Goal: Task Accomplishment & Management: Manage account settings

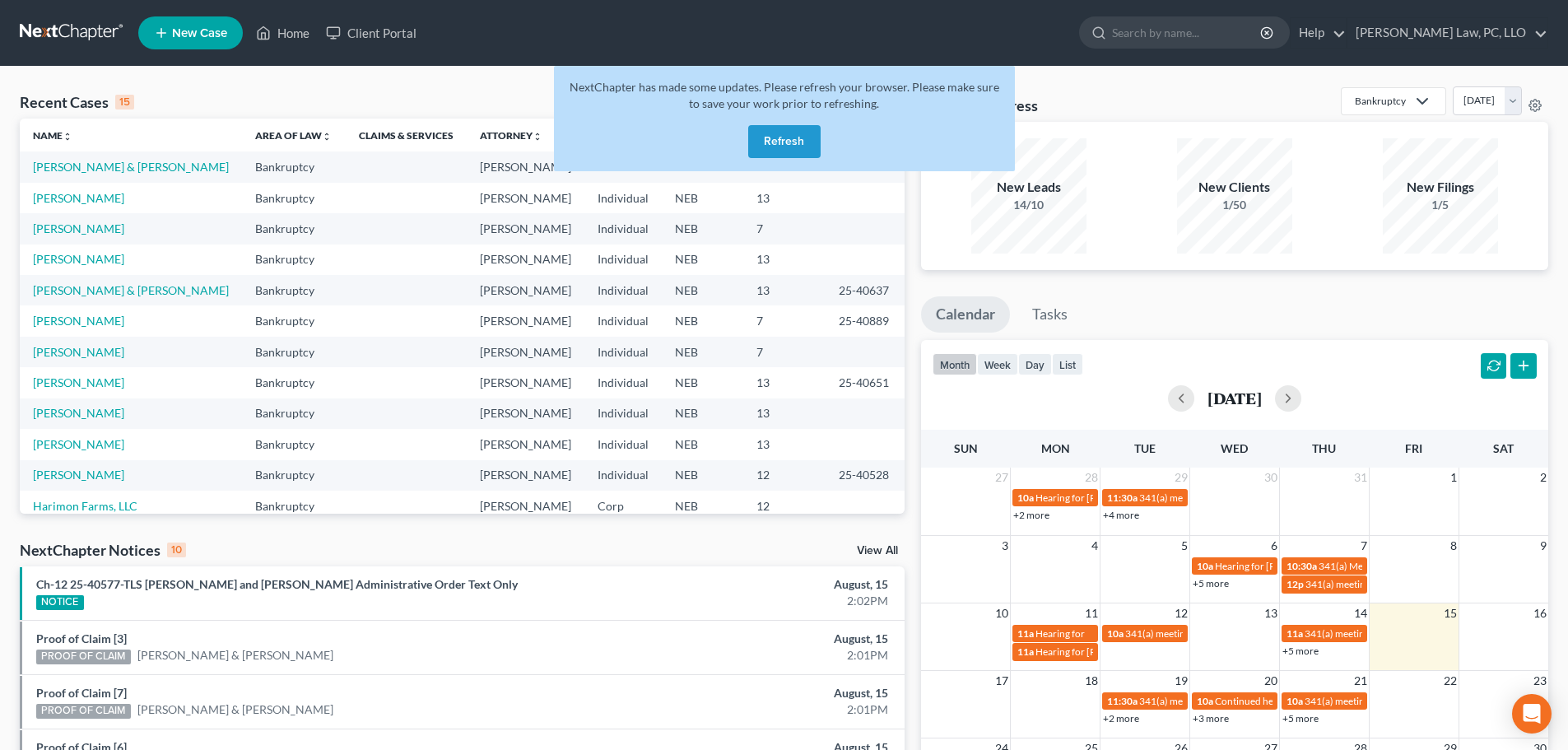
click at [781, 150] on button "Refresh" at bounding box center [784, 141] width 73 height 33
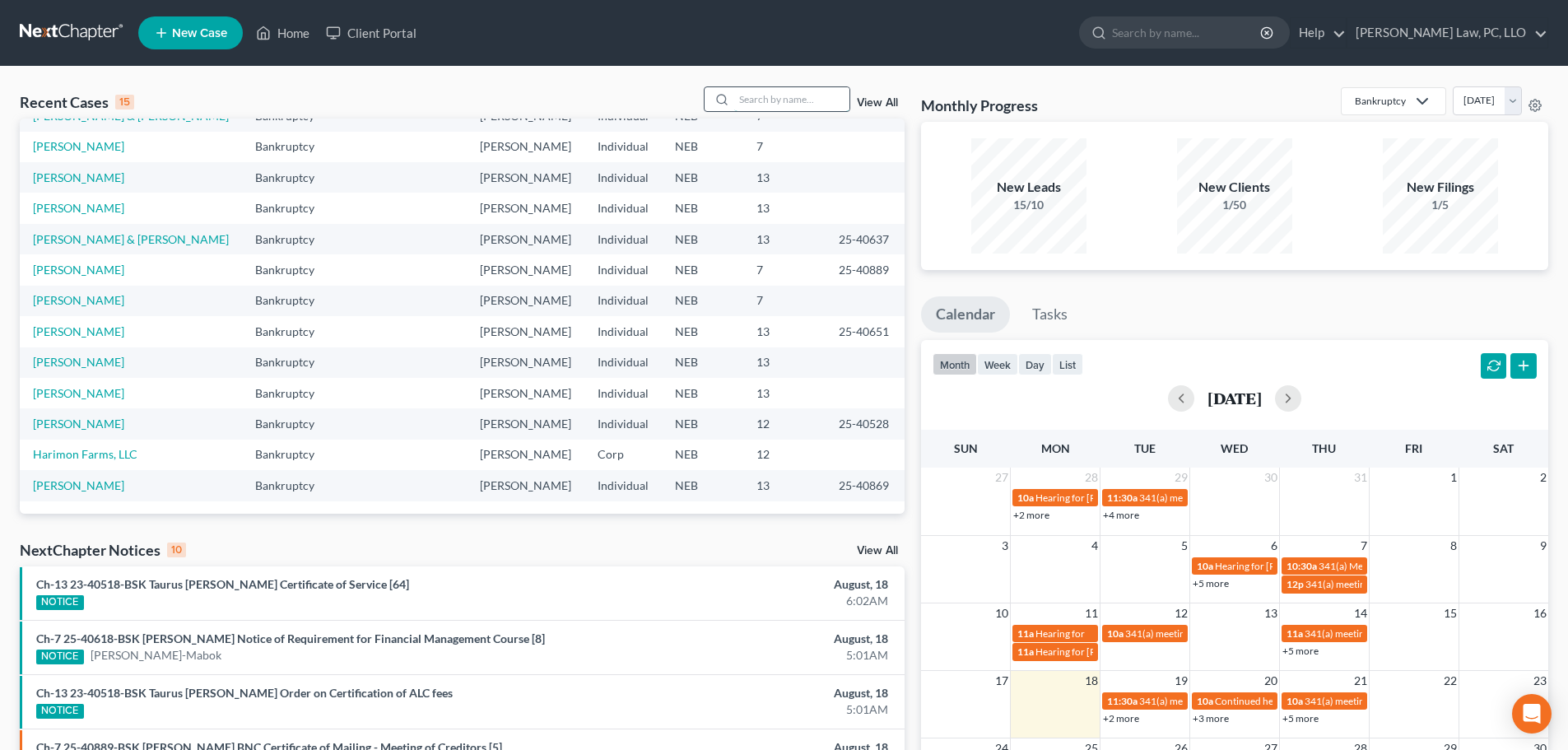
click at [786, 97] on input "search" at bounding box center [791, 99] width 115 height 24
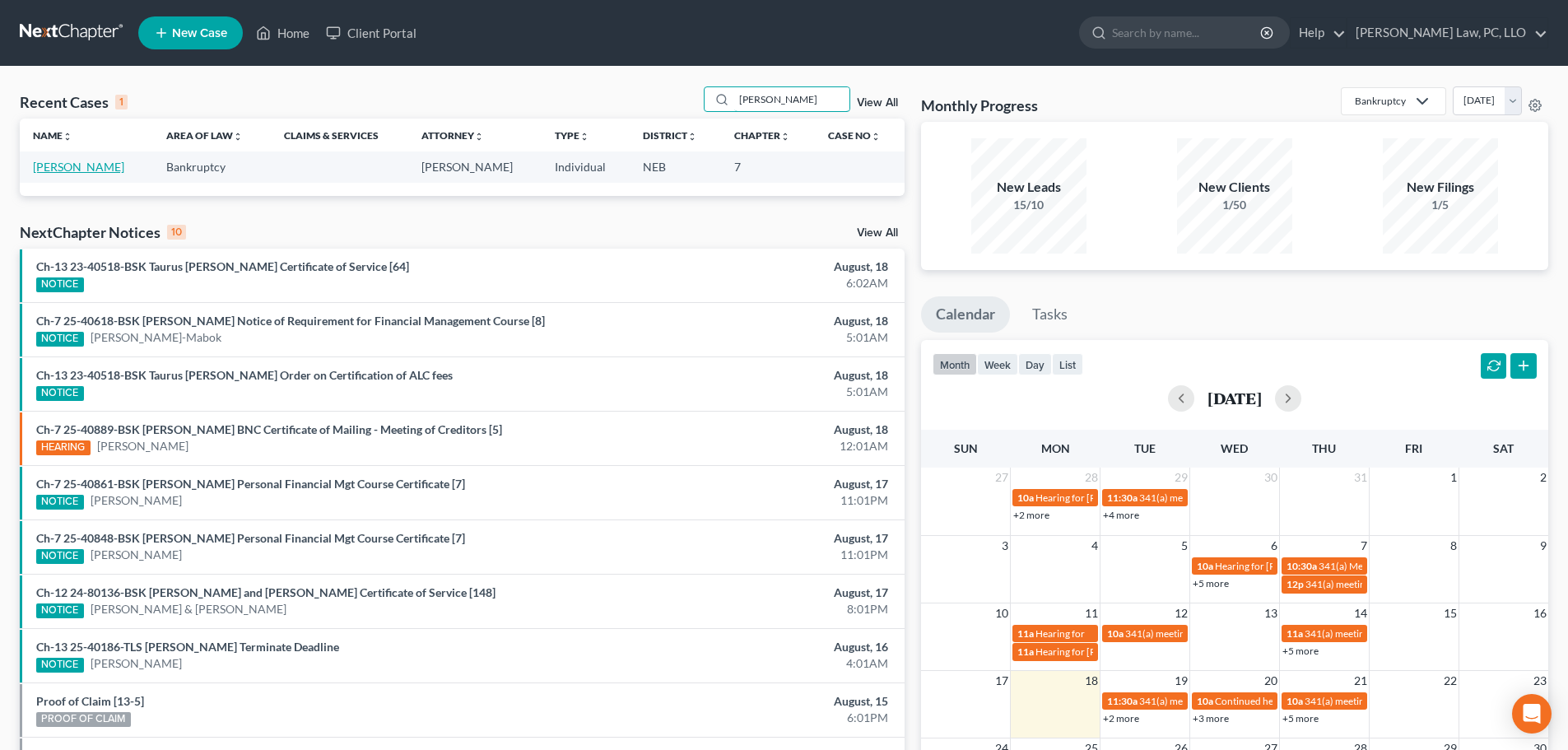
type input "nava"
click at [68, 172] on link "[PERSON_NAME]" at bounding box center [78, 167] width 91 height 14
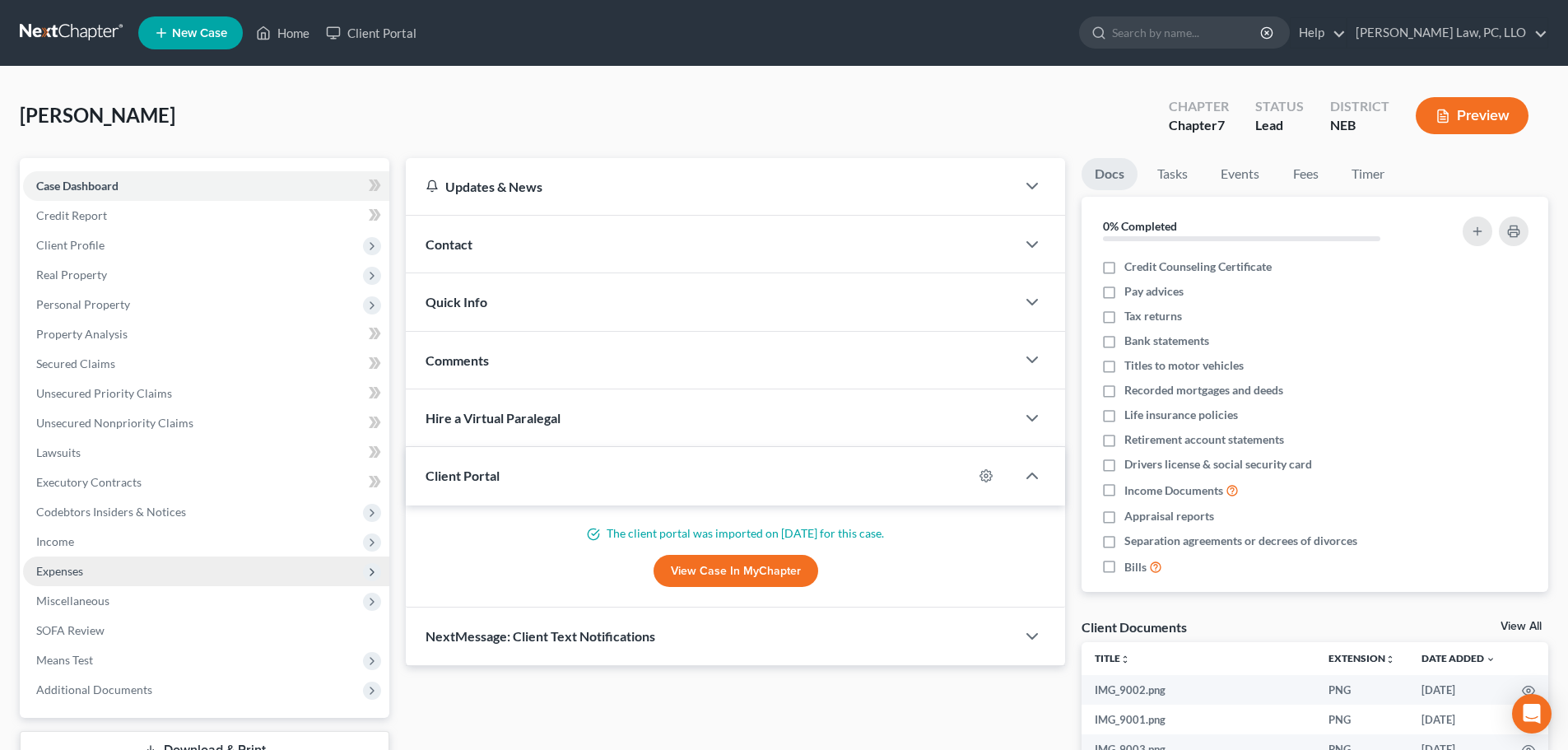
click at [133, 567] on span "Expenses" at bounding box center [206, 572] width 366 height 30
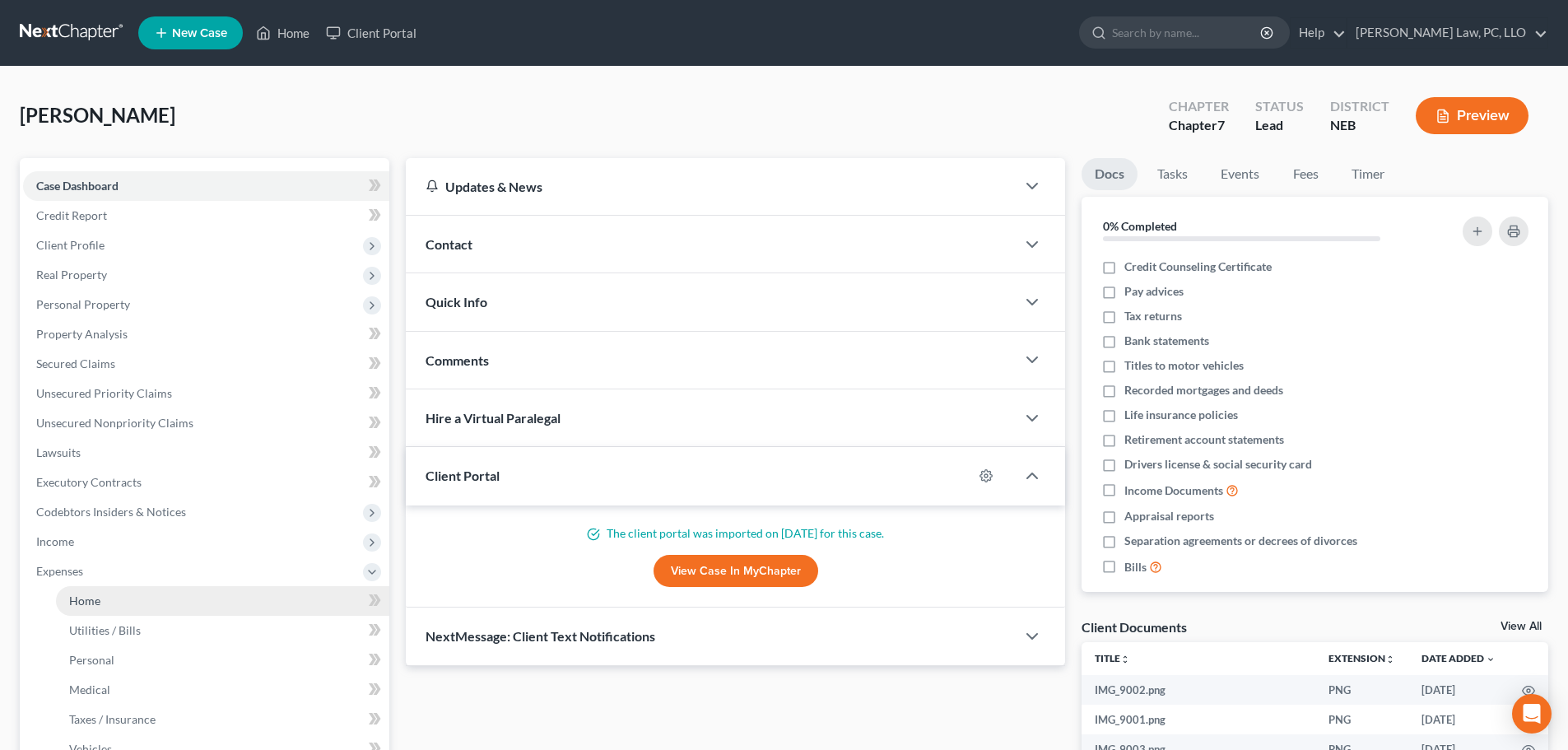
click at [125, 605] on link "Home" at bounding box center [223, 601] width 333 height 30
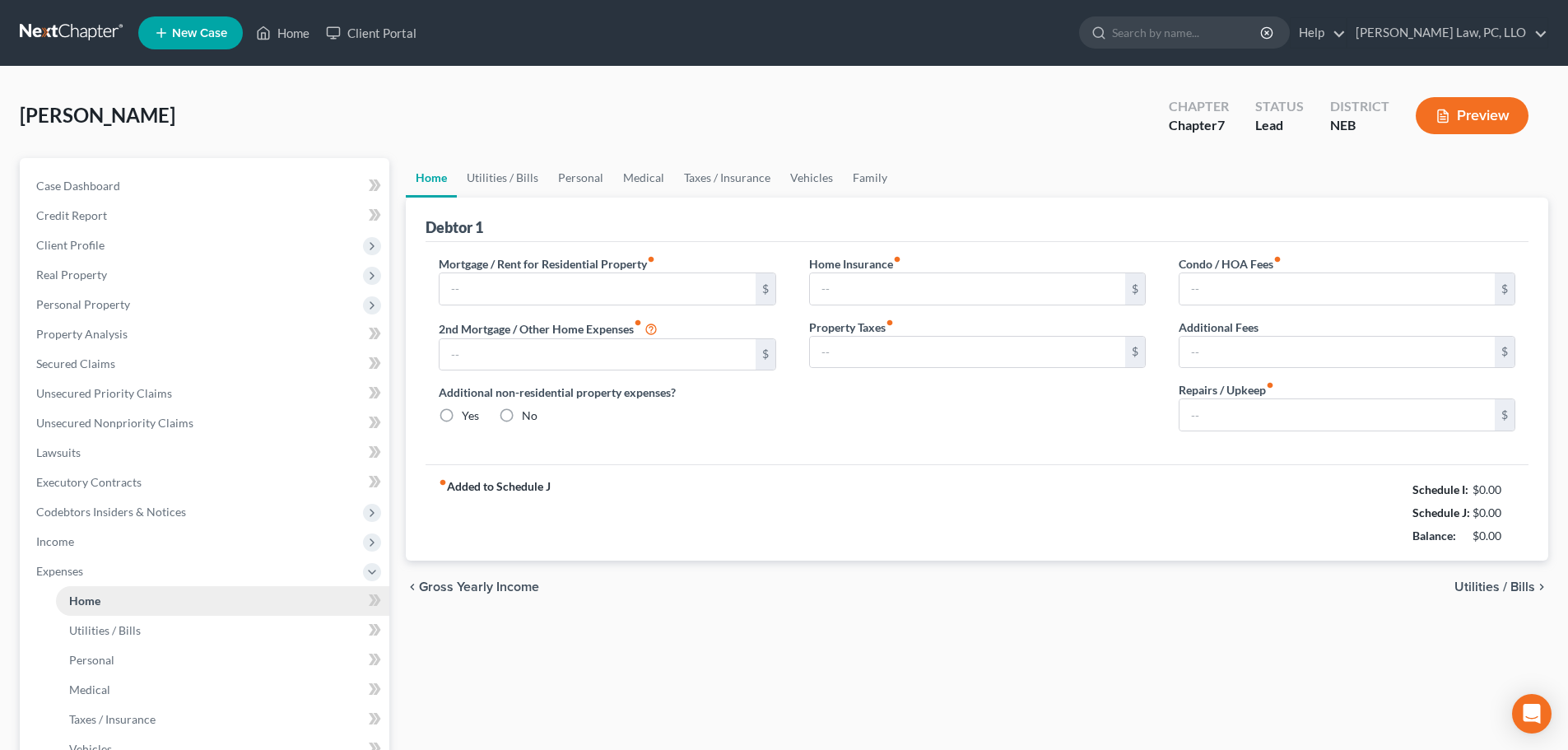
type input "905.69"
type input "0.00"
radio input "true"
type input "202.74"
type input "0.00"
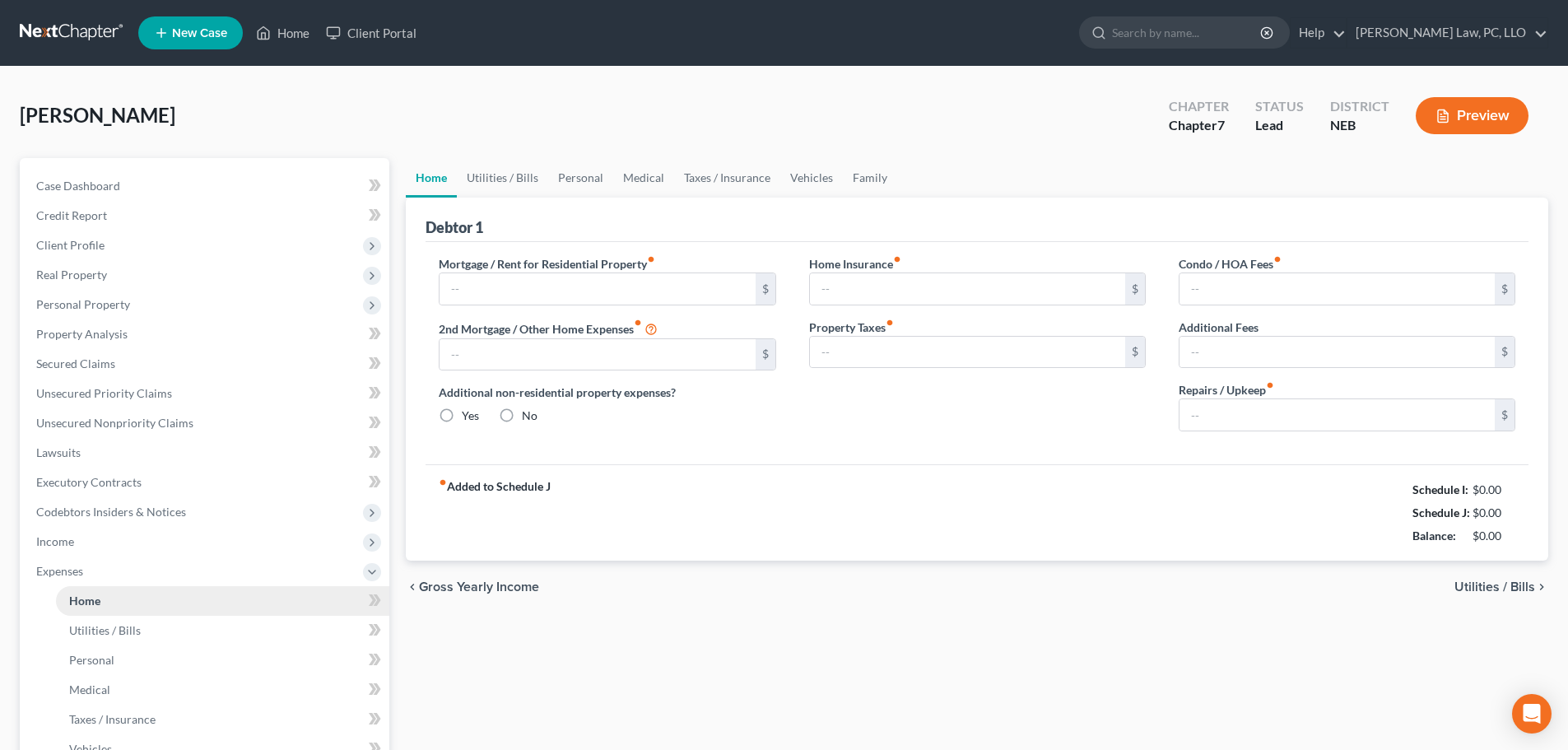
type input "828.00"
type input "0.00"
click at [803, 178] on link "Vehicles" at bounding box center [812, 177] width 63 height 40
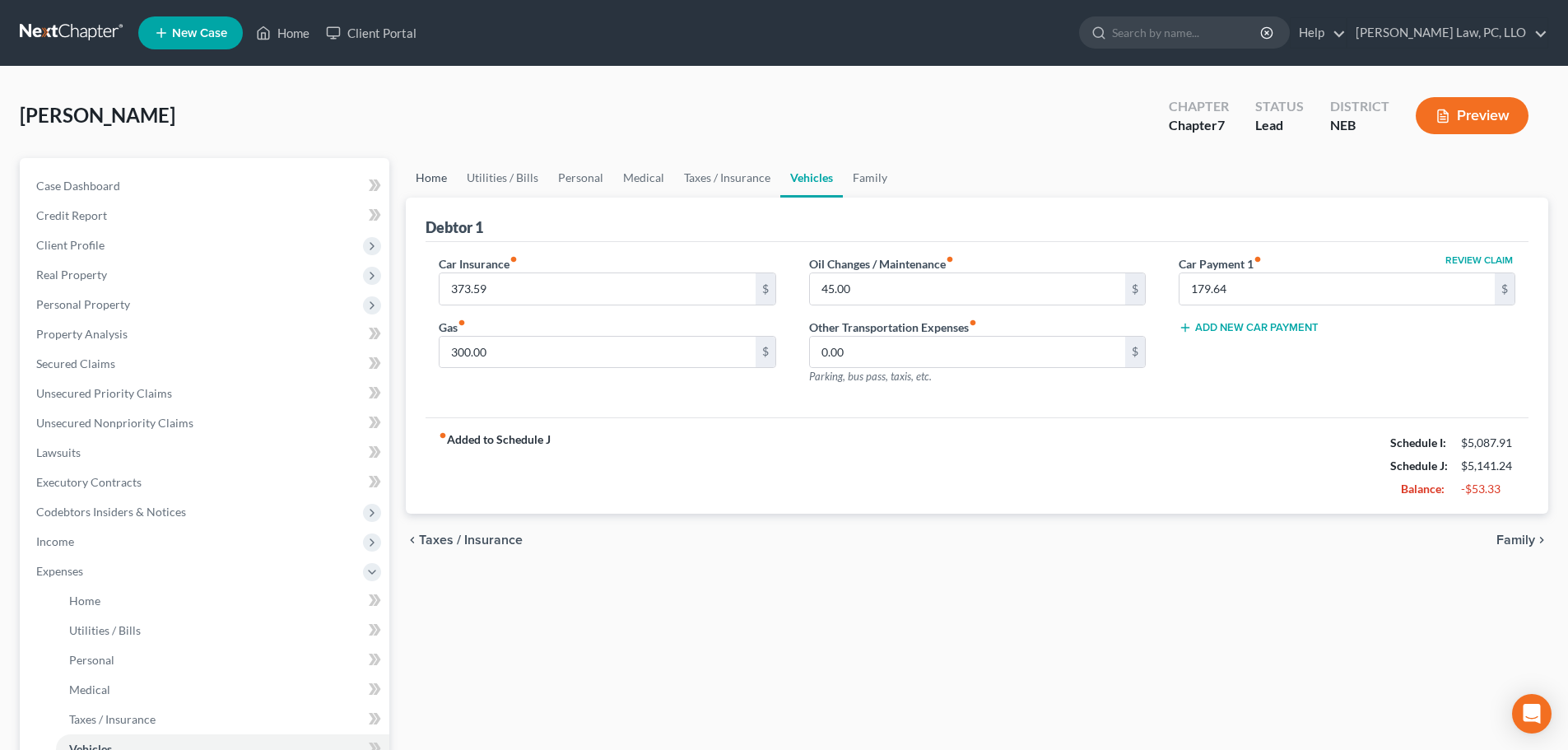
click at [425, 177] on link "Home" at bounding box center [431, 177] width 51 height 40
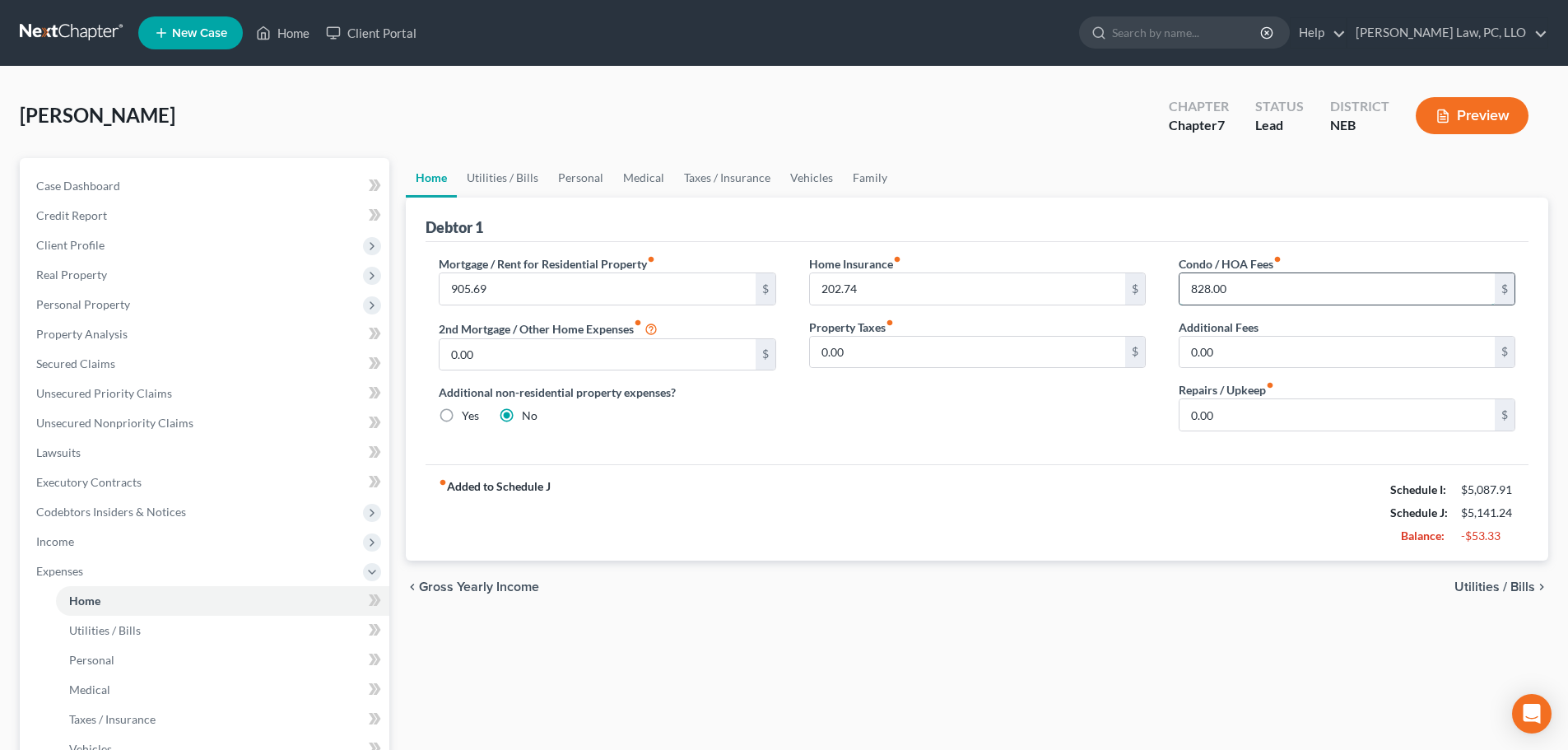
click at [1270, 283] on input "828.00" at bounding box center [1337, 289] width 315 height 31
click at [290, 30] on link "Home" at bounding box center [283, 33] width 70 height 30
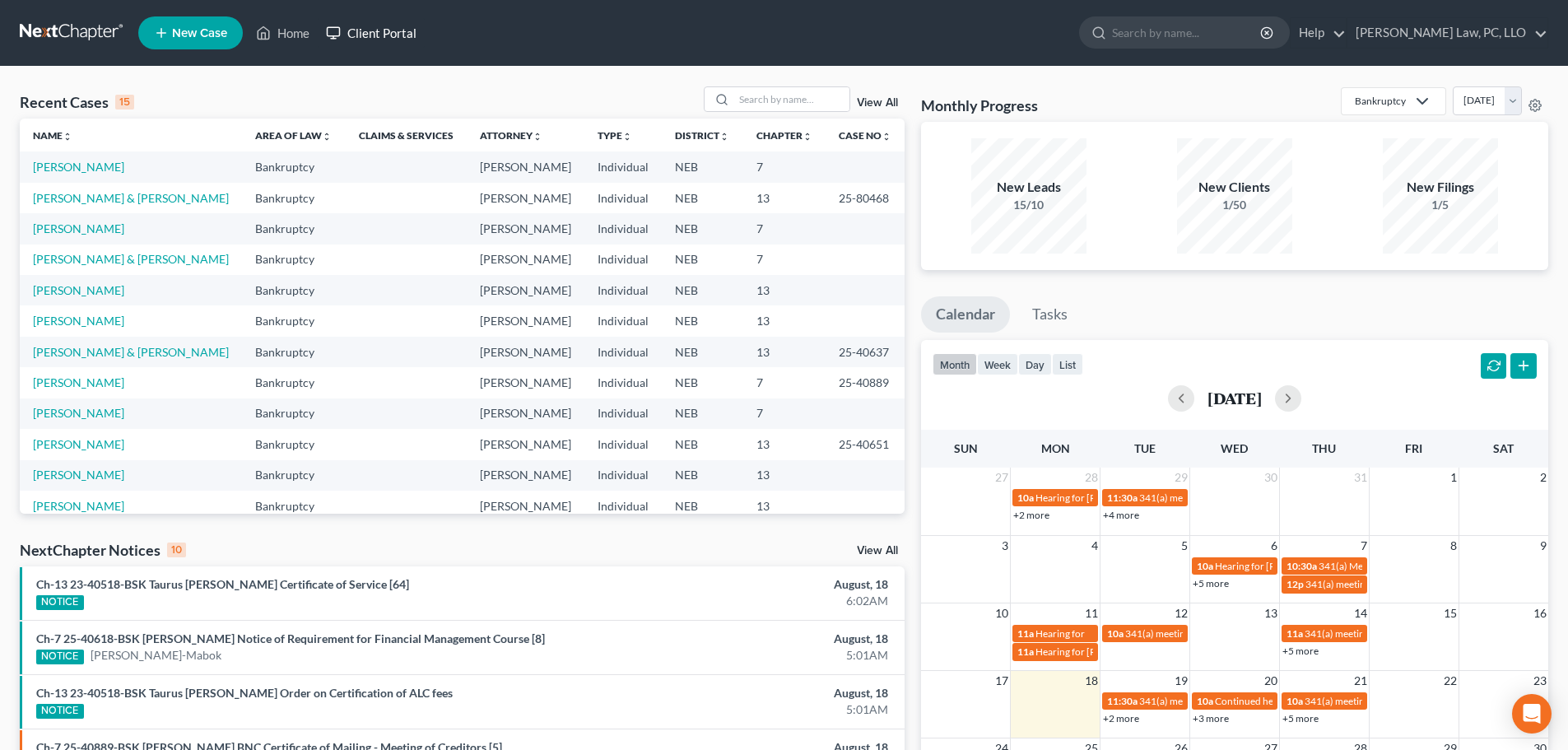
click at [346, 33] on link "Client Portal" at bounding box center [371, 33] width 107 height 30
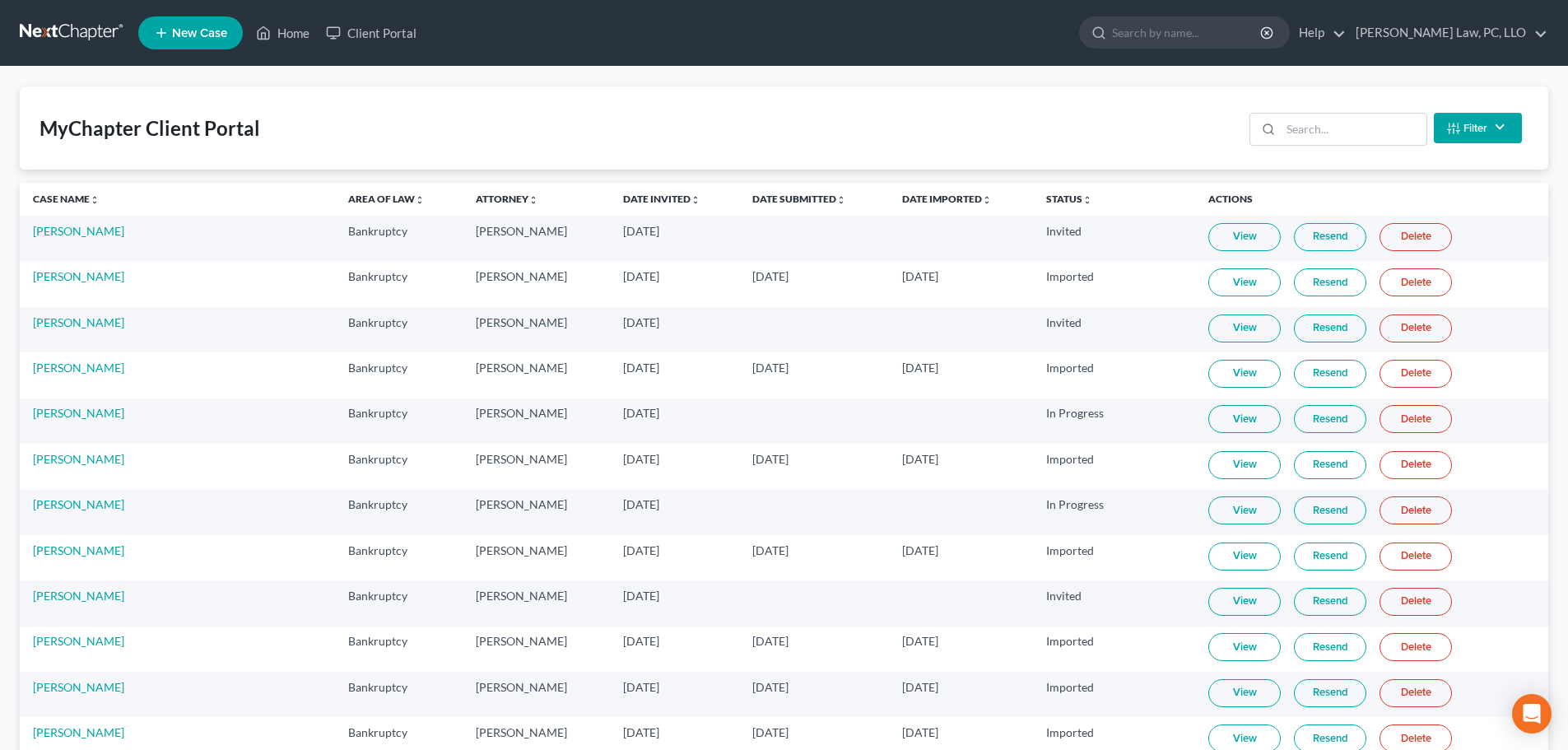
click at [55, 38] on link at bounding box center [72, 33] width 106 height 30
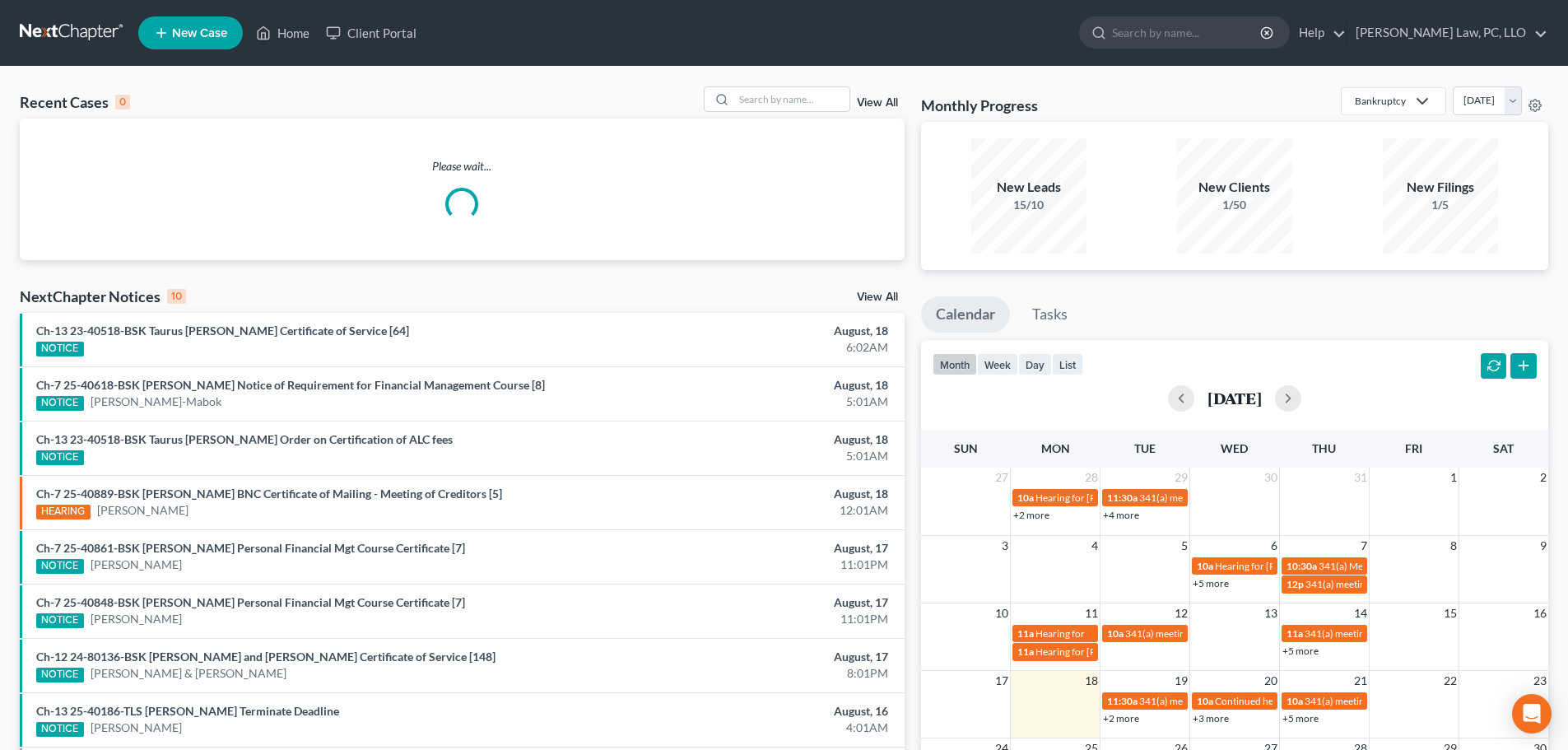
click at [174, 31] on span "New Case" at bounding box center [200, 33] width 55 height 13
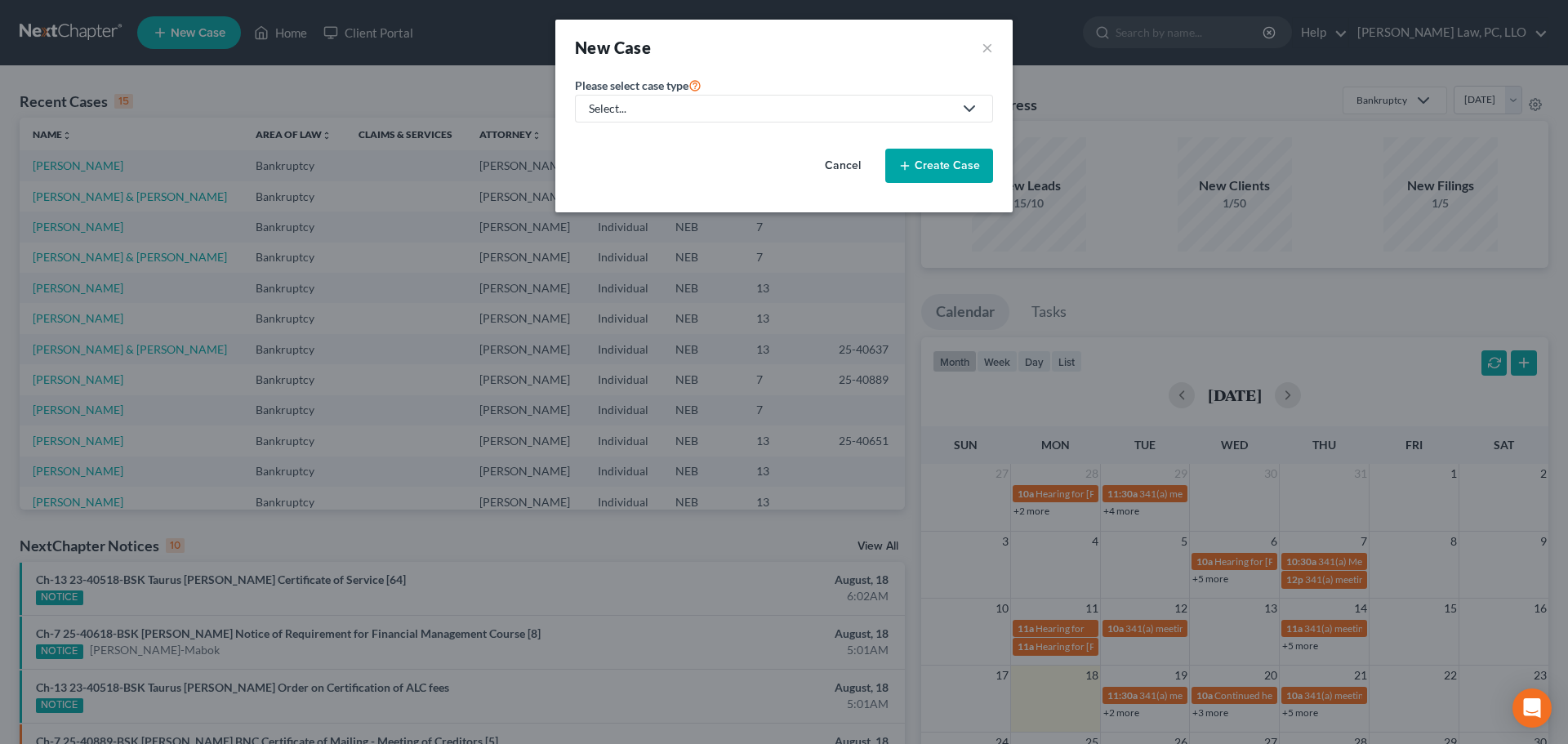
click at [655, 118] on link "Select..." at bounding box center [783, 109] width 418 height 28
click at [636, 139] on div "Bankruptcy" at bounding box center [668, 141] width 156 height 16
select select "48"
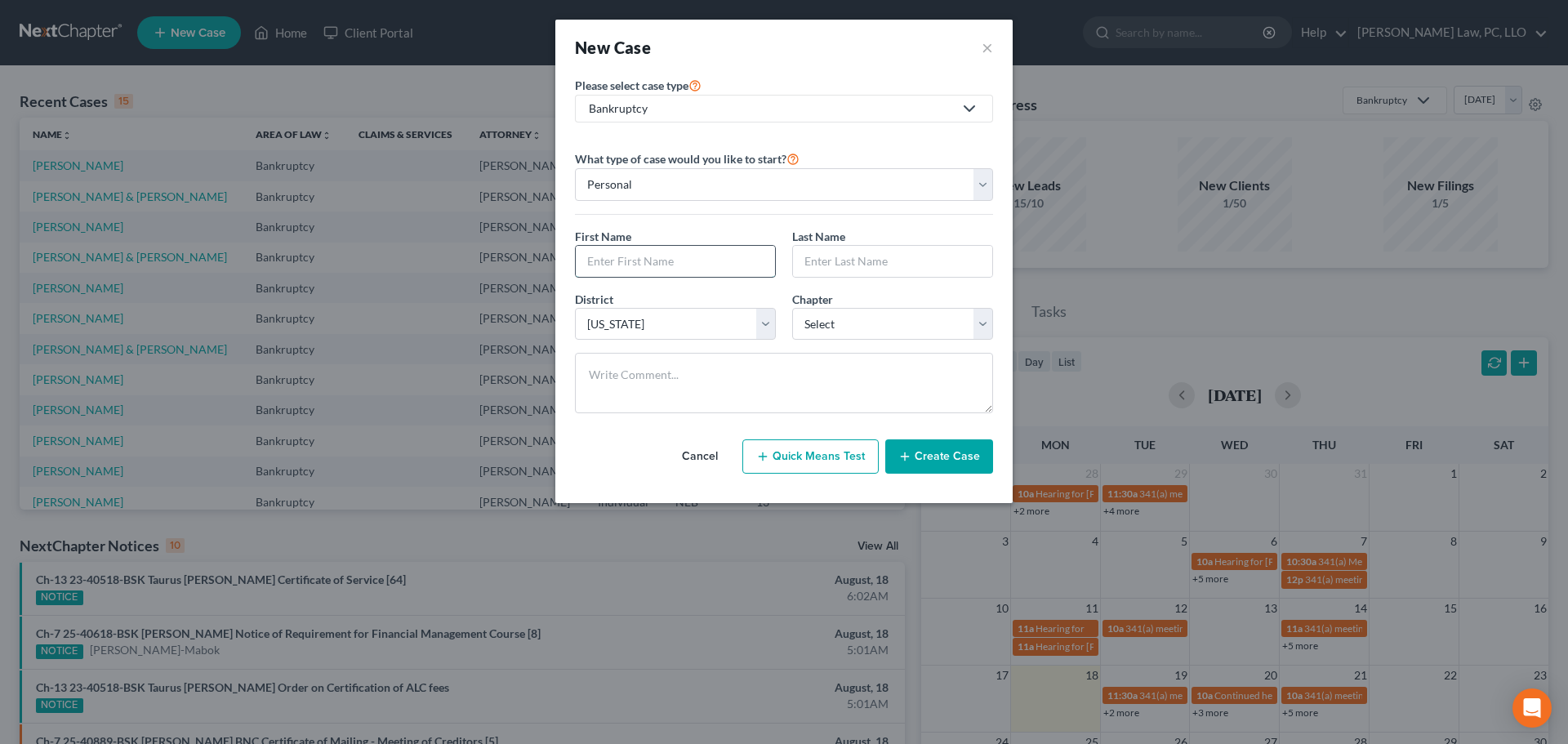
click at [625, 264] on input "text" at bounding box center [674, 261] width 199 height 31
type input "Rick"
type input "Fernandez"
click at [913, 316] on select "Select 7 11 12 13" at bounding box center [892, 324] width 201 height 33
select select "0"
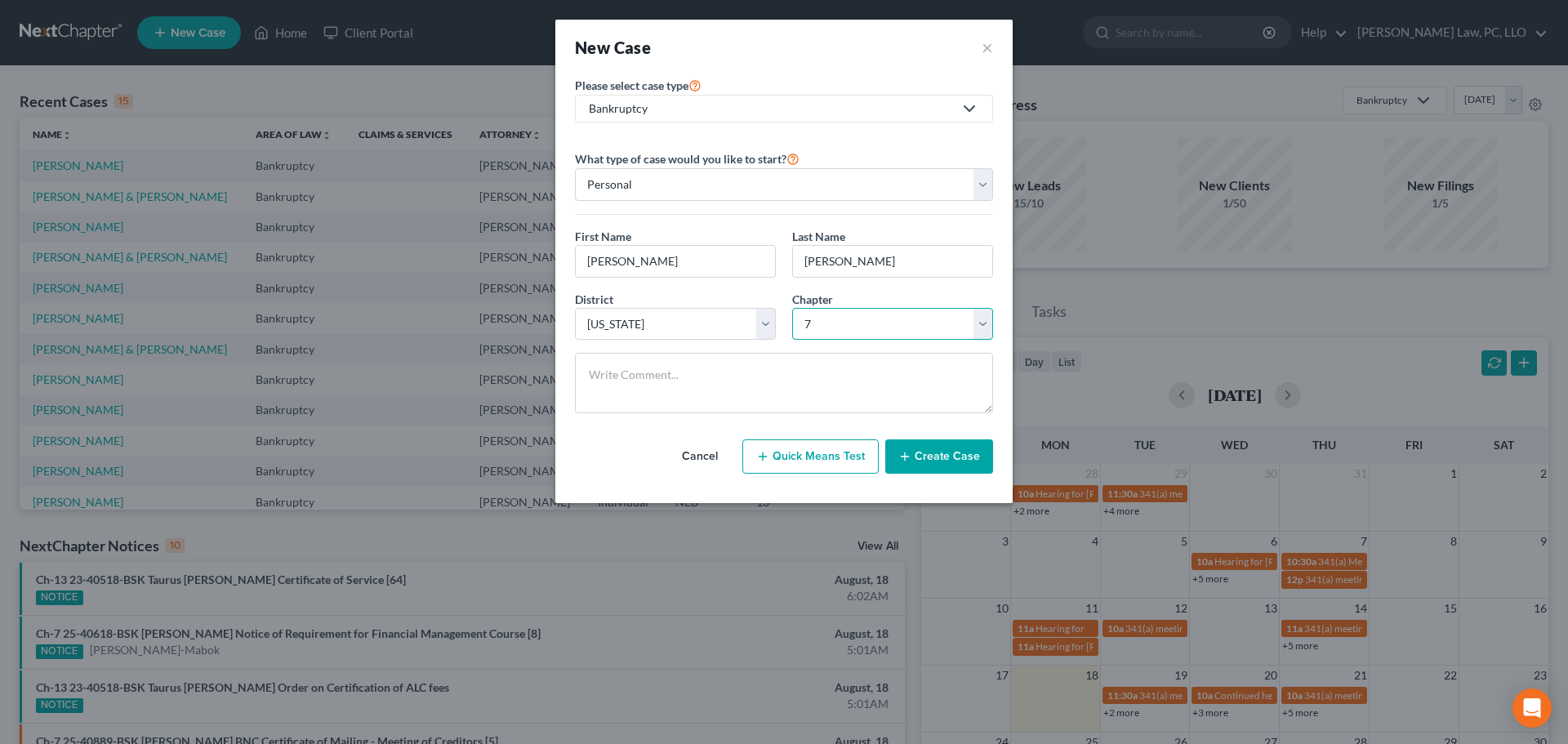
click at [792, 308] on select "Select 7 11 12 13" at bounding box center [892, 324] width 201 height 33
click at [933, 452] on button "Create Case" at bounding box center [939, 457] width 108 height 35
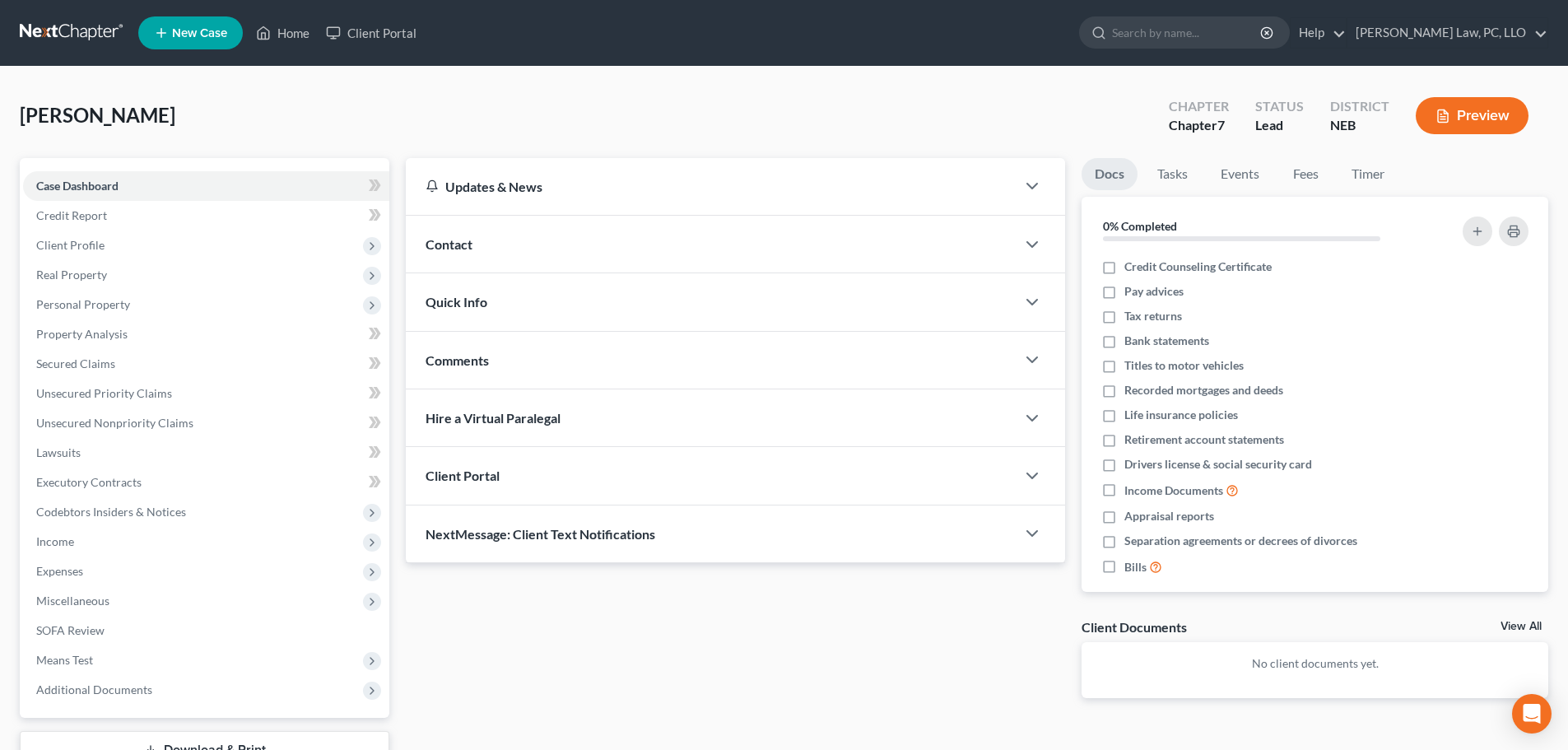
click at [507, 478] on div "Client Portal" at bounding box center [711, 475] width 610 height 57
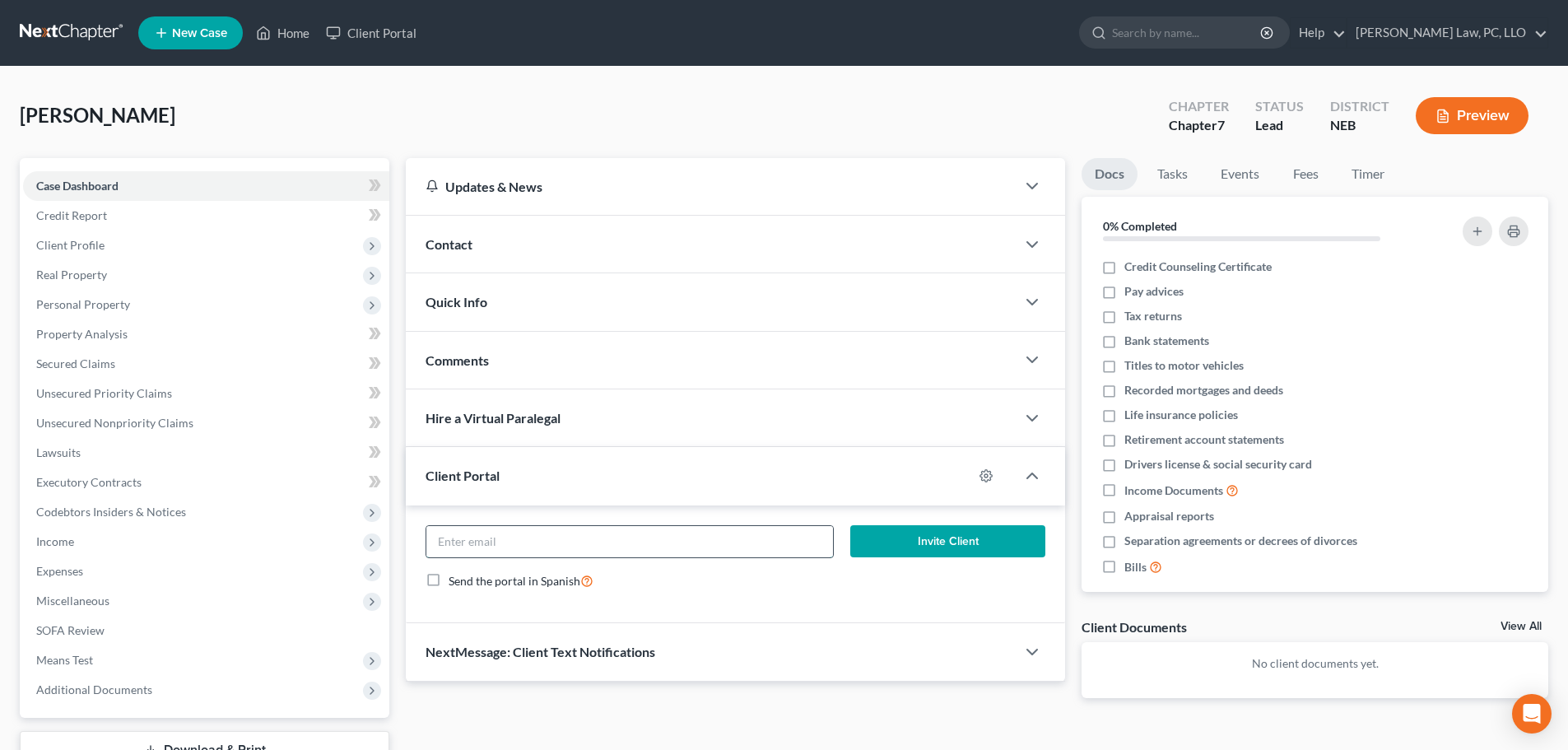
click at [522, 550] on input "email" at bounding box center [629, 542] width 406 height 31
paste input "Rebecca Fernandez <zandrarafernandez@gmail.com>"
click at [546, 543] on input "Rebecca Fernandez <zandrarafernandez@gmail.com>" at bounding box center [629, 542] width 406 height 31
click at [630, 541] on input "zandrarafernandez@gmail.com>" at bounding box center [629, 542] width 406 height 31
type input "zandrarafernandez@gmail.com"
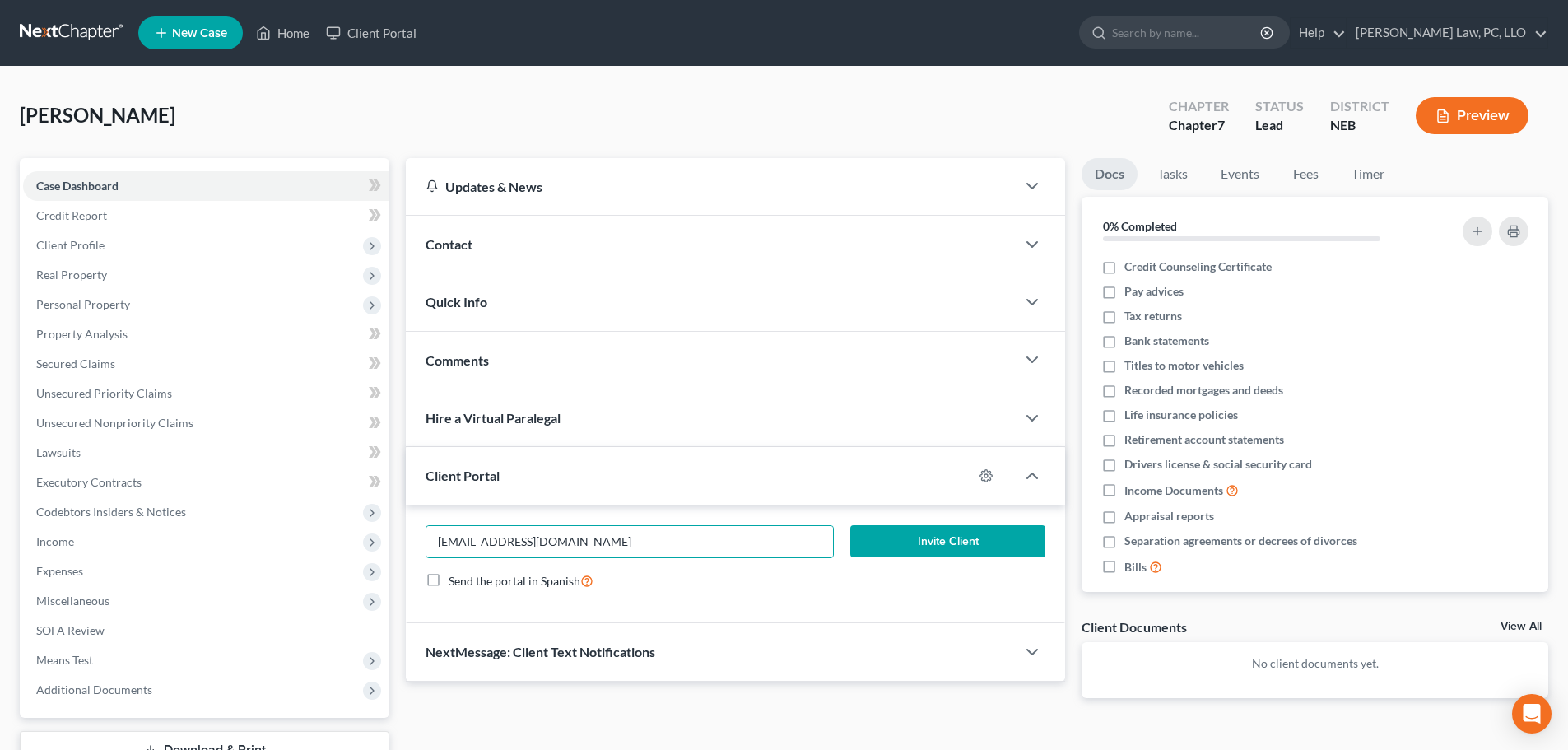
click at [960, 542] on button "Invite Client" at bounding box center [948, 542] width 196 height 33
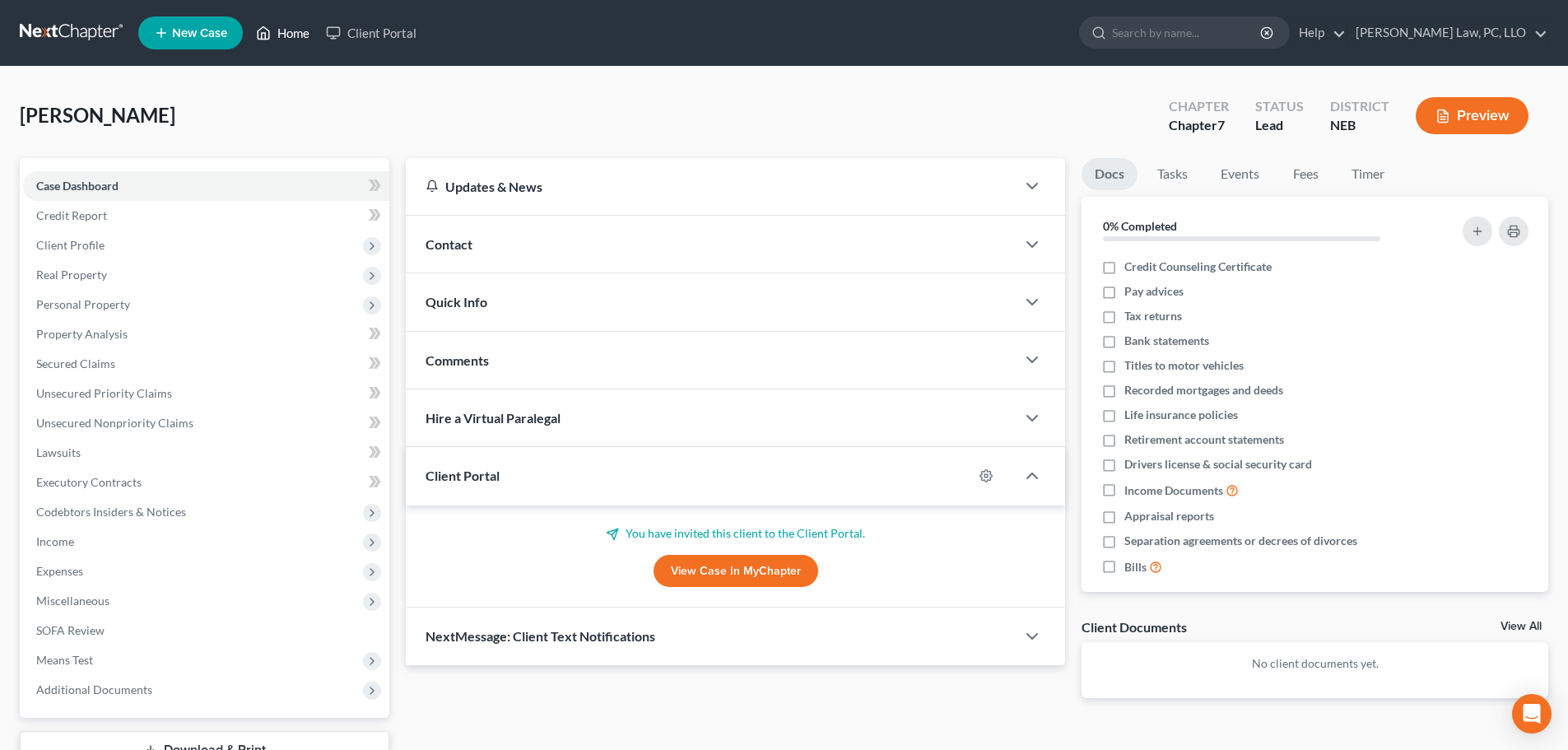
click at [278, 42] on link "Home" at bounding box center [283, 33] width 70 height 30
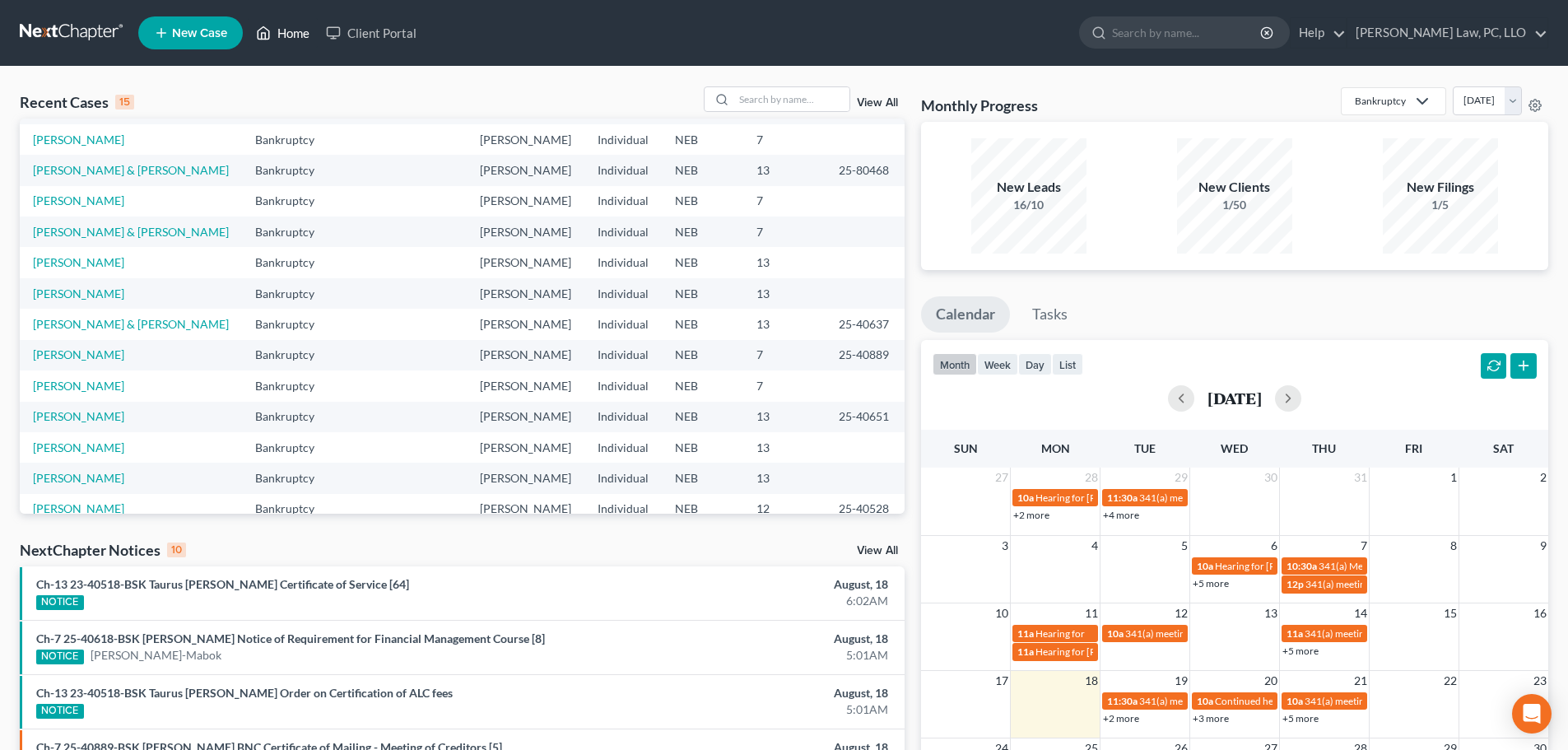
scroll to position [82, 0]
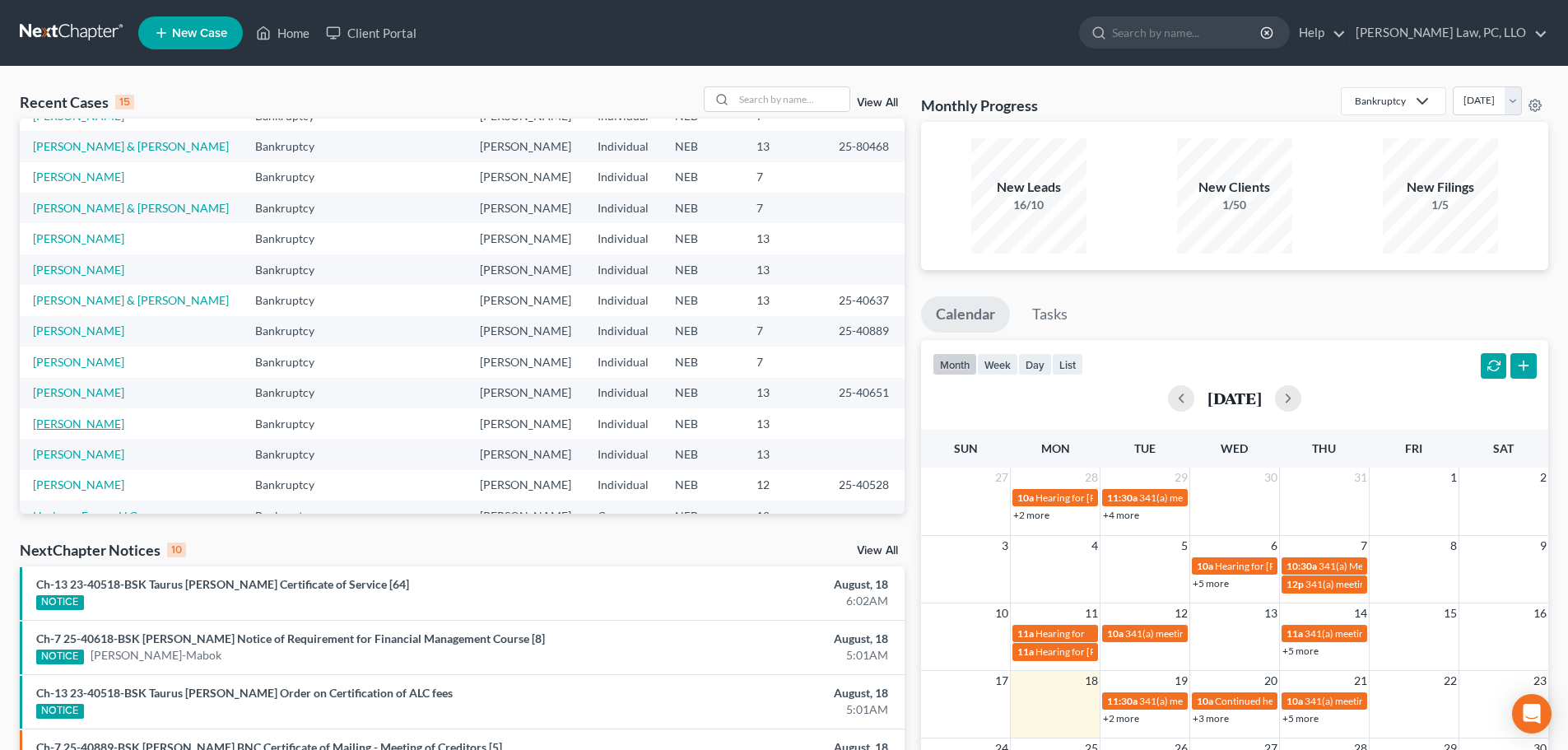
click at [70, 427] on link "[PERSON_NAME]" at bounding box center [78, 423] width 91 height 14
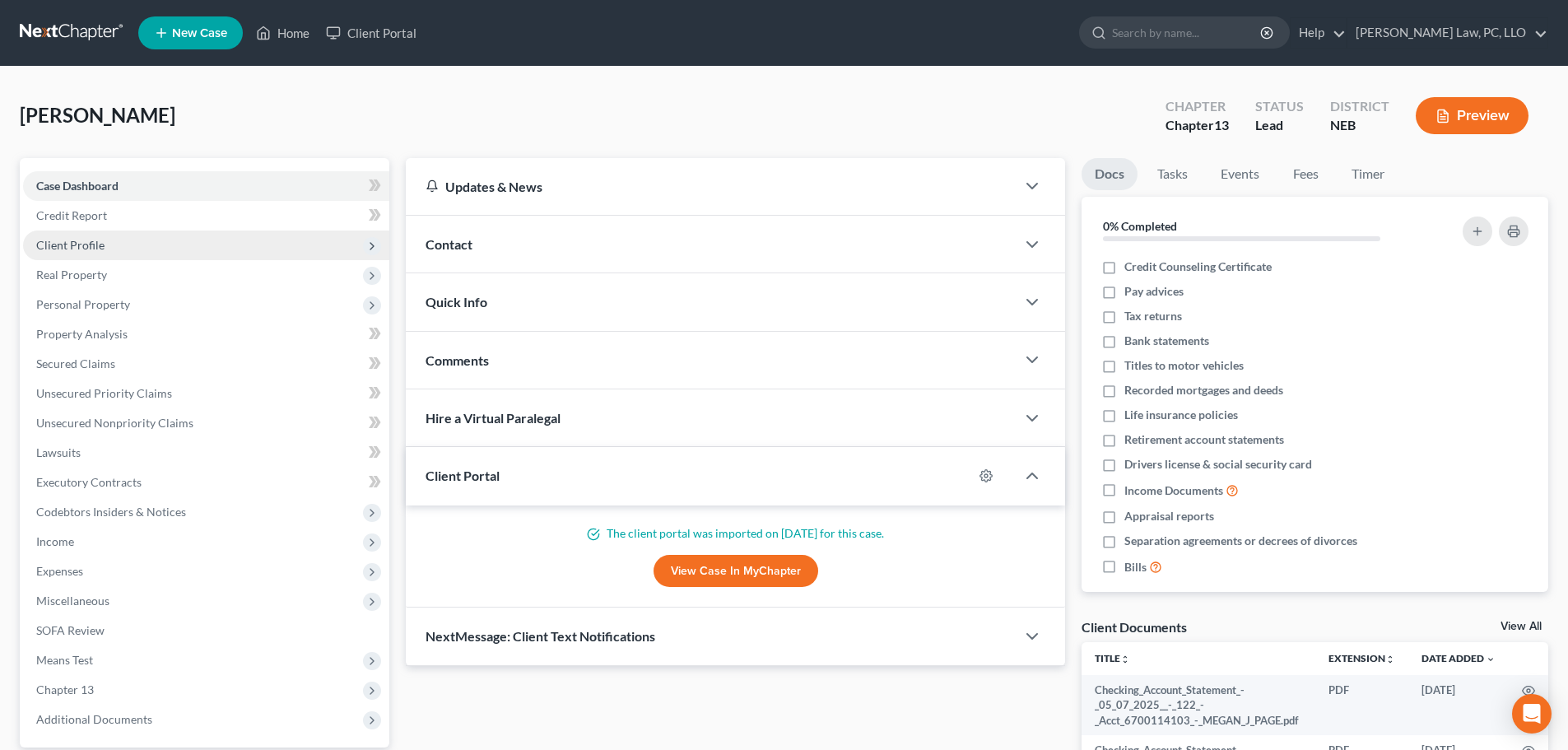
click at [117, 244] on span "Client Profile" at bounding box center [206, 245] width 366 height 30
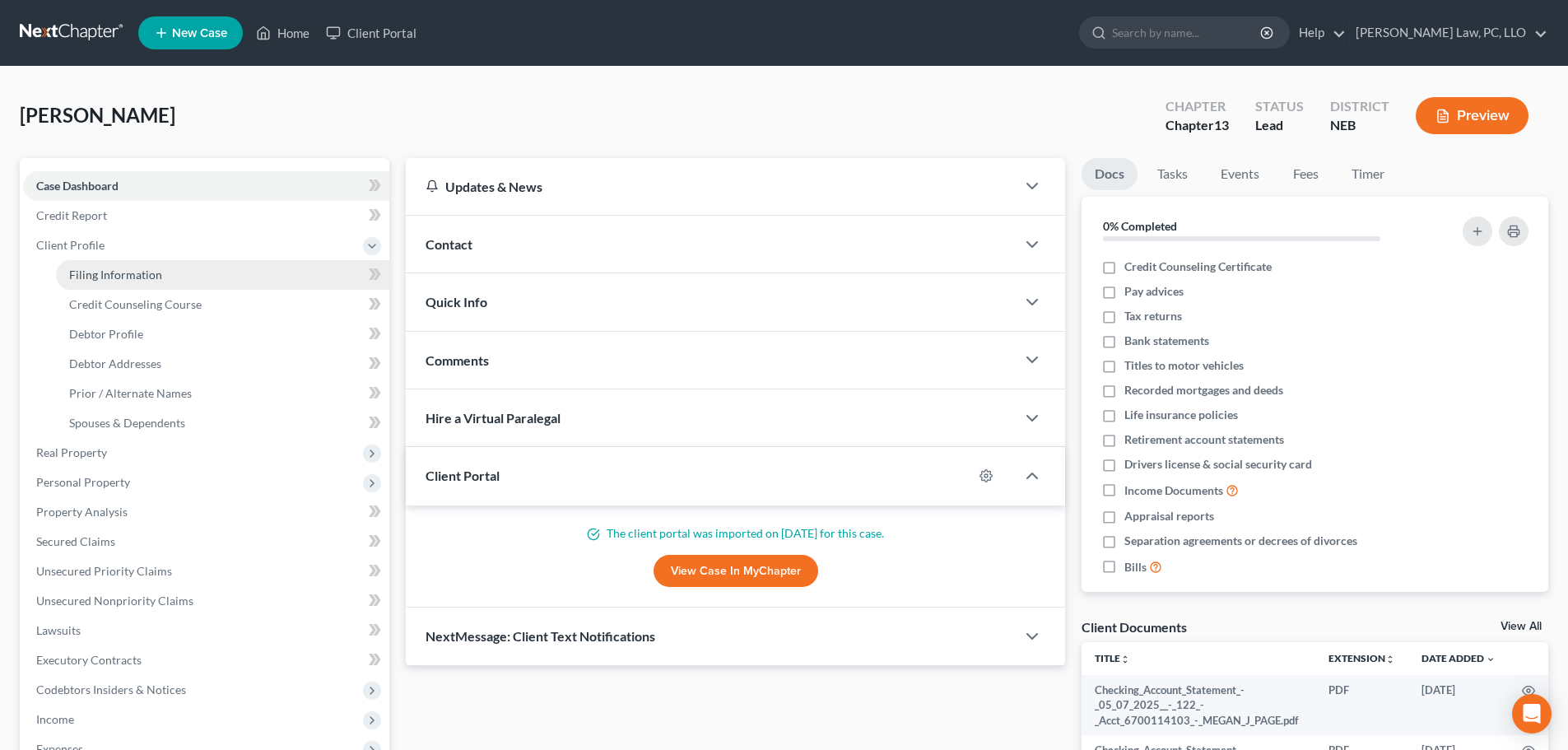
click at [116, 264] on link "Filing Information" at bounding box center [223, 275] width 333 height 30
select select "1"
select select "0"
select select "3"
select select "48"
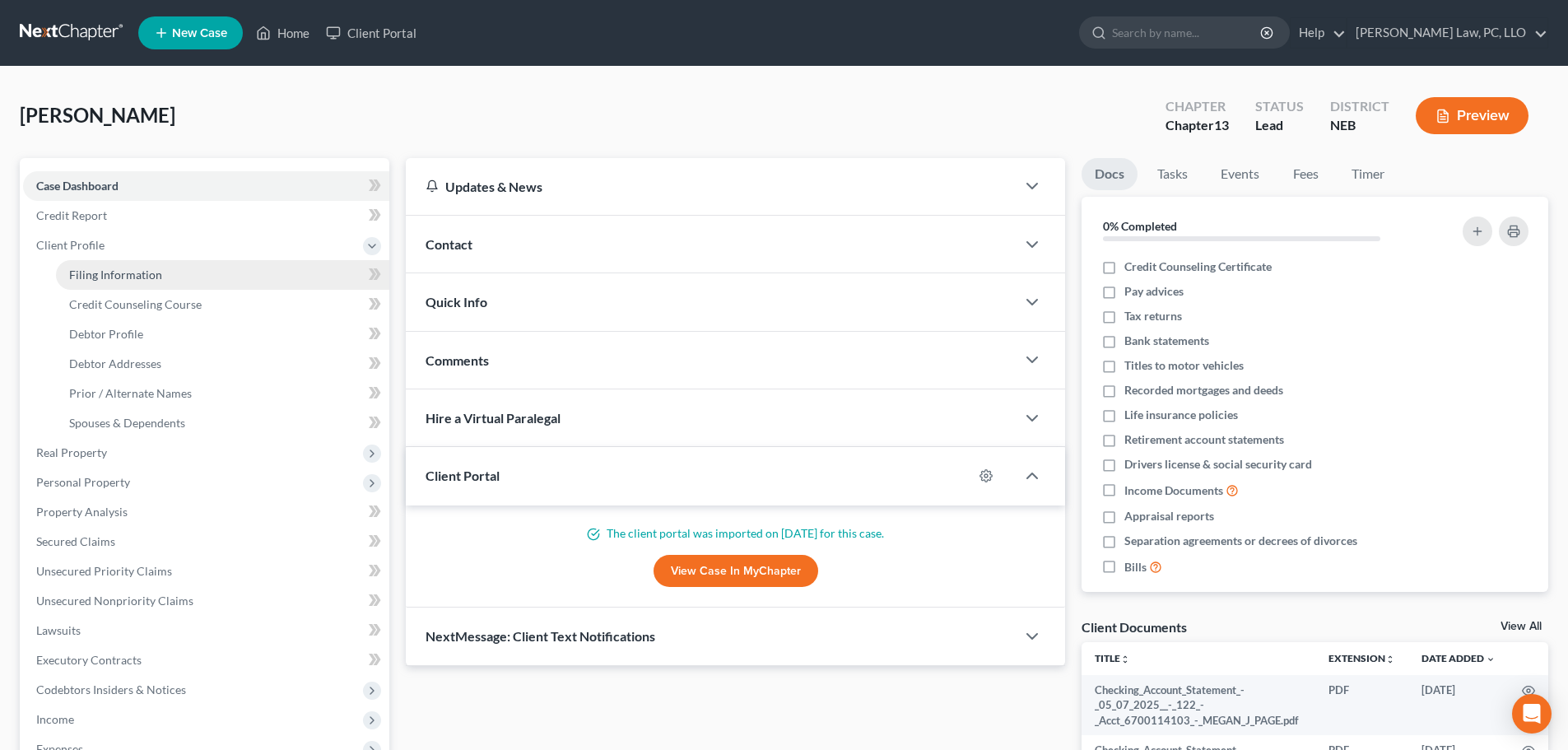
select select "30"
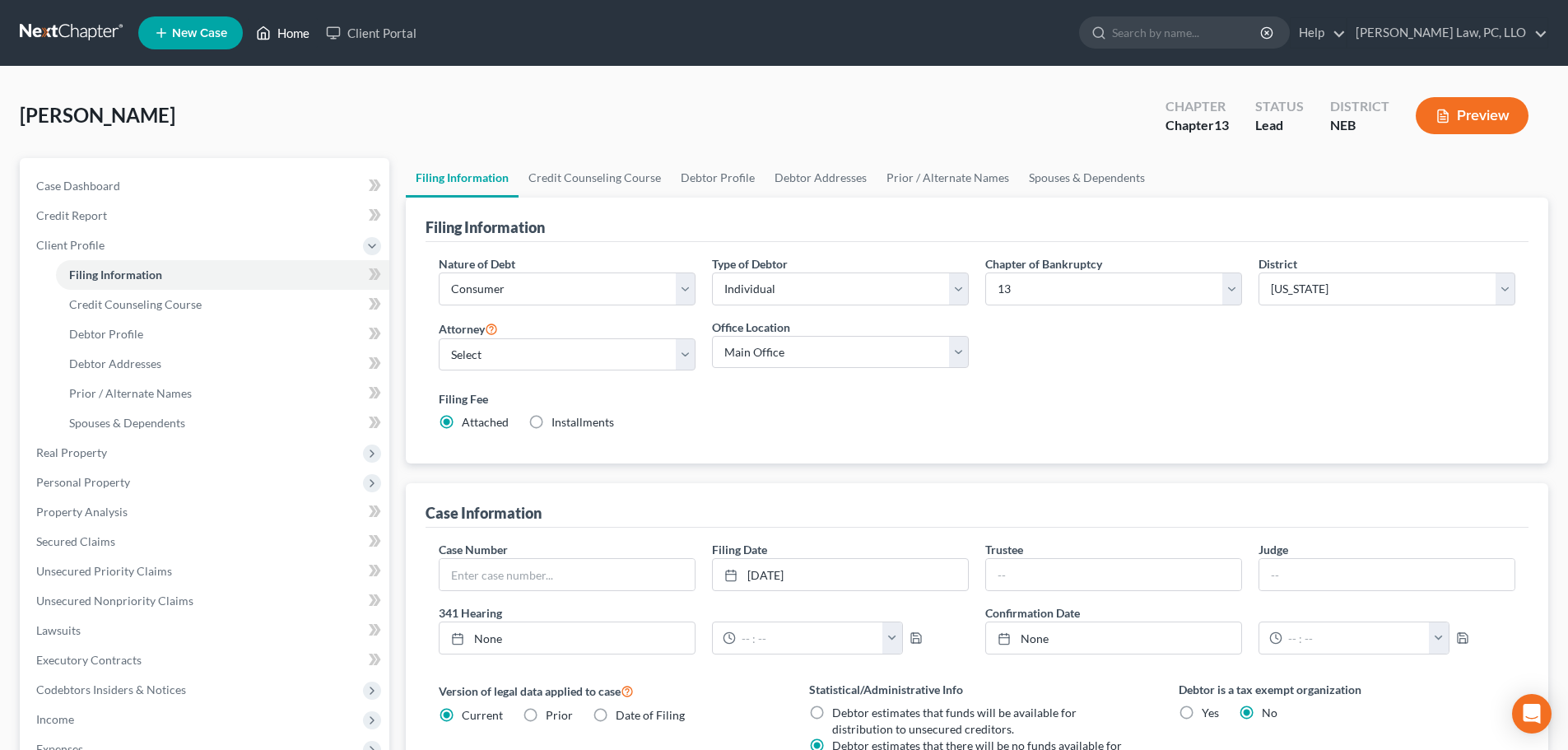
click at [285, 38] on link "Home" at bounding box center [283, 33] width 70 height 30
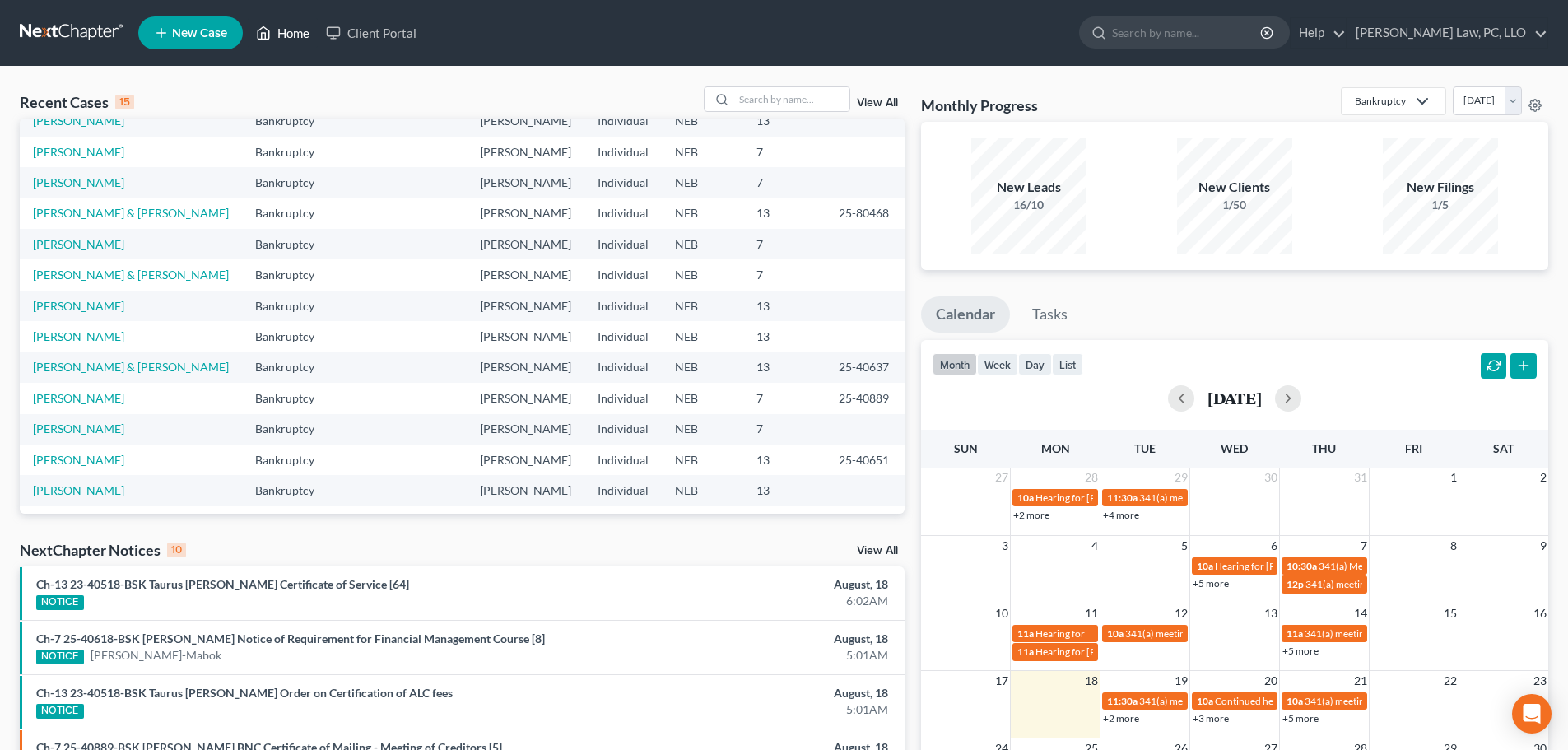
scroll to position [82, 0]
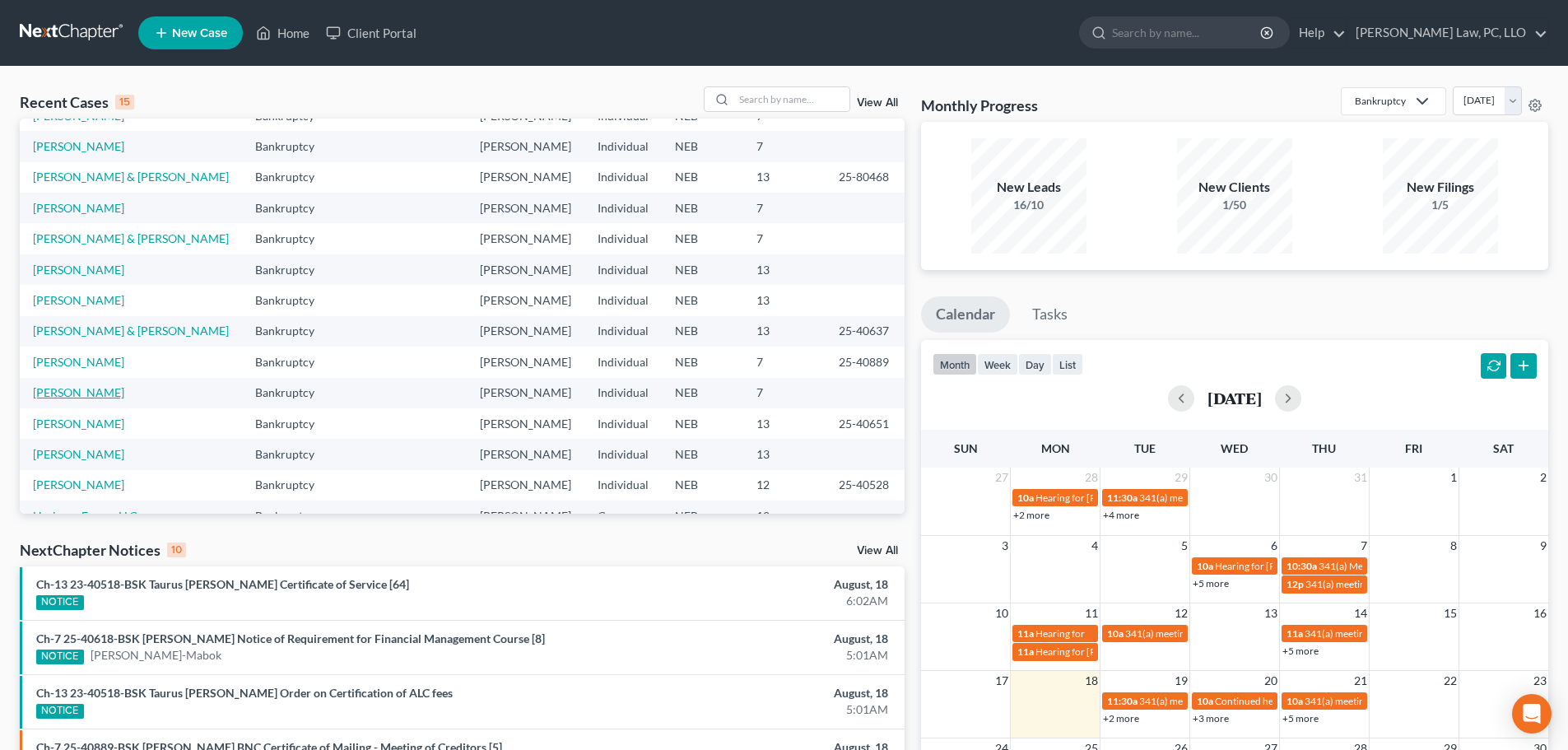
click at [86, 396] on link "[PERSON_NAME]" at bounding box center [78, 392] width 91 height 14
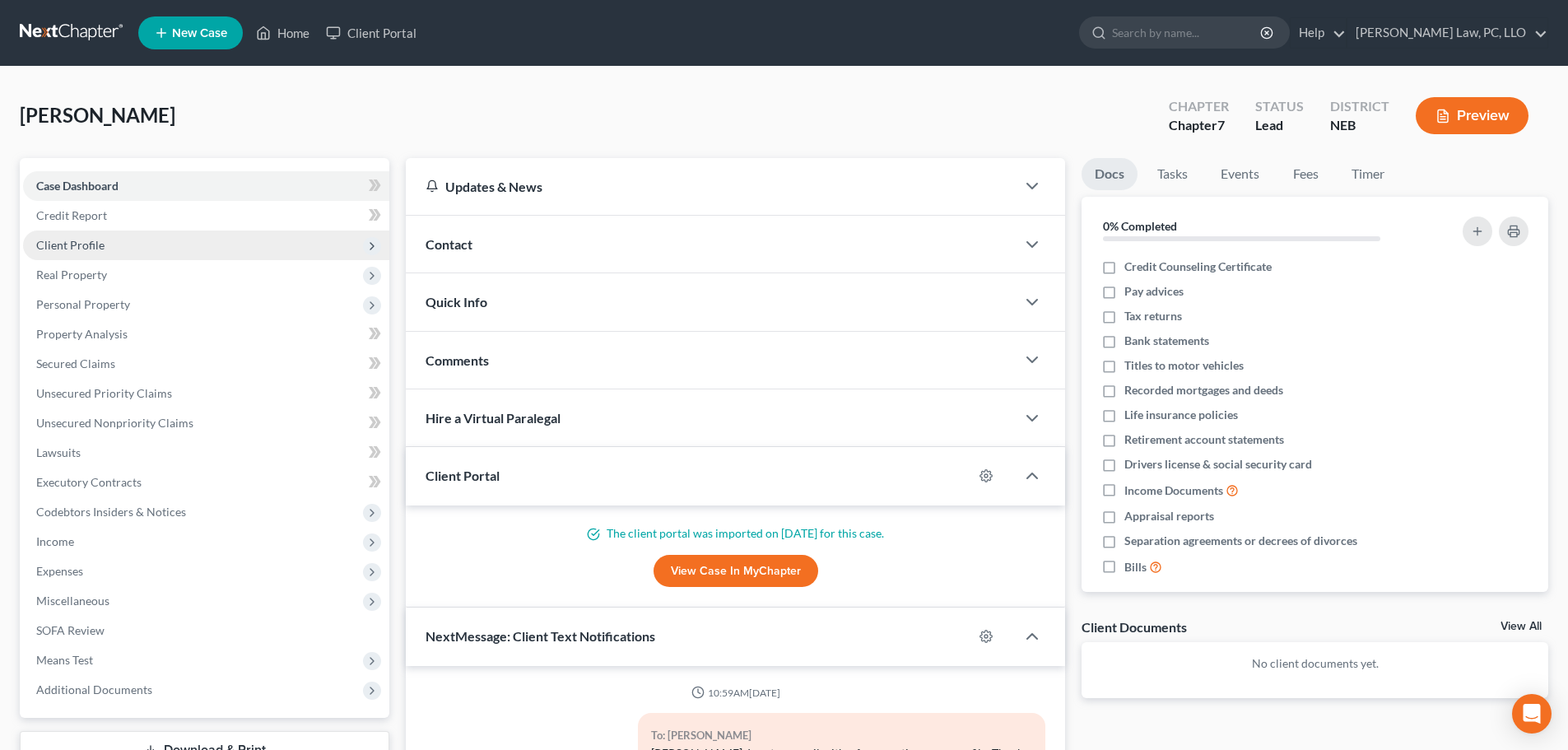
click at [84, 252] on span "Client Profile" at bounding box center [206, 245] width 366 height 30
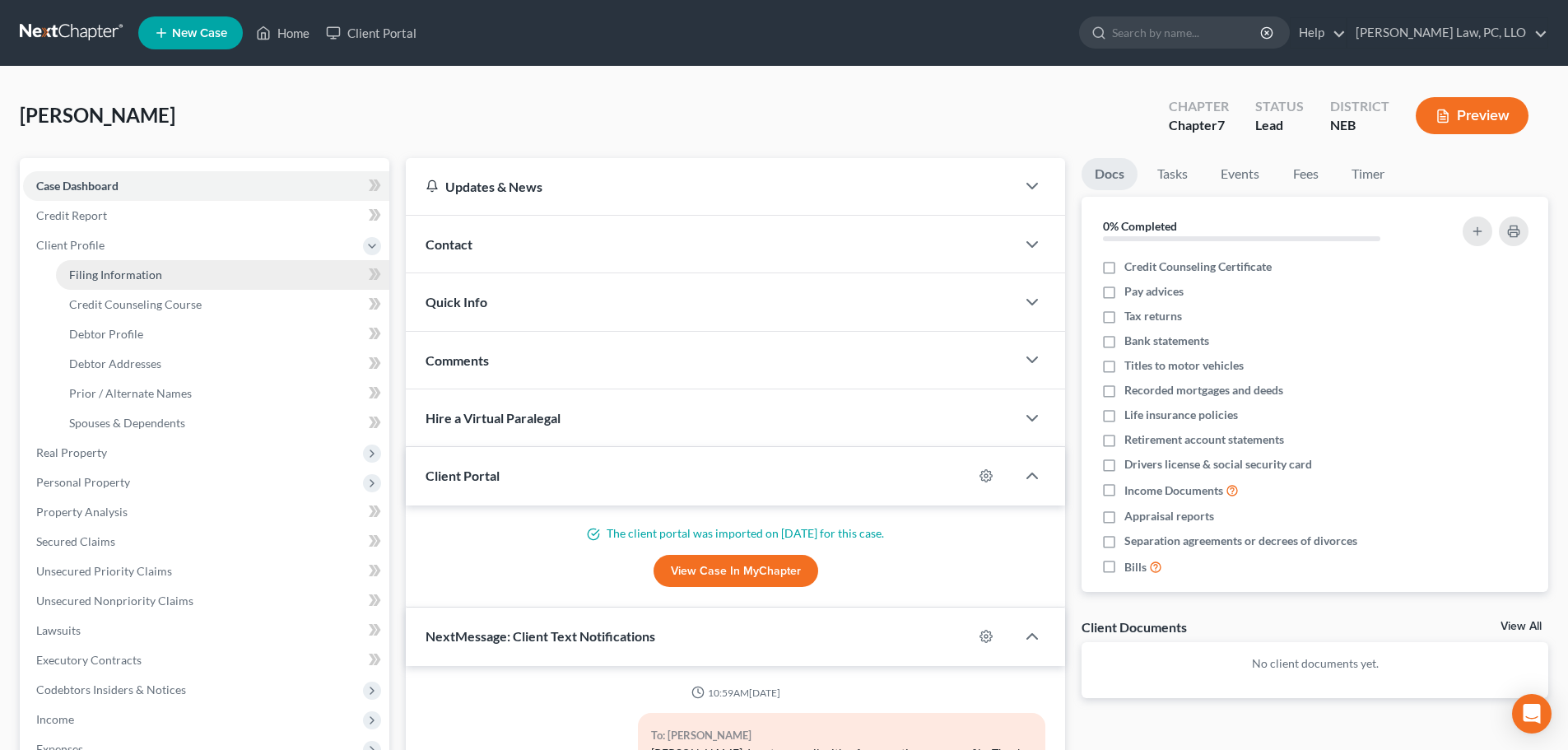
click at [87, 276] on span "Filing Information" at bounding box center [115, 274] width 93 height 14
select select "1"
select select "0"
select select "48"
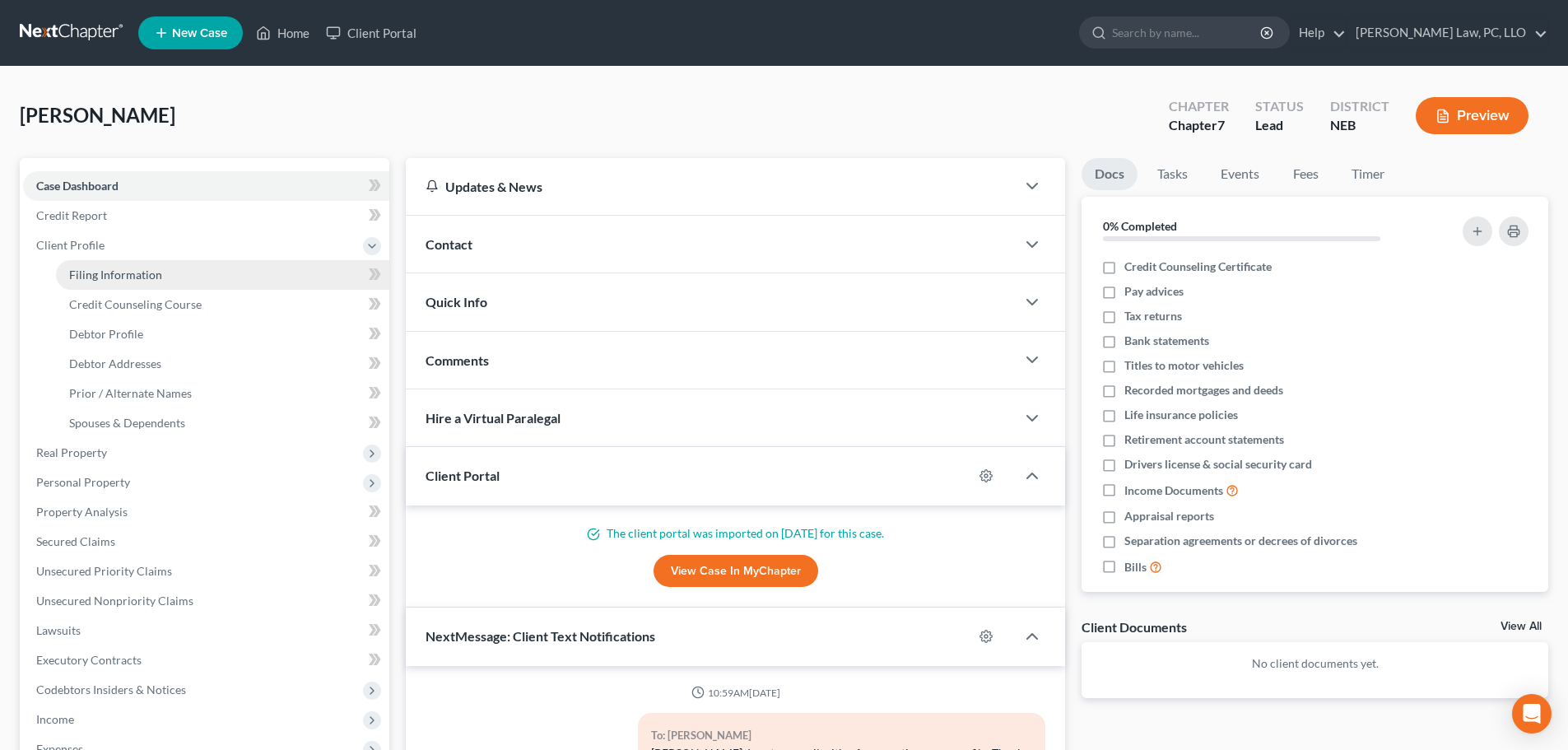
select select "0"
select select "30"
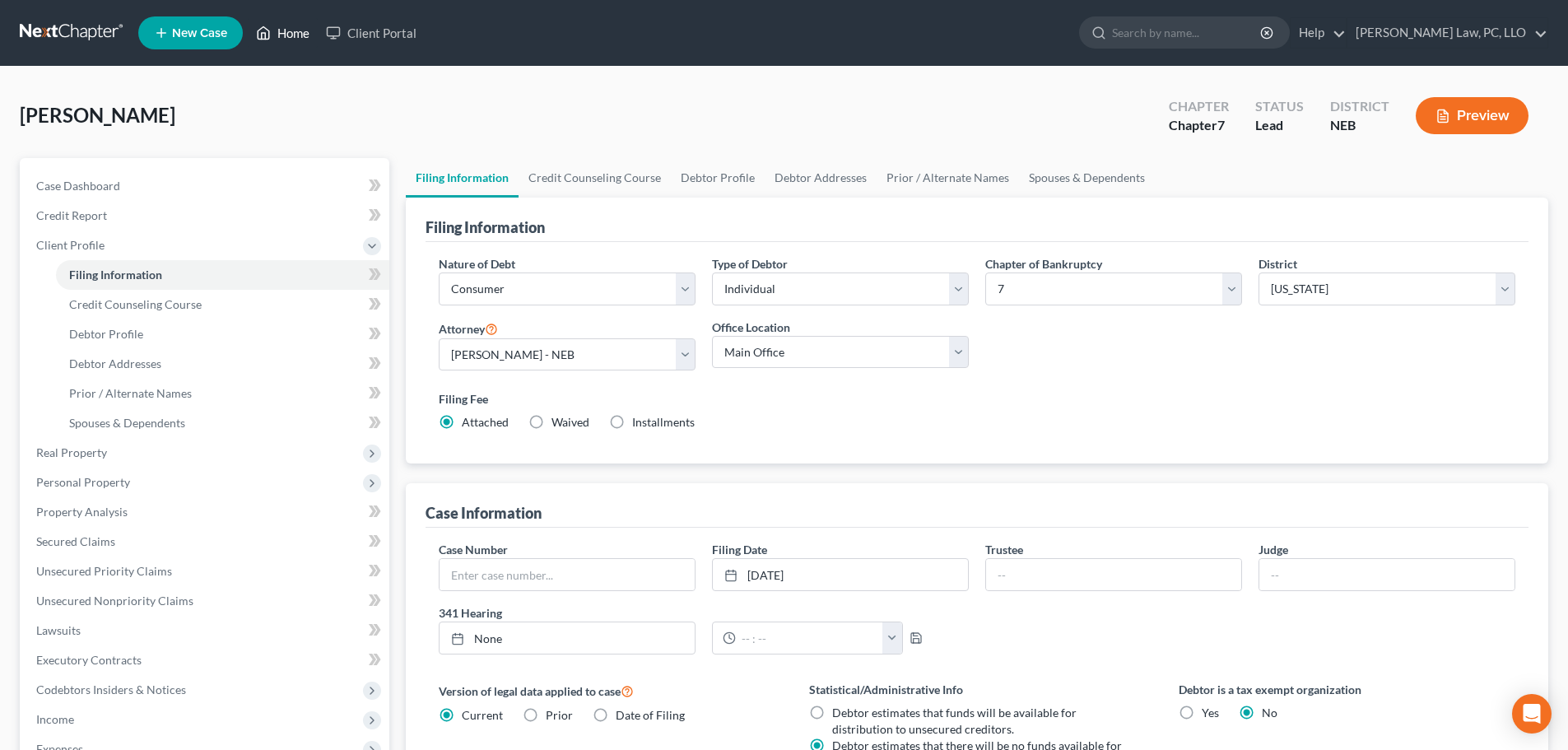
click at [284, 32] on link "Home" at bounding box center [283, 33] width 70 height 30
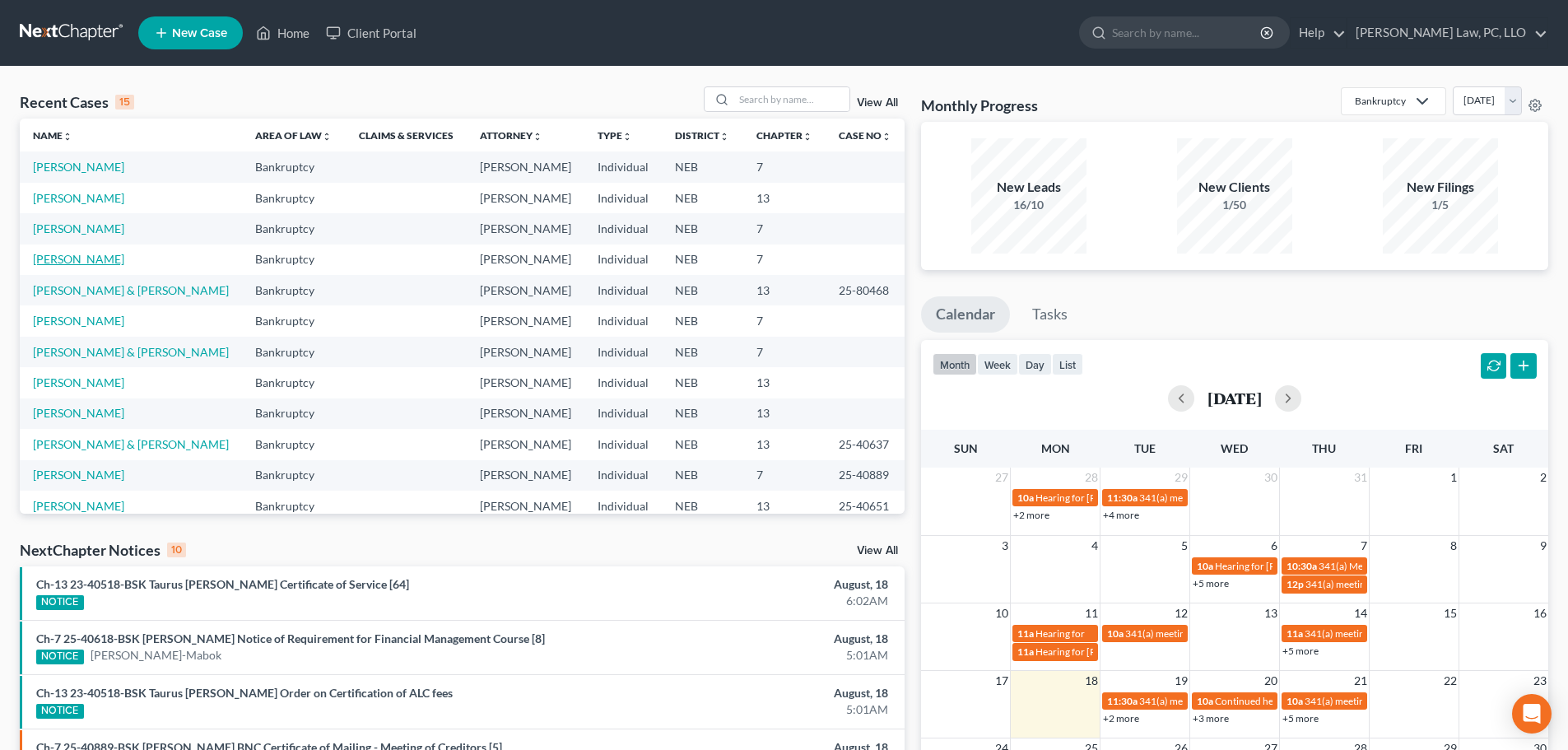
click at [90, 262] on link "[PERSON_NAME]" at bounding box center [78, 259] width 91 height 14
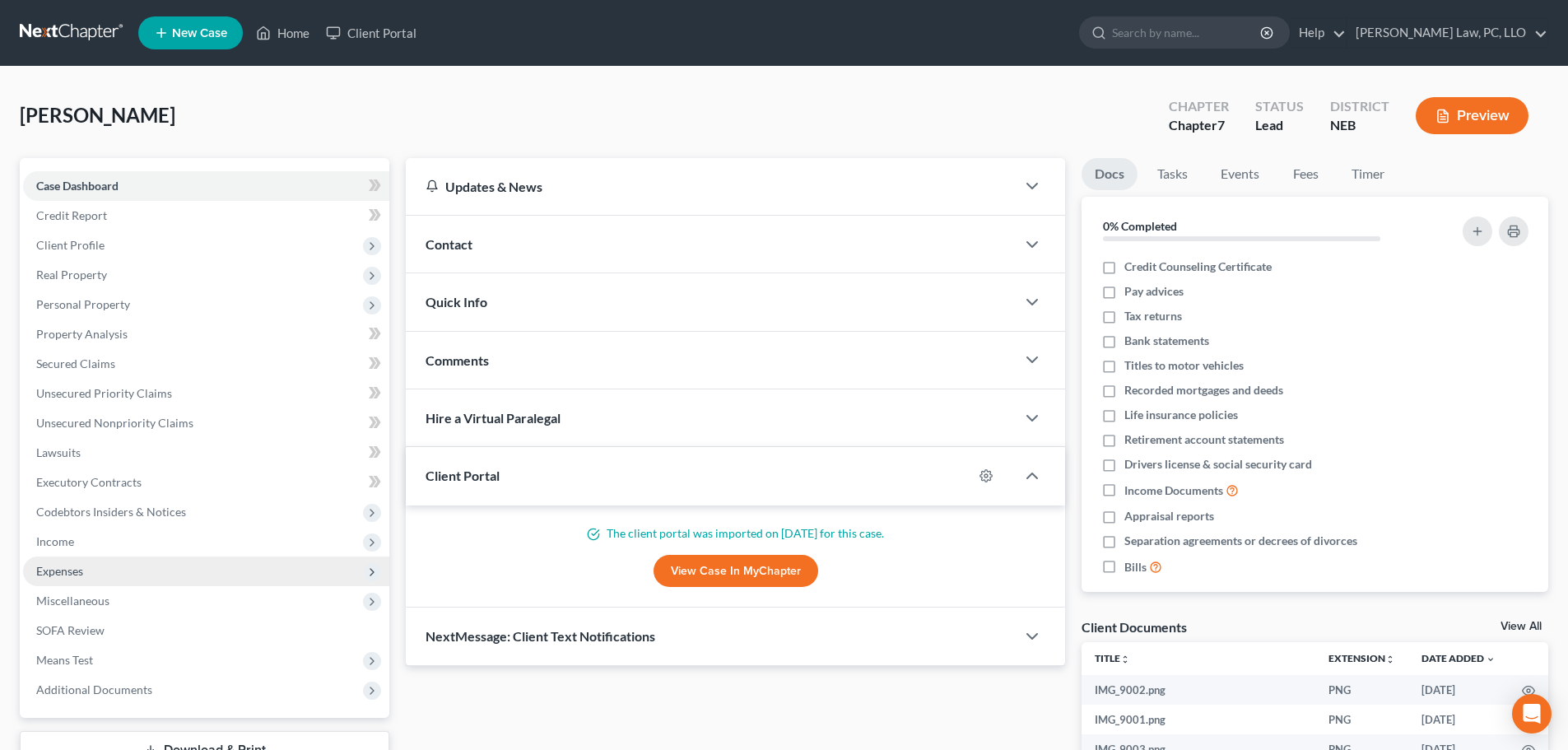
click at [58, 575] on span "Expenses" at bounding box center [59, 571] width 46 height 14
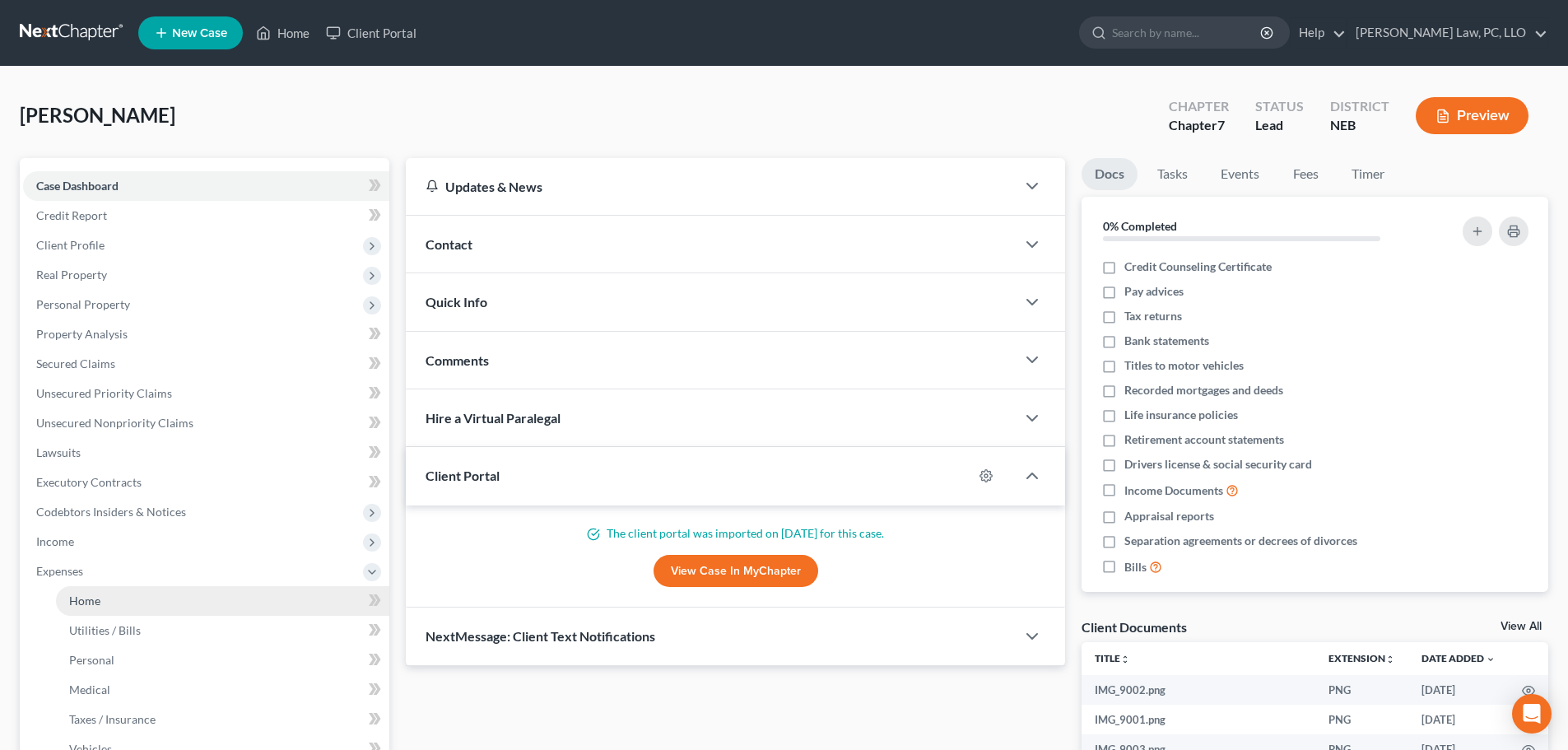
drag, startPoint x: 76, startPoint y: 602, endPoint x: 79, endPoint y: 583, distance: 19.2
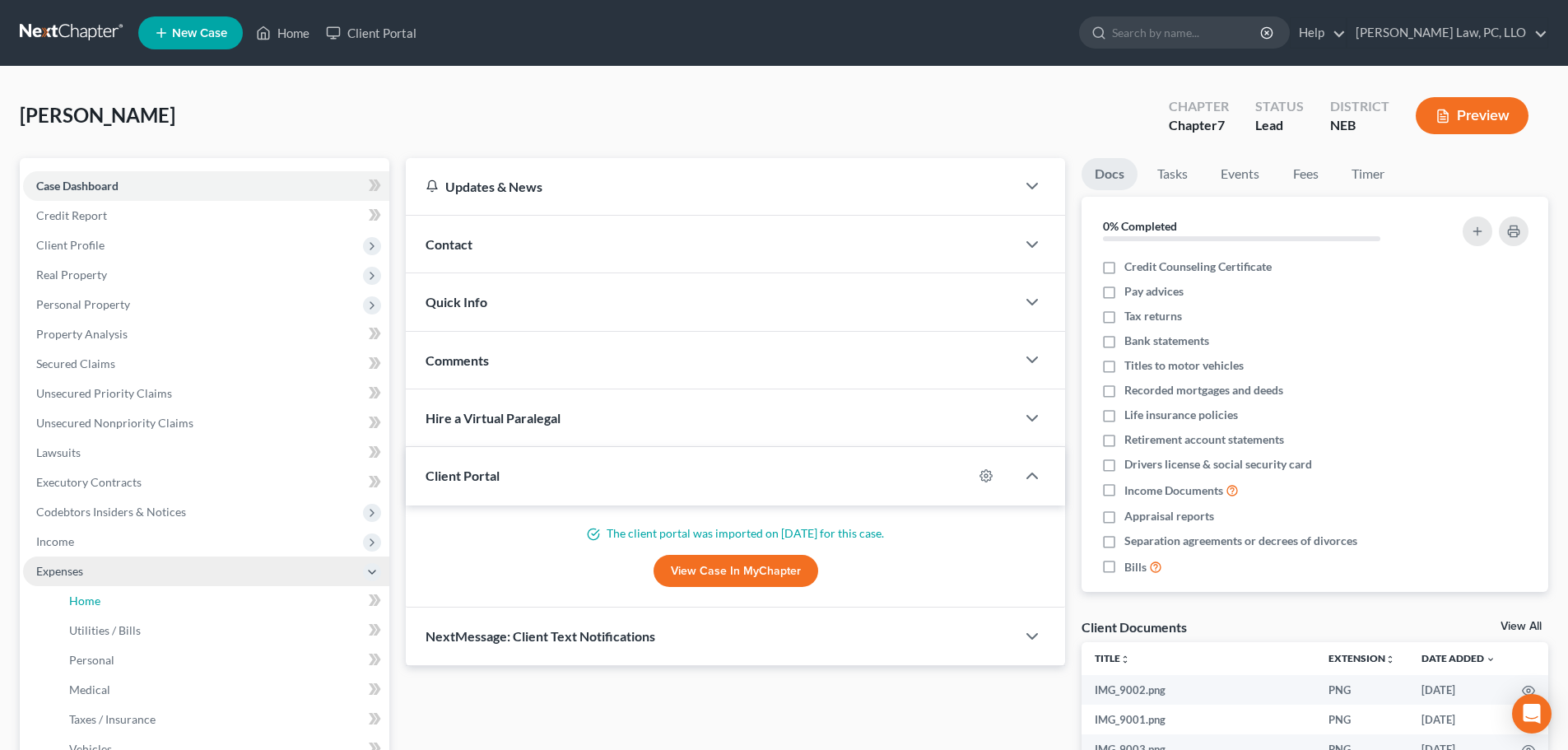
click at [77, 602] on span "Home" at bounding box center [84, 601] width 31 height 14
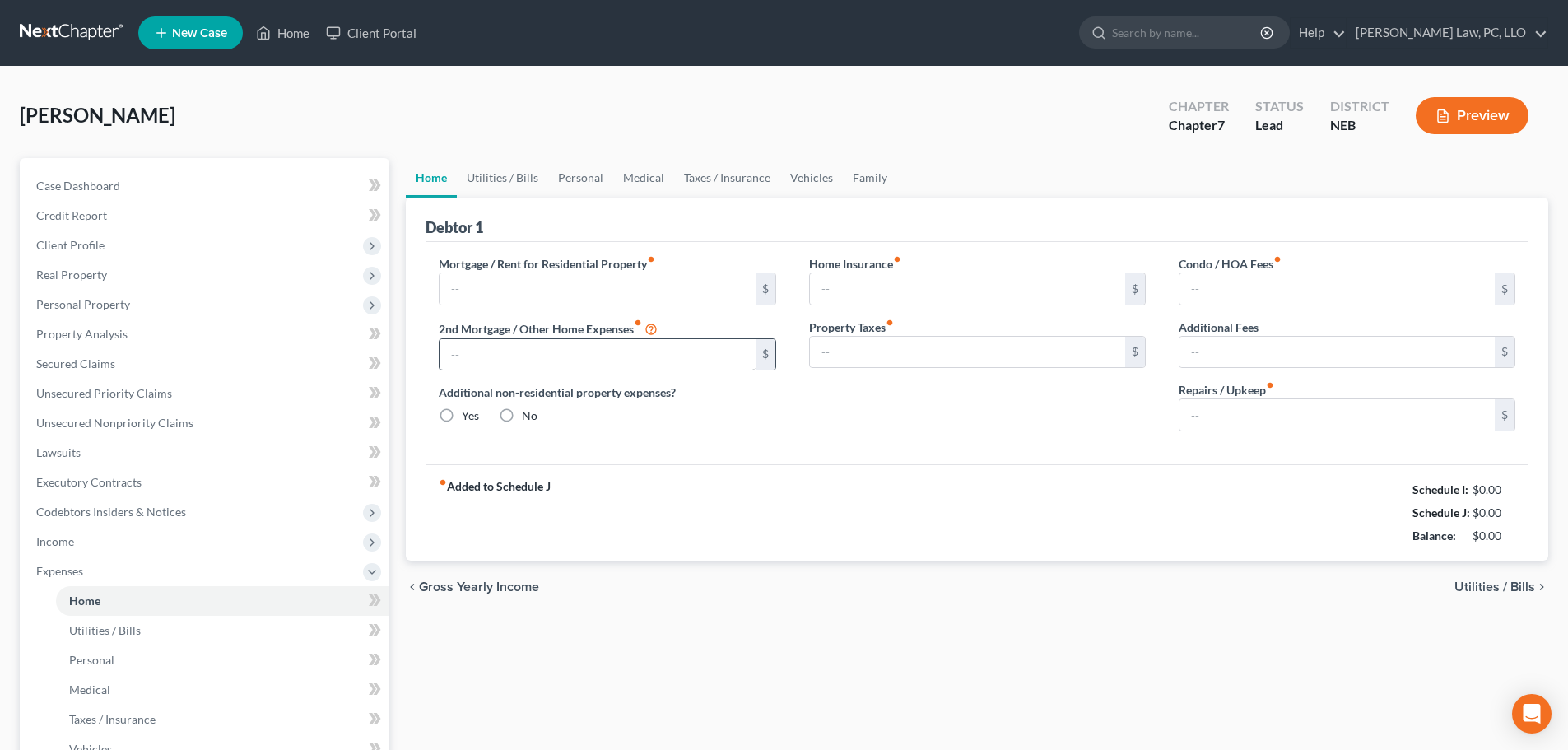
type input "905.69"
type input "0.00"
radio input "true"
type input "202.74"
type input "0.00"
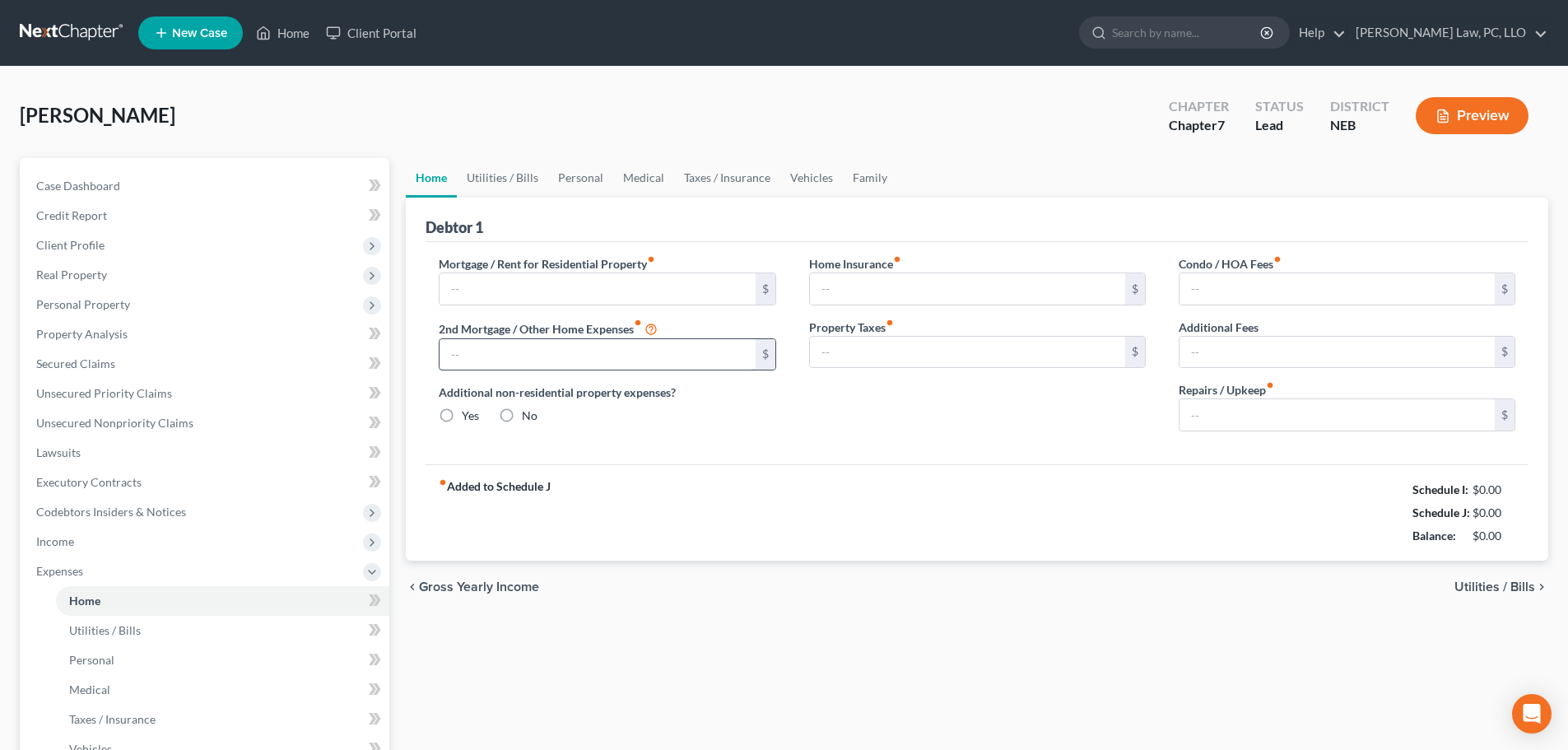
type input "828.00"
type input "0.00"
click at [870, 293] on input "202.74" at bounding box center [967, 289] width 315 height 31
click at [1258, 289] on input "828.00" at bounding box center [1337, 289] width 315 height 31
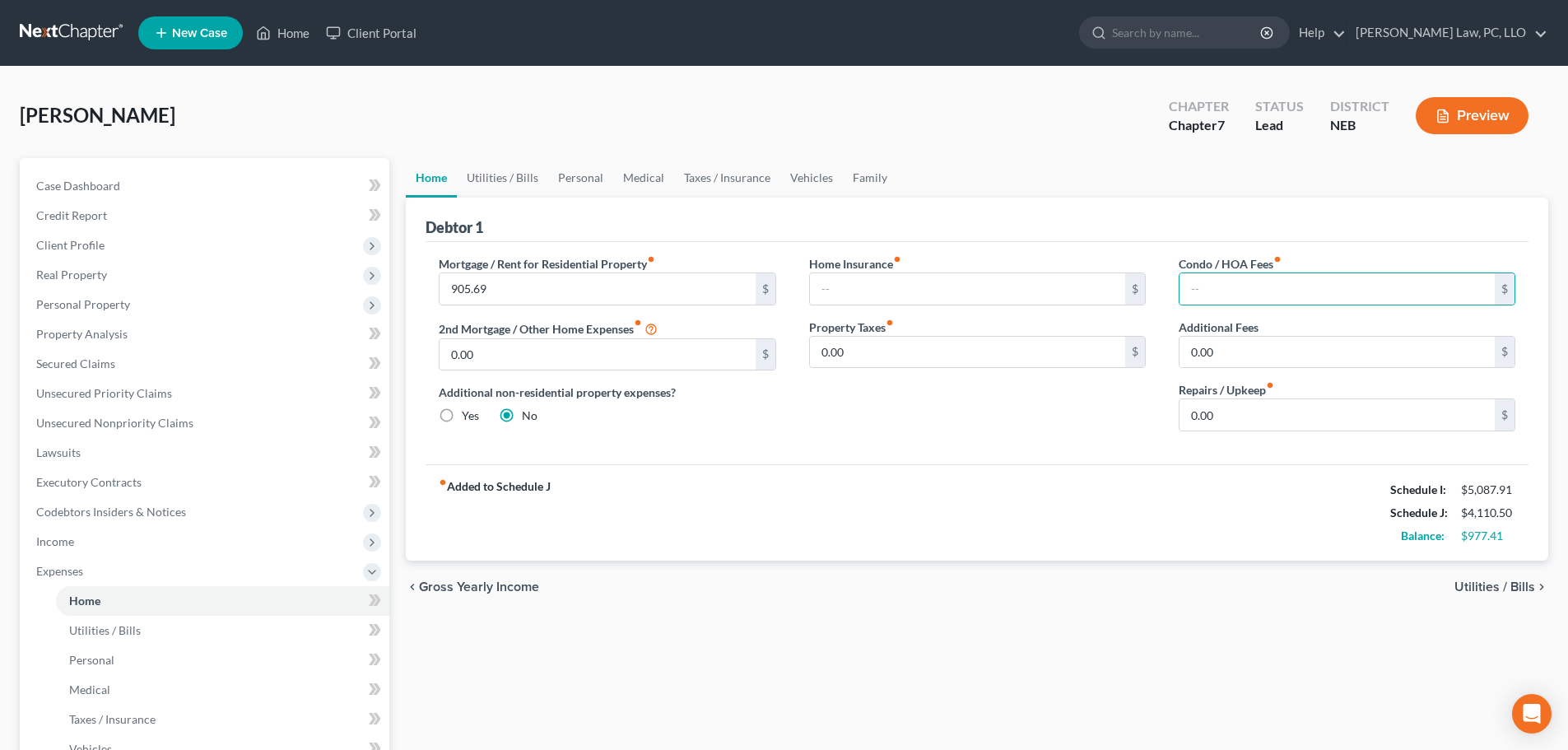
click at [870, 416] on div "Home Insurance fiber_manual_record $ Property Taxes fiber_manual_record 0.00 $" at bounding box center [977, 349] width 370 height 189
click at [1252, 352] on input "0.00" at bounding box center [1337, 353] width 315 height 31
paste input "828"
type input "828.00"
click at [999, 469] on div "fiber_manual_record Added to Schedule J Schedule I: $5,087.91 Schedule J: $4,11…" at bounding box center [976, 512] width 1103 height 96
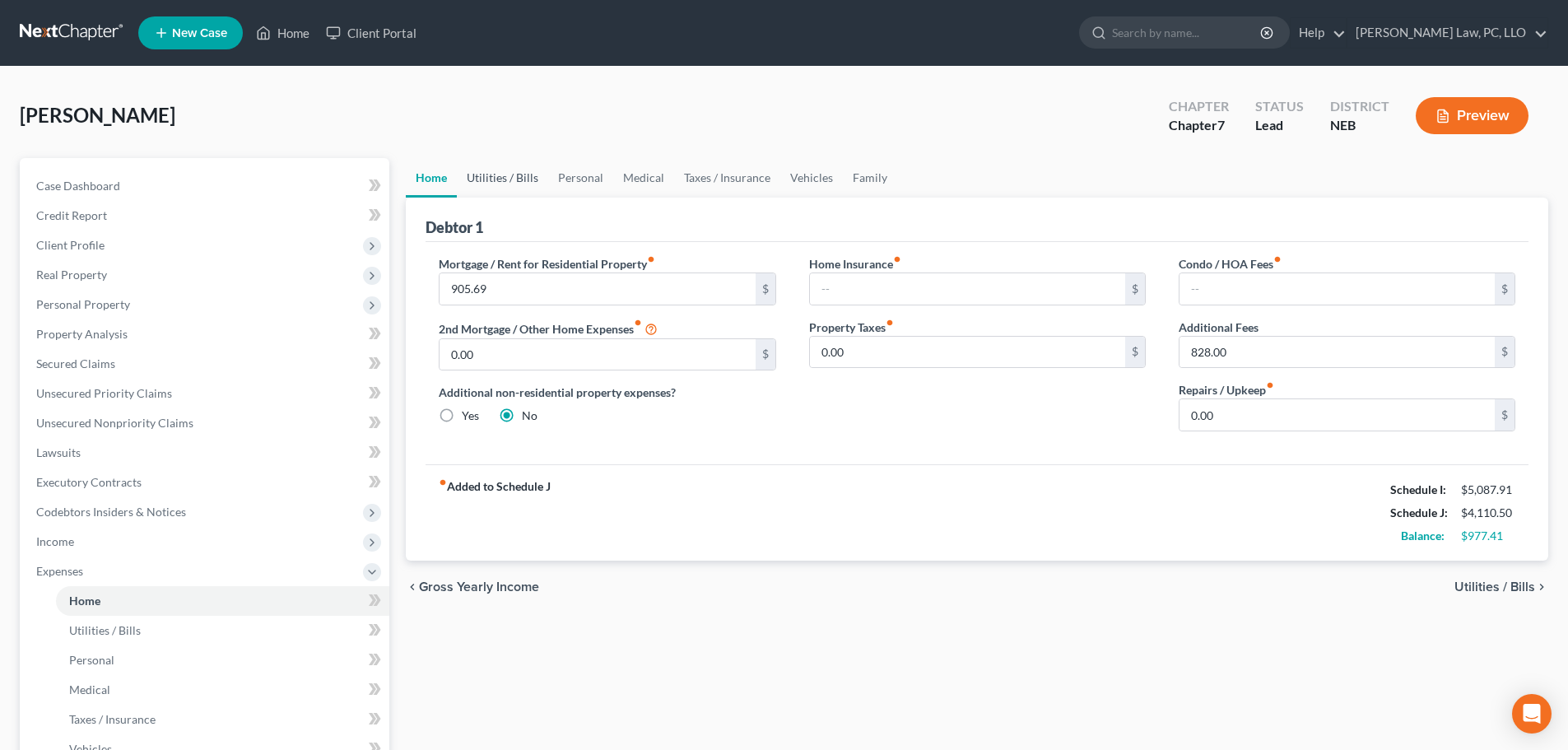
click at [508, 176] on link "Utilities / Bills" at bounding box center [503, 177] width 91 height 40
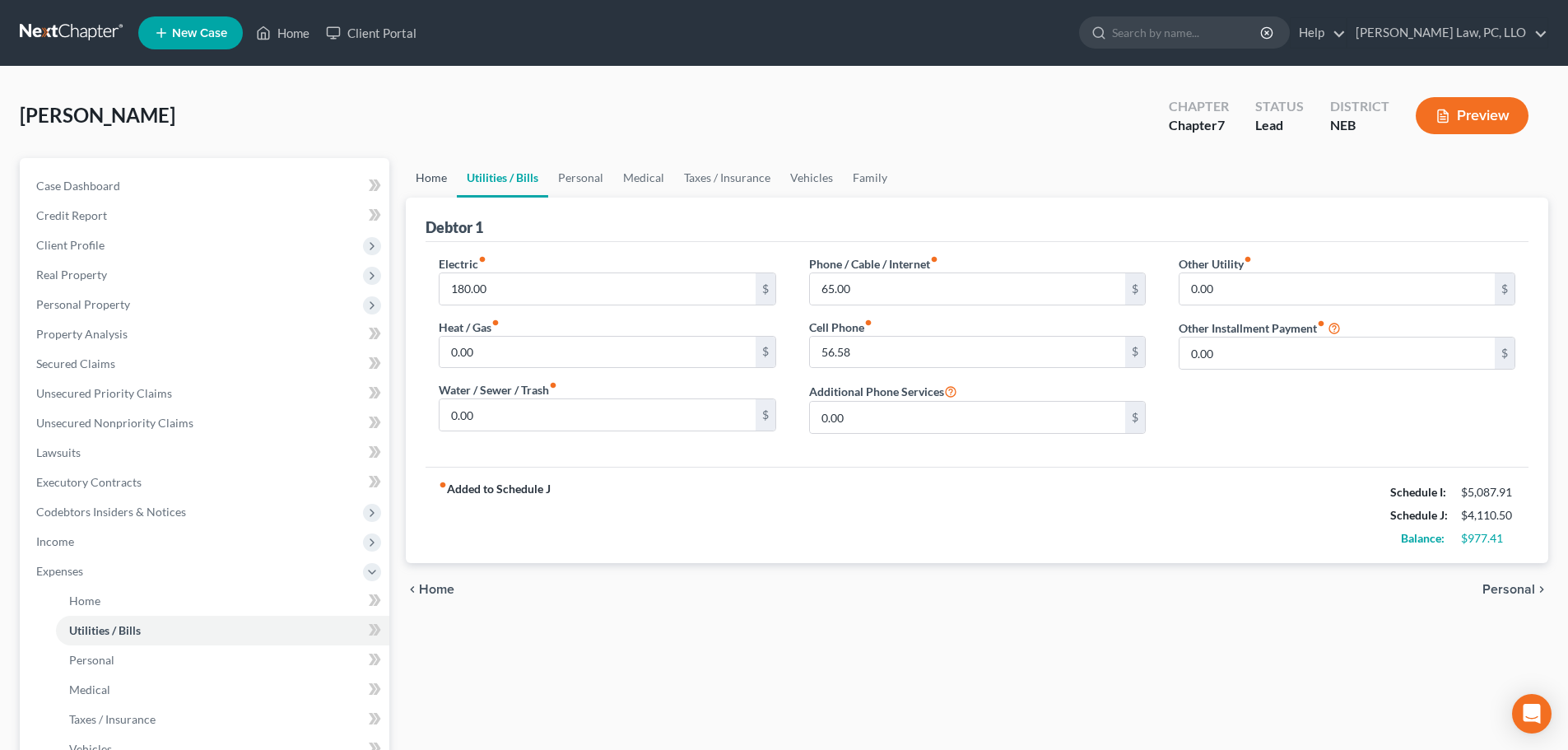
click at [440, 174] on link "Home" at bounding box center [431, 177] width 51 height 40
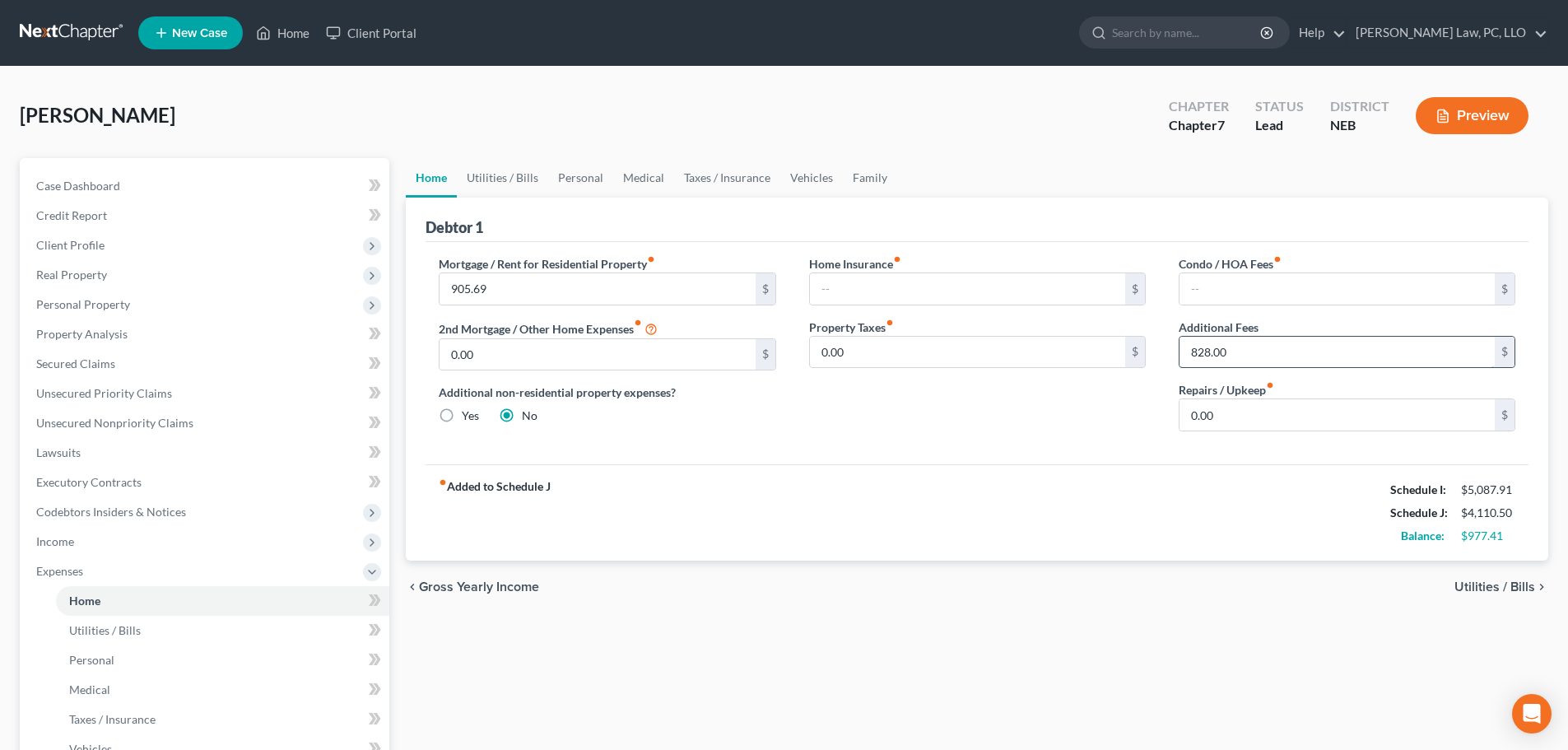
click at [1216, 350] on input "828.00" at bounding box center [1337, 353] width 315 height 31
click at [1034, 397] on div "Home Insurance fiber_manual_record $ Property Taxes fiber_manual_record 0.00 $" at bounding box center [977, 349] width 370 height 189
click at [479, 179] on link "Utilities / Bills" at bounding box center [503, 177] width 91 height 40
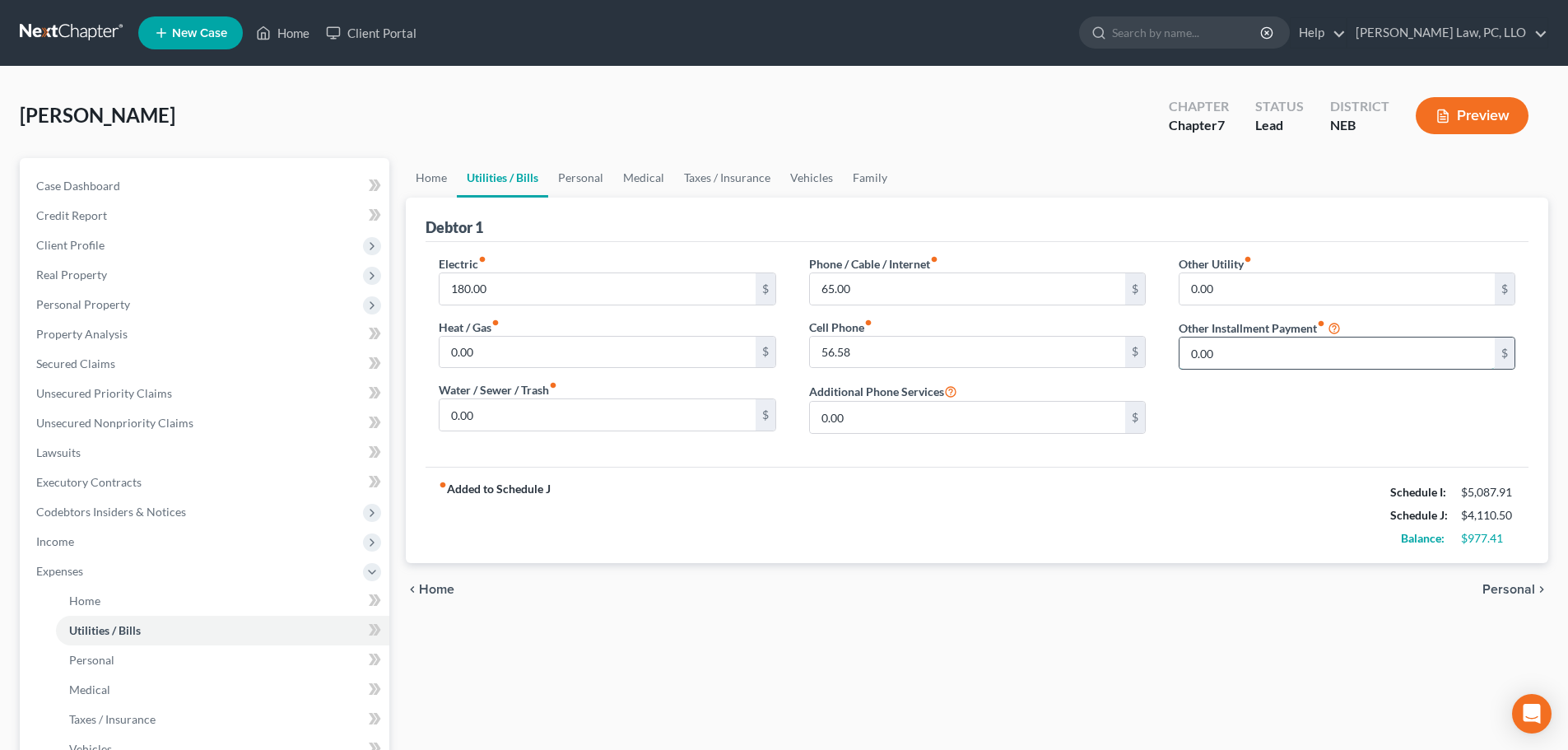
click at [1287, 348] on input "0.00" at bounding box center [1337, 353] width 315 height 31
paste input "828"
type input "828.00"
type input "Lot Rent"
click at [1117, 484] on div "fiber_manual_record Added to Schedule J Schedule I: $5,087.91 Schedule J: $4,93…" at bounding box center [976, 515] width 1103 height 96
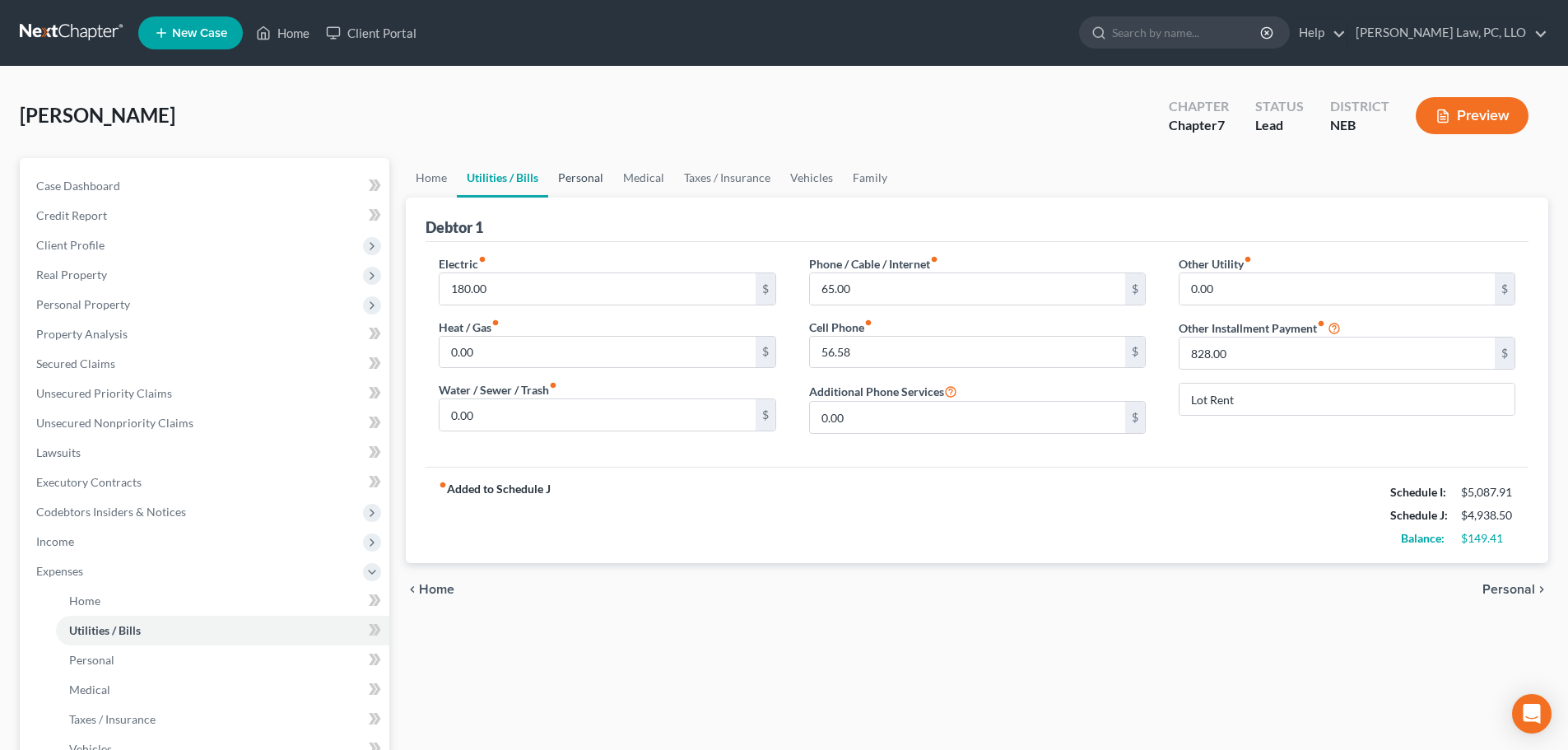
click at [588, 176] on link "Personal" at bounding box center [580, 177] width 65 height 40
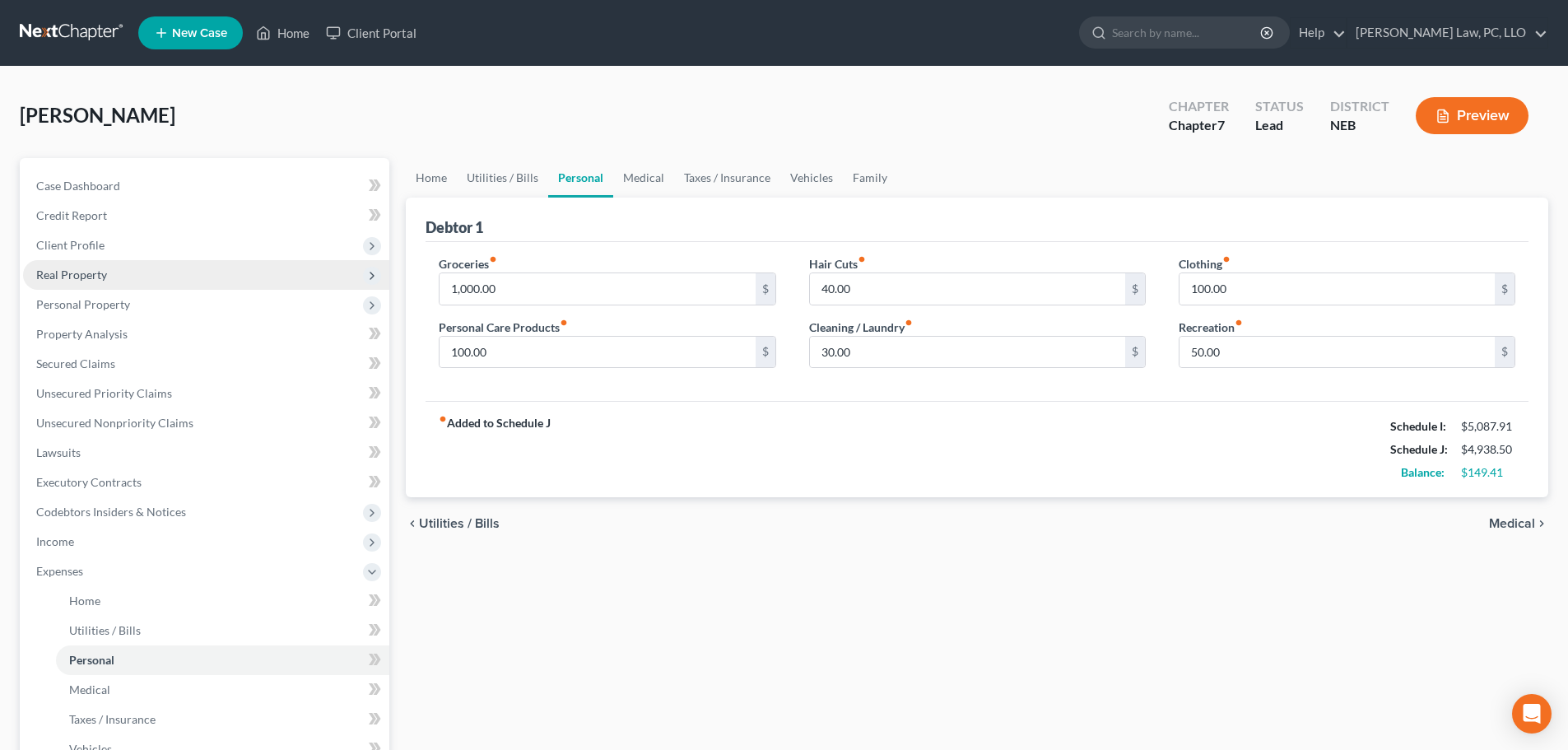
click at [128, 278] on span "Real Property" at bounding box center [206, 275] width 366 height 30
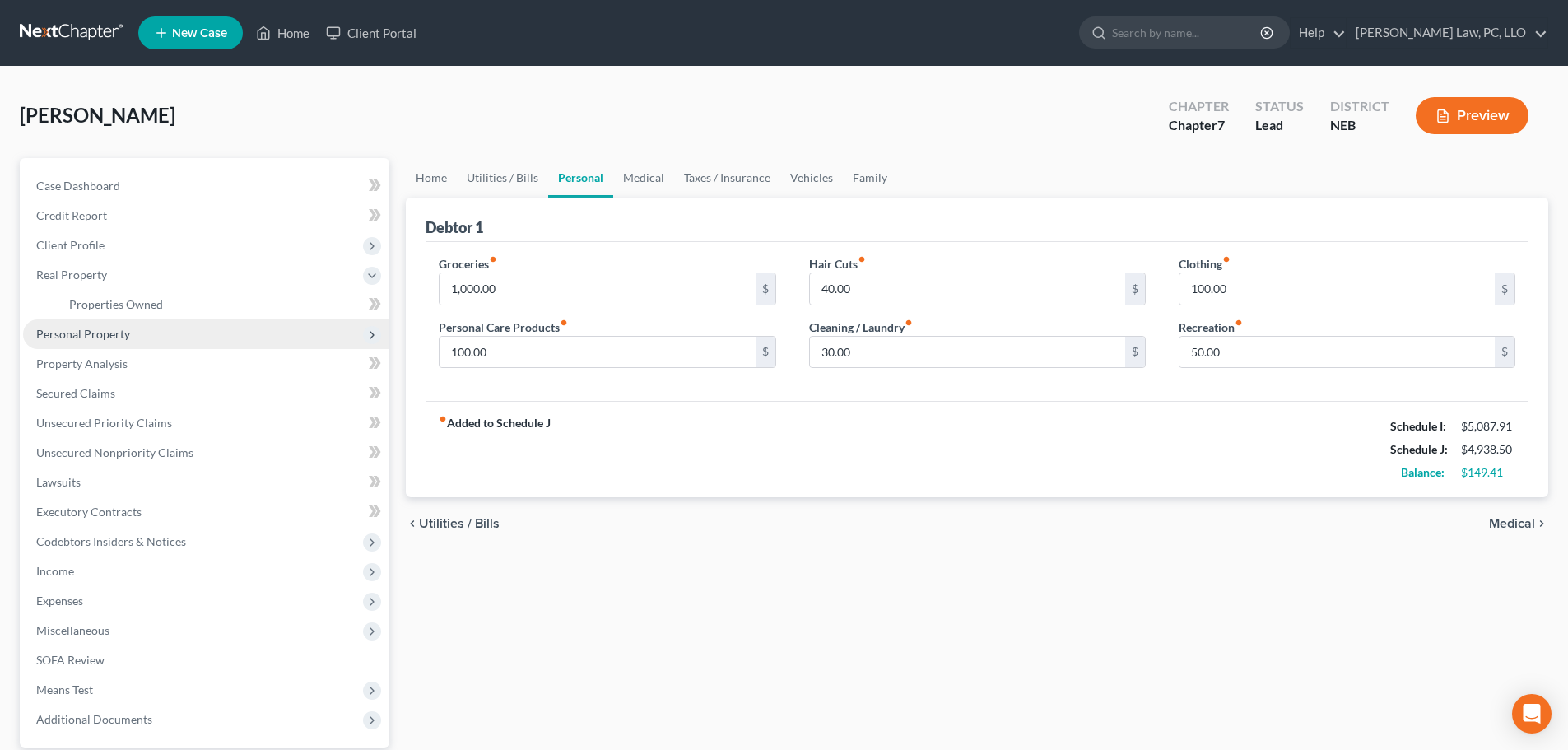
click at [108, 341] on span "Personal Property" at bounding box center [206, 334] width 366 height 30
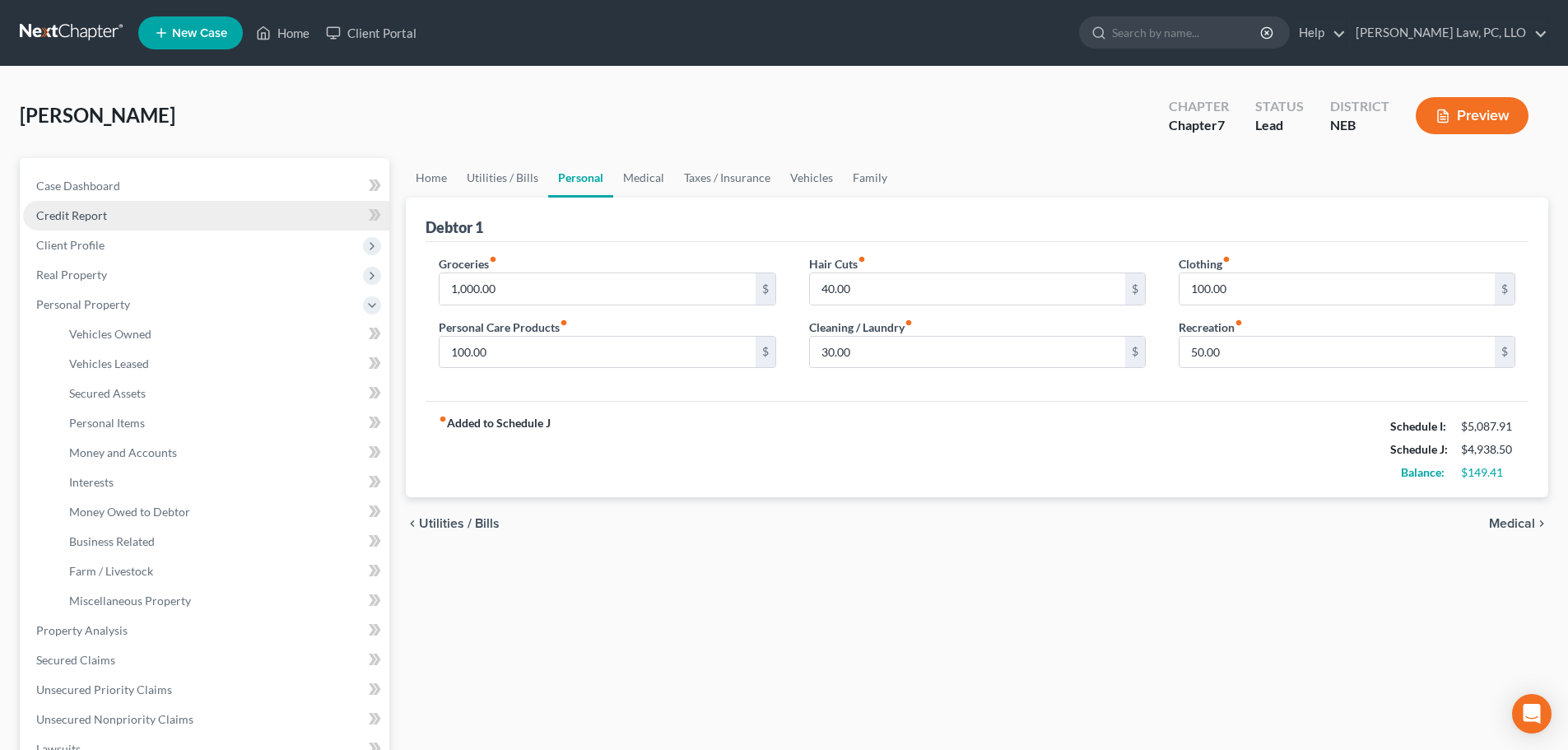
click at [93, 228] on link "Credit Report" at bounding box center [206, 215] width 366 height 30
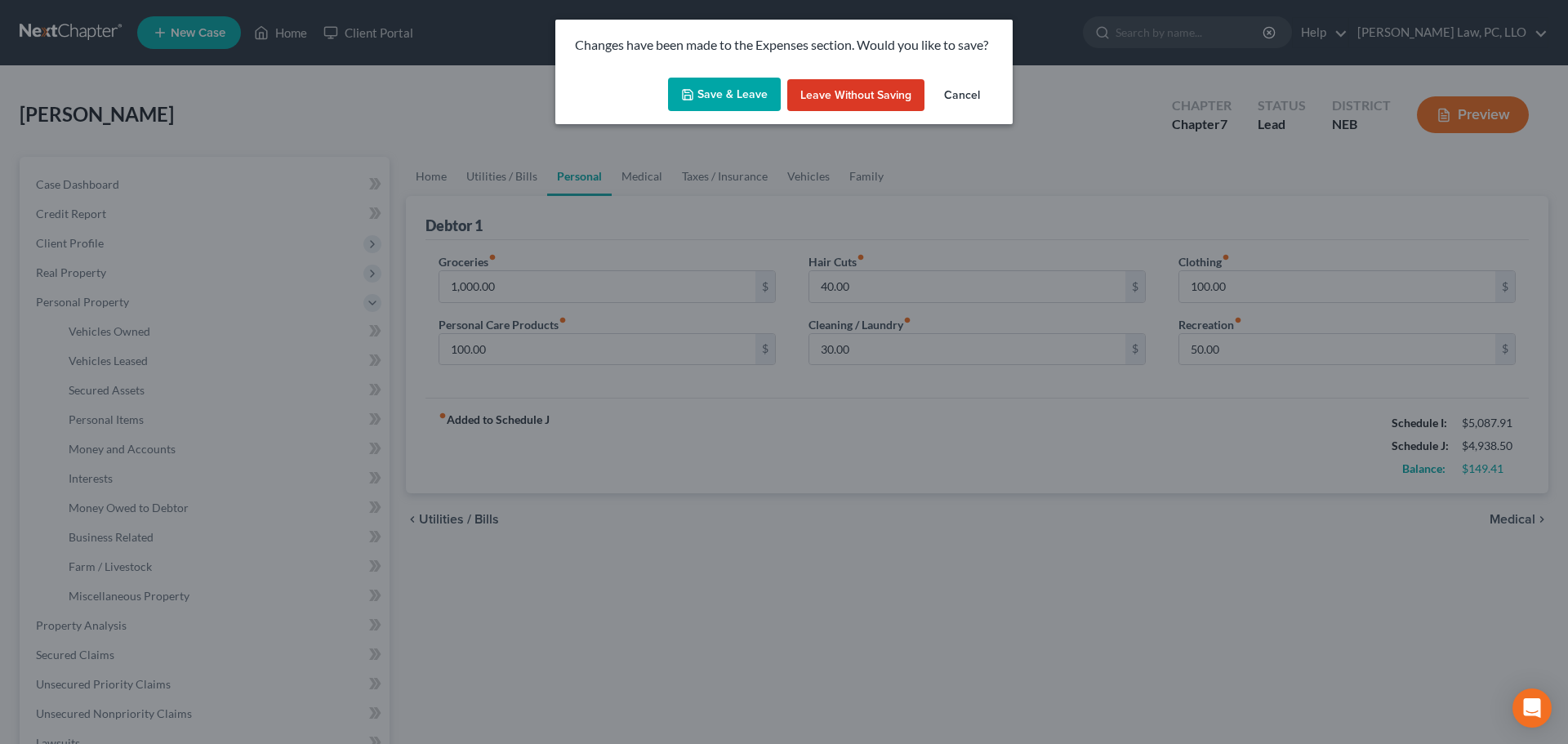
click at [710, 82] on button "Save & Leave" at bounding box center [723, 95] width 112 height 35
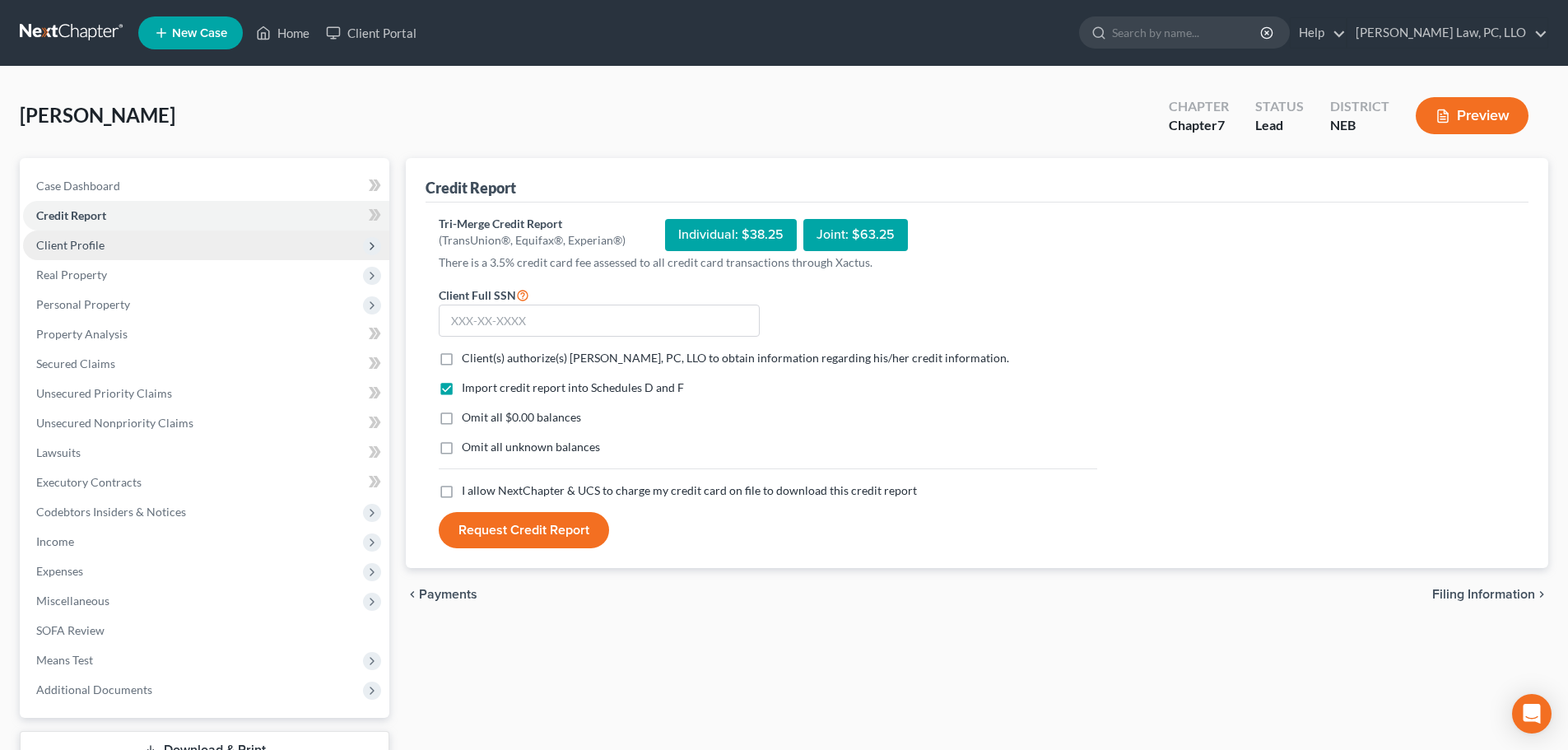
click at [98, 252] on span "Client Profile" at bounding box center [206, 245] width 366 height 30
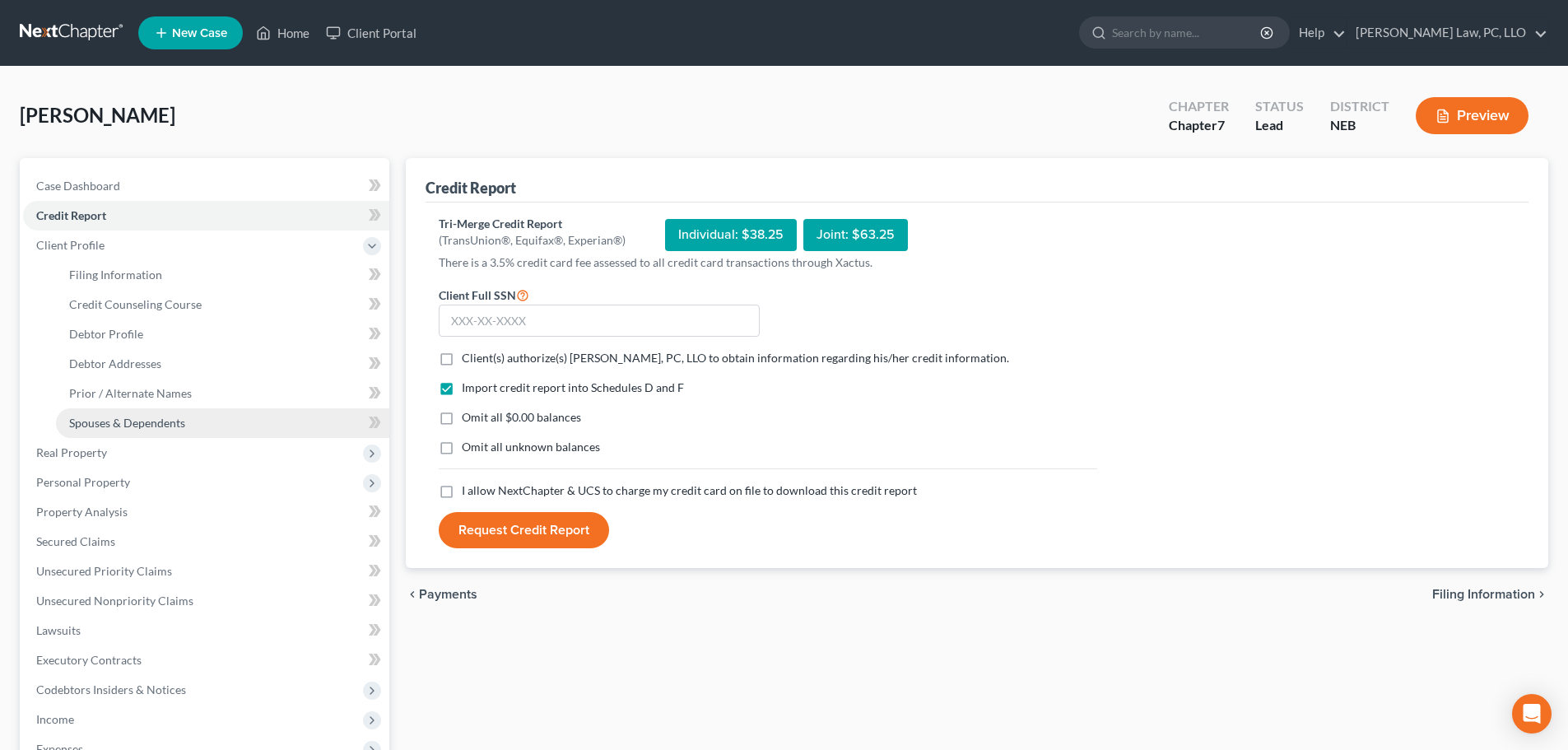
click at [102, 428] on span "Spouses & Dependents" at bounding box center [127, 422] width 116 height 14
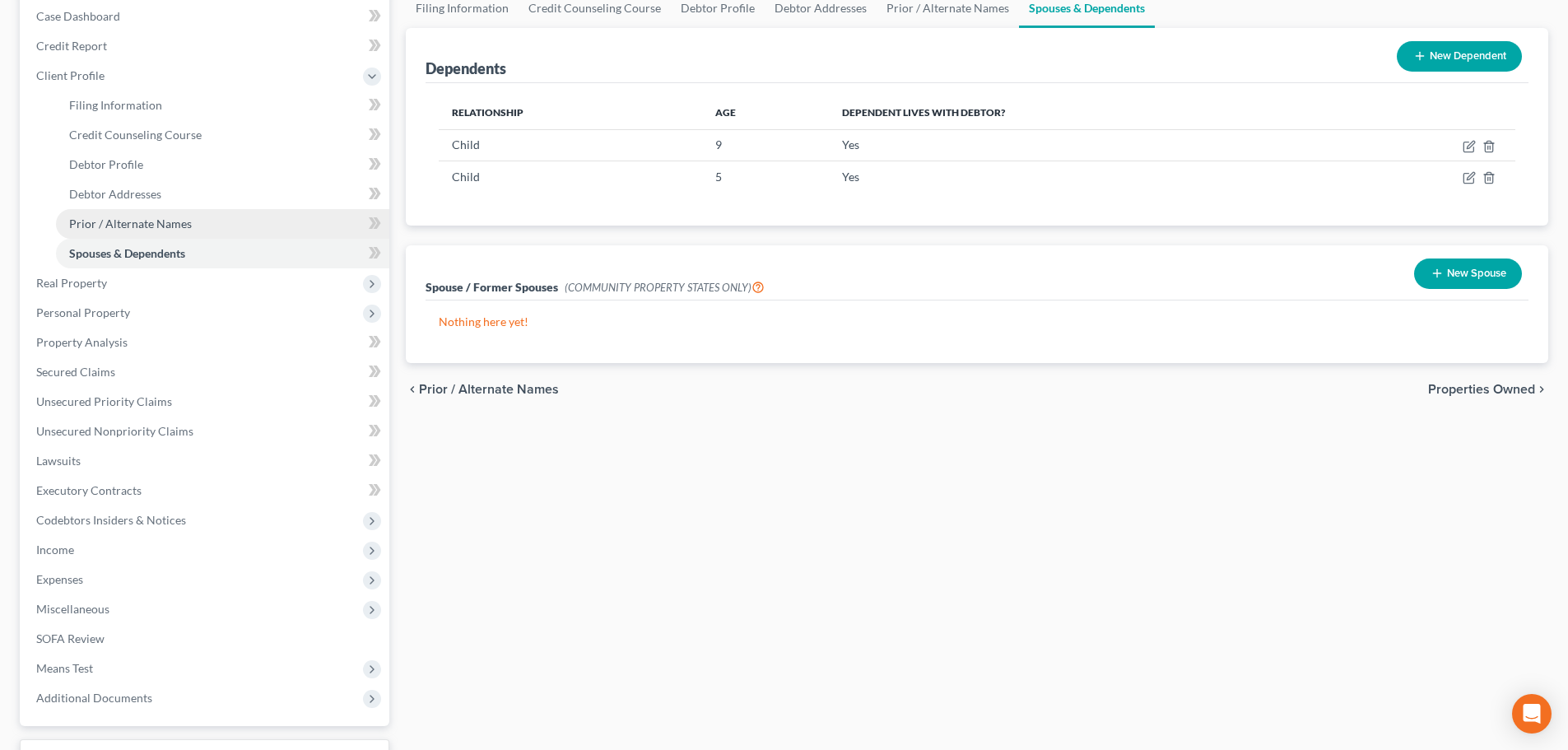
scroll to position [247, 0]
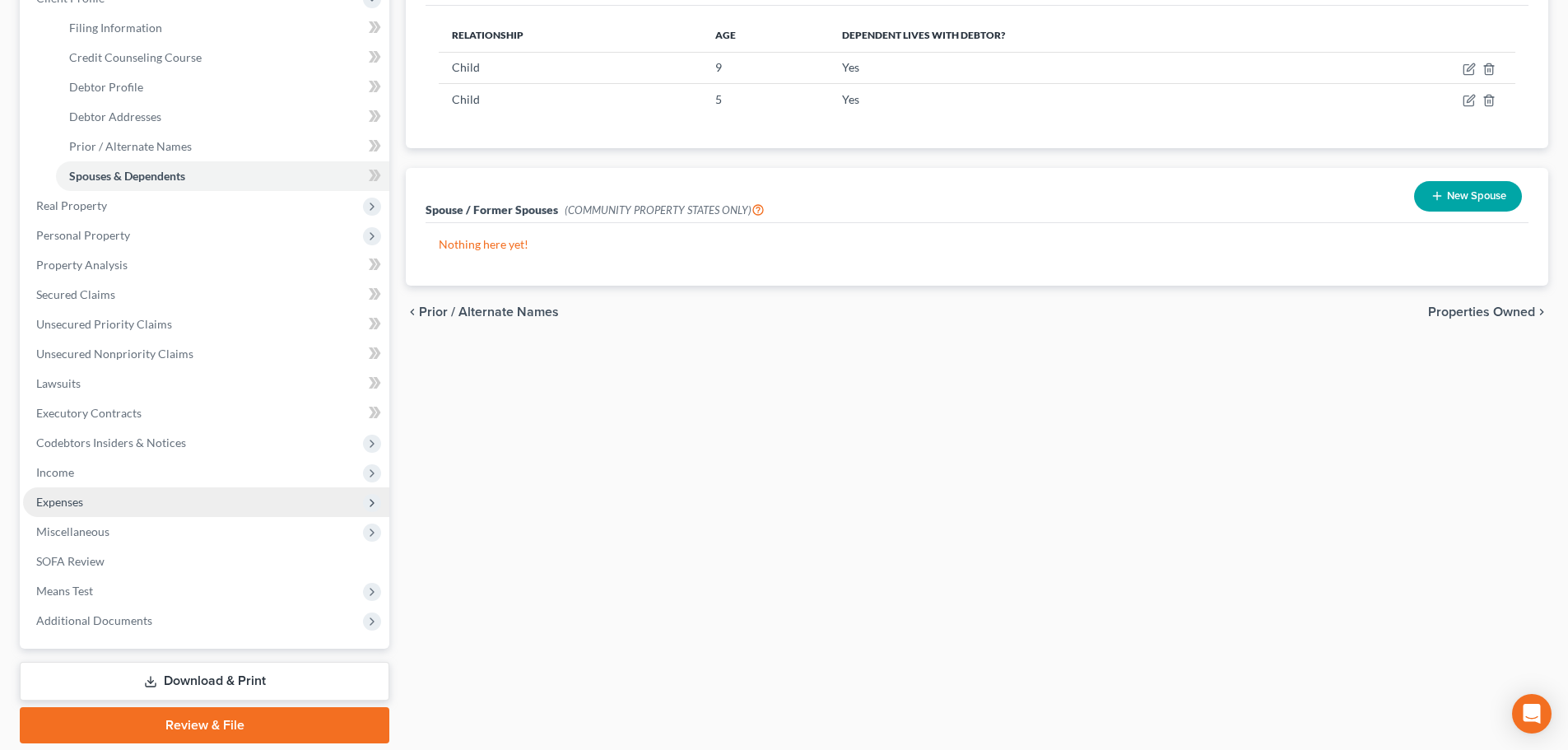
click at [58, 508] on span "Expenses" at bounding box center [59, 502] width 46 height 14
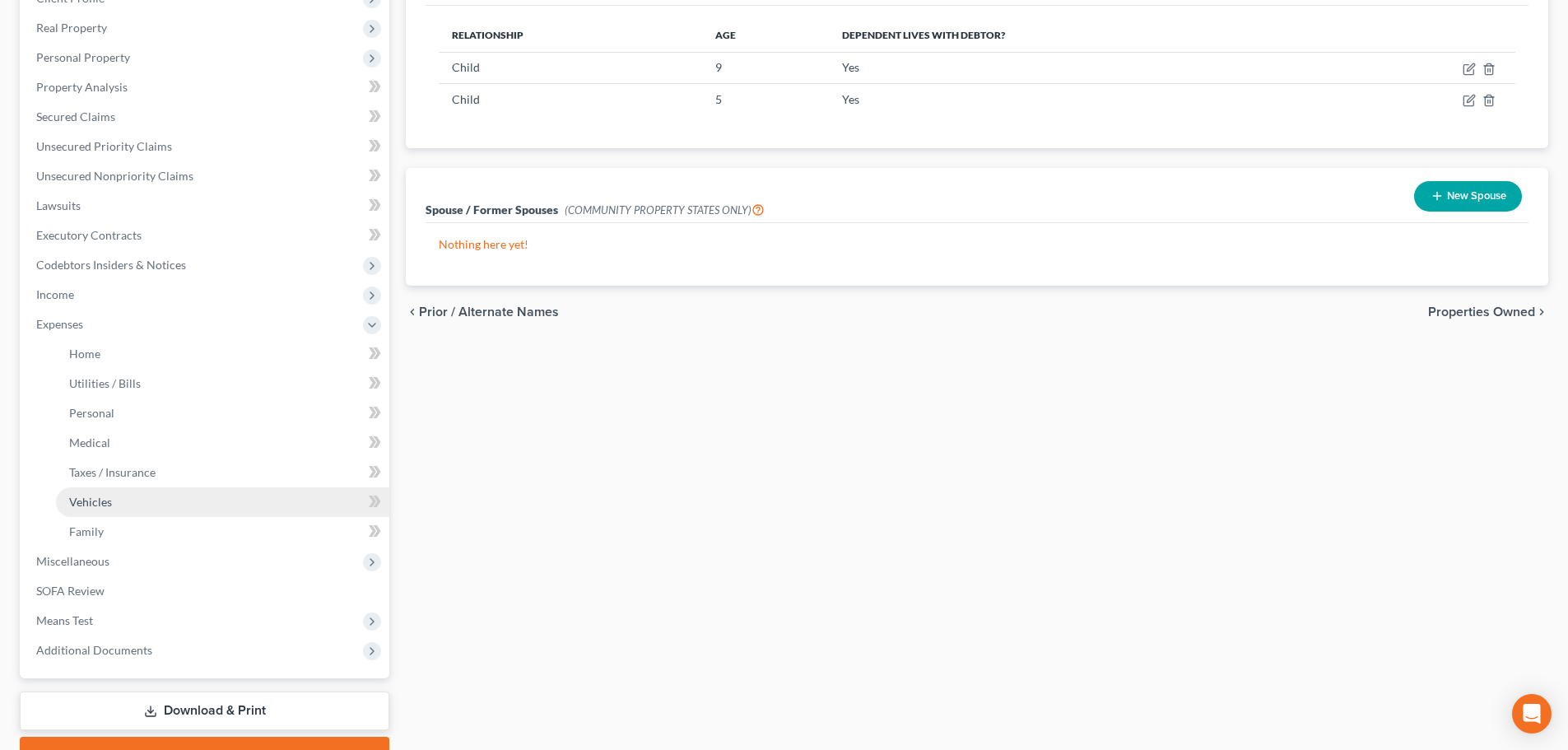
click at [96, 508] on span "Vehicles" at bounding box center [90, 502] width 43 height 14
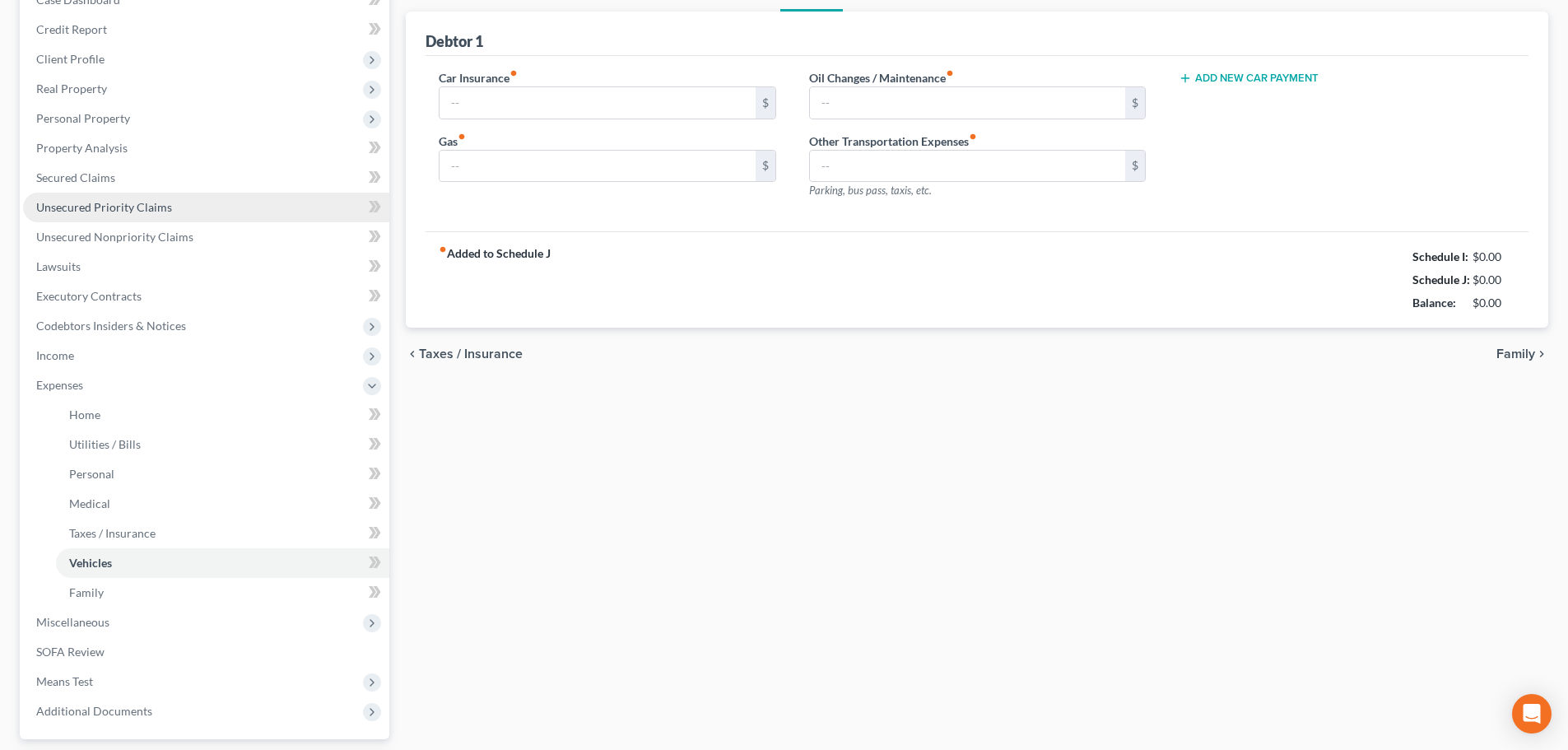
type input "373.59"
type input "300.00"
type input "45.00"
type input "0.00"
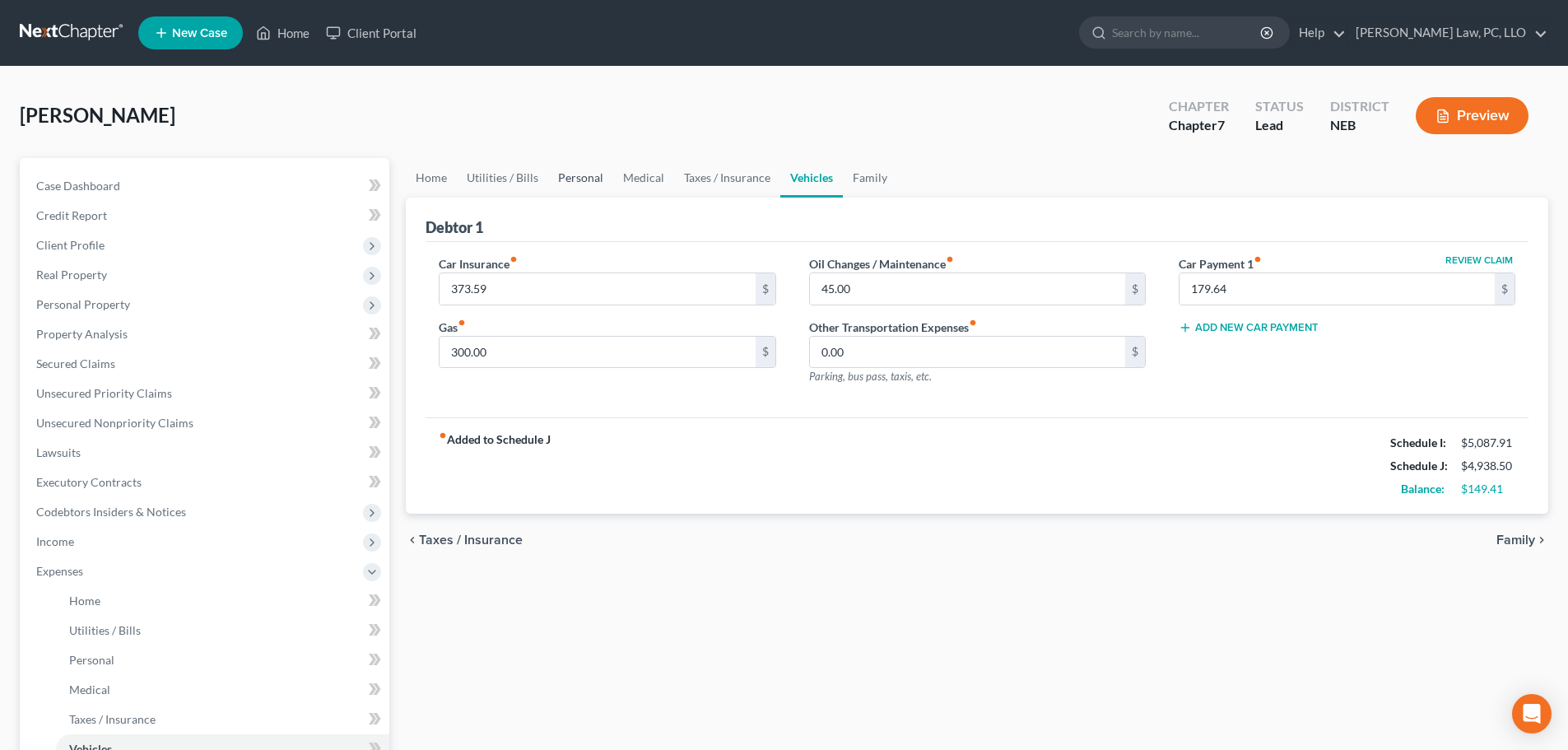
click at [580, 176] on link "Personal" at bounding box center [580, 177] width 65 height 40
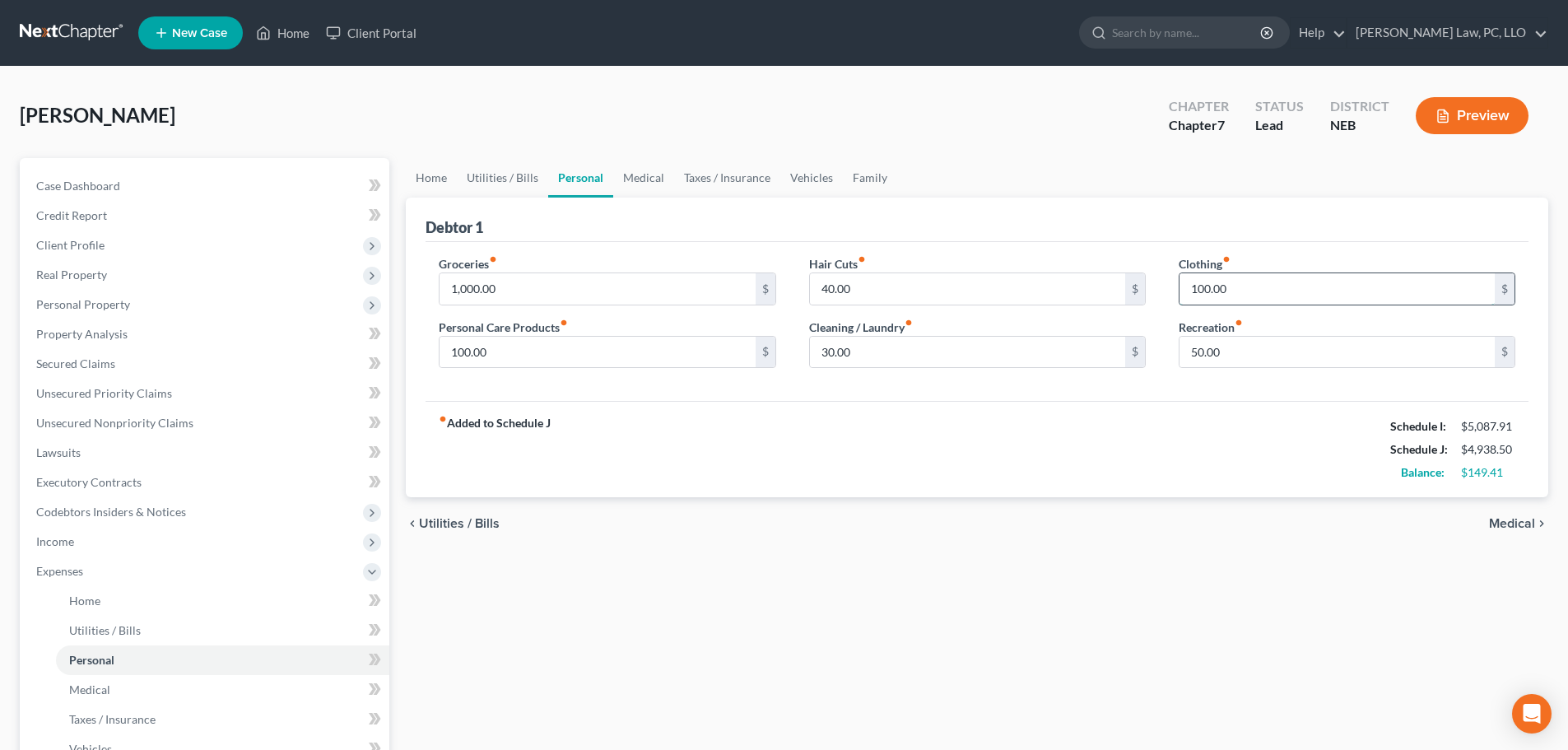
click at [1257, 282] on input "100.00" at bounding box center [1337, 289] width 315 height 31
type input "140.00"
click at [1130, 414] on div "fiber_manual_record Added to Schedule J Schedule I: $5,087.91 Schedule J: $4,97…" at bounding box center [976, 449] width 1103 height 96
click at [635, 184] on link "Medical" at bounding box center [643, 177] width 61 height 40
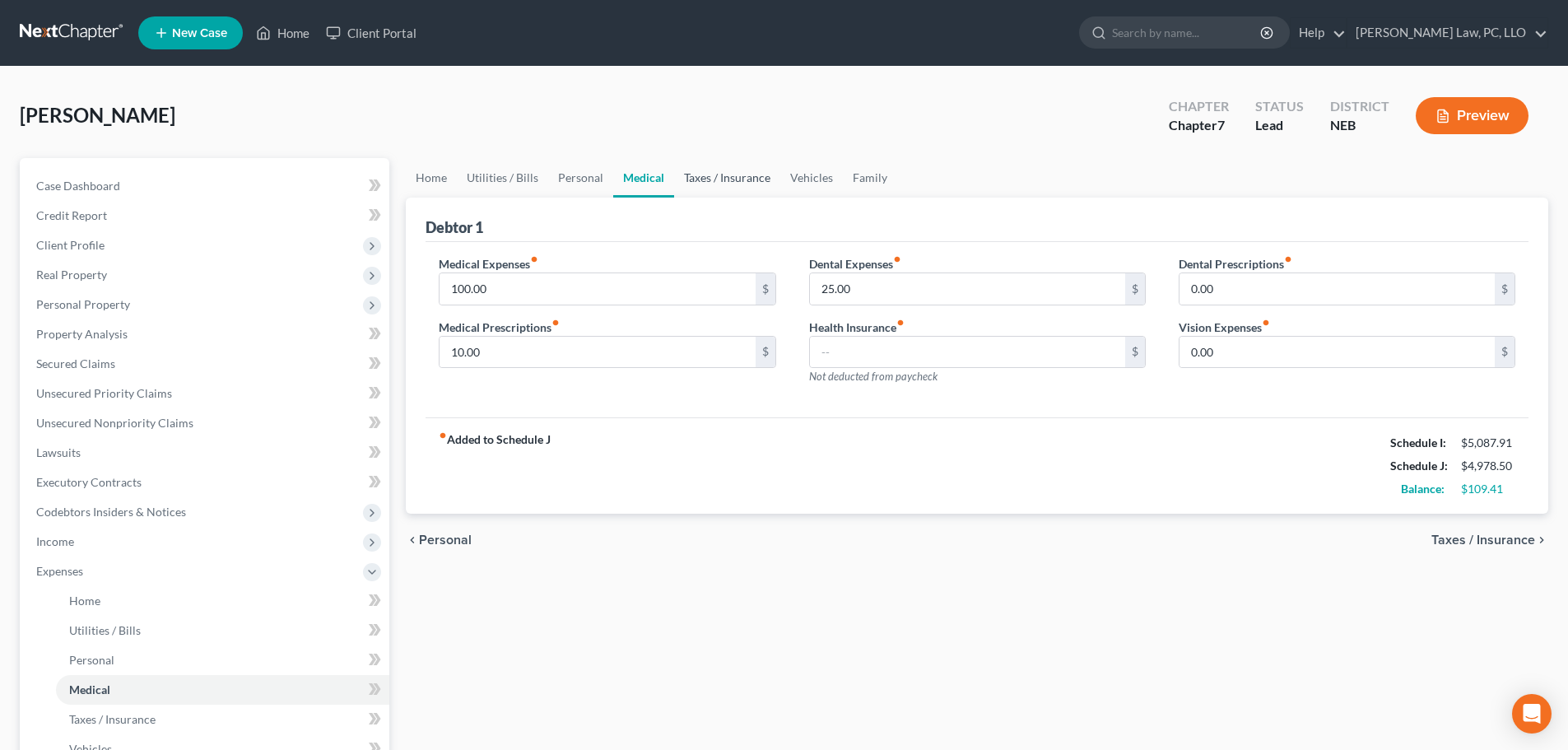
click at [748, 182] on link "Taxes / Insurance" at bounding box center [727, 177] width 107 height 40
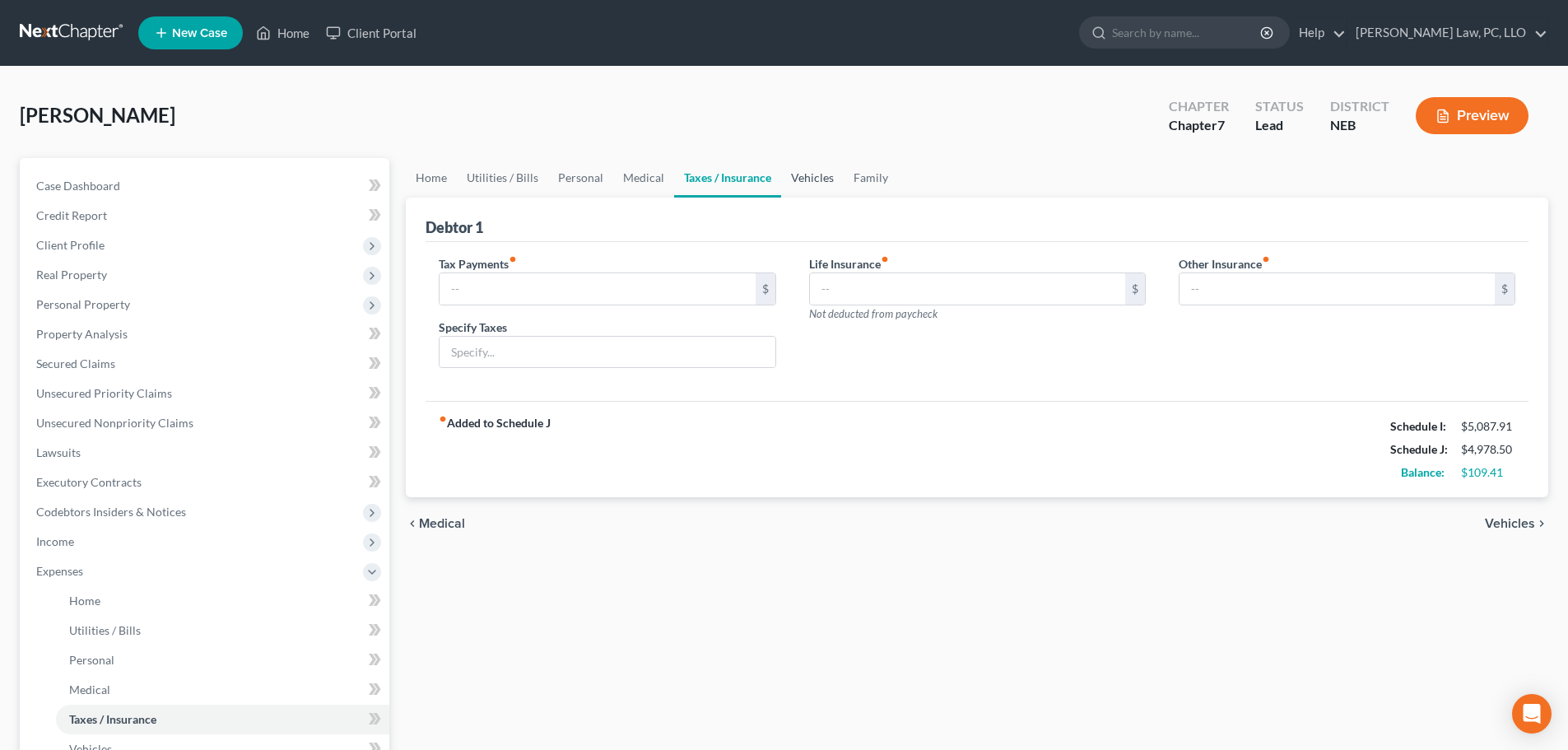
click at [804, 174] on link "Vehicles" at bounding box center [813, 177] width 63 height 40
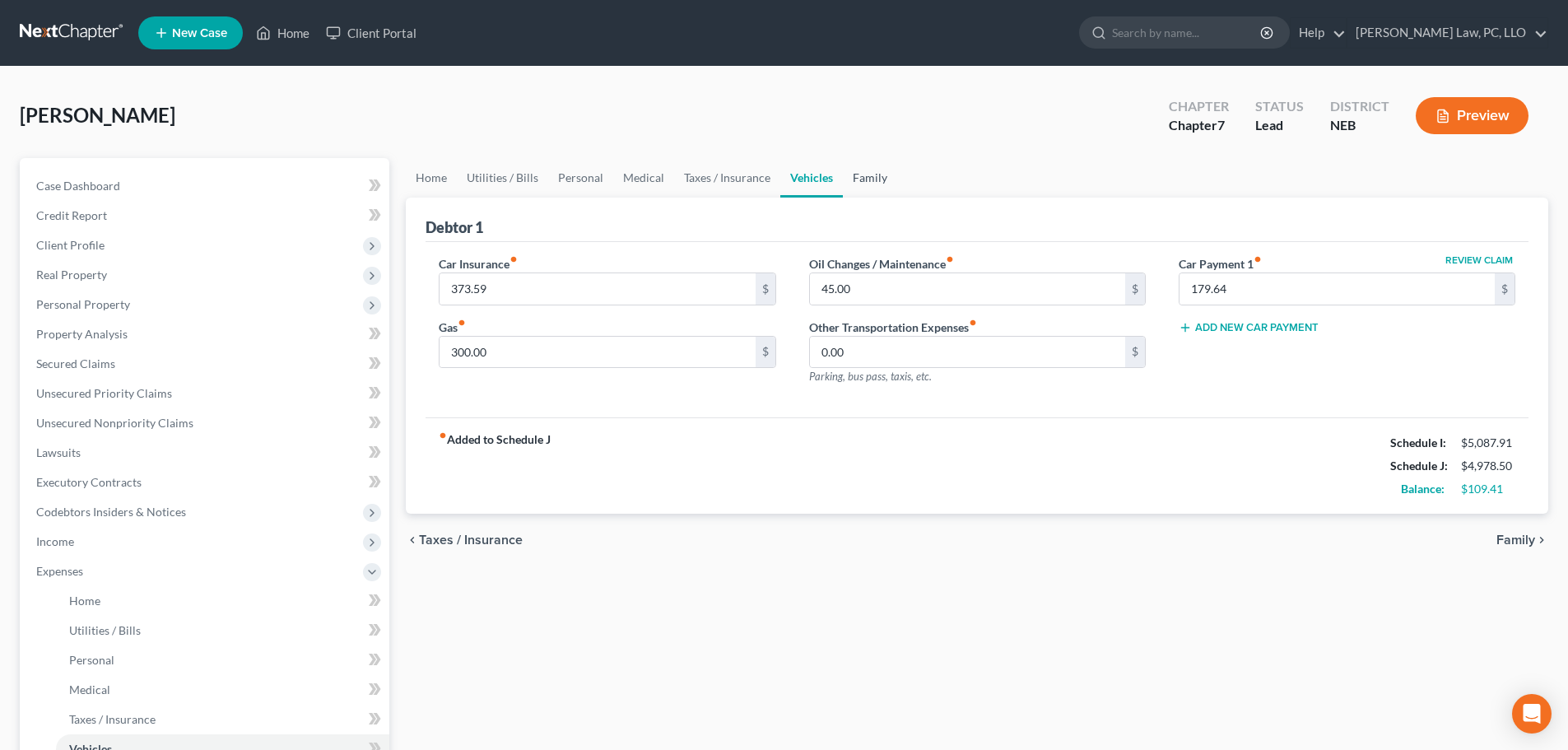
click at [891, 181] on link "Family" at bounding box center [870, 177] width 54 height 40
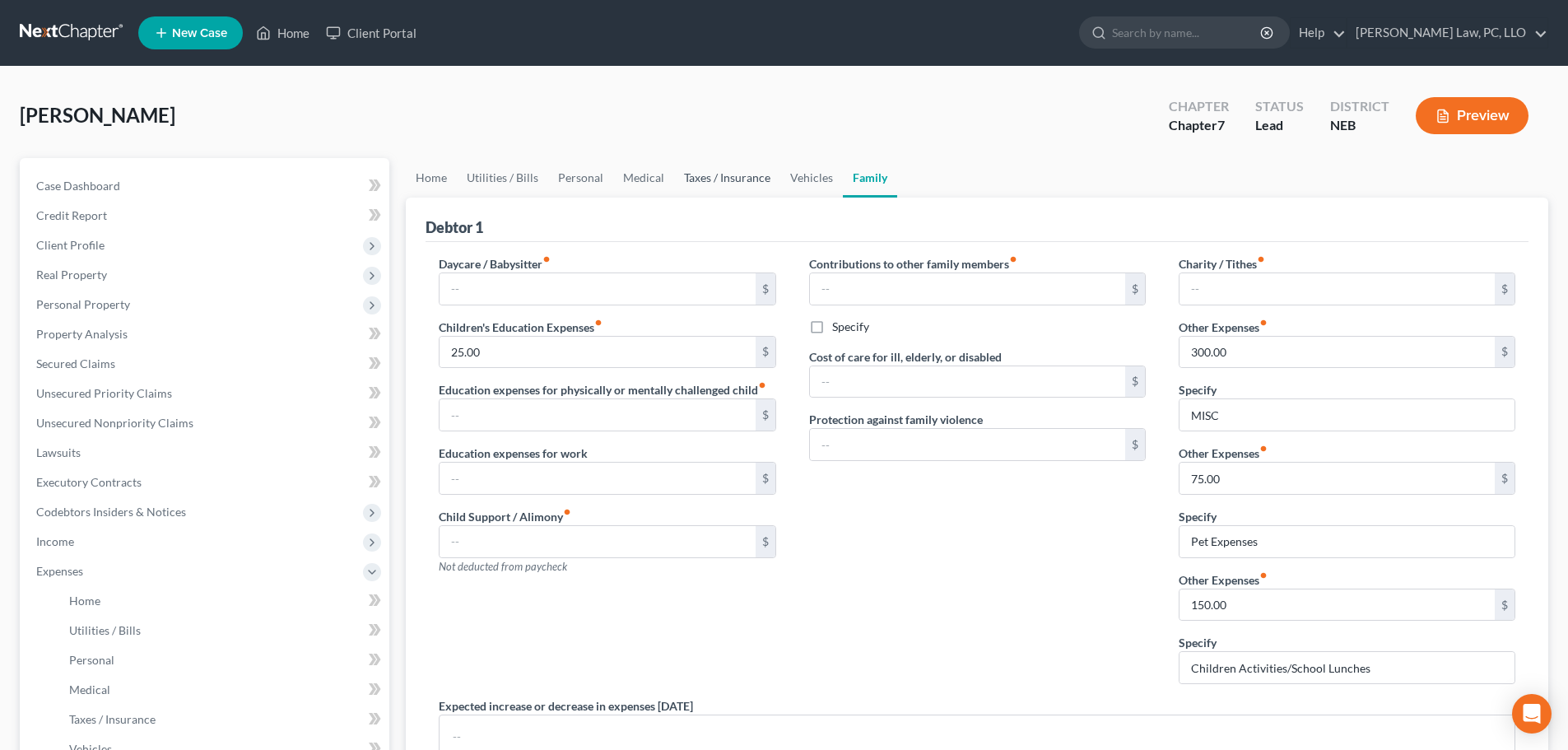
click at [746, 176] on link "Taxes / Insurance" at bounding box center [727, 177] width 107 height 40
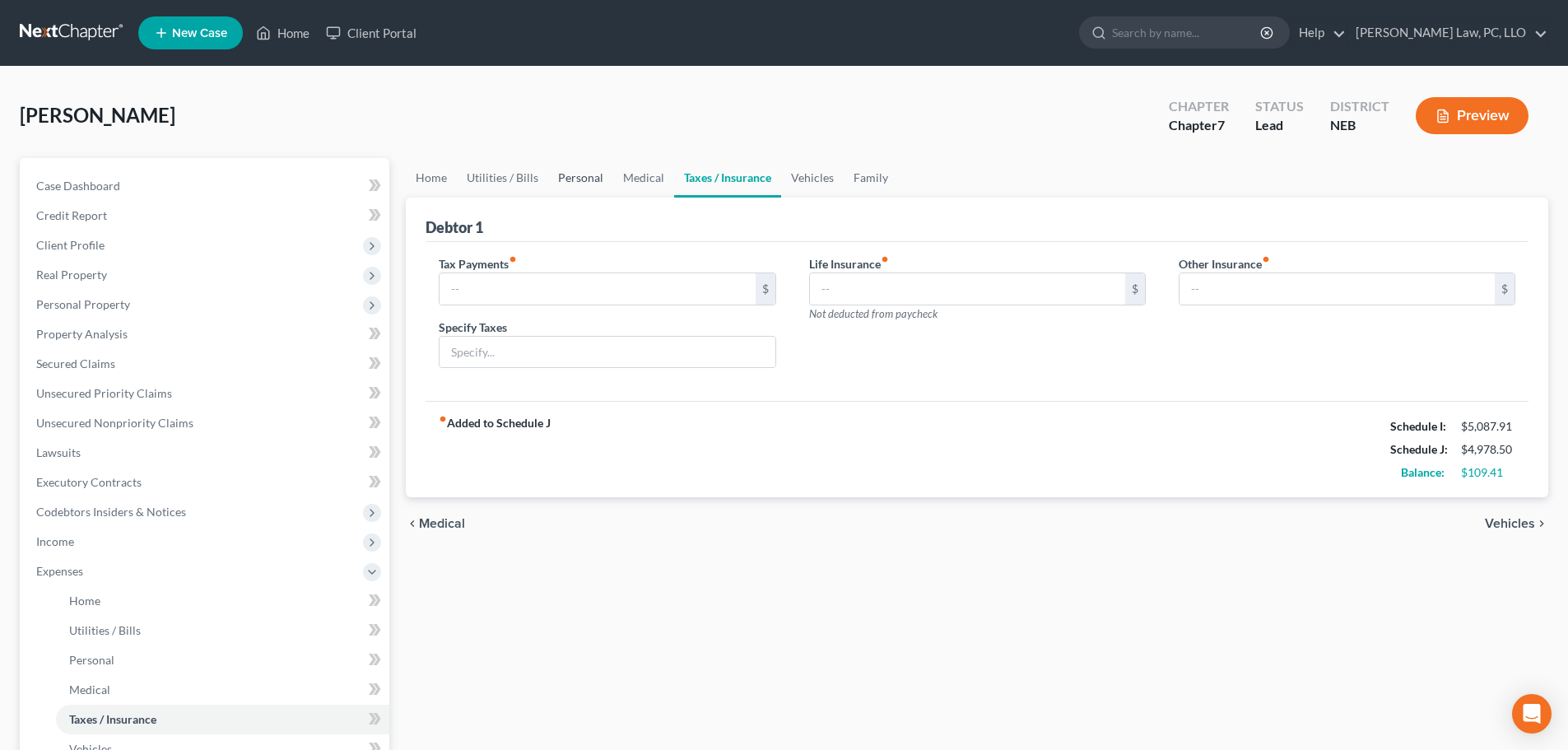
click at [566, 185] on link "Personal" at bounding box center [580, 177] width 65 height 40
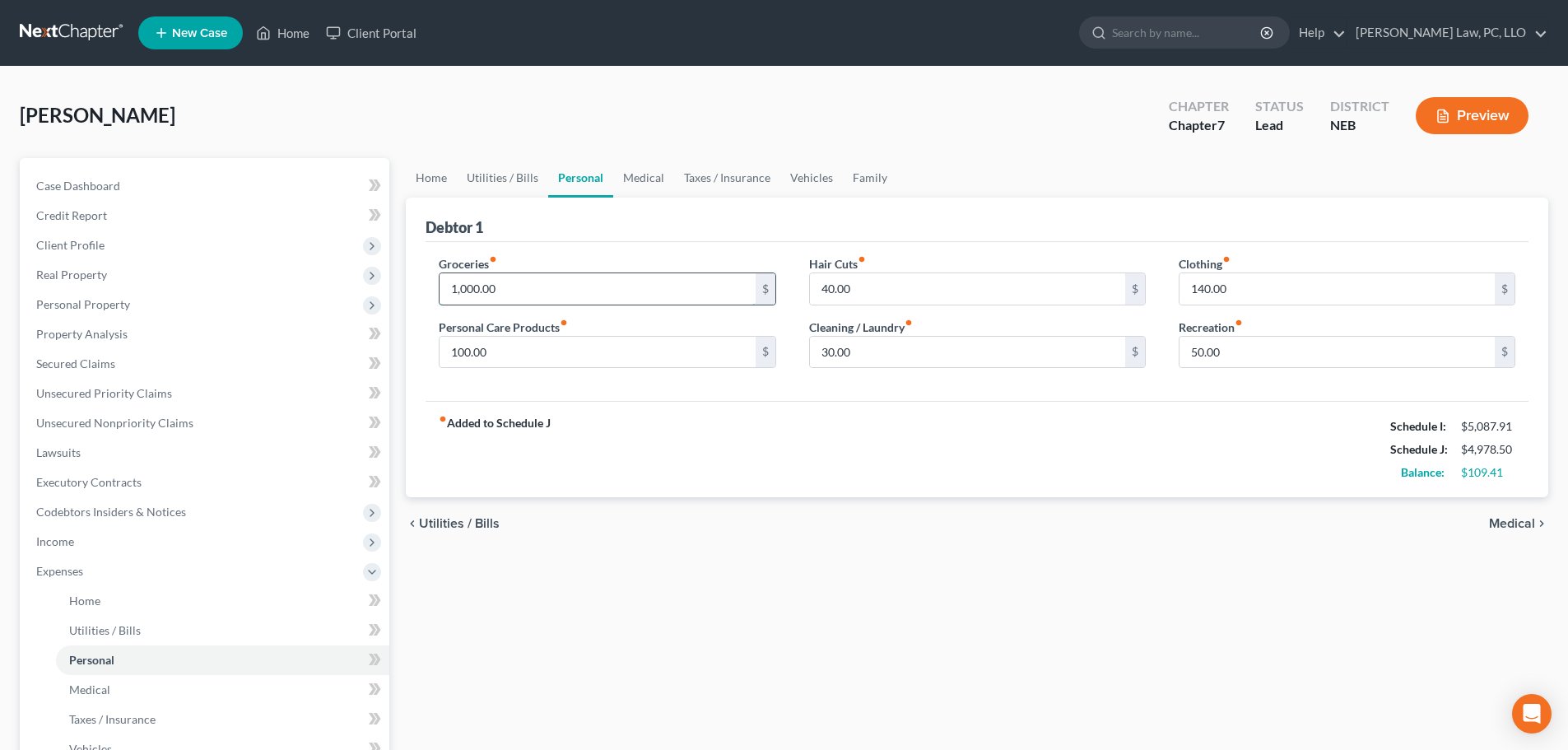
click at [485, 285] on input "1,000.00" at bounding box center [597, 289] width 315 height 31
click at [1304, 295] on input "140.00" at bounding box center [1337, 289] width 315 height 31
type input "150.00"
click at [1093, 407] on div "fiber_manual_record Added to Schedule J Schedule I: $5,087.91 Schedule J: $4,98…" at bounding box center [976, 449] width 1103 height 96
click at [557, 279] on input "1,000.00" at bounding box center [597, 289] width 315 height 31
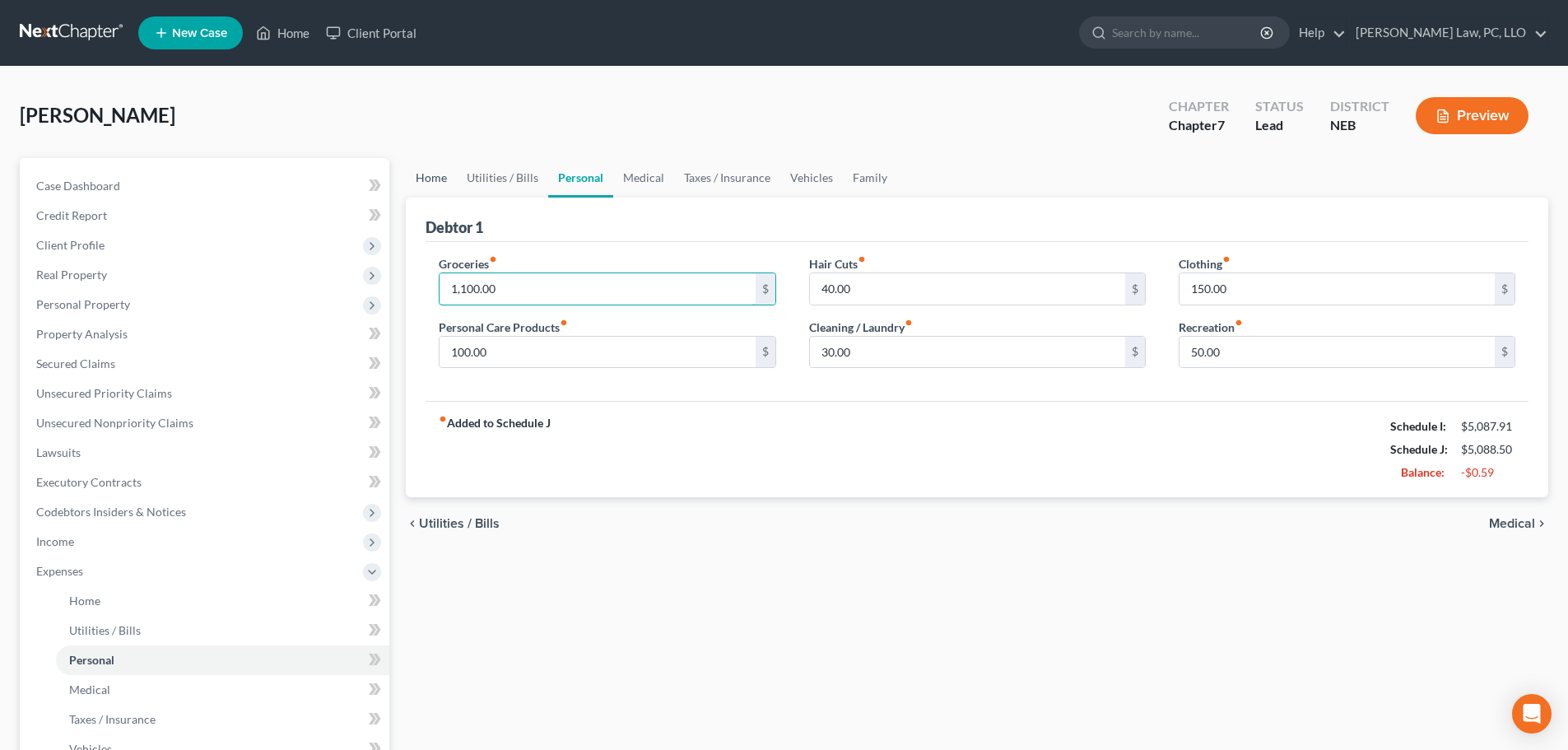
type input "1,100.00"
click at [465, 179] on link "Utilities / Bills" at bounding box center [503, 177] width 91 height 40
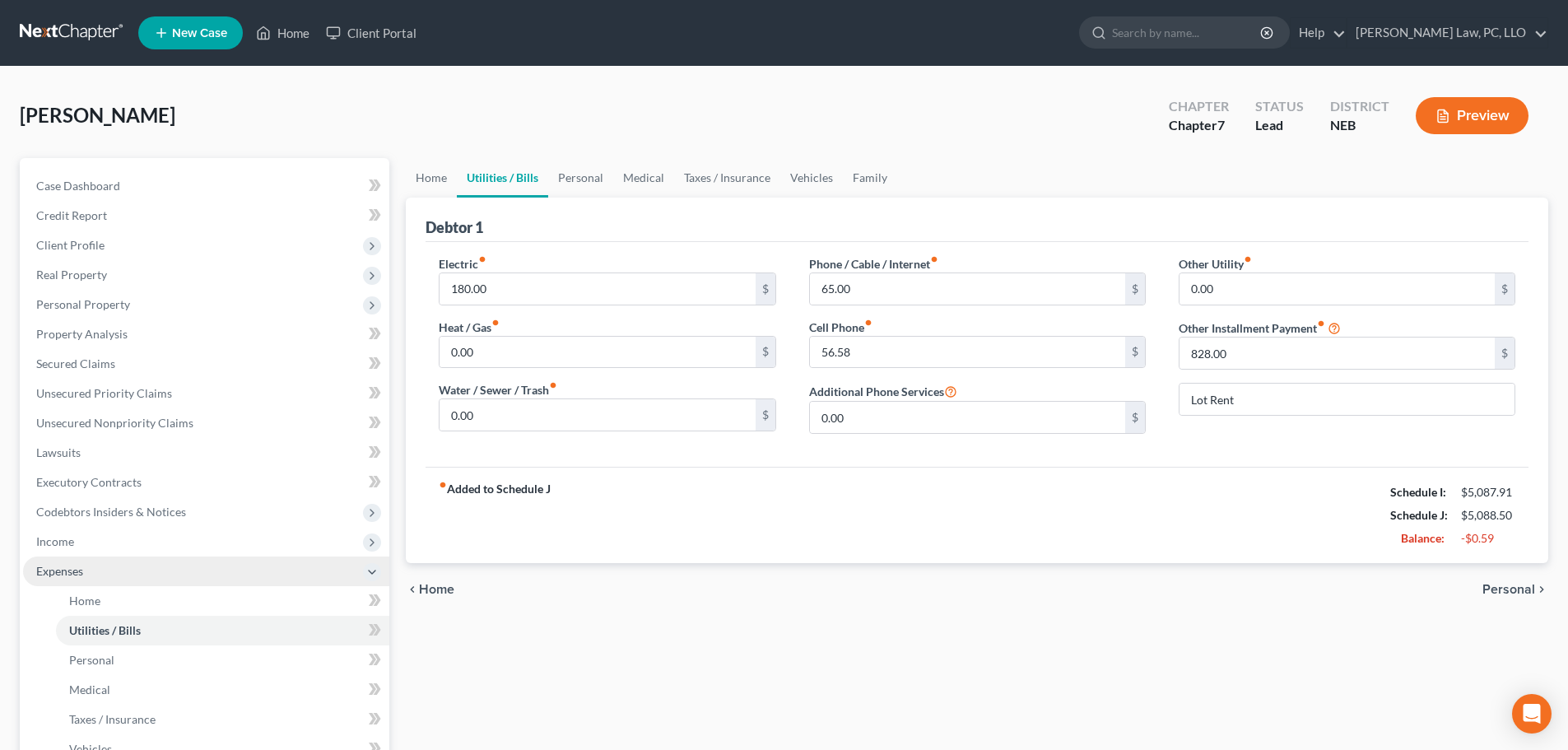
click at [85, 574] on span "Expenses" at bounding box center [206, 572] width 366 height 30
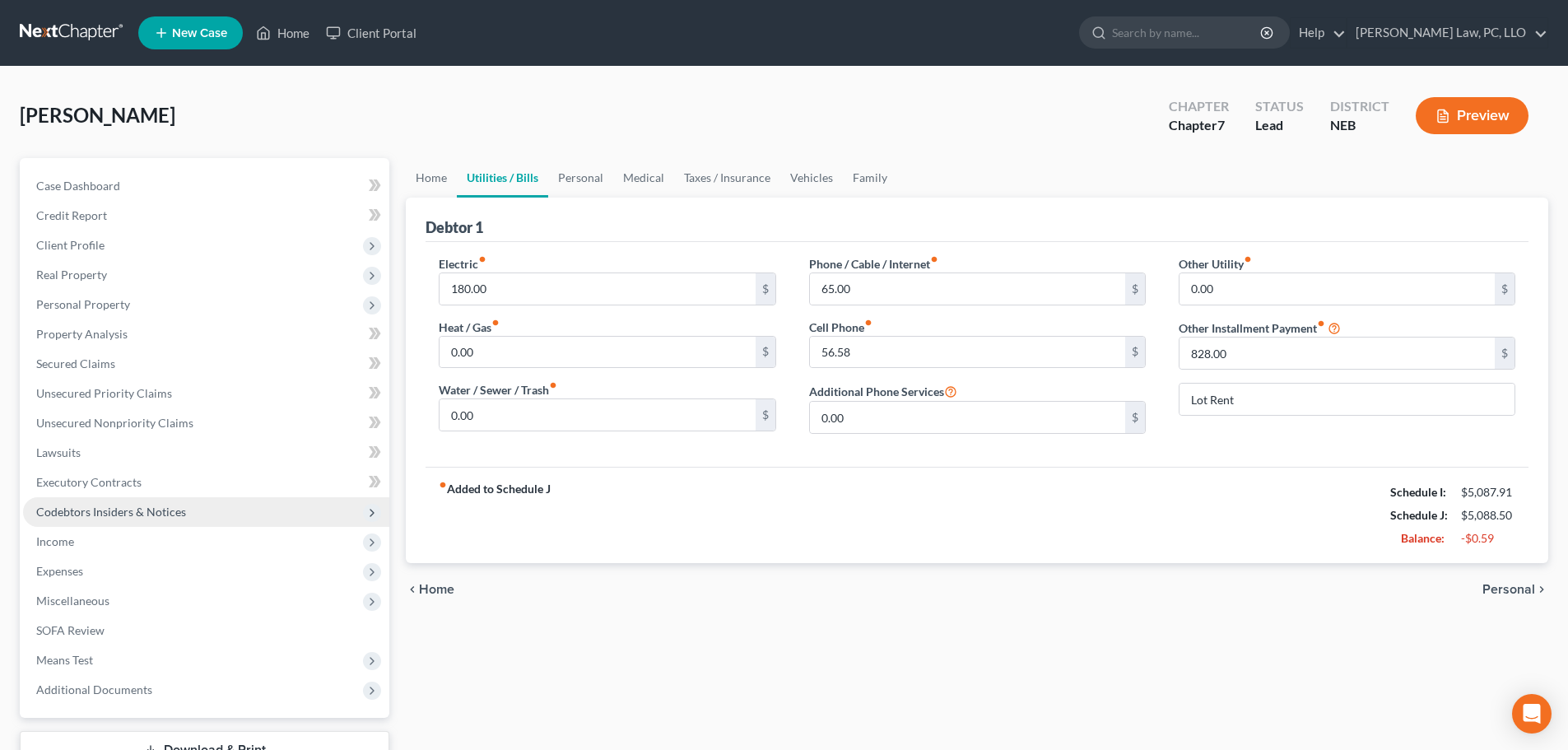
click at [103, 516] on span "Codebtors Insiders & Notices" at bounding box center [110, 512] width 150 height 14
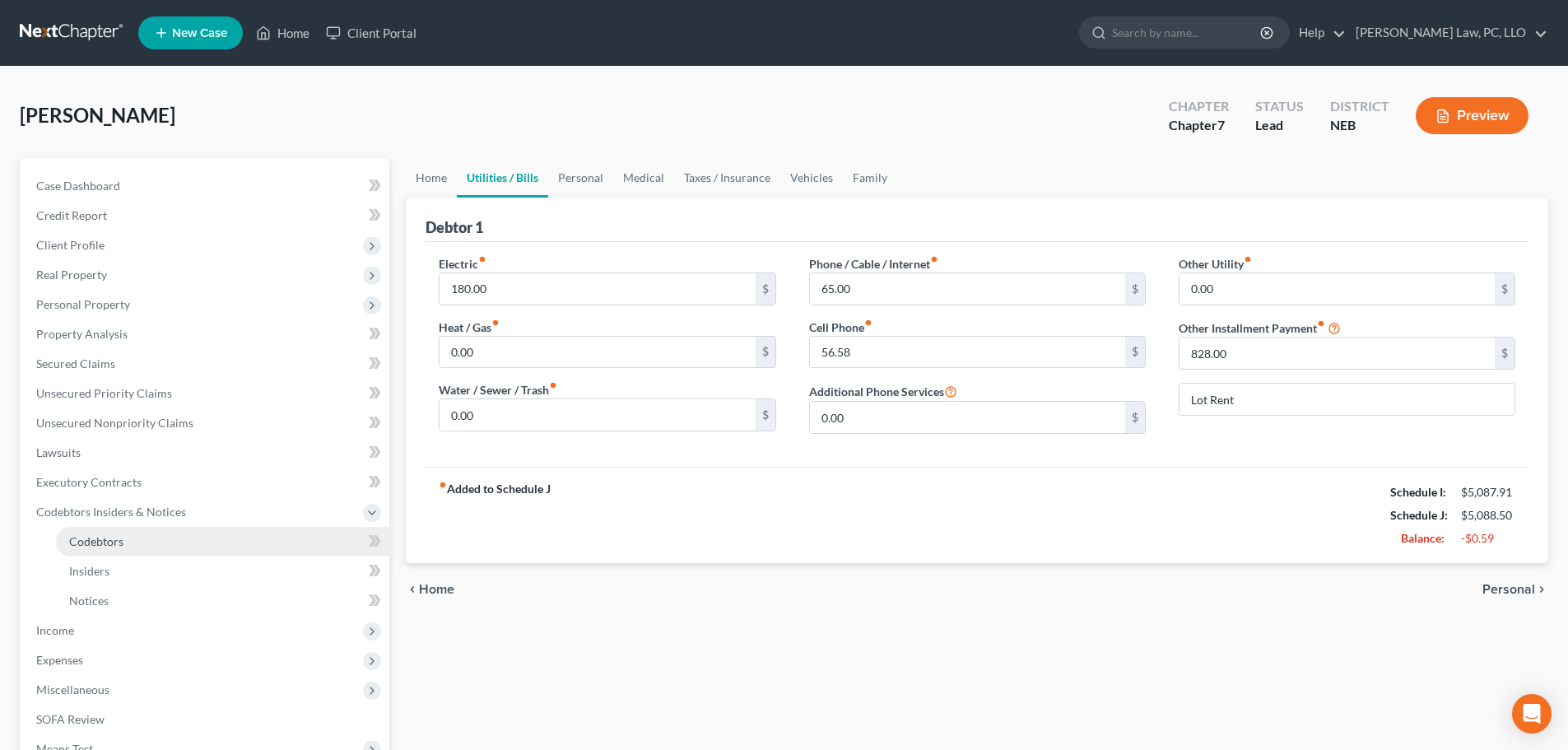
click at [113, 547] on span "Codebtors" at bounding box center [96, 542] width 54 height 14
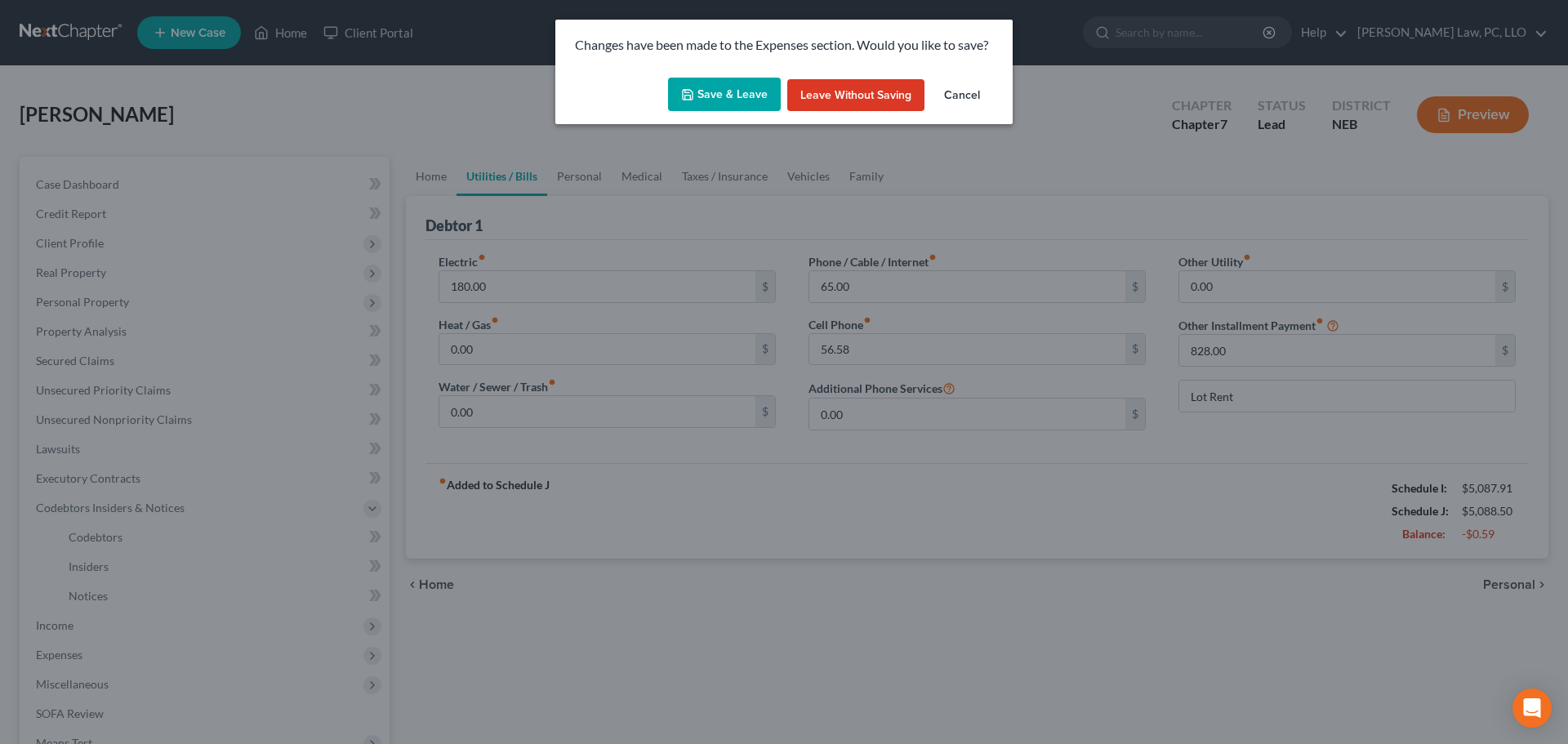
click at [722, 85] on button "Save & Leave" at bounding box center [723, 95] width 112 height 35
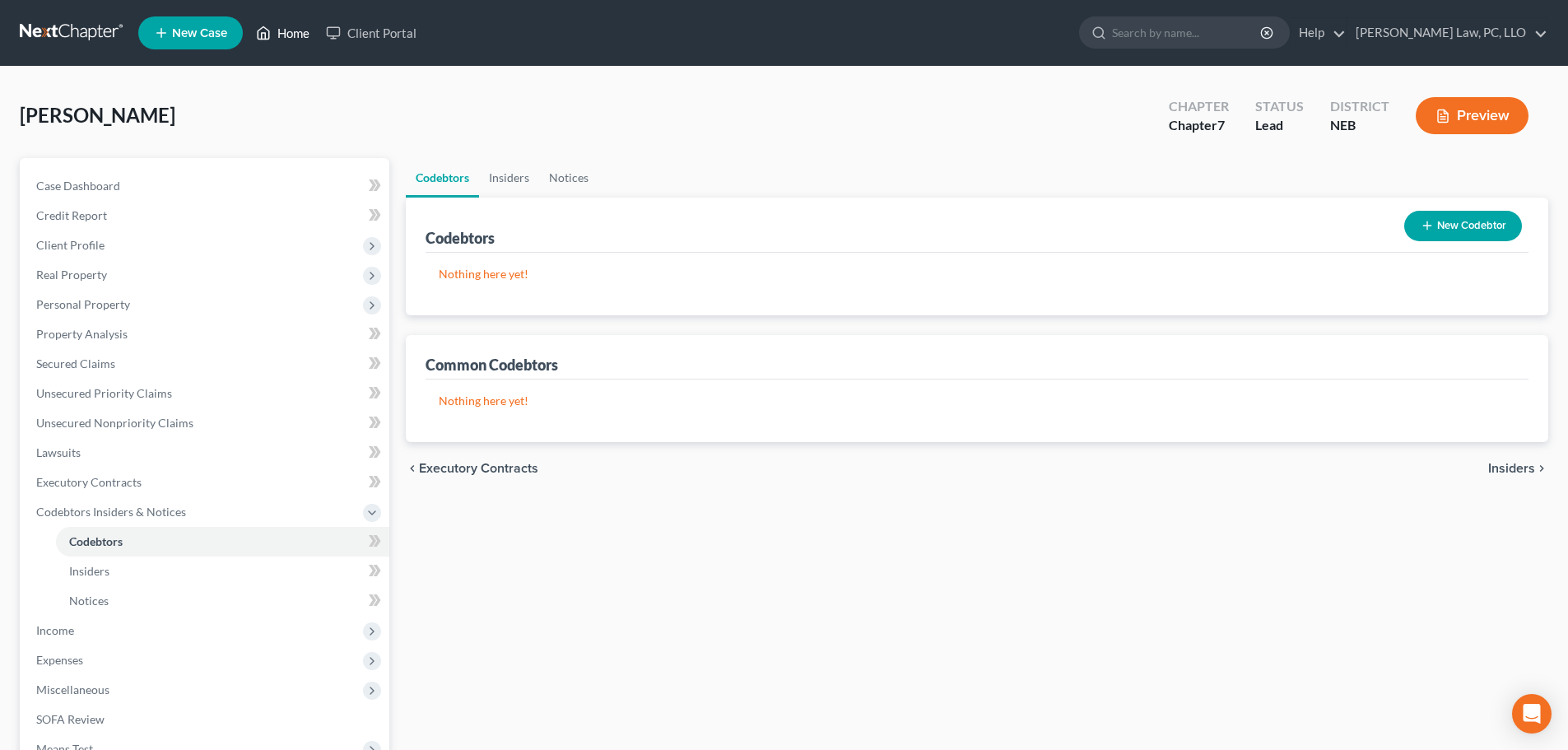
click at [280, 26] on link "Home" at bounding box center [283, 33] width 70 height 30
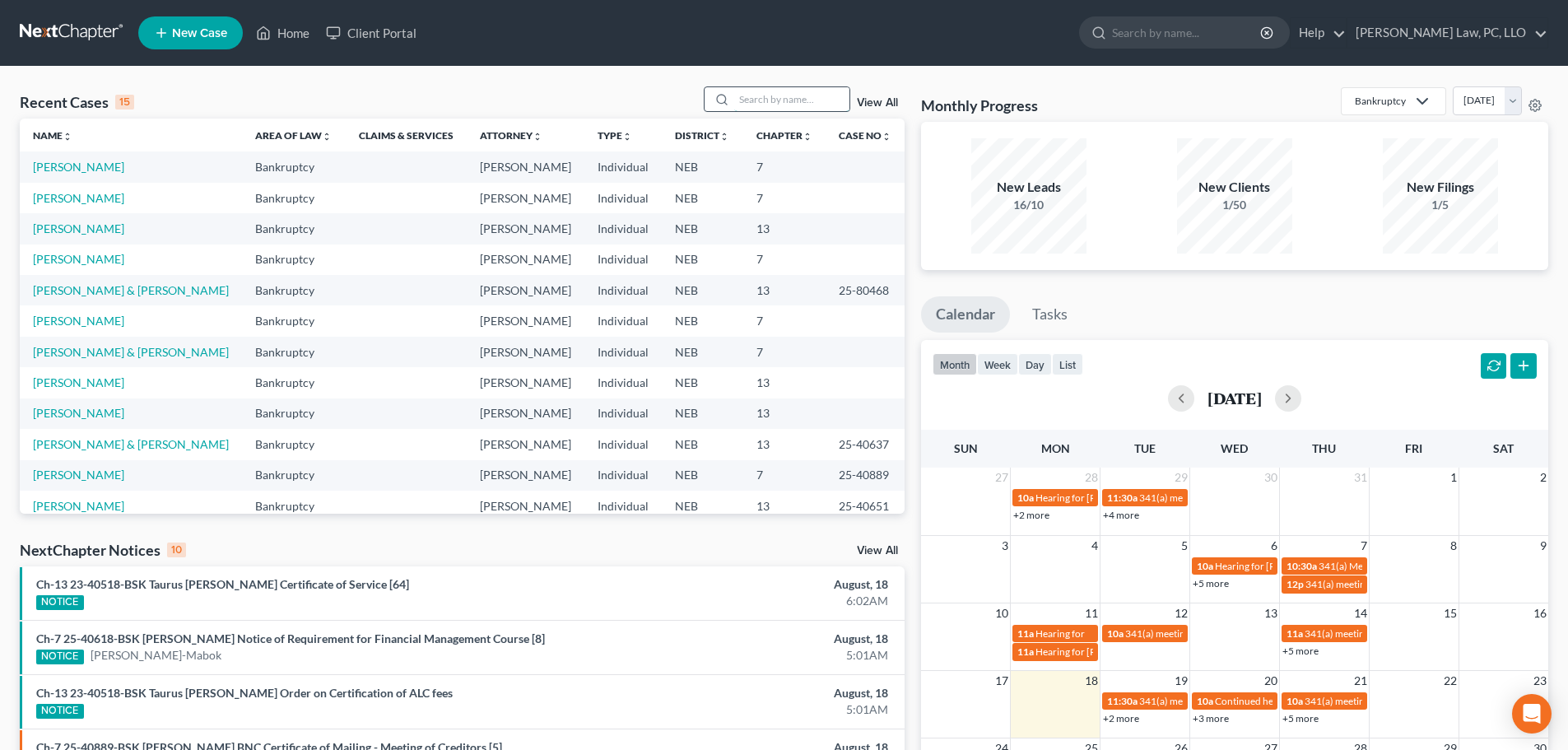
click at [743, 99] on input "search" at bounding box center [791, 99] width 115 height 24
type input "swisher"
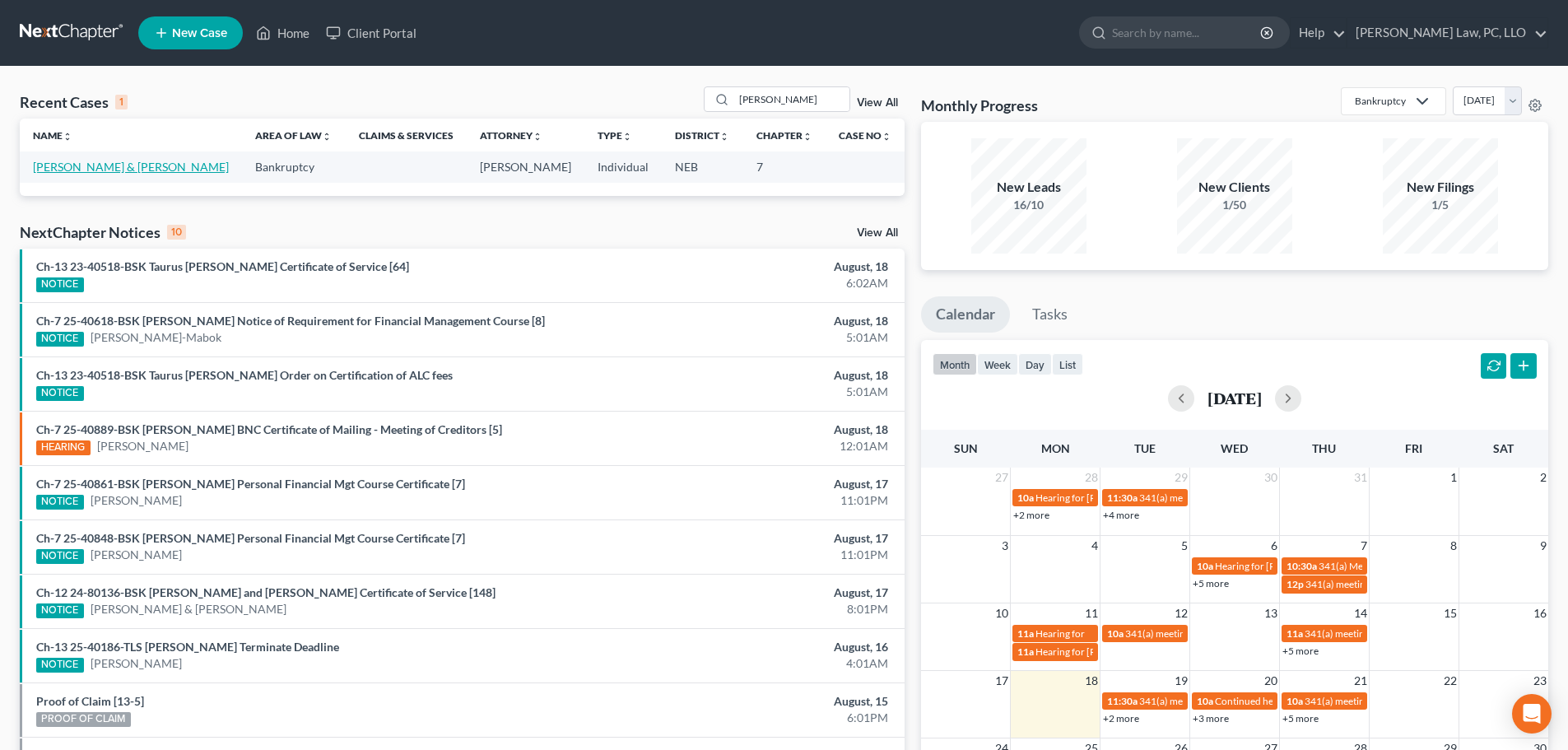
click at [138, 168] on link "[PERSON_NAME] & [PERSON_NAME]" at bounding box center [131, 167] width 196 height 14
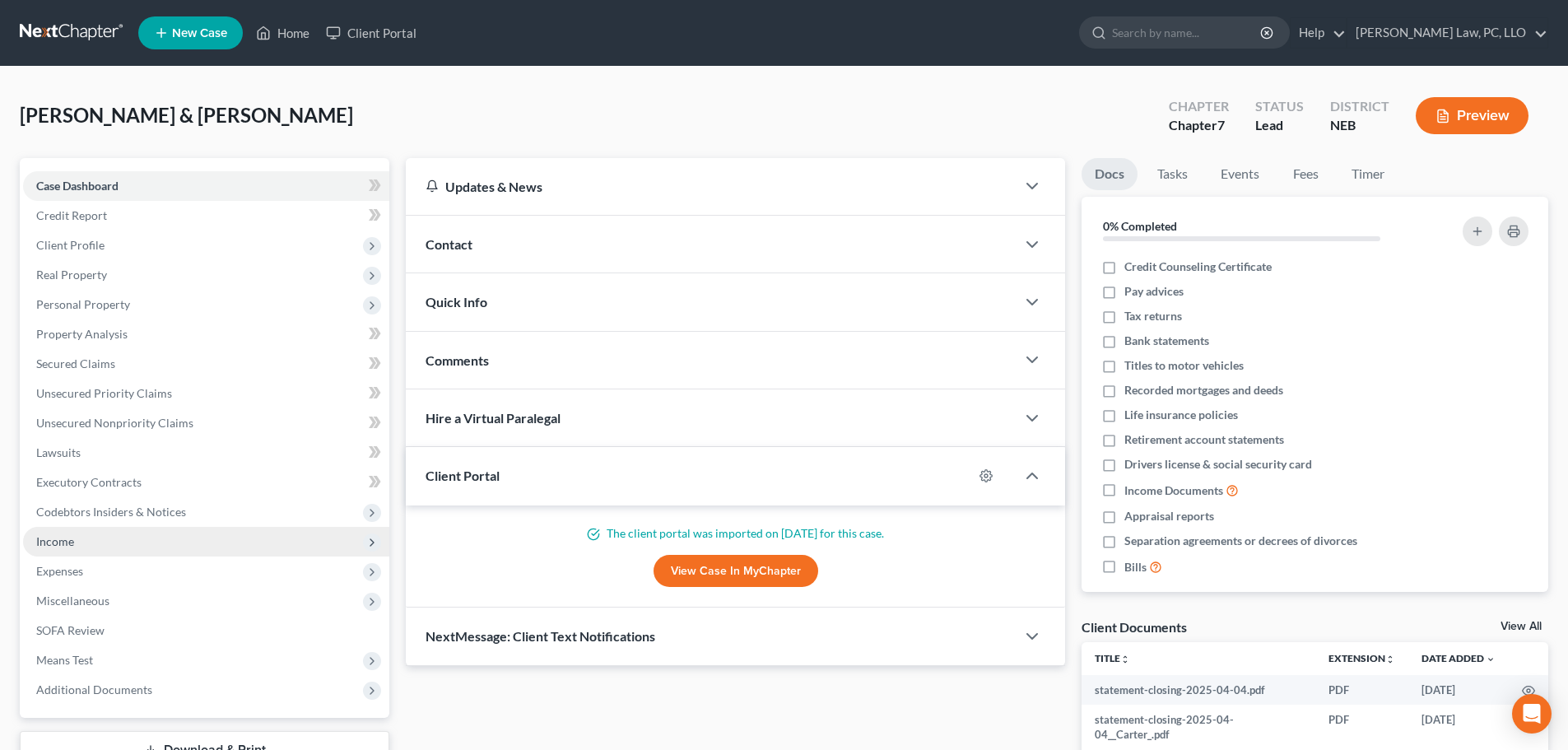
click at [89, 541] on span "Income" at bounding box center [206, 542] width 366 height 30
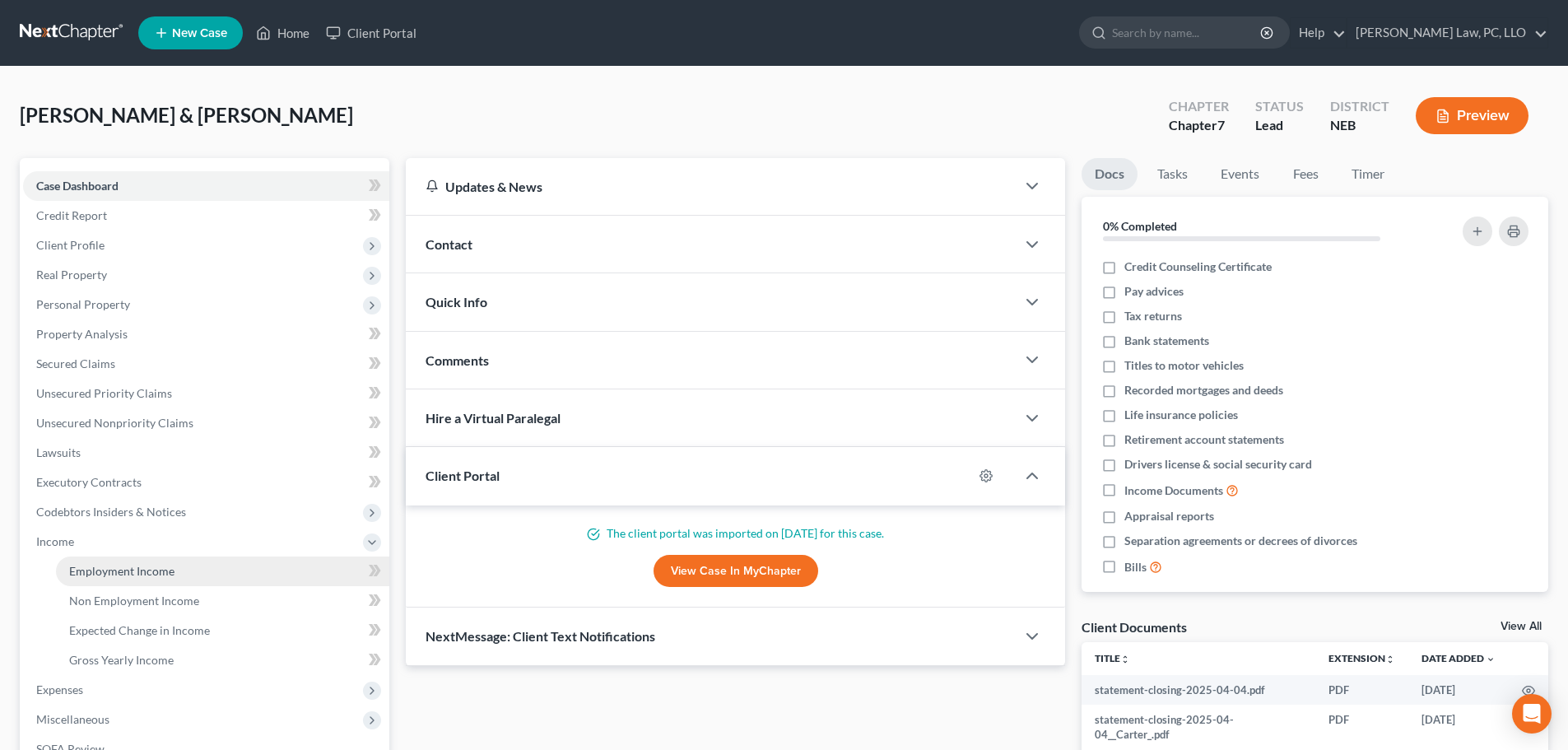
click at [102, 564] on span "Employment Income" at bounding box center [121, 571] width 106 height 14
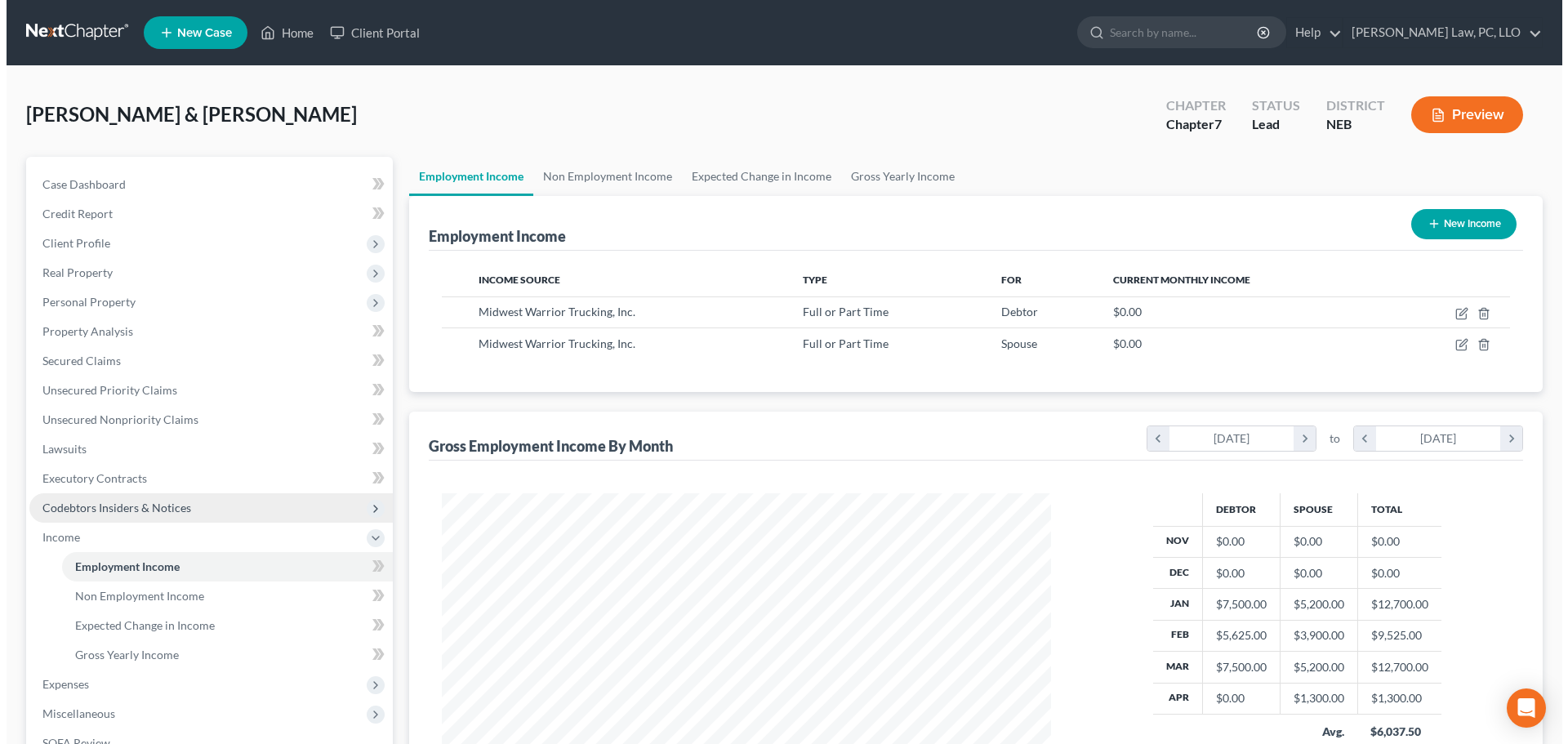
scroll to position [305, 642]
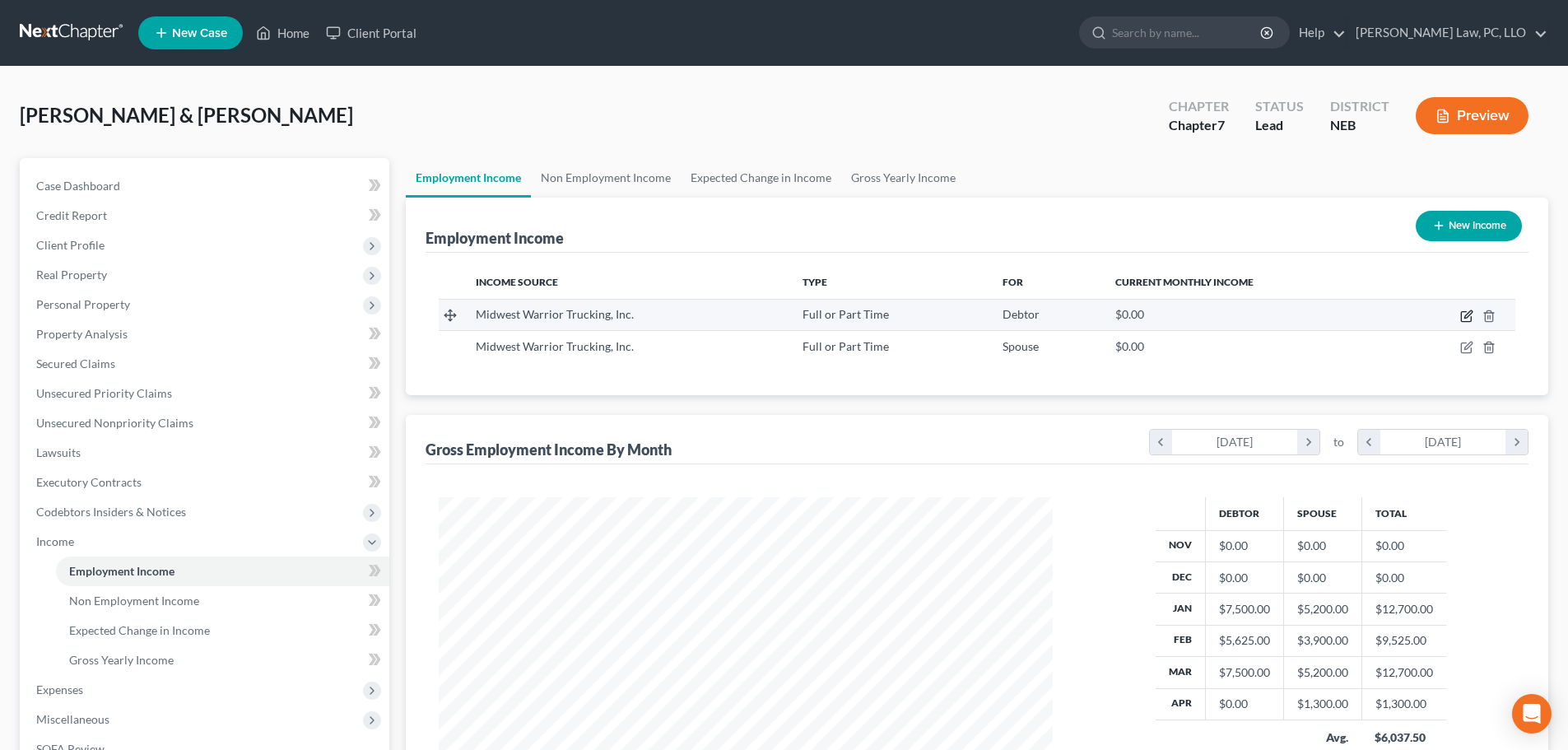
click at [1466, 315] on icon "button" at bounding box center [1467, 317] width 14 height 14
select select "0"
select select "3"
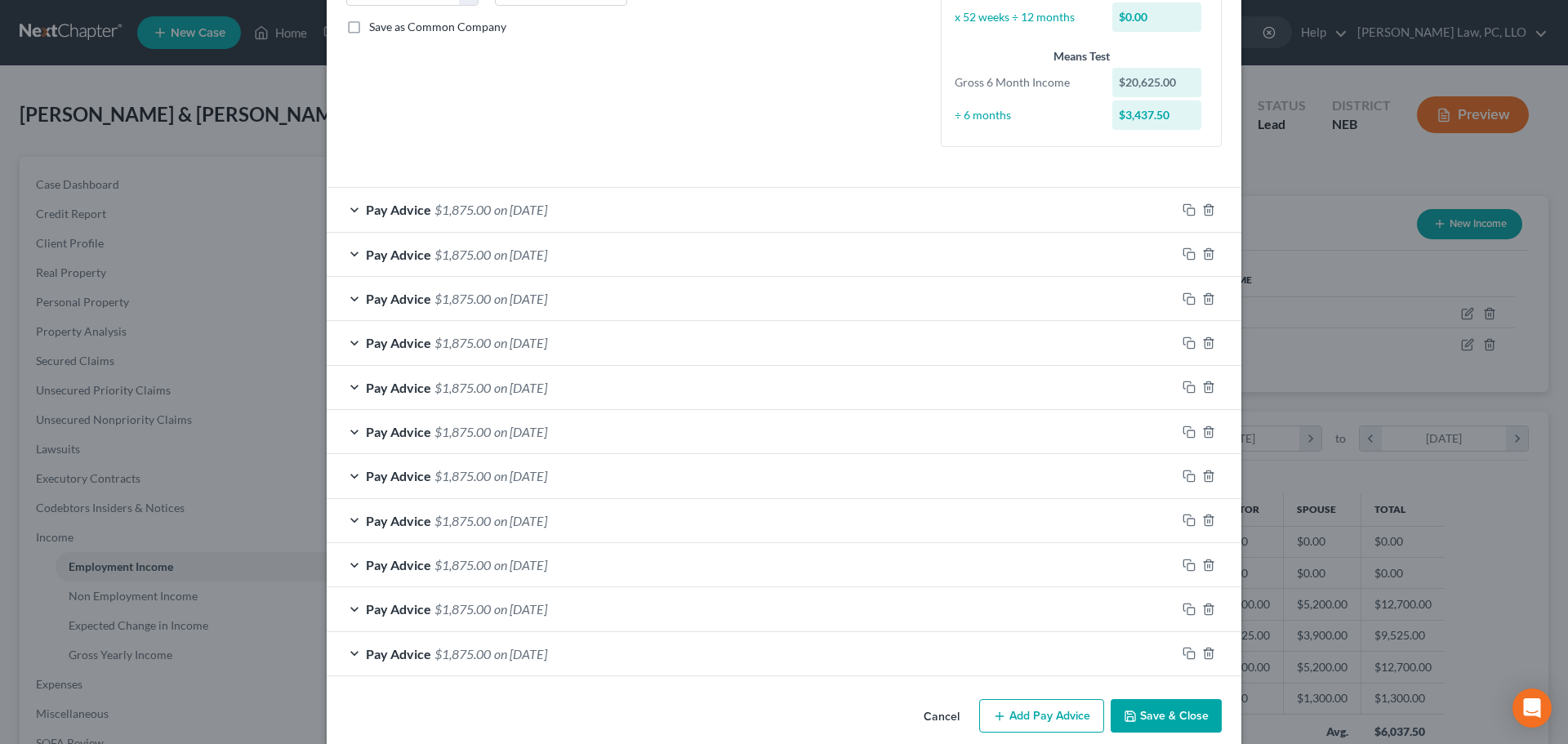
scroll to position [385, 0]
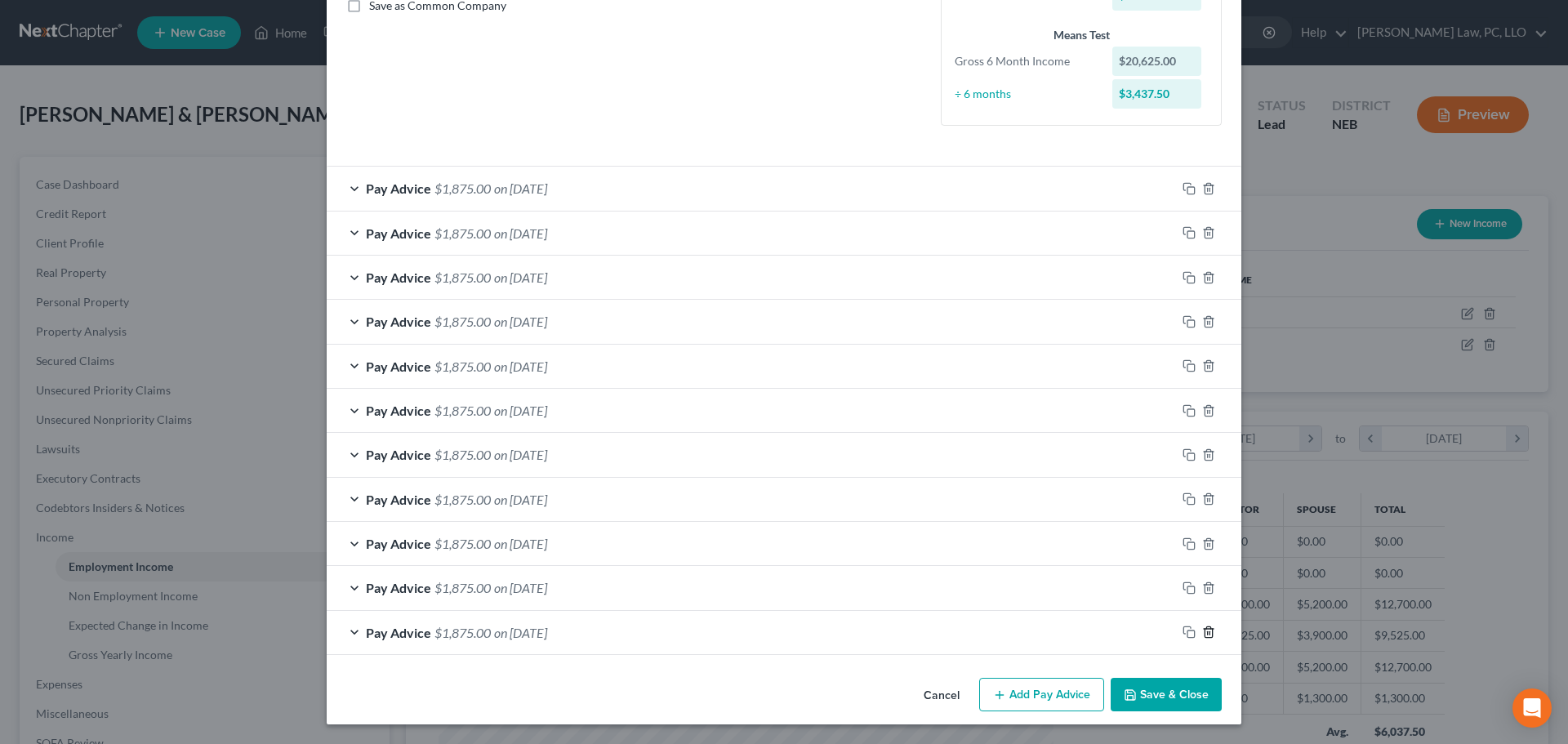
click at [1208, 632] on line "button" at bounding box center [1208, 632] width 0 height 3
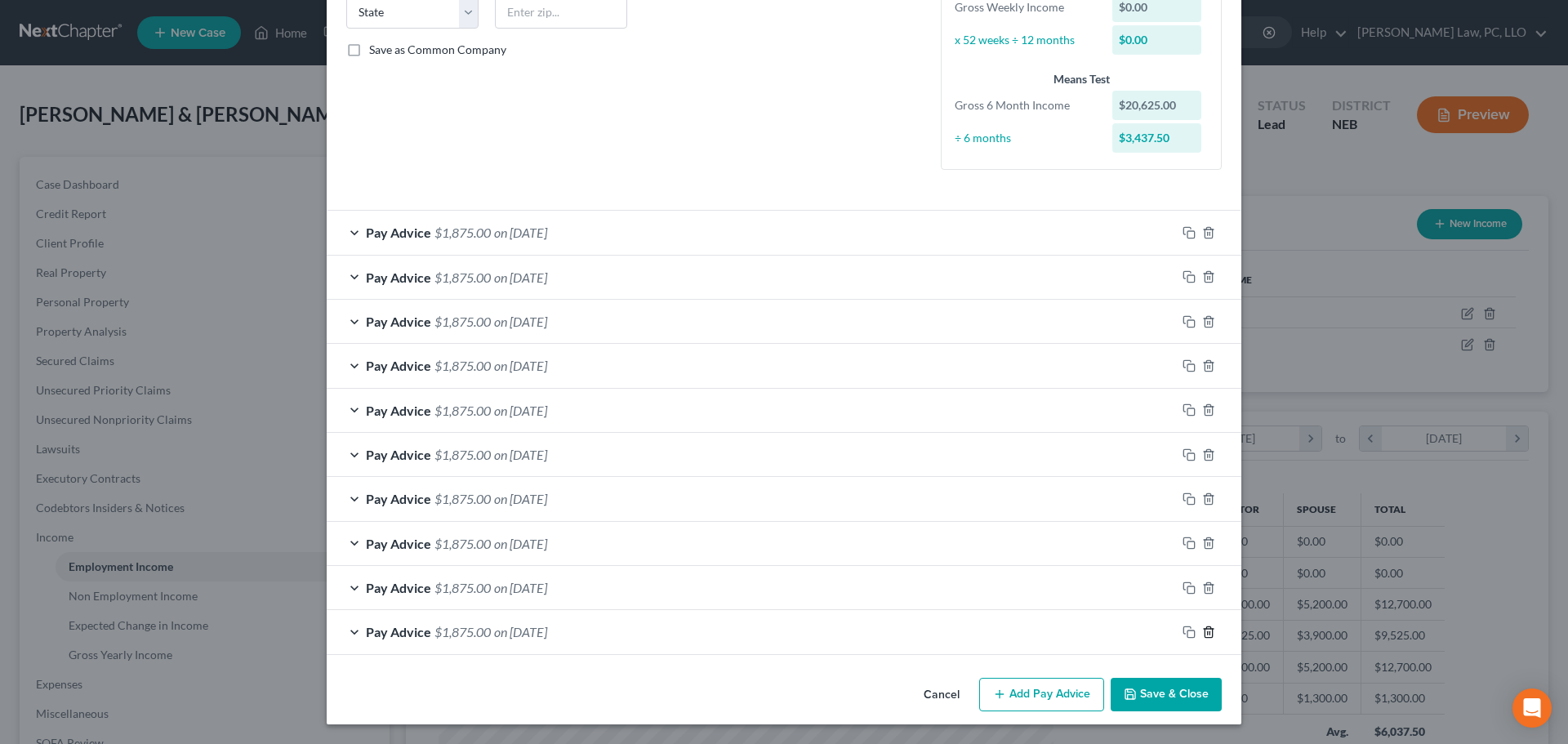
click at [1208, 632] on line "button" at bounding box center [1208, 632] width 0 height 3
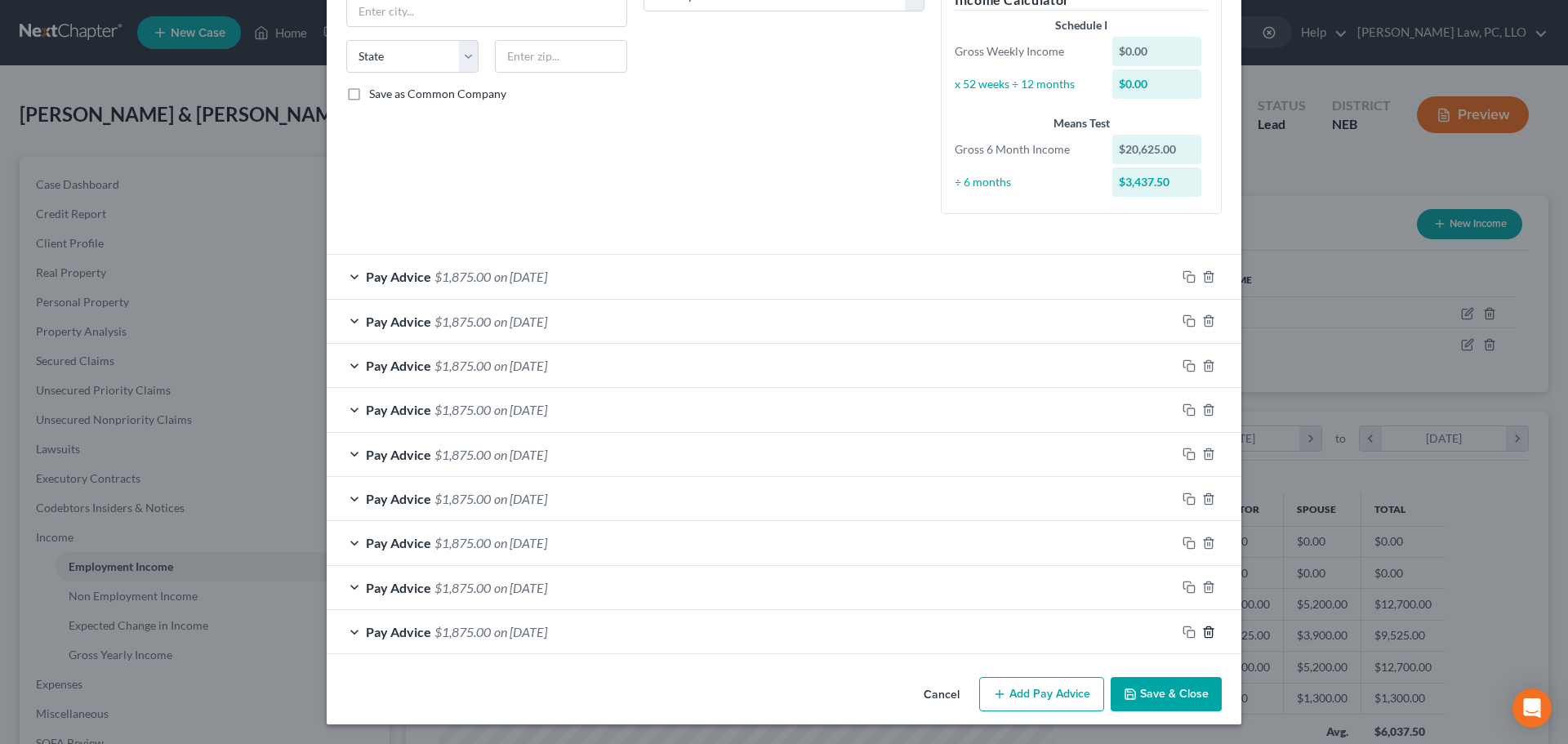
click at [1208, 632] on line "button" at bounding box center [1208, 632] width 0 height 3
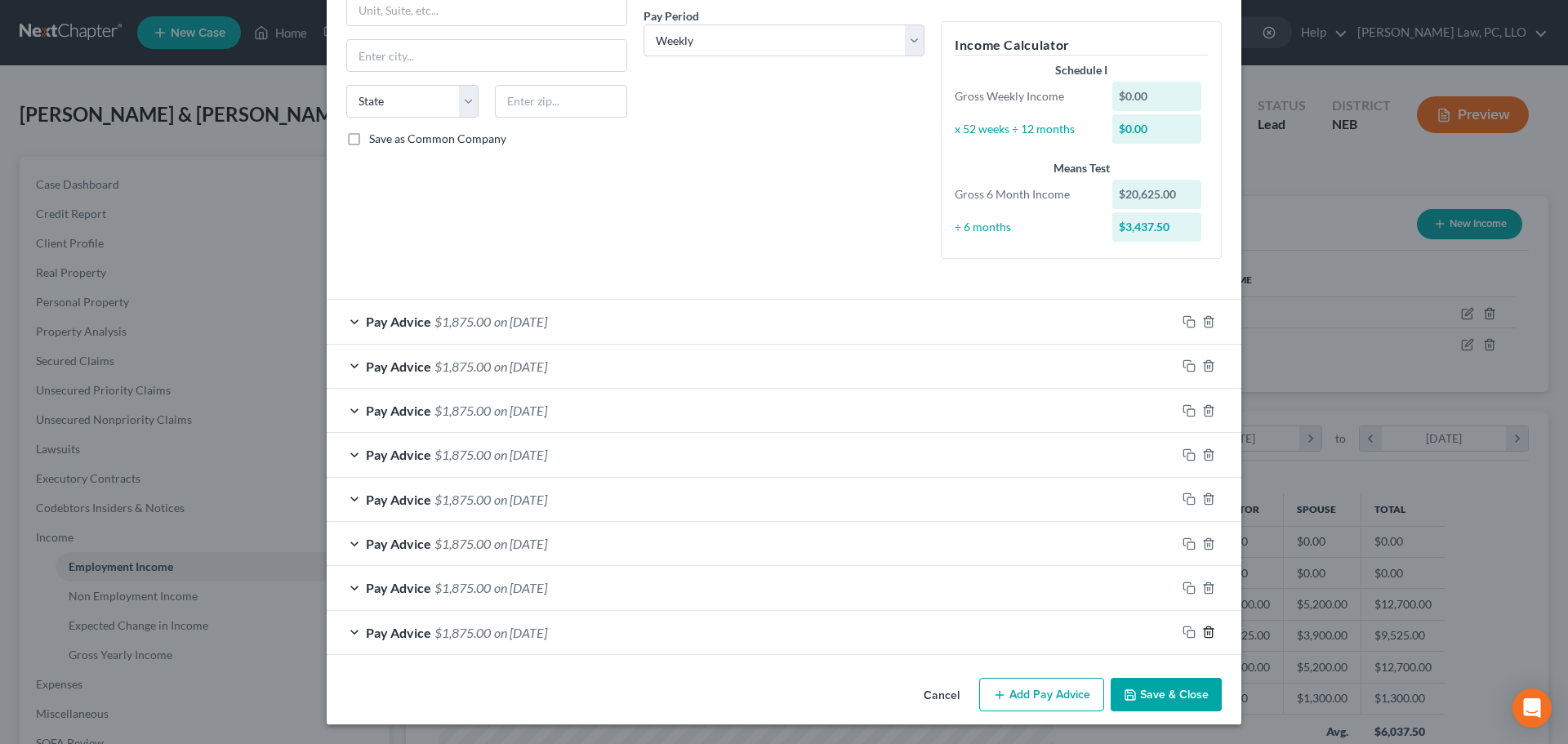
click at [1208, 632] on line "button" at bounding box center [1208, 633] width 0 height 3
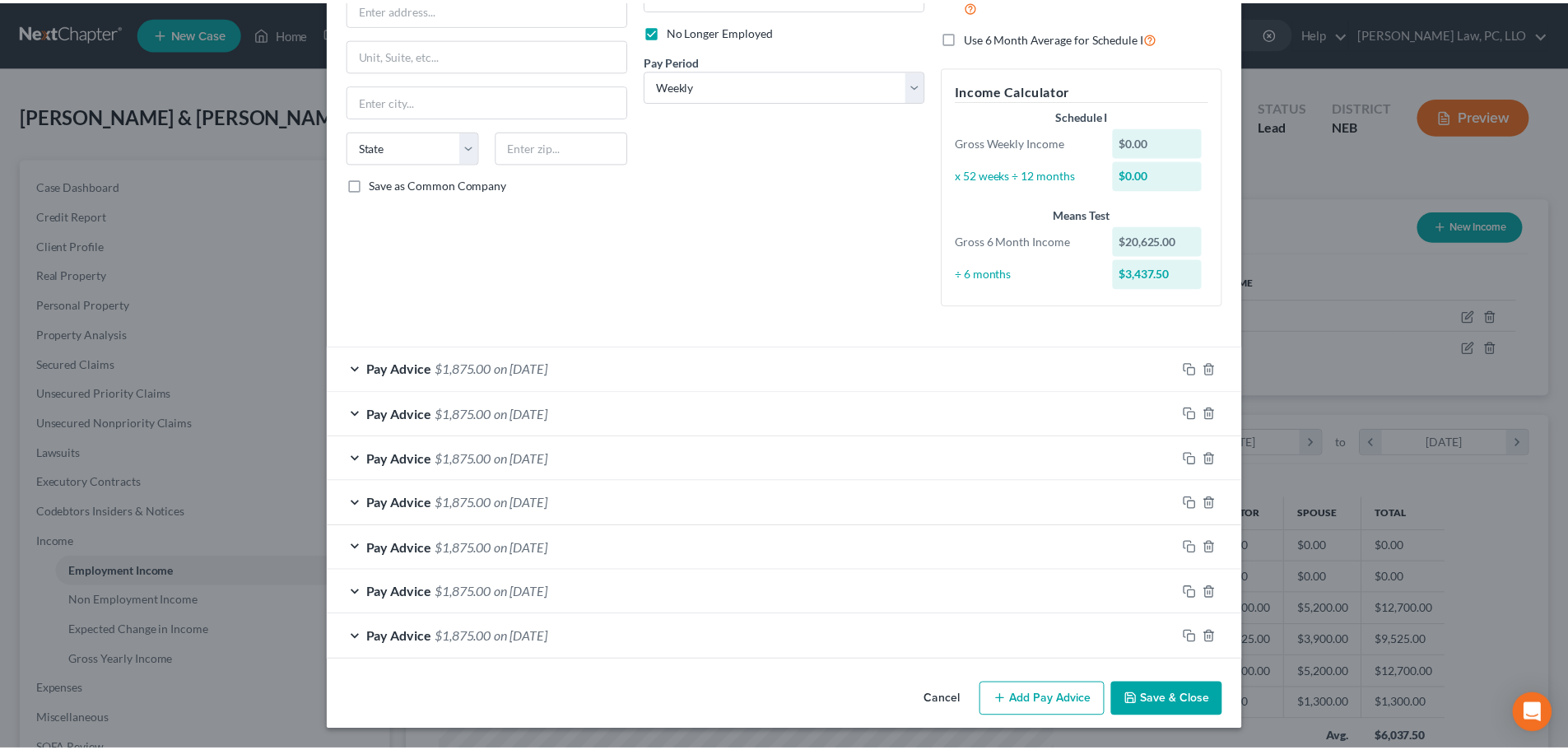
scroll to position [210, 0]
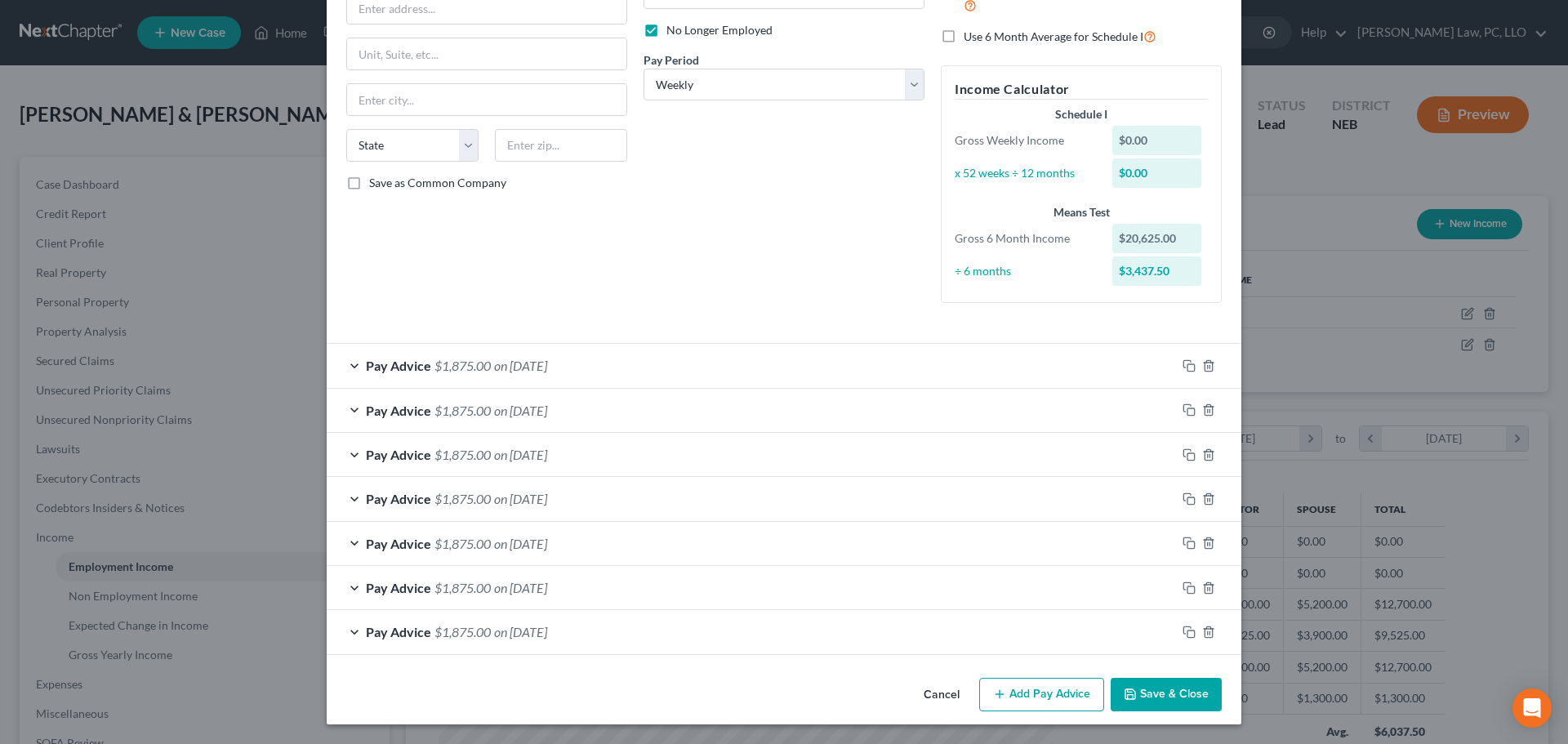
click at [1156, 693] on button "Save & Close" at bounding box center [1166, 695] width 111 height 35
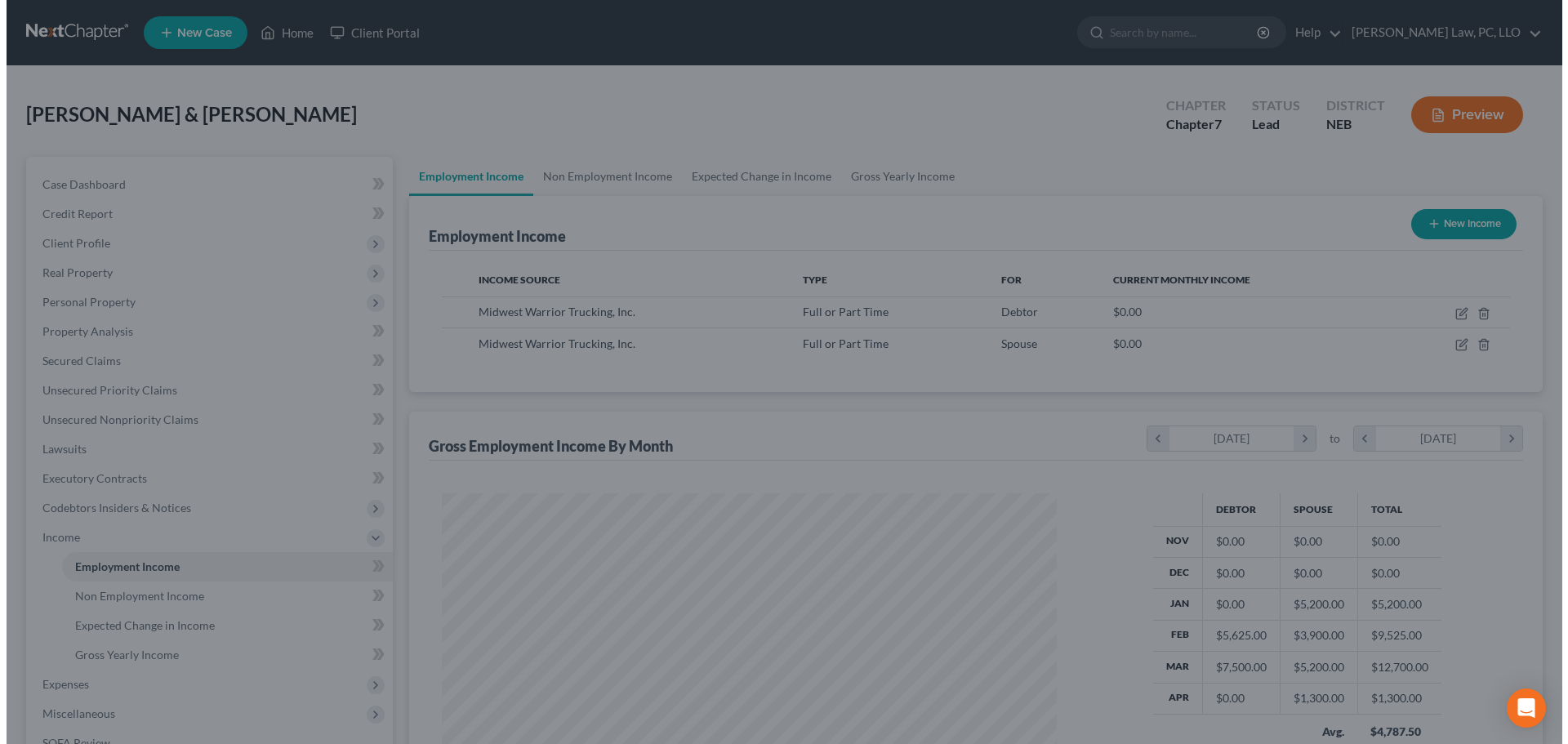
scroll to position [816616, 815891]
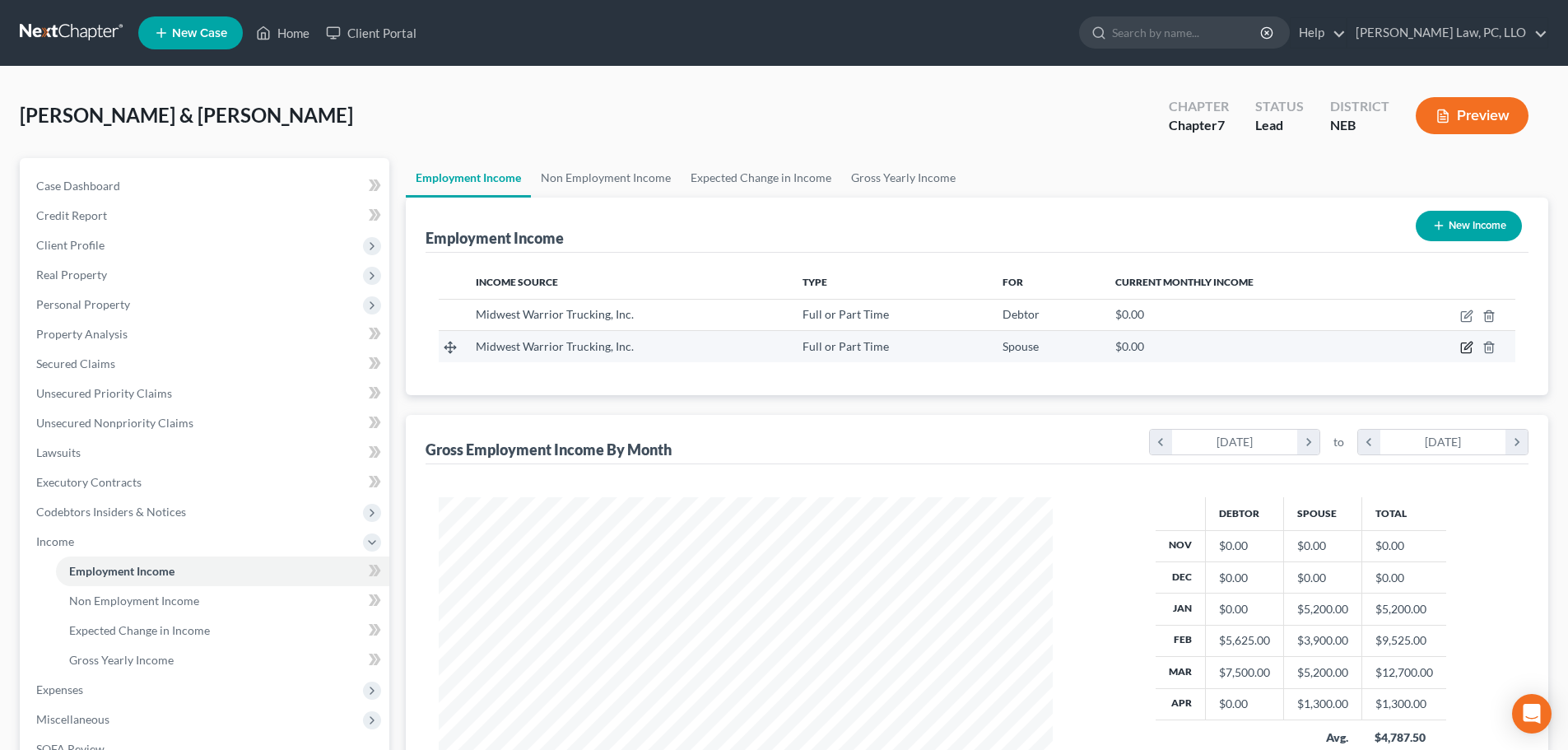
click at [1466, 343] on icon "button" at bounding box center [1467, 348] width 14 height 14
select select "0"
select select "3"
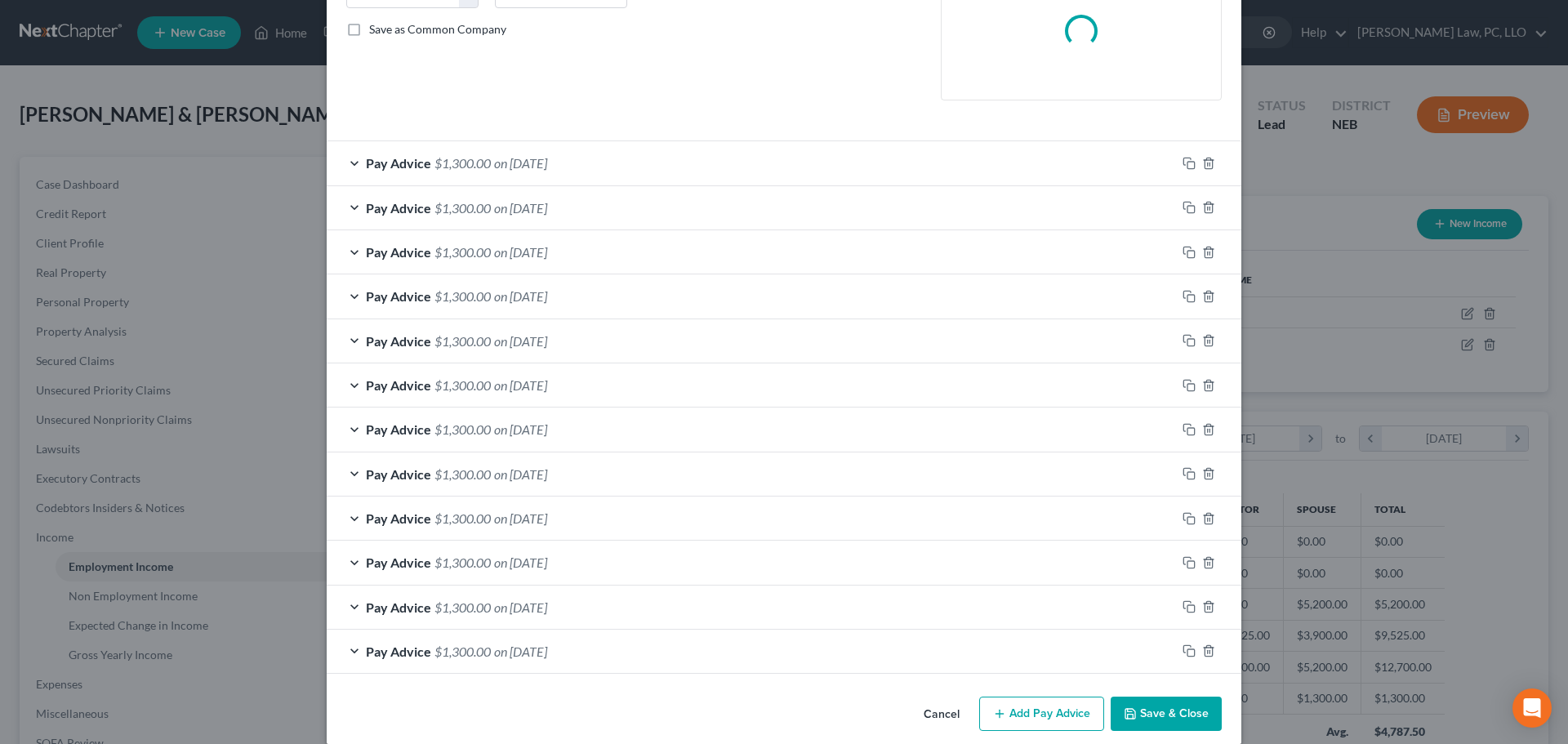
scroll to position [382, 0]
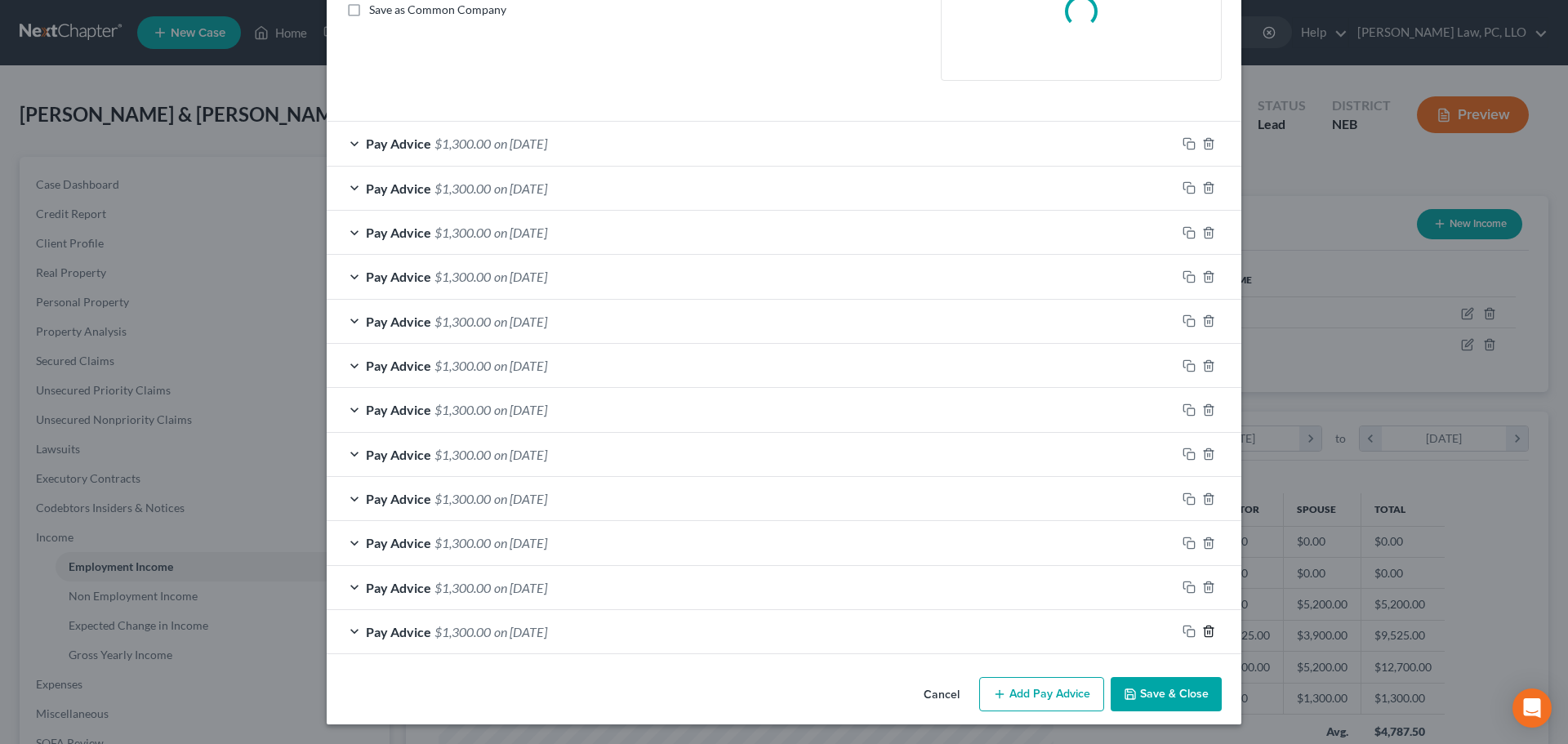
click at [1202, 633] on icon "button" at bounding box center [1209, 632] width 13 height 13
click at [1202, 633] on icon "button" at bounding box center [1209, 632] width 13 height 13
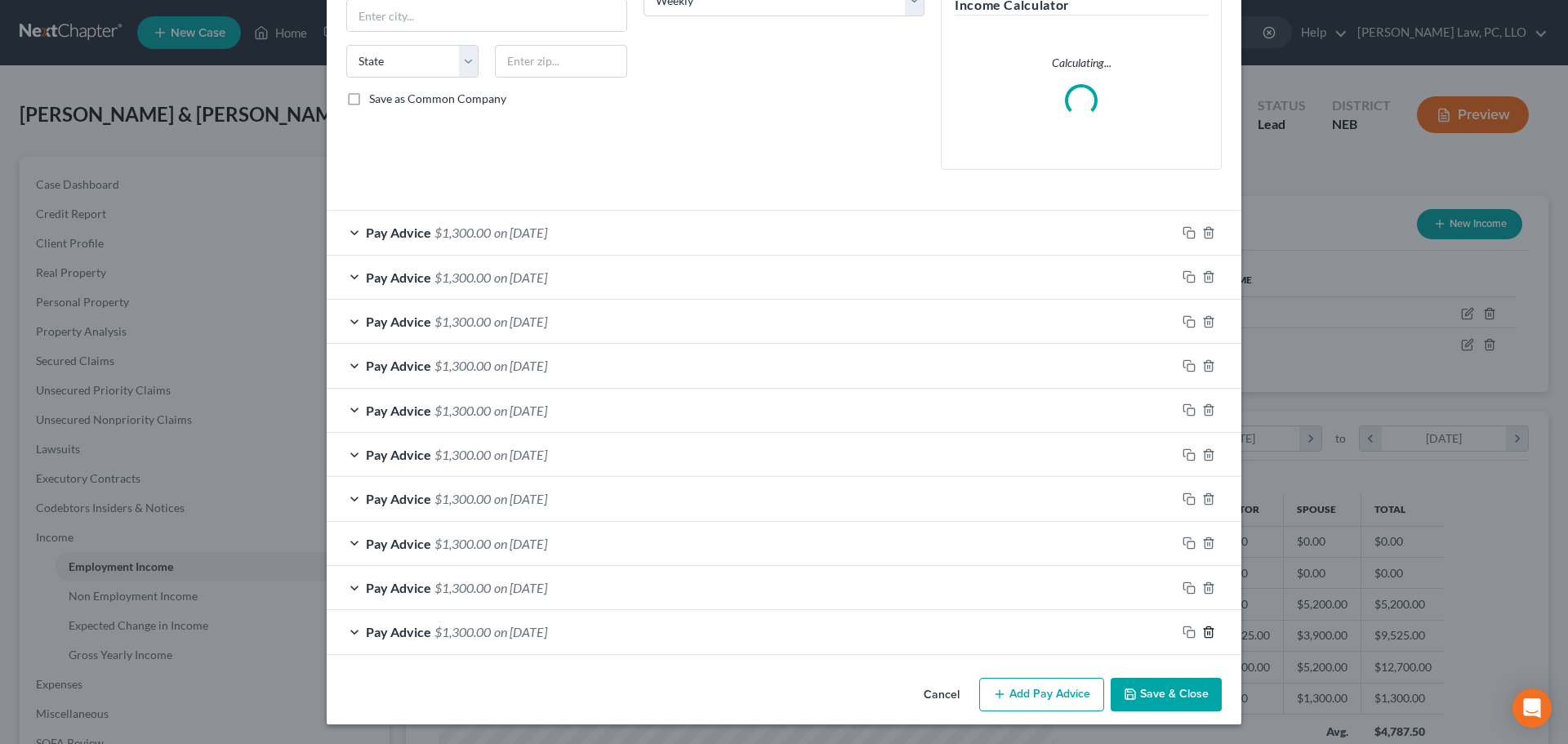
click at [1202, 633] on icon "button" at bounding box center [1209, 632] width 13 height 13
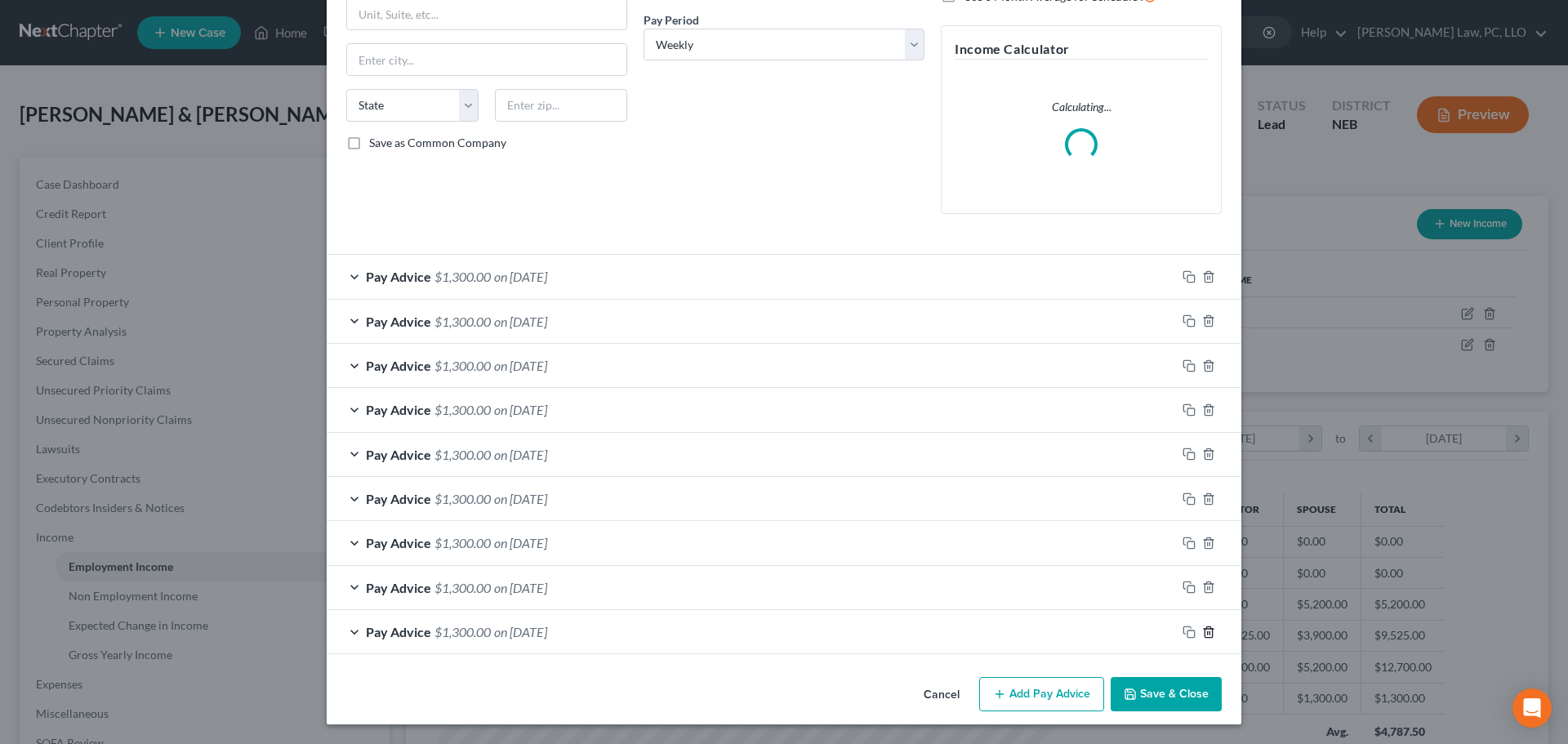
click at [1202, 633] on icon "button" at bounding box center [1209, 632] width 13 height 13
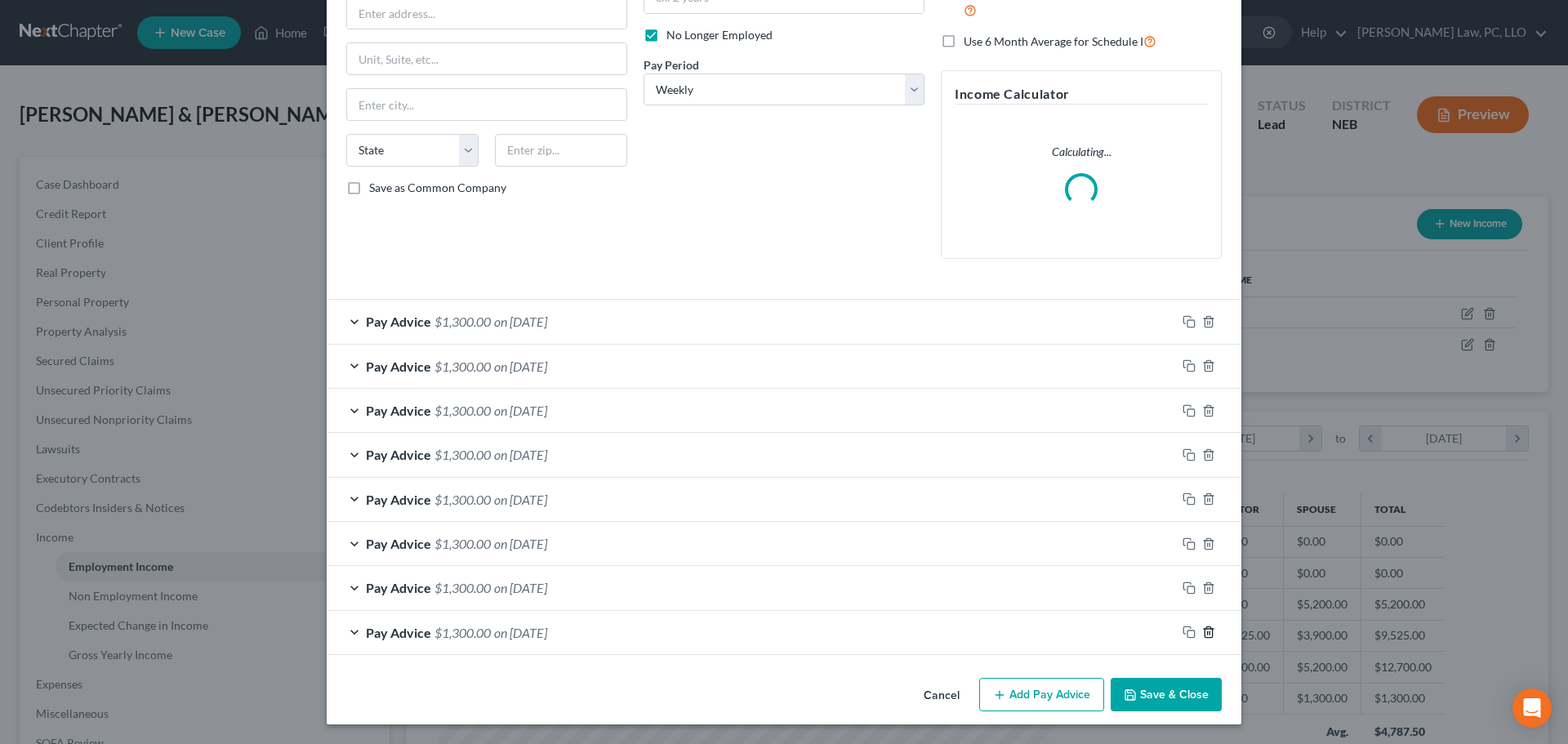
click at [1202, 632] on icon "button" at bounding box center [1209, 632] width 13 height 13
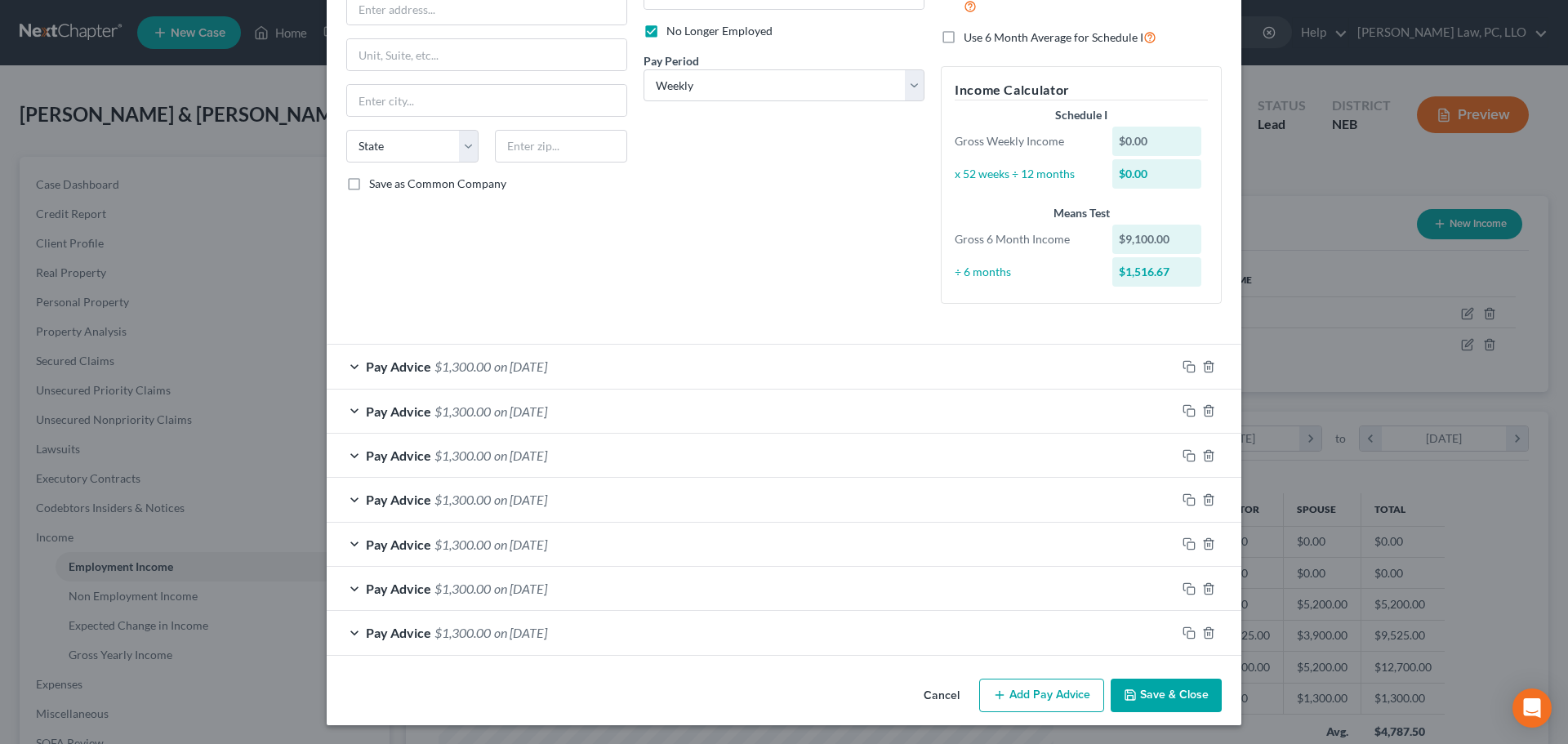
scroll to position [209, 0]
click at [1183, 634] on icon "button" at bounding box center [1189, 632] width 13 height 13
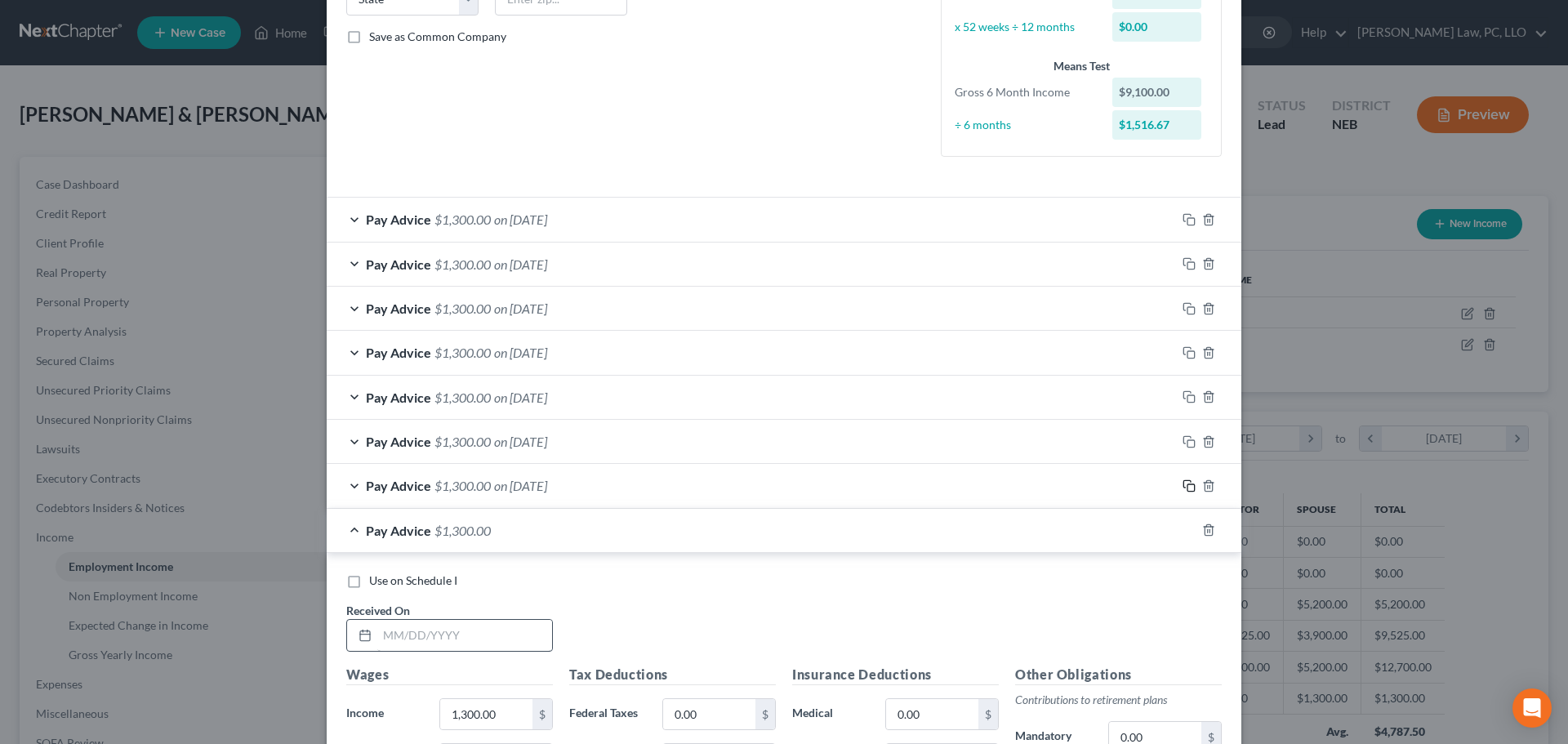
scroll to position [372, 0]
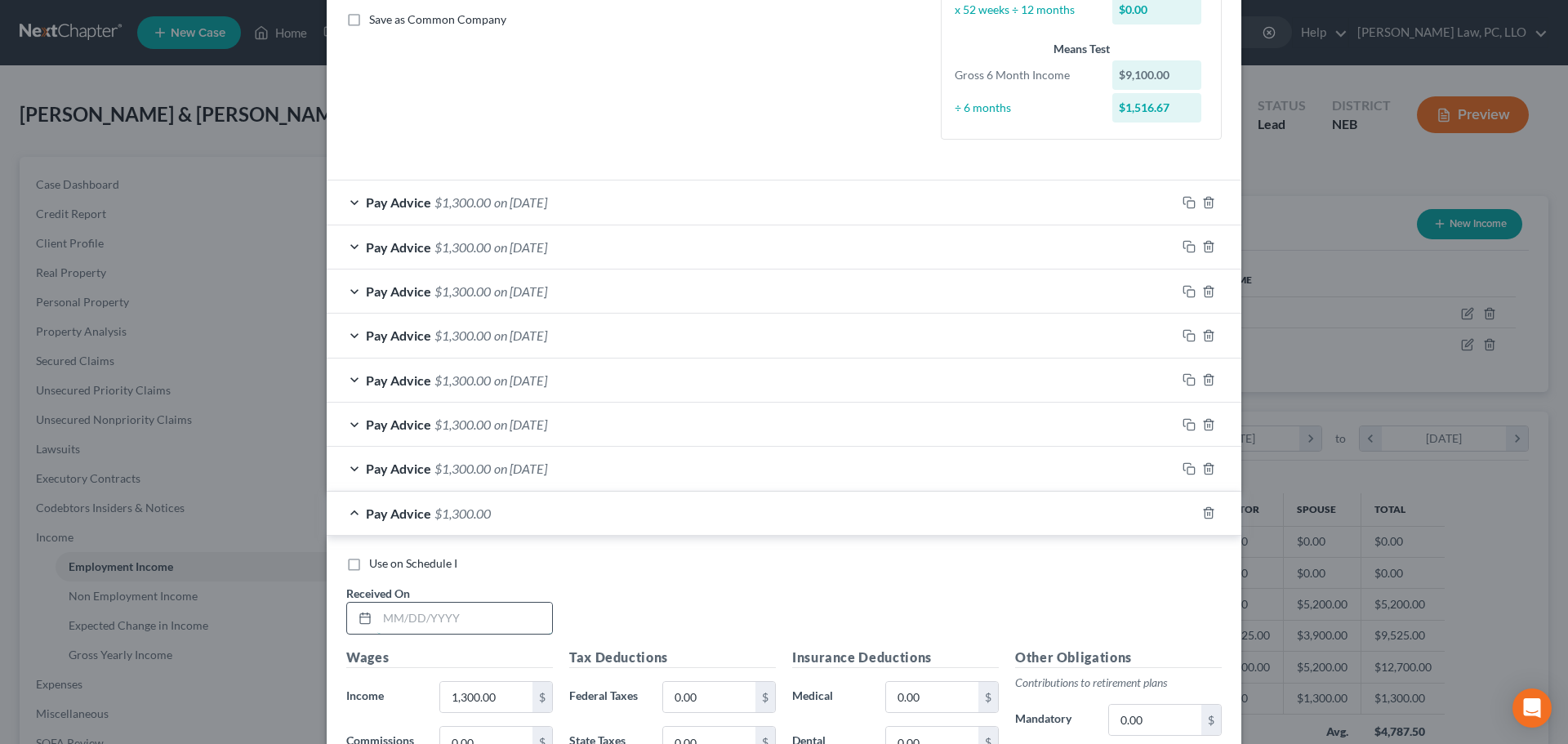
click at [389, 623] on input "text" at bounding box center [465, 618] width 175 height 31
type input "2/14/2025"
click at [1183, 514] on icon "button" at bounding box center [1189, 513] width 13 height 13
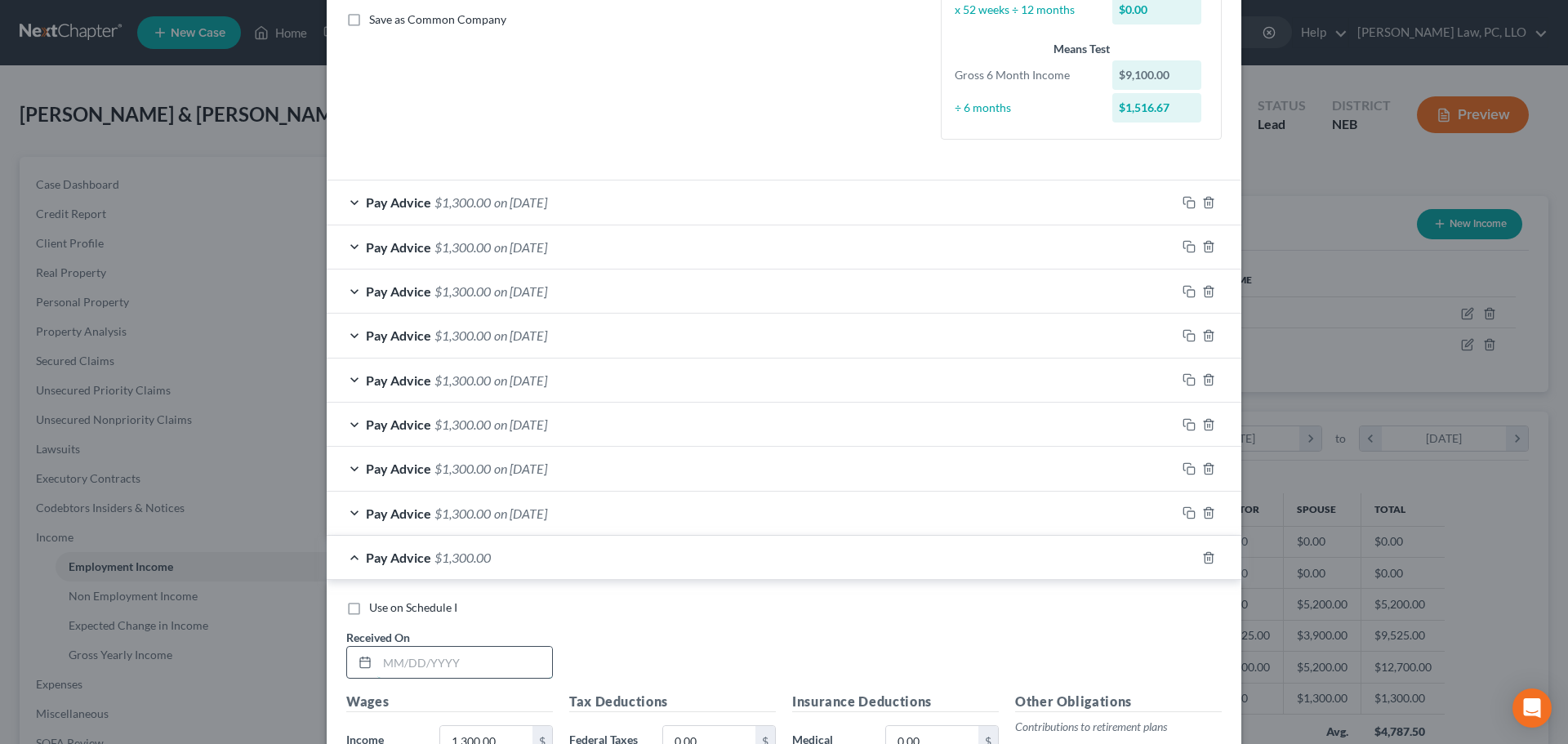
click at [406, 667] on input "text" at bounding box center [465, 662] width 175 height 31
type input "2/7/2025"
click at [350, 556] on div "Pay Advice $1,300.00 on 02/07/2025" at bounding box center [751, 558] width 849 height 43
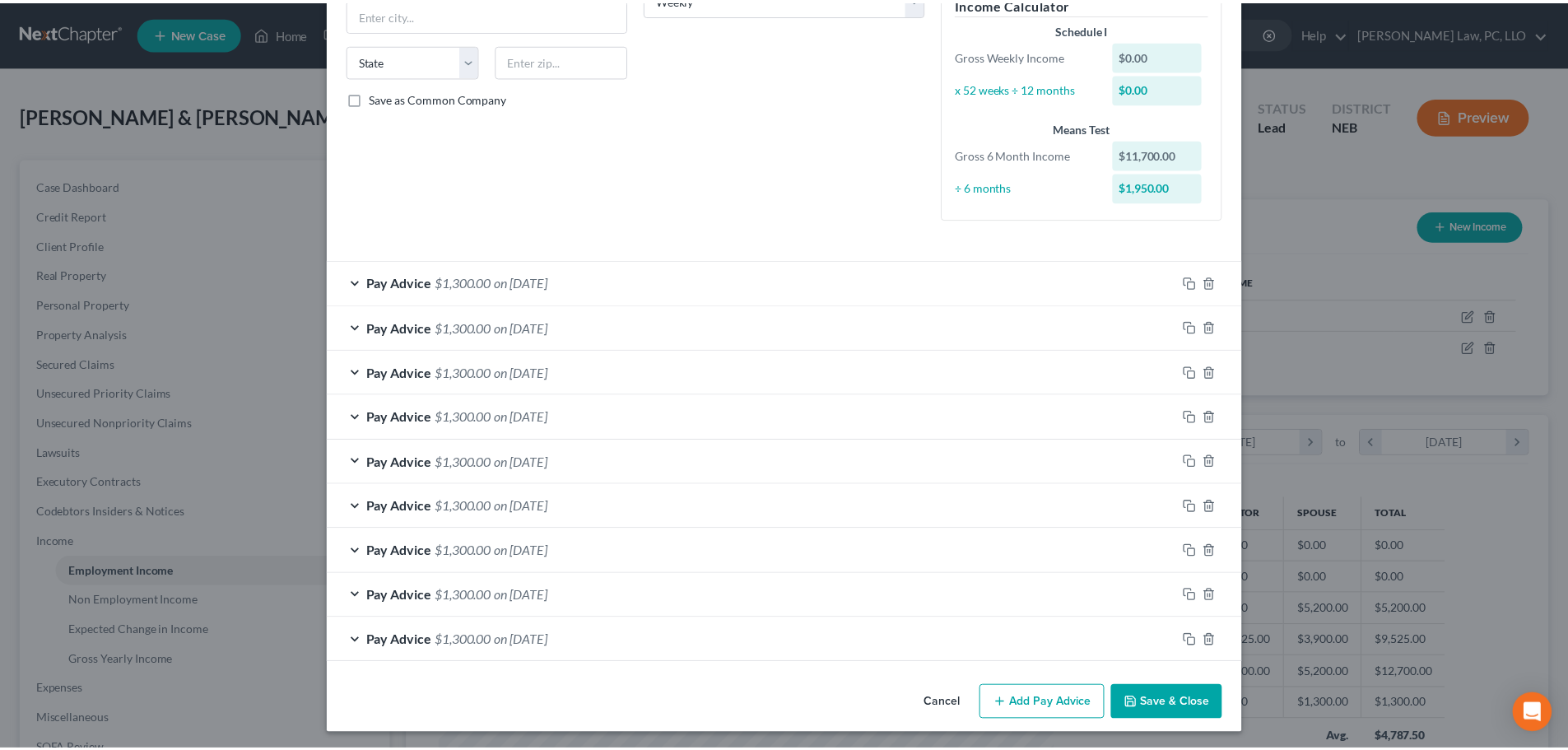
scroll to position [299, 0]
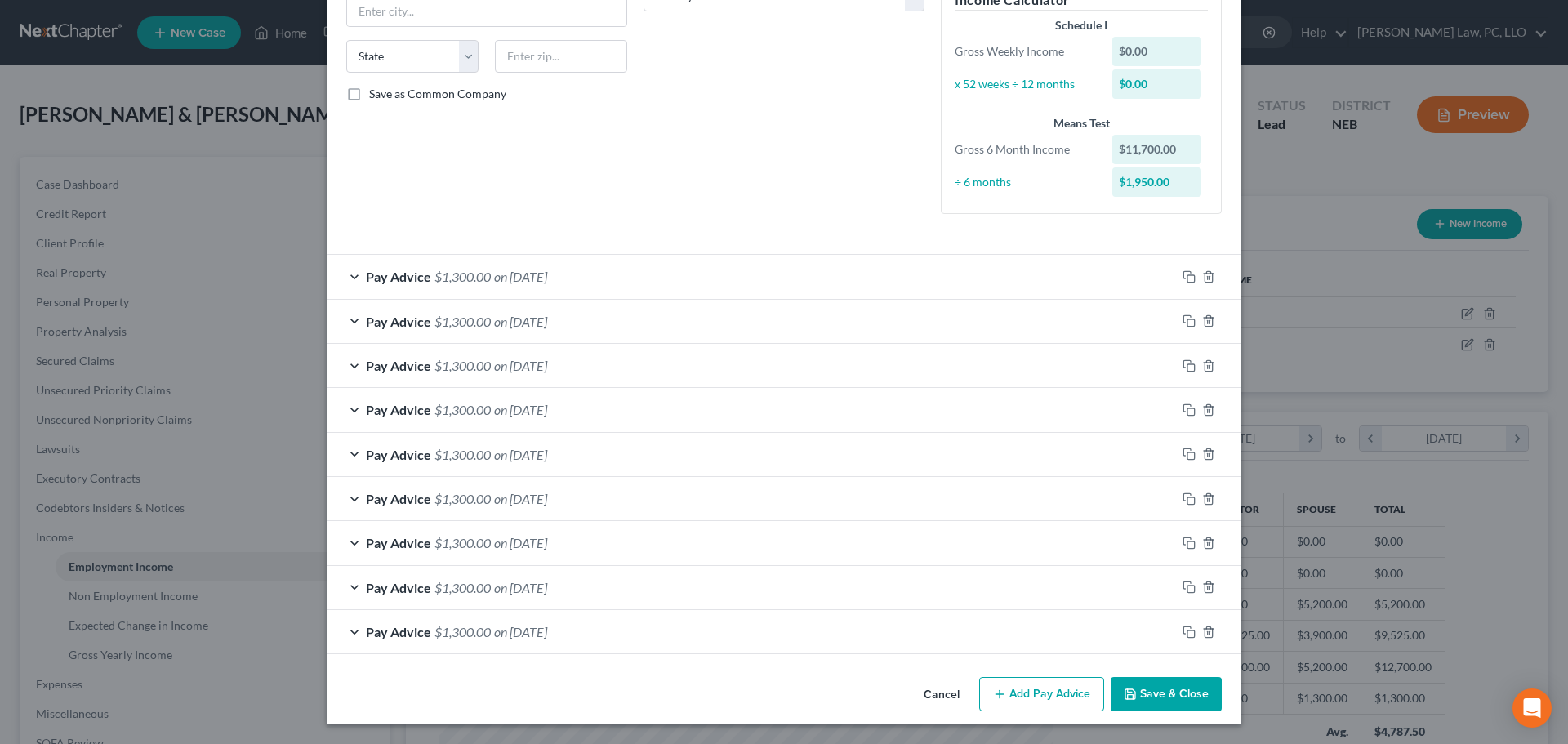
click at [1139, 696] on button "Save & Close" at bounding box center [1166, 695] width 111 height 35
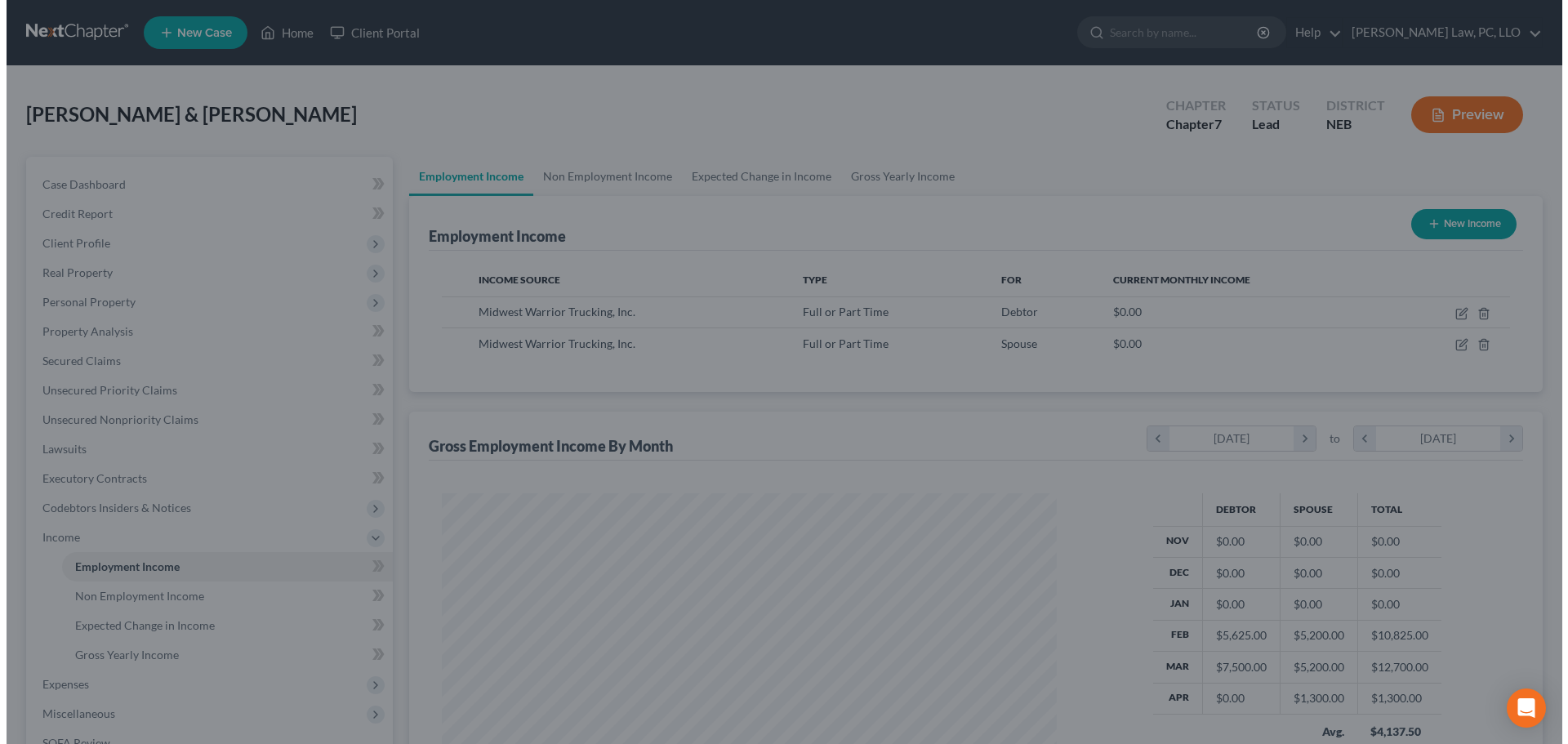
scroll to position [816616, 815891]
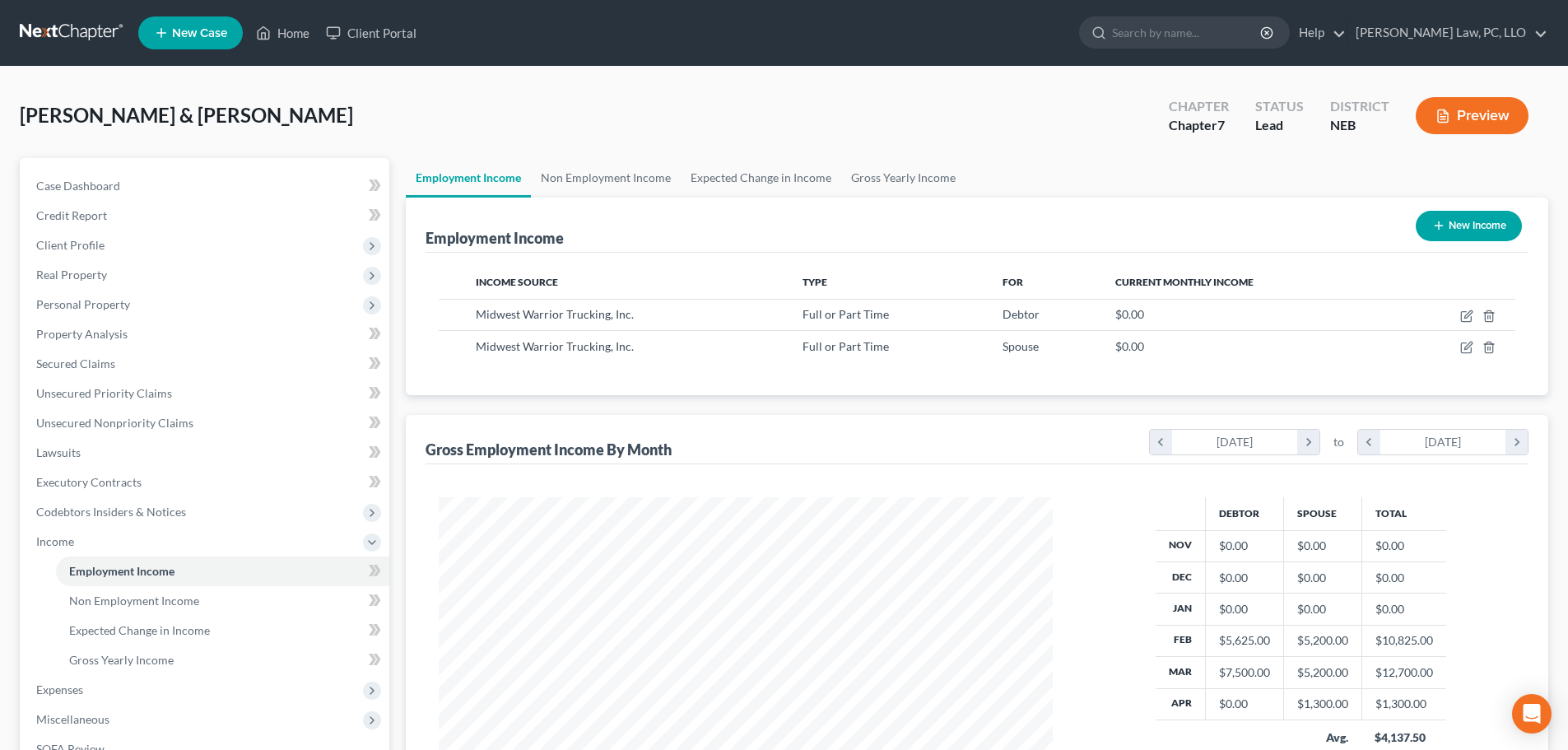
click at [1455, 217] on button "New Income" at bounding box center [1469, 226] width 107 height 30
select select "0"
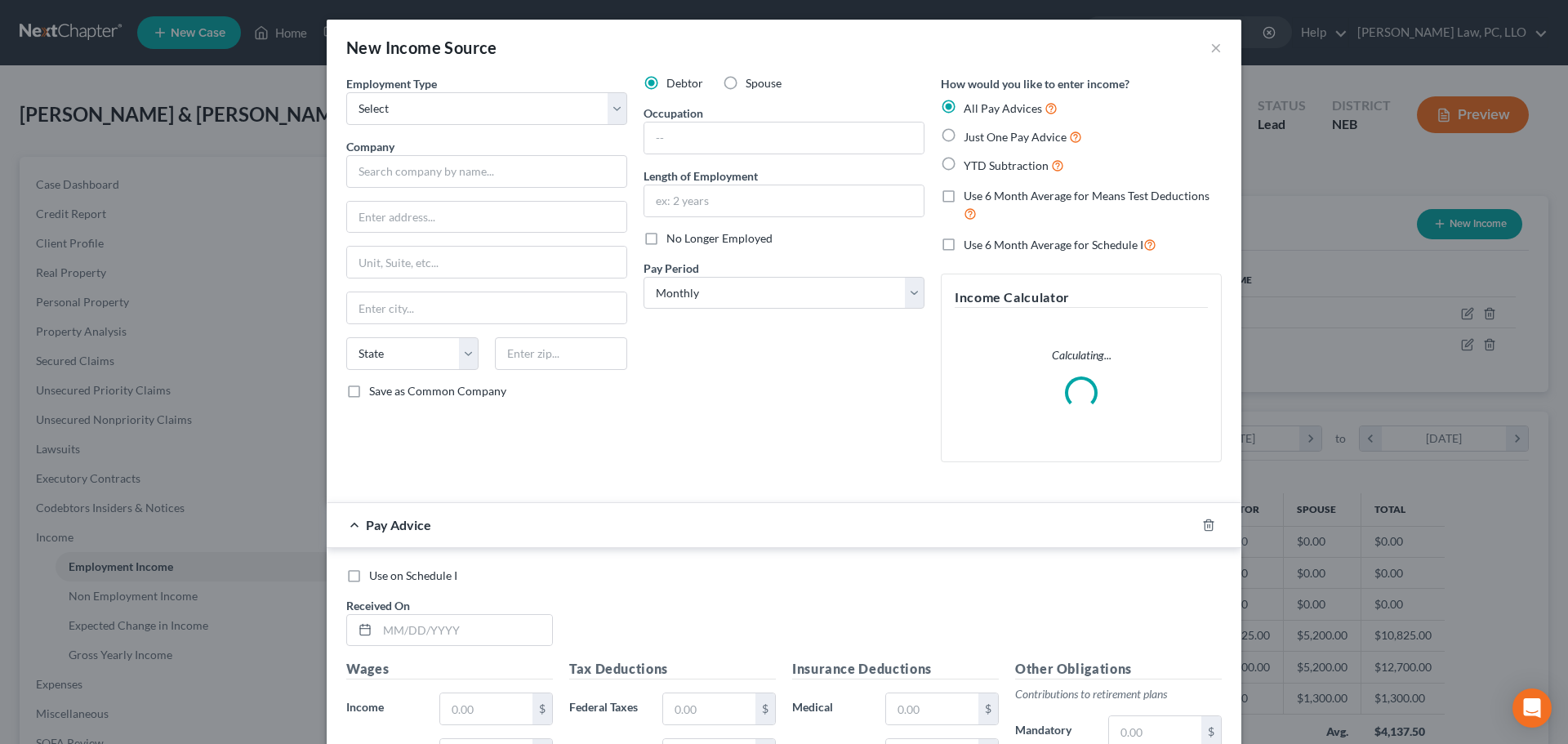
scroll to position [308, 648]
drag, startPoint x: 437, startPoint y: 114, endPoint x: 437, endPoint y: 124, distance: 10.0
click at [437, 114] on select "Select Full or Part Time Employment Self Employment" at bounding box center [486, 109] width 281 height 33
select select "0"
click at [346, 92] on select "Select Full or Part Time Employment Self Employment" at bounding box center [486, 109] width 281 height 33
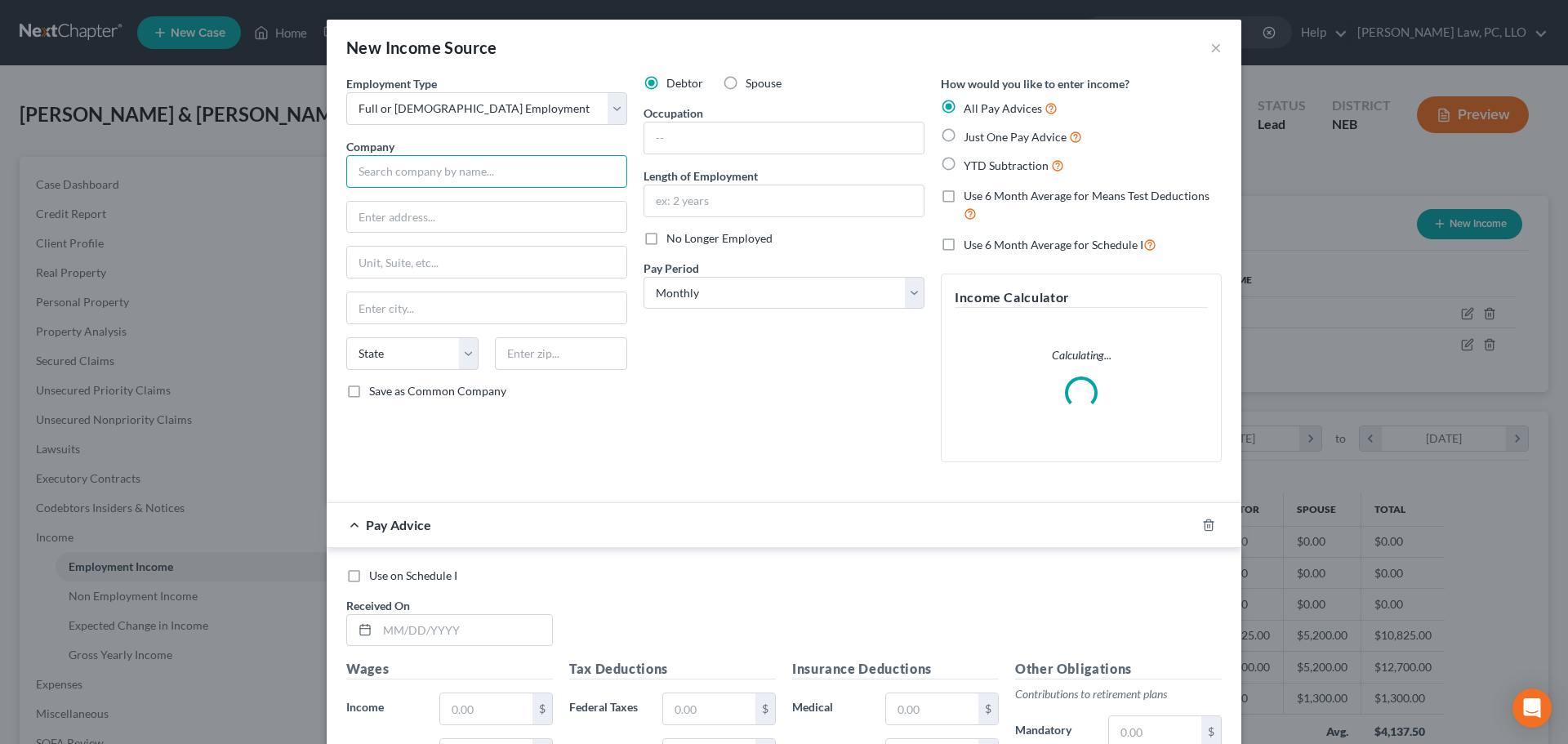
click at [410, 179] on input "text" at bounding box center [486, 171] width 281 height 33
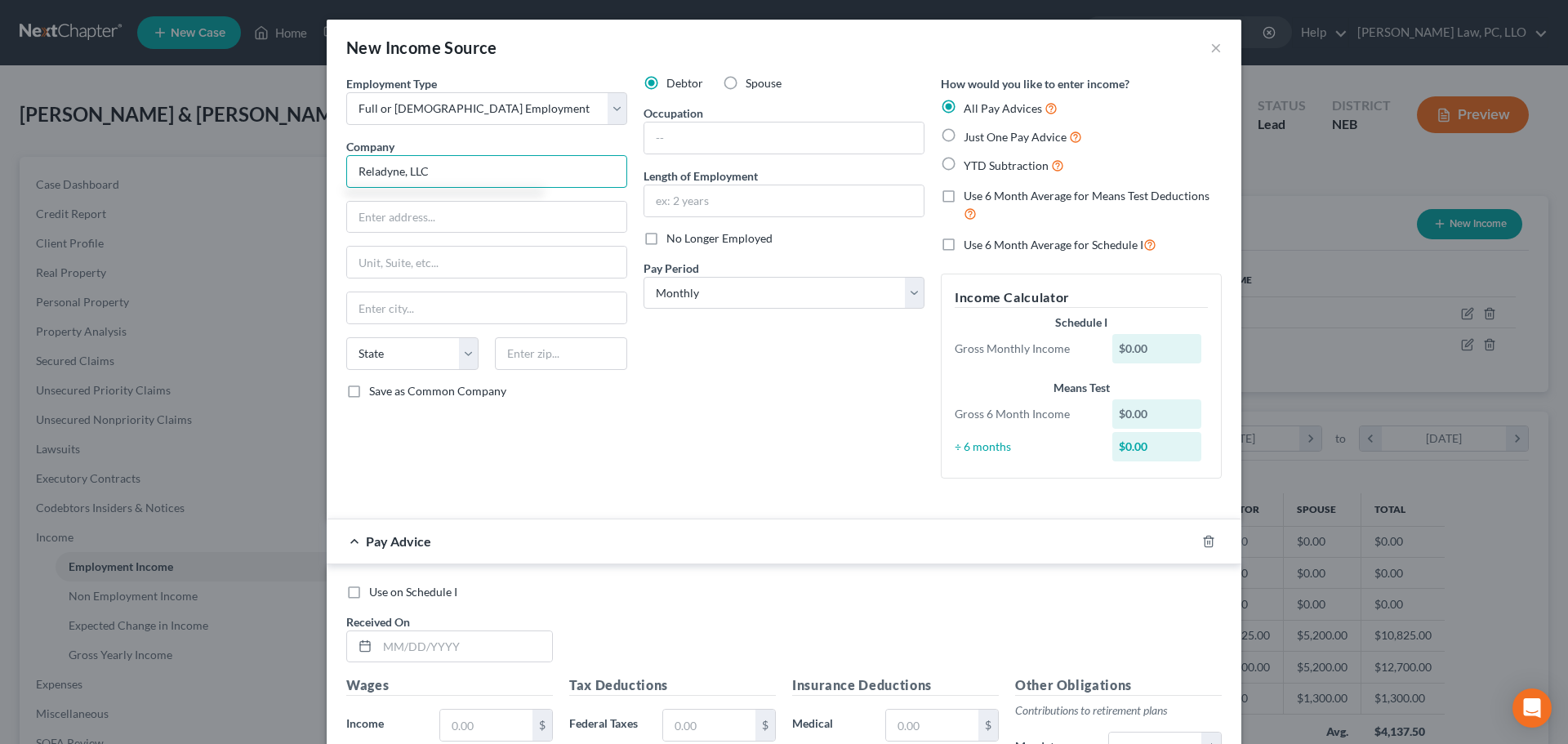
type input "Reladyne, LLC"
type input "8280 Mongomery Rd ste 101"
type input "45236"
type input "Cincinnati"
select select "36"
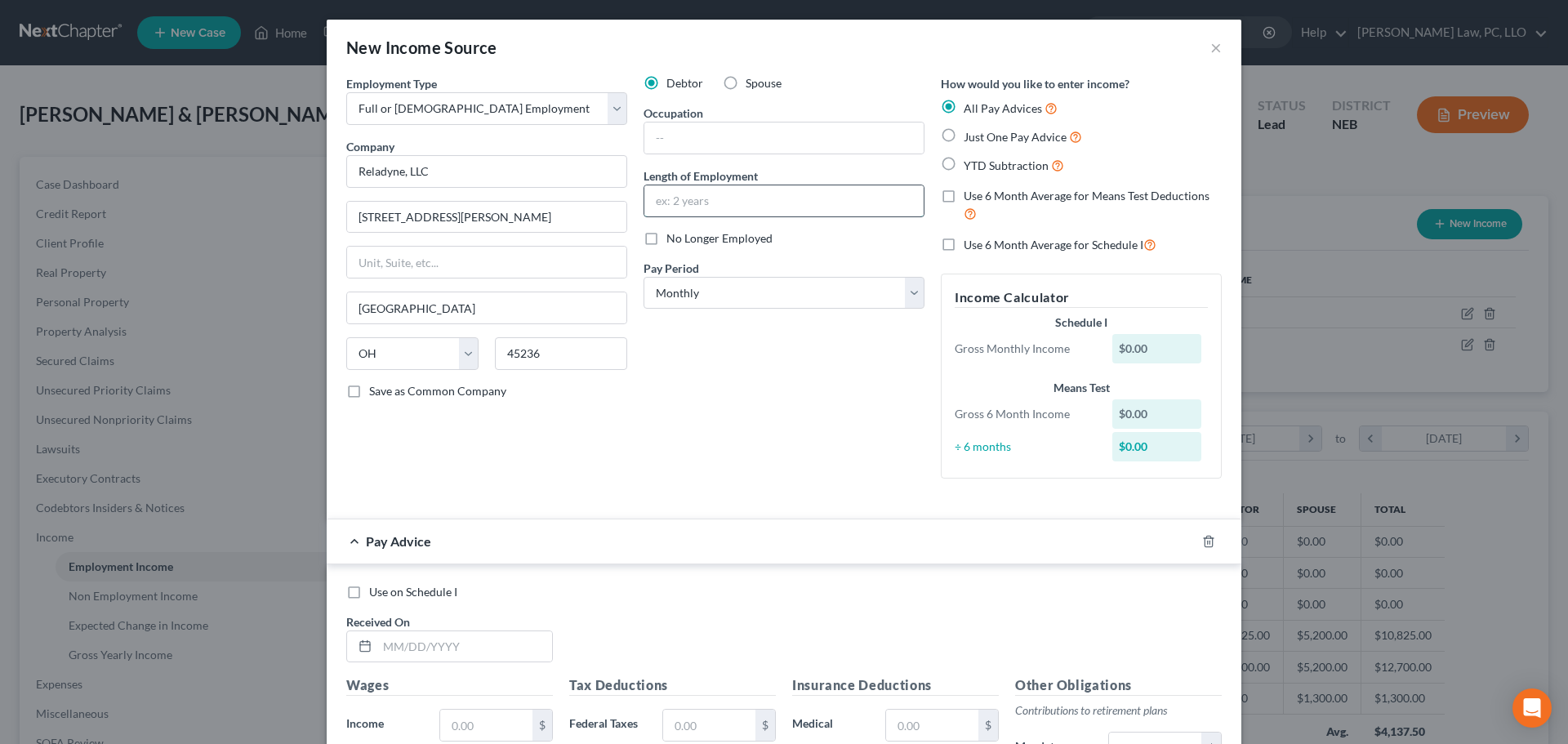
click at [697, 195] on input "text" at bounding box center [784, 201] width 280 height 31
type input "2.5 mo."
click at [723, 303] on select "Select Monthly Twice Monthly Every Other Week Weekly" at bounding box center [784, 293] width 281 height 33
select select "2"
click at [644, 277] on select "Select Monthly Twice Monthly Every Other Week Weekly" at bounding box center [784, 293] width 281 height 33
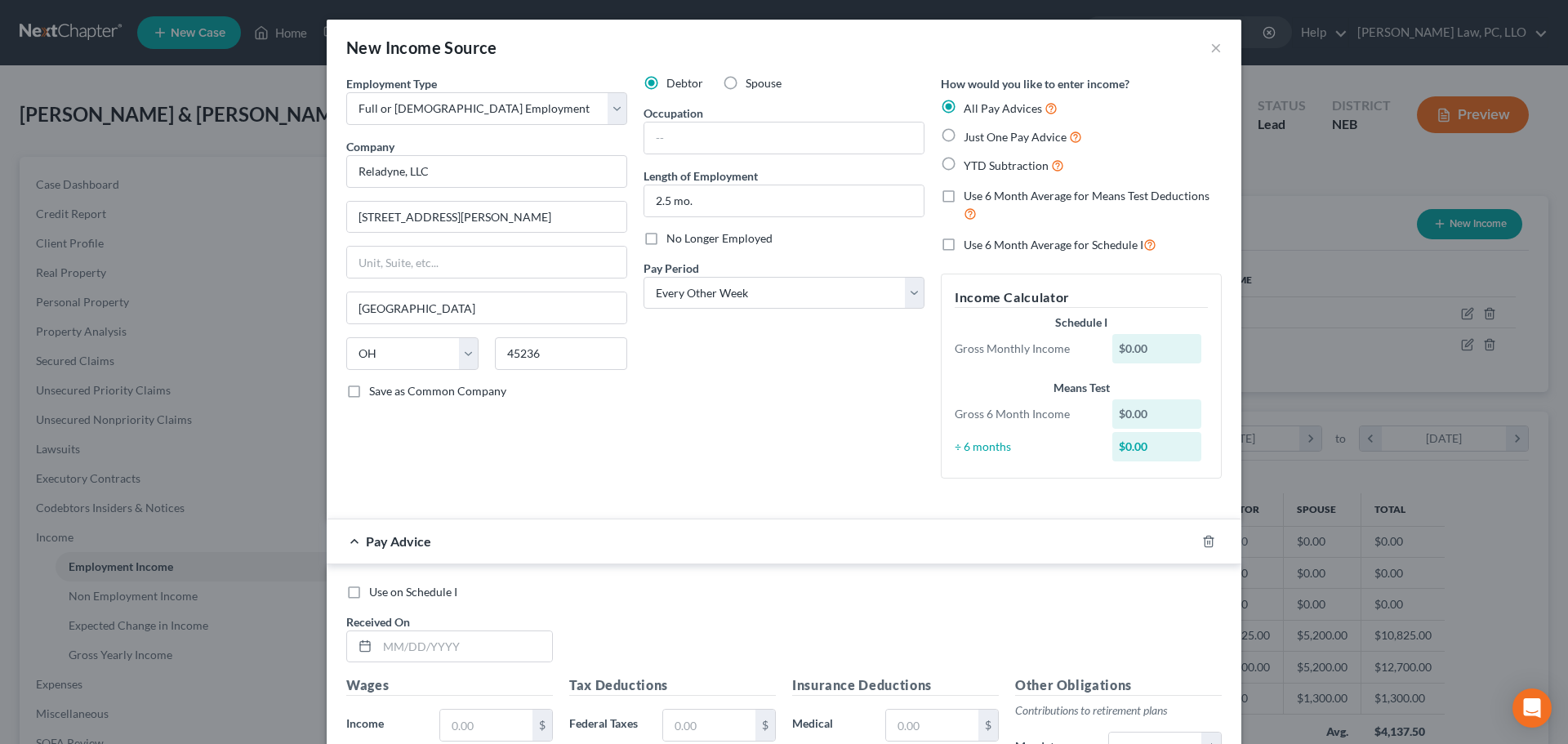
click at [1088, 198] on span "Use 6 Month Average for Means Test Deductions" at bounding box center [1087, 195] width 246 height 13
click at [981, 198] on input "Use 6 Month Average for Means Test Deductions" at bounding box center [975, 192] width 11 height 11
checkbox input "true"
click at [438, 649] on input "text" at bounding box center [465, 647] width 175 height 31
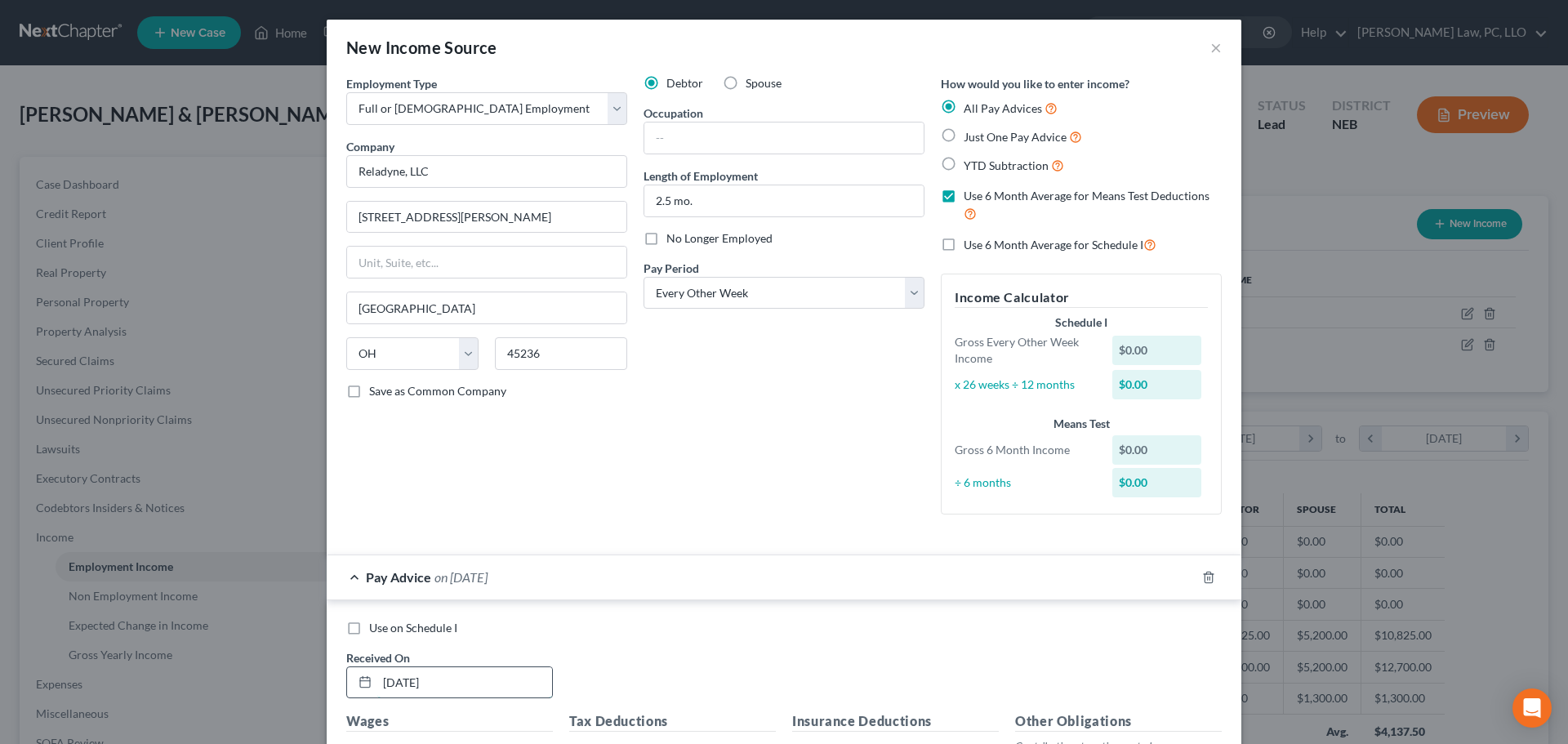
type input "5/23/2025"
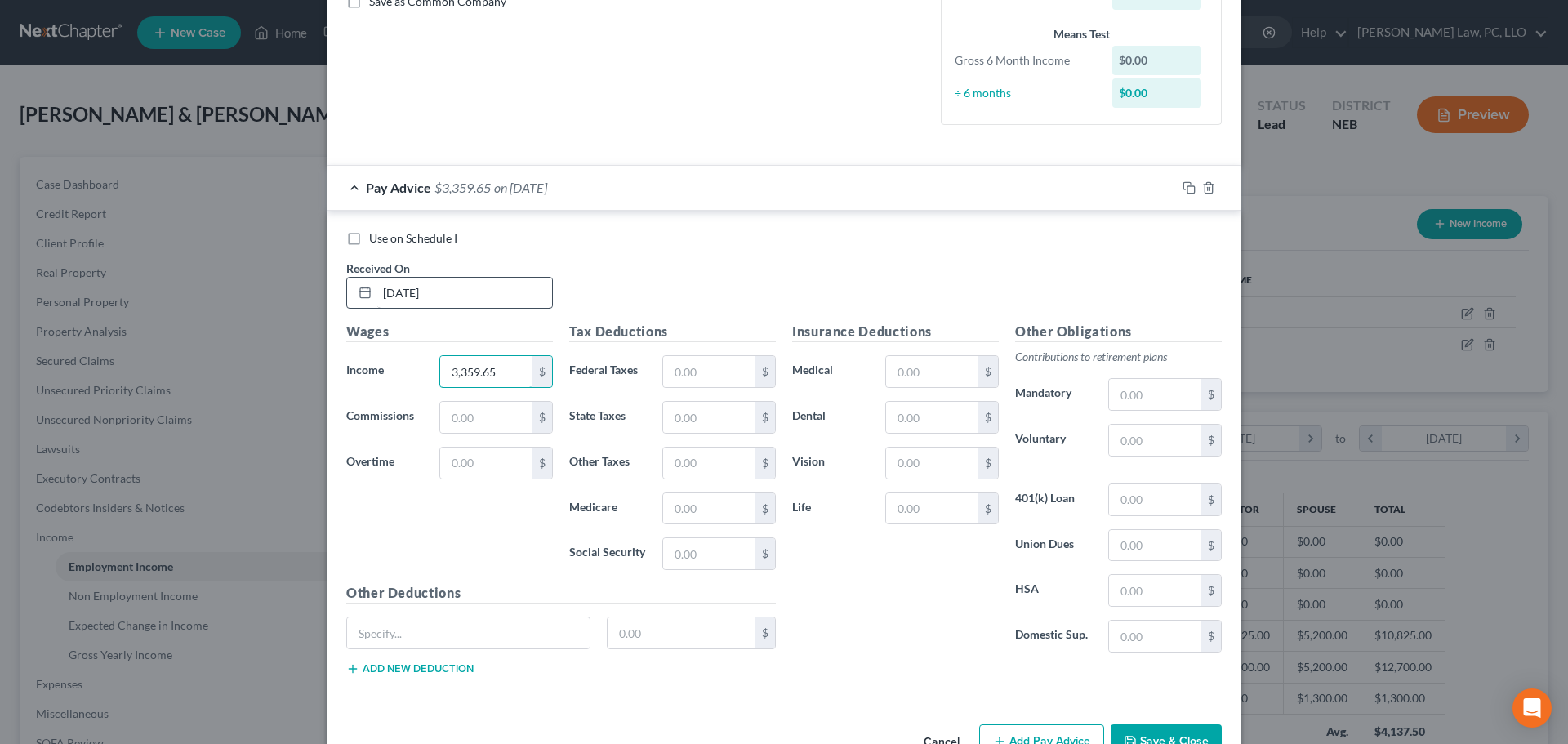
type input "3,359.65"
type input "169.44"
type input "137.56"
type input "48.71"
type input "208.30"
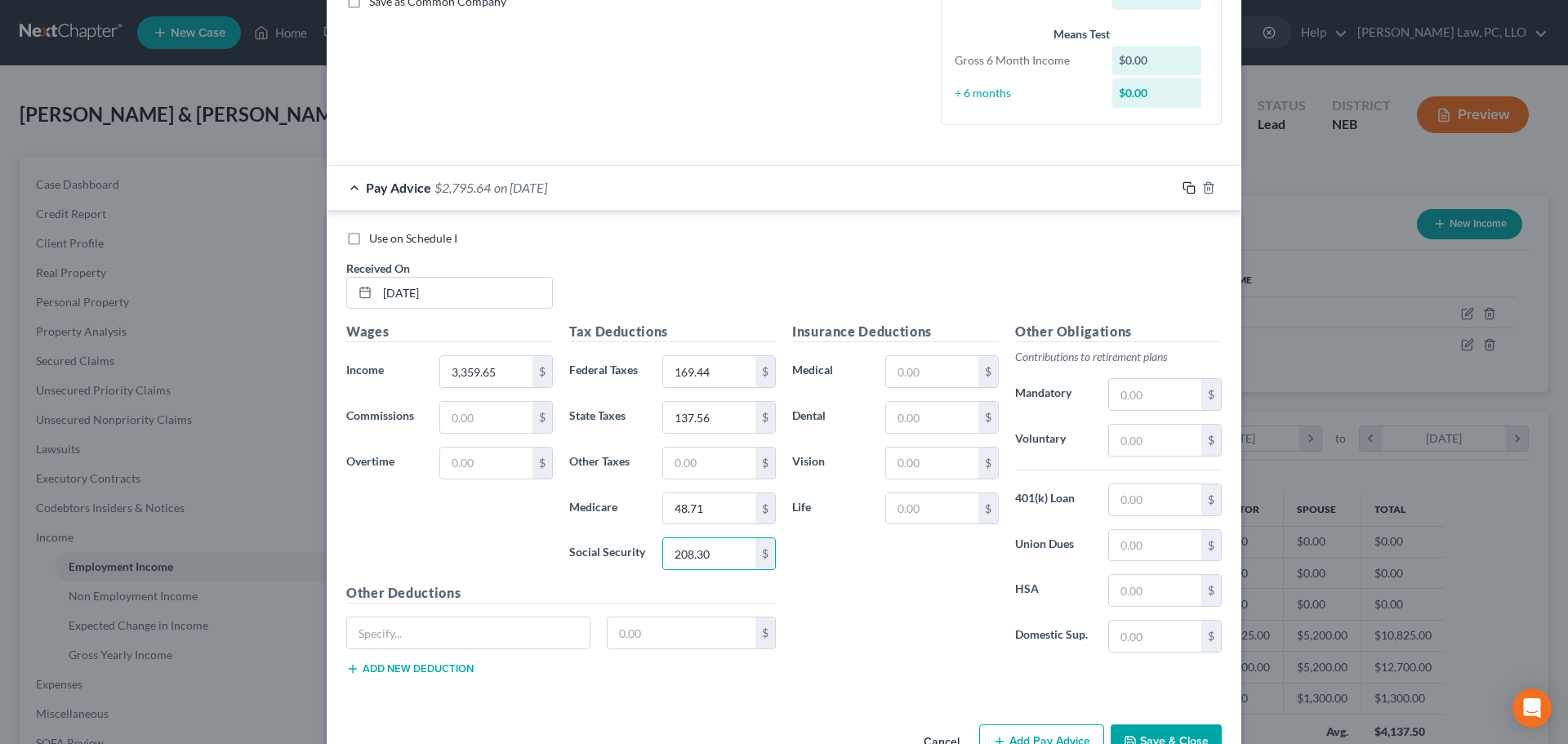
click at [1183, 186] on icon "button" at bounding box center [1189, 188] width 13 height 13
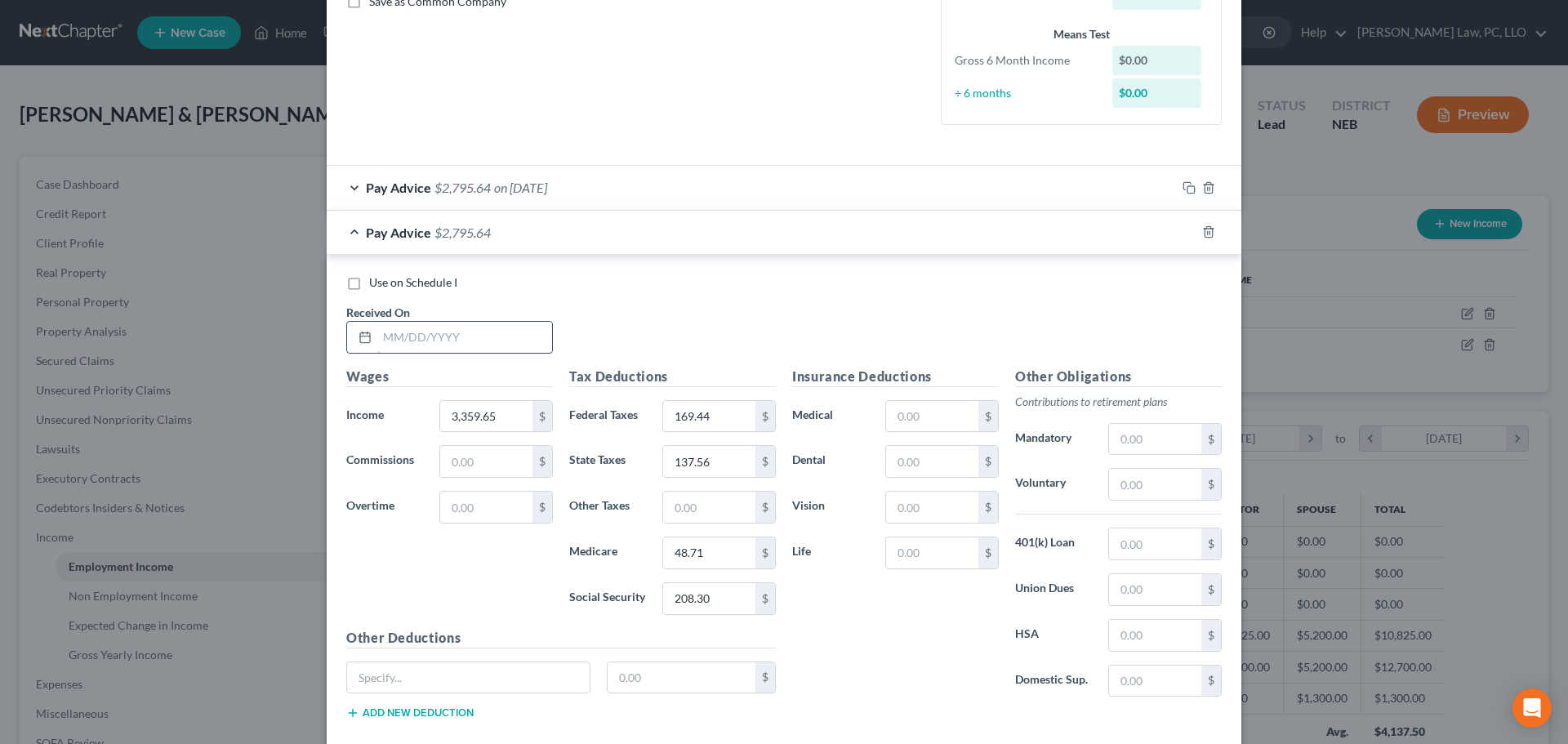
click at [409, 340] on input "text" at bounding box center [465, 337] width 175 height 31
type input "6/6/2025"
type input "3,169.27"
type input "146.59"
type input "127.34"
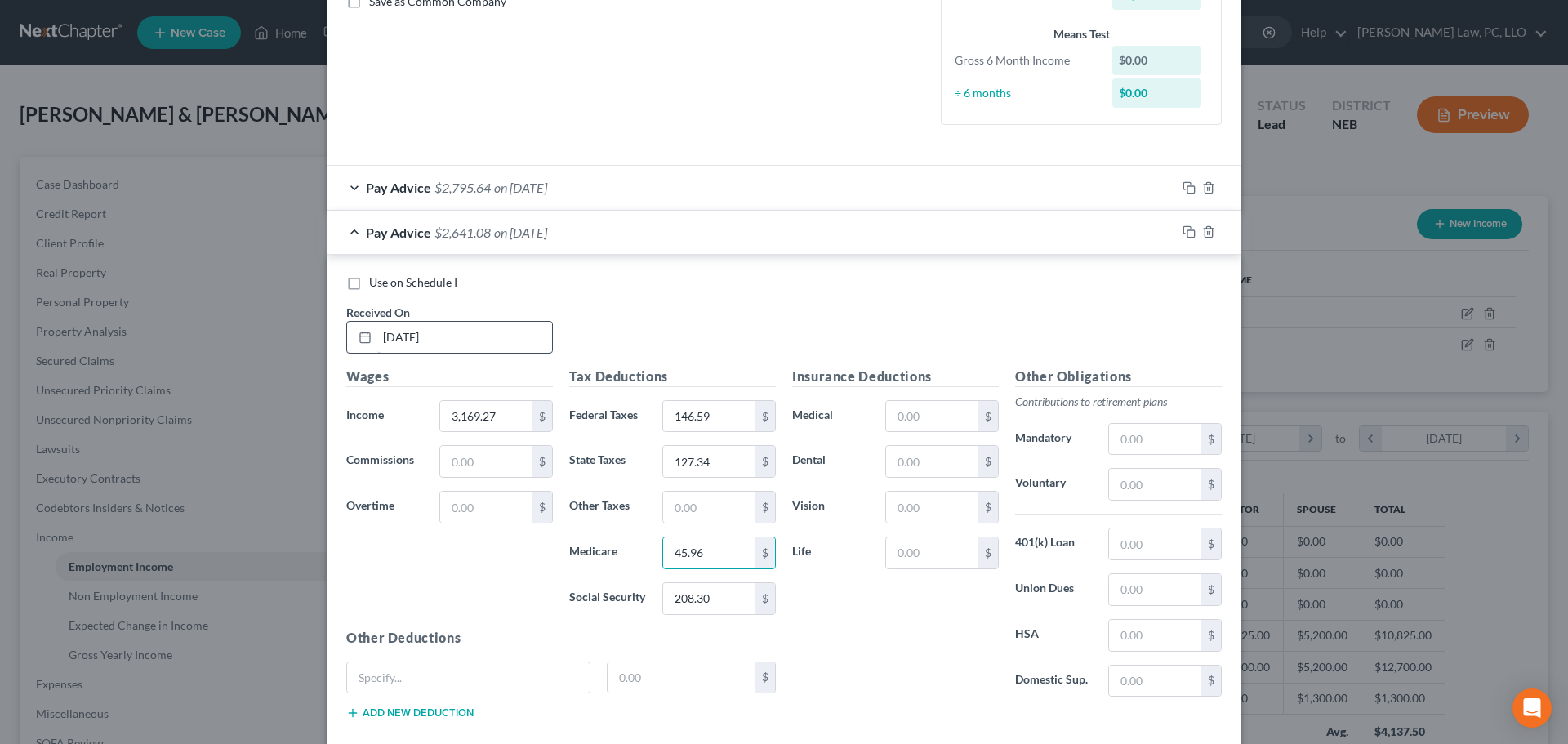
type input "45.96"
type input "196.49"
click at [1183, 227] on icon "button" at bounding box center [1187, 231] width 8 height 8
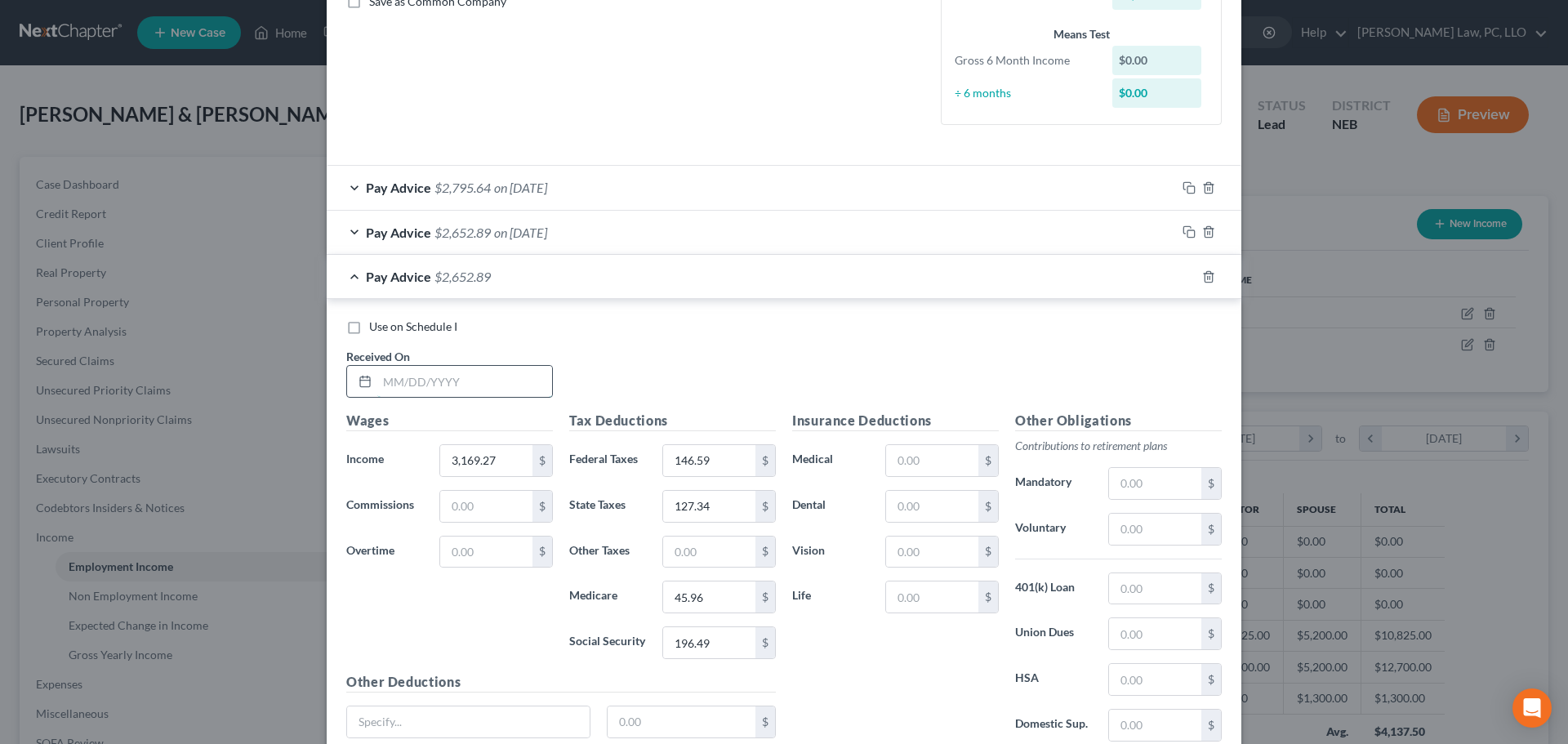
drag, startPoint x: 427, startPoint y: 384, endPoint x: 418, endPoint y: 374, distance: 13.5
click at [427, 384] on input "text" at bounding box center [465, 382] width 175 height 31
type input "6/20/2025"
type input "987.45"
type input "0.00"
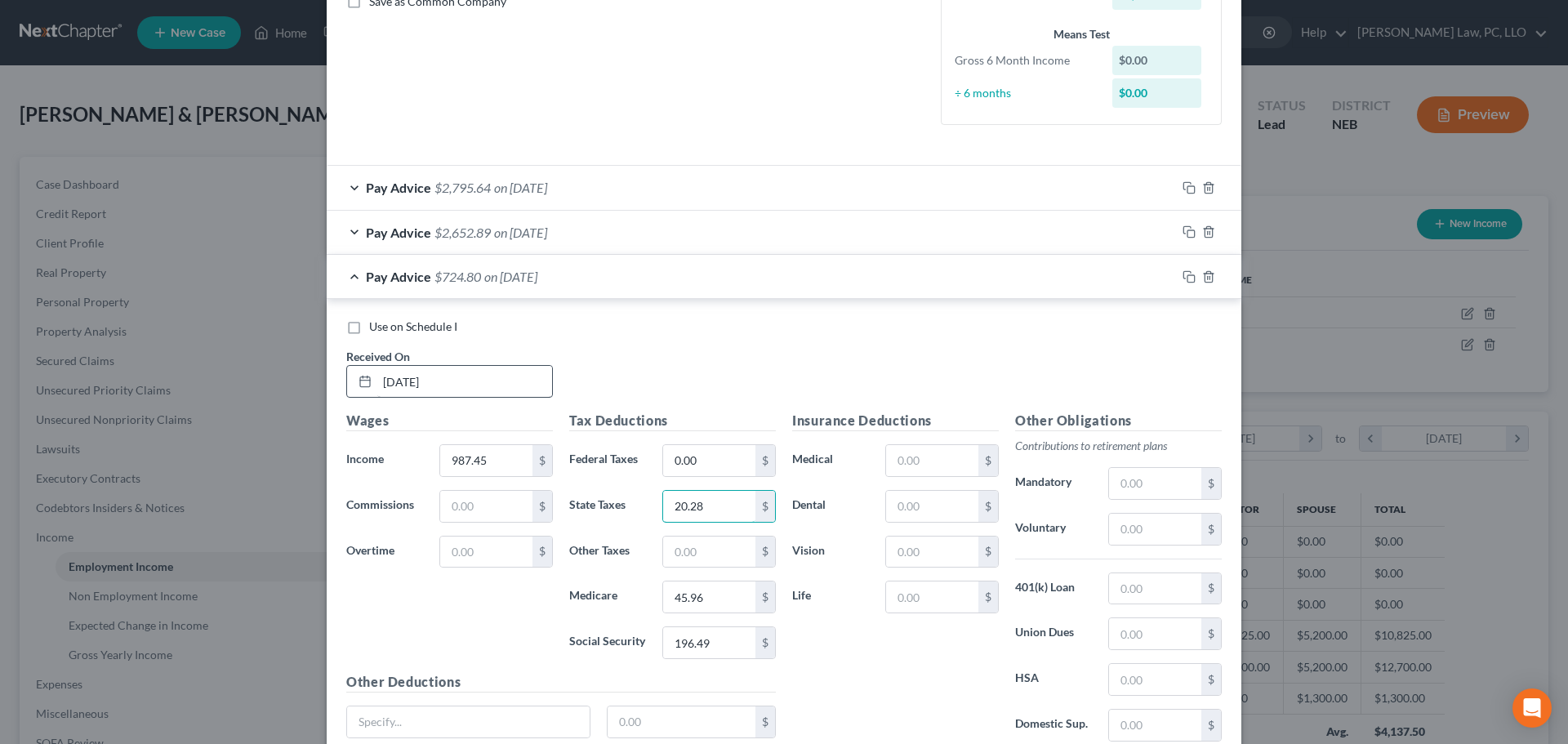
type input "20.28"
type input "14.32"
type input "61.22"
click at [1183, 281] on icon "button" at bounding box center [1189, 277] width 13 height 13
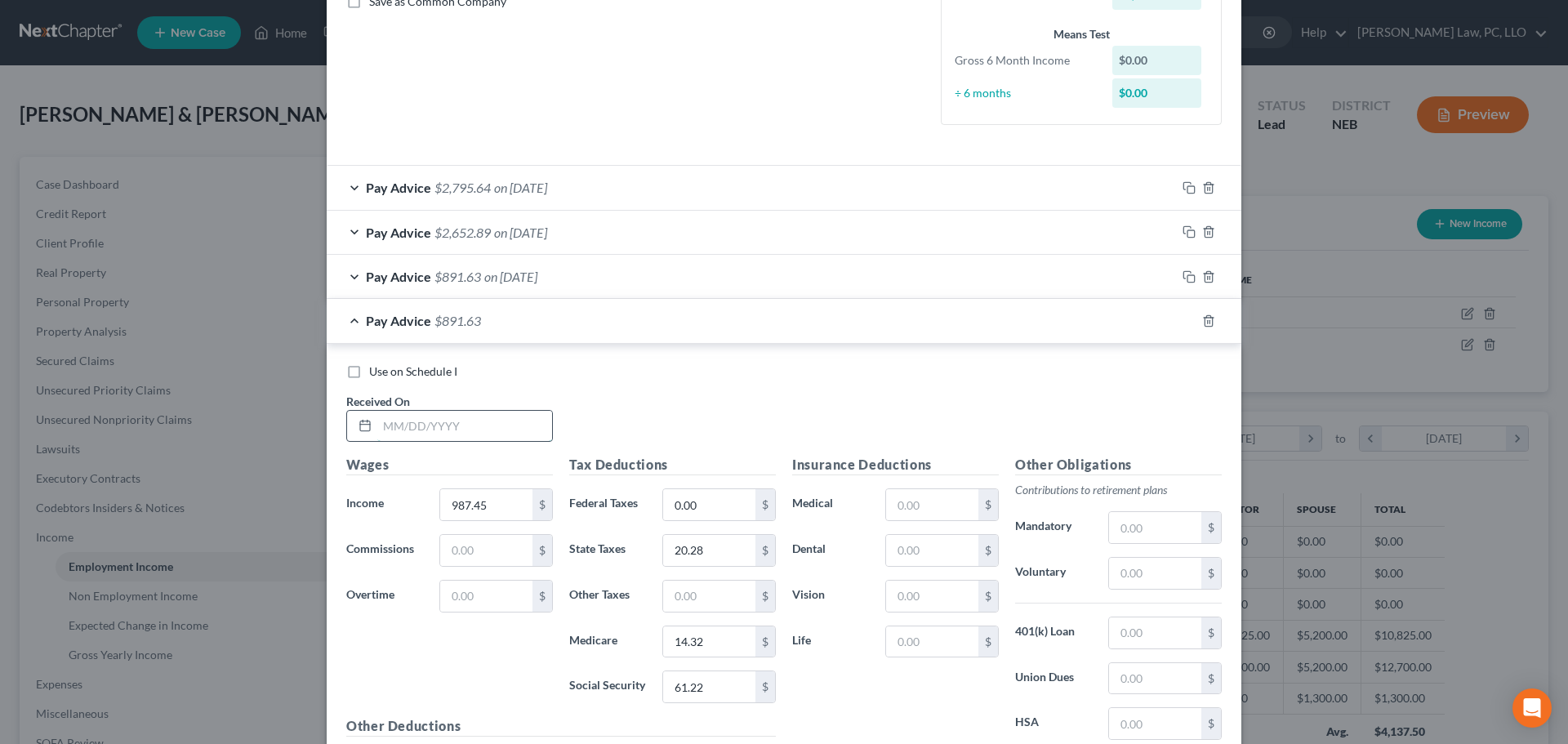
click at [416, 425] on input "text" at bounding box center [465, 426] width 175 height 31
type input "7/3/2025"
type input "3,600.21"
type input "198.30"
type input "150.48"
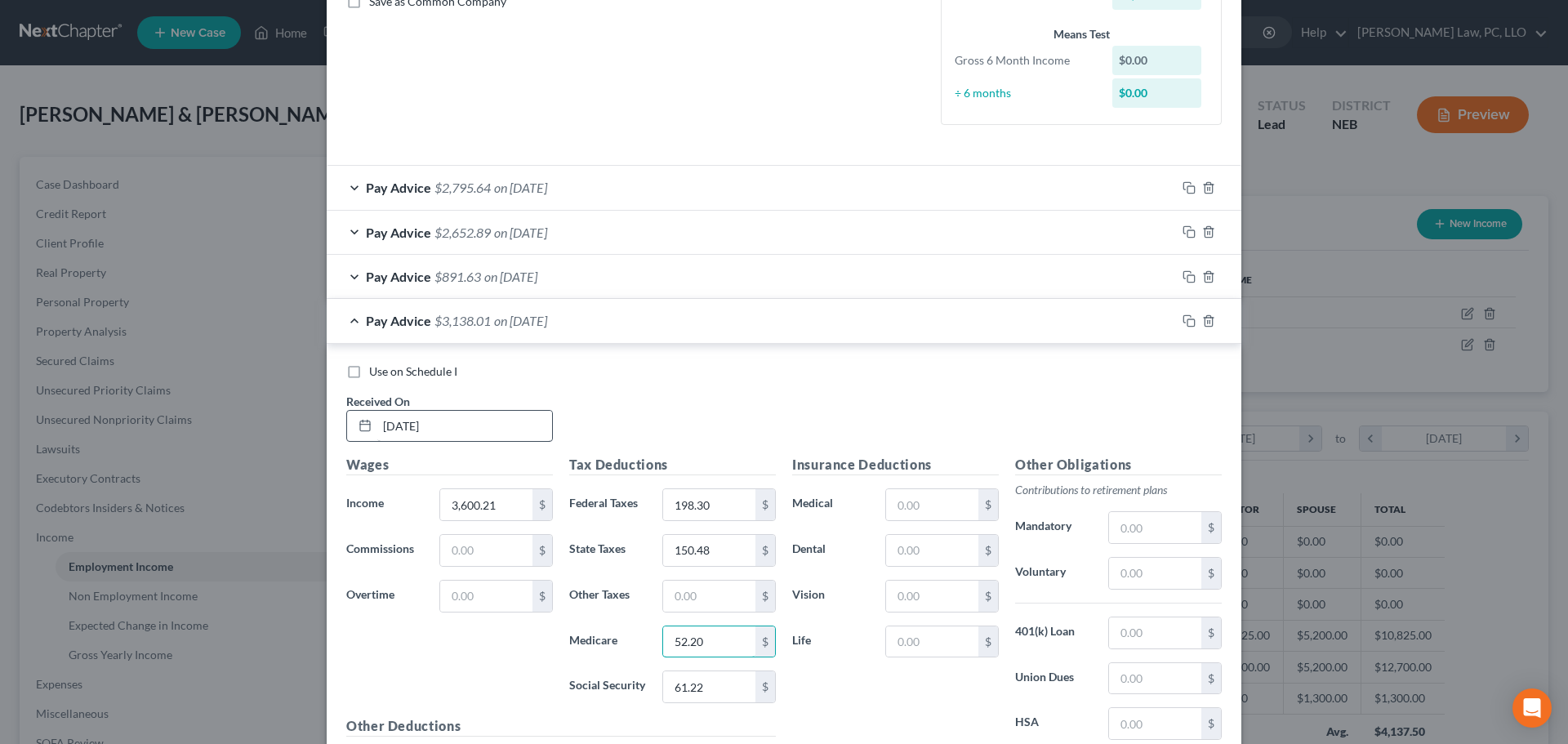
type input "52.20"
type input "223.22"
click at [1176, 324] on div at bounding box center [1209, 320] width 65 height 26
click at [1183, 324] on icon "button" at bounding box center [1189, 321] width 13 height 13
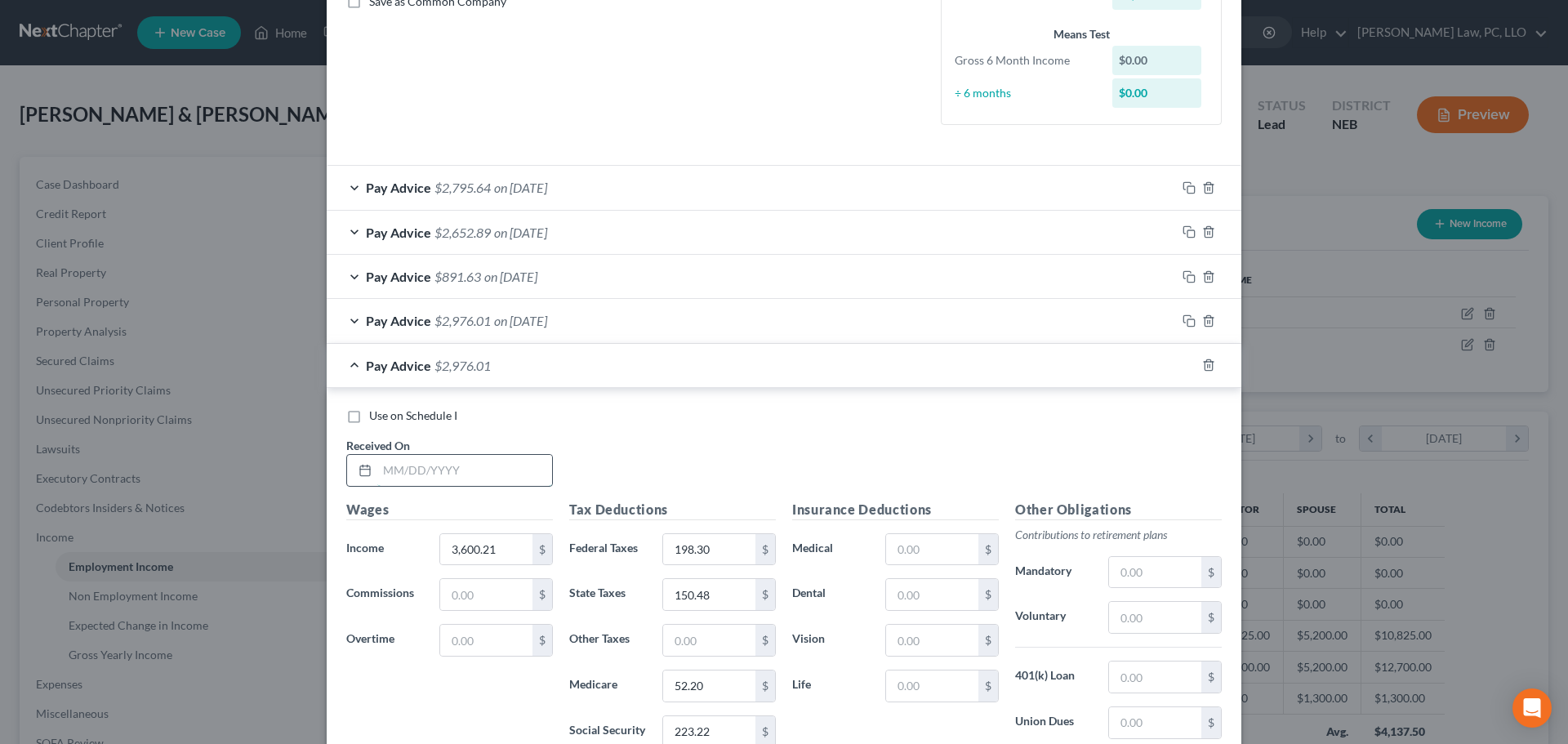
click at [455, 479] on input "text" at bounding box center [465, 470] width 175 height 31
type input "7/18/2025"
type input "2,808.51"
type input "96.65"
type input "105.43"
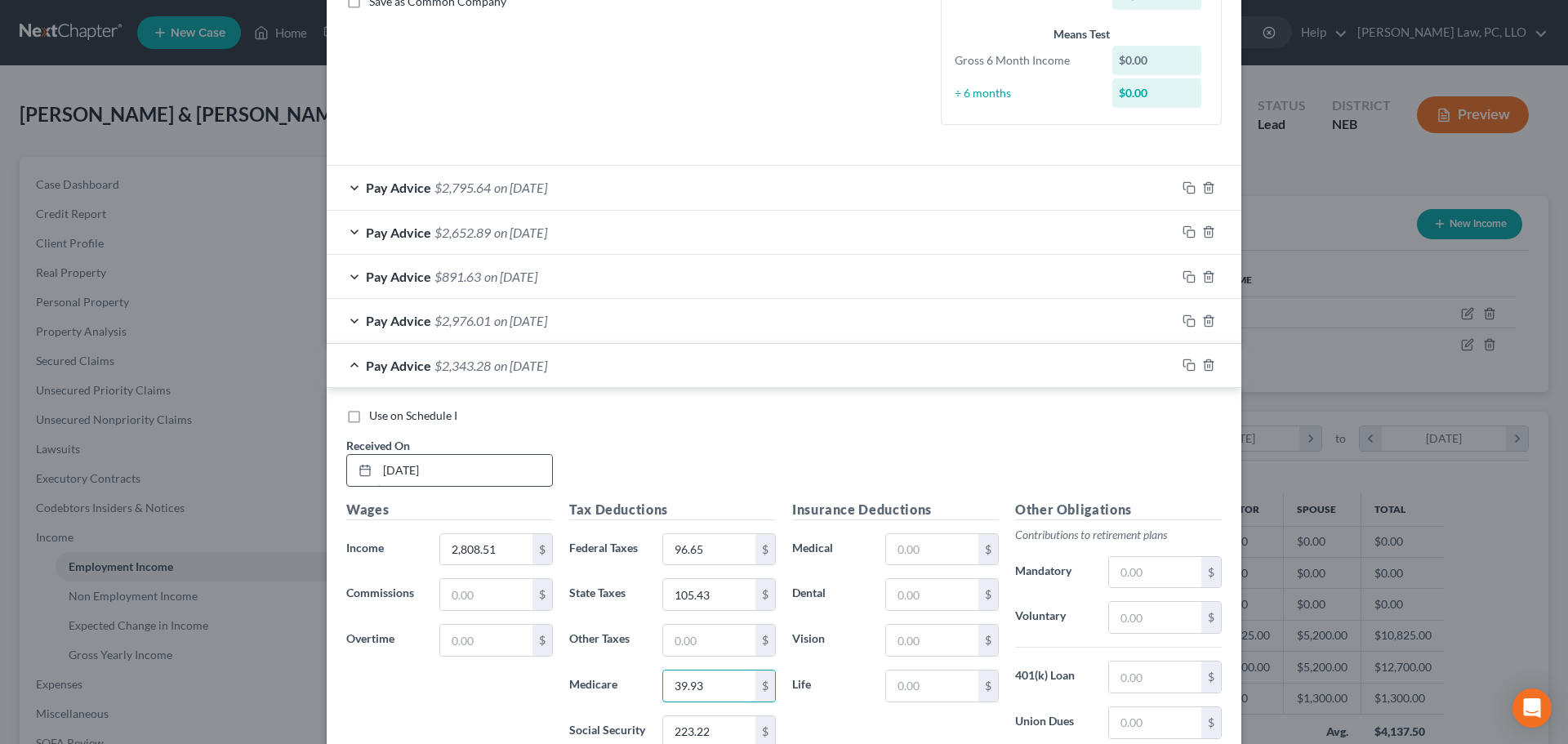
type input "39.93"
type input "170.72"
click at [1184, 361] on icon "button" at bounding box center [1189, 362] width 13 height 13
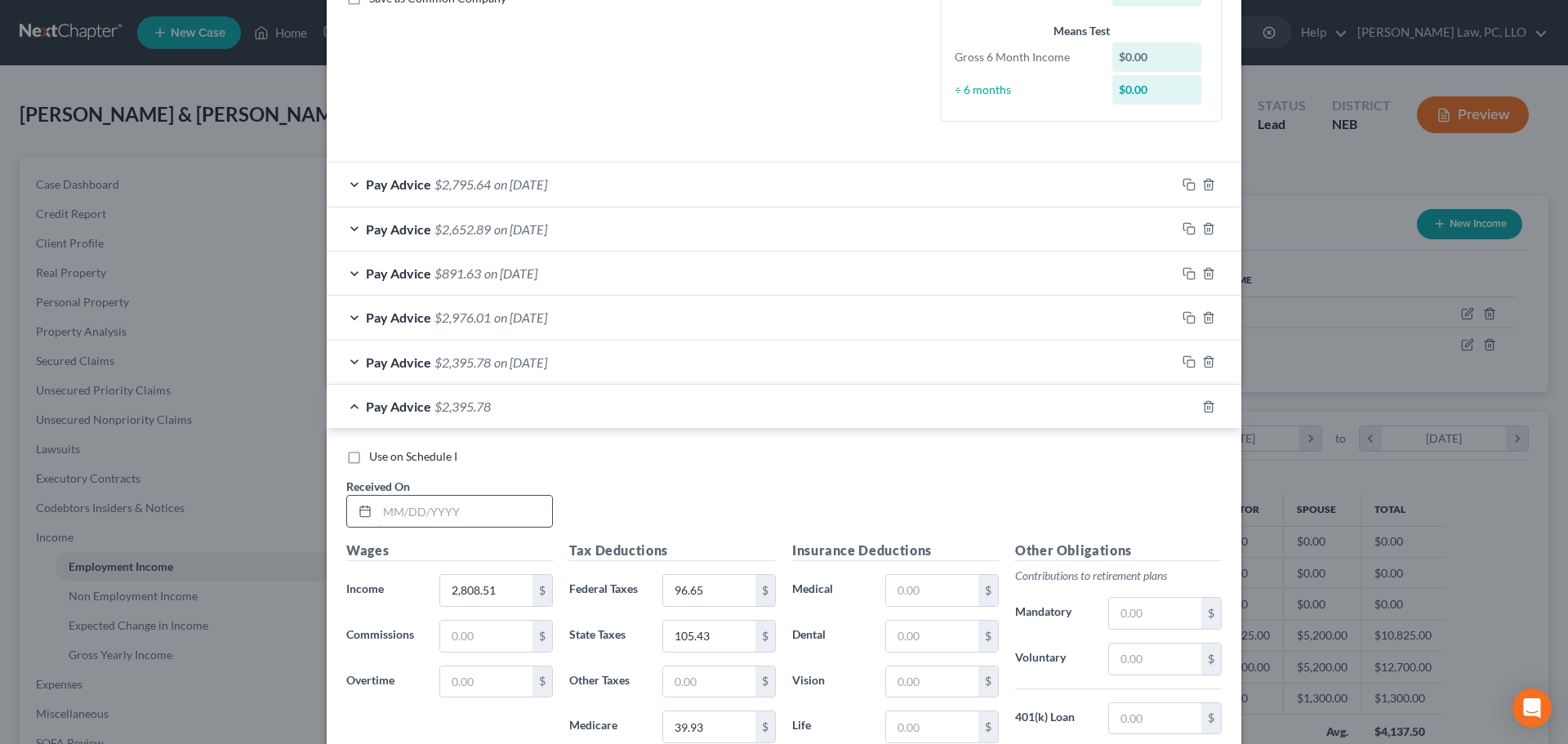
click at [404, 524] on input "text" at bounding box center [465, 511] width 175 height 31
type input "8/1/2025"
type input "3,773.77"
type input "212.48"
type input "156.82"
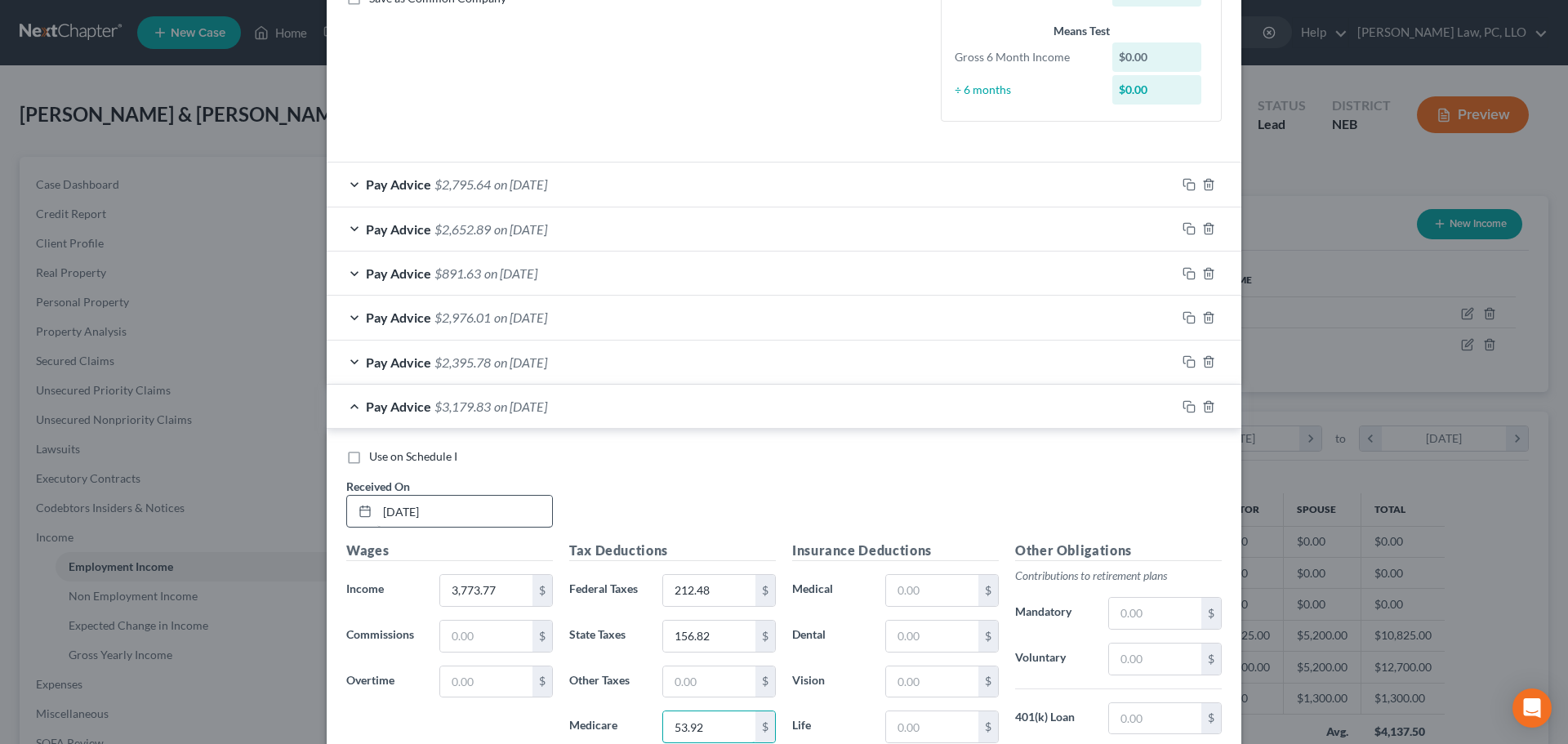
type input "53.92"
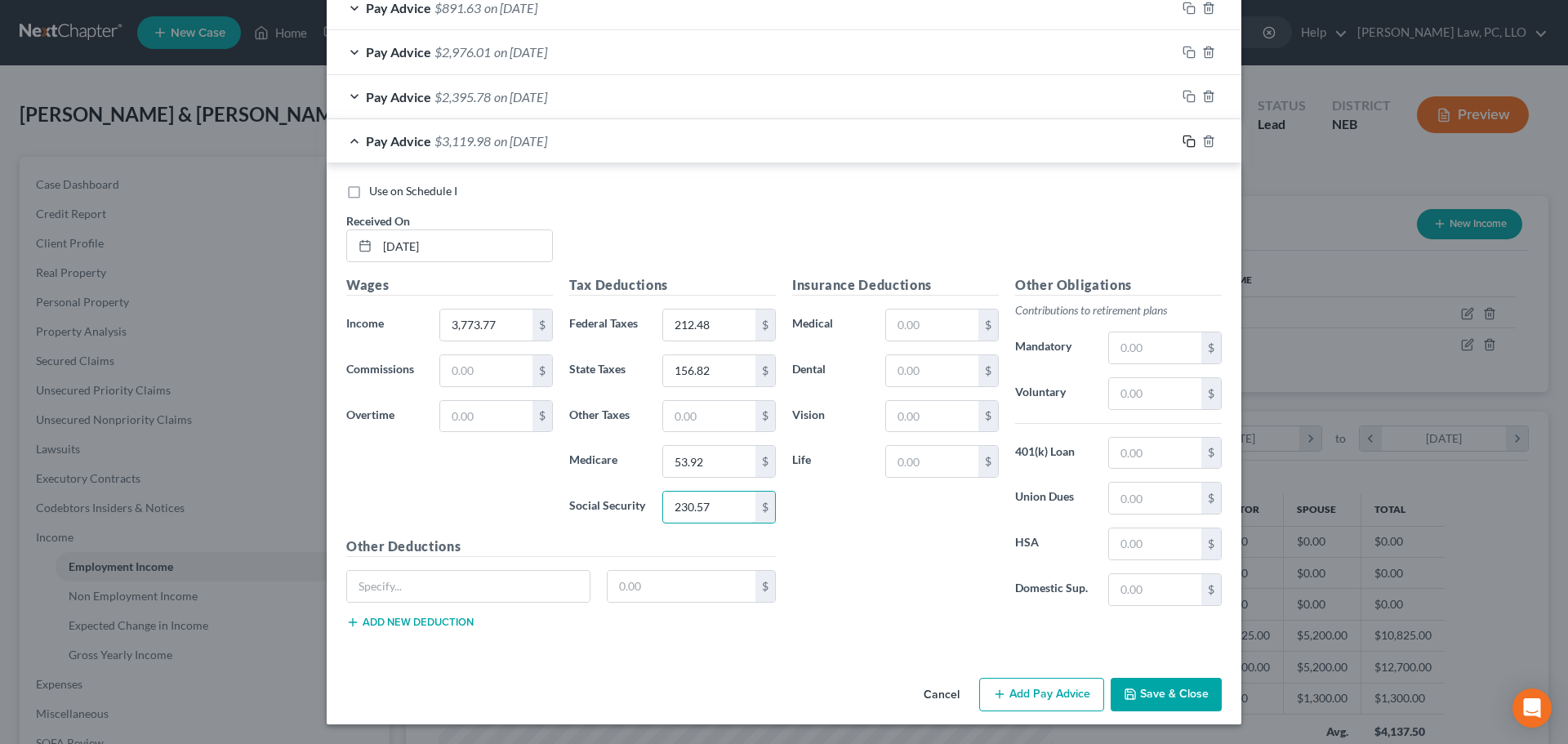
type input "230.57"
click at [1188, 144] on icon "button" at bounding box center [1189, 141] width 13 height 13
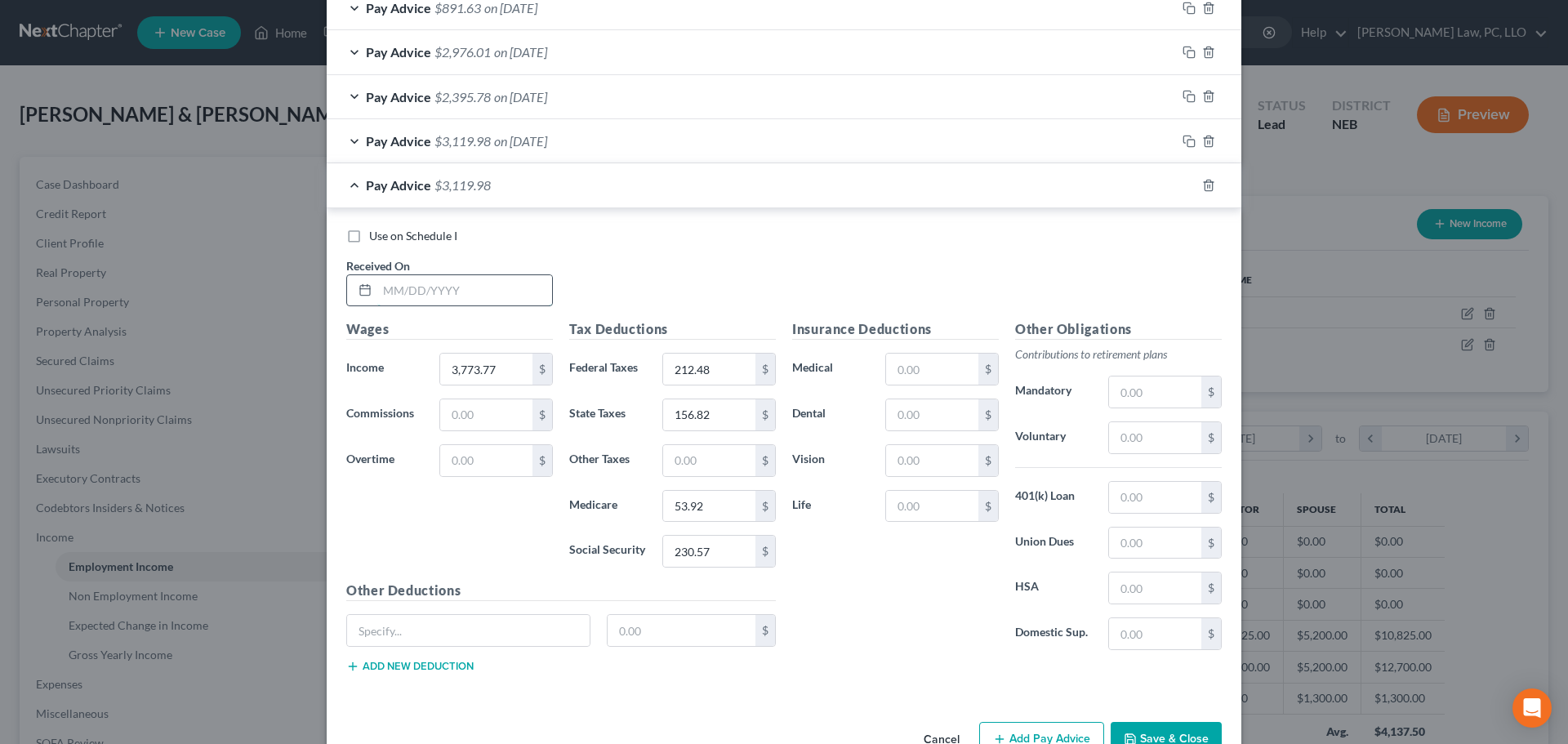
click at [411, 296] on input "text" at bounding box center [465, 290] width 175 height 31
type input "8/15/2025"
type input "4,334.21"
type input "279.74"
type input "186.92"
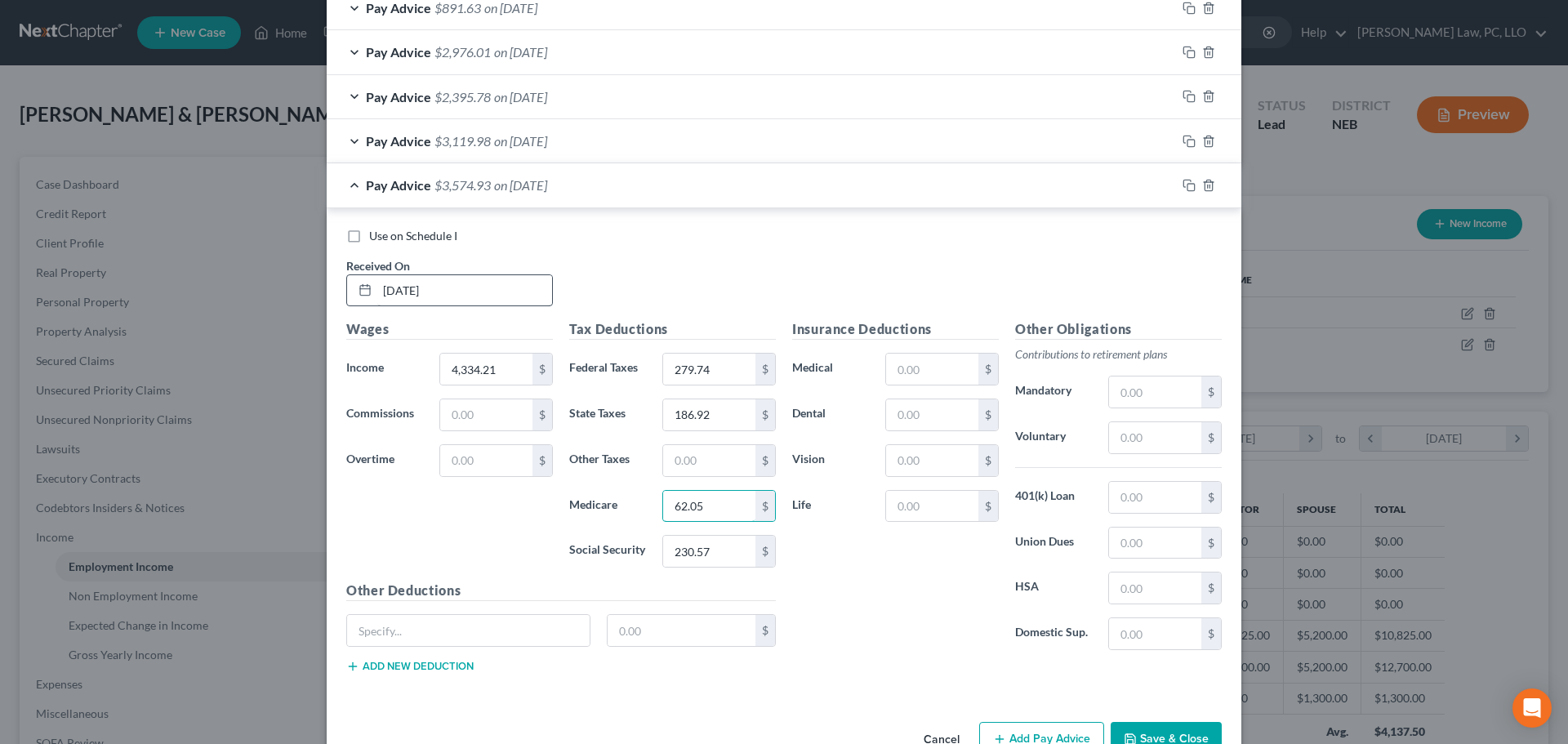
type input "62.05"
type input "265.31"
click at [340, 188] on div "Pay Advice $3,540.19 on 08/15/2025" at bounding box center [751, 185] width 849 height 43
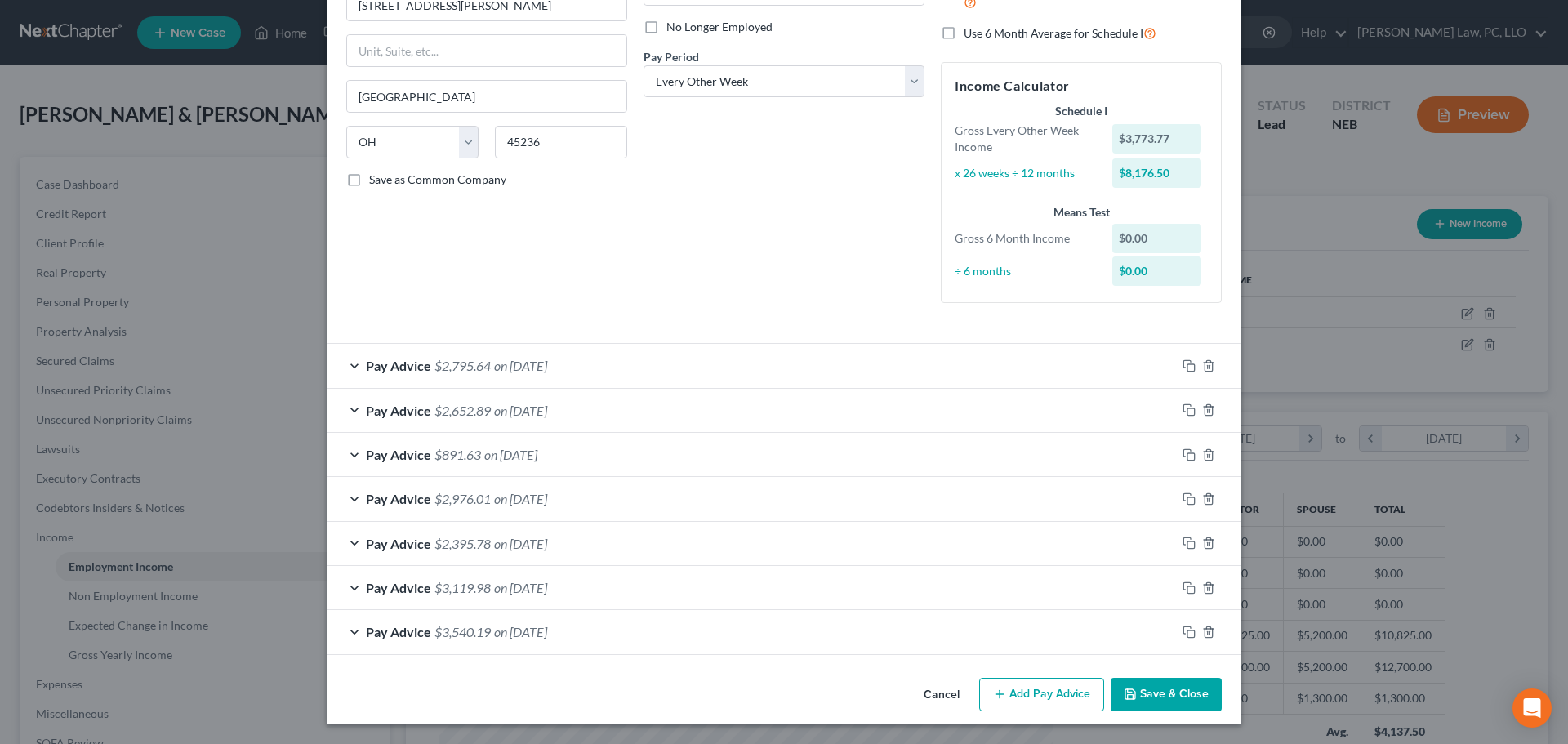
scroll to position [211, 0]
click at [777, 291] on div "Debtor Spouse Occupation Length of Employment 2.5 mo. No Longer Employed Pay Pe…" at bounding box center [783, 89] width 297 height 453
click at [1147, 702] on button "Save & Close" at bounding box center [1166, 695] width 111 height 35
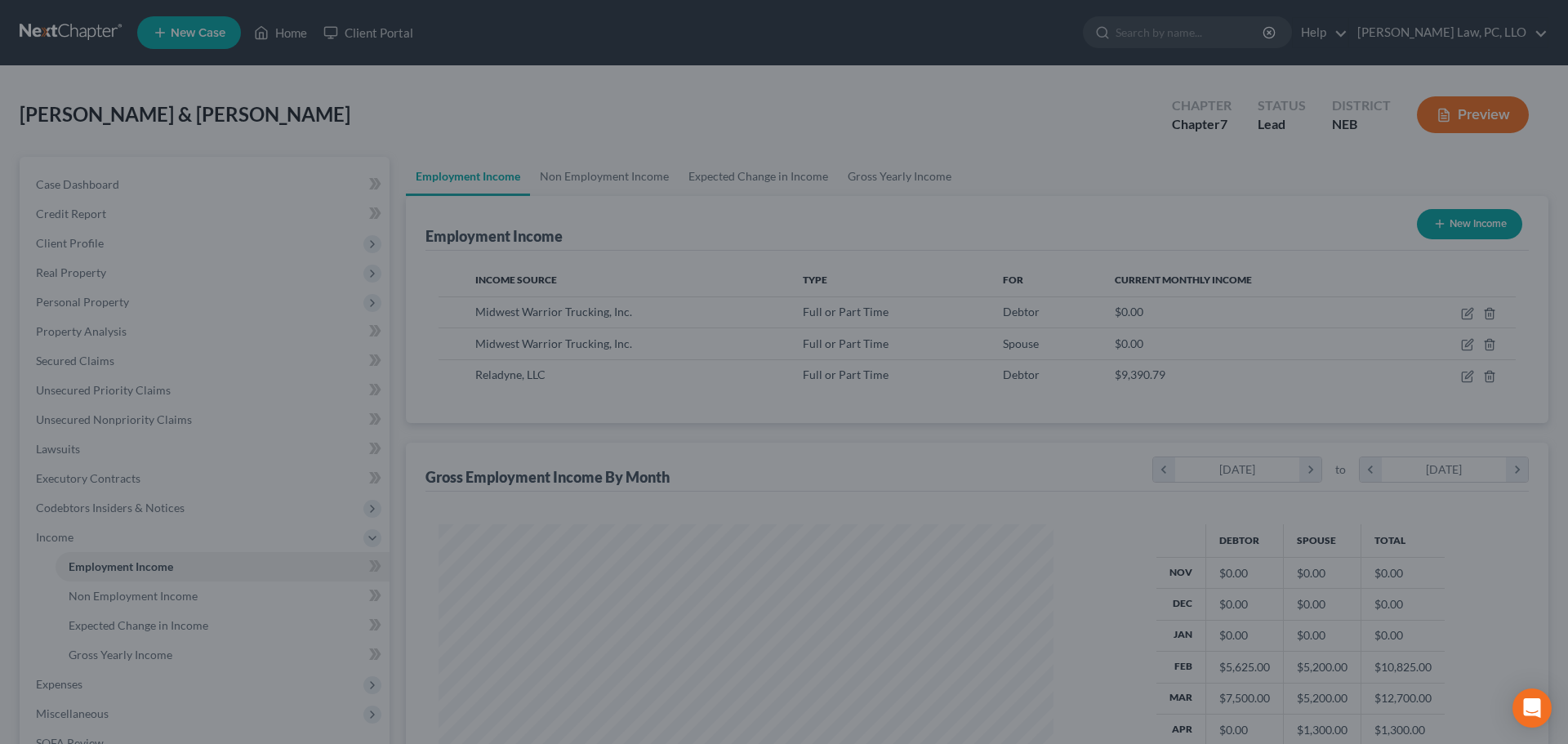
scroll to position [816616, 815891]
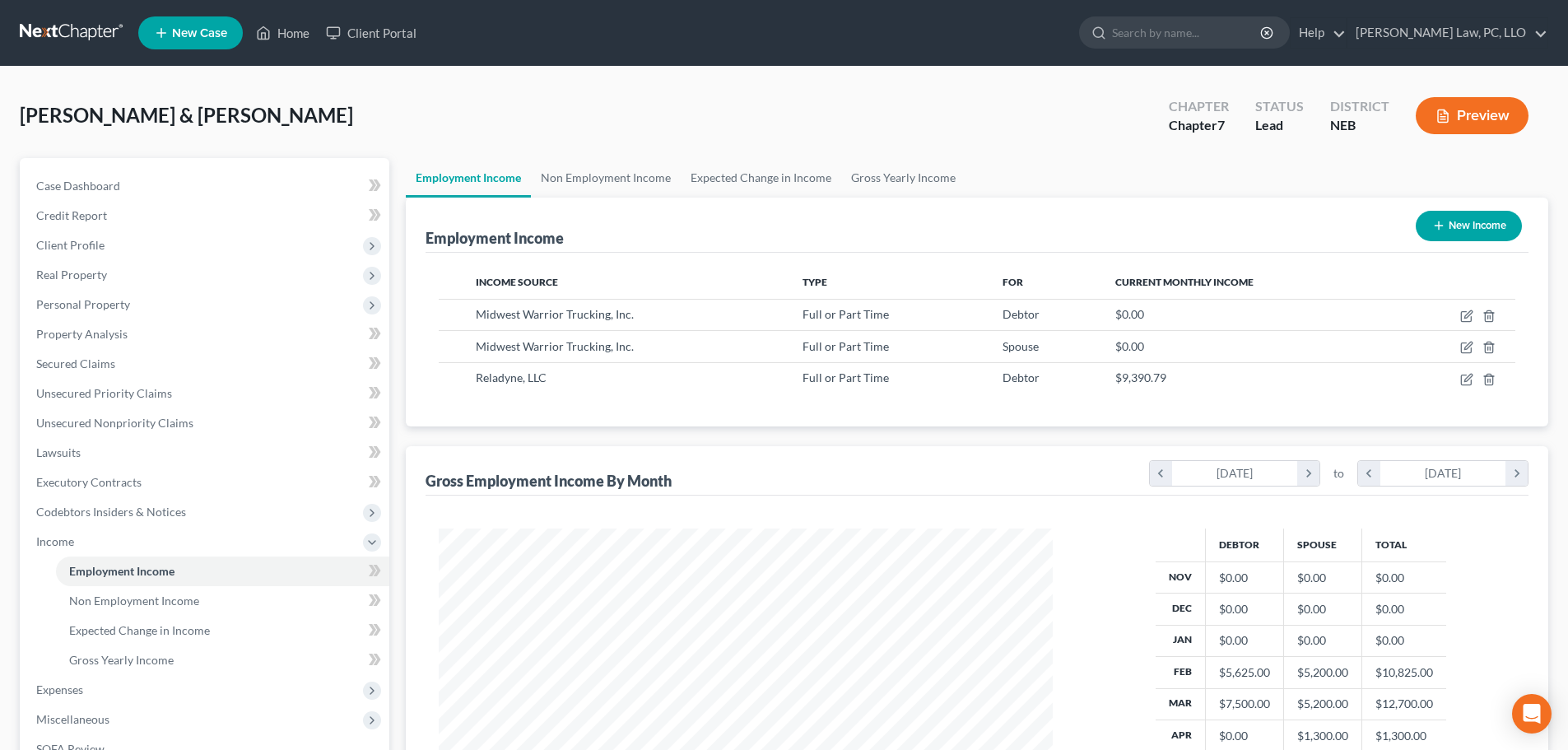
click at [1451, 229] on button "New Income" at bounding box center [1469, 226] width 107 height 30
select select "0"
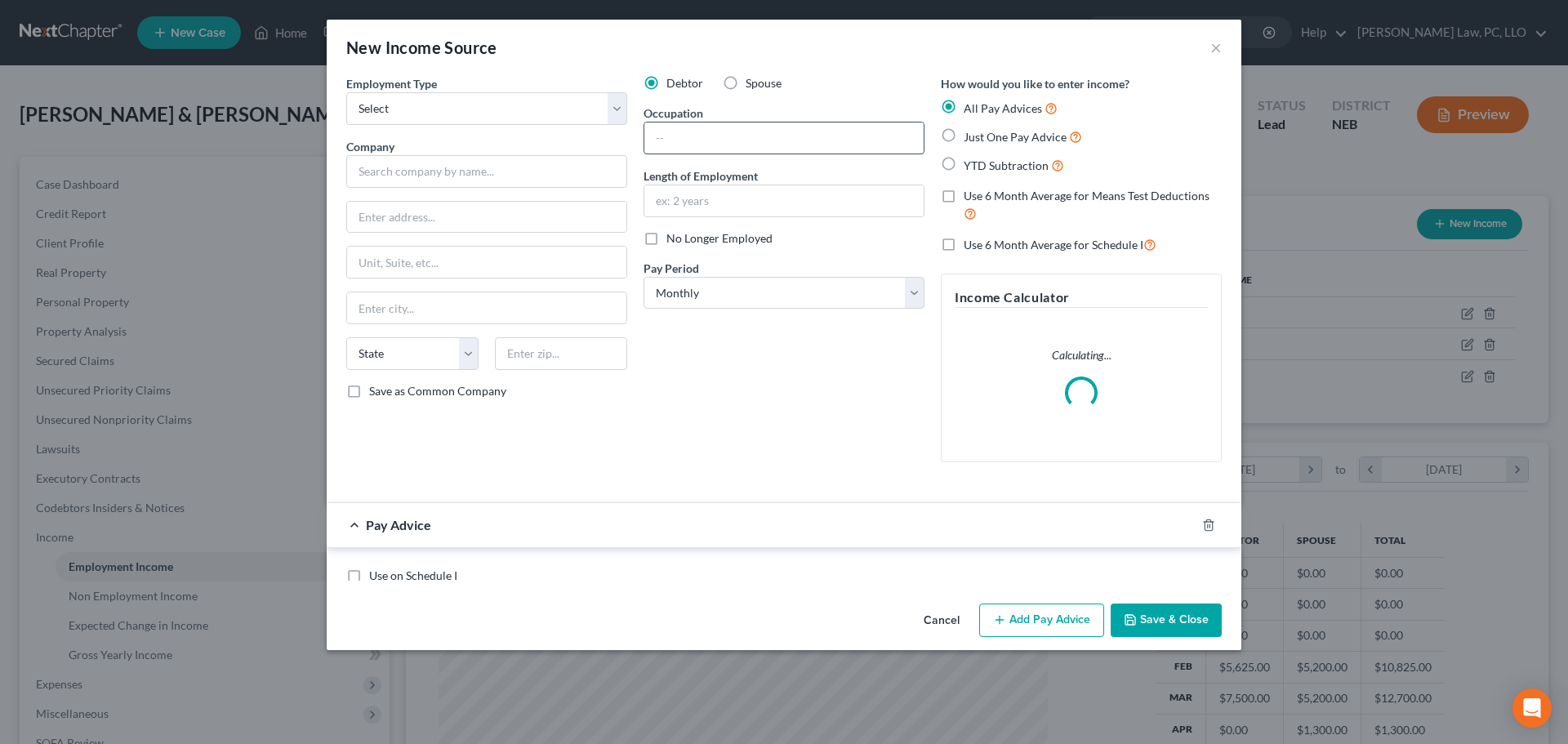
scroll to position [308, 648]
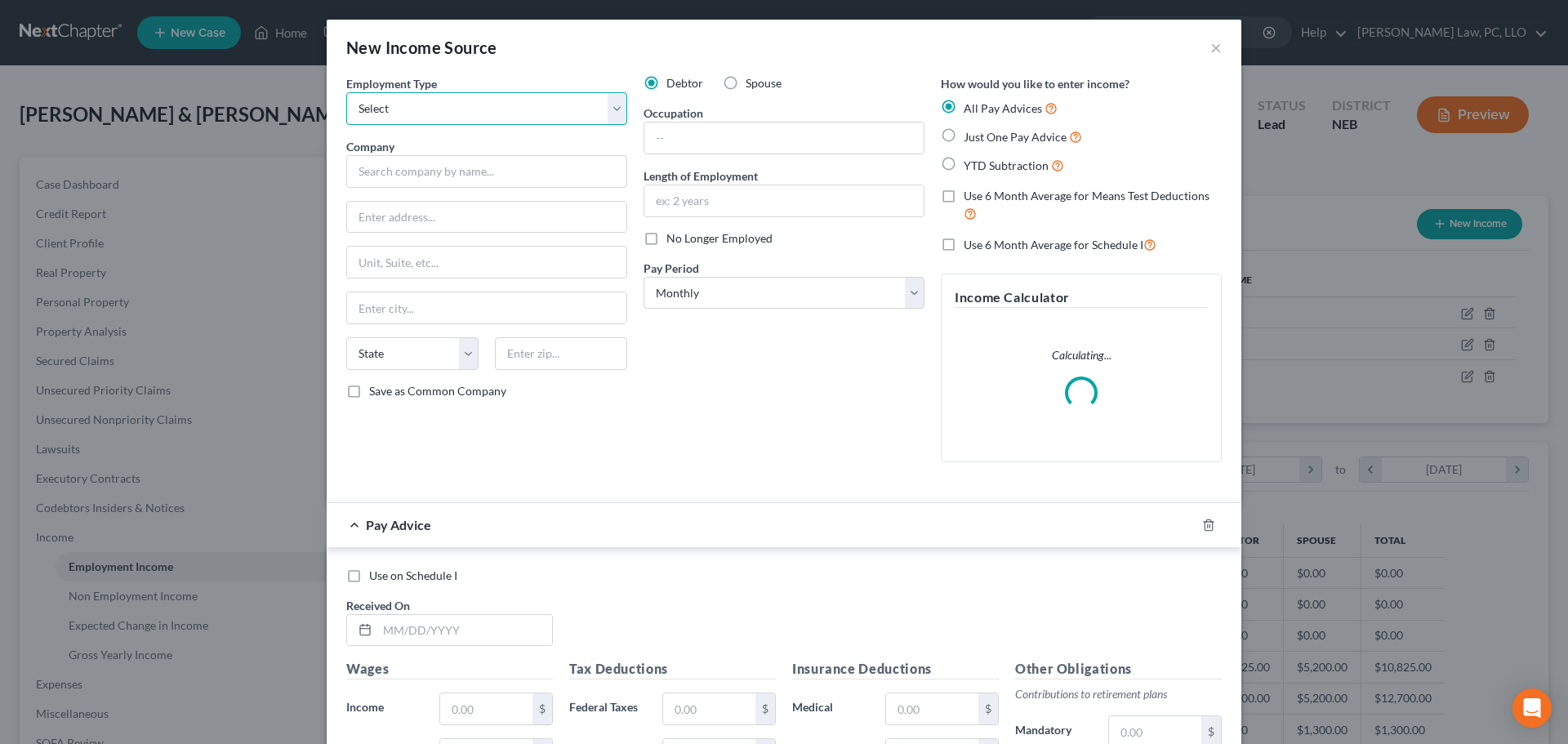
click at [528, 114] on select "Select Full or Part Time Employment Self Employment" at bounding box center [486, 109] width 281 height 33
select select "0"
click at [346, 92] on select "Select Full or Part Time Employment Self Employment" at bounding box center [486, 109] width 281 height 33
drag, startPoint x: 725, startPoint y: 79, endPoint x: 704, endPoint y: 94, distance: 25.8
click at [746, 80] on label "Spouse" at bounding box center [763, 83] width 36 height 16
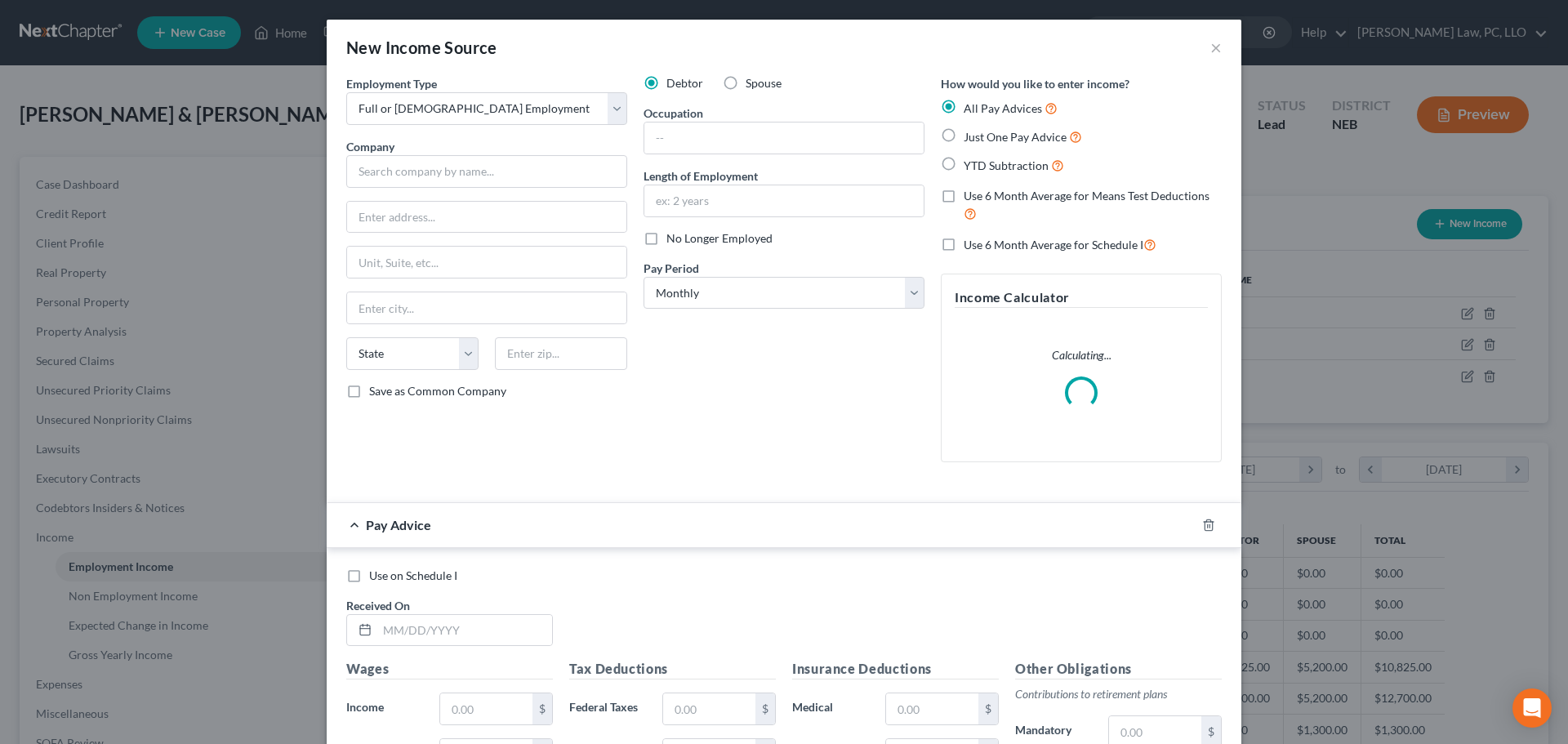
click at [752, 80] on input "Spouse" at bounding box center [757, 80] width 11 height 11
radio input "true"
click at [527, 167] on input "text" at bounding box center [486, 171] width 281 height 33
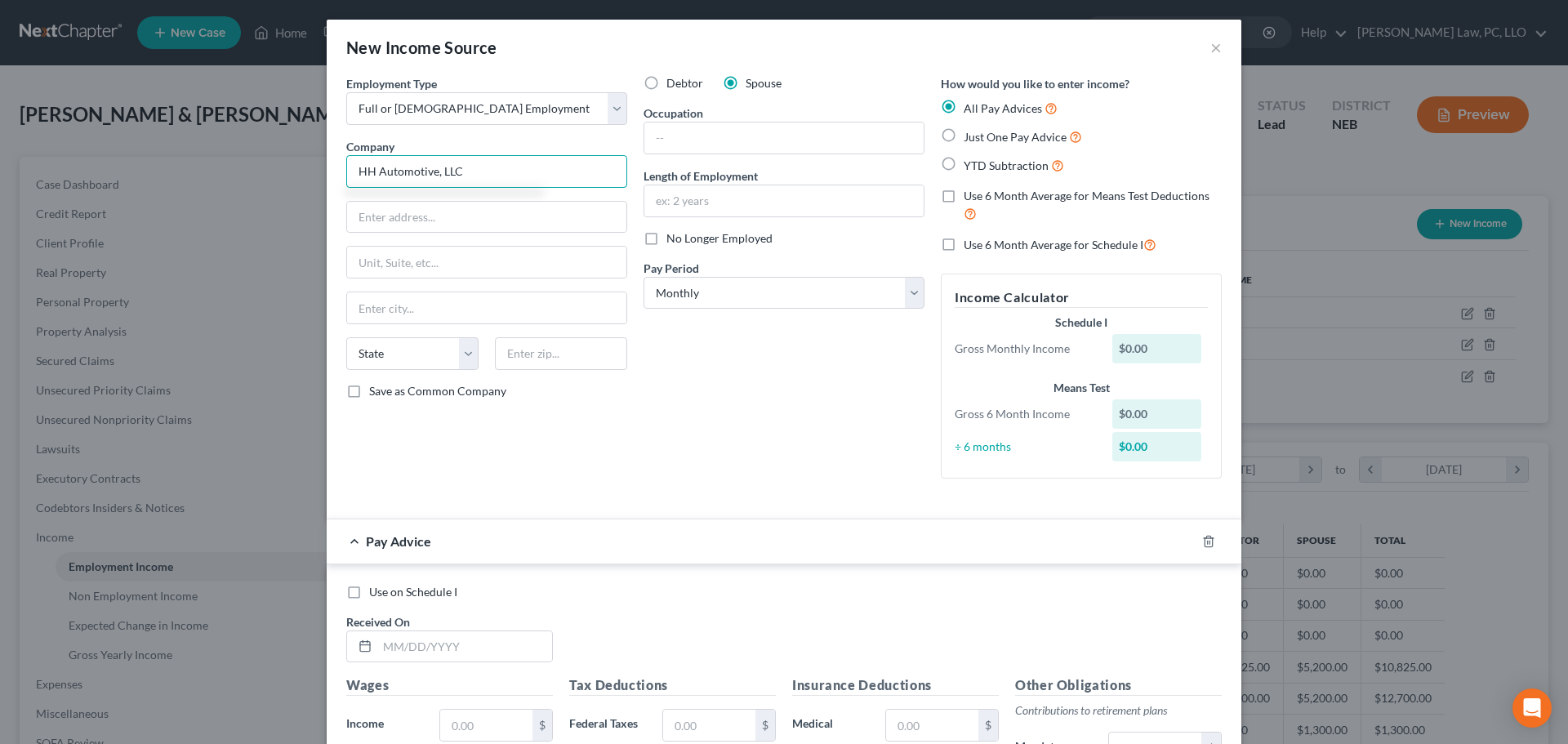
type input "HH Automotive, LLC"
type input "1926 S 67th St ste 350"
click at [532, 353] on input "text" at bounding box center [561, 354] width 133 height 33
type input "68106"
type input "Omaha"
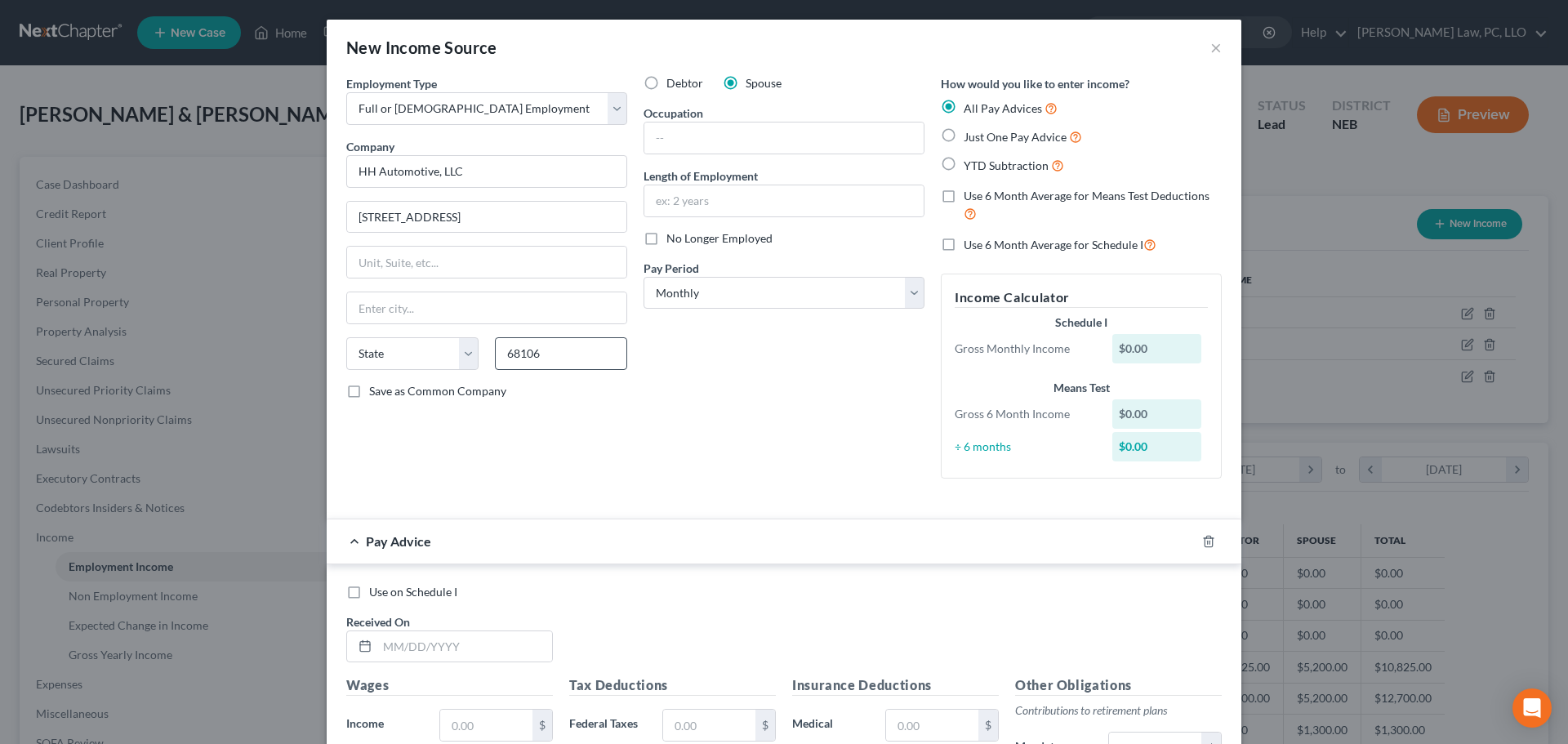
select select "30"
click at [437, 396] on span "Save as Common Company" at bounding box center [437, 390] width 137 height 13
click at [386, 394] on input "Save as Common Company" at bounding box center [380, 388] width 11 height 11
checkbox input "true"
click at [751, 204] on input "text" at bounding box center [784, 201] width 280 height 31
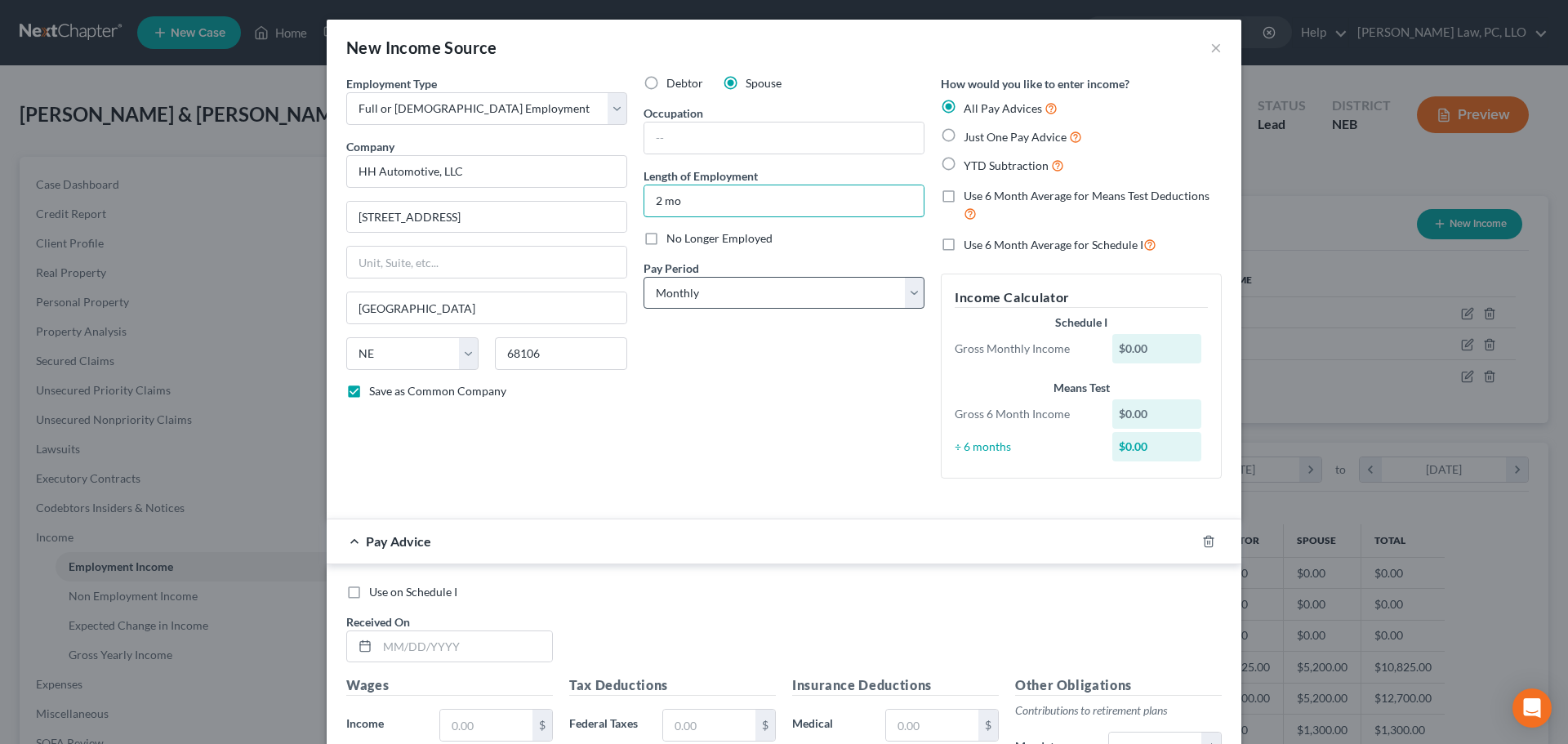
type input "2 mo"
click at [675, 290] on select "Select Monthly Twice Monthly Every Other Week Weekly" at bounding box center [784, 293] width 281 height 33
select select "3"
click at [644, 277] on select "Select Monthly Twice Monthly Every Other Week Weekly" at bounding box center [784, 293] width 281 height 33
click at [992, 190] on span "Use 6 Month Average for Means Test Deductions" at bounding box center [1087, 195] width 246 height 13
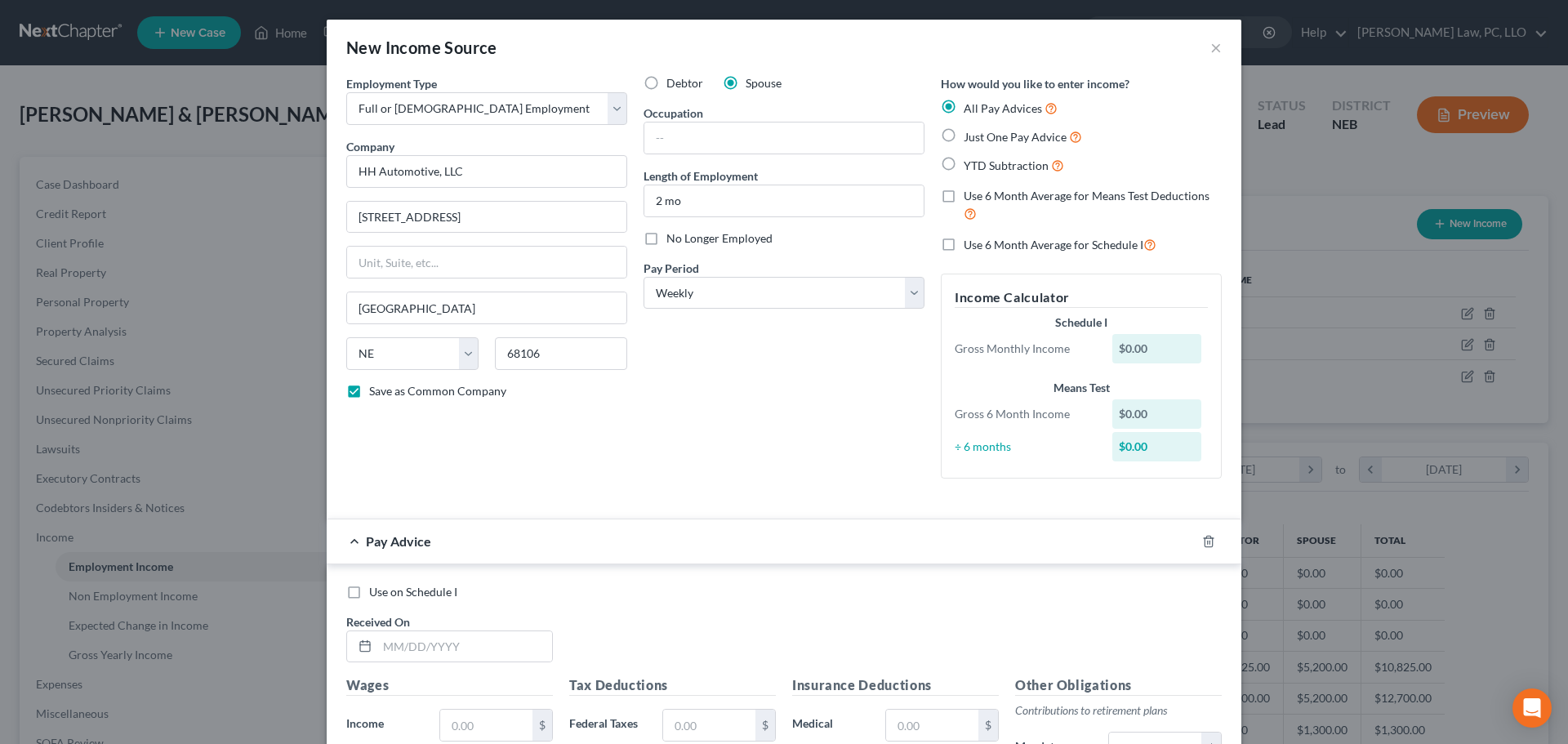
click at [981, 190] on input "Use 6 Month Average for Means Test Deductions" at bounding box center [975, 192] width 11 height 11
checkbox input "true"
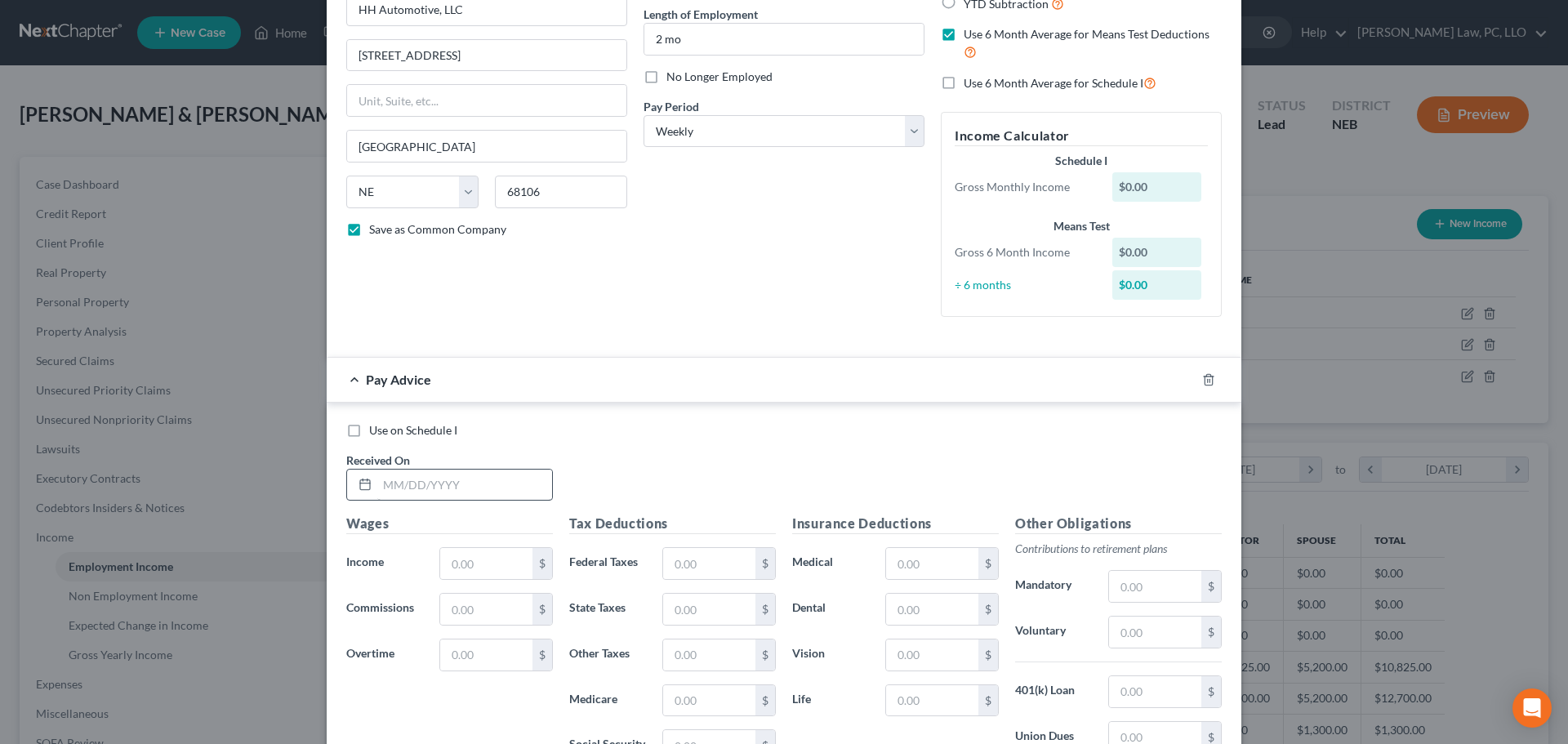
scroll to position [163, 0]
click at [449, 487] on input "text" at bounding box center [465, 484] width 175 height 31
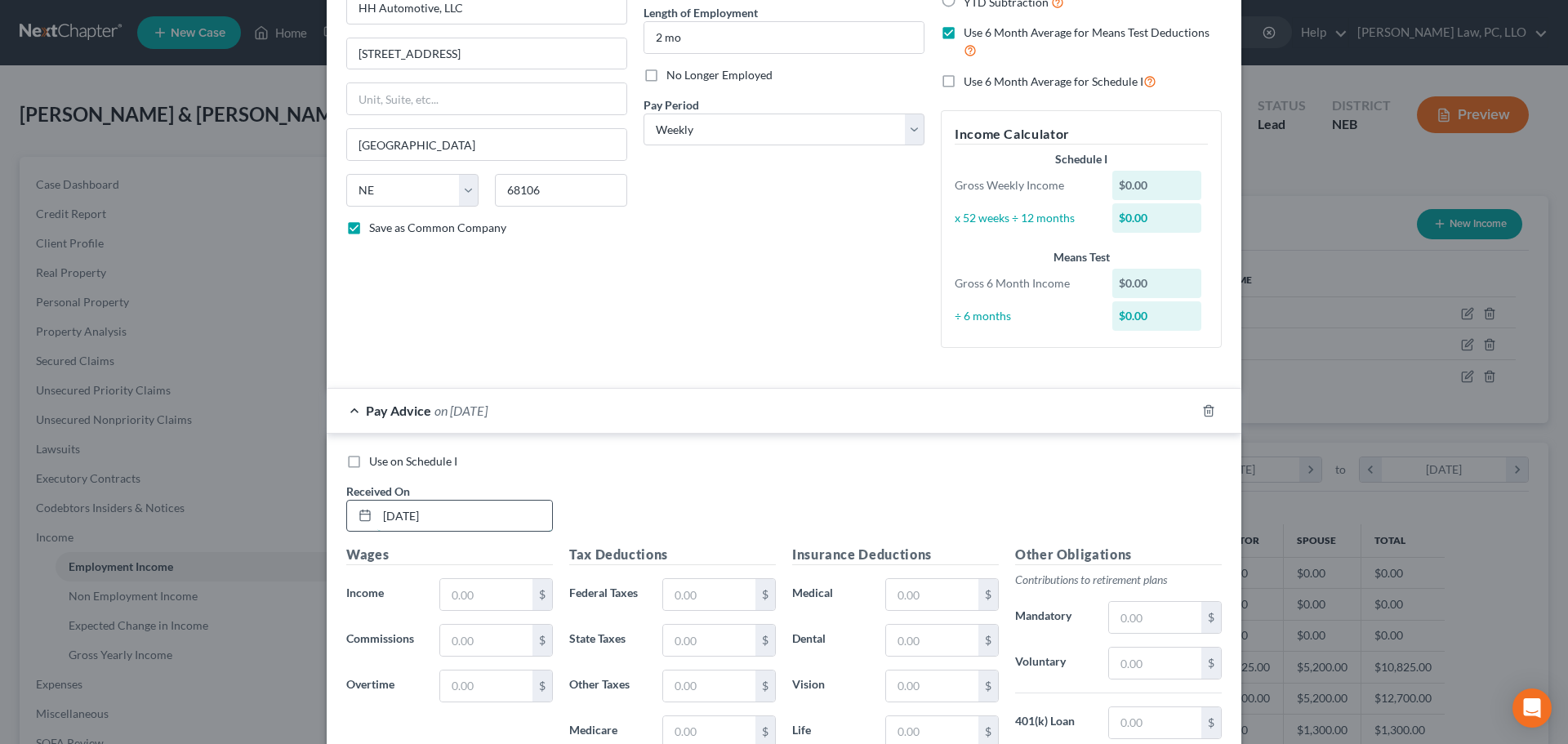
type input "6/27/2025"
type input "781.38"
type input "0"
type input "29.26"
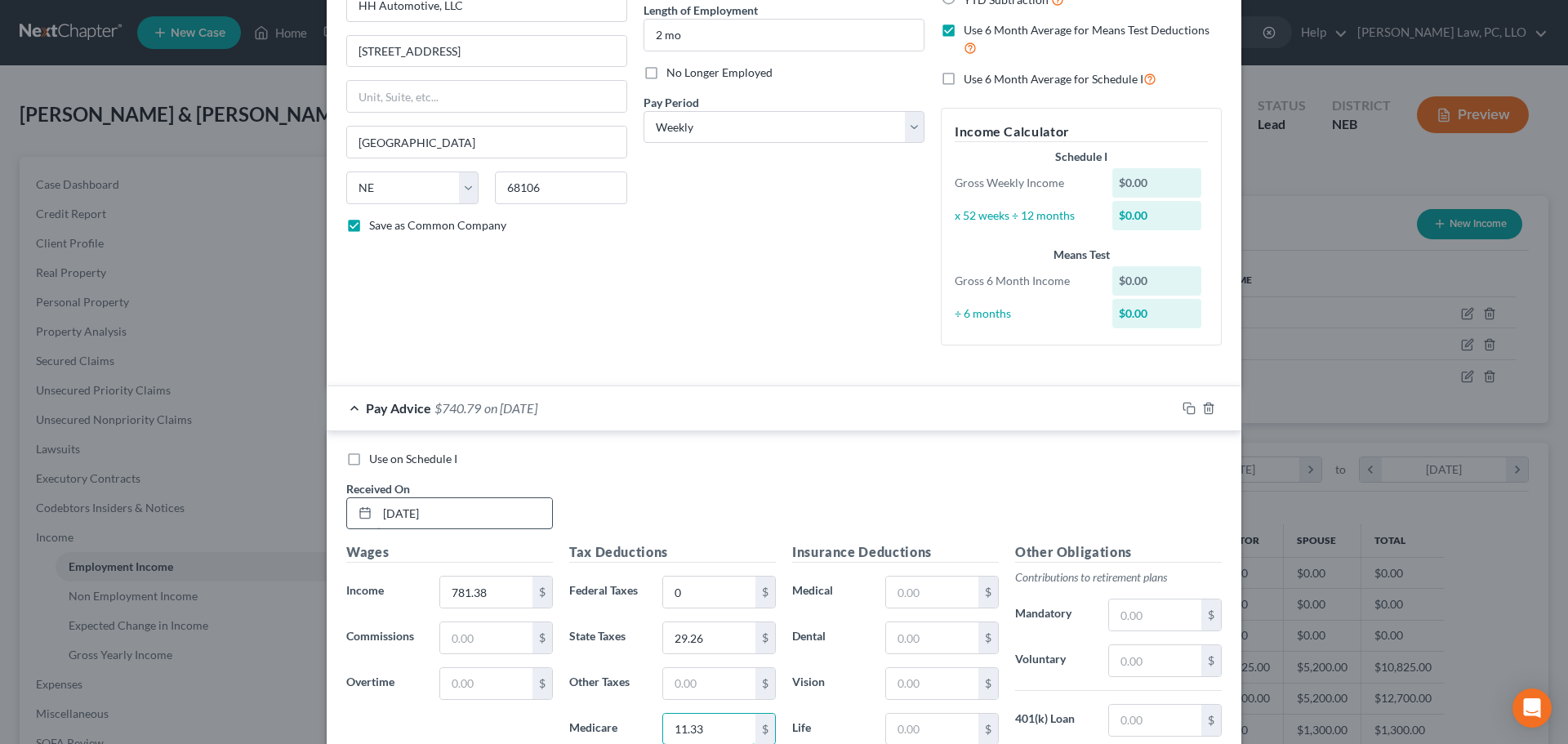
type input "11.33"
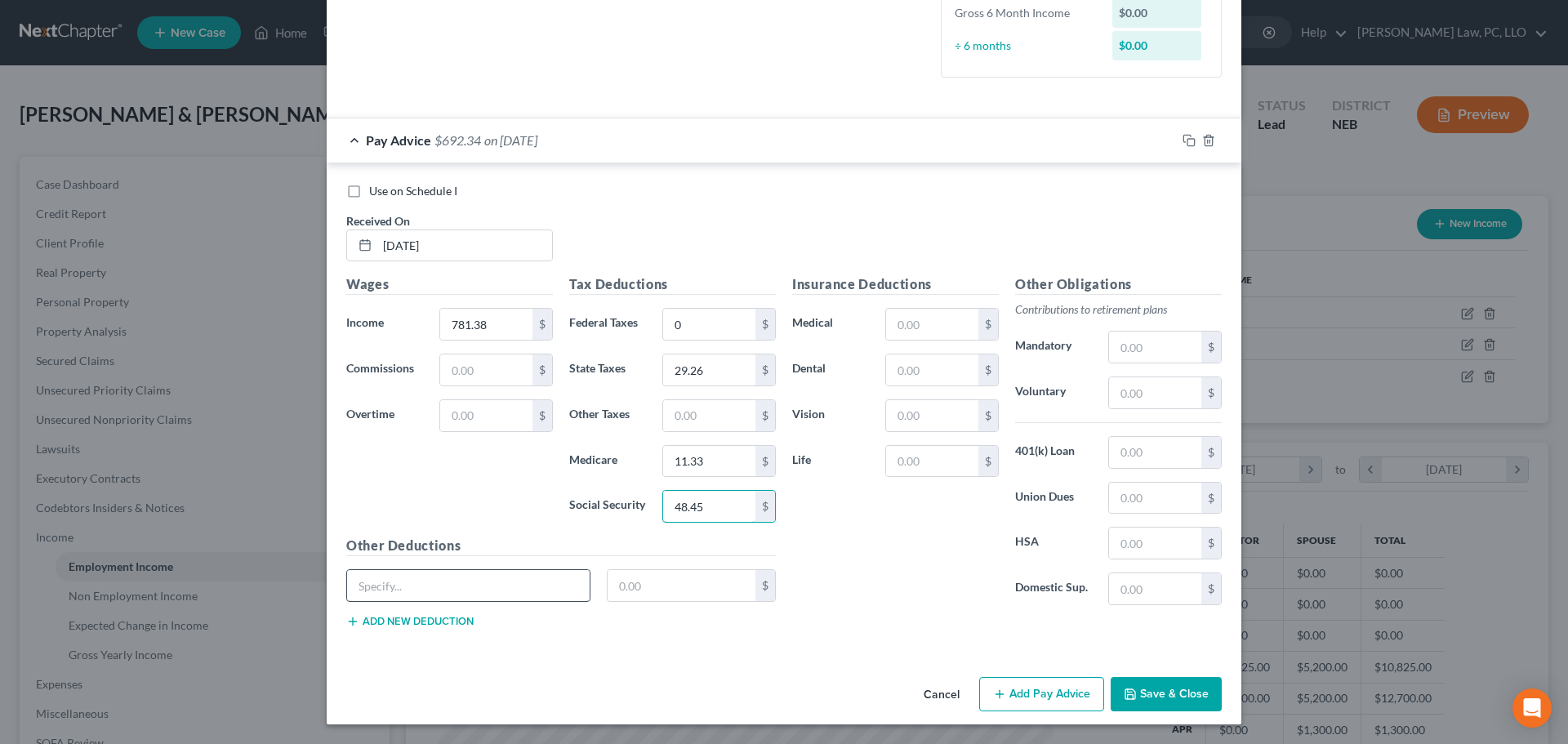
type input "48.45"
click at [452, 593] on input "text" at bounding box center [468, 585] width 242 height 31
type input "Uniforms"
type input "25.00"
click at [1186, 134] on icon "button" at bounding box center [1189, 140] width 13 height 13
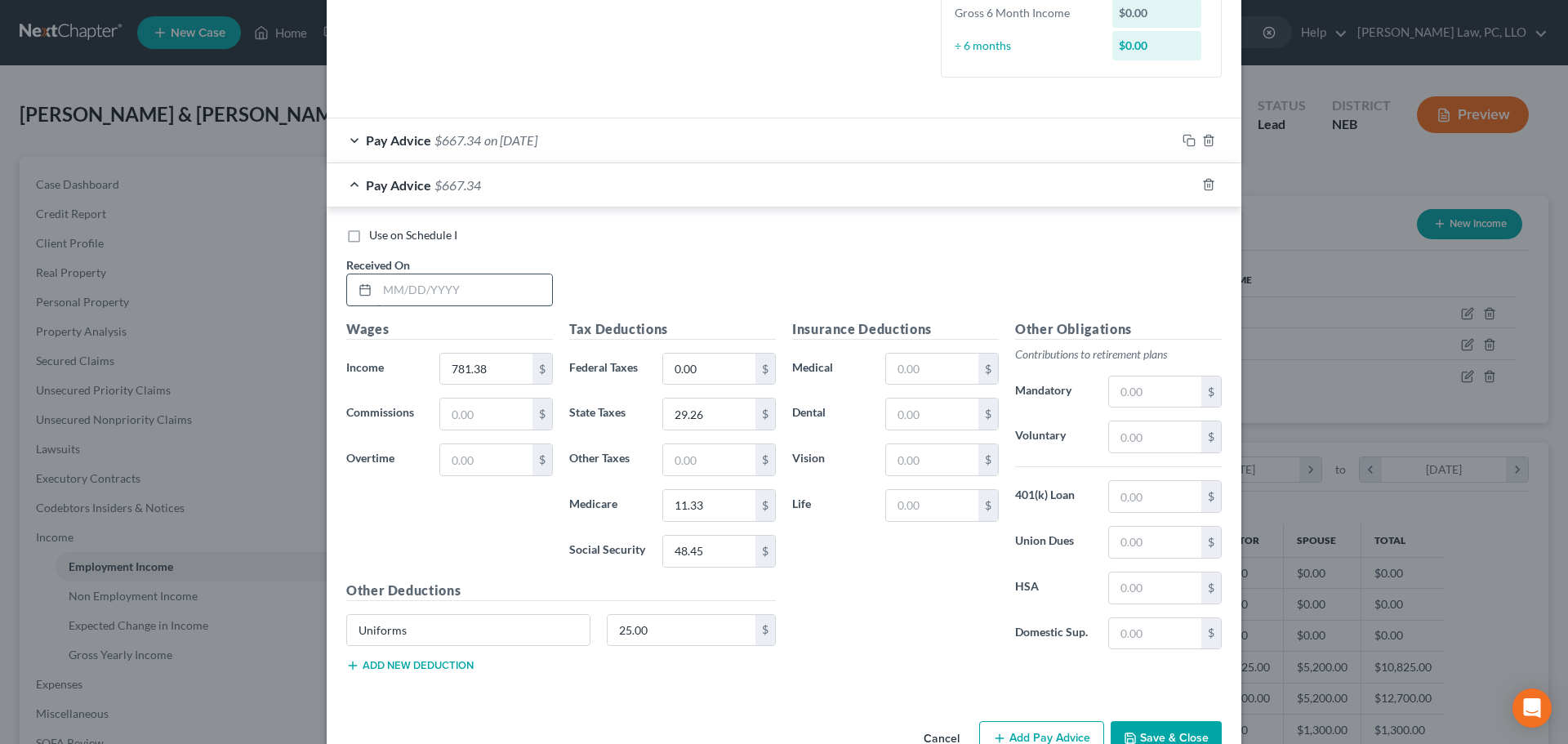
click at [442, 301] on input "text" at bounding box center [465, 290] width 175 height 31
type input "7/3/2025"
type input "763.42"
type input "0"
type input "28.32"
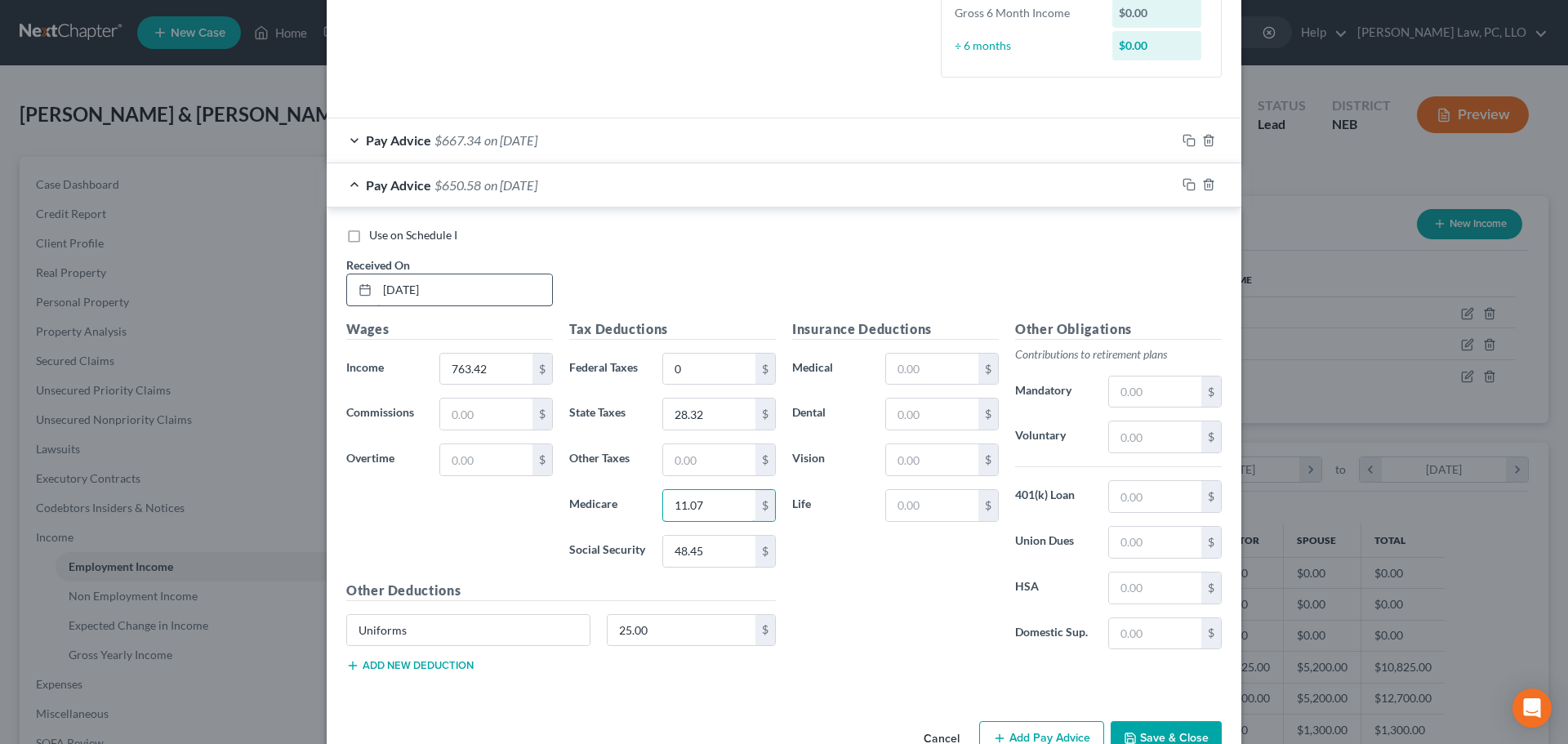
type input "11.07"
type input "47.33"
click at [1183, 180] on icon "button" at bounding box center [1187, 184] width 8 height 8
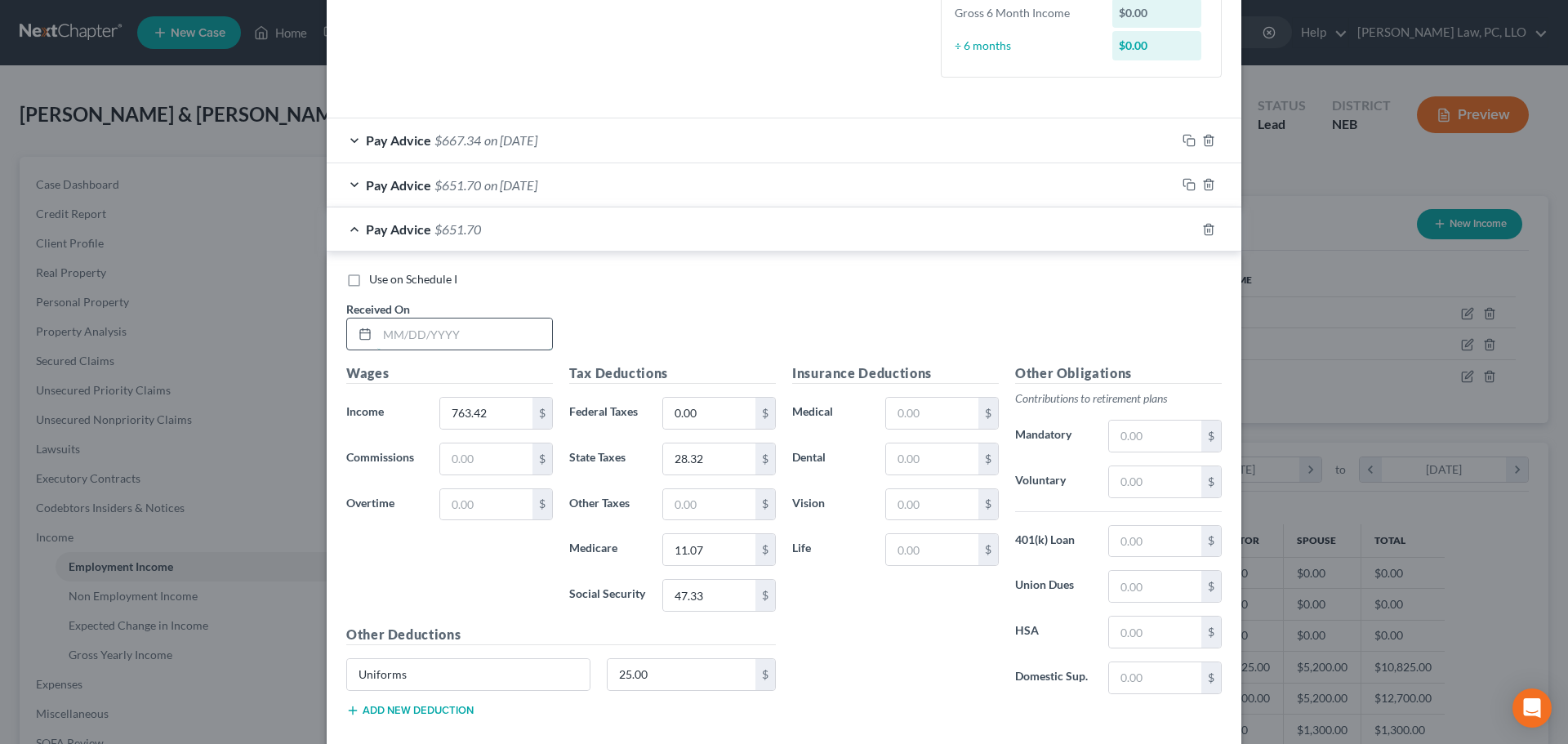
click at [405, 339] on input "text" at bounding box center [465, 334] width 175 height 31
type input "7/11/2025"
type input "711.55"
type input "0"
type input "25.66"
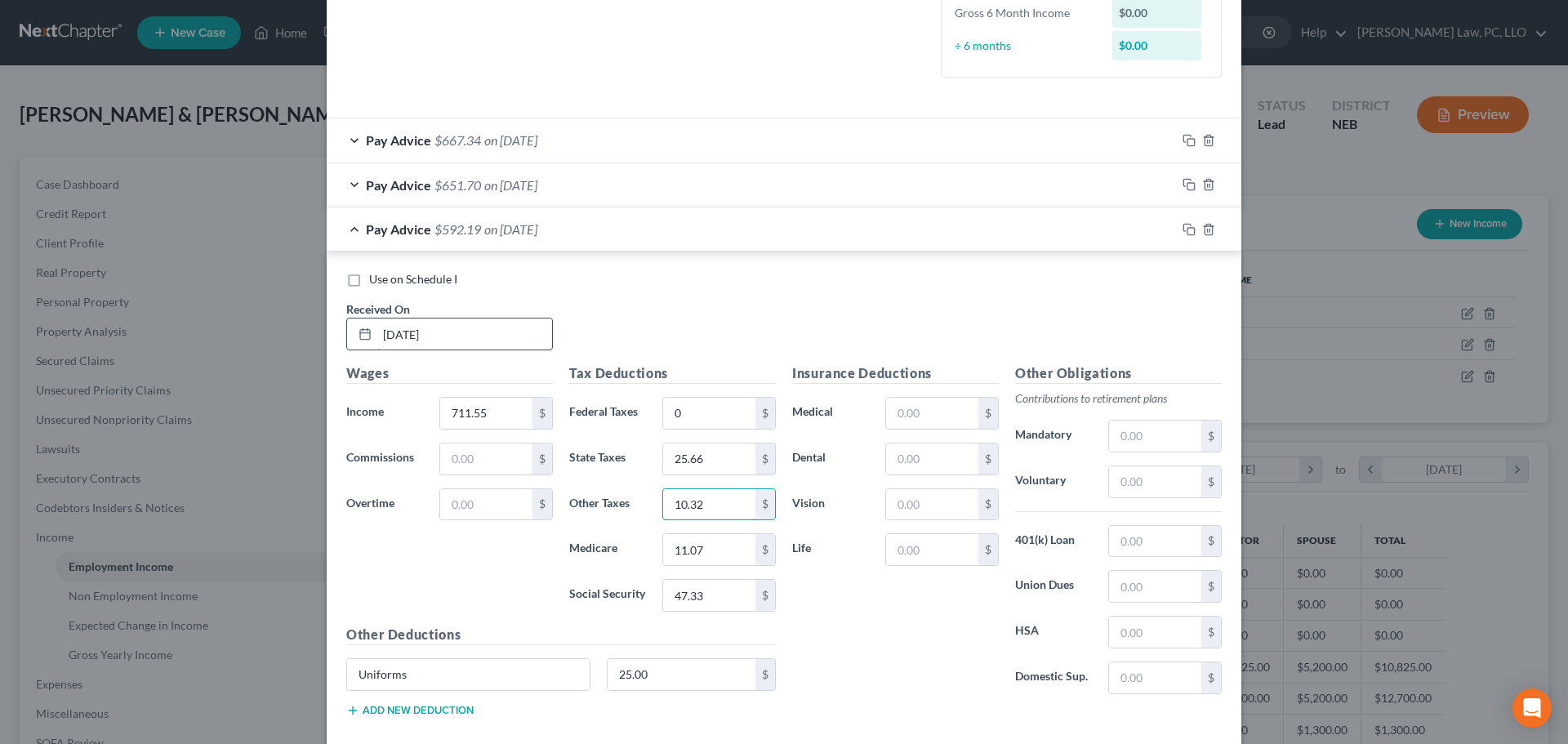
type input "10.32"
type input "44.11"
click at [1188, 231] on rect "button" at bounding box center [1191, 232] width 8 height 8
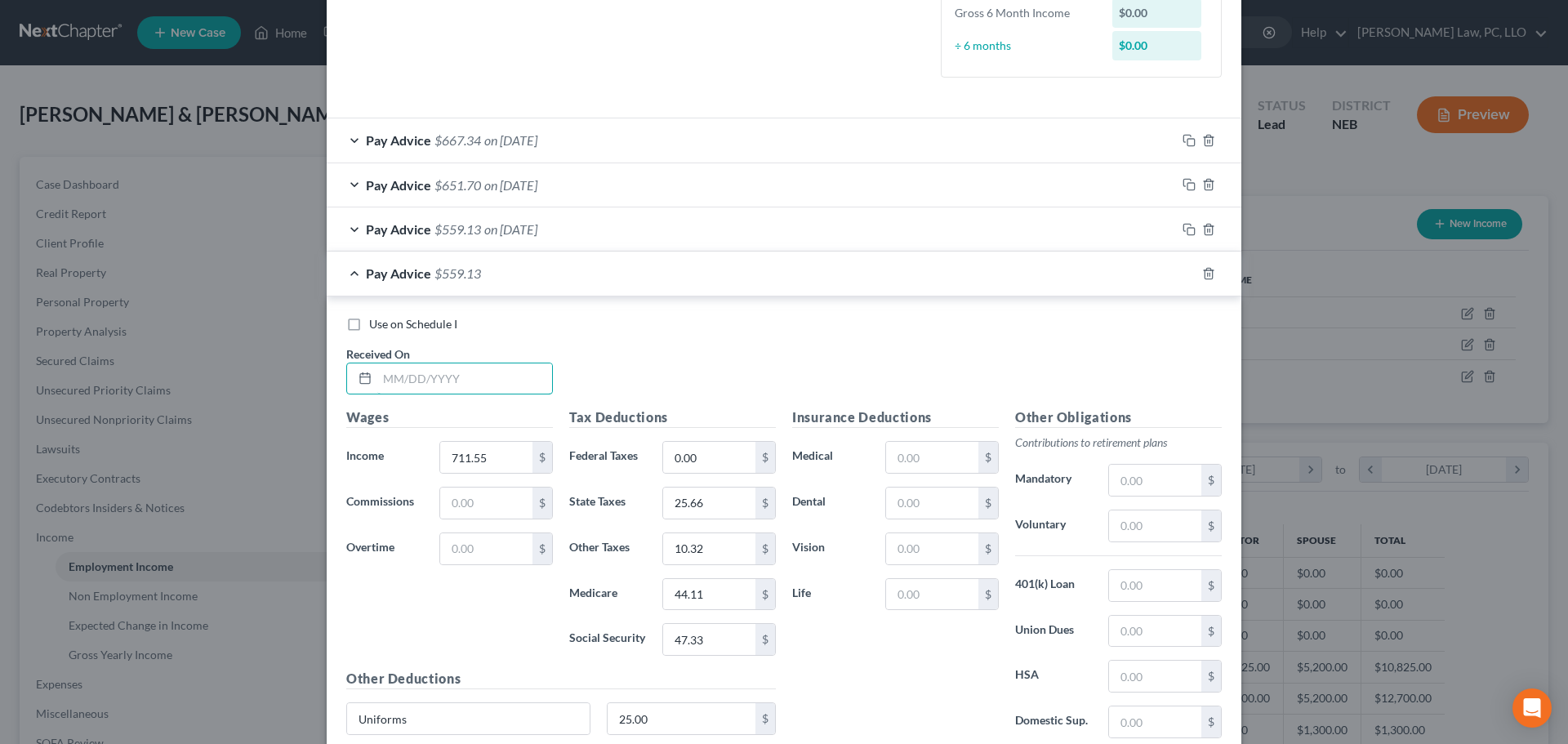
drag, startPoint x: 410, startPoint y: 380, endPoint x: 405, endPoint y: 360, distance: 20.6
click at [410, 380] on input "text" at bounding box center [465, 379] width 175 height 31
type input "7/18/2025"
type input "297.92"
type input "6.96"
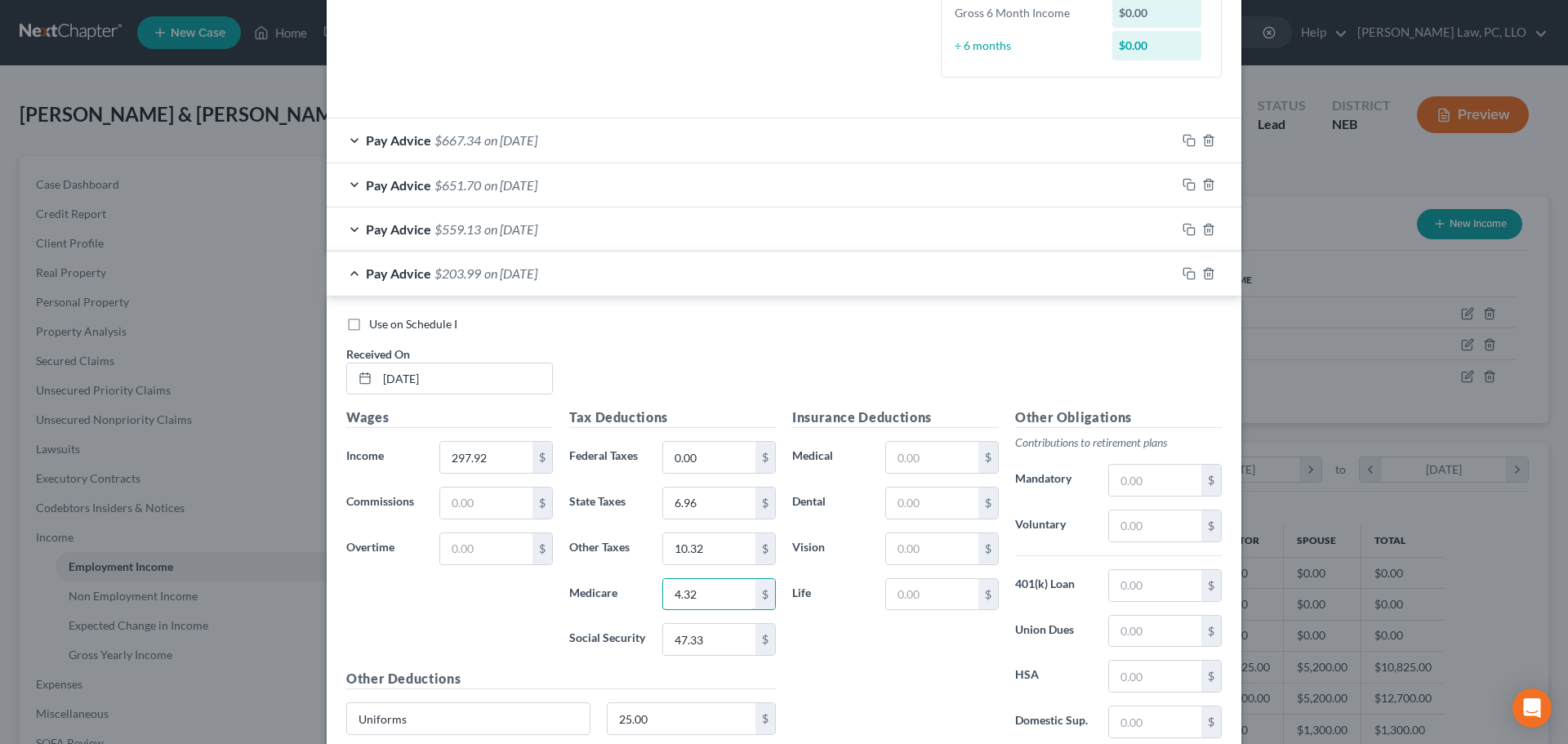
type input "4.32"
type input "18.47"
click at [1183, 275] on icon "button" at bounding box center [1189, 274] width 13 height 13
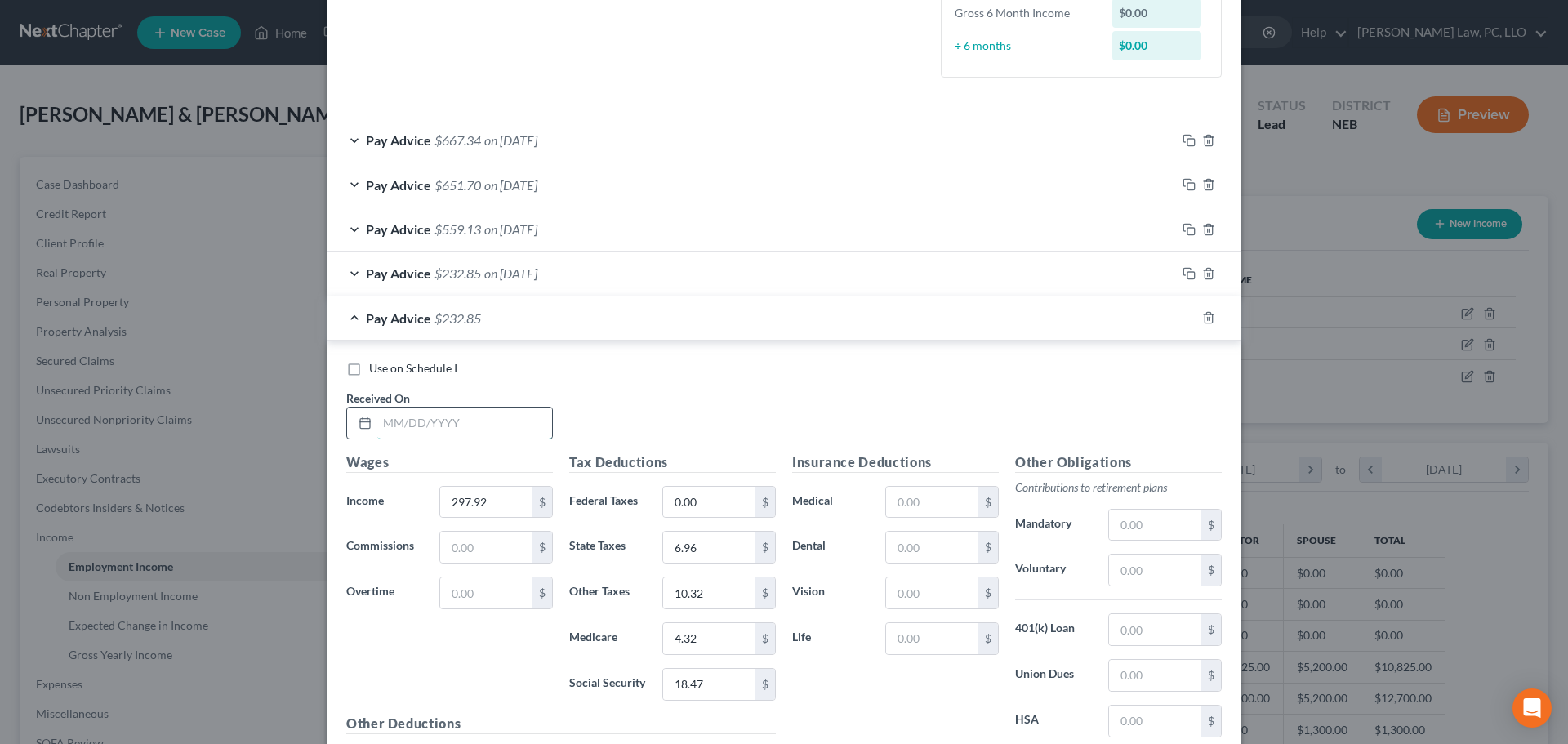
drag, startPoint x: 412, startPoint y: 433, endPoint x: 405, endPoint y: 417, distance: 17.5
click at [412, 433] on input "text" at bounding box center [465, 423] width 175 height 31
type input "7/25/2025"
type input "773.40"
type input "28.85"
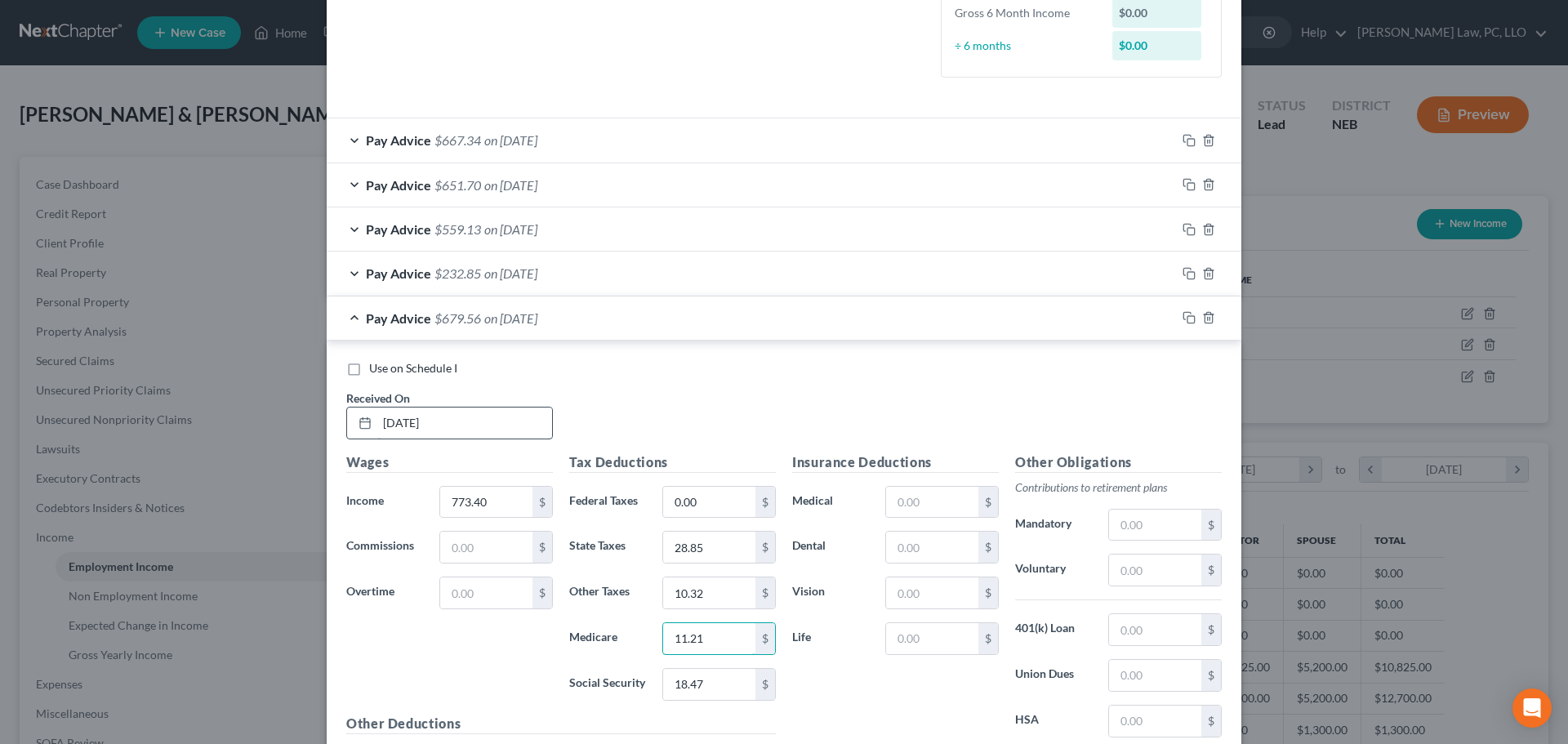
type input "11.21"
type input "47.96"
click at [1186, 318] on icon "button" at bounding box center [1189, 318] width 13 height 13
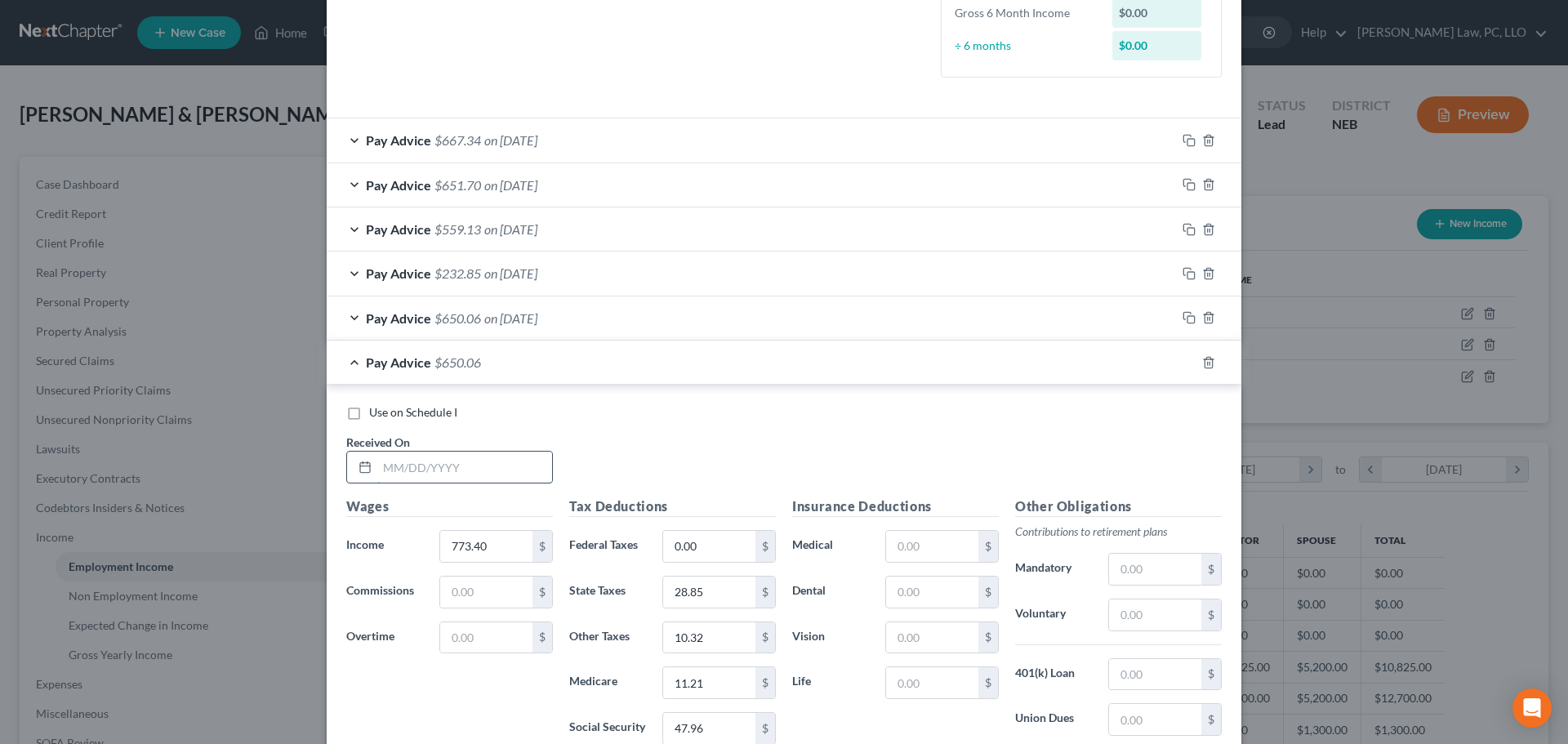
click at [471, 474] on input "text" at bounding box center [465, 467] width 175 height 31
type input "8/1/2025"
type input "810.86"
type input "30.80"
type input "11.76"
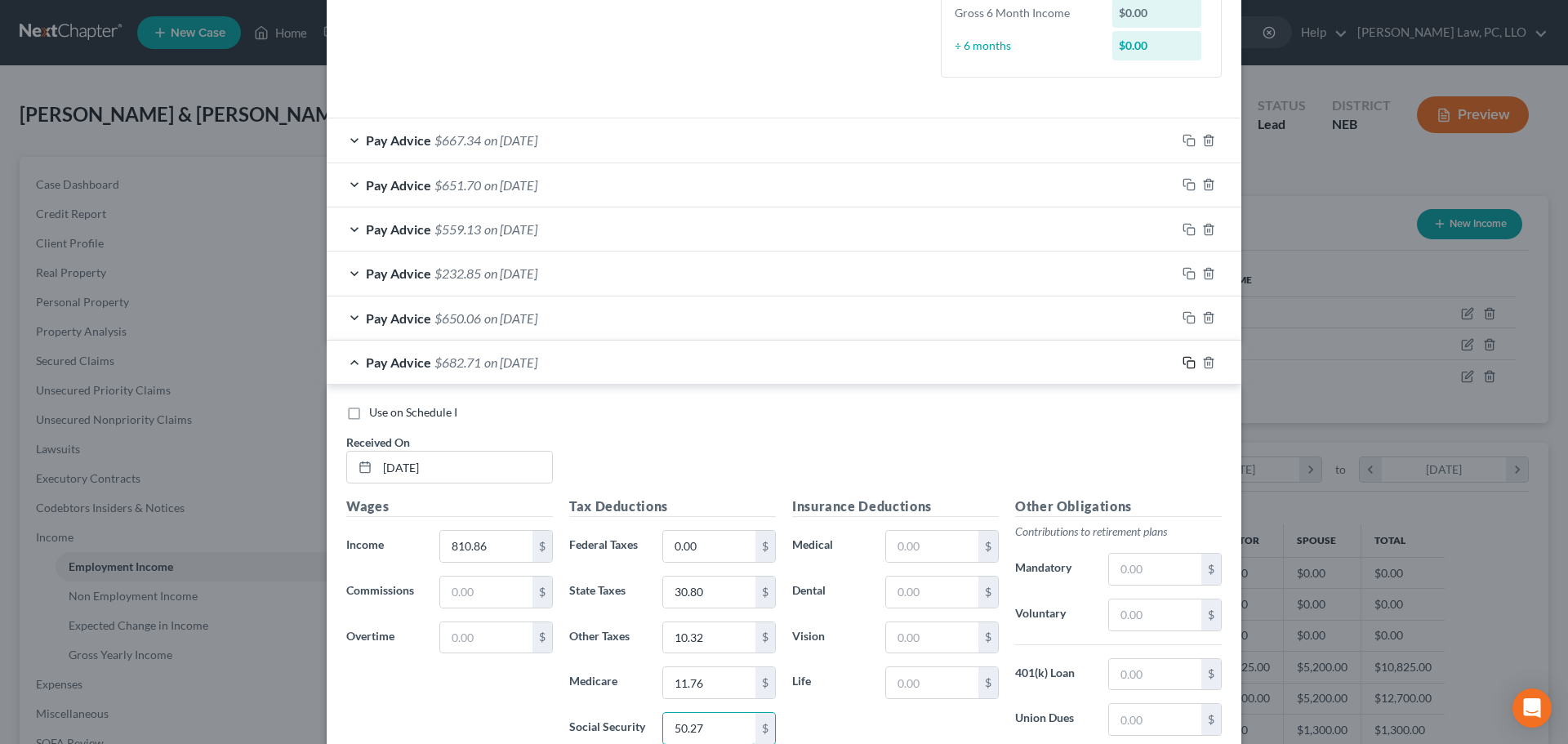
type input "50.27"
click at [1188, 363] on rect "button" at bounding box center [1191, 365] width 8 height 8
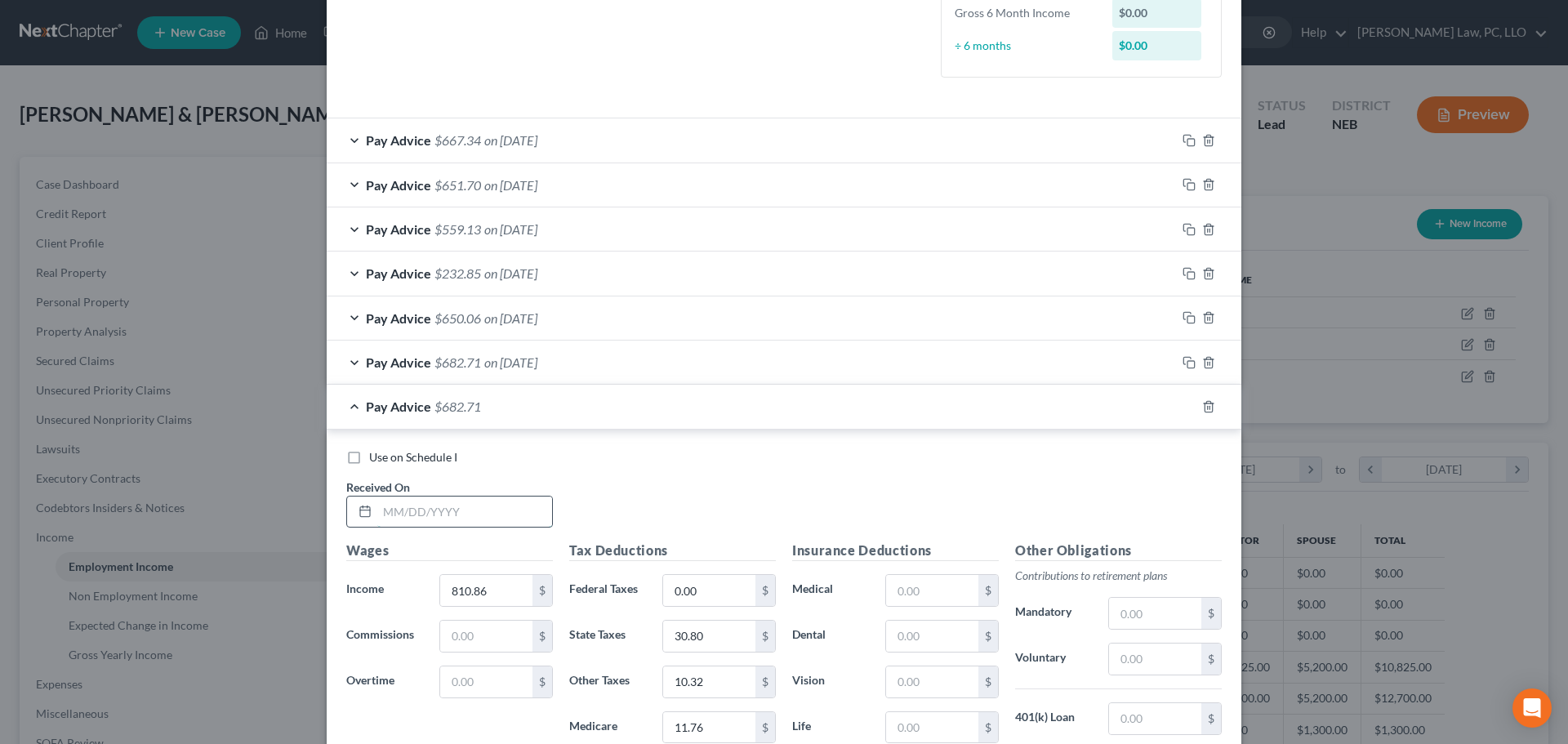
click at [413, 504] on input "text" at bounding box center [465, 512] width 175 height 31
type input "8/8/2025"
type input "744.42"
type input "27.32"
type input "10.79"
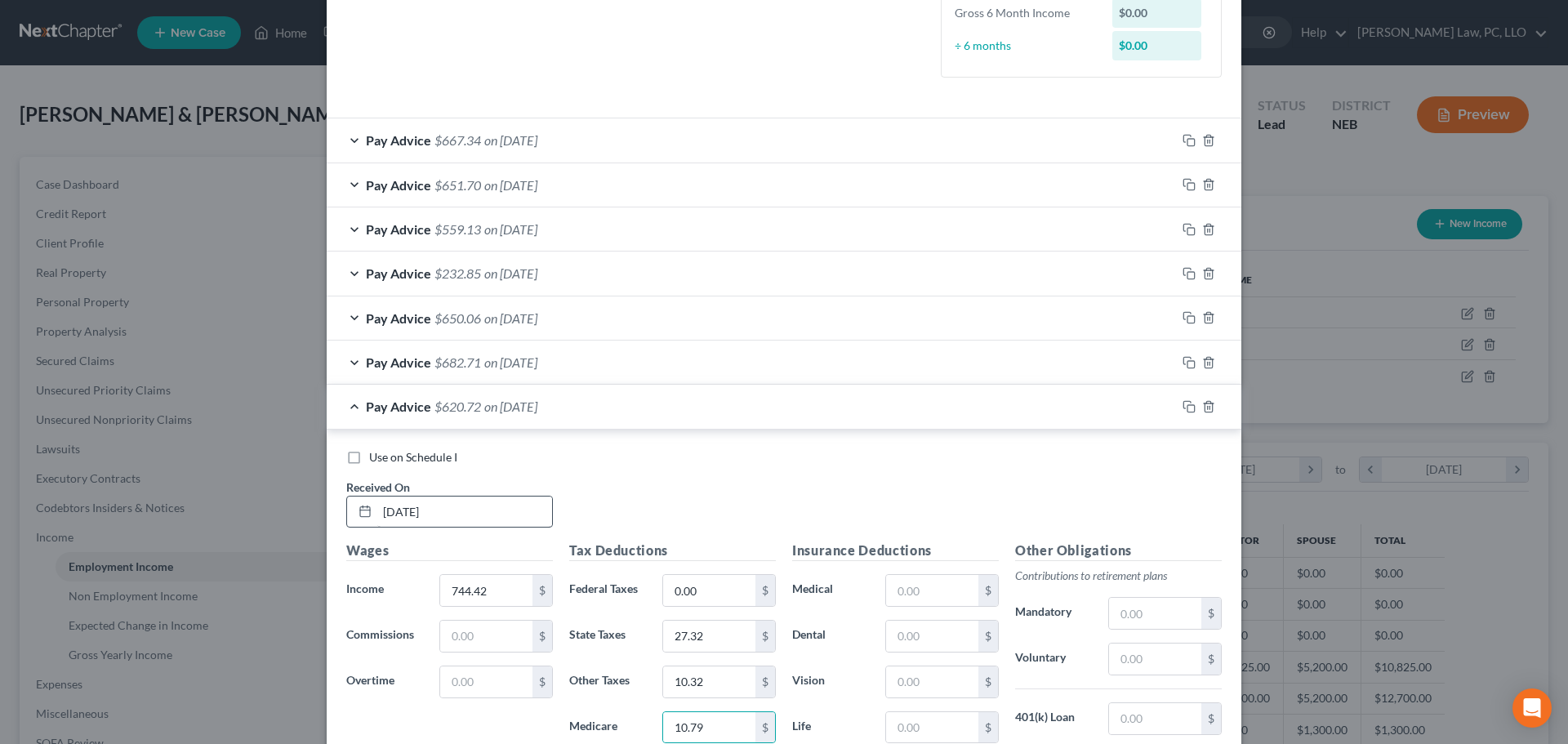
scroll to position [700, 0]
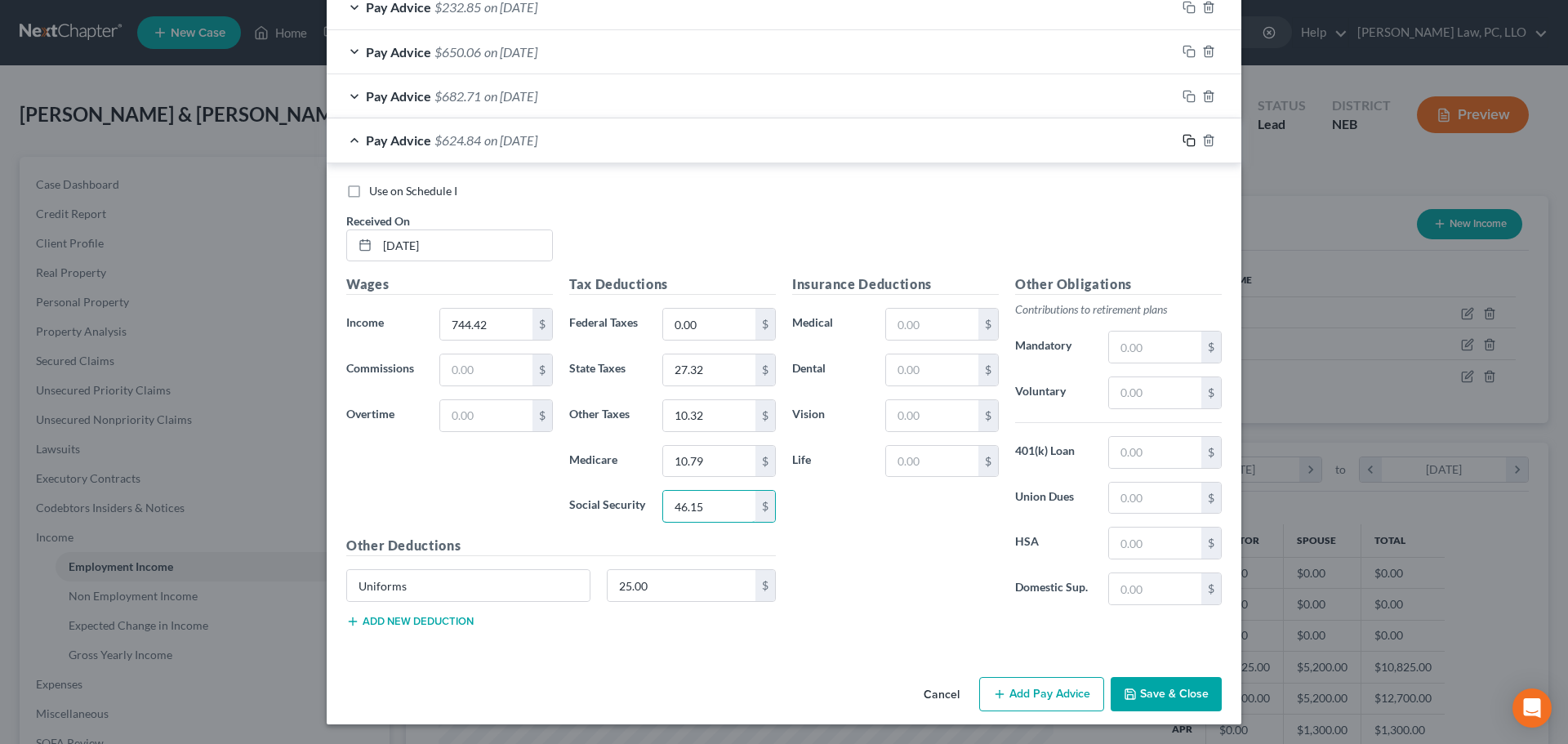
type input "46.15"
click at [1183, 144] on icon "button" at bounding box center [1189, 140] width 13 height 13
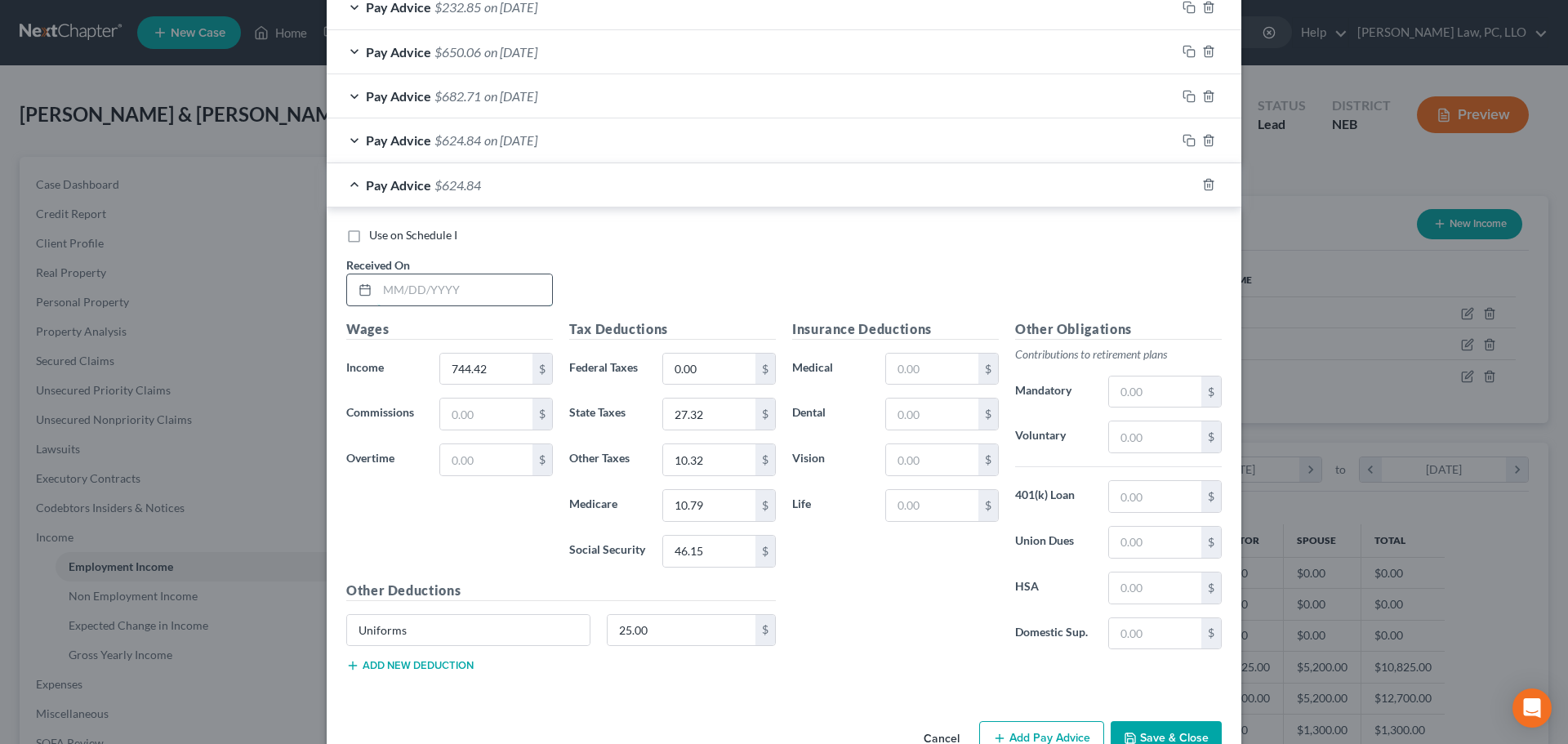
click at [425, 291] on input "text" at bounding box center [465, 290] width 175 height 31
type input "8/15/2025"
type input "732.83"
type input "26.74"
type input "10.63"
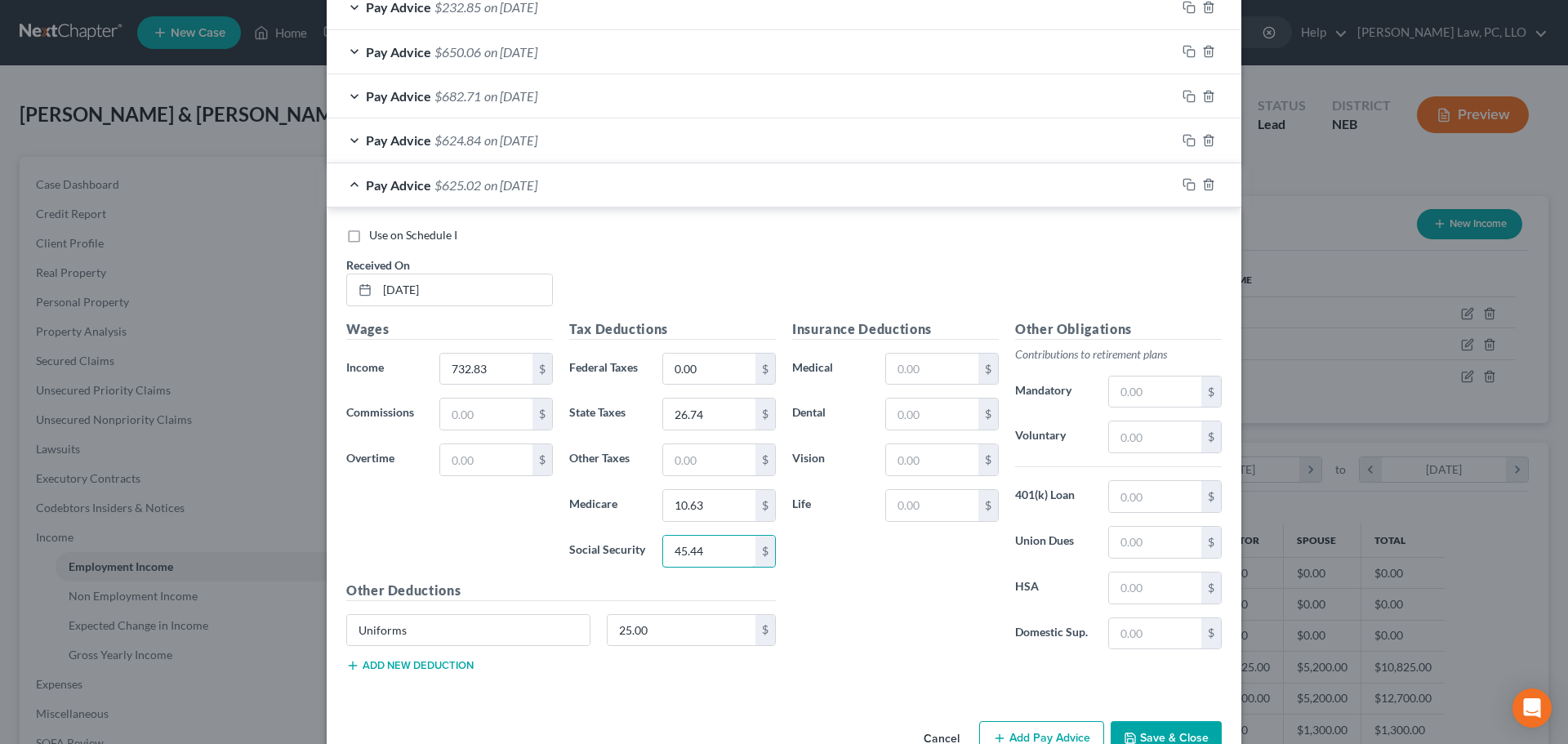
type input "45.44"
click at [622, 142] on div "Pay Advice $624.84 on 08/08/2025" at bounding box center [751, 139] width 849 height 43
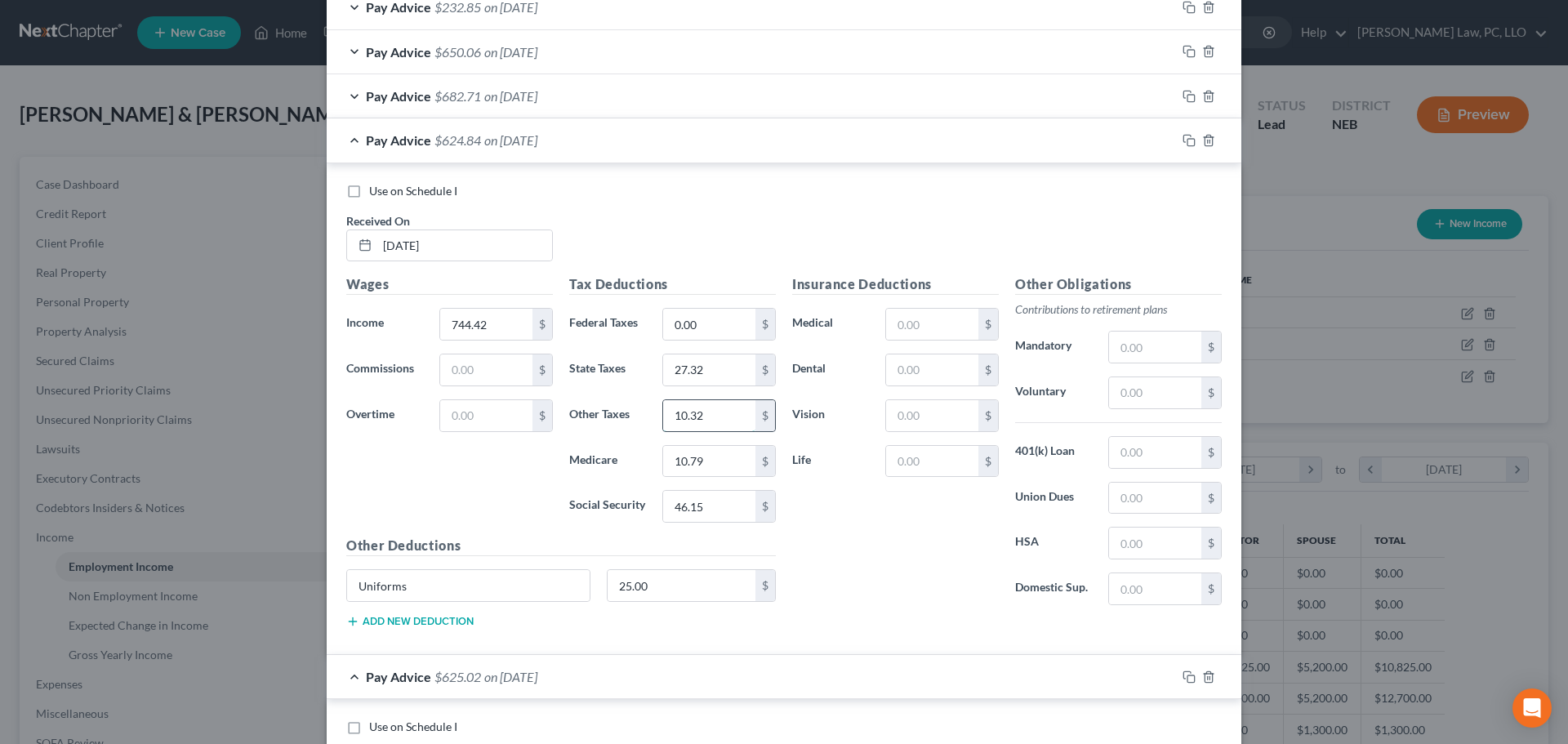
click at [710, 421] on input "10.32" at bounding box center [709, 415] width 92 height 31
click at [342, 141] on div "Pay Advice $635.16 on 08/08/2025" at bounding box center [751, 139] width 849 height 43
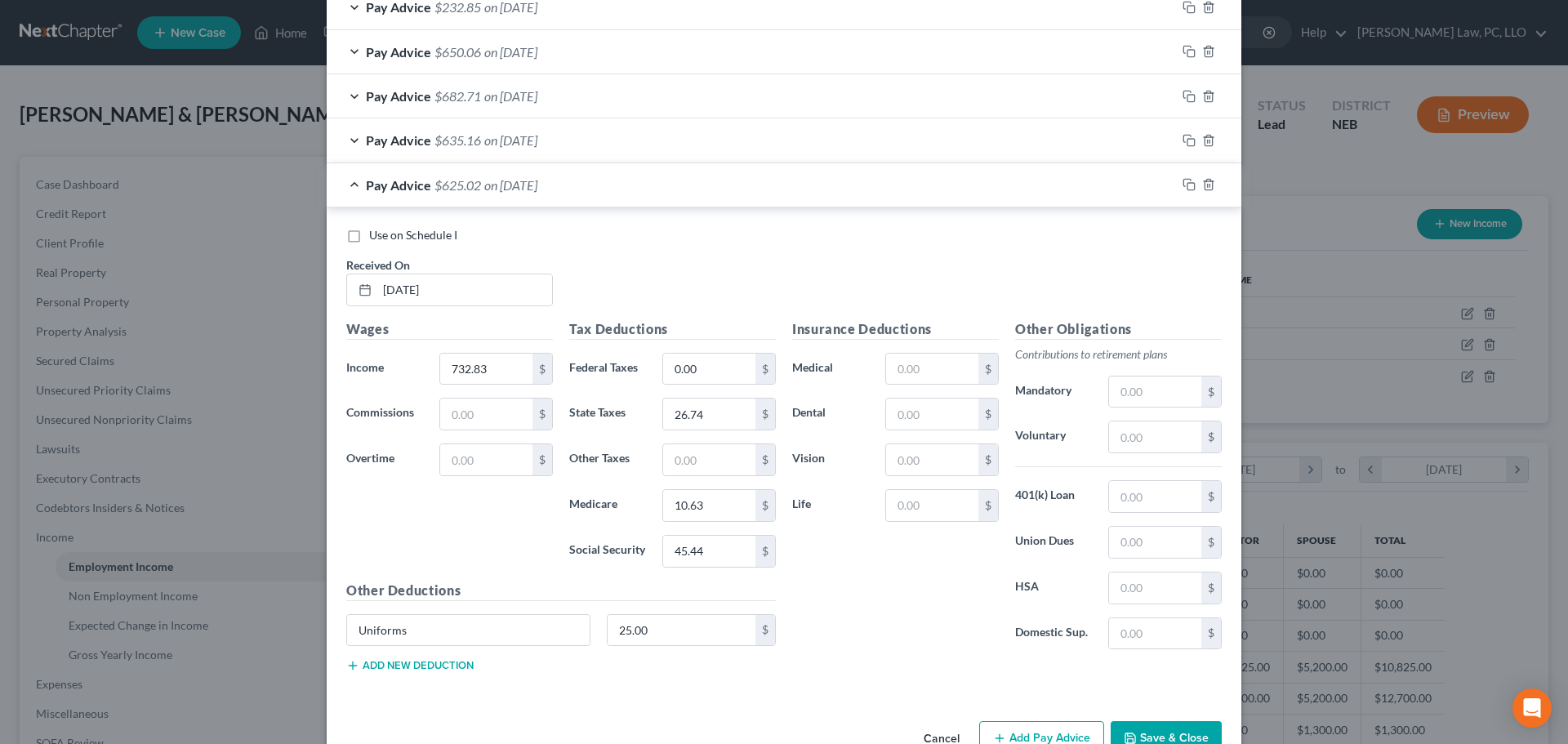
click at [571, 103] on div "Pay Advice $682.71 on 08/01/2025" at bounding box center [751, 95] width 849 height 43
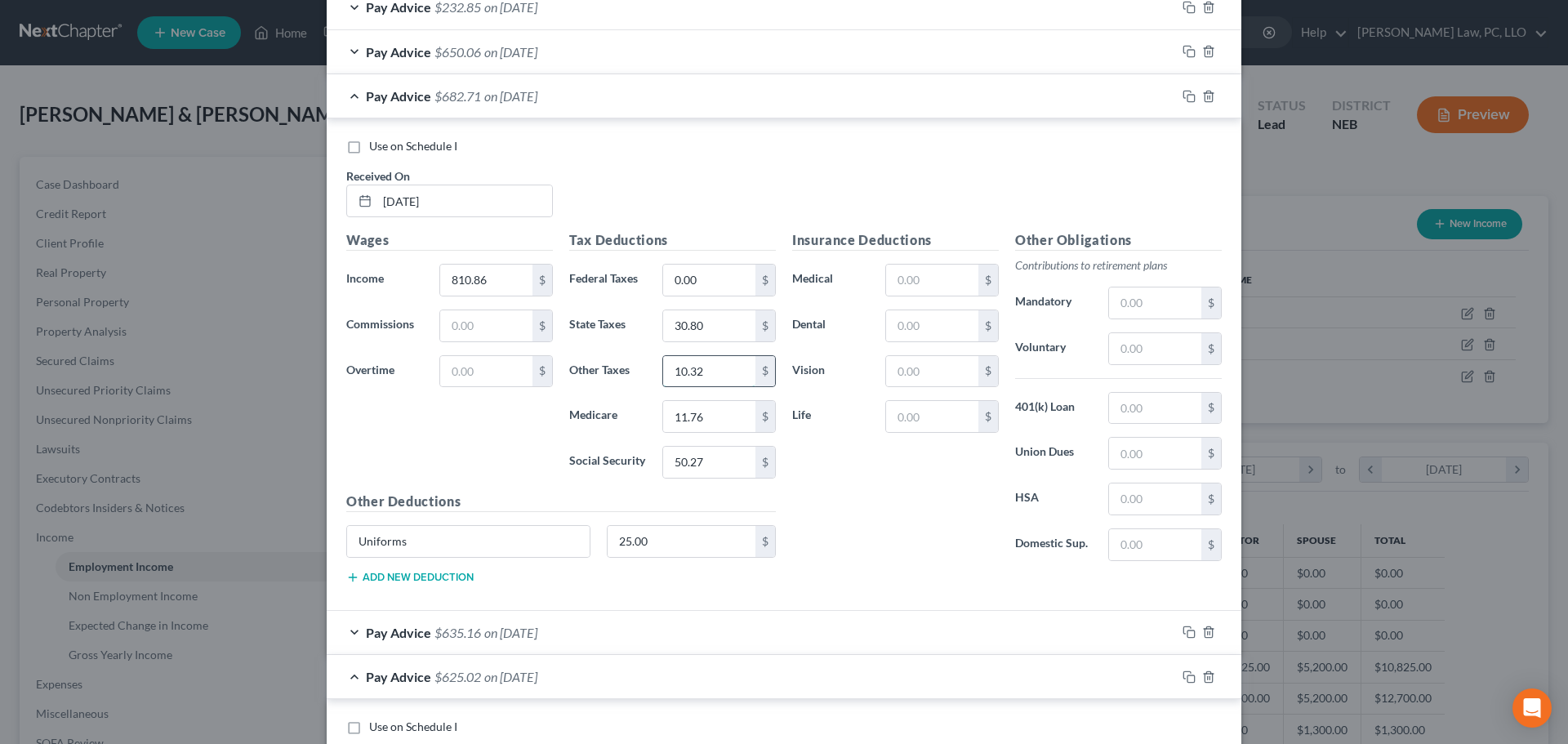
click at [713, 371] on input "10.32" at bounding box center [709, 372] width 92 height 31
click at [345, 101] on div "Pay Advice $693.03 on 08/01/2025" at bounding box center [751, 95] width 849 height 43
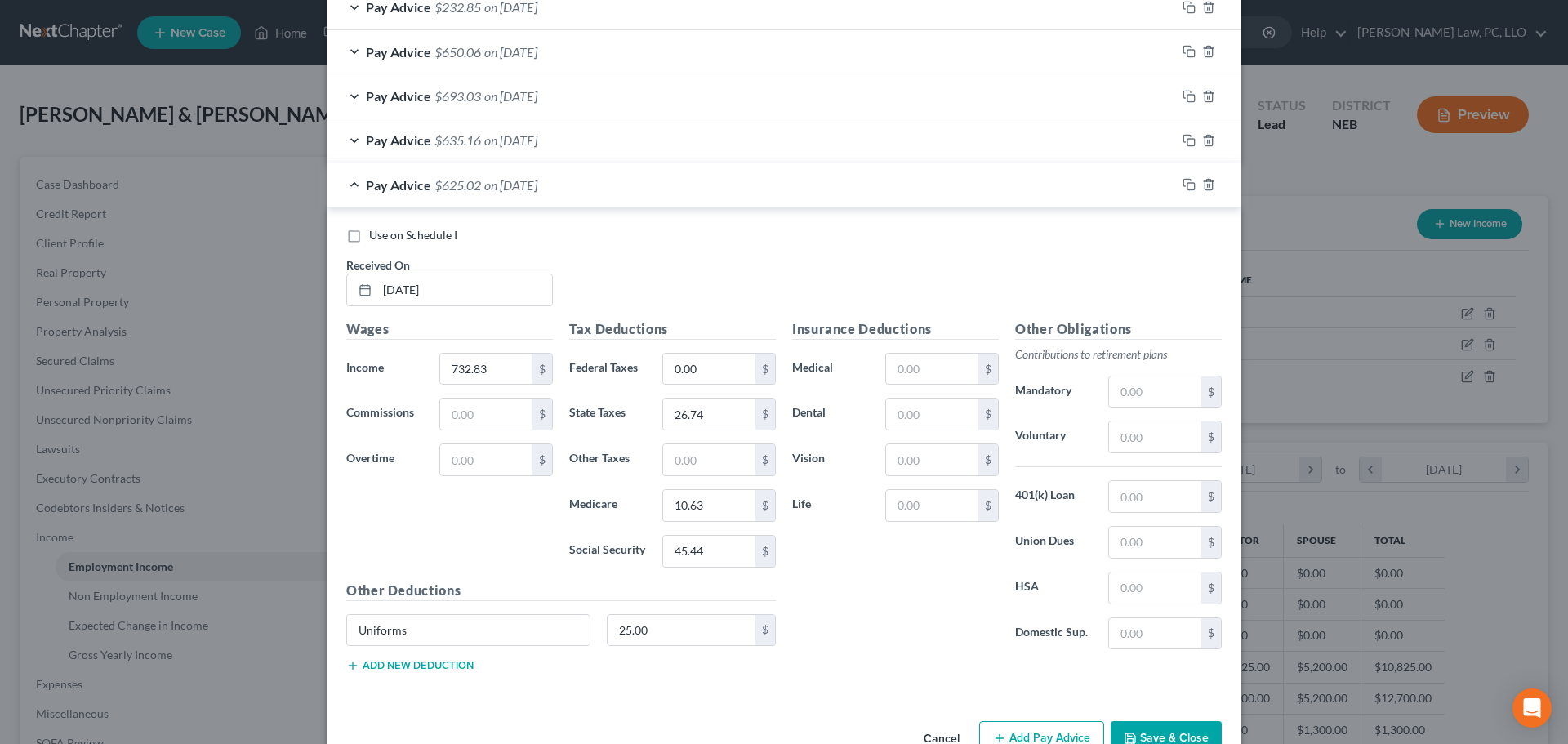
click at [496, 57] on span "on 07/25/2025" at bounding box center [510, 52] width 53 height 15
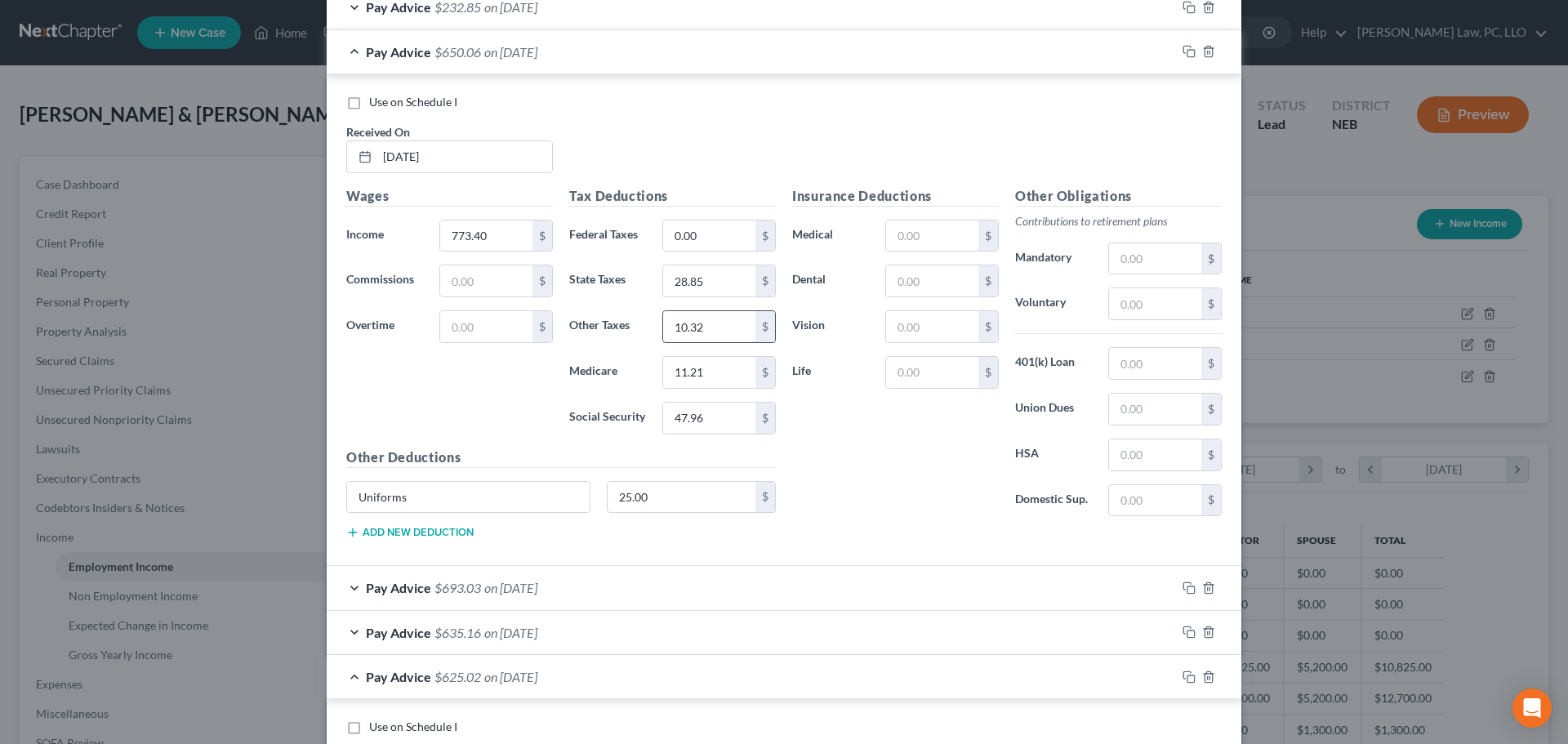
click at [710, 327] on input "10.32" at bounding box center [709, 327] width 92 height 31
click at [345, 45] on div "Pay Advice $660.38 on 07/25/2025" at bounding box center [751, 51] width 849 height 43
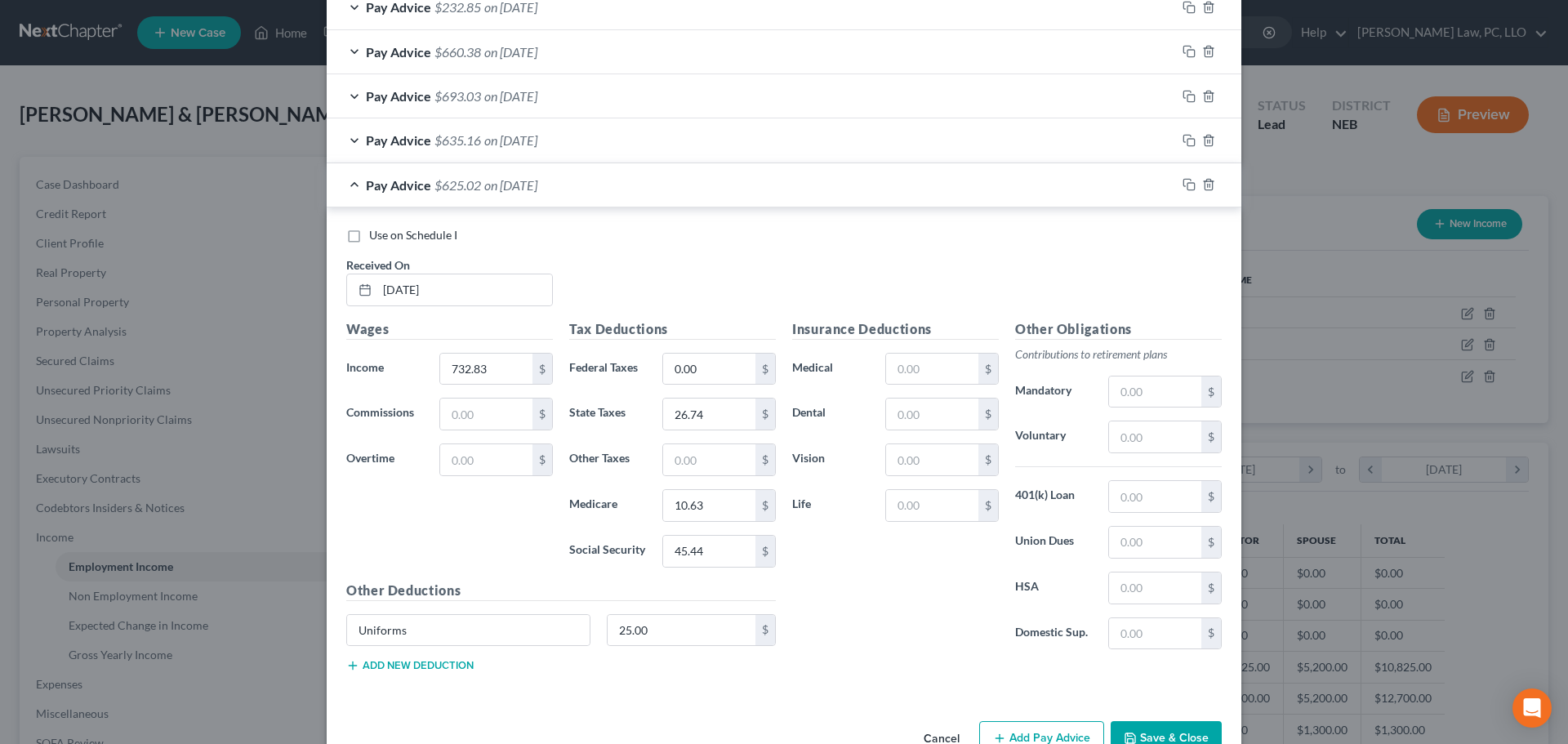
click at [533, 15] on div "Pay Advice $232.85 on 07/18/2025" at bounding box center [751, 7] width 849 height 43
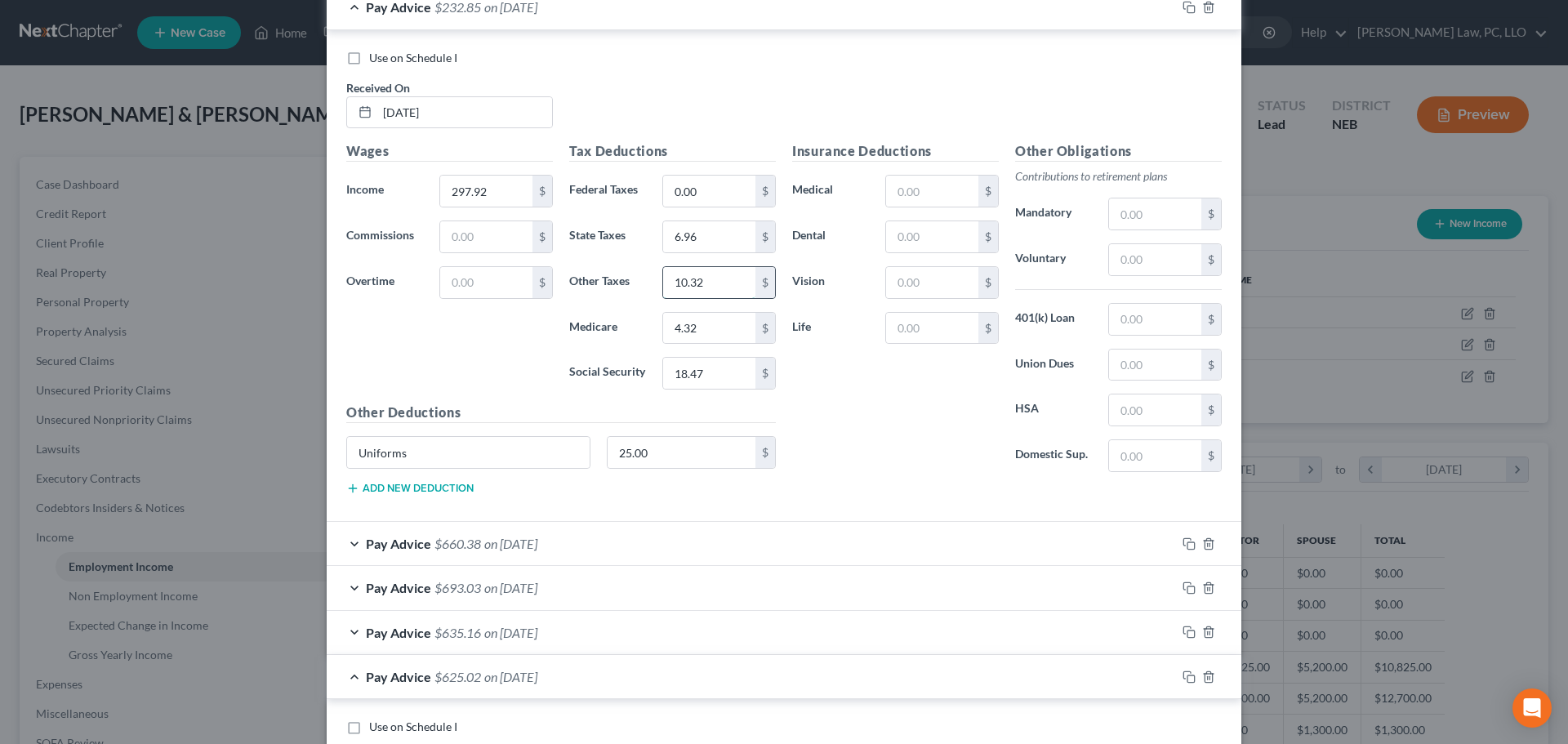
click at [710, 281] on input "10.32" at bounding box center [709, 283] width 92 height 31
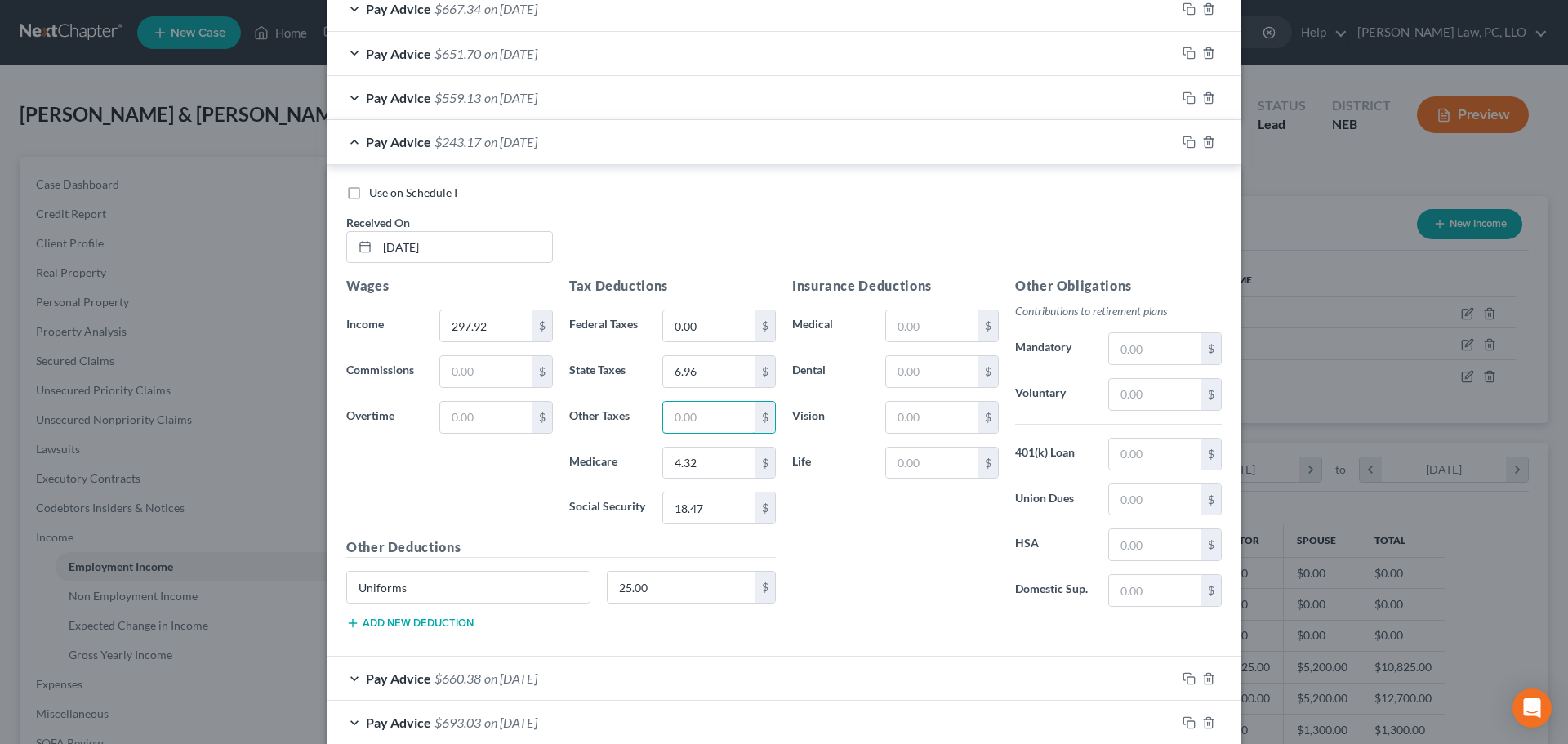
scroll to position [536, 0]
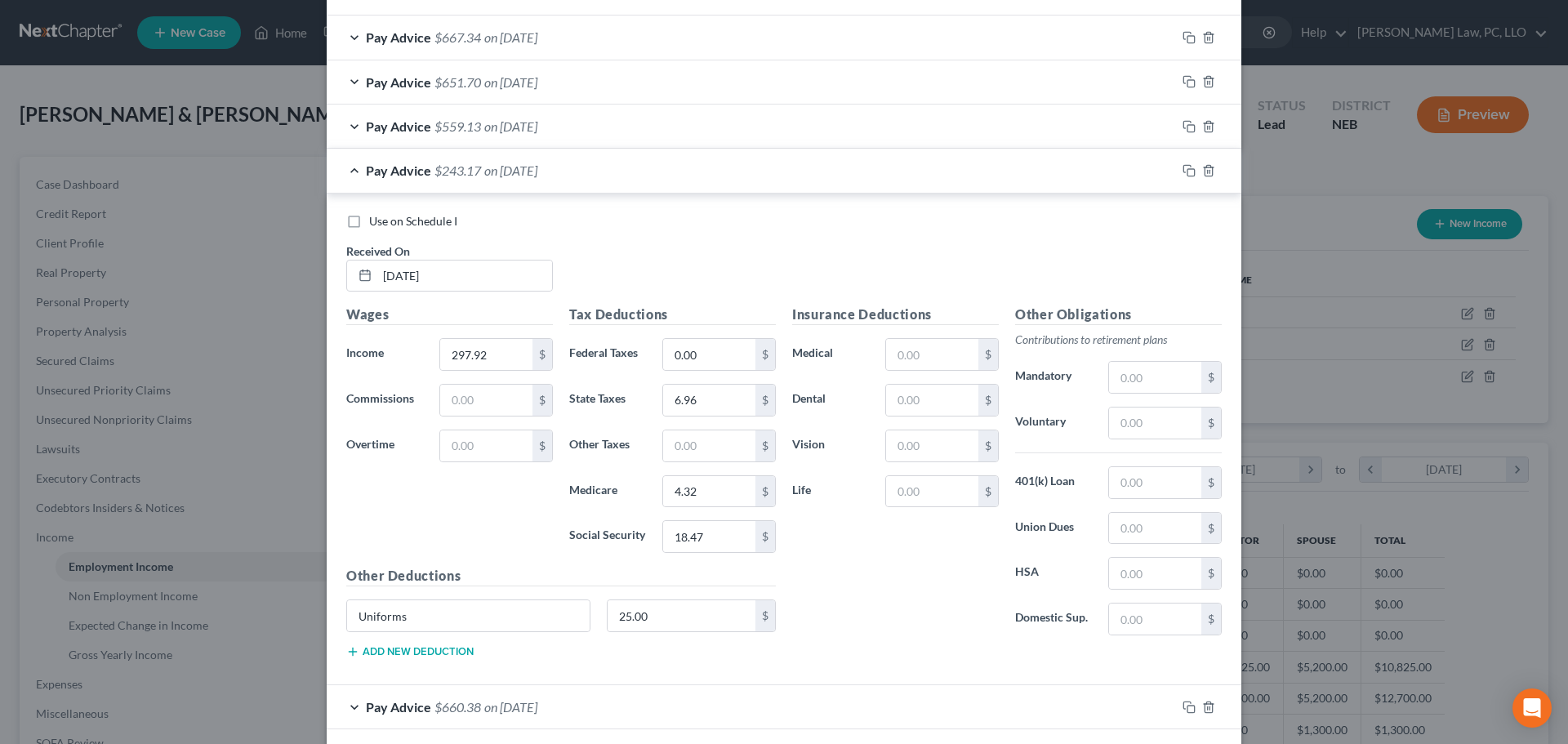
click at [355, 121] on div "Pay Advice $559.13 on 07/11/2025" at bounding box center [751, 126] width 849 height 43
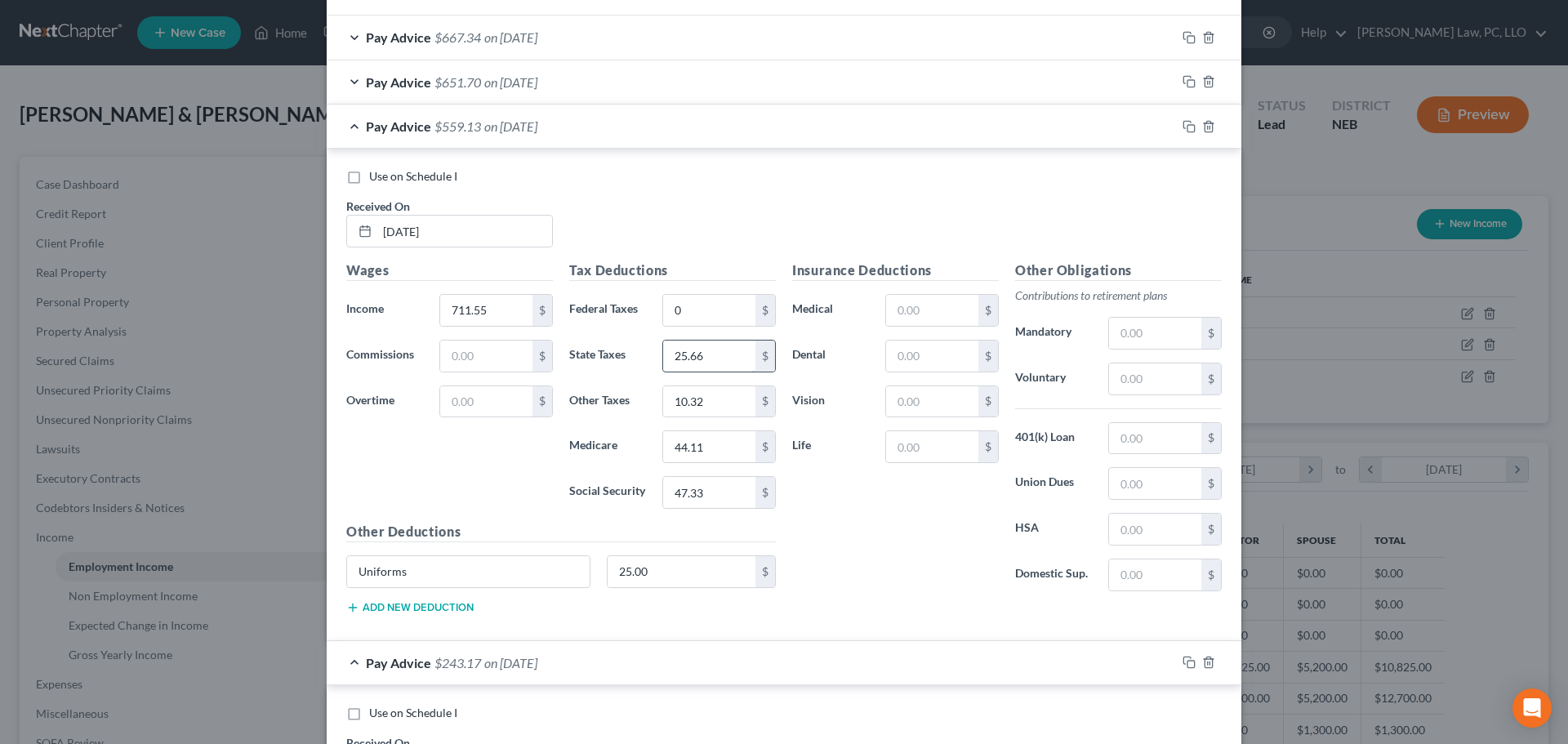
click at [710, 358] on input "25.66" at bounding box center [709, 356] width 92 height 31
click at [709, 402] on input "10.32" at bounding box center [709, 402] width 92 height 31
click at [708, 446] on input "44.11" at bounding box center [709, 447] width 92 height 31
type input "10.32"
click at [697, 503] on input "47.33" at bounding box center [709, 492] width 92 height 31
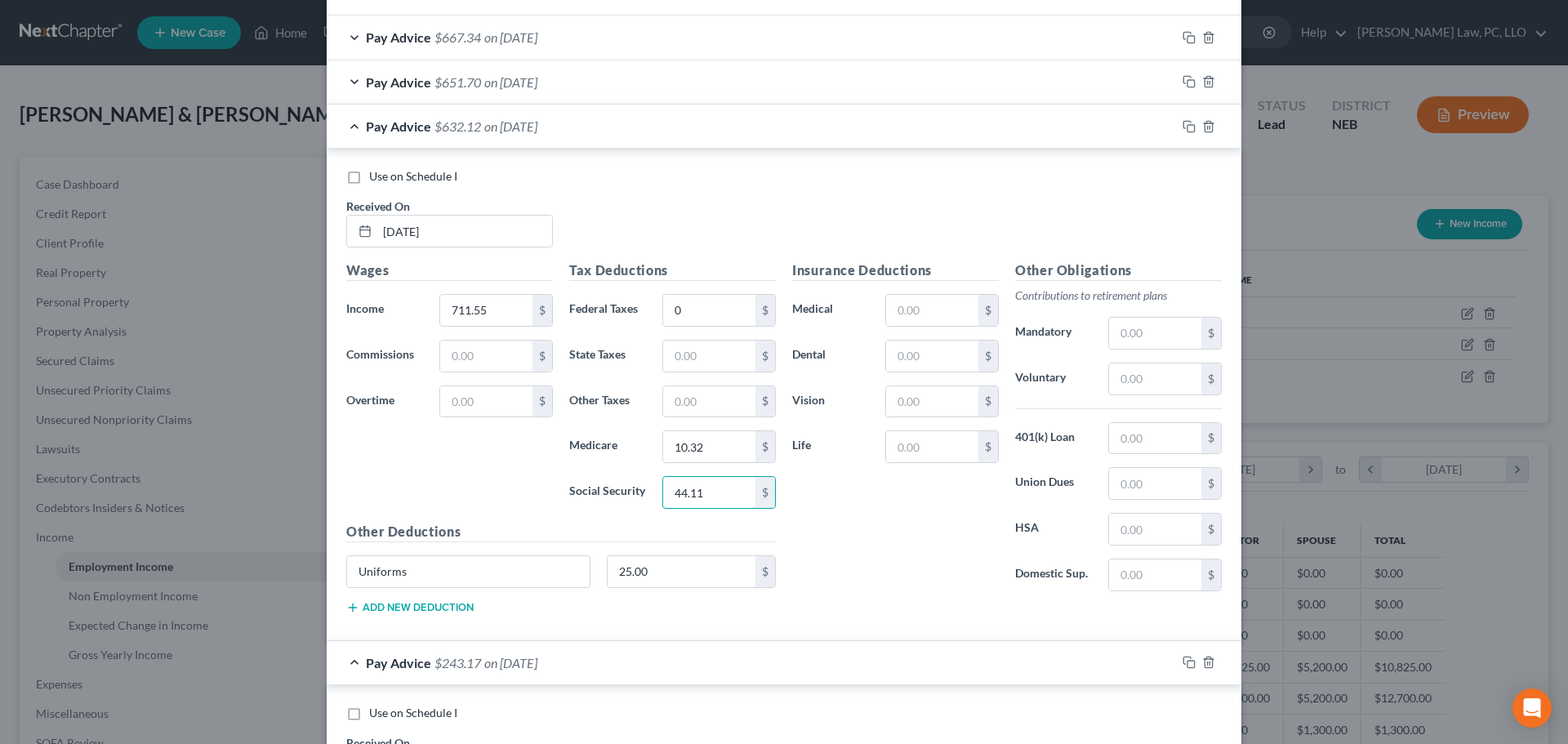
type input "44.11"
drag, startPoint x: 340, startPoint y: 122, endPoint x: 496, endPoint y: 137, distance: 156.7
click at [342, 122] on div "Pay Advice $632.12 on 07/11/2025" at bounding box center [751, 126] width 849 height 43
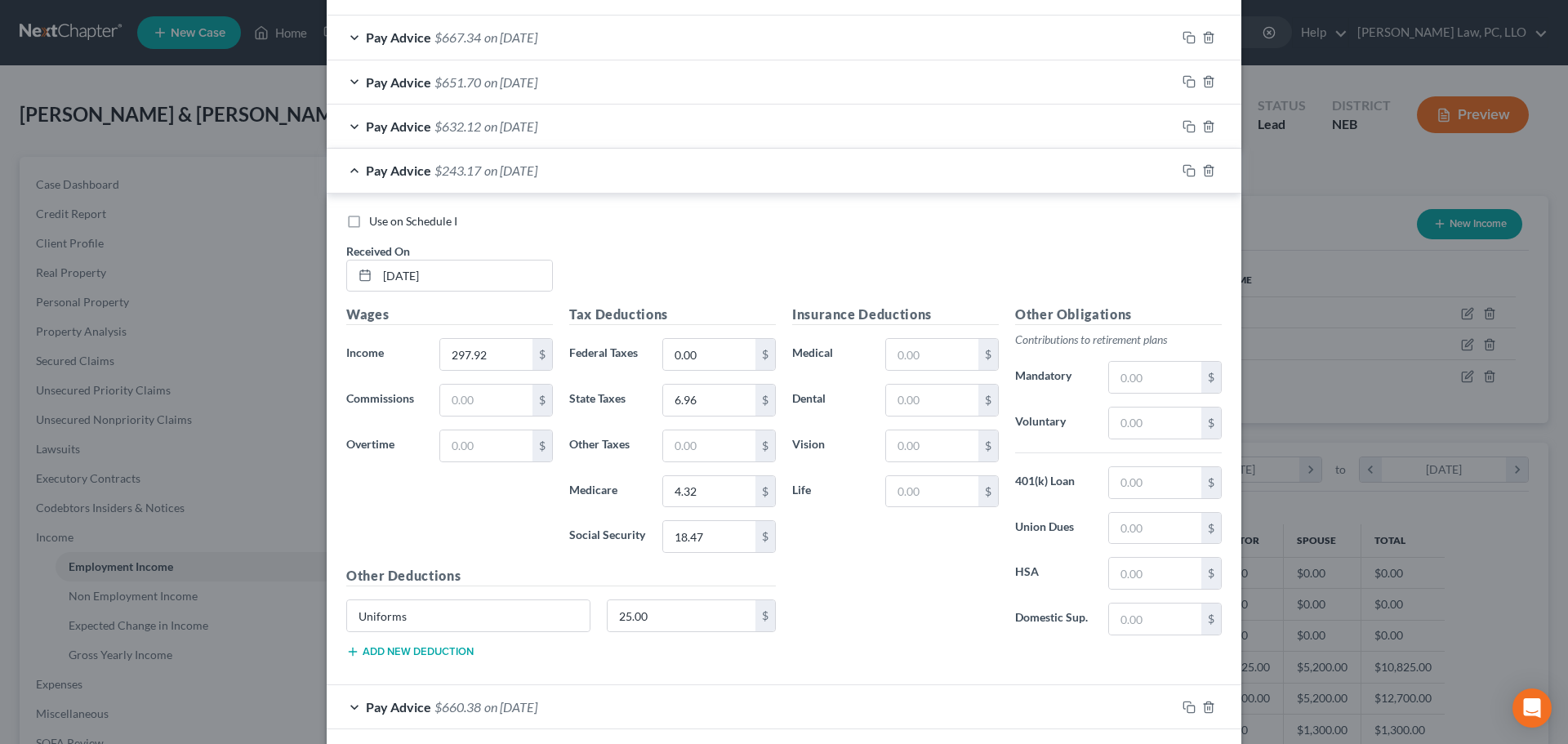
click at [579, 89] on div "Pay Advice $651.70 on 07/03/2025" at bounding box center [751, 82] width 849 height 43
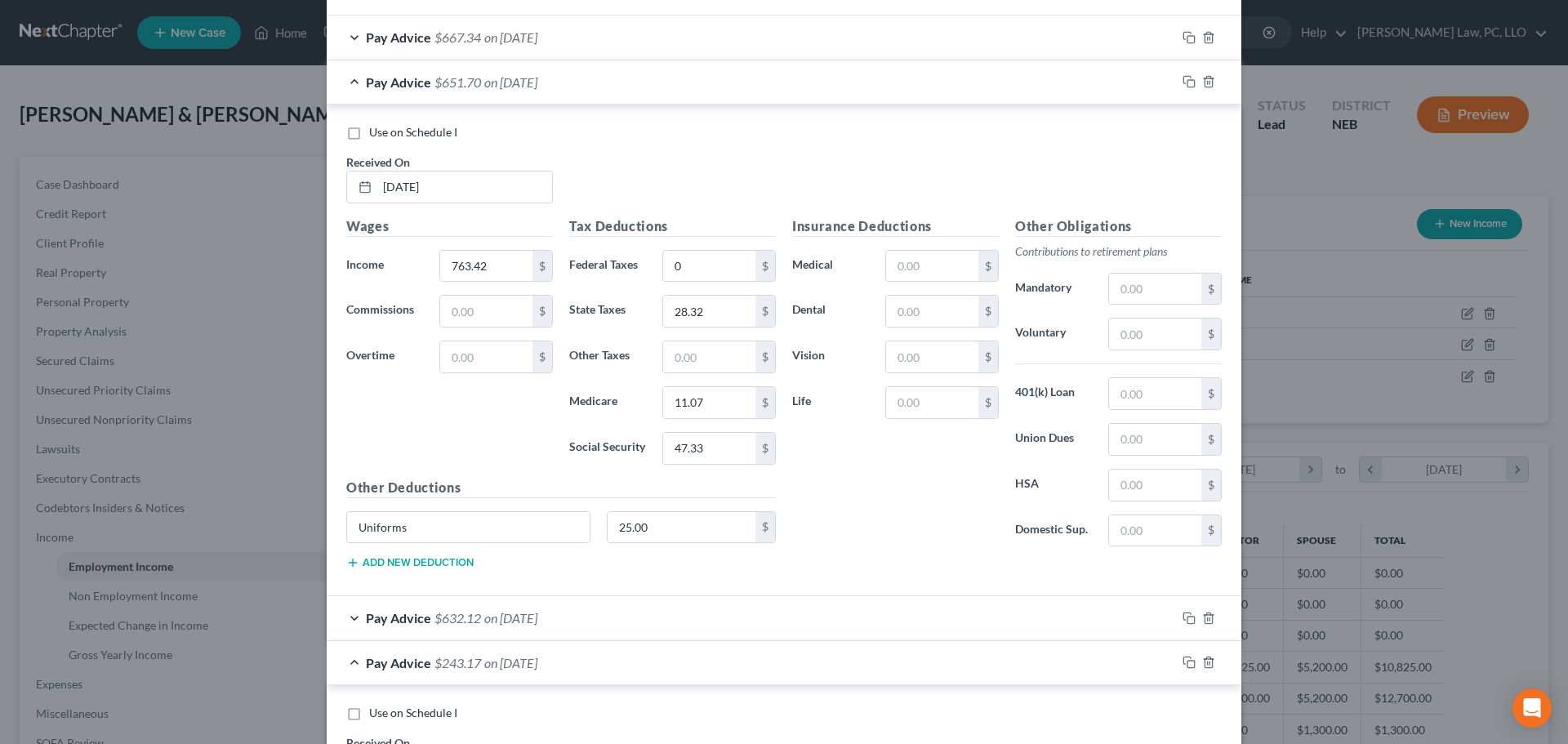
click at [353, 83] on div "Pay Advice $651.70 on 07/03/2025" at bounding box center [751, 82] width 849 height 43
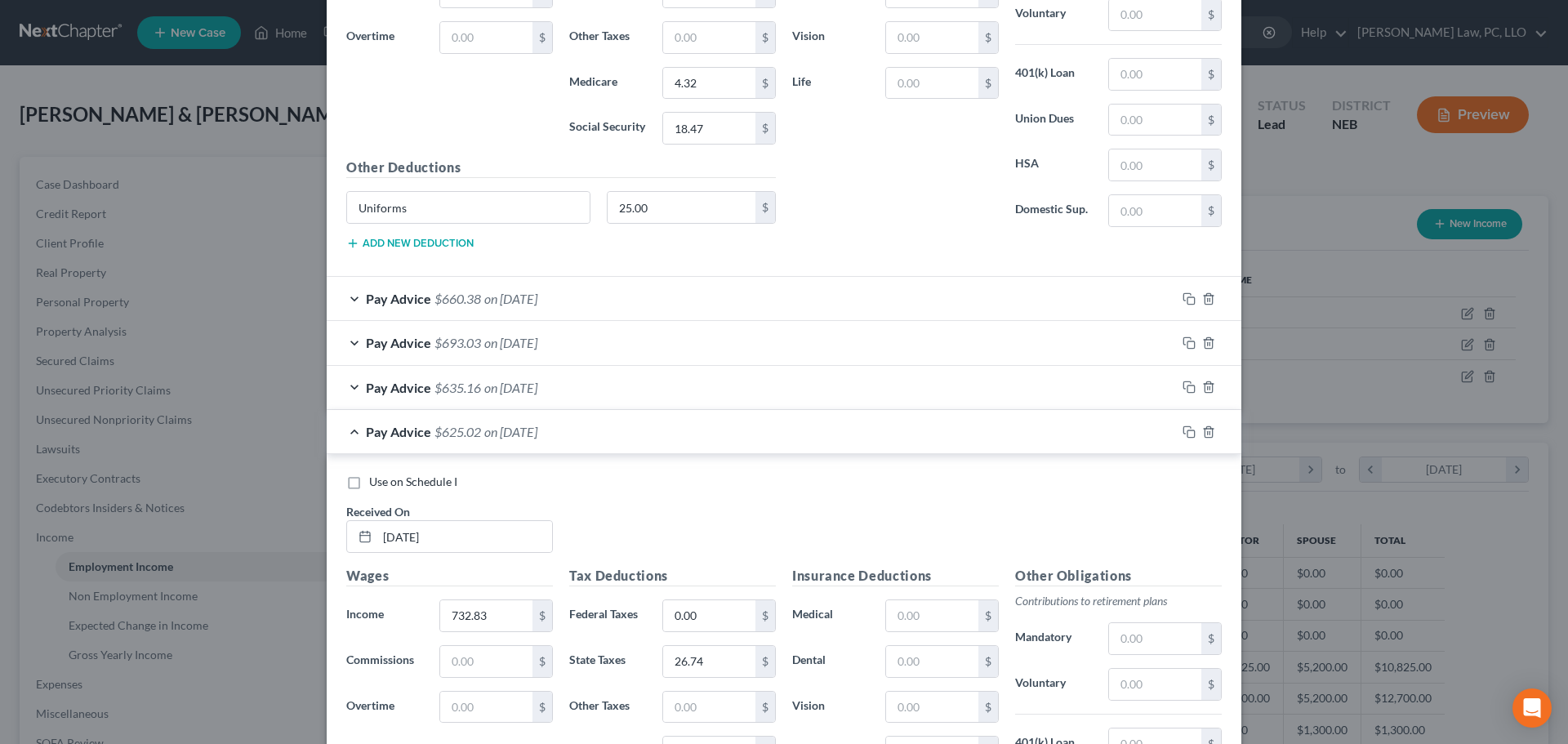
scroll to position [1190, 0]
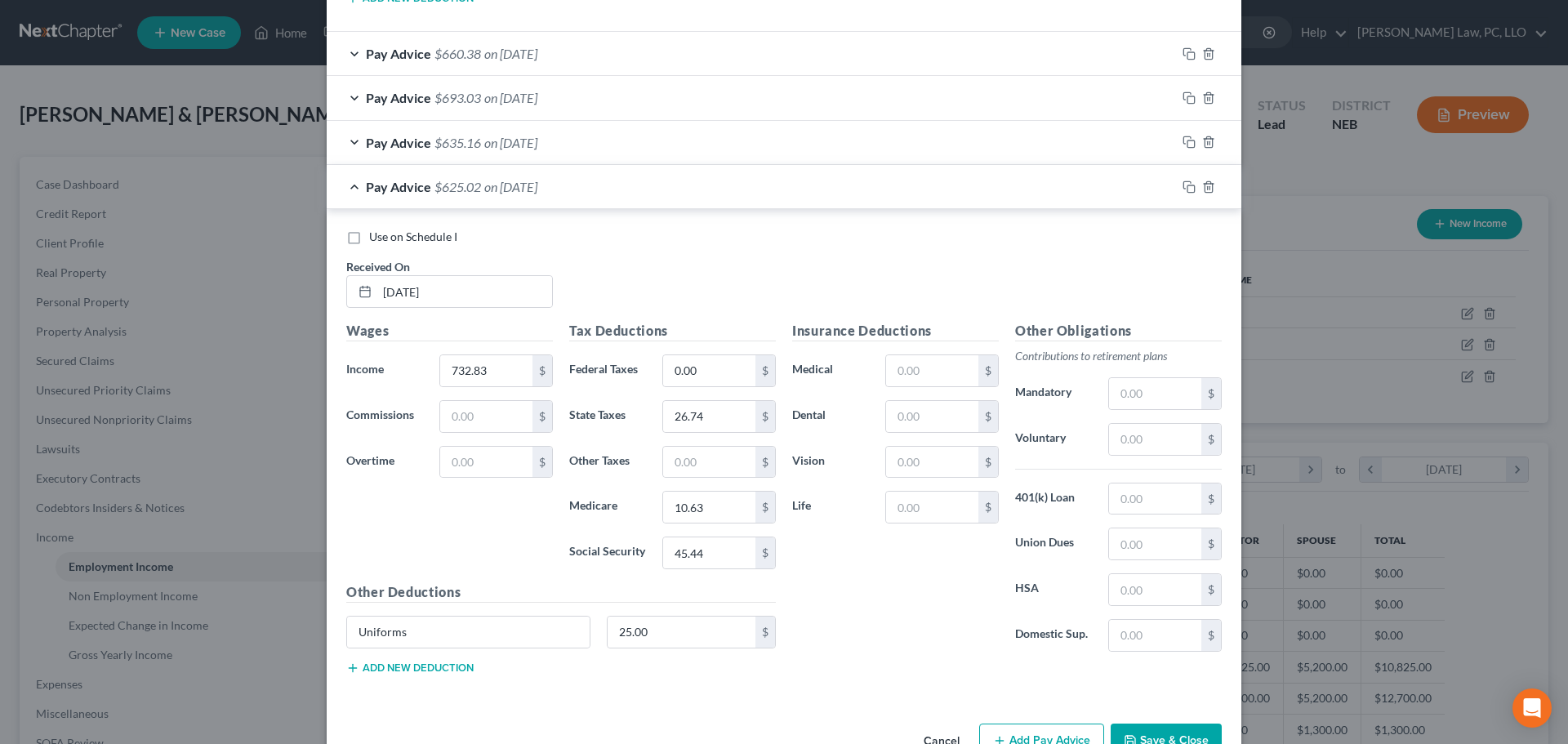
click at [356, 186] on div "Pay Advice $625.02 on 08/15/2025" at bounding box center [751, 186] width 849 height 43
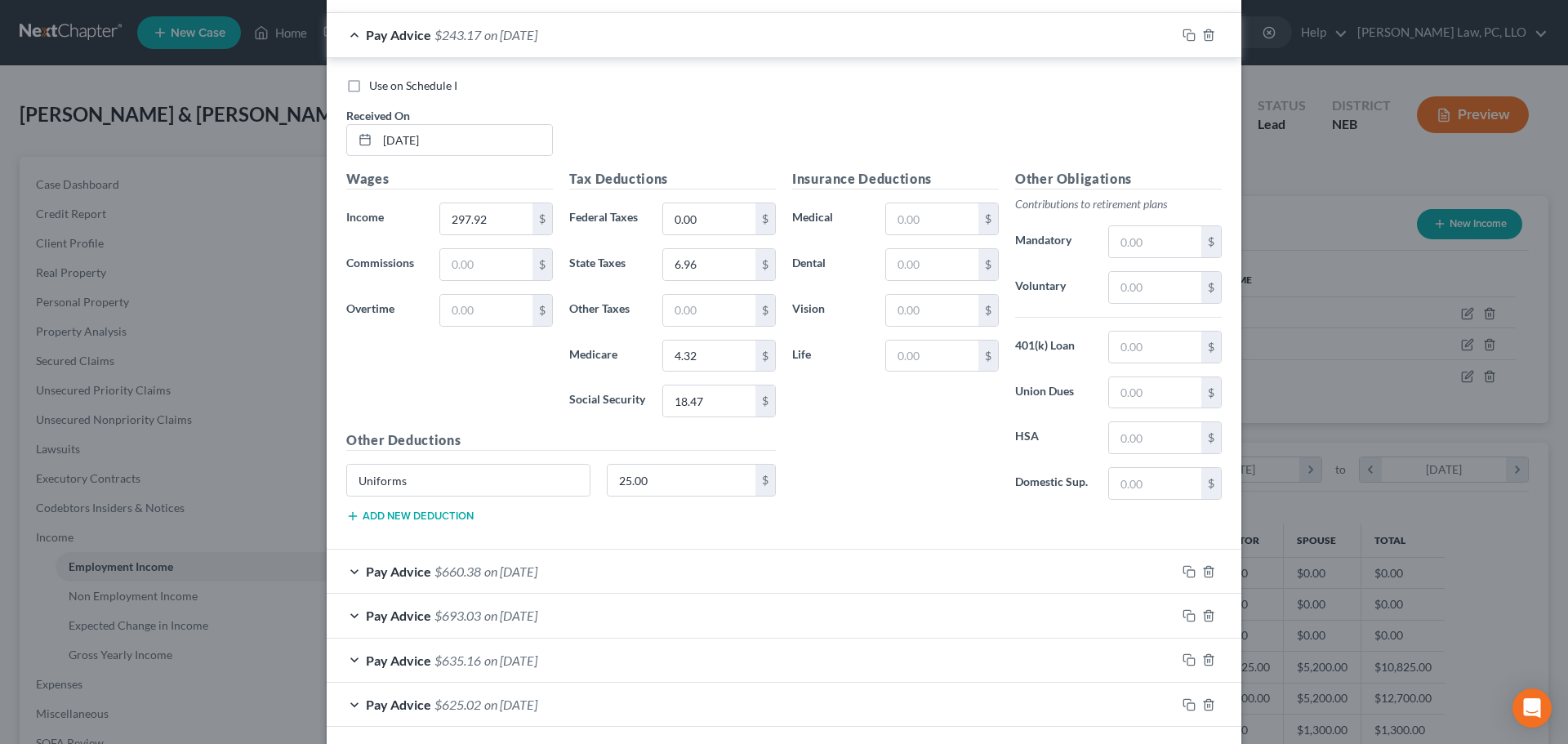
scroll to position [582, 0]
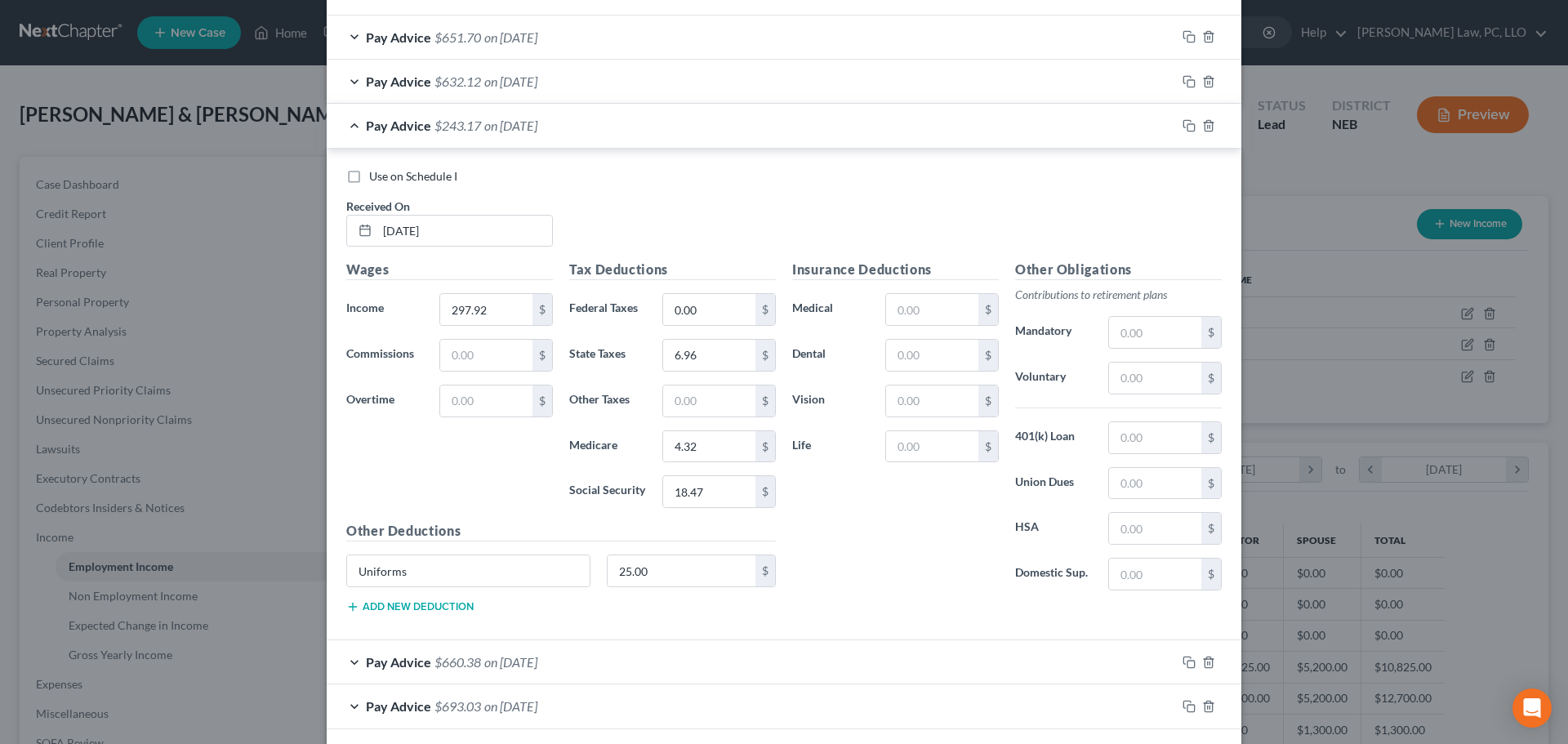
drag, startPoint x: 343, startPoint y: 125, endPoint x: 403, endPoint y: 173, distance: 76.8
click at [343, 124] on div "Pay Advice $243.17 on 07/18/2025" at bounding box center [751, 125] width 849 height 43
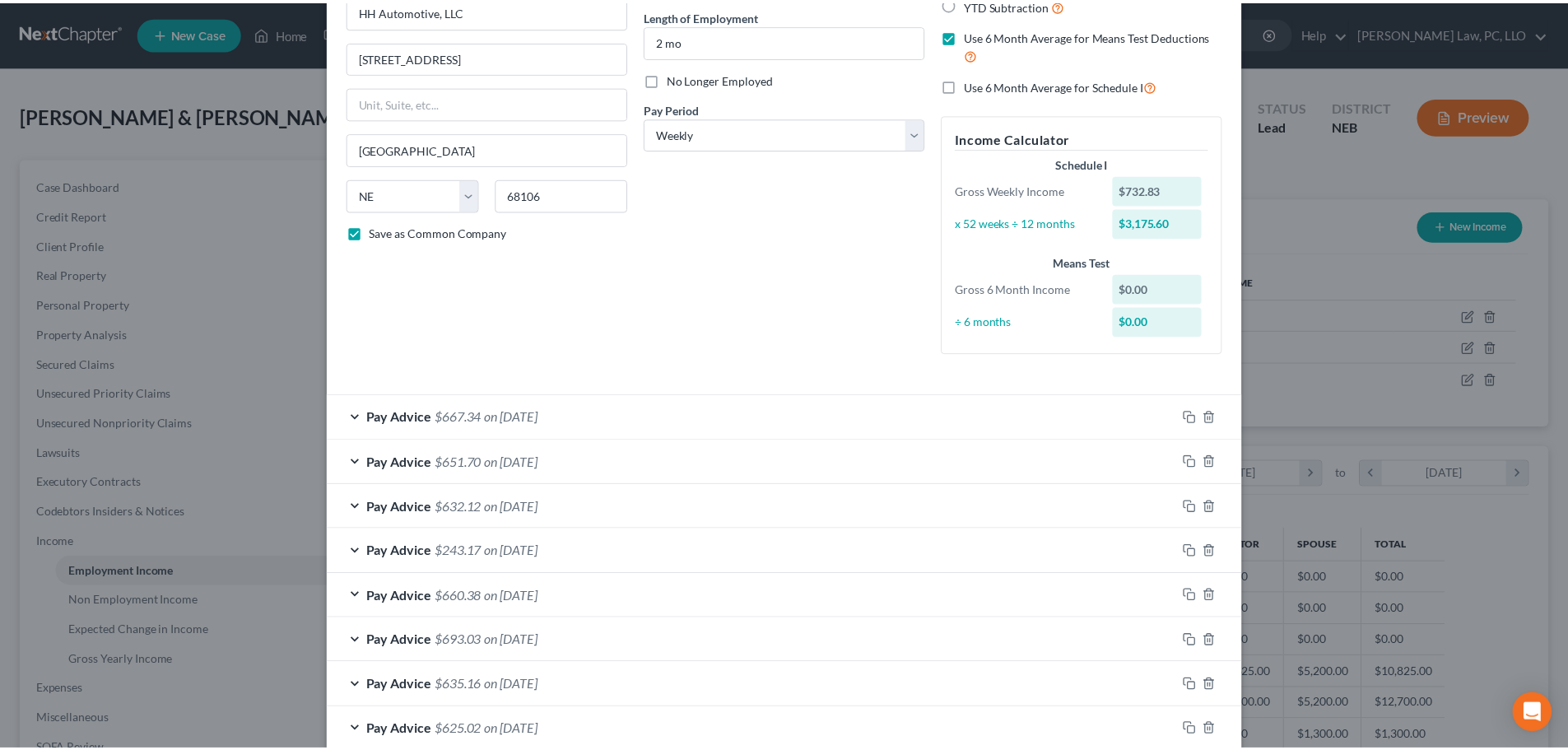
scroll to position [255, 0]
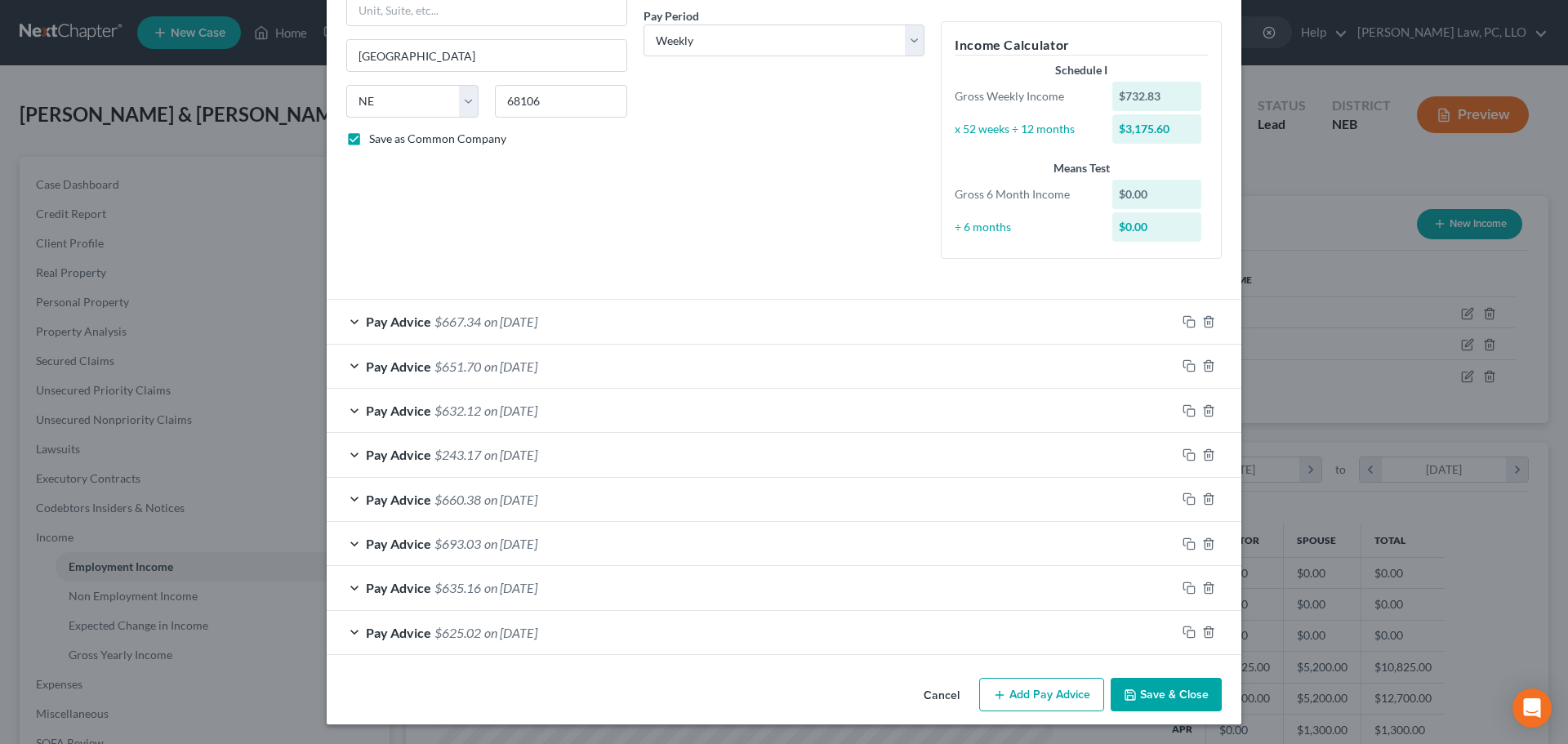
click at [1125, 691] on icon "button" at bounding box center [1130, 695] width 13 height 13
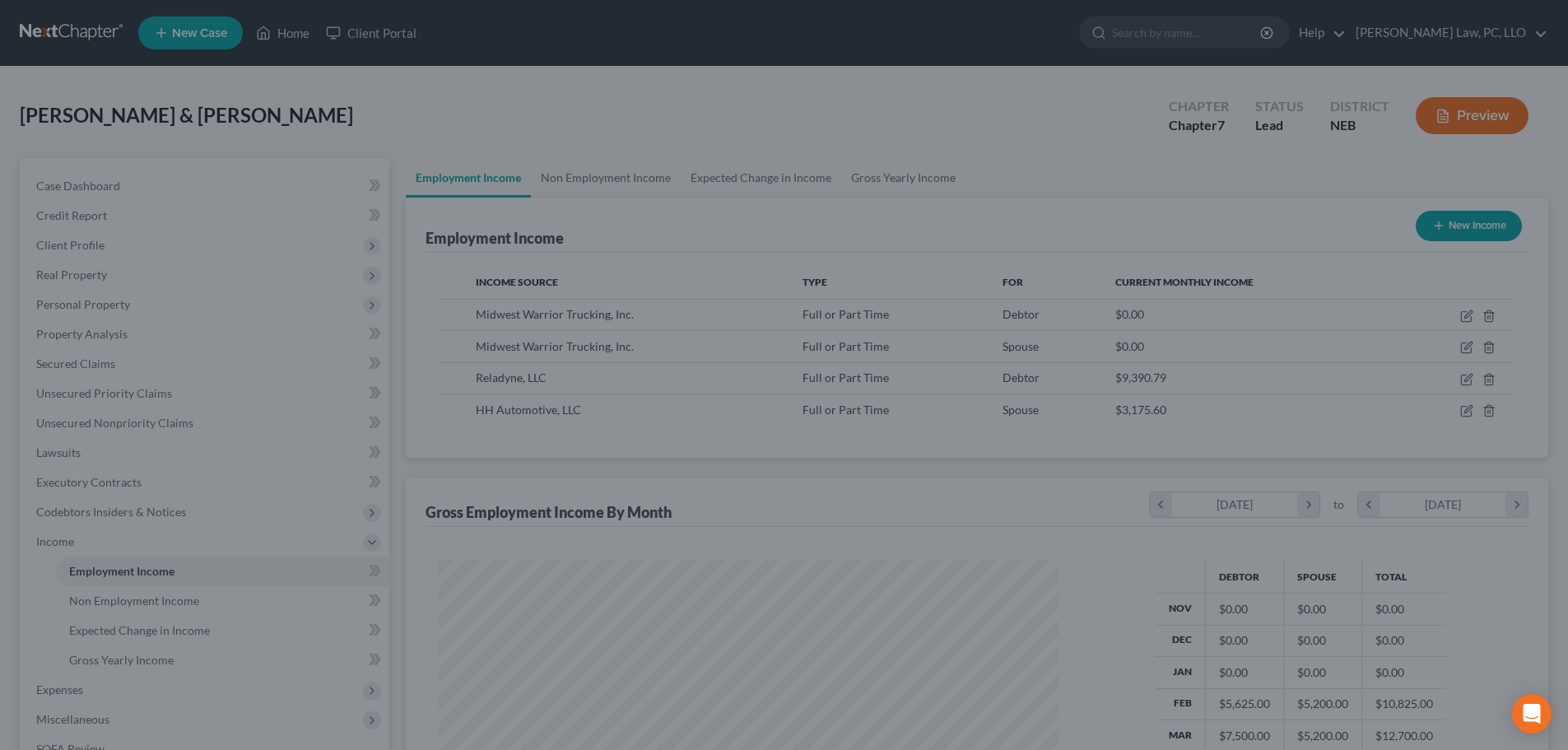
scroll to position [823202, 822443]
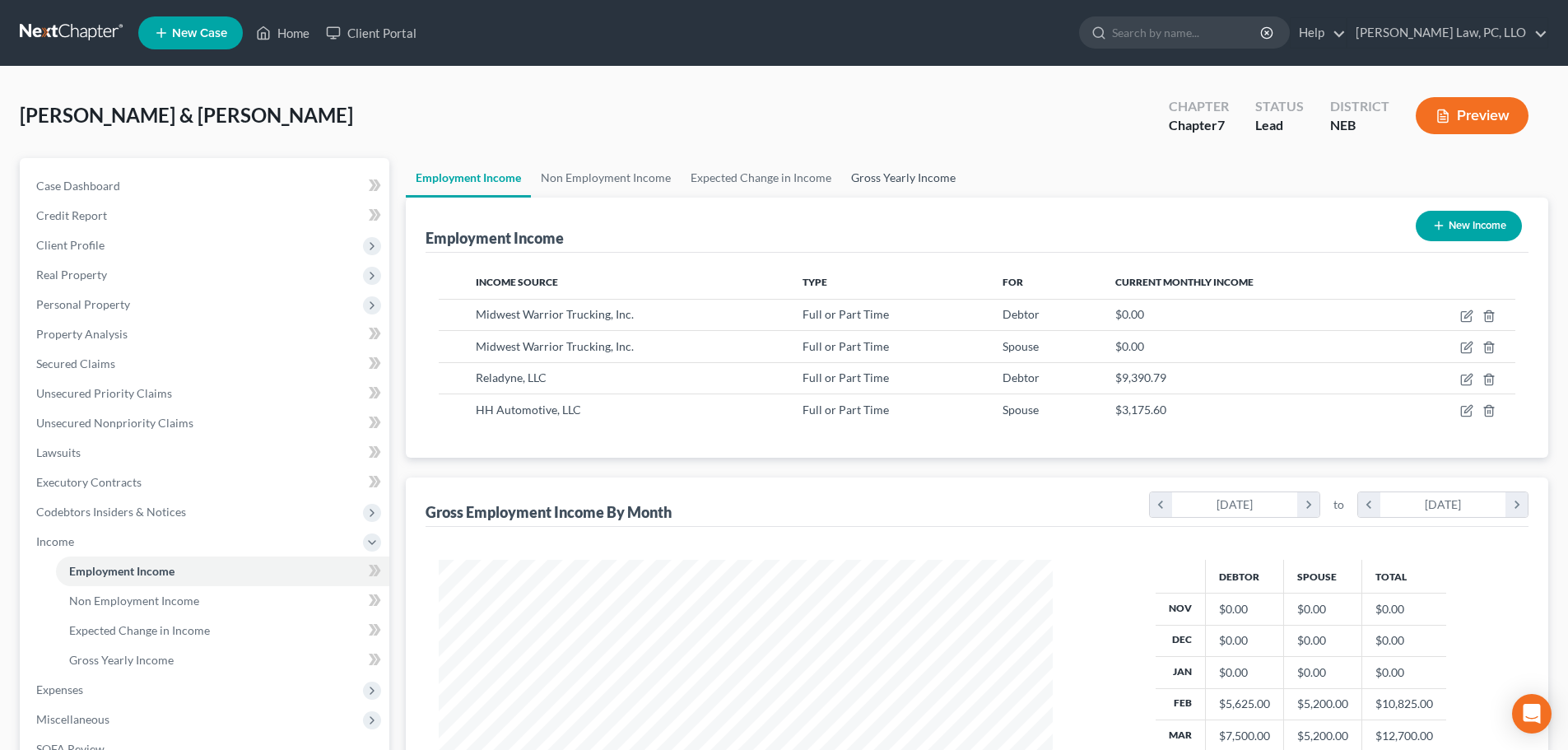
click at [892, 185] on link "Gross Yearly Income" at bounding box center [904, 177] width 124 height 40
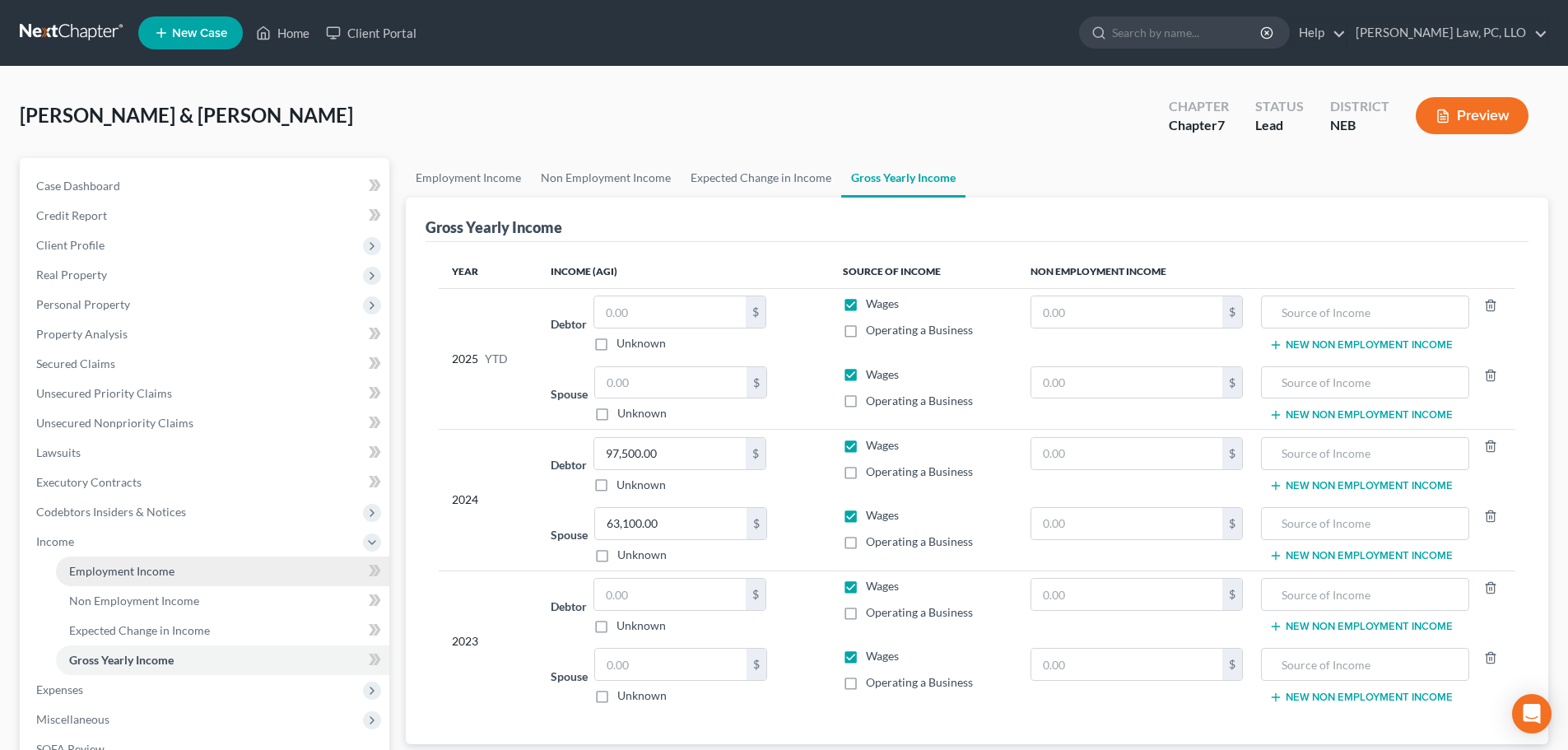
click at [165, 576] on span "Employment Income" at bounding box center [121, 571] width 106 height 14
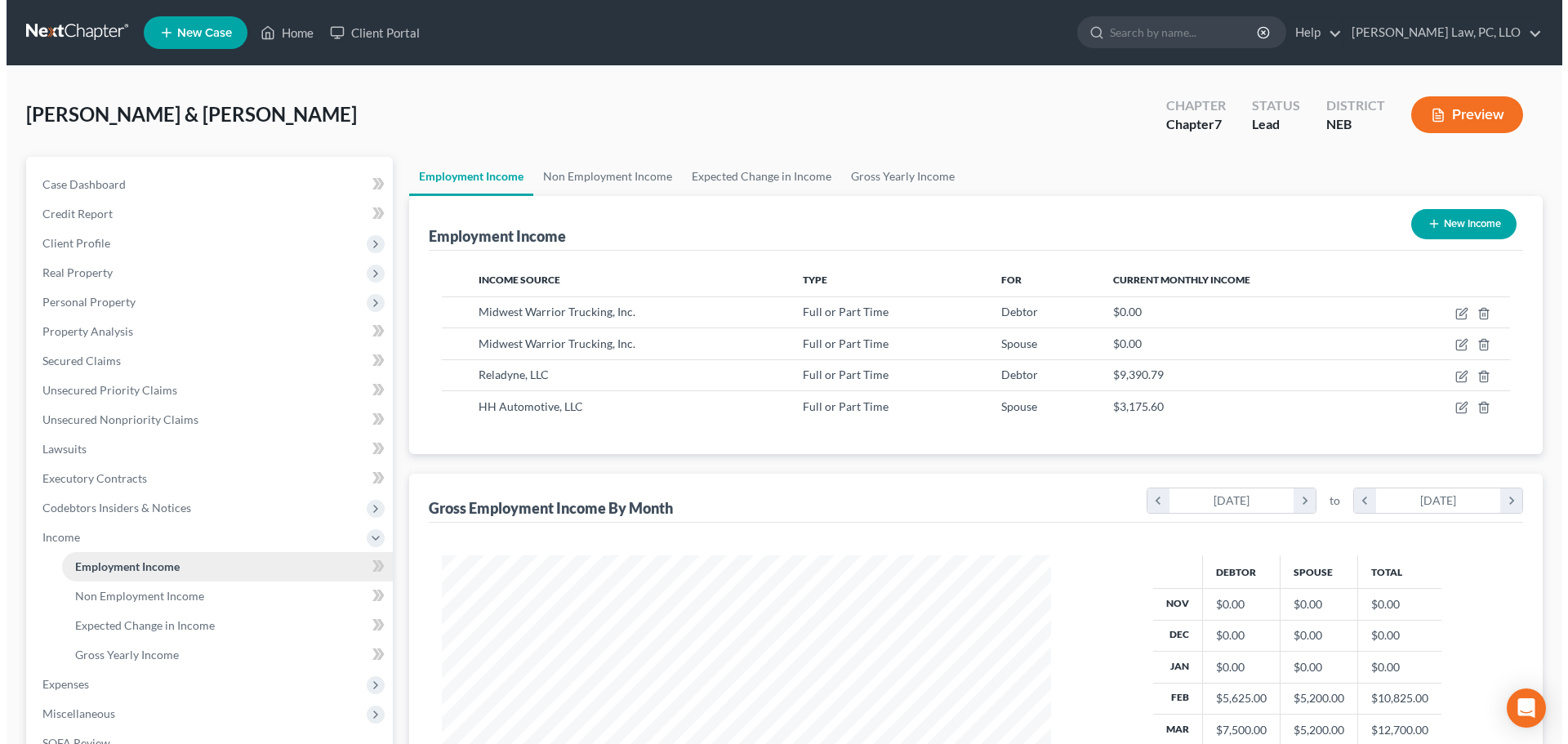
scroll to position [305, 642]
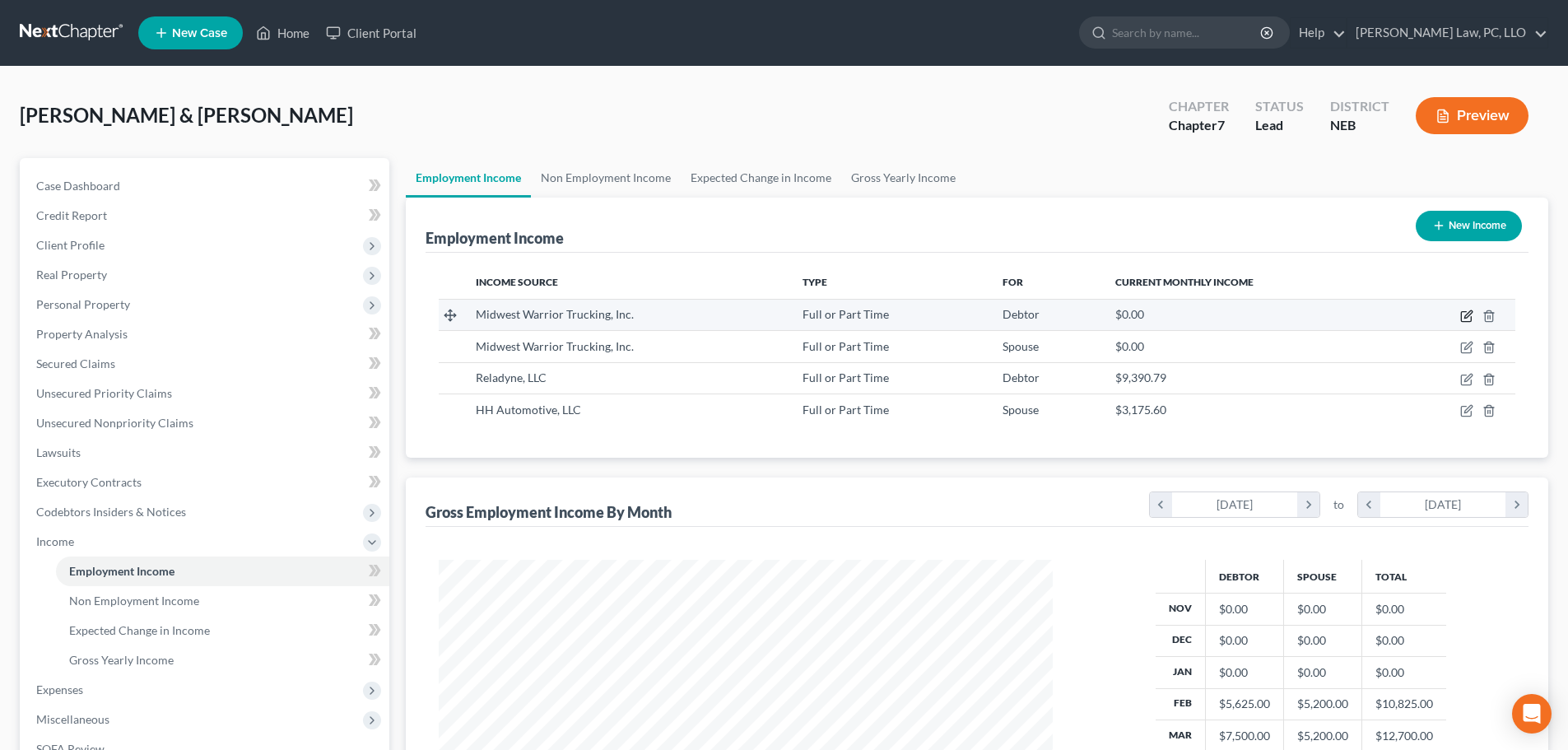
click at [1463, 314] on icon "button" at bounding box center [1467, 317] width 14 height 14
select select "0"
select select "3"
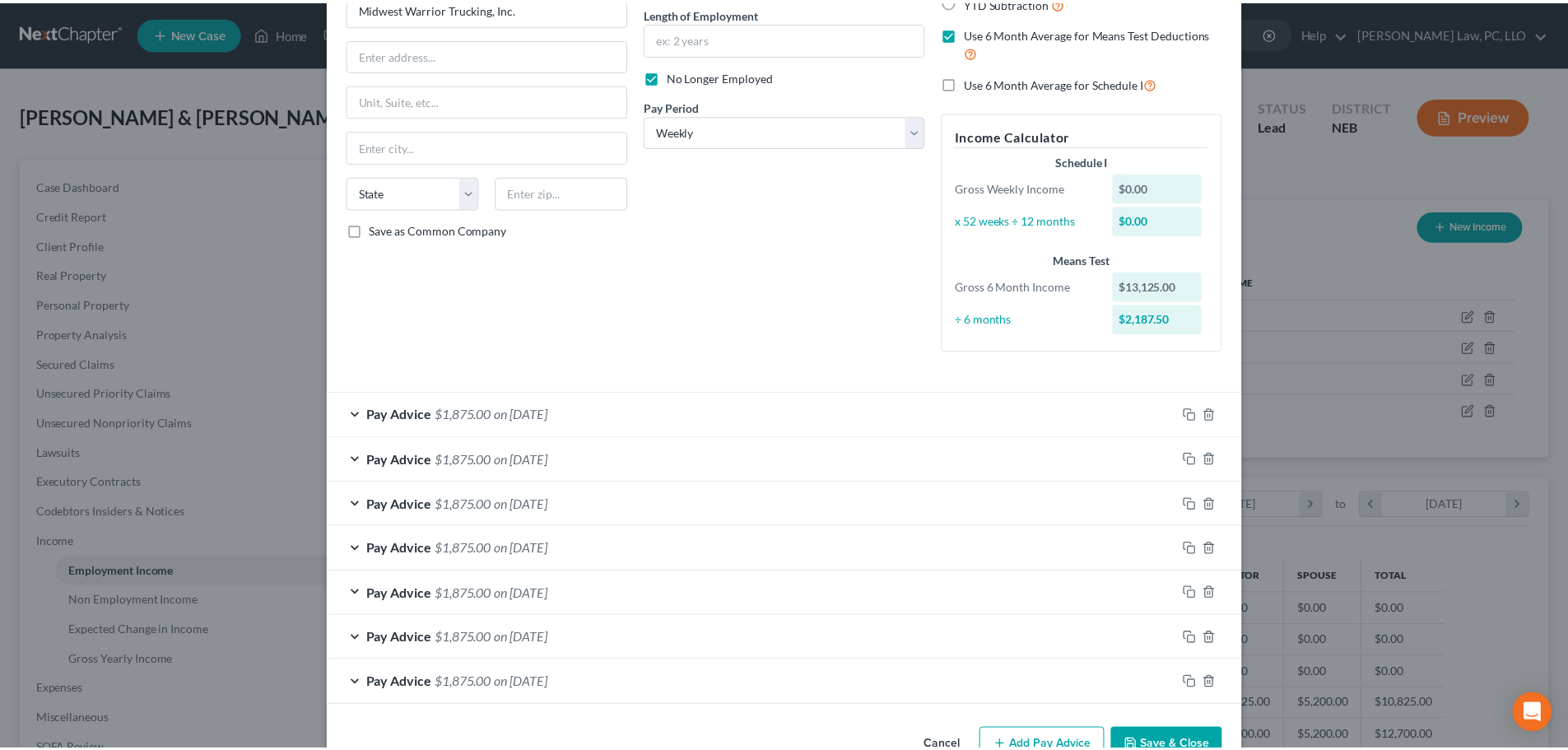
scroll to position [210, 0]
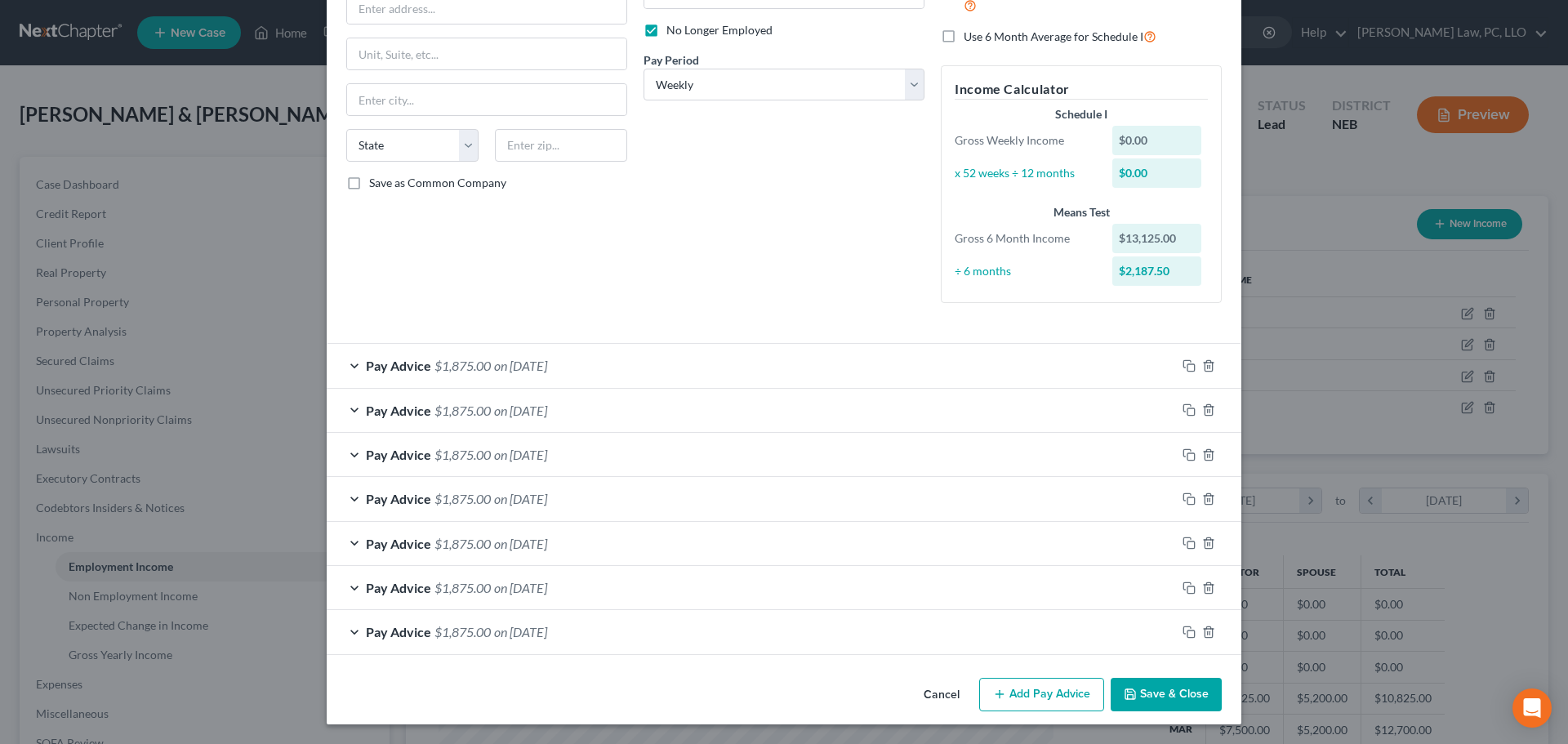
click at [1145, 698] on button "Save & Close" at bounding box center [1166, 695] width 111 height 35
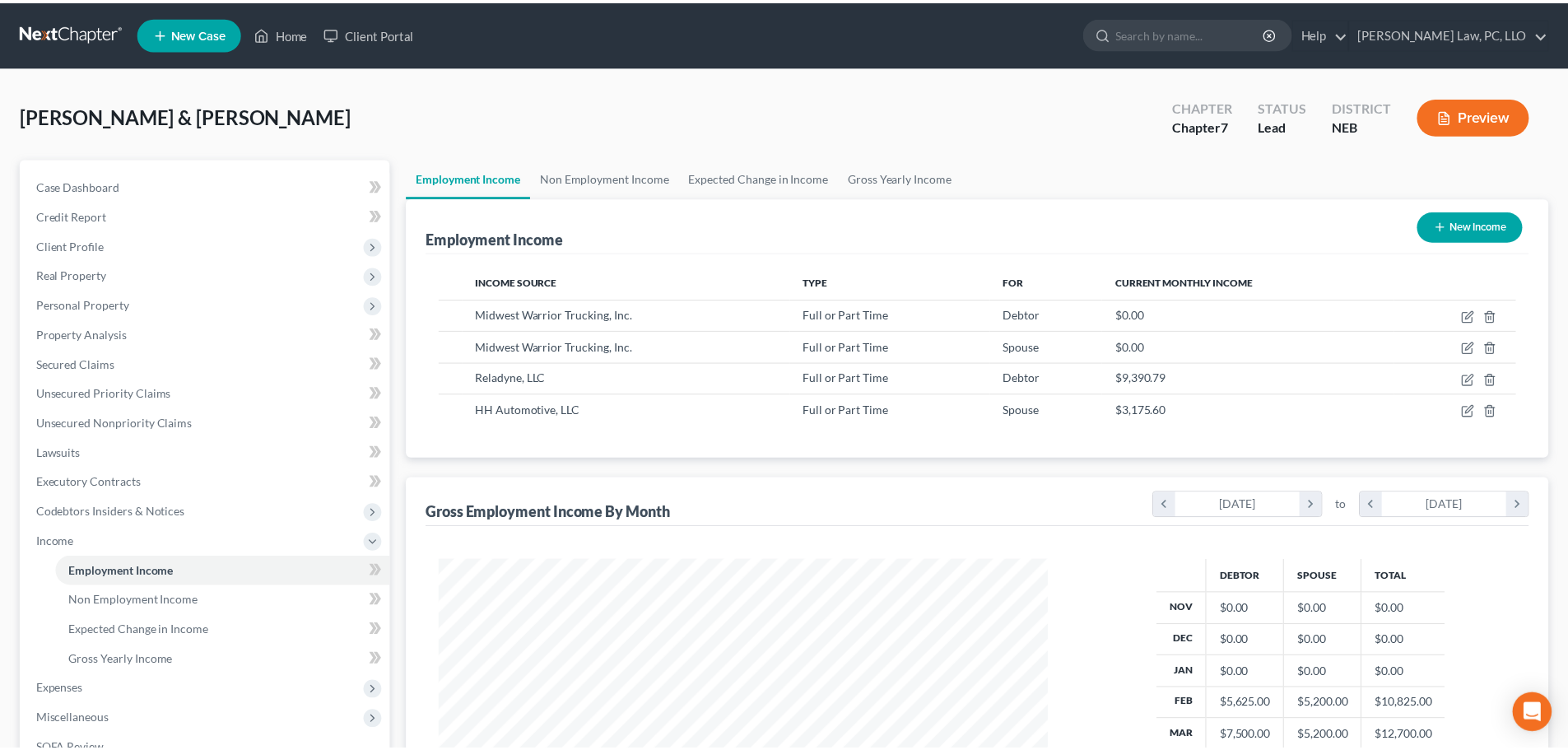
scroll to position [823202, 822443]
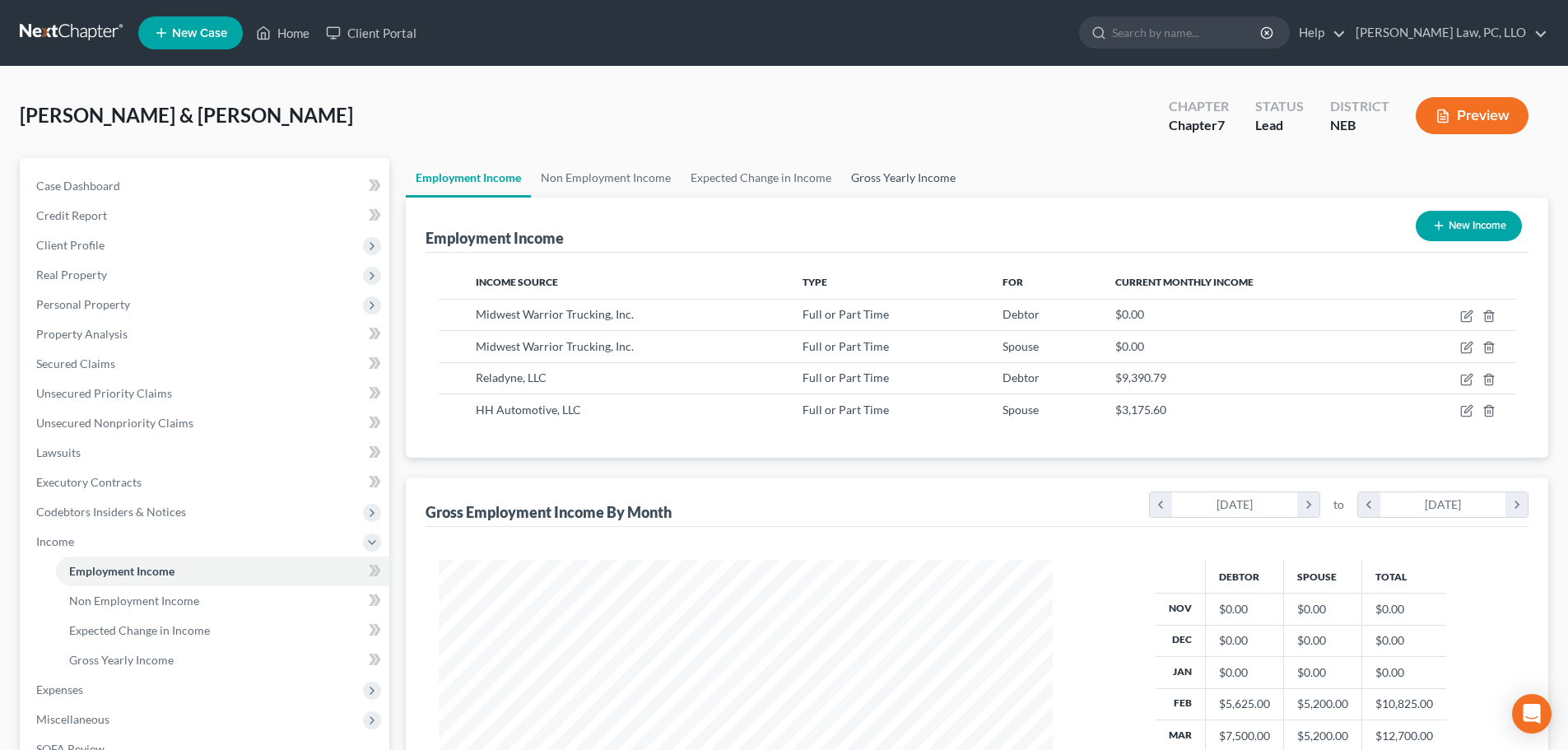
click at [878, 185] on link "Gross Yearly Income" at bounding box center [904, 177] width 124 height 40
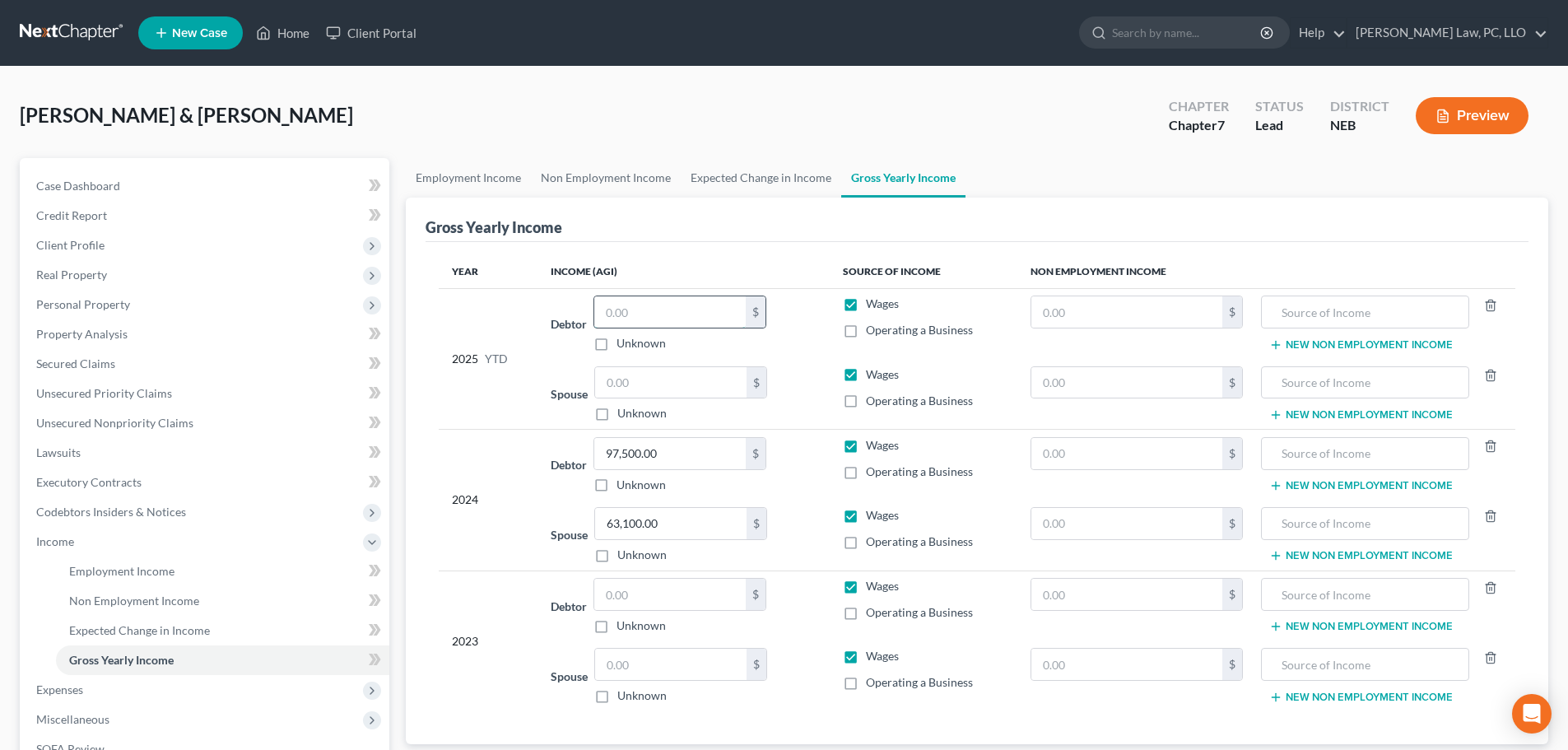
click at [619, 305] on input "text" at bounding box center [670, 312] width 151 height 31
paste input "44,533.07"
type input "44,533.07"
click at [480, 183] on link "Employment Income" at bounding box center [468, 177] width 125 height 40
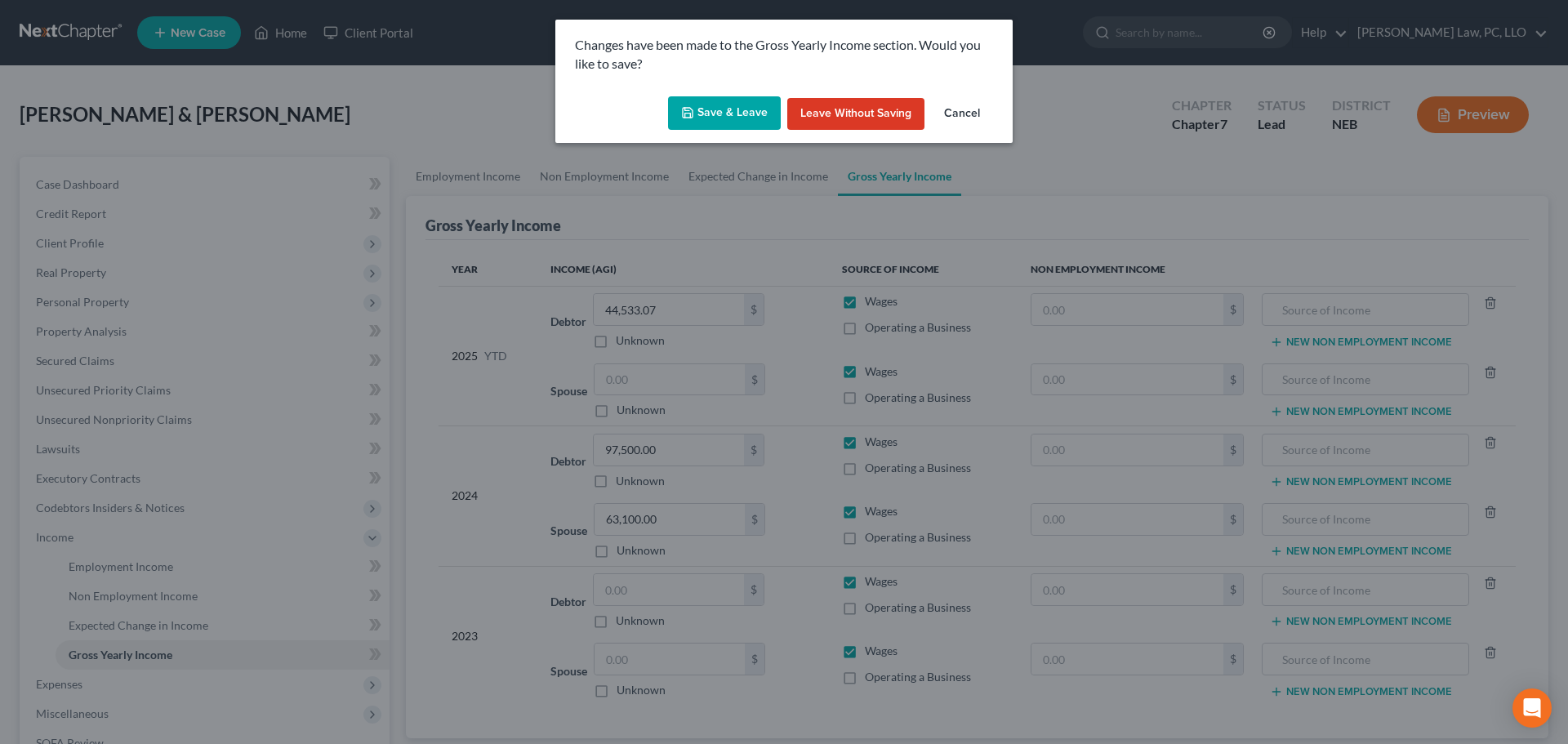
click at [753, 114] on button "Save & Leave" at bounding box center [723, 113] width 112 height 35
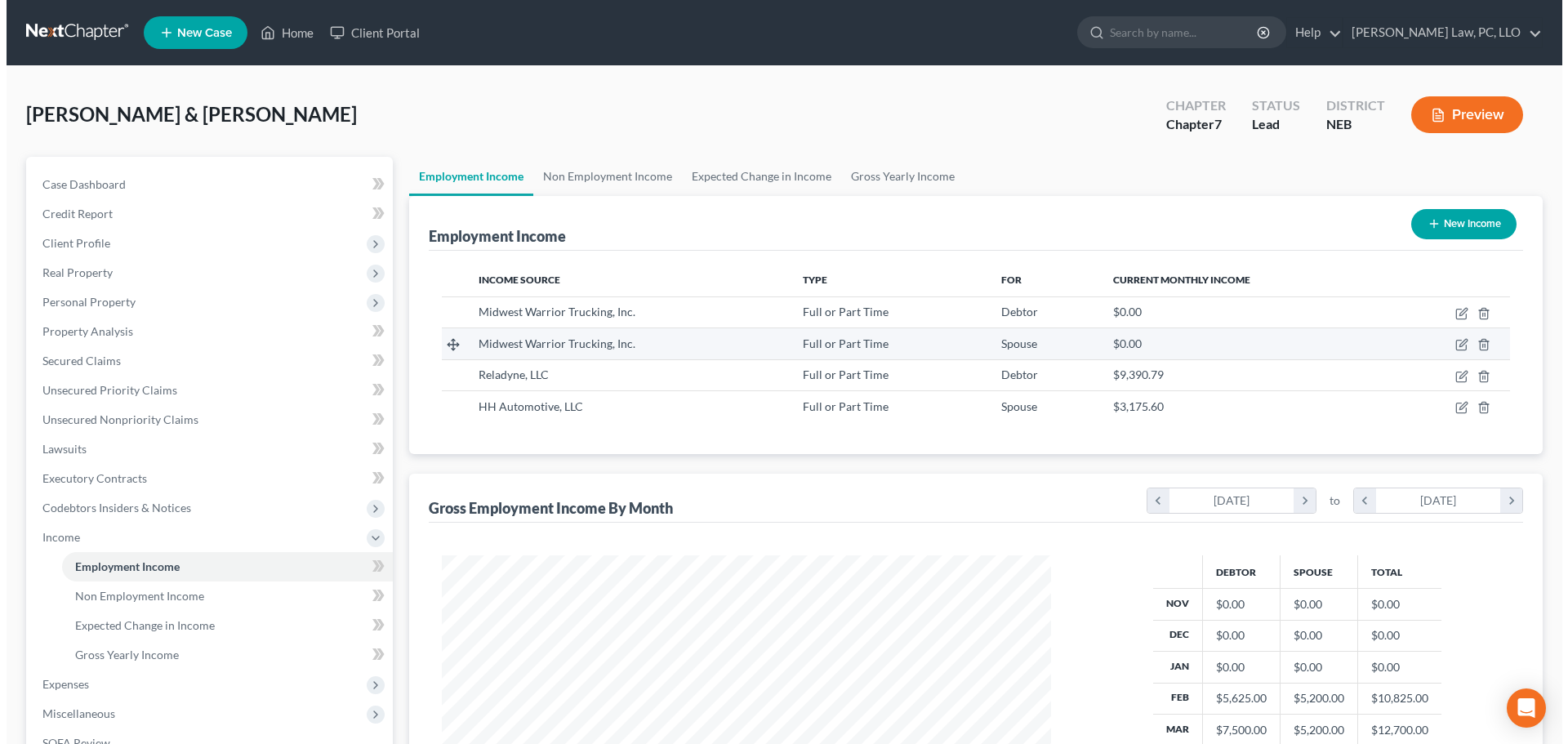
scroll to position [305, 642]
click at [1451, 344] on icon "button" at bounding box center [1456, 345] width 13 height 13
select select "0"
select select "3"
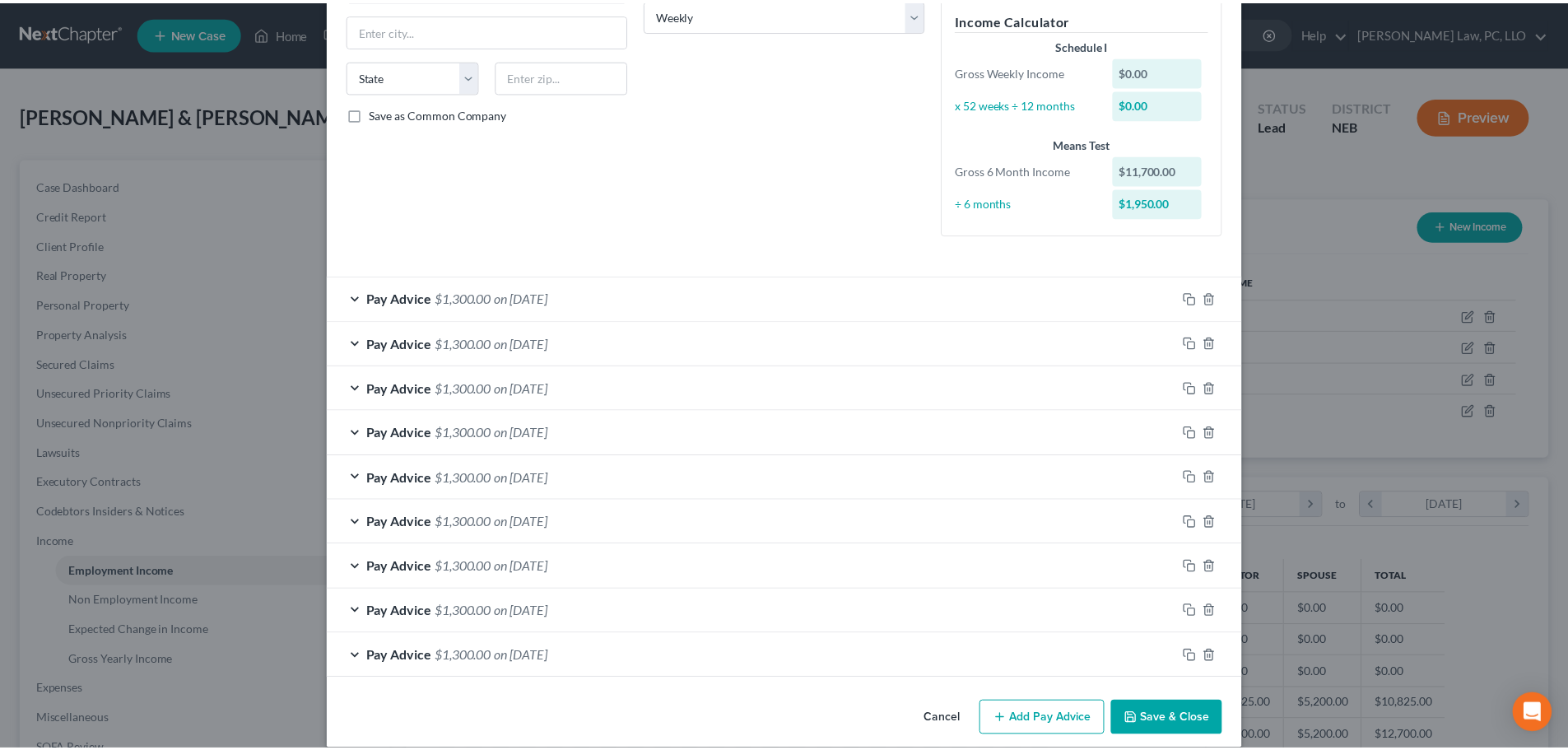
scroll to position [299, 0]
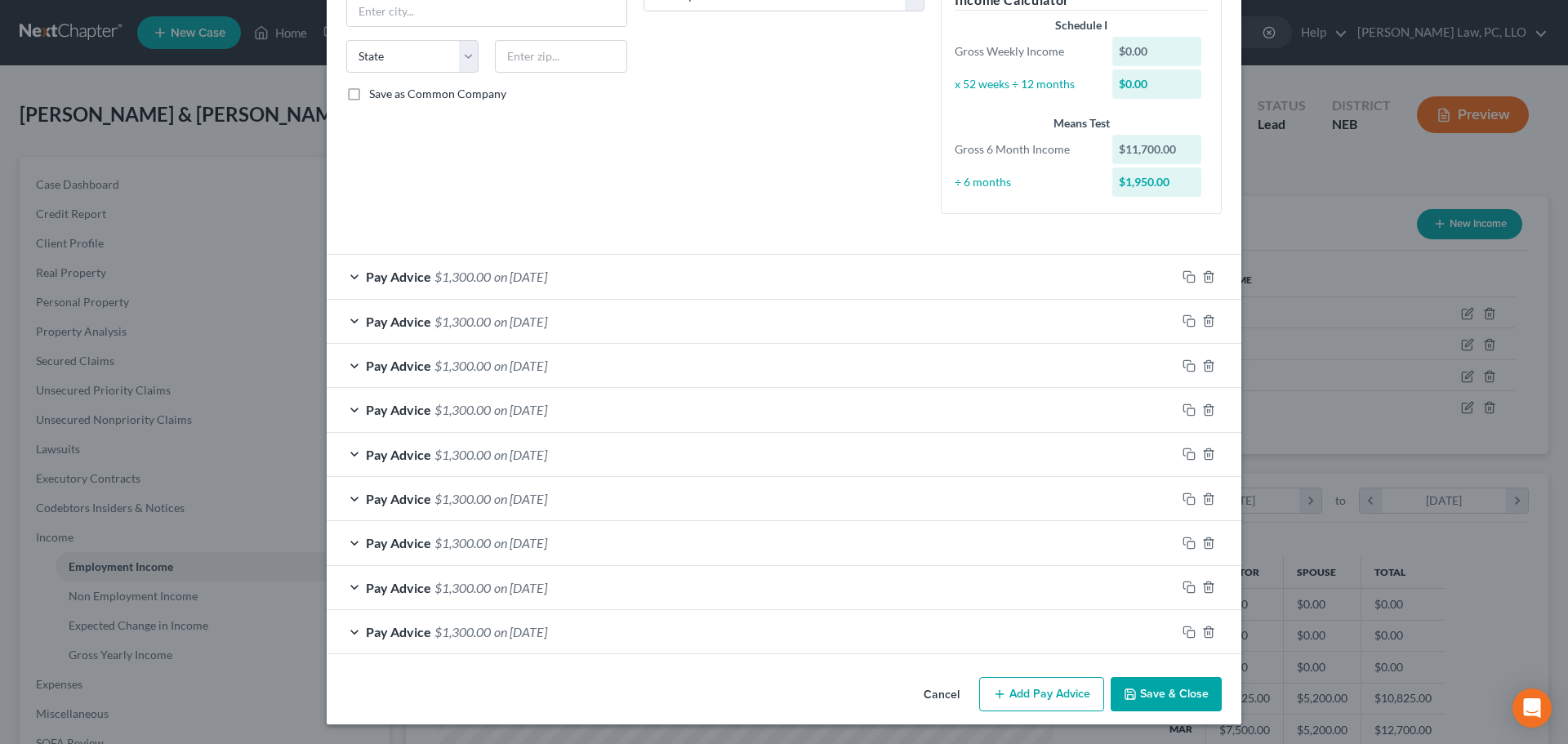
click at [1143, 698] on button "Save & Close" at bounding box center [1166, 695] width 111 height 35
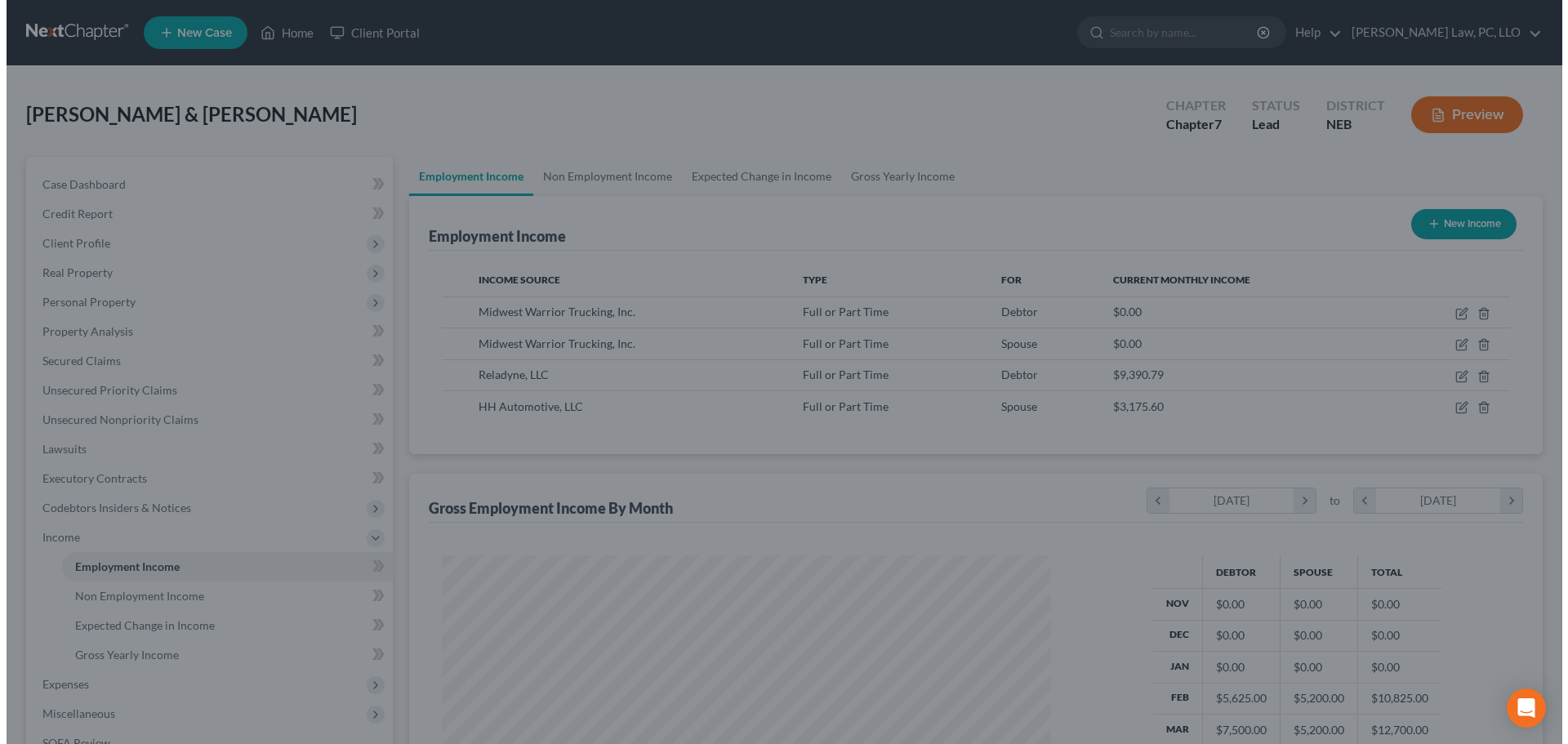
scroll to position [816616, 815891]
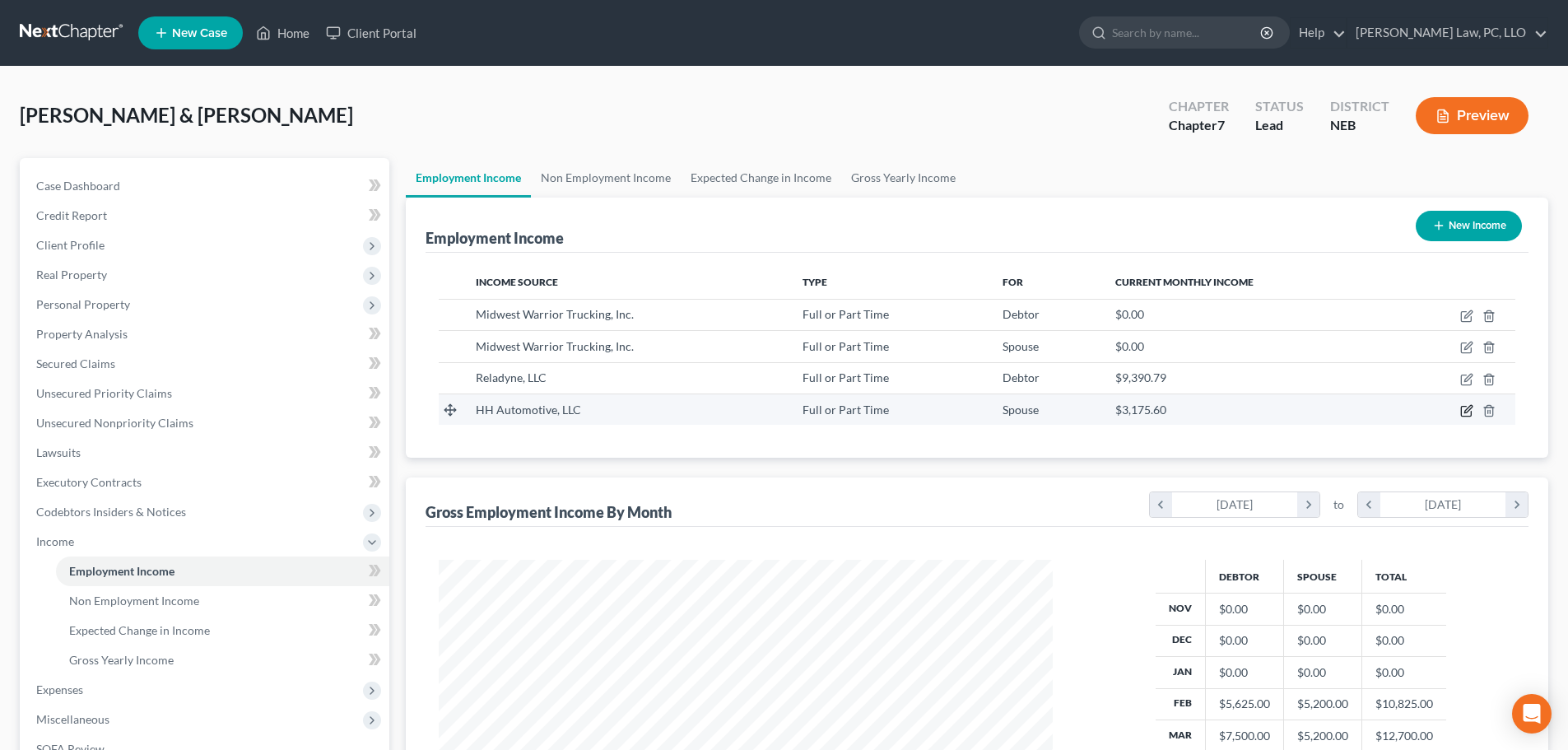
click at [1468, 413] on icon "button" at bounding box center [1467, 411] width 14 height 14
select select "0"
select select "30"
select select "3"
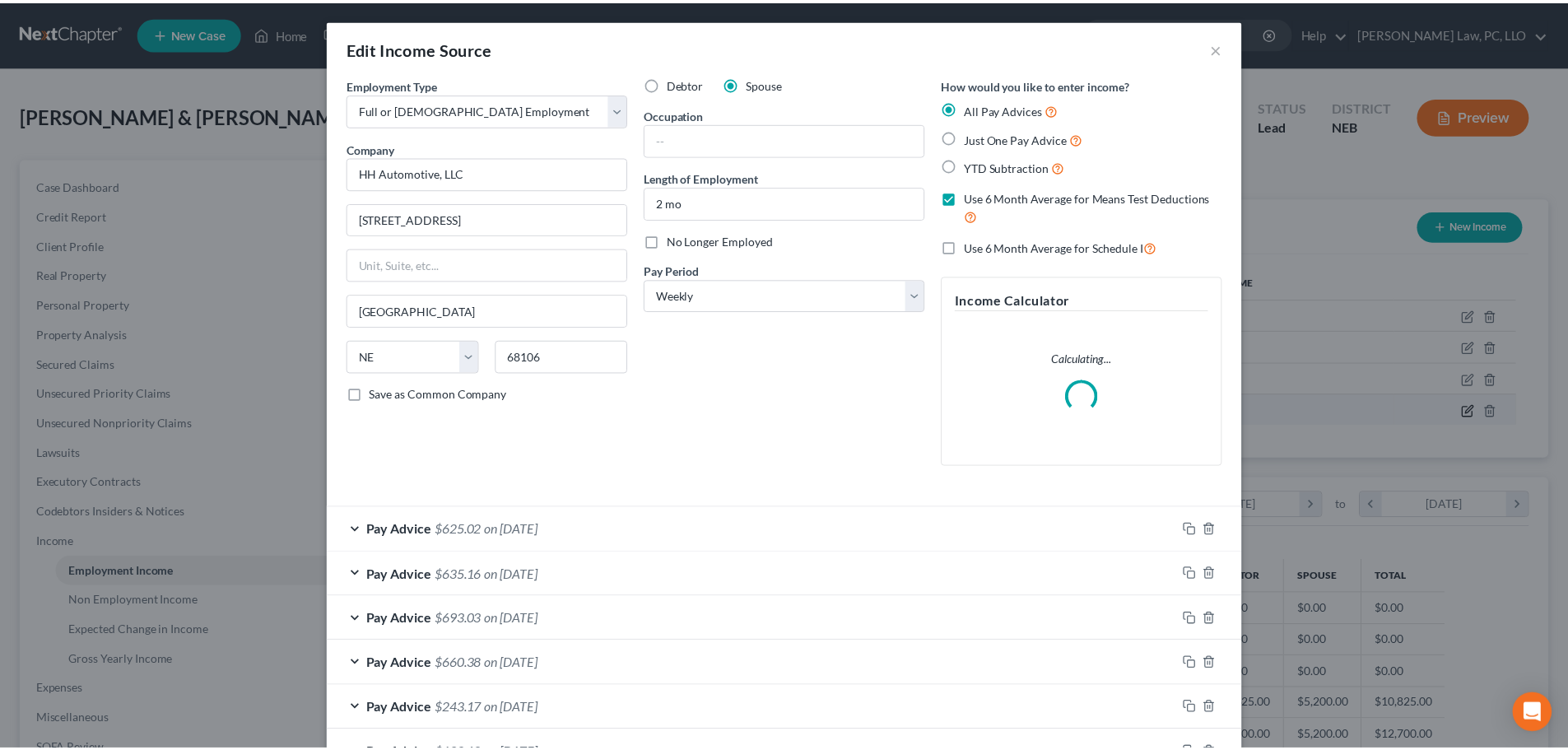
scroll to position [310, 653]
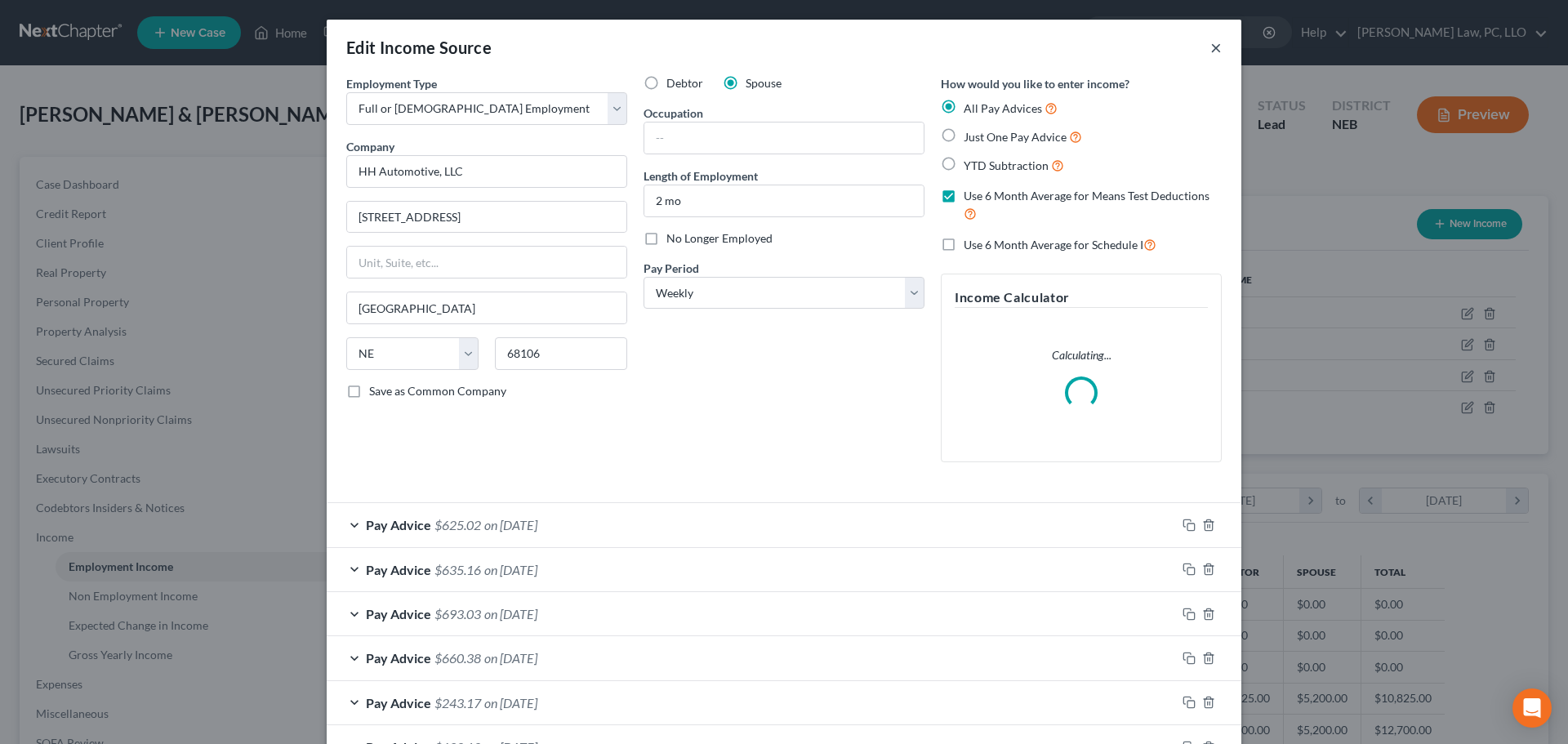
click at [1210, 43] on button "×" at bounding box center [1215, 47] width 12 height 19
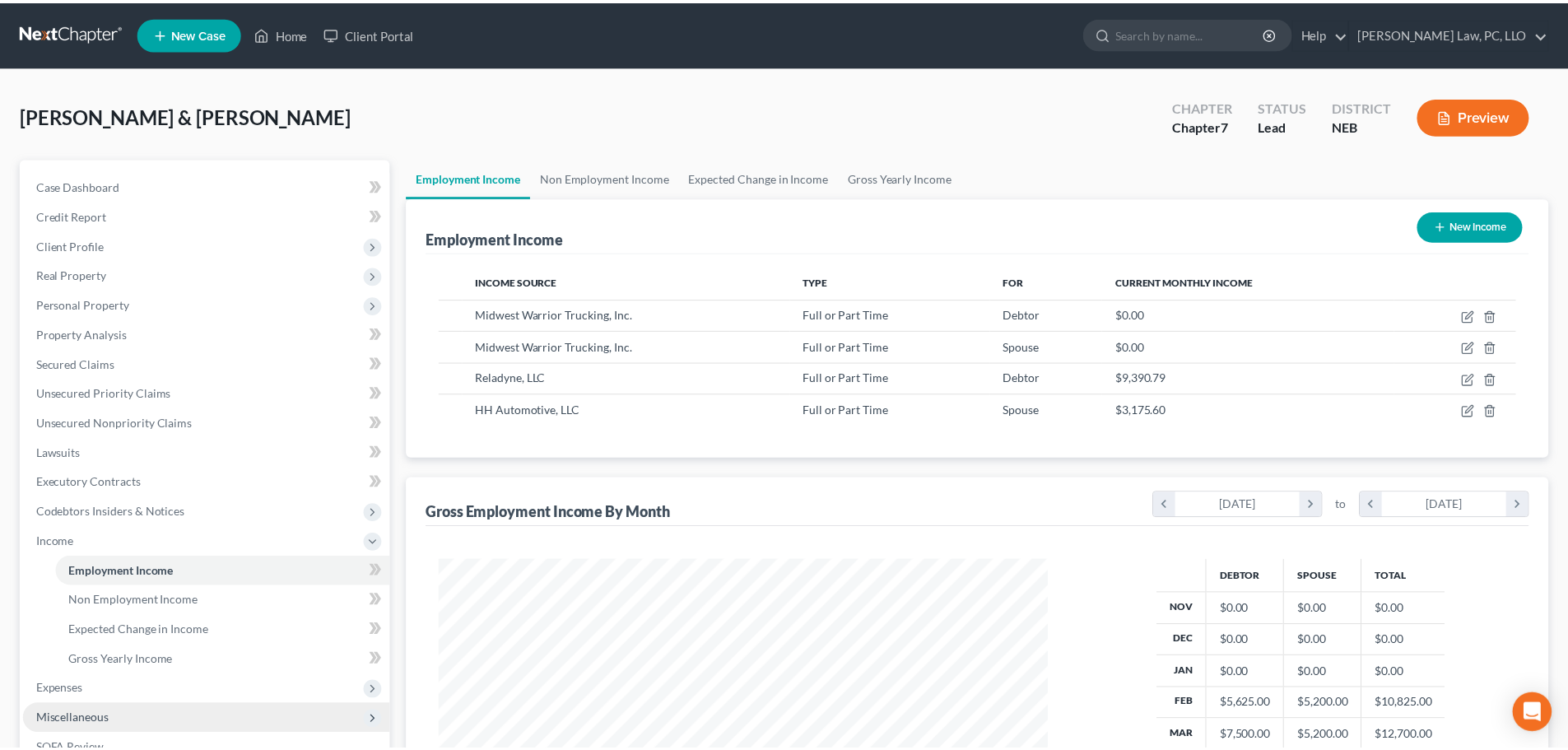
scroll to position [823202, 822443]
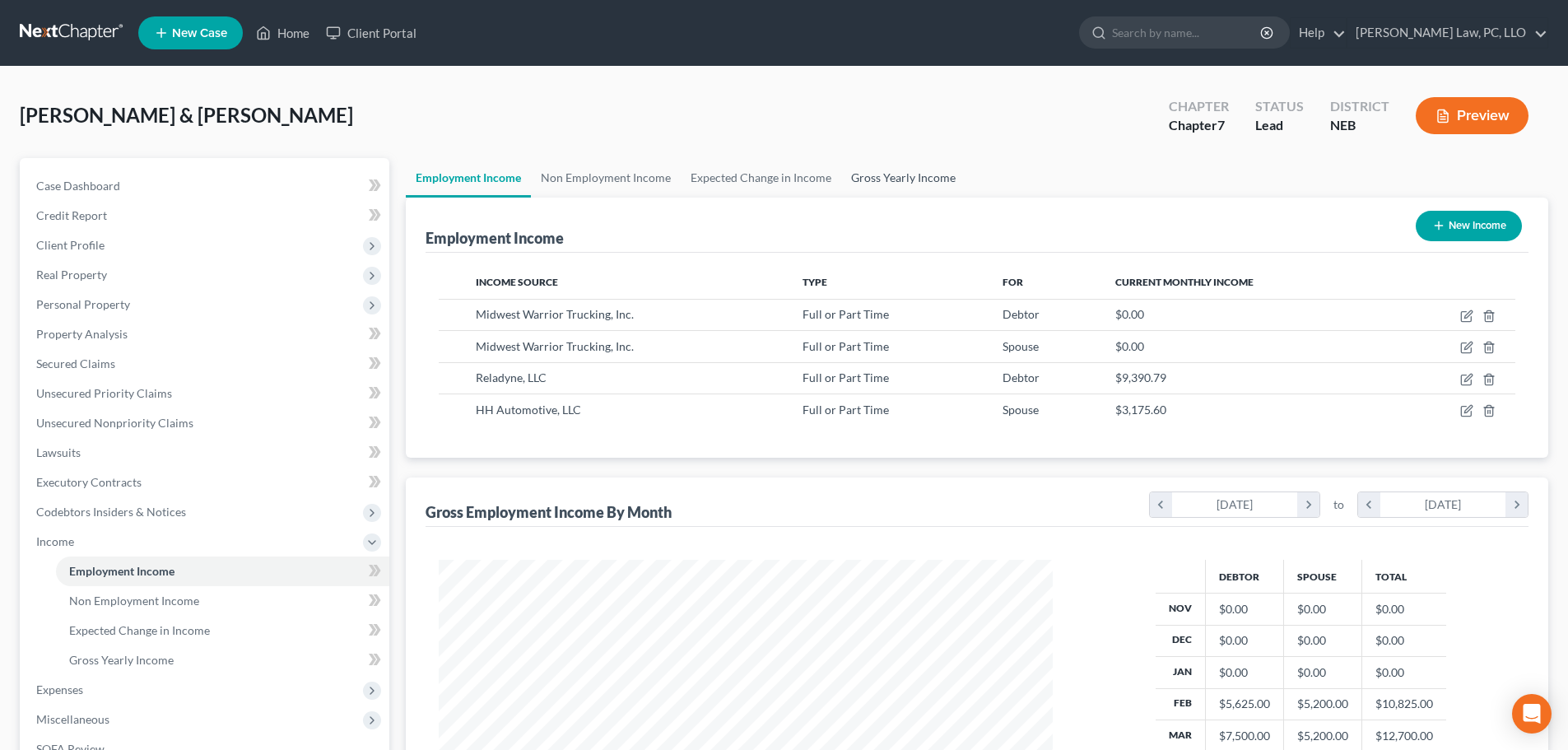
click at [932, 178] on link "Gross Yearly Income" at bounding box center [904, 177] width 124 height 40
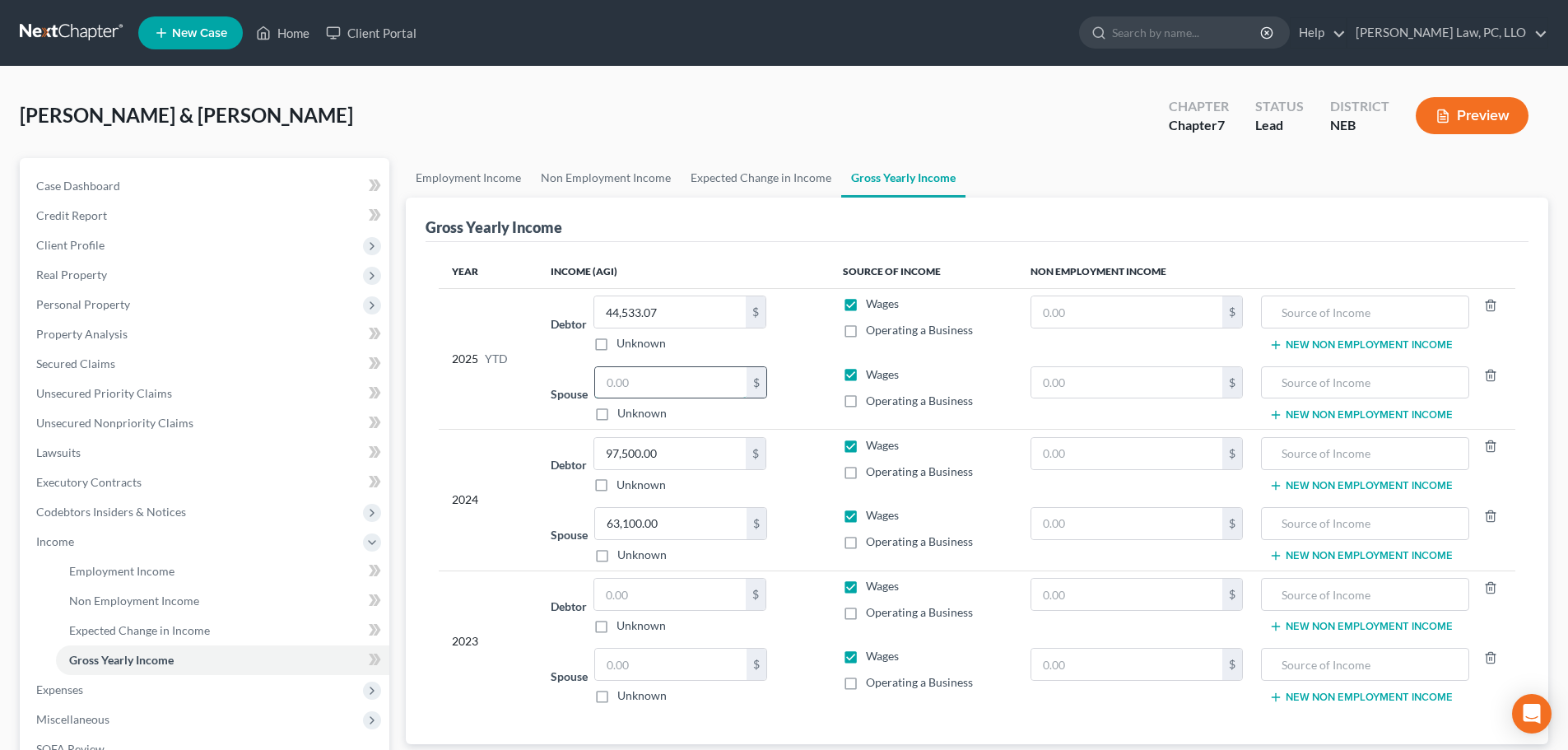
click at [673, 381] on input "text" at bounding box center [670, 383] width 151 height 31
paste input "21,215.78"
type input "21,215.78"
click at [866, 333] on label "Operating a Business" at bounding box center [919, 329] width 107 height 16
click at [873, 332] on input "Operating a Business" at bounding box center [877, 327] width 11 height 11
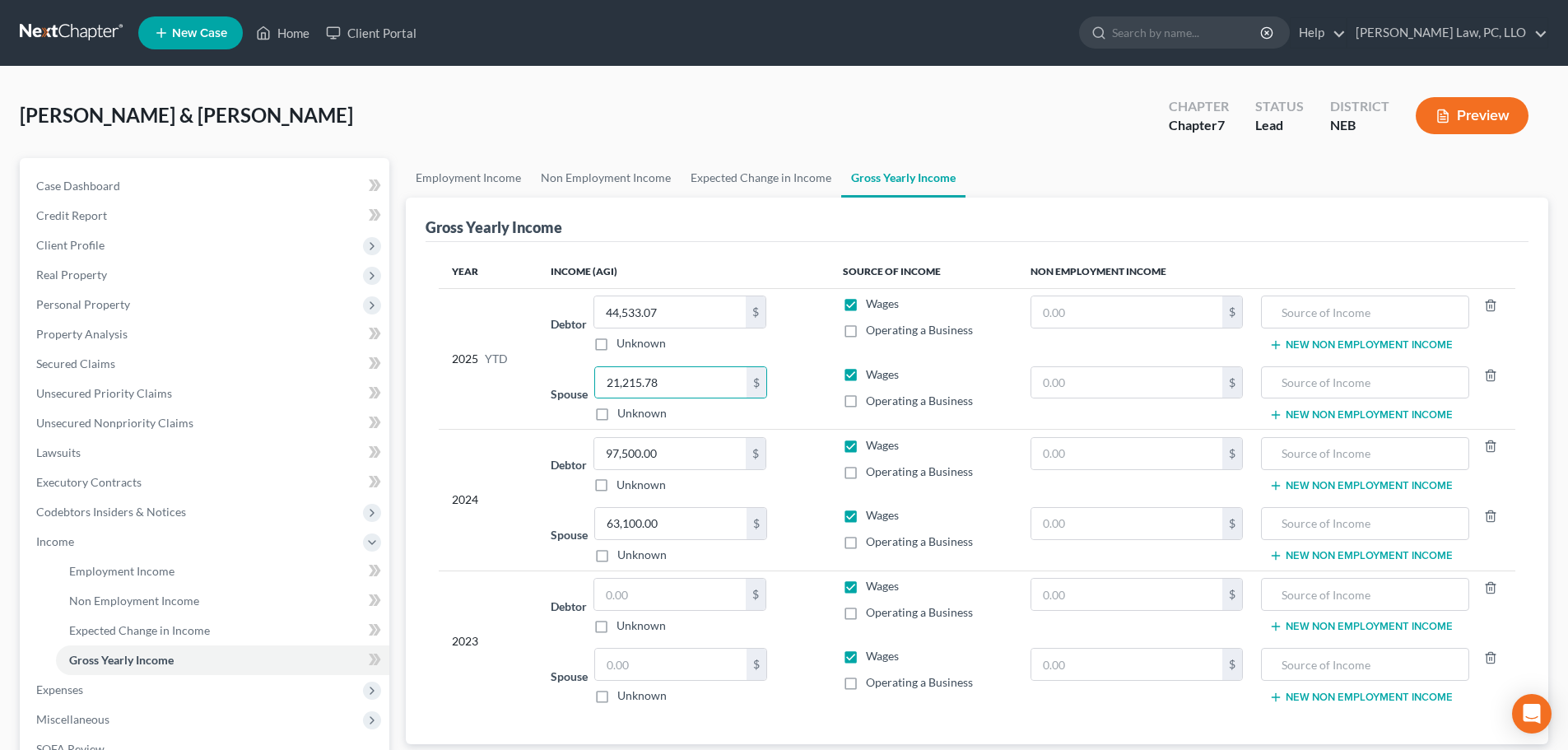
checkbox input "true"
click at [866, 405] on label "Operating a Business" at bounding box center [919, 400] width 107 height 16
click at [873, 403] on input "Operating a Business" at bounding box center [877, 397] width 11 height 11
checkbox input "true"
click at [74, 547] on span "Income" at bounding box center [206, 542] width 366 height 30
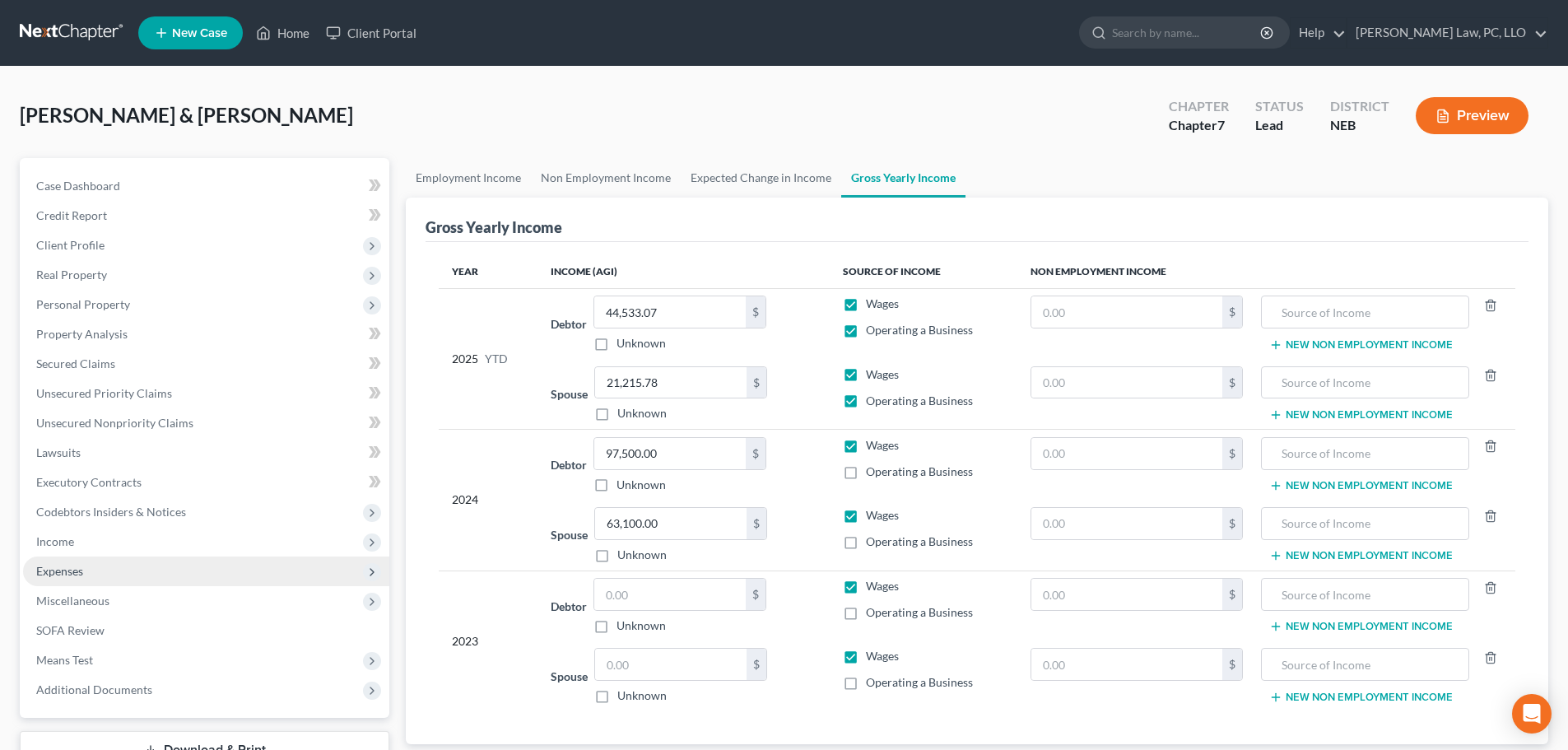
click at [78, 578] on span "Expenses" at bounding box center [206, 572] width 366 height 30
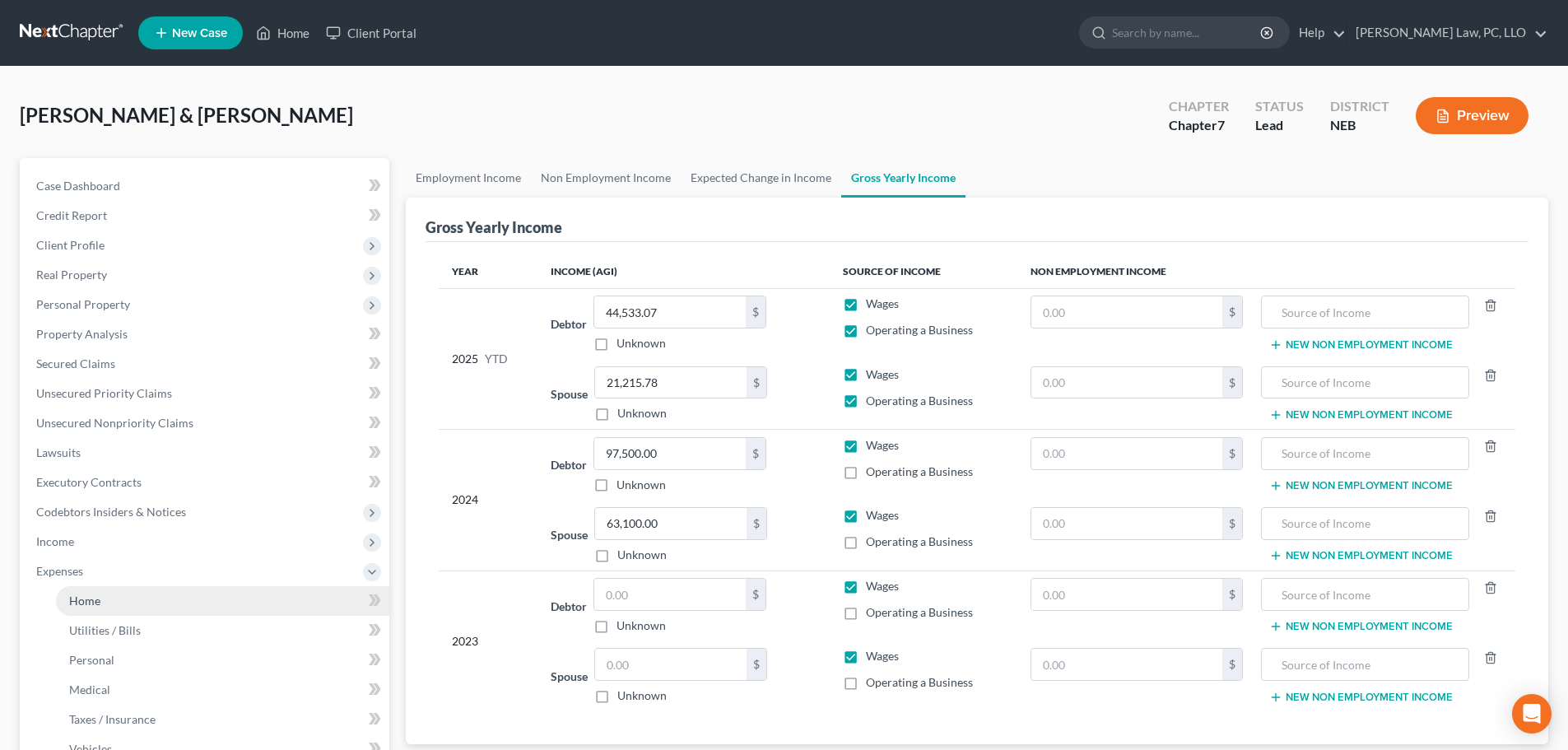
click at [113, 605] on link "Home" at bounding box center [223, 601] width 333 height 30
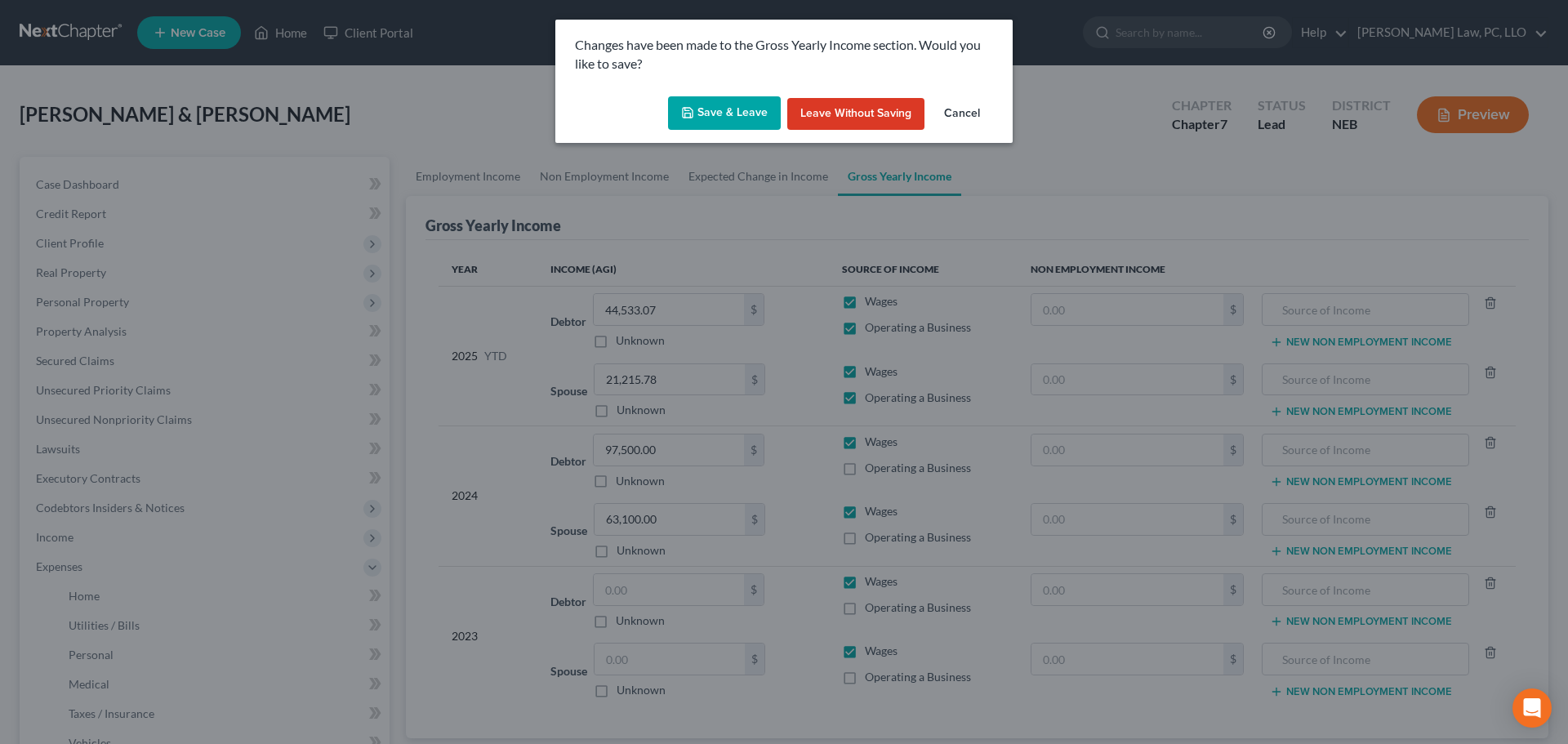
click at [688, 115] on icon "button" at bounding box center [688, 112] width 13 height 13
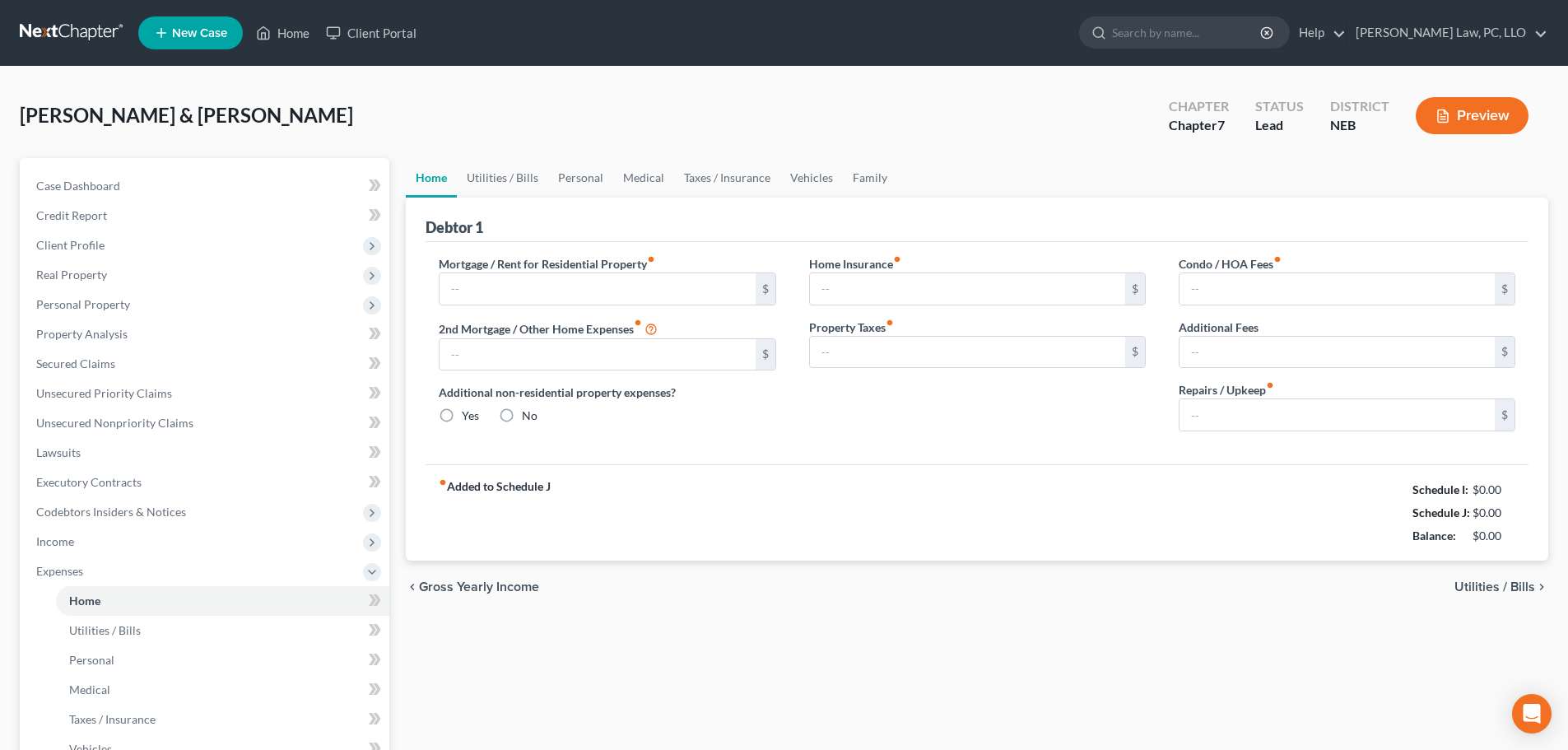
type input "2,849.00"
type input "0.00"
radio input "true"
type input "51.18"
type input "0.00"
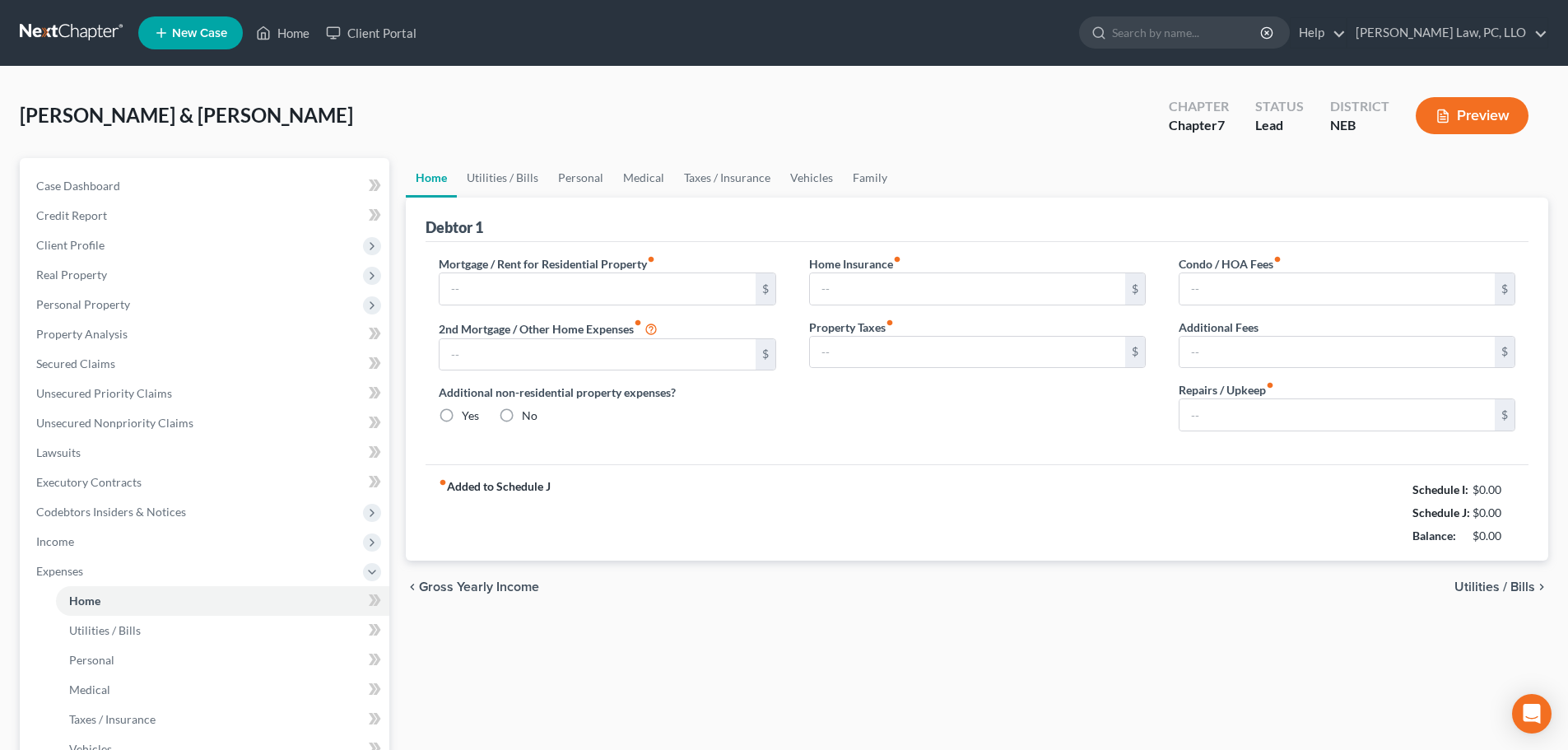
type input "0.00"
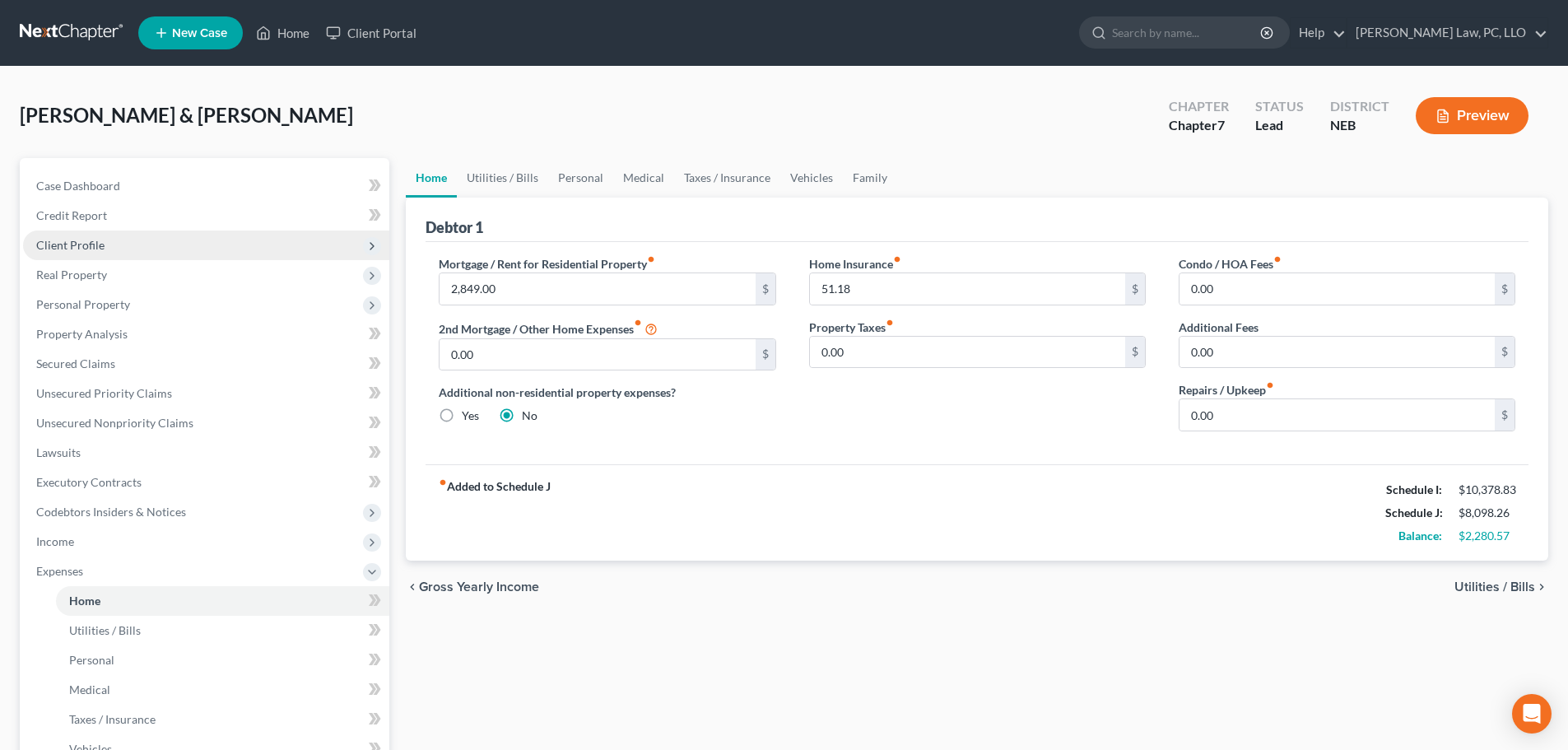
click at [138, 253] on span "Client Profile" at bounding box center [206, 245] width 366 height 30
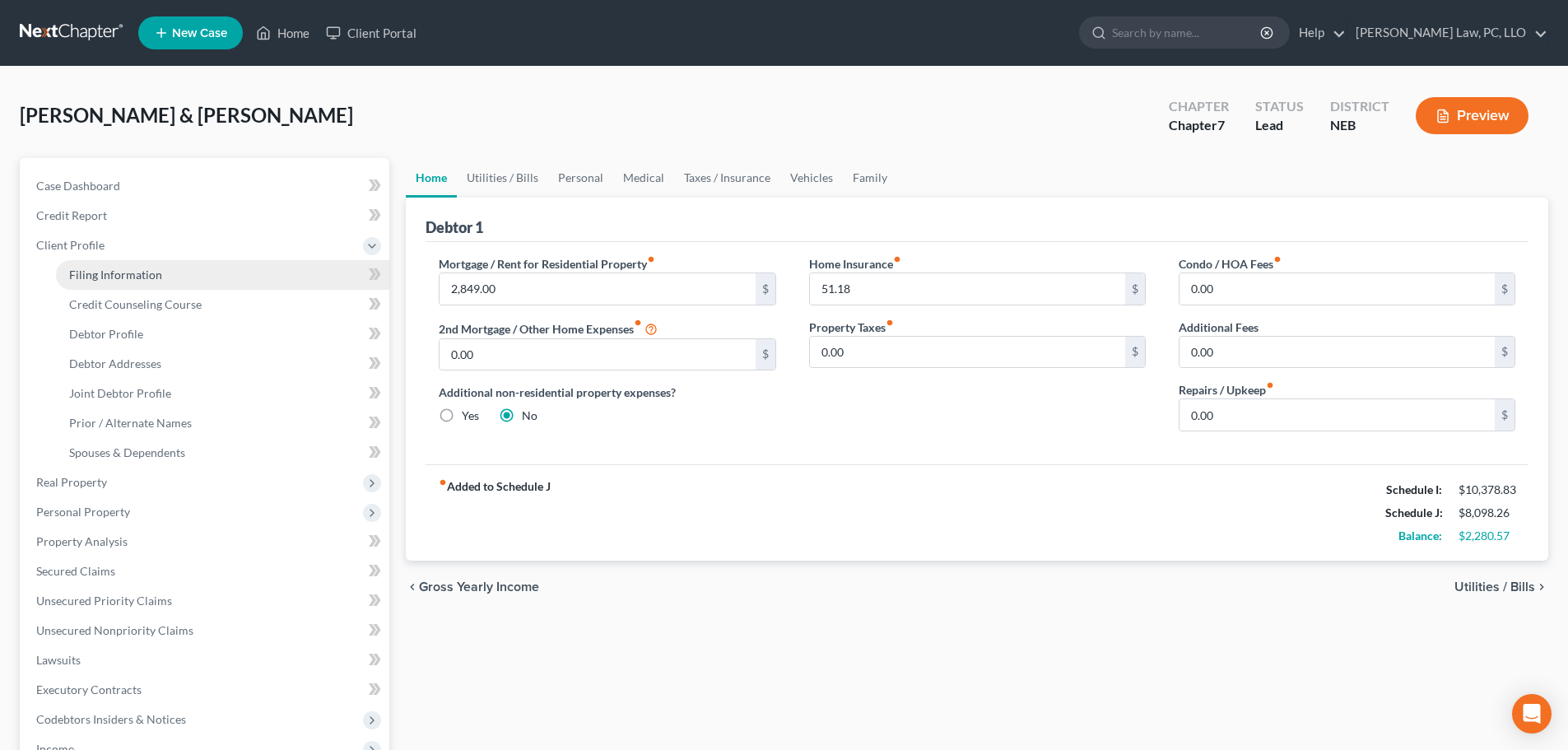
click at [136, 271] on span "Filing Information" at bounding box center [115, 274] width 93 height 14
select select "0"
select select "3"
select select "1"
select select "0"
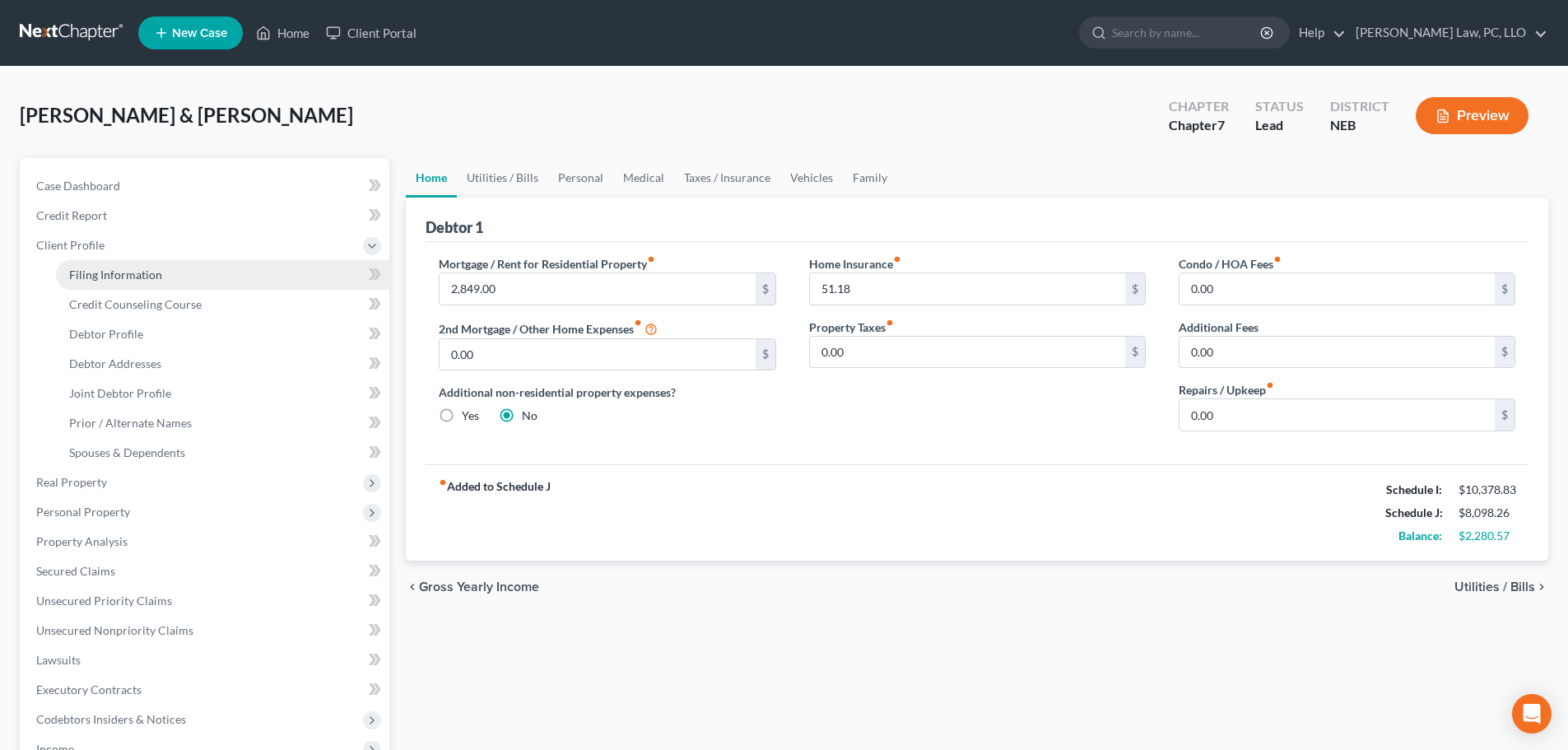
select select "48"
select select "0"
select select "30"
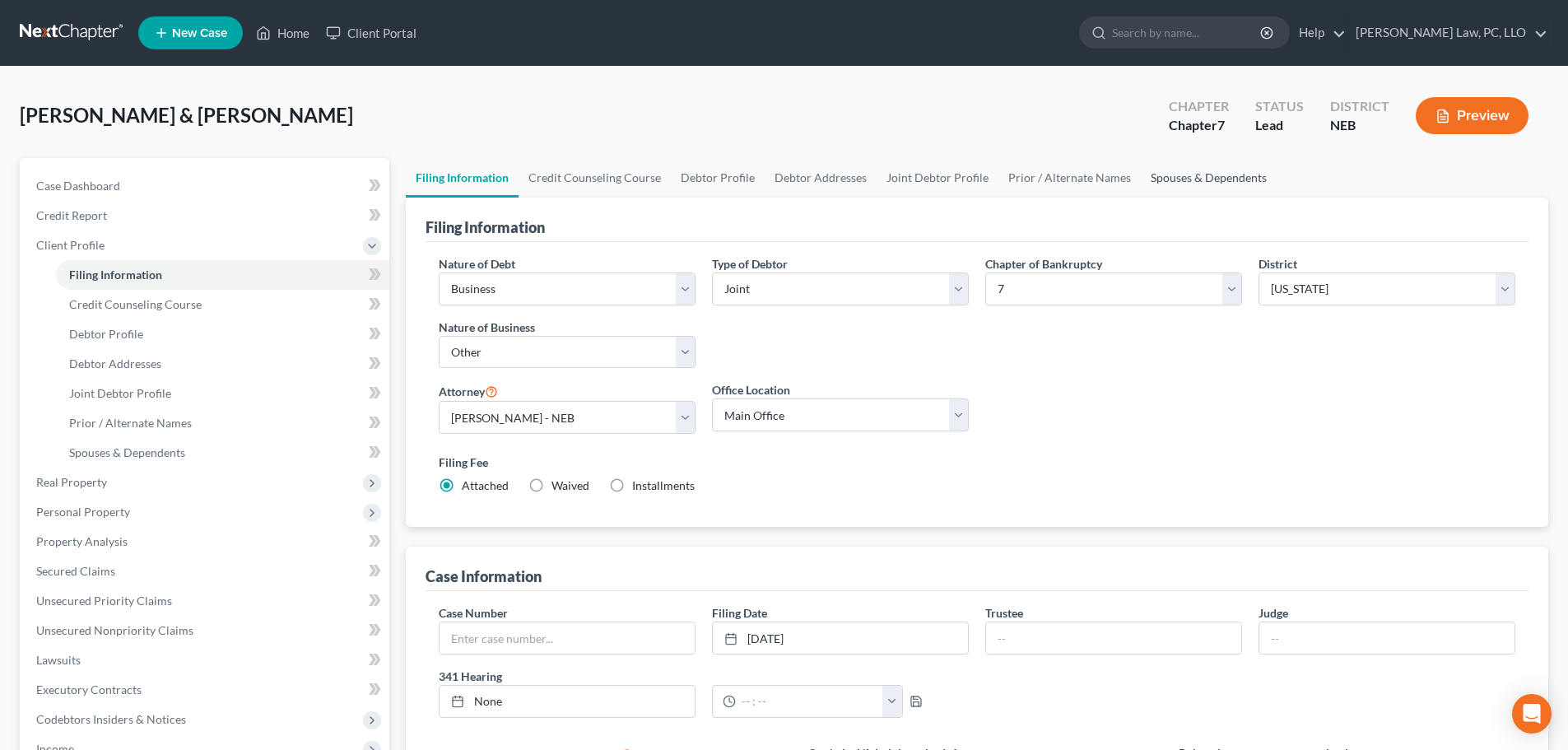
click at [1162, 181] on link "Spouses & Dependents" at bounding box center [1209, 177] width 136 height 40
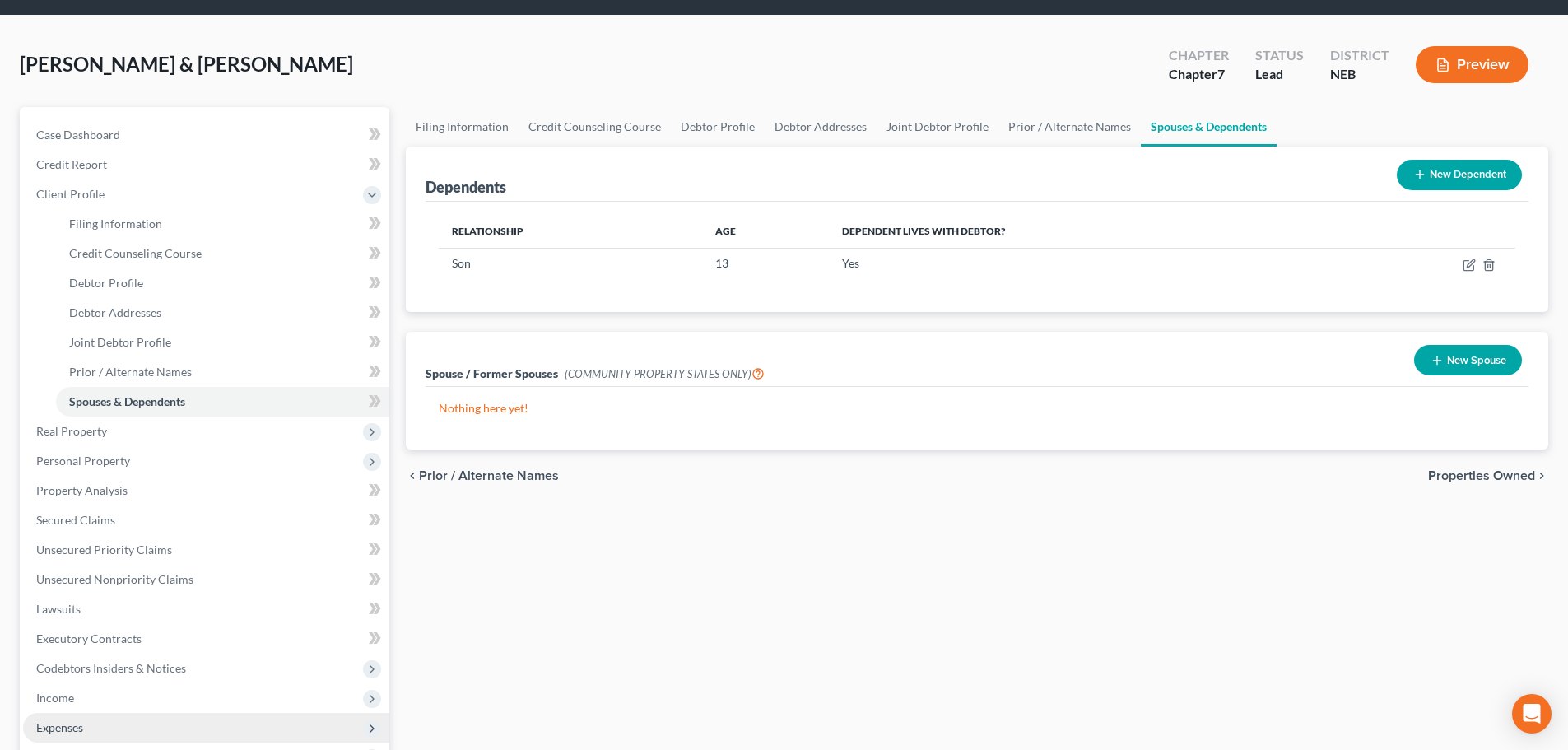
scroll to position [247, 0]
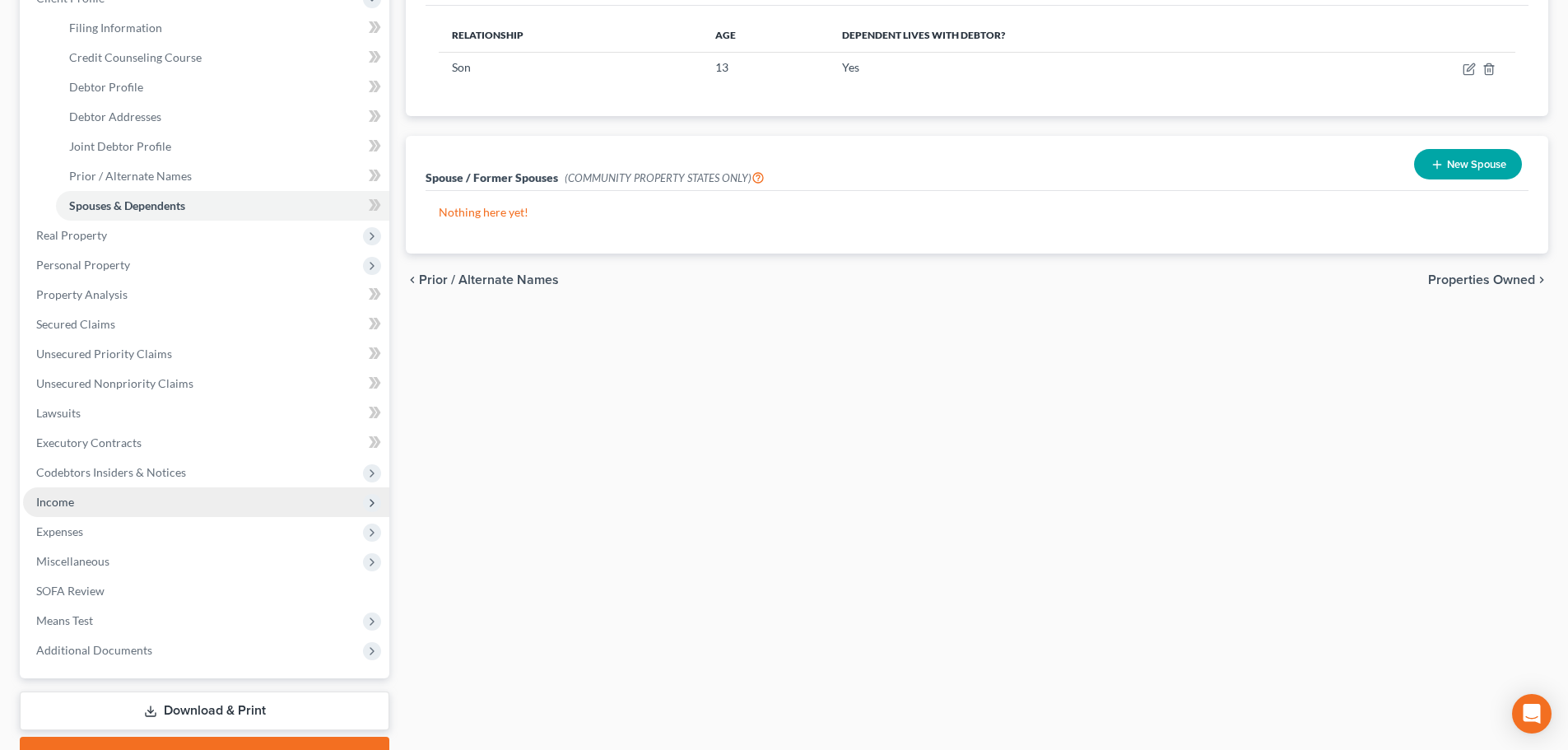
click at [51, 507] on span "Income" at bounding box center [54, 502] width 38 height 14
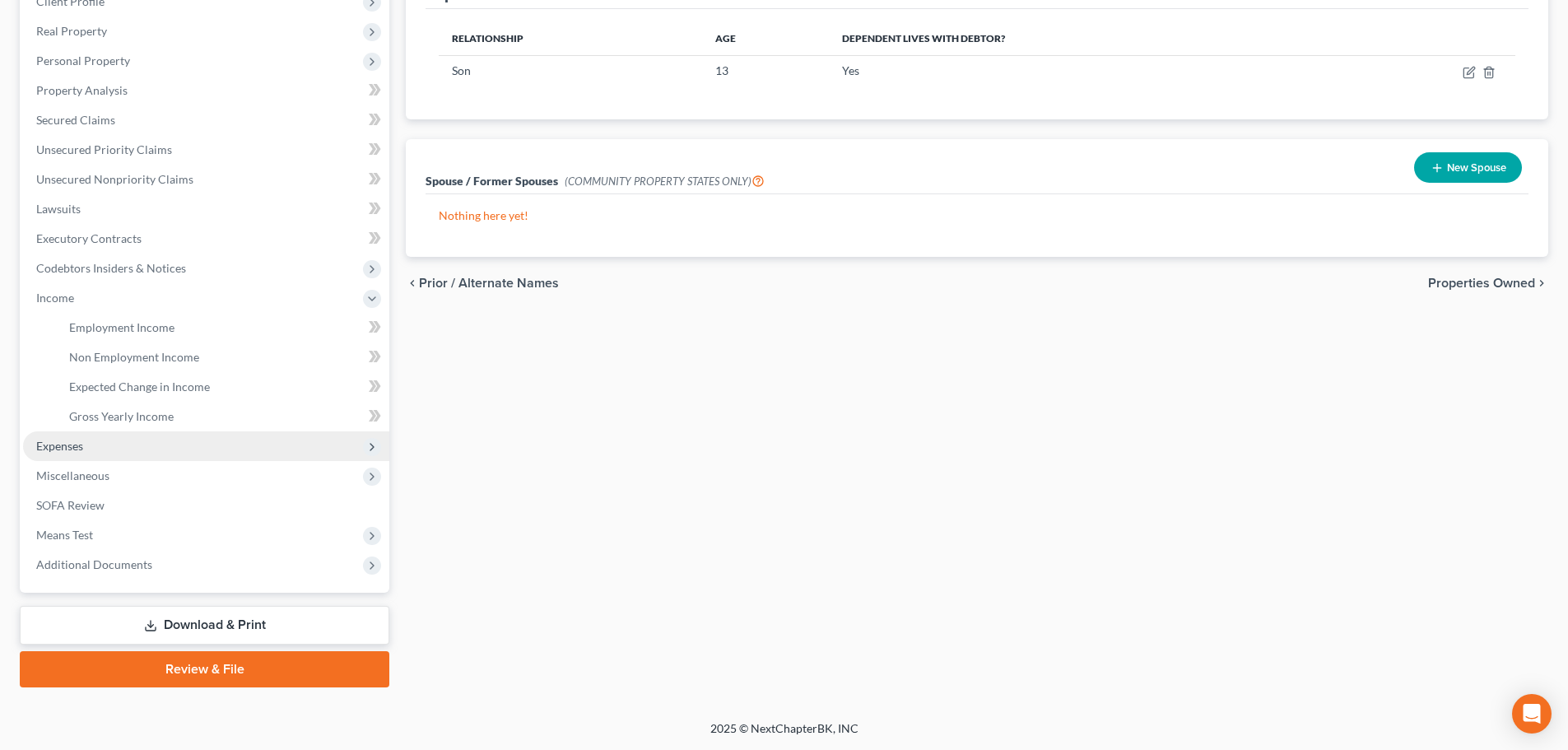
click at [57, 442] on span "Expenses" at bounding box center [59, 446] width 46 height 14
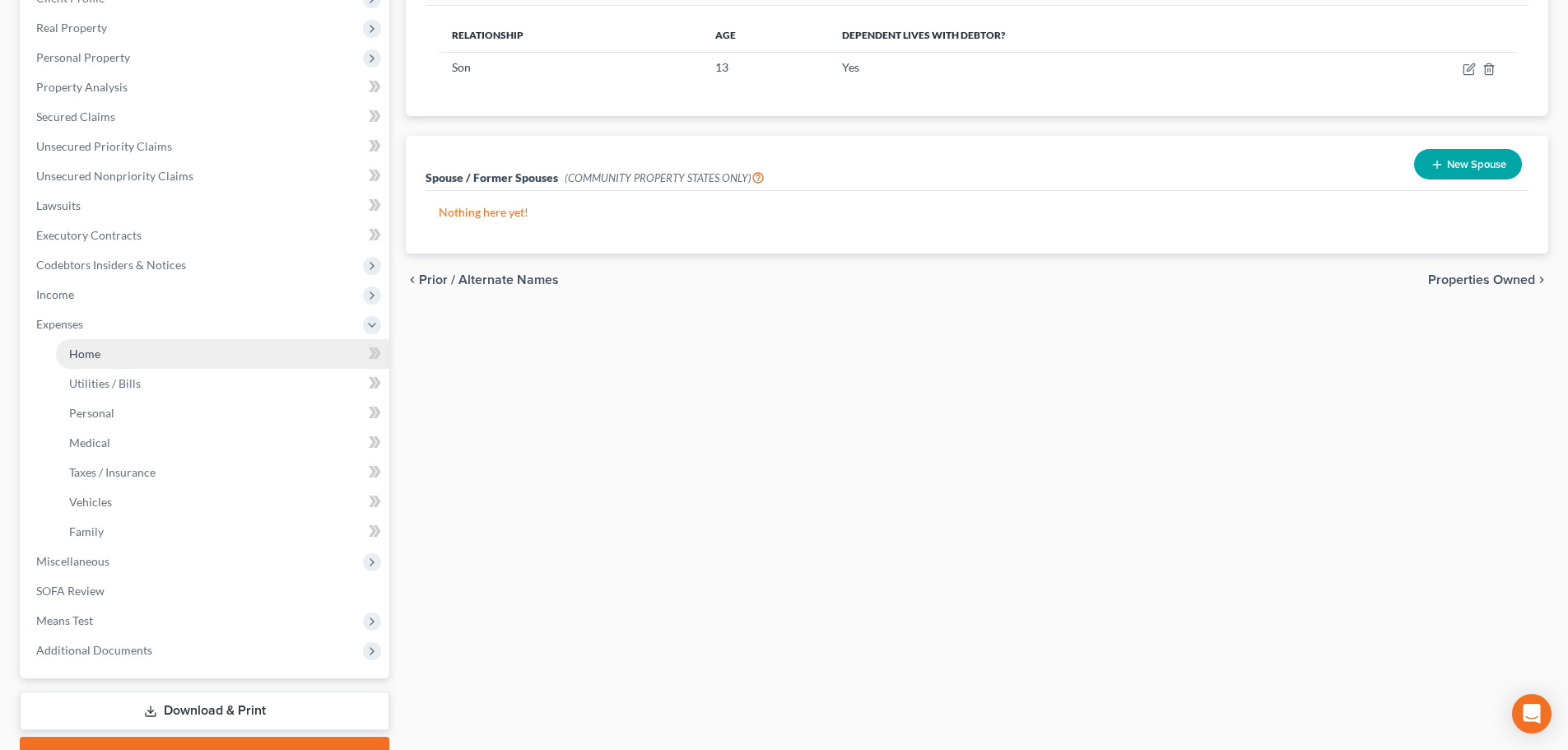
click at [96, 345] on link "Home" at bounding box center [223, 354] width 333 height 30
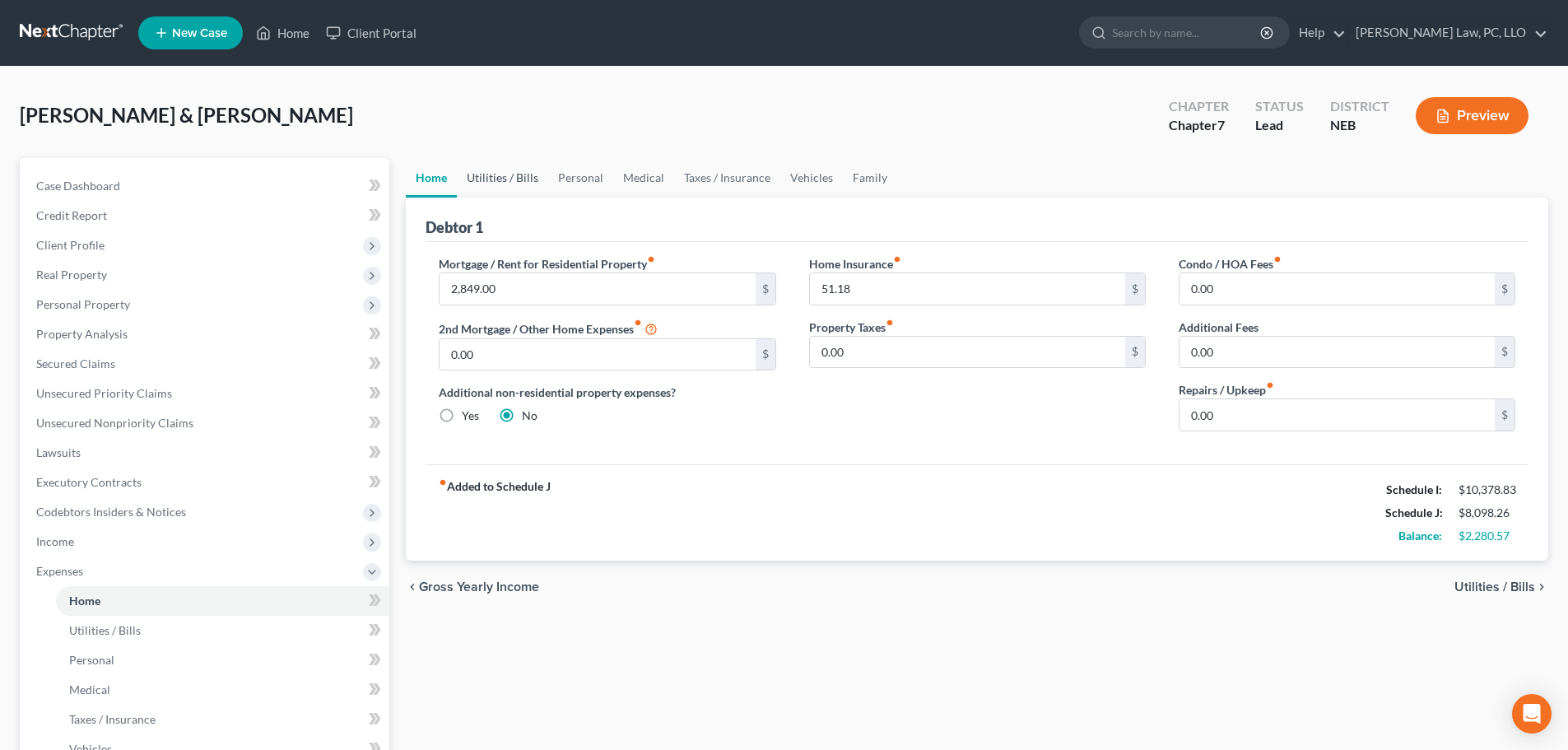
click at [520, 172] on link "Utilities / Bills" at bounding box center [503, 177] width 91 height 40
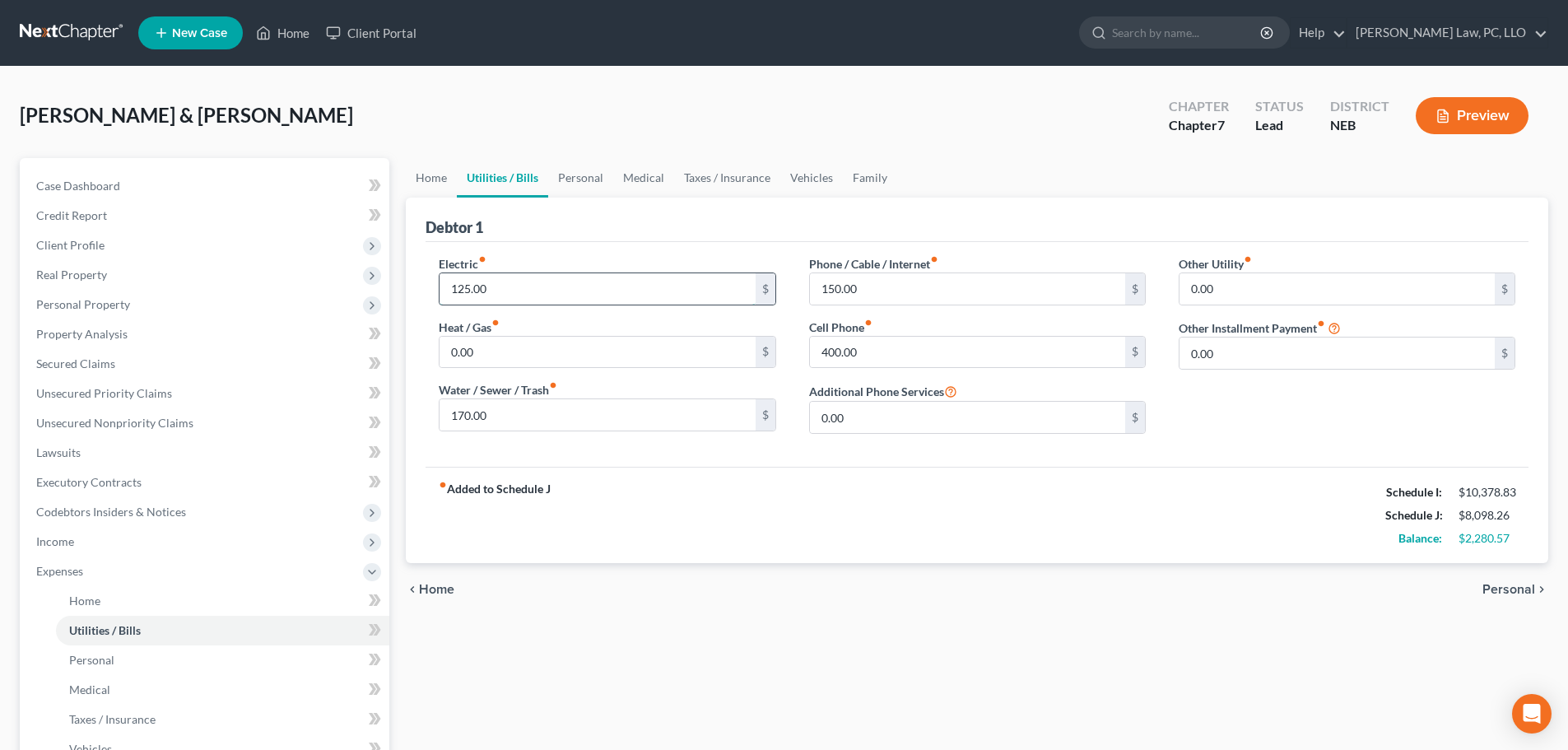
click at [508, 296] on input "125.00" at bounding box center [597, 289] width 315 height 31
type input "150.00"
click at [578, 182] on link "Personal" at bounding box center [580, 177] width 65 height 40
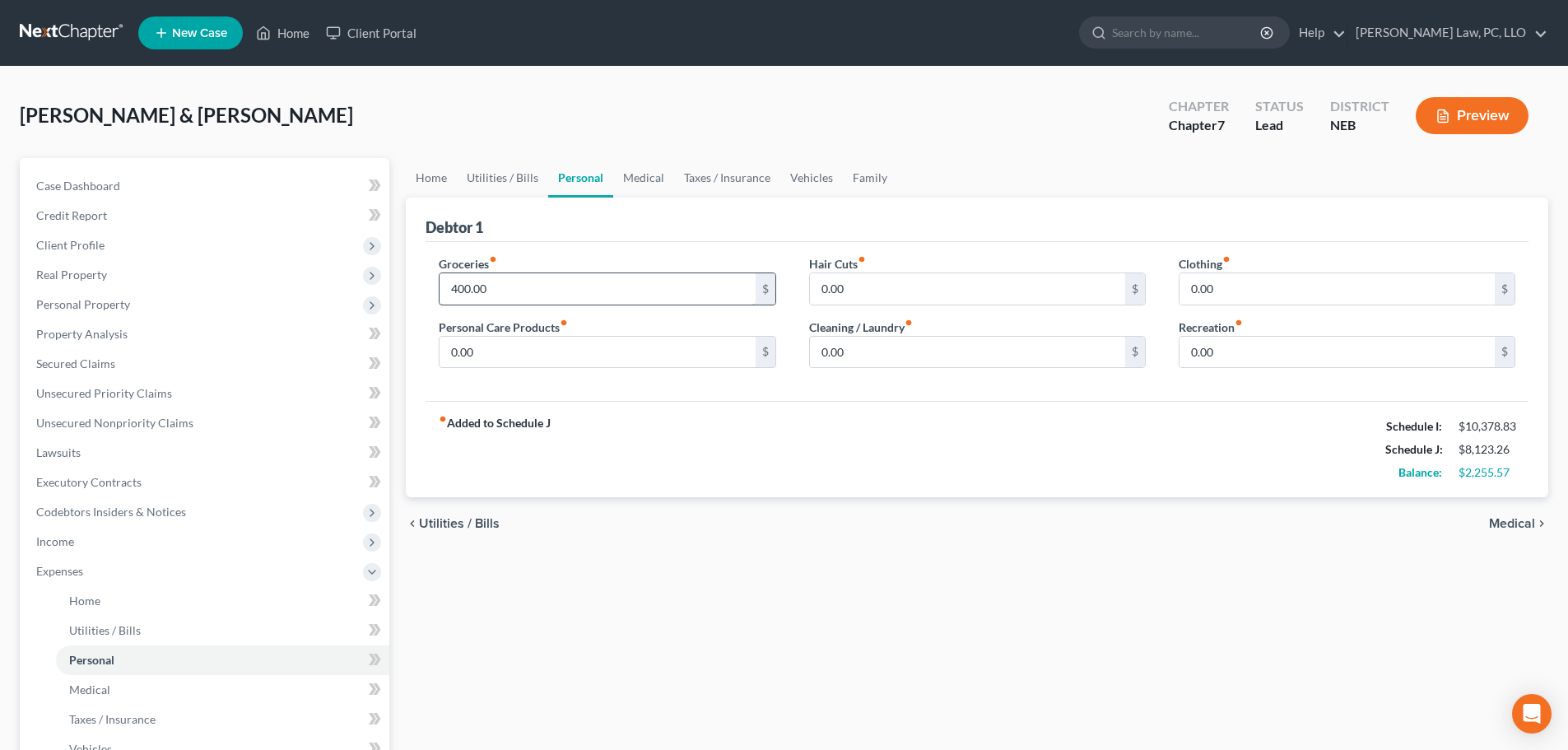
click at [535, 288] on input "400.00" at bounding box center [597, 289] width 315 height 31
type input "1,100.00"
click at [1283, 296] on input "0.00" at bounding box center [1337, 289] width 315 height 31
type input "175.00"
click at [1048, 283] on input "0.00" at bounding box center [967, 289] width 315 height 31
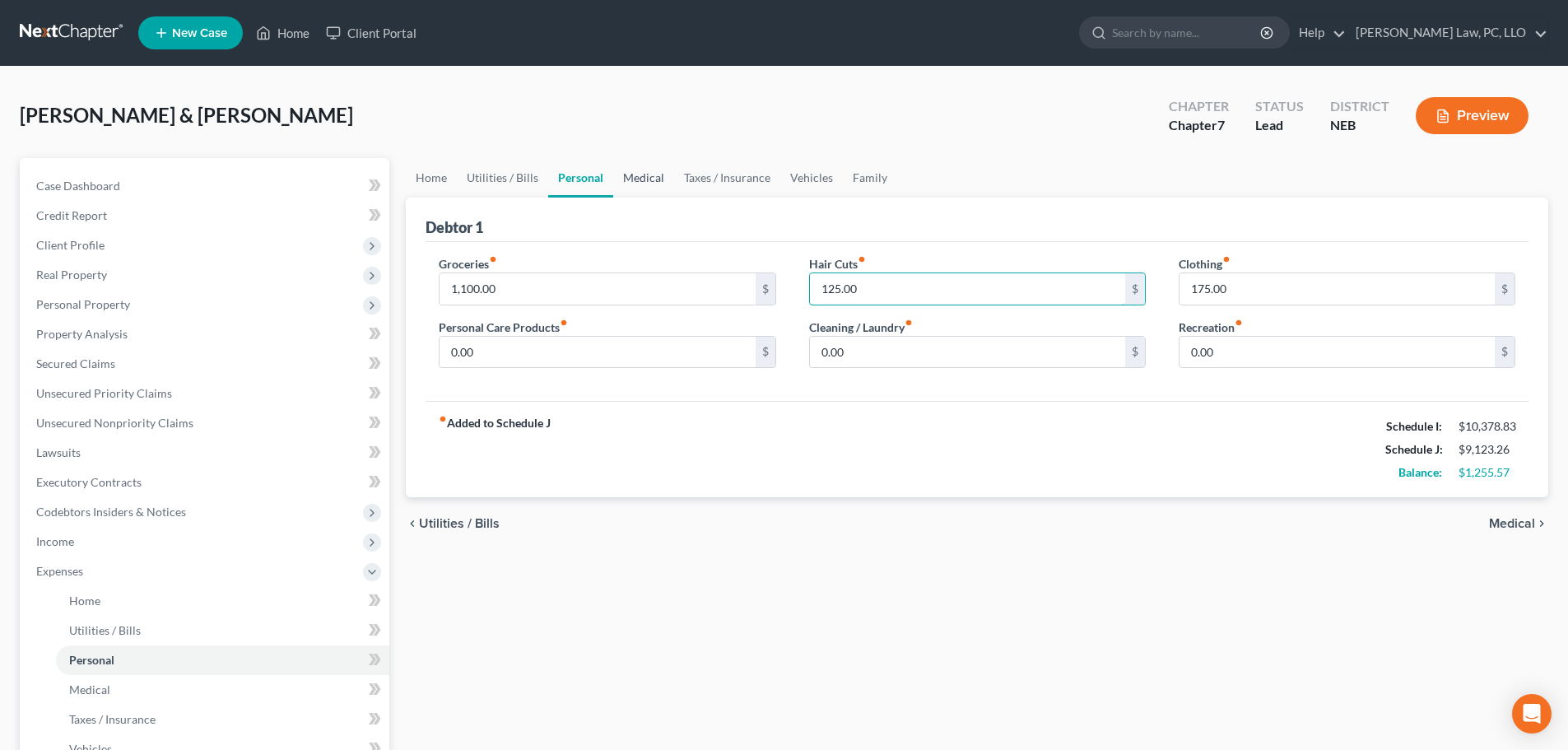
type input "125.00"
click at [628, 178] on link "Medical" at bounding box center [643, 177] width 61 height 40
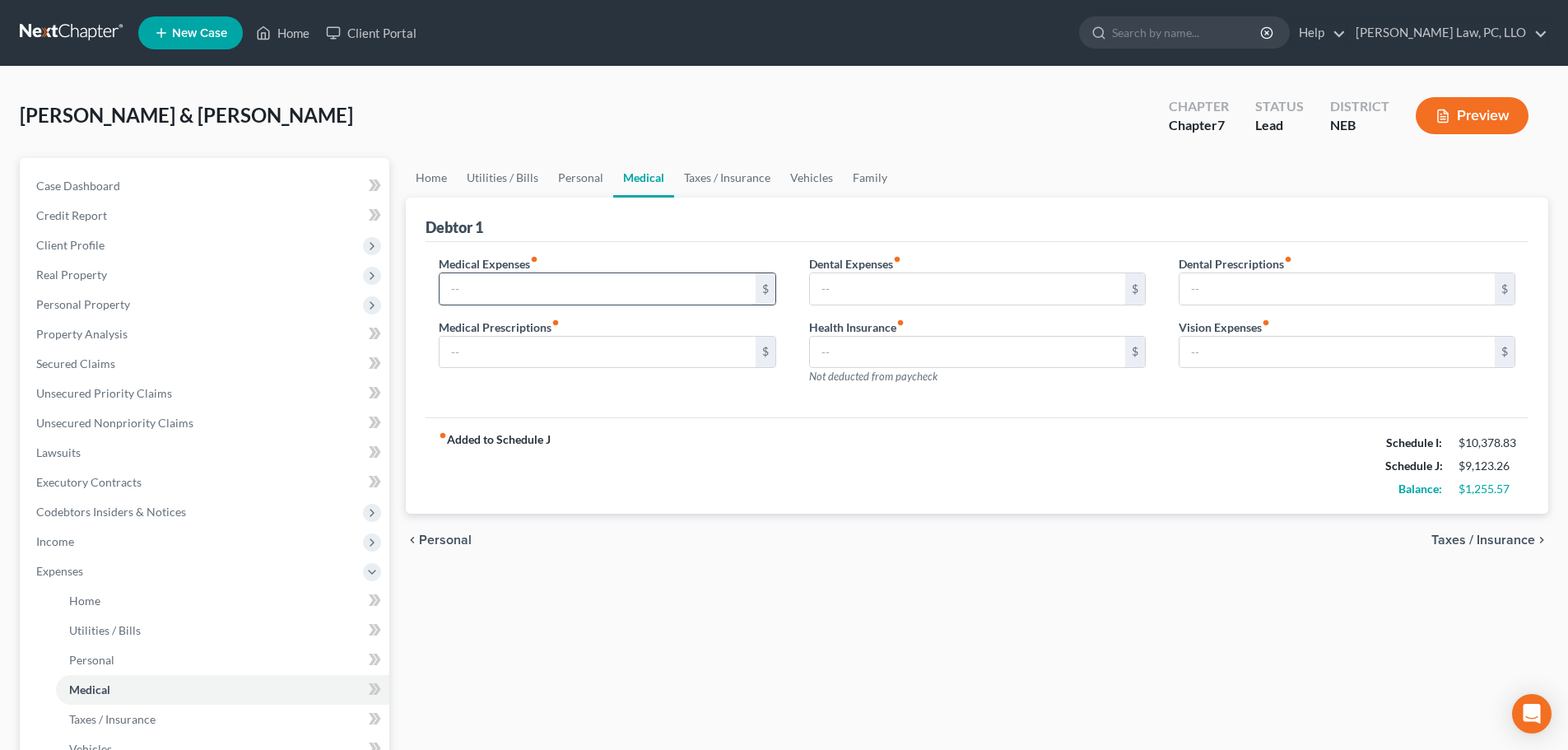
drag, startPoint x: 557, startPoint y: 290, endPoint x: 570, endPoint y: 292, distance: 13.2
click at [557, 290] on input "text" at bounding box center [597, 289] width 315 height 31
type input "100.00"
click at [701, 175] on link "Taxes / Insurance" at bounding box center [727, 177] width 107 height 40
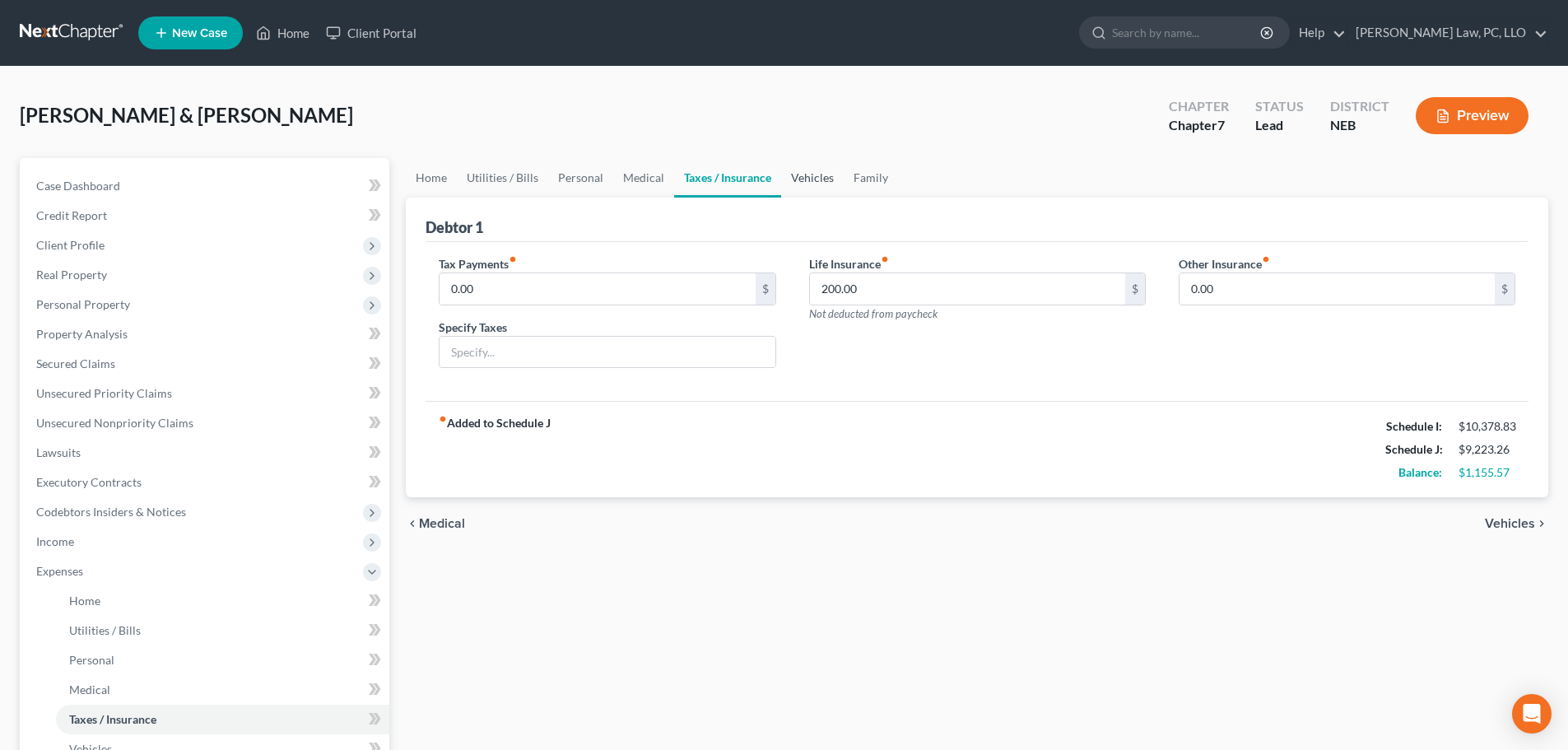
click at [806, 183] on link "Vehicles" at bounding box center [813, 177] width 63 height 40
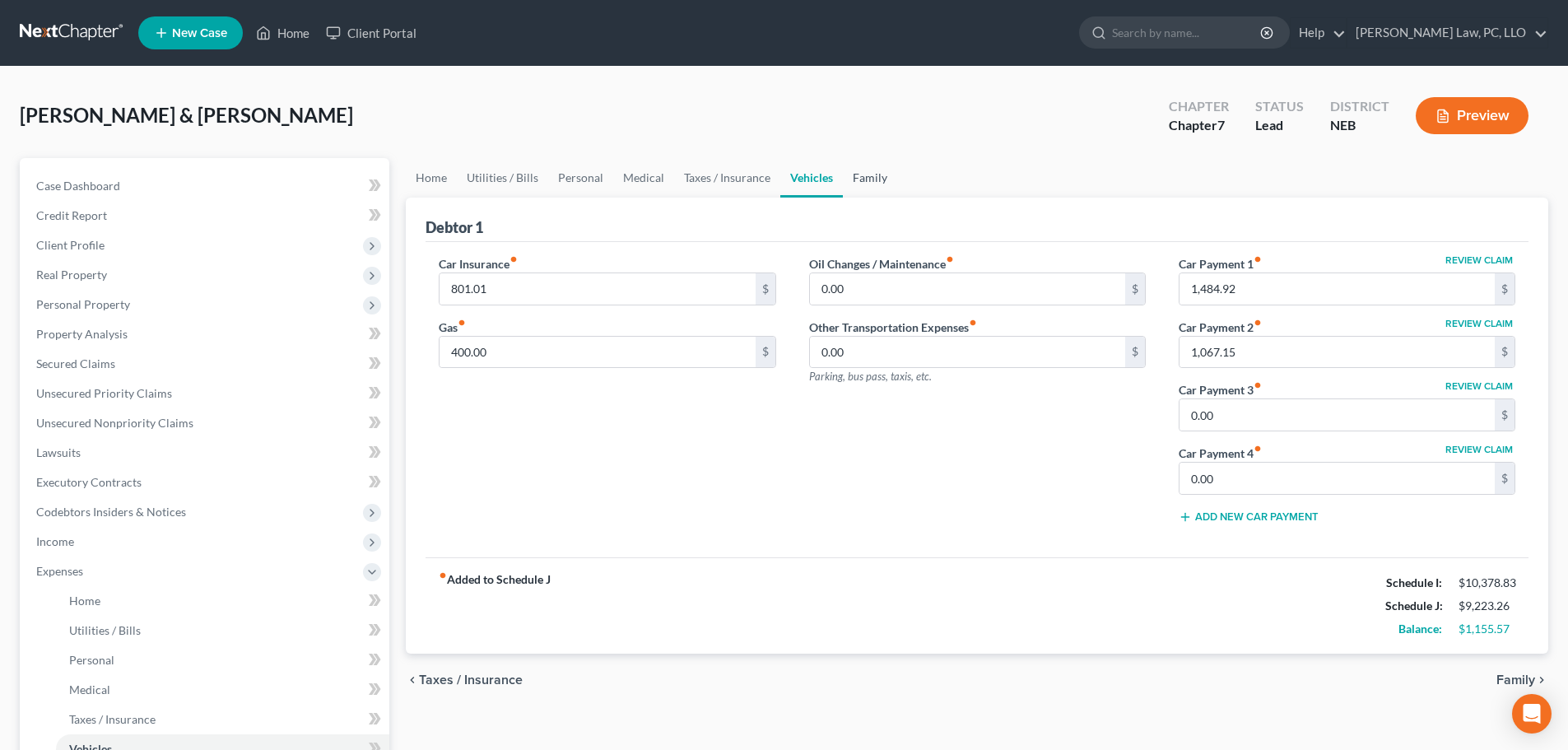
click at [875, 177] on link "Family" at bounding box center [870, 177] width 54 height 40
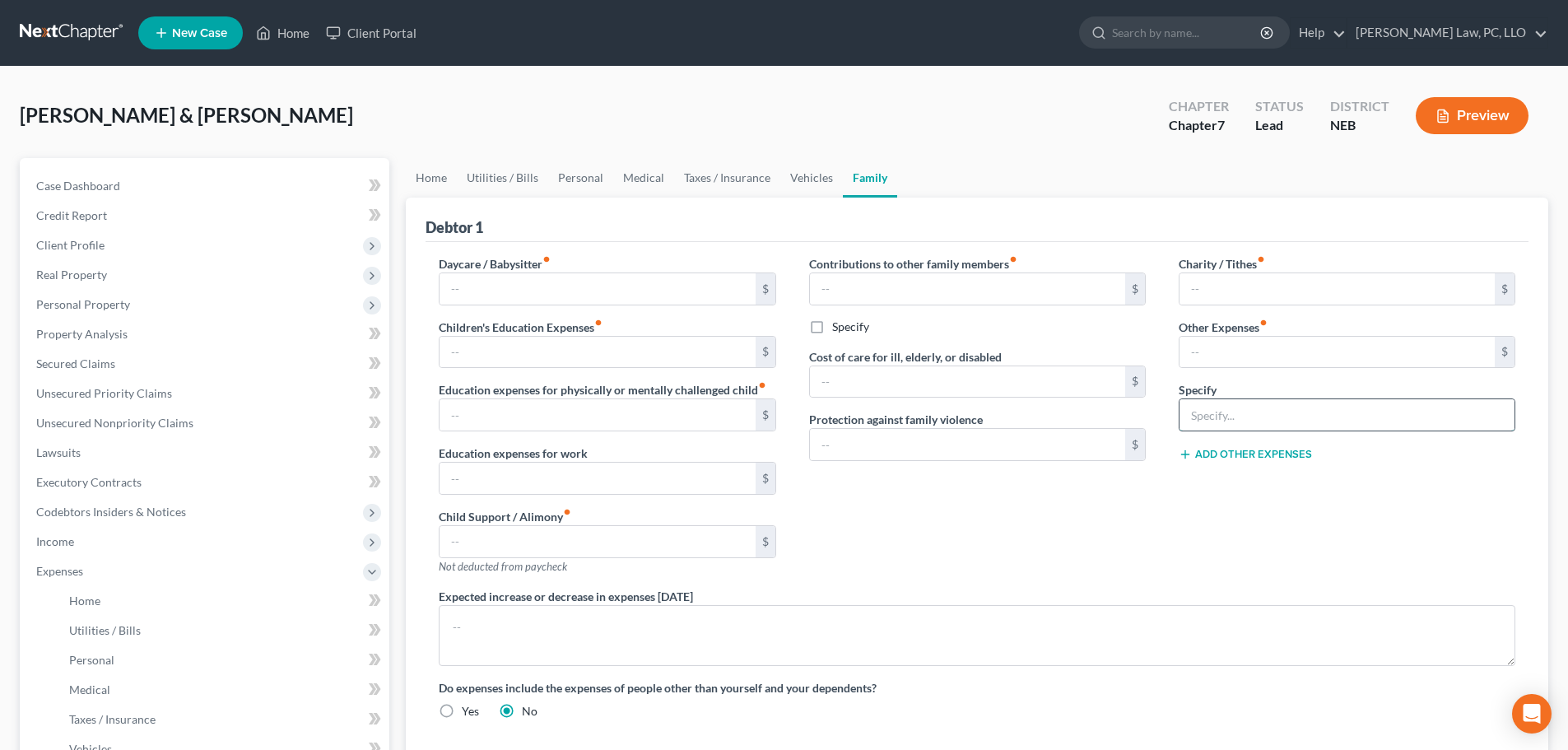
click at [1205, 420] on input "text" at bounding box center [1347, 415] width 335 height 31
type input "MISC"
click at [1224, 350] on input "text" at bounding box center [1337, 353] width 315 height 31
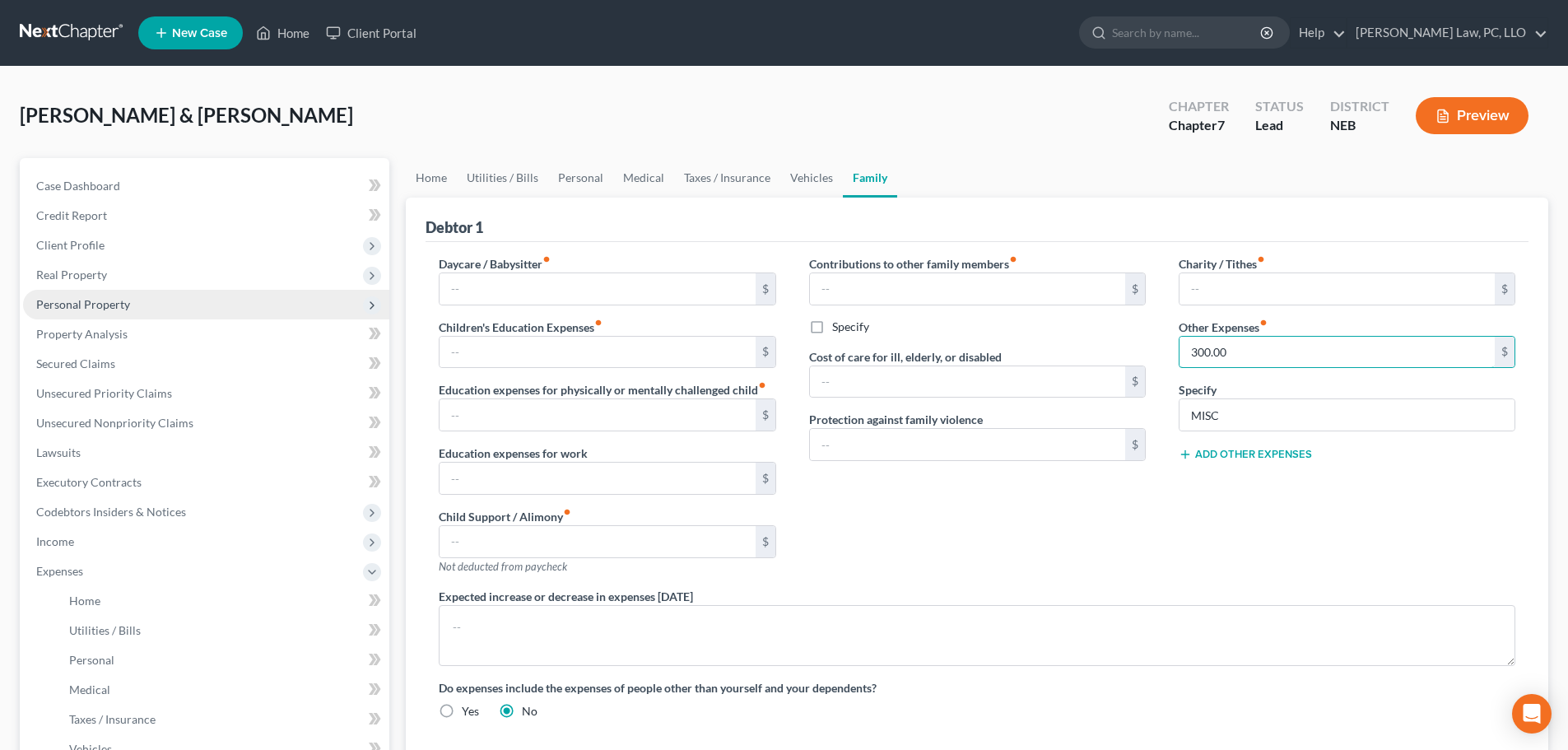
type input "300.00"
click at [104, 298] on span "Personal Property" at bounding box center [82, 304] width 94 height 14
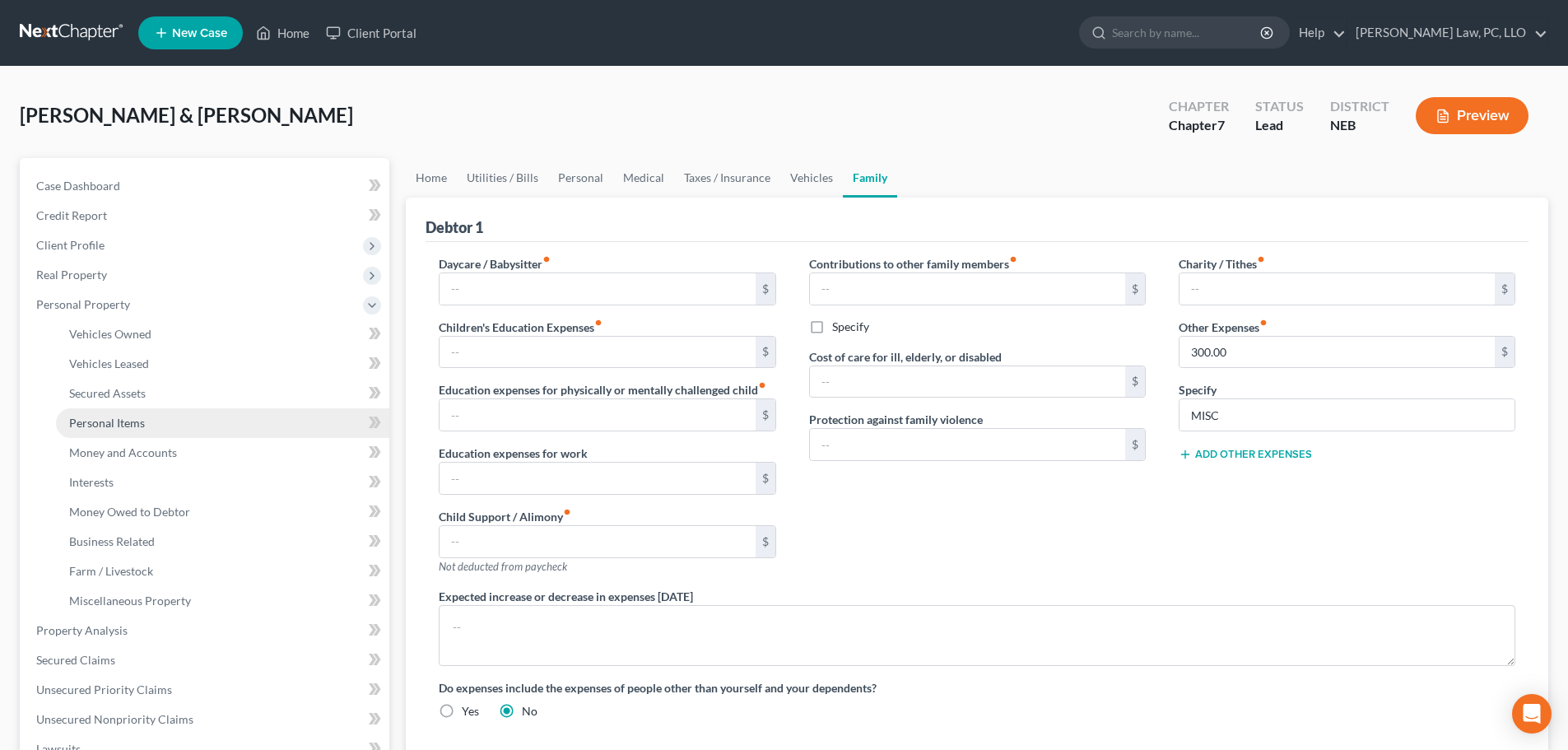
click at [128, 430] on link "Personal Items" at bounding box center [223, 423] width 333 height 30
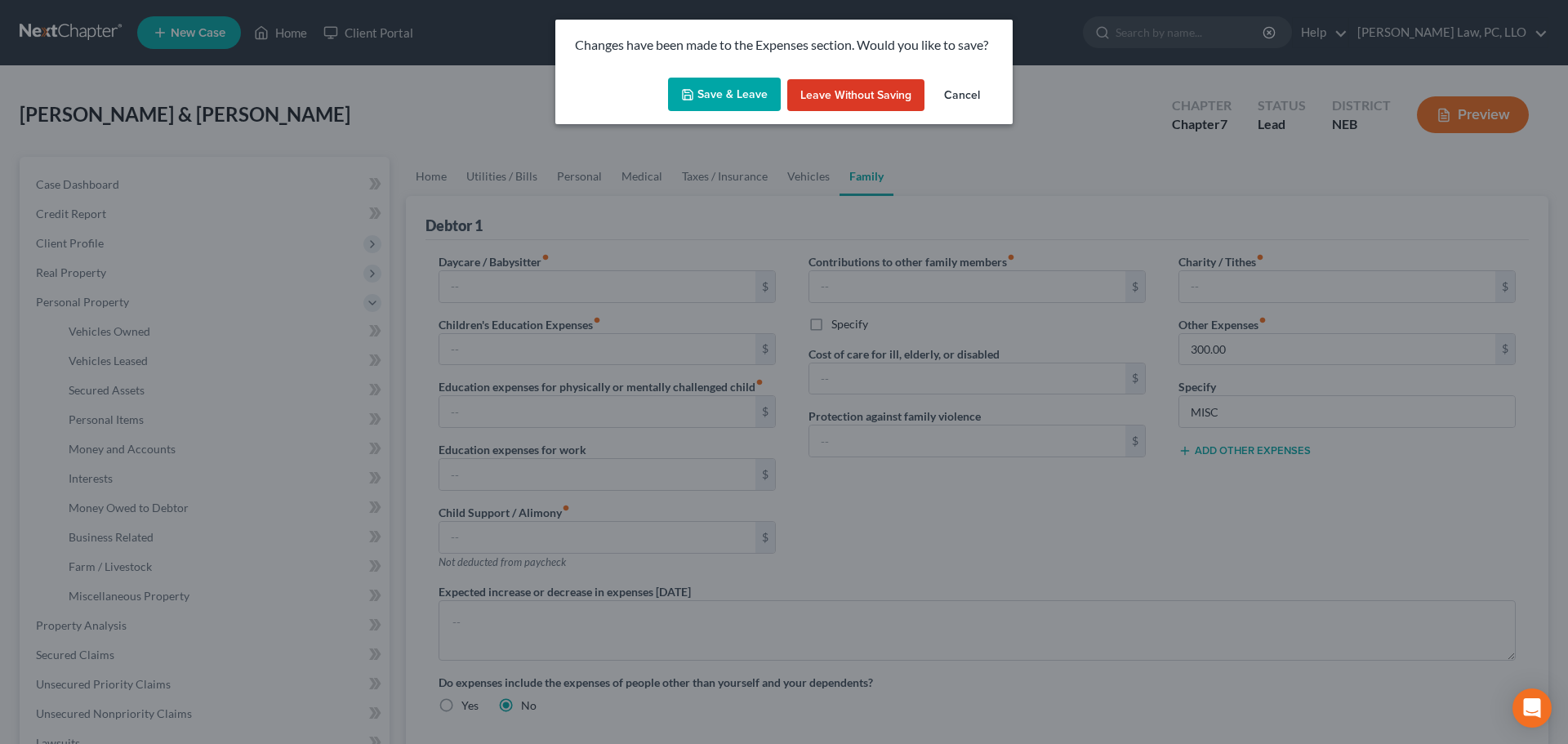
click at [756, 89] on button "Save & Leave" at bounding box center [723, 95] width 112 height 35
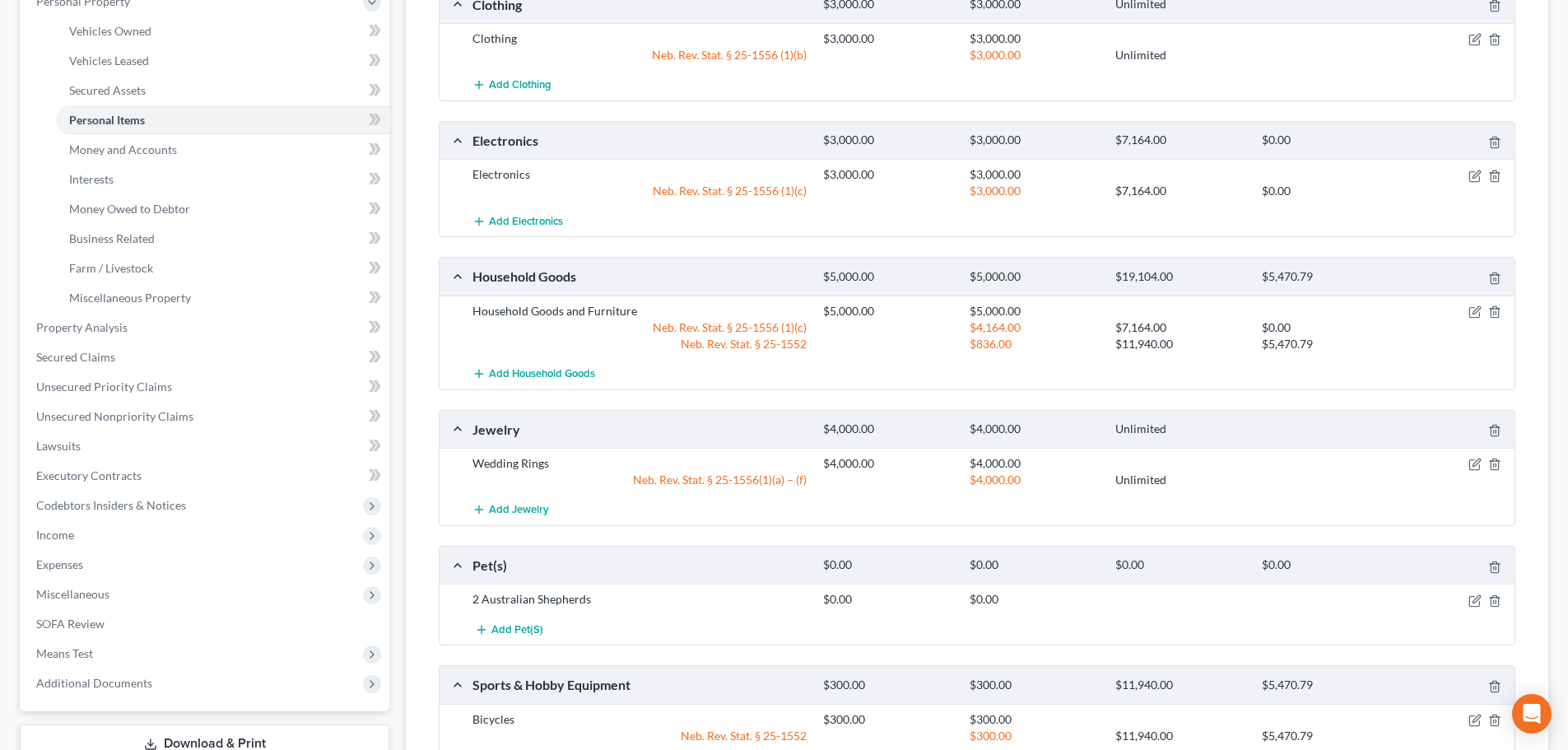
scroll to position [412, 0]
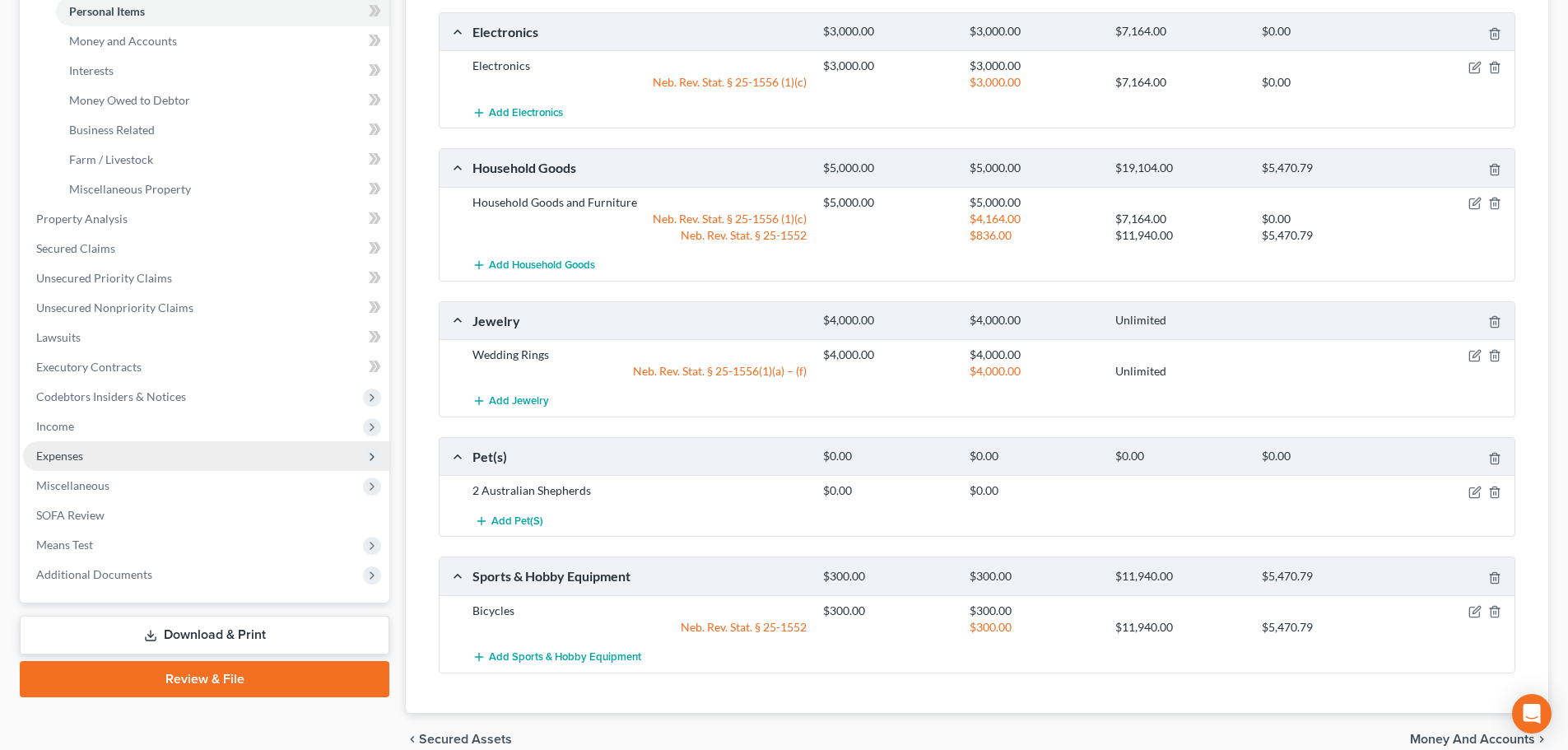
click at [116, 463] on span "Expenses" at bounding box center [206, 456] width 366 height 30
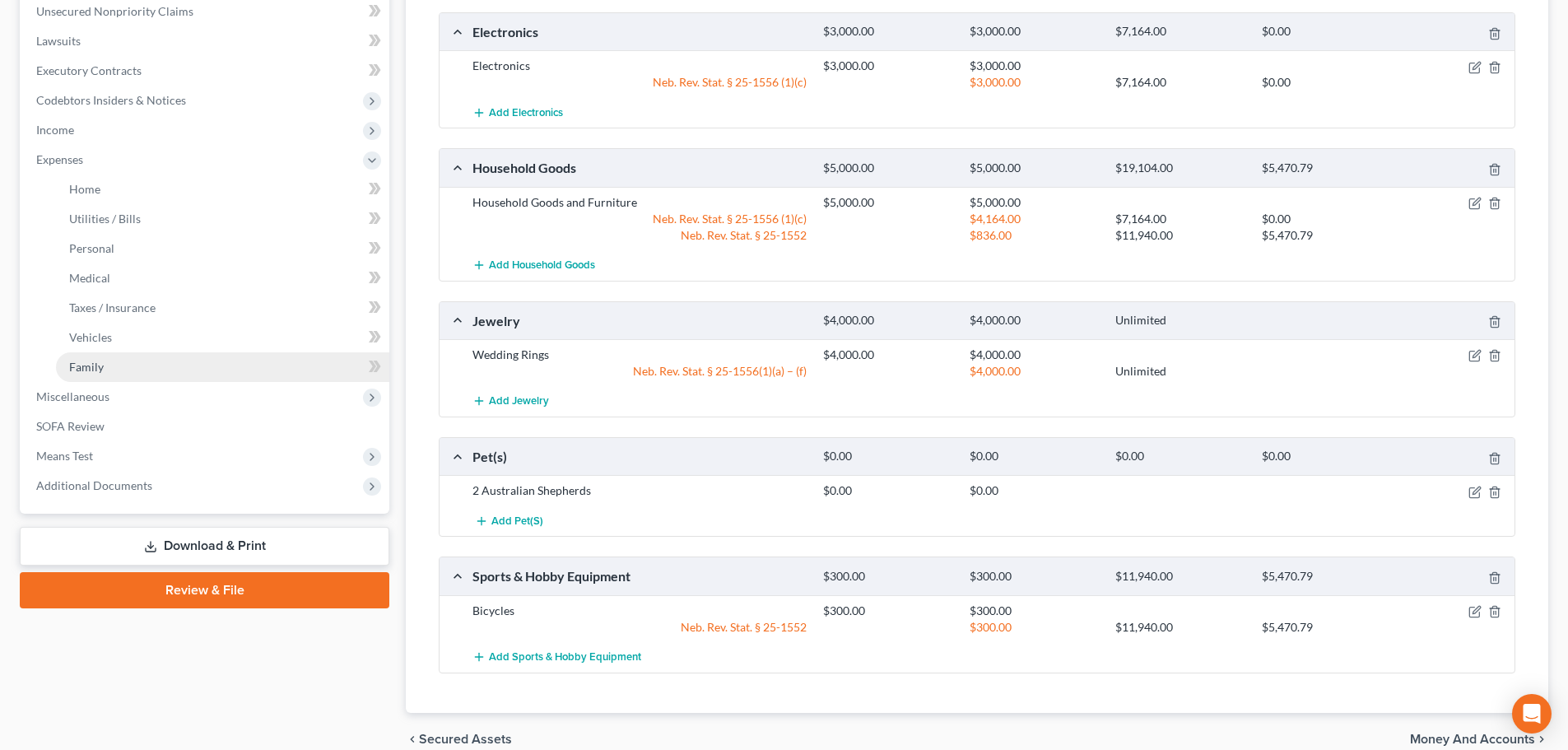
click at [92, 368] on span "Family" at bounding box center [86, 366] width 35 height 14
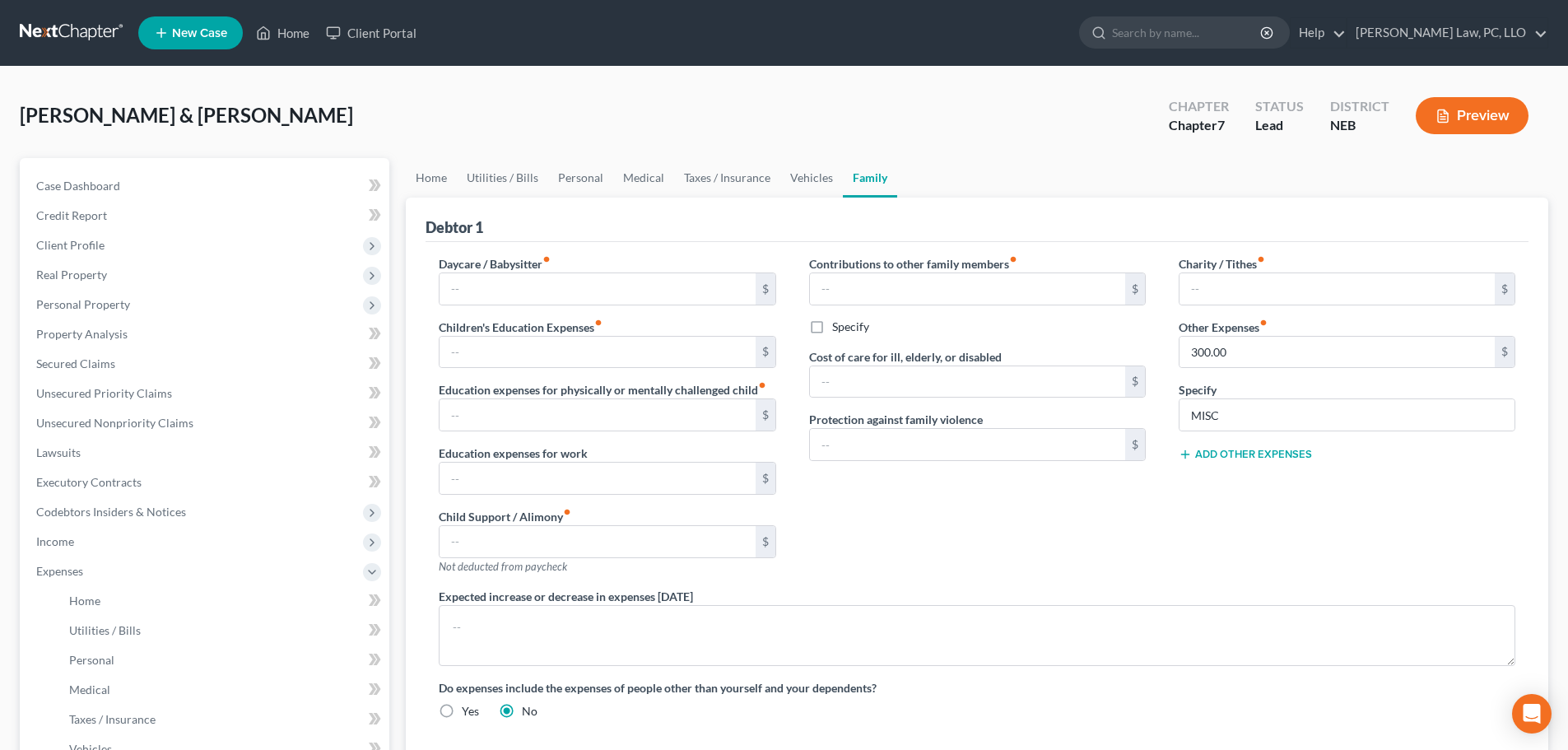
click at [1223, 450] on button "Add Other Expenses" at bounding box center [1245, 454] width 134 height 14
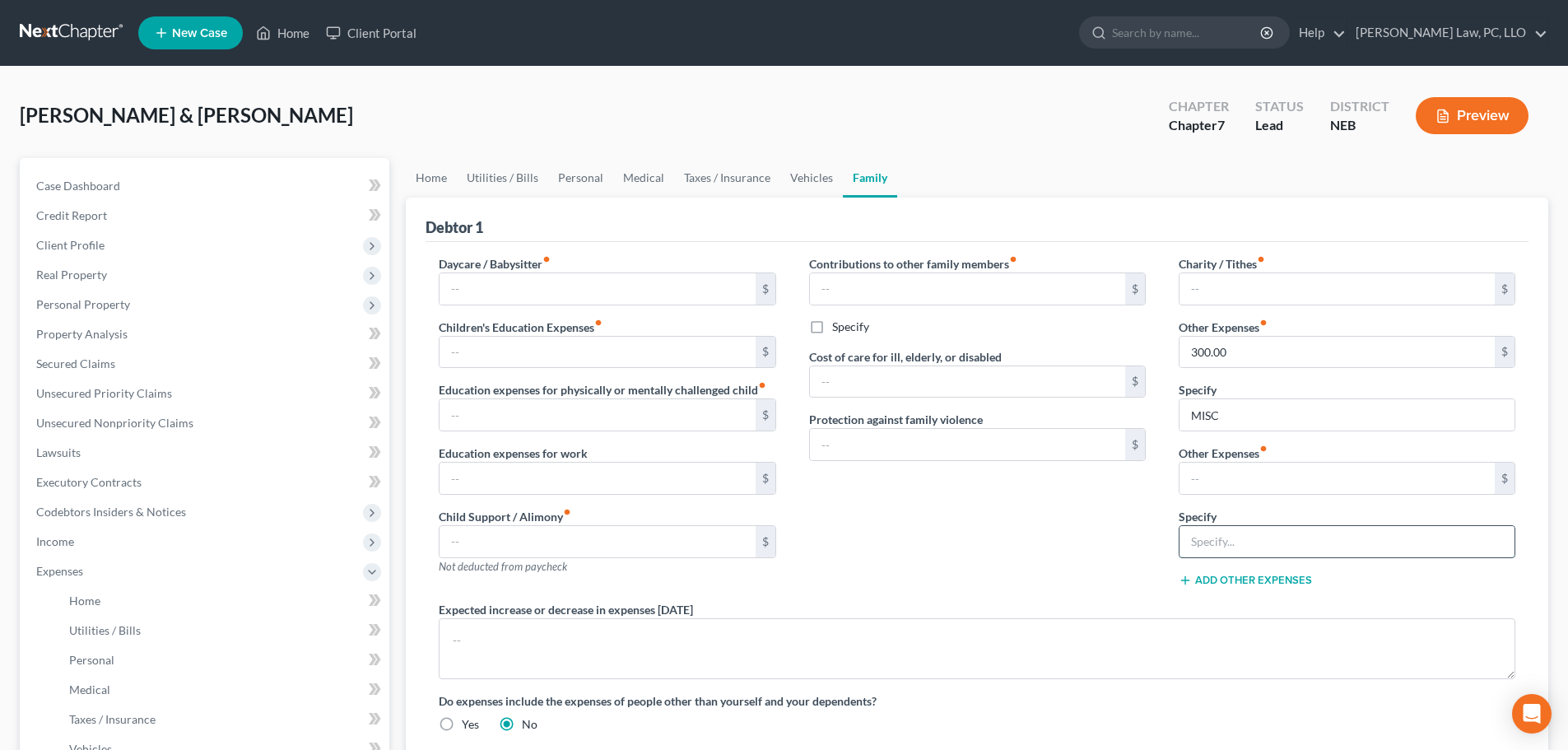
click at [1233, 540] on input "text" at bounding box center [1347, 542] width 335 height 31
type input "Pet Expenses"
click at [1219, 475] on input "text" at bounding box center [1337, 479] width 315 height 31
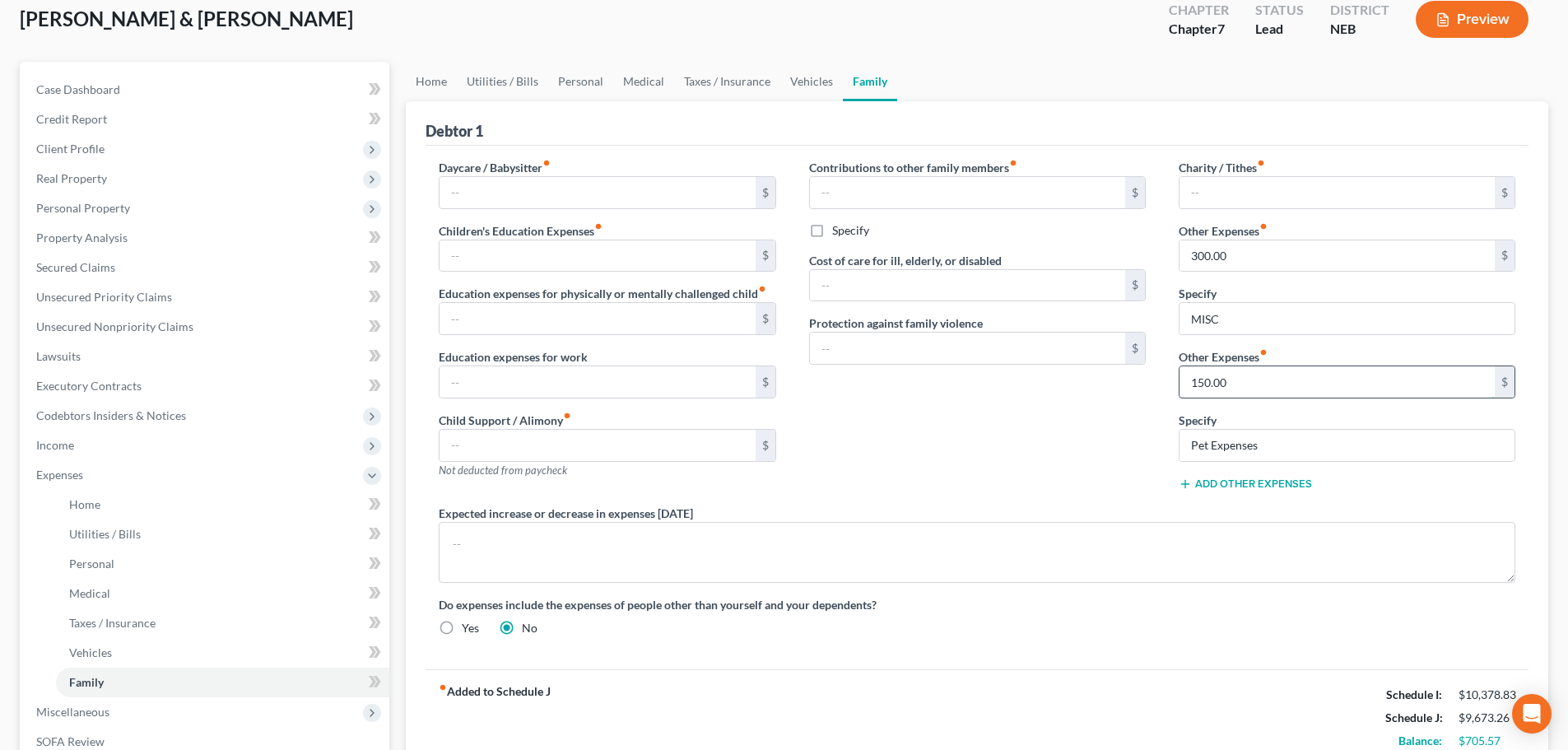
scroll to position [247, 0]
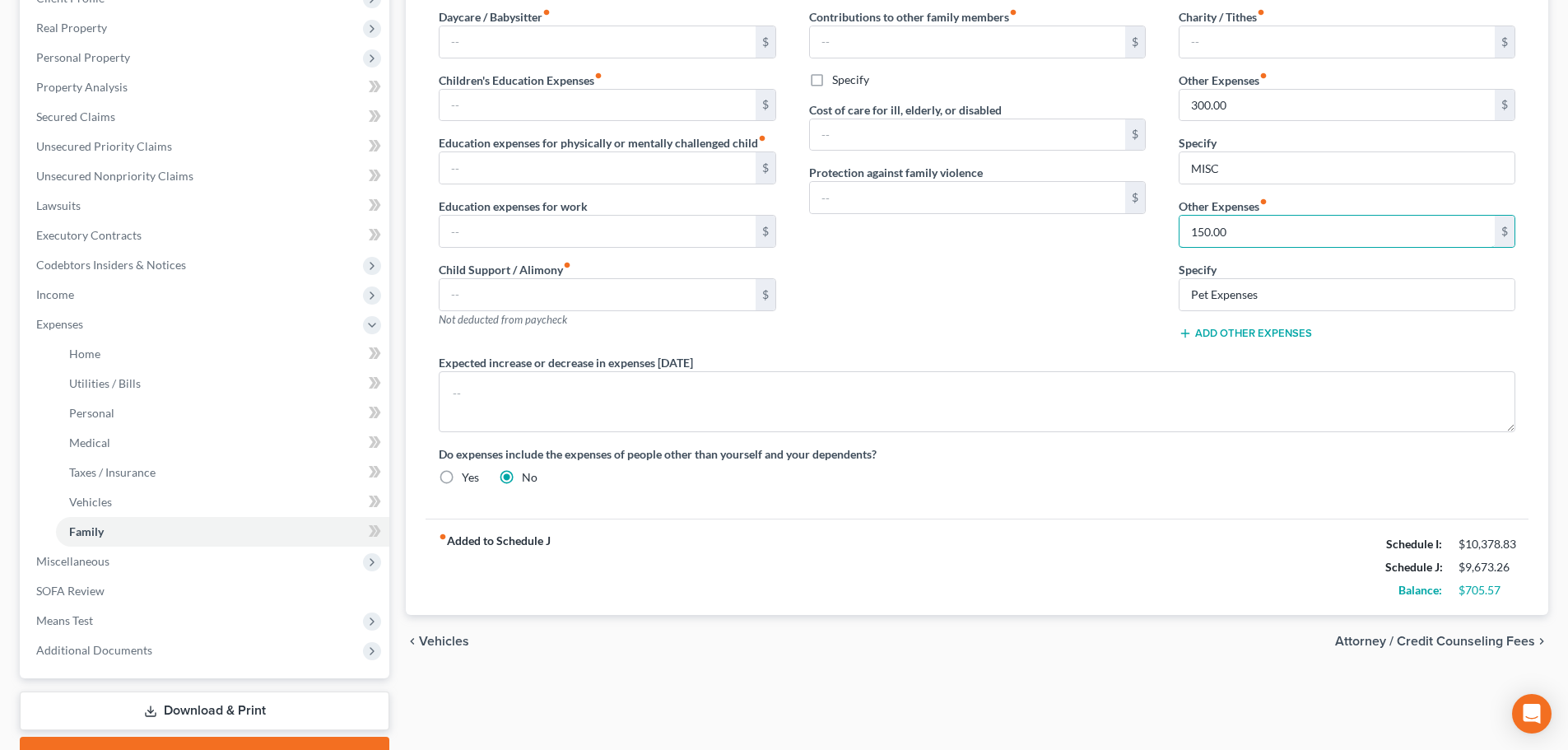
type input "150.00"
click at [1205, 329] on button "Add Other Expenses" at bounding box center [1245, 333] width 134 height 14
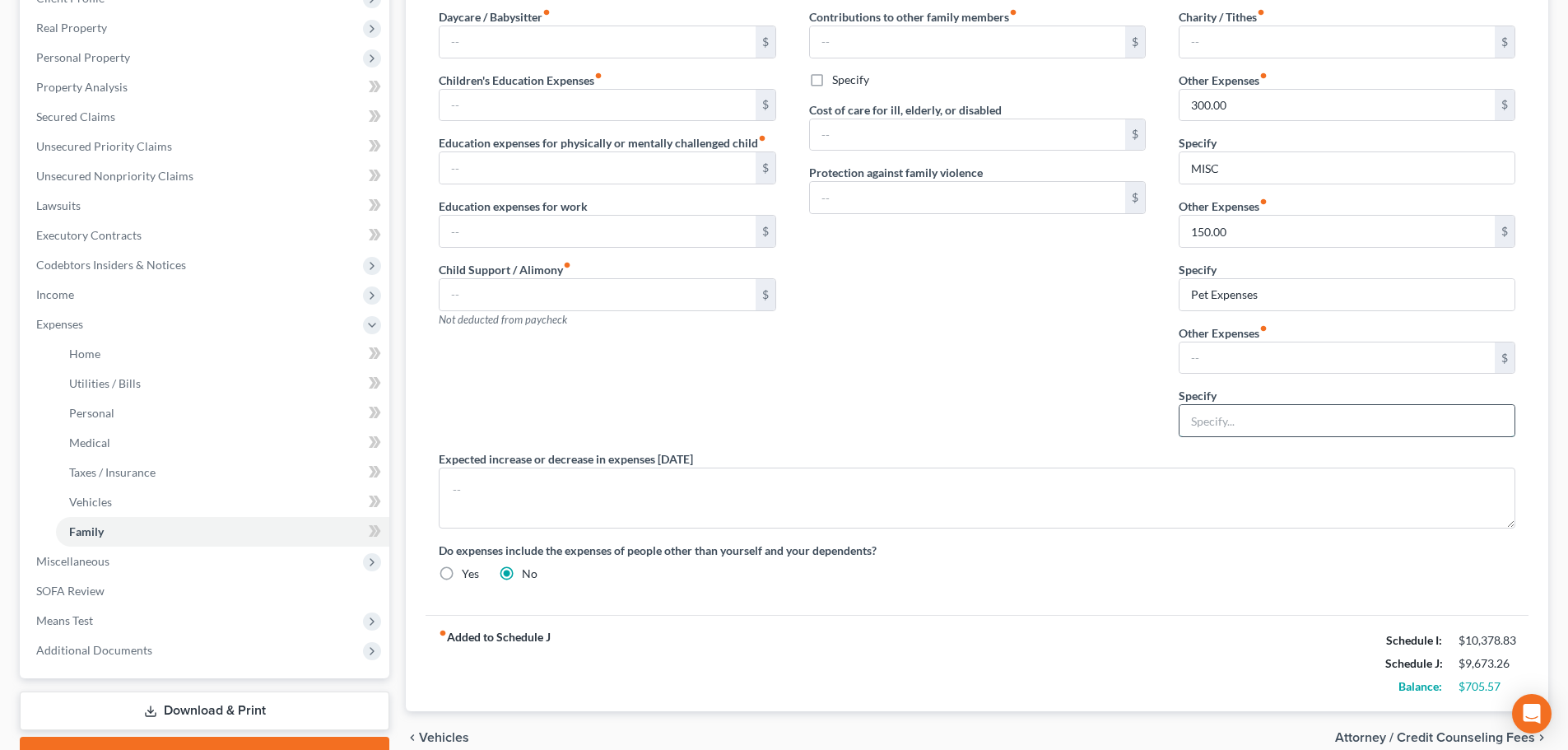
click at [1236, 422] on input "text" at bounding box center [1347, 421] width 335 height 31
type input "Children Activities/School Lunches"
click at [1233, 361] on input "text" at bounding box center [1337, 359] width 315 height 31
type input "150.00"
click at [475, 43] on input "text" at bounding box center [597, 42] width 315 height 31
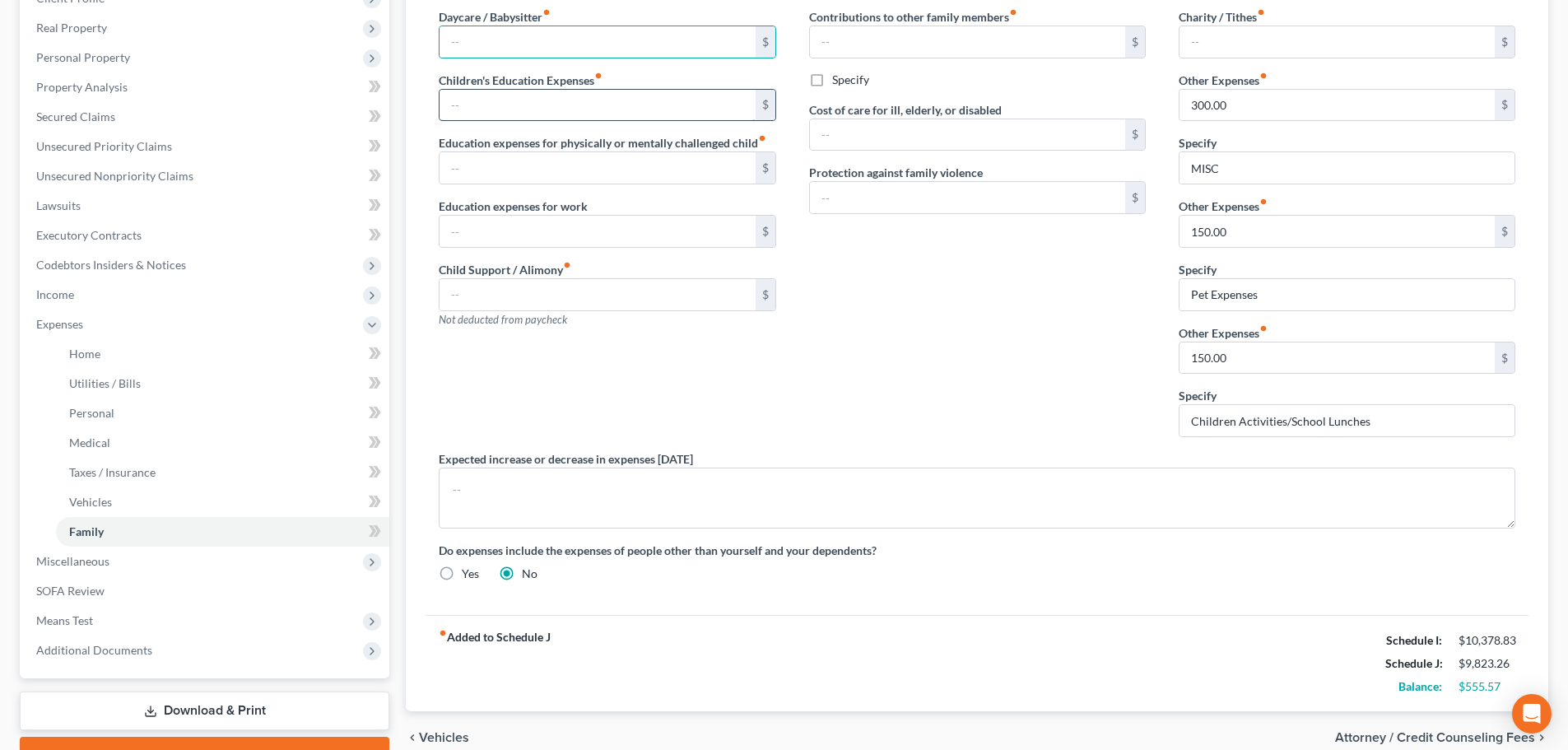
click at [470, 95] on input "text" at bounding box center [597, 106] width 315 height 31
type input "25.00"
click at [968, 352] on div "Contributions to other family members fiber_manual_record $ Specify Cost of car…" at bounding box center [977, 229] width 370 height 442
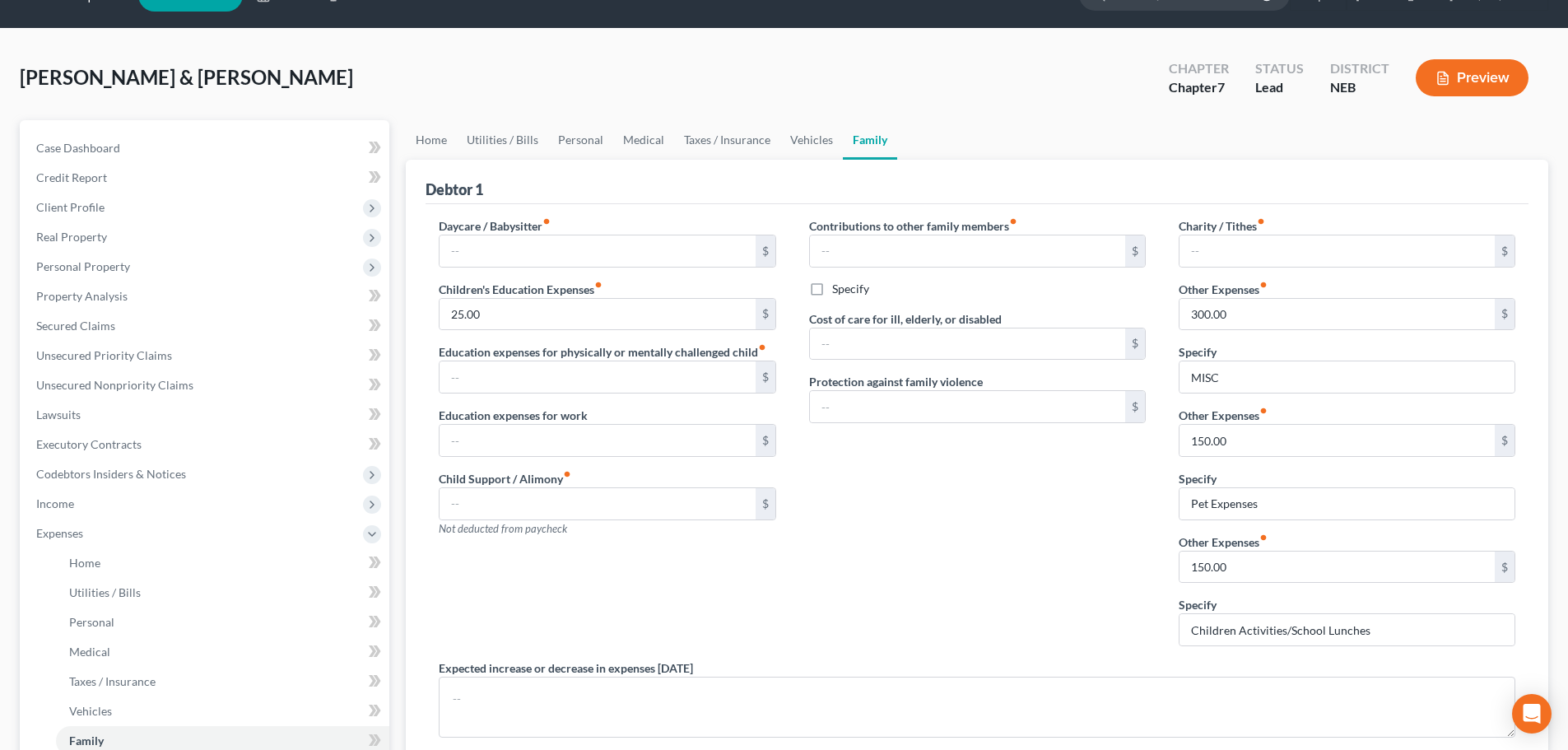
scroll to position [0, 0]
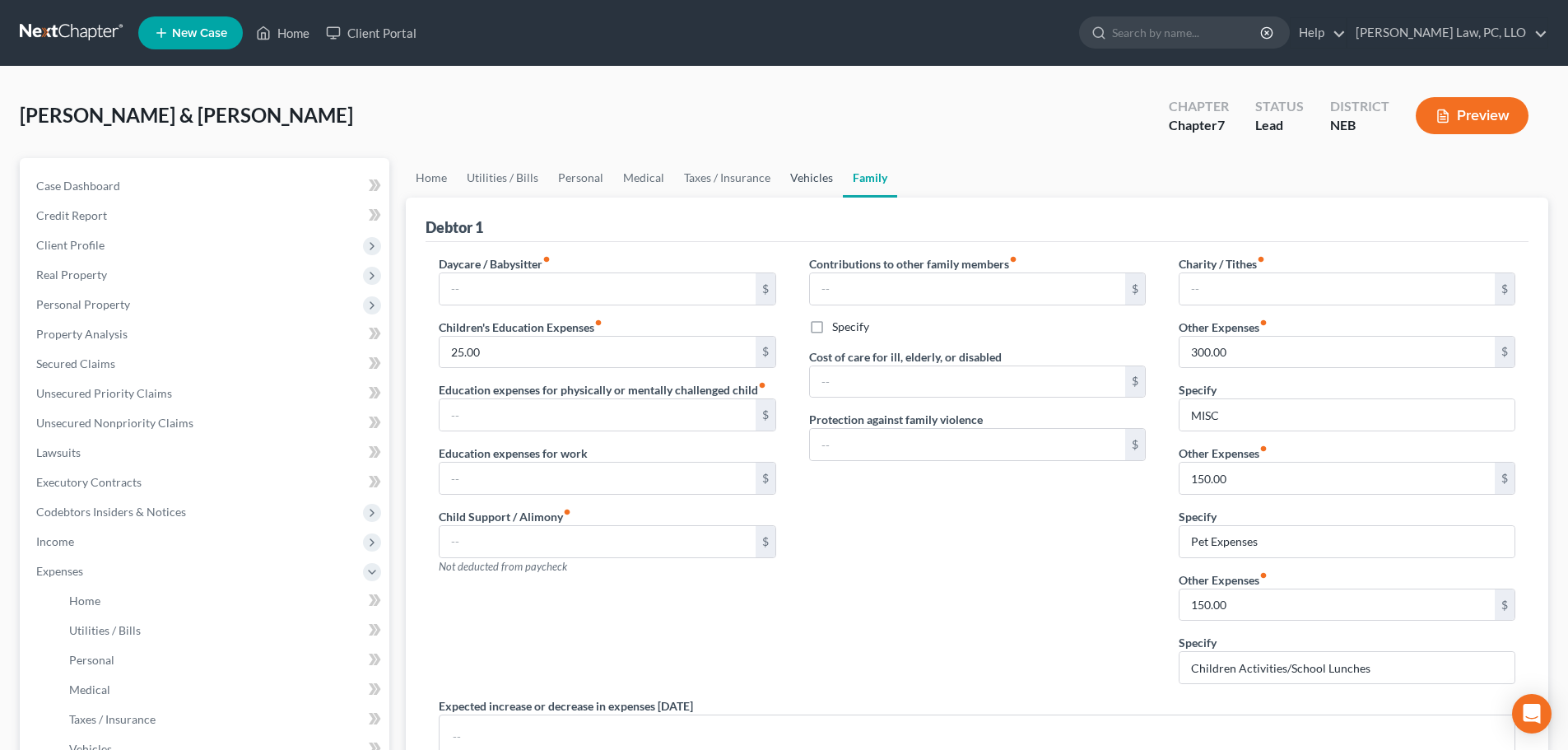
click at [801, 187] on link "Vehicles" at bounding box center [812, 177] width 63 height 40
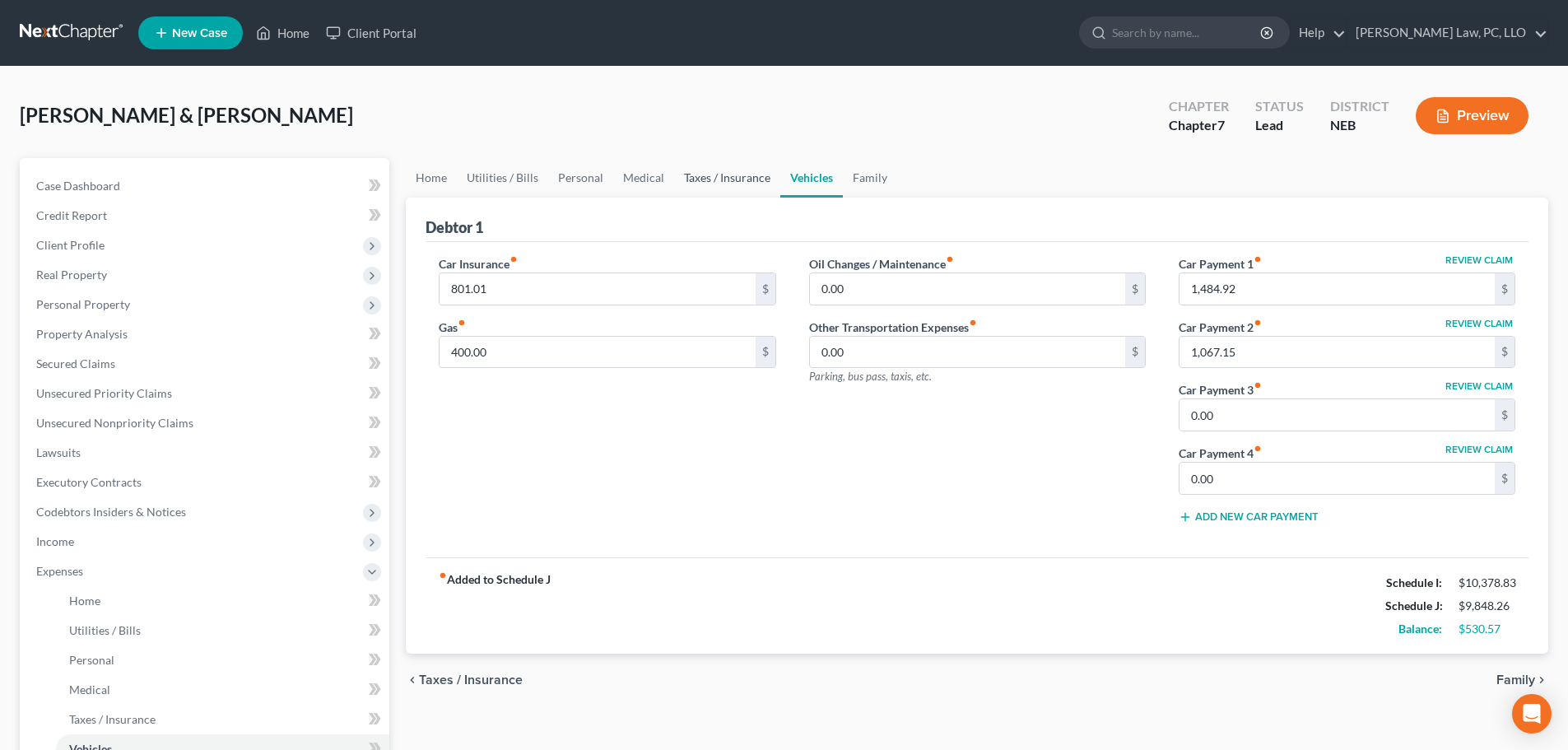
click at [747, 177] on link "Taxes / Insurance" at bounding box center [727, 177] width 107 height 40
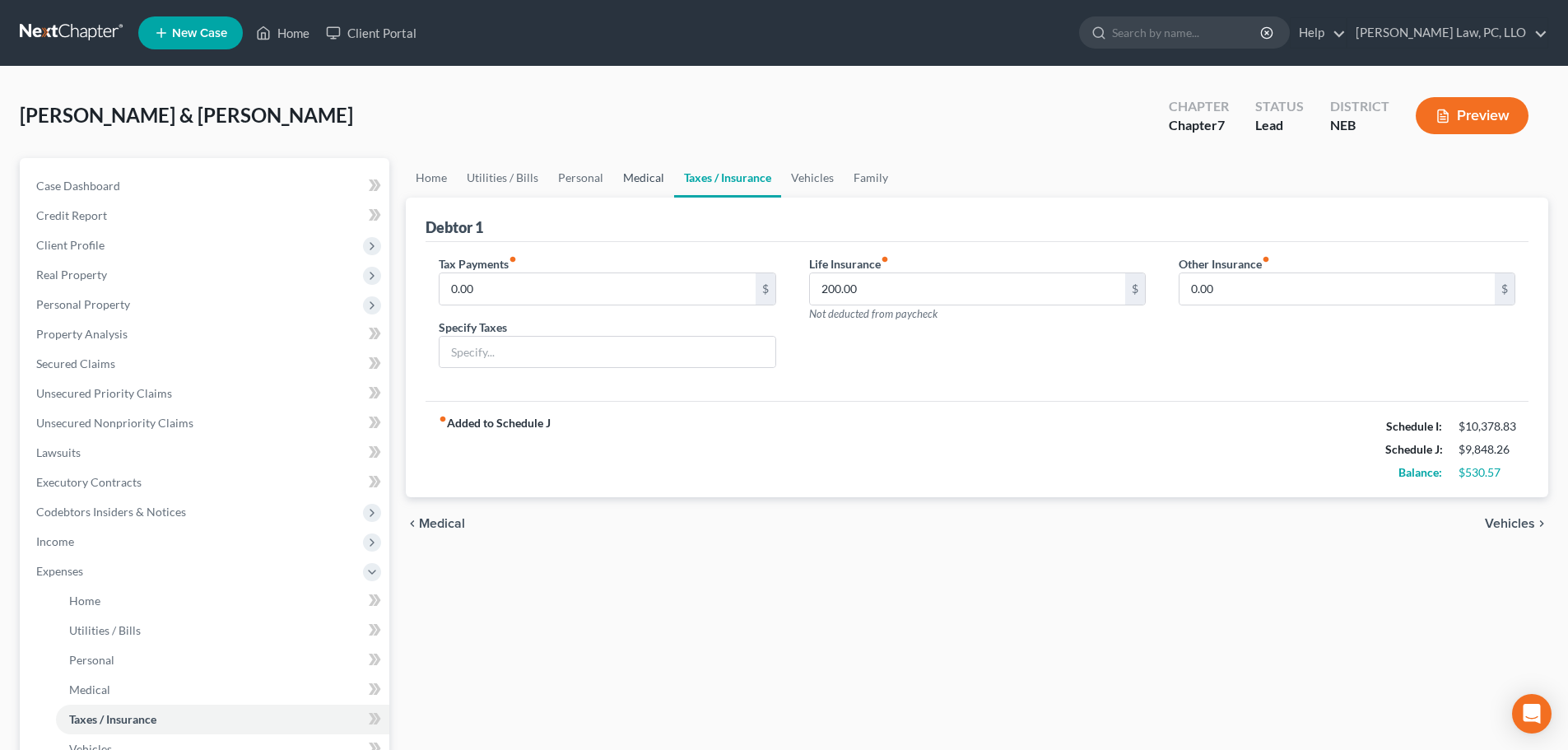
click at [650, 189] on link "Medical" at bounding box center [643, 177] width 61 height 40
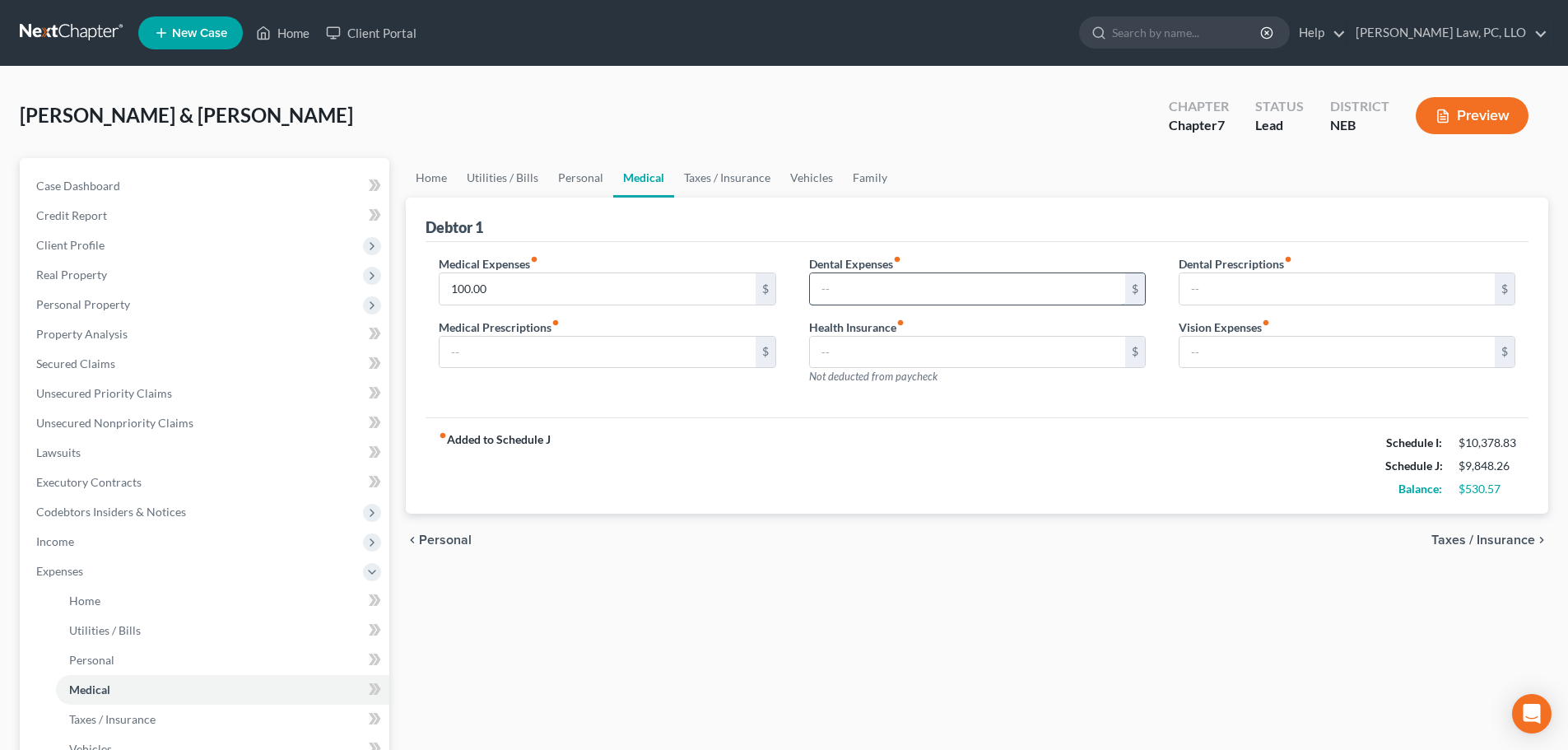
click at [867, 294] on input "text" at bounding box center [967, 289] width 315 height 31
click at [573, 174] on link "Personal" at bounding box center [580, 177] width 65 height 40
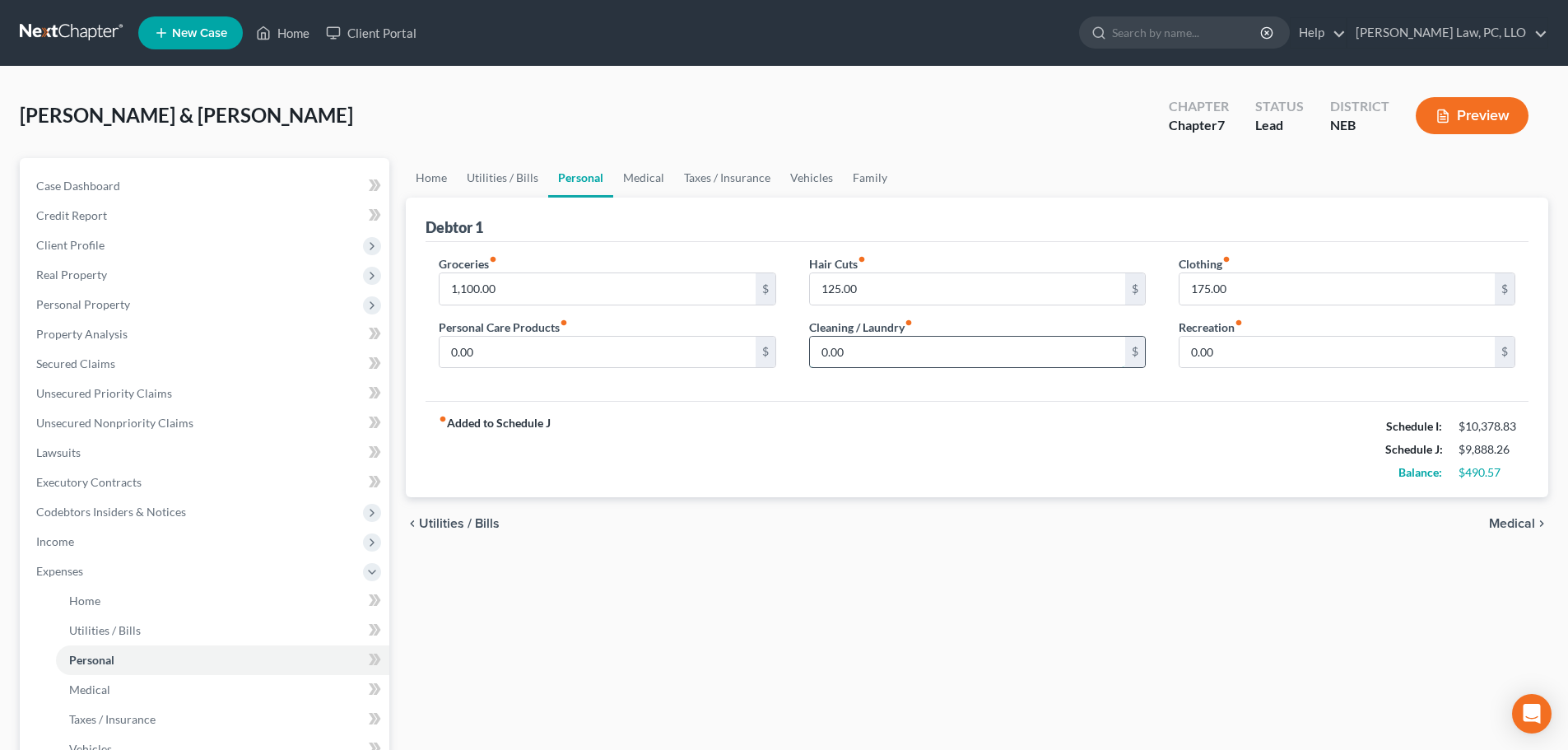
click at [879, 361] on input "0.00" at bounding box center [967, 353] width 315 height 31
click at [486, 167] on link "Utilities / Bills" at bounding box center [503, 177] width 91 height 40
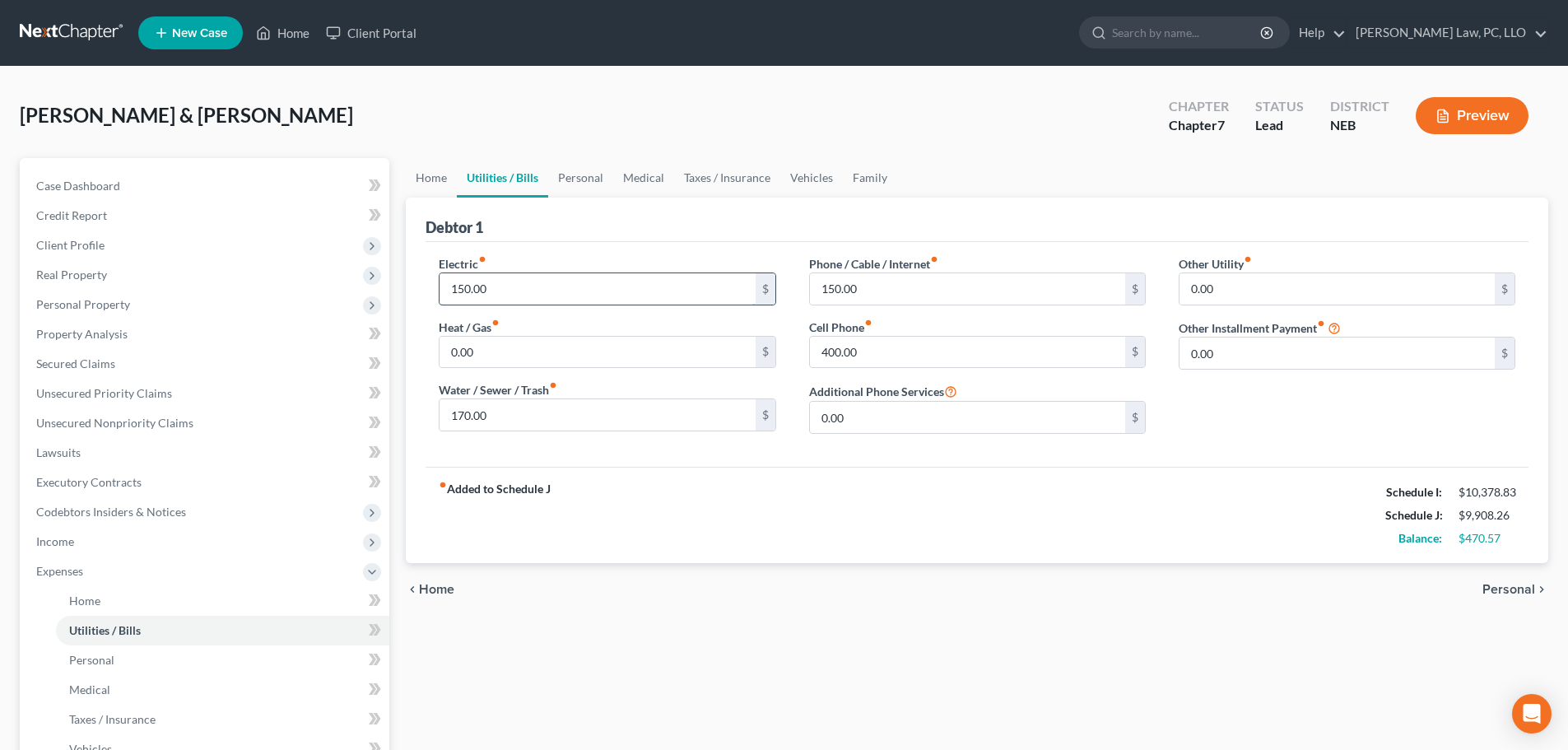
click at [495, 283] on input "150.00" at bounding box center [597, 289] width 315 height 31
click at [421, 175] on link "Home" at bounding box center [431, 177] width 51 height 40
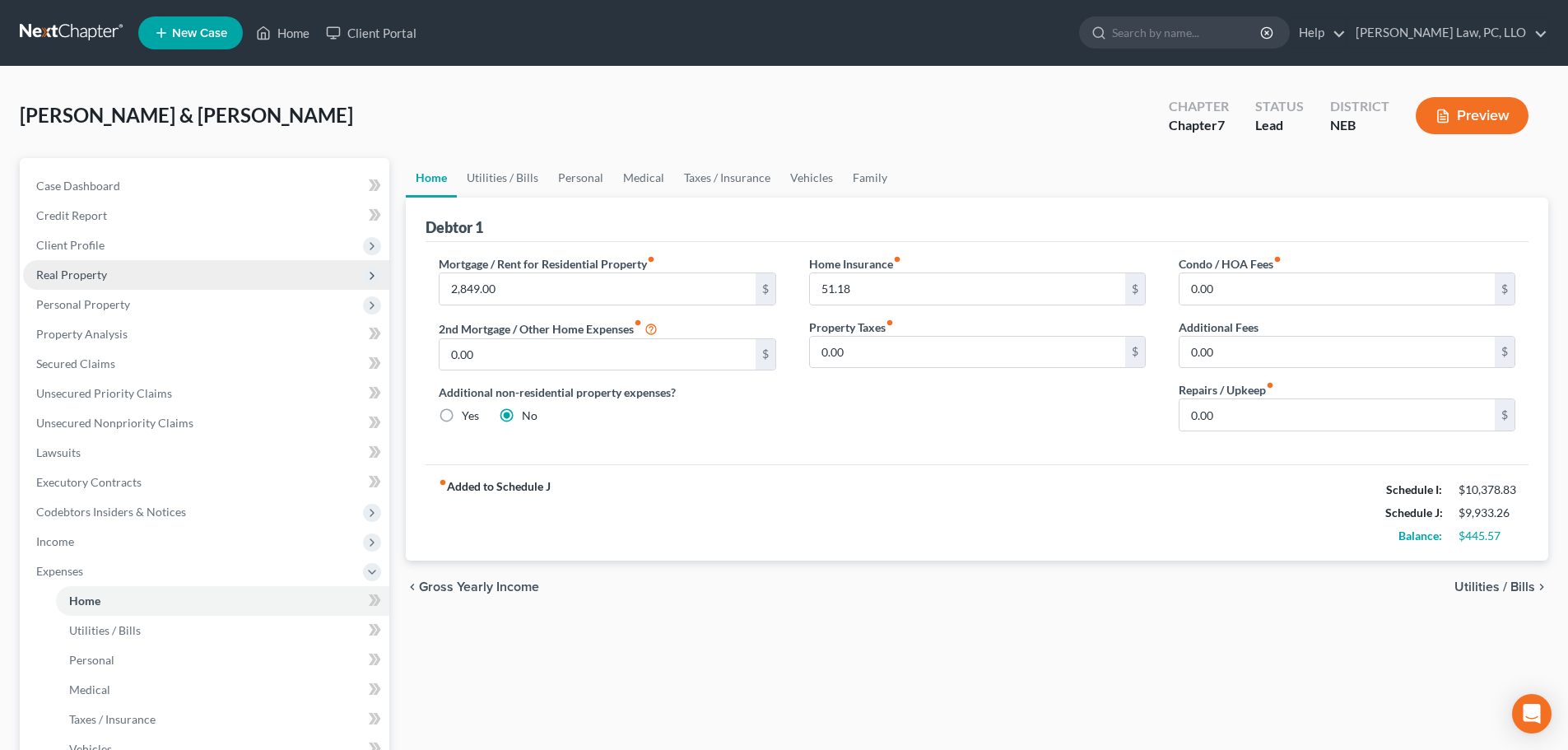
click at [85, 280] on span "Real Property" at bounding box center [71, 274] width 71 height 14
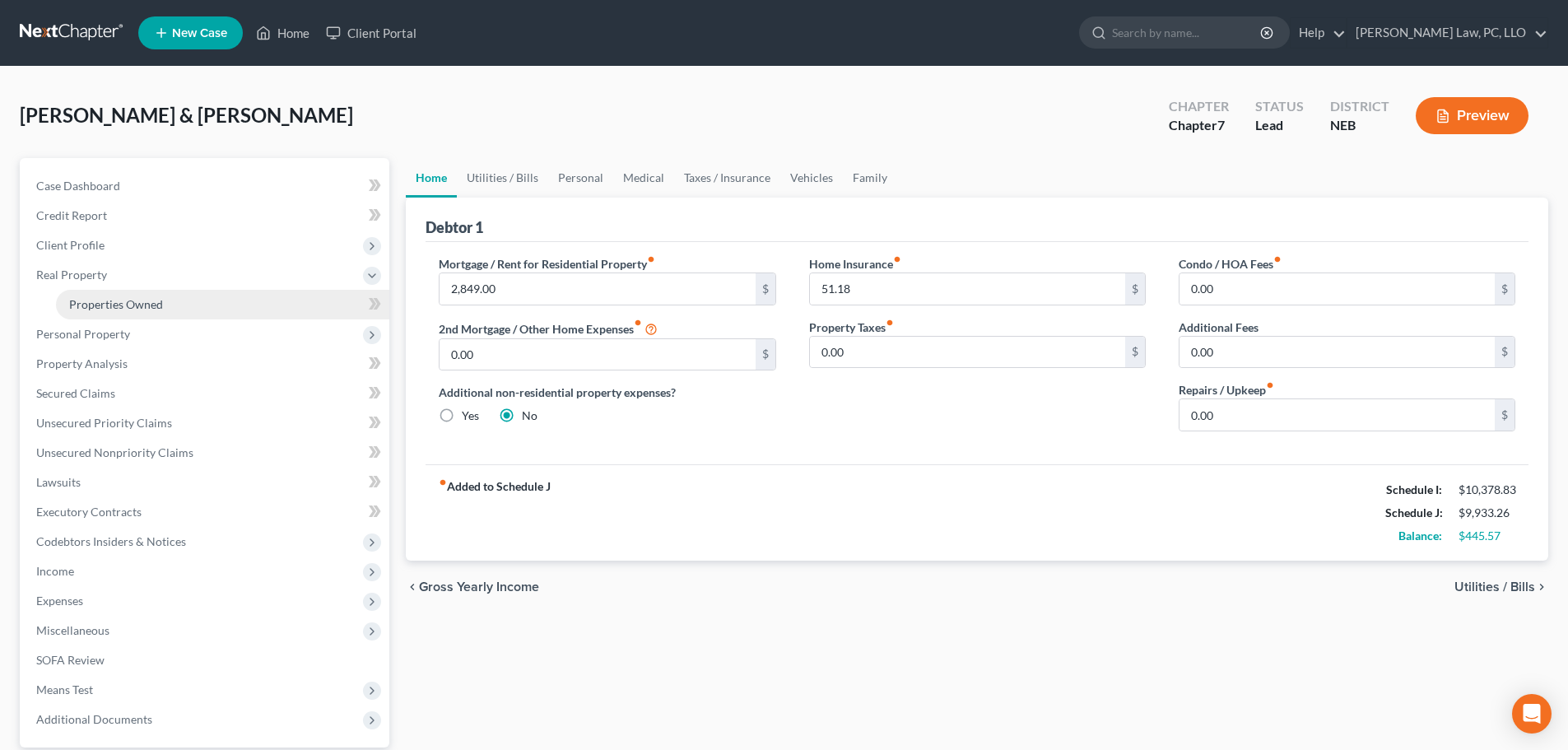
click at [121, 300] on span "Properties Owned" at bounding box center [115, 304] width 94 height 14
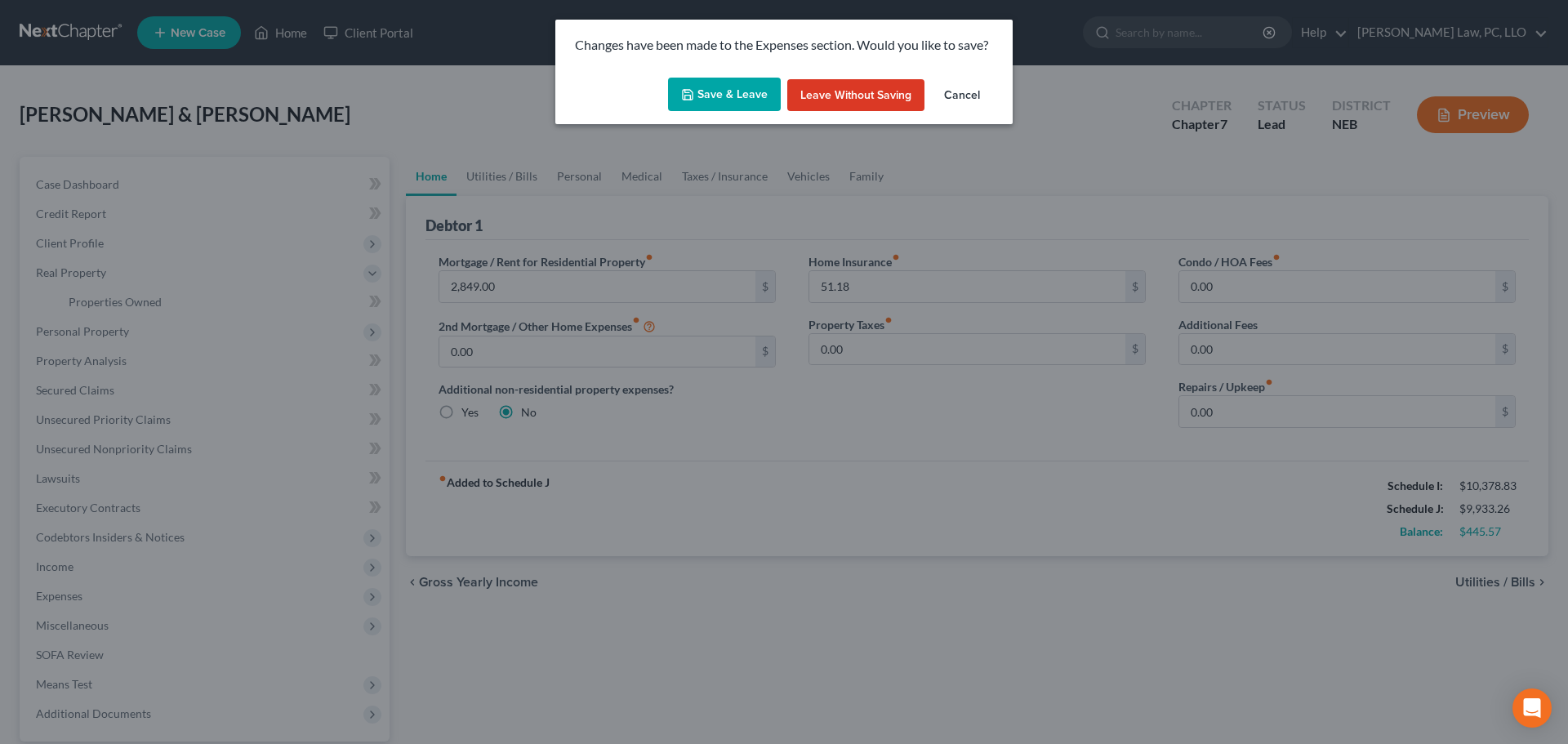
click at [698, 98] on button "Save & Leave" at bounding box center [723, 95] width 112 height 35
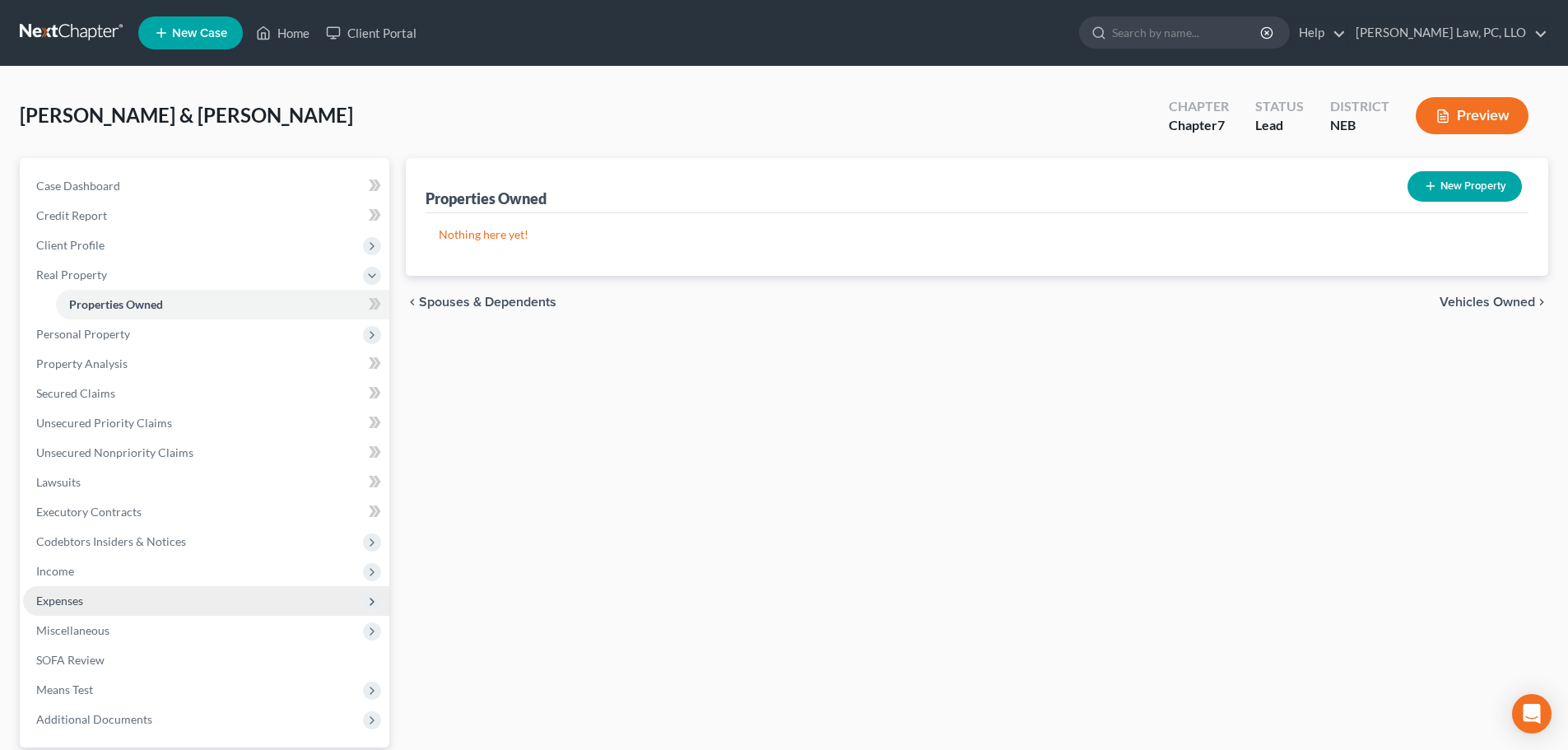
click at [136, 600] on span "Expenses" at bounding box center [206, 601] width 366 height 30
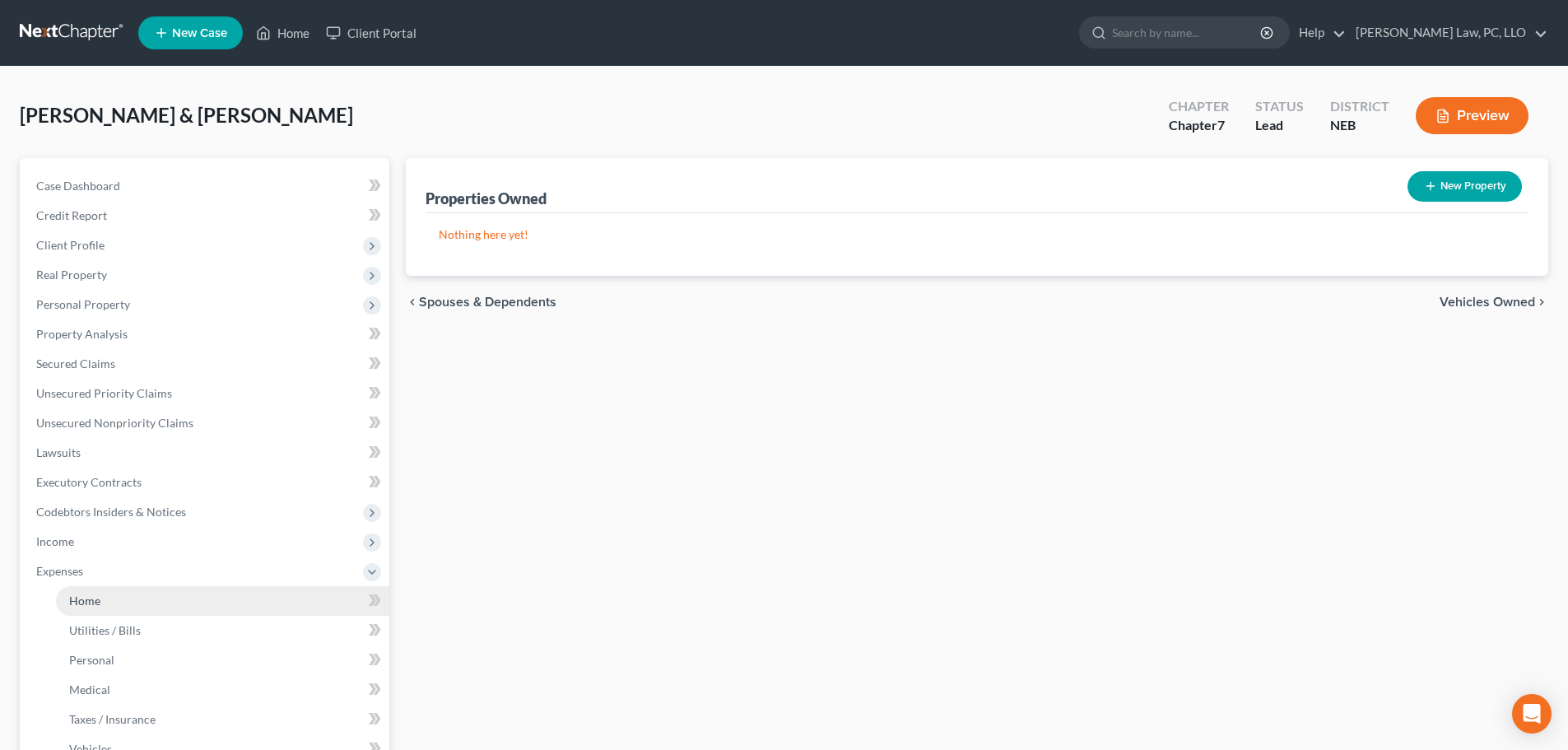
click at [123, 600] on link "Home" at bounding box center [223, 601] width 333 height 30
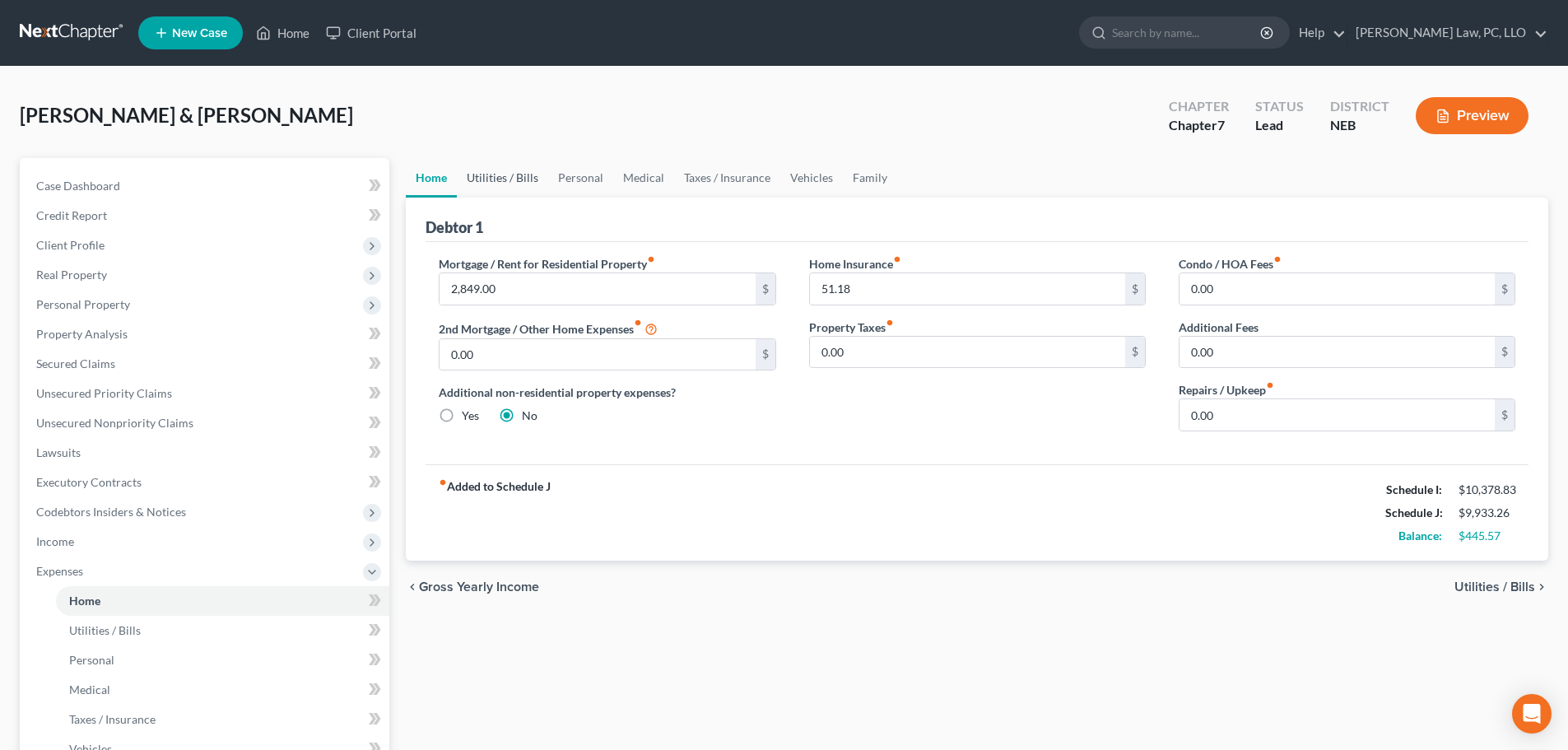
click at [499, 184] on link "Utilities / Bills" at bounding box center [503, 177] width 91 height 40
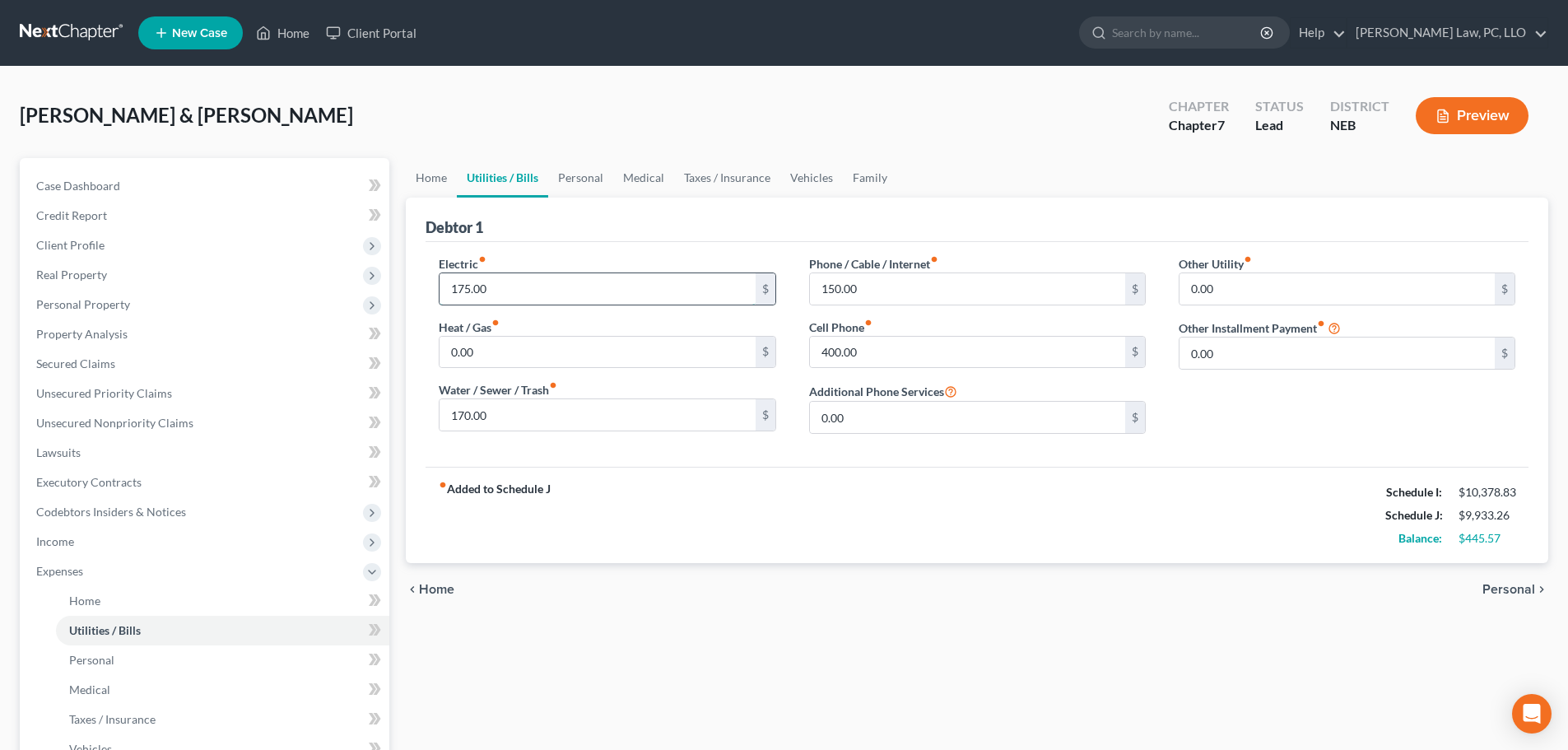
drag, startPoint x: 559, startPoint y: 296, endPoint x: 568, endPoint y: 295, distance: 9.1
click at [558, 296] on input "175.00" at bounding box center [597, 289] width 315 height 31
click at [592, 189] on link "Personal" at bounding box center [580, 177] width 65 height 40
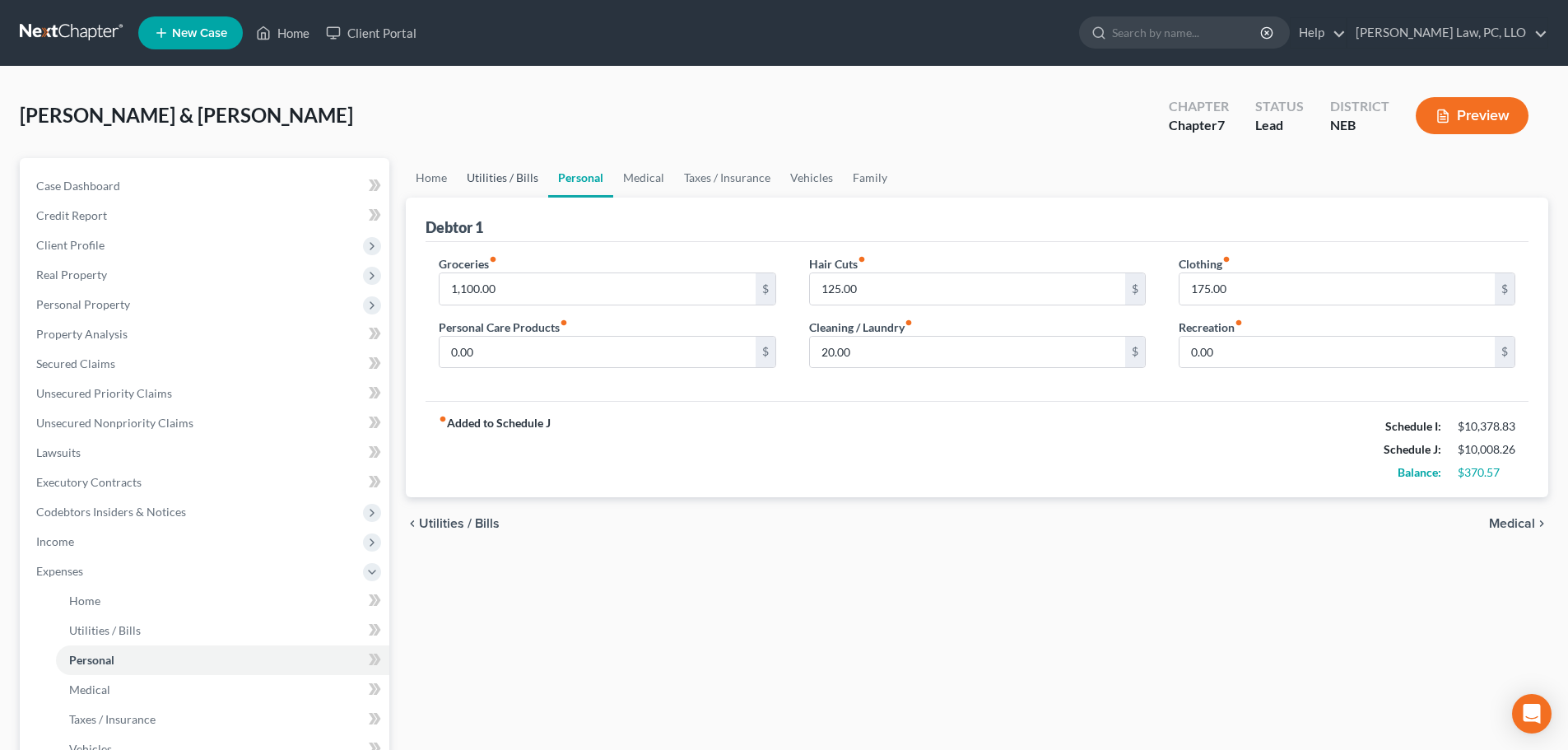
click at [491, 185] on link "Utilities / Bills" at bounding box center [503, 177] width 91 height 40
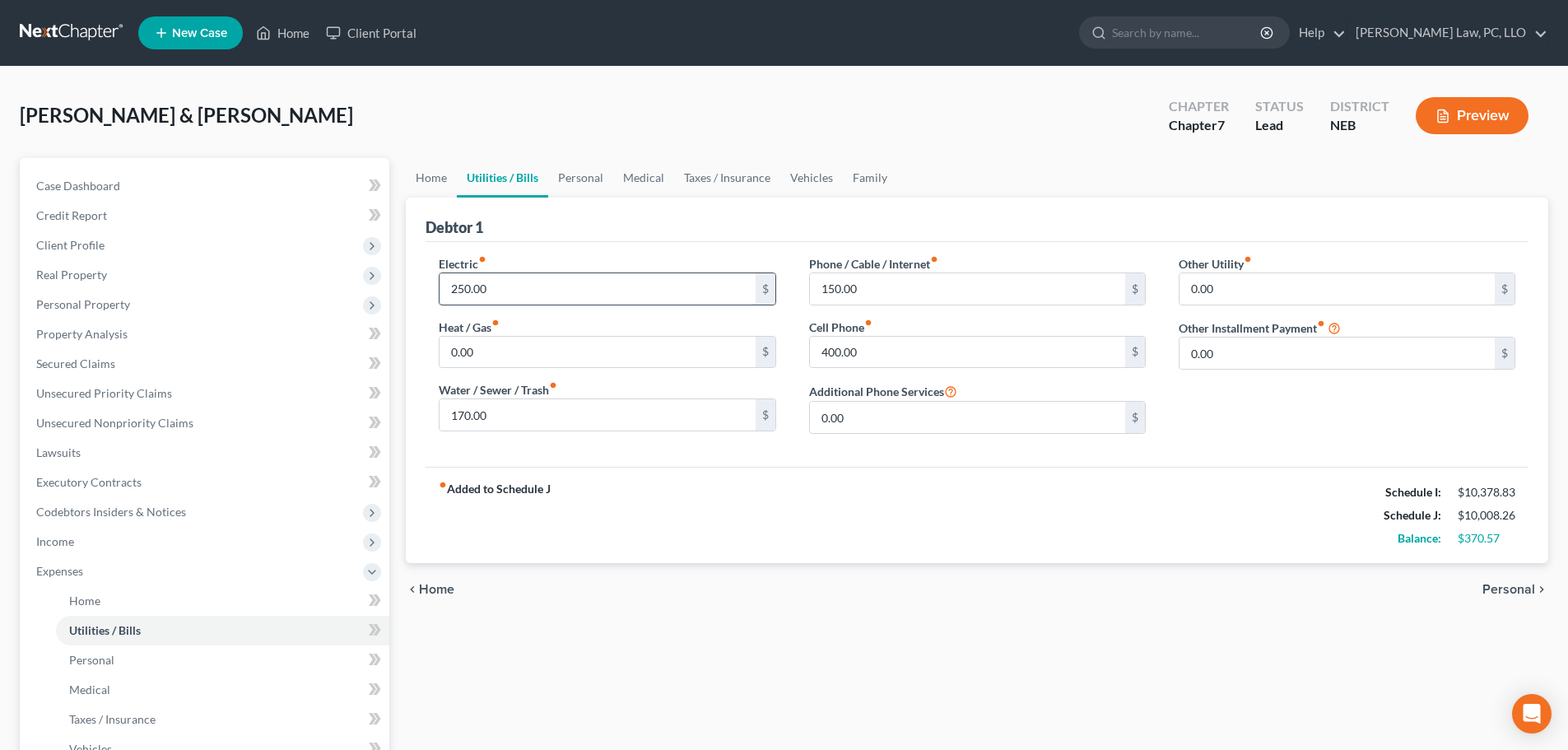
drag, startPoint x: 507, startPoint y: 291, endPoint x: 498, endPoint y: 290, distance: 9.1
click at [507, 292] on input "250.00" at bounding box center [597, 289] width 315 height 31
click at [810, 177] on link "Vehicles" at bounding box center [812, 177] width 63 height 40
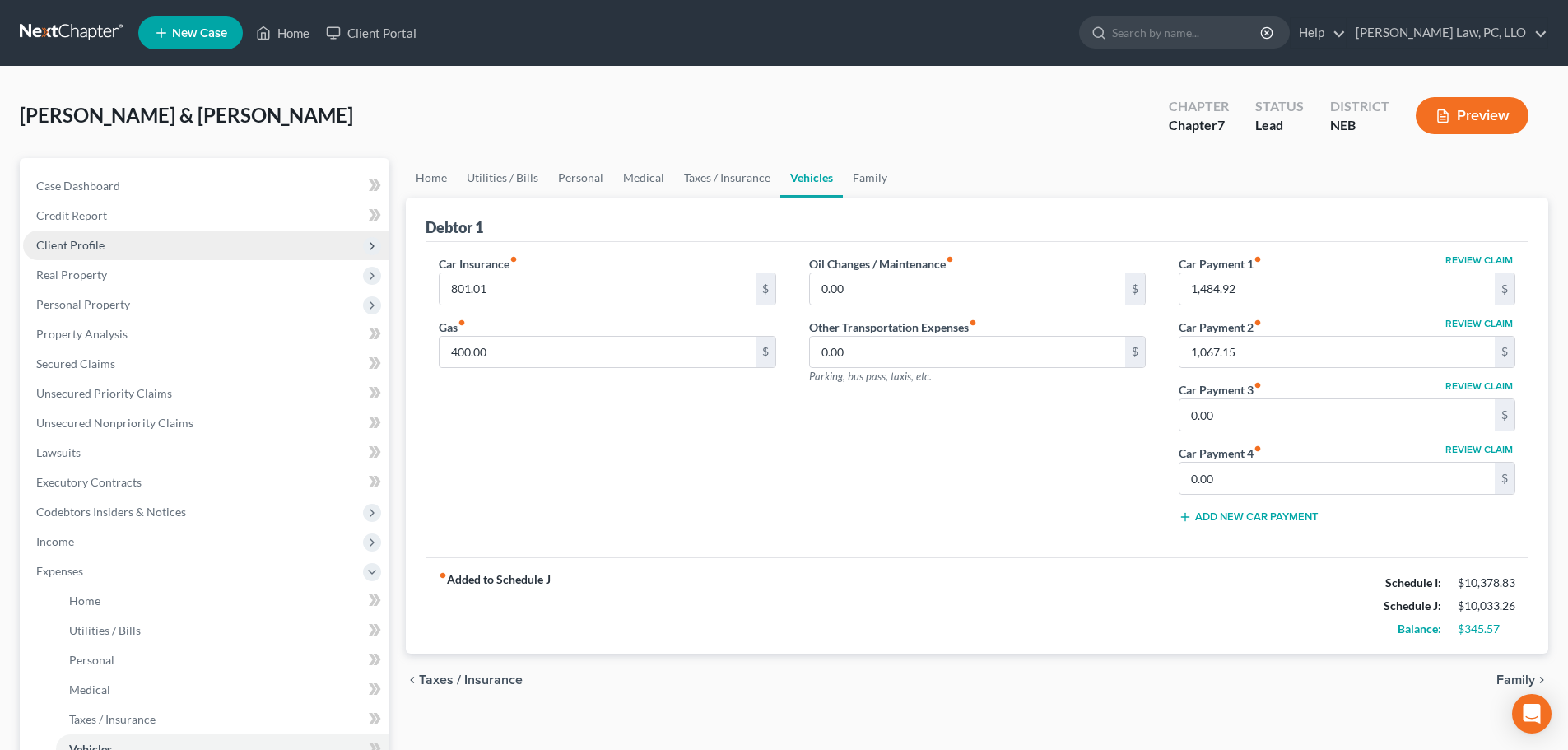
click at [109, 243] on span "Client Profile" at bounding box center [206, 245] width 366 height 30
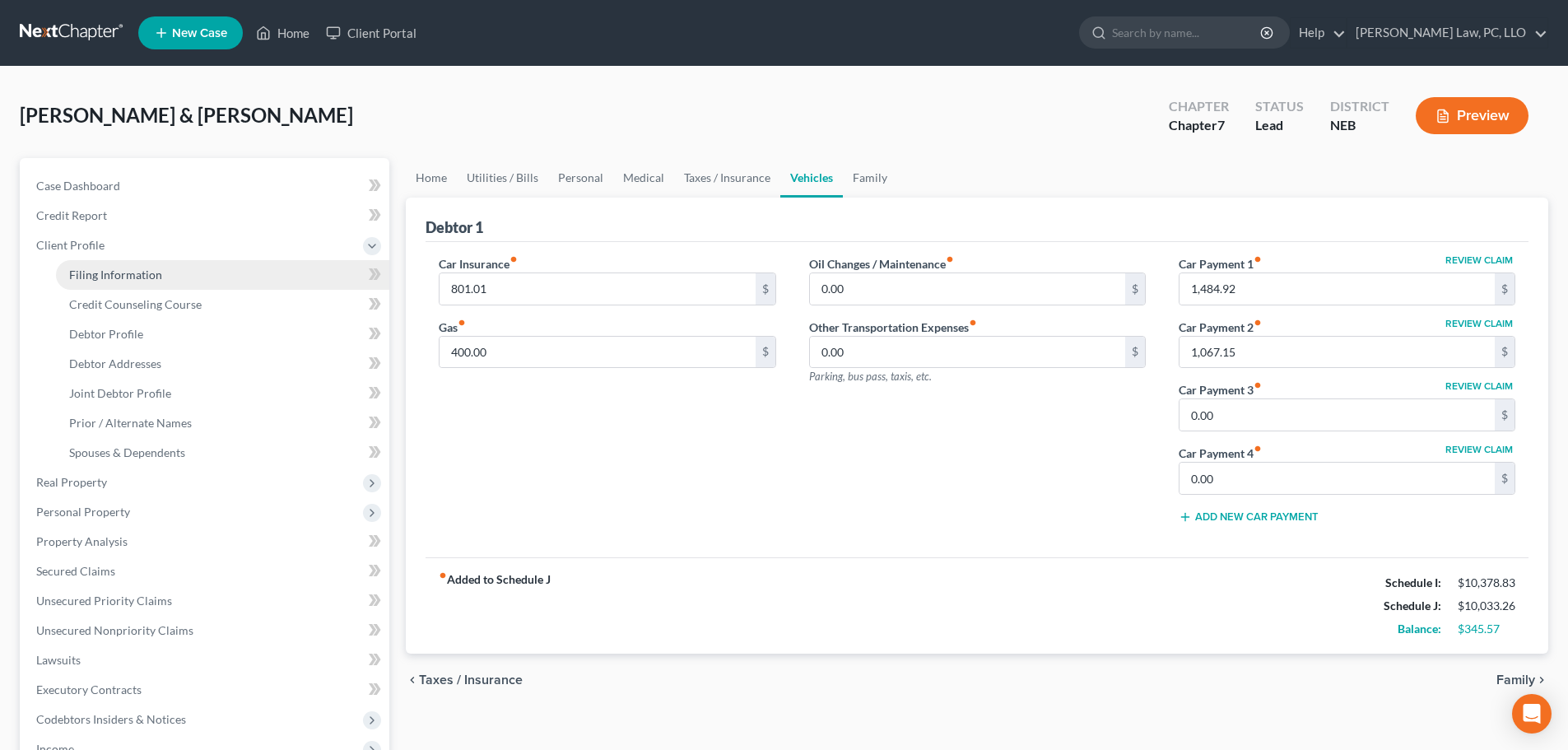
click at [126, 271] on span "Filing Information" at bounding box center [115, 274] width 93 height 14
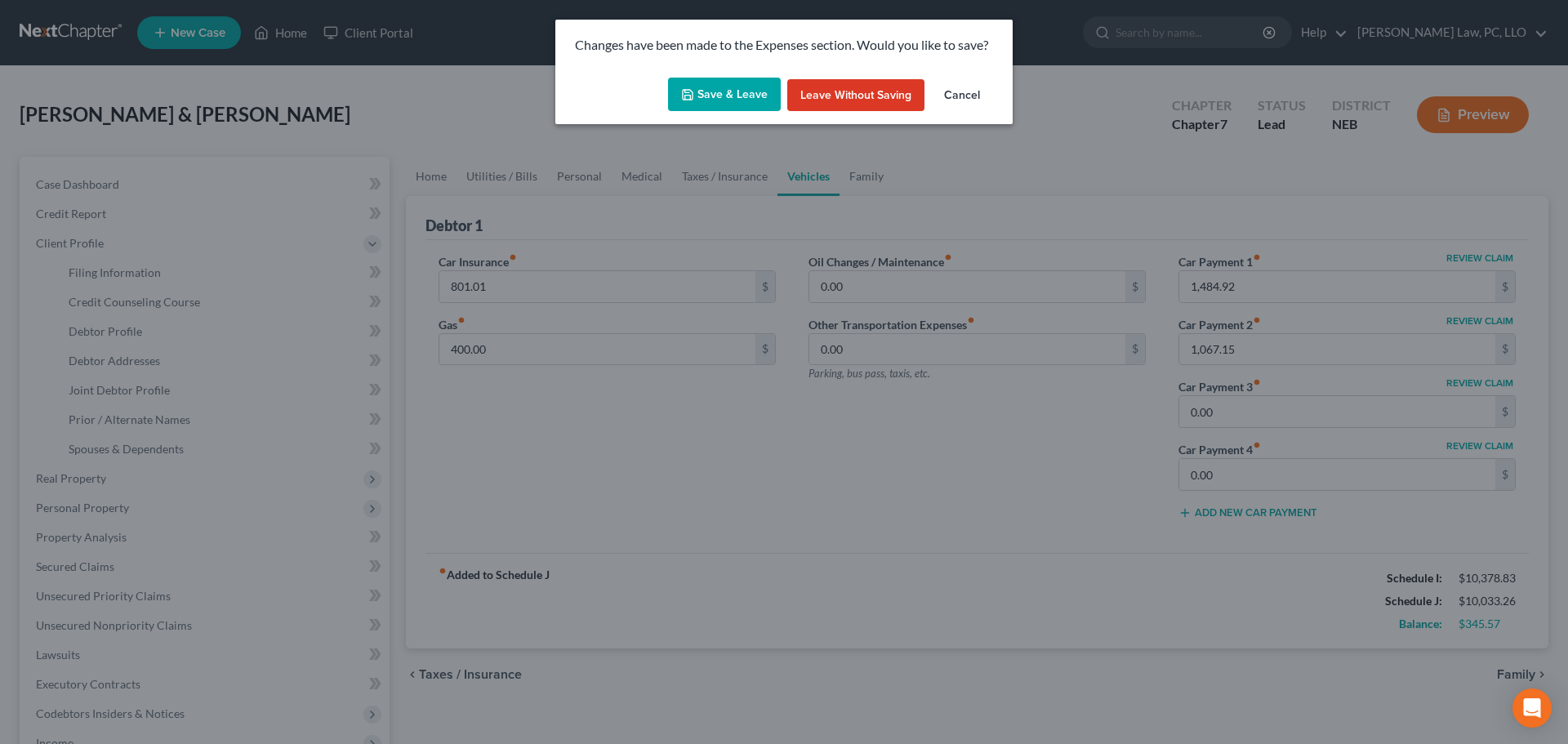
click at [727, 101] on button "Save & Leave" at bounding box center [723, 95] width 112 height 35
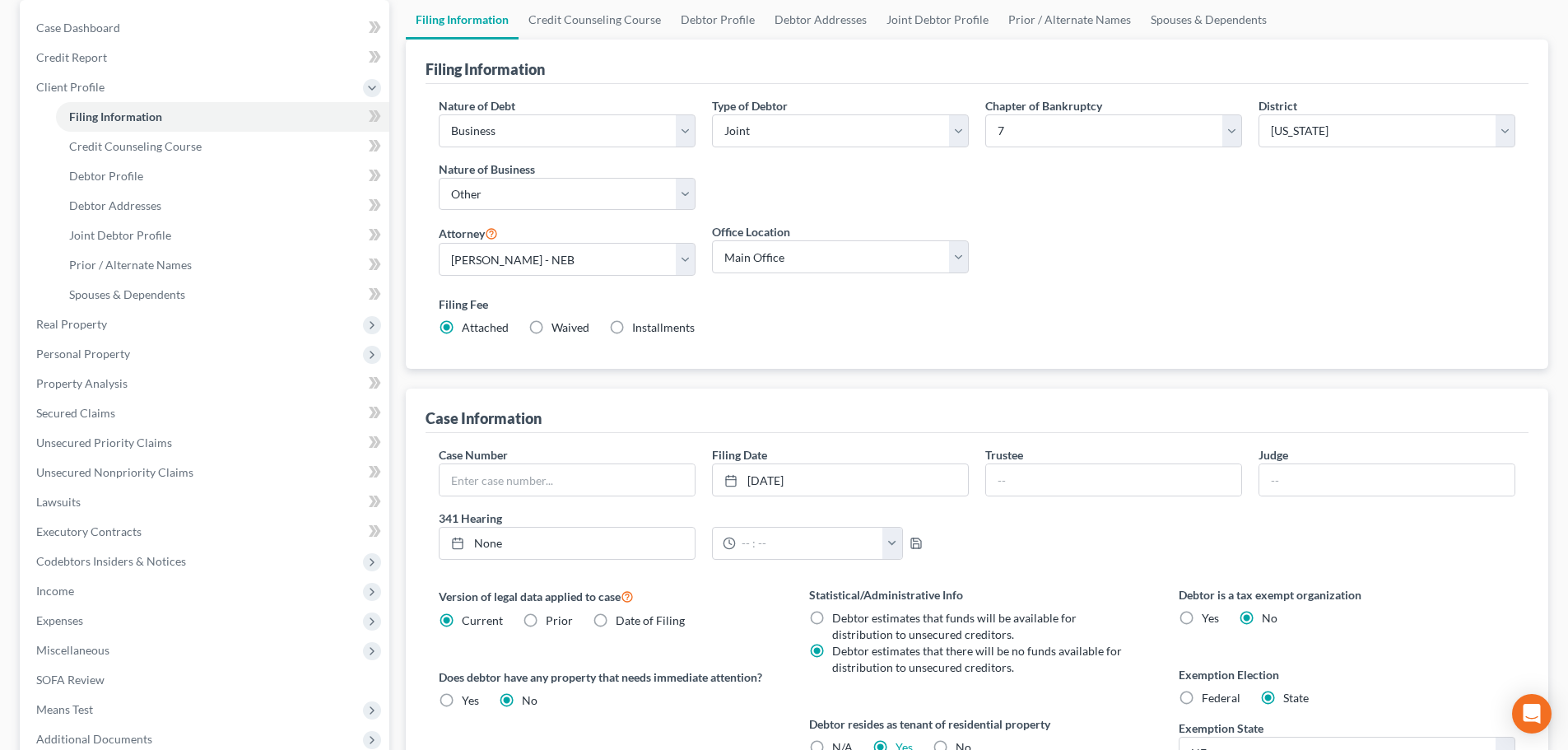
scroll to position [165, 0]
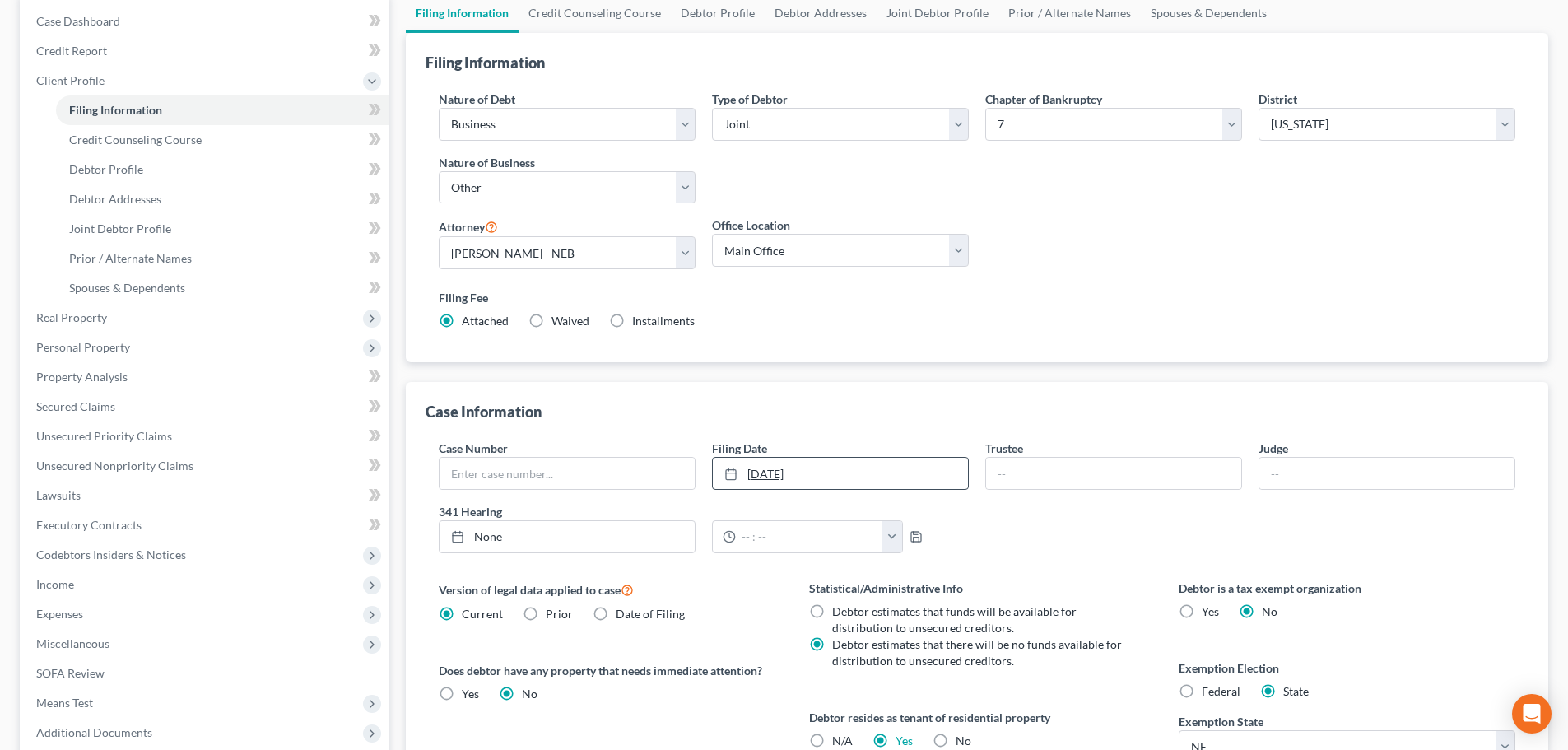
click at [860, 475] on link "5/16/2025" at bounding box center [840, 474] width 255 height 31
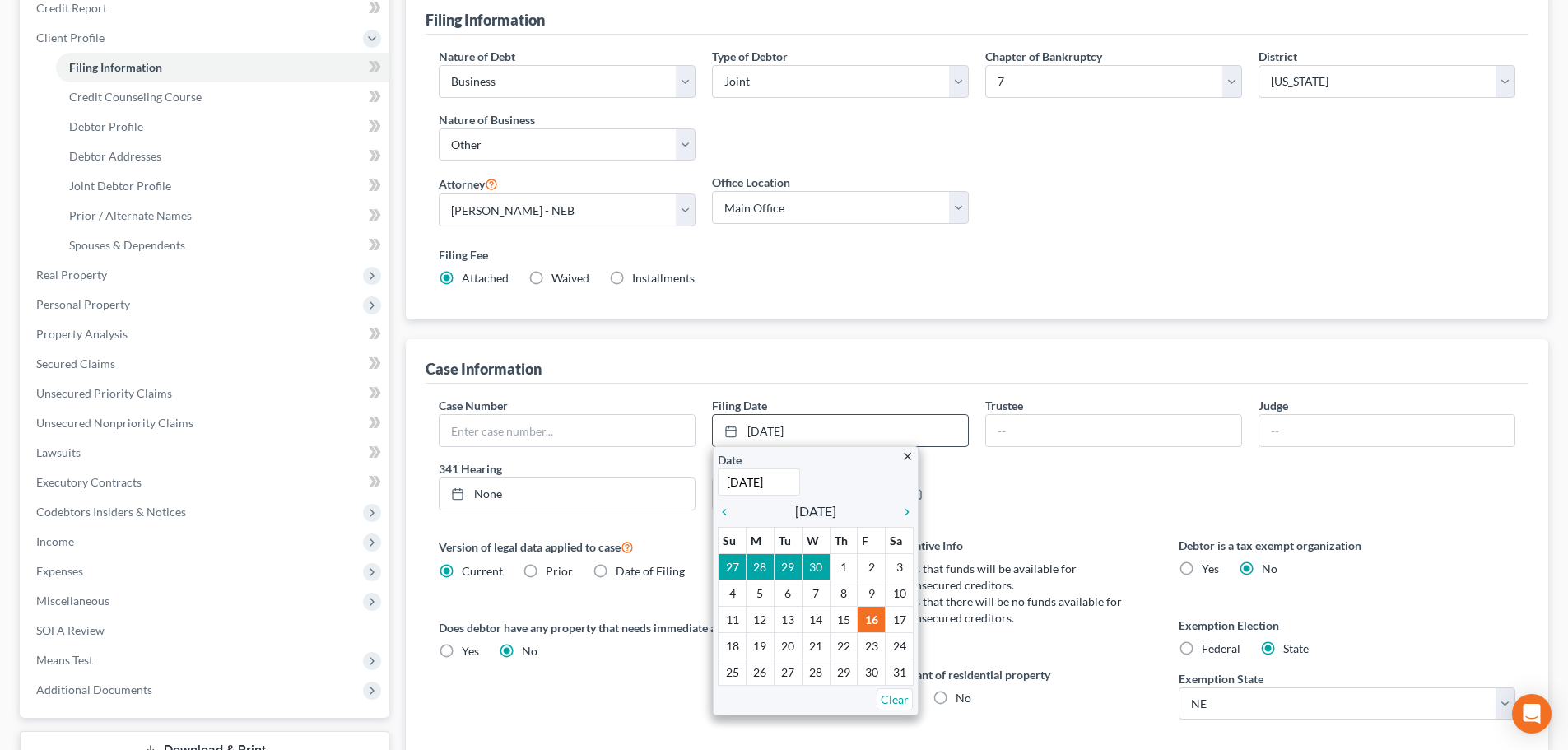
scroll to position [247, 0]
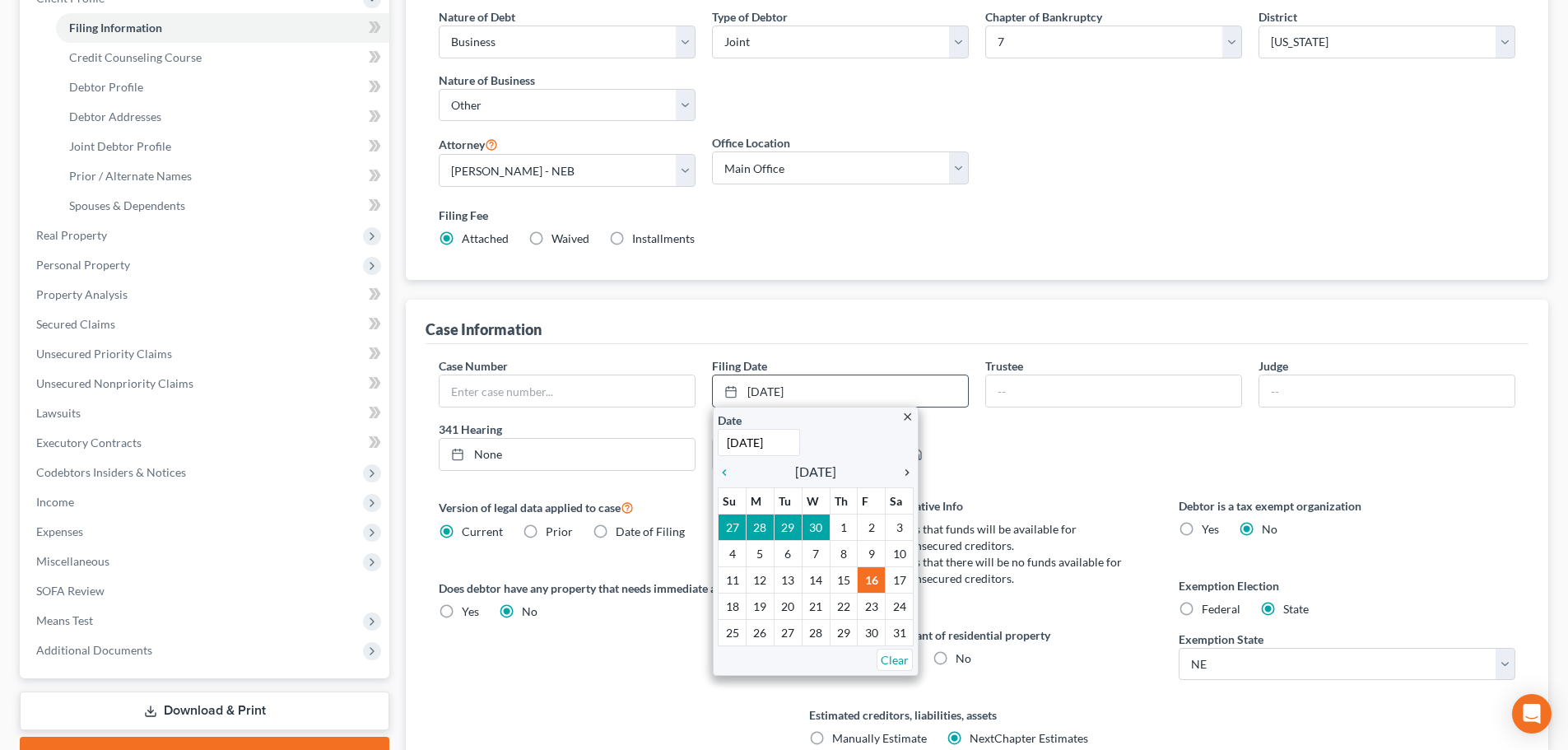
click at [907, 472] on icon "chevron_right" at bounding box center [903, 473] width 21 height 14
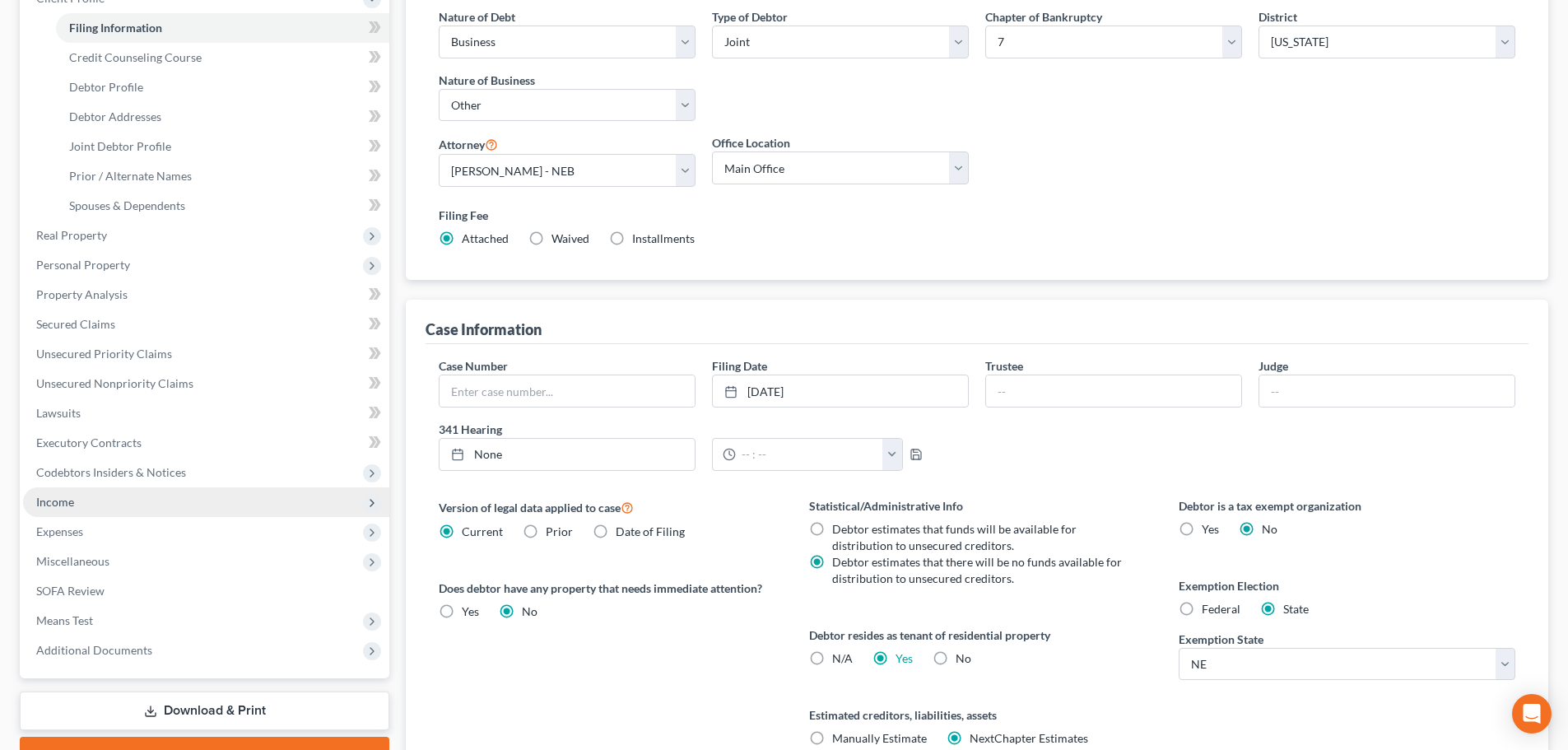
click at [110, 506] on span "Income" at bounding box center [206, 502] width 366 height 30
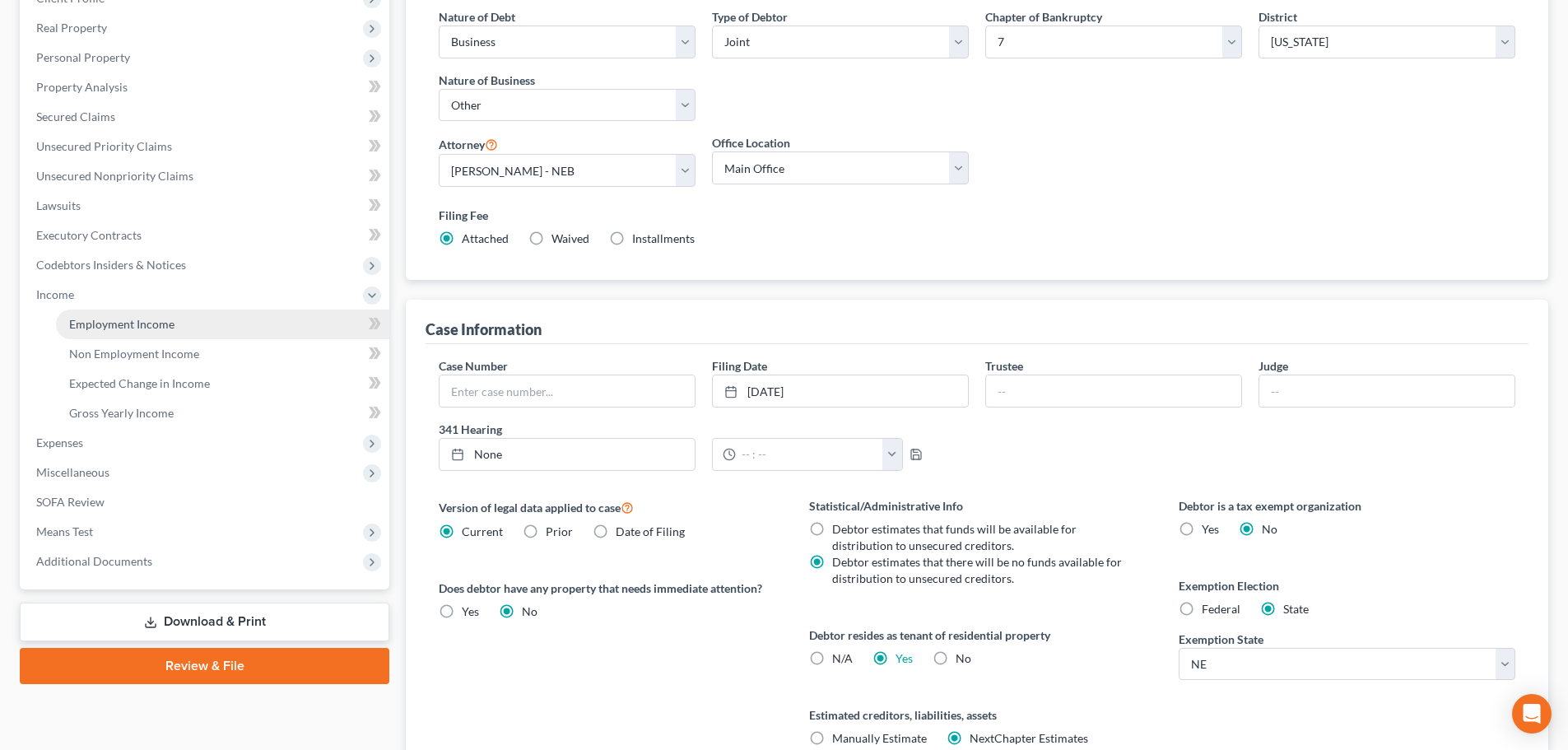
click at [107, 331] on link "Employment Income" at bounding box center [223, 325] width 333 height 30
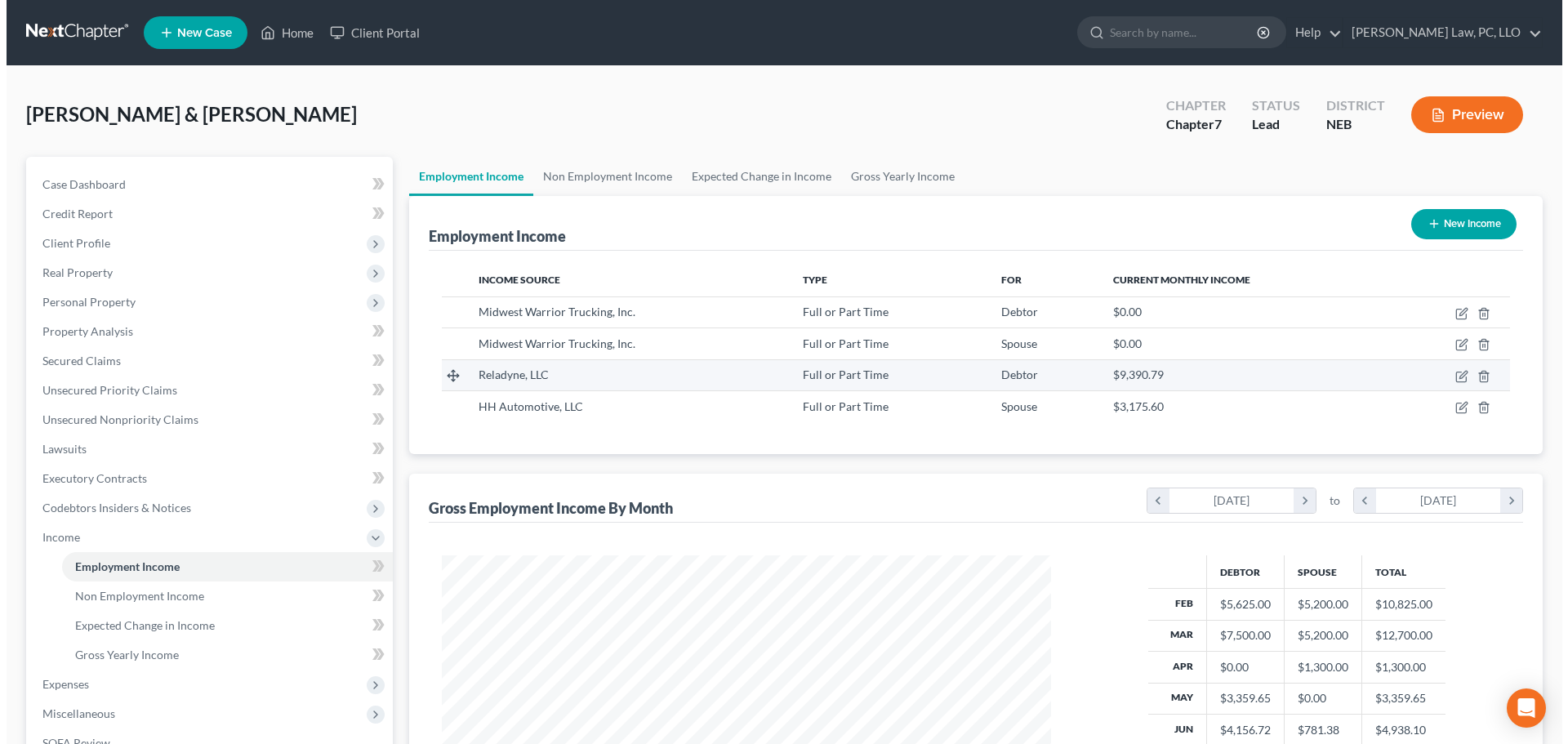
scroll to position [305, 642]
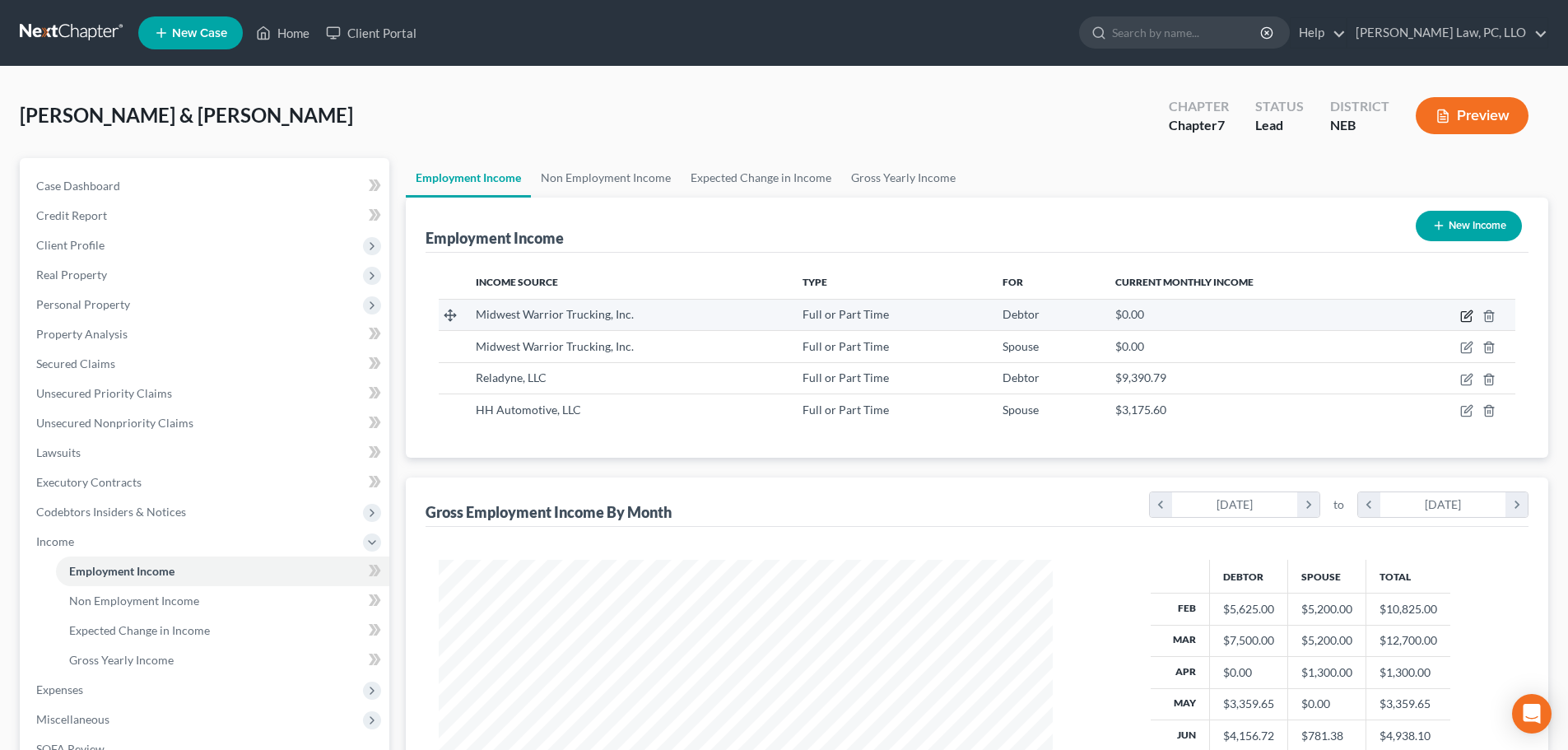
click at [1468, 315] on icon "button" at bounding box center [1467, 317] width 14 height 14
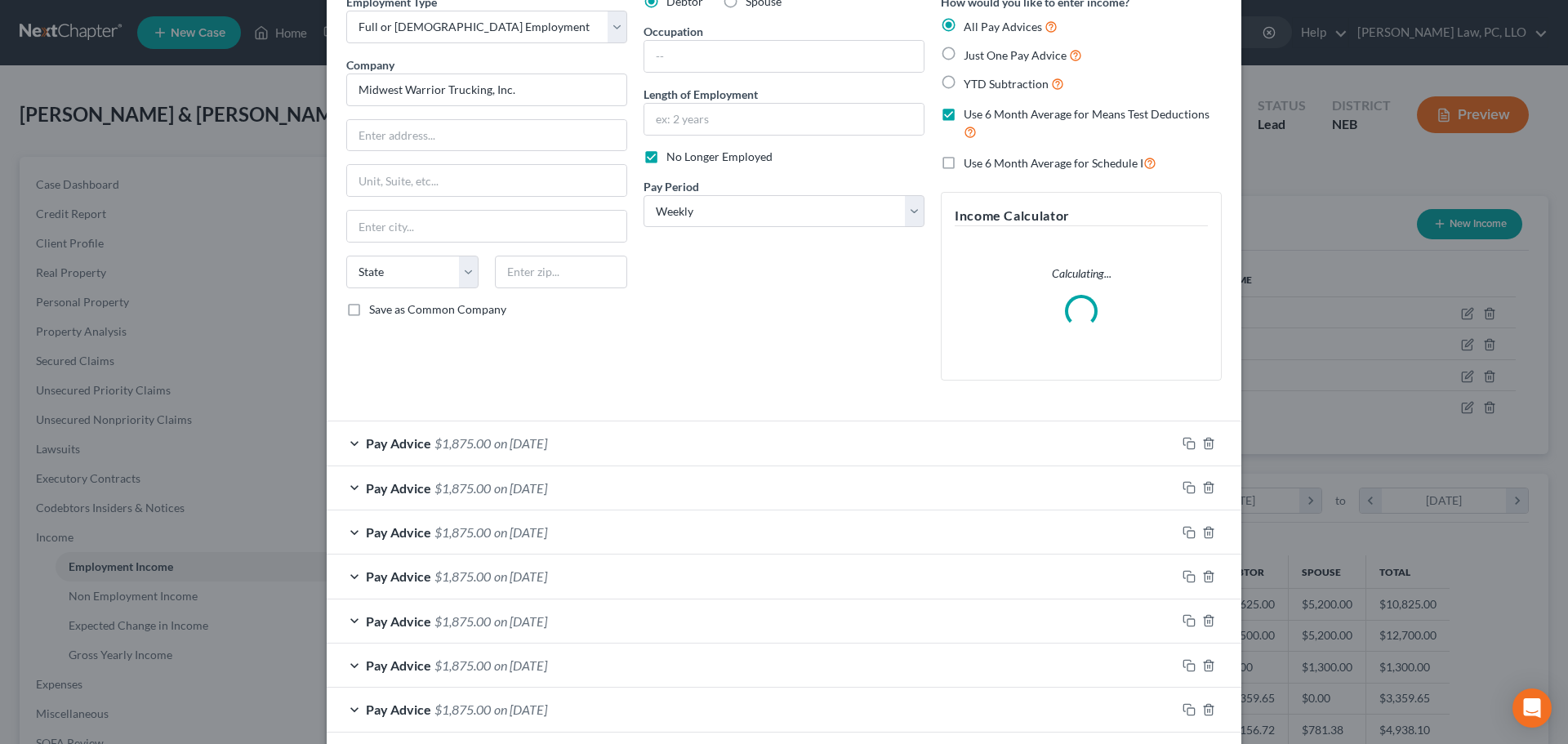
scroll to position [160, 0]
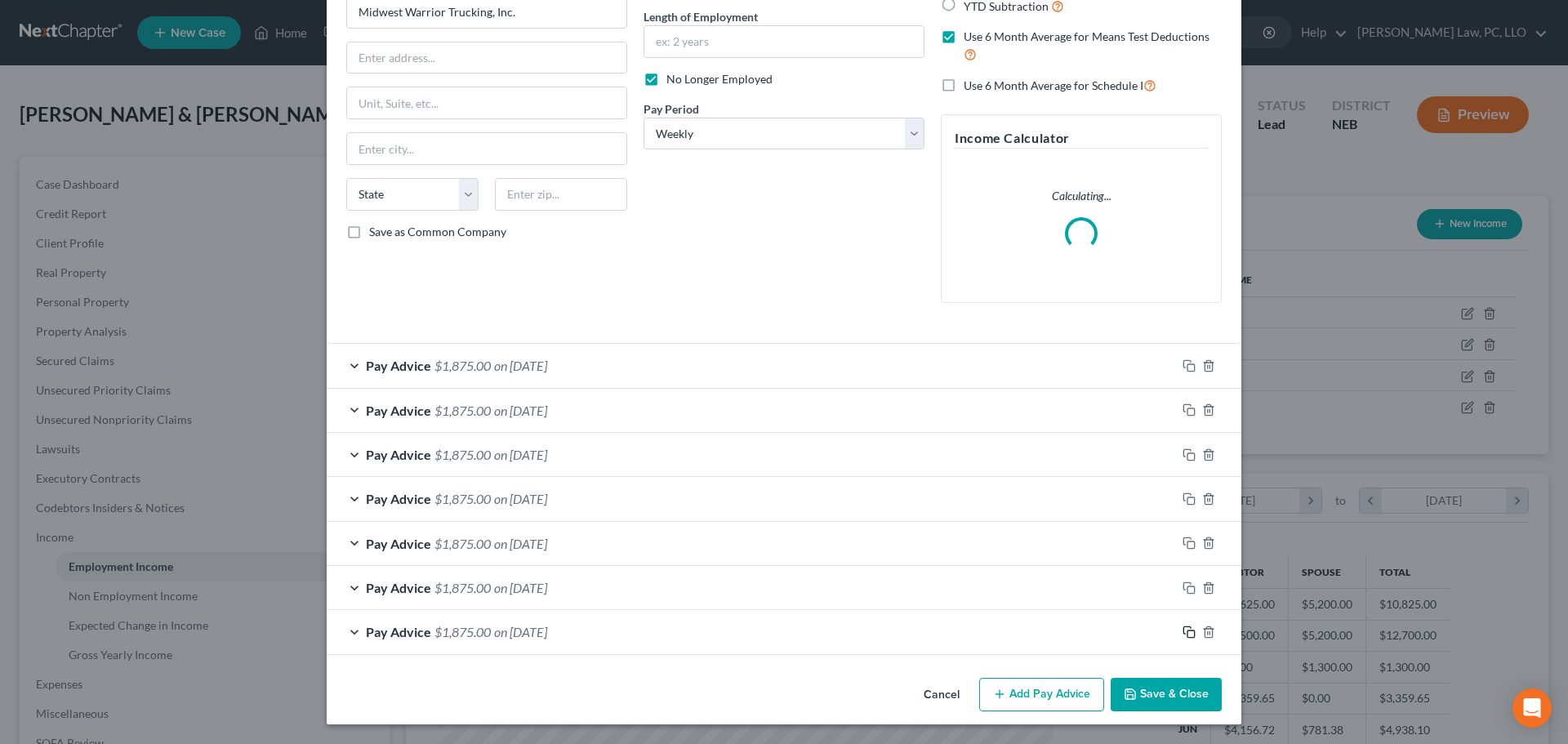
click at [1183, 633] on icon "button" at bounding box center [1189, 632] width 13 height 13
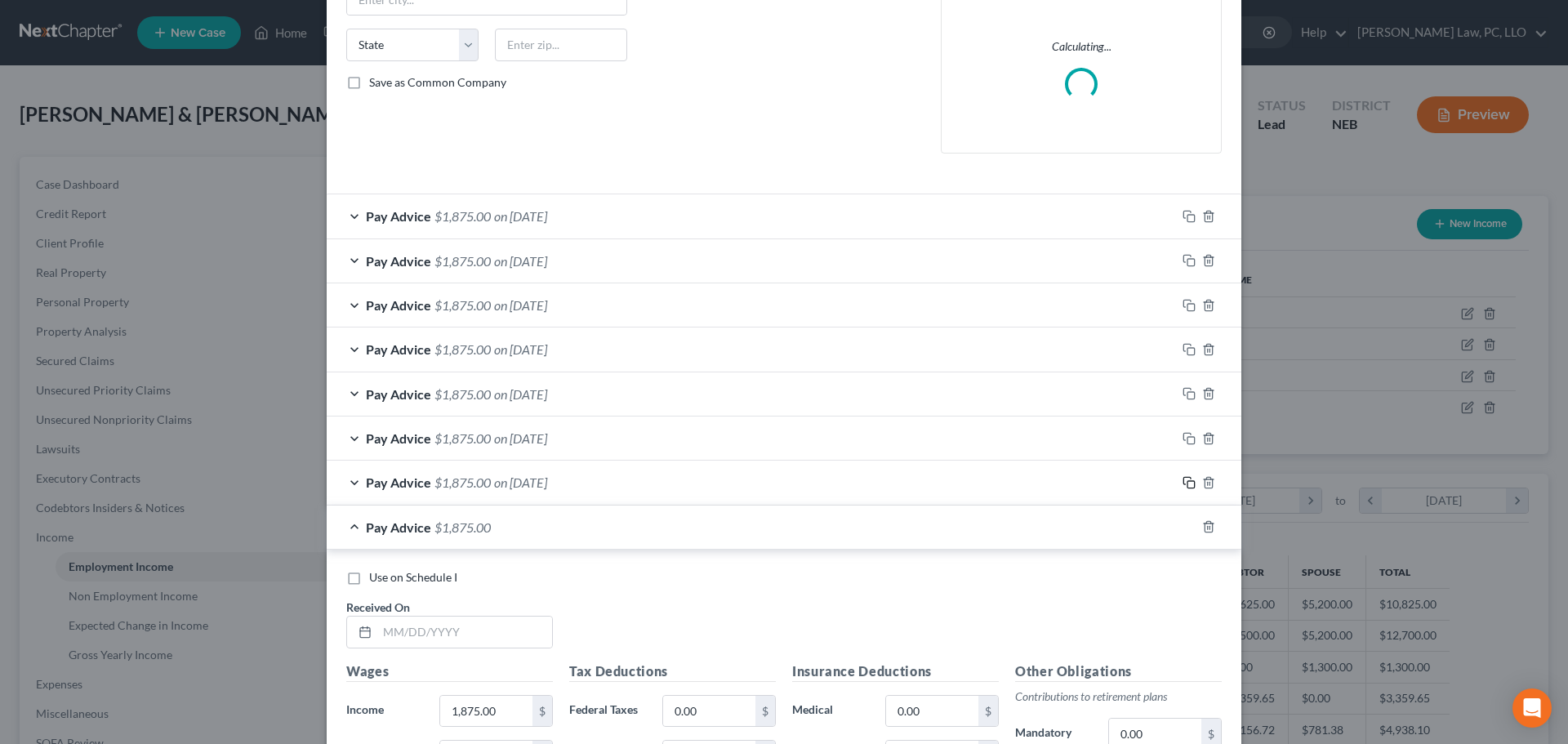
scroll to position [323, 0]
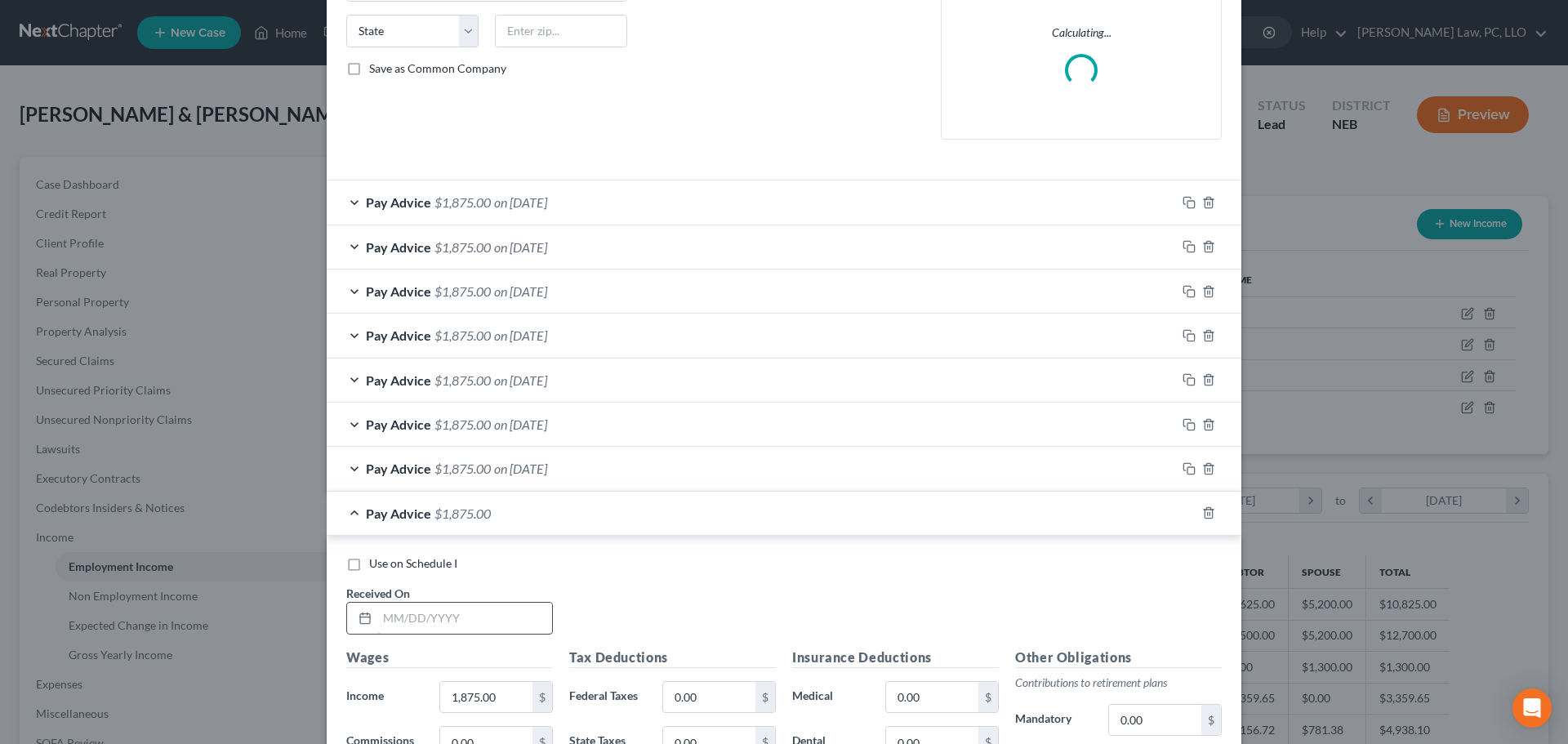
drag, startPoint x: 469, startPoint y: 622, endPoint x: 460, endPoint y: 618, distance: 9.8
click at [469, 622] on input "text" at bounding box center [465, 618] width 175 height 31
click at [349, 515] on div "Pay Advice $1,875.00 on 02/07/2025" at bounding box center [751, 513] width 849 height 43
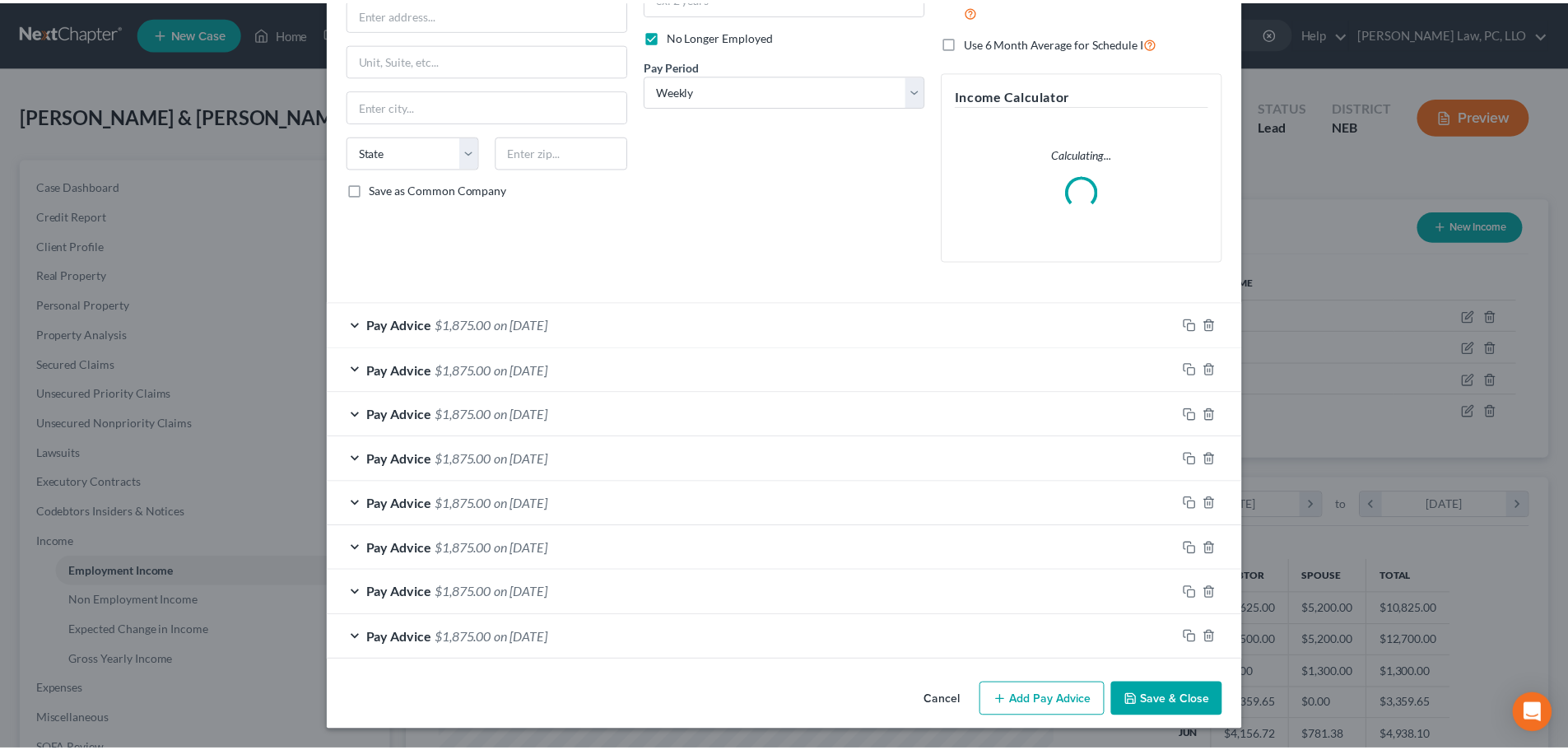
scroll to position [205, 0]
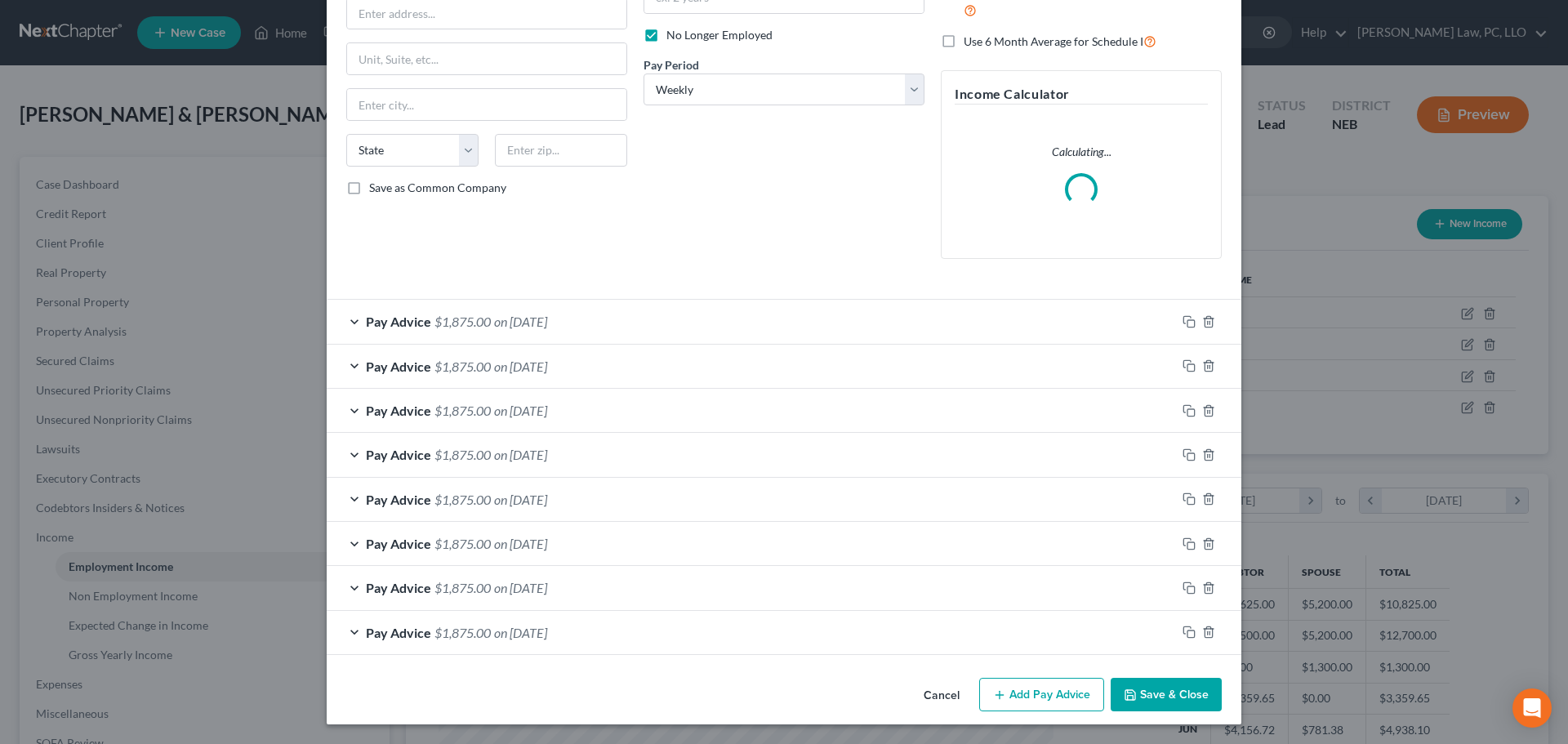
click at [1163, 699] on button "Save & Close" at bounding box center [1166, 695] width 111 height 35
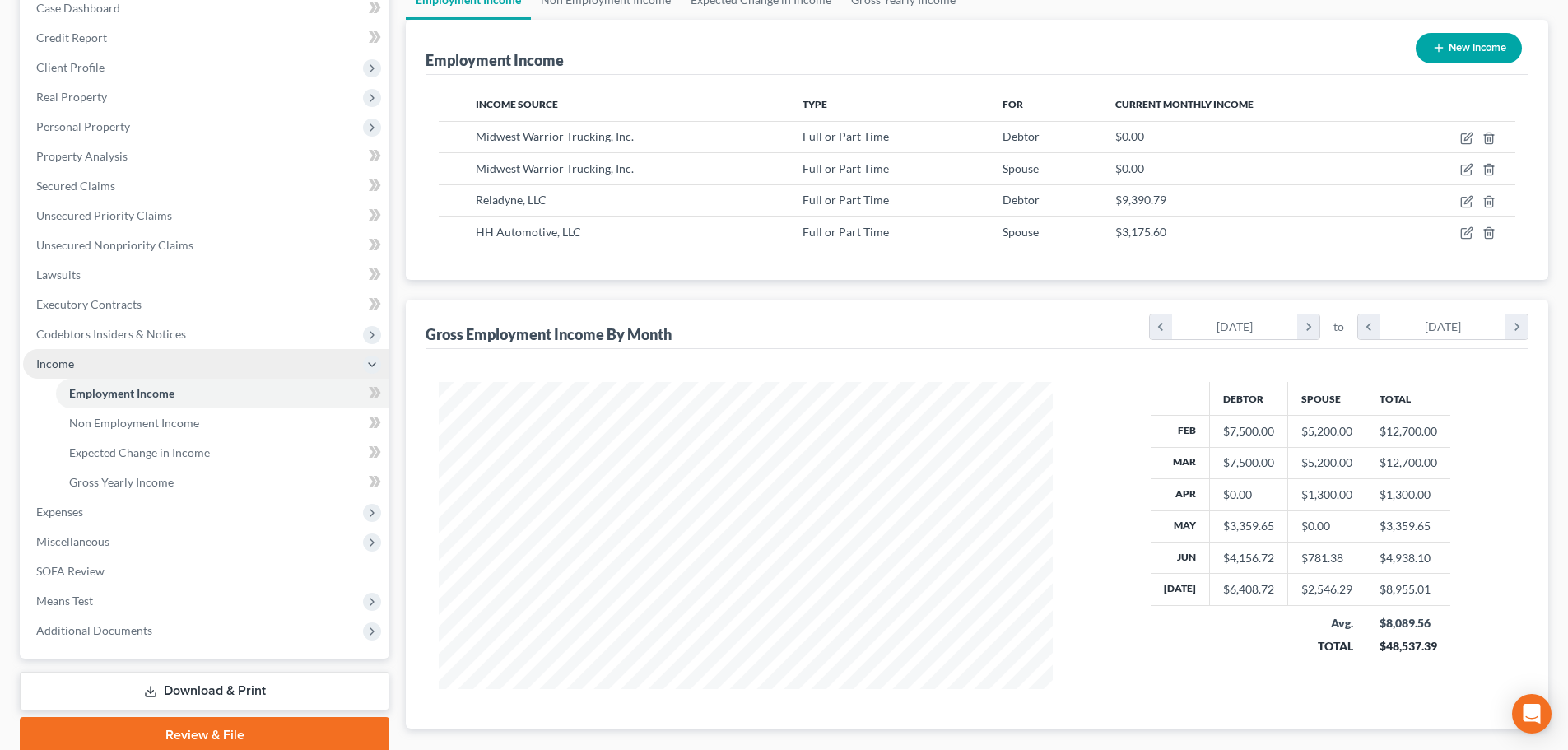
scroll to position [247, 0]
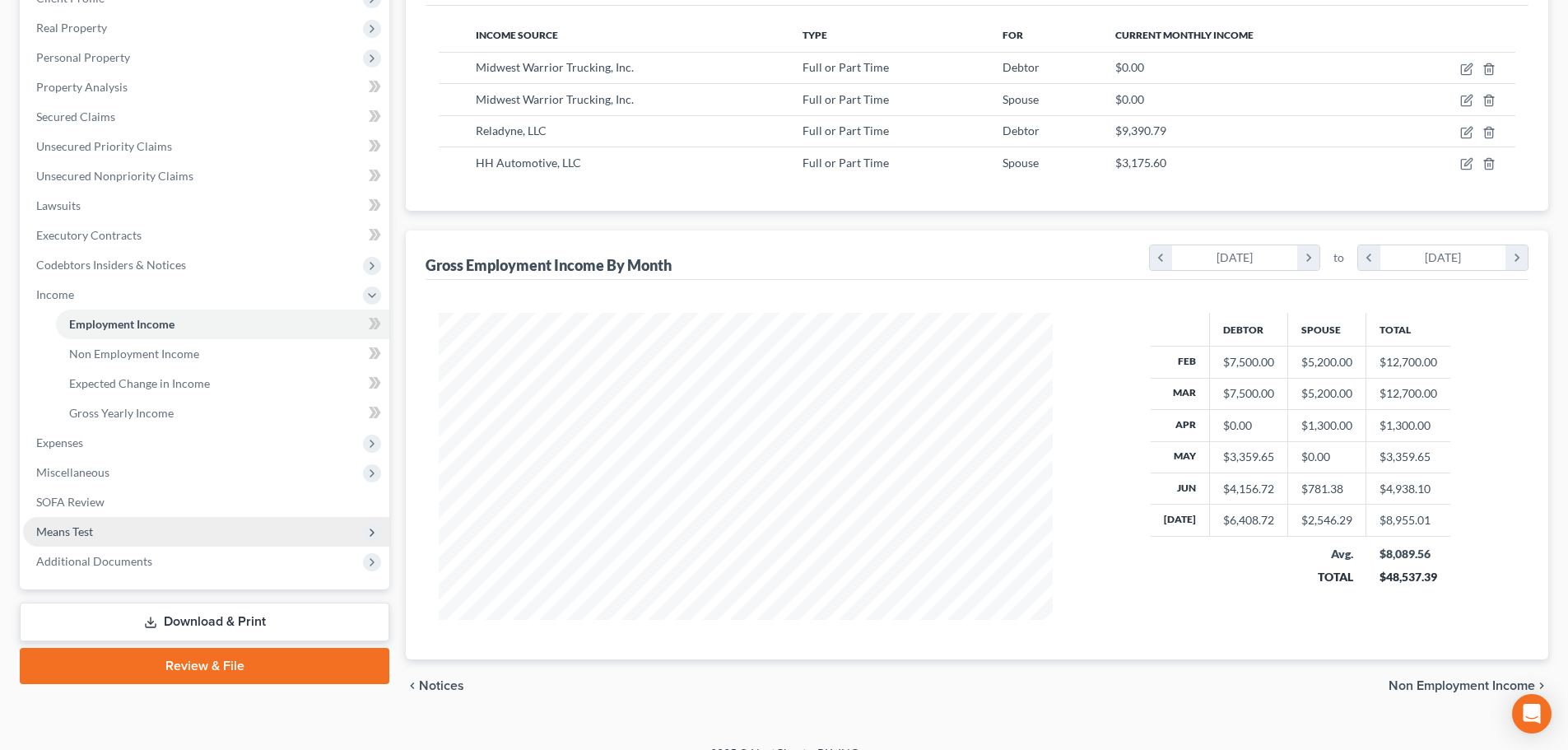
drag, startPoint x: 89, startPoint y: 525, endPoint x: 108, endPoint y: 530, distance: 19.6
click at [89, 525] on span "Means Test" at bounding box center [64, 531] width 57 height 14
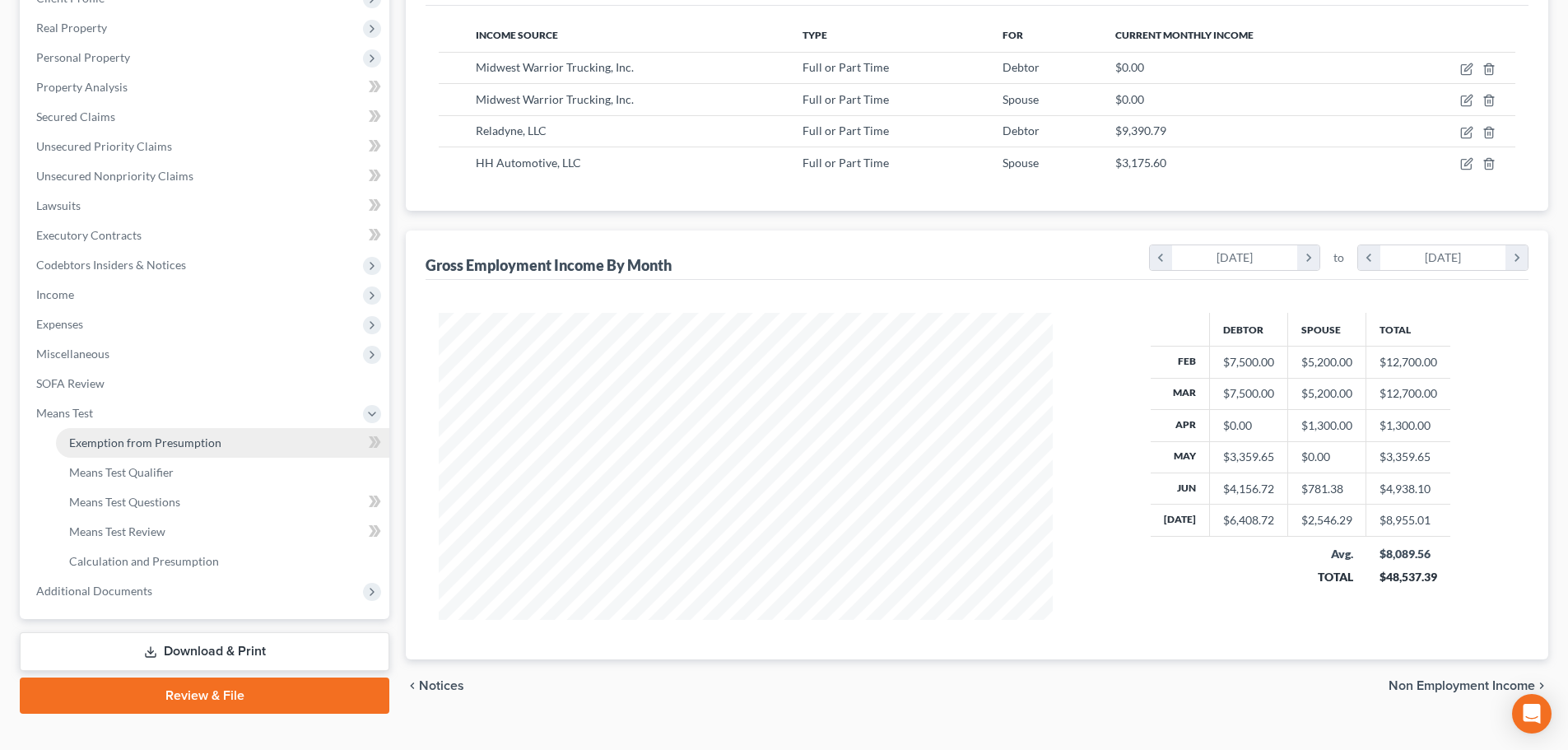
click at [129, 450] on link "Exemption from Presumption" at bounding box center [223, 443] width 333 height 30
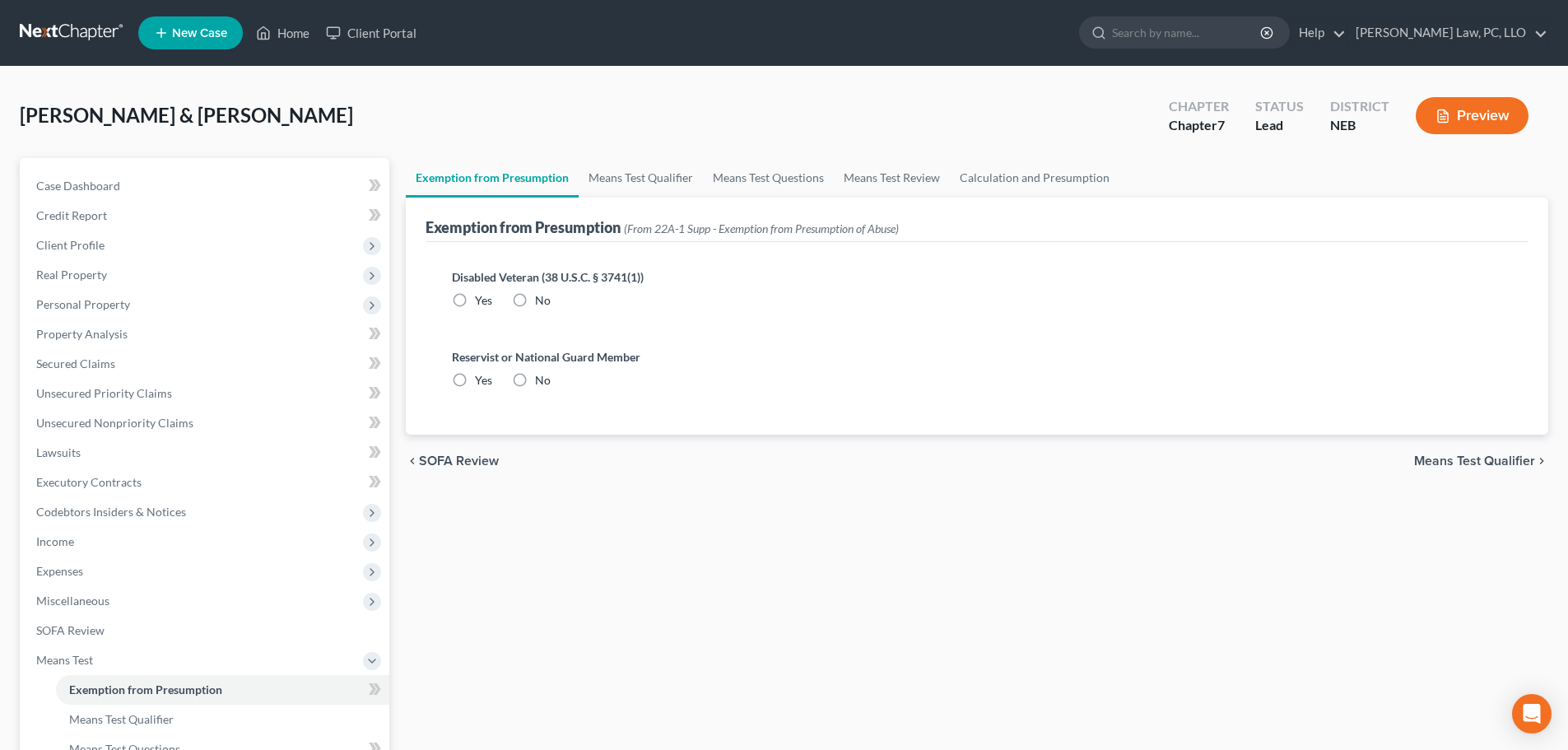
click at [535, 302] on label "No" at bounding box center [542, 300] width 15 height 16
click at [541, 302] on input "No" at bounding box center [546, 297] width 11 height 11
click at [535, 379] on label "No" at bounding box center [542, 380] width 15 height 16
click at [541, 379] on input "No" at bounding box center [546, 377] width 11 height 11
click at [620, 183] on link "Means Test Qualifier" at bounding box center [640, 177] width 124 height 40
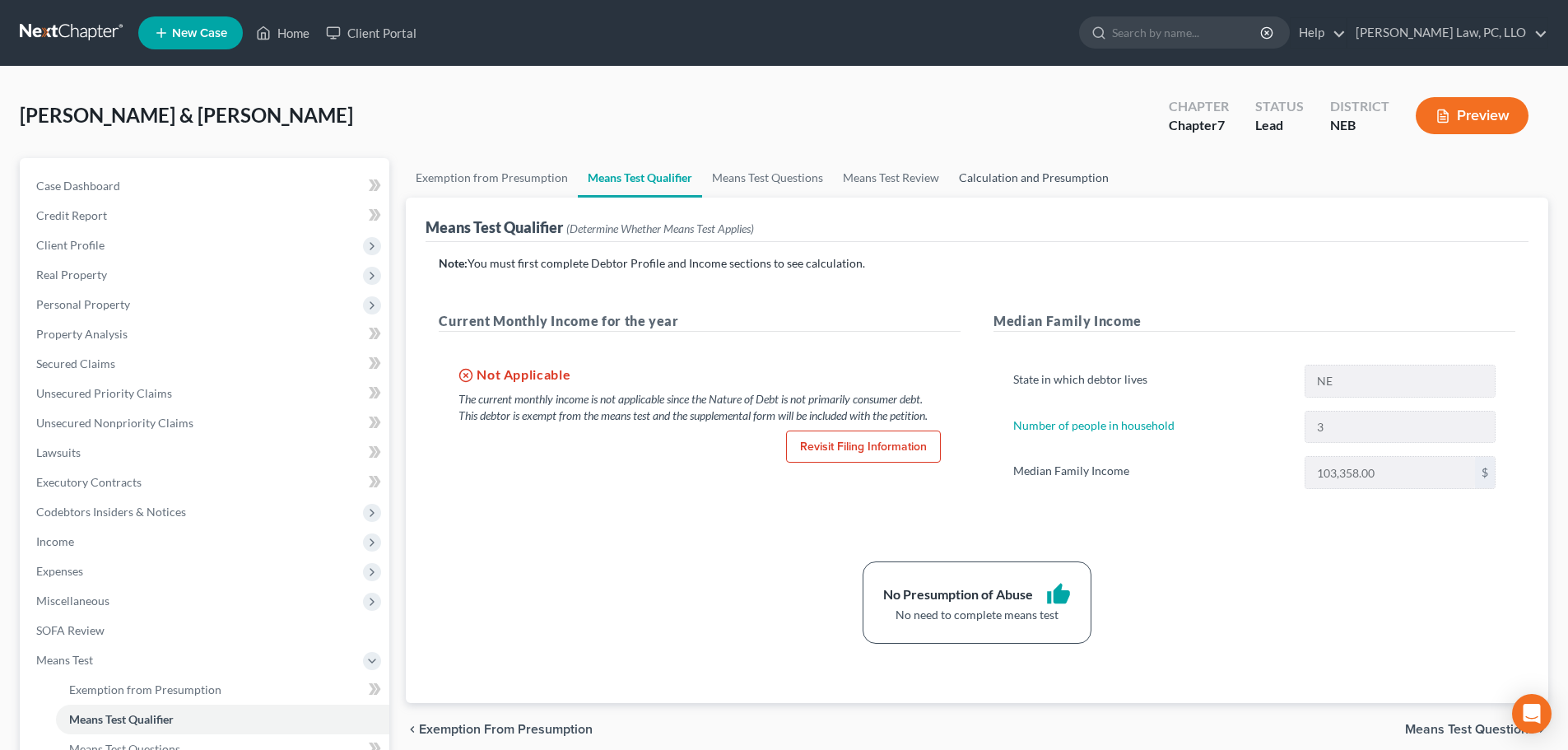
click at [1006, 184] on link "Calculation and Presumption" at bounding box center [1033, 177] width 169 height 40
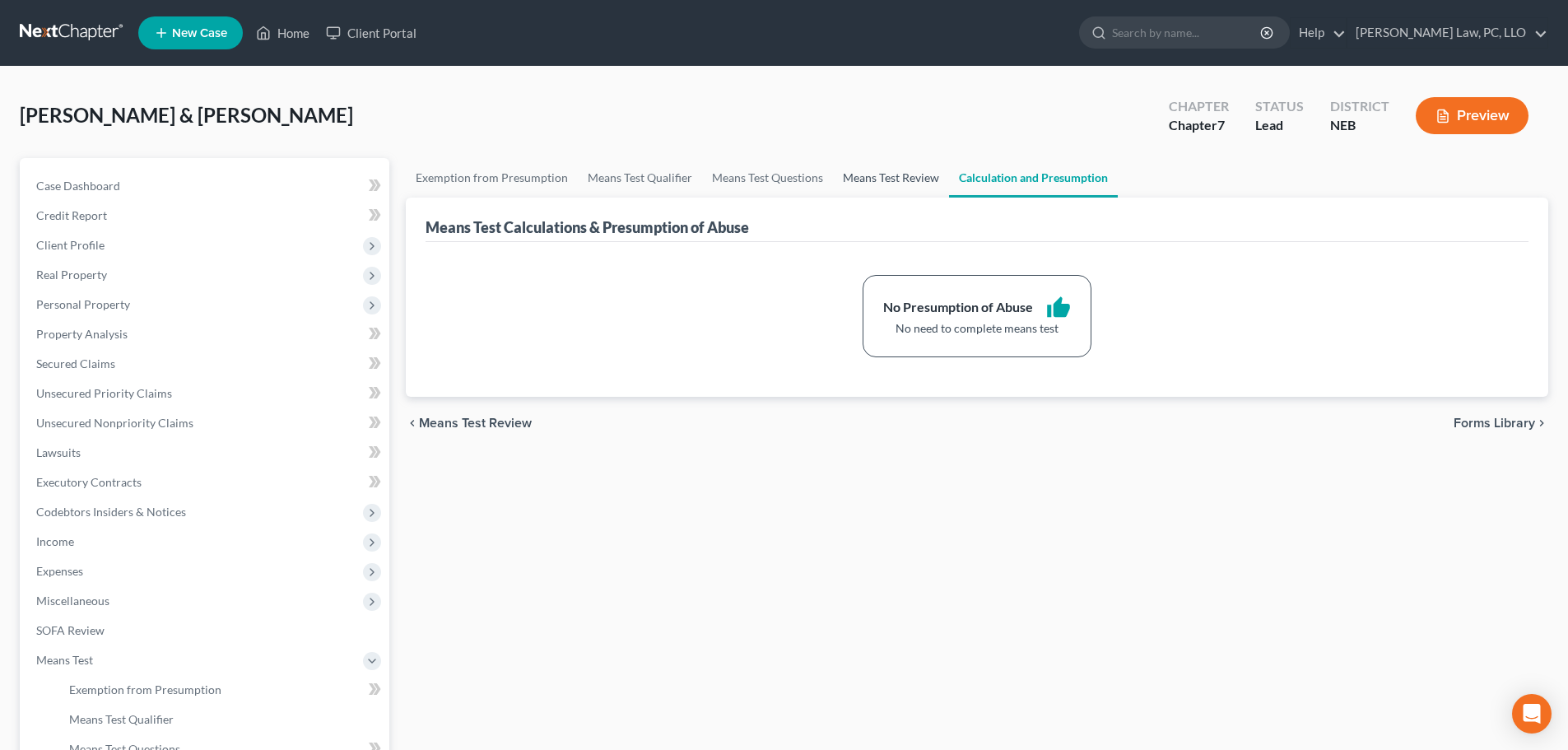
click at [880, 178] on link "Means Test Review" at bounding box center [891, 177] width 116 height 40
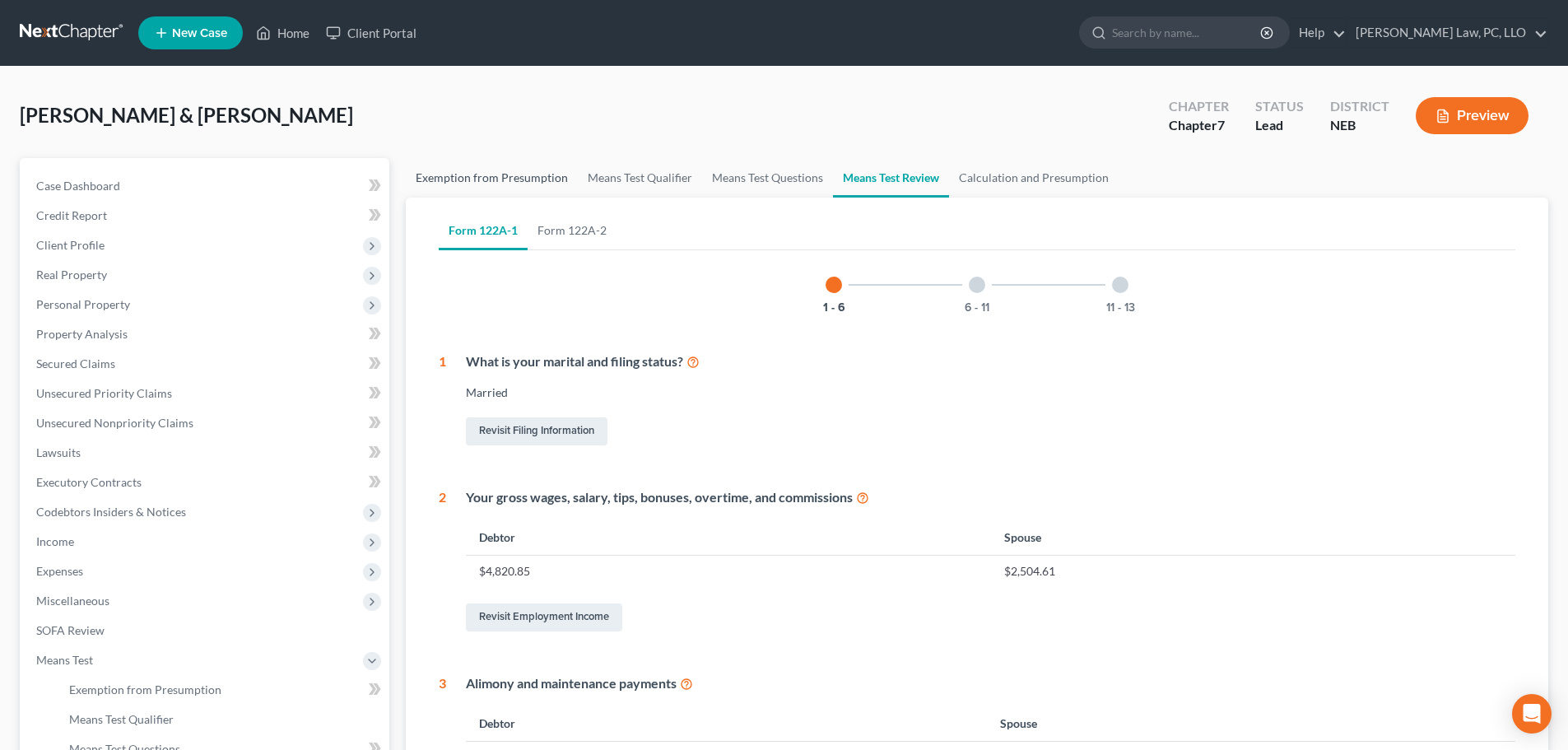
click at [479, 175] on link "Exemption from Presumption" at bounding box center [492, 177] width 172 height 40
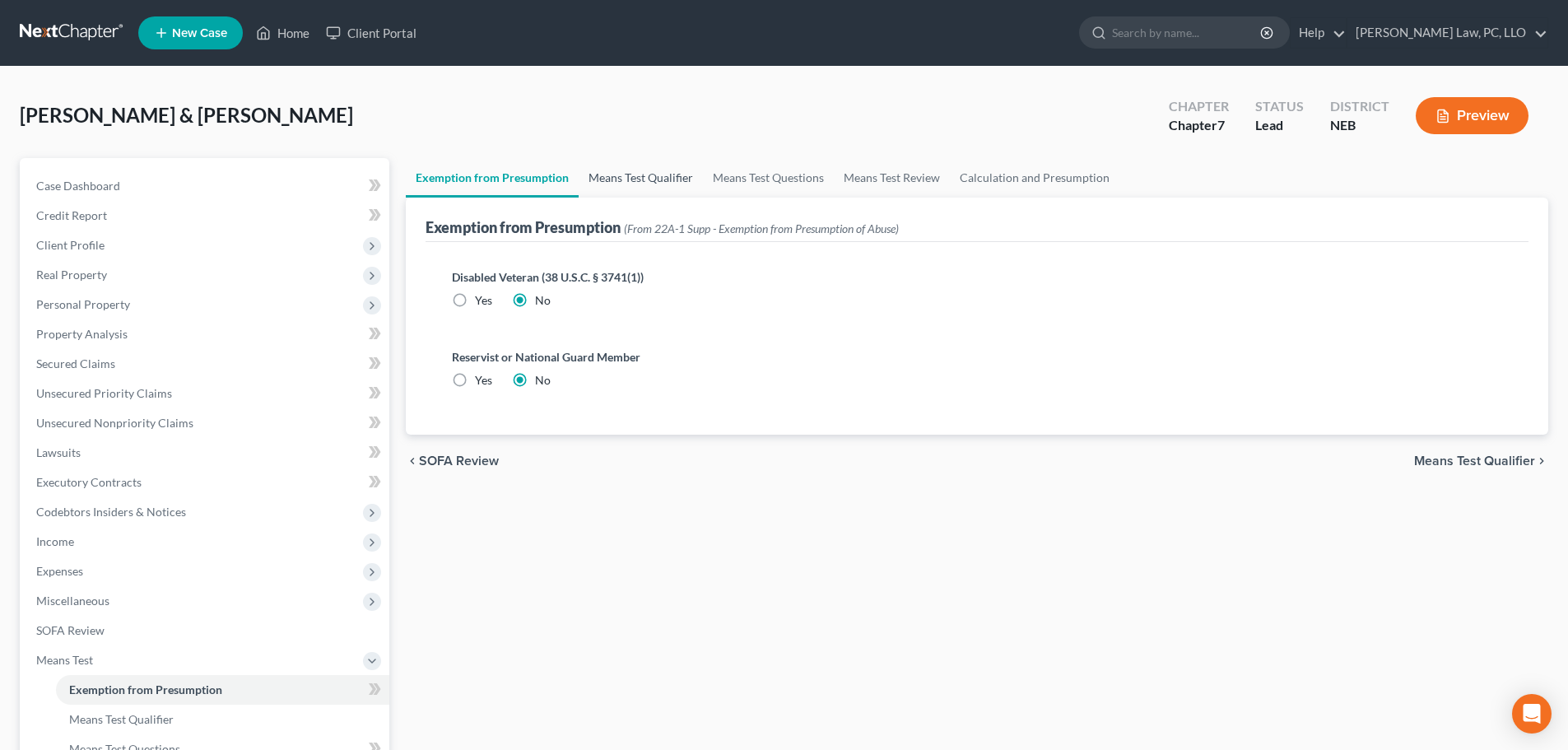
click at [599, 179] on link "Means Test Qualifier" at bounding box center [640, 177] width 124 height 40
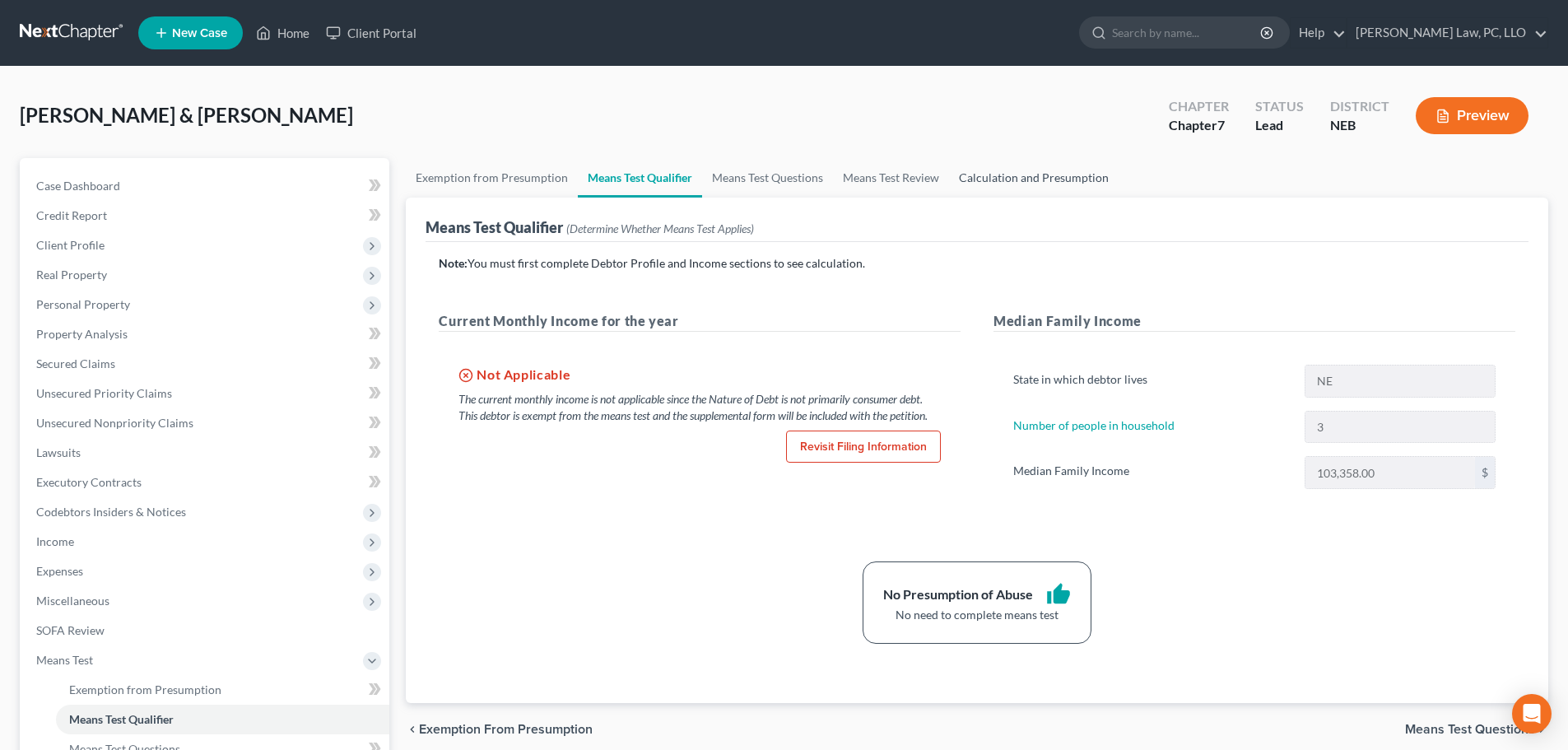
click at [995, 179] on link "Calculation and Presumption" at bounding box center [1033, 177] width 169 height 40
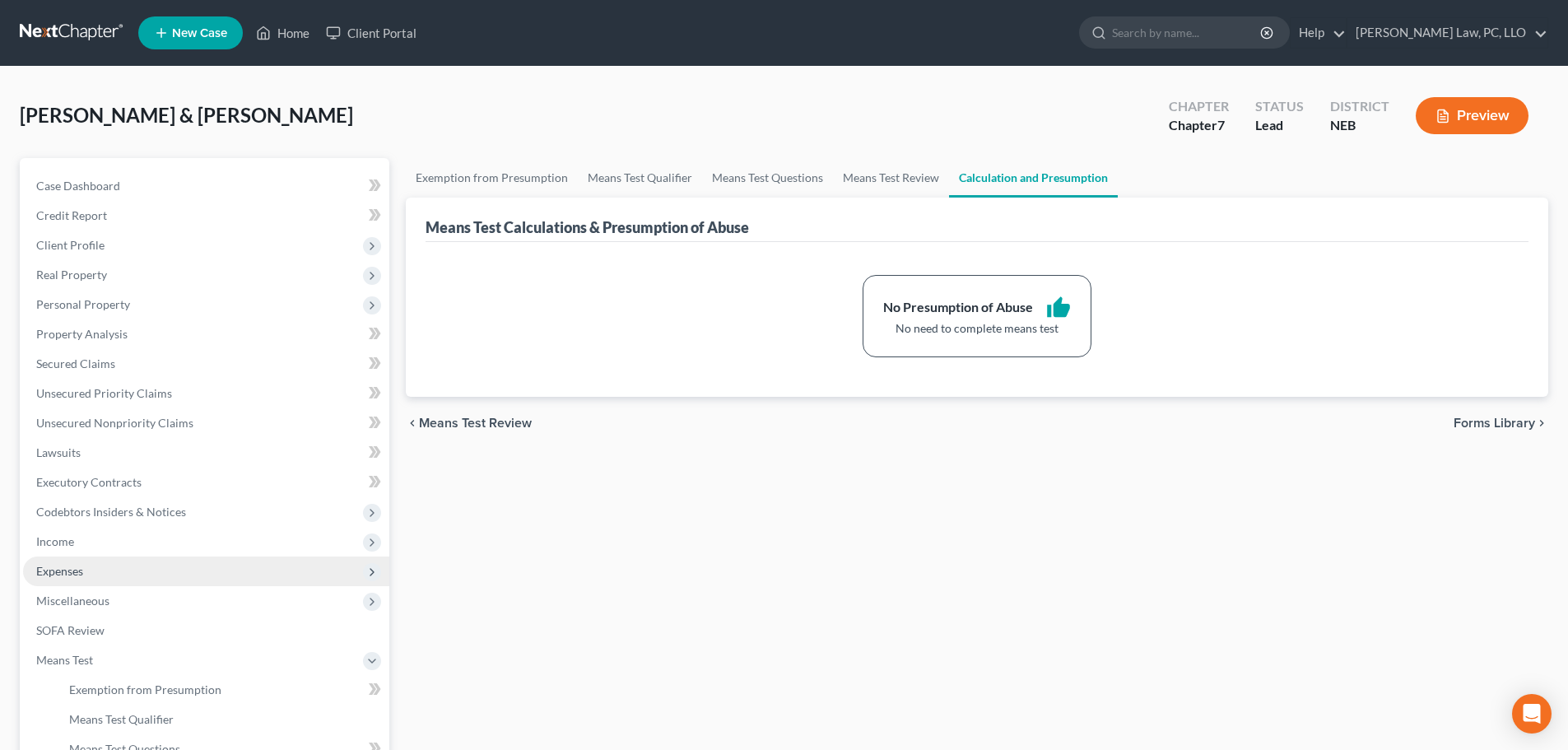
click at [61, 572] on span "Expenses" at bounding box center [59, 571] width 46 height 14
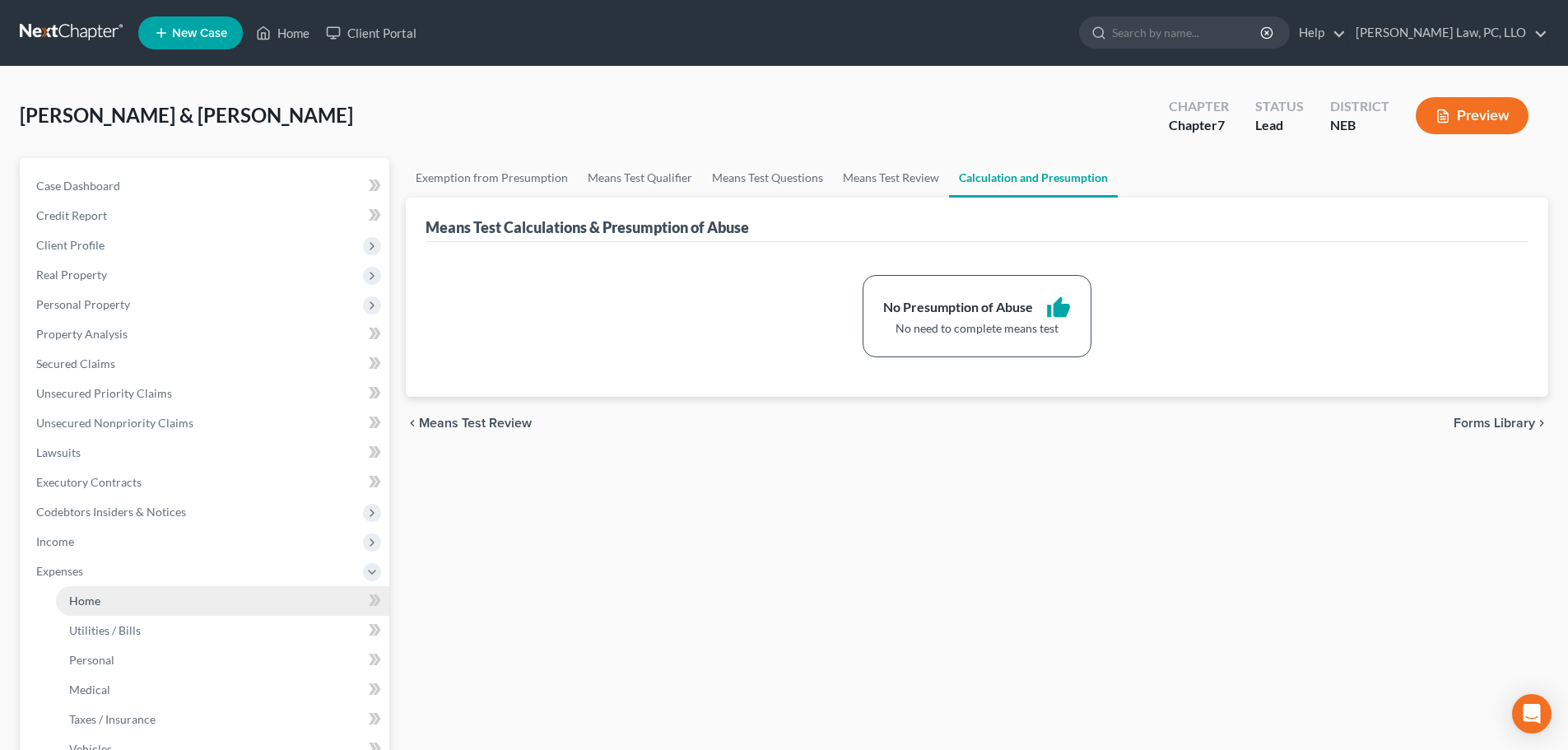
click at [78, 601] on span "Home" at bounding box center [84, 601] width 31 height 14
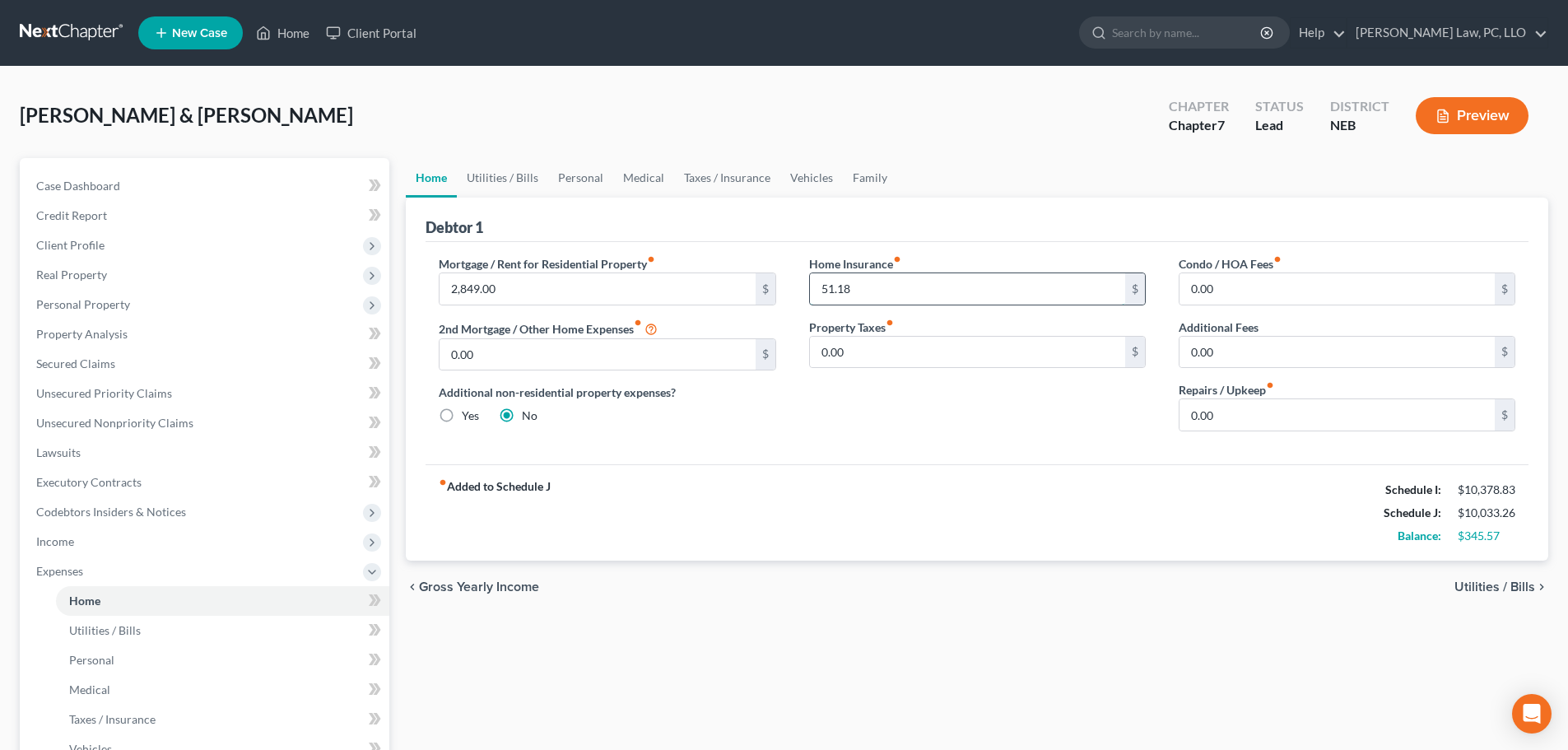
click at [949, 281] on input "51.18" at bounding box center [967, 289] width 315 height 31
click at [962, 403] on div "Home Insurance fiber_manual_record 52.00 $ Property Taxes fiber_manual_record 0…" at bounding box center [977, 349] width 370 height 189
click at [512, 182] on link "Utilities / Bills" at bounding box center [503, 177] width 91 height 40
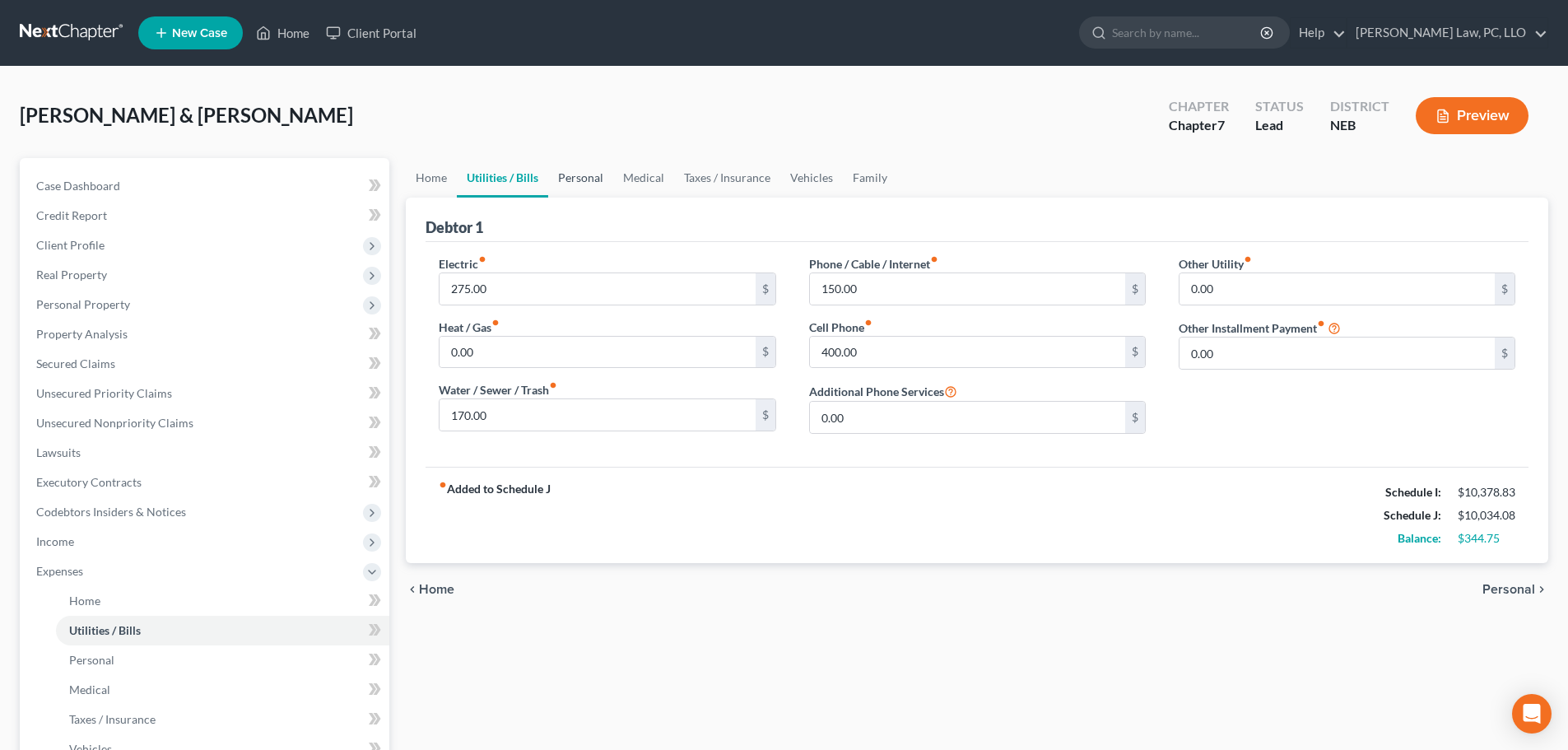
click at [577, 184] on link "Personal" at bounding box center [580, 177] width 65 height 40
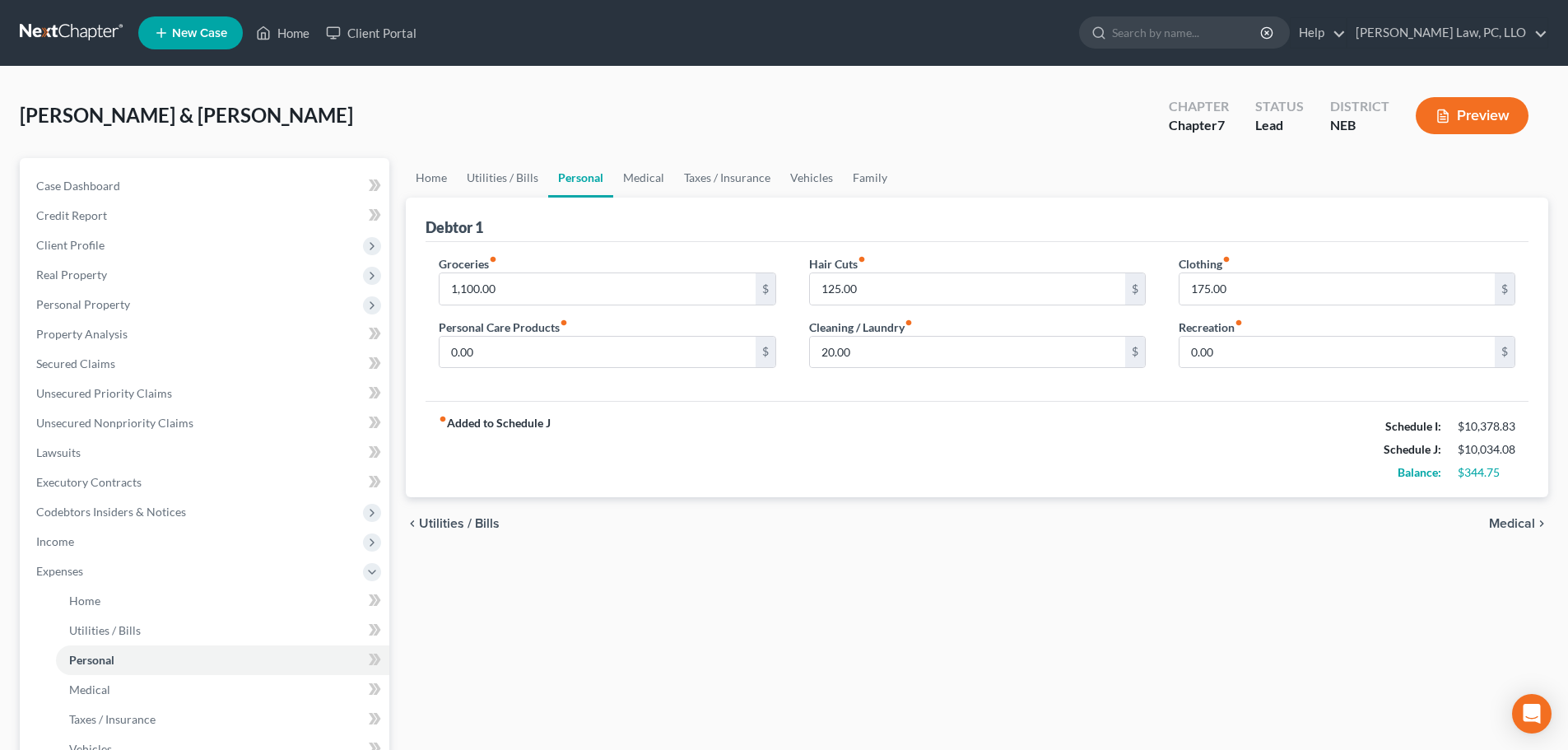
click at [894, 179] on ul "Home Utilities / Bills Personal Medical Taxes / Insurance Vehicles Family" at bounding box center [977, 177] width 1143 height 40
click at [875, 178] on link "Family" at bounding box center [870, 177] width 54 height 40
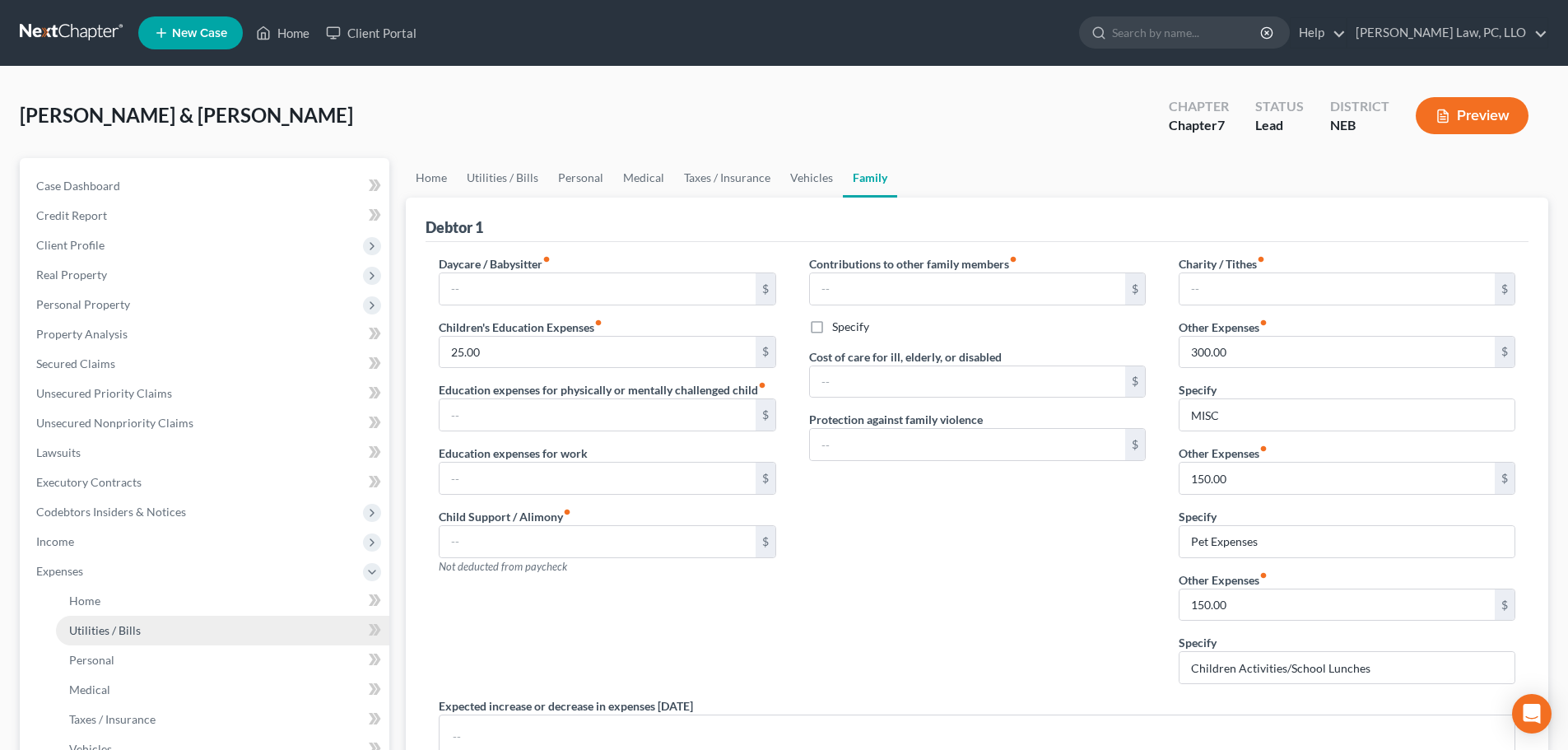
click at [106, 635] on span "Utilities / Bills" at bounding box center [105, 630] width 72 height 14
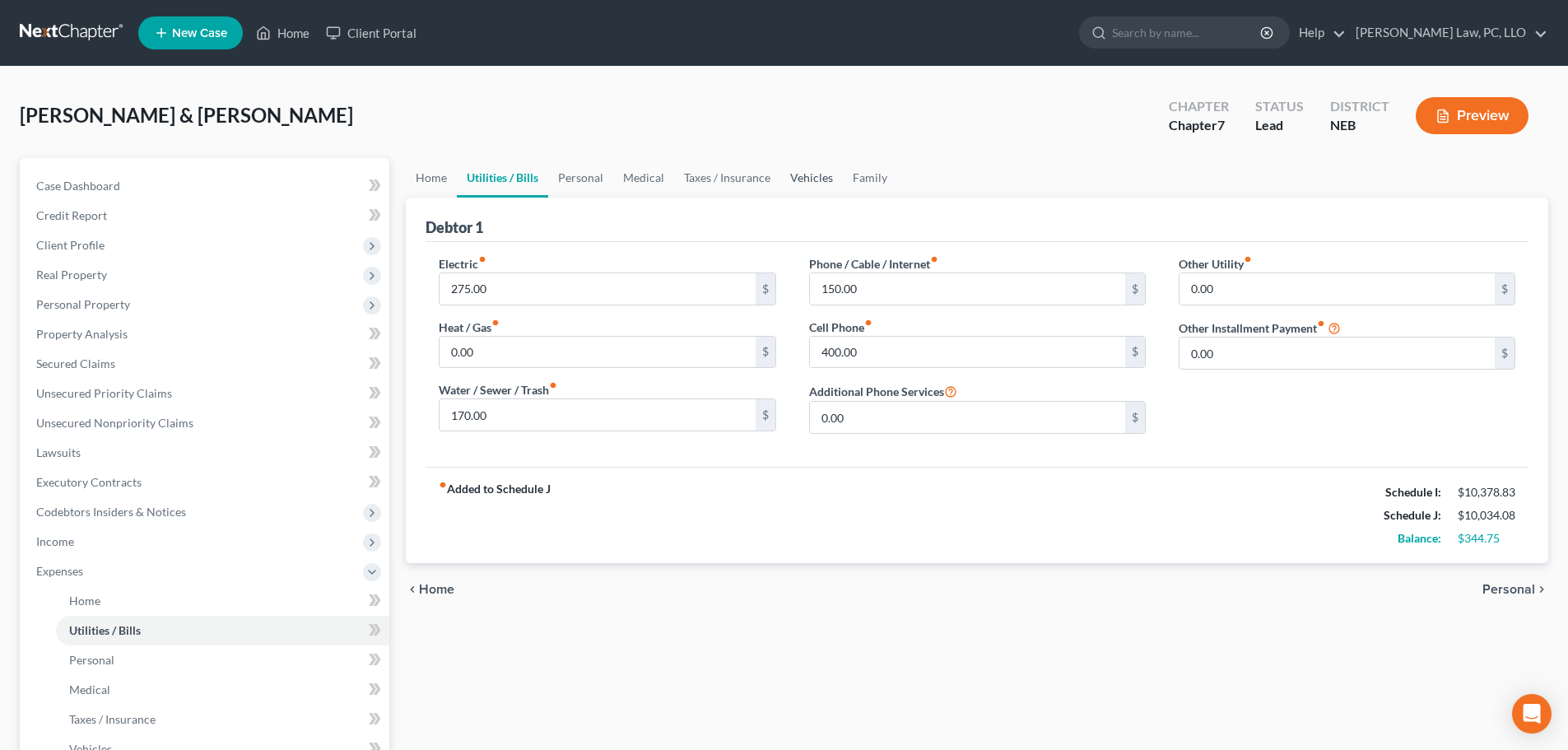
click at [799, 175] on link "Vehicles" at bounding box center [812, 177] width 63 height 40
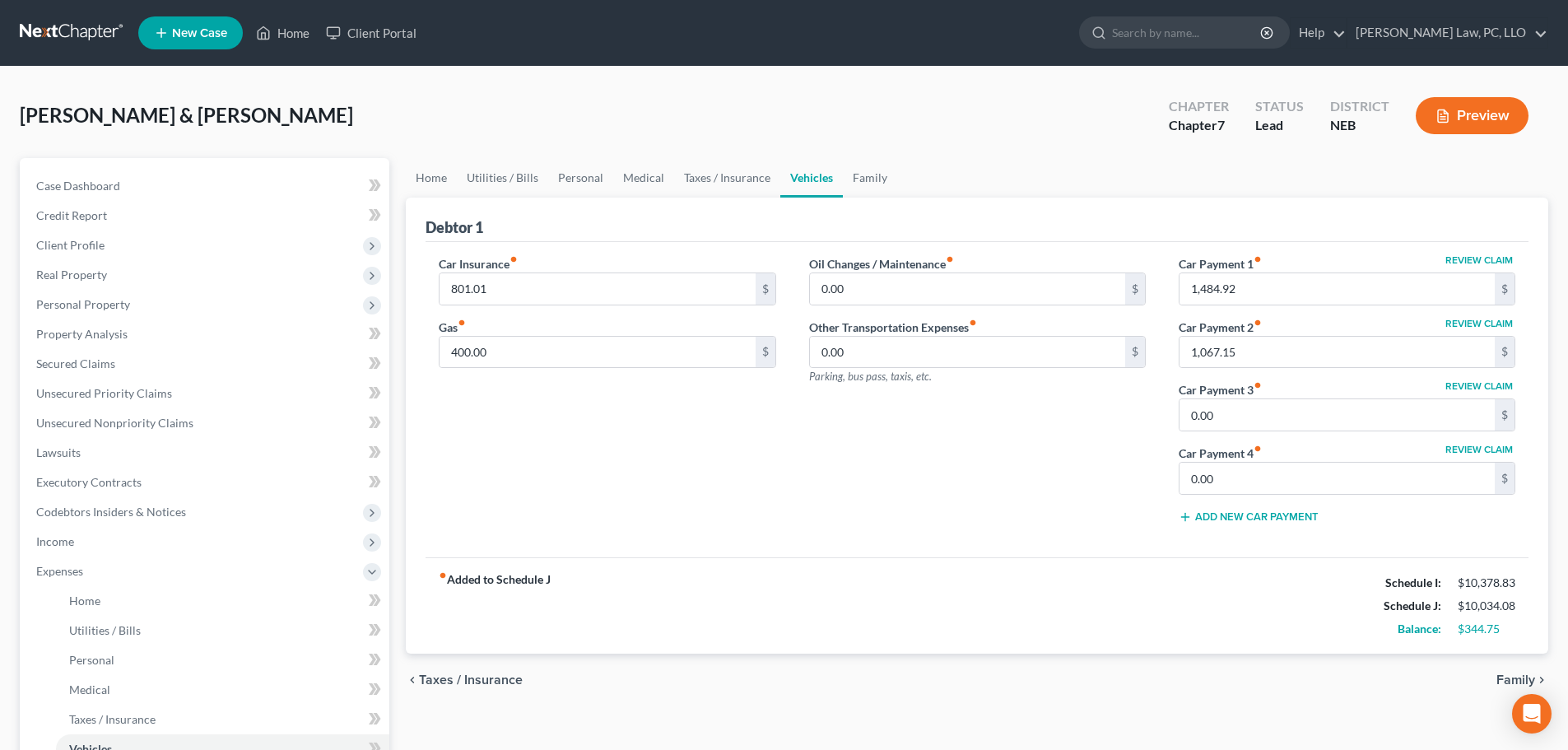
drag, startPoint x: 1231, startPoint y: 580, endPoint x: 983, endPoint y: 547, distance: 250.2
click at [1230, 580] on div "fiber_manual_record Added to Schedule J Schedule I: $10,378.83 Schedule J: $10,…" at bounding box center [976, 605] width 1103 height 96
click at [125, 298] on span "Personal Property" at bounding box center [82, 304] width 94 height 14
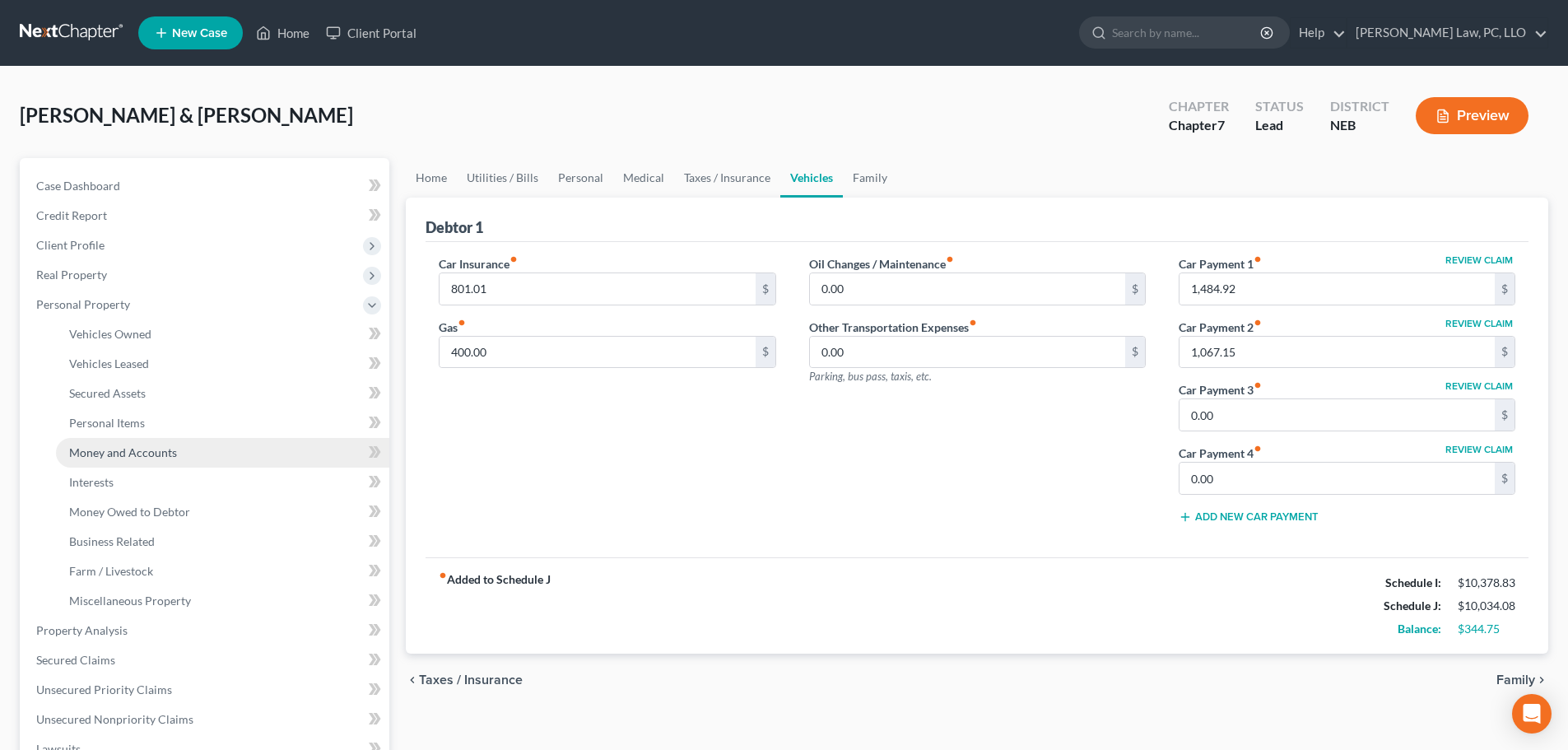
click at [135, 456] on span "Money and Accounts" at bounding box center [122, 453] width 108 height 14
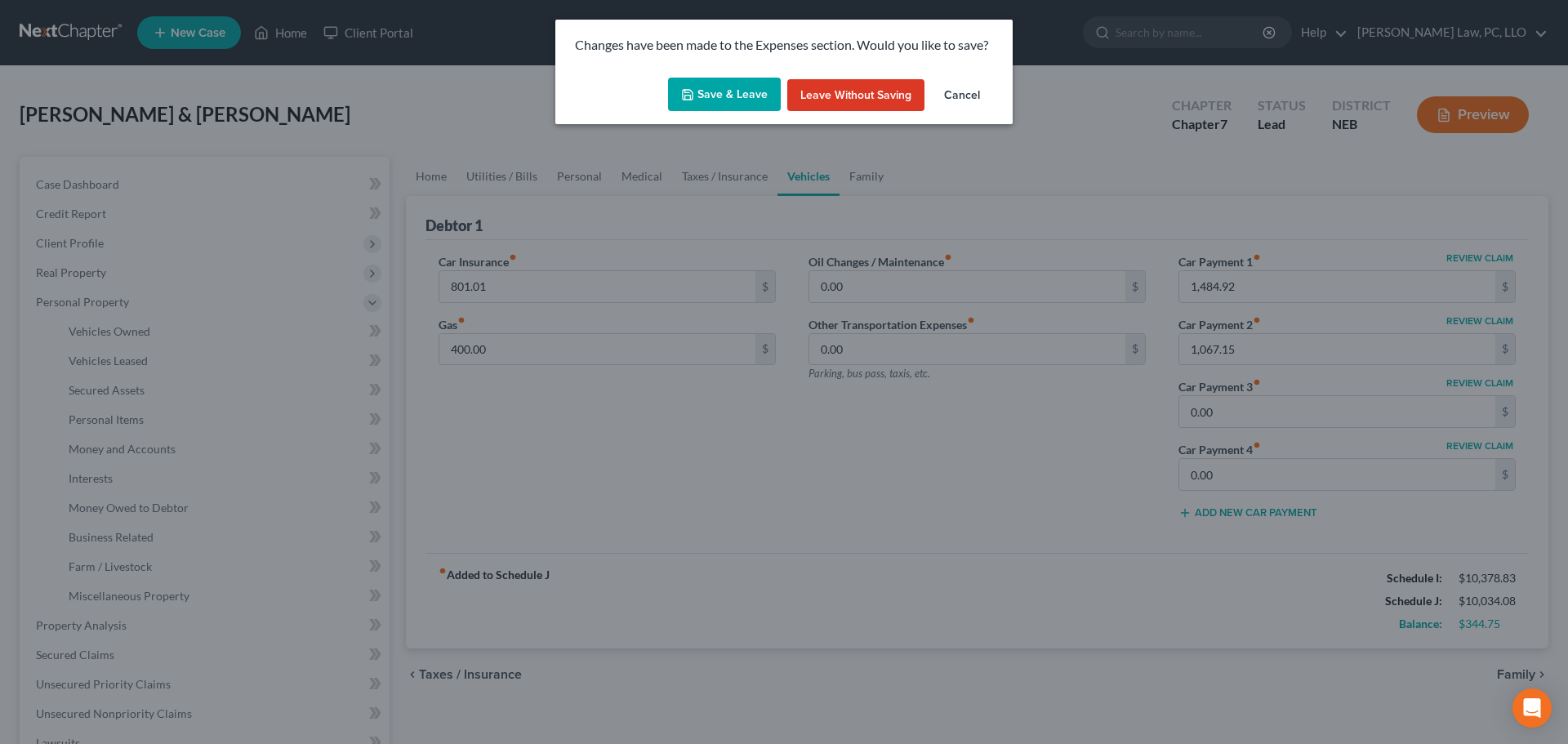
click at [693, 97] on icon "button" at bounding box center [687, 94] width 10 height 10
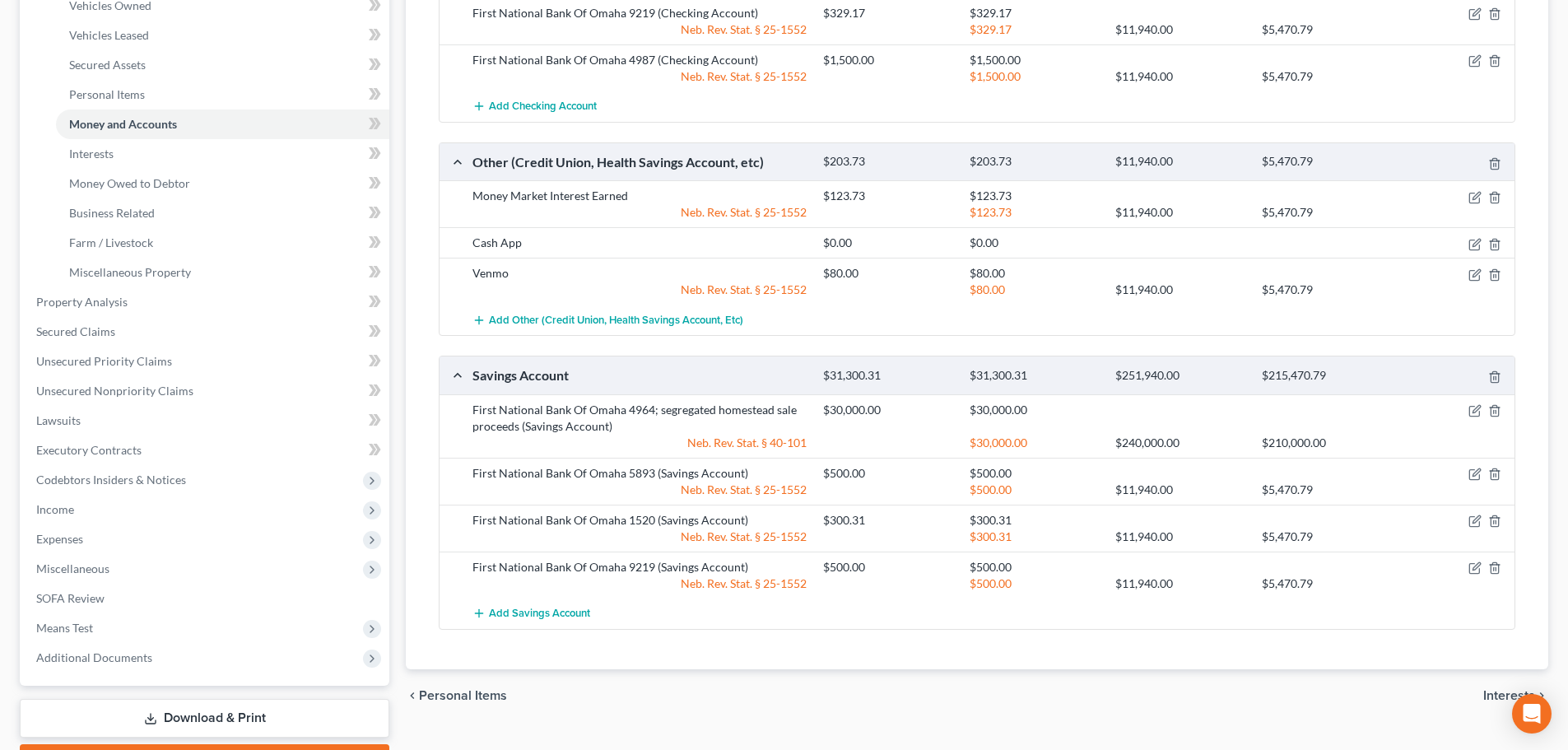
scroll to position [329, 0]
click at [560, 321] on span "Add Other (Credit Union, Health Savings Account, etc)" at bounding box center [616, 320] width 255 height 14
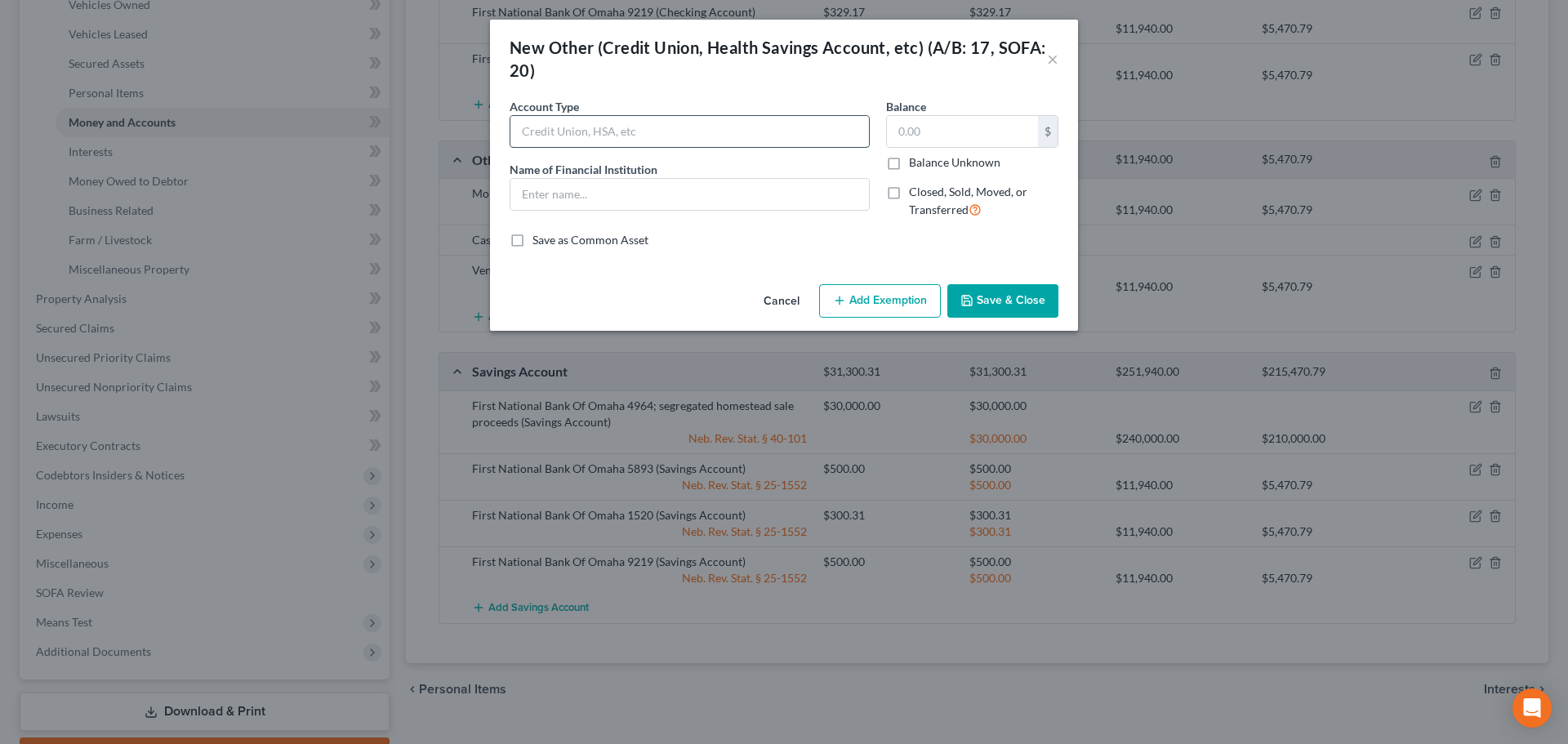
click at [639, 124] on input "text" at bounding box center [689, 132] width 358 height 31
click at [611, 203] on input "text" at bounding box center [689, 194] width 358 height 31
click at [992, 296] on button "Save & Close" at bounding box center [1003, 302] width 111 height 35
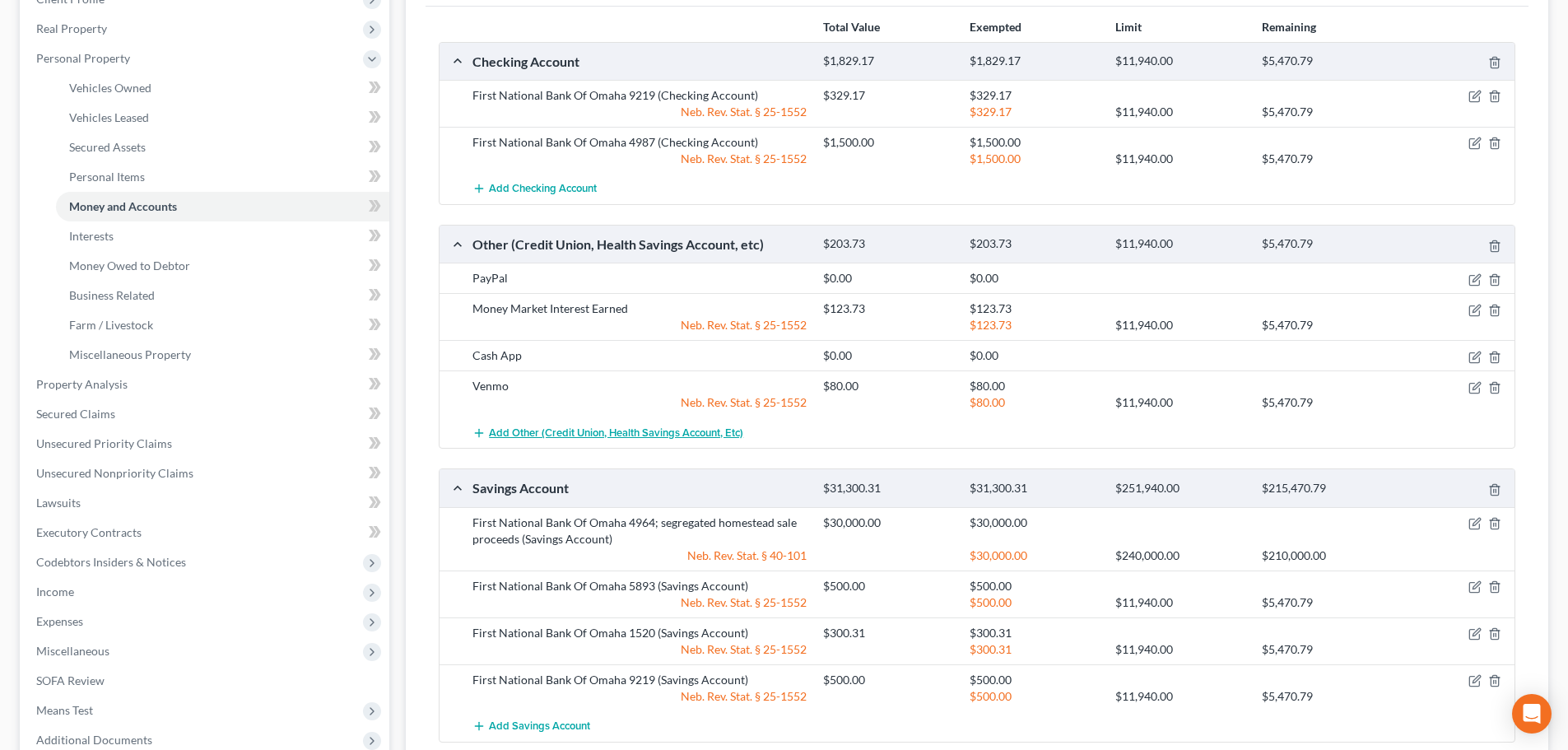
scroll to position [165, 0]
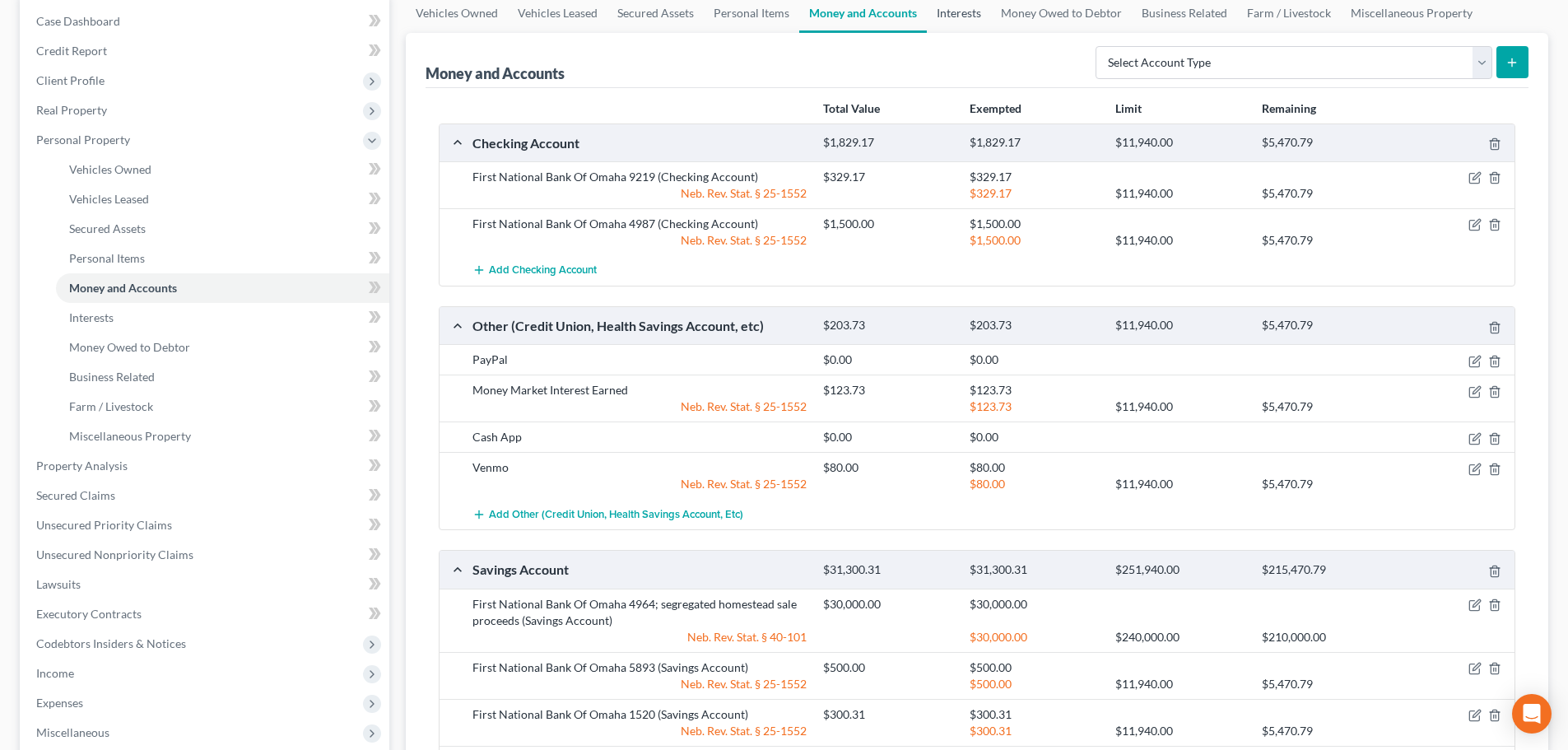
click at [958, 27] on link "Interests" at bounding box center [959, 13] width 64 height 40
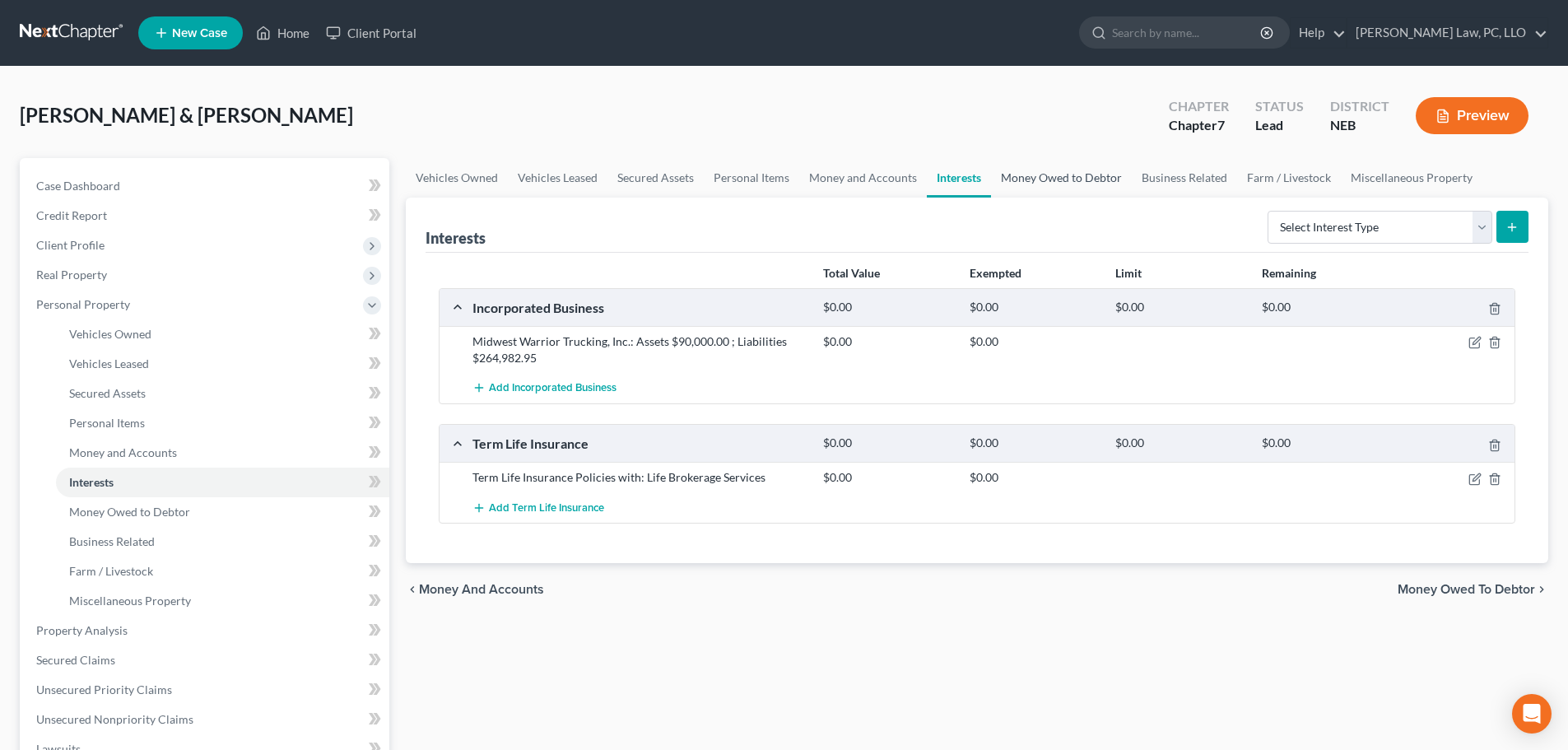
click at [1045, 180] on link "Money Owed to Debtor" at bounding box center [1061, 177] width 140 height 40
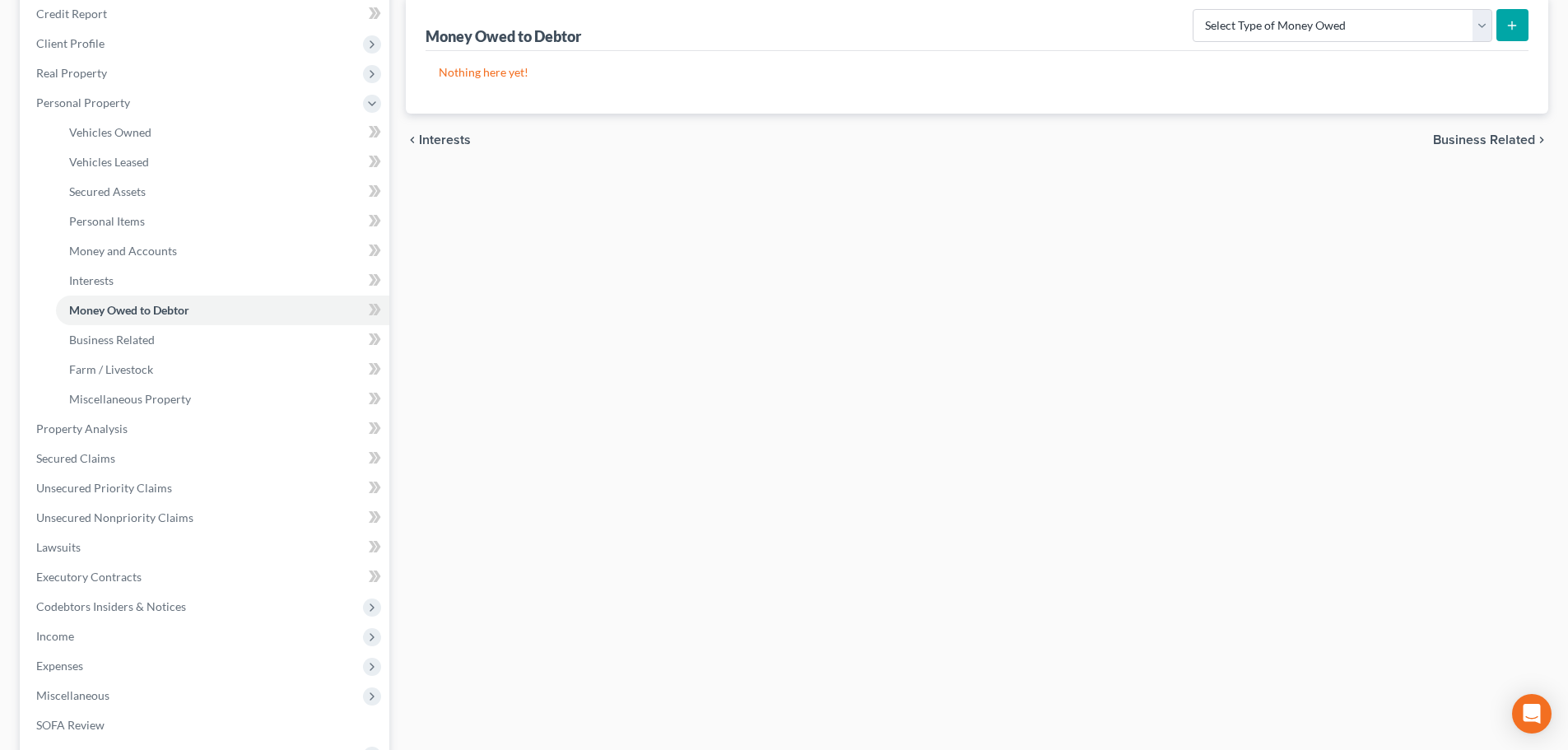
scroll to position [247, 0]
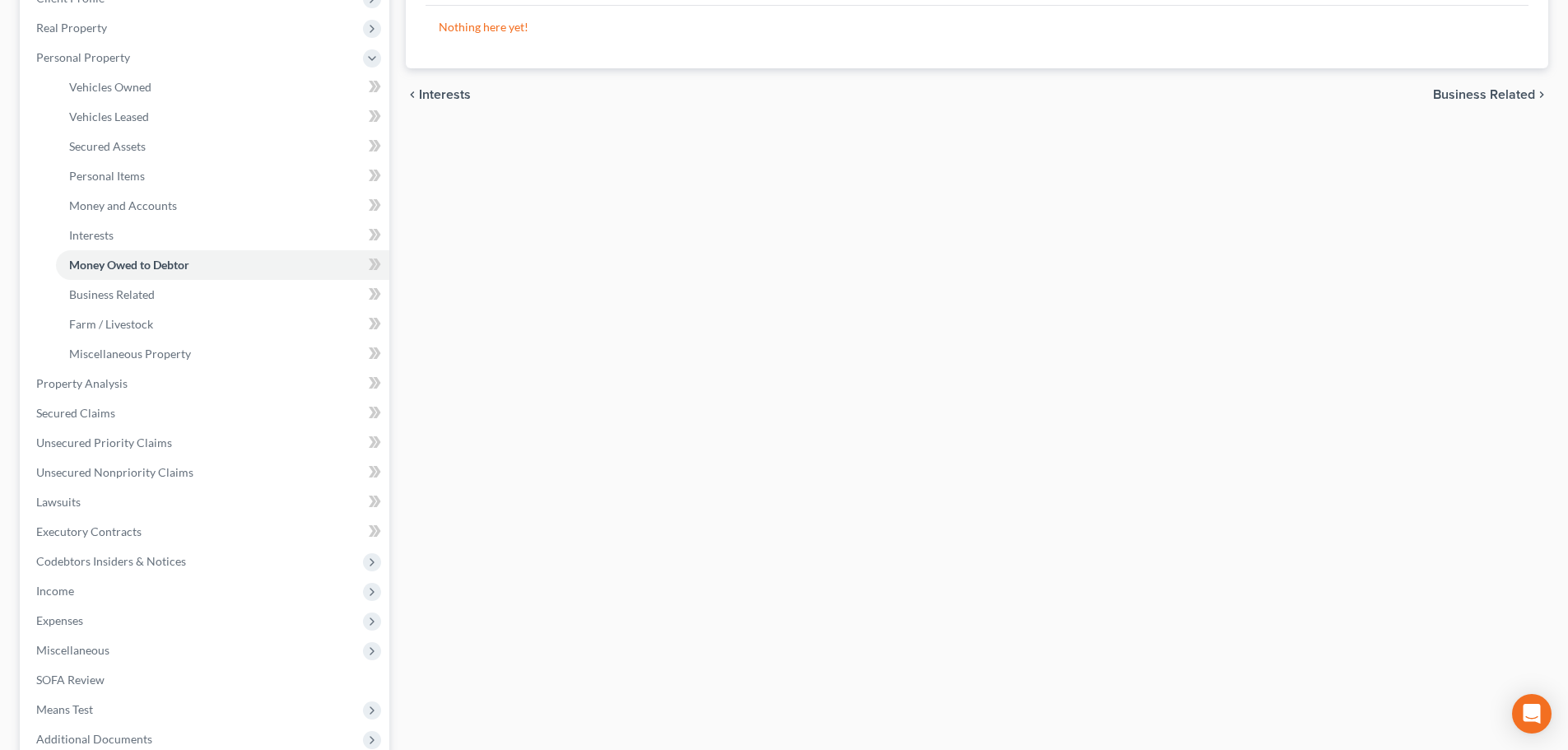
drag, startPoint x: 1218, startPoint y: 373, endPoint x: 1153, endPoint y: 373, distance: 65.0
click at [1218, 373] on div "Vehicles Owned Vehicles Leased Secured Assets Personal Items Money and Accounts…" at bounding box center [976, 387] width 1159 height 952
click at [116, 584] on span "Income" at bounding box center [206, 591] width 366 height 30
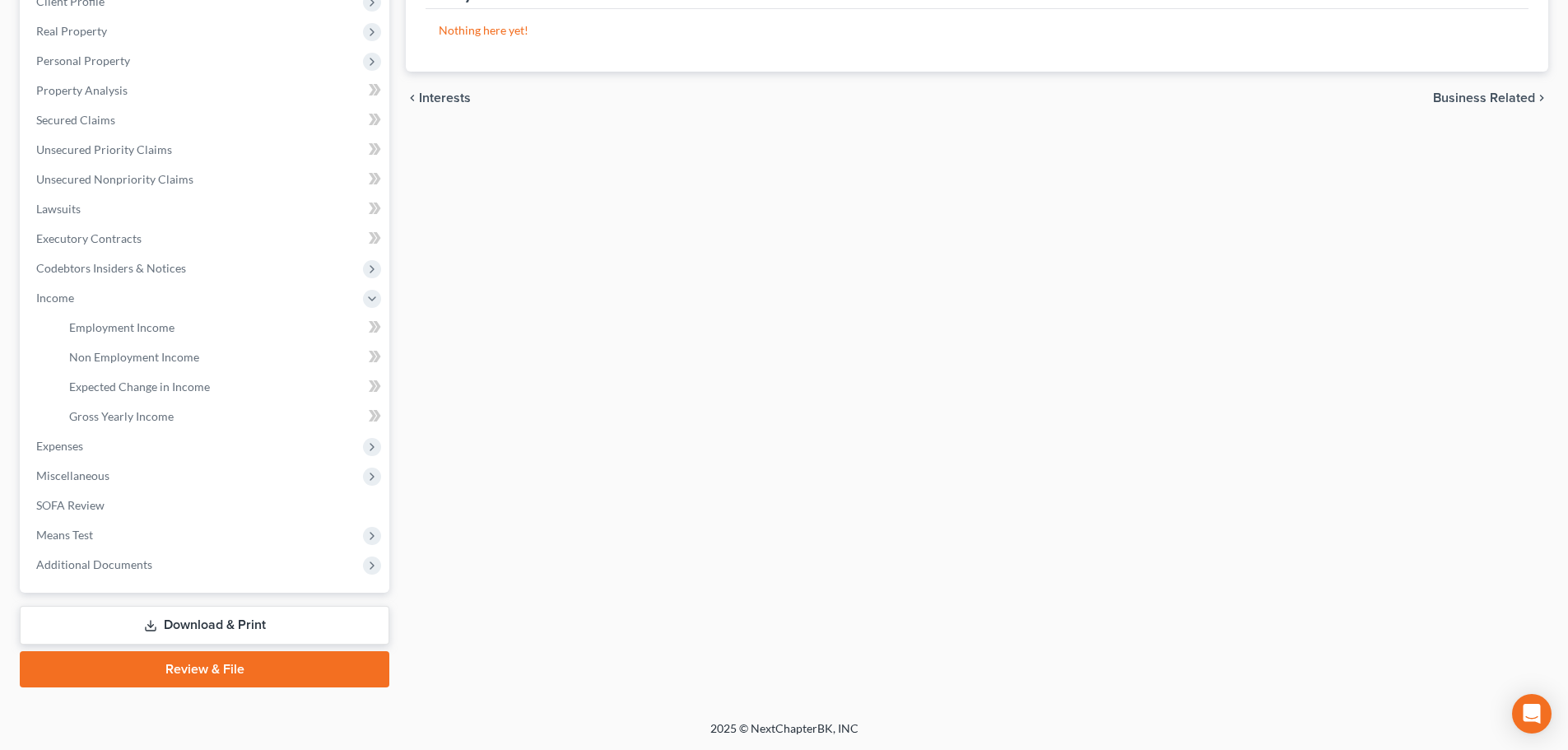
scroll to position [244, 0]
click at [108, 359] on span "Non Employment Income" at bounding box center [134, 357] width 130 height 14
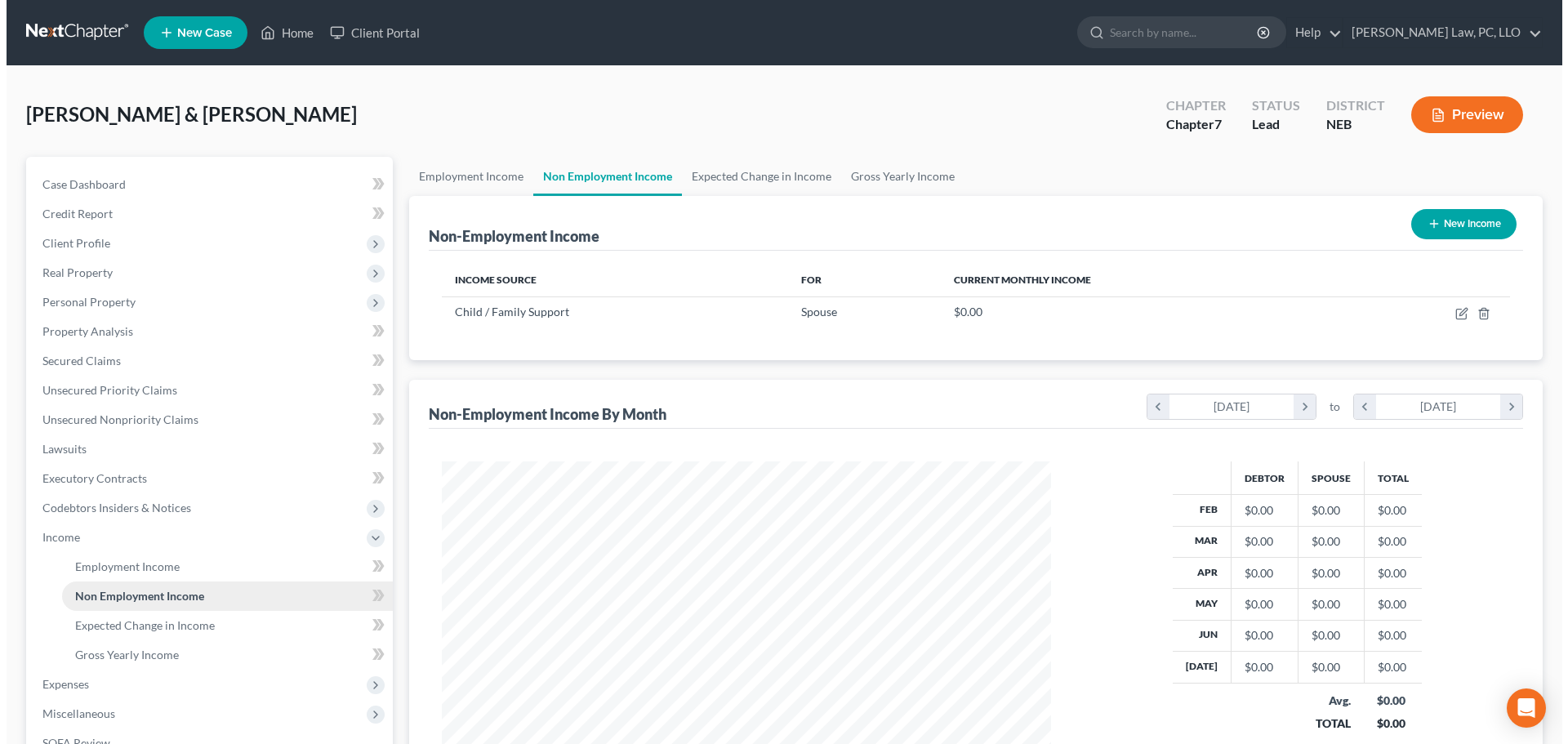
scroll to position [305, 642]
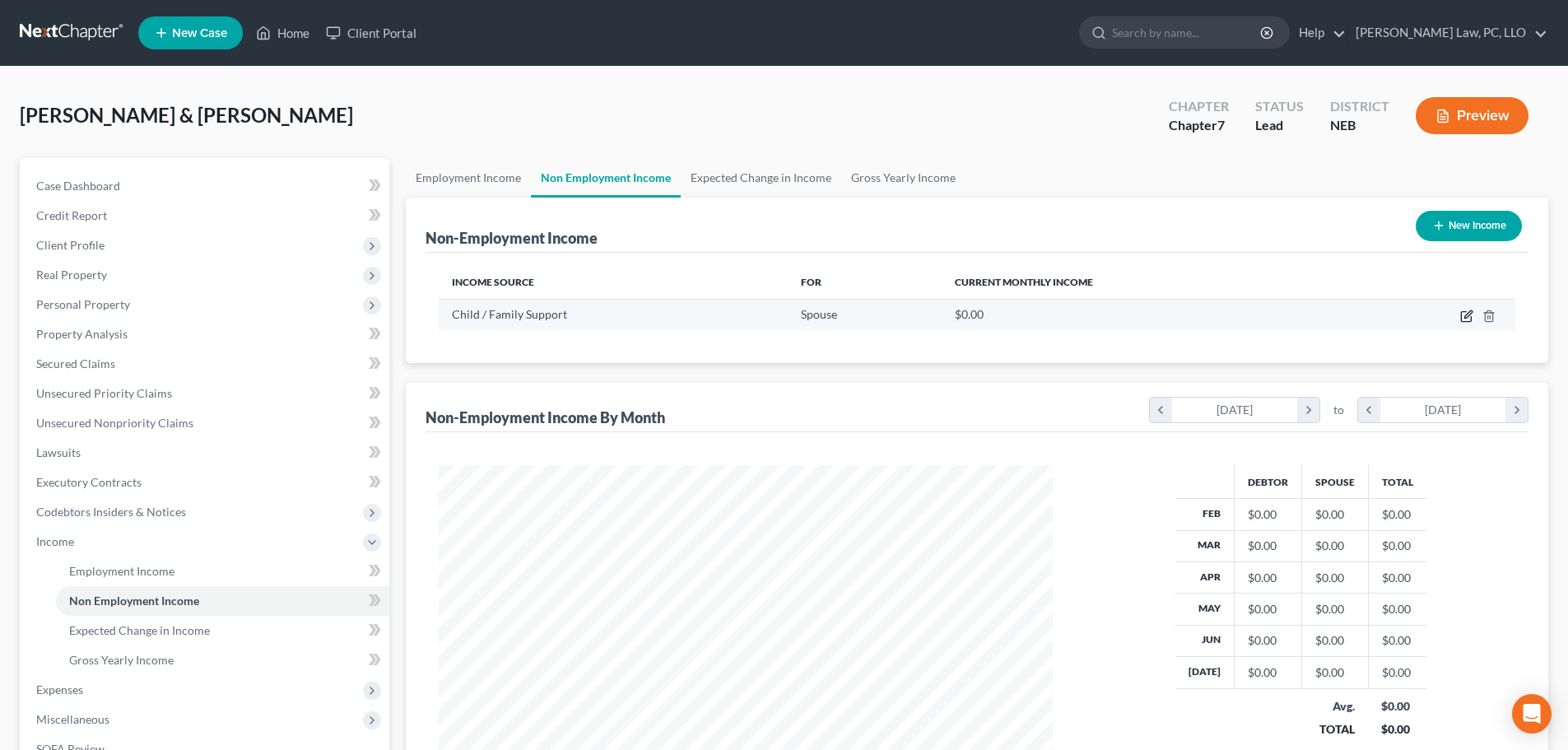
click at [1461, 316] on icon "button" at bounding box center [1466, 317] width 10 height 10
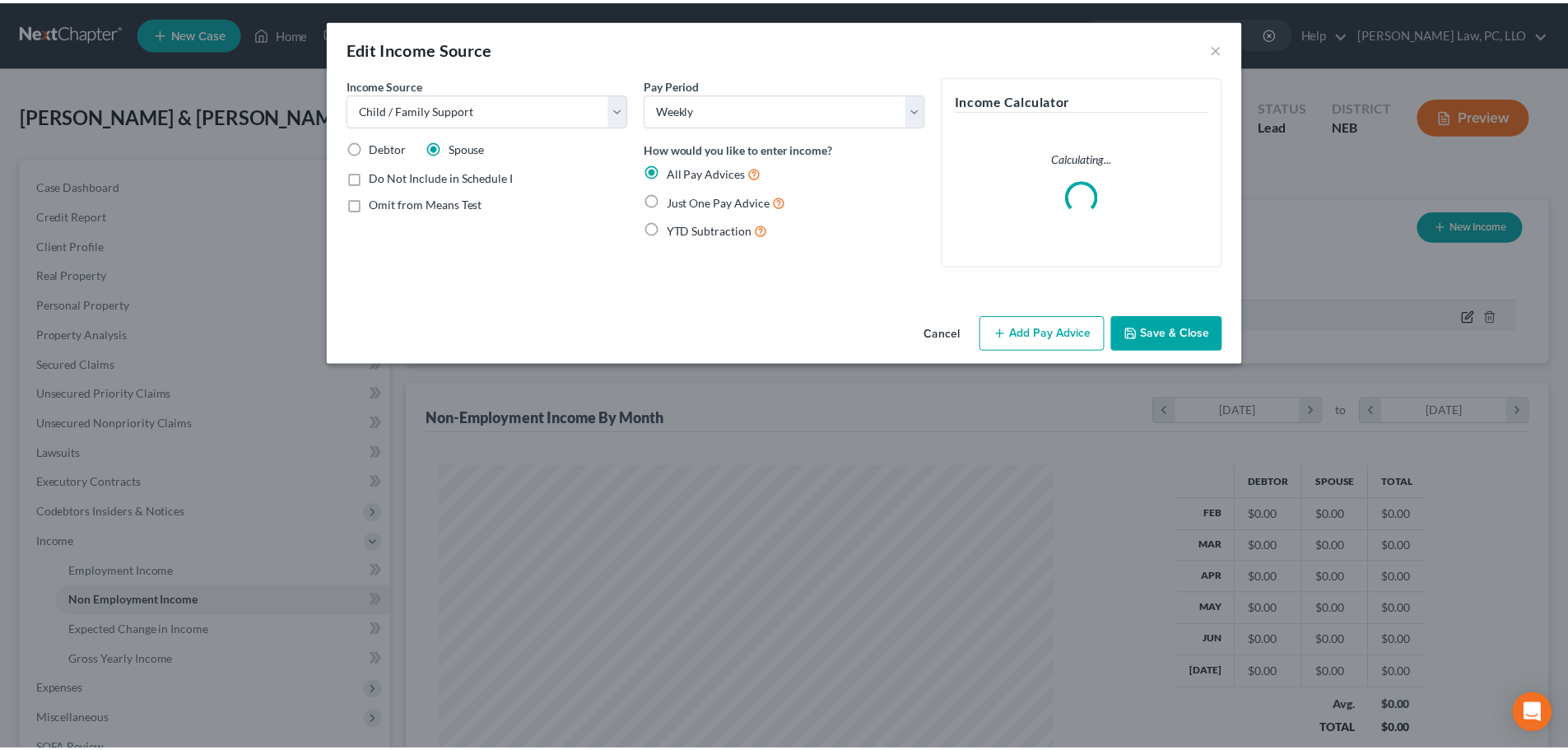
scroll to position [310, 653]
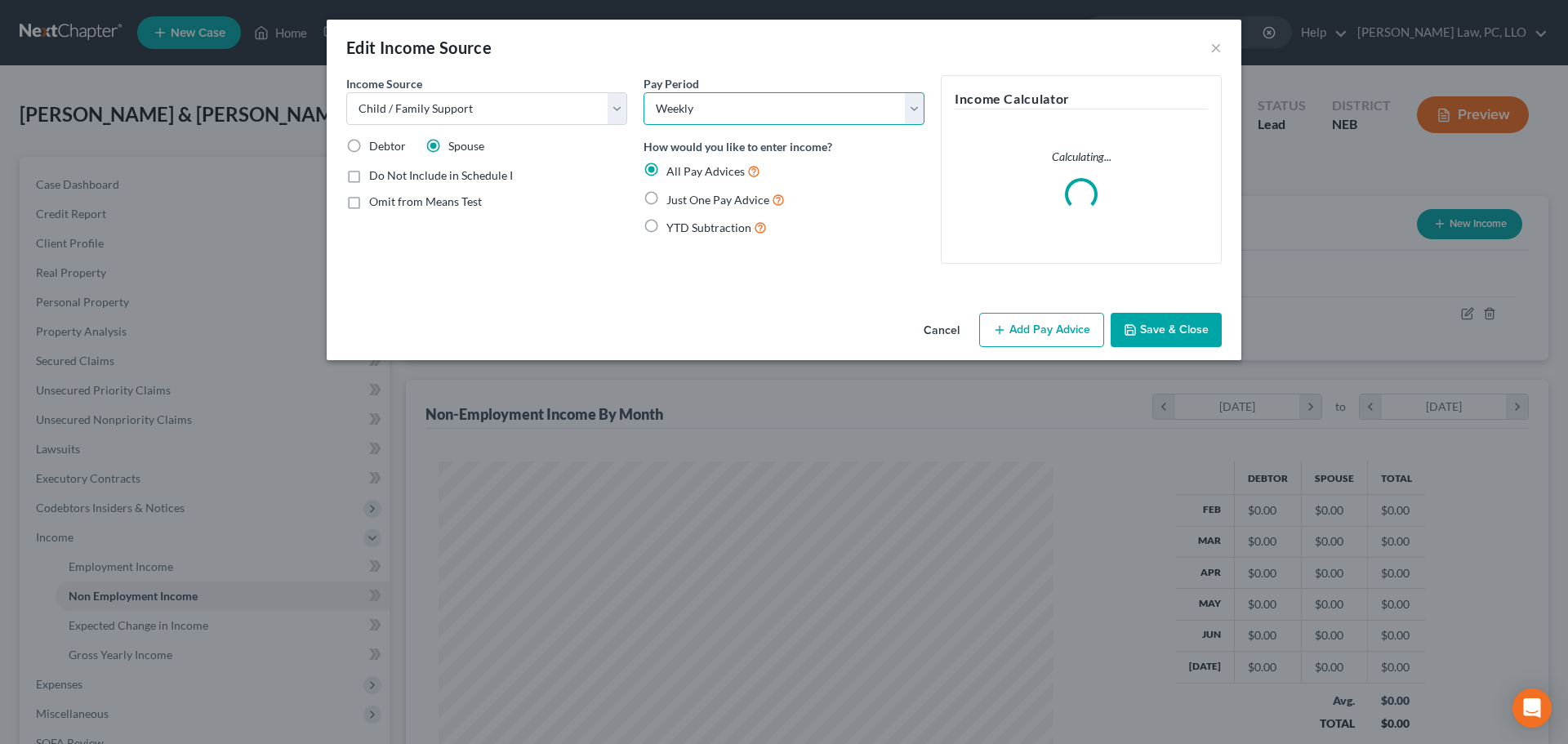
click at [755, 117] on select "Select Monthly Twice Monthly Every Other Week Weekly" at bounding box center [784, 109] width 281 height 33
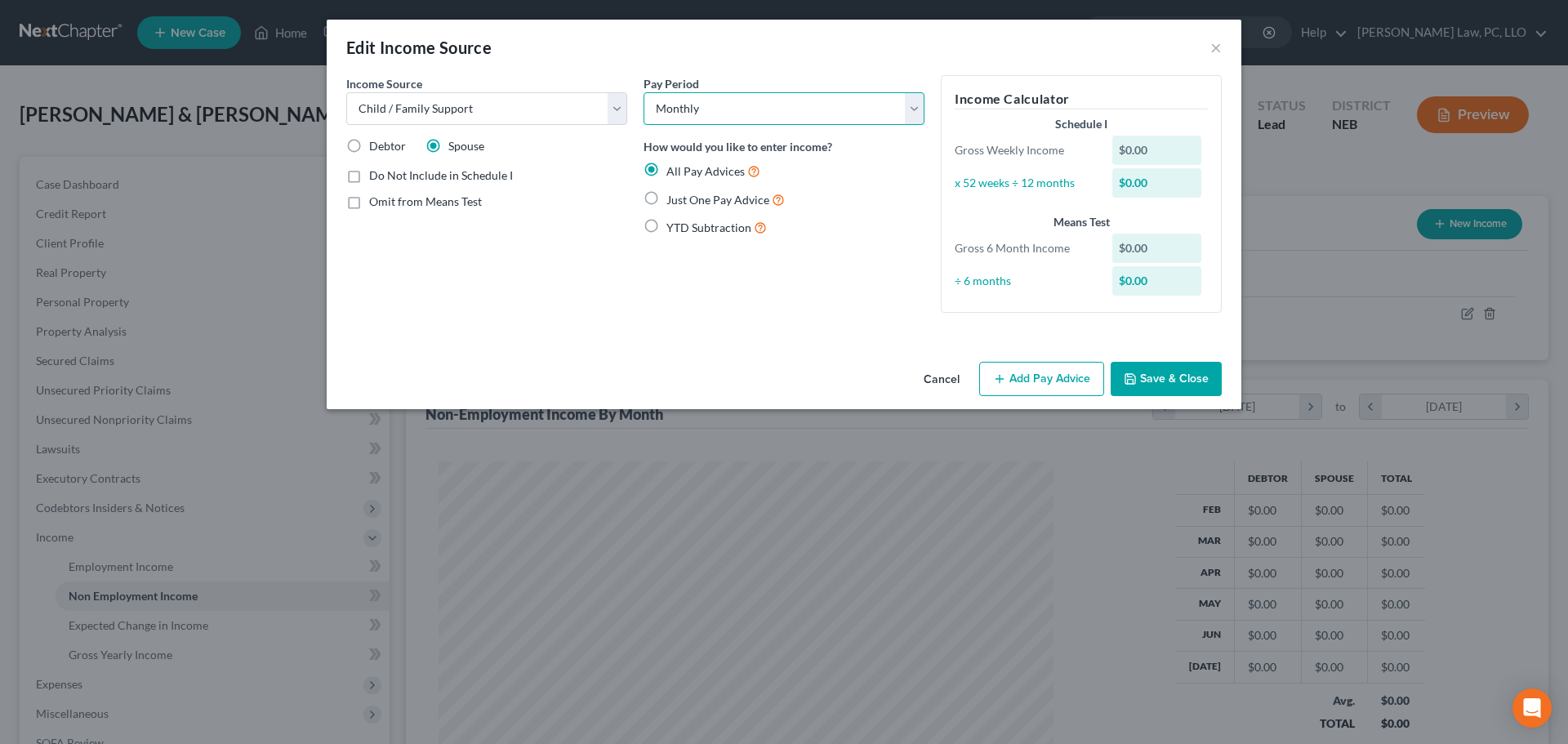
click at [644, 92] on select "Select Monthly Twice Monthly Every Other Week Weekly" at bounding box center [784, 109] width 281 height 33
click at [1036, 386] on button "Add Pay Advice" at bounding box center [1041, 379] width 125 height 35
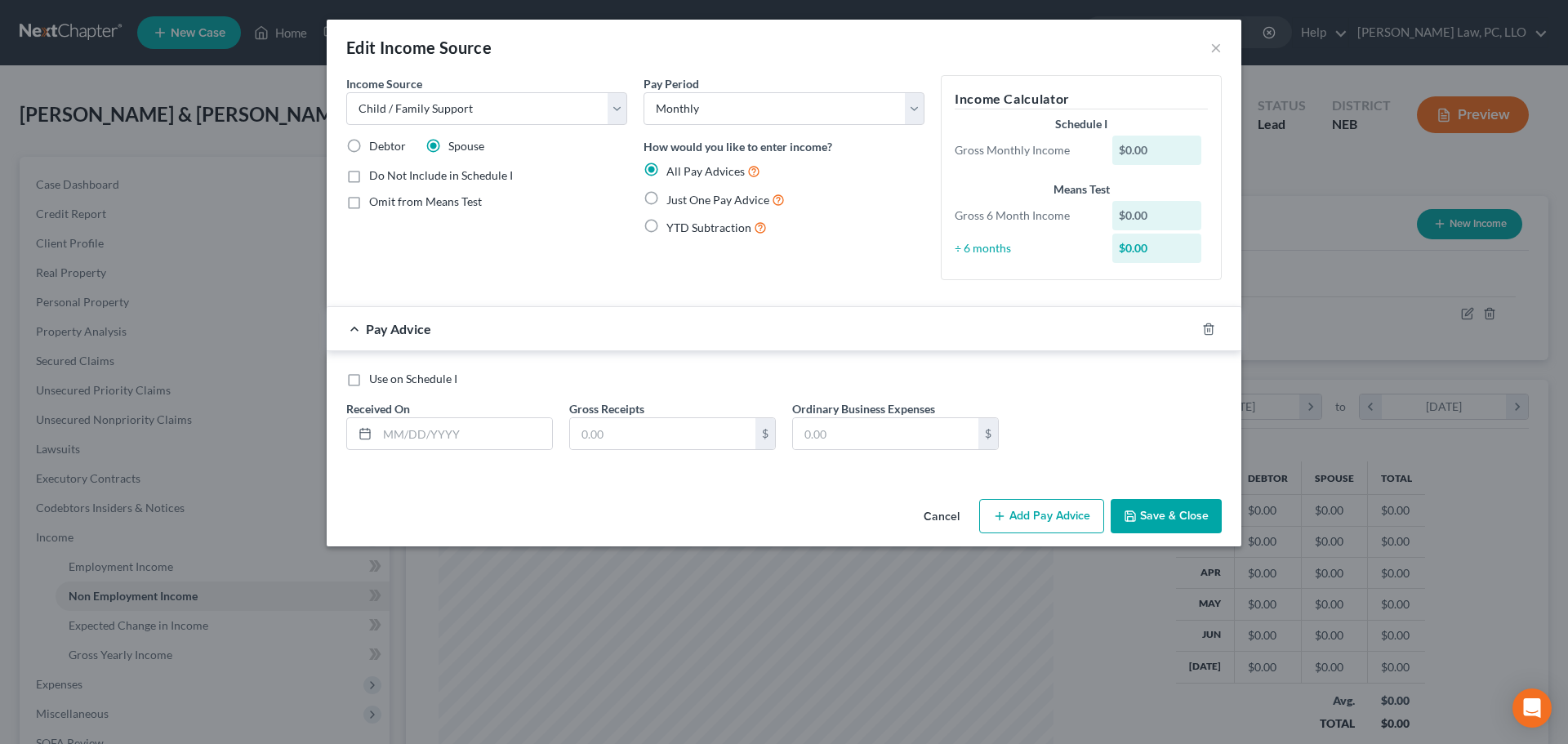
drag, startPoint x: 685, startPoint y: 194, endPoint x: 605, endPoint y: 332, distance: 159.5
click at [686, 194] on span "Just One Pay Advice" at bounding box center [717, 200] width 103 height 13
click at [683, 194] on input "Just One Pay Advice" at bounding box center [677, 195] width 11 height 11
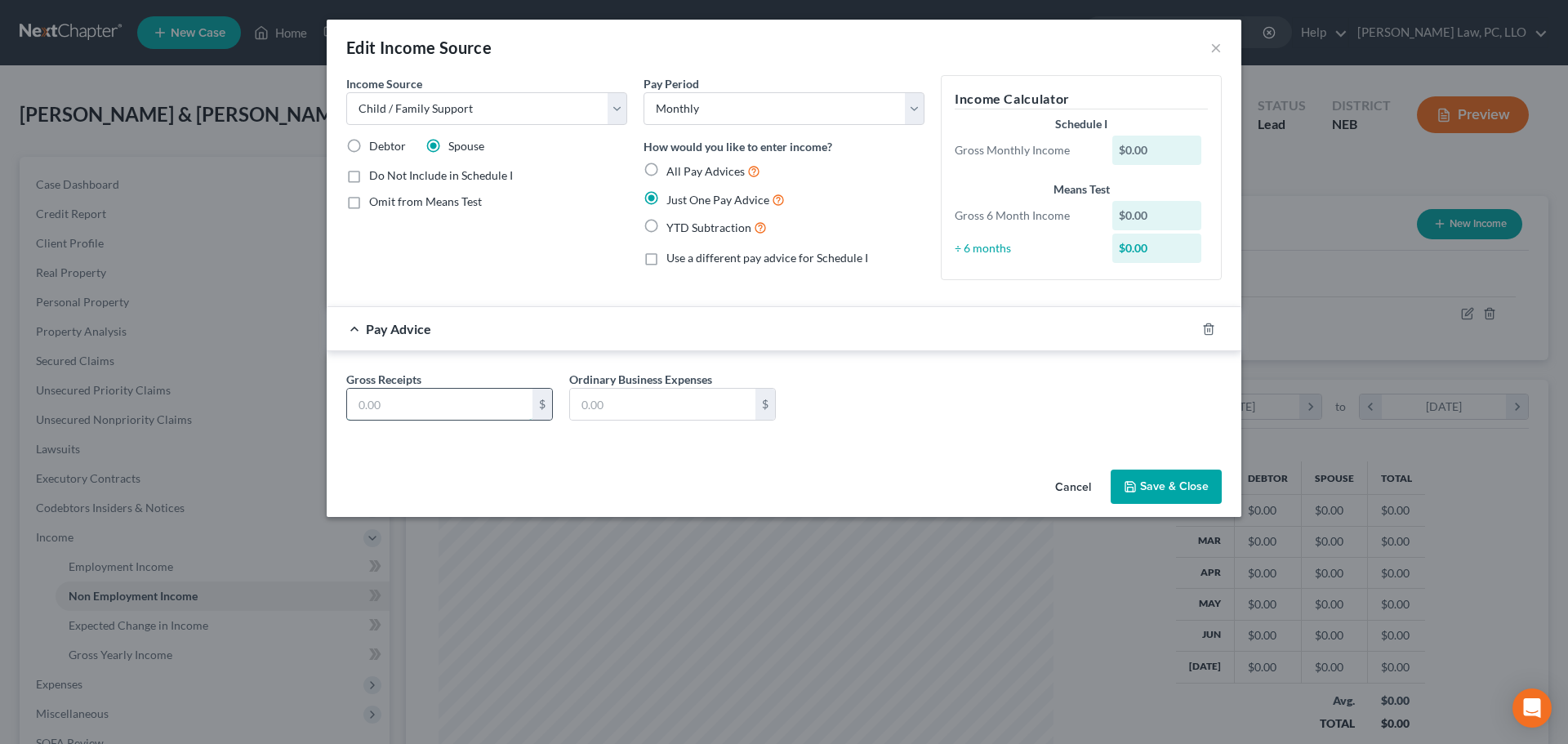
drag, startPoint x: 473, startPoint y: 406, endPoint x: 472, endPoint y: 389, distance: 17.0
click at [473, 406] on input "text" at bounding box center [439, 405] width 185 height 31
click at [410, 201] on span "Omit from Means Test" at bounding box center [425, 201] width 112 height 13
click at [386, 201] on input "Omit from Means Test" at bounding box center [380, 198] width 11 height 11
click at [1145, 487] on button "Save & Close" at bounding box center [1166, 487] width 111 height 35
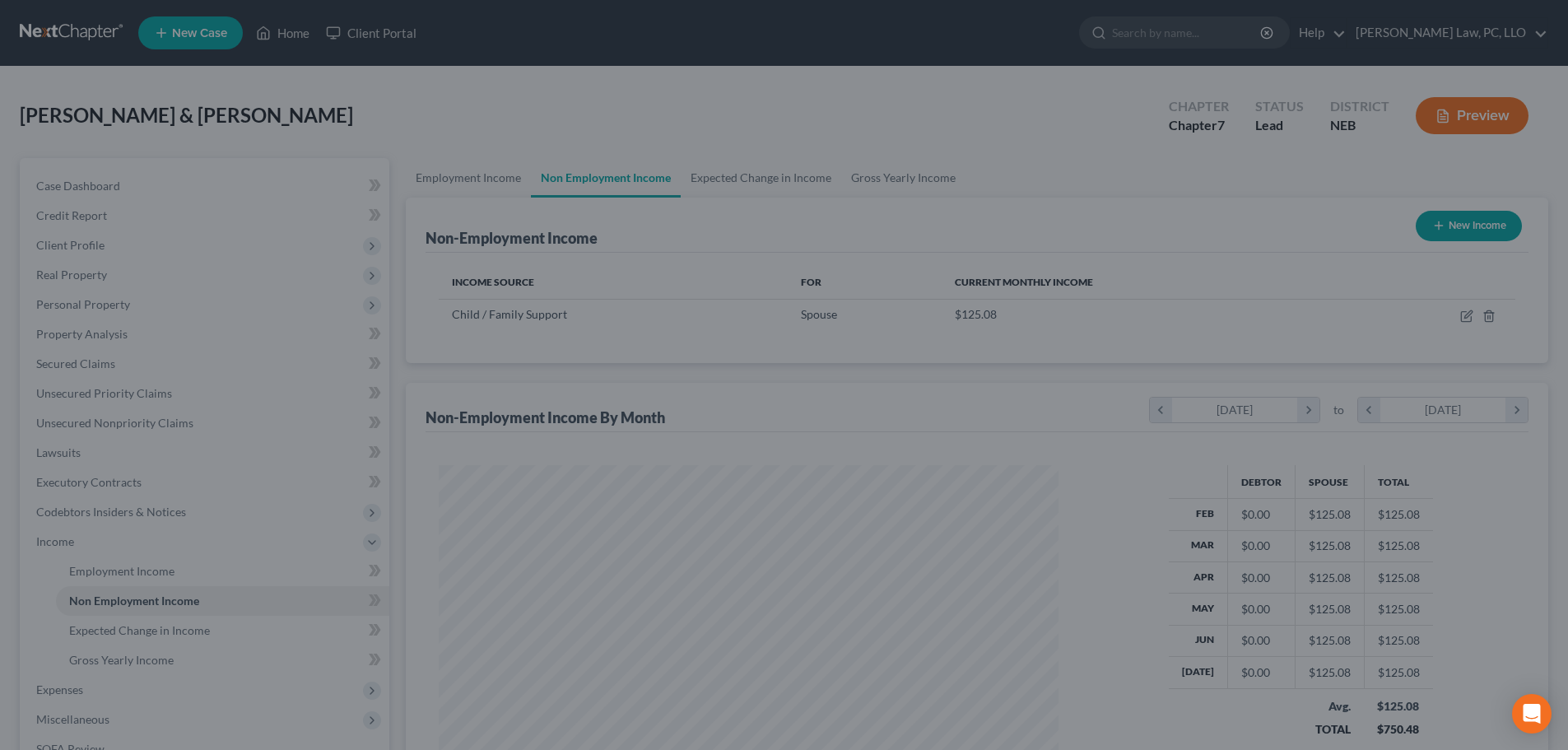
scroll to position [823202, 822443]
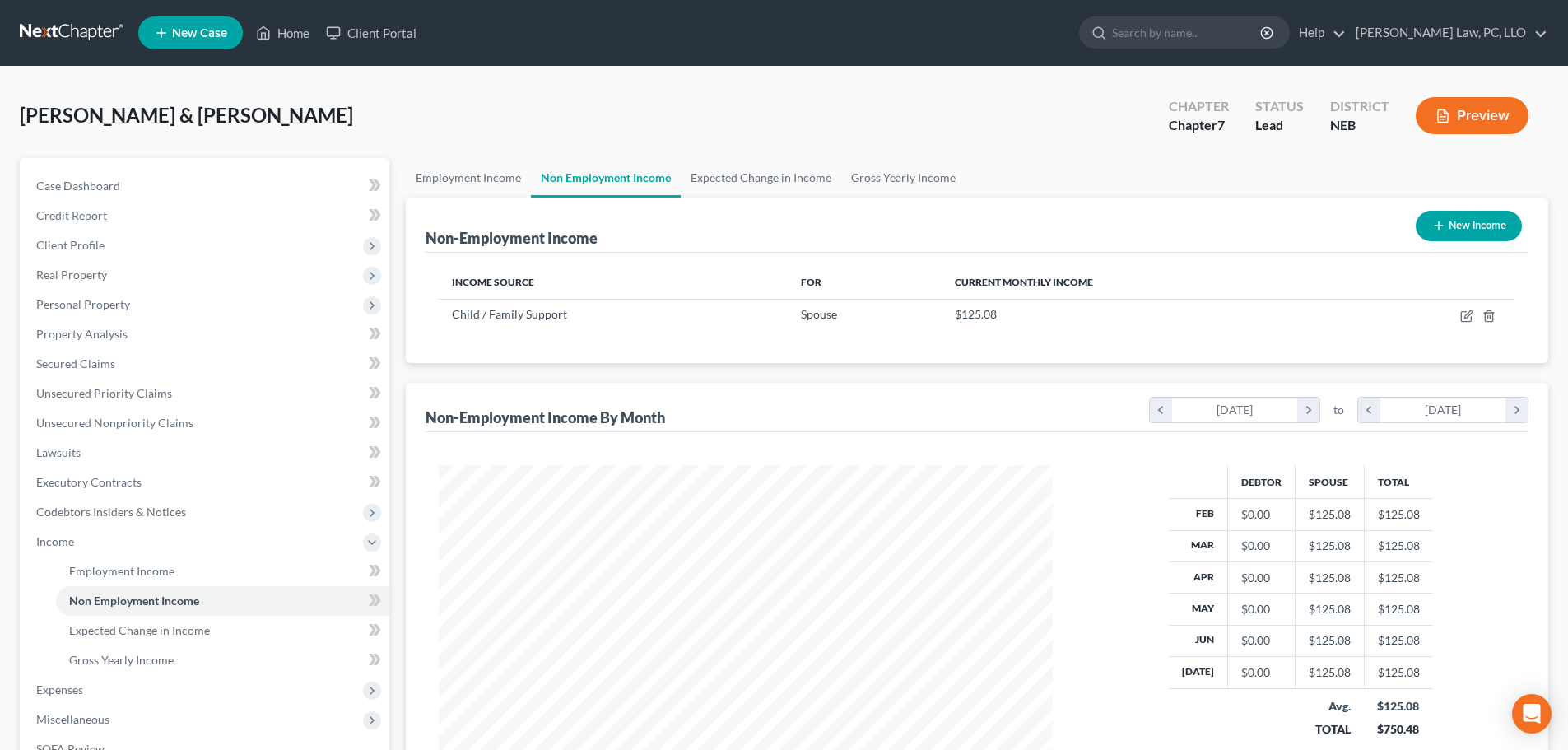
click at [1186, 354] on div "Income Source For Current Monthly Income Child / Family Support Spouse $125.08 …" at bounding box center [976, 308] width 1103 height 110
click at [447, 177] on link "Employment Income" at bounding box center [468, 177] width 125 height 40
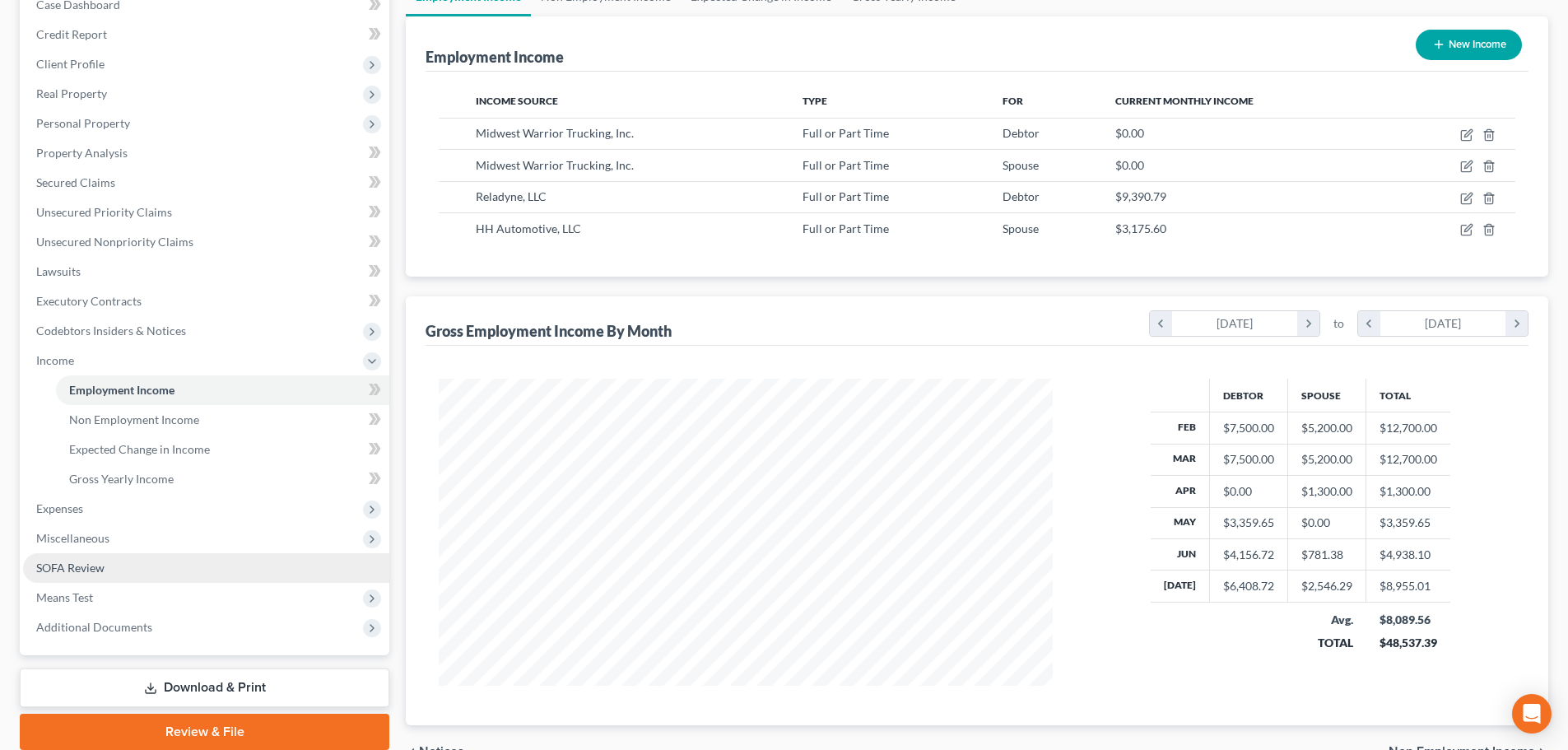
scroll to position [247, 0]
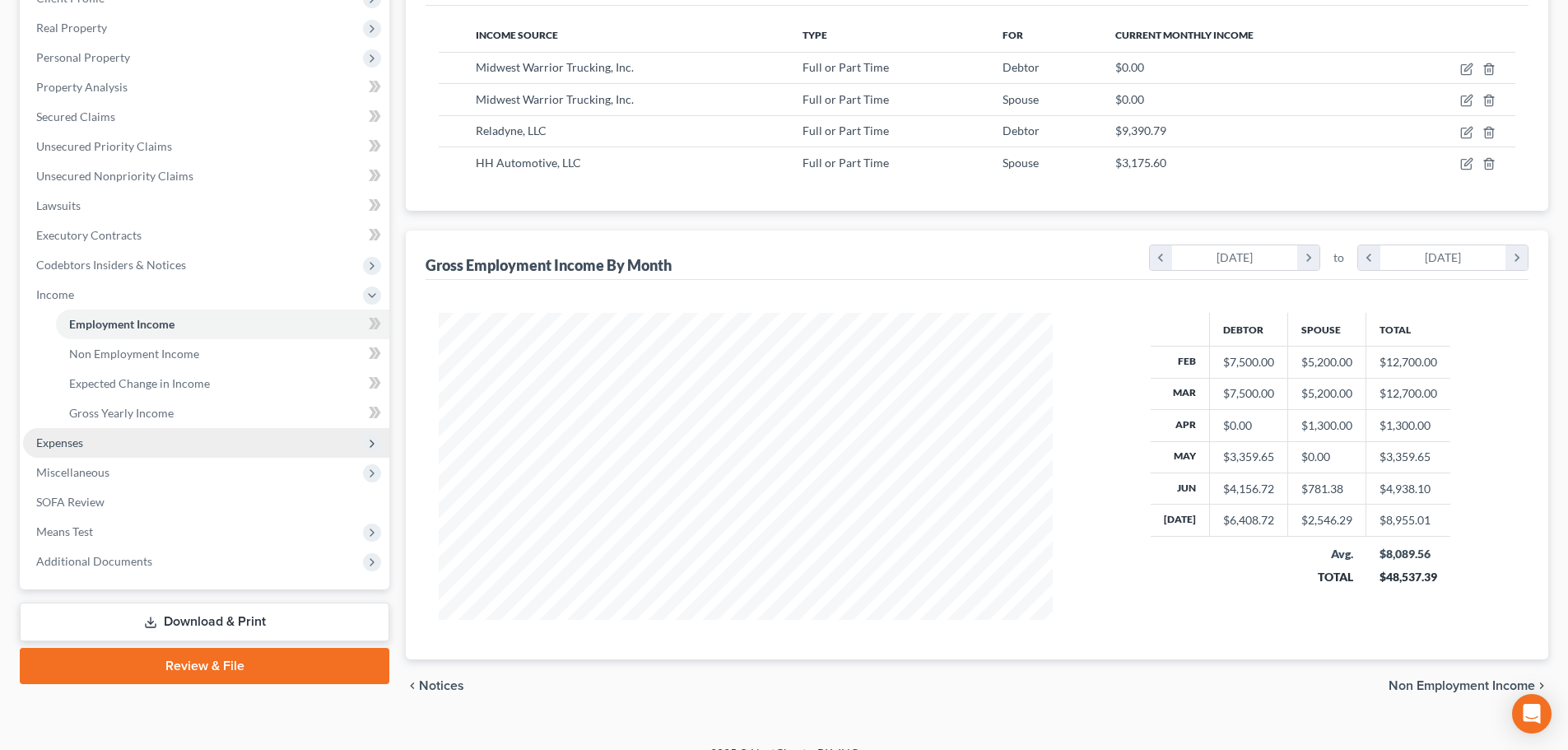
click at [109, 429] on span "Expenses" at bounding box center [206, 443] width 366 height 30
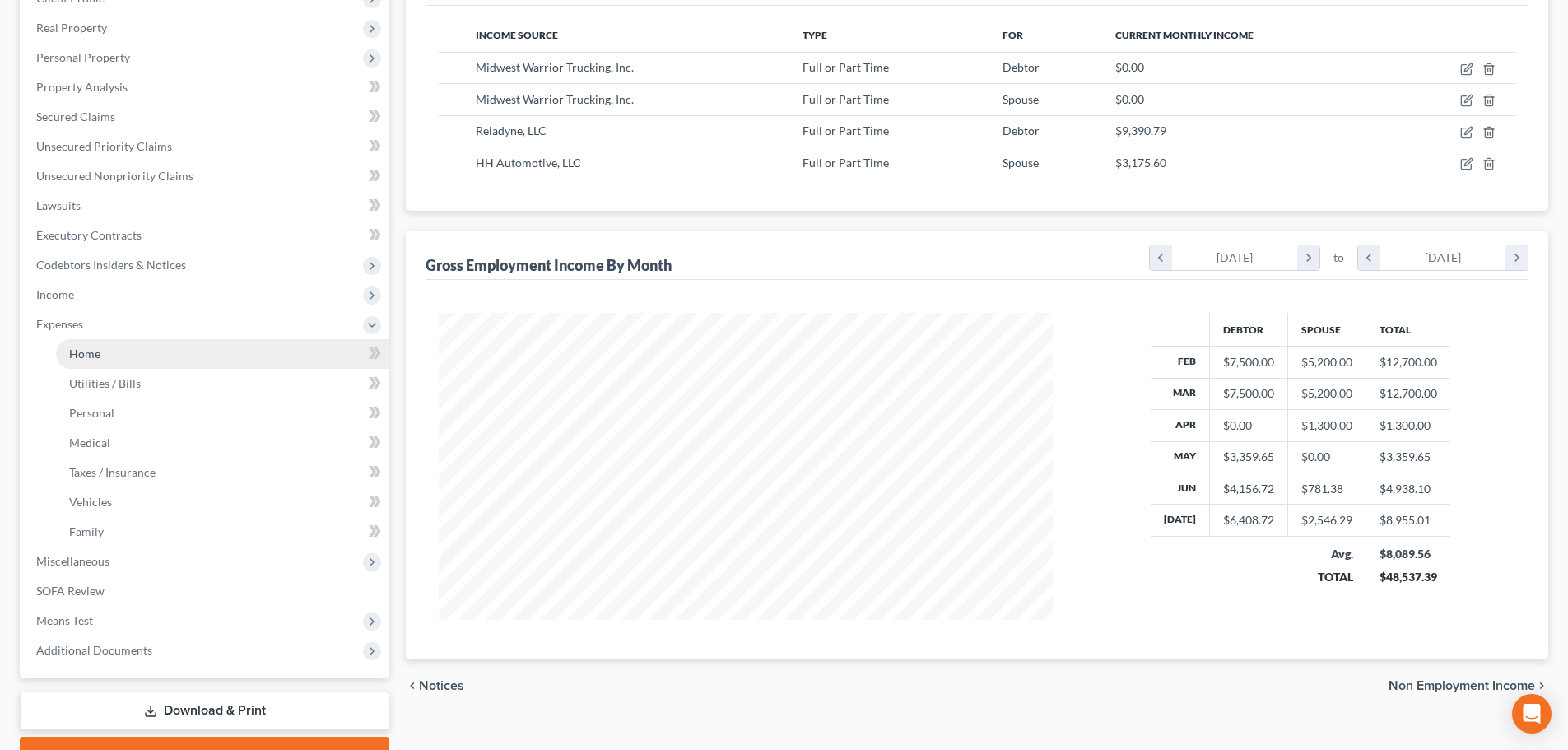
click at [96, 359] on span "Home" at bounding box center [84, 354] width 31 height 14
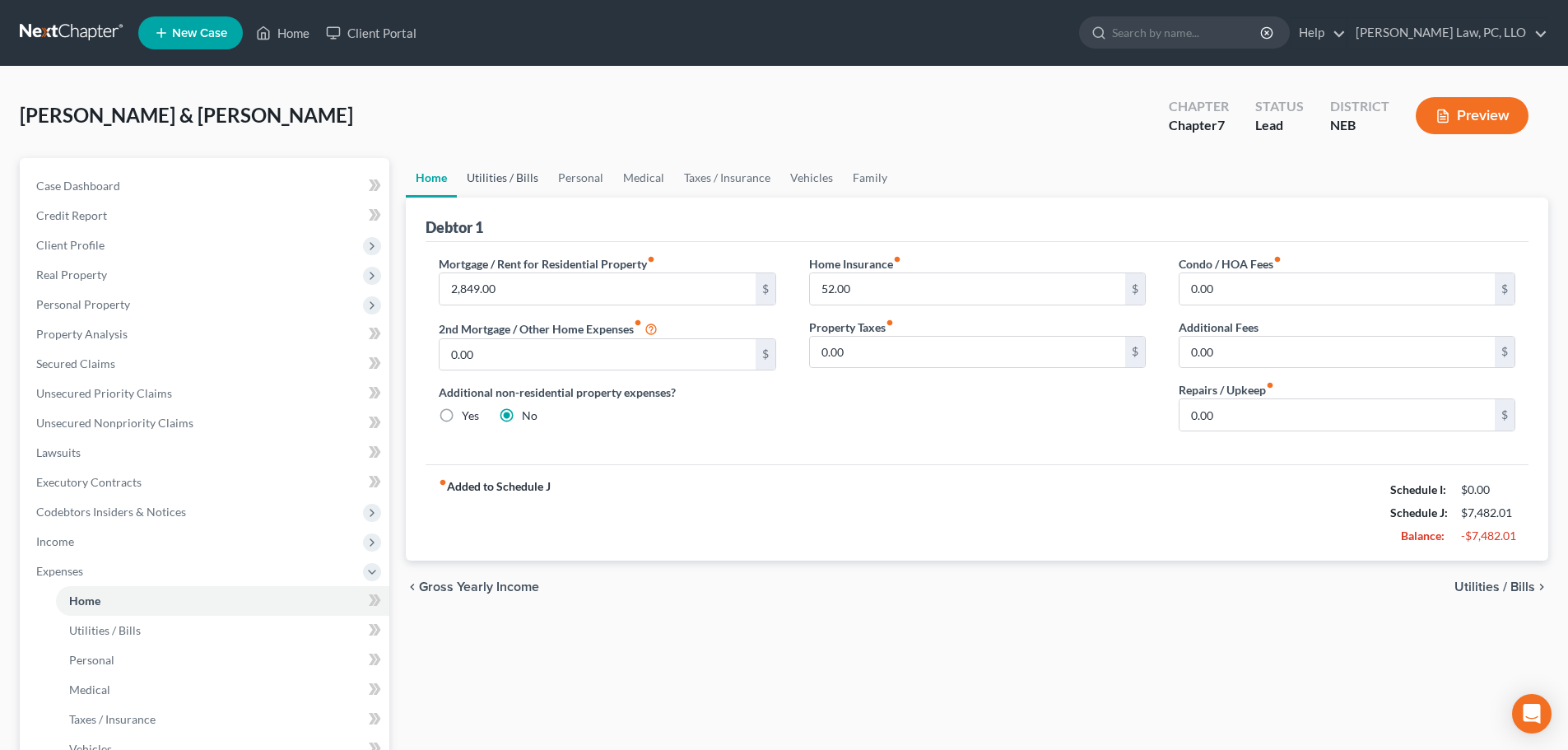
click at [485, 176] on link "Utilities / Bills" at bounding box center [503, 177] width 91 height 40
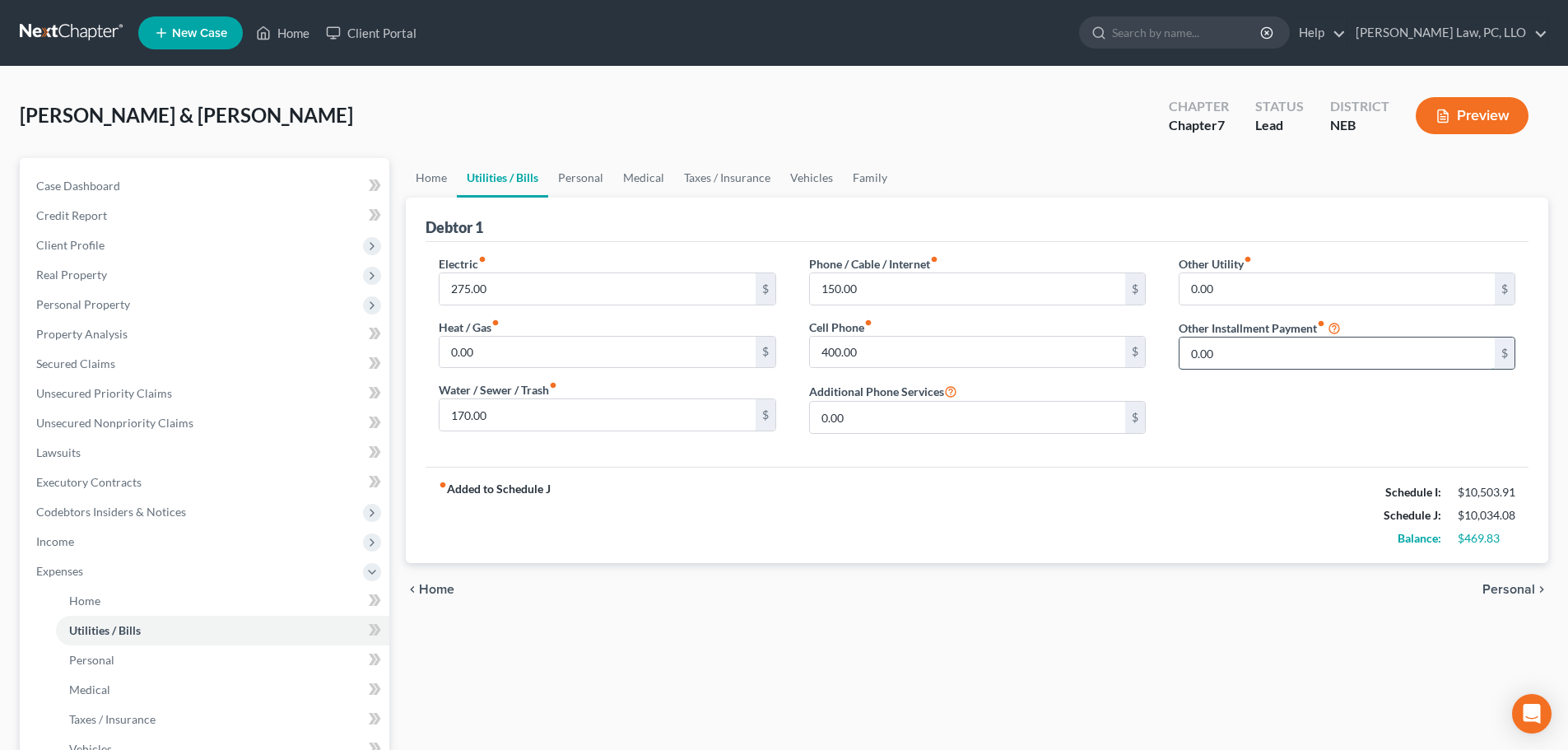
click at [1238, 354] on input "0.00" at bounding box center [1337, 353] width 315 height 31
click at [945, 523] on div "fiber_manual_record Added to Schedule J Schedule I: $10,503.91 Schedule J: $10,…" at bounding box center [976, 515] width 1103 height 96
click at [857, 181] on link "Family" at bounding box center [870, 177] width 54 height 40
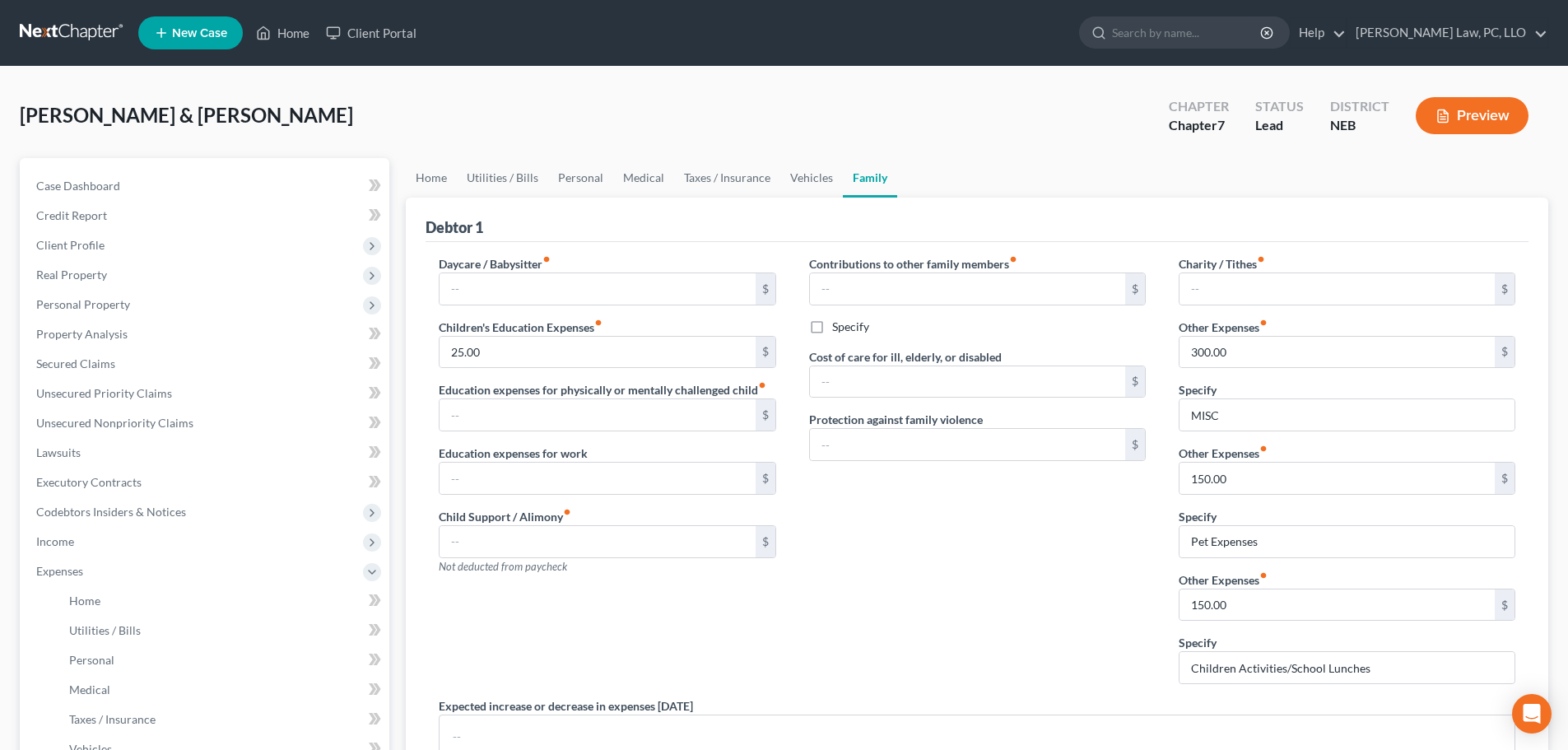
click at [1440, 119] on line "button" at bounding box center [1442, 119] width 5 height 0
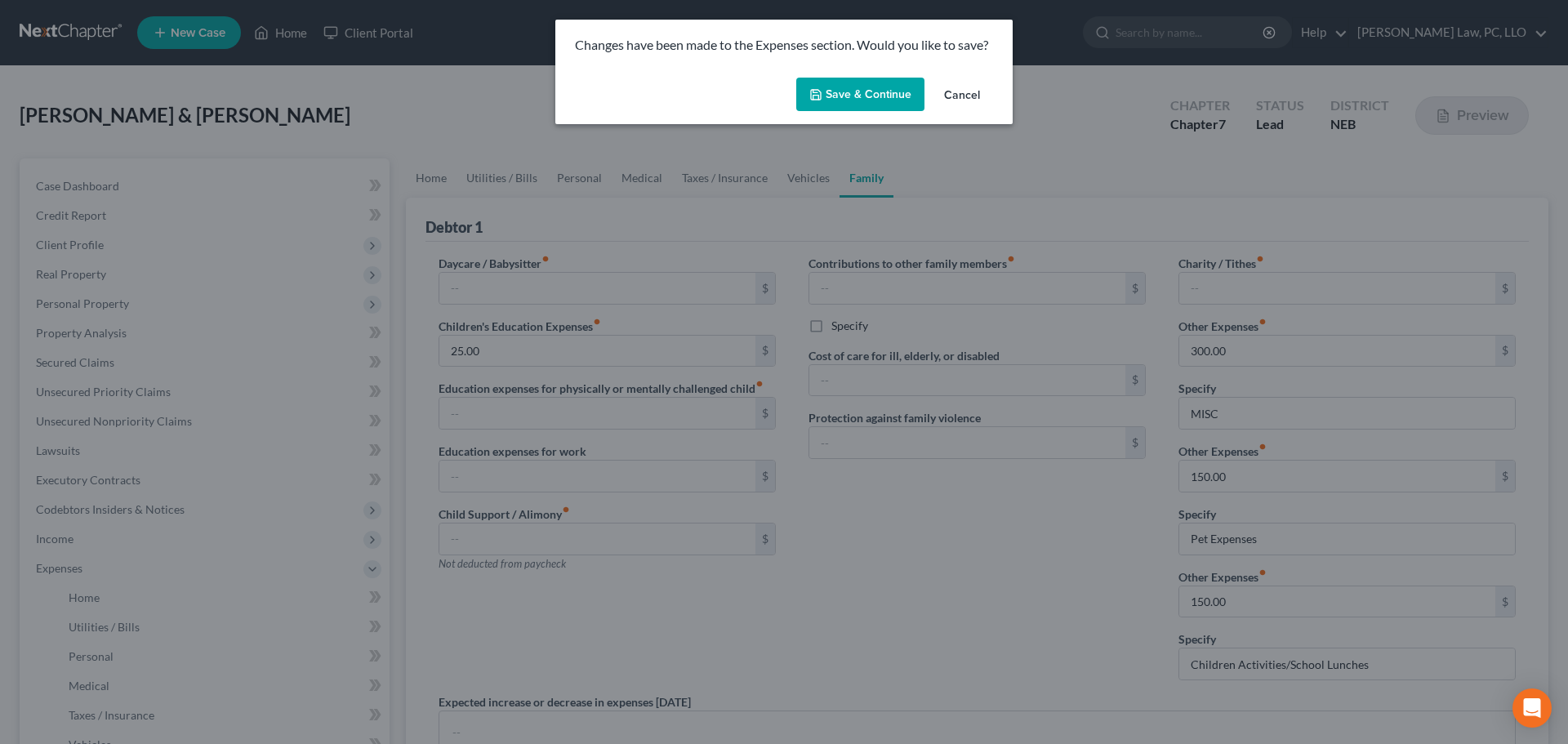
click at [845, 89] on button "Save & Continue" at bounding box center [860, 95] width 128 height 35
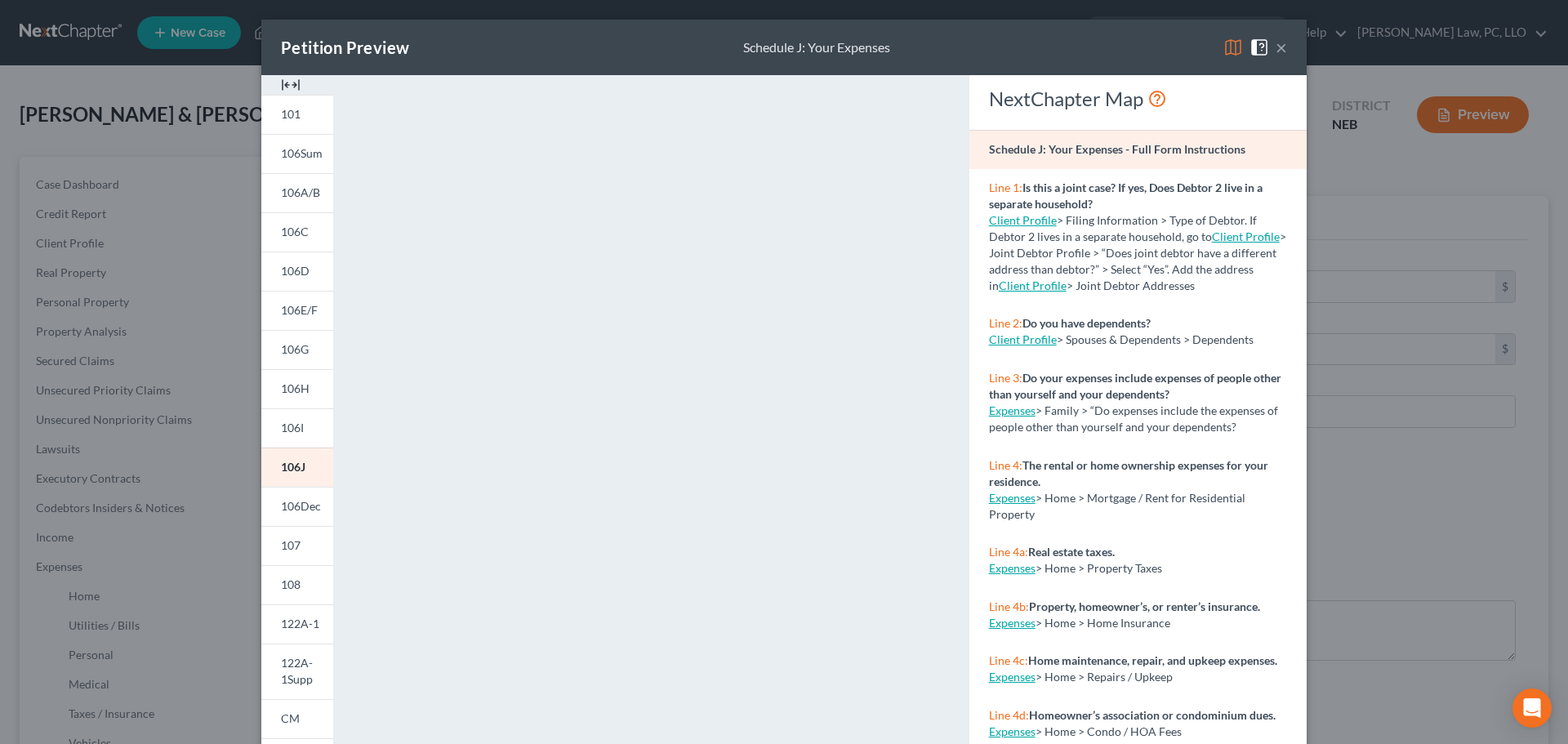
click at [1224, 49] on img at bounding box center [1233, 47] width 19 height 19
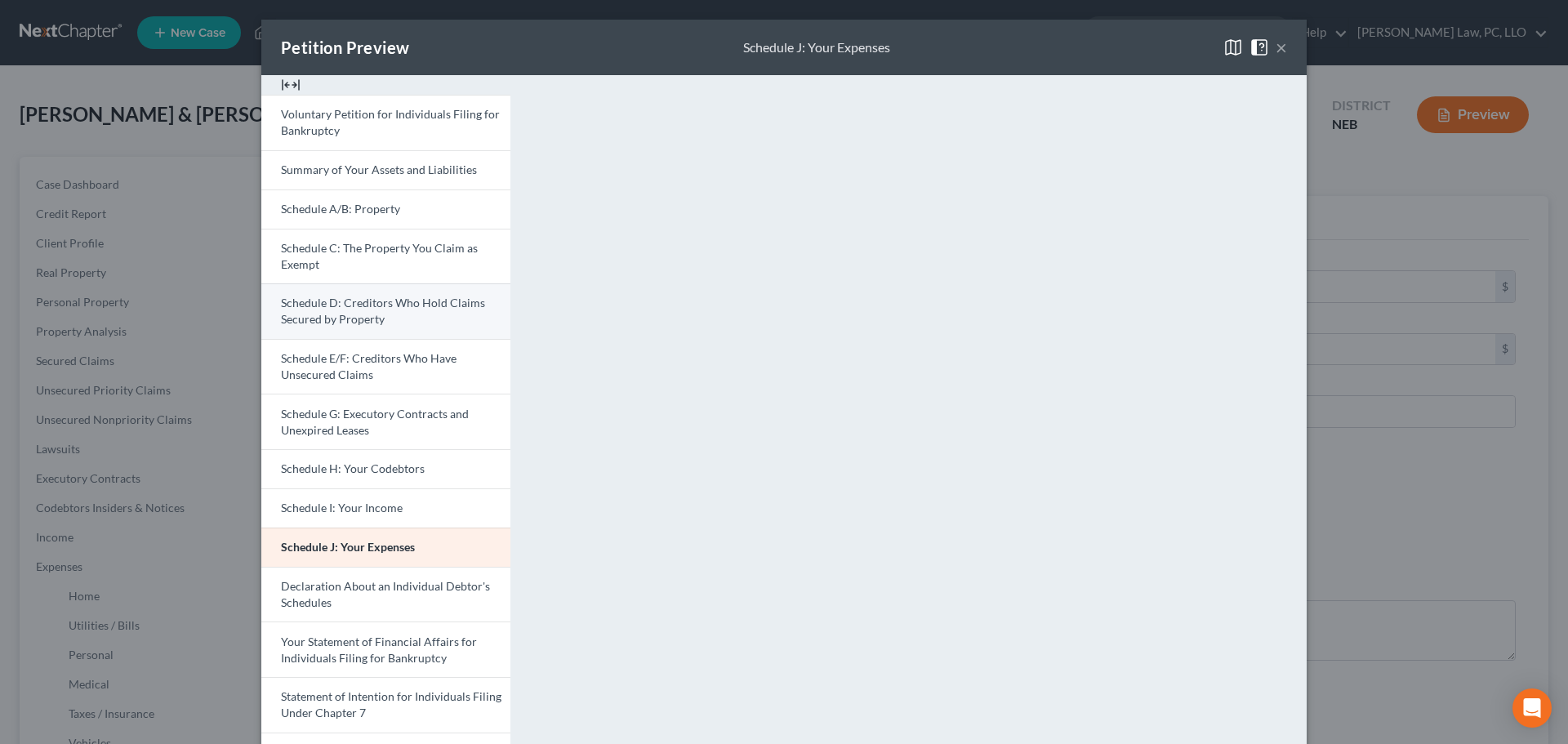
drag, startPoint x: 1272, startPoint y: 46, endPoint x: 402, endPoint y: 334, distance: 916.4
click at [1275, 46] on button "×" at bounding box center [1281, 47] width 12 height 19
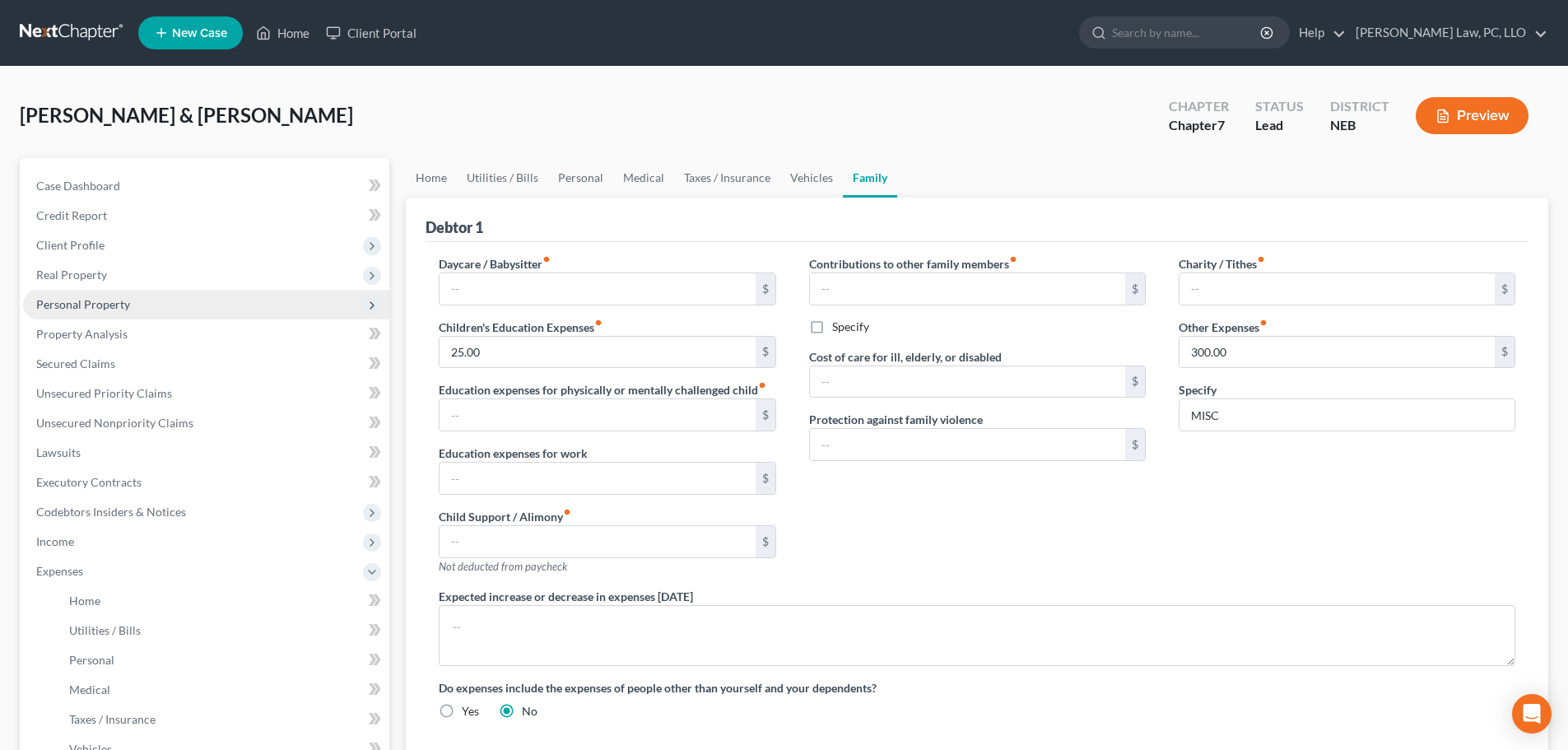
click at [92, 311] on span "Personal Property" at bounding box center [206, 304] width 366 height 30
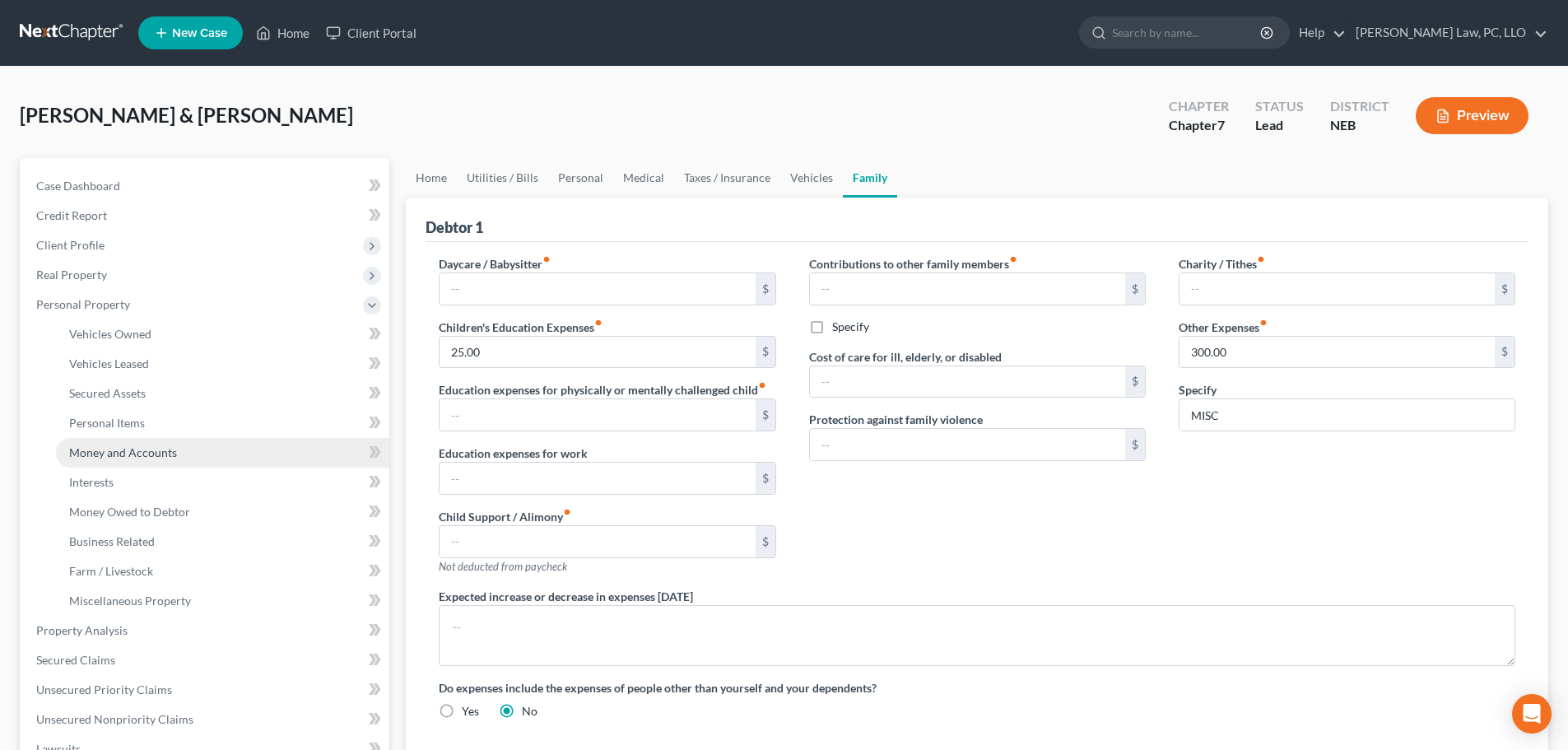
click at [124, 448] on span "Money and Accounts" at bounding box center [122, 453] width 108 height 14
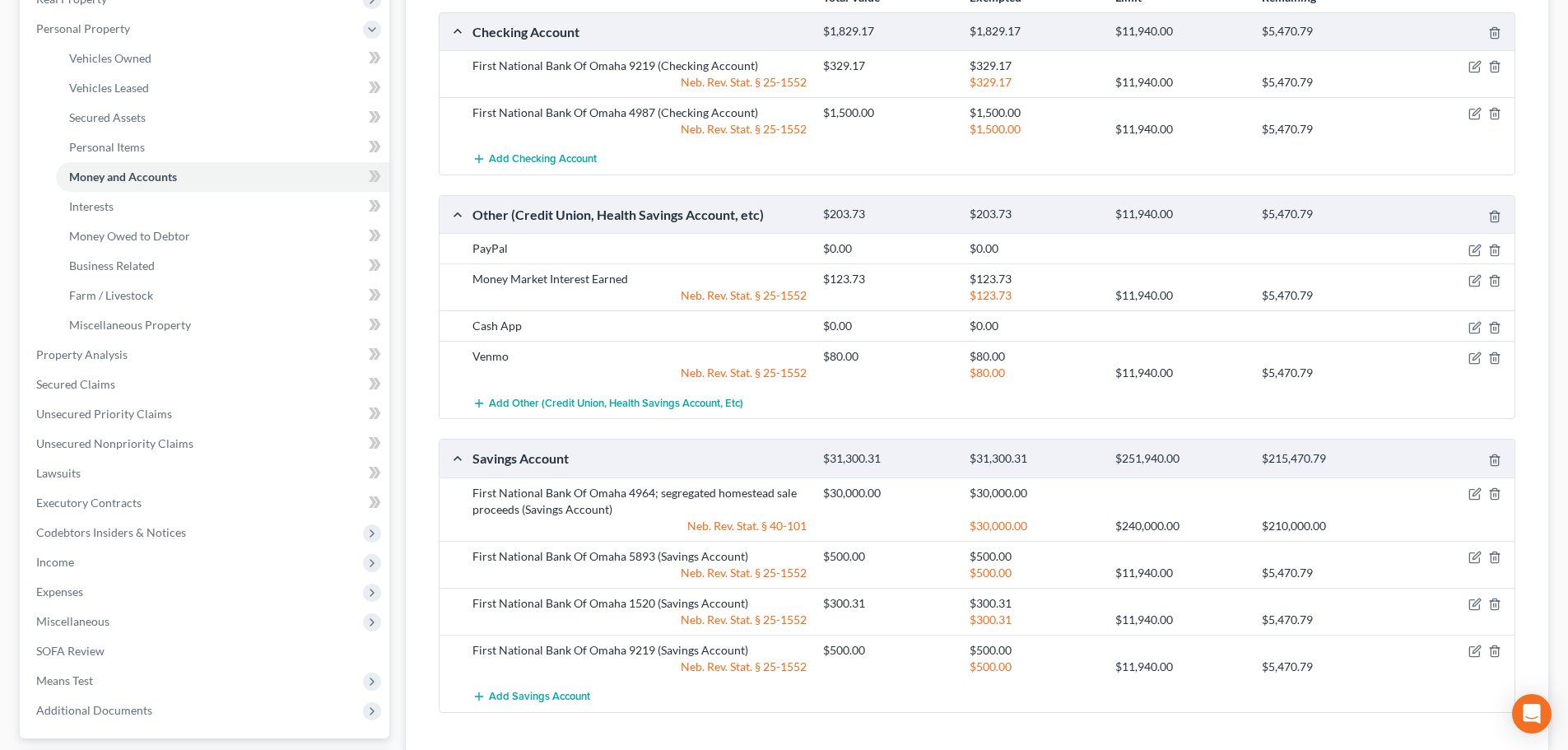
scroll to position [247, 0]
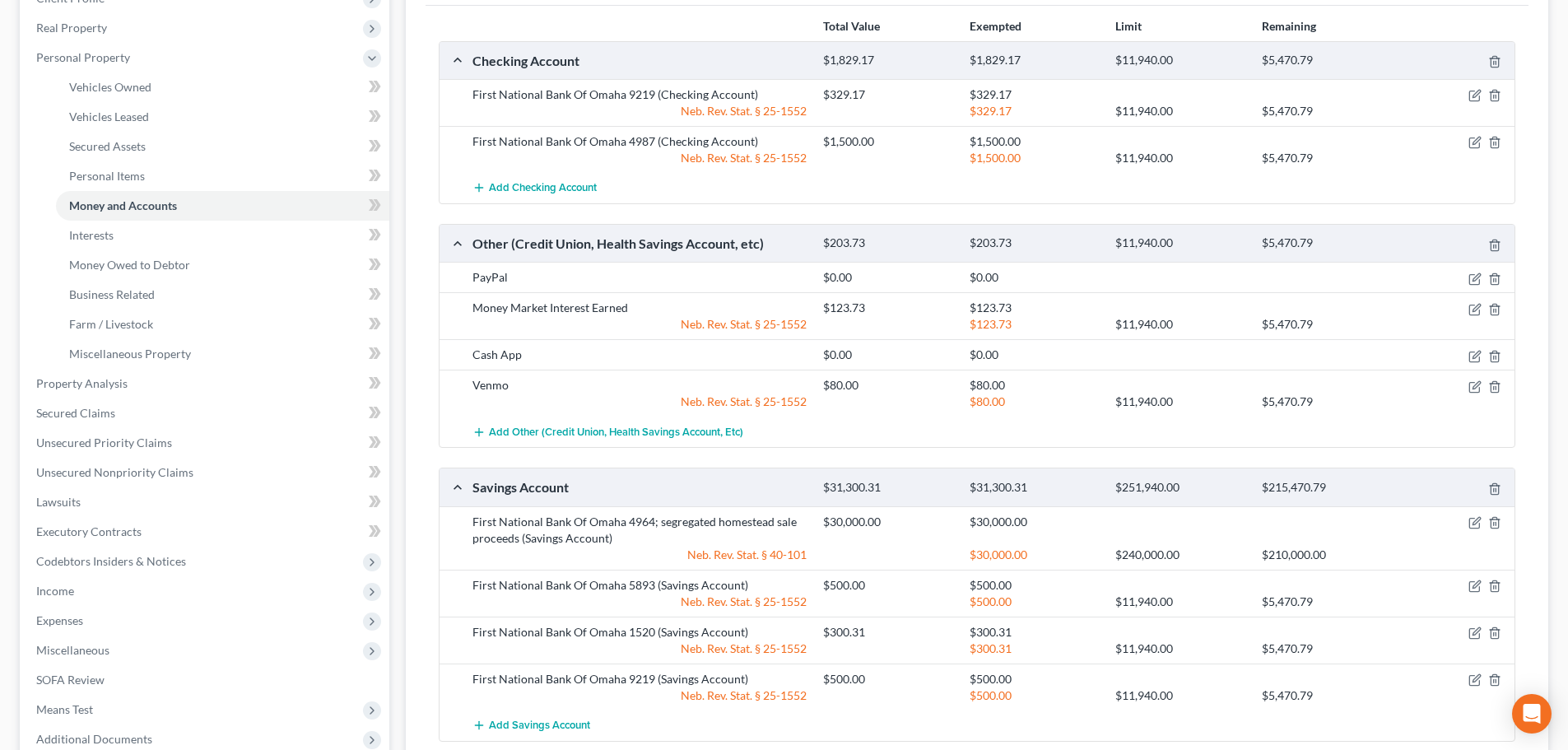
click at [1074, 460] on div "Checking Account $1,829.17 $1,829.17 $11,940.00 $5,470.79 First National Bank O…" at bounding box center [977, 391] width 1077 height 701
click at [1491, 682] on icon "button" at bounding box center [1495, 680] width 14 height 14
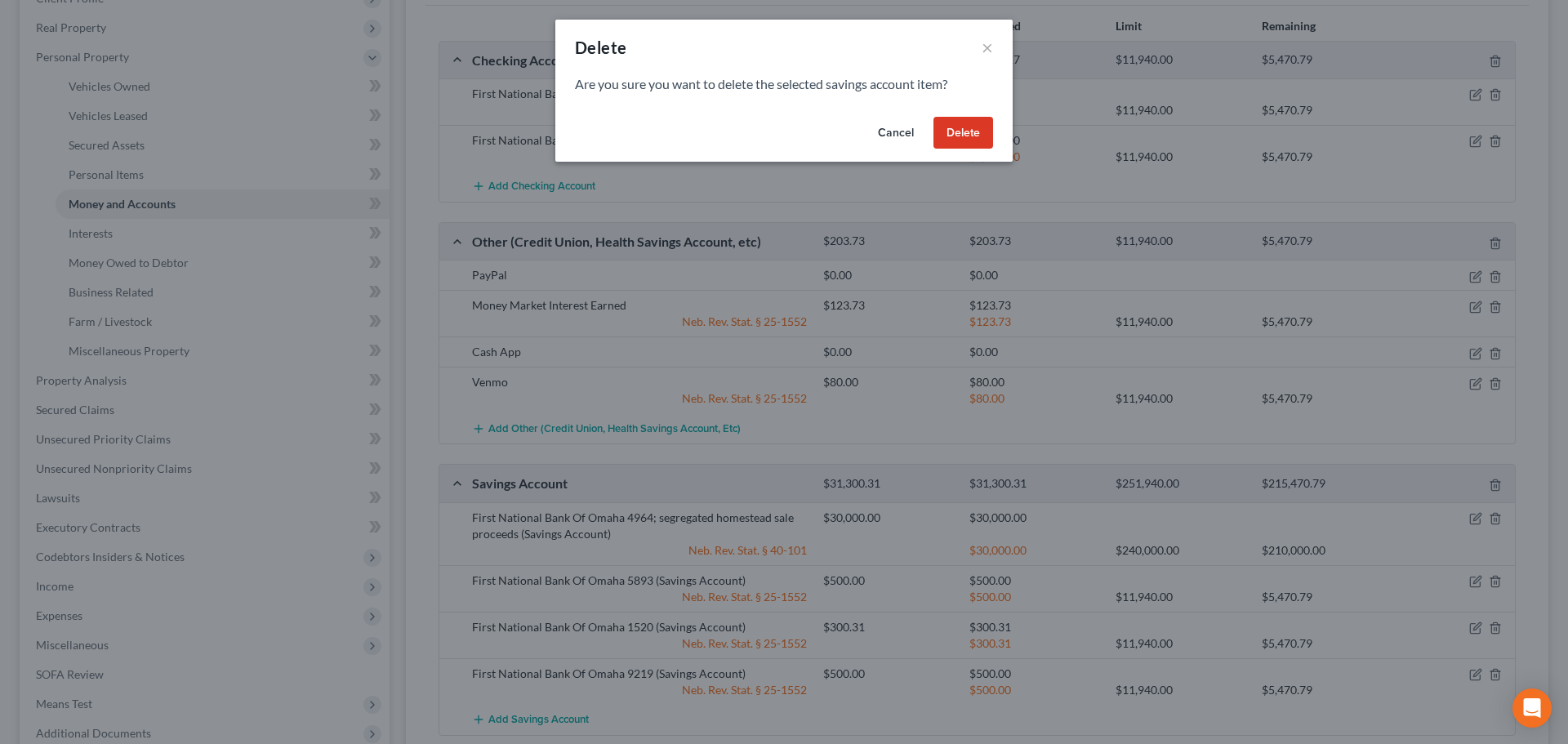
click at [971, 136] on button "Delete" at bounding box center [963, 134] width 60 height 33
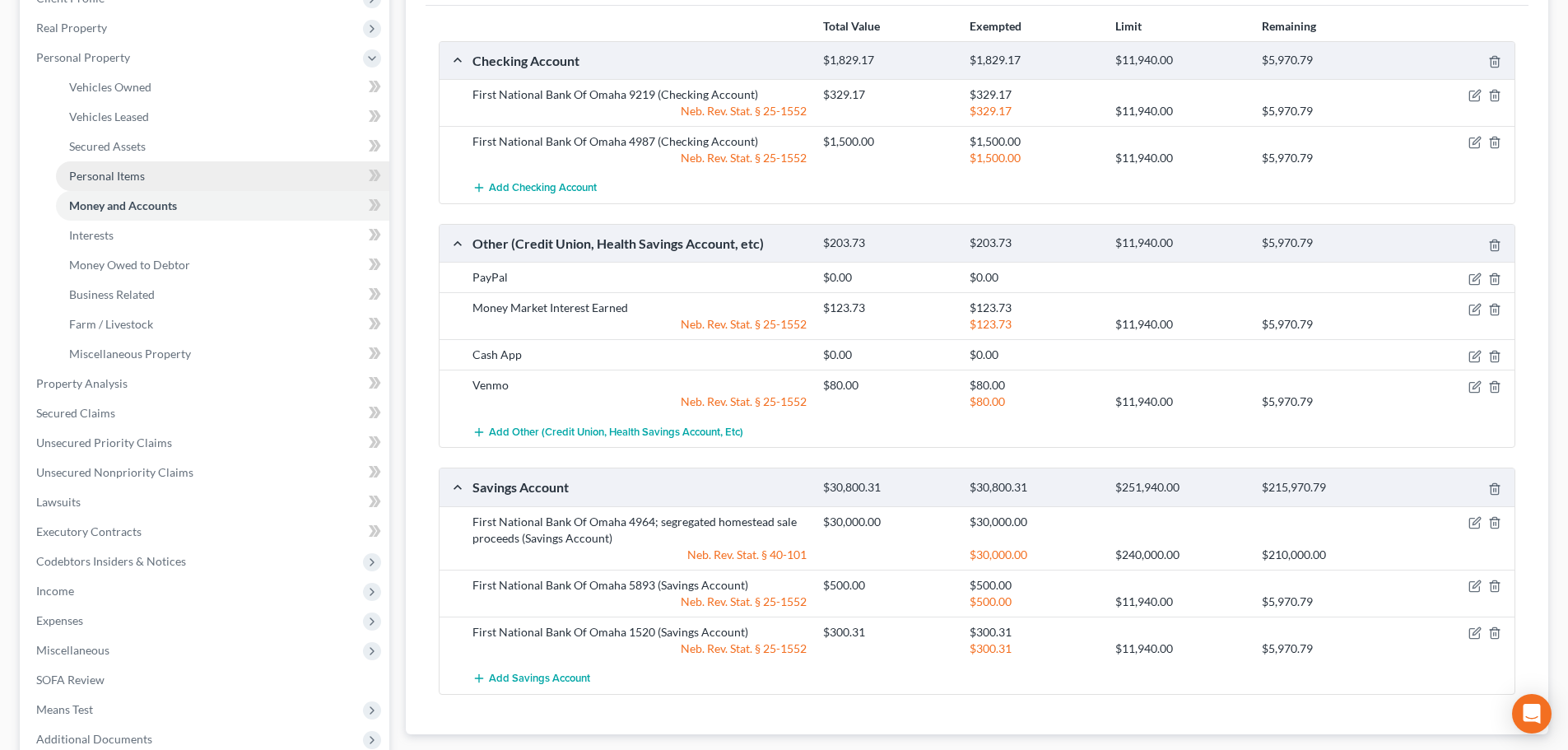
click at [137, 170] on span "Personal Items" at bounding box center [107, 175] width 76 height 14
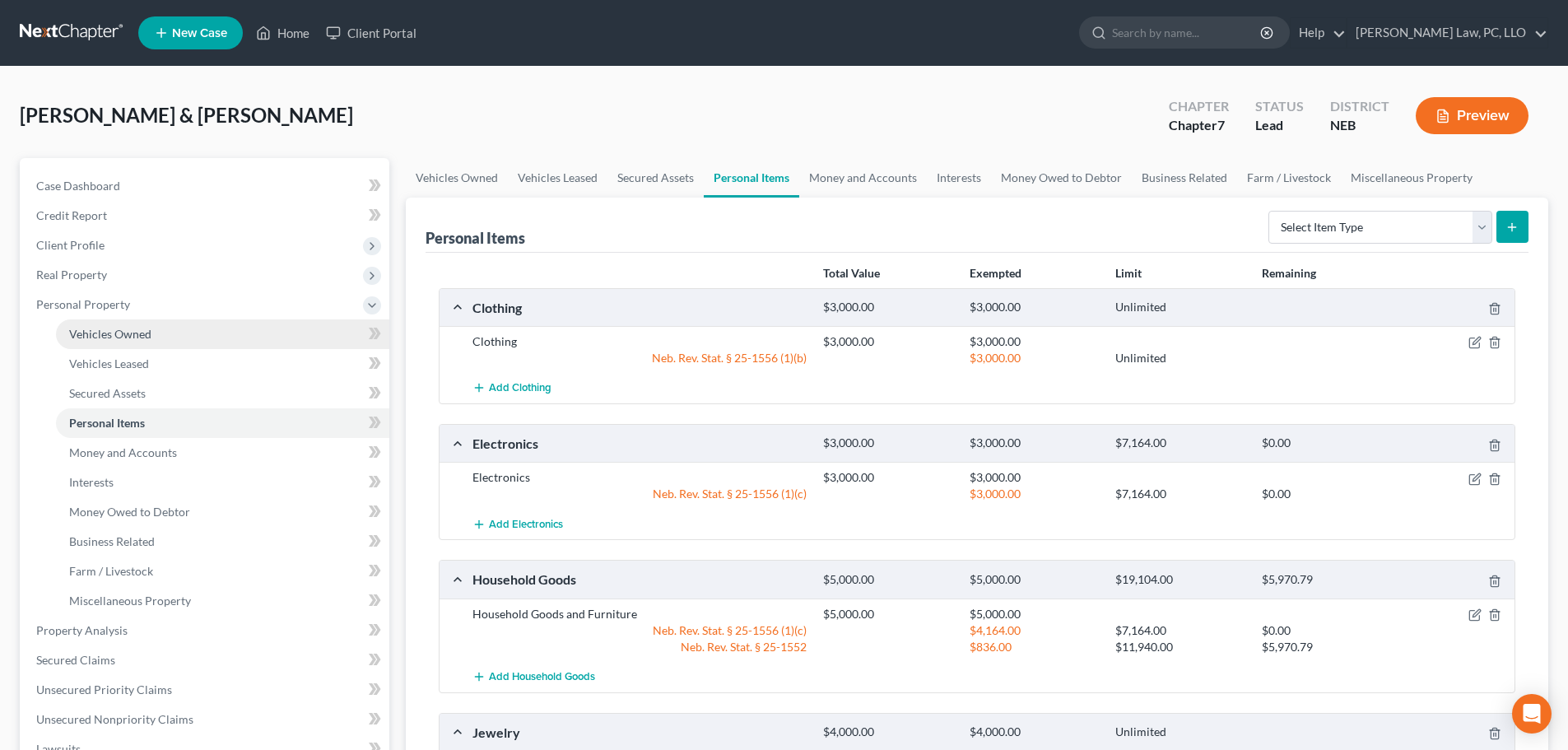
click at [125, 331] on span "Vehicles Owned" at bounding box center [109, 333] width 82 height 14
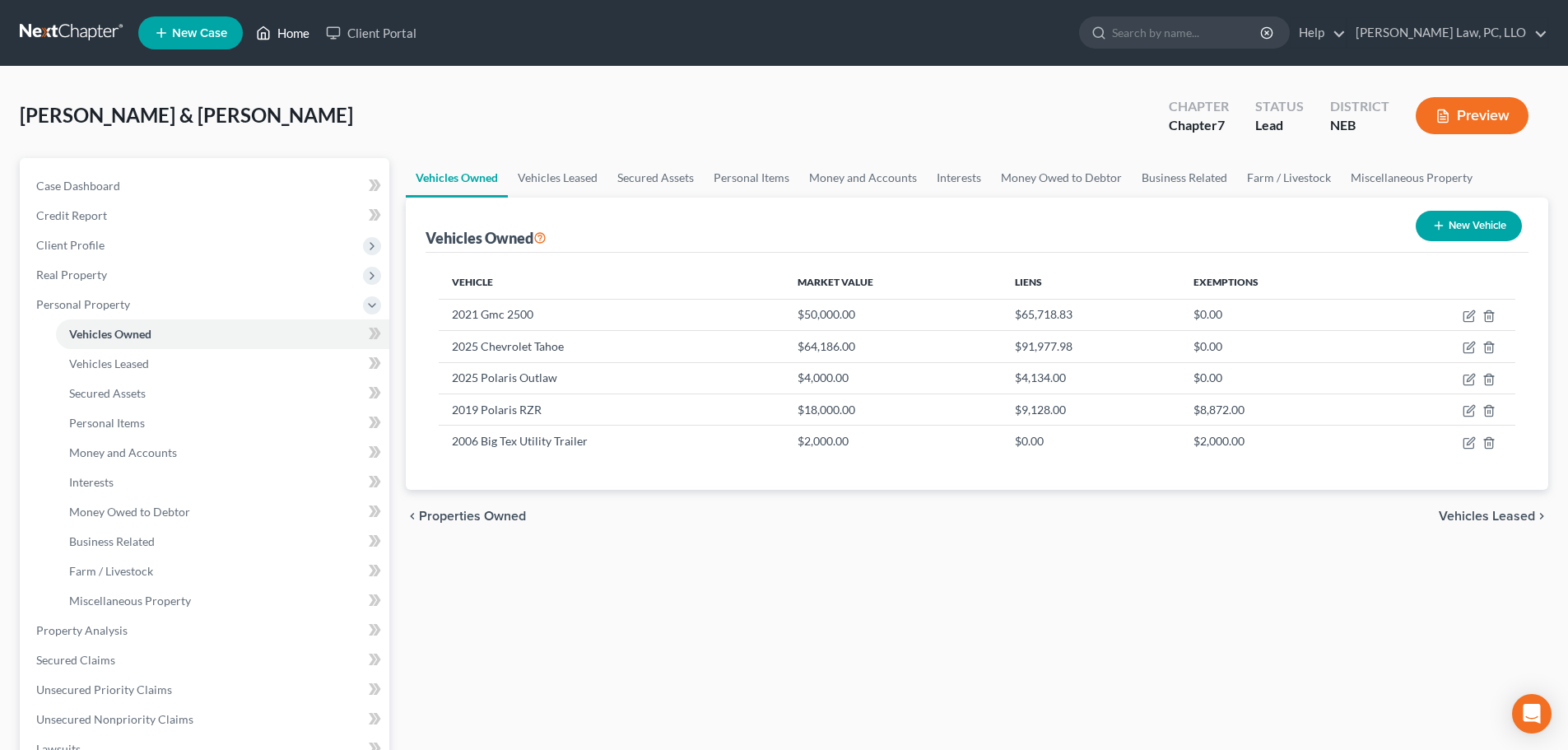
click at [284, 33] on link "Home" at bounding box center [283, 33] width 70 height 30
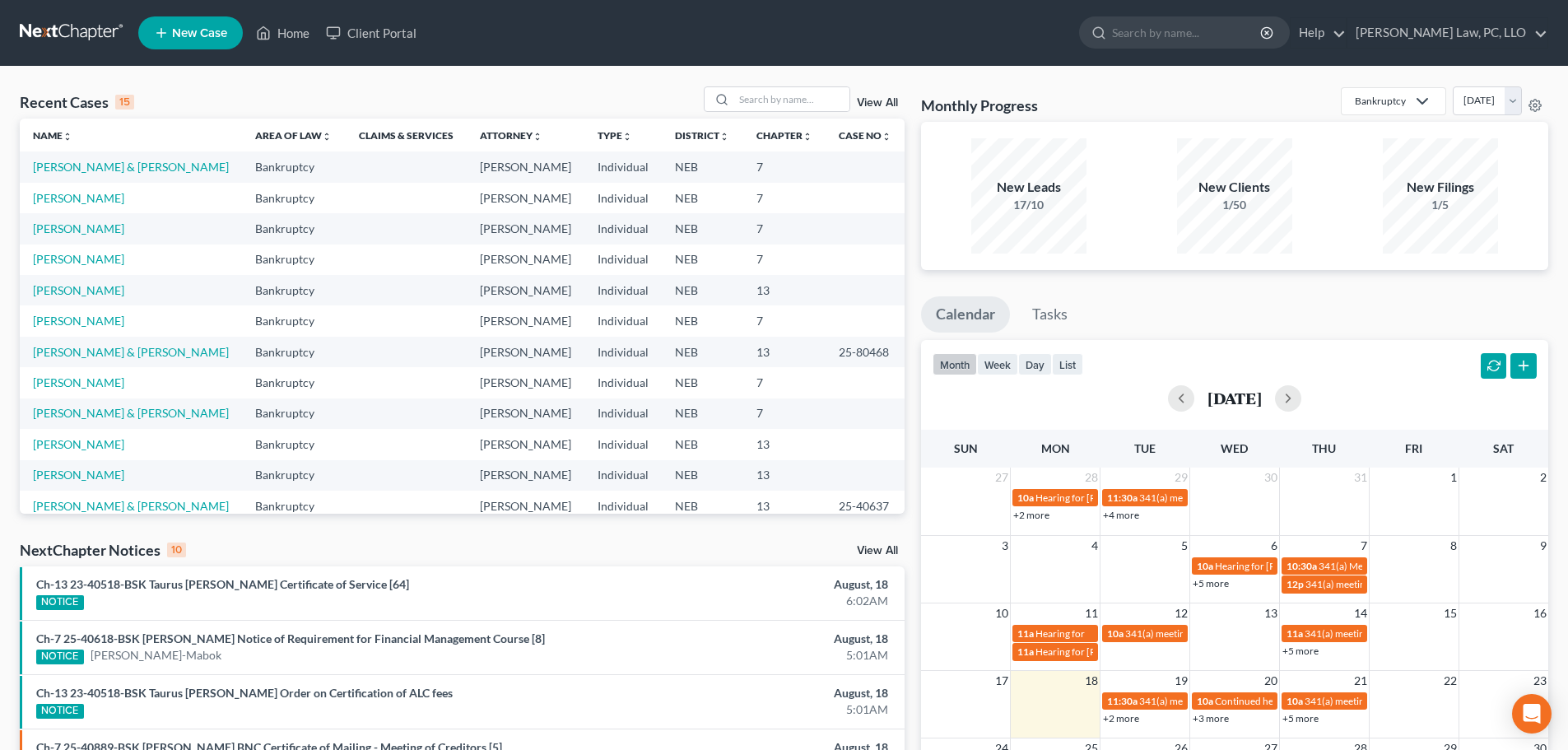
click at [205, 531] on div "Recent Cases 15 View All Name unfold_more expand_more expand_less Area of Law u…" at bounding box center [462, 610] width 902 height 1049
click at [739, 99] on input "search" at bounding box center [791, 99] width 115 height 24
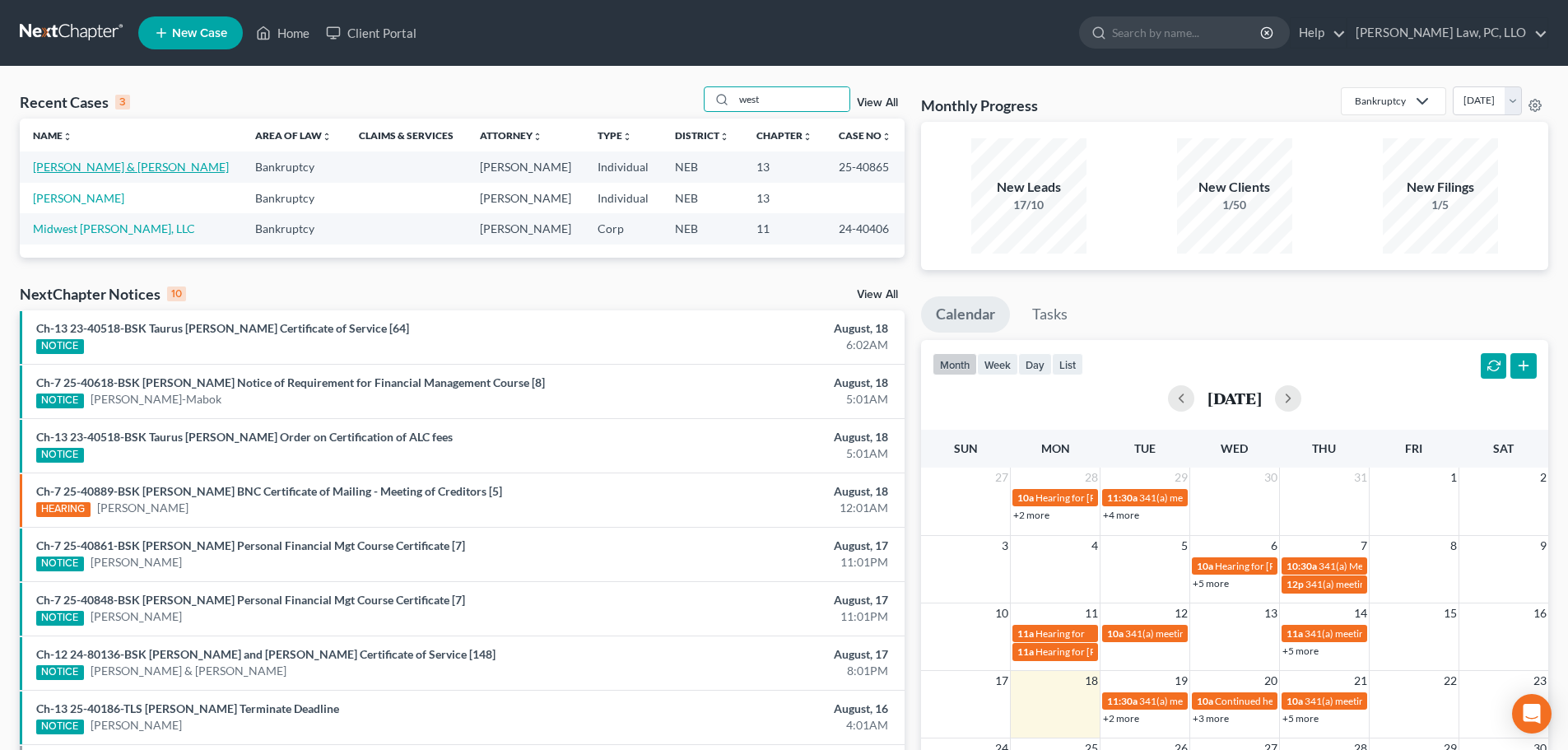
click at [119, 168] on link "[PERSON_NAME] & [PERSON_NAME]" at bounding box center [131, 167] width 196 height 14
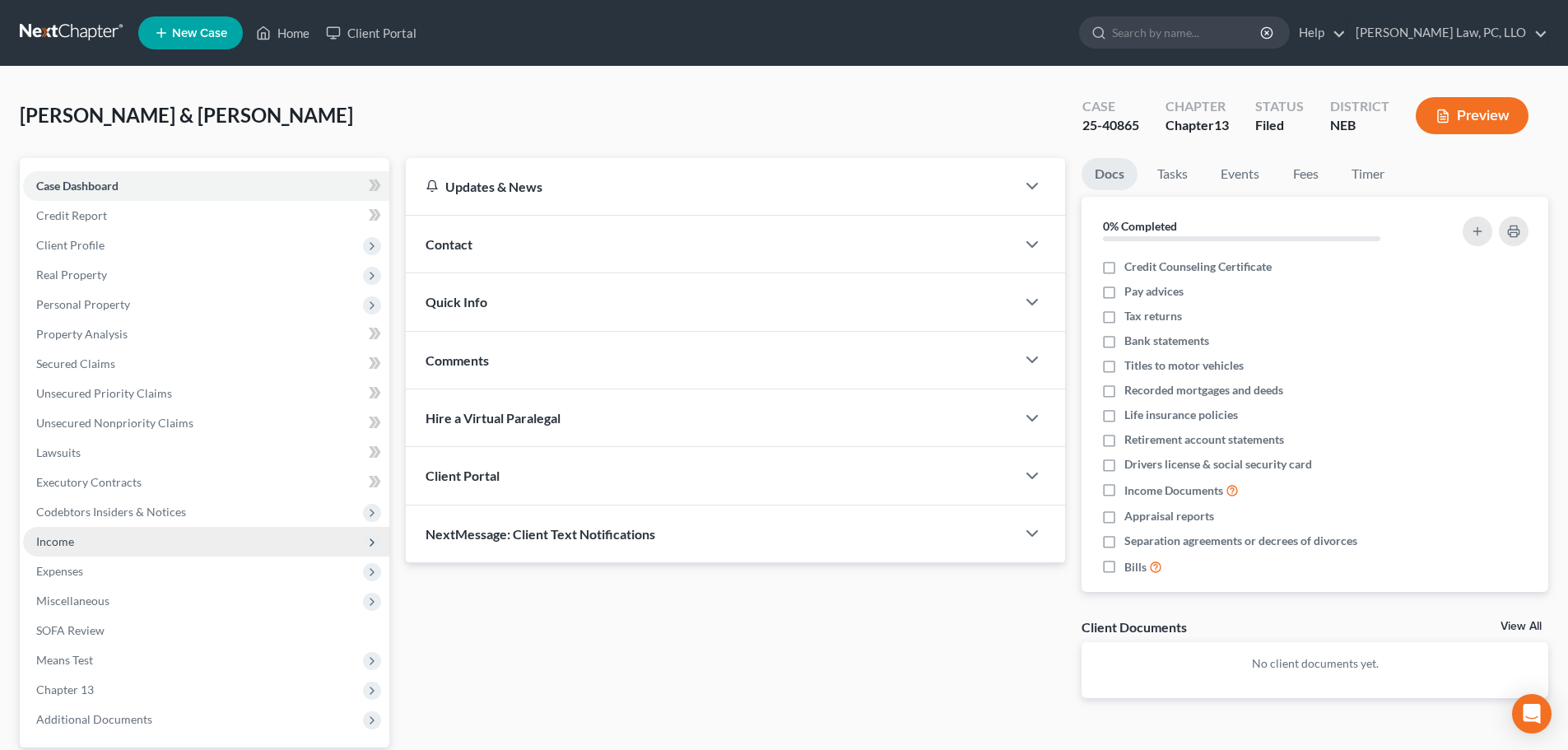
click at [63, 535] on span "Income" at bounding box center [54, 542] width 38 height 14
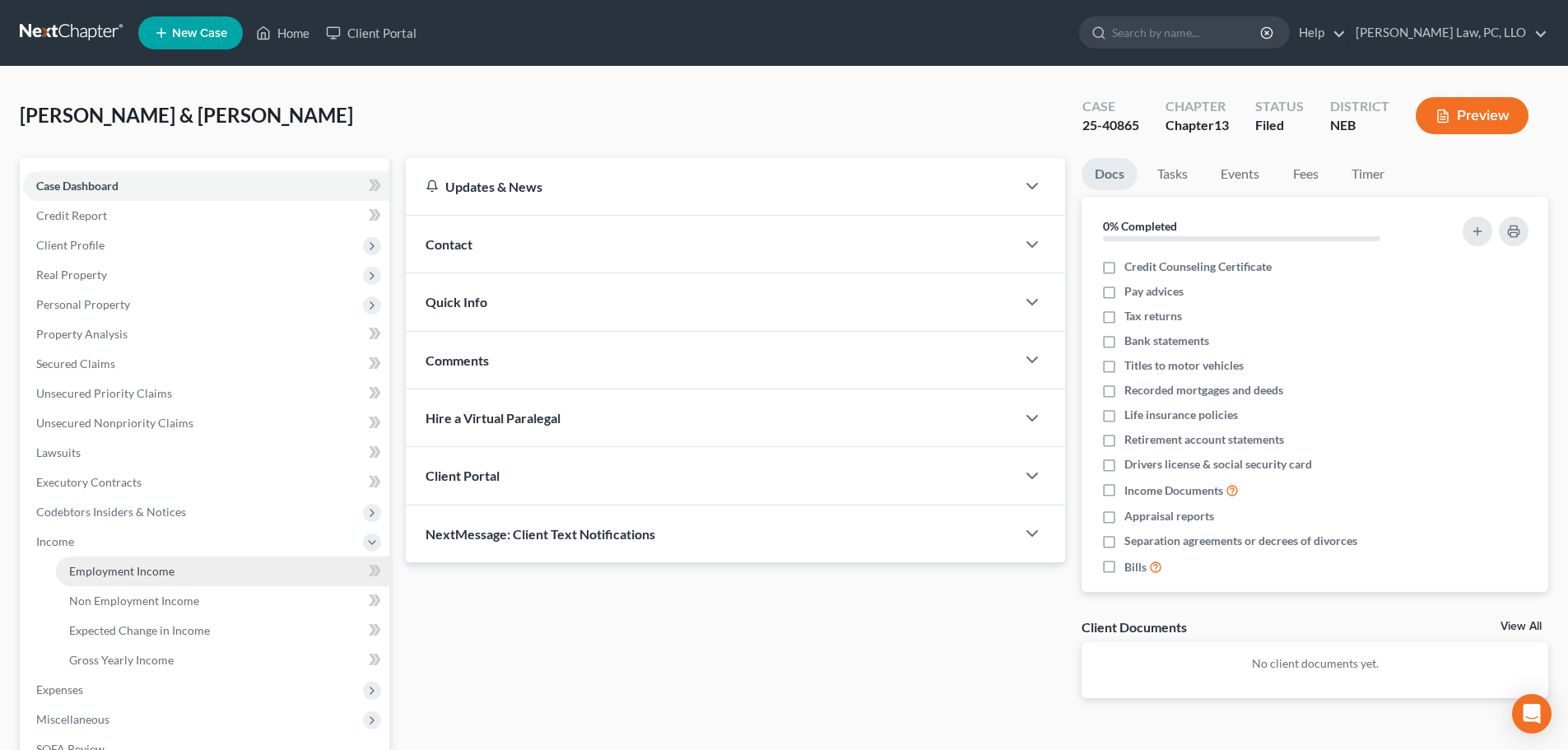
click at [102, 573] on span "Employment Income" at bounding box center [121, 571] width 106 height 14
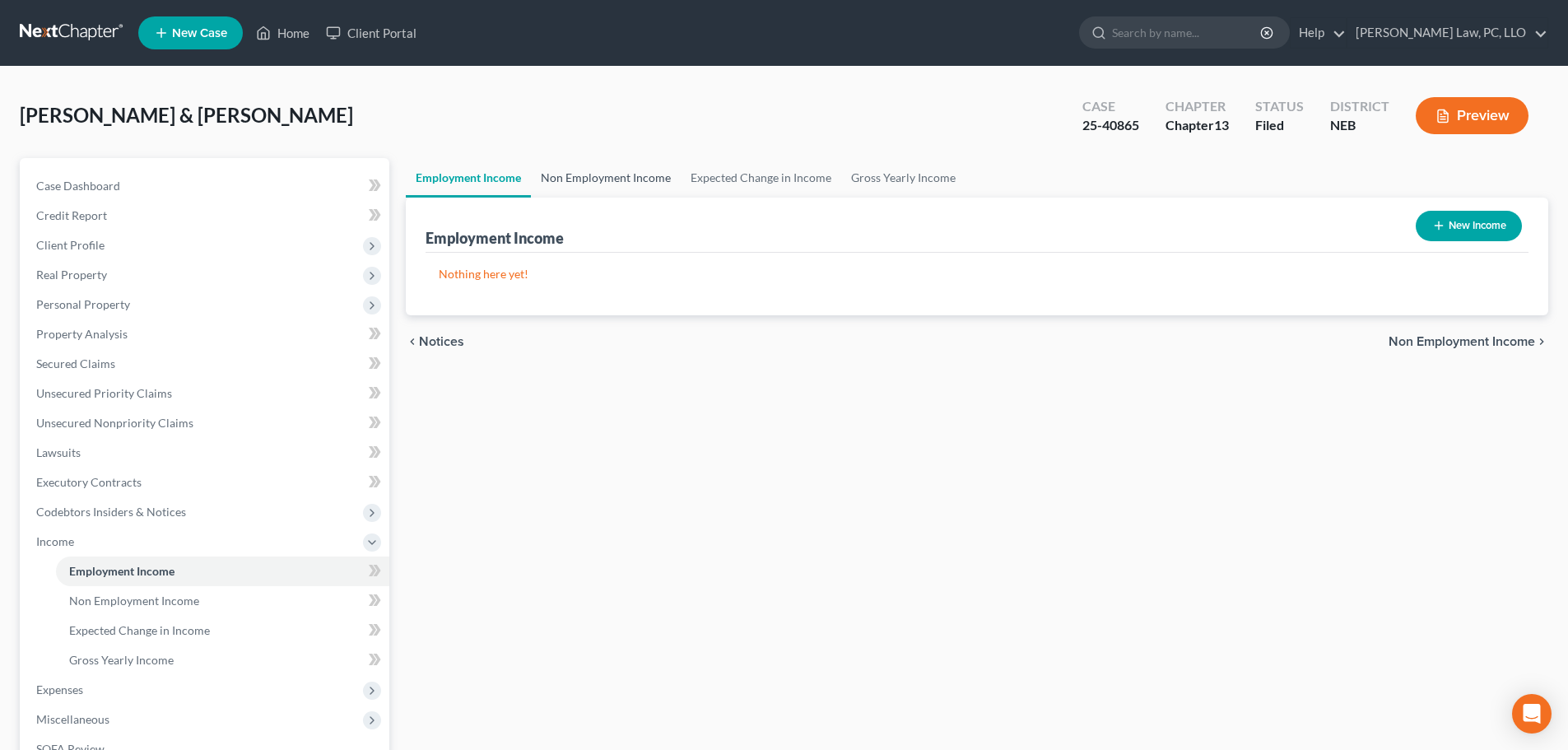
click at [560, 178] on link "Non Employment Income" at bounding box center [605, 177] width 150 height 40
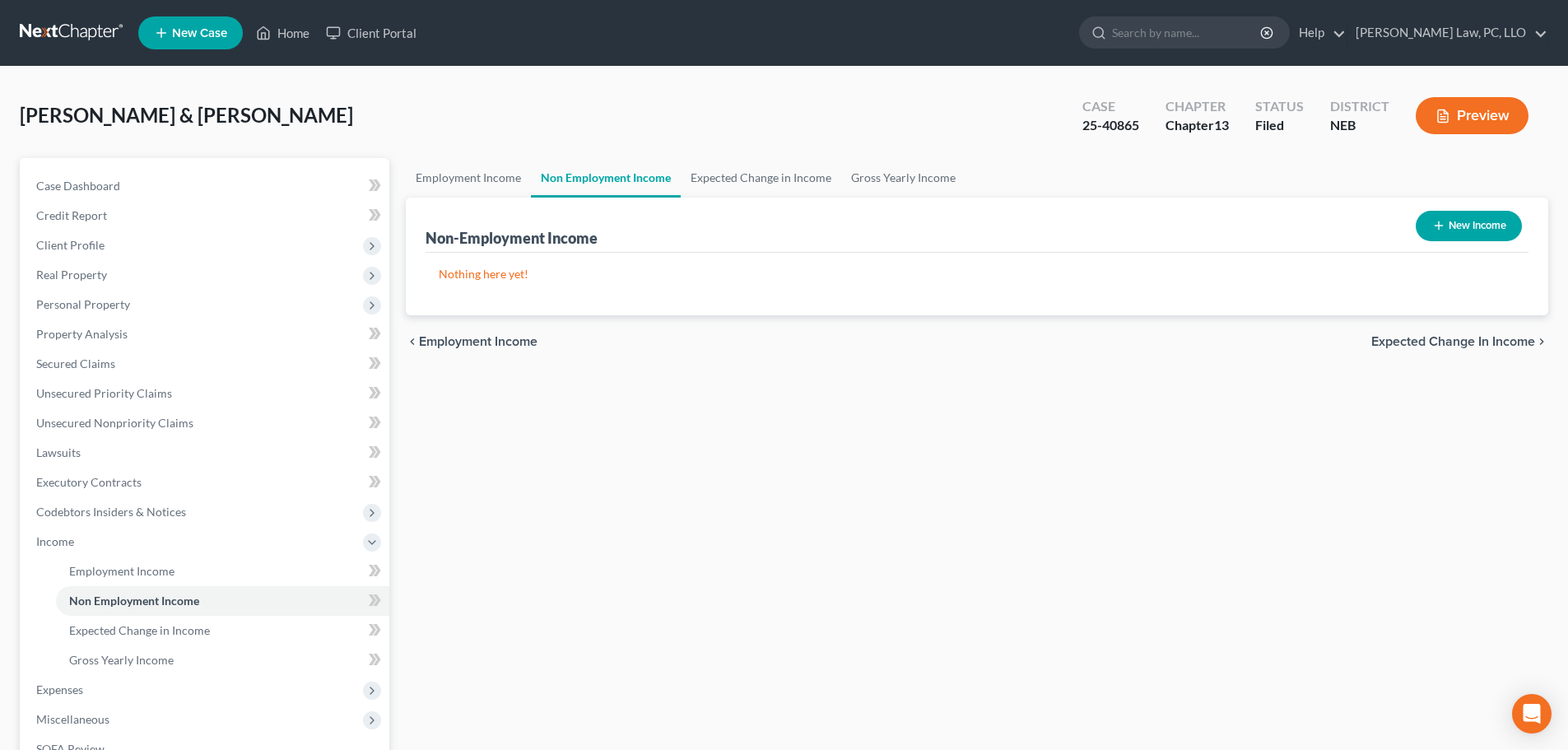
click at [1439, 228] on icon "button" at bounding box center [1439, 226] width 14 height 14
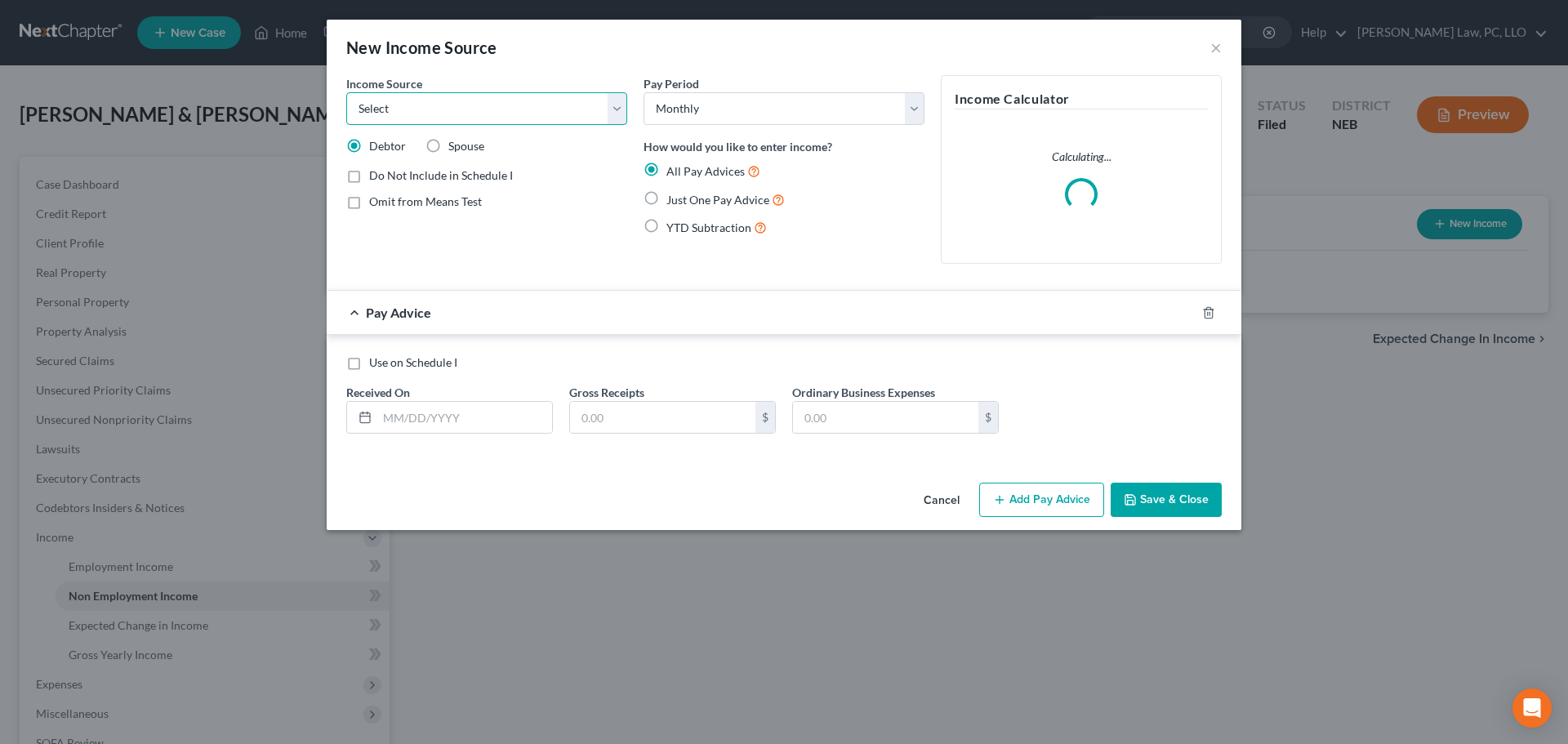
click at [544, 115] on select "Select Unemployment Disability (from employer) Pension Retirement Social Securi…" at bounding box center [486, 109] width 281 height 33
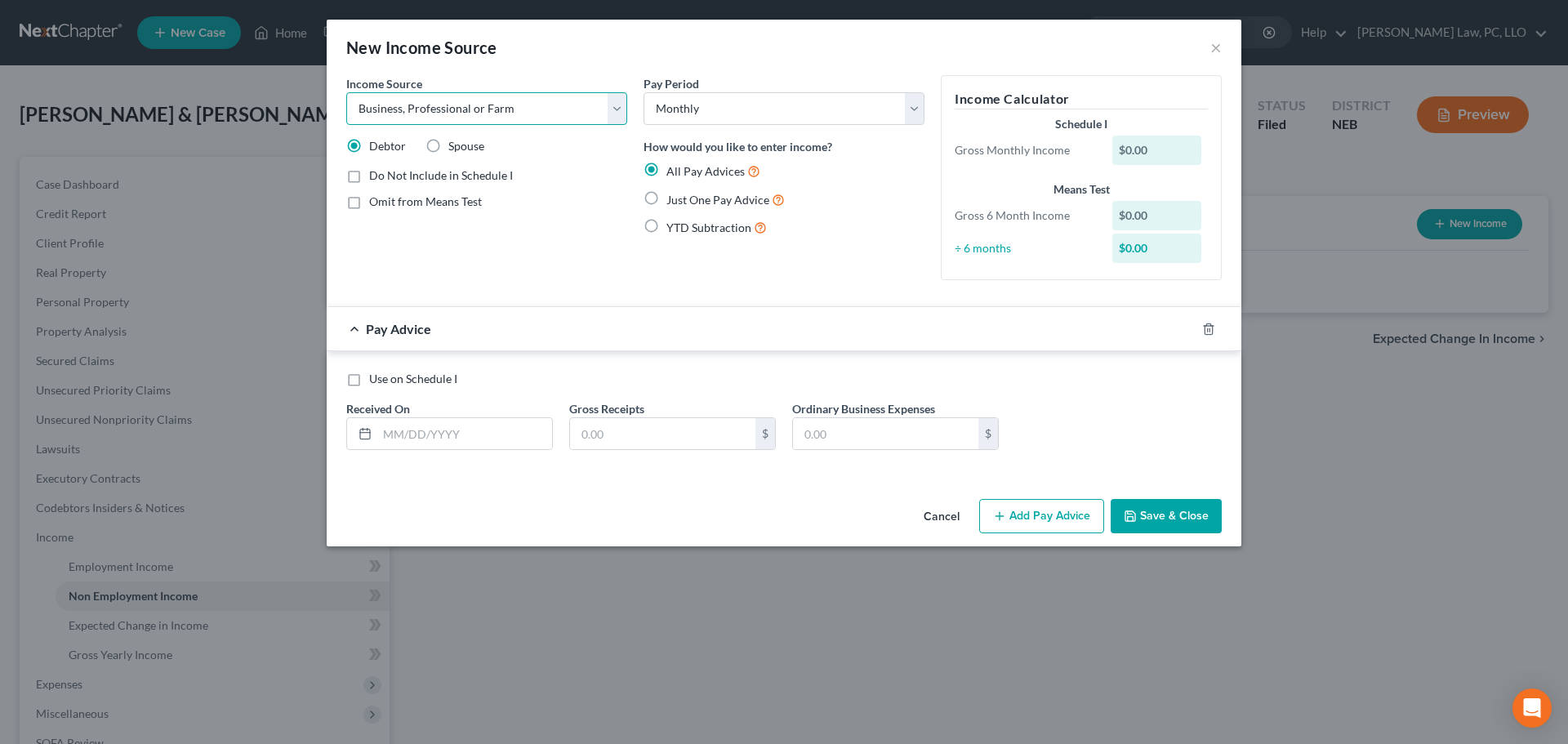
click at [346, 92] on select "Select Unemployment Disability (from employer) Pension Retirement Social Securi…" at bounding box center [486, 109] width 281 height 33
click at [427, 229] on span "Add Business information to Schedule I" at bounding box center [468, 231] width 199 height 13
click at [386, 229] on input "Add Business information to Schedule I" at bounding box center [380, 228] width 11 height 11
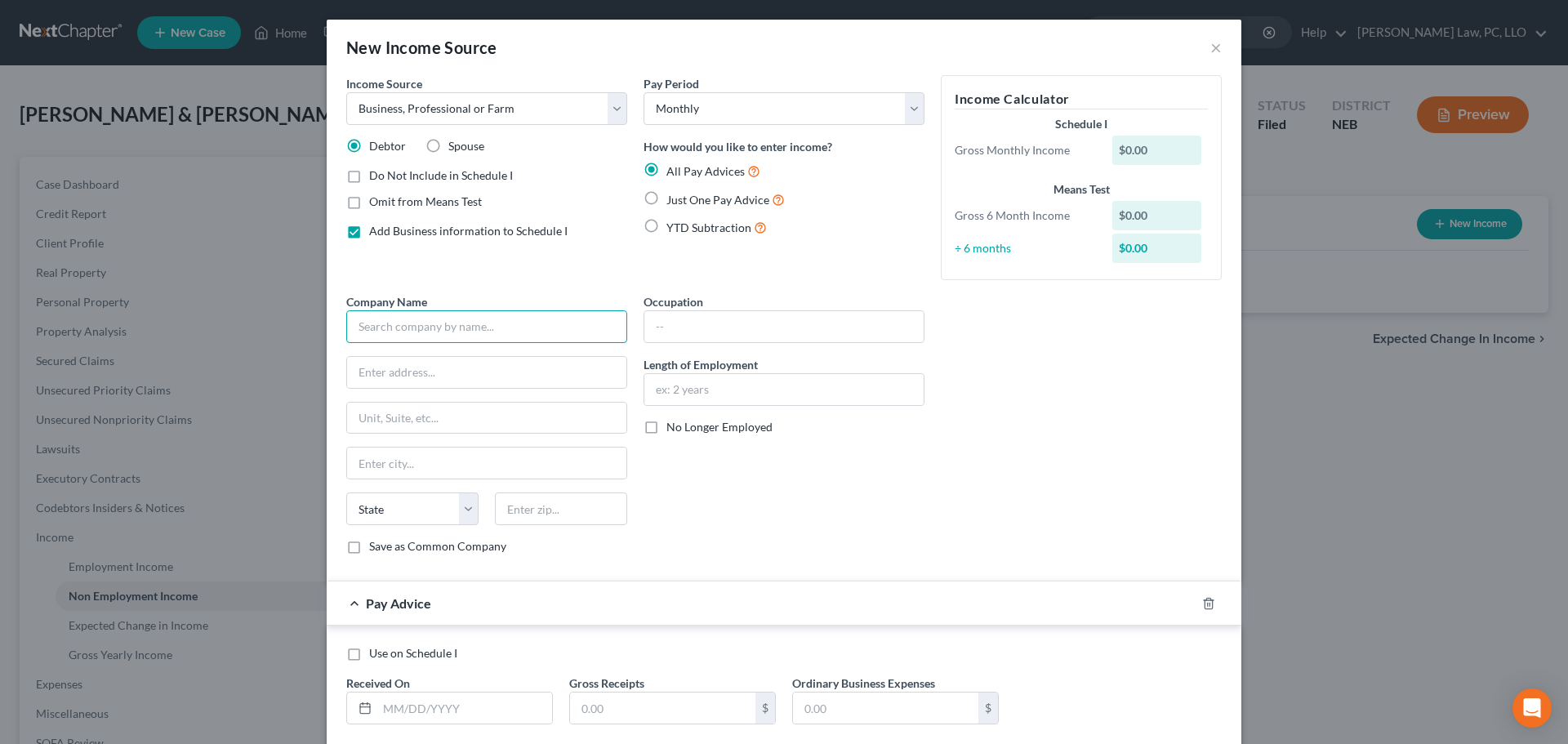
click at [424, 334] on input "text" at bounding box center [486, 327] width 281 height 33
click at [710, 333] on input "text" at bounding box center [784, 327] width 280 height 31
drag, startPoint x: 684, startPoint y: 573, endPoint x: 691, endPoint y: 563, distance: 12.2
click at [686, 573] on form "Income Source * Select Unemployment Disability (from employer) Pension Retireme…" at bounding box center [783, 412] width 875 height 676
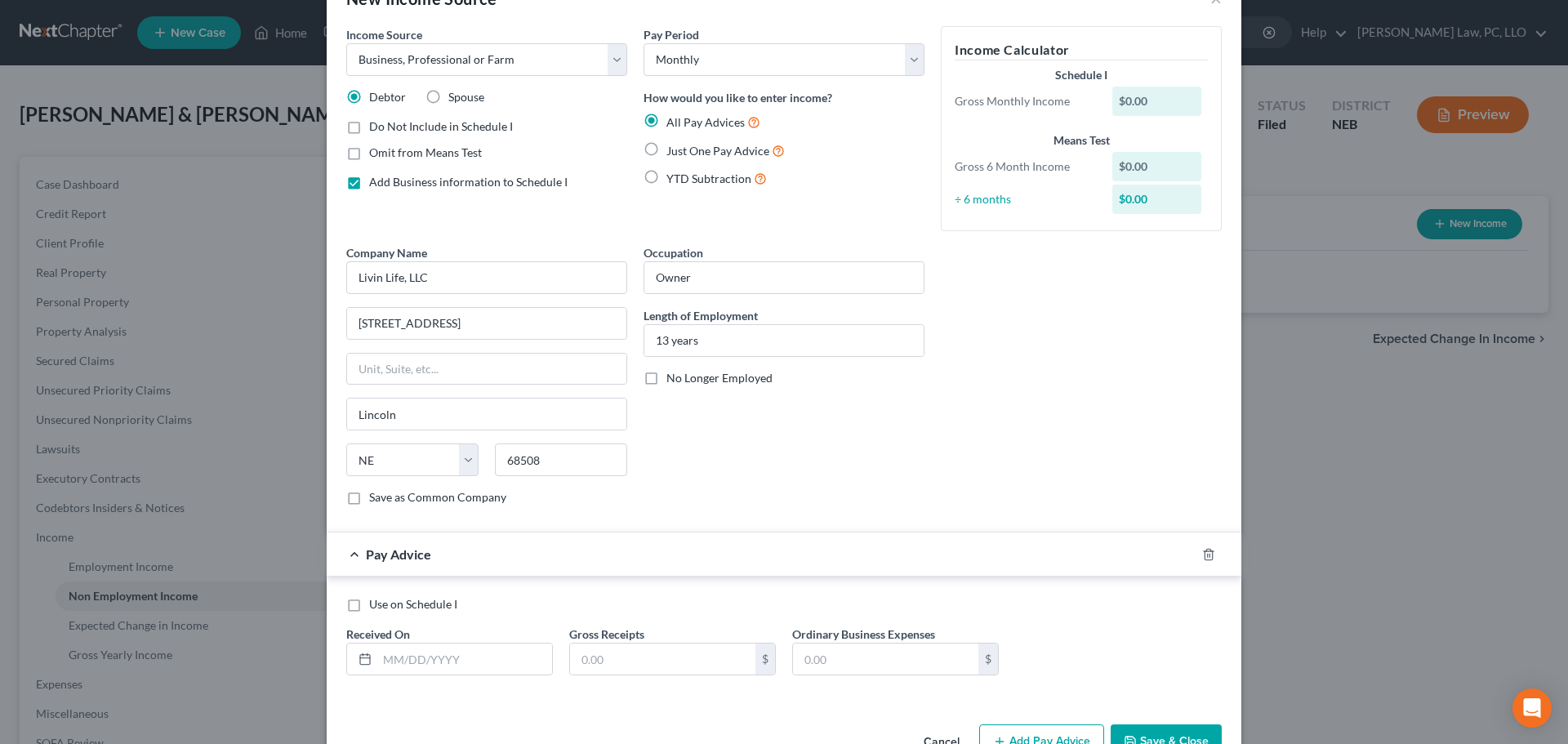
scroll to position [96, 0]
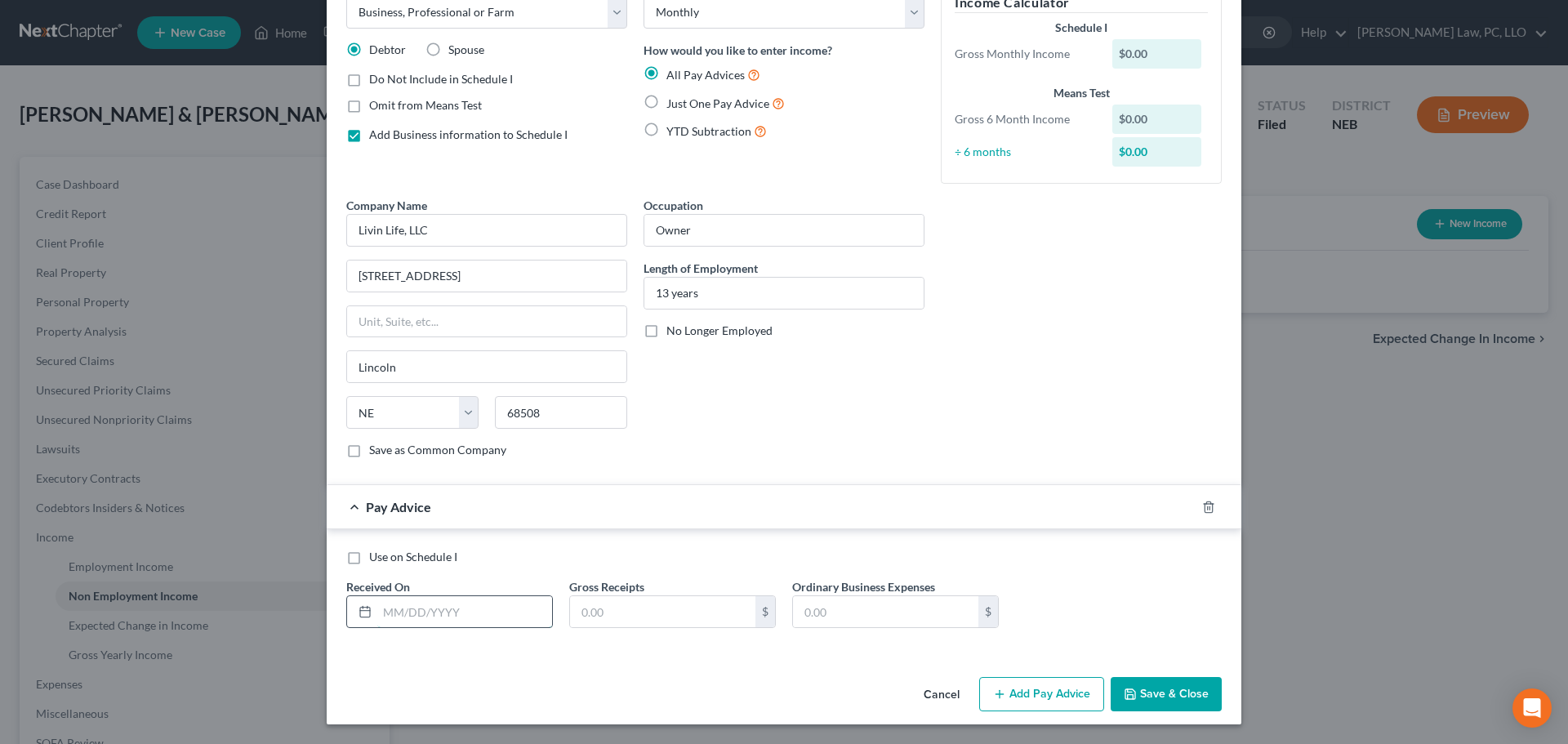
click at [455, 608] on input "text" at bounding box center [465, 611] width 175 height 31
drag, startPoint x: 666, startPoint y: 131, endPoint x: 645, endPoint y: 212, distance: 83.7
click at [666, 131] on span "YTD Subtraction" at bounding box center [708, 131] width 85 height 13
click at [673, 131] on input "YTD Subtraction" at bounding box center [677, 127] width 11 height 11
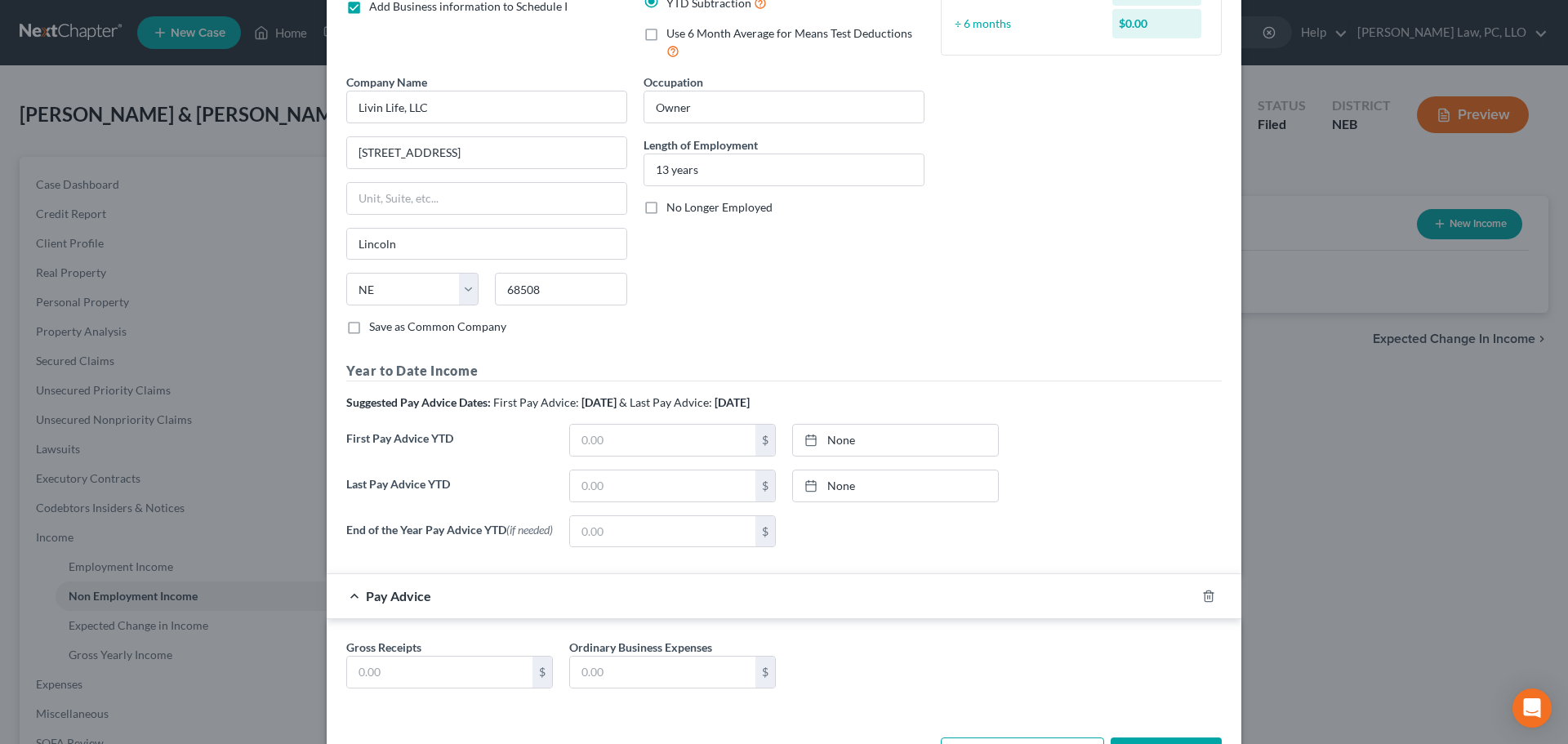
scroll to position [260, 0]
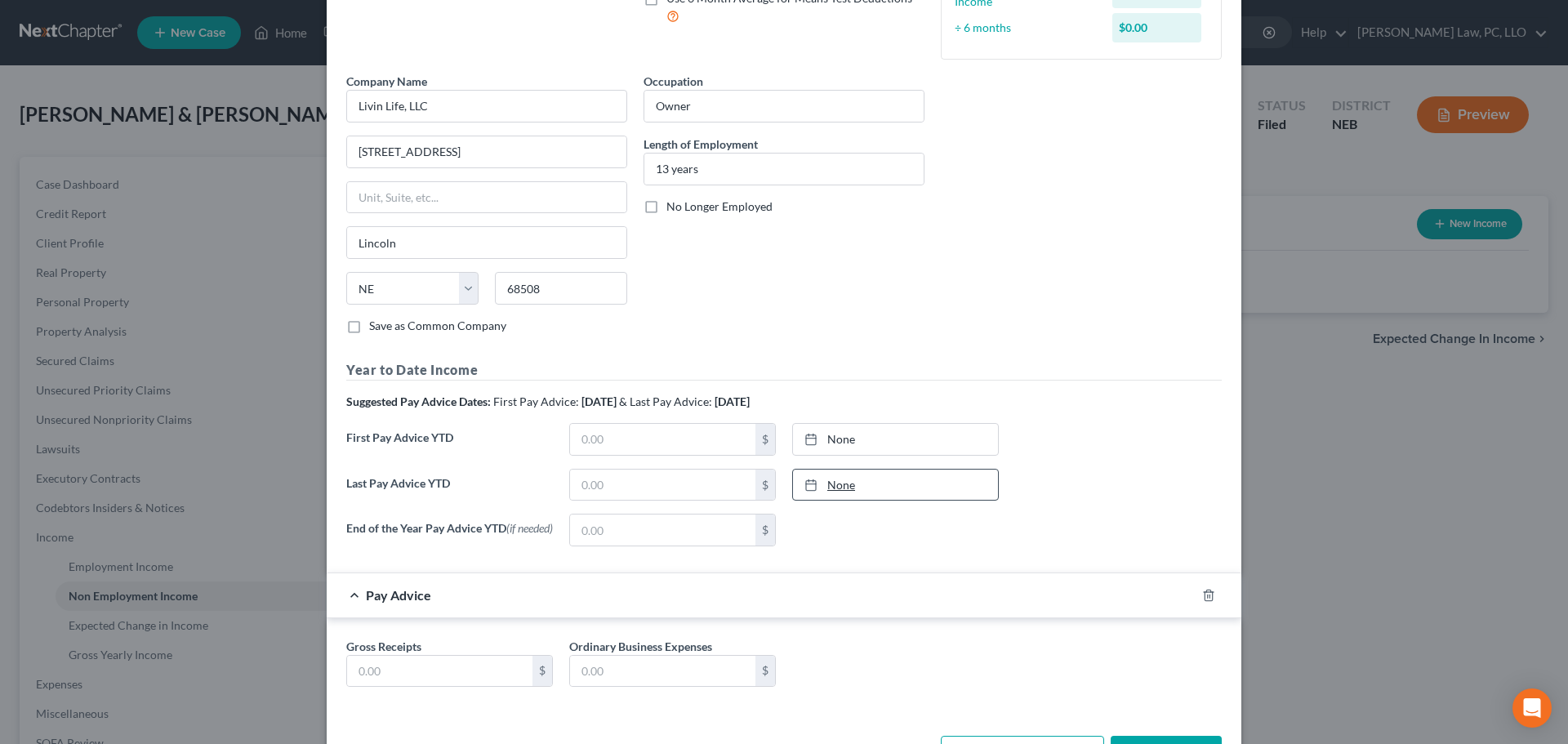
click at [918, 483] on link "None" at bounding box center [894, 485] width 205 height 31
click at [873, 441] on link "8/18/2025" at bounding box center [894, 439] width 205 height 31
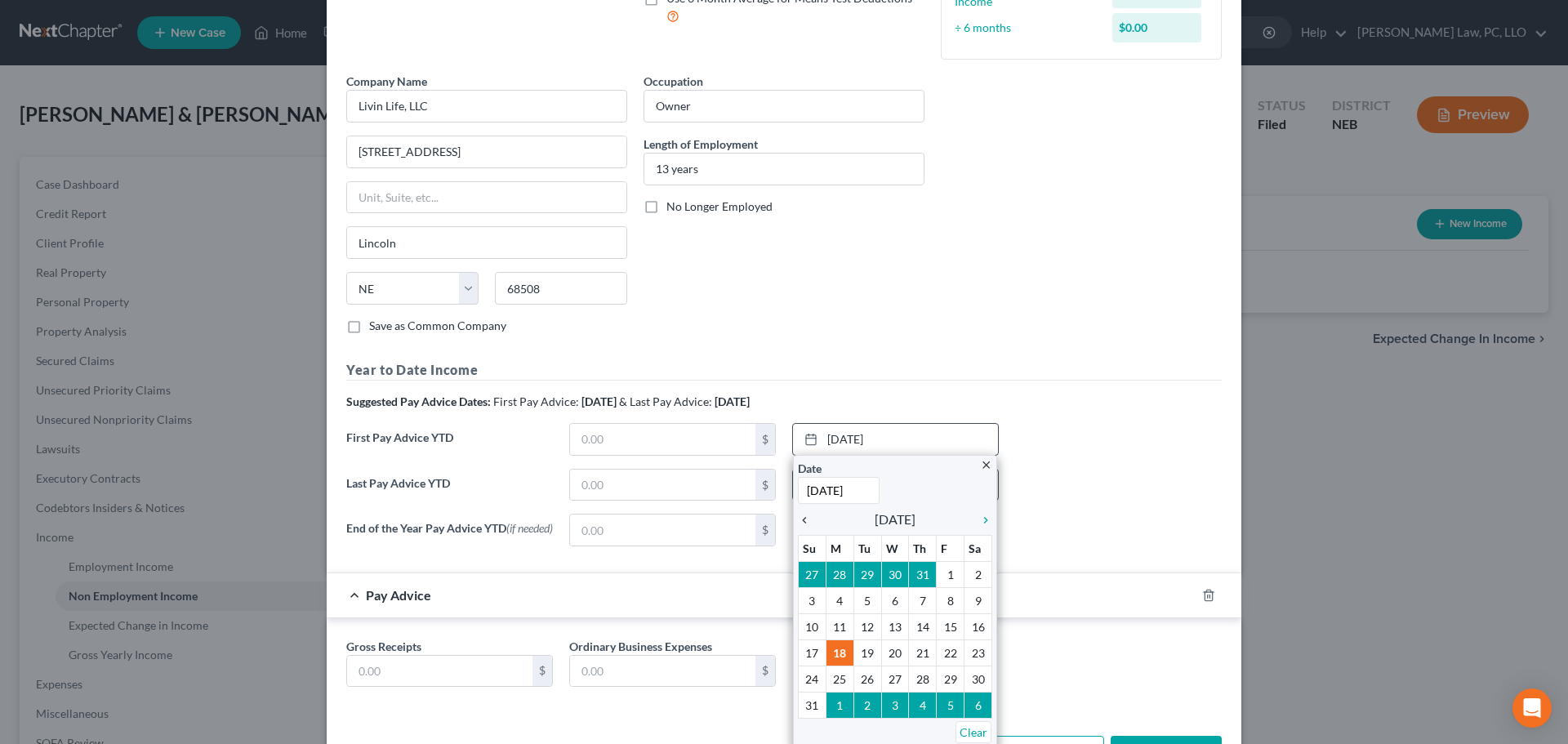
click at [803, 522] on icon "chevron_left" at bounding box center [808, 521] width 21 height 13
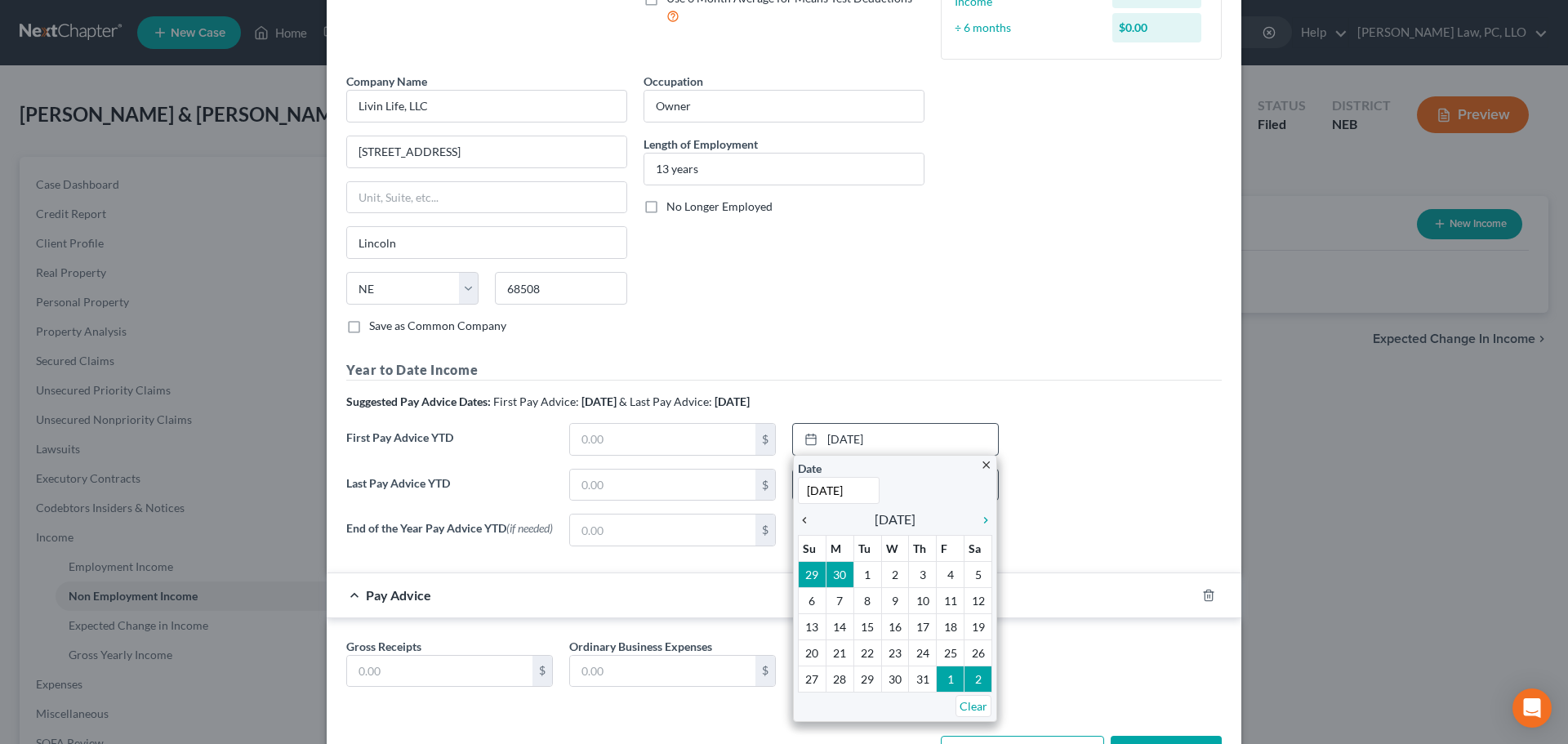
click at [802, 521] on icon "chevron_left" at bounding box center [808, 521] width 21 height 13
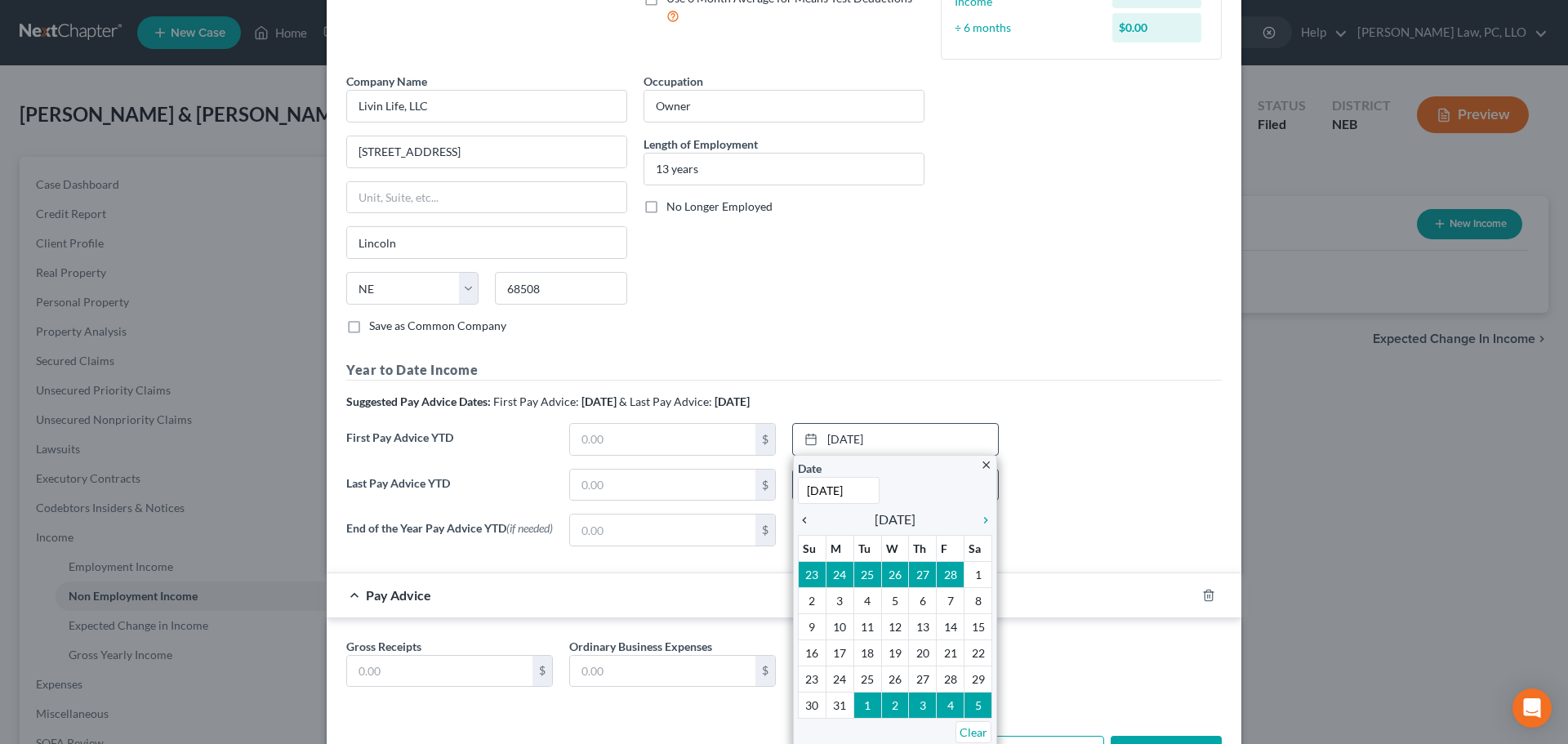
click at [802, 521] on icon "chevron_left" at bounding box center [808, 521] width 21 height 13
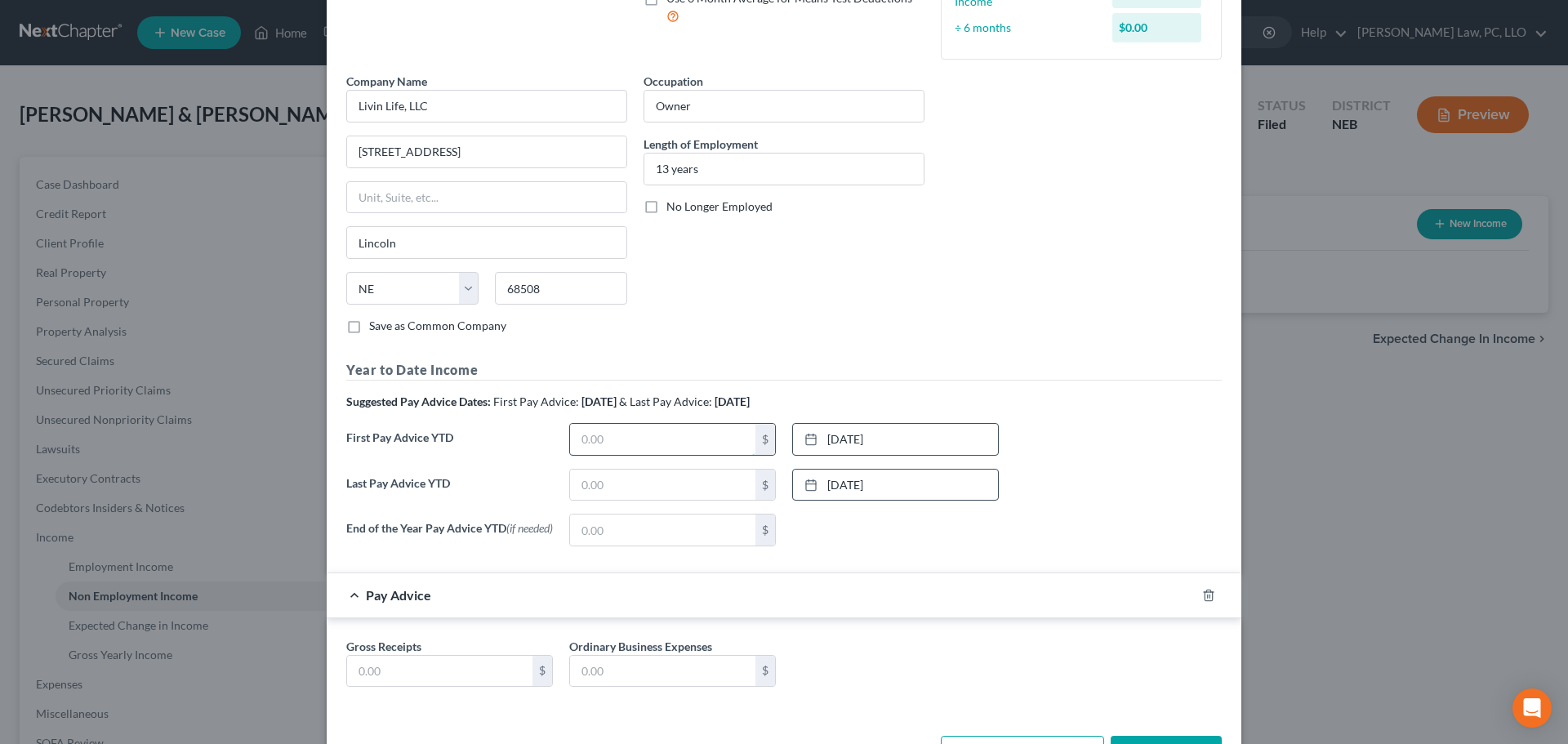
click at [630, 438] on input "text" at bounding box center [662, 439] width 185 height 31
click at [584, 443] on input "text" at bounding box center [662, 439] width 185 height 31
click at [592, 484] on input "text" at bounding box center [662, 485] width 185 height 31
click at [872, 544] on div "None close Date Time chevron_left August 2025 chevron_right Su M Tu W Th F Sa 2…" at bounding box center [895, 531] width 223 height 33
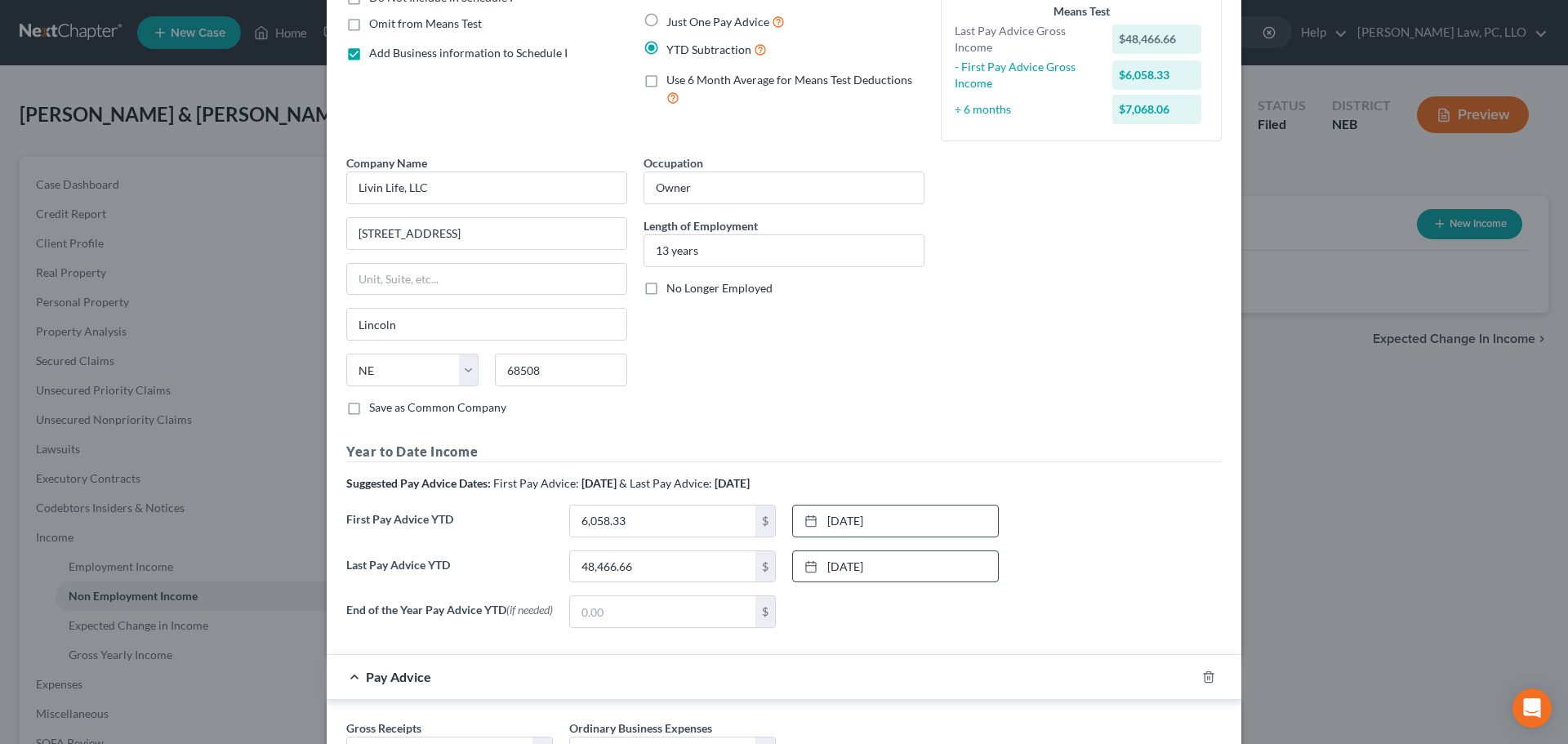
scroll to position [96, 0]
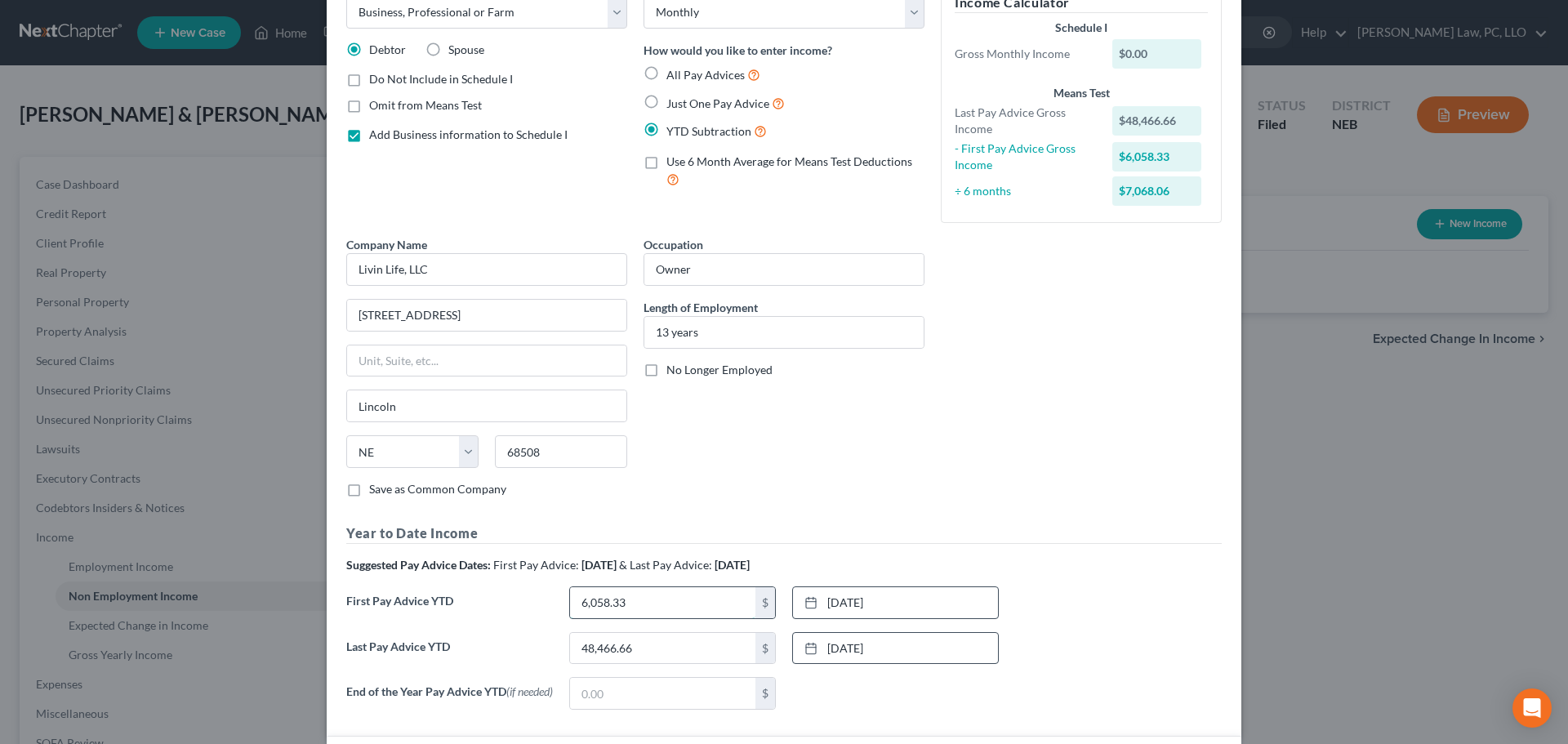
paste input "12,116.66"
click at [1077, 636] on div "Last Pay Advice YTD 48,466.66 $ 8/15/2025 close Date 8/15/2025 Time 12:00 AM ch…" at bounding box center [784, 656] width 892 height 46
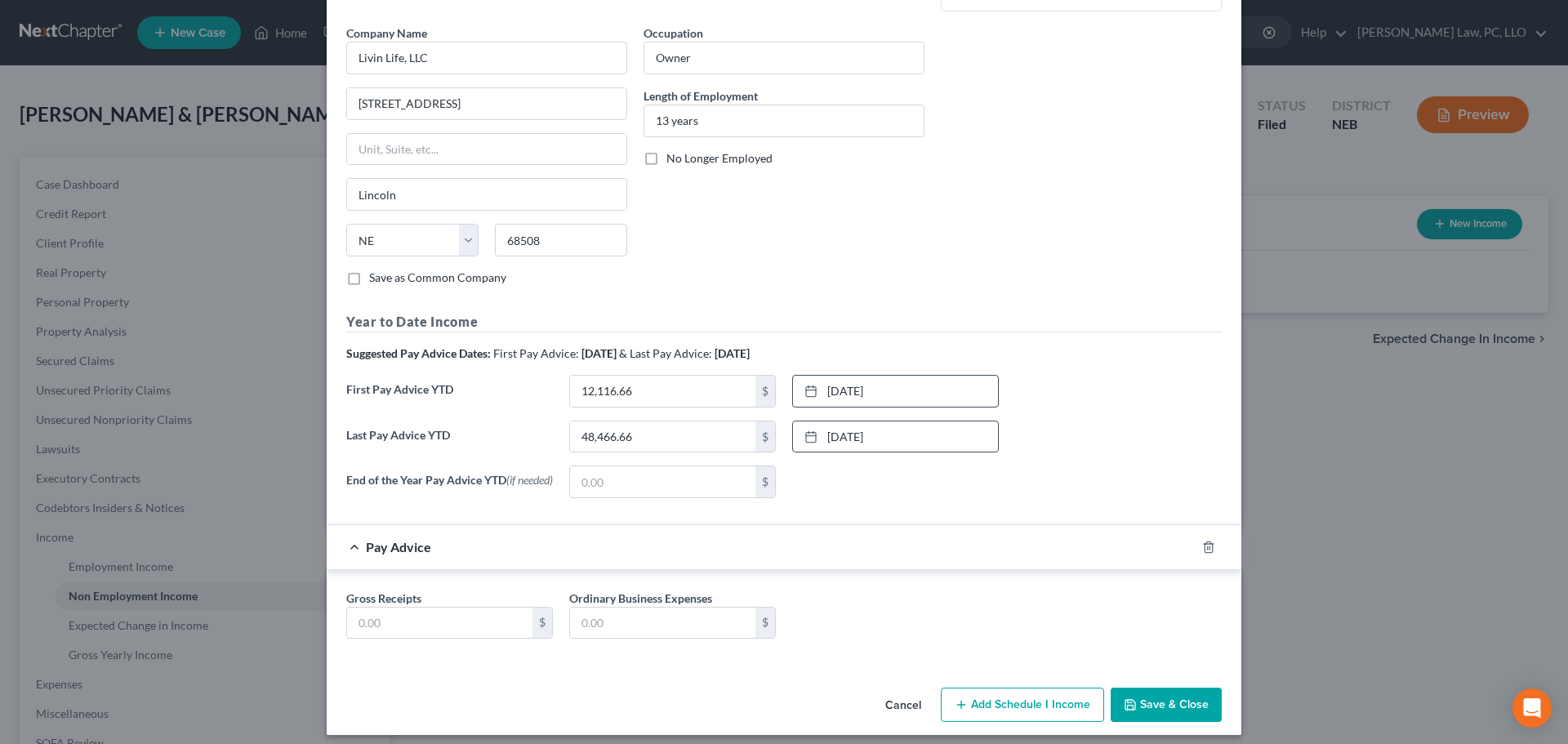
scroll to position [322, 0]
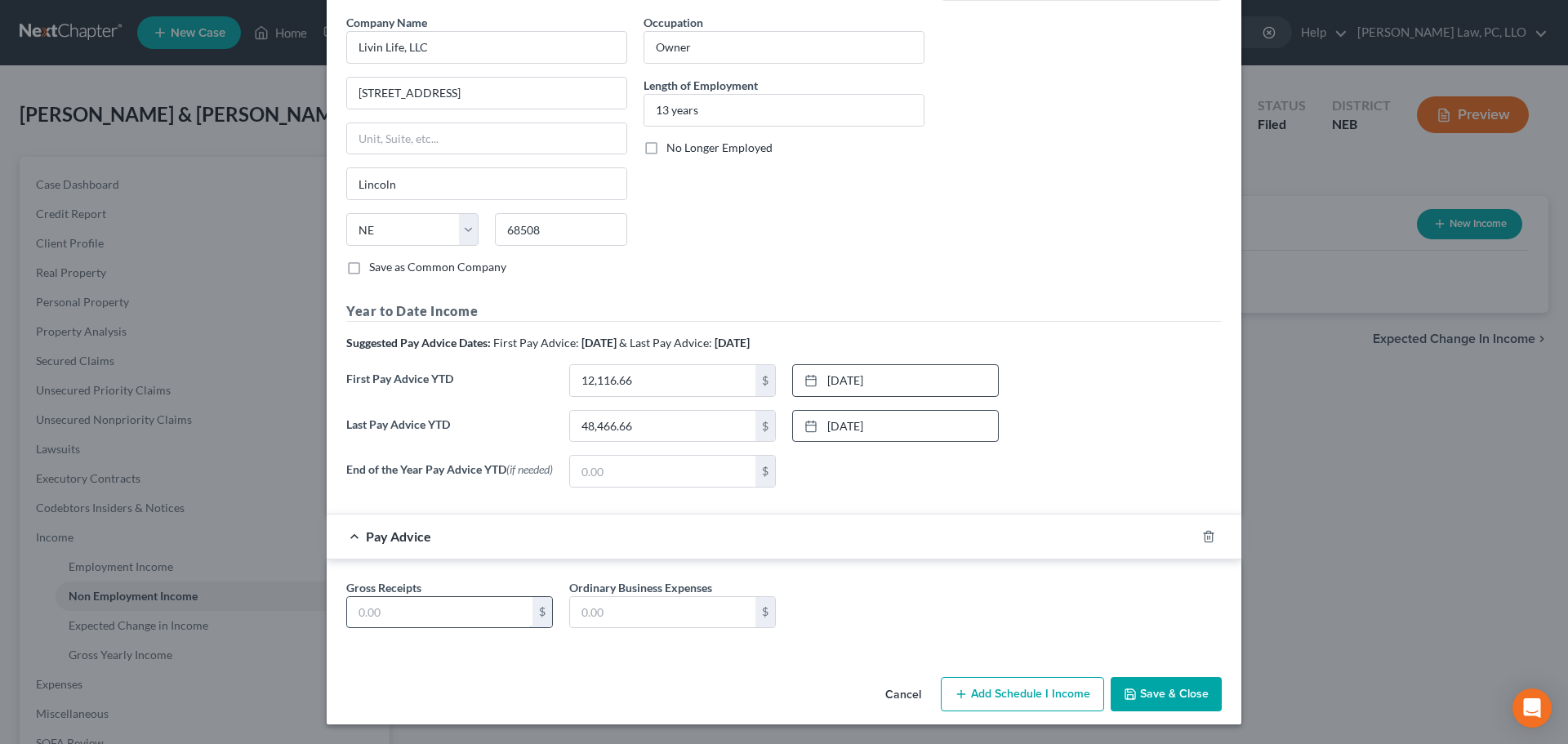
click at [450, 614] on input "text" at bounding box center [439, 612] width 185 height 31
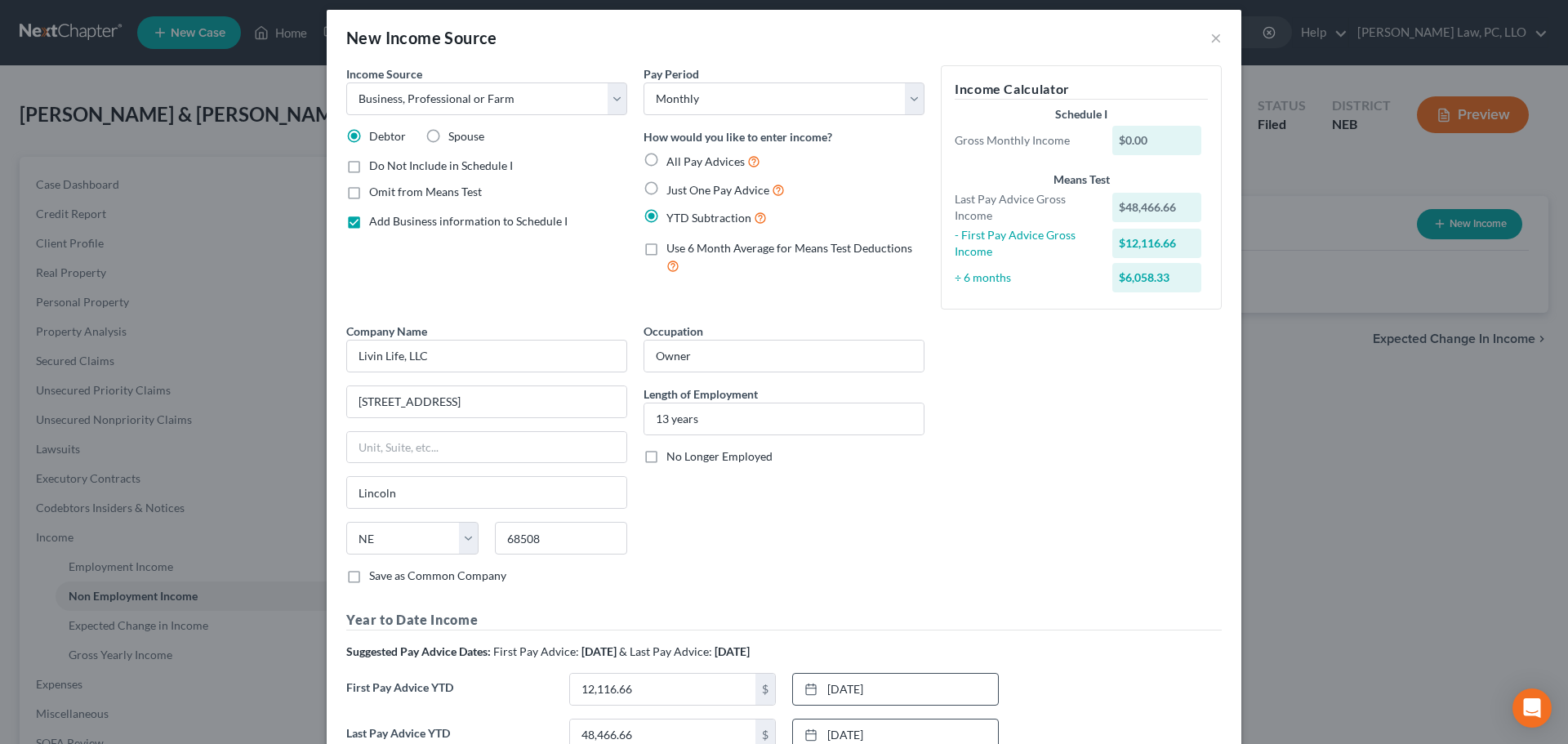
scroll to position [0, 0]
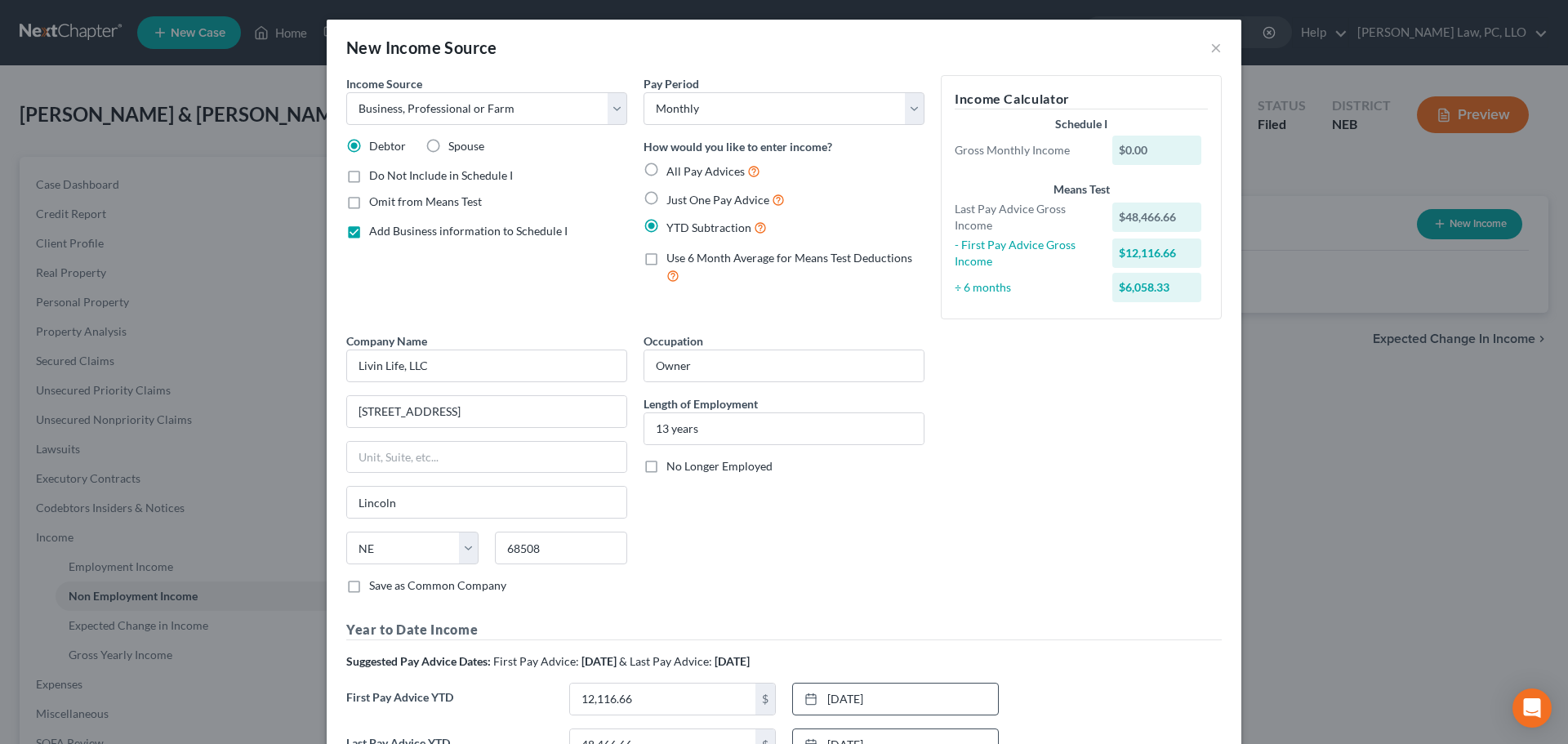
click at [897, 591] on div "Occupation Owner Length of Employment 13 years No Longer Employed" at bounding box center [783, 470] width 297 height 275
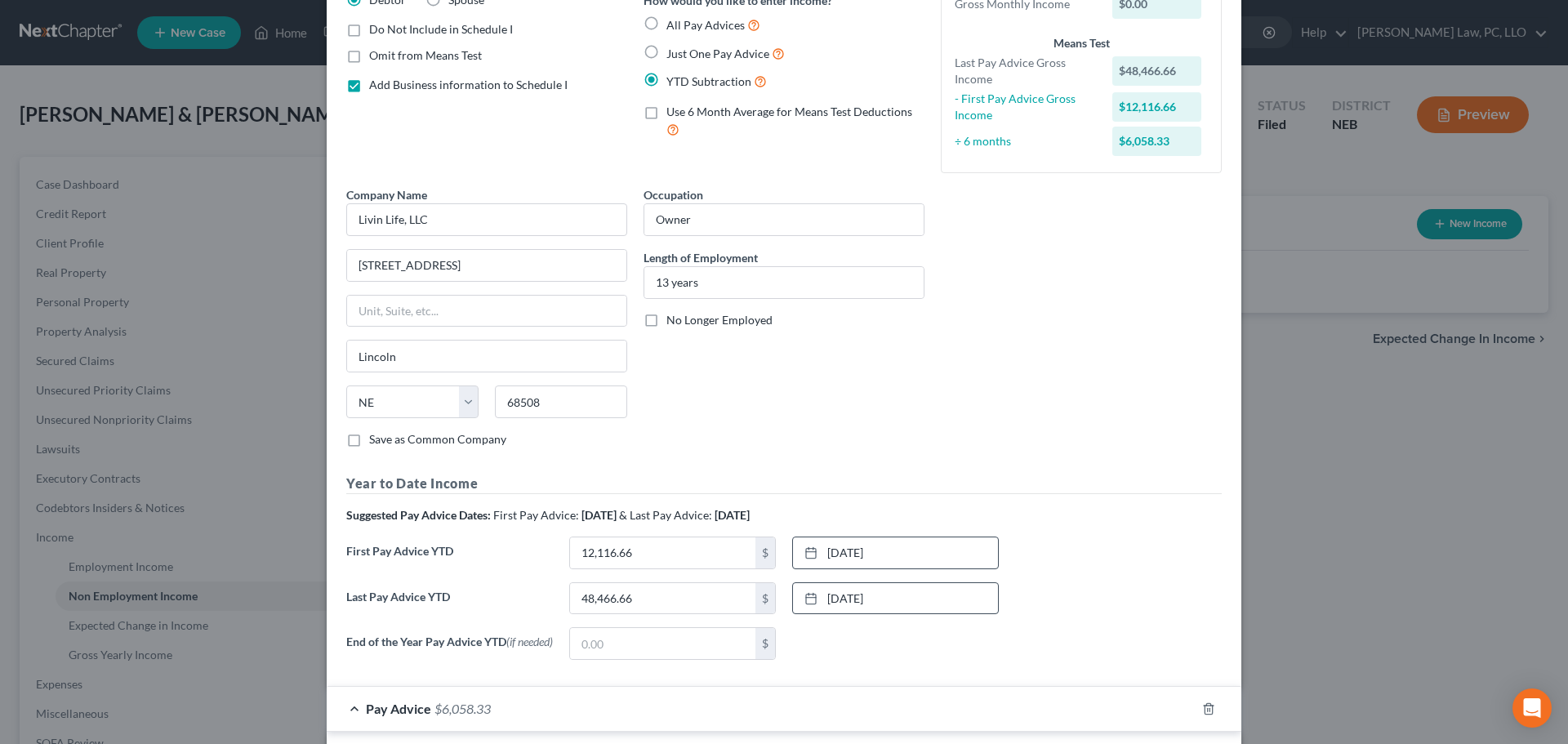
scroll to position [322, 0]
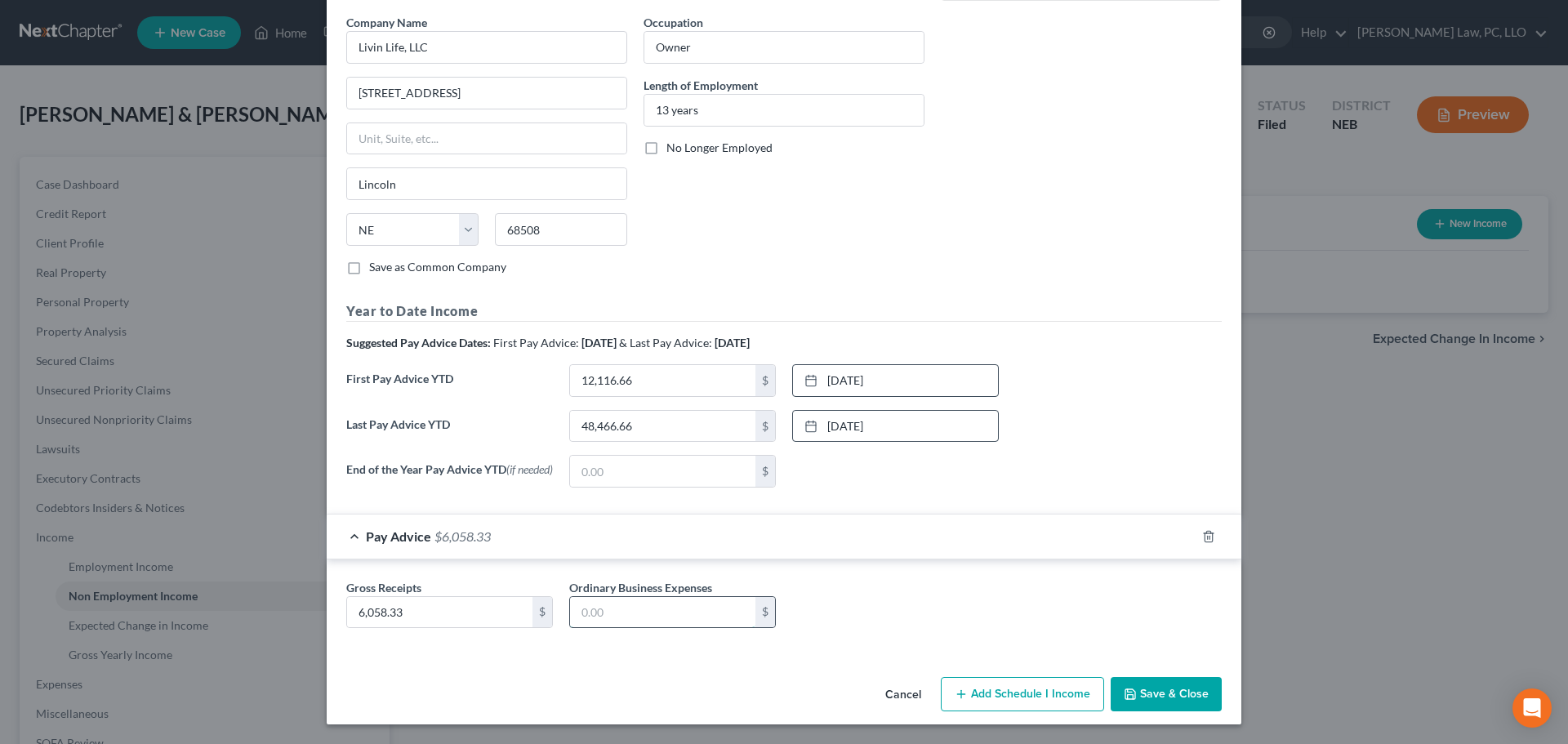
click at [674, 620] on input "text" at bounding box center [662, 612] width 185 height 31
click at [631, 613] on input "text" at bounding box center [662, 612] width 185 height 31
drag, startPoint x: 889, startPoint y: 596, endPoint x: 617, endPoint y: 698, distance: 290.5
click at [888, 596] on div "Gross Receipts 6,058.33 $ Ordinary Business Expenses 1,549.58 $" at bounding box center [784, 610] width 892 height 62
click at [1143, 699] on button "Save & Close" at bounding box center [1166, 695] width 111 height 35
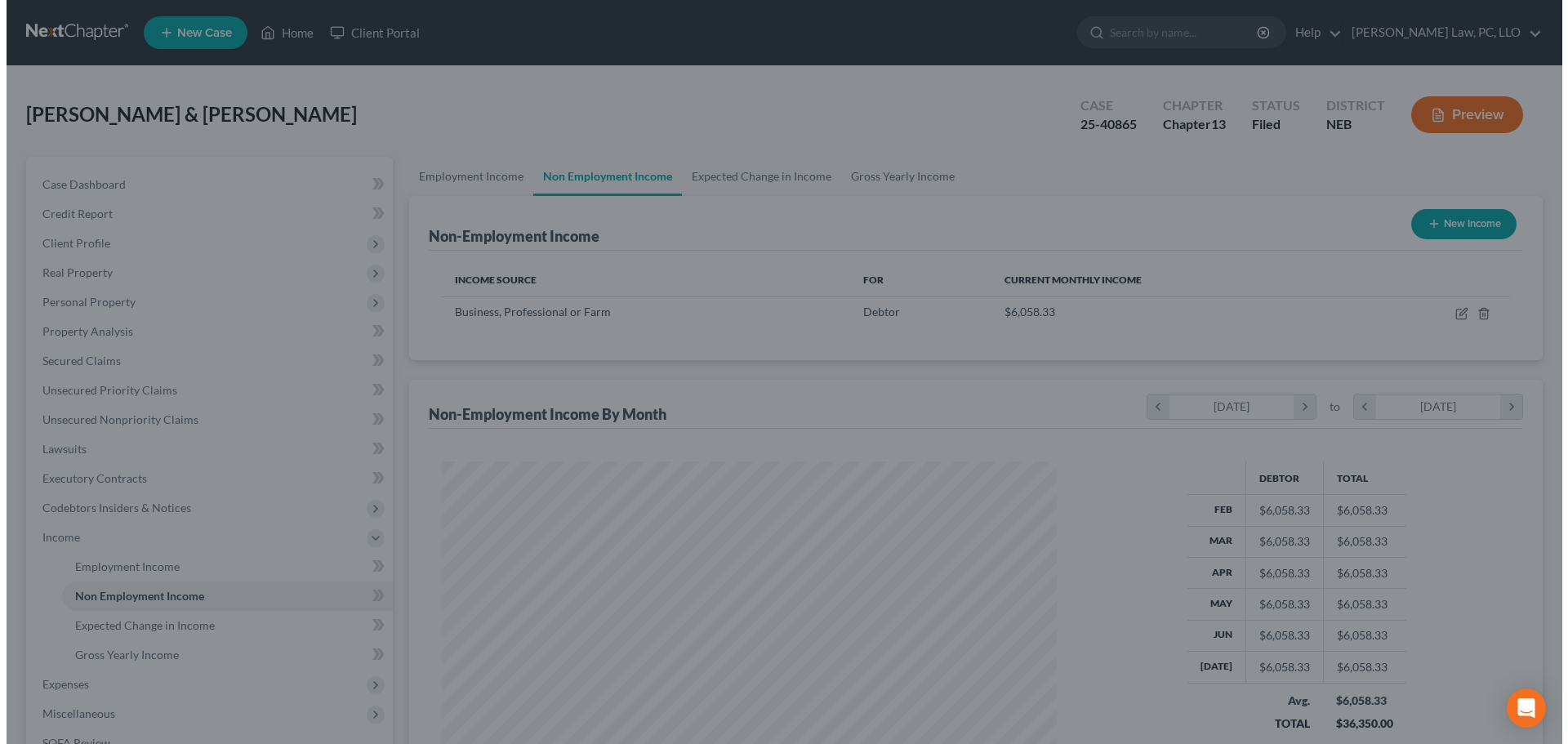
scroll to position [816616, 815891]
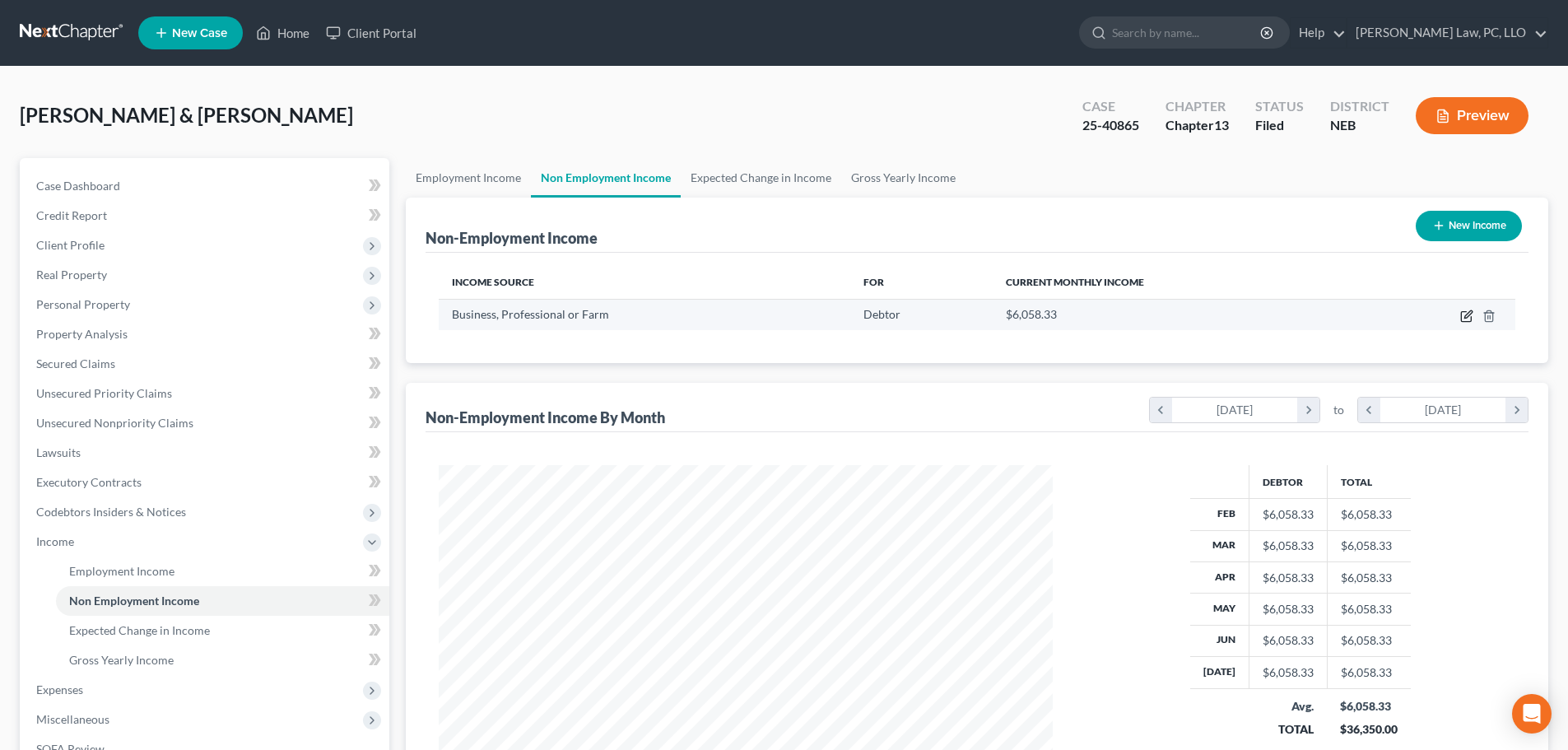
click at [1466, 315] on icon "button" at bounding box center [1468, 314] width 8 height 8
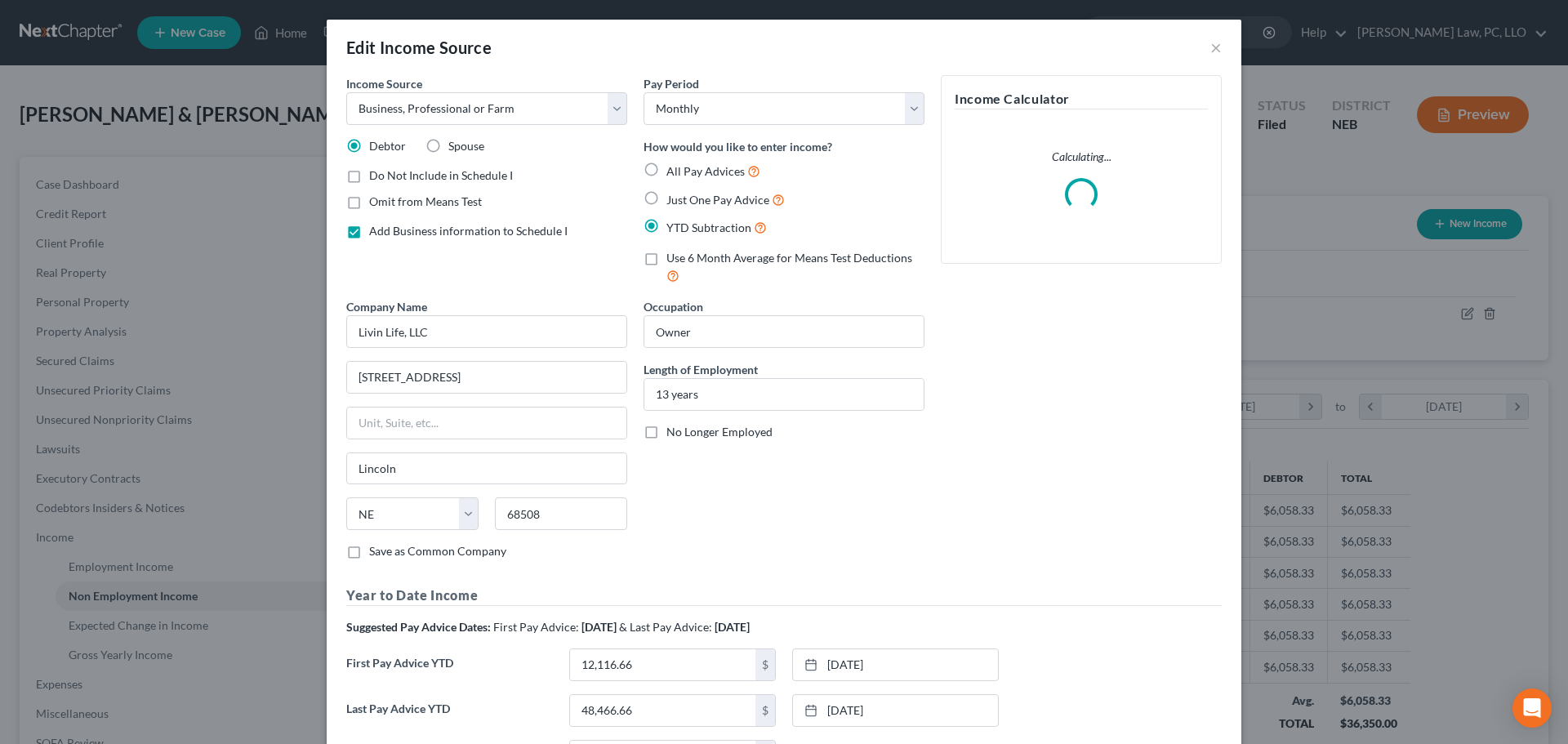
scroll to position [82, 0]
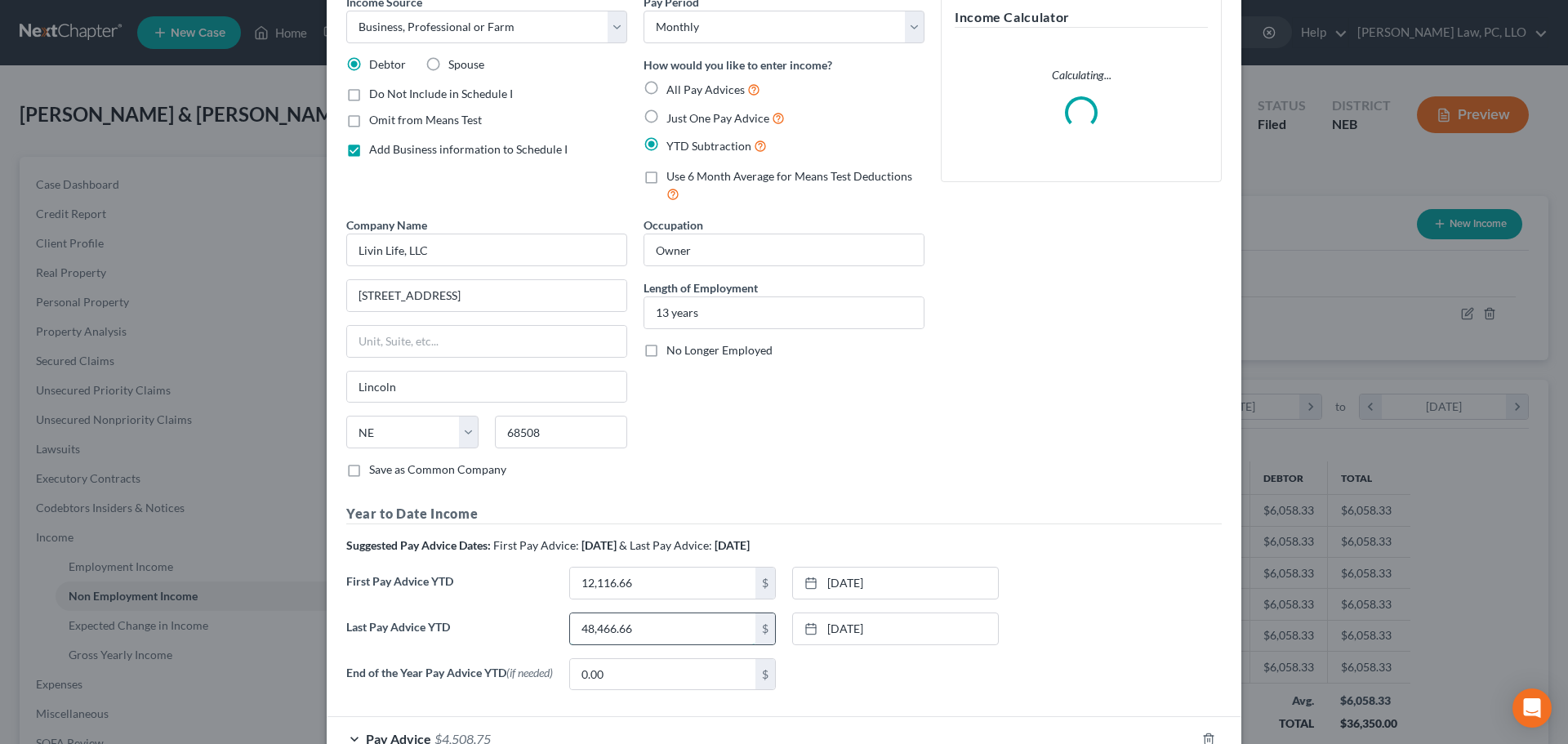
click at [698, 629] on input "48,466.66" at bounding box center [662, 629] width 185 height 31
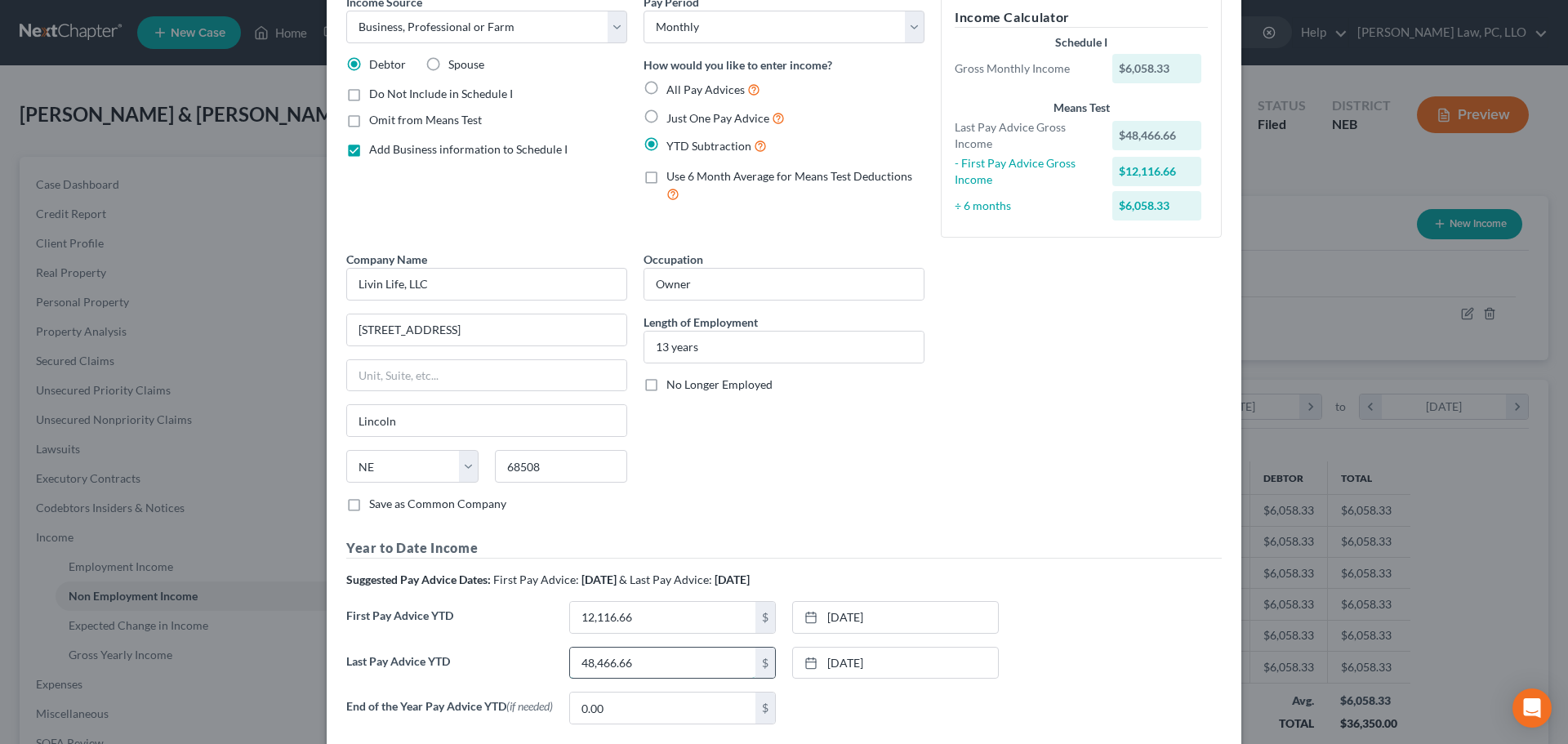
paste input "12,11"
click at [647, 658] on input "12,116.66" at bounding box center [662, 663] width 185 height 31
drag, startPoint x: 647, startPoint y: 658, endPoint x: 587, endPoint y: 670, distance: 61.2
click at [587, 670] on input "12,116.66" at bounding box center [662, 663] width 185 height 31
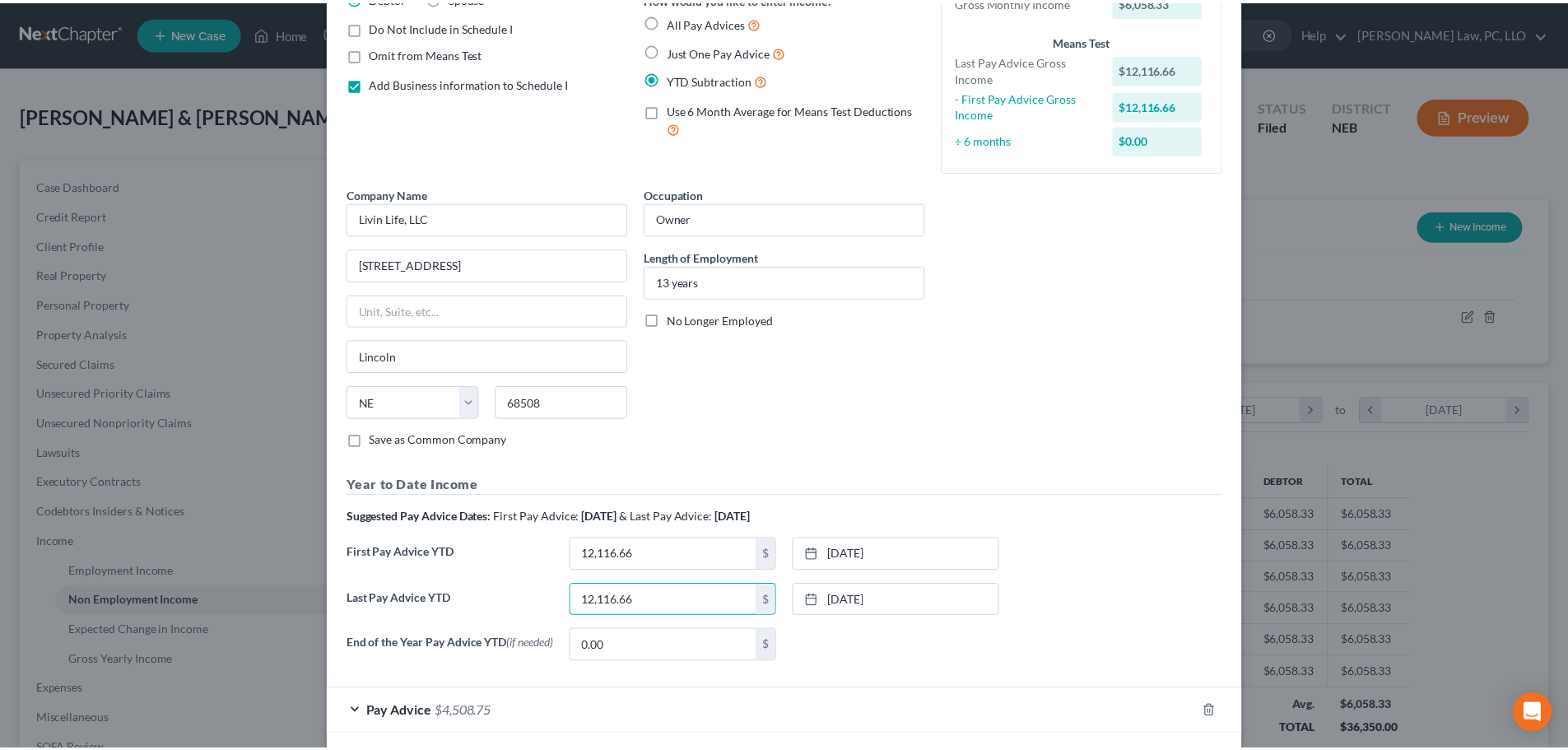
scroll to position [228, 0]
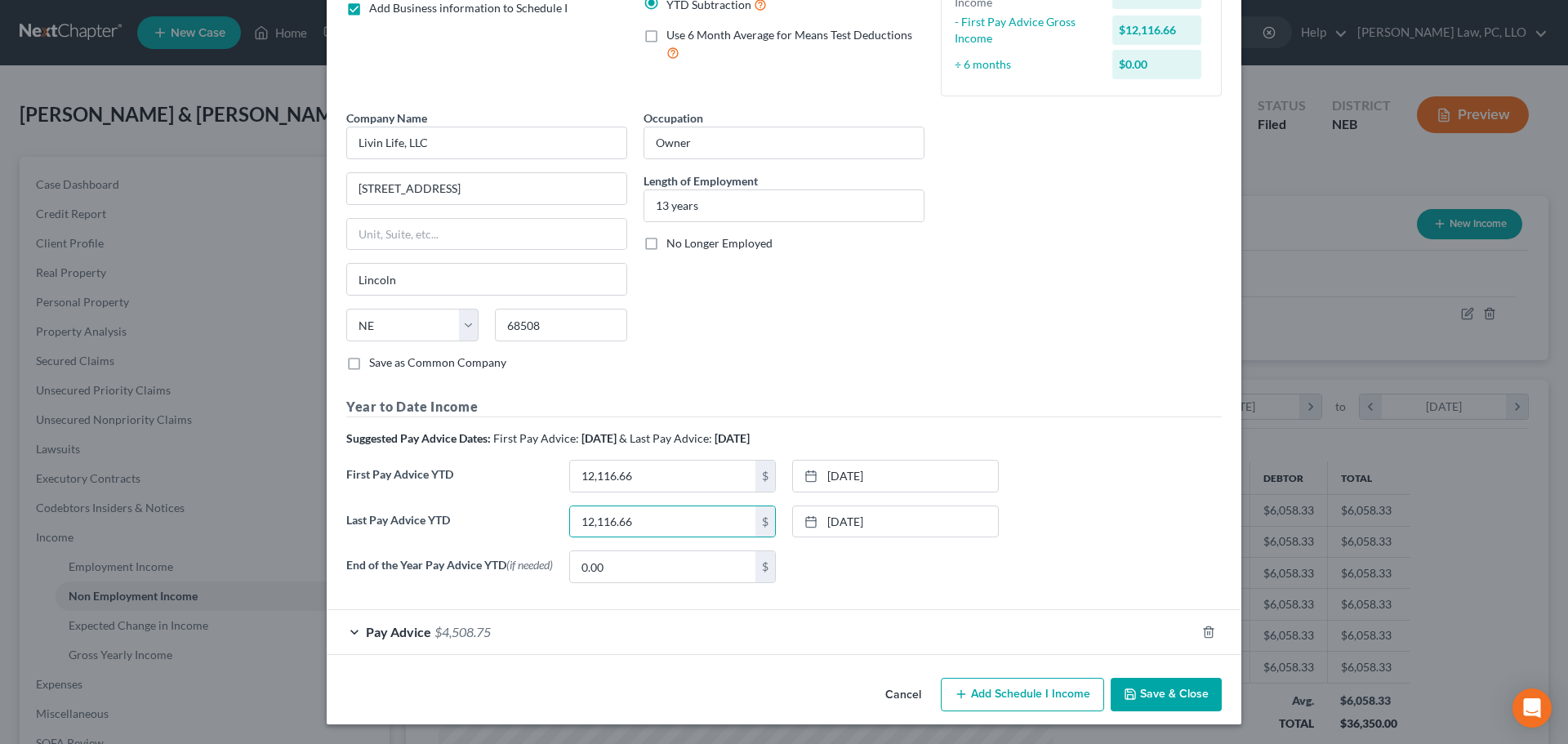
click at [888, 696] on button "Cancel" at bounding box center [903, 696] width 62 height 33
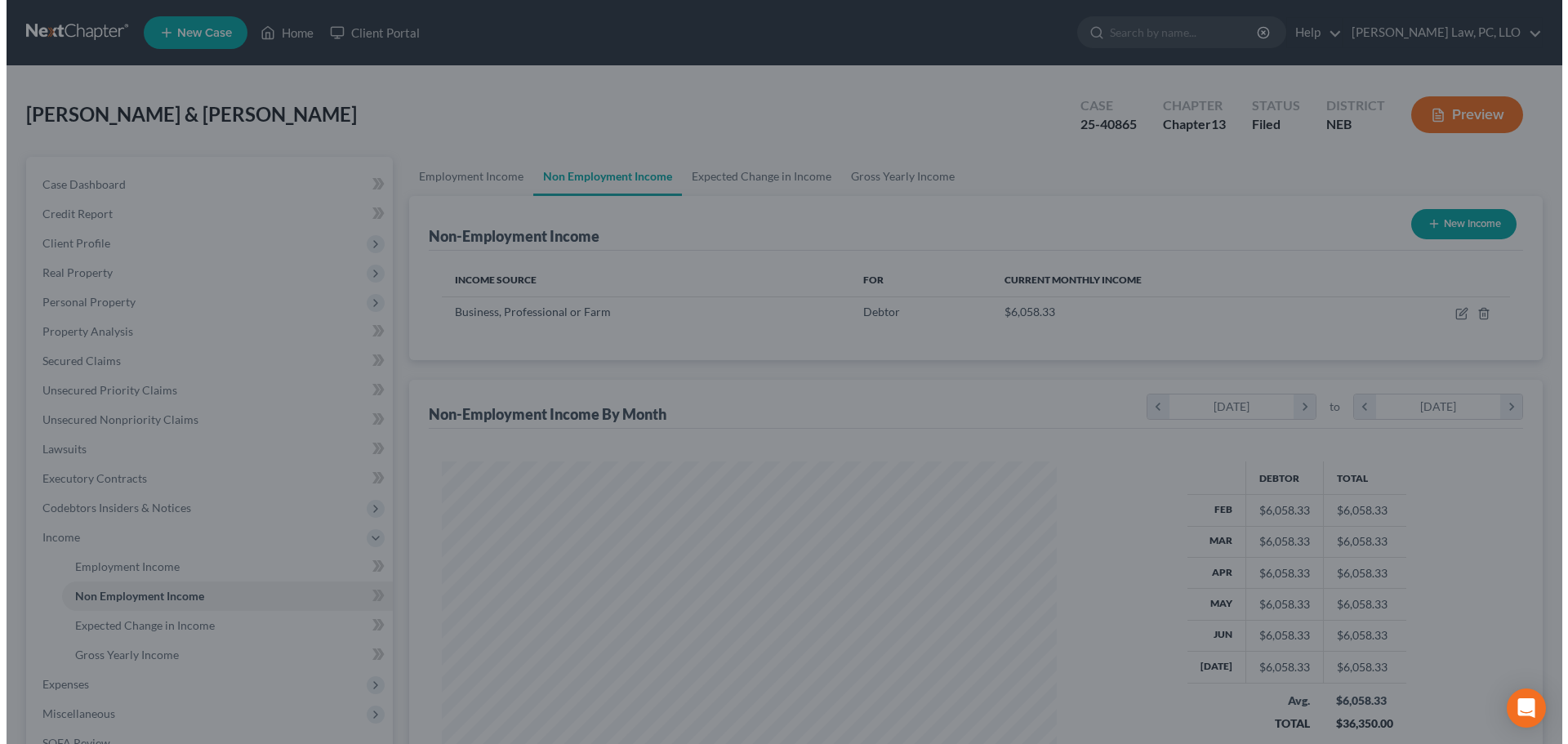
scroll to position [816616, 815891]
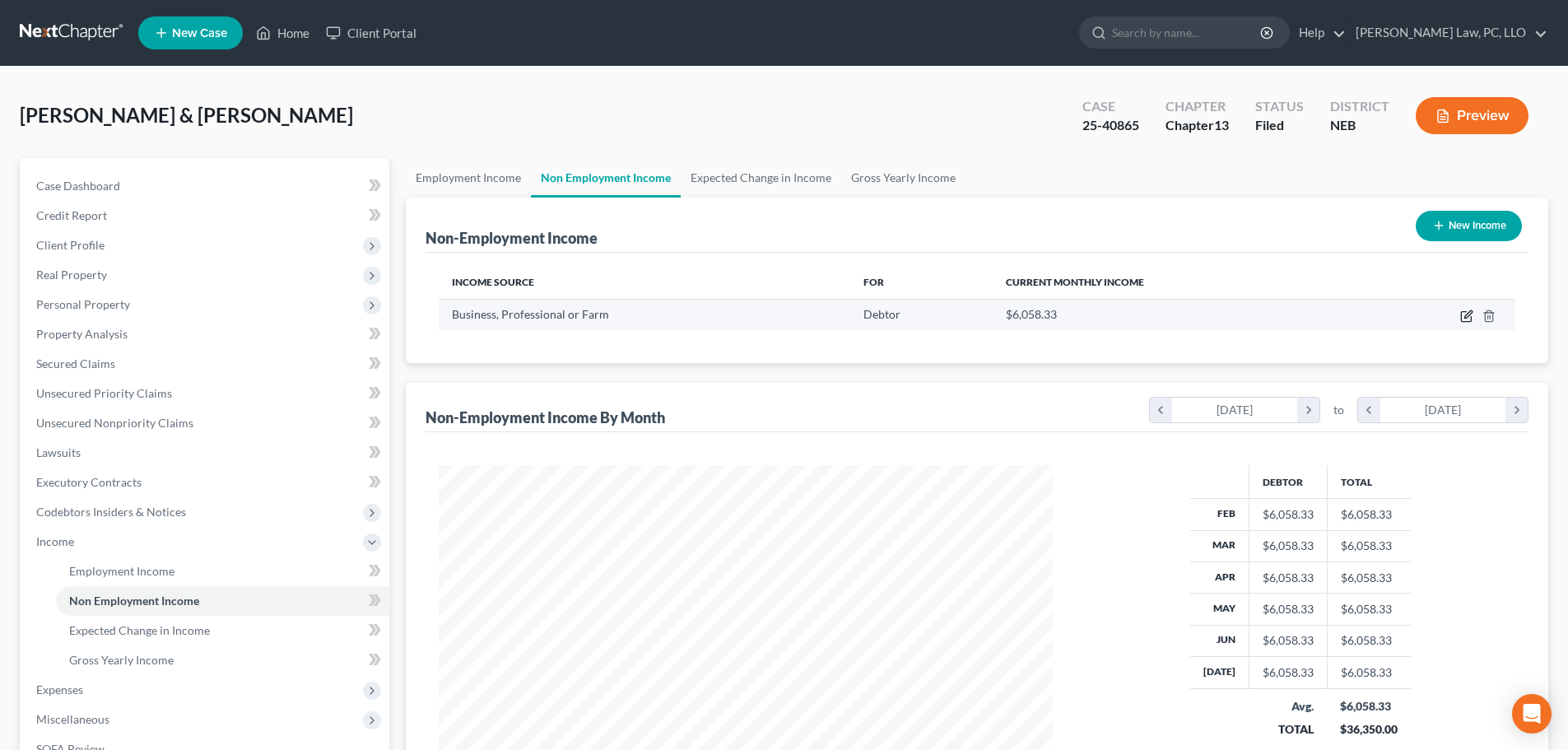
click at [1461, 316] on icon "button" at bounding box center [1466, 317] width 10 height 10
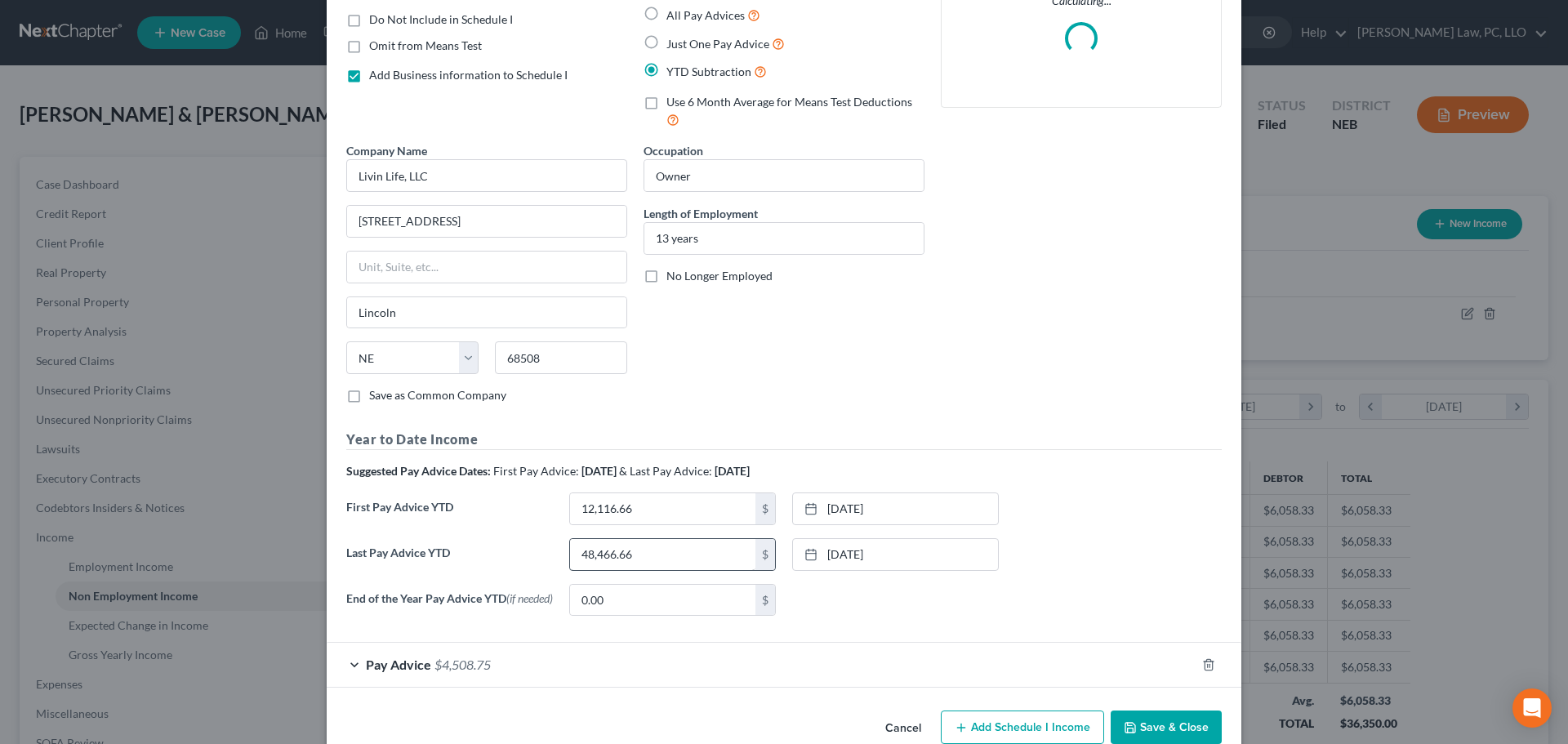
scroll to position [163, 0]
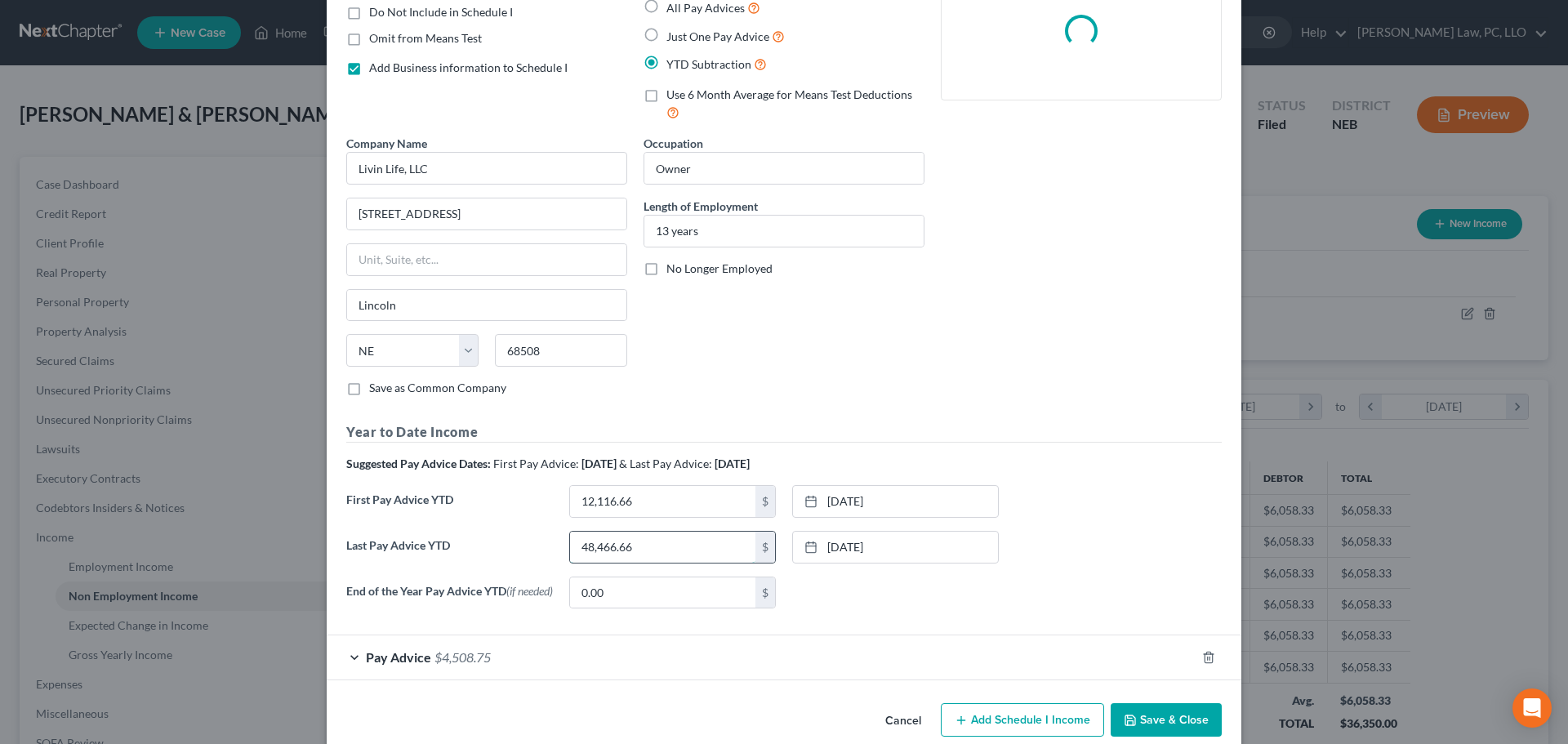
click at [657, 549] on input "48,466.66" at bounding box center [662, 547] width 185 height 31
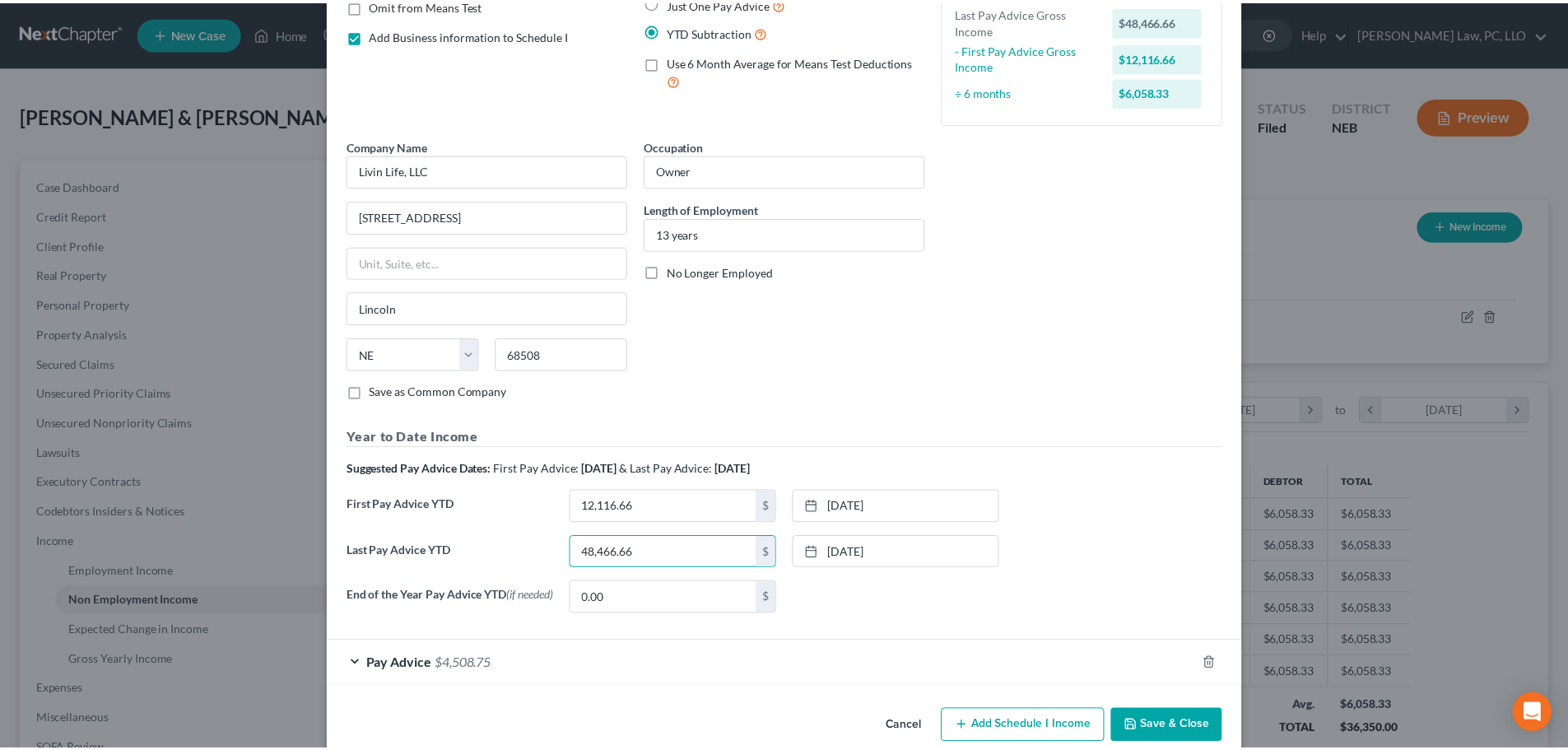
scroll to position [228, 0]
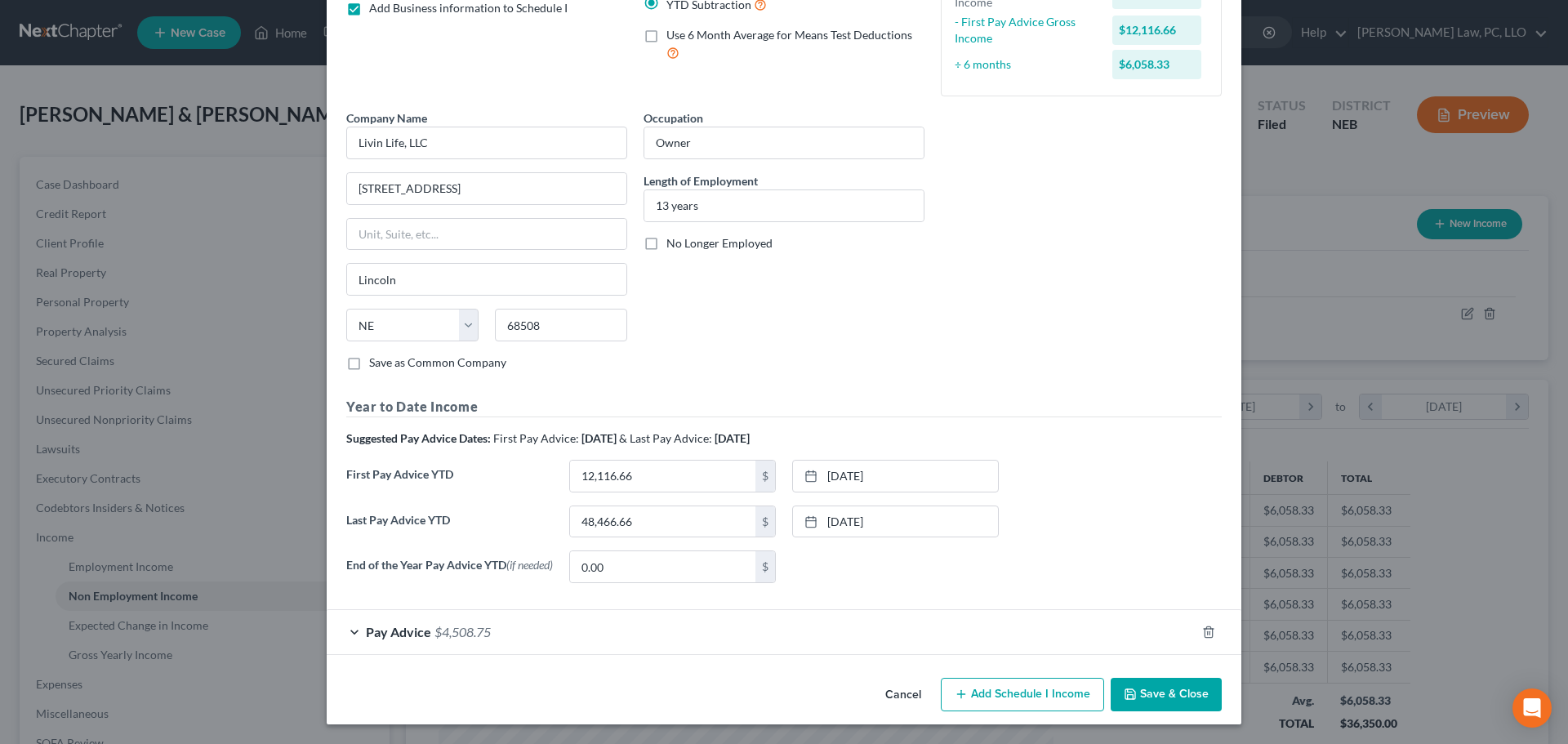
click at [1199, 683] on button "Save & Close" at bounding box center [1166, 695] width 111 height 35
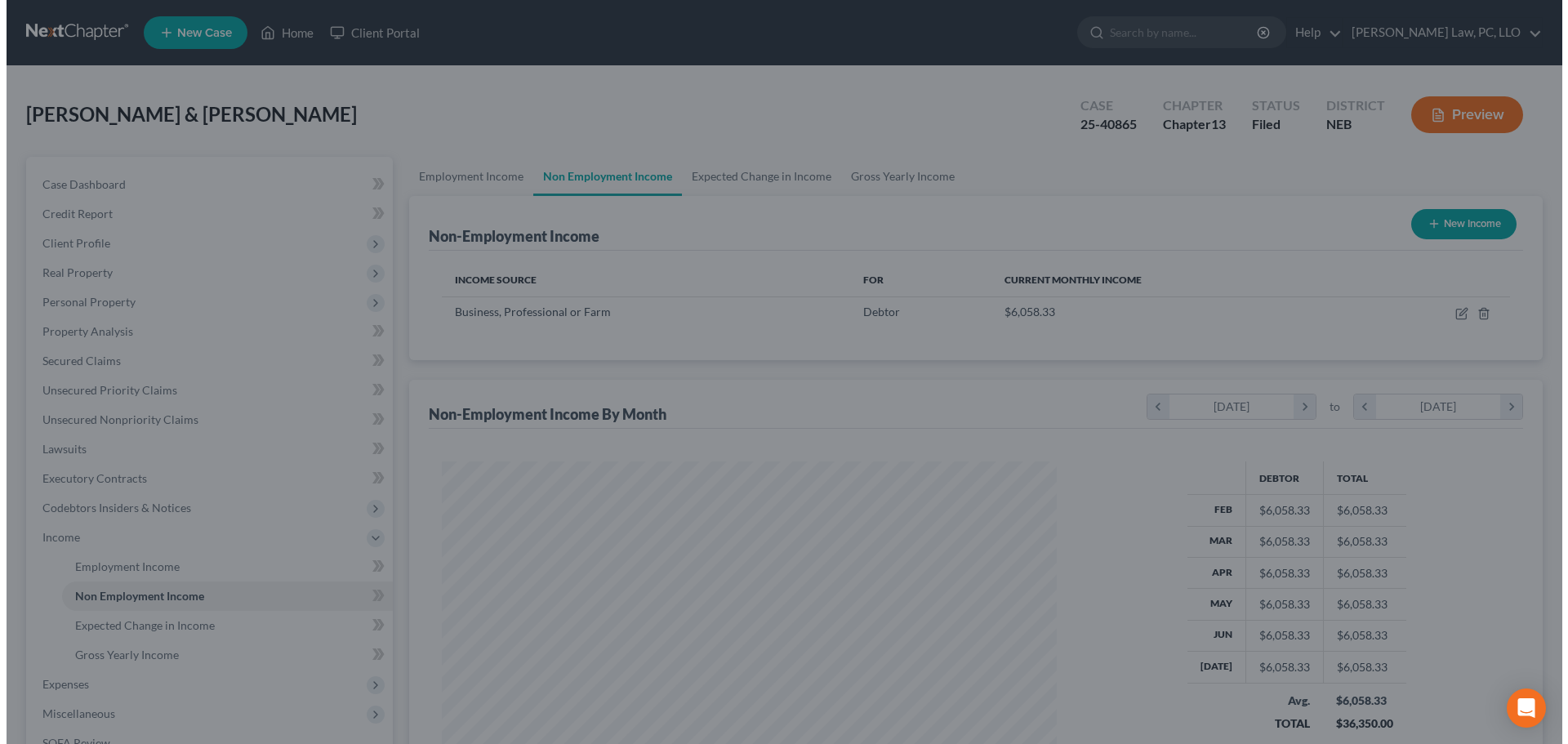
scroll to position [816616, 815891]
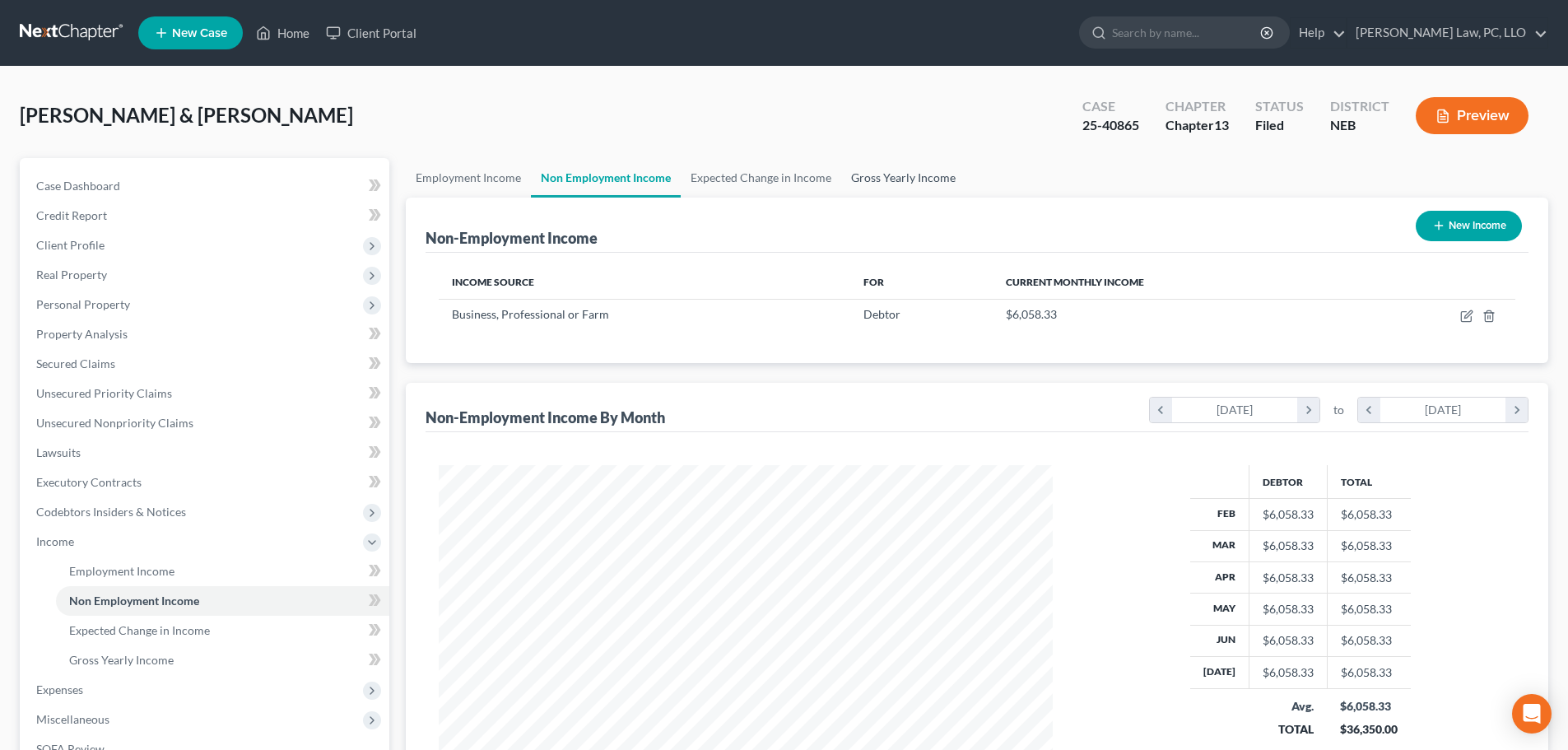
click at [879, 178] on link "Gross Yearly Income" at bounding box center [904, 177] width 124 height 40
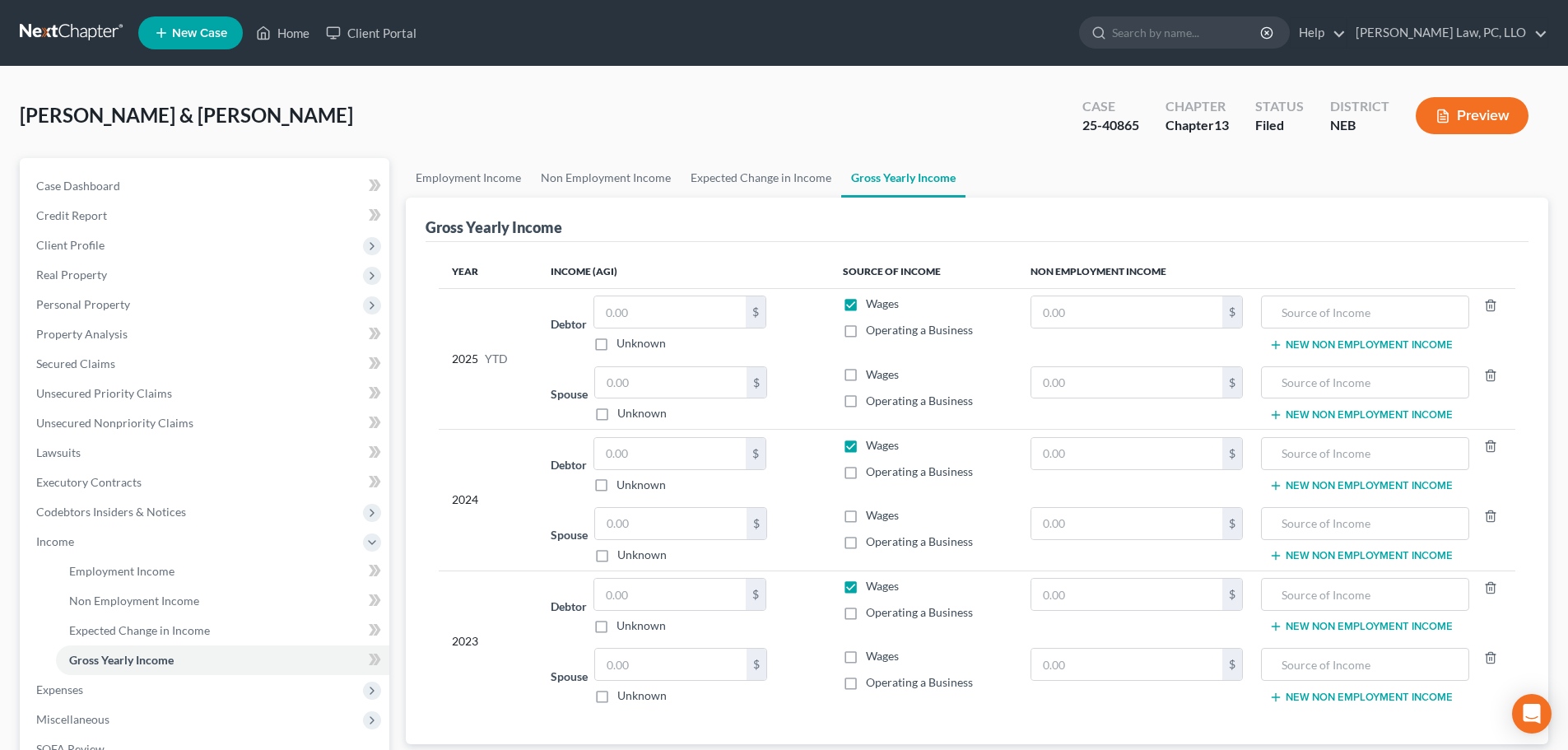
click at [866, 331] on label "Operating a Business" at bounding box center [919, 329] width 107 height 16
click at [873, 331] on input "Operating a Business" at bounding box center [877, 327] width 11 height 11
click at [866, 308] on label "Wages" at bounding box center [882, 303] width 33 height 16
click at [873, 306] on input "Wages" at bounding box center [877, 300] width 11 height 11
drag, startPoint x: 747, startPoint y: 308, endPoint x: 605, endPoint y: 313, distance: 142.1
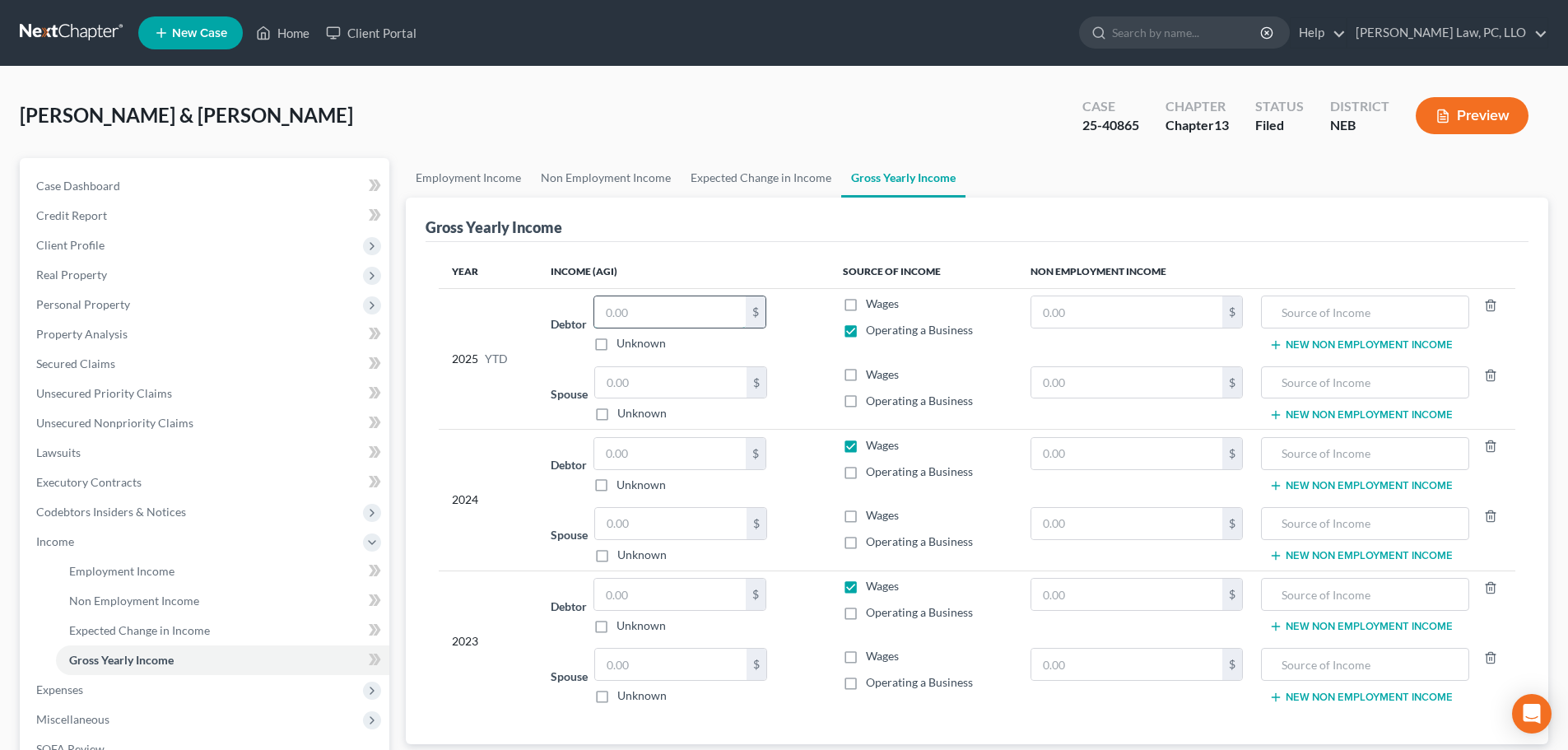
click at [605, 313] on input "text" at bounding box center [670, 312] width 151 height 31
paste input "48,466.66"
click at [797, 397] on div "Spouse $ Unknown Balance Undetermined $ Unknown" at bounding box center [684, 394] width 265 height 56
click at [866, 381] on label "Wages" at bounding box center [882, 374] width 33 height 16
click at [873, 377] on input "Wages" at bounding box center [877, 371] width 11 height 11
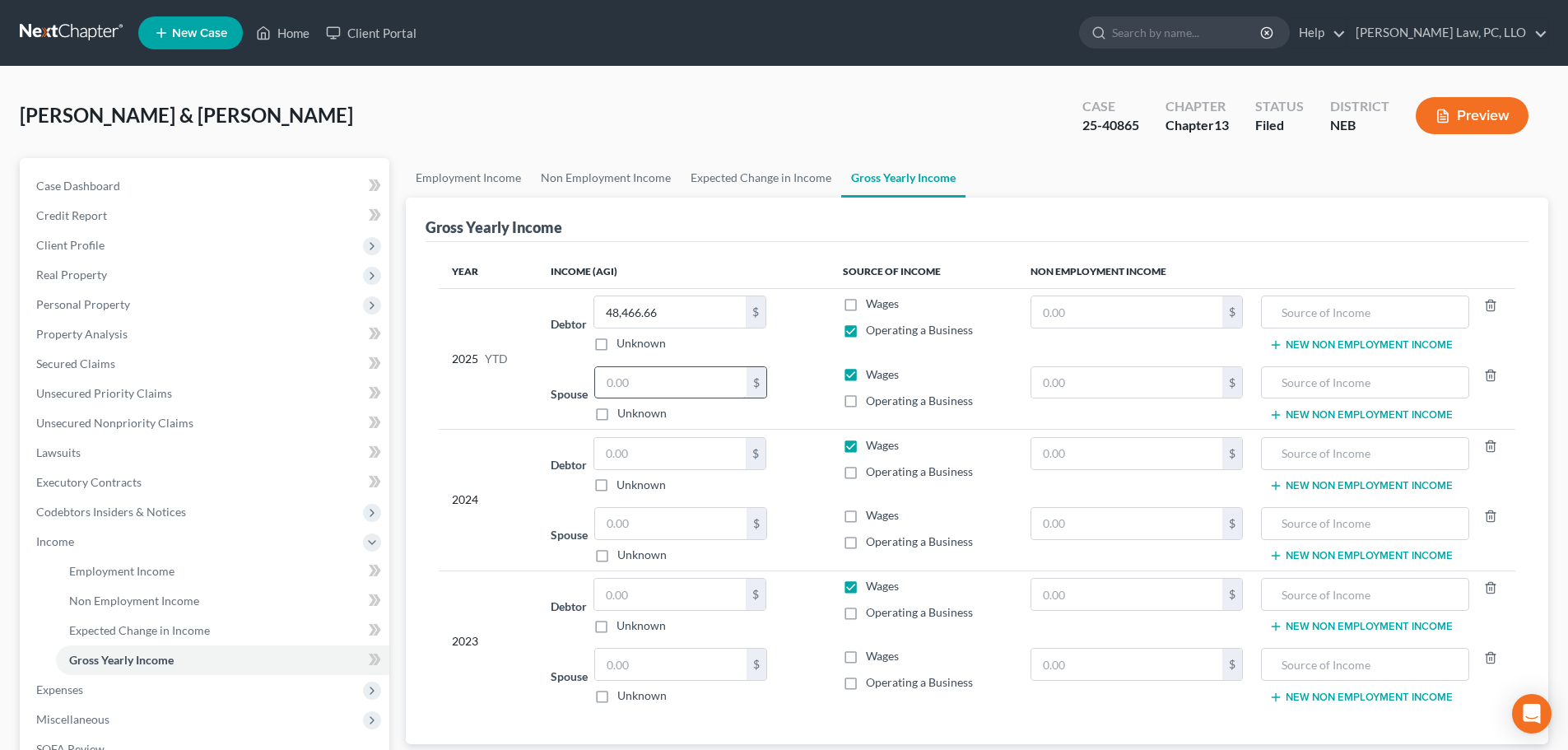
click at [677, 388] on input "text" at bounding box center [670, 383] width 151 height 31
click at [692, 444] on input "text" at bounding box center [670, 453] width 151 height 31
drag, startPoint x: 1291, startPoint y: 223, endPoint x: 825, endPoint y: 430, distance: 509.9
click at [1291, 223] on div "Gross Yearly Income" at bounding box center [976, 220] width 1103 height 45
click at [661, 513] on input "text" at bounding box center [670, 523] width 151 height 31
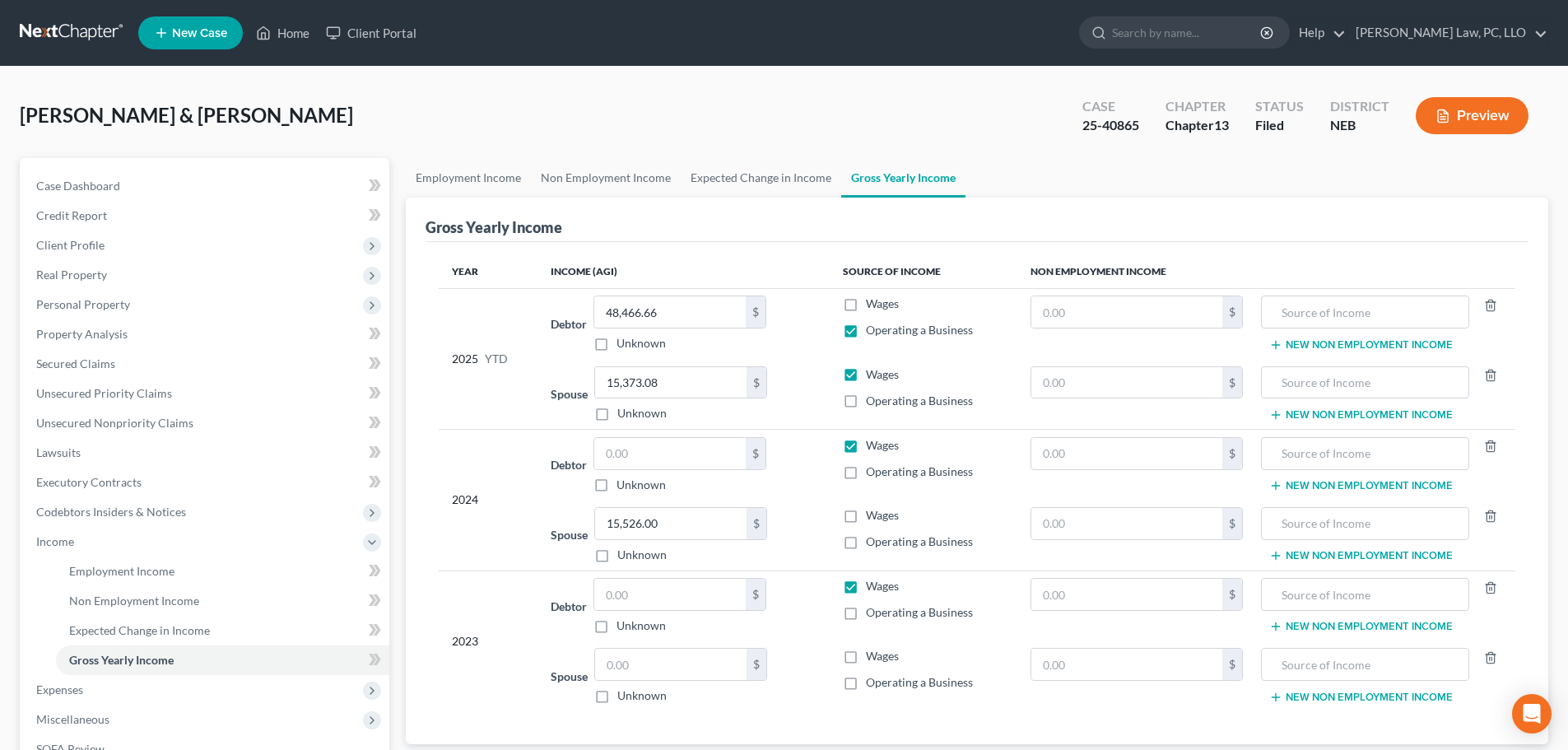
click at [1351, 220] on div "Gross Yearly Income" at bounding box center [976, 220] width 1103 height 45
paste input "29,382."
click at [884, 476] on span "Operating a Business" at bounding box center [919, 471] width 107 height 14
click at [883, 475] on input "Operating a Business" at bounding box center [877, 468] width 11 height 11
click at [884, 442] on span "Wages" at bounding box center [882, 445] width 33 height 14
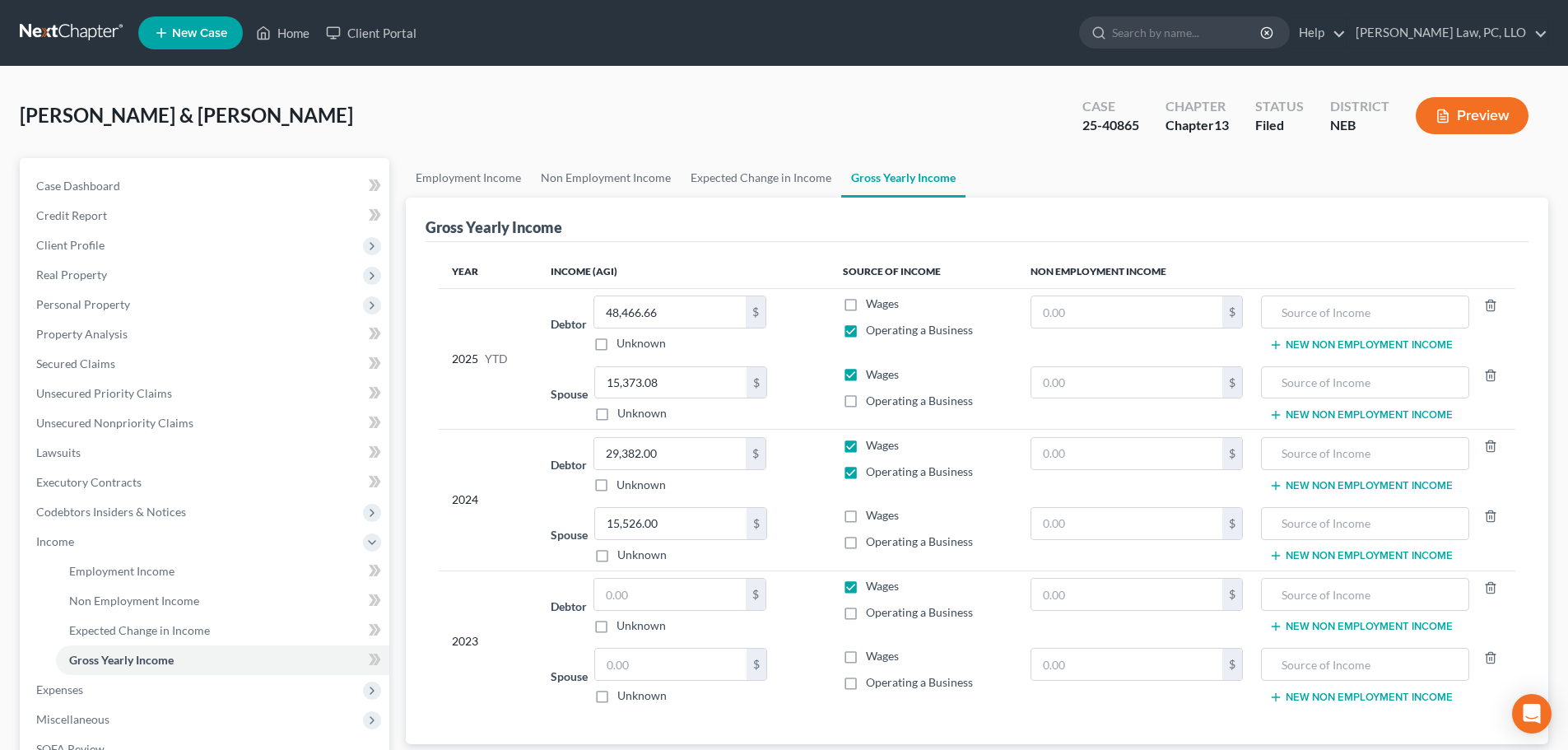
click at [883, 442] on input "Wages" at bounding box center [877, 442] width 11 height 11
click at [875, 516] on span "Wages" at bounding box center [882, 515] width 33 height 14
click at [875, 516] on input "Wages" at bounding box center [877, 513] width 11 height 11
click at [635, 668] on input "text" at bounding box center [670, 665] width 151 height 31
click at [866, 655] on label "Wages" at bounding box center [882, 656] width 33 height 16
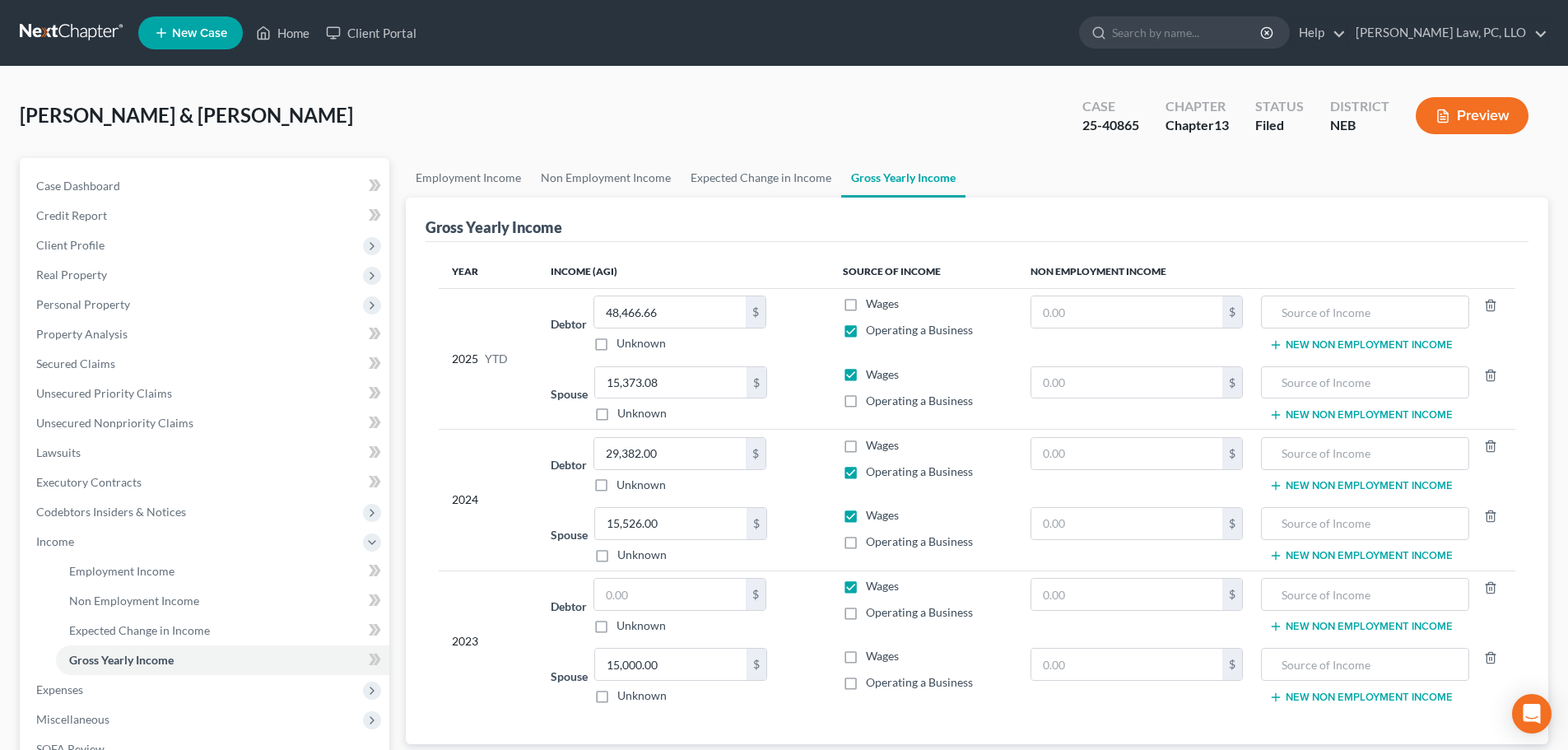
click at [873, 655] on input "Wages" at bounding box center [877, 653] width 11 height 11
click at [866, 615] on label "Operating a Business" at bounding box center [919, 612] width 107 height 16
click at [873, 615] on input "Operating a Business" at bounding box center [877, 609] width 11 height 11
click at [866, 590] on label "Wages" at bounding box center [882, 586] width 33 height 16
click at [873, 589] on input "Wages" at bounding box center [877, 583] width 11 height 11
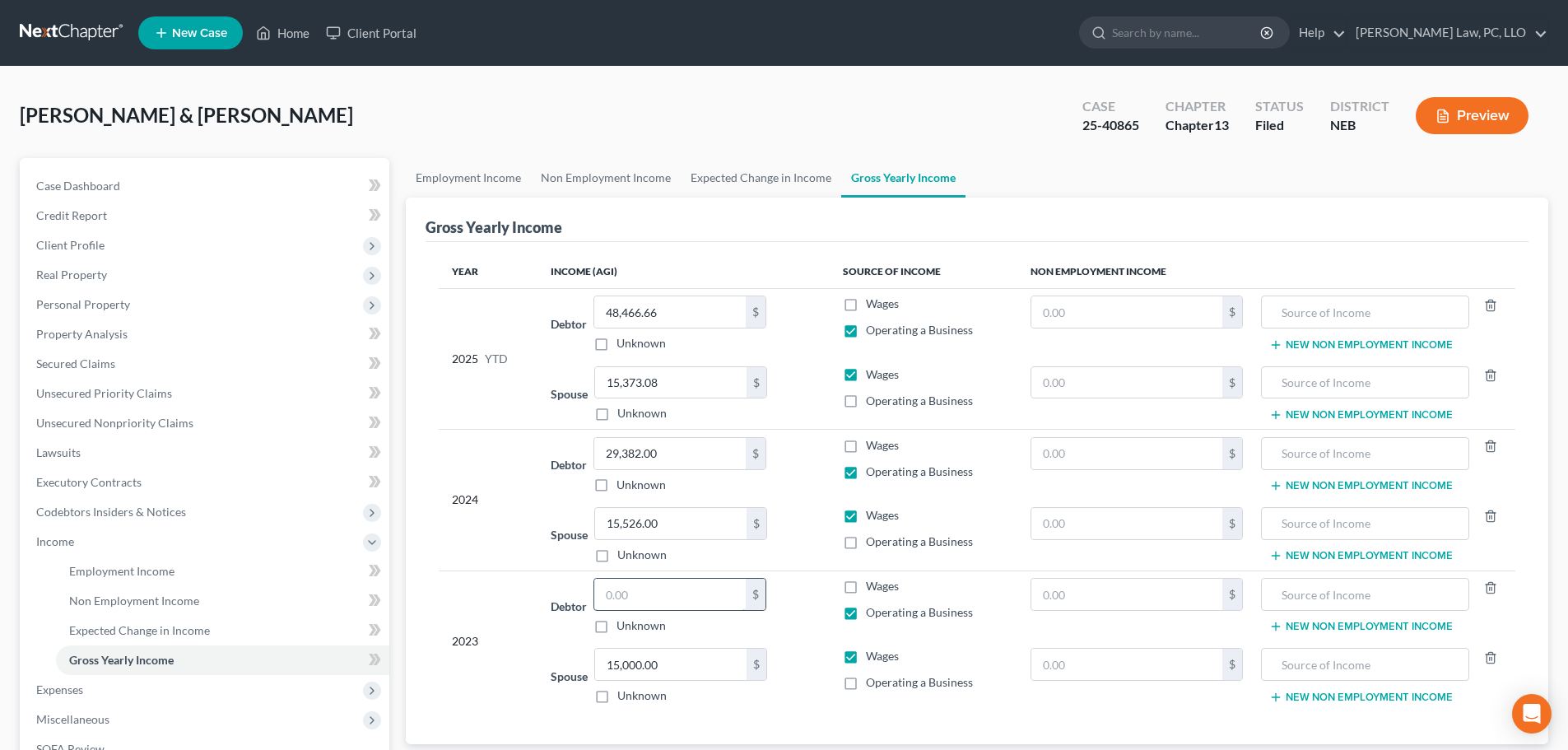
click at [703, 596] on input "text" at bounding box center [670, 594] width 151 height 31
click at [788, 465] on div "Debtor 29,382.00 $ Unknown Balance Undetermined 29,382.00 $ Unknown" at bounding box center [684, 465] width 265 height 56
click at [673, 460] on input "29,382.00" at bounding box center [670, 453] width 151 height 31
click at [680, 595] on input "29,000.00" at bounding box center [670, 594] width 151 height 31
click at [527, 325] on td "2025 YTD" at bounding box center [488, 358] width 99 height 141
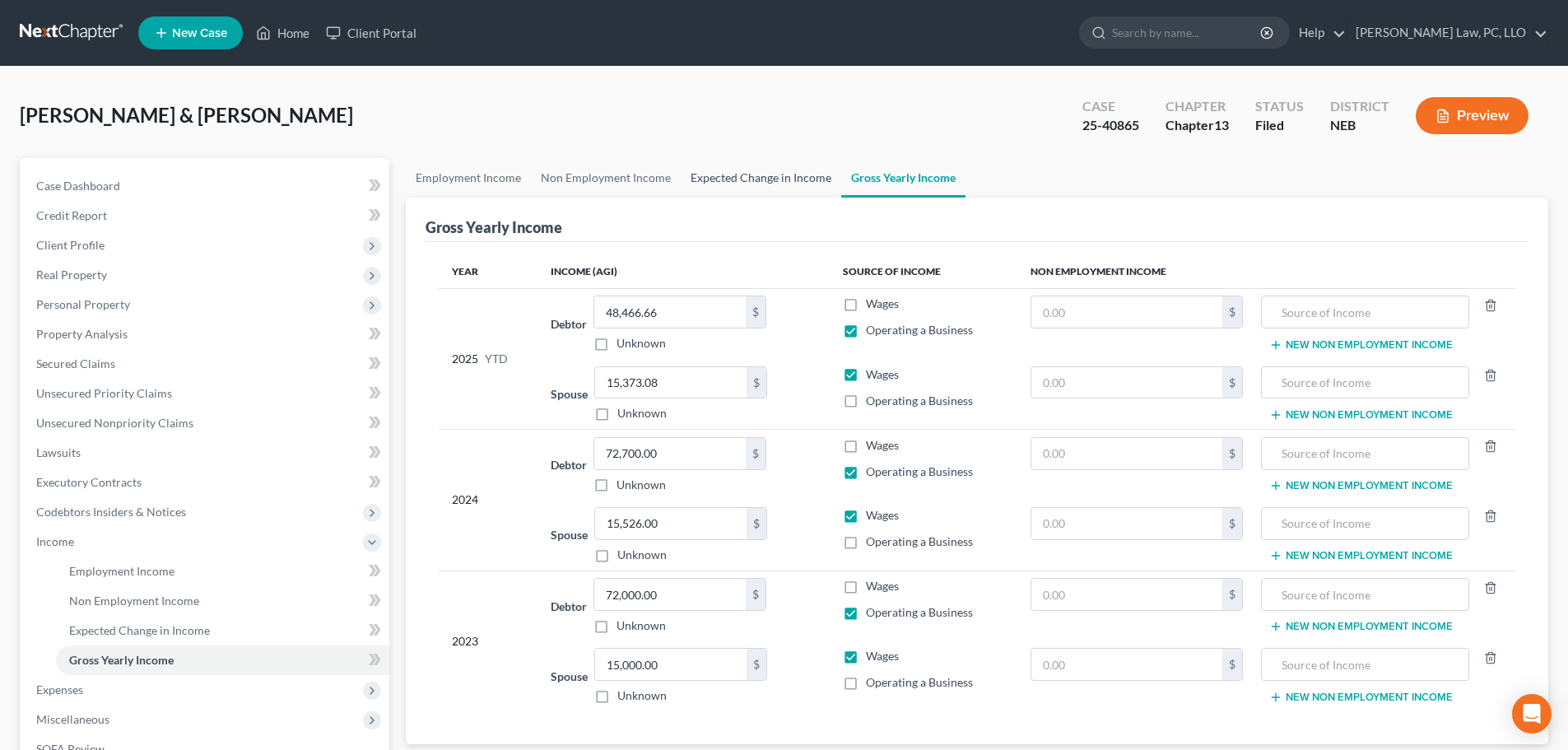
click at [719, 181] on link "Expected Change in Income" at bounding box center [761, 177] width 161 height 40
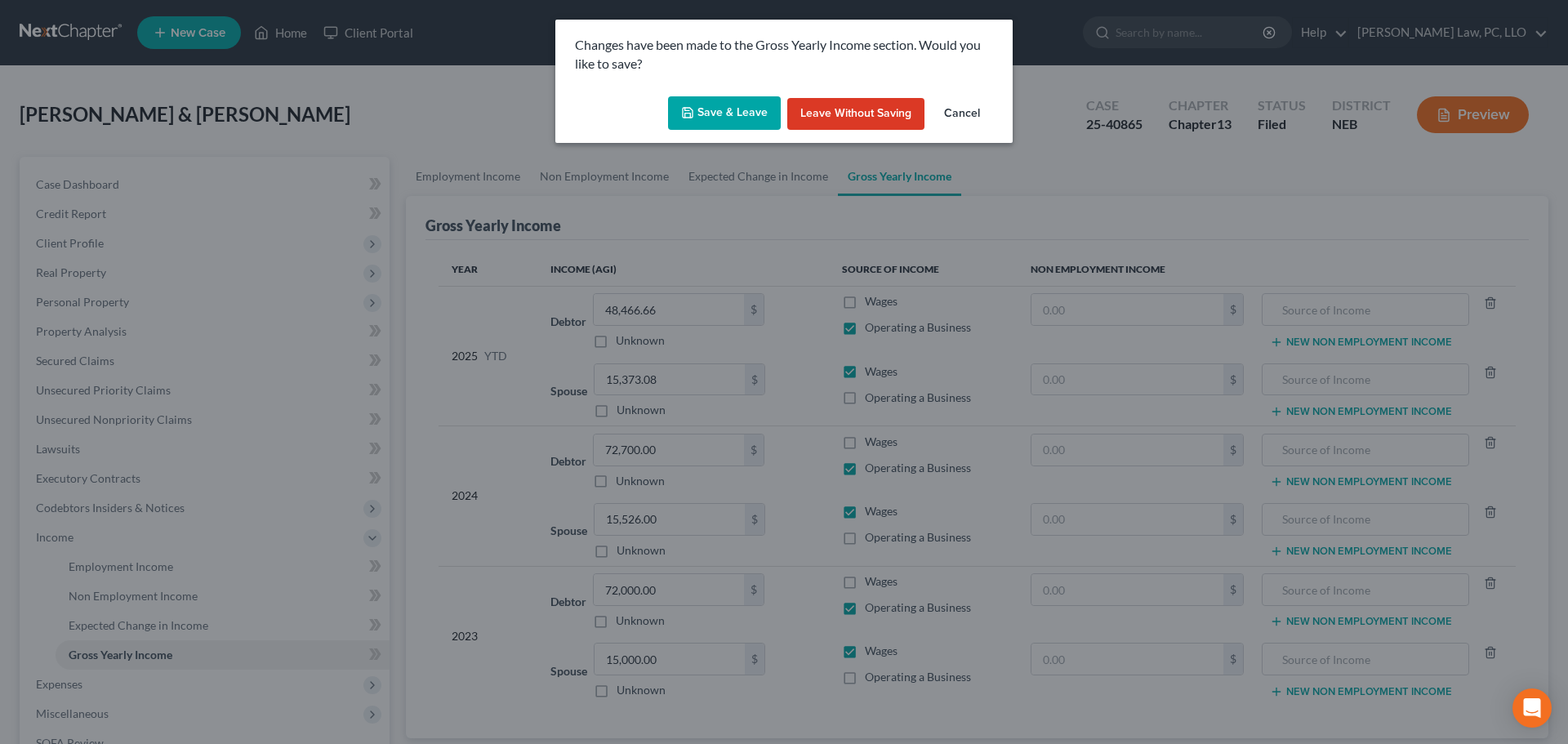
click at [747, 112] on button "Save & Leave" at bounding box center [723, 113] width 112 height 35
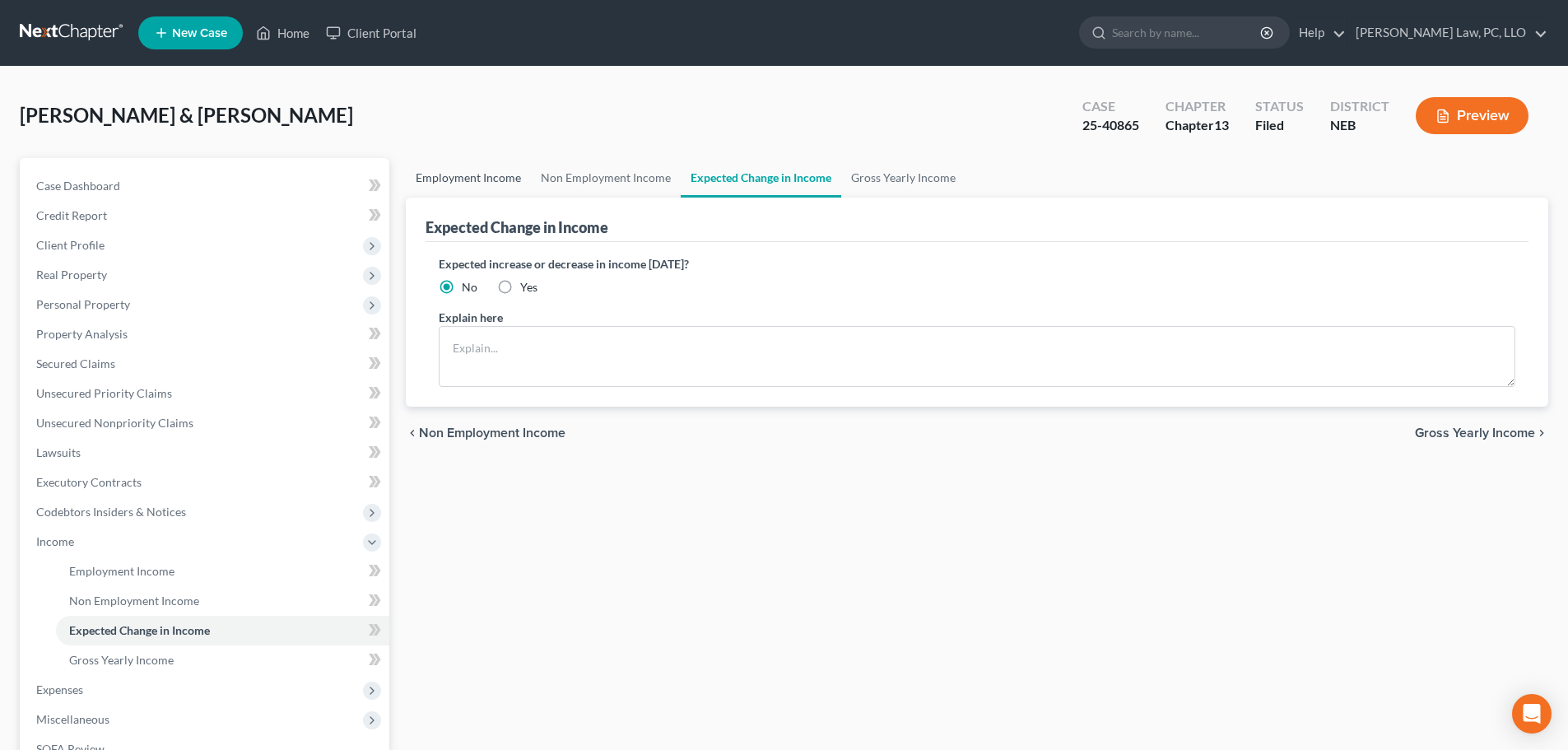
click at [477, 181] on link "Employment Income" at bounding box center [468, 177] width 125 height 40
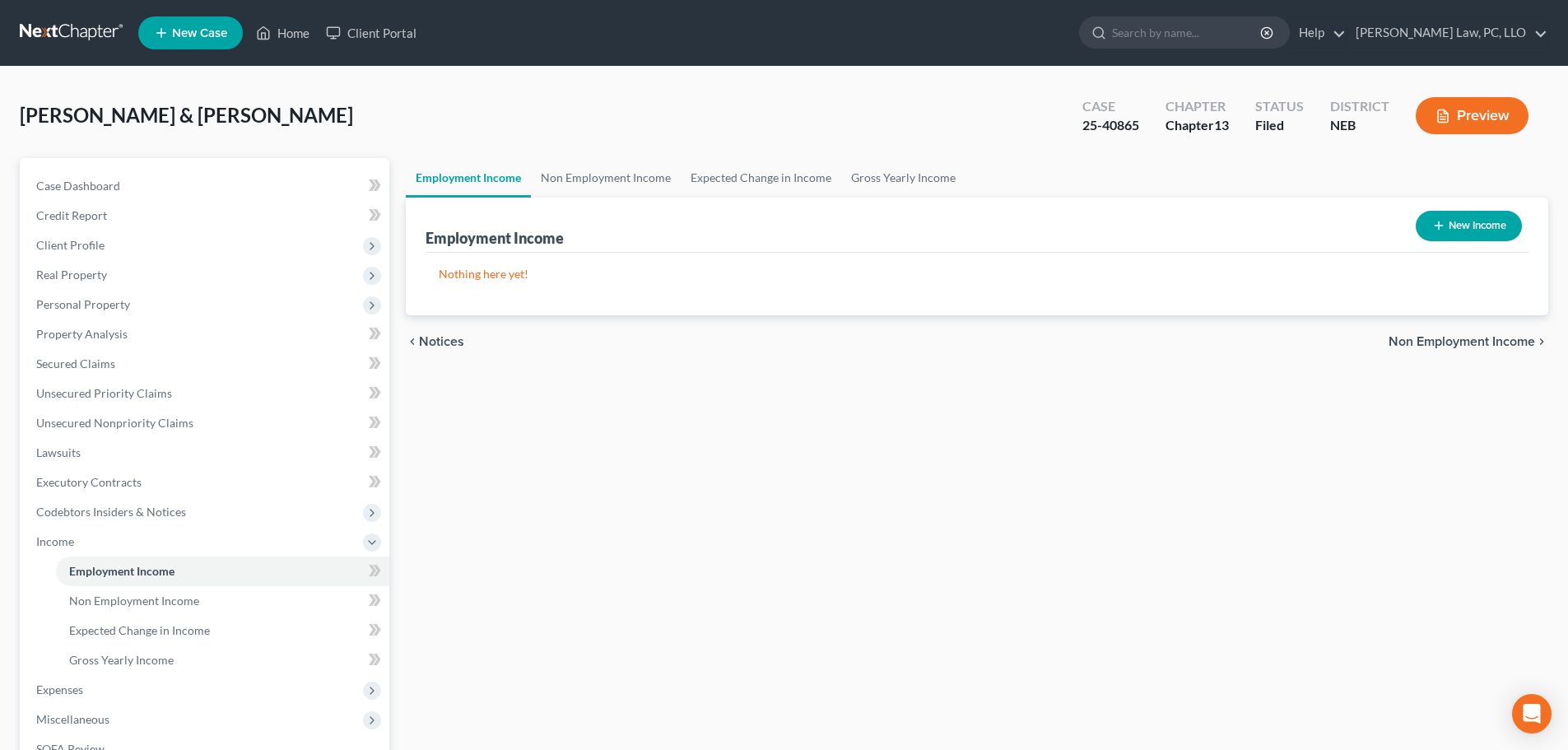
click at [1506, 227] on button "New Income" at bounding box center [1469, 226] width 107 height 30
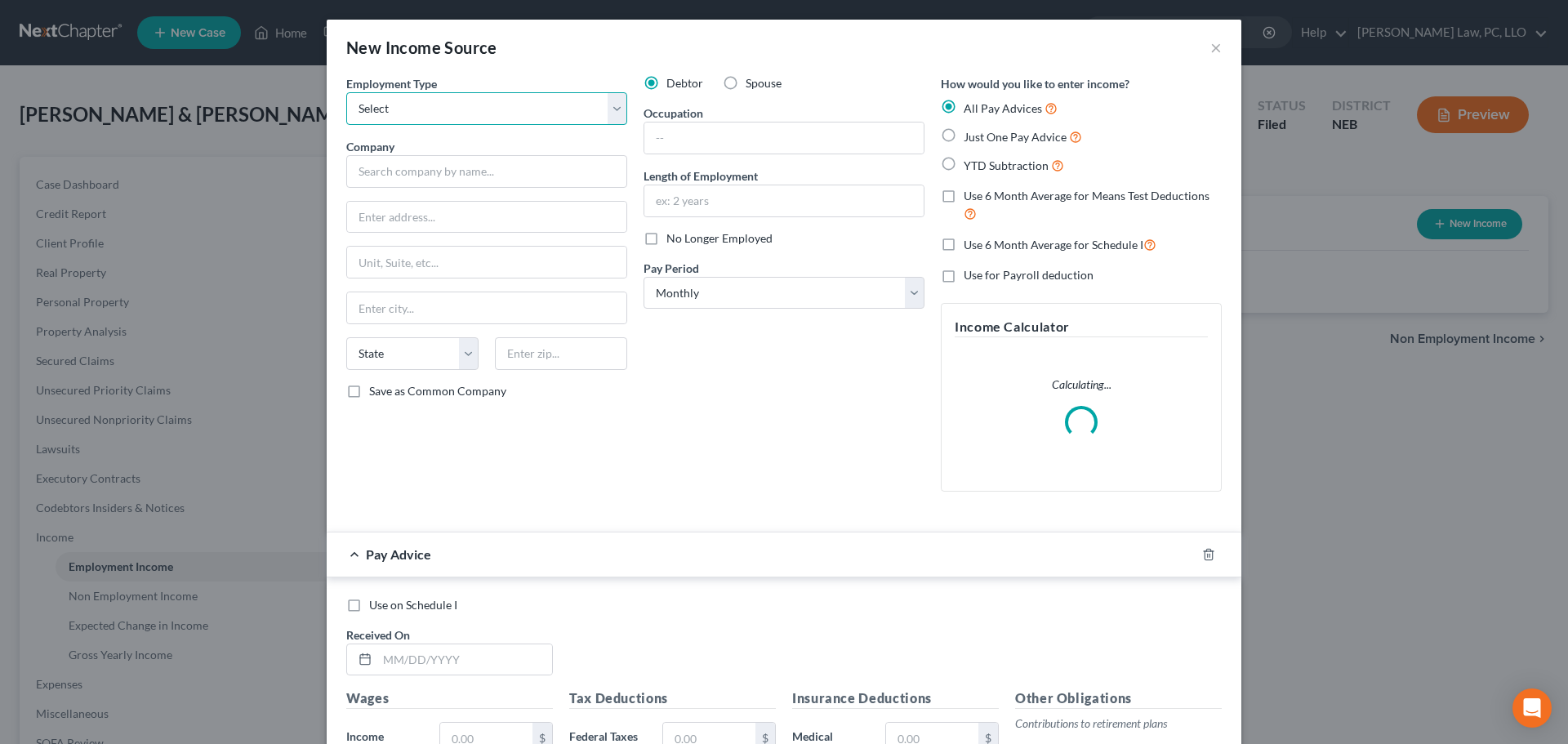
drag, startPoint x: 533, startPoint y: 112, endPoint x: 511, endPoint y: 123, distance: 24.6
click at [533, 112] on select "Select Full or Part Time Employment Self Employment" at bounding box center [486, 109] width 281 height 33
click at [346, 92] on select "Select Full or Part Time Employment Self Employment" at bounding box center [486, 109] width 281 height 33
click at [746, 84] on label "Spouse" at bounding box center [763, 83] width 36 height 16
click at [752, 84] on input "Spouse" at bounding box center [757, 80] width 11 height 11
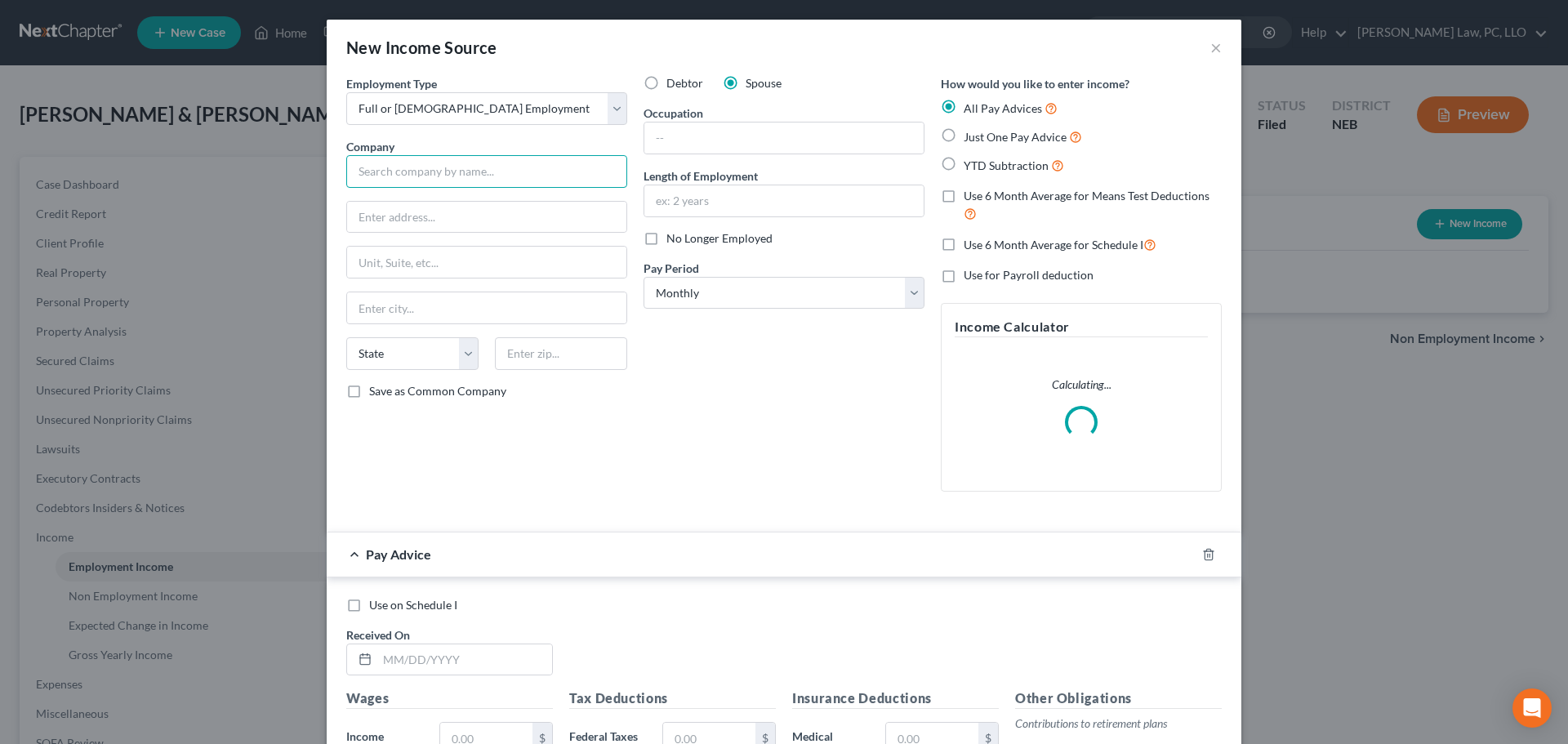
click at [528, 156] on input "text" at bounding box center [486, 171] width 281 height 33
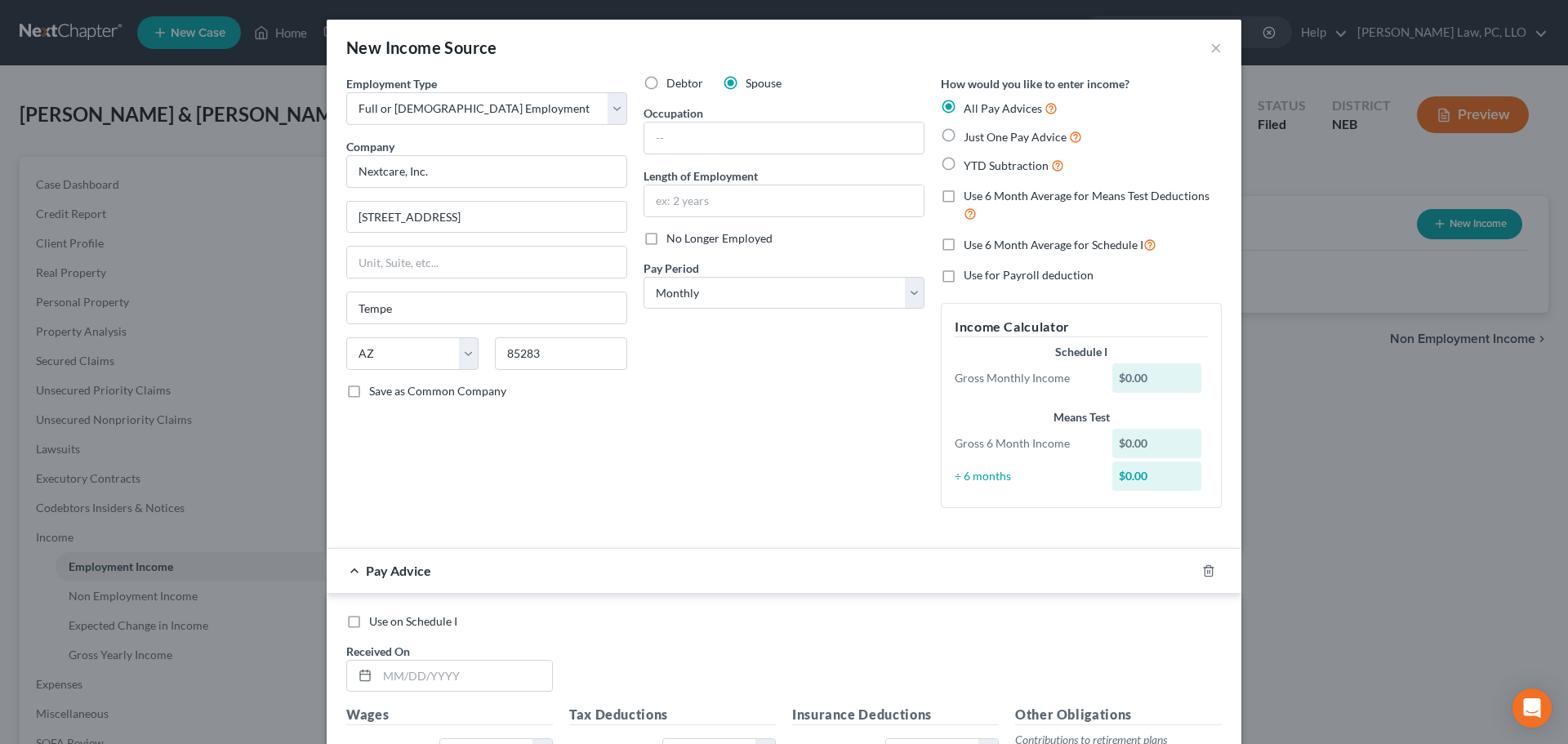
click at [1022, 193] on span "Use 6 Month Average for Means Test Deductions" at bounding box center [1087, 195] width 246 height 13
click at [981, 193] on input "Use 6 Month Average for Means Test Deductions" at bounding box center [975, 192] width 11 height 11
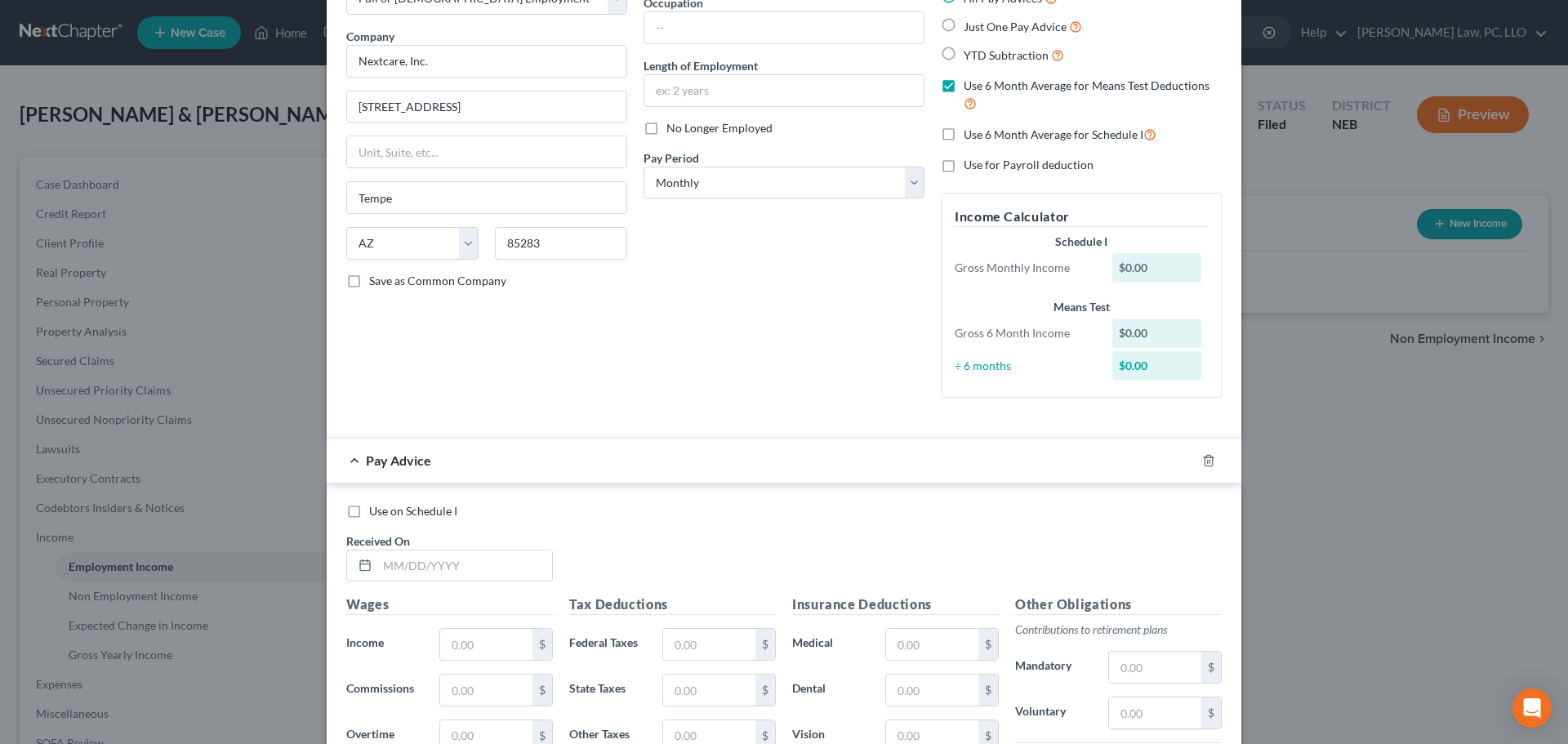
scroll to position [163, 0]
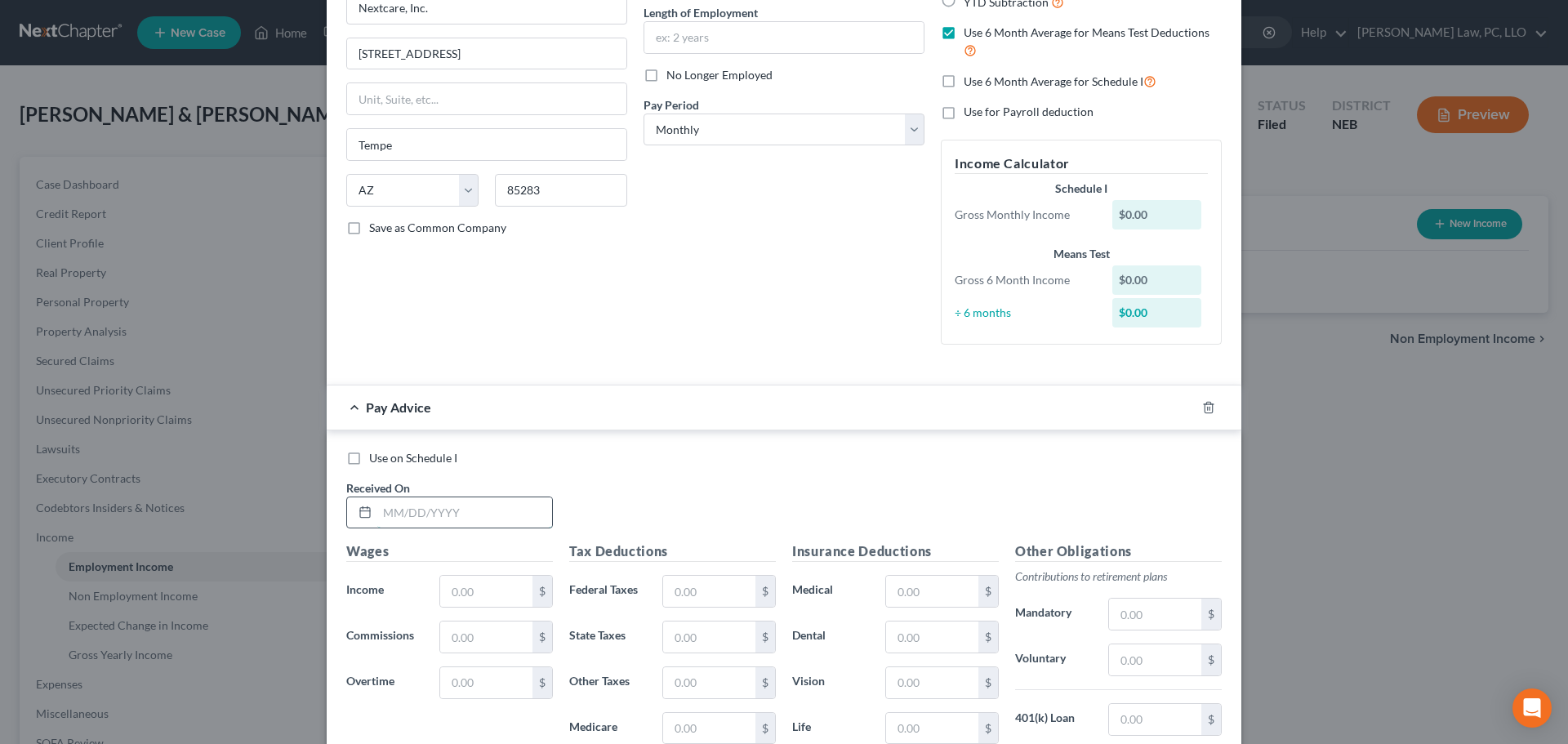
click at [459, 517] on input "text" at bounding box center [465, 513] width 175 height 31
drag, startPoint x: 420, startPoint y: 523, endPoint x: 453, endPoint y: 522, distance: 33.0
click at [420, 523] on input "text" at bounding box center [465, 513] width 175 height 31
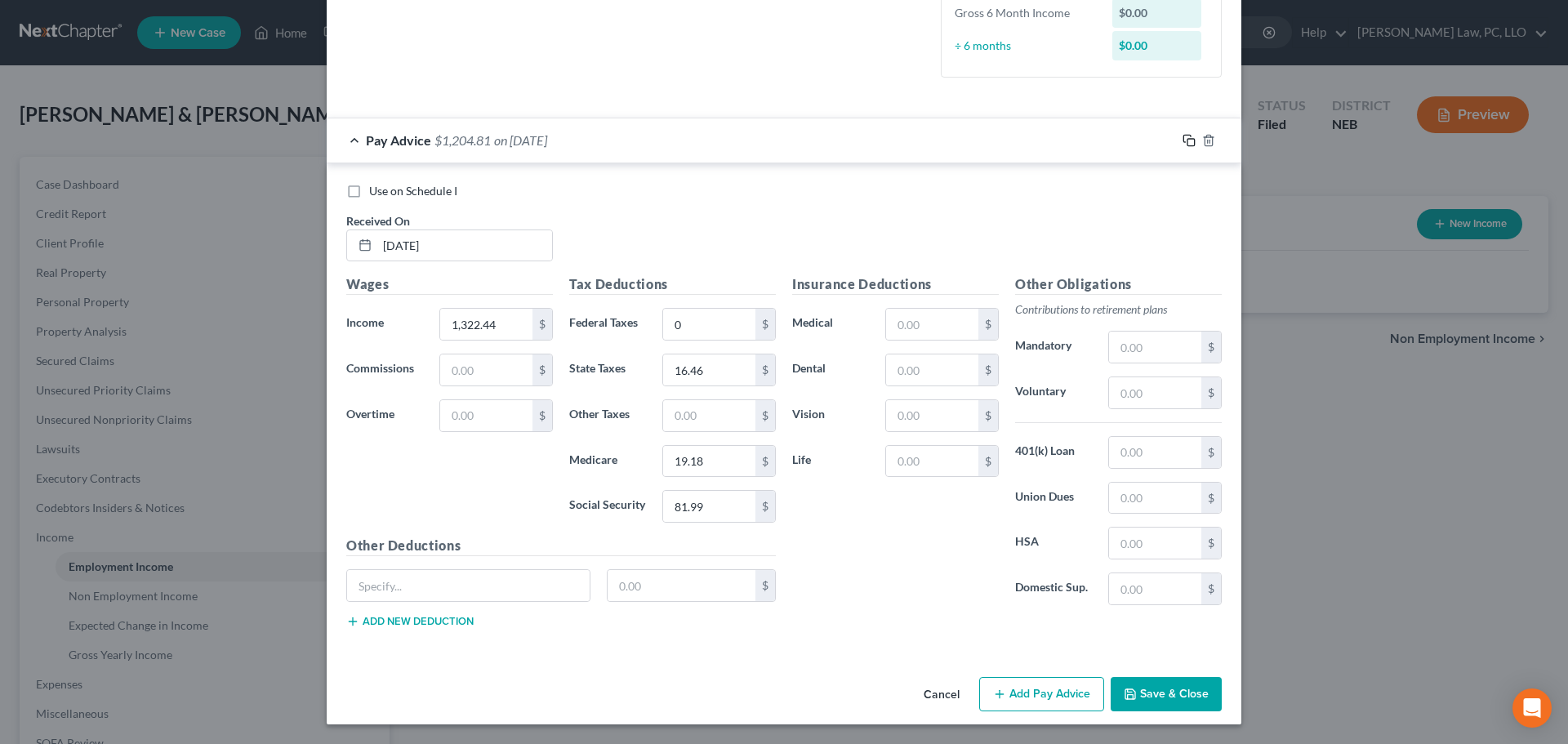
click at [1188, 141] on rect "button" at bounding box center [1191, 142] width 8 height 8
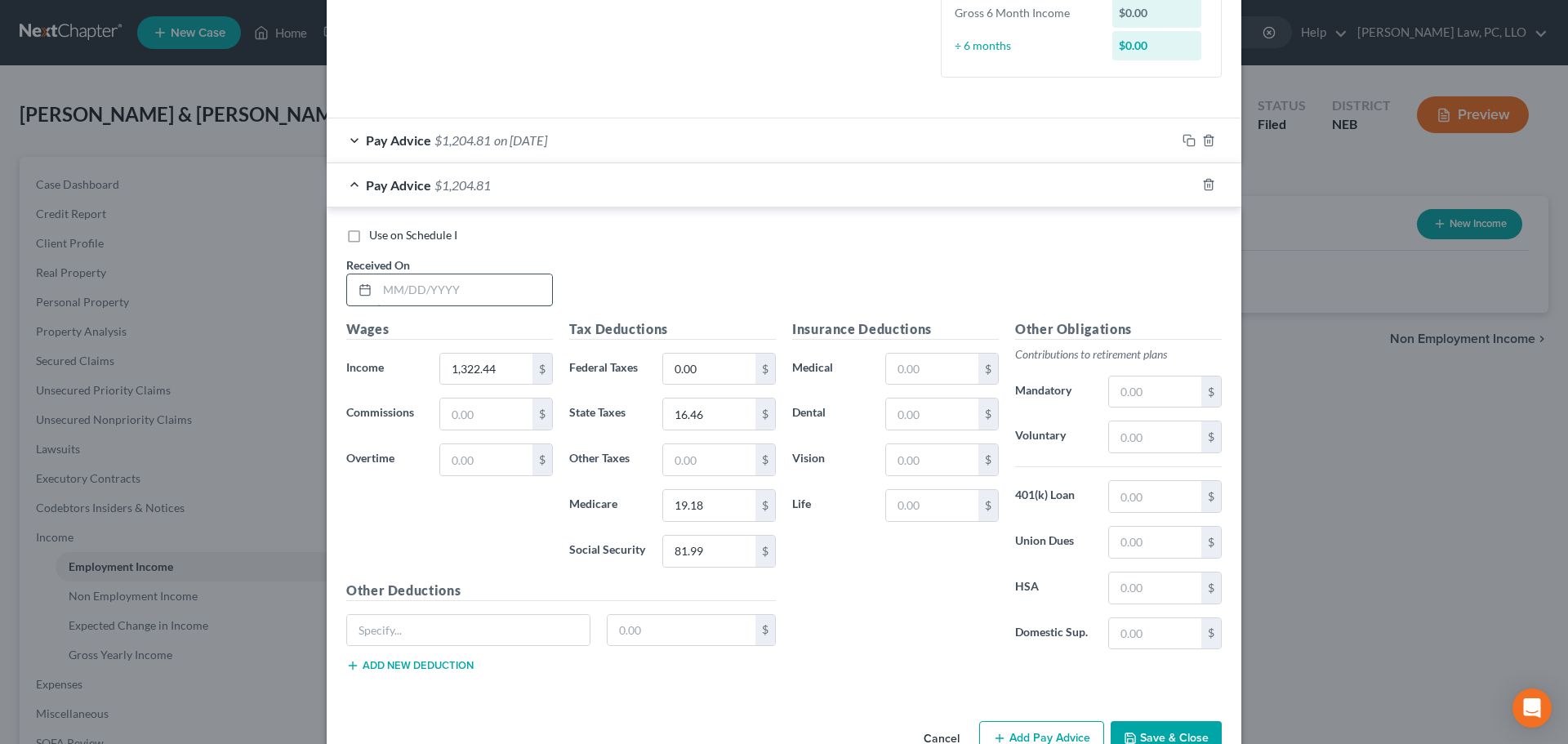
drag, startPoint x: 461, startPoint y: 302, endPoint x: 478, endPoint y: 305, distance: 17.3
click at [461, 302] on input "text" at bounding box center [465, 290] width 175 height 31
click at [1183, 185] on icon "button" at bounding box center [1189, 185] width 13 height 13
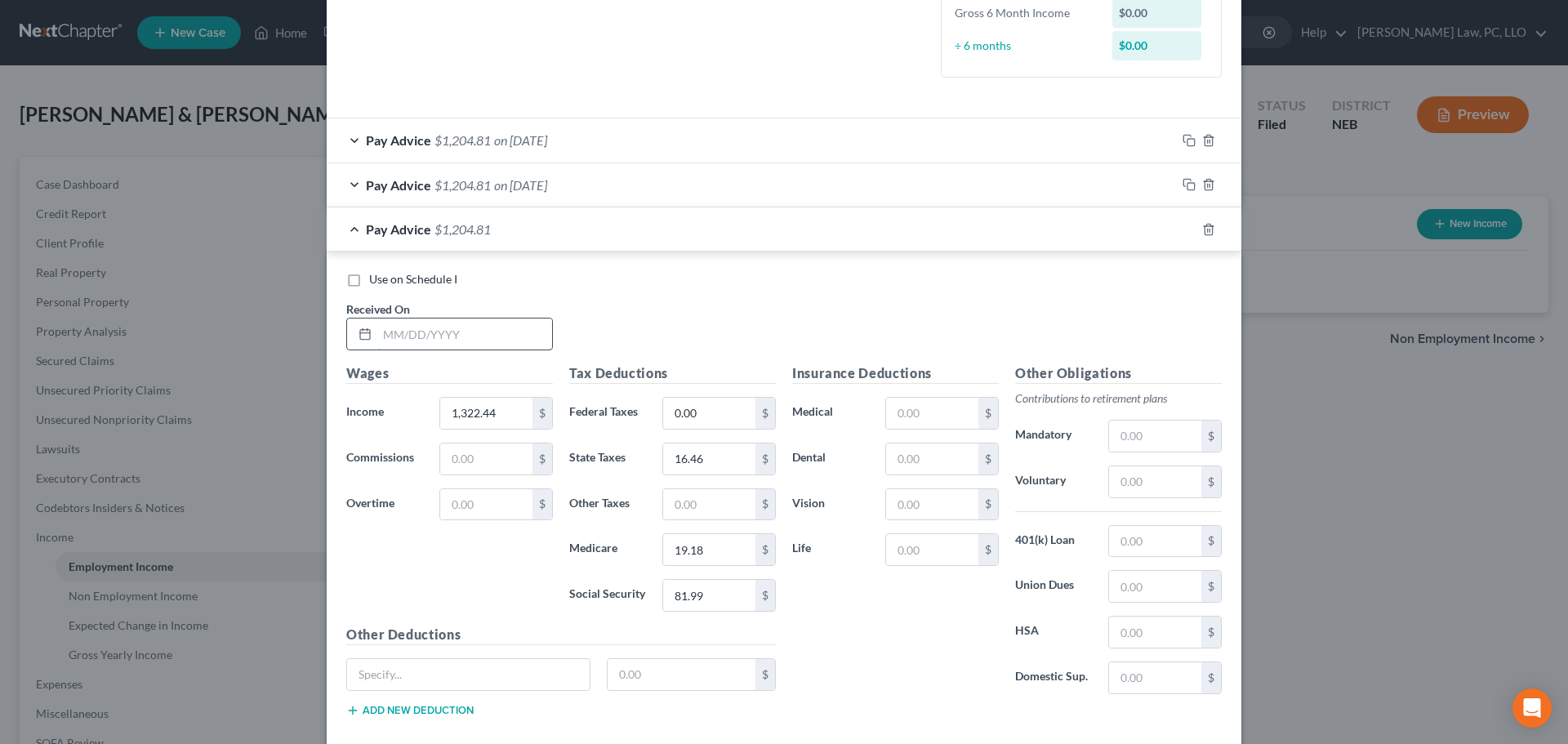
drag, startPoint x: 454, startPoint y: 342, endPoint x: 527, endPoint y: 349, distance: 73.3
click at [454, 342] on input "text" at bounding box center [465, 334] width 175 height 31
click at [1183, 232] on icon "button" at bounding box center [1189, 230] width 13 height 13
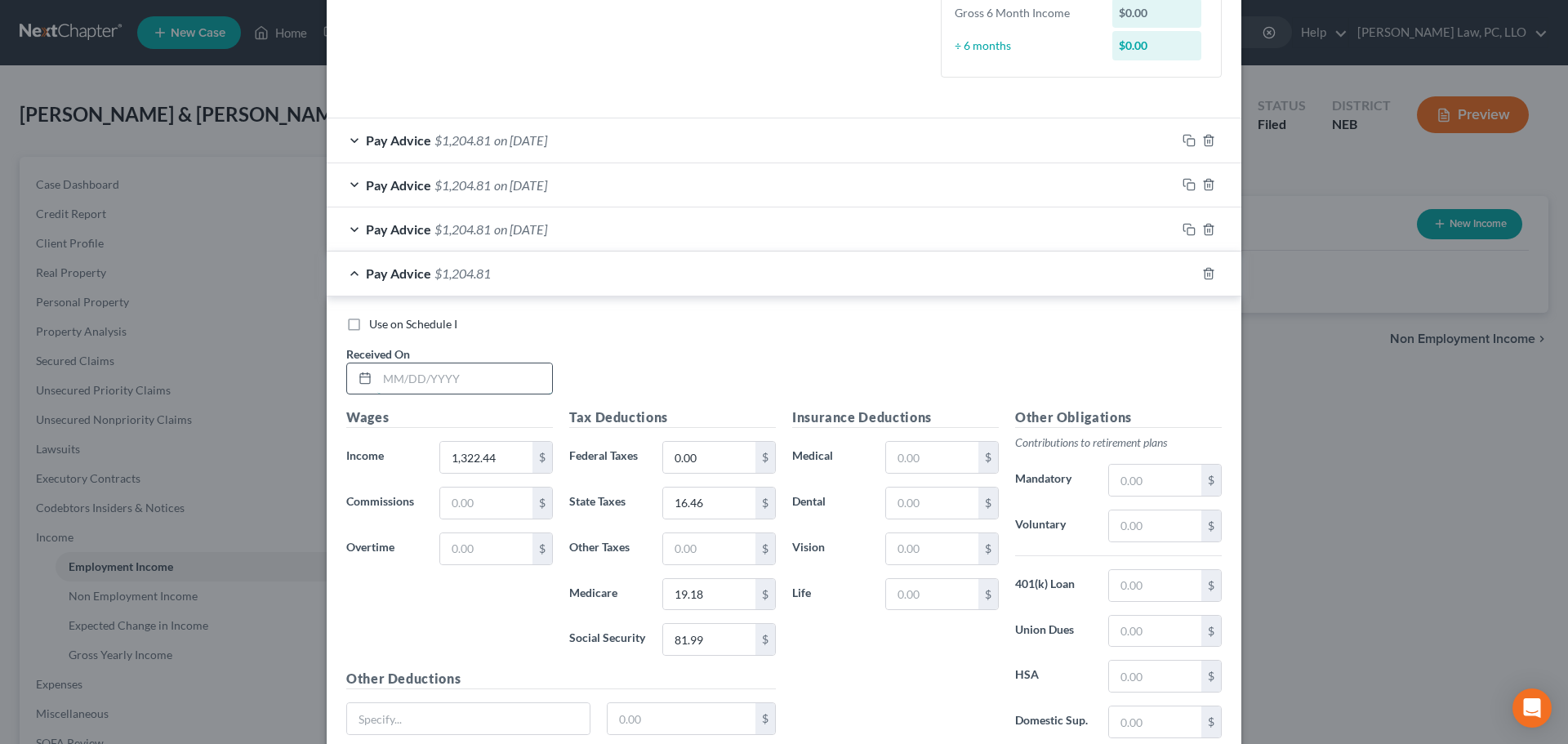
drag, startPoint x: 405, startPoint y: 379, endPoint x: 455, endPoint y: 383, distance: 50.2
click at [405, 379] on input "text" at bounding box center [465, 379] width 175 height 31
click at [704, 465] on input "0.00" at bounding box center [709, 458] width 92 height 31
click at [404, 719] on input "text" at bounding box center [468, 719] width 242 height 31
click at [1188, 277] on rect "button" at bounding box center [1191, 276] width 8 height 8
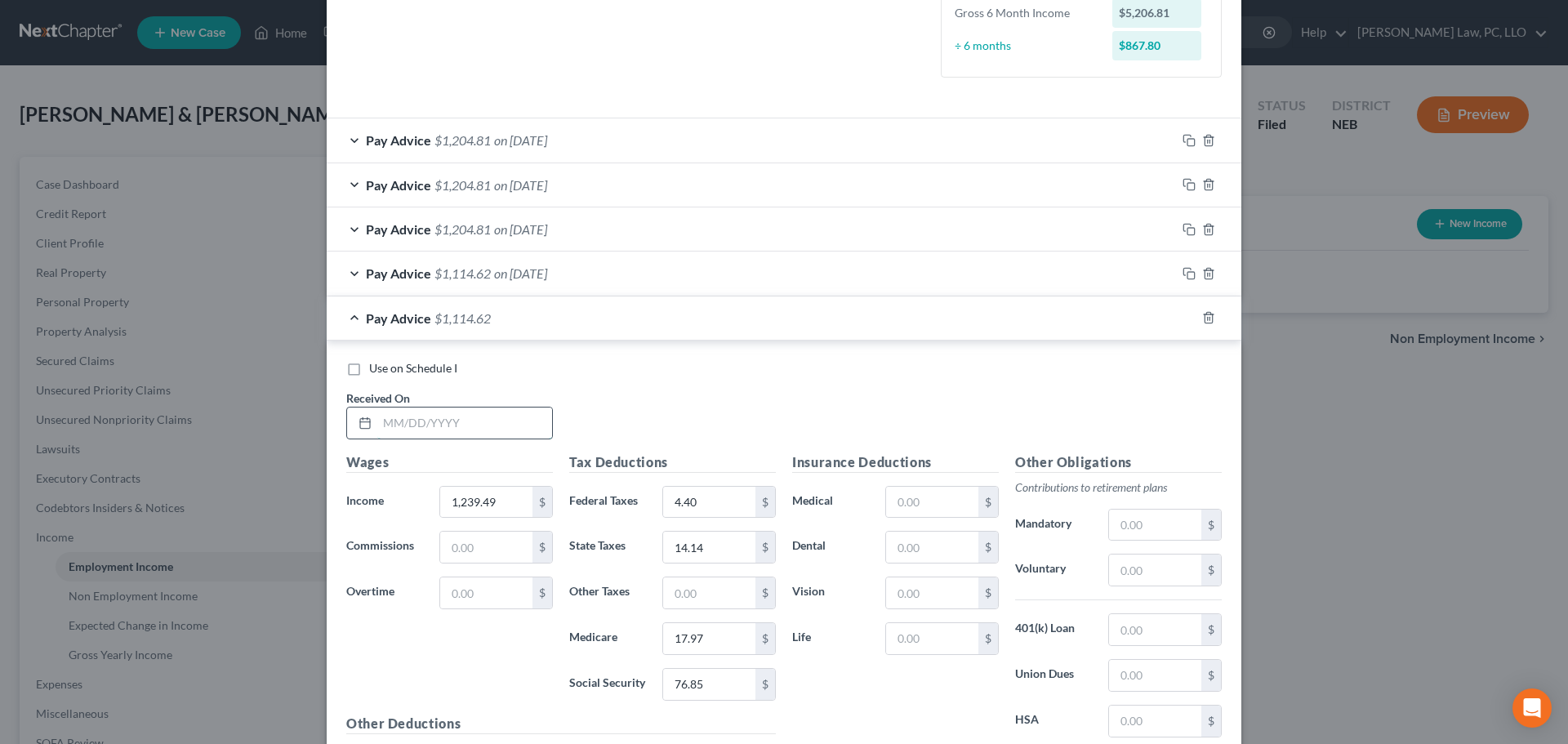
click at [435, 422] on input "text" at bounding box center [465, 423] width 175 height 31
click at [1183, 315] on icon "button" at bounding box center [1189, 318] width 13 height 13
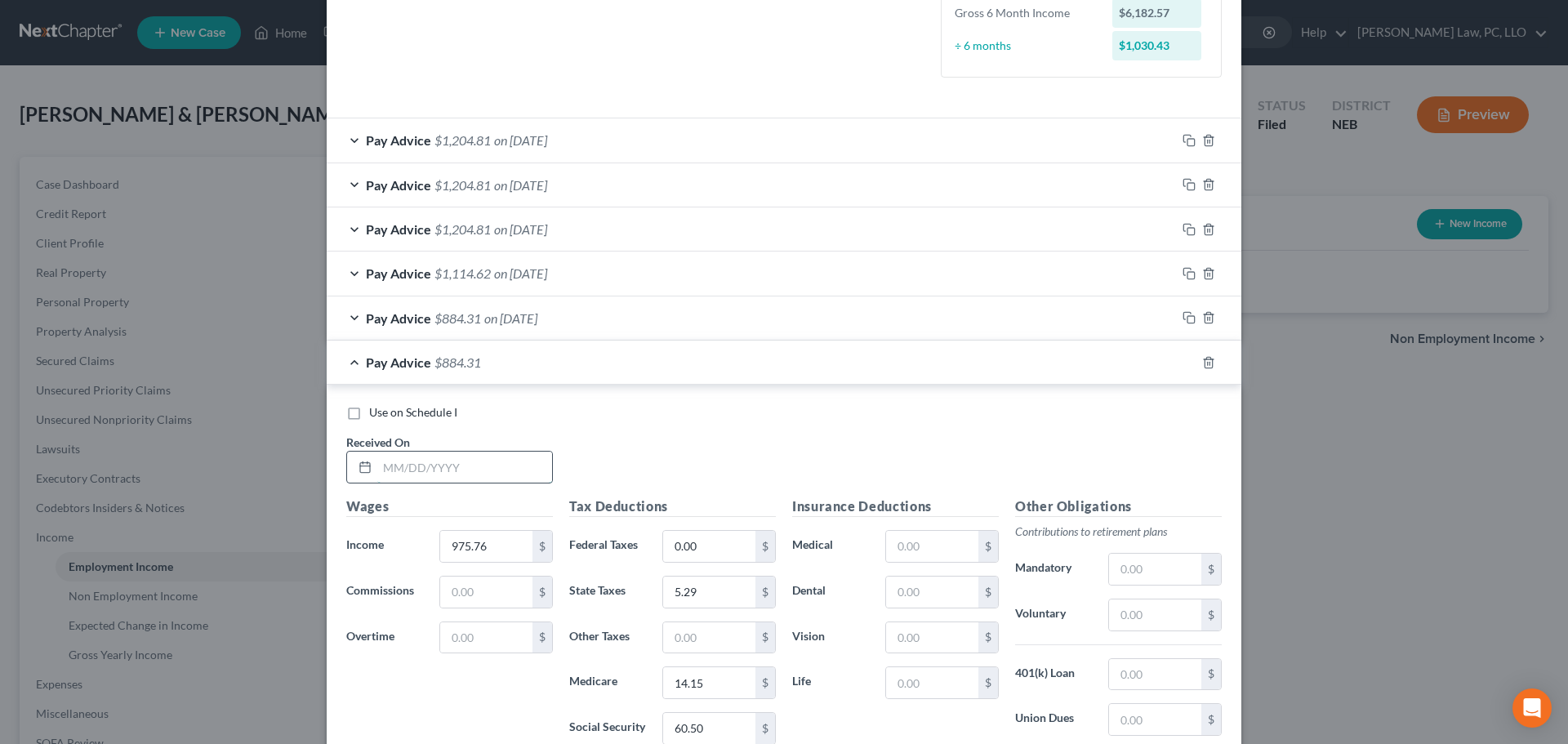
click at [448, 482] on input "text" at bounding box center [465, 467] width 175 height 31
click at [1188, 361] on rect "button" at bounding box center [1191, 365] width 8 height 8
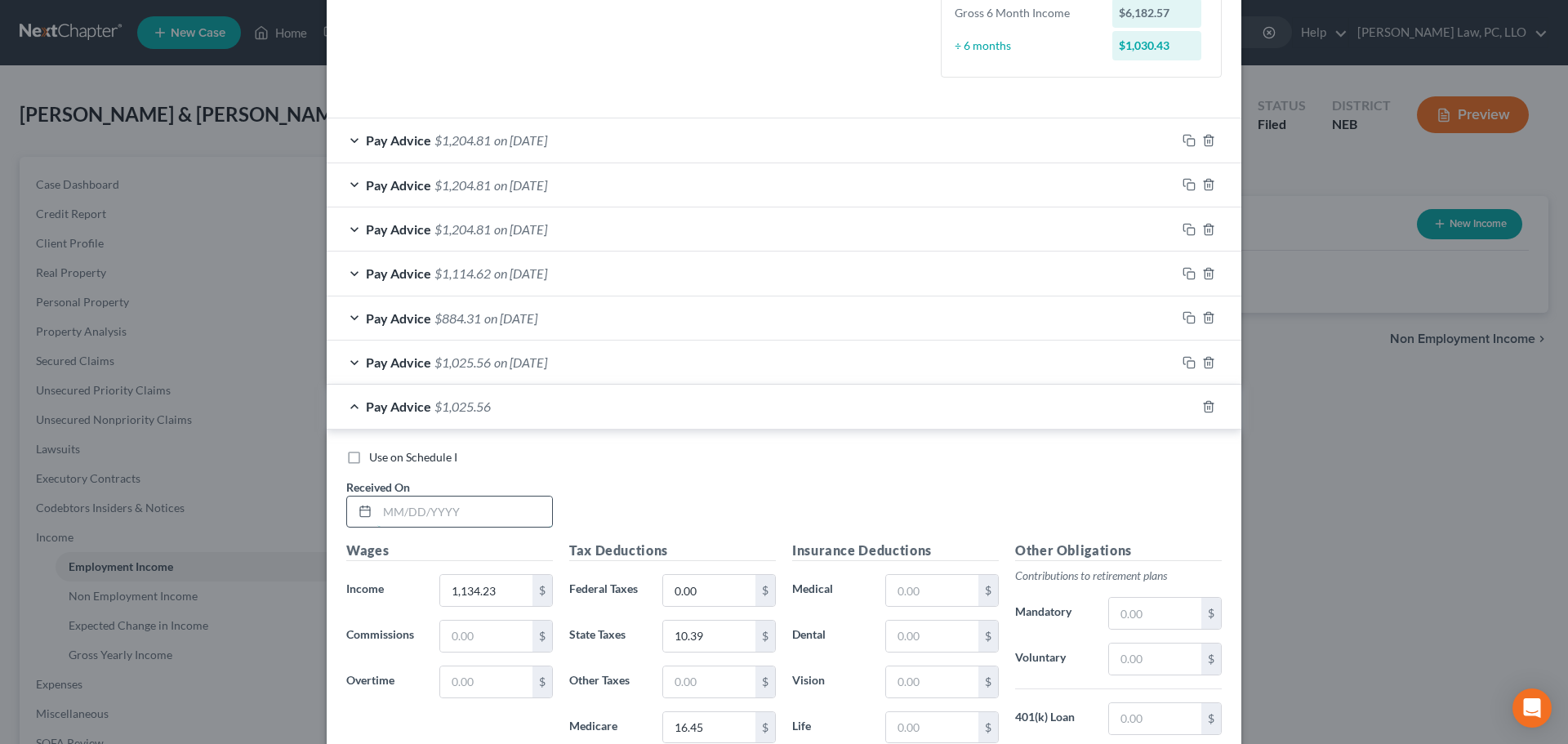
click at [417, 521] on input "text" at bounding box center [465, 512] width 175 height 31
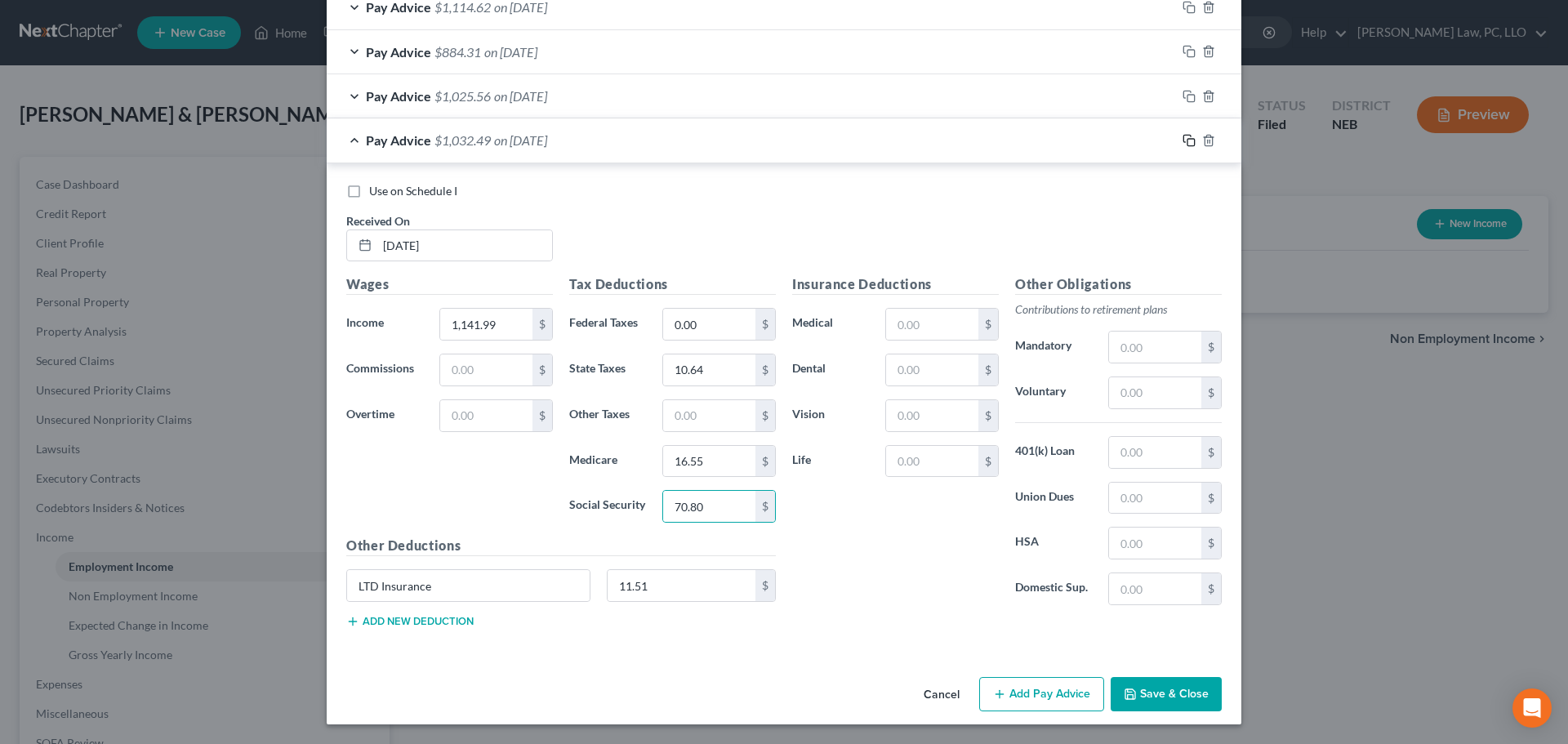
click at [1188, 141] on rect "button" at bounding box center [1191, 142] width 8 height 8
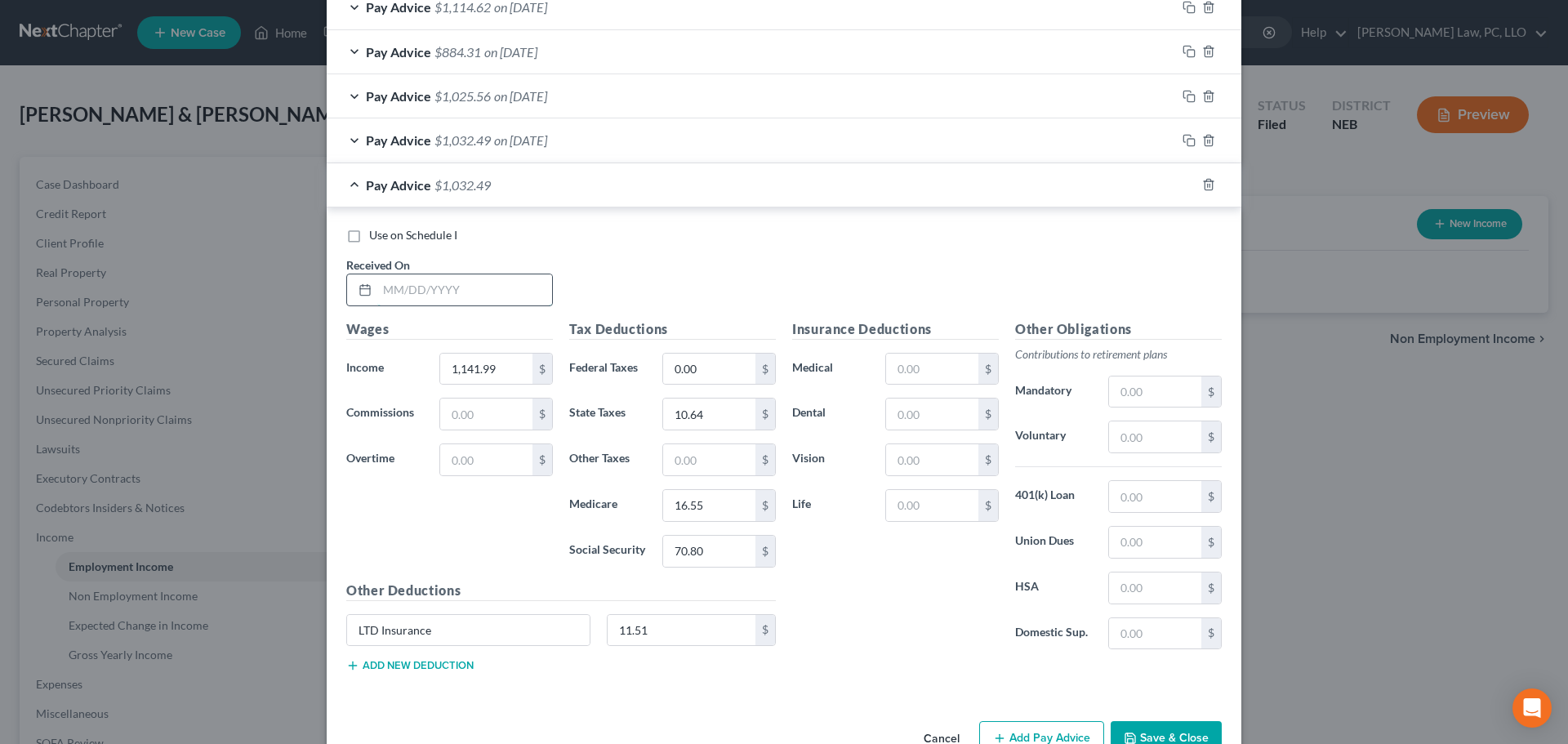
click at [484, 298] on input "text" at bounding box center [465, 290] width 175 height 31
click at [1183, 184] on icon "button" at bounding box center [1189, 185] width 13 height 13
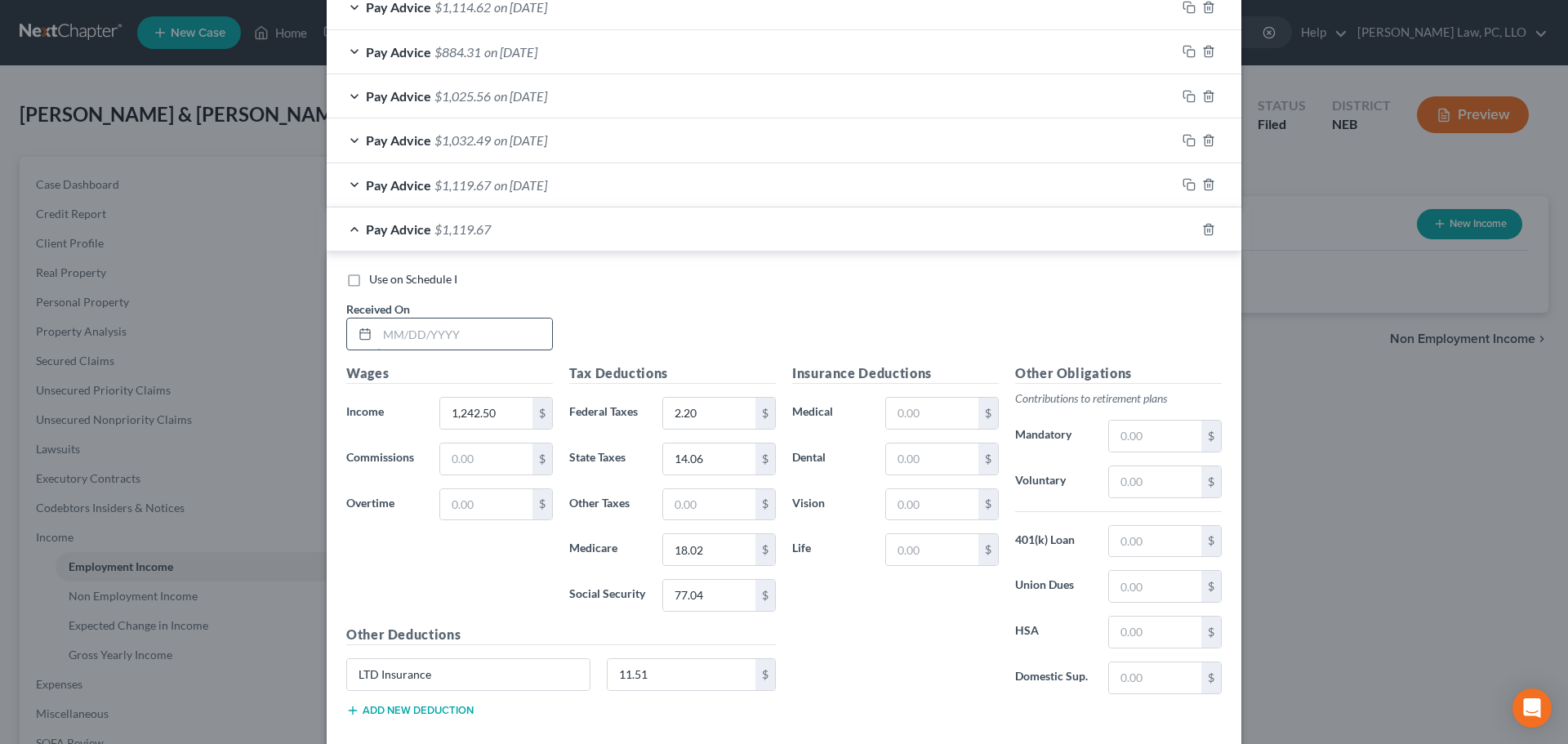
click at [458, 325] on input "text" at bounding box center [465, 334] width 175 height 31
click at [471, 341] on input "text" at bounding box center [465, 334] width 175 height 31
click at [1183, 229] on icon "button" at bounding box center [1189, 230] width 13 height 13
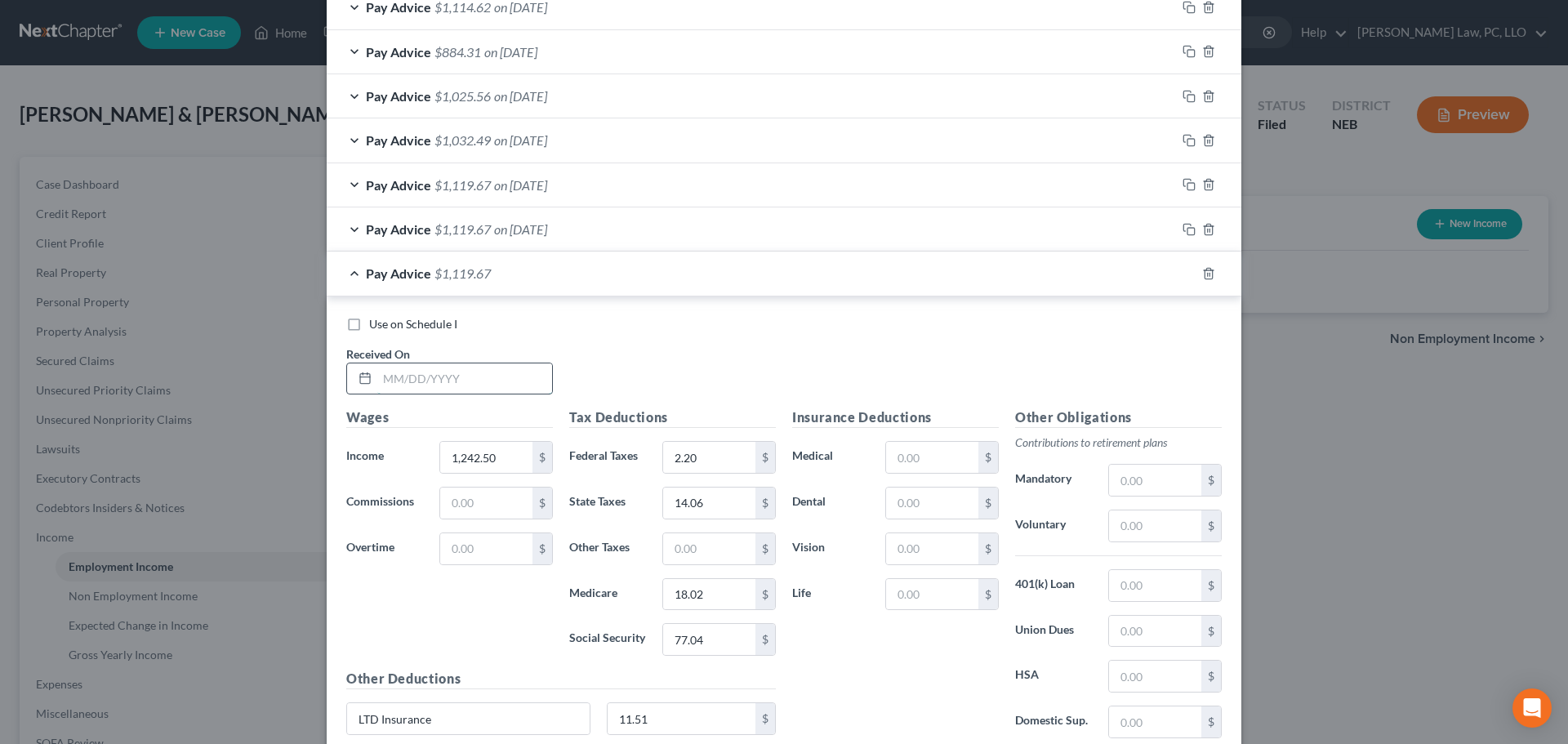
drag, startPoint x: 400, startPoint y: 379, endPoint x: 411, endPoint y: 379, distance: 11.0
click at [400, 379] on input "text" at bounding box center [465, 379] width 175 height 31
click at [1183, 274] on icon "button" at bounding box center [1189, 274] width 13 height 13
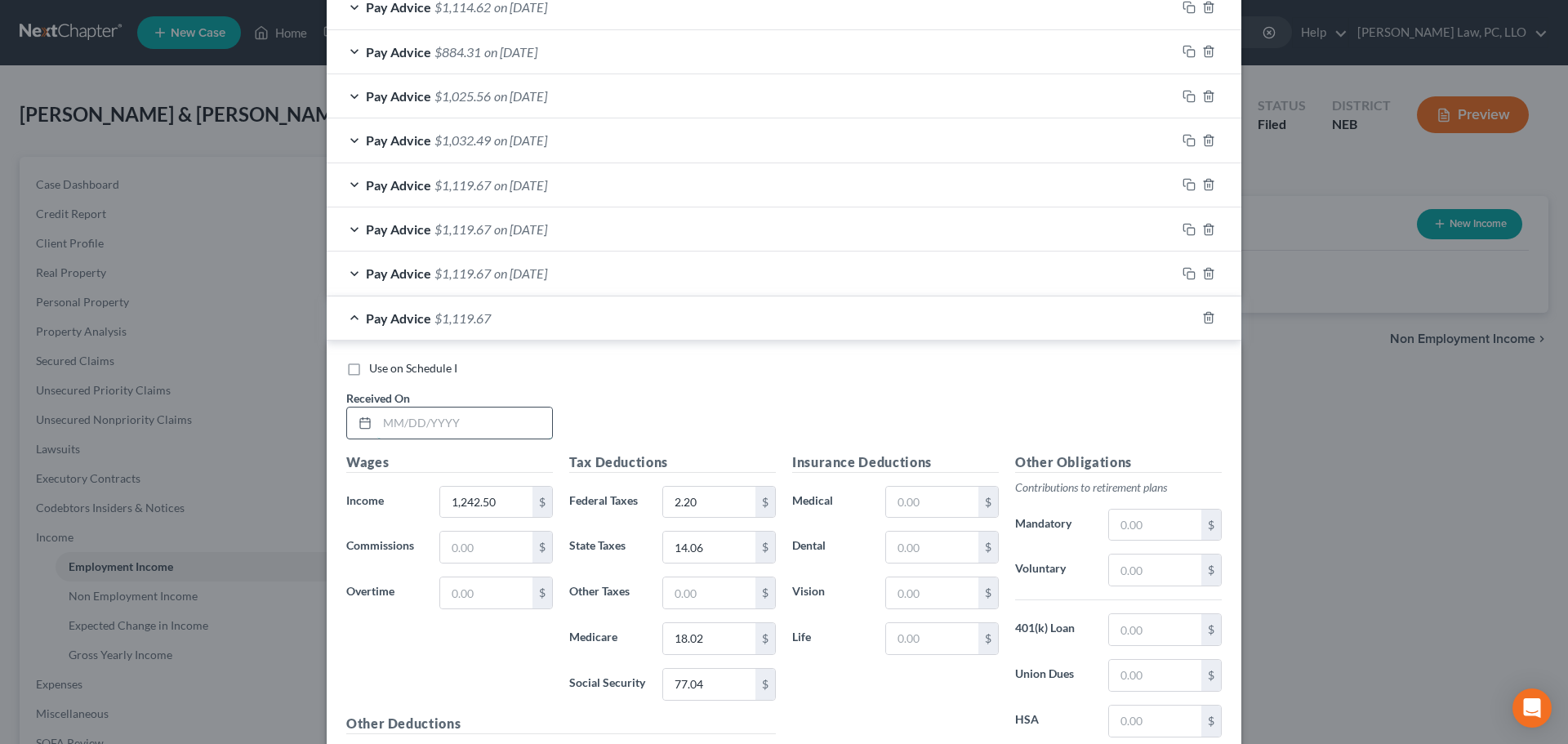
click at [465, 428] on input "text" at bounding box center [465, 423] width 175 height 31
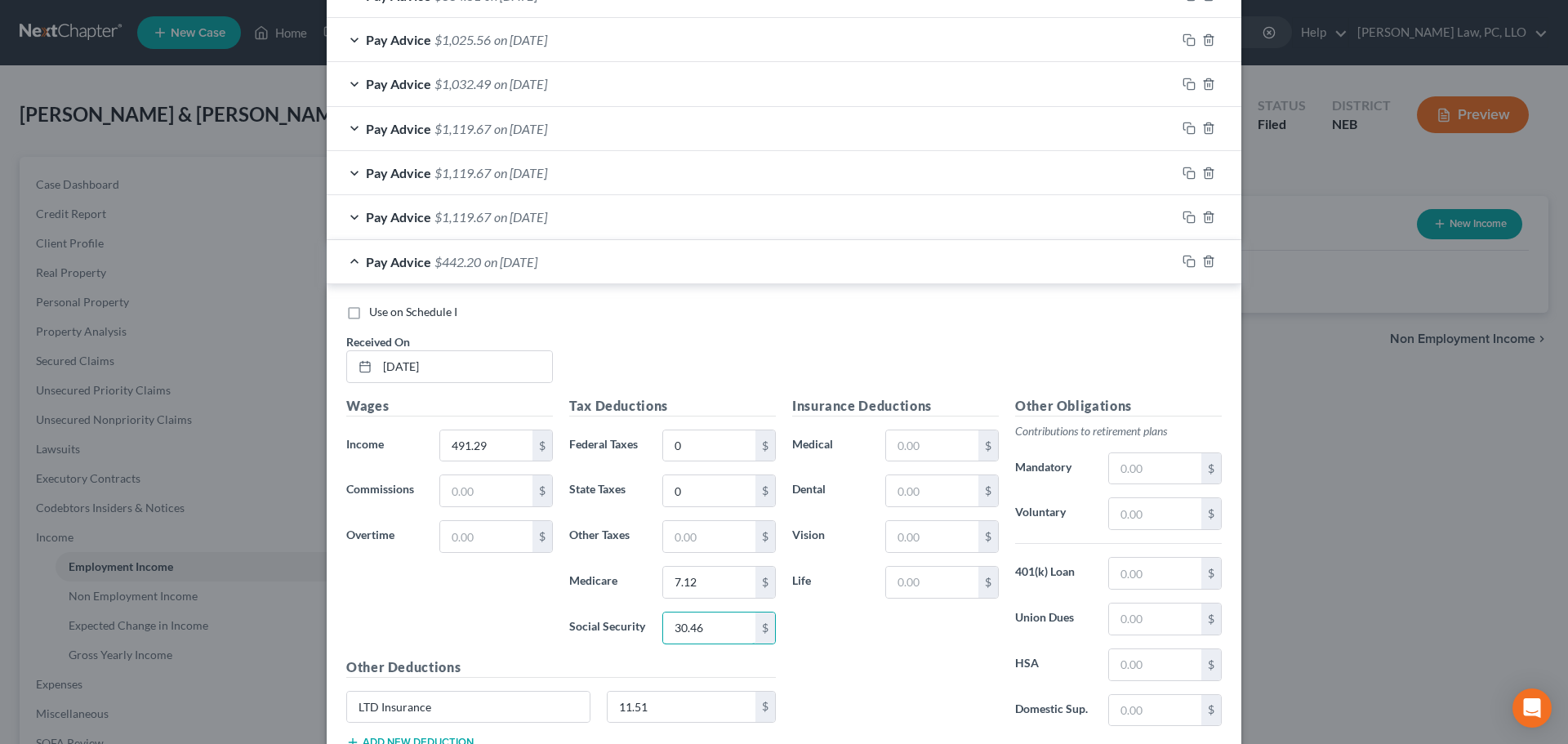
scroll to position [779, 0]
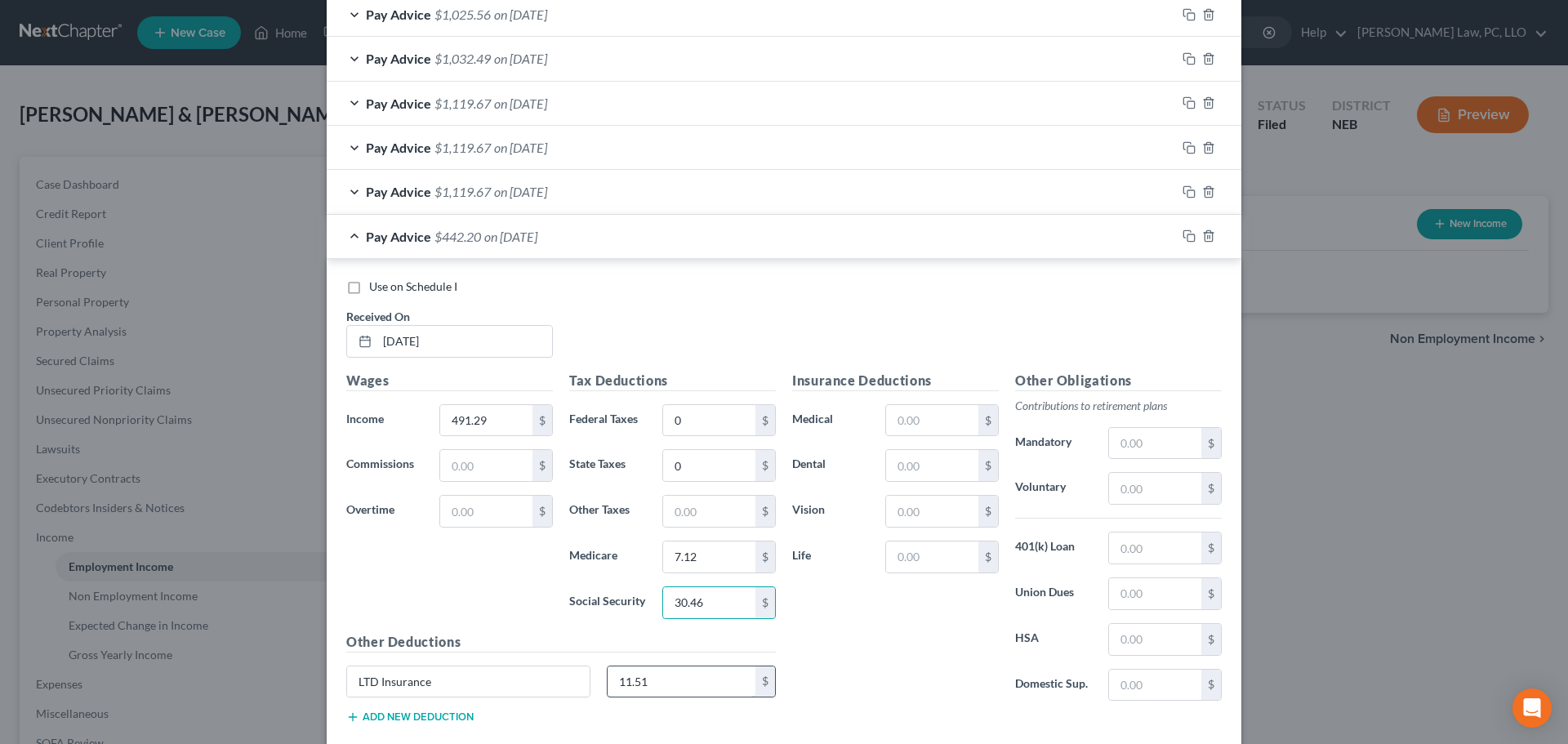
click at [659, 688] on input "11.51" at bounding box center [681, 682] width 149 height 31
click at [1183, 232] on icon "button" at bounding box center [1187, 235] width 8 height 8
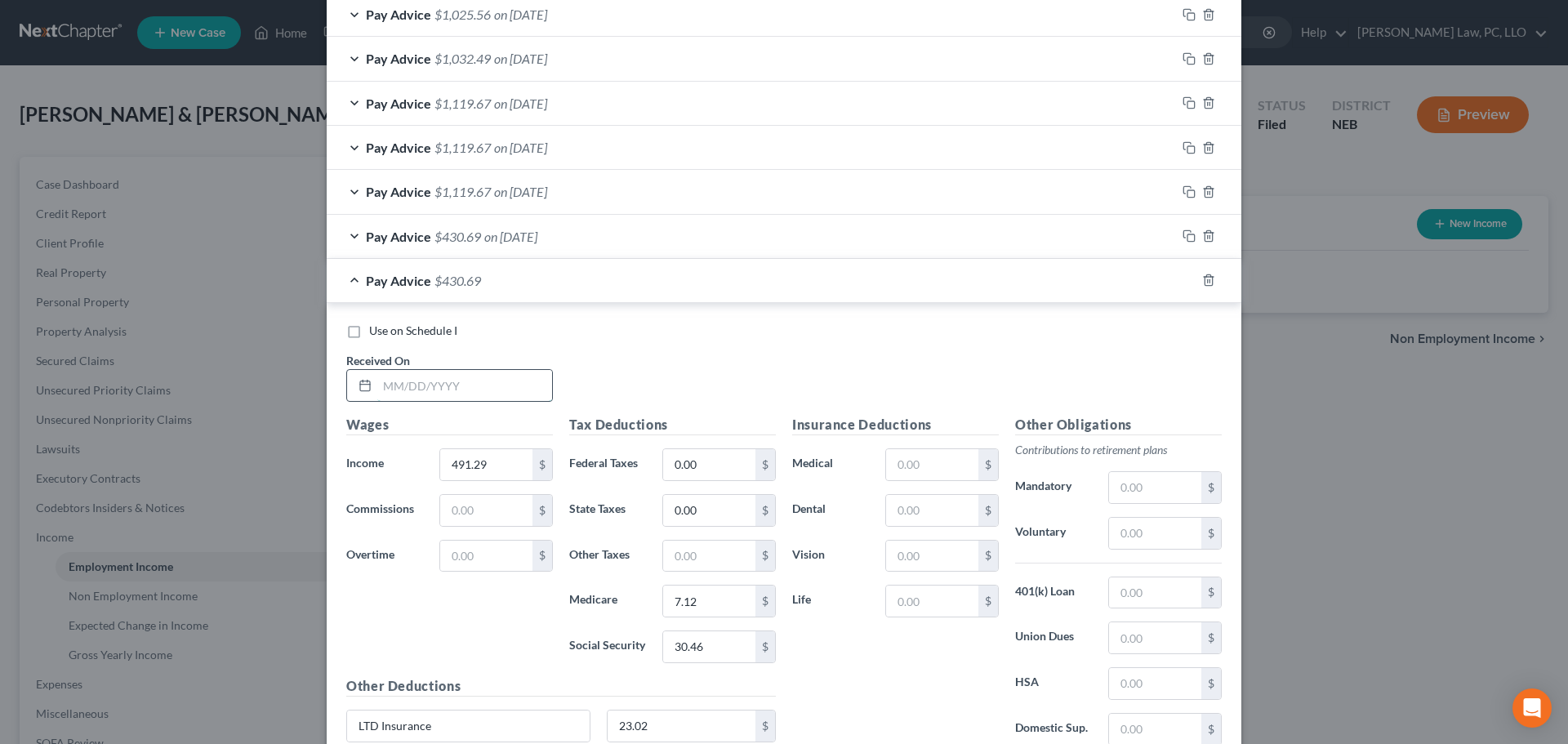
click at [469, 389] on input "text" at bounding box center [465, 385] width 175 height 31
click at [1190, 281] on div at bounding box center [1209, 280] width 65 height 26
click at [1183, 282] on icon "button" at bounding box center [1189, 281] width 13 height 13
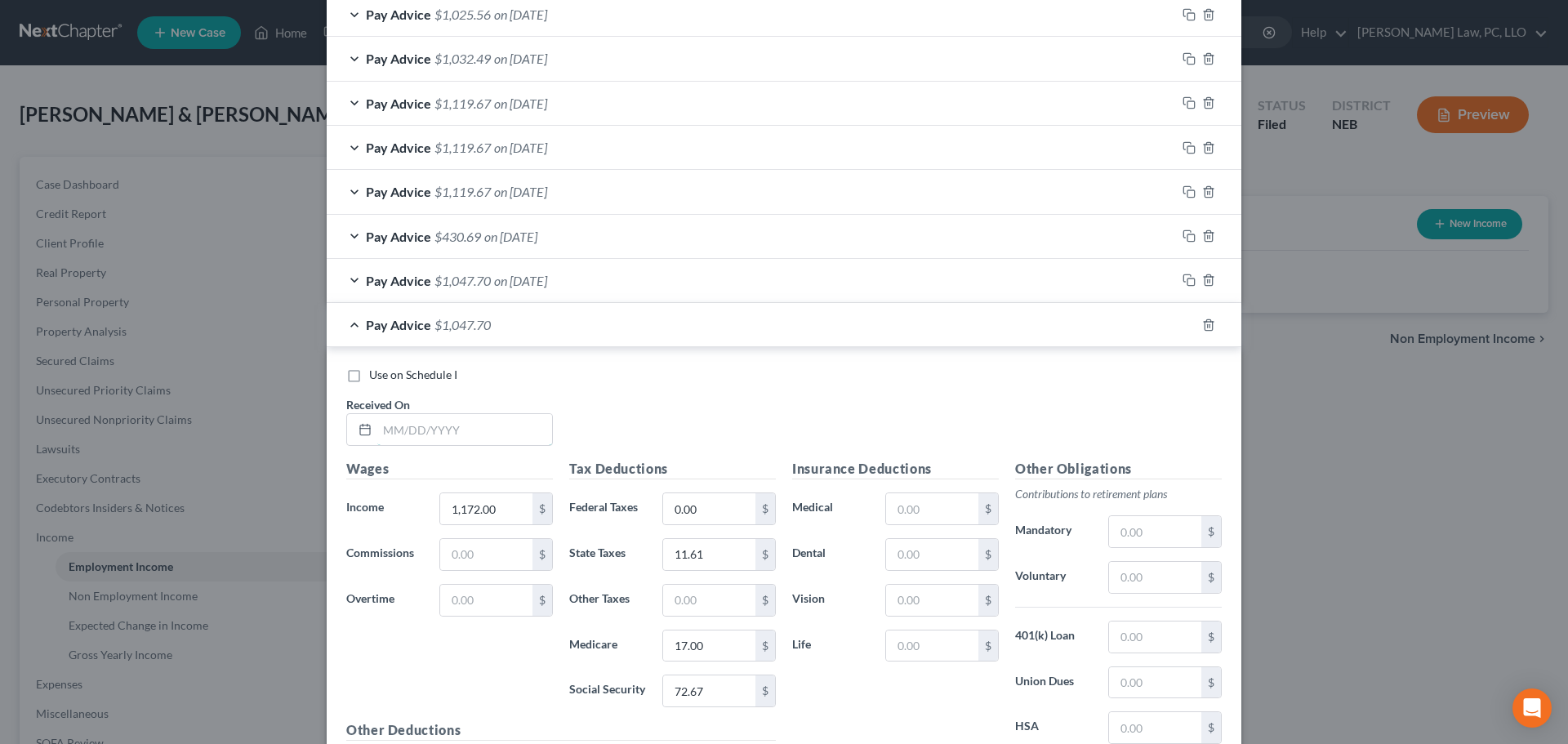
drag, startPoint x: 471, startPoint y: 414, endPoint x: 491, endPoint y: 375, distance: 43.8
click at [471, 414] on input "text" at bounding box center [465, 430] width 175 height 31
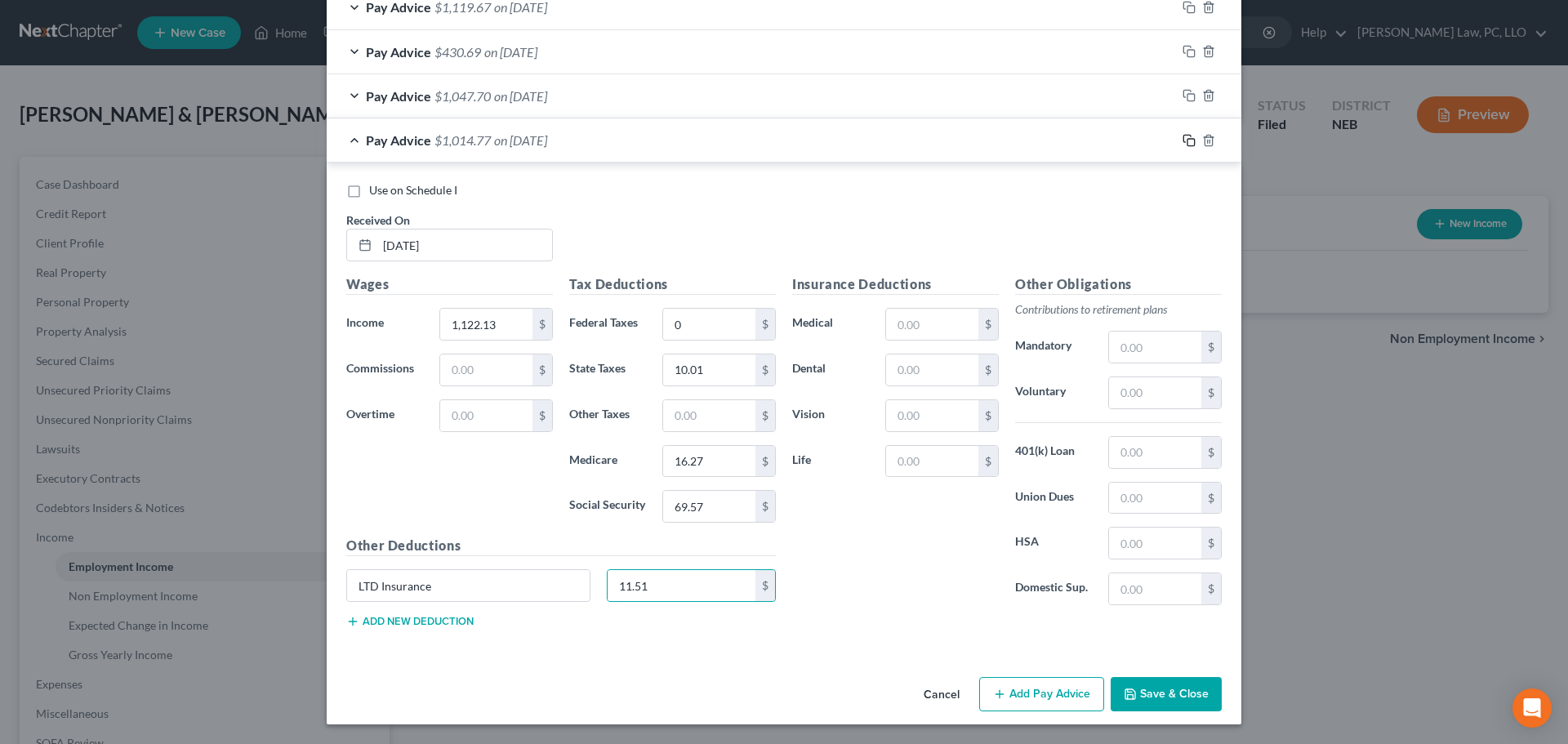
click at [1183, 137] on icon "button" at bounding box center [1189, 140] width 13 height 13
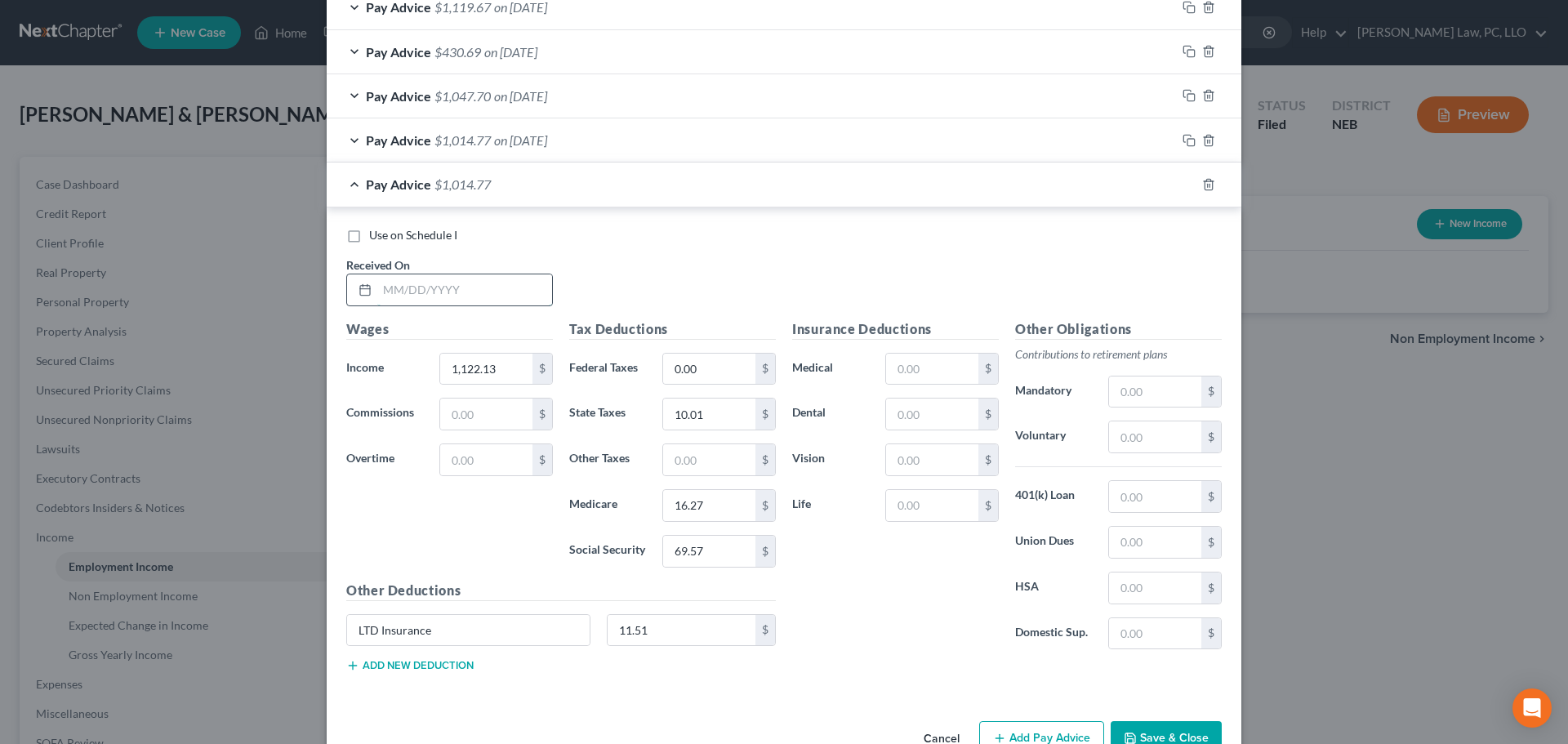
click at [493, 296] on input "text" at bounding box center [465, 290] width 175 height 31
click at [338, 185] on div "Pay Advice $612.31 on 08/08/2025" at bounding box center [751, 184] width 849 height 43
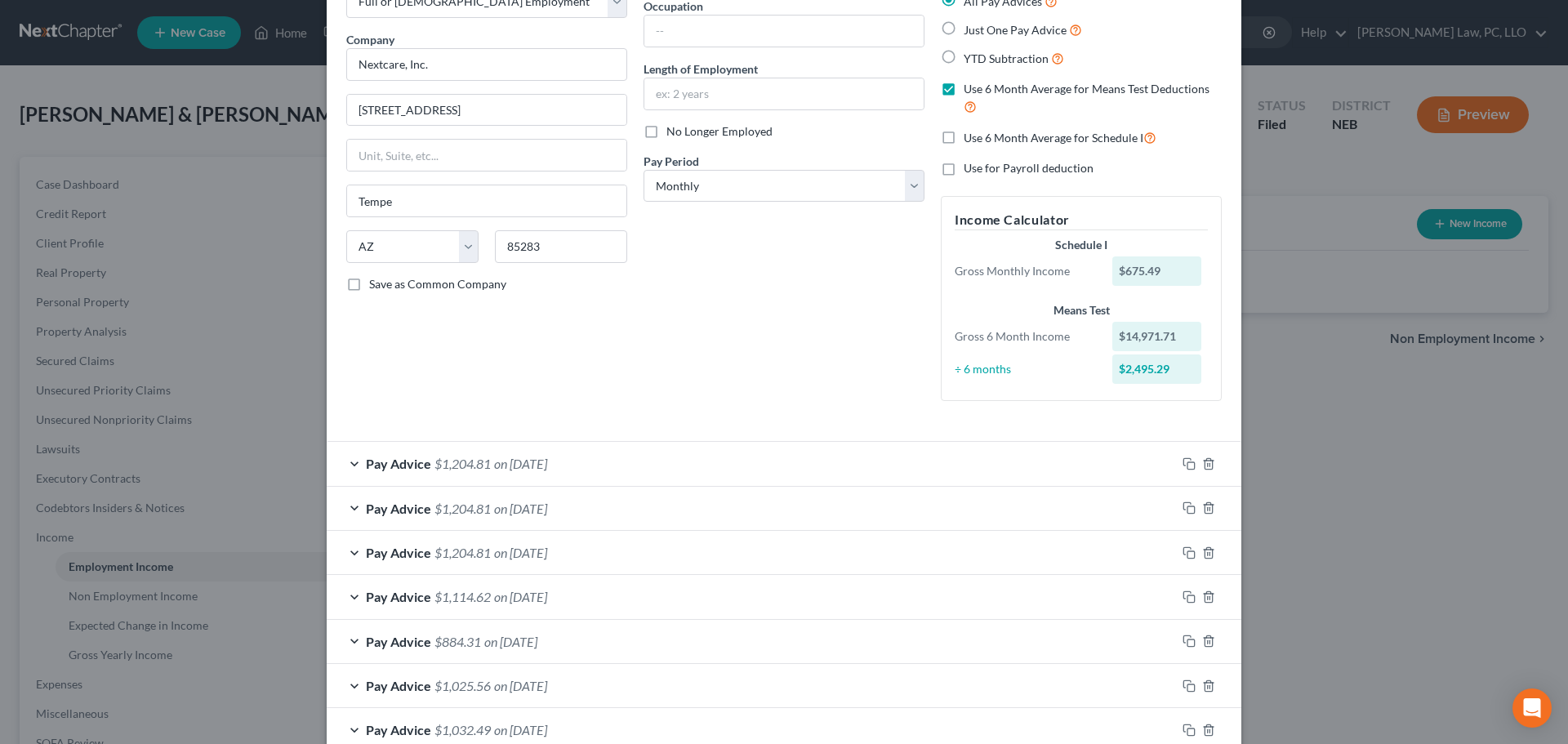
scroll to position [25, 0]
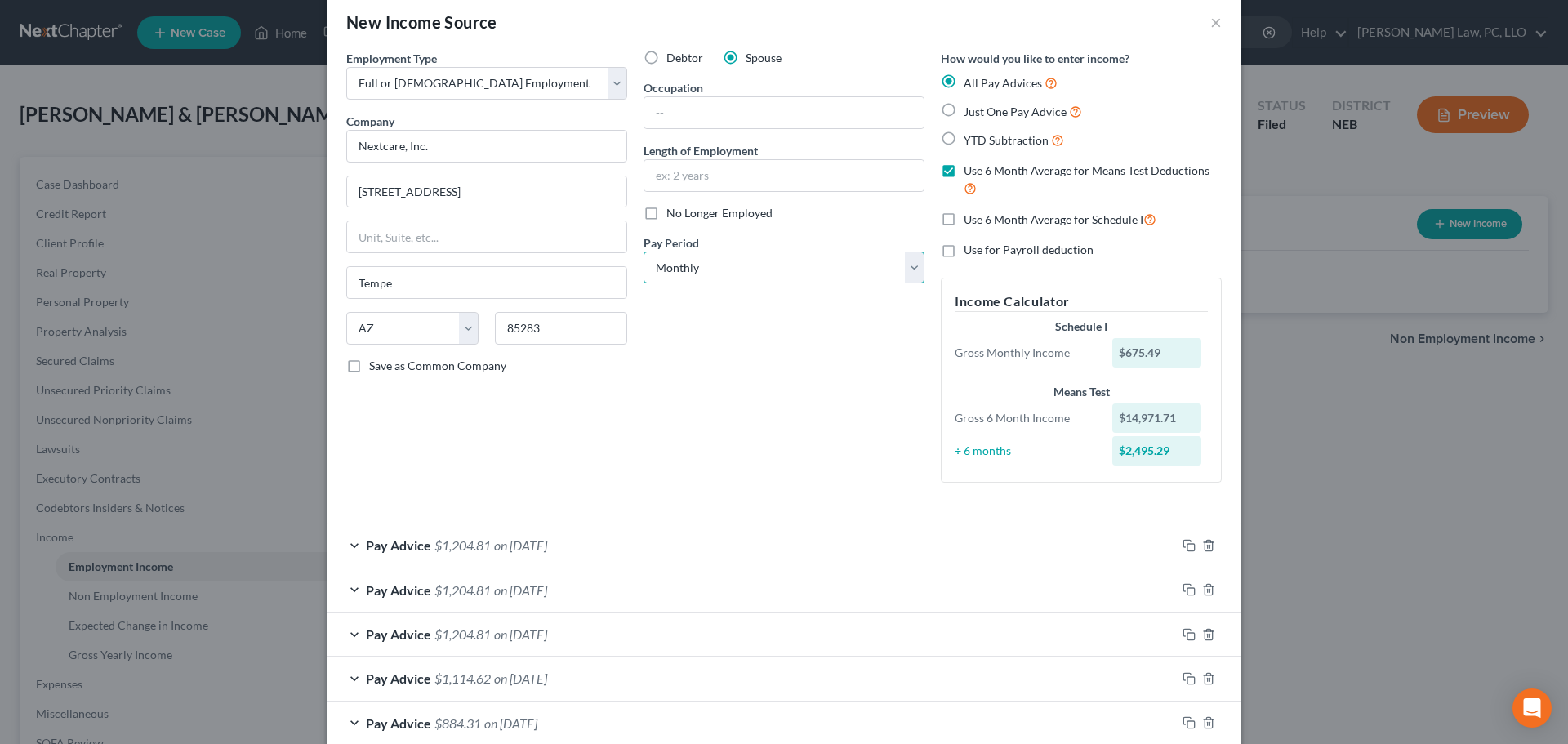
click at [752, 269] on select "Select Monthly Twice Monthly Every Other Week Weekly" at bounding box center [784, 268] width 281 height 33
click at [644, 252] on select "Select Monthly Twice Monthly Every Other Week Weekly" at bounding box center [784, 268] width 281 height 33
click at [964, 217] on label "Use 6 Month Average for Schedule I" at bounding box center [1060, 219] width 193 height 19
click at [970, 217] on input "Use 6 Month Average for Schedule I" at bounding box center [975, 214] width 11 height 11
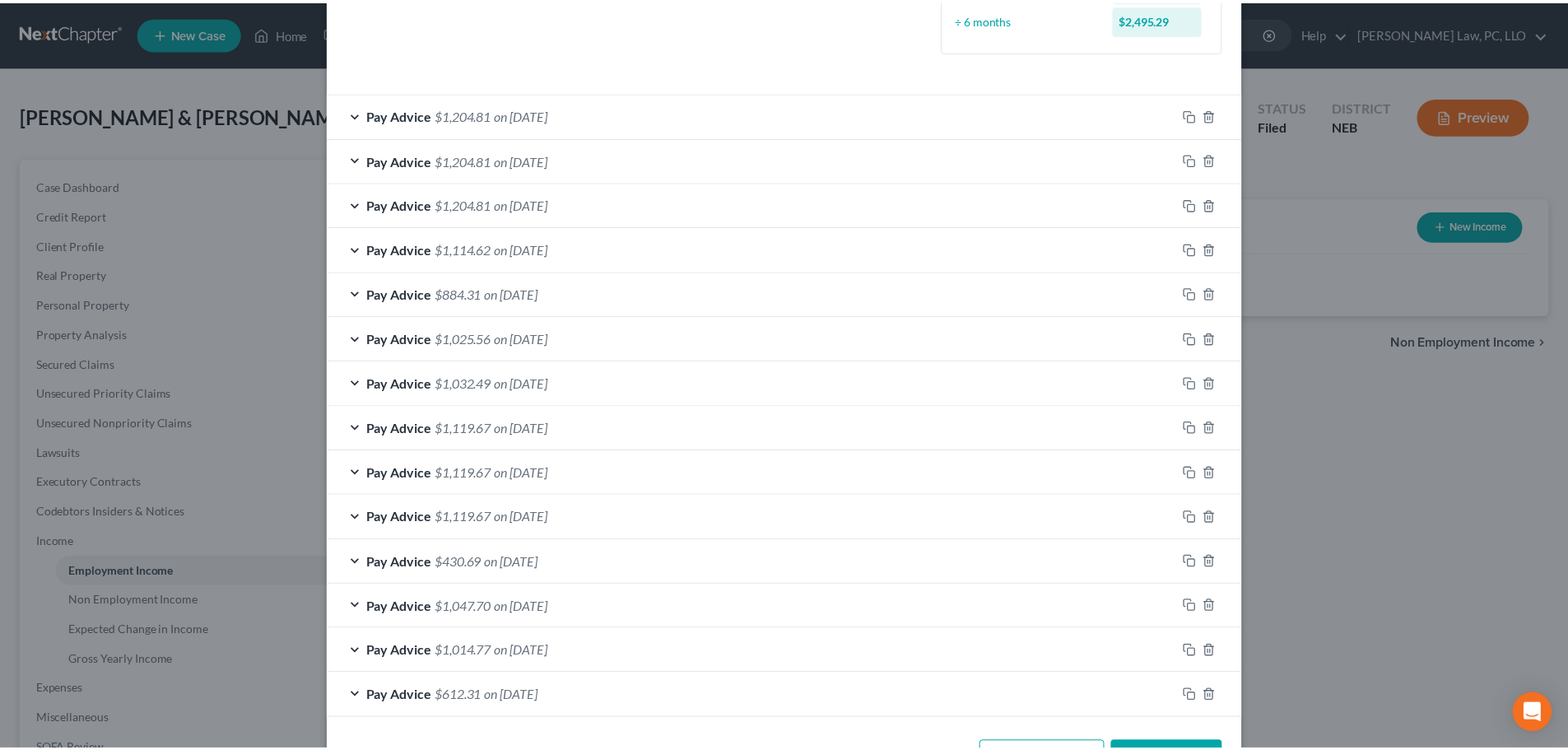
scroll to position [552, 0]
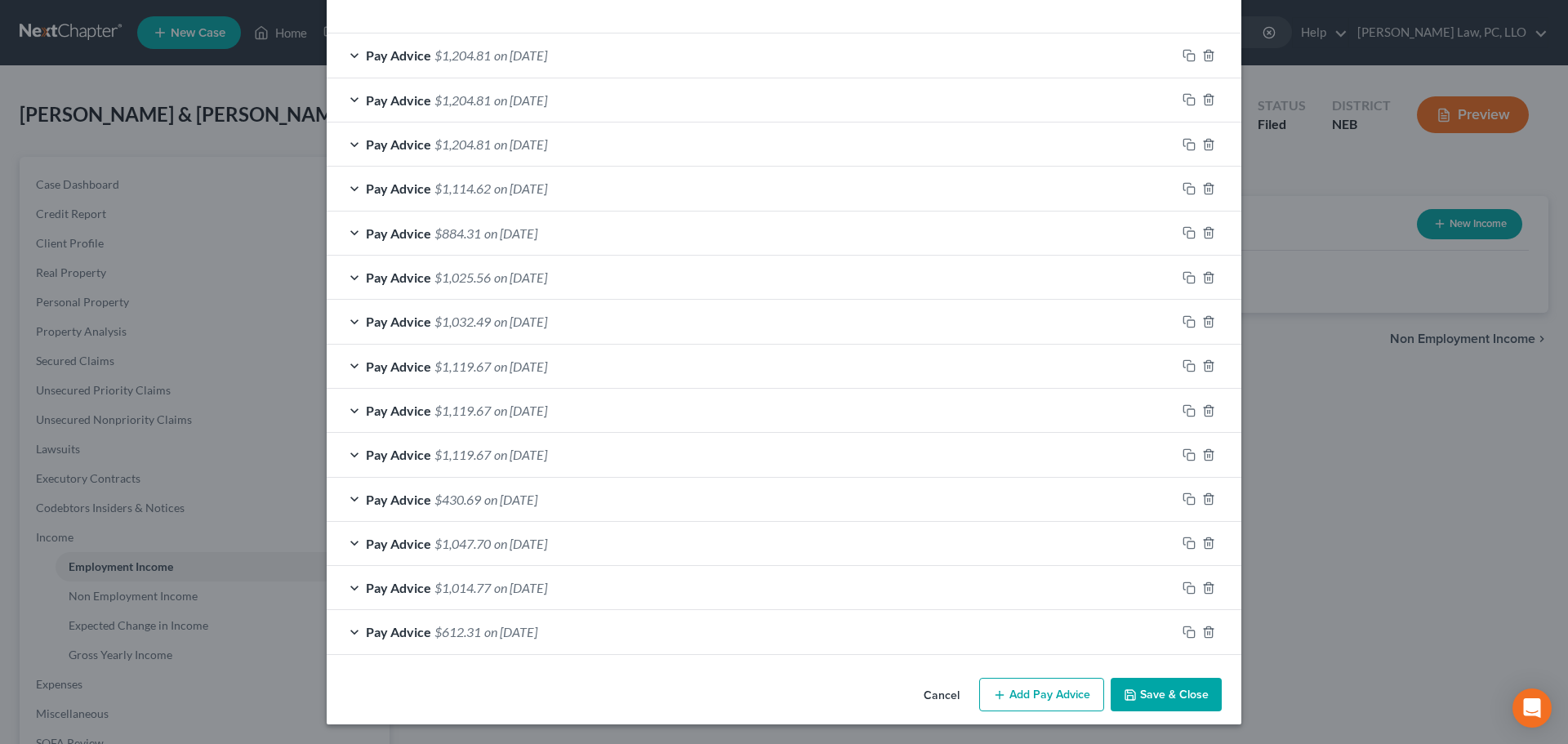
click at [1164, 691] on button "Save & Close" at bounding box center [1166, 695] width 111 height 35
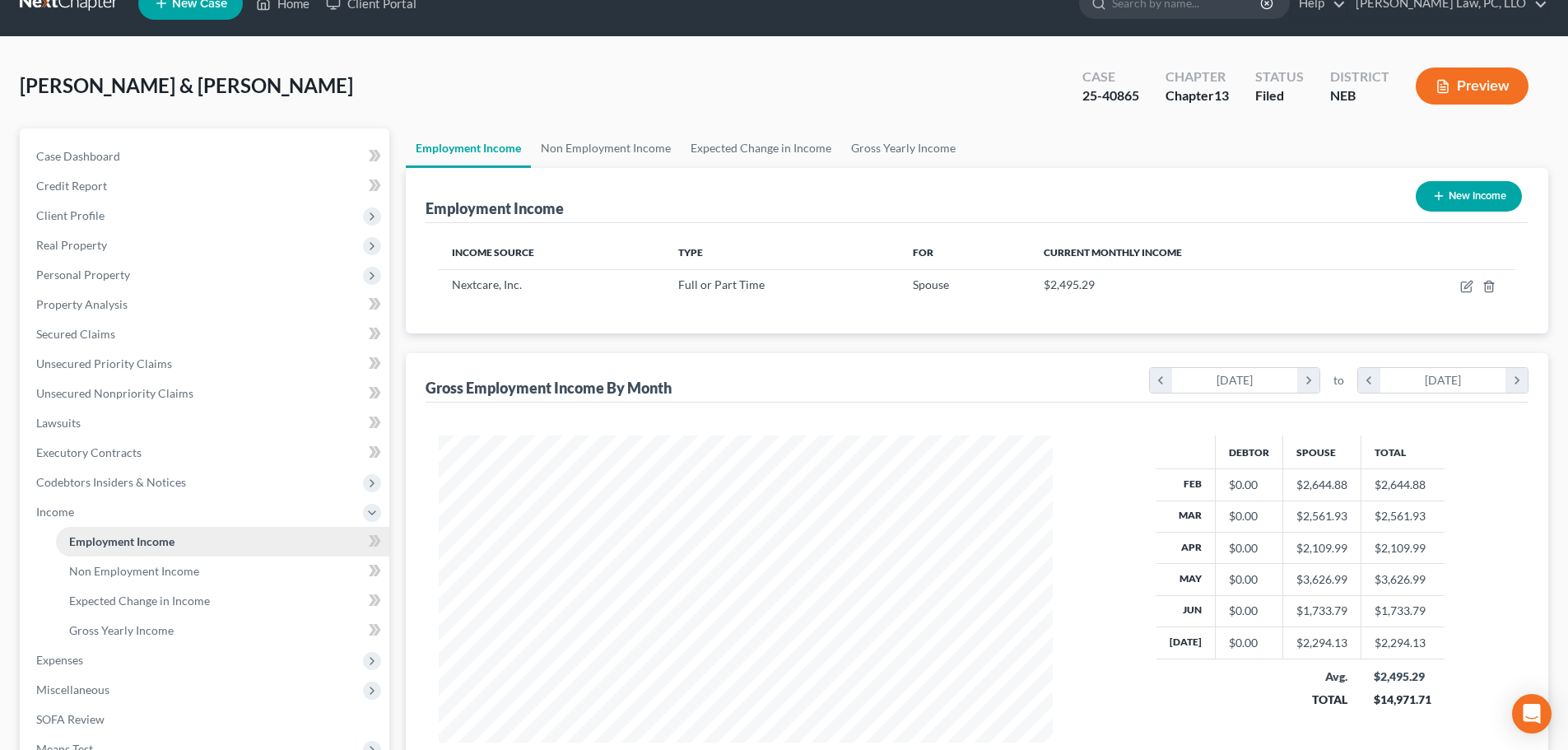
scroll to position [82, 0]
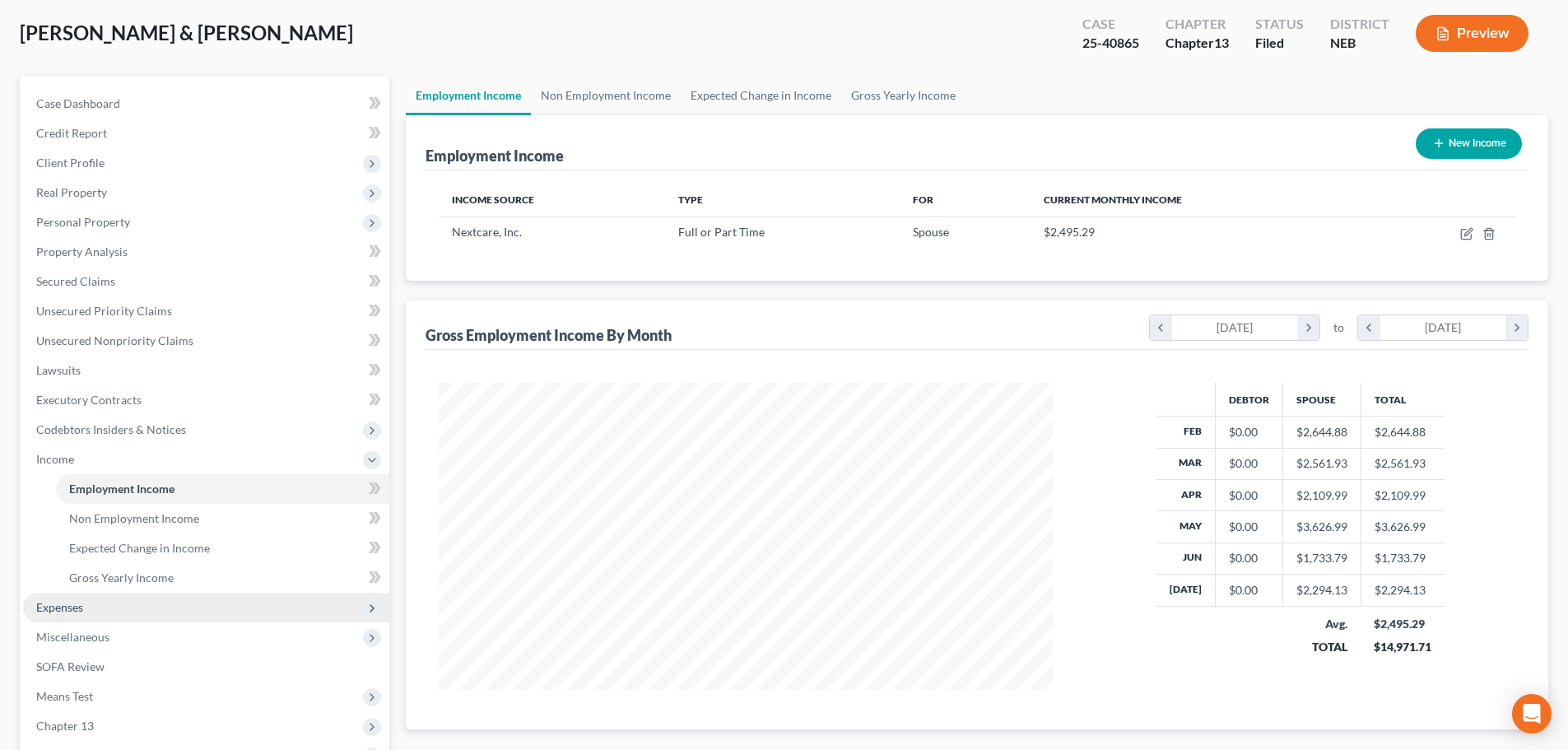
click at [66, 611] on span "Expenses" at bounding box center [59, 608] width 46 height 14
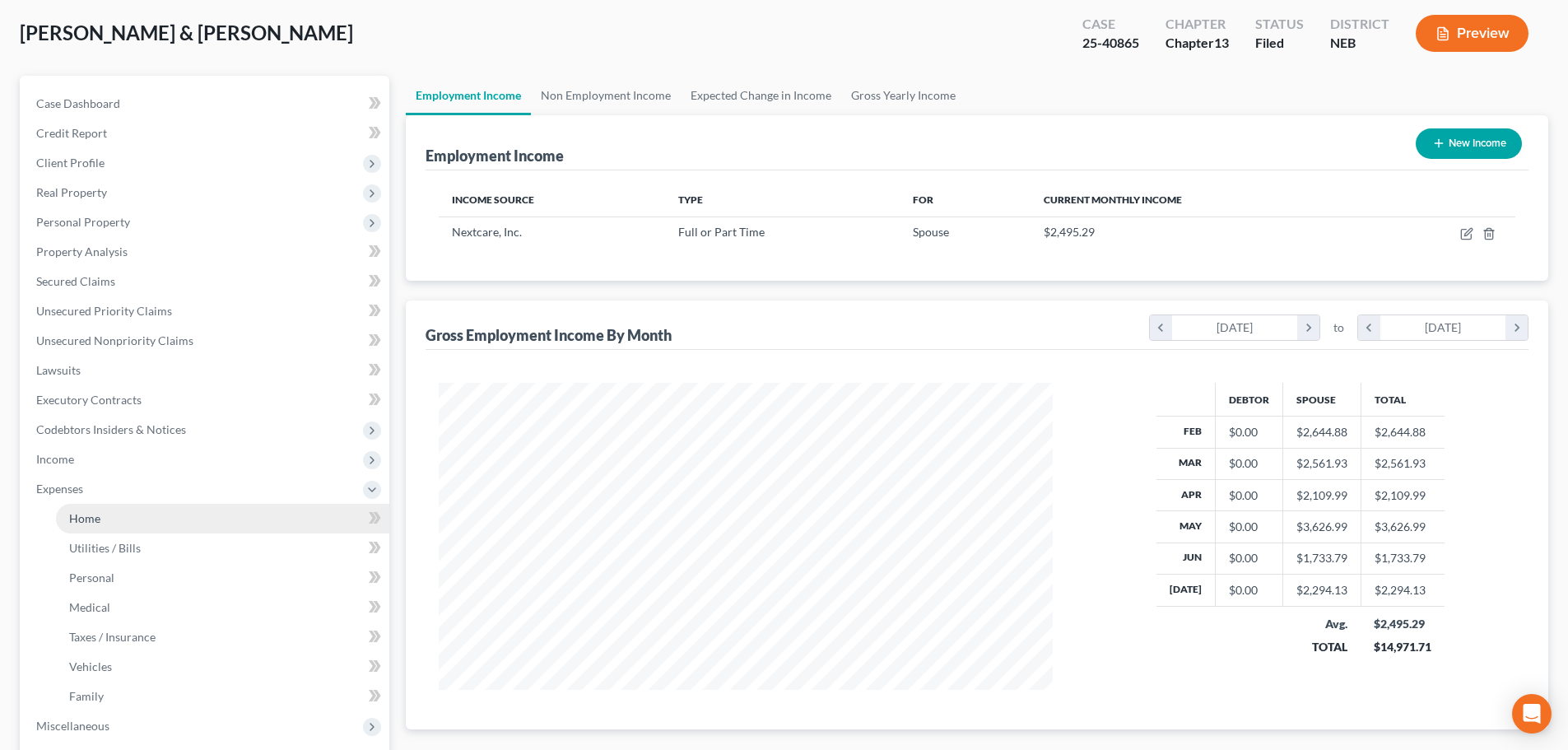
click at [79, 526] on link "Home" at bounding box center [223, 518] width 333 height 30
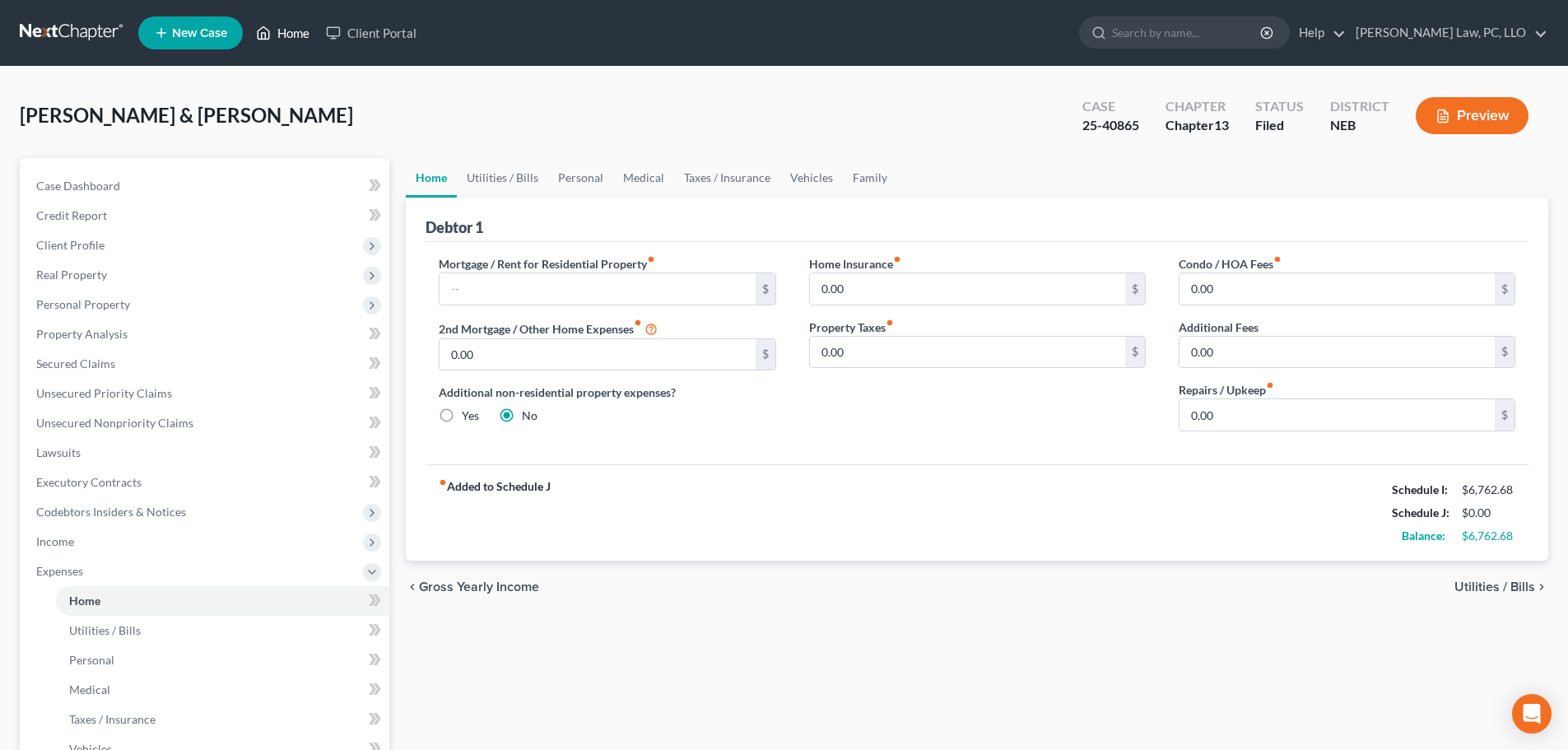
click at [298, 34] on link "Home" at bounding box center [283, 33] width 70 height 30
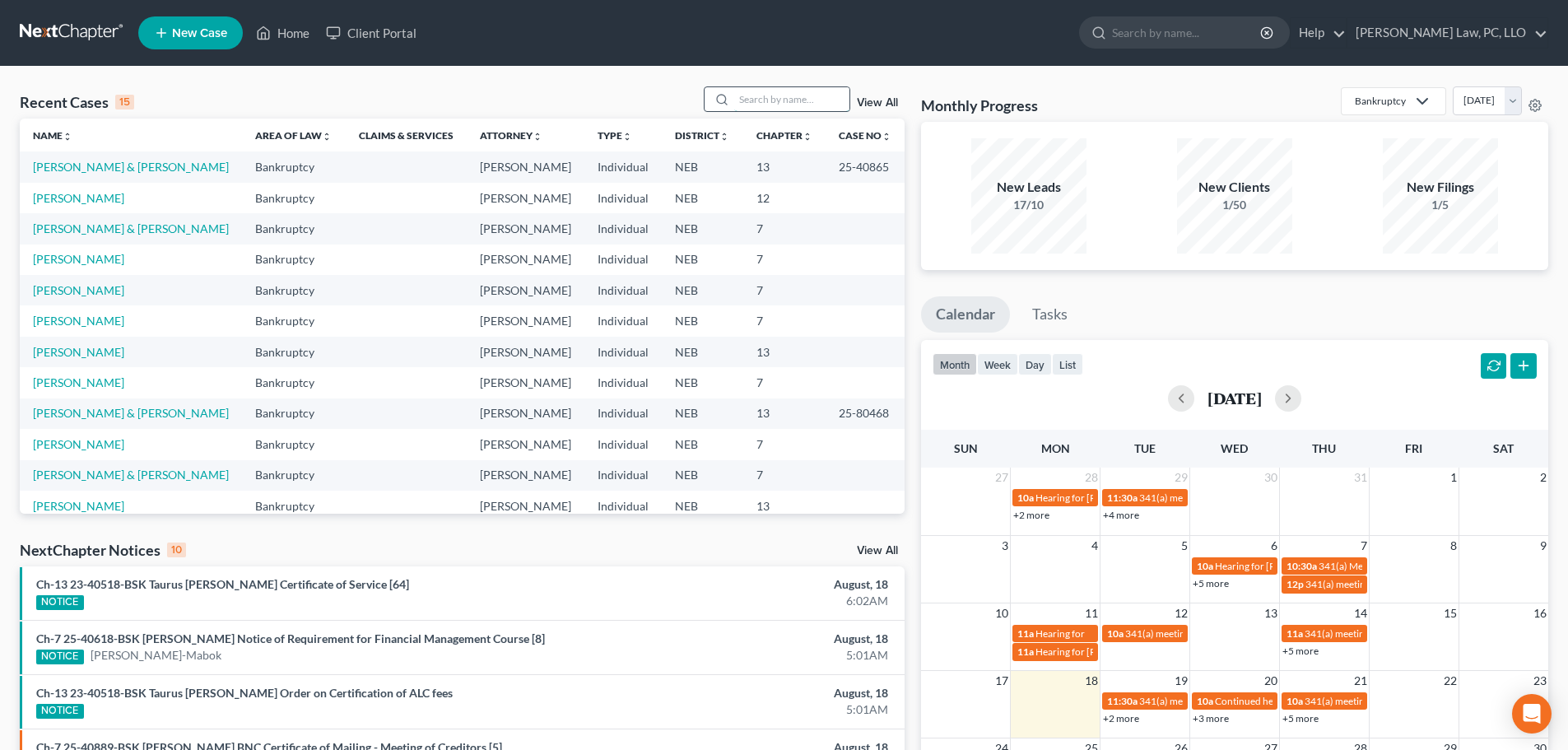
click at [758, 96] on input "search" at bounding box center [791, 99] width 115 height 24
click at [69, 476] on link "[PERSON_NAME] & [PERSON_NAME]" at bounding box center [131, 475] width 196 height 14
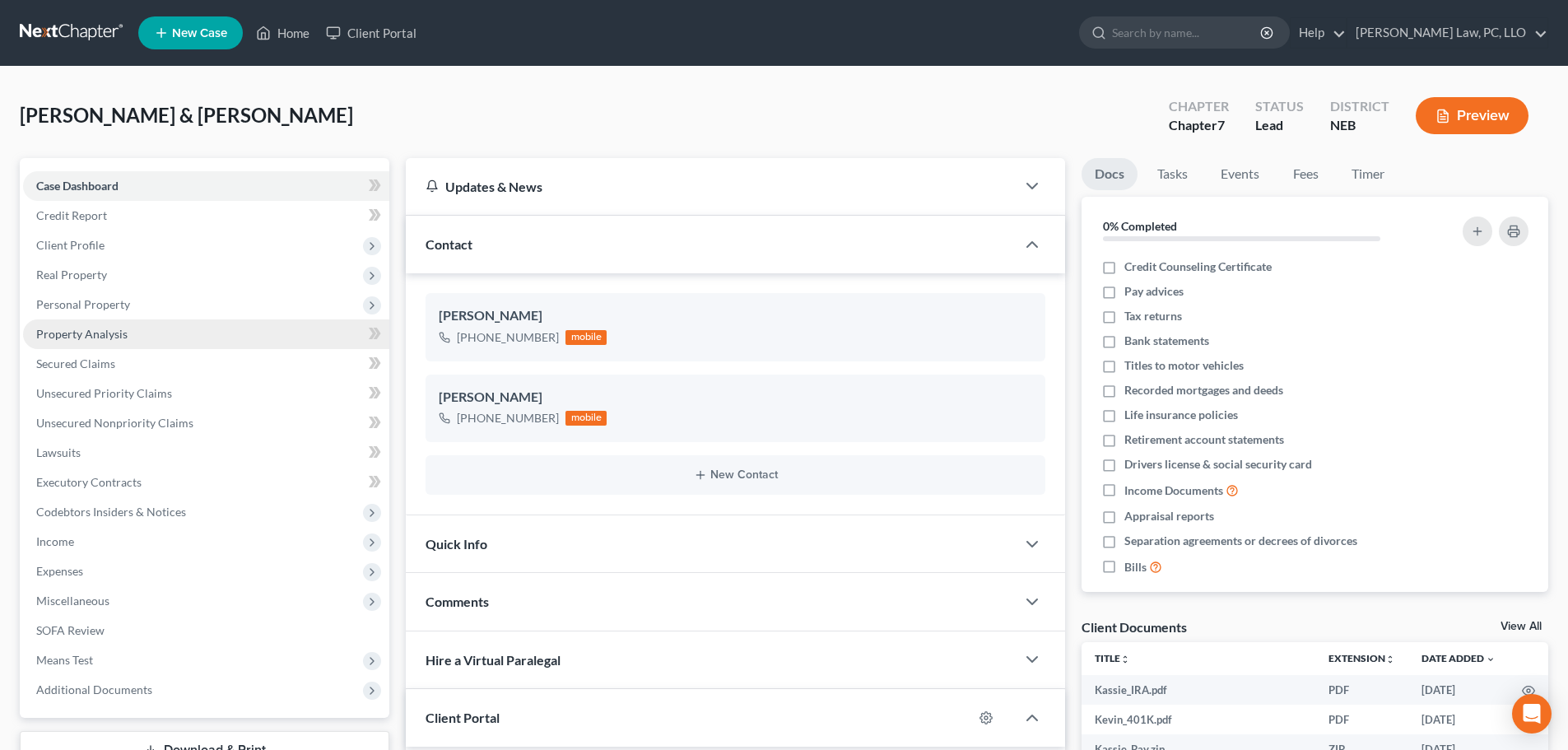
drag, startPoint x: 123, startPoint y: 309, endPoint x: 179, endPoint y: 336, distance: 62.2
click at [123, 309] on span "Personal Property" at bounding box center [82, 304] width 94 height 14
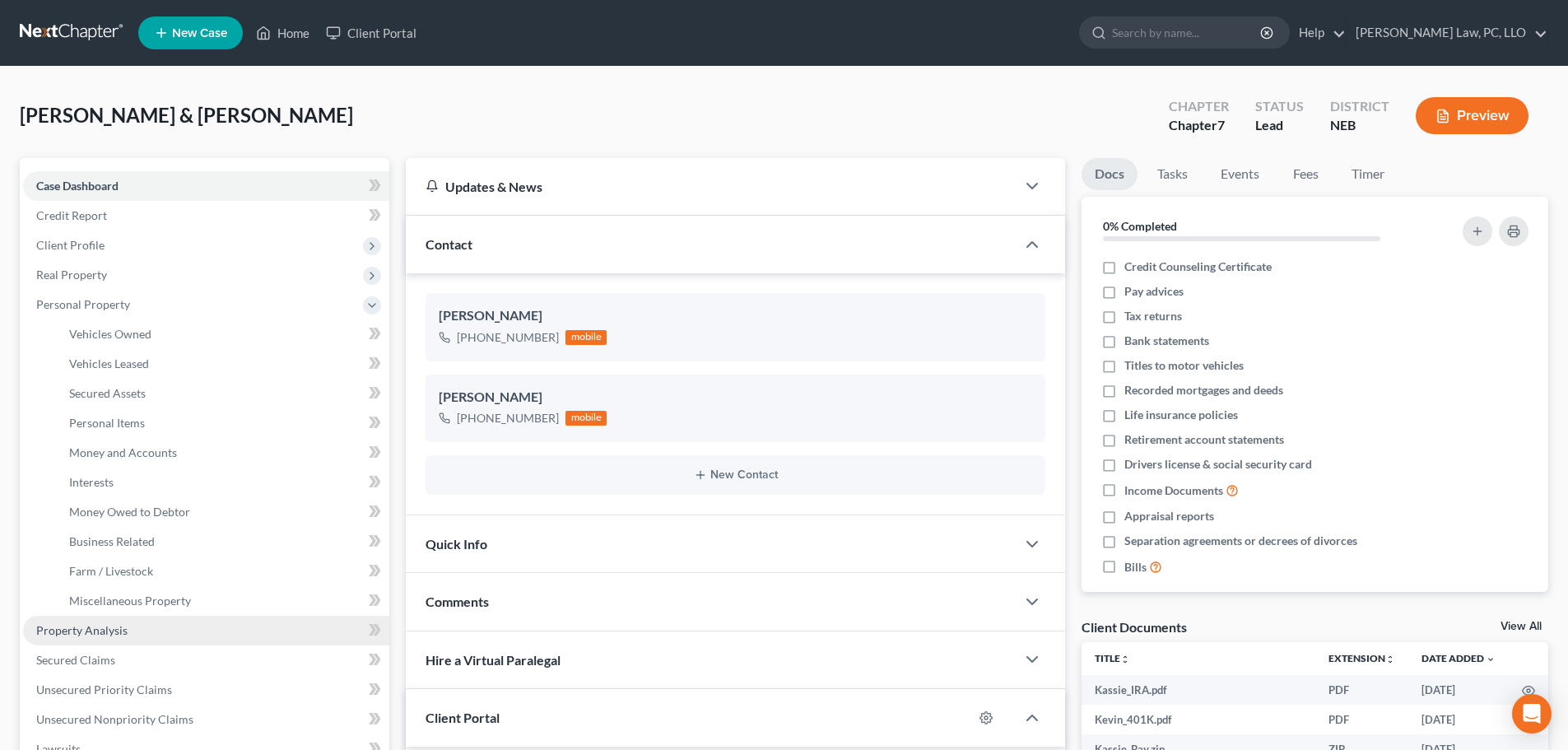
scroll to position [222, 0]
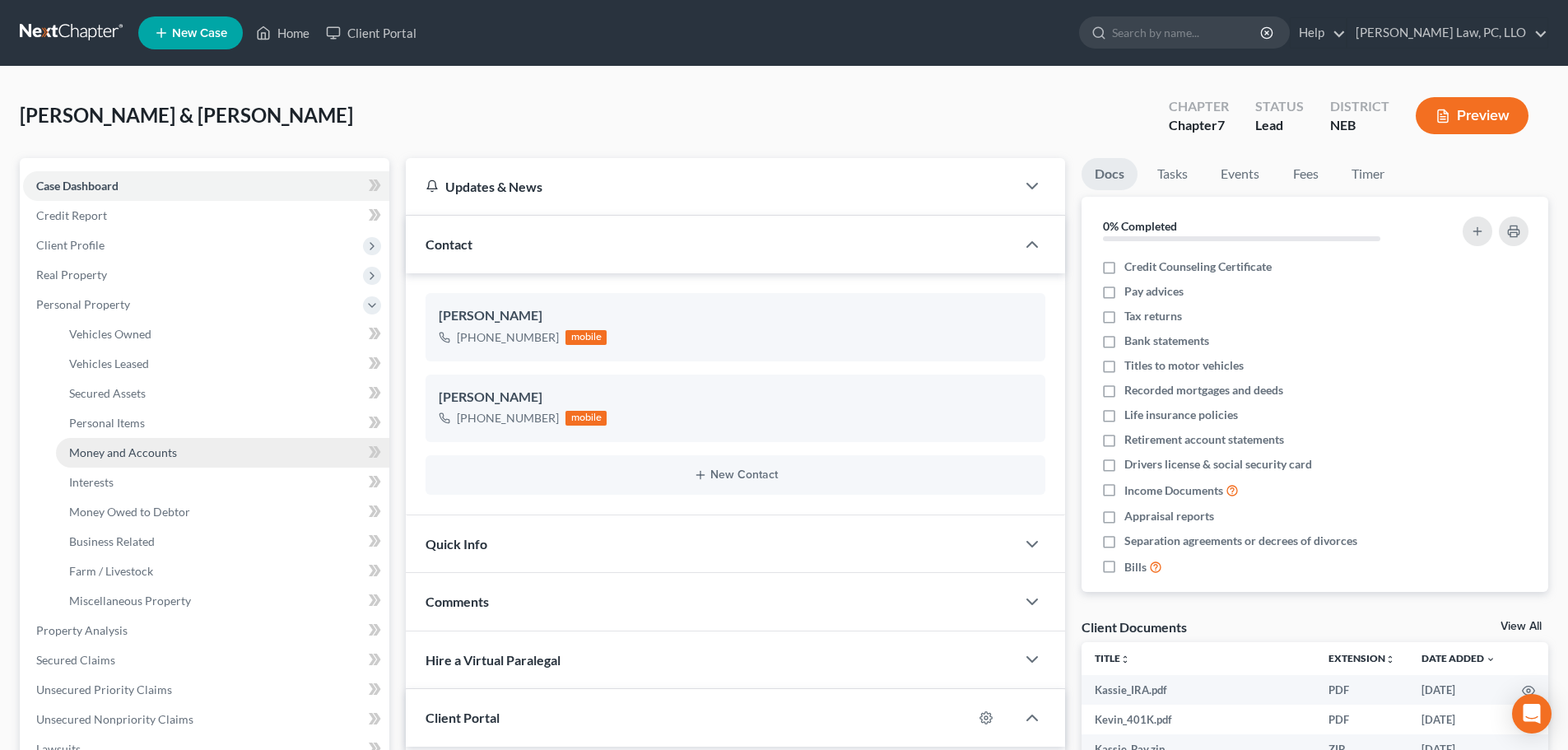
click at [158, 450] on span "Money and Accounts" at bounding box center [122, 453] width 108 height 14
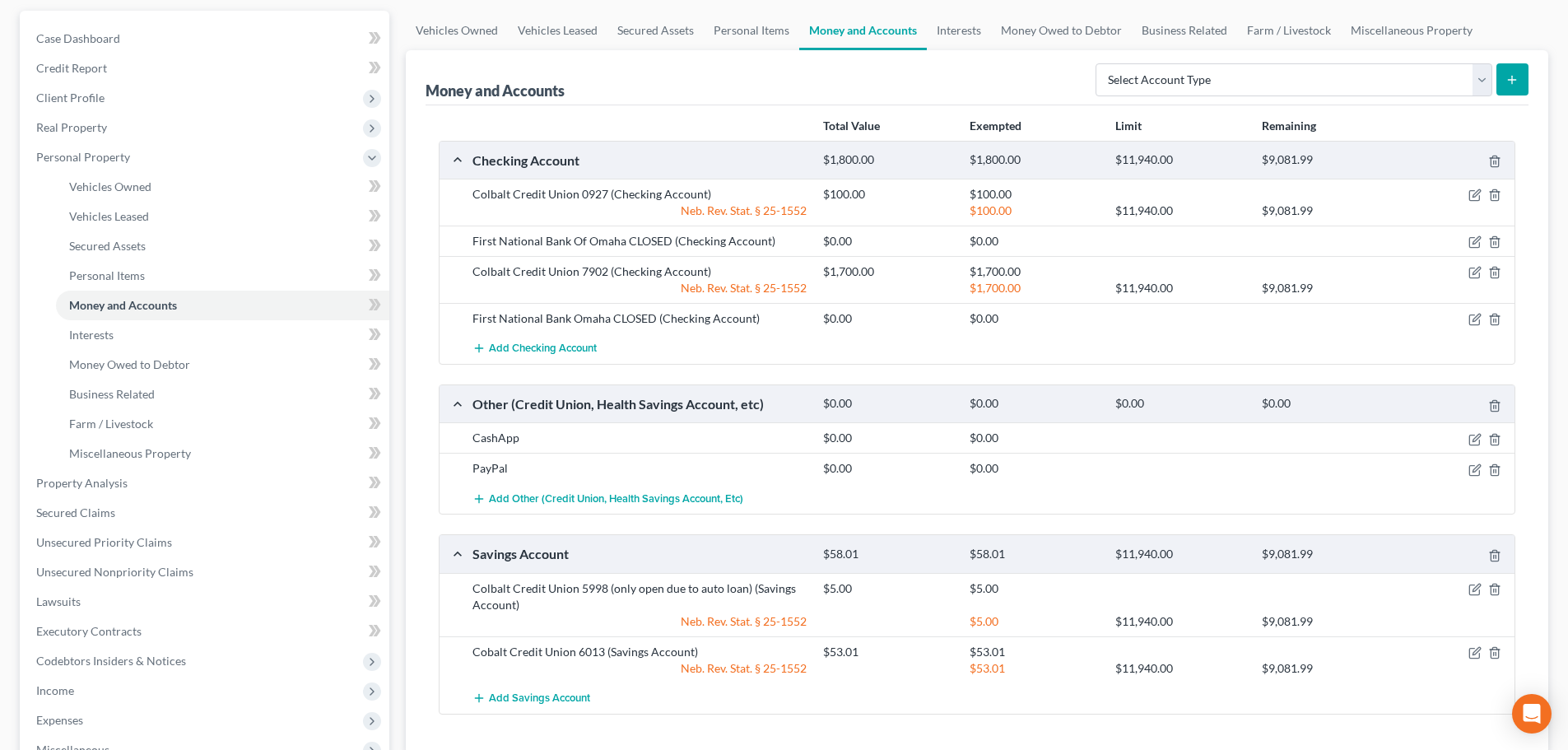
scroll to position [165, 0]
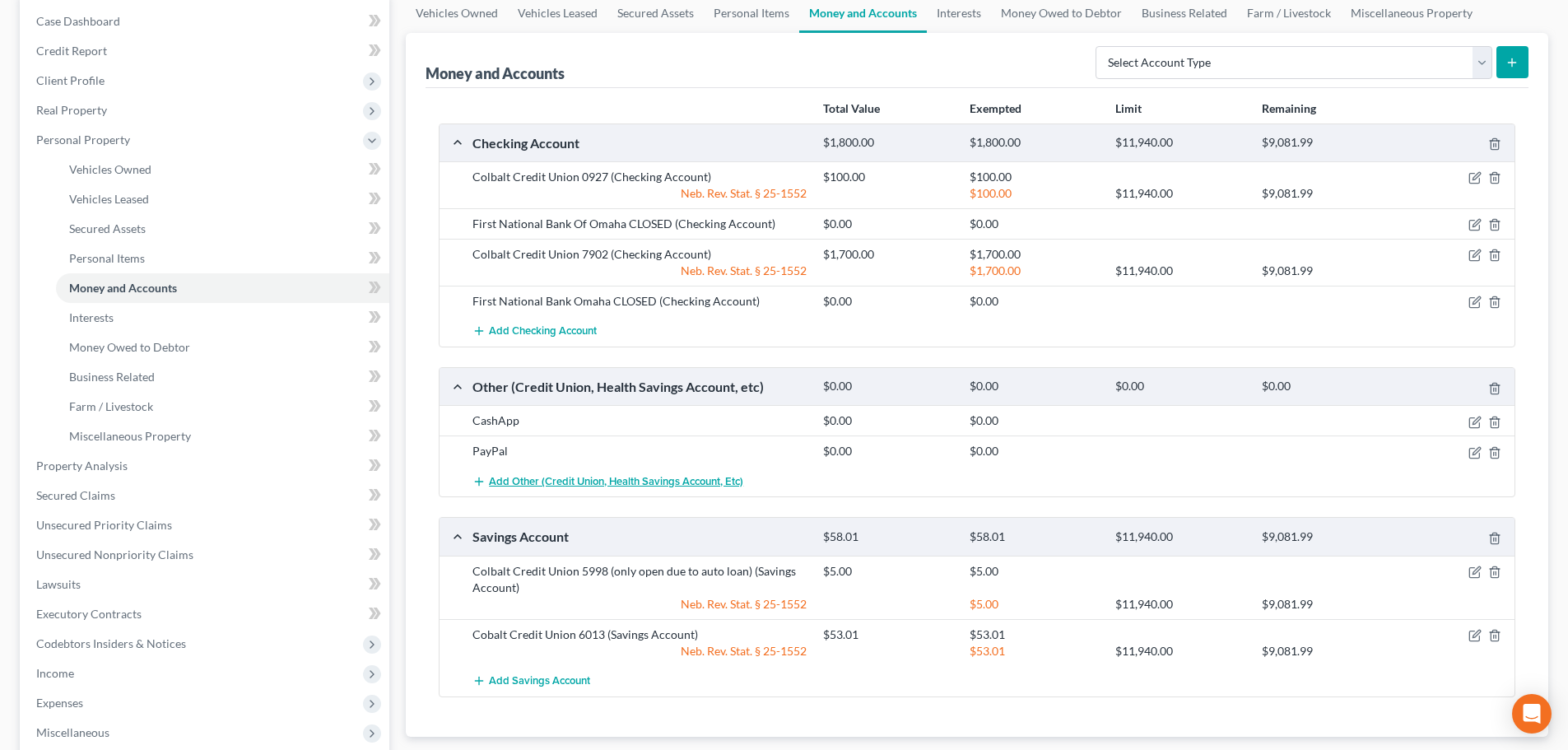
click at [496, 483] on span "Add Other (Credit Union, Health Savings Account, etc)" at bounding box center [616, 482] width 255 height 14
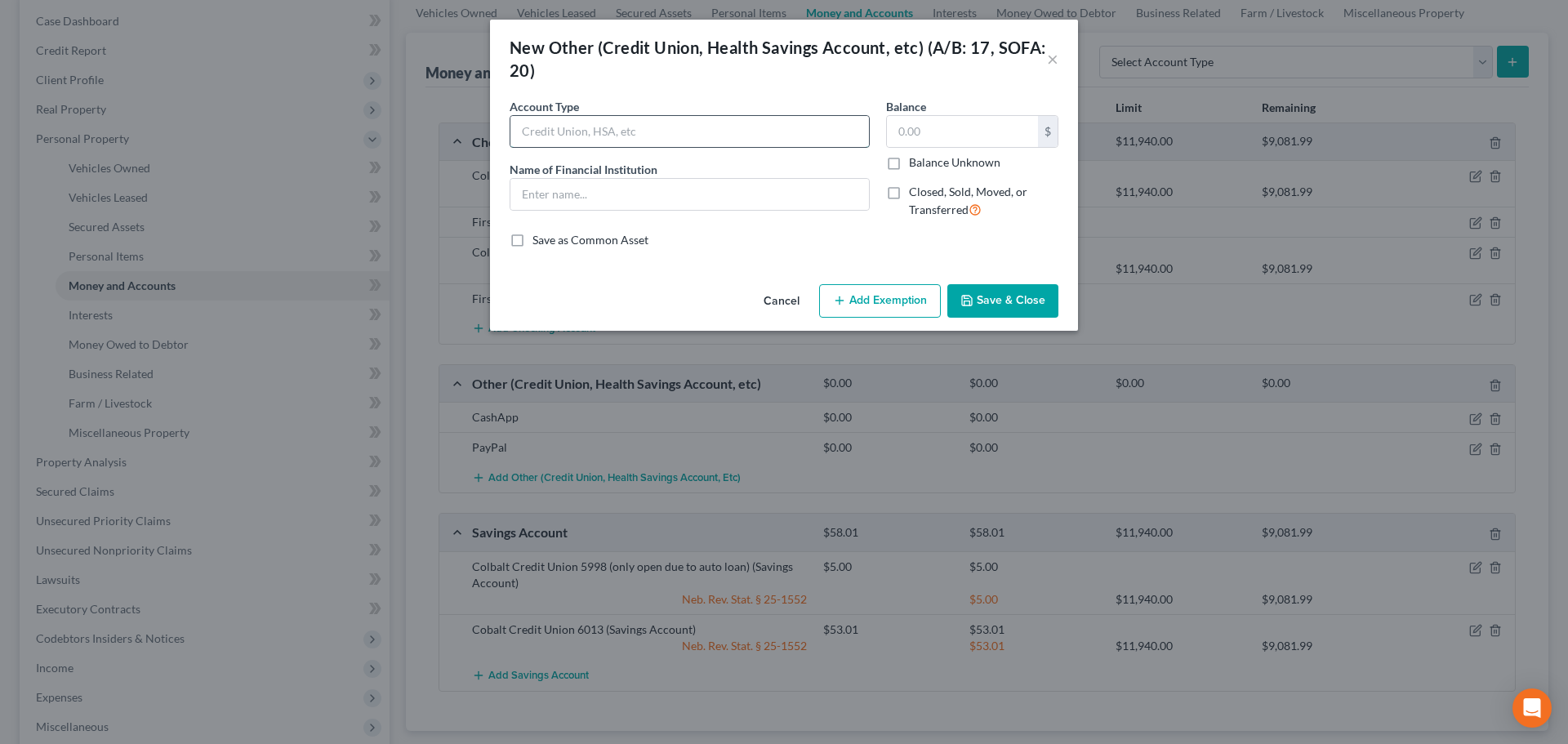
click at [589, 133] on input "text" at bounding box center [689, 132] width 358 height 31
click at [595, 191] on input "text" at bounding box center [689, 194] width 358 height 31
click at [591, 191] on input "Robinhood Inbestment Account" at bounding box center [689, 194] width 358 height 31
click at [993, 109] on div "Balance $ Balance Unknown Balance Undetermined $ Balance Unknown" at bounding box center [971, 135] width 172 height 73
click at [970, 126] on input "text" at bounding box center [962, 132] width 151 height 31
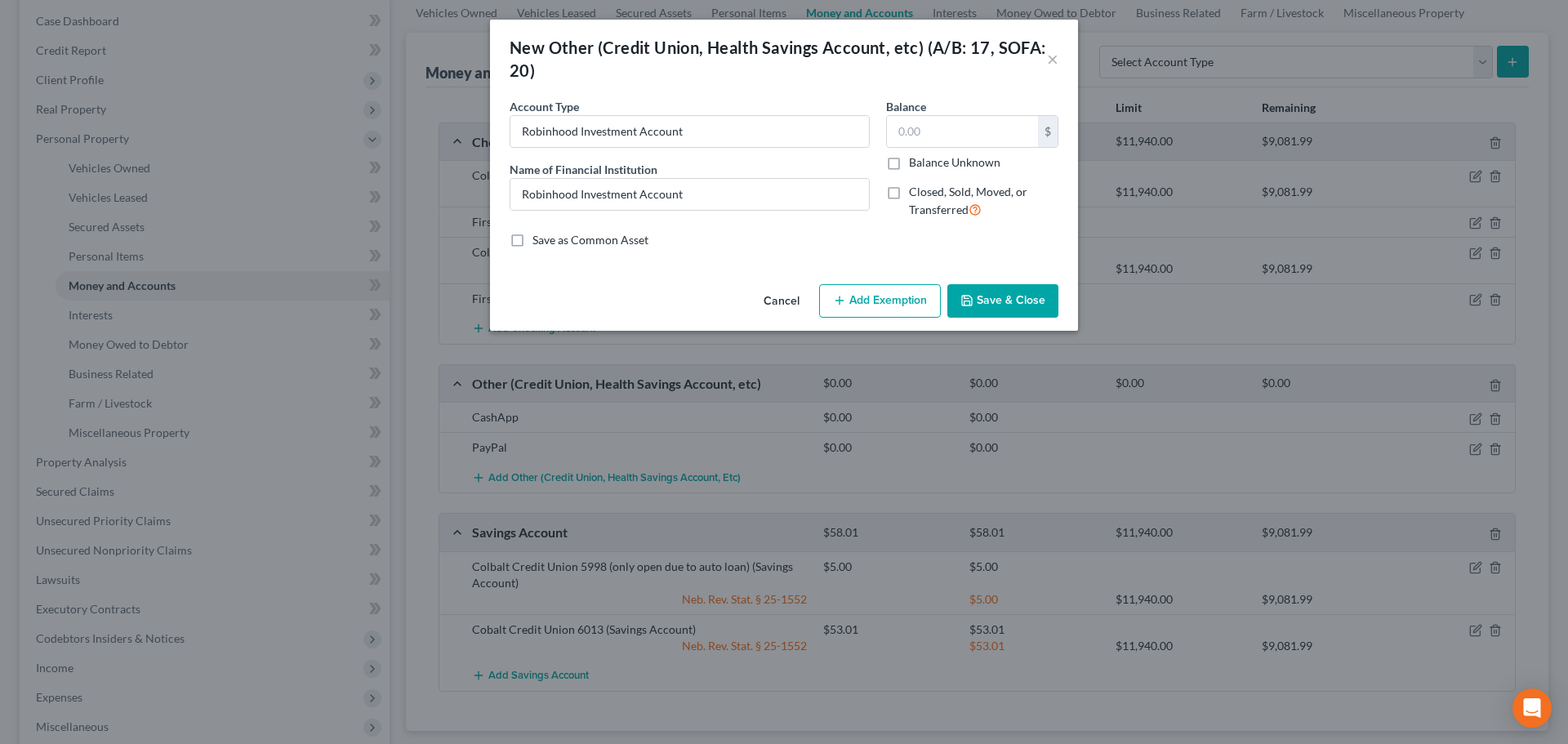
click at [790, 300] on button "Cancel" at bounding box center [781, 302] width 62 height 33
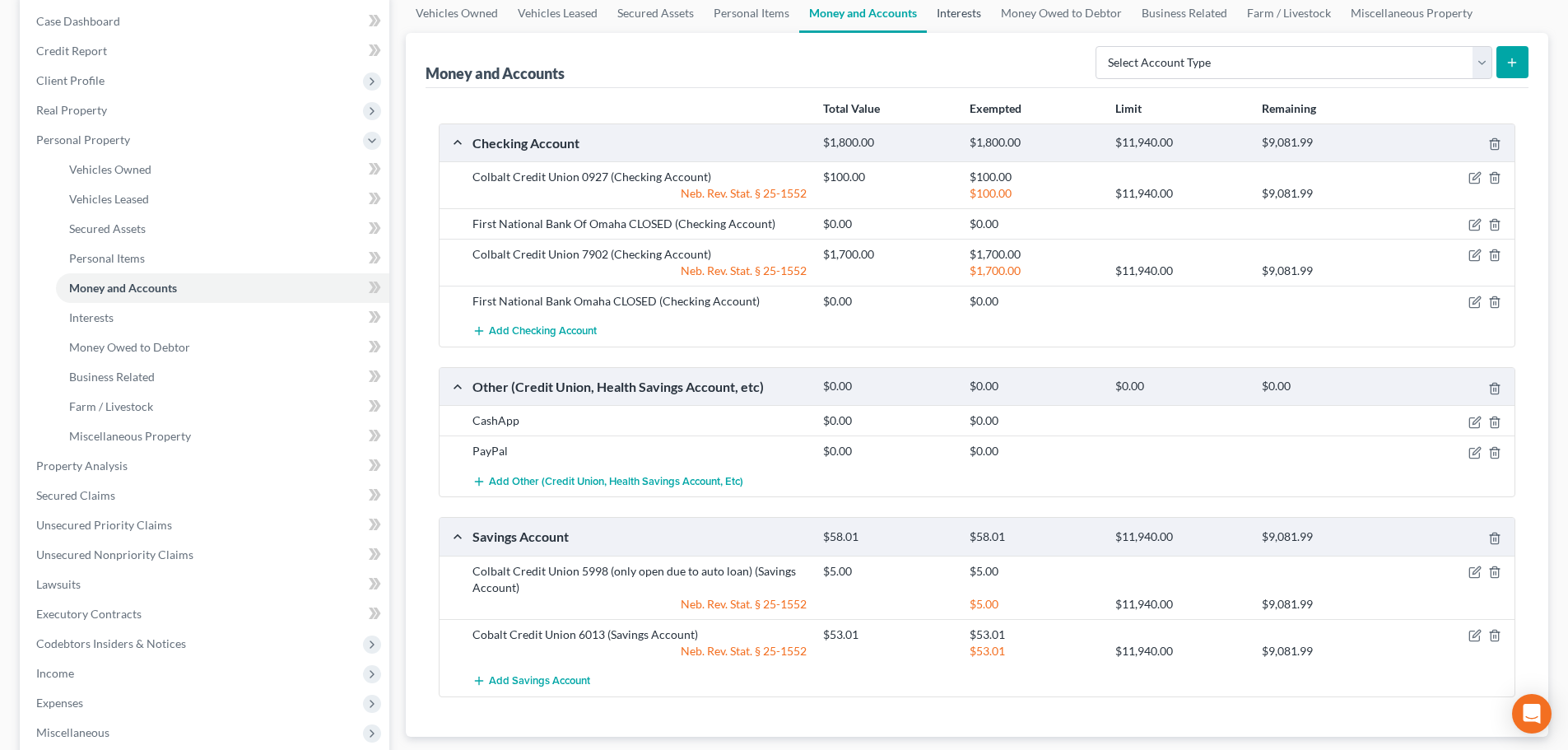
drag, startPoint x: 945, startPoint y: 16, endPoint x: 1012, endPoint y: 50, distance: 75.1
click at [945, 16] on link "Interests" at bounding box center [959, 13] width 64 height 40
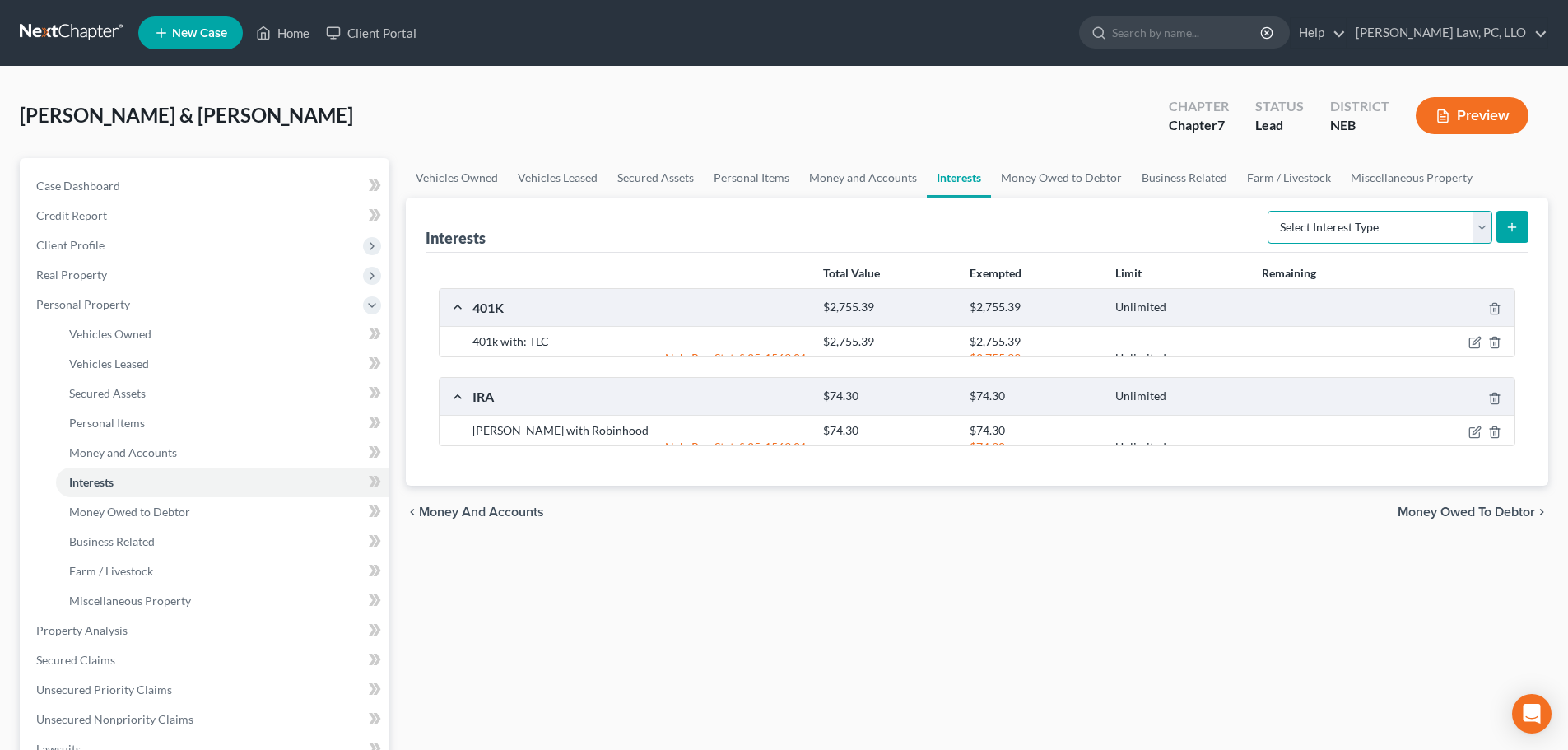
click at [1359, 236] on select "Select Interest Type 401K (A/B: 21) Annuity (A/B: 23) Bond (A/B: 18) Education …" at bounding box center [1380, 228] width 225 height 33
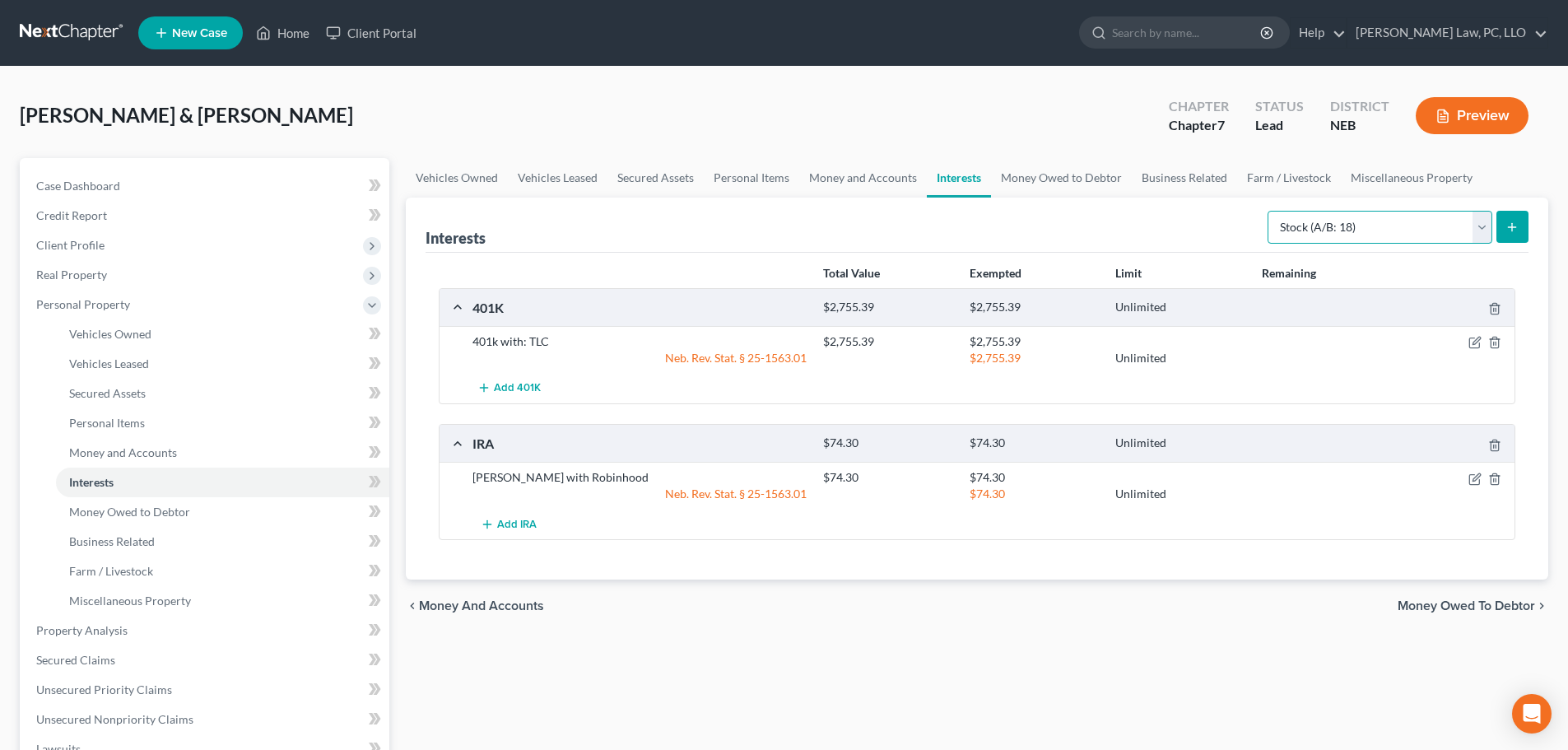
click at [1270, 211] on select "Select Interest Type 401K (A/B: 21) Annuity (A/B: 23) Bond (A/B: 18) Education …" at bounding box center [1380, 228] width 225 height 33
click at [1509, 235] on button "submit" at bounding box center [1512, 227] width 32 height 32
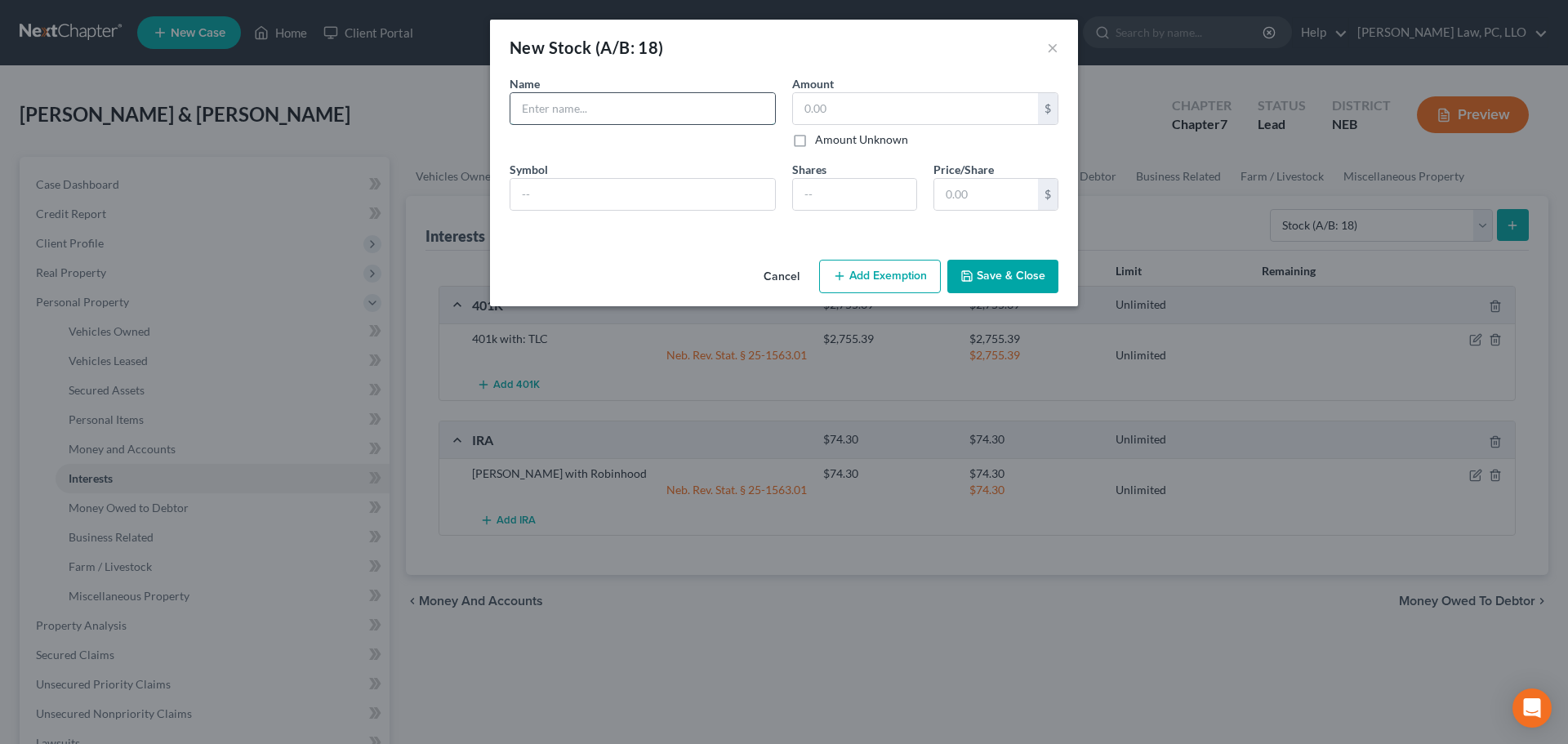
click at [612, 112] on input "text" at bounding box center [642, 109] width 264 height 31
click at [845, 117] on input "text" at bounding box center [915, 109] width 245 height 31
drag, startPoint x: 881, startPoint y: 278, endPoint x: 813, endPoint y: 340, distance: 92.0
click at [881, 279] on button "Add Exemption" at bounding box center [879, 277] width 122 height 35
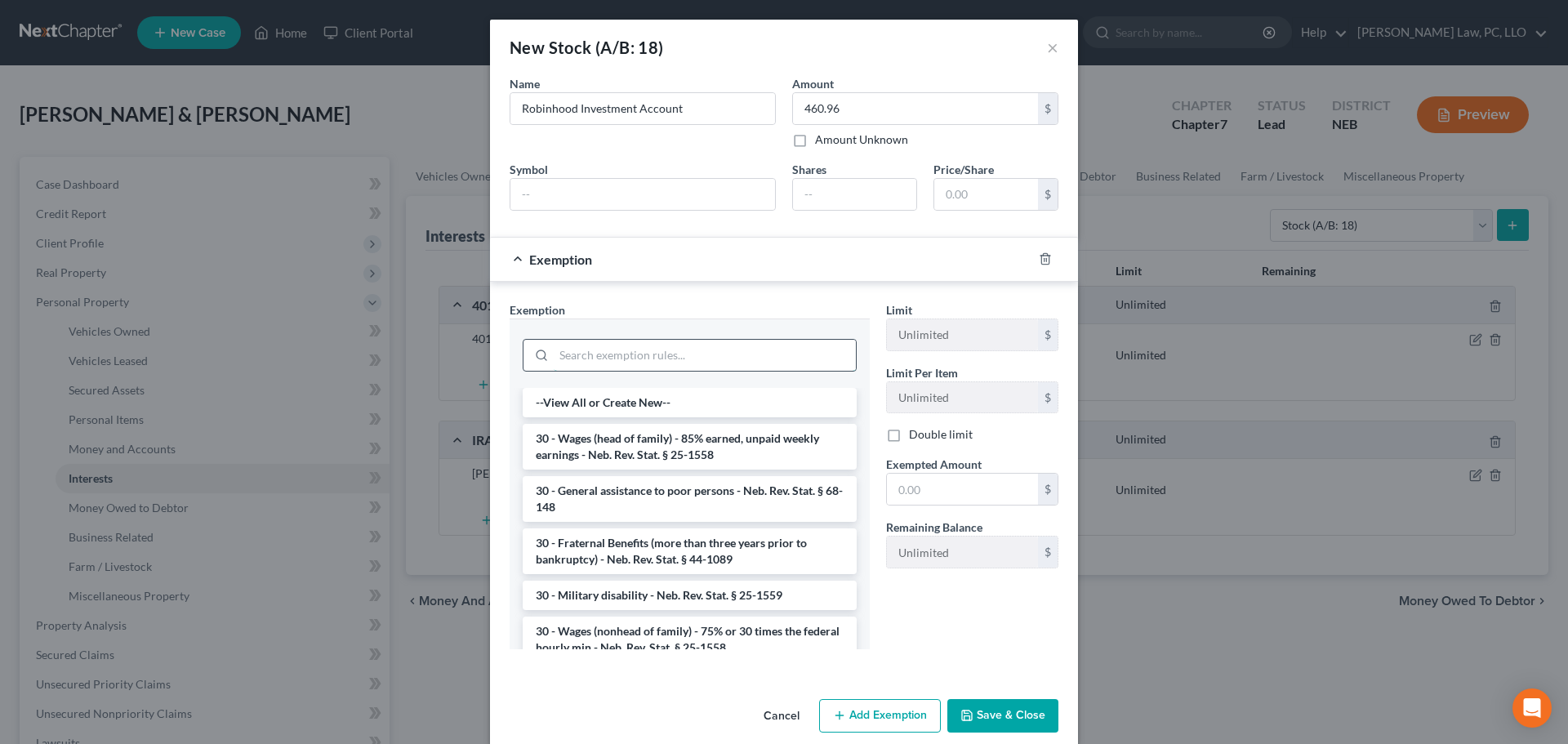
click at [578, 360] on input "search" at bounding box center [704, 356] width 302 height 31
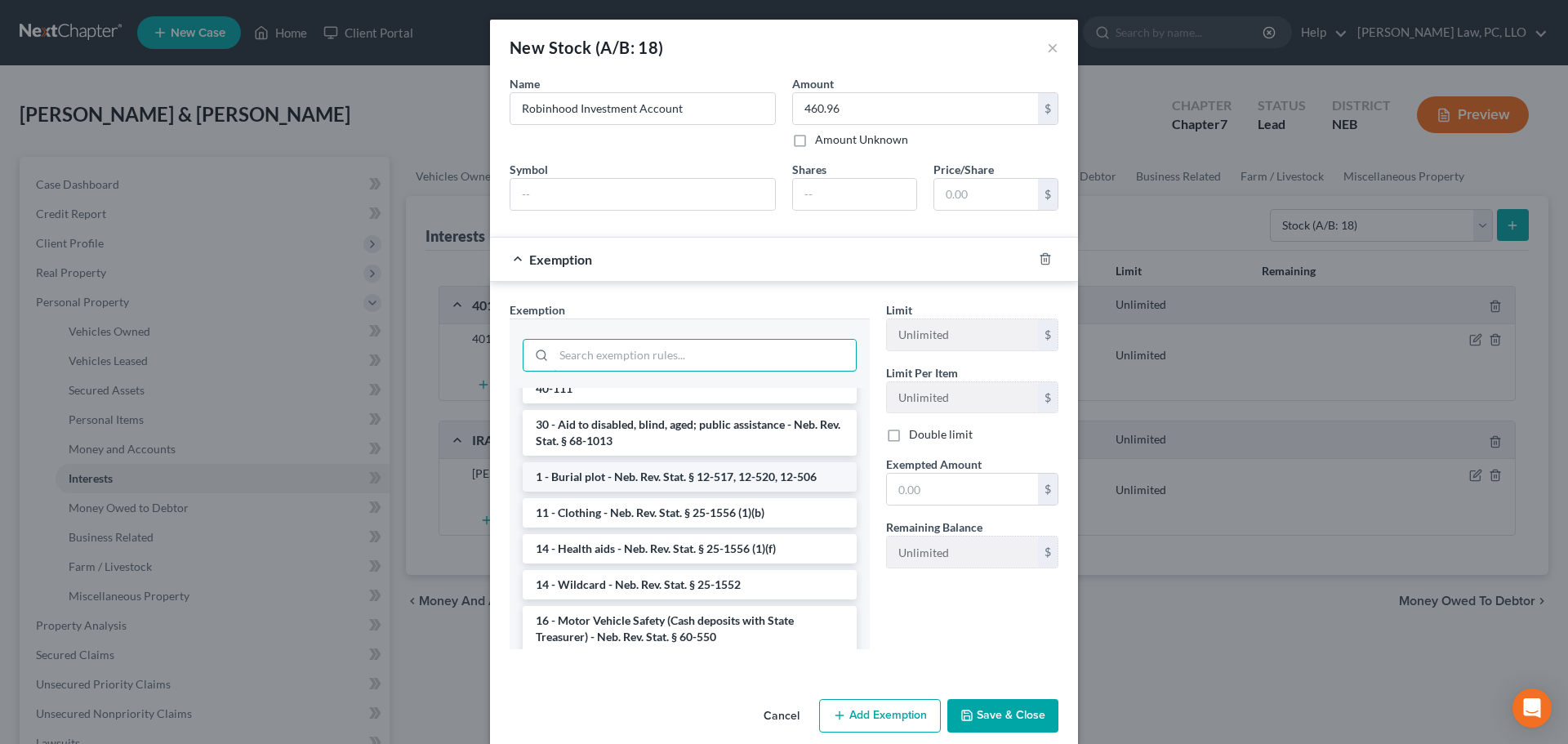
scroll to position [654, 0]
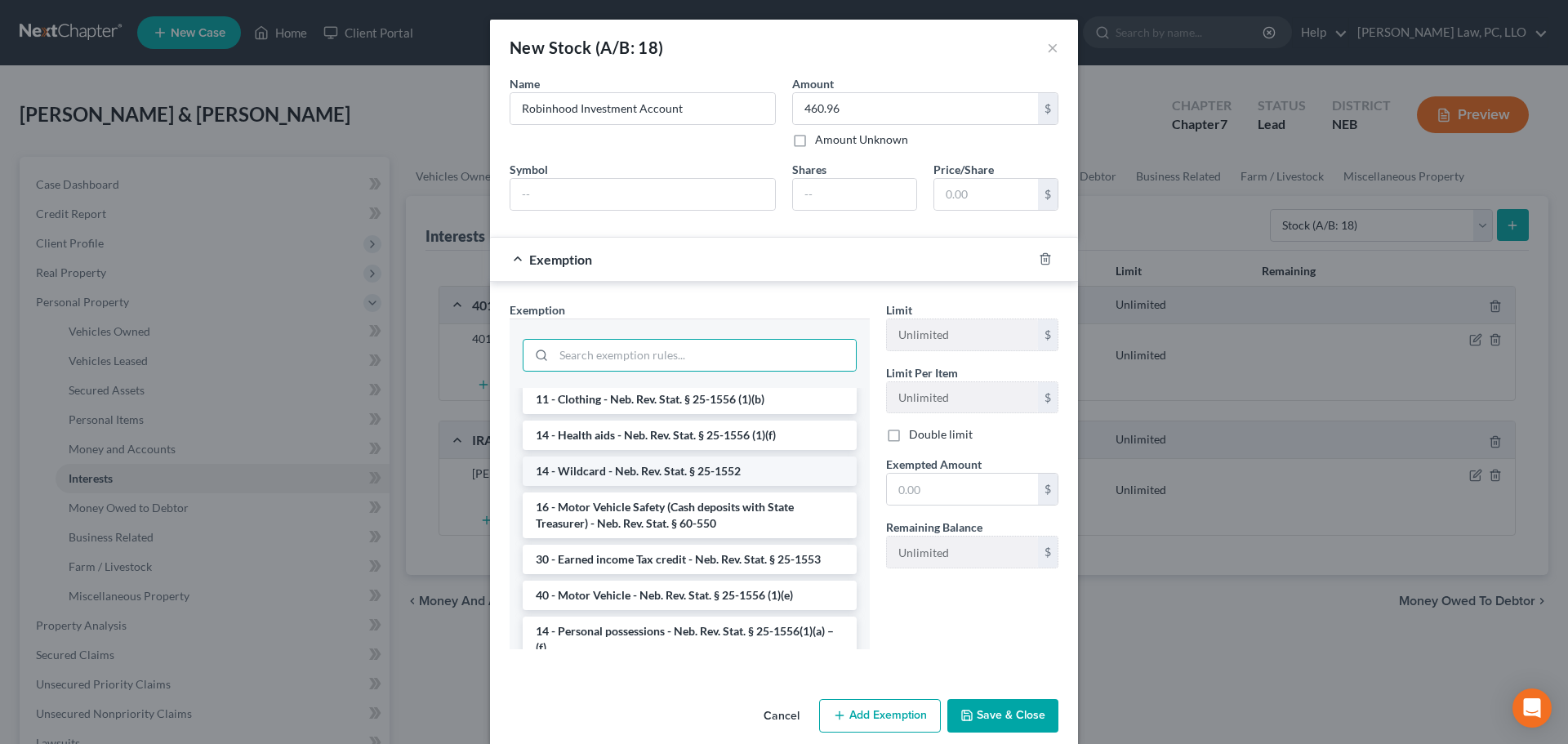
click at [651, 483] on li "14 - Wildcard - Neb. Rev. Stat. § 25-1552" at bounding box center [690, 471] width 334 height 30
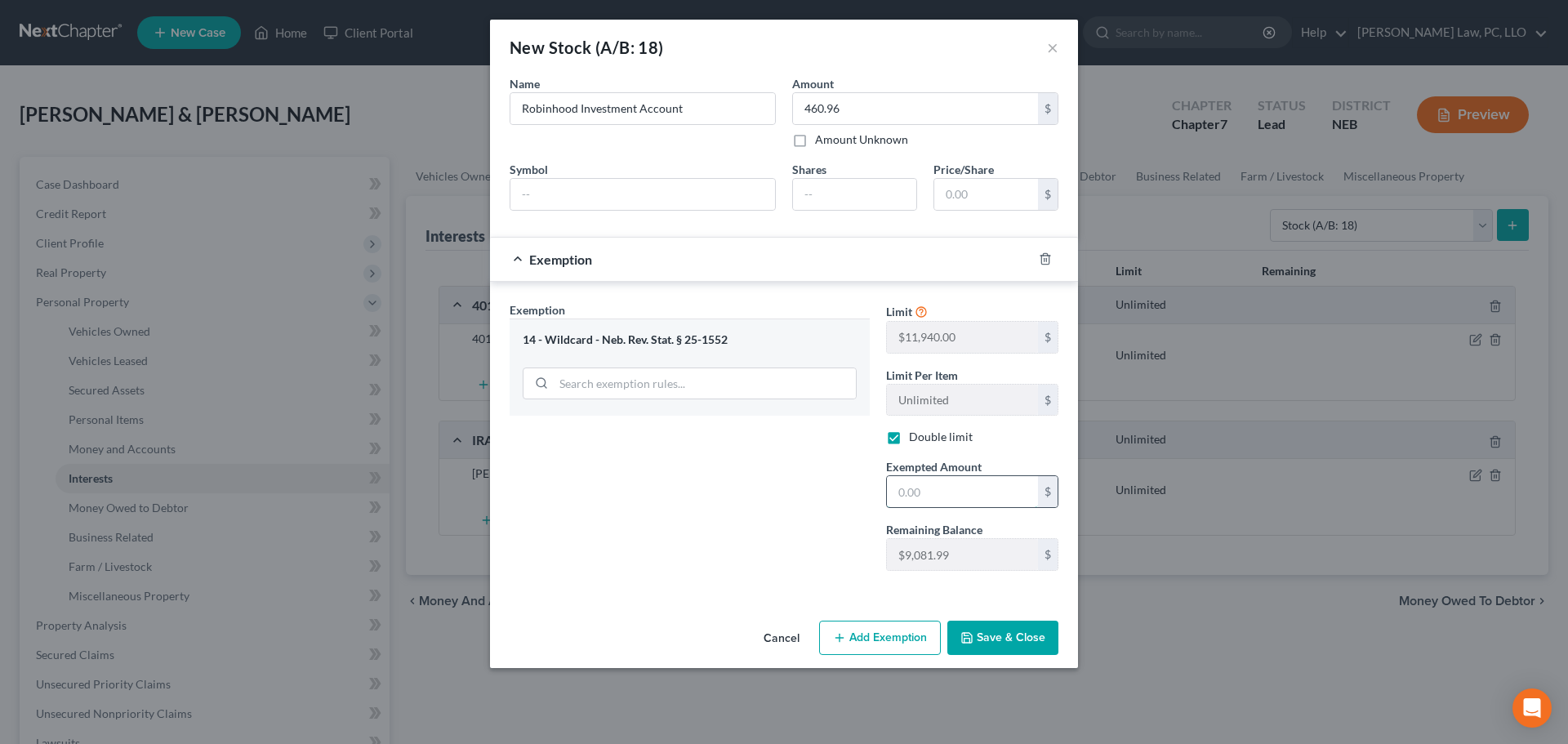
click at [930, 482] on input "text" at bounding box center [962, 491] width 151 height 31
click at [967, 654] on button "Save & Close" at bounding box center [1003, 638] width 111 height 35
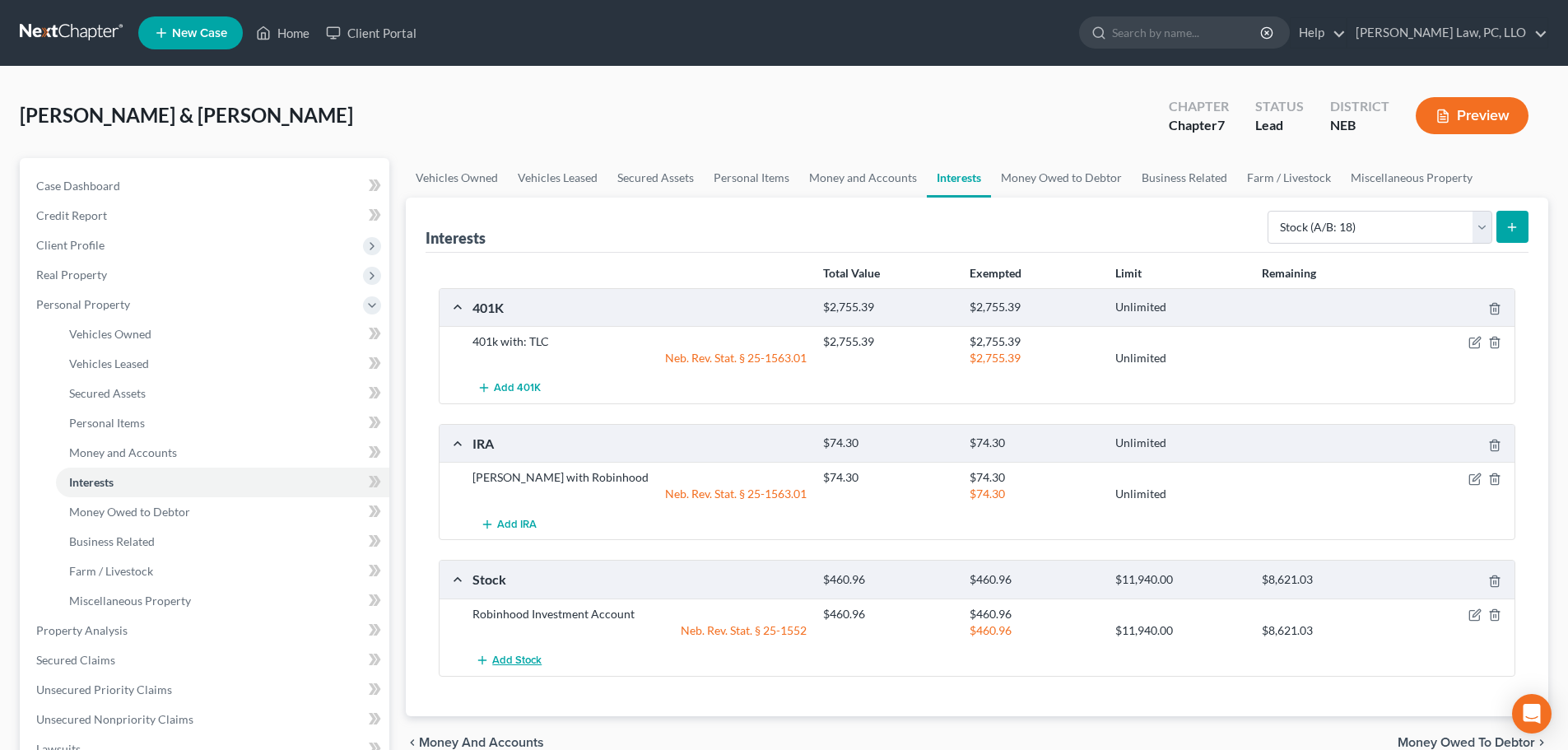
click at [507, 657] on span "Add Stock" at bounding box center [516, 661] width 49 height 14
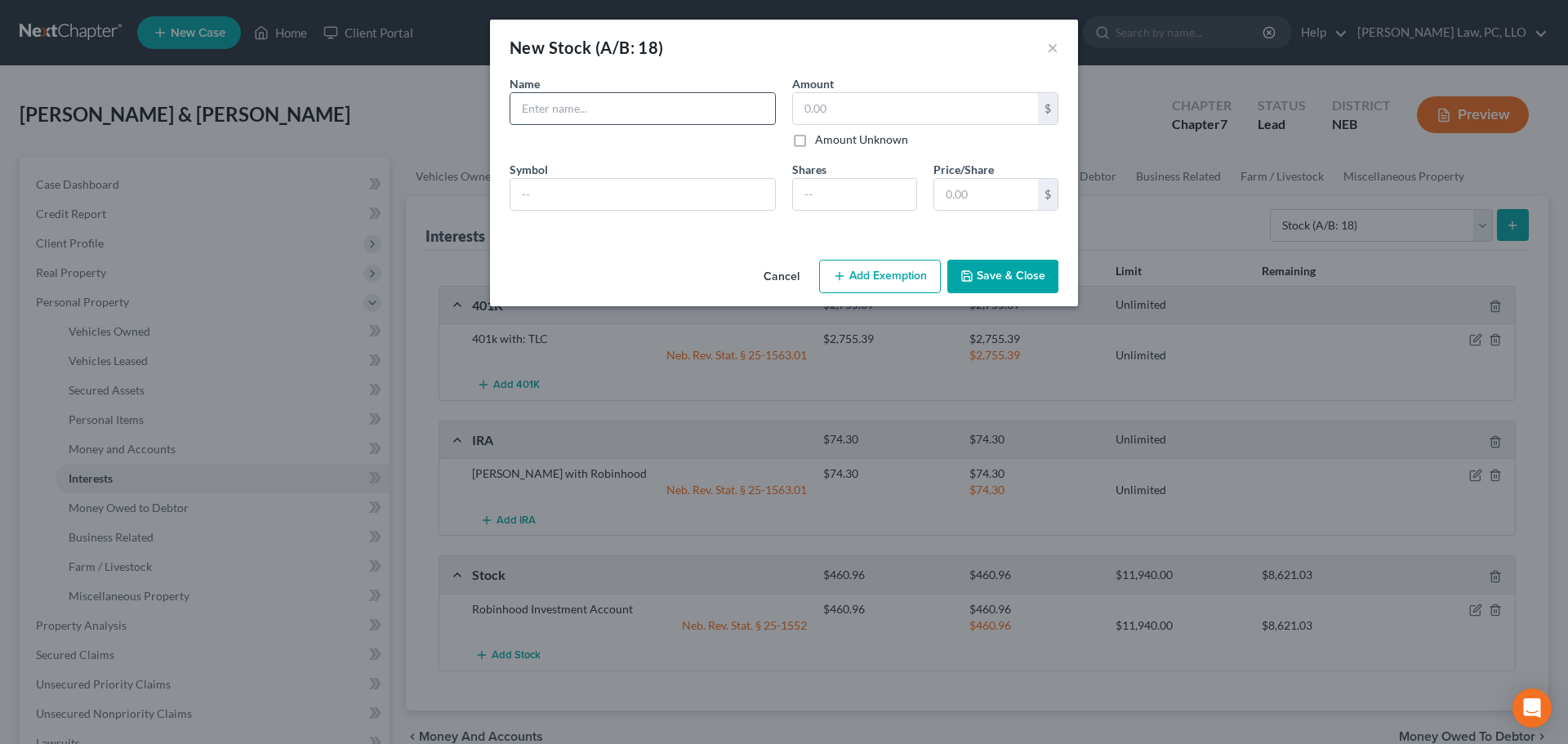
click at [601, 116] on input "text" at bounding box center [642, 109] width 264 height 31
click at [844, 269] on icon "button" at bounding box center [840, 276] width 13 height 13
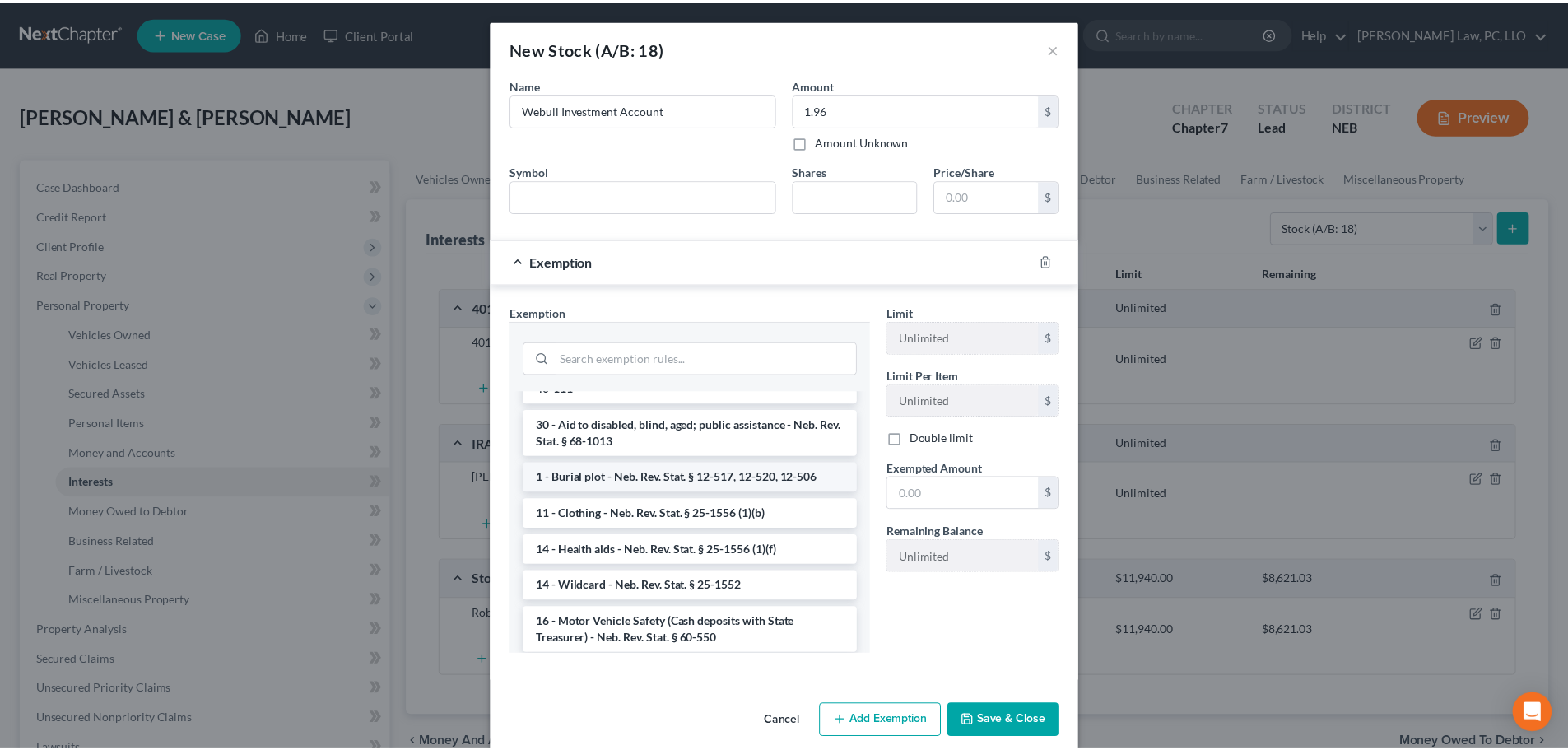
scroll to position [577, 0]
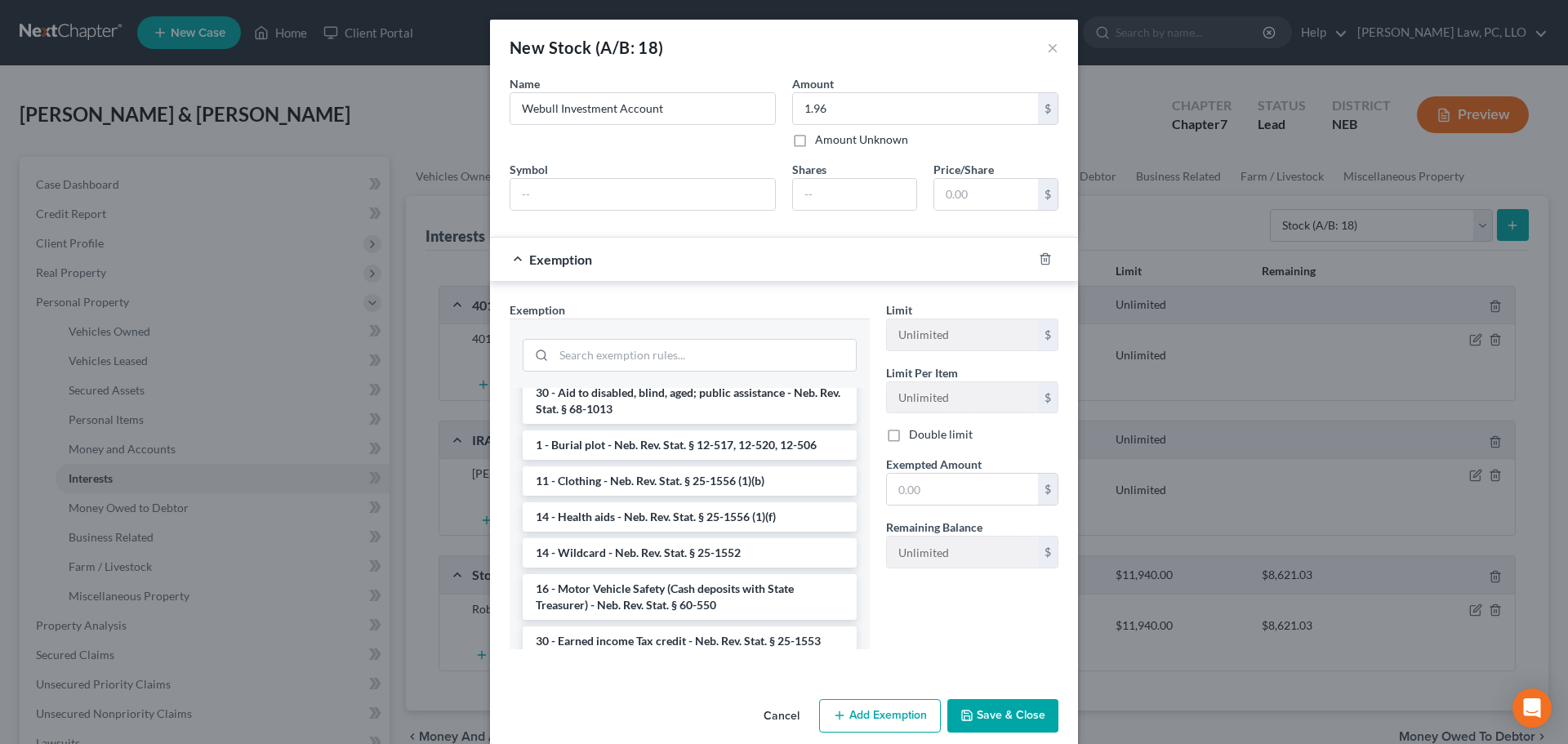
click at [676, 558] on li "14 - Wildcard - Neb. Rev. Stat. § 25-1552" at bounding box center [690, 553] width 334 height 30
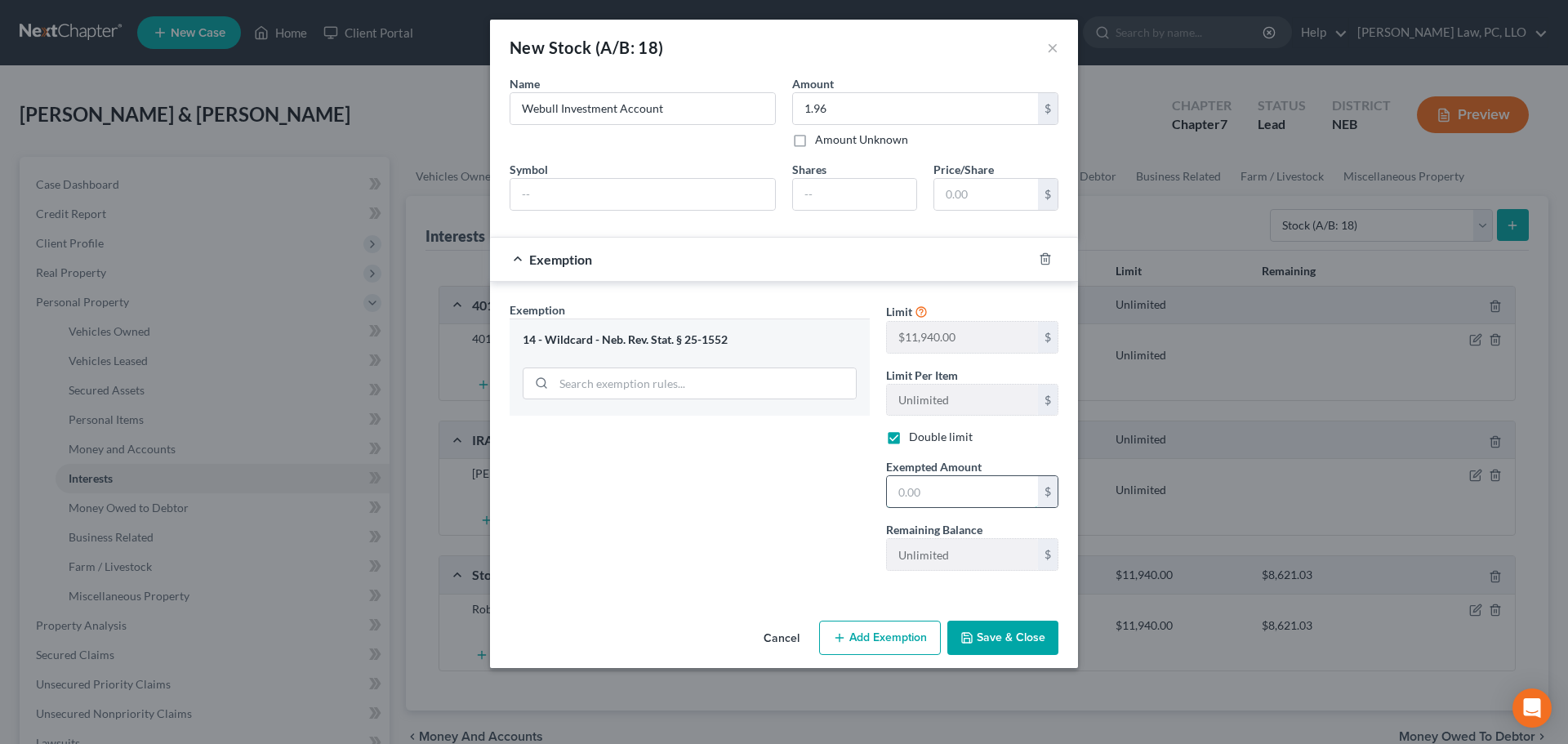
click at [903, 499] on input "text" at bounding box center [962, 491] width 151 height 31
click at [992, 639] on button "Save & Close" at bounding box center [1003, 638] width 111 height 35
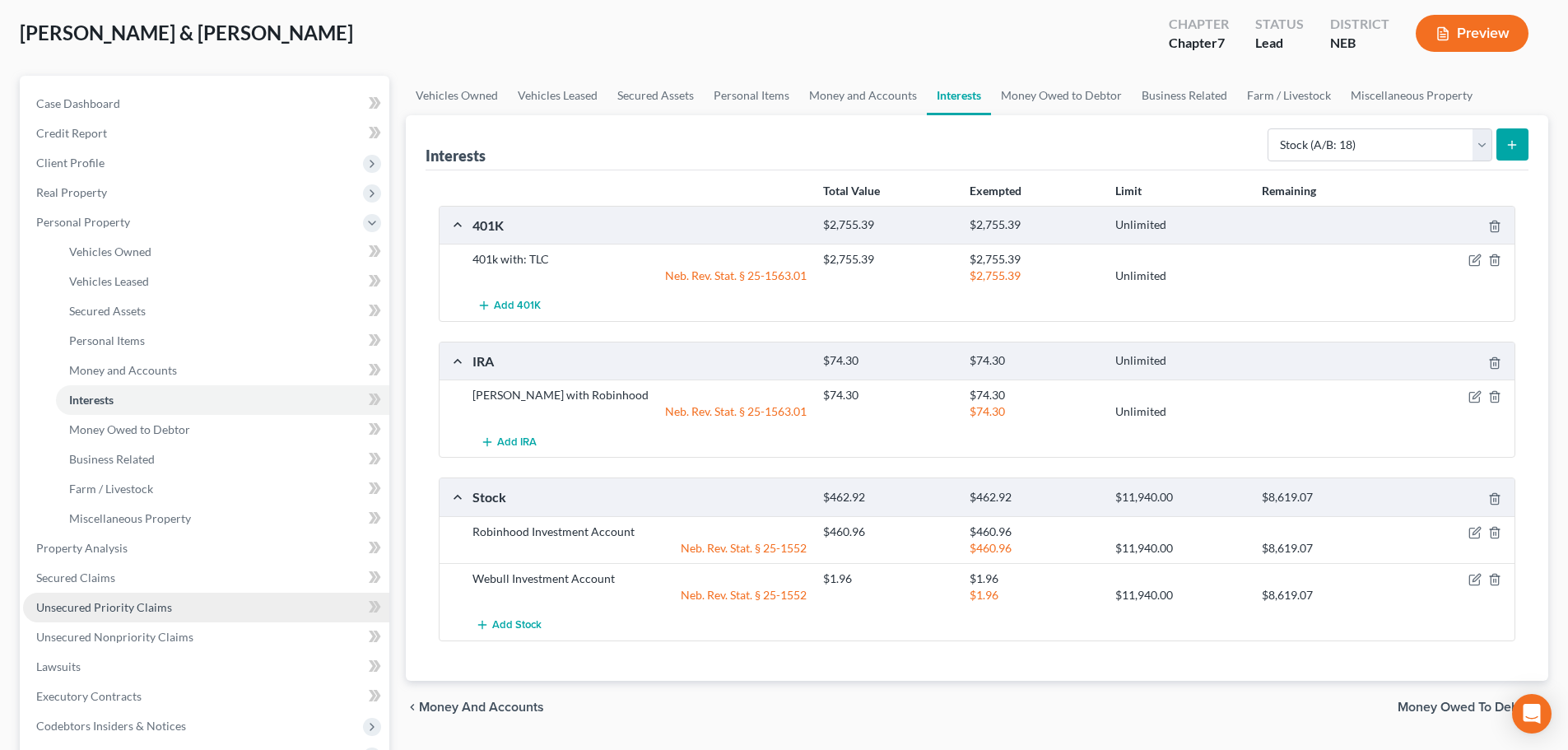
click at [125, 611] on span "Unsecured Priority Claims" at bounding box center [104, 608] width 136 height 14
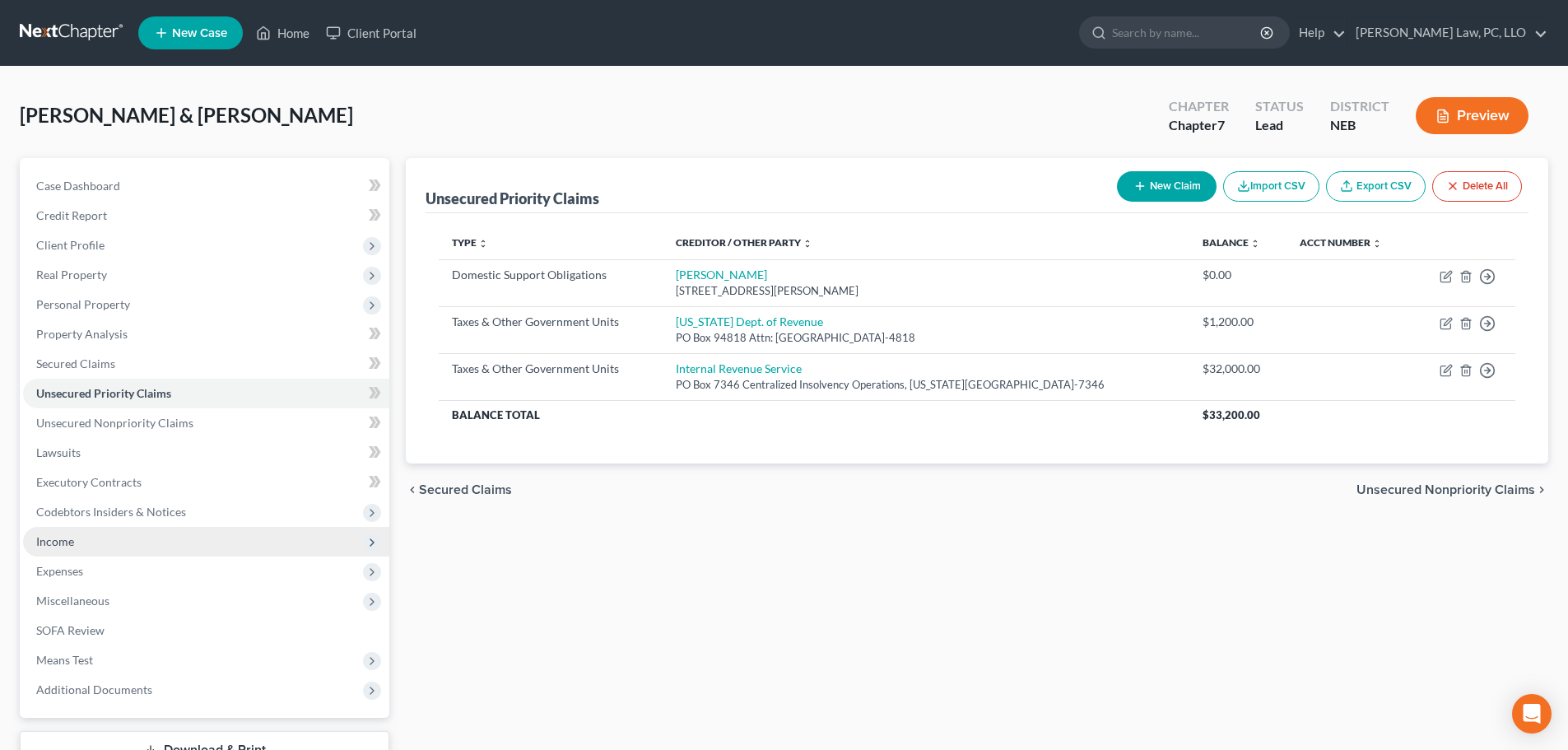
click at [85, 541] on span "Income" at bounding box center [206, 542] width 366 height 30
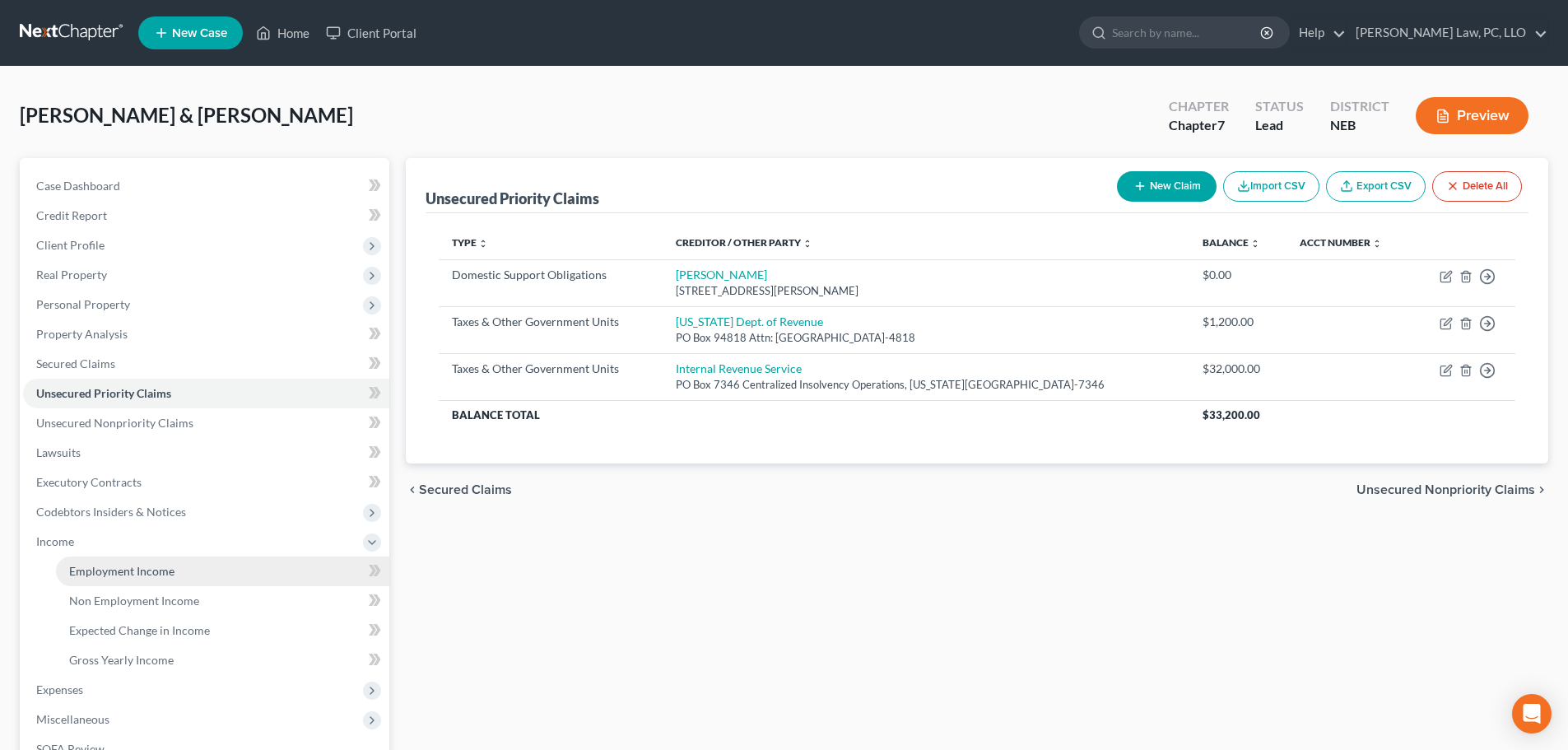
click at [95, 578] on link "Employment Income" at bounding box center [223, 572] width 333 height 30
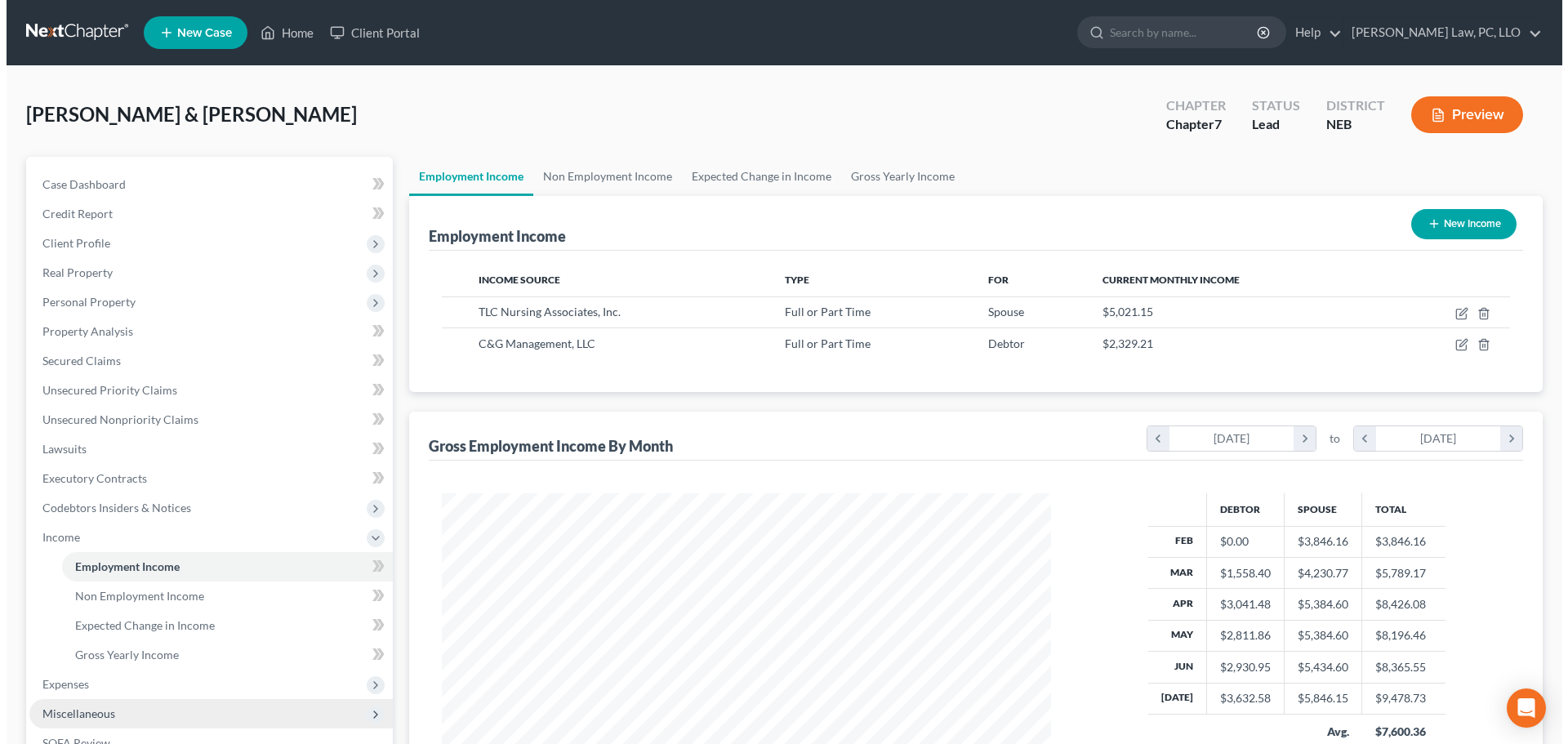
scroll to position [305, 642]
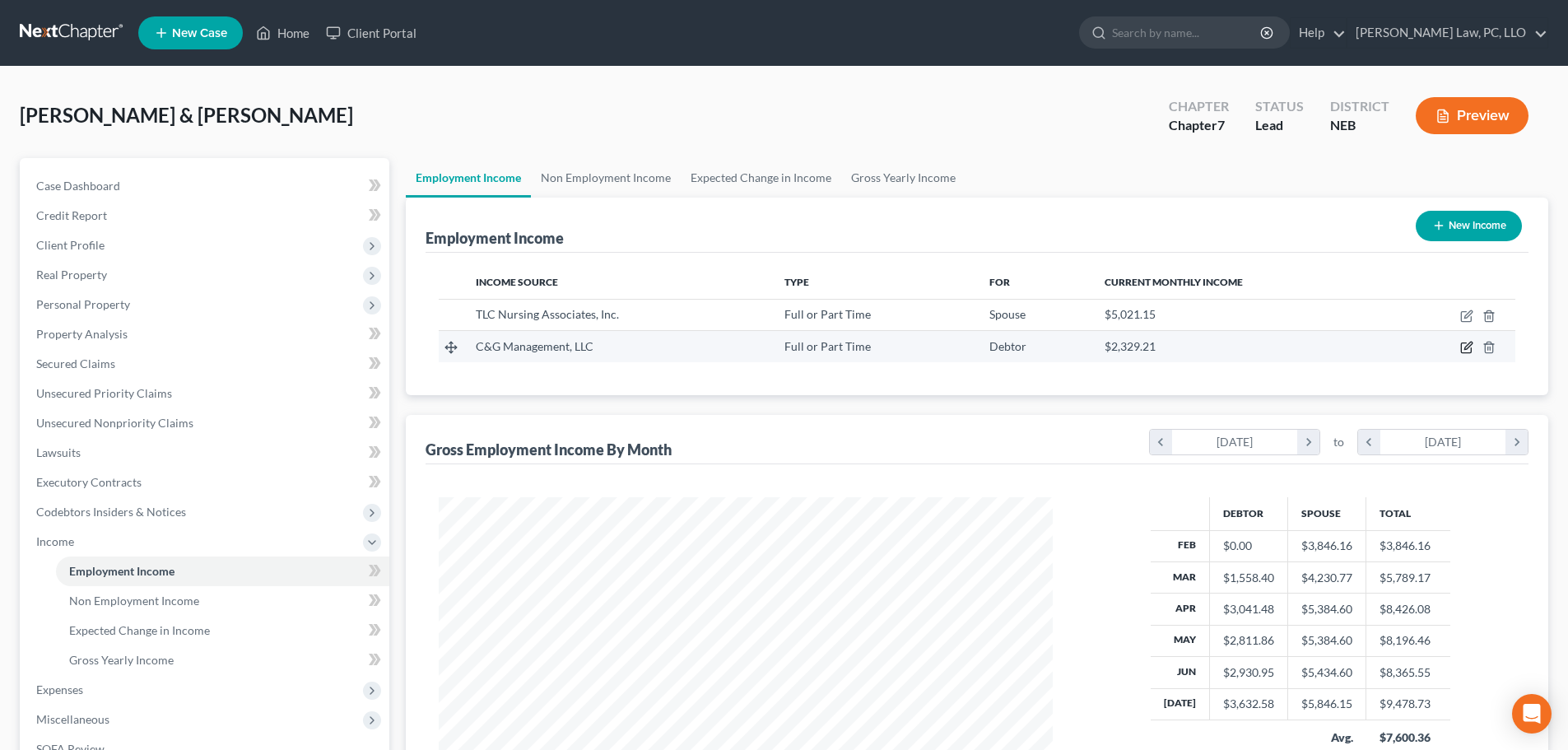
click at [1466, 348] on icon "button" at bounding box center [1468, 347] width 8 height 8
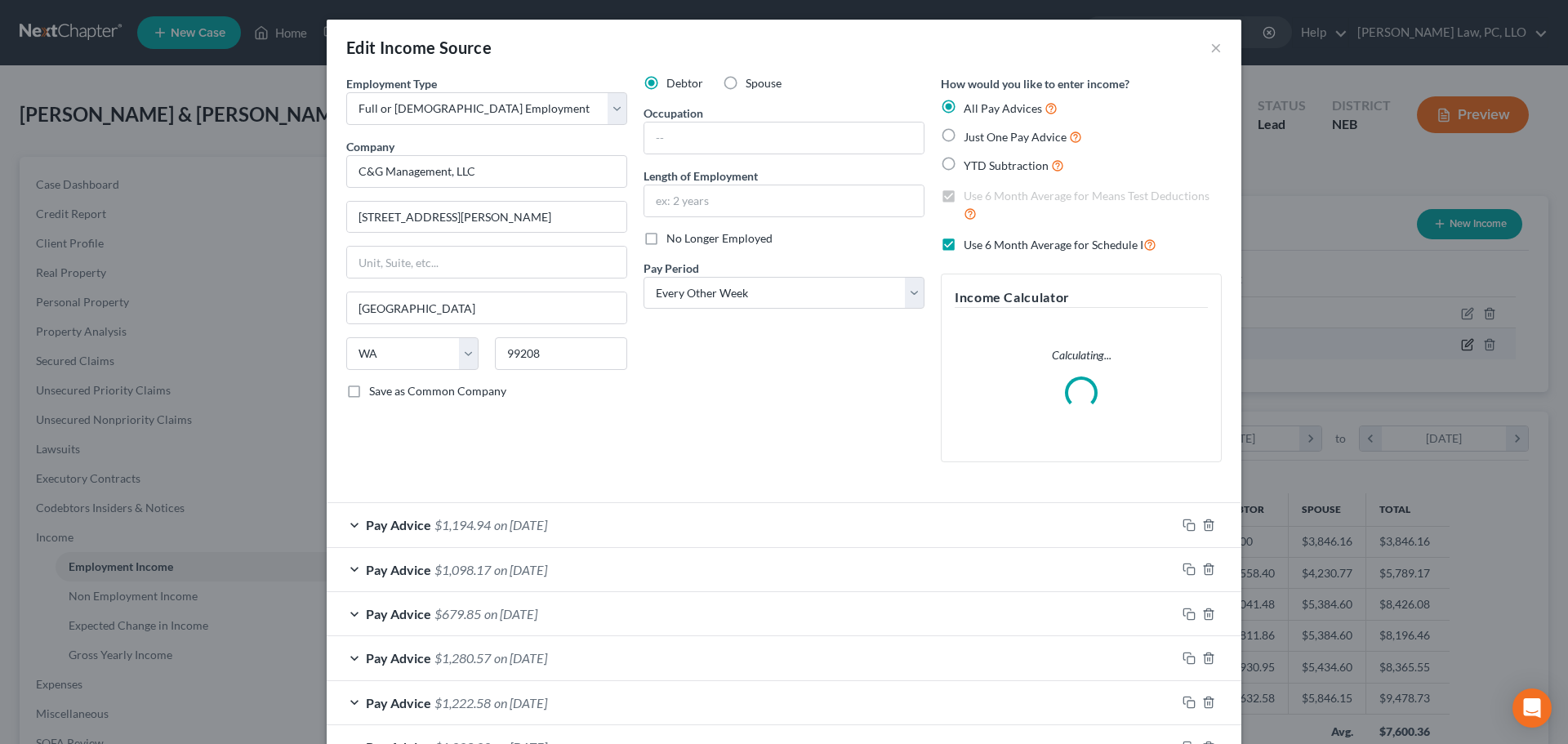
scroll to position [308, 648]
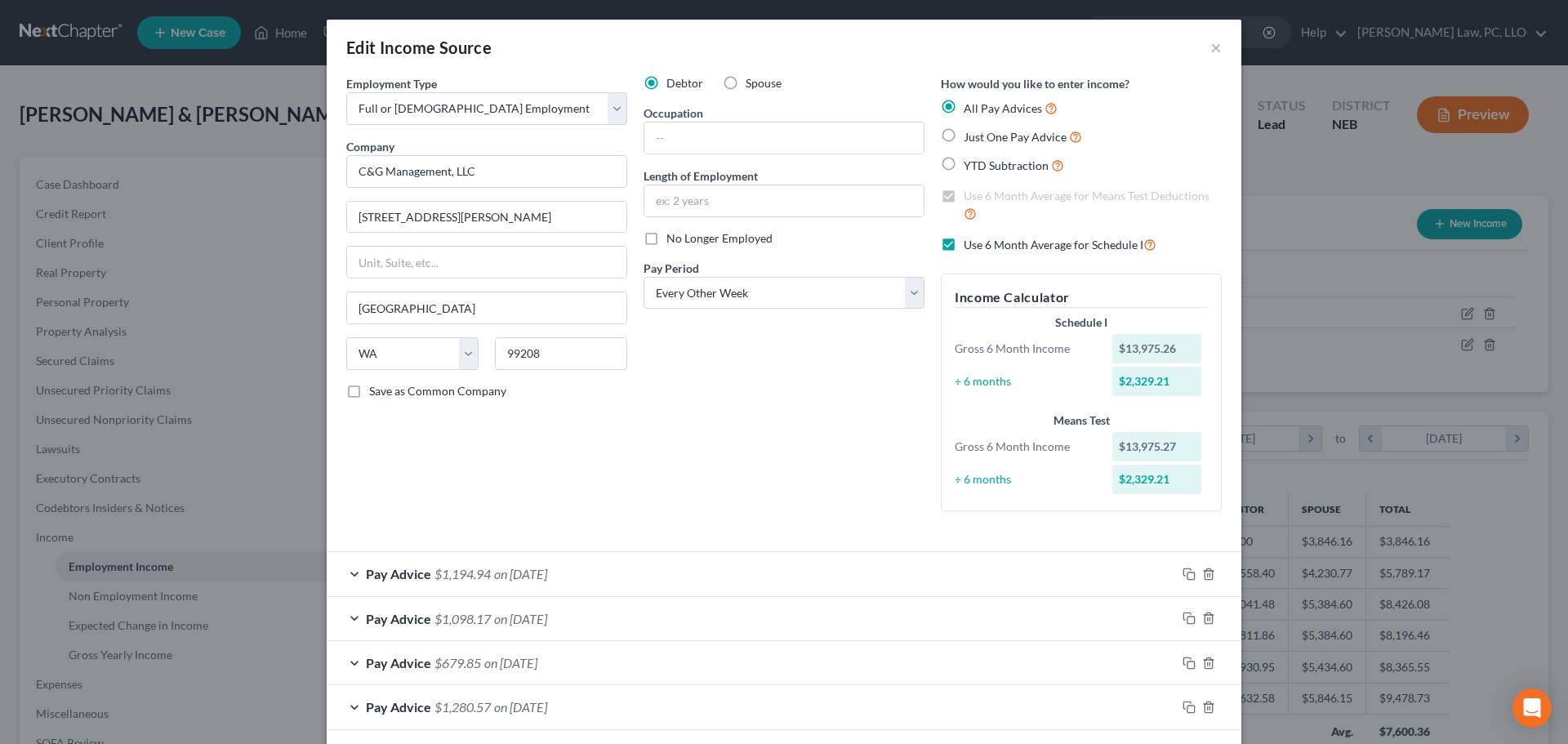
click at [720, 240] on span "No Longer Employed" at bounding box center [719, 238] width 106 height 13
click at [683, 240] on input "No Longer Employed" at bounding box center [677, 236] width 11 height 11
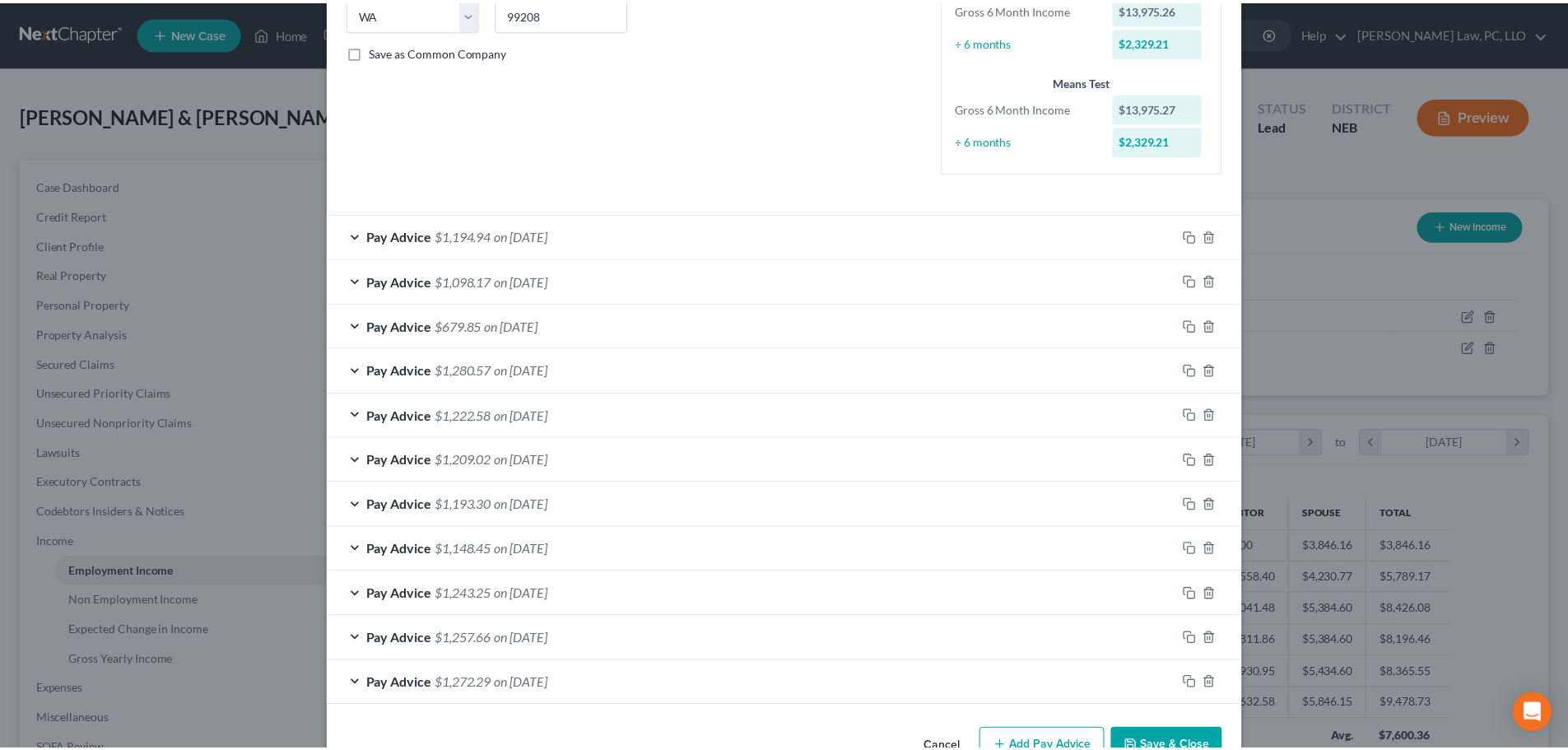
scroll to position [389, 0]
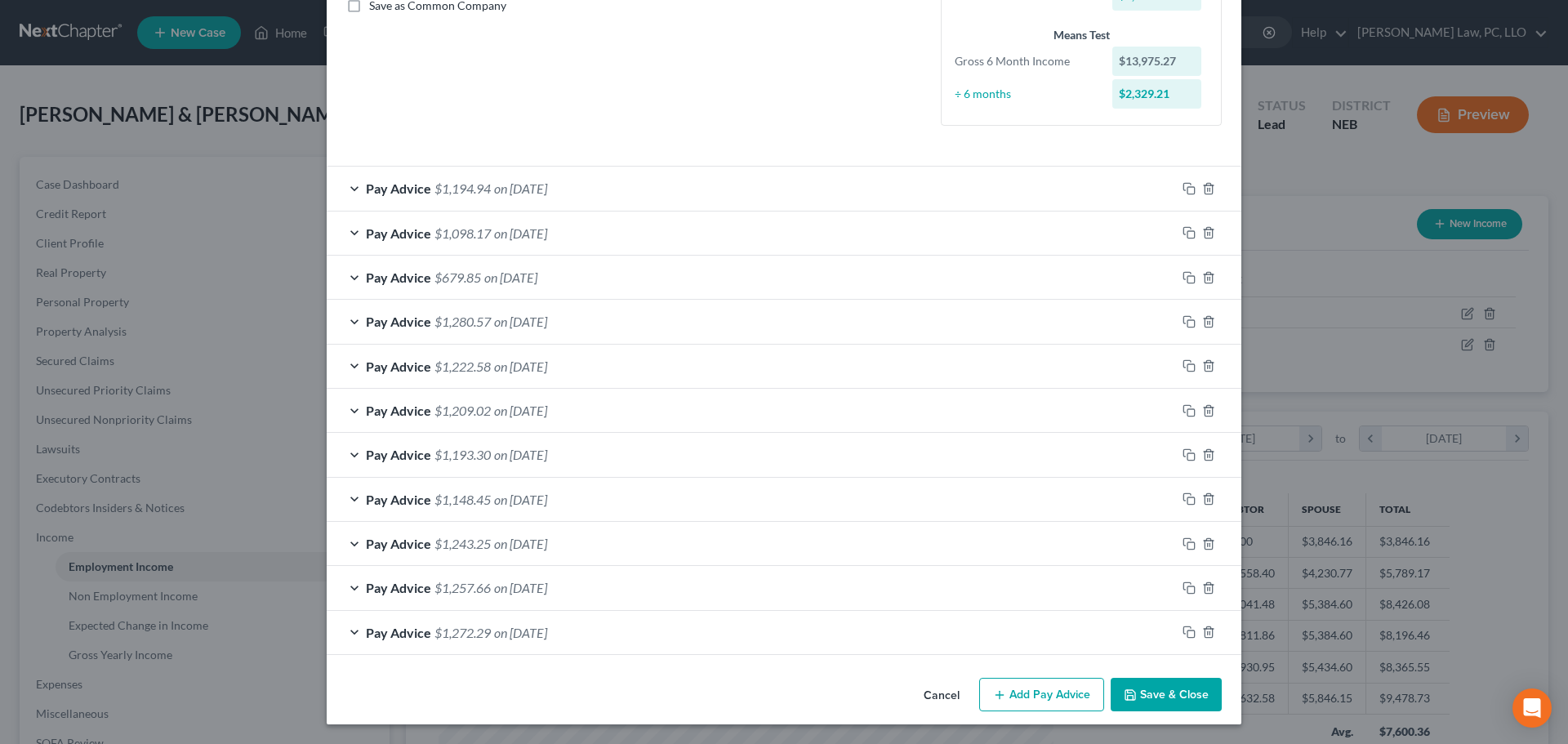
click at [1125, 690] on icon "button" at bounding box center [1130, 695] width 10 height 10
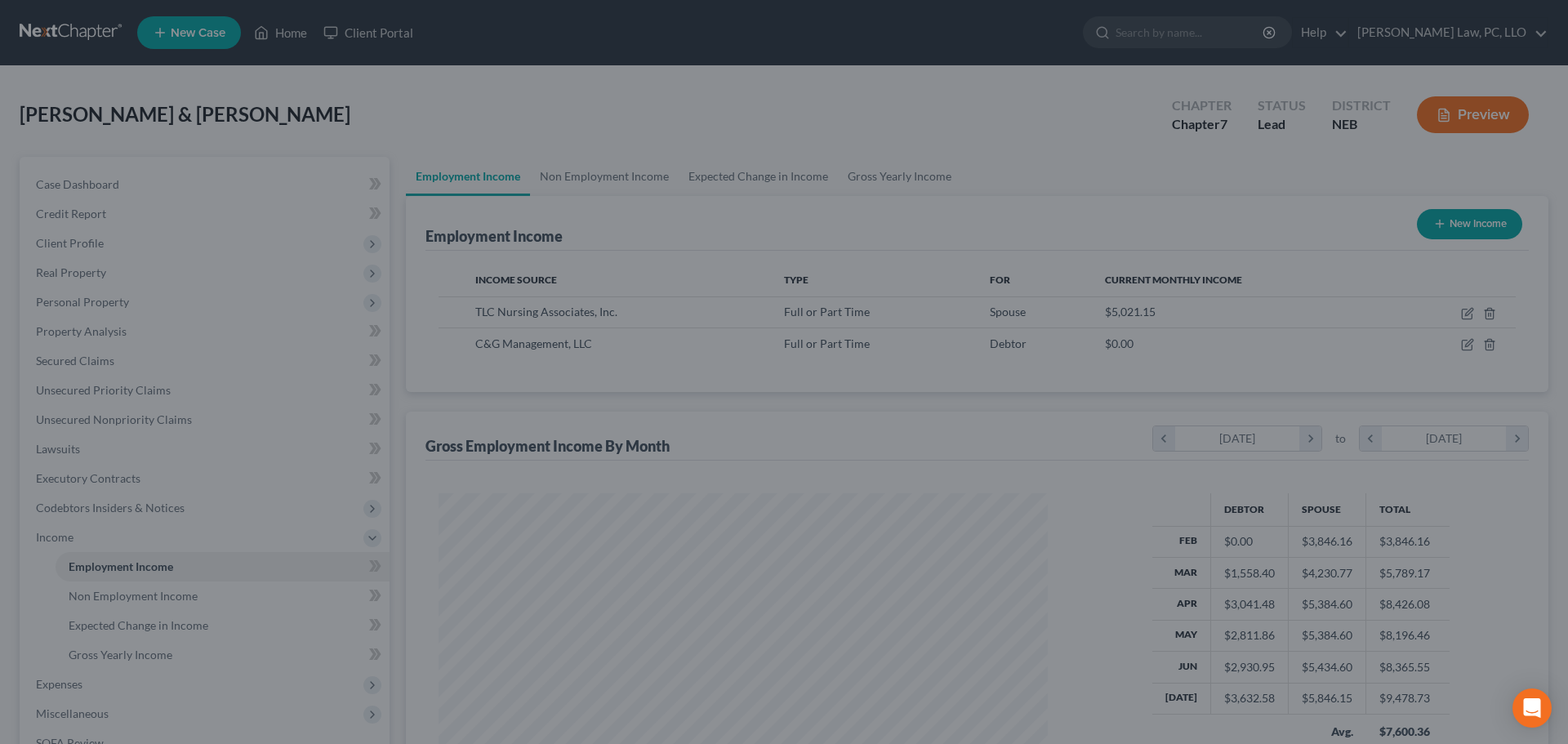
scroll to position [816616, 815891]
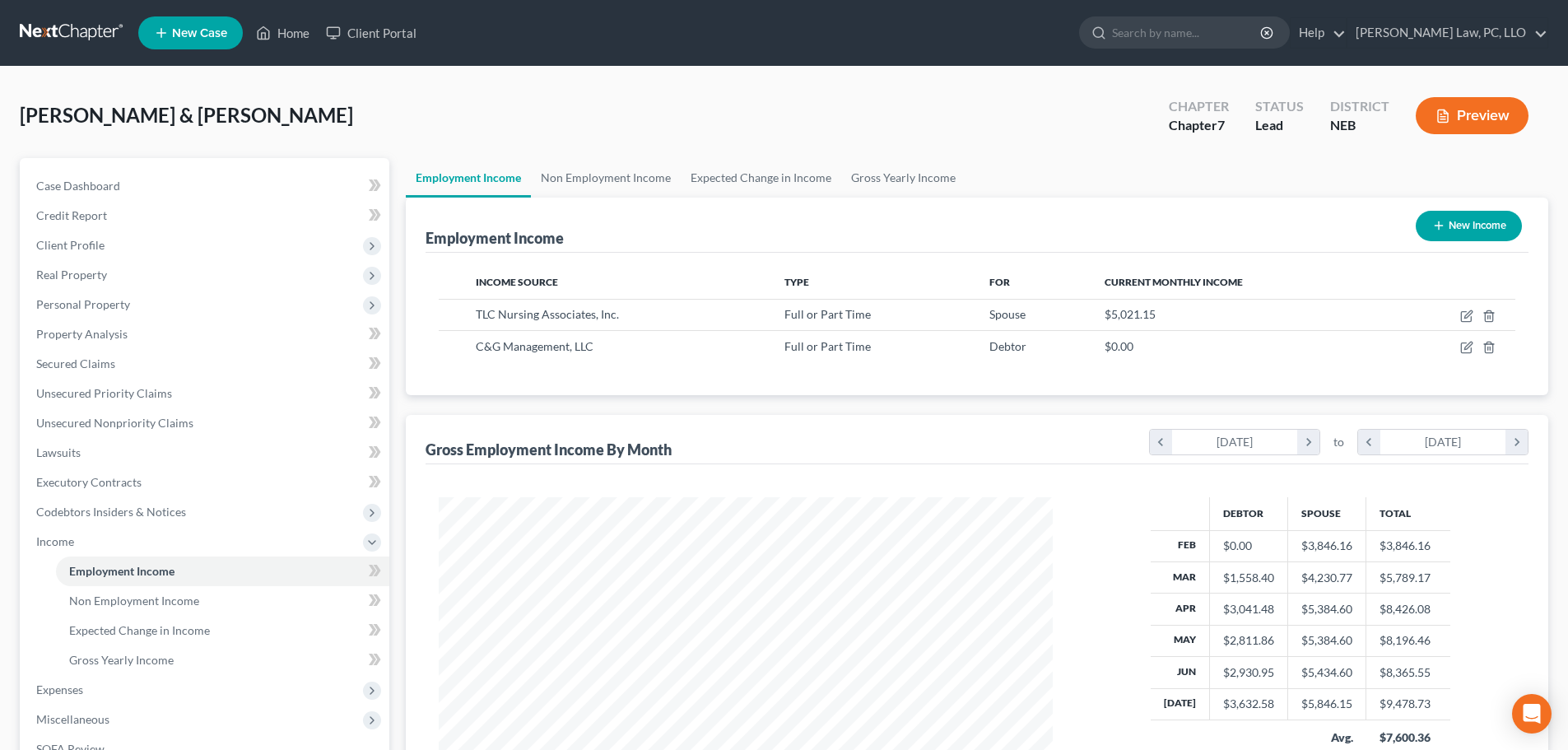
click at [1425, 220] on button "New Income" at bounding box center [1469, 226] width 107 height 30
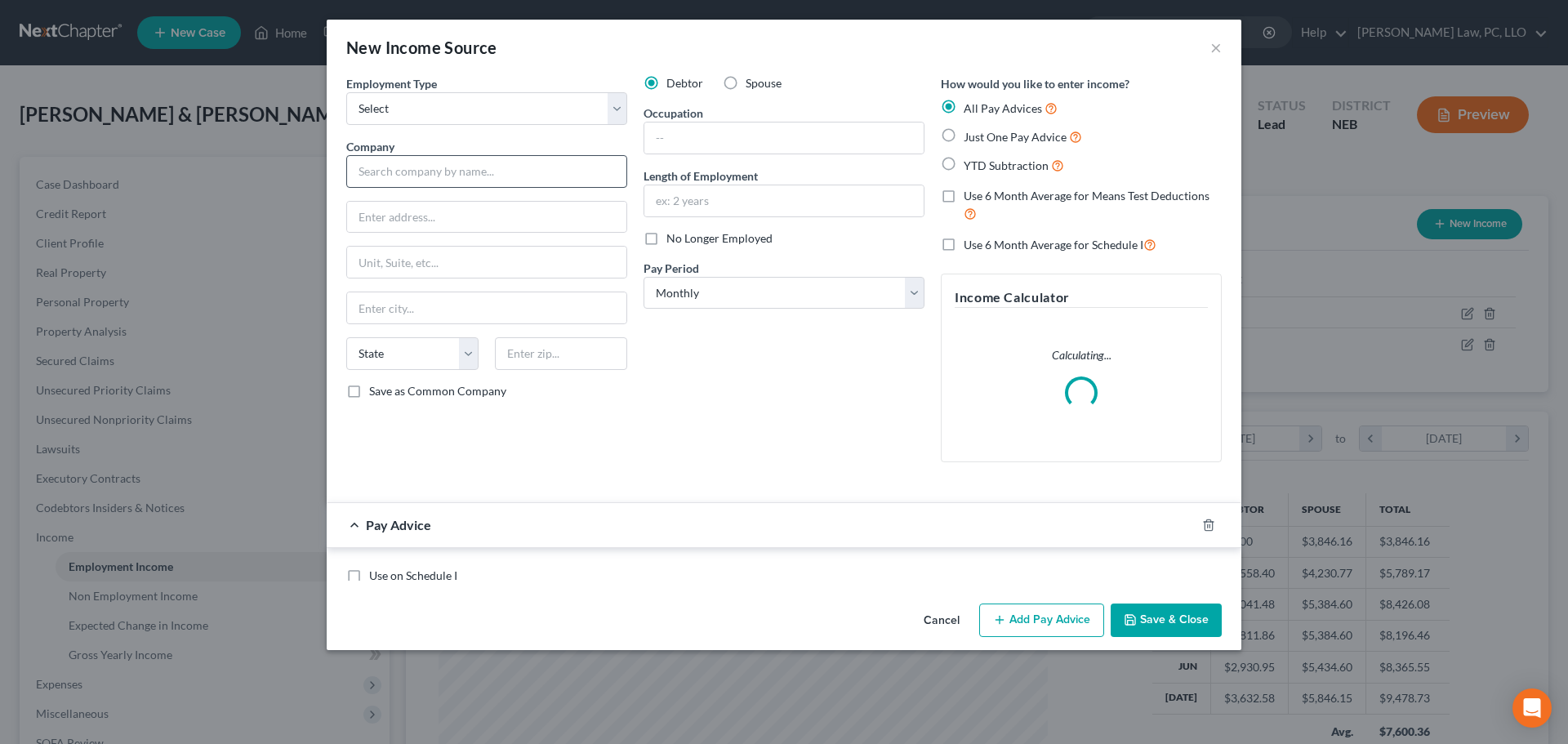
scroll to position [308, 648]
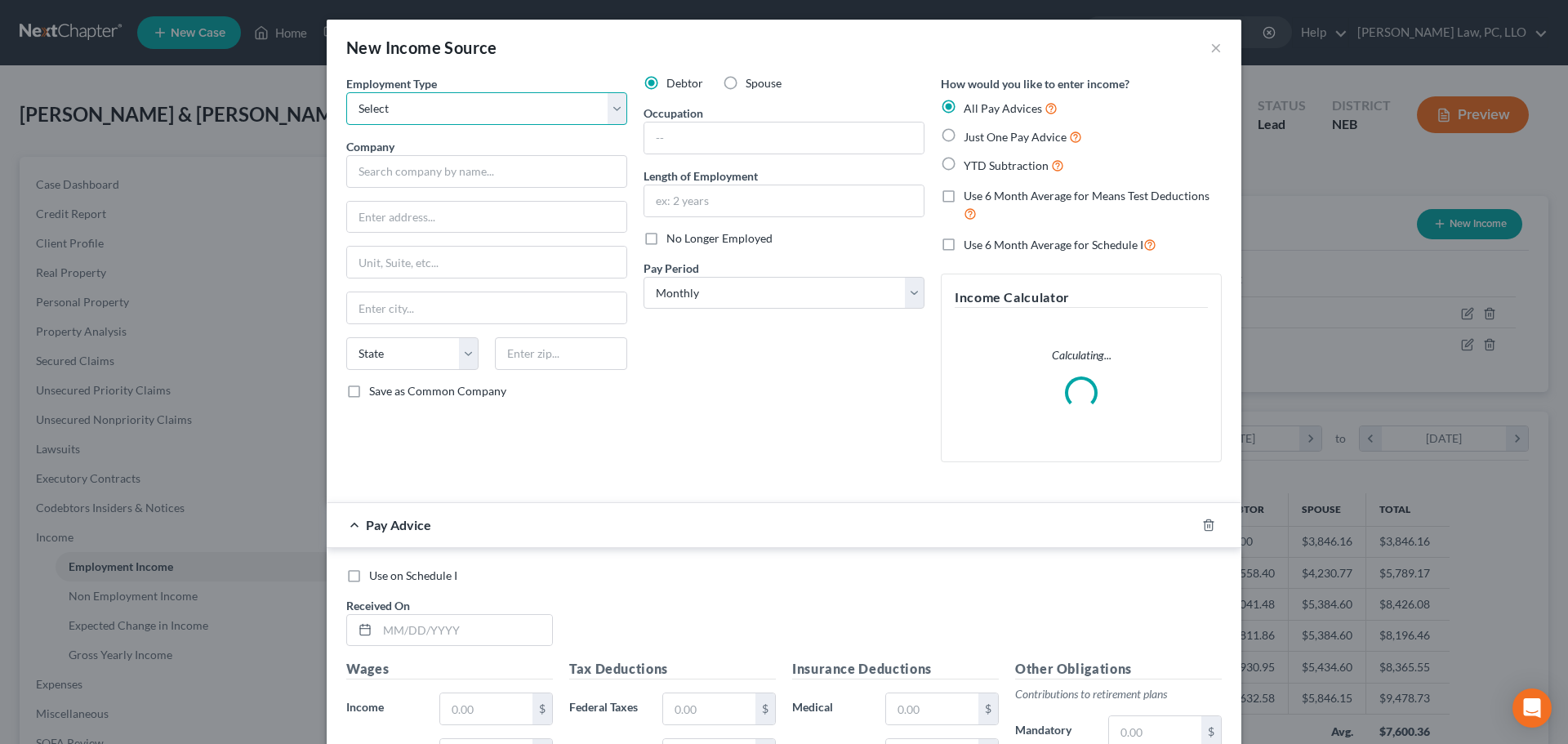
drag, startPoint x: 463, startPoint y: 112, endPoint x: 460, endPoint y: 124, distance: 12.4
click at [463, 112] on select "Select Full or Part Time Employment Self Employment" at bounding box center [486, 109] width 281 height 33
click at [346, 92] on select "Select Full or Part Time Employment Self Employment" at bounding box center [486, 109] width 281 height 33
click at [439, 179] on input "text" at bounding box center [486, 171] width 281 height 33
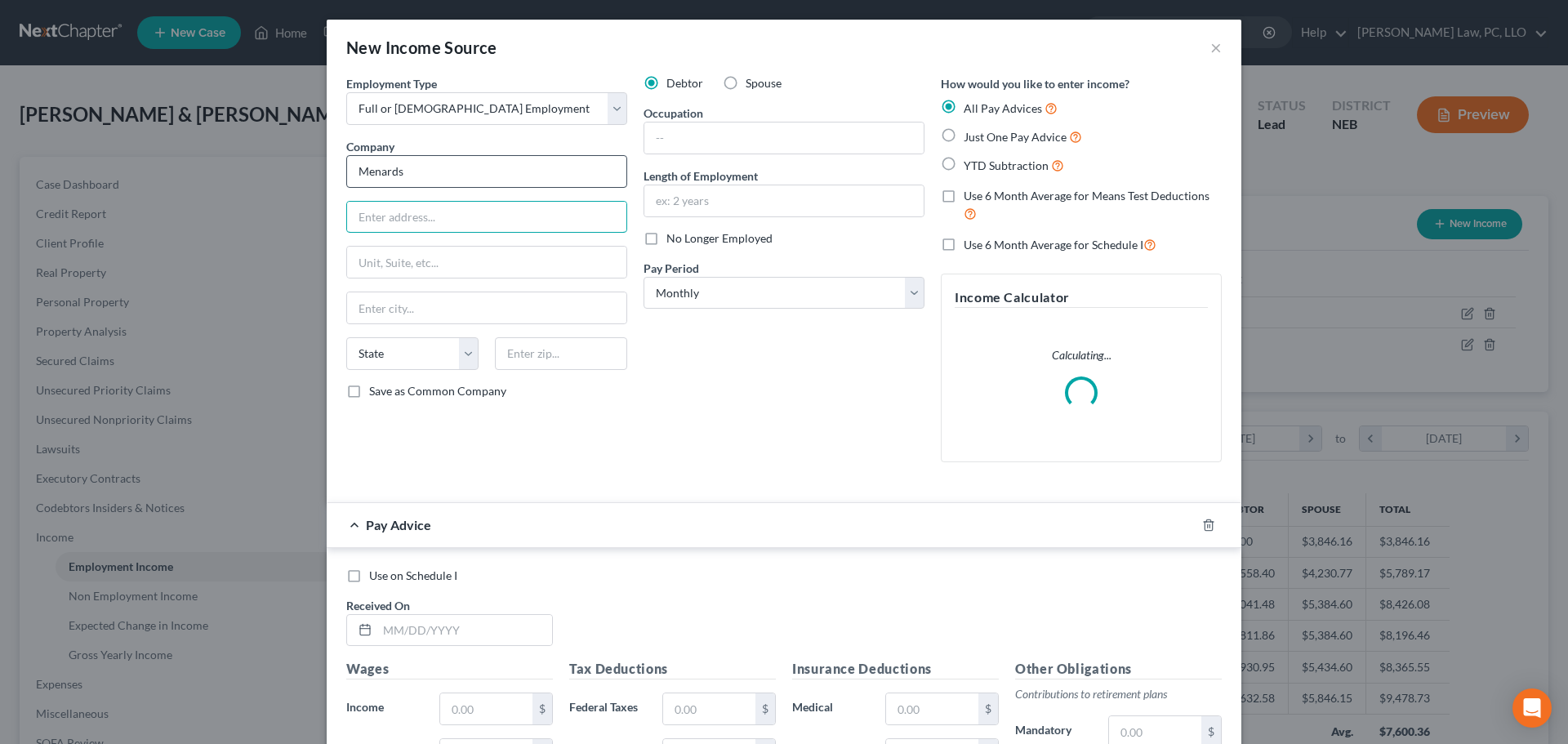
paste input "708 N 120th St"
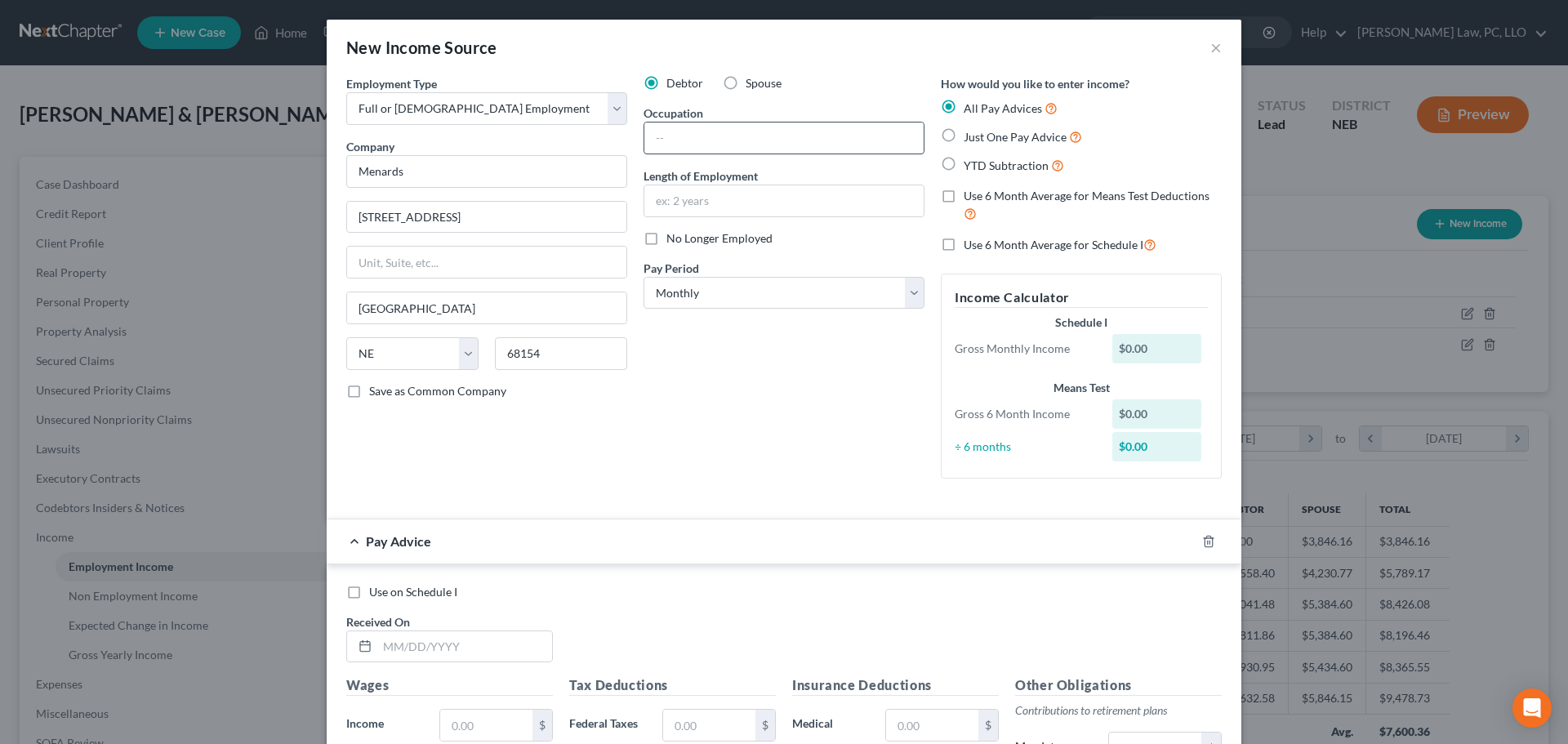
click at [660, 134] on input "text" at bounding box center [784, 137] width 280 height 31
click at [659, 203] on input "text" at bounding box center [784, 201] width 280 height 31
drag, startPoint x: 660, startPoint y: 293, endPoint x: 663, endPoint y: 308, distance: 15.3
click at [660, 293] on select "Select Monthly Twice Monthly Every Other Week Weekly" at bounding box center [784, 293] width 281 height 33
click at [644, 277] on select "Select Monthly Twice Monthly Every Other Week Weekly" at bounding box center [784, 293] width 281 height 33
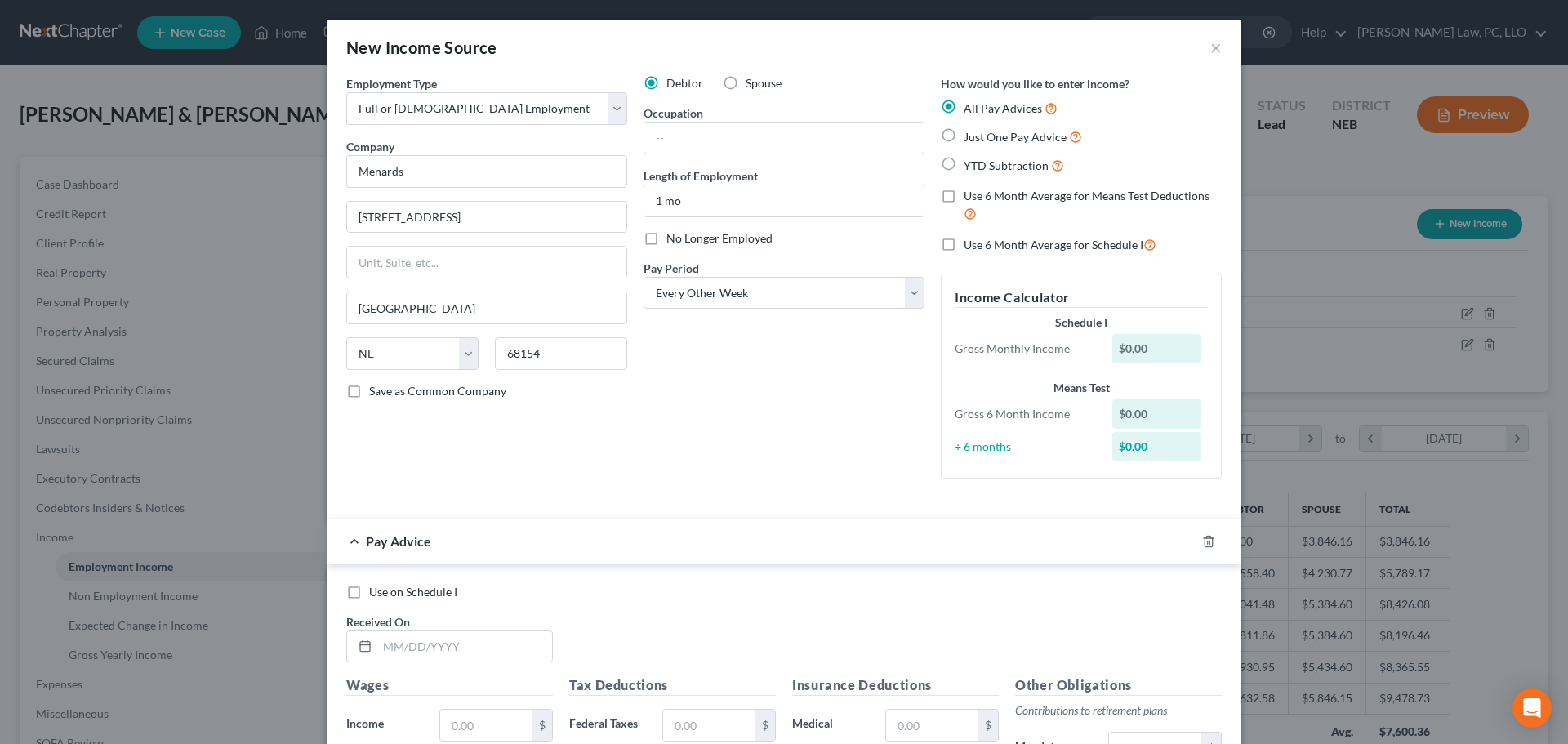
click at [992, 199] on span "Use 6 Month Average for Means Test Deductions" at bounding box center [1087, 195] width 246 height 13
click at [981, 199] on input "Use 6 Month Average for Means Test Deductions" at bounding box center [975, 192] width 11 height 11
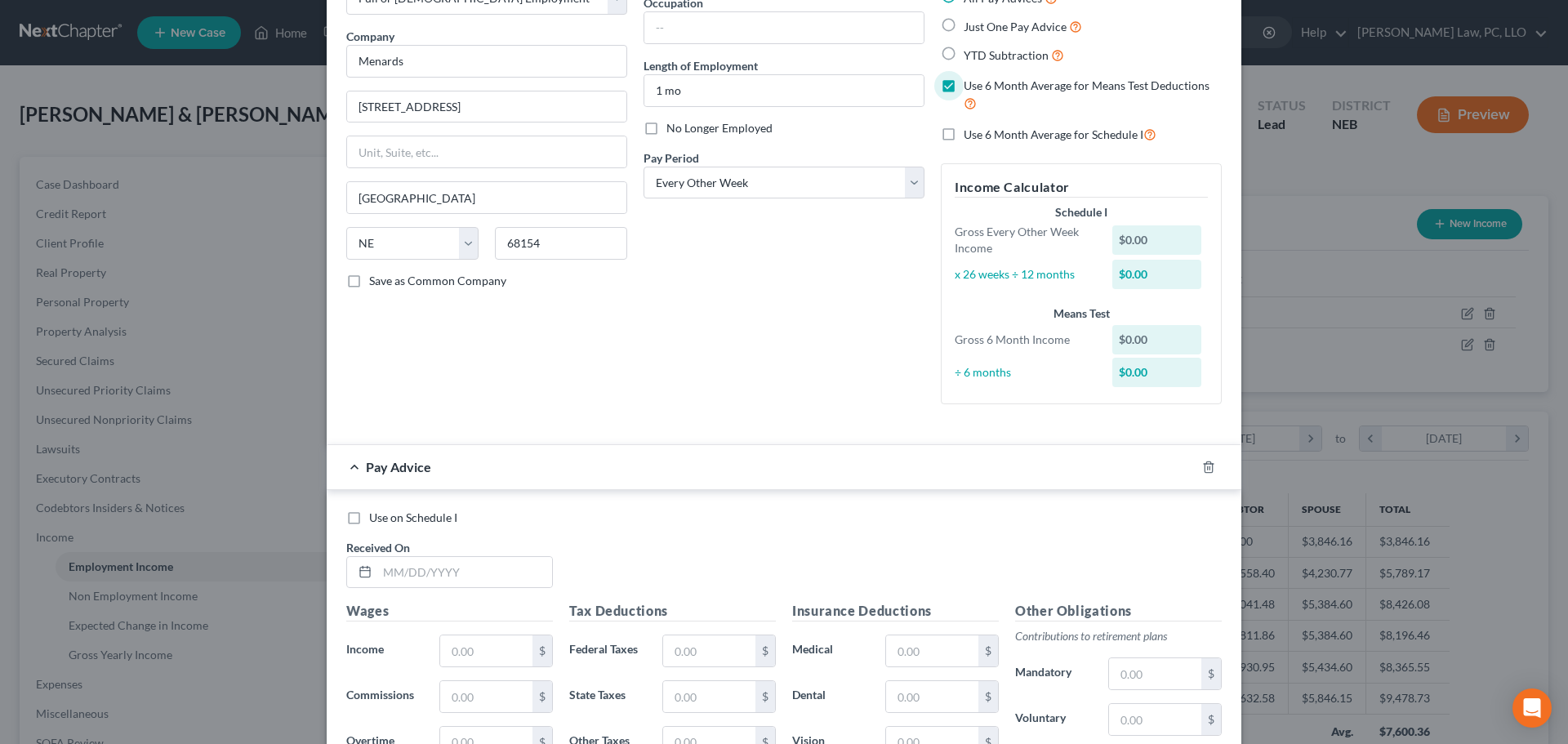
scroll to position [82, 0]
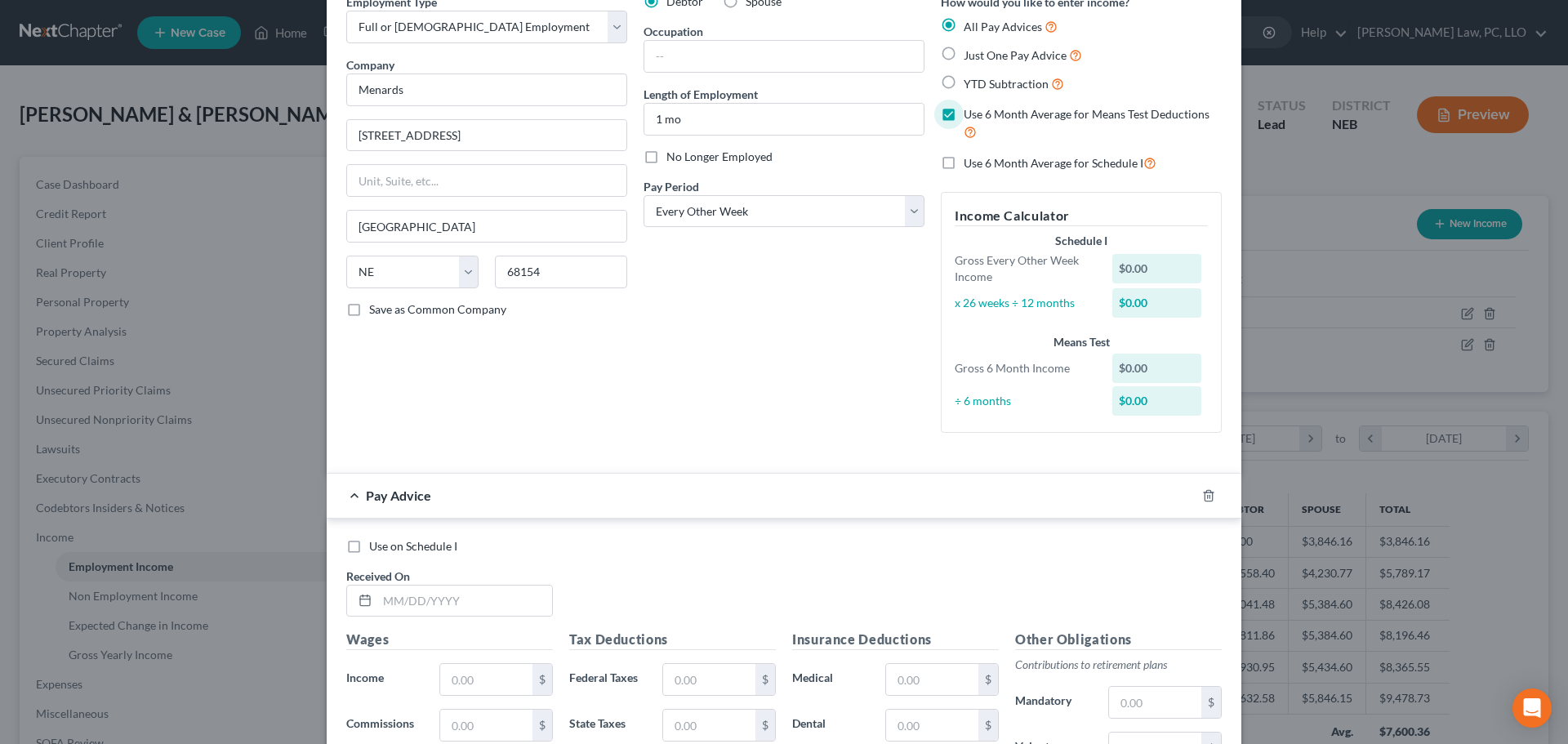
drag, startPoint x: 1009, startPoint y: 57, endPoint x: 638, endPoint y: 340, distance: 466.6
click at [1009, 57] on span "Just One Pay Advice" at bounding box center [1015, 55] width 103 height 13
click at [981, 57] on input "Just One Pay Advice" at bounding box center [975, 51] width 11 height 11
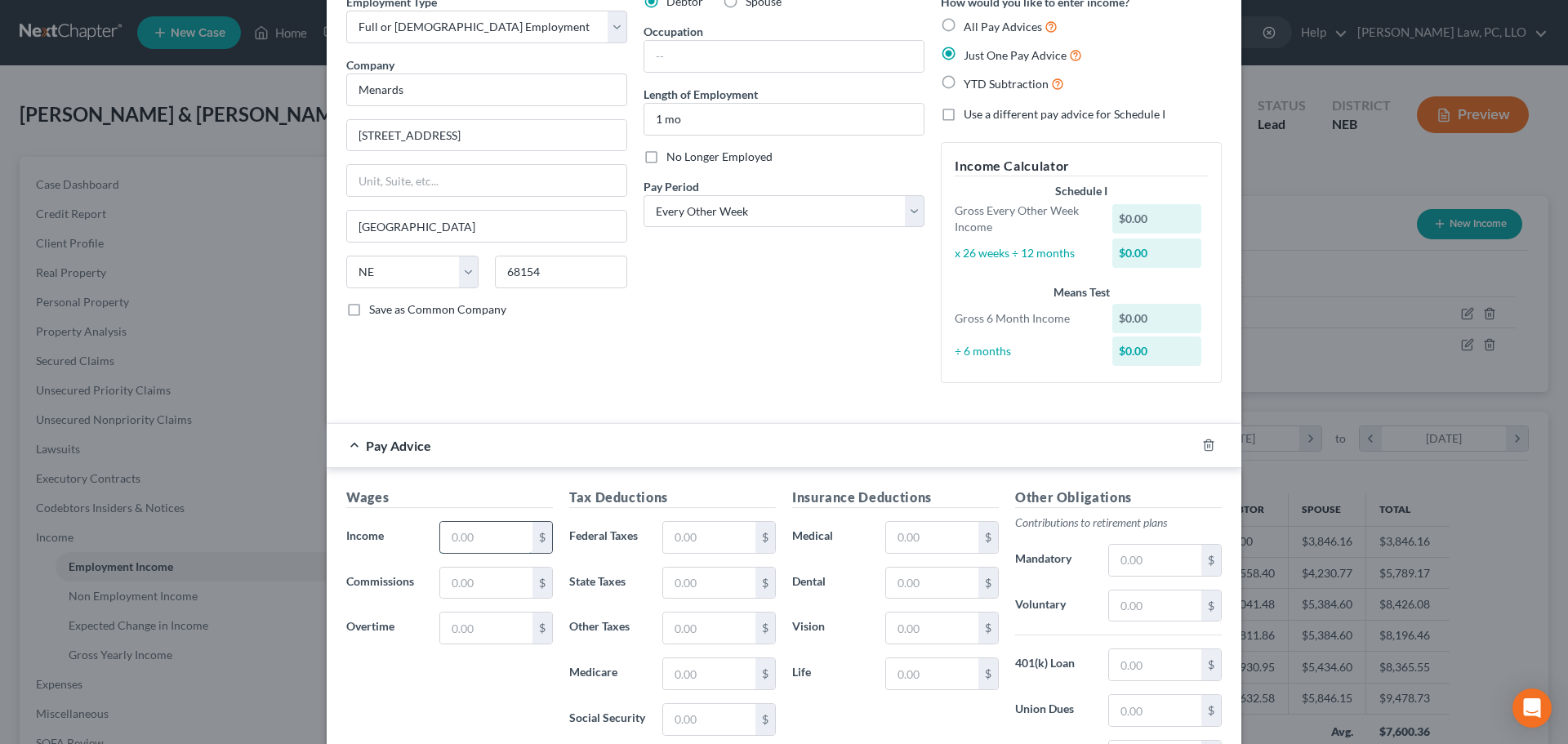
click at [472, 547] on input "text" at bounding box center [486, 537] width 92 height 31
click at [507, 544] on input "8,302,025" at bounding box center [486, 540] width 92 height 31
drag, startPoint x: 497, startPoint y: 547, endPoint x: 389, endPoint y: 558, distance: 108.6
click at [373, 546] on div "Income * 8,302,025 $" at bounding box center [450, 541] width 223 height 33
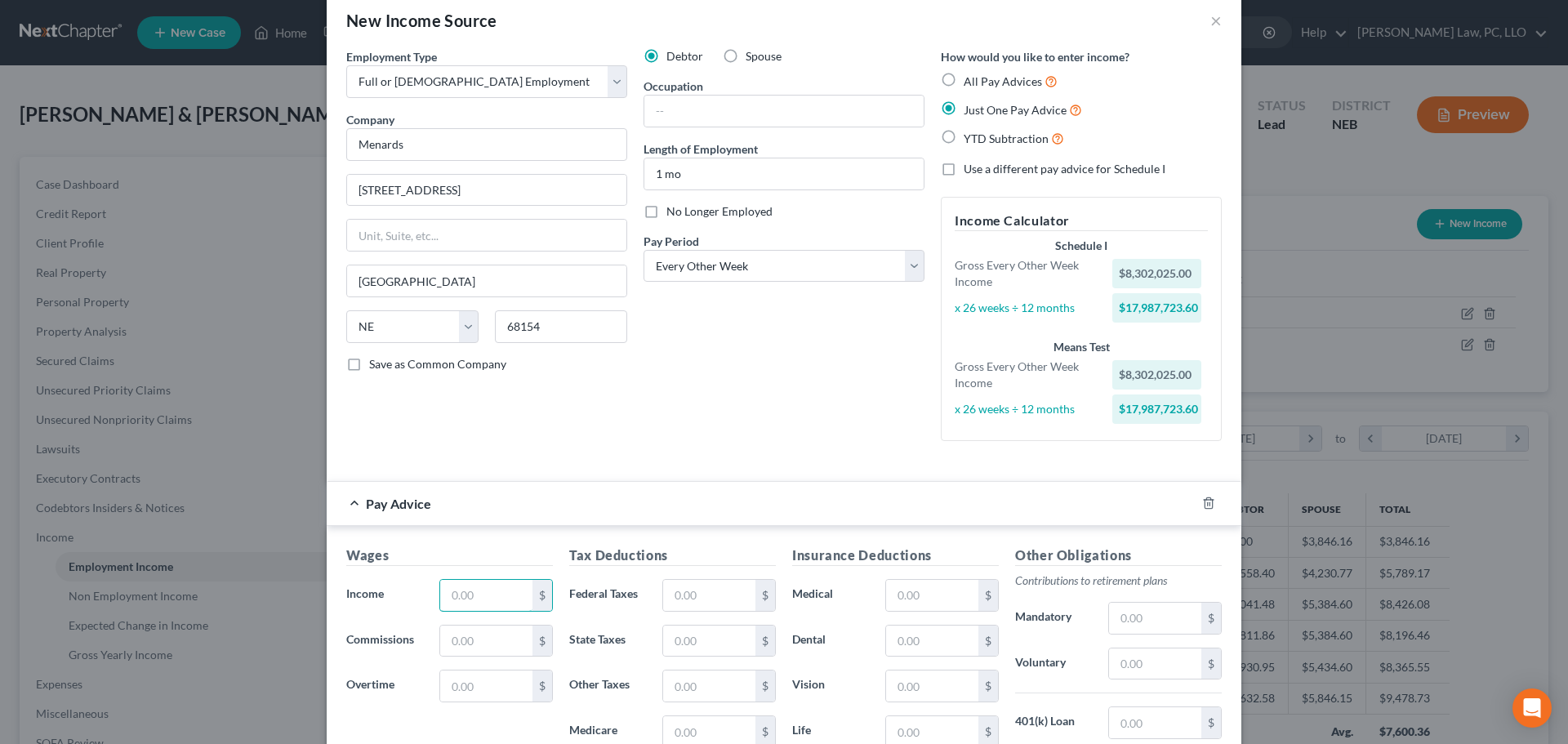
scroll to position [0, 0]
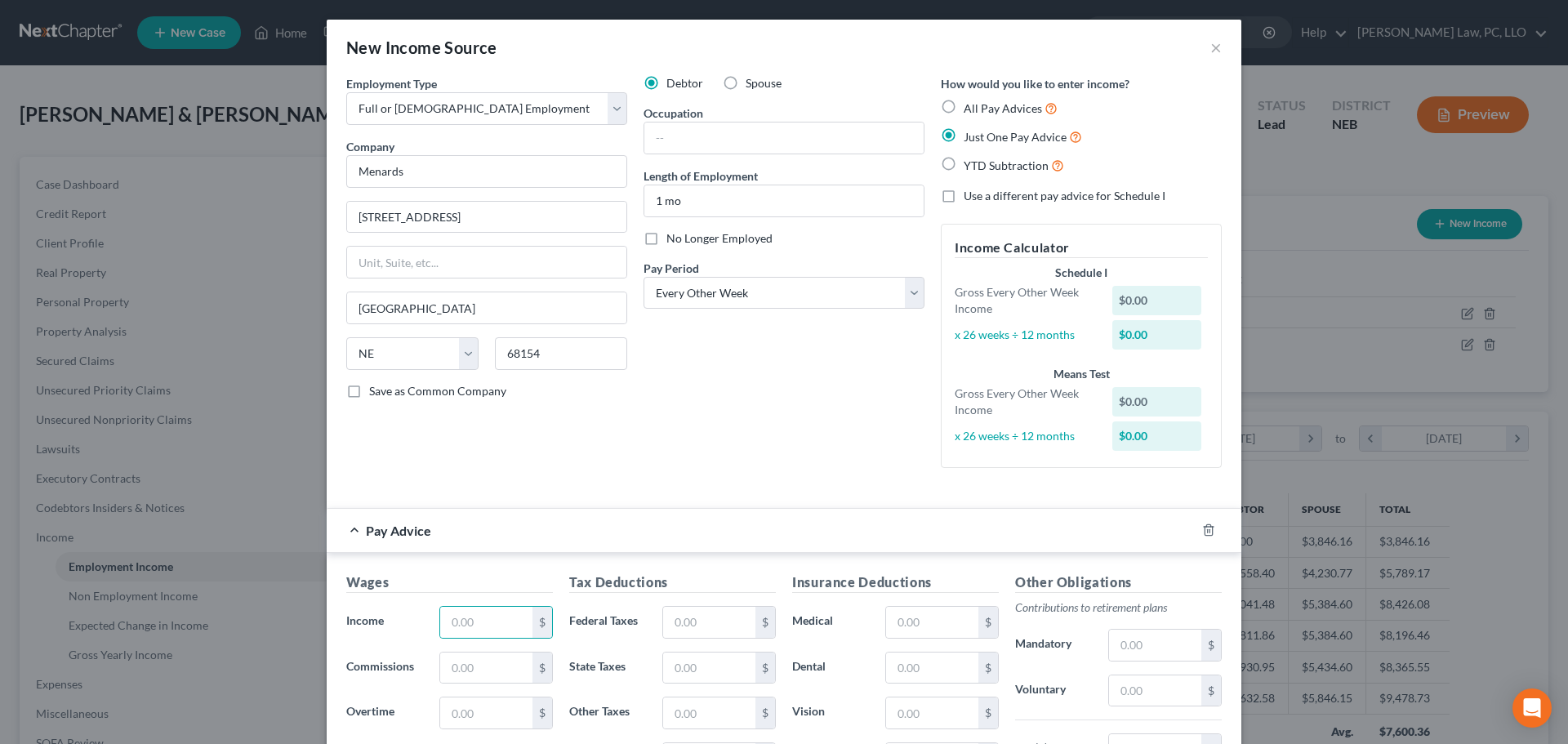
drag, startPoint x: 943, startPoint y: 106, endPoint x: 383, endPoint y: 578, distance: 732.4
click at [964, 106] on label "All Pay Advices" at bounding box center [1011, 109] width 94 height 19
click at [970, 106] on input "All Pay Advices" at bounding box center [975, 104] width 11 height 11
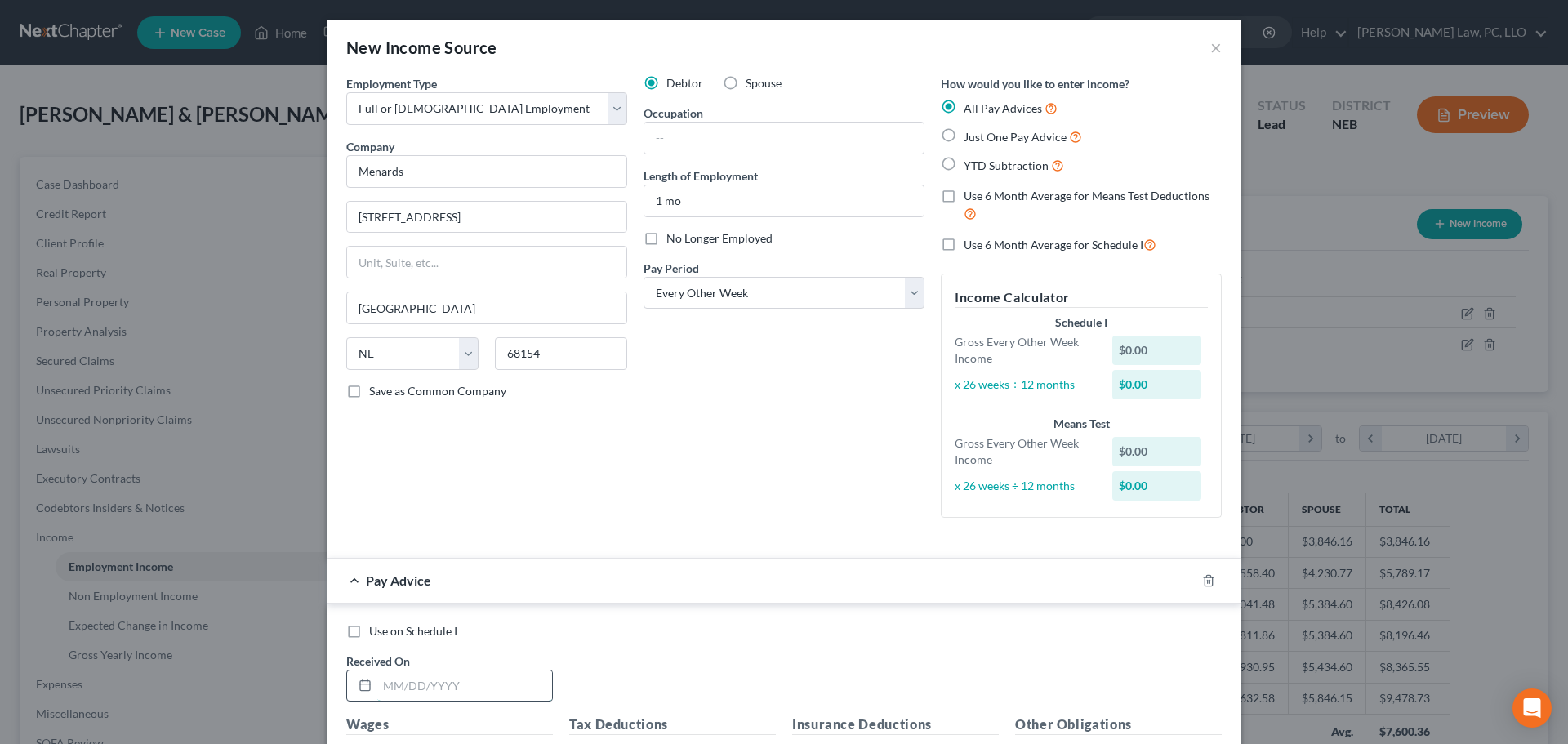
click at [412, 696] on input "text" at bounding box center [465, 686] width 175 height 31
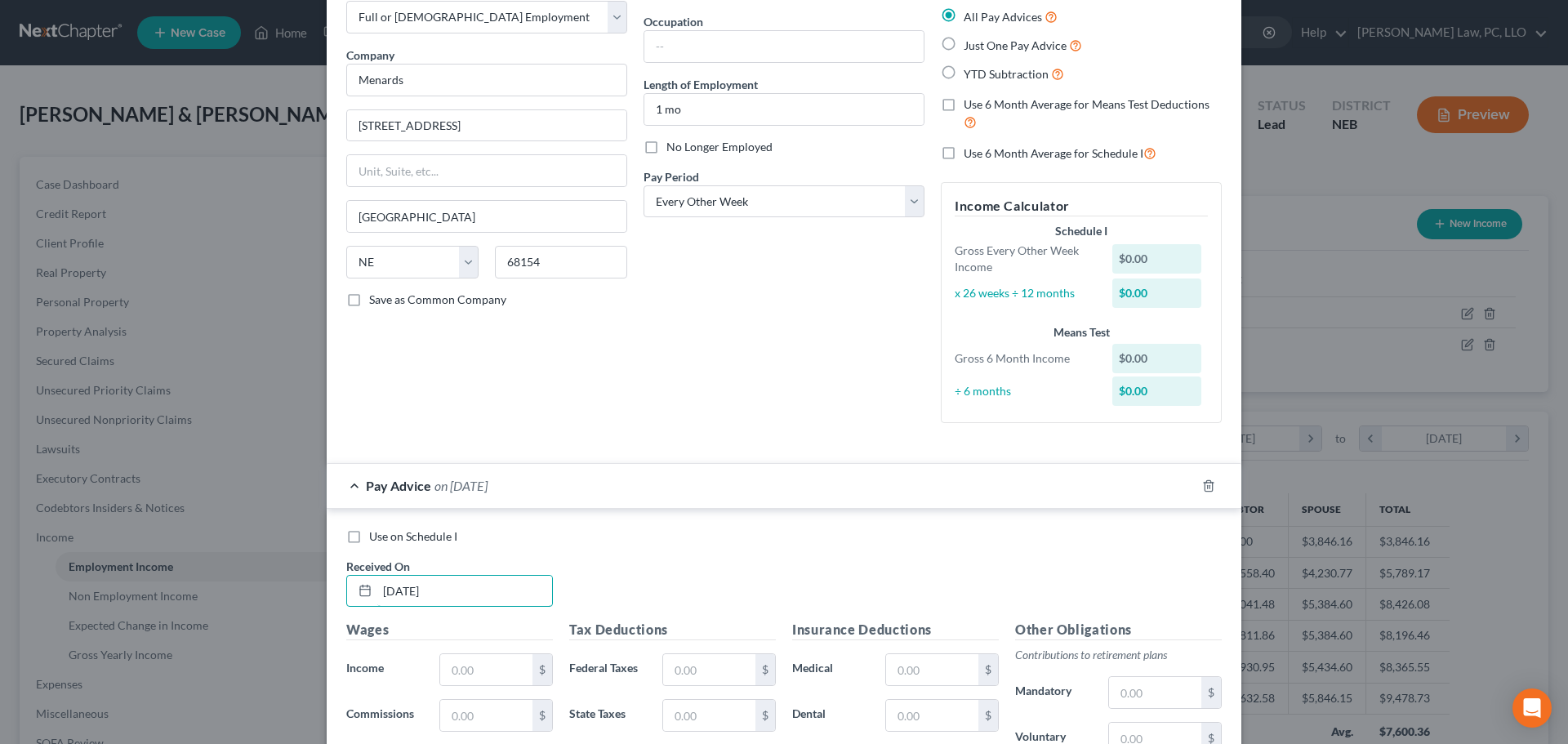
scroll to position [245, 0]
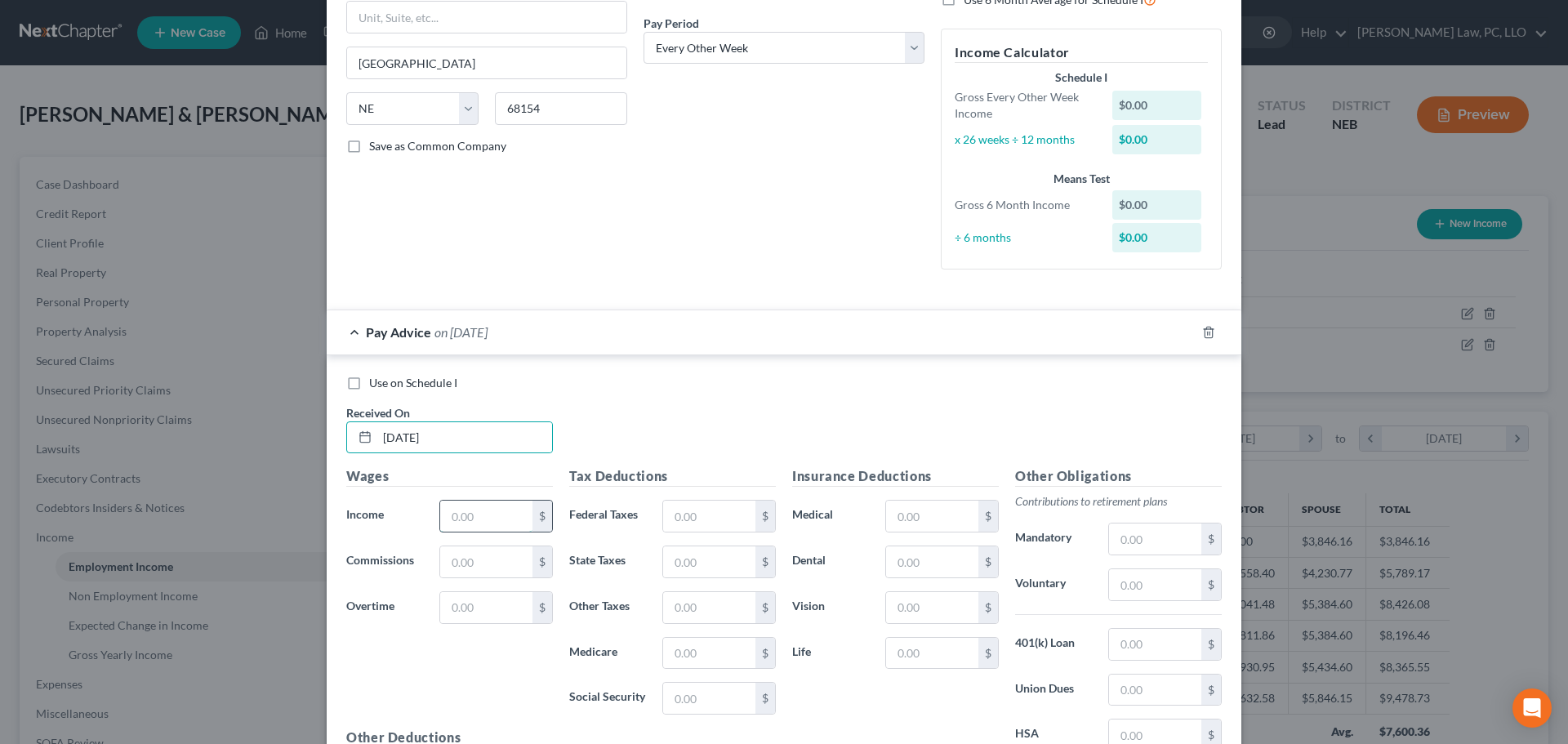
drag, startPoint x: 492, startPoint y: 515, endPoint x: 478, endPoint y: 522, distance: 15.7
click at [490, 516] on input "text" at bounding box center [486, 516] width 92 height 31
click at [685, 522] on input "text" at bounding box center [709, 516] width 92 height 31
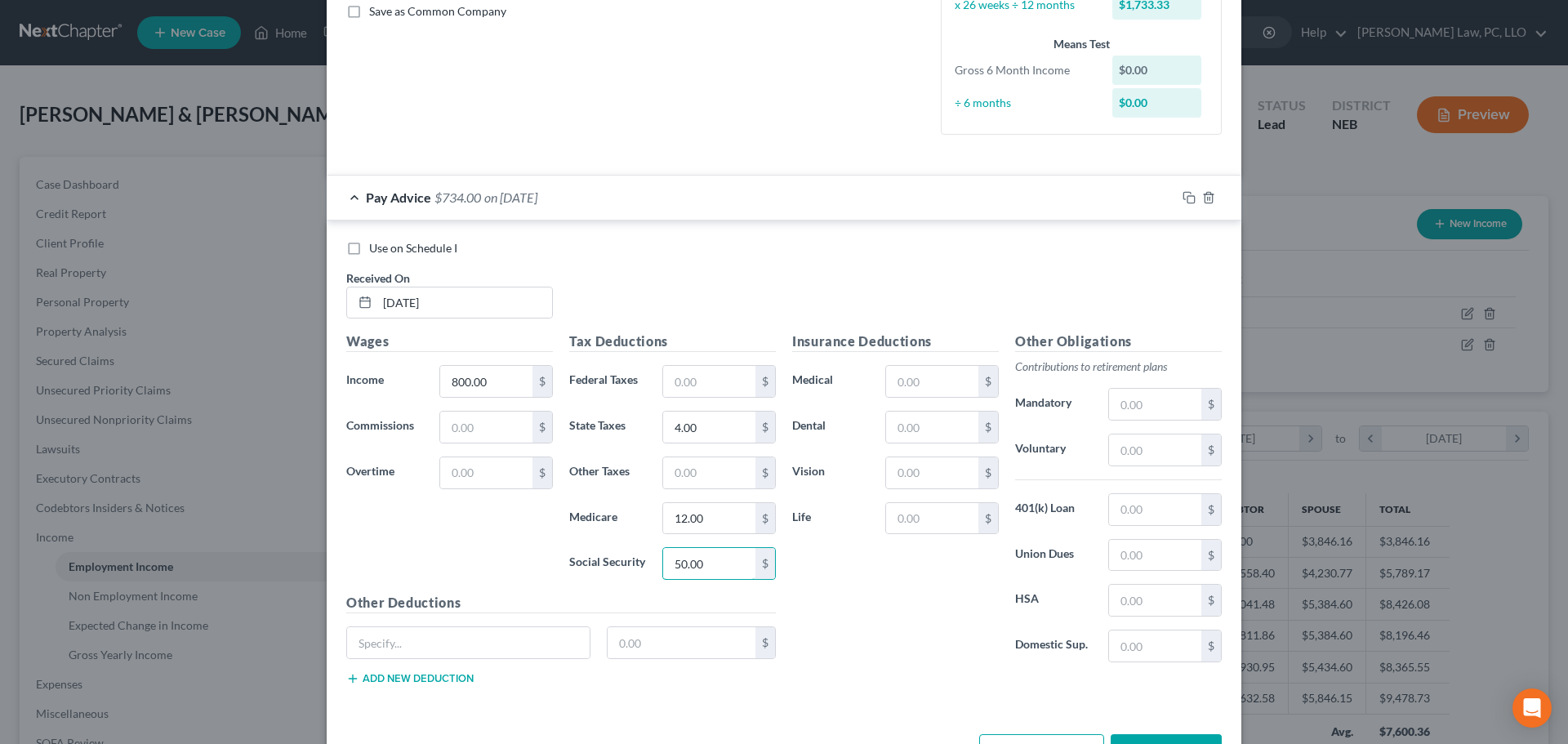
scroll to position [409, 0]
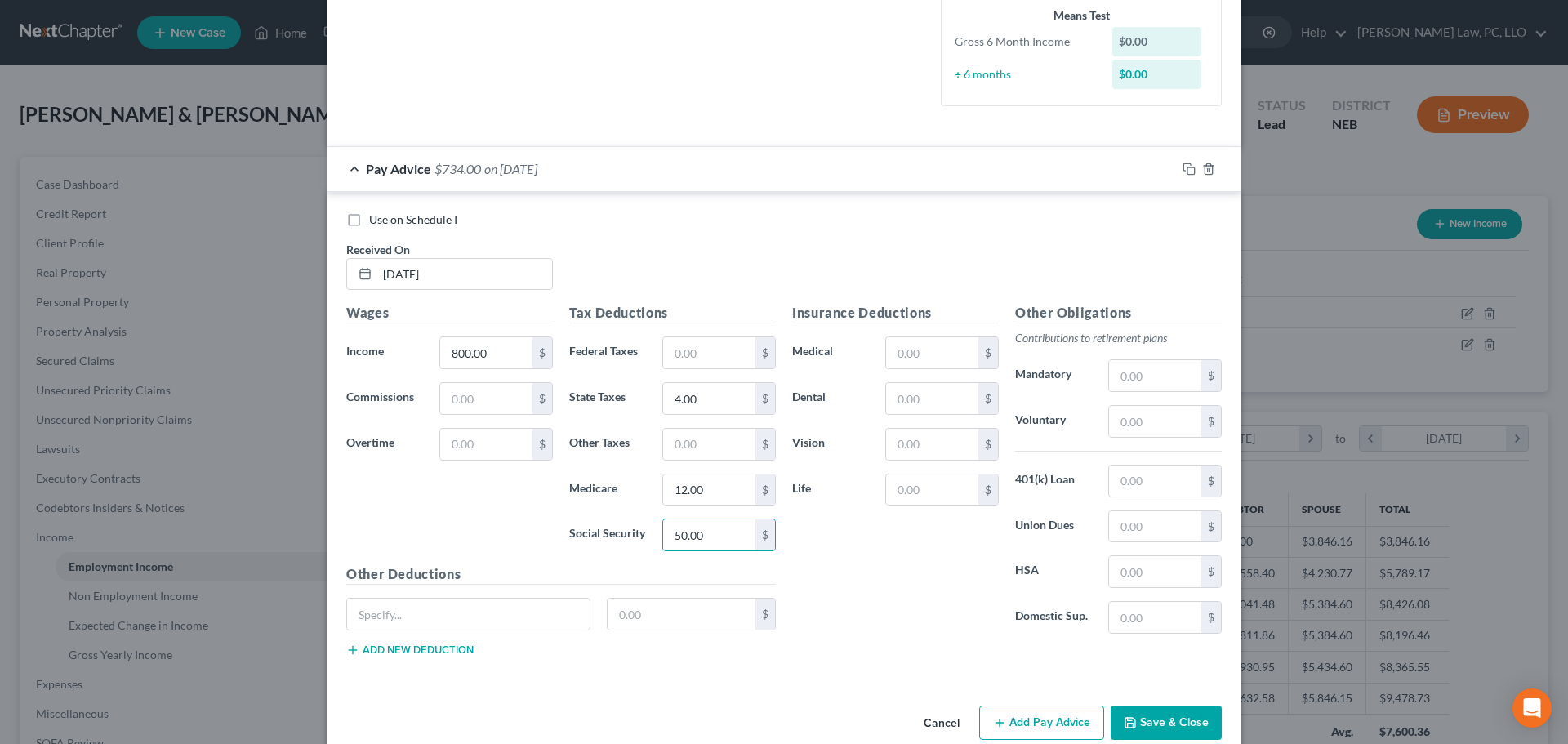
click at [369, 218] on label "Use on Schedule I" at bounding box center [413, 219] width 88 height 16
click at [376, 218] on input "Use on Schedule I" at bounding box center [380, 216] width 11 height 11
click at [348, 170] on div "Pay Advice $734.00 on 08/30/2025 - Use on Schedule I" at bounding box center [751, 168] width 849 height 43
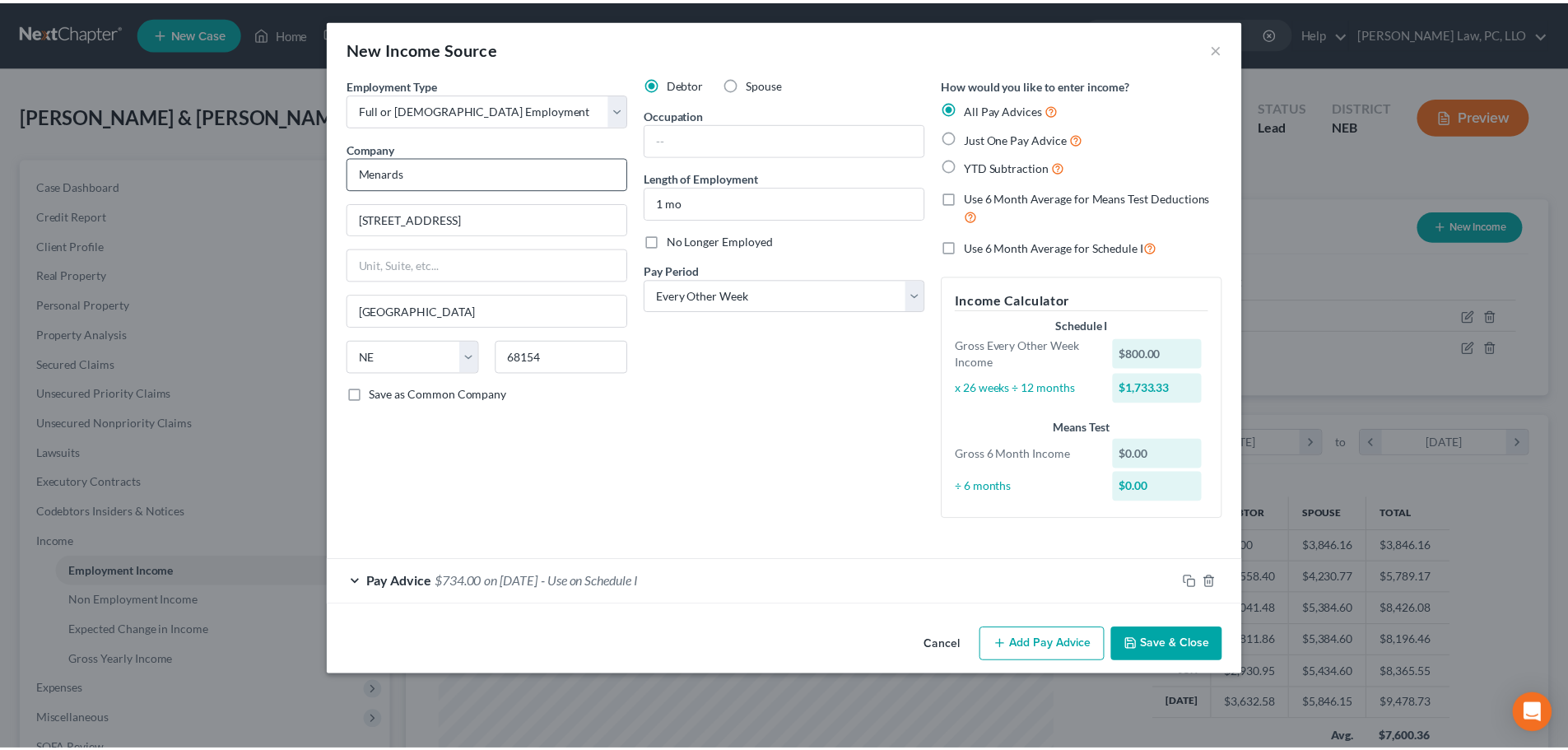
scroll to position [0, 0]
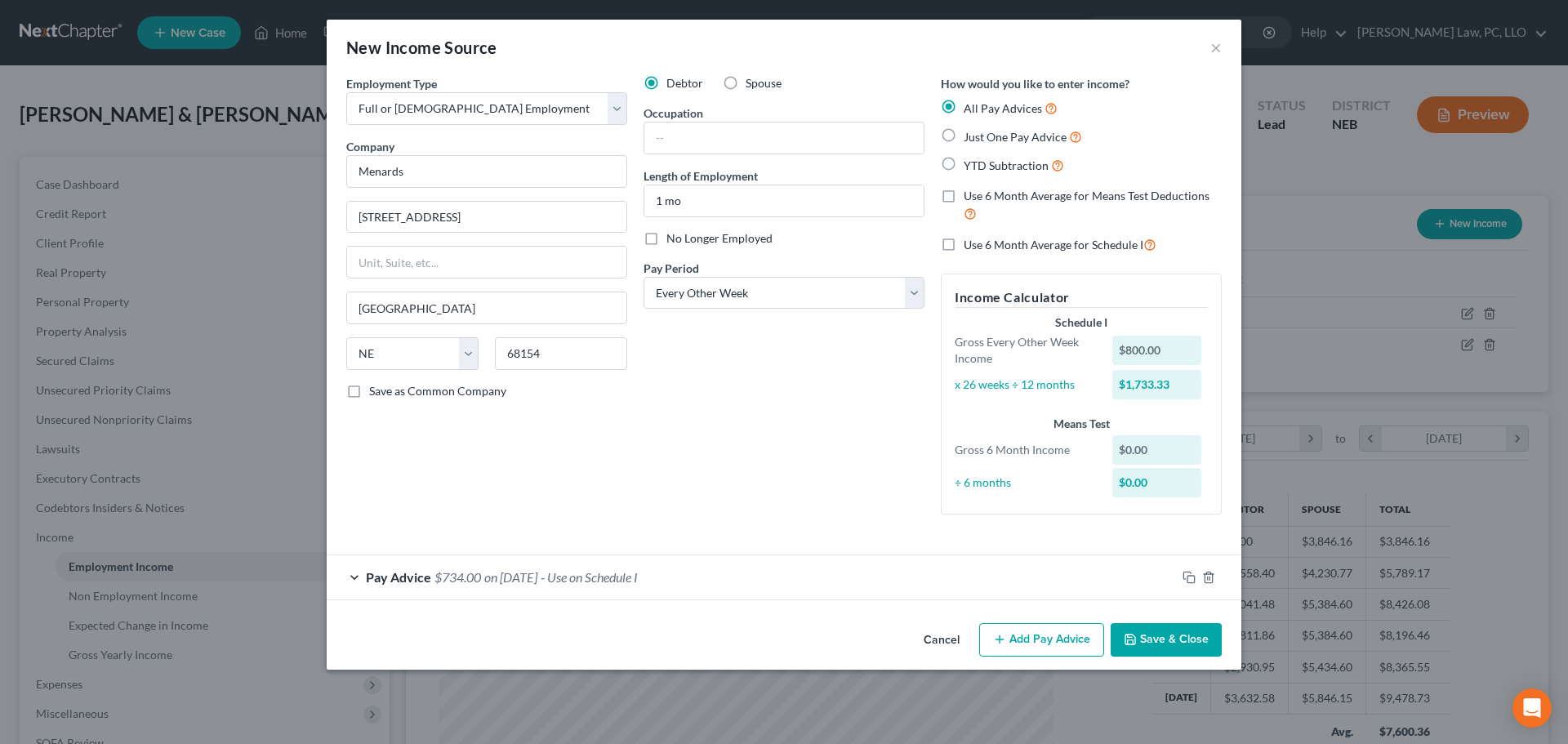
click at [1149, 646] on button "Save & Close" at bounding box center [1166, 640] width 111 height 35
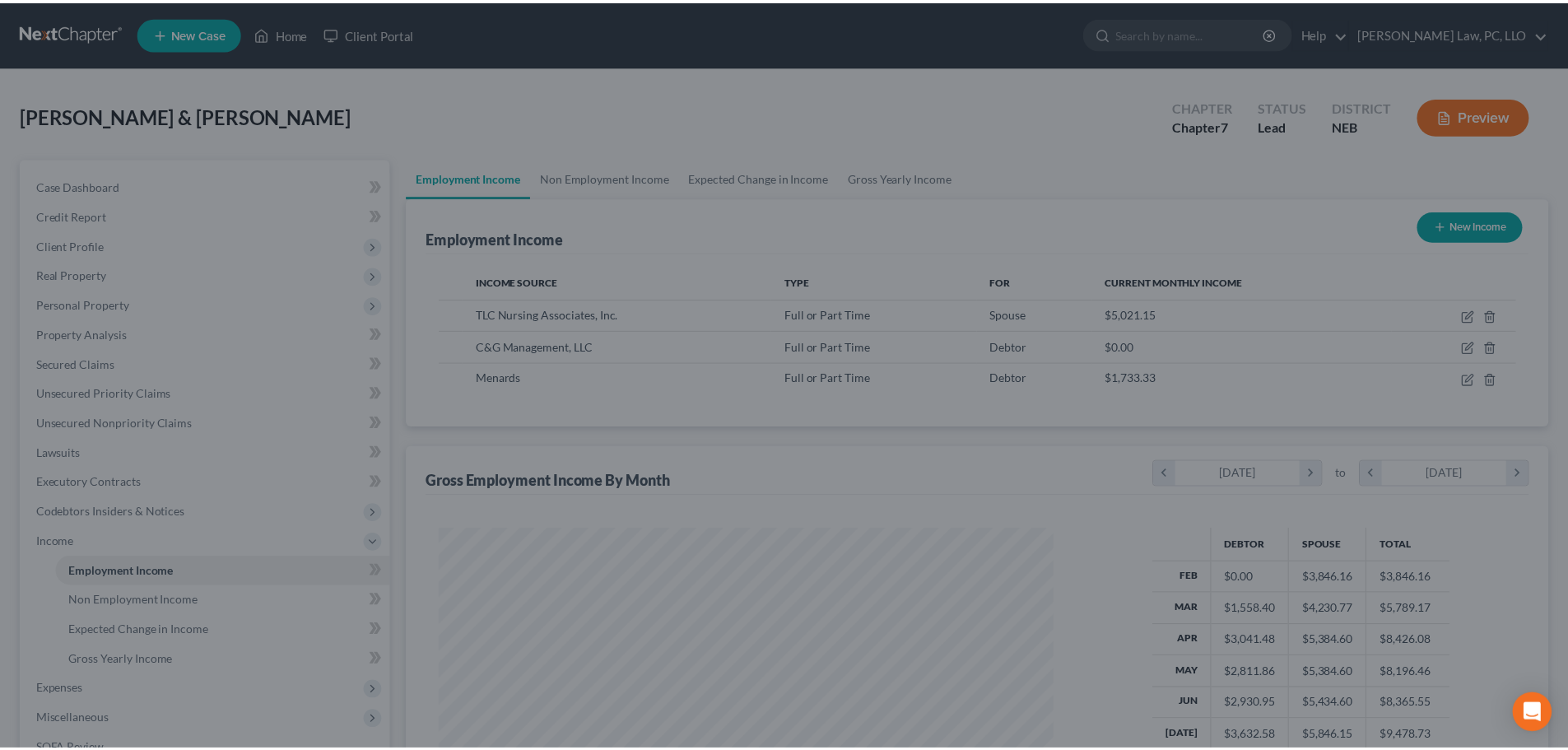
scroll to position [823202, 822443]
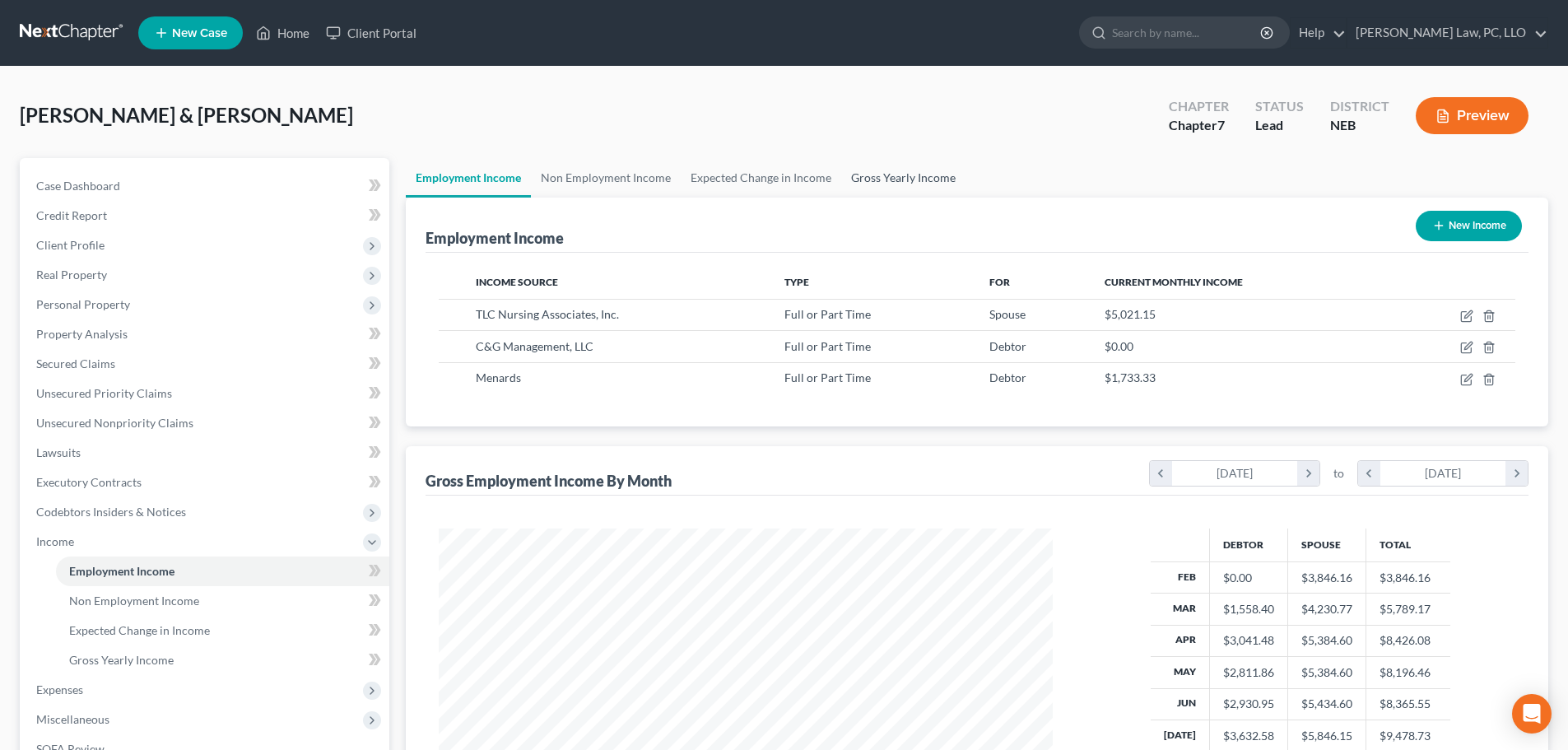
click at [927, 180] on link "Gross Yearly Income" at bounding box center [904, 177] width 124 height 40
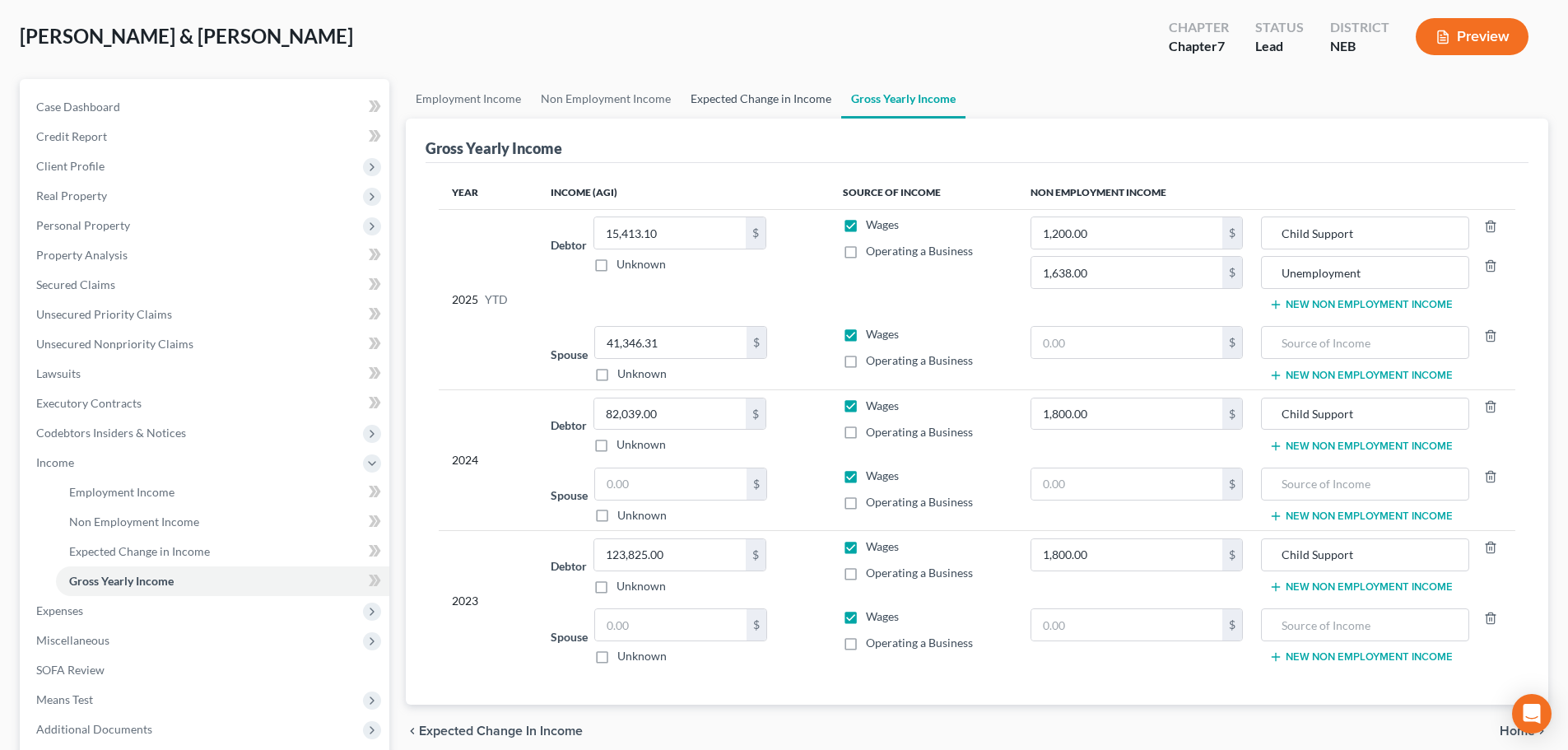
click at [743, 102] on link "Expected Change in Income" at bounding box center [761, 99] width 161 height 40
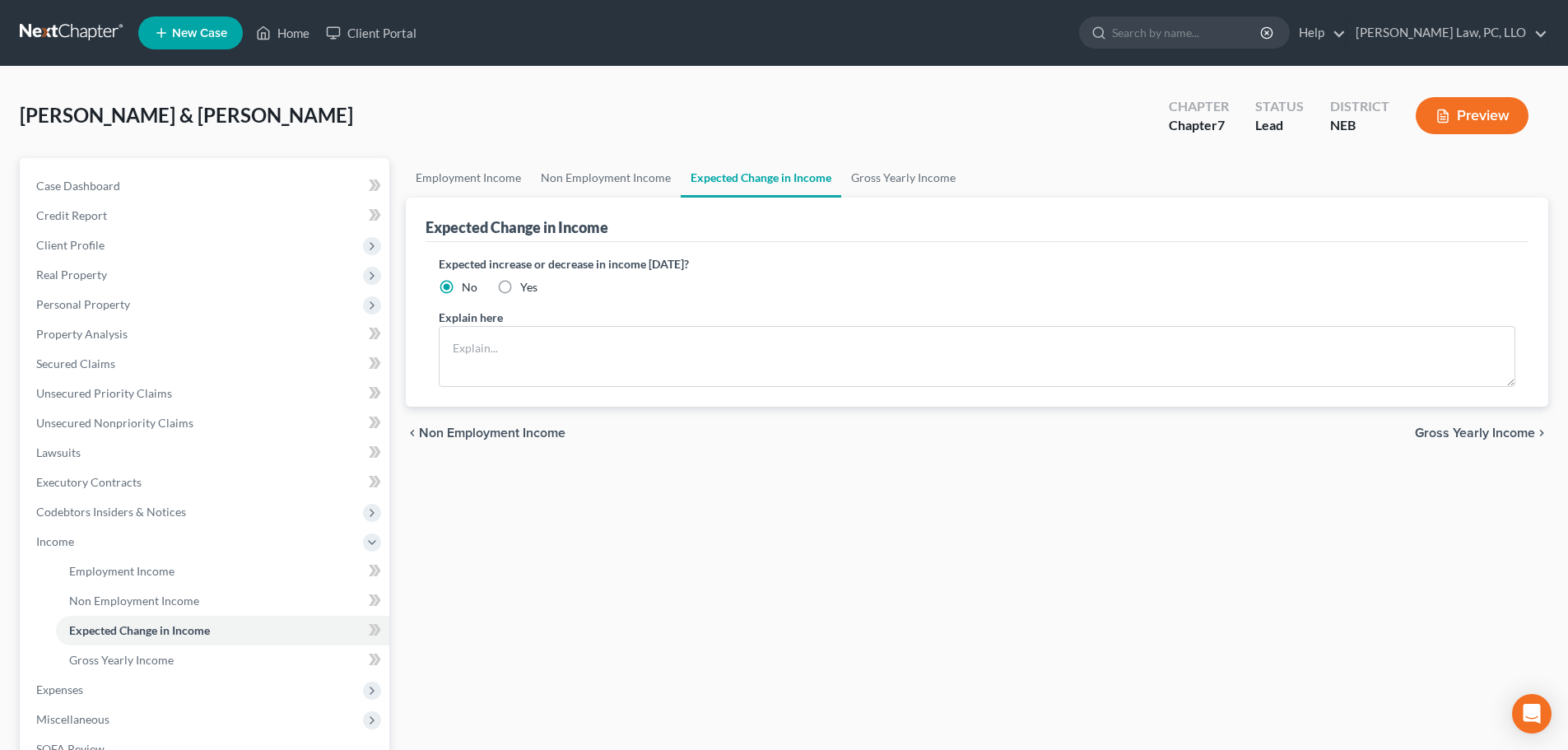
click at [520, 286] on label "Yes" at bounding box center [529, 287] width 17 height 16
click at [527, 286] on input "Yes" at bounding box center [532, 284] width 11 height 11
click at [503, 366] on textarea at bounding box center [977, 357] width 1077 height 61
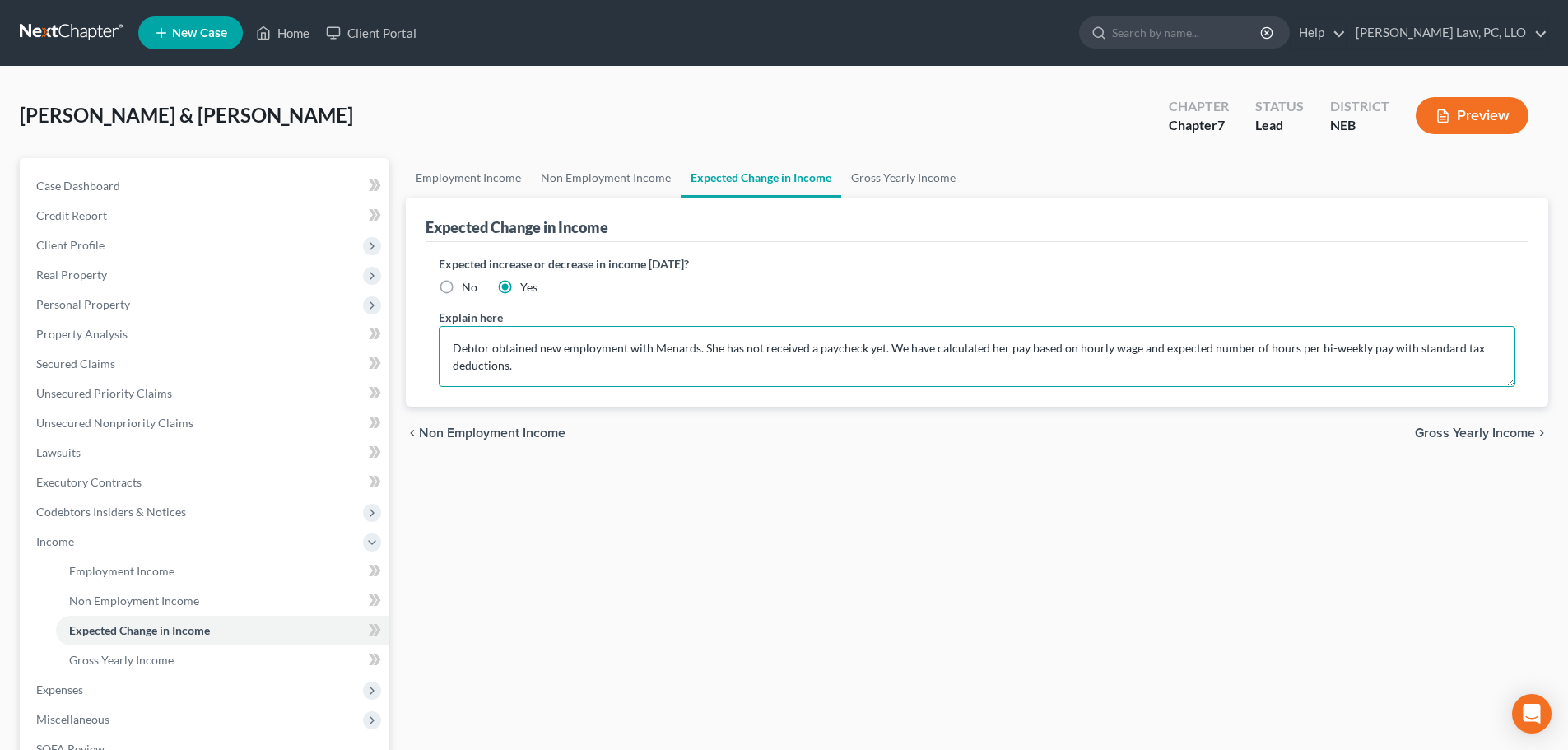
click at [982, 373] on textarea "Debtor obtained new employment with Menards. She has not received a paycheck ye…" at bounding box center [977, 357] width 1077 height 61
click at [712, 452] on div "chevron_left Non Employment Income Gross Yearly Income chevron_right" at bounding box center [977, 433] width 1143 height 52
click at [589, 175] on link "Non Employment Income" at bounding box center [605, 177] width 150 height 40
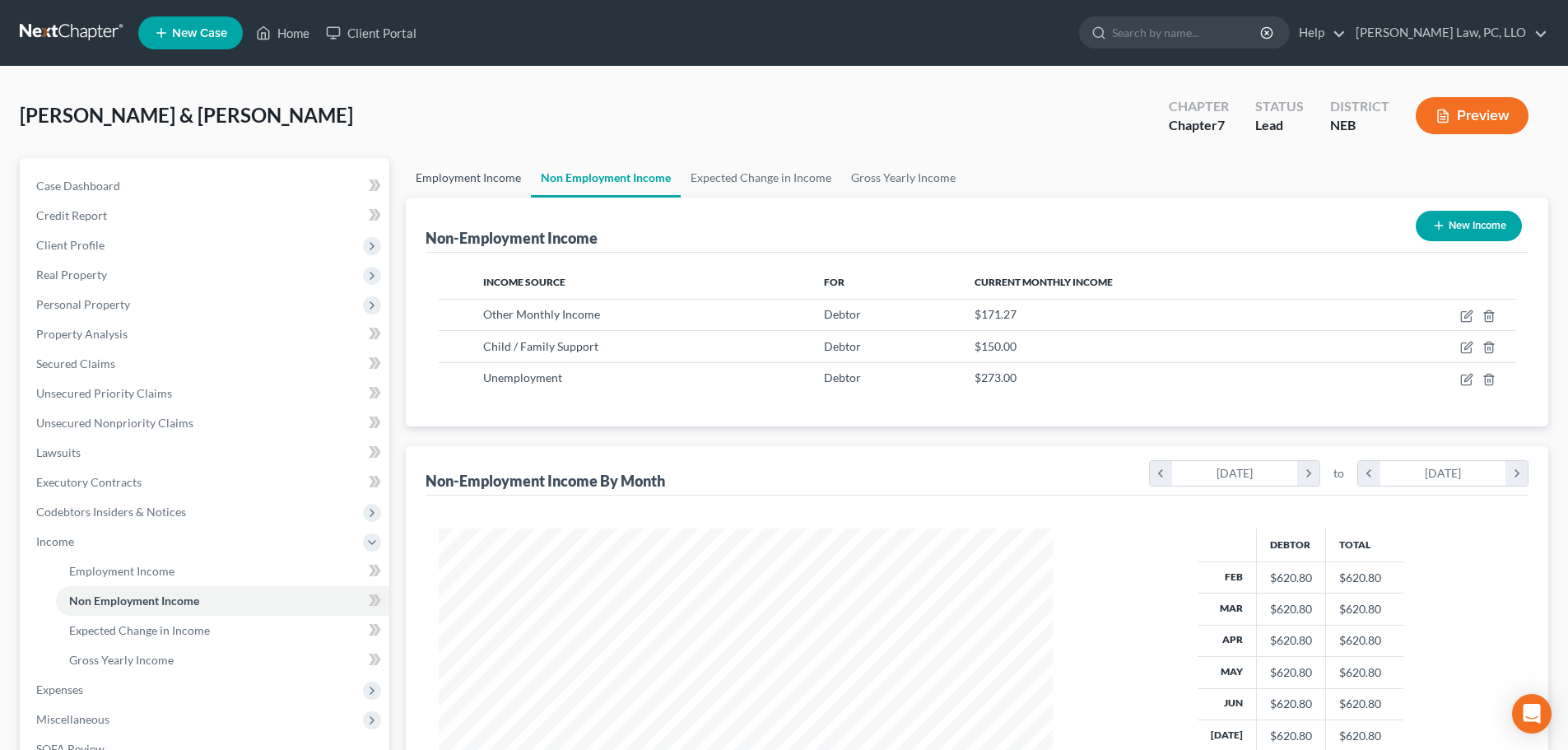
scroll to position [307, 647]
click at [488, 176] on link "Employment Income" at bounding box center [468, 177] width 125 height 40
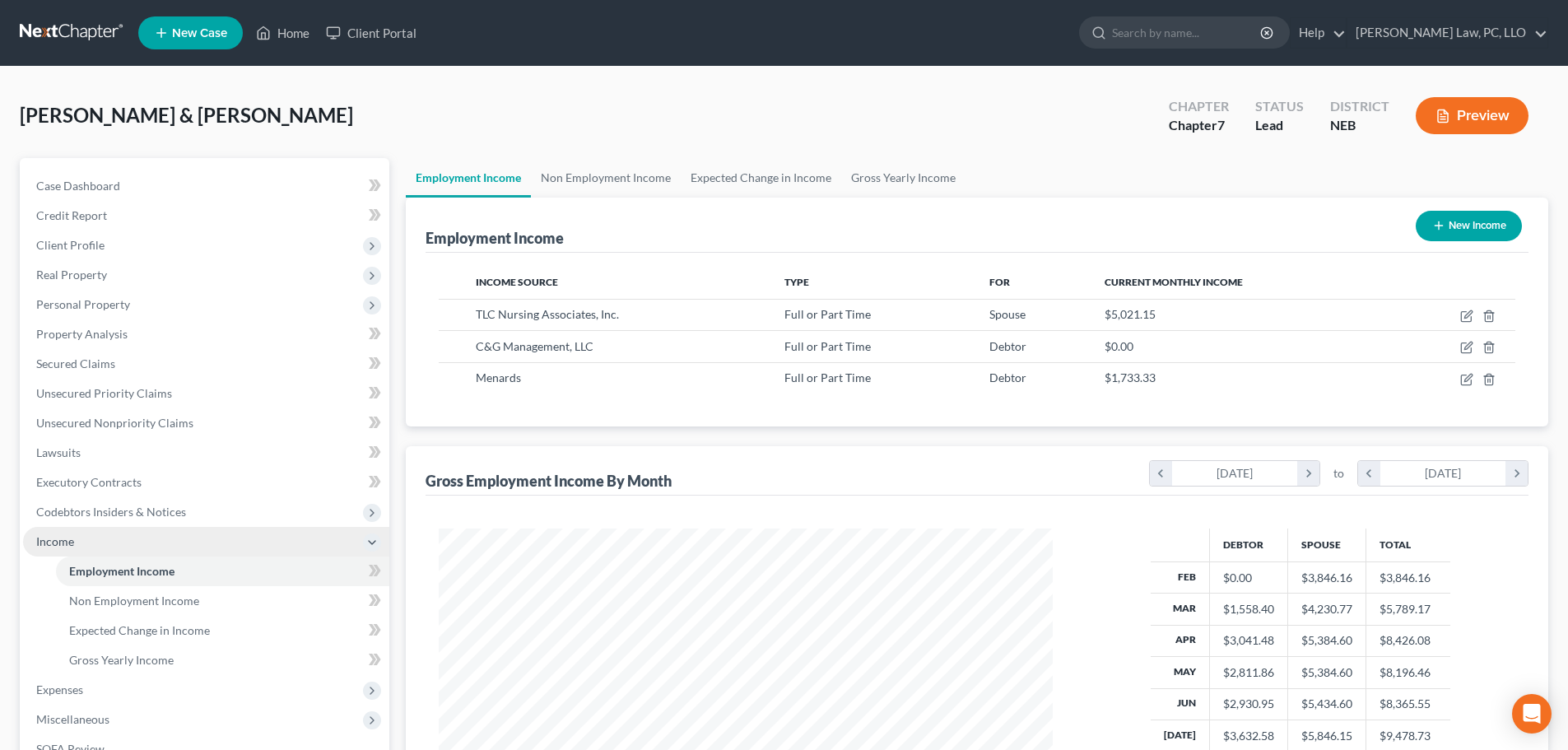
scroll to position [307, 647]
click at [69, 546] on span "Income" at bounding box center [54, 542] width 38 height 14
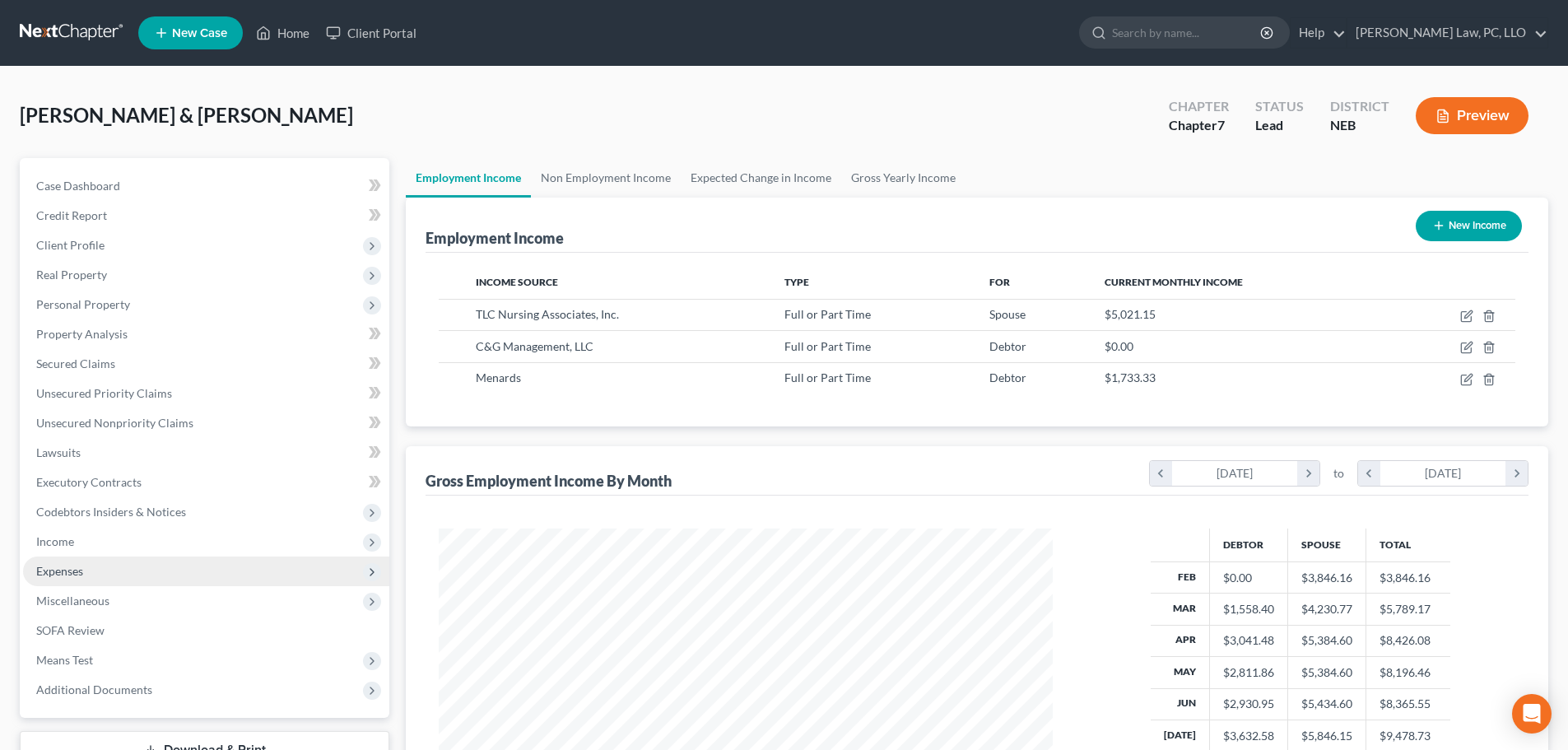
click at [69, 579] on span "Expenses" at bounding box center [206, 572] width 366 height 30
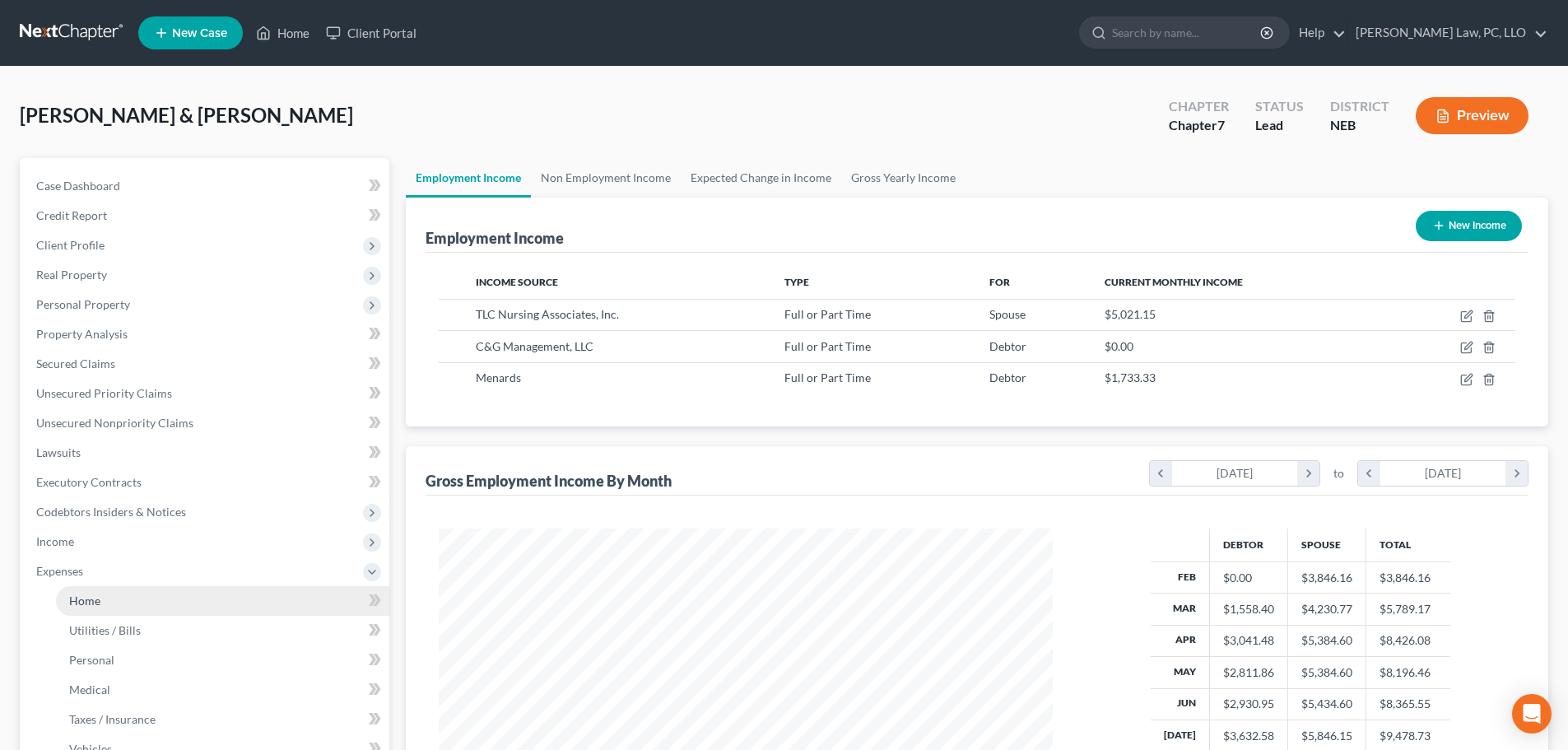
click at [87, 606] on span "Home" at bounding box center [84, 601] width 31 height 14
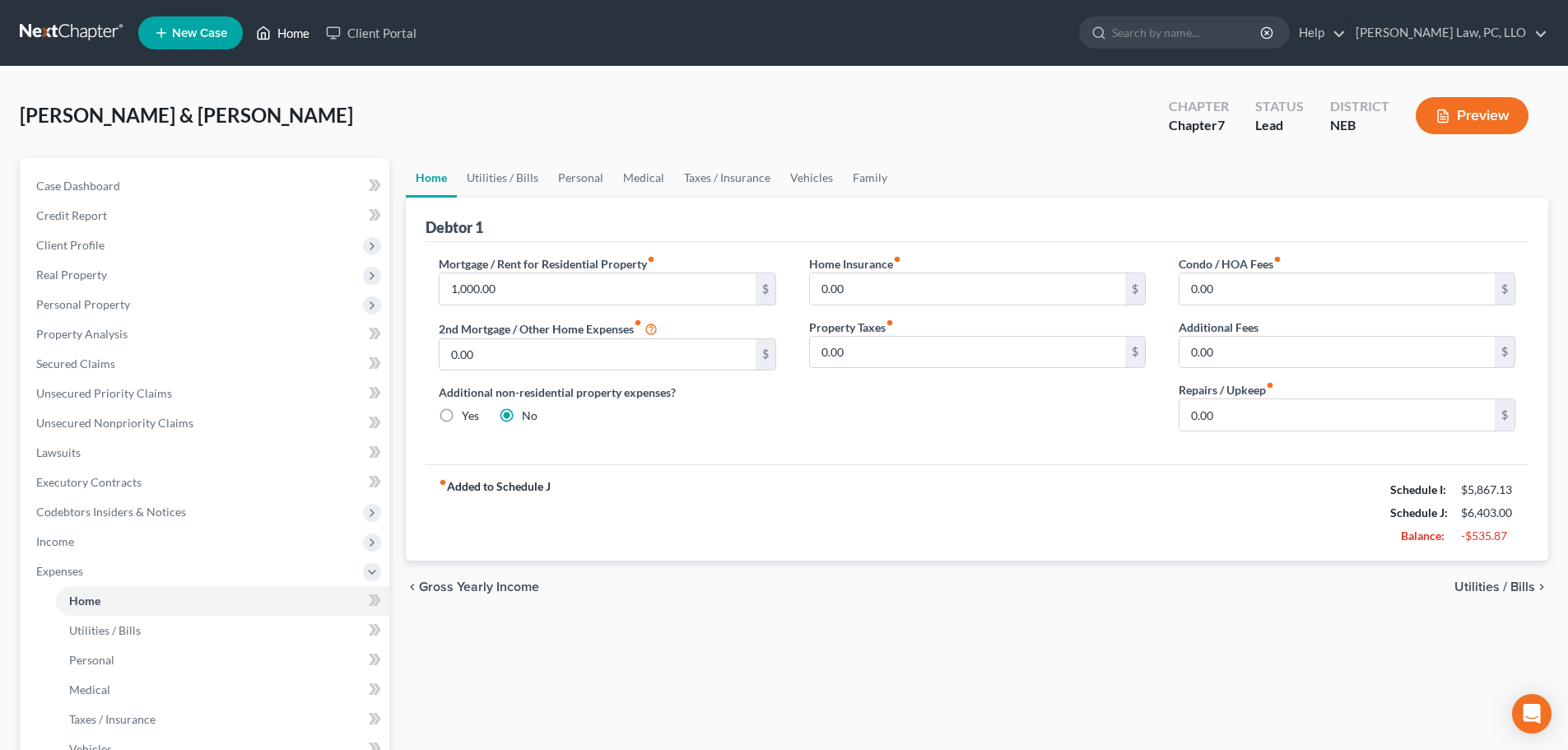
click at [282, 29] on link "Home" at bounding box center [283, 33] width 70 height 30
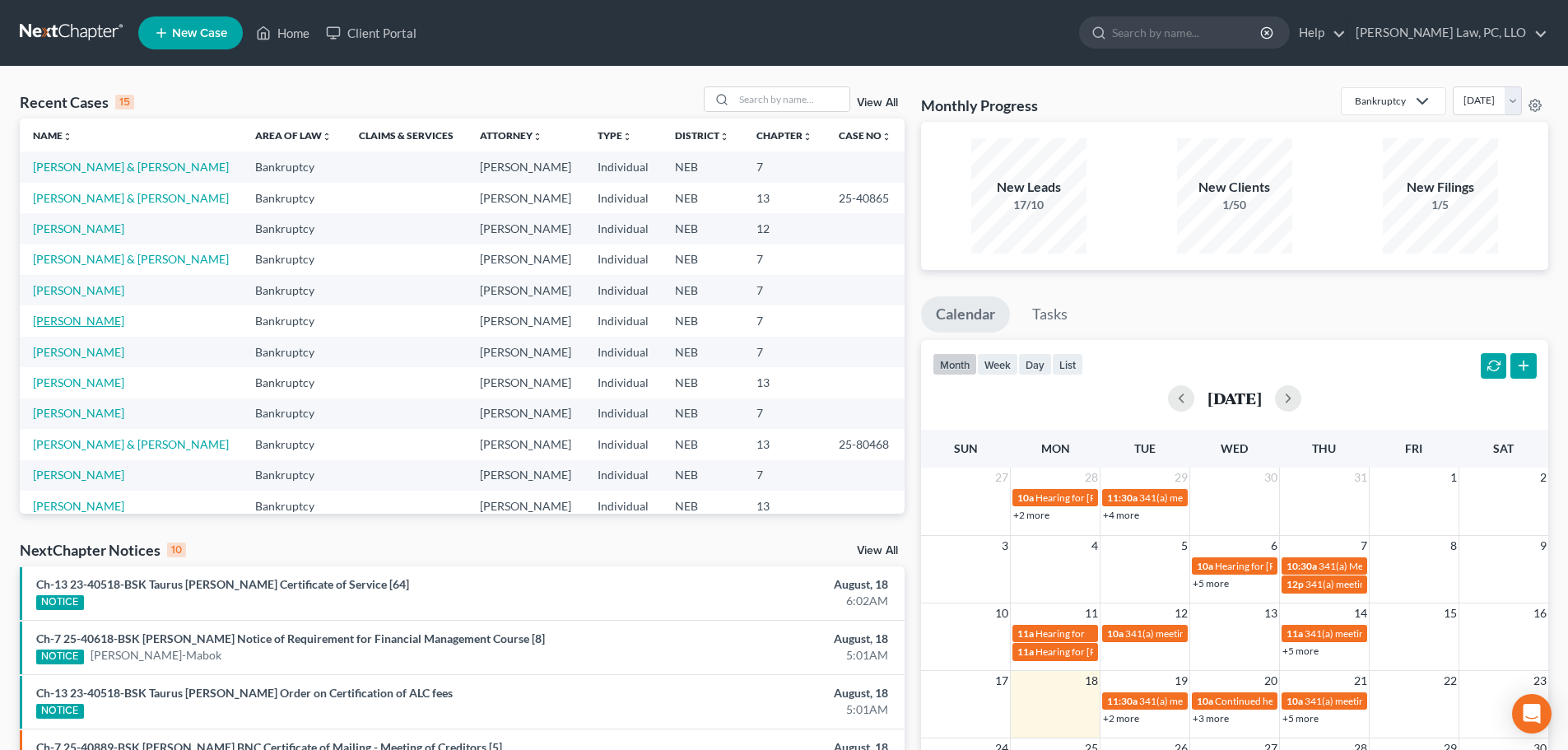
click at [98, 327] on link "[PERSON_NAME]" at bounding box center [78, 321] width 91 height 14
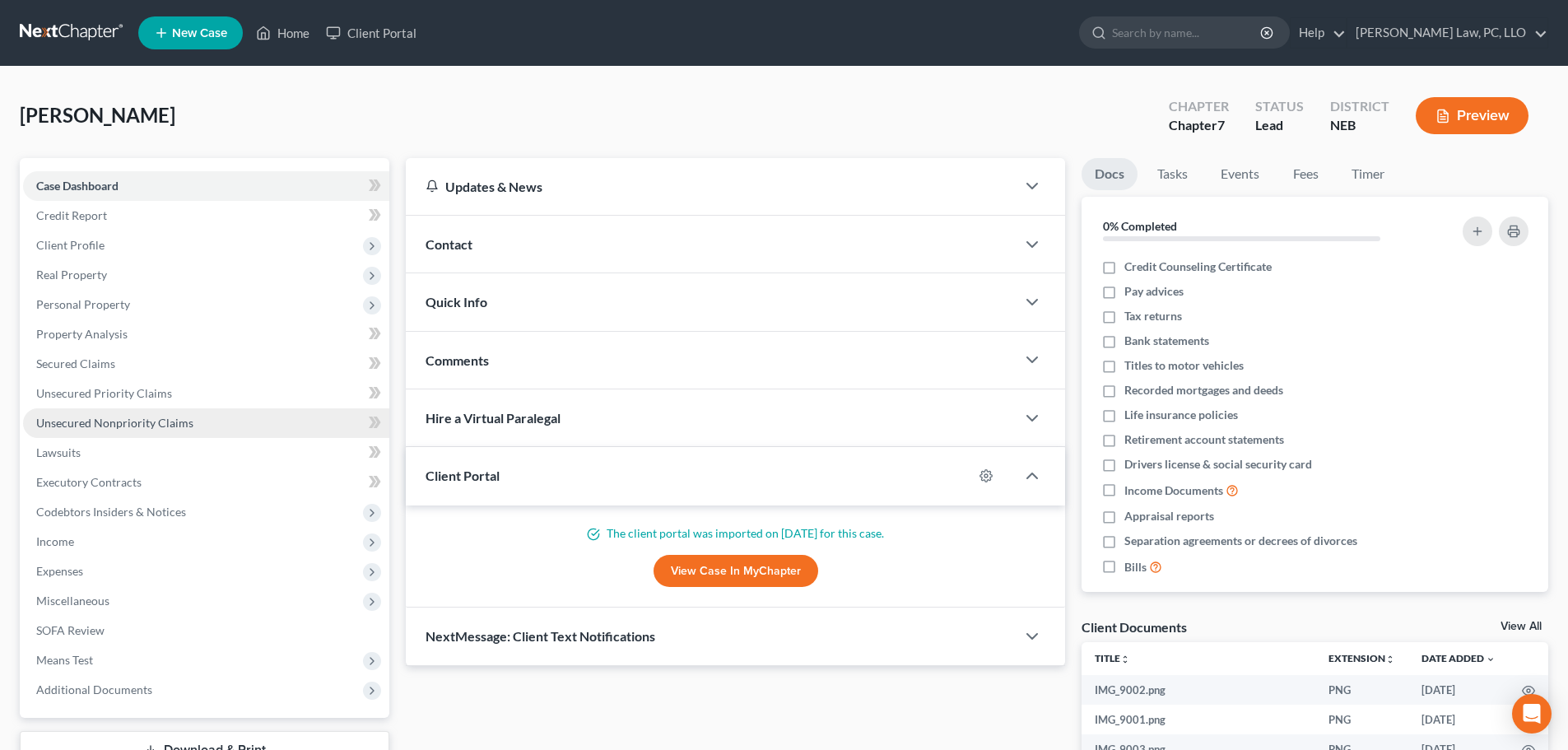
click at [135, 426] on span "Unsecured Nonpriority Claims" at bounding box center [114, 422] width 157 height 14
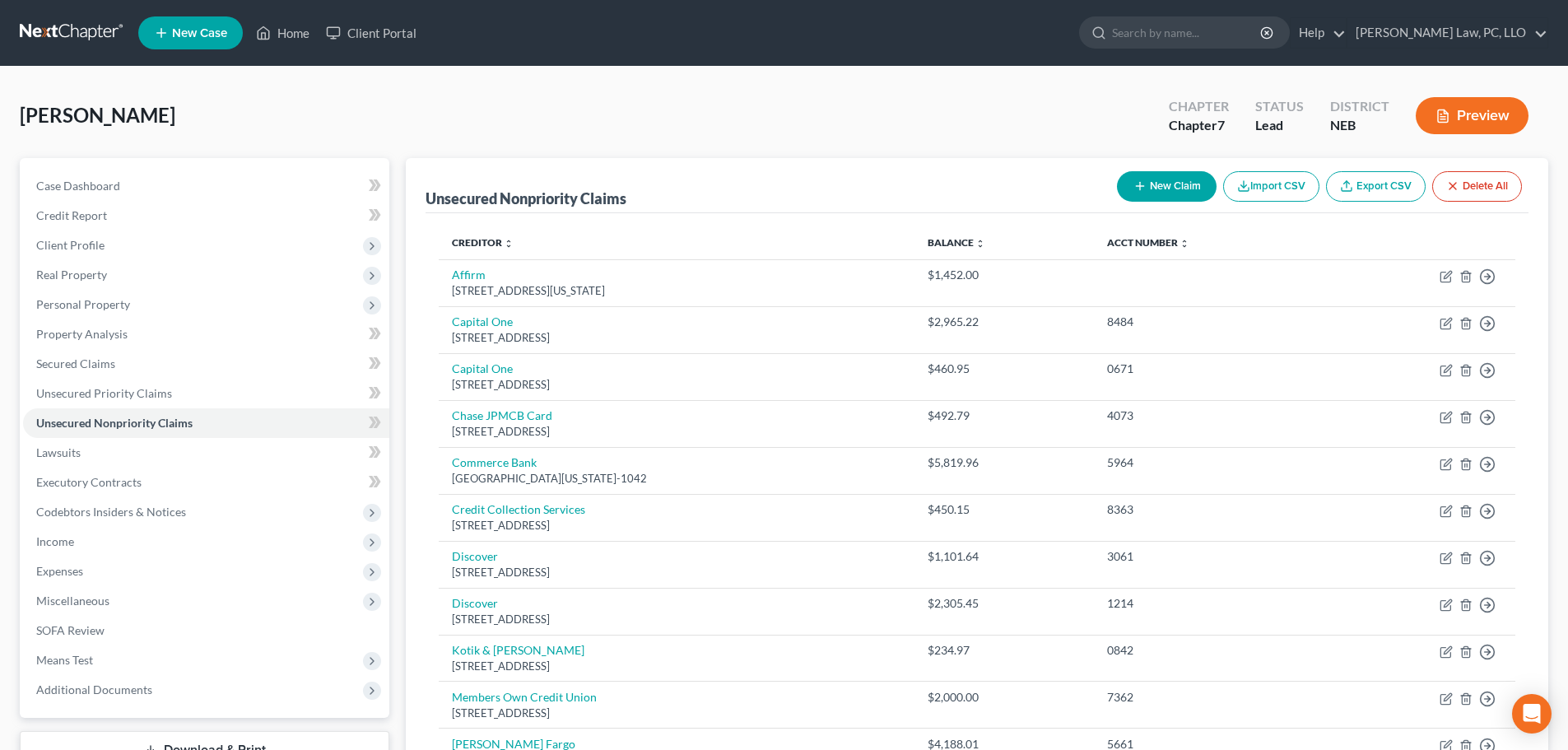
click at [1144, 190] on button "New Claim" at bounding box center [1166, 186] width 100 height 30
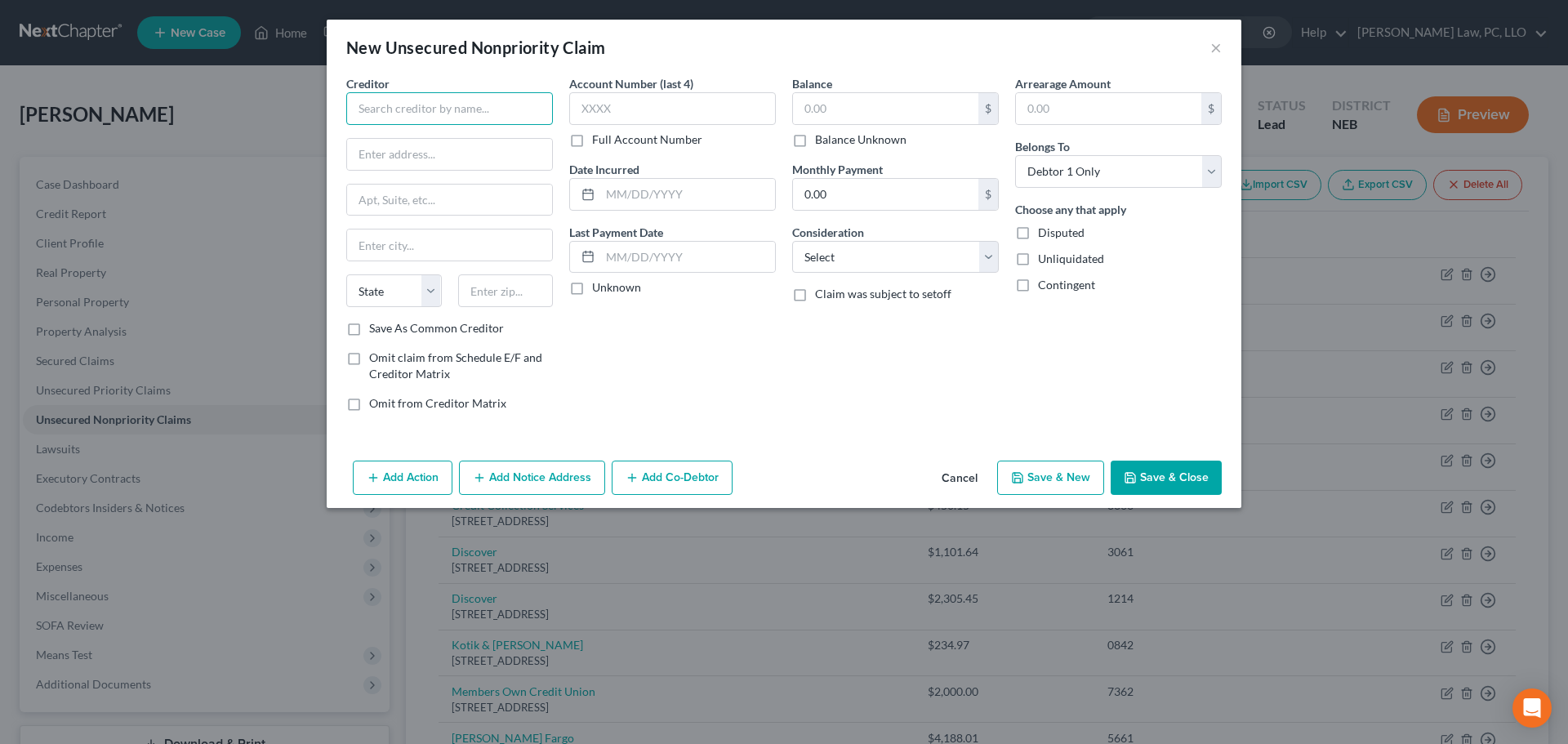
click at [374, 98] on input "text" at bounding box center [449, 109] width 207 height 33
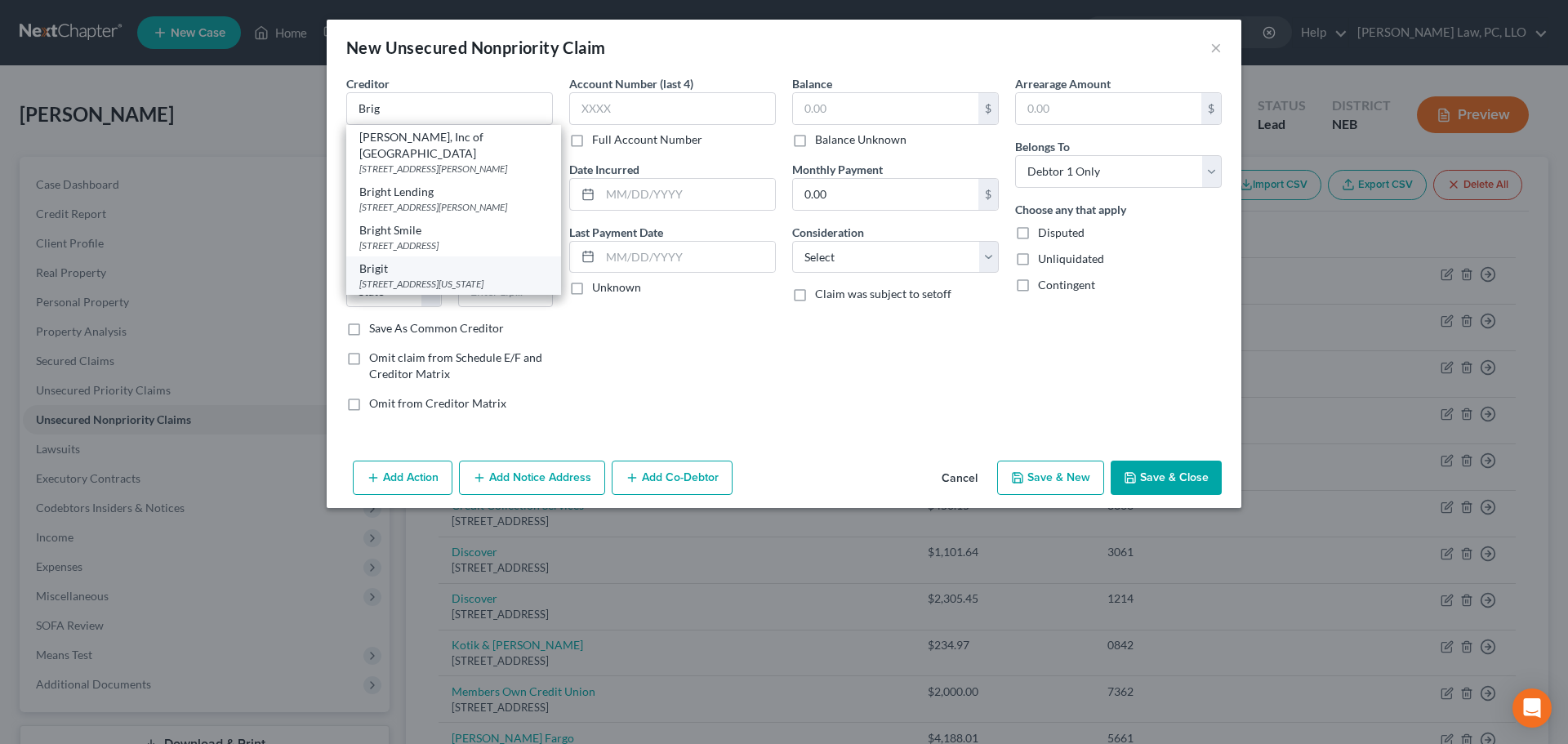
click at [415, 271] on div "Brigit" at bounding box center [453, 268] width 188 height 16
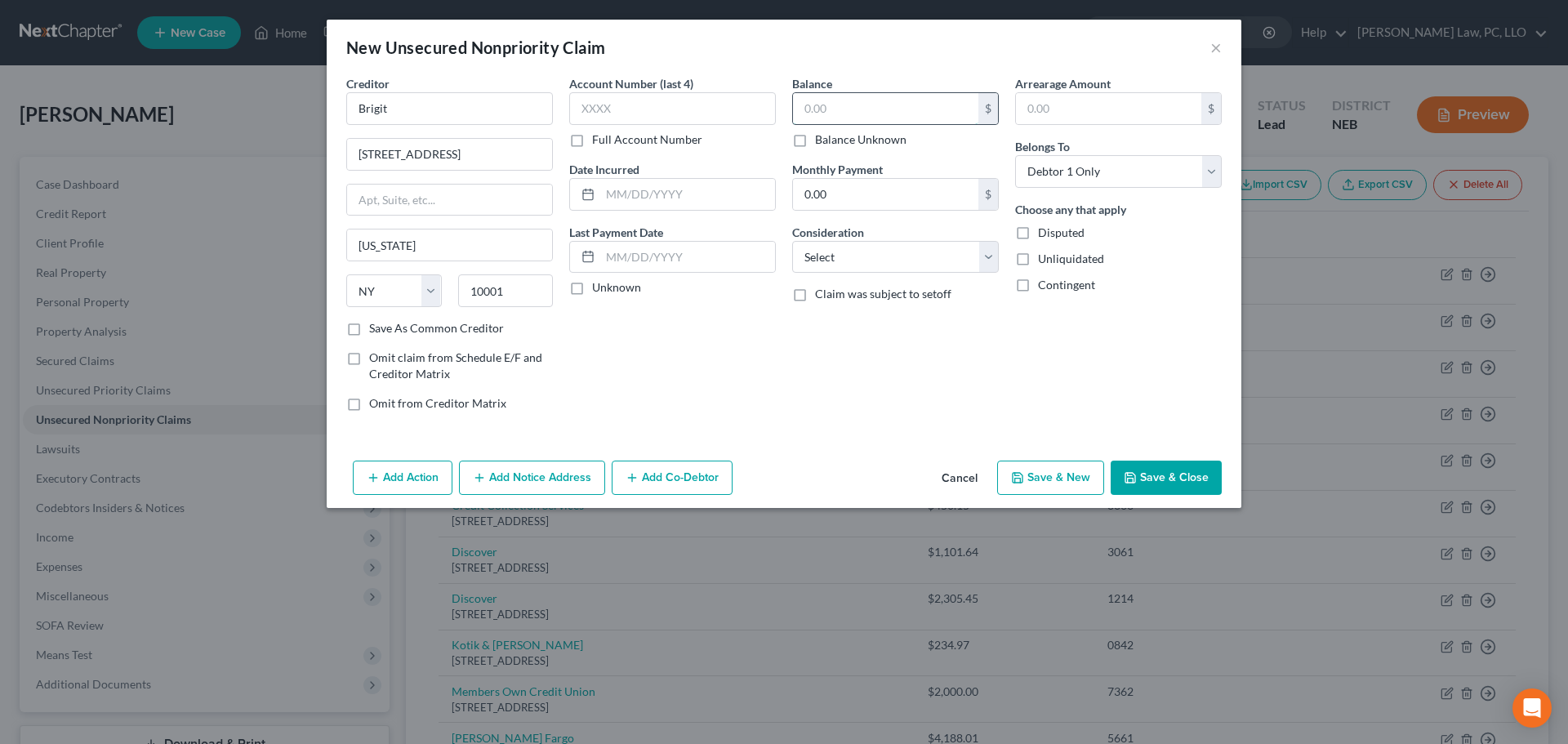
click at [837, 119] on input "text" at bounding box center [885, 109] width 185 height 31
click at [1045, 491] on button "Save & New" at bounding box center [1050, 478] width 107 height 35
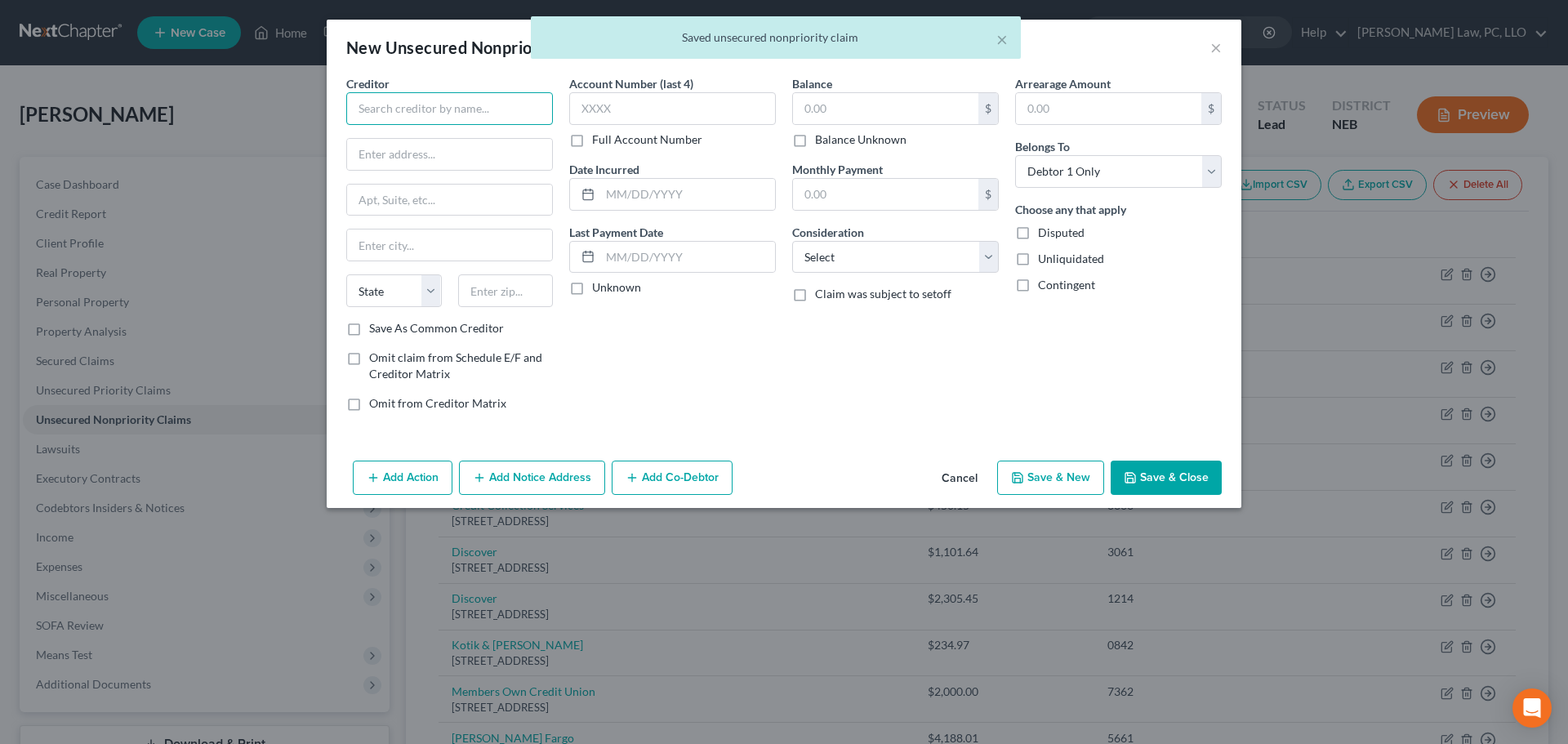
click at [367, 117] on input "text" at bounding box center [449, 109] width 207 height 33
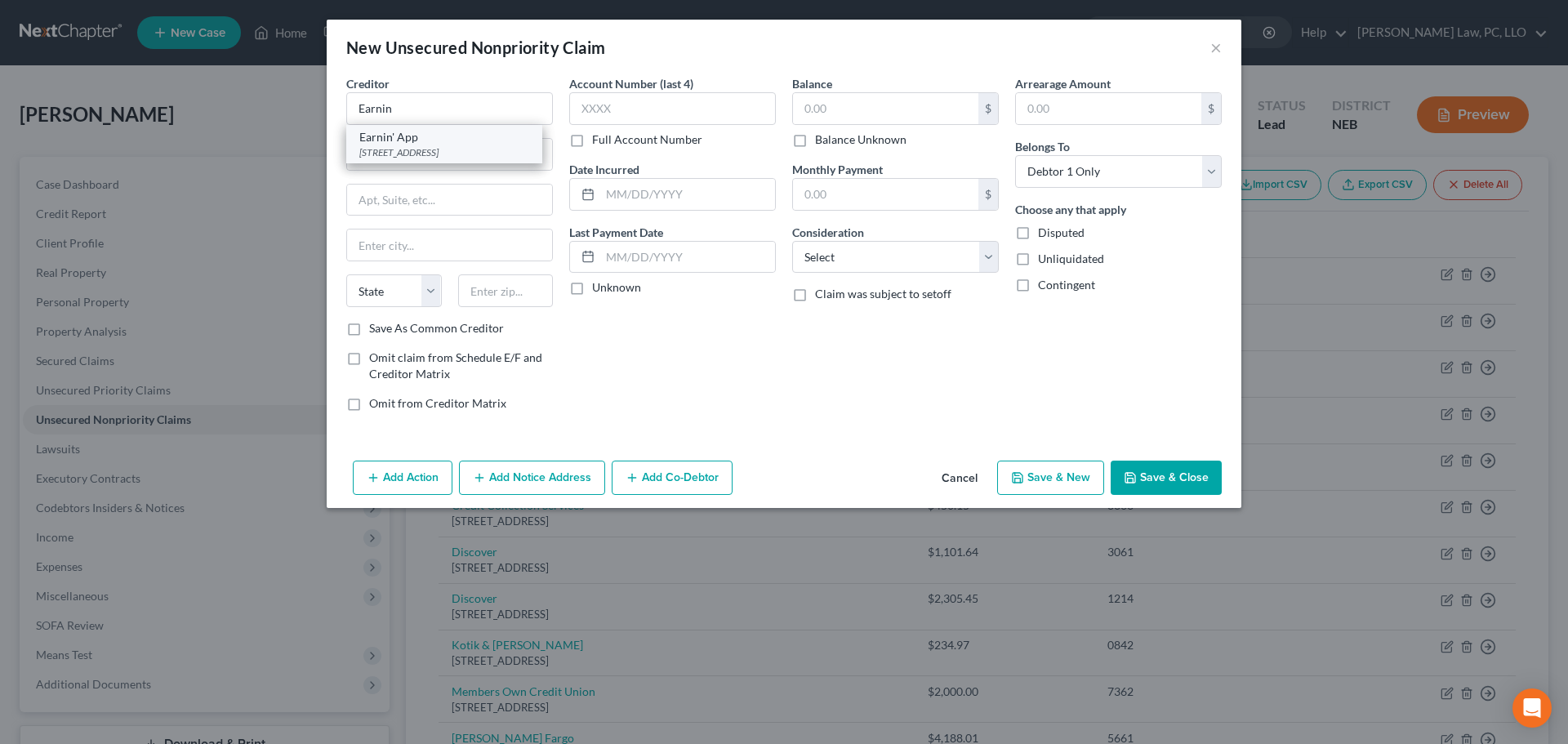
click at [372, 143] on div "Earnin' App" at bounding box center [444, 136] width 170 height 16
click at [841, 115] on input "text" at bounding box center [885, 109] width 185 height 31
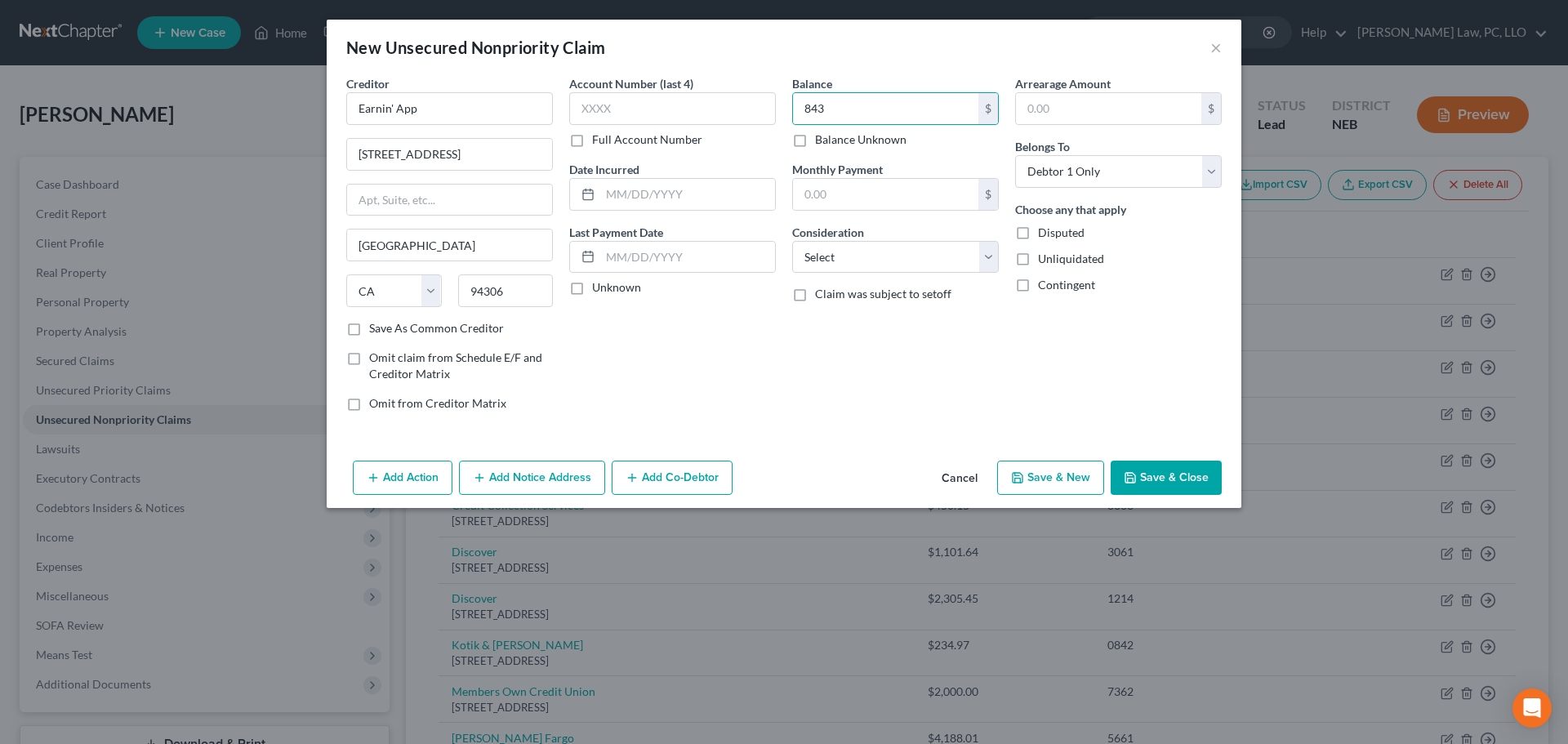
click at [1139, 470] on button "Save & Close" at bounding box center [1166, 478] width 111 height 35
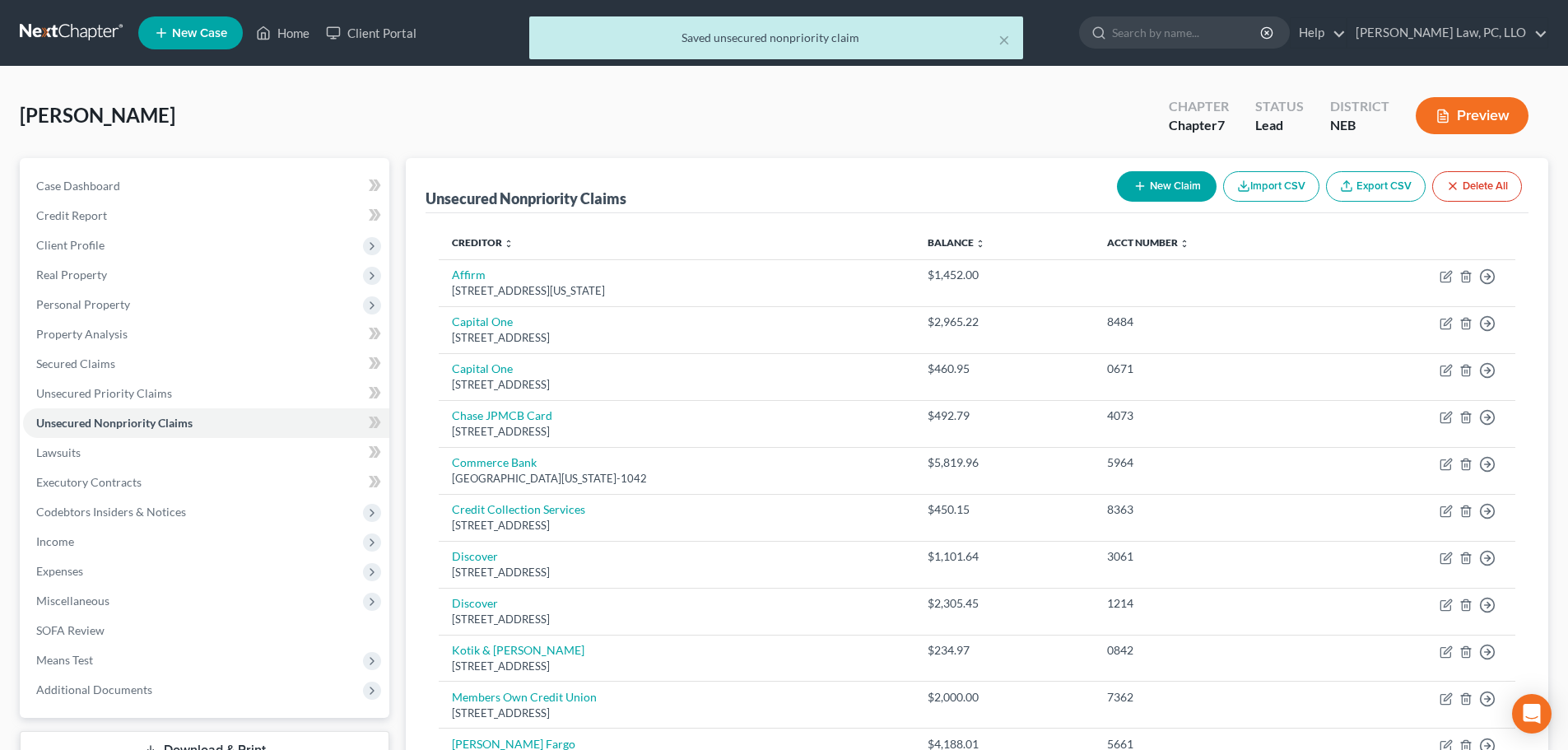
click at [288, 33] on div "× Saved unsecured nonpriority claim" at bounding box center [776, 42] width 1568 height 51
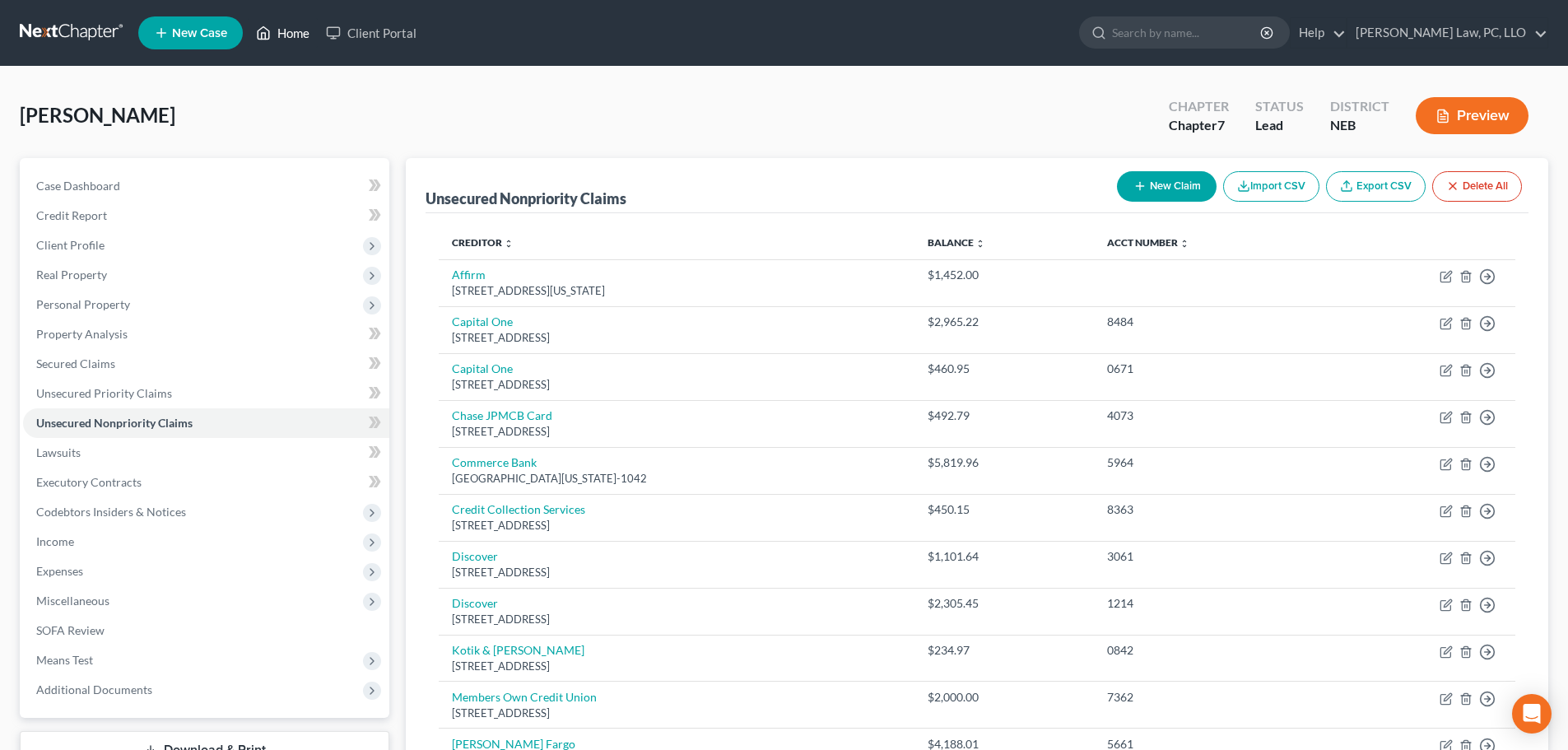
click at [285, 29] on link "Home" at bounding box center [283, 33] width 70 height 30
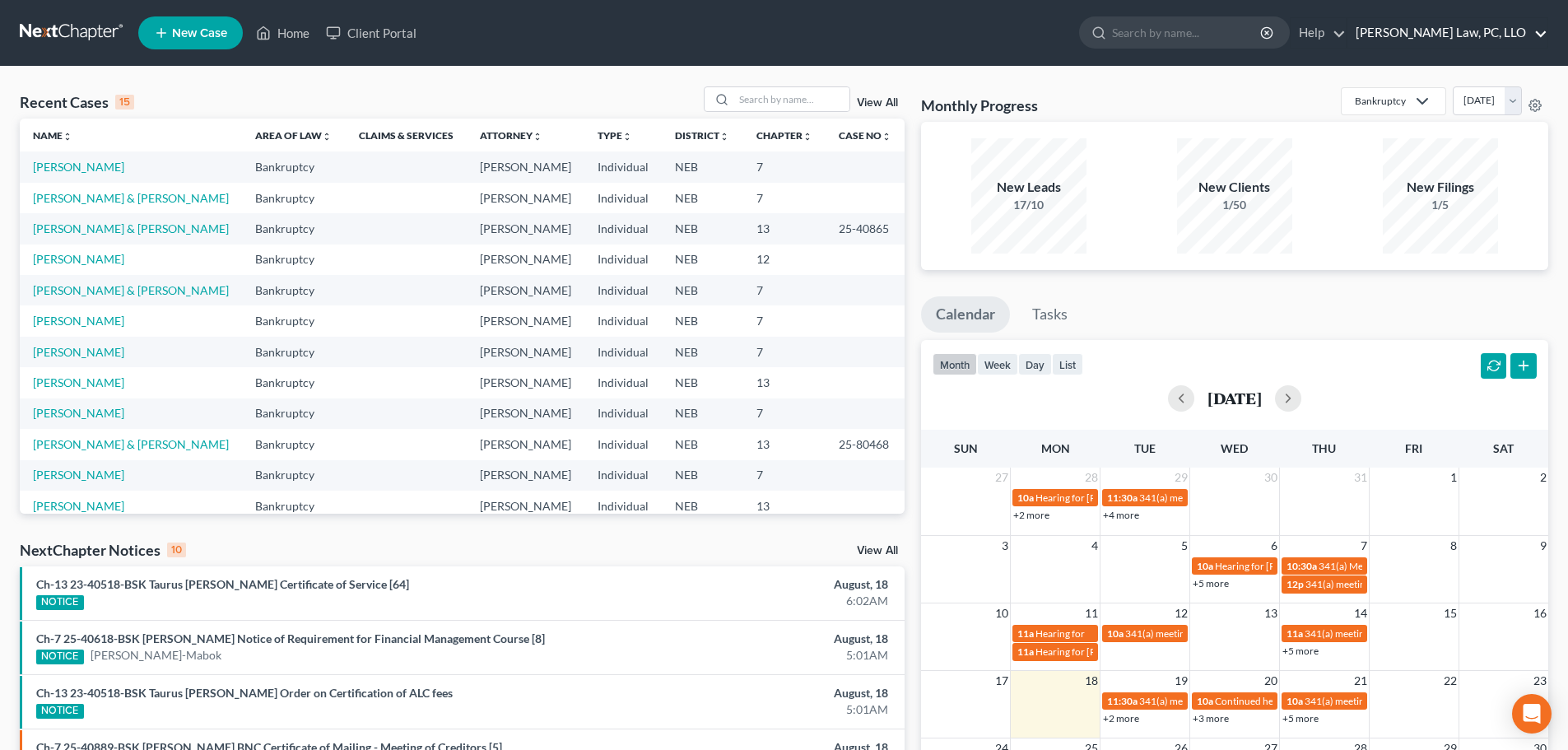
click at [1532, 36] on link "[PERSON_NAME] Law, PC, LLO" at bounding box center [1447, 33] width 200 height 30
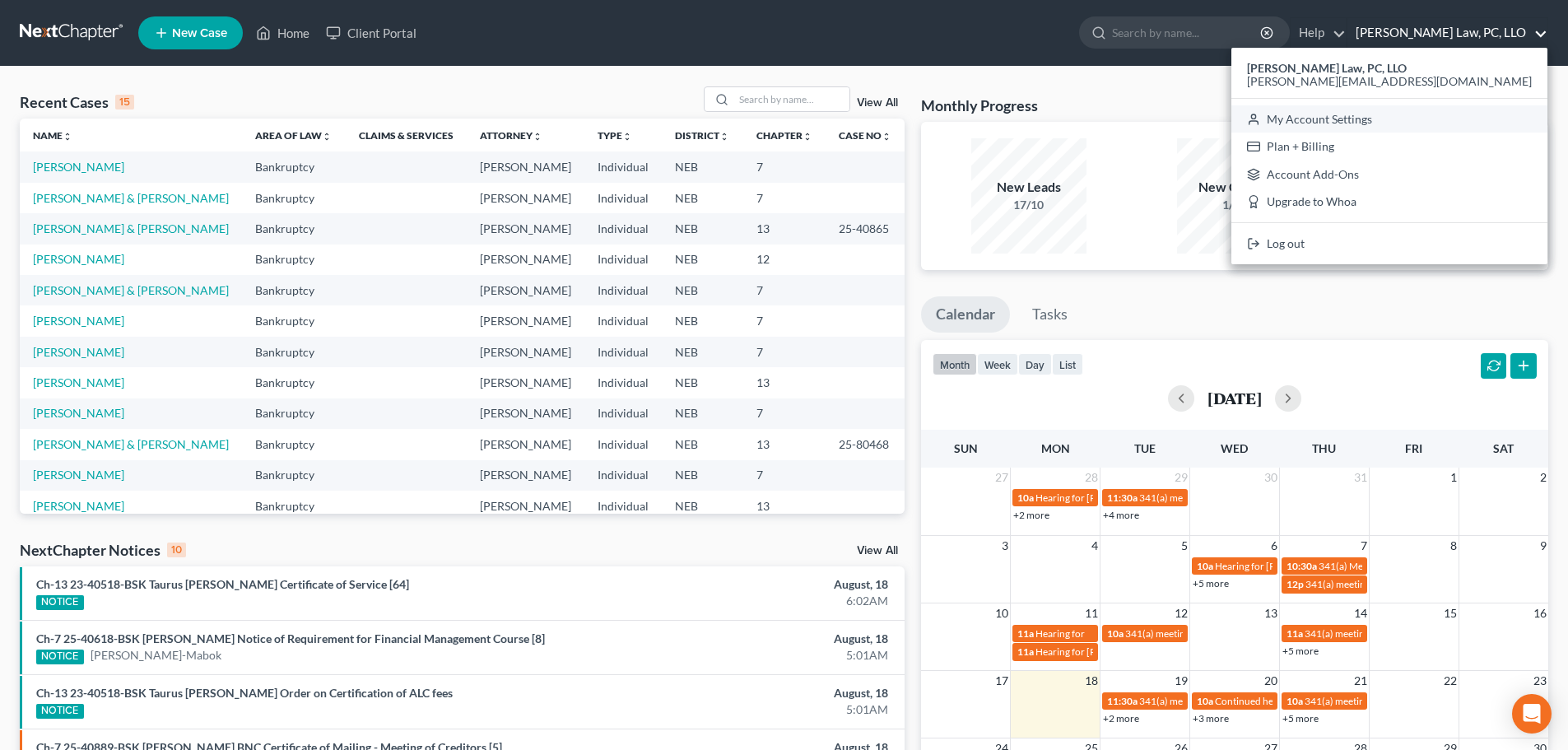
click at [1468, 119] on link "My Account Settings" at bounding box center [1389, 119] width 316 height 28
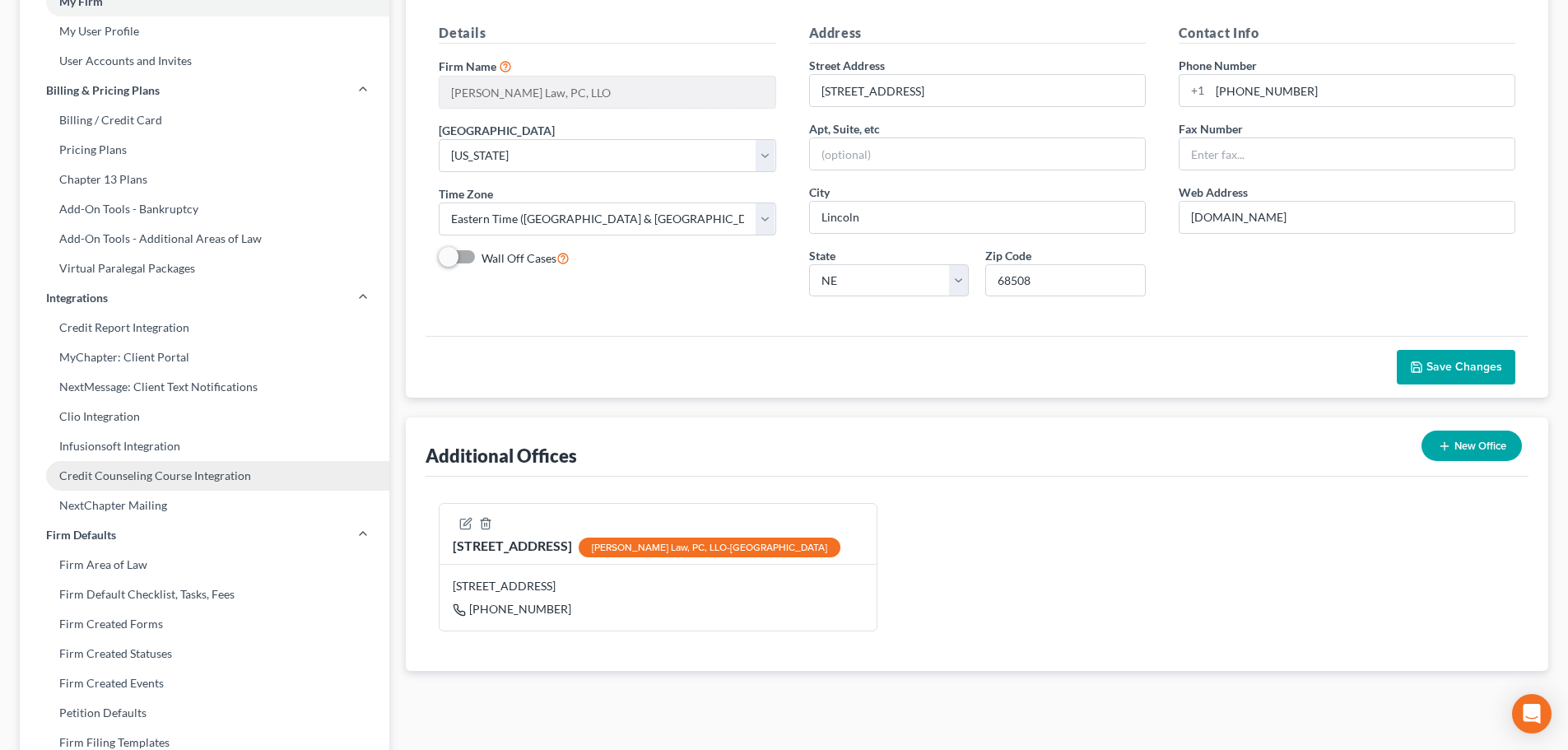
scroll to position [165, 0]
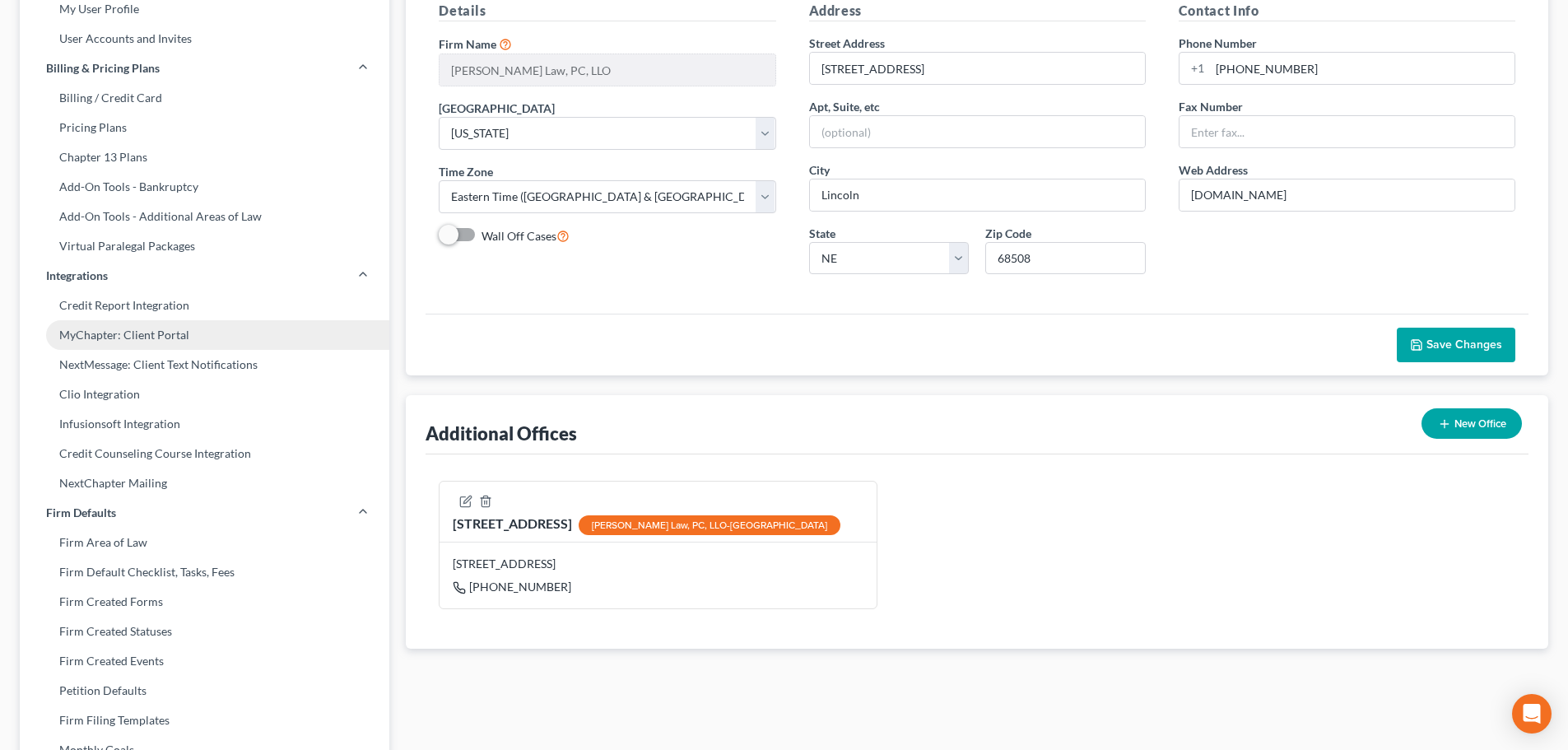
click at [164, 331] on link "MyChapter: Client Portal" at bounding box center [204, 335] width 370 height 30
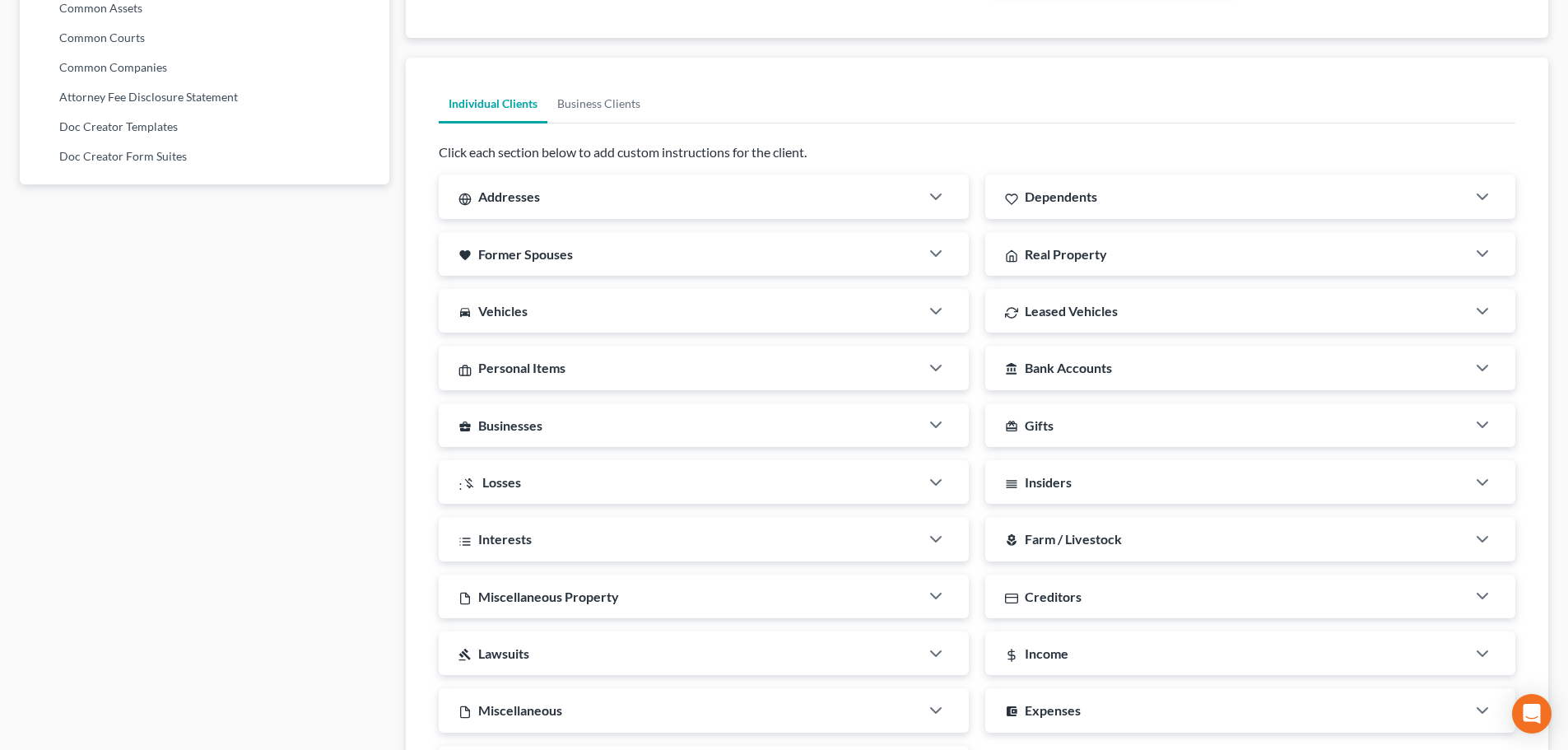
scroll to position [1124, 0]
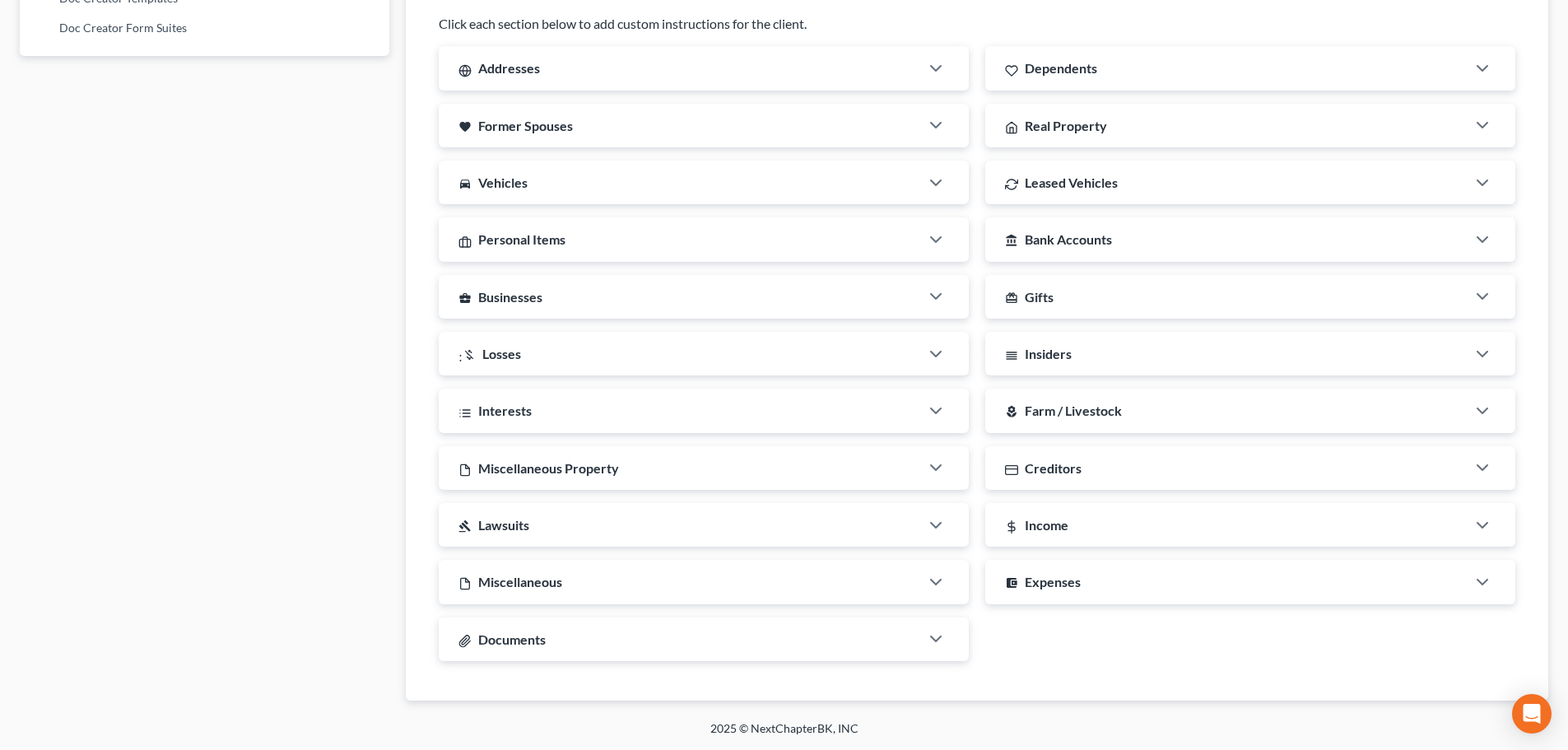
click at [592, 648] on div "Documents" at bounding box center [679, 639] width 480 height 44
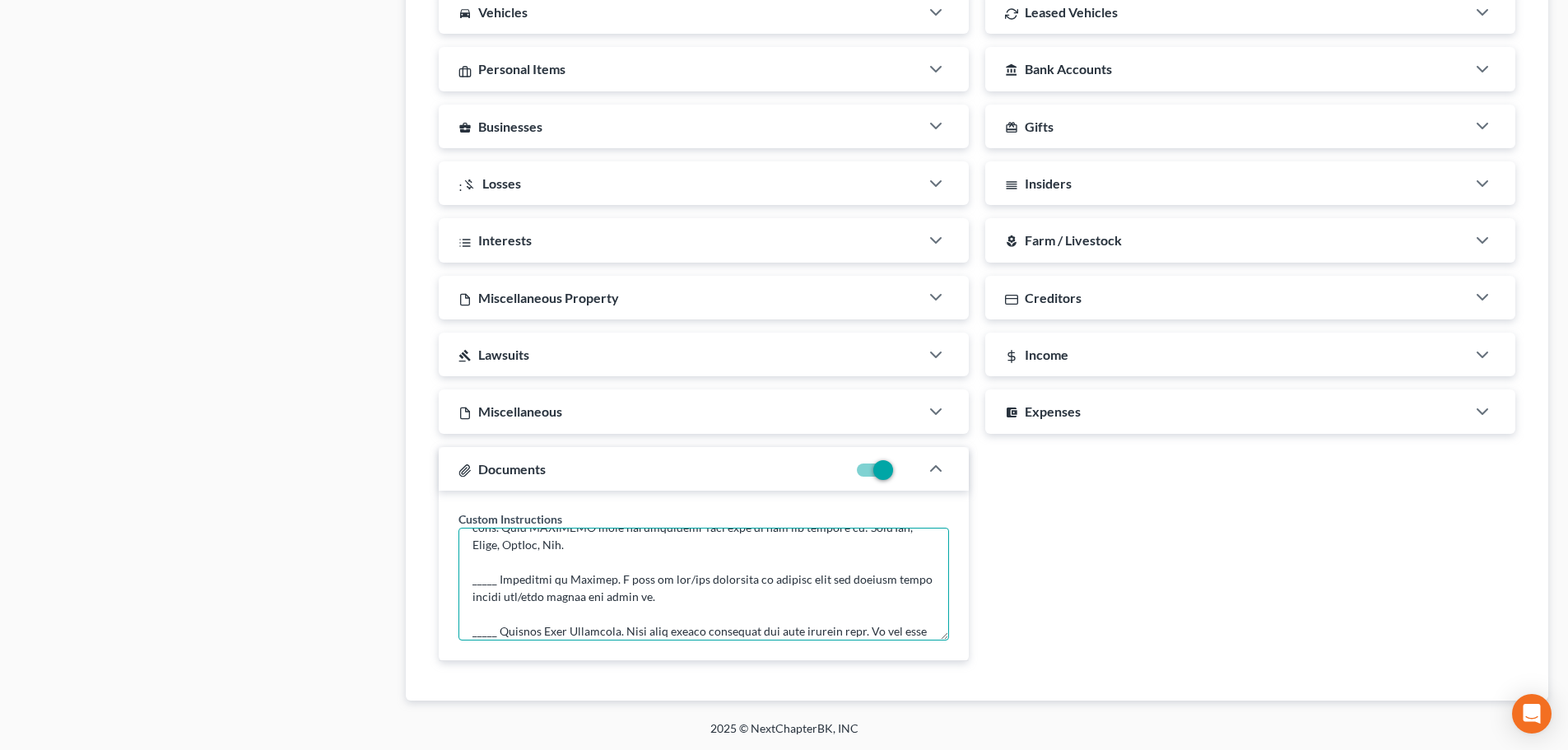
scroll to position [212, 0]
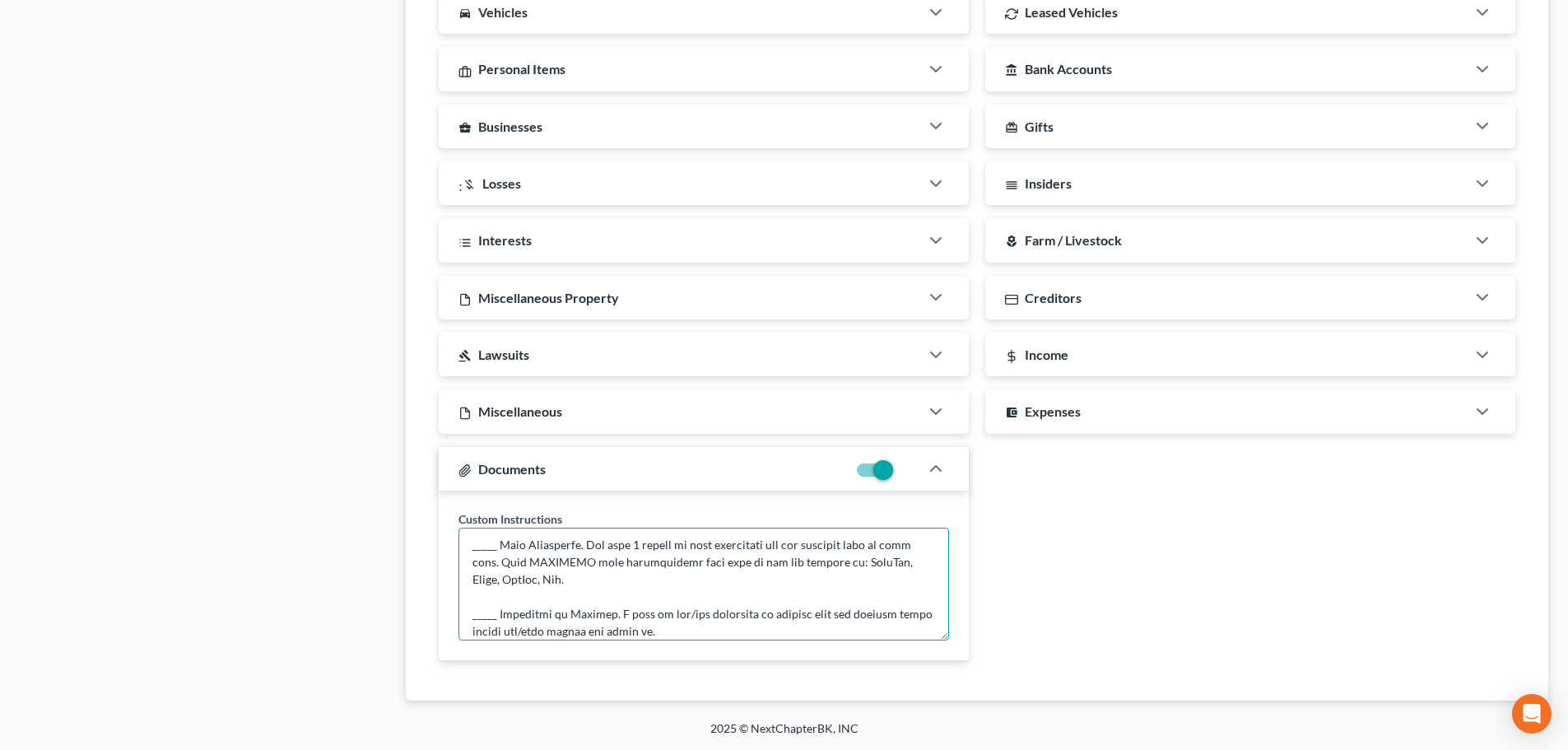
click at [616, 579] on textarea at bounding box center [703, 584] width 491 height 112
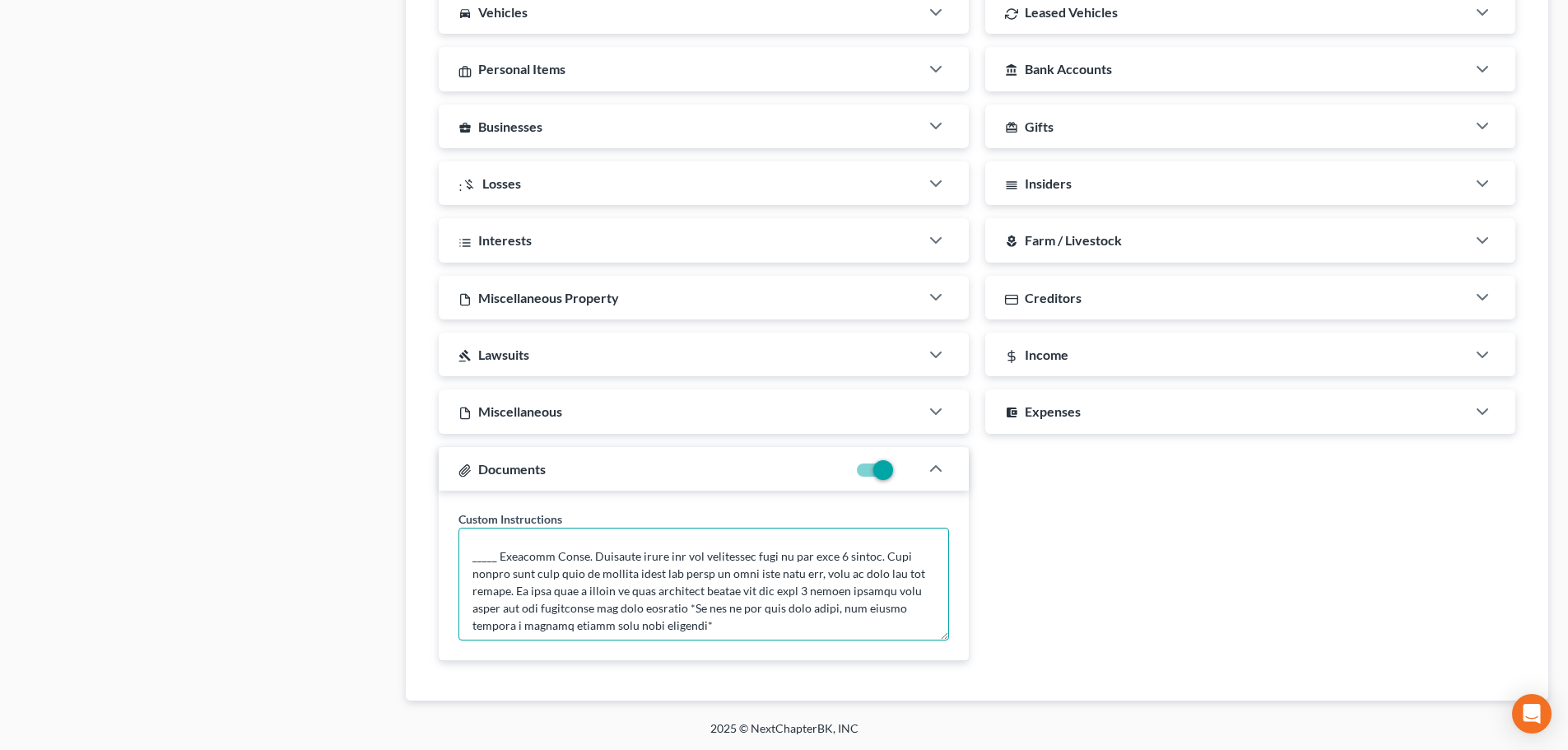
scroll to position [82, 0]
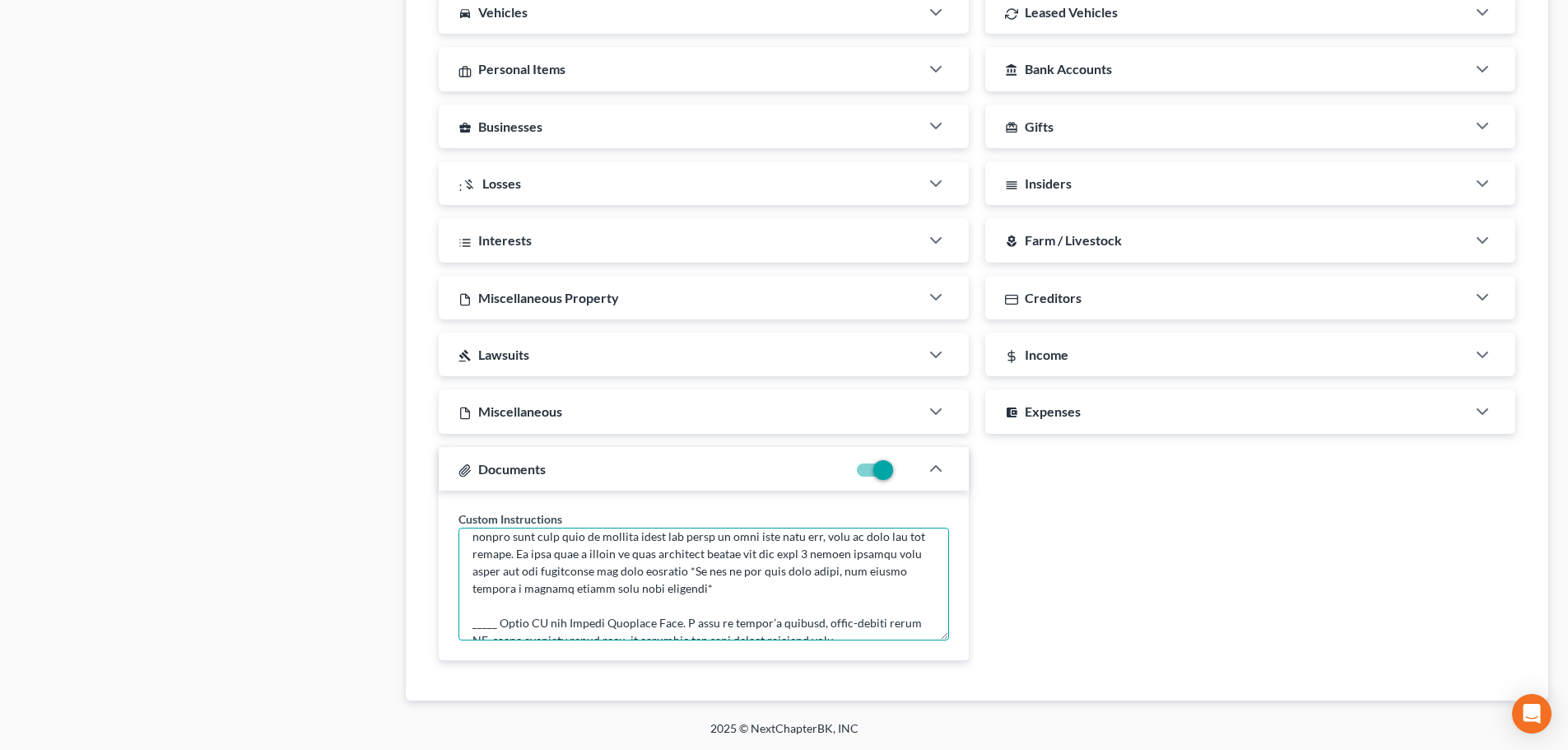
click at [734, 589] on textarea at bounding box center [703, 584] width 491 height 112
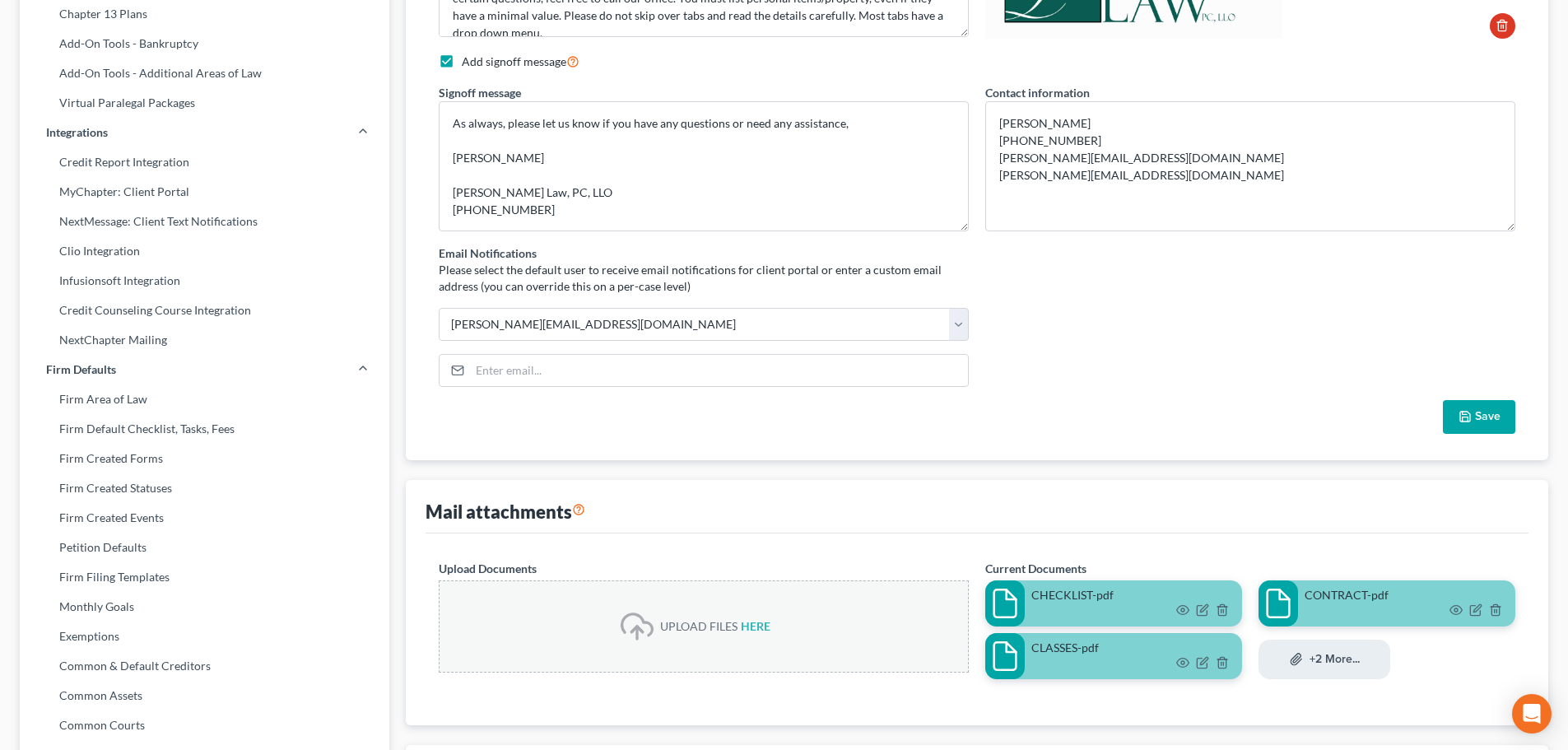
scroll to position [306, 0]
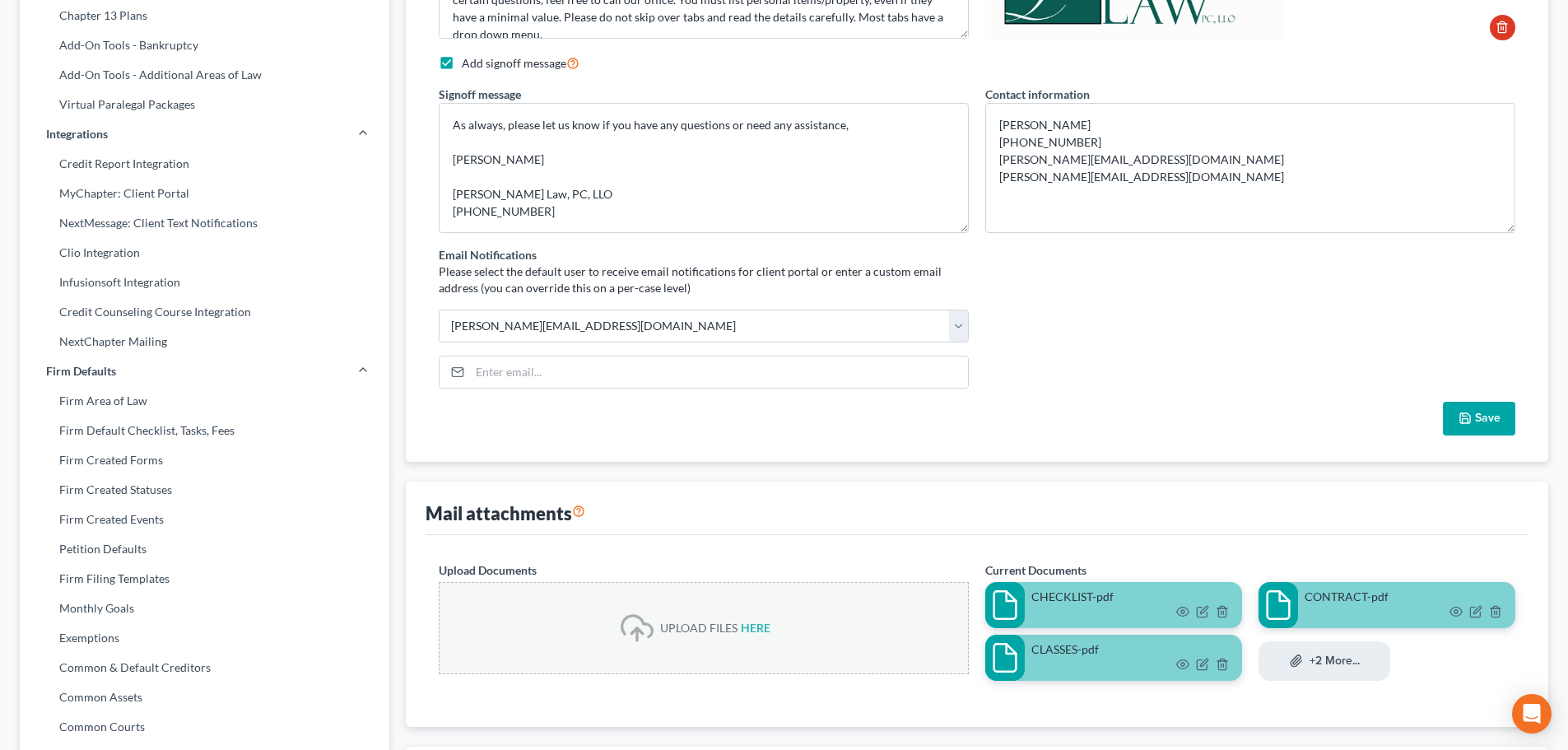
click at [1476, 412] on button "Save" at bounding box center [1479, 420] width 73 height 35
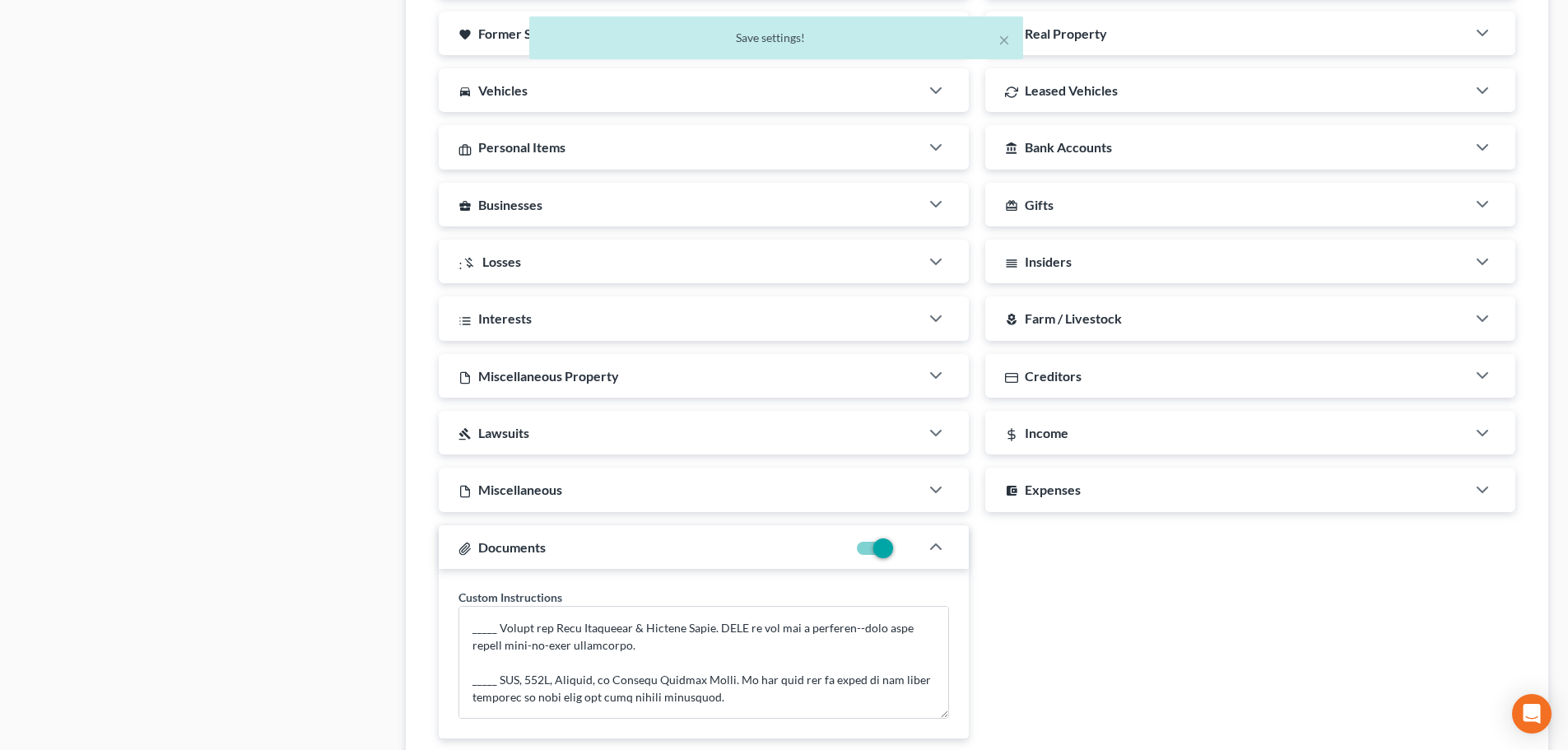
scroll to position [1130, 0]
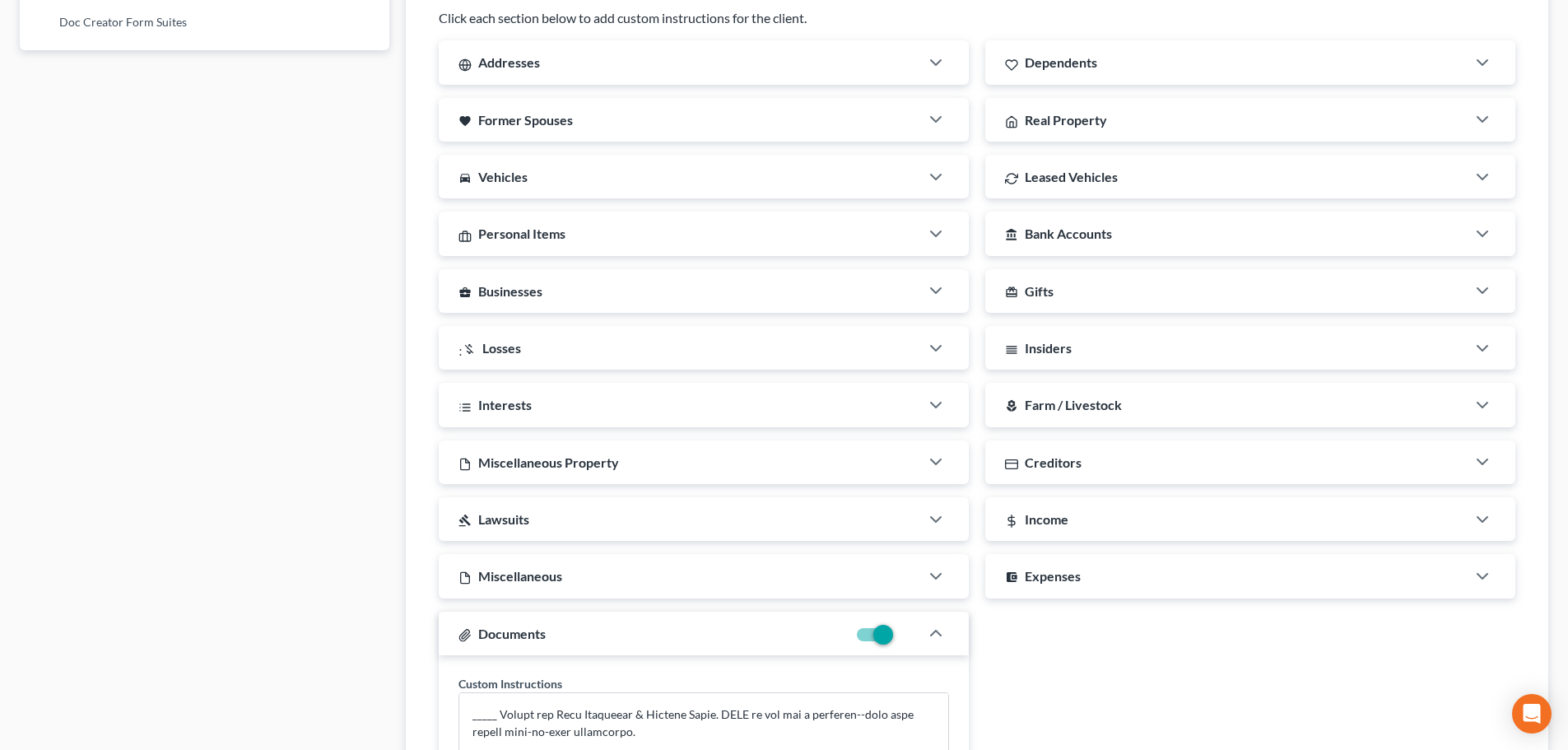
click at [1147, 234] on div "account_balance Bank Accounts" at bounding box center [1225, 233] width 480 height 44
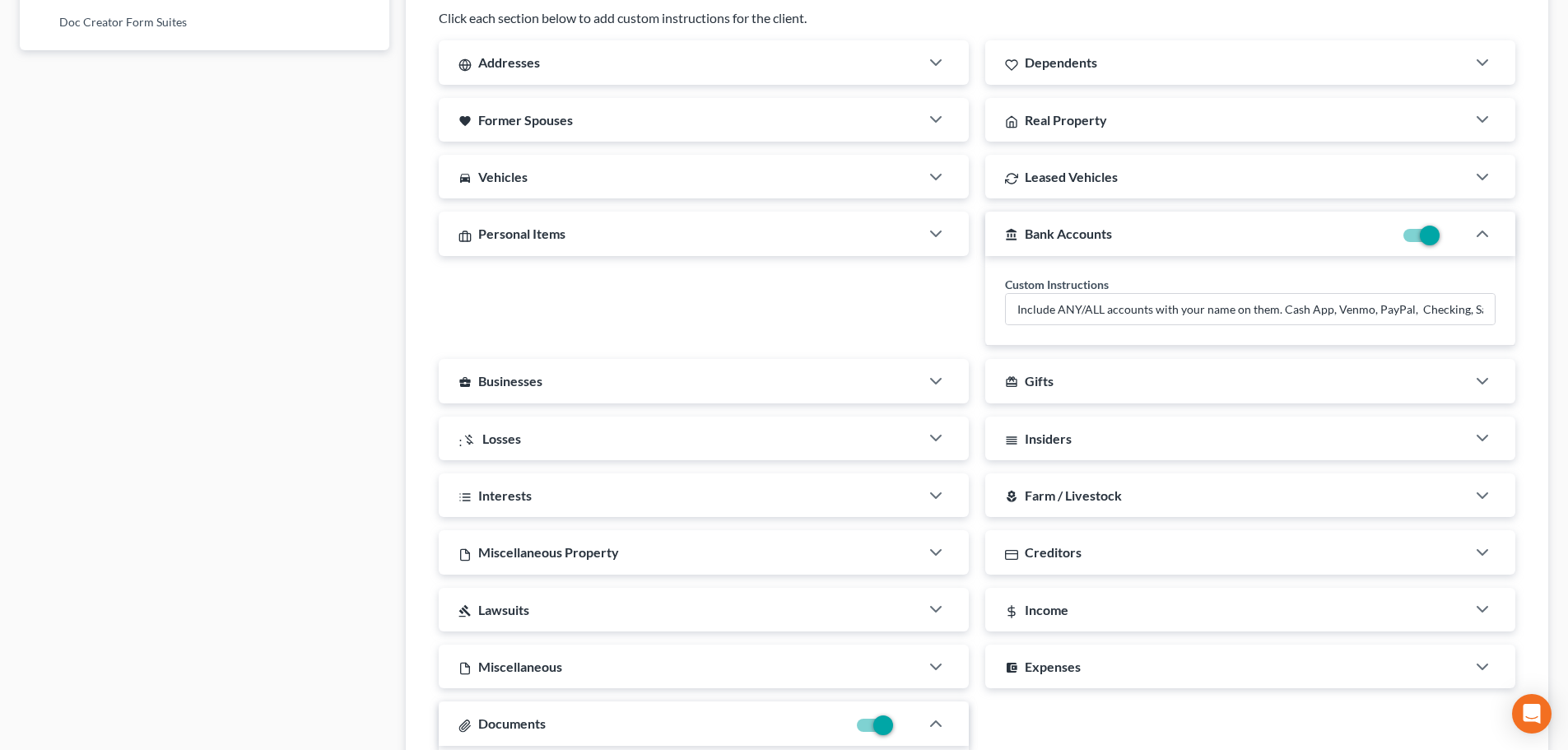
click at [1187, 566] on div "Creditors" at bounding box center [1225, 551] width 480 height 44
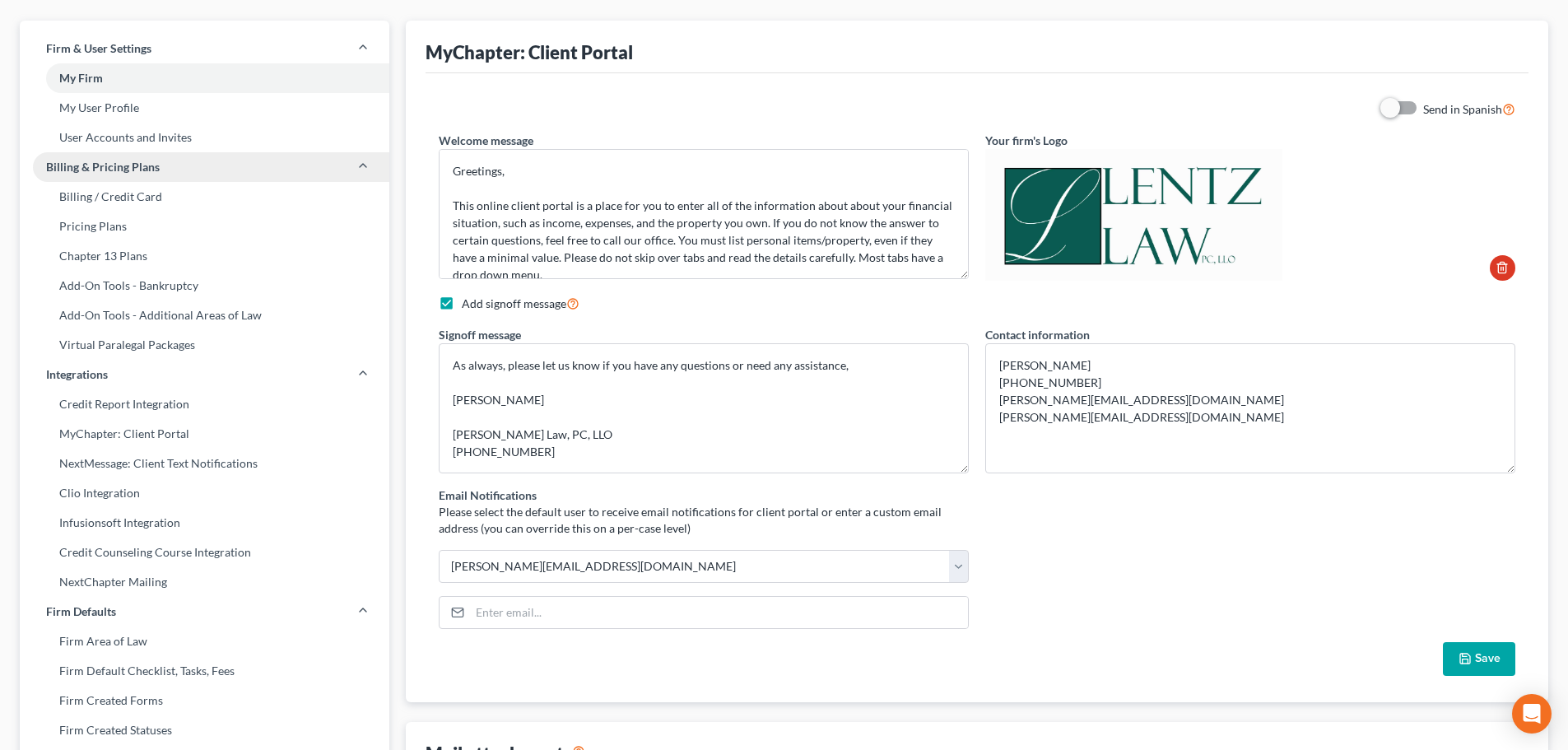
scroll to position [0, 0]
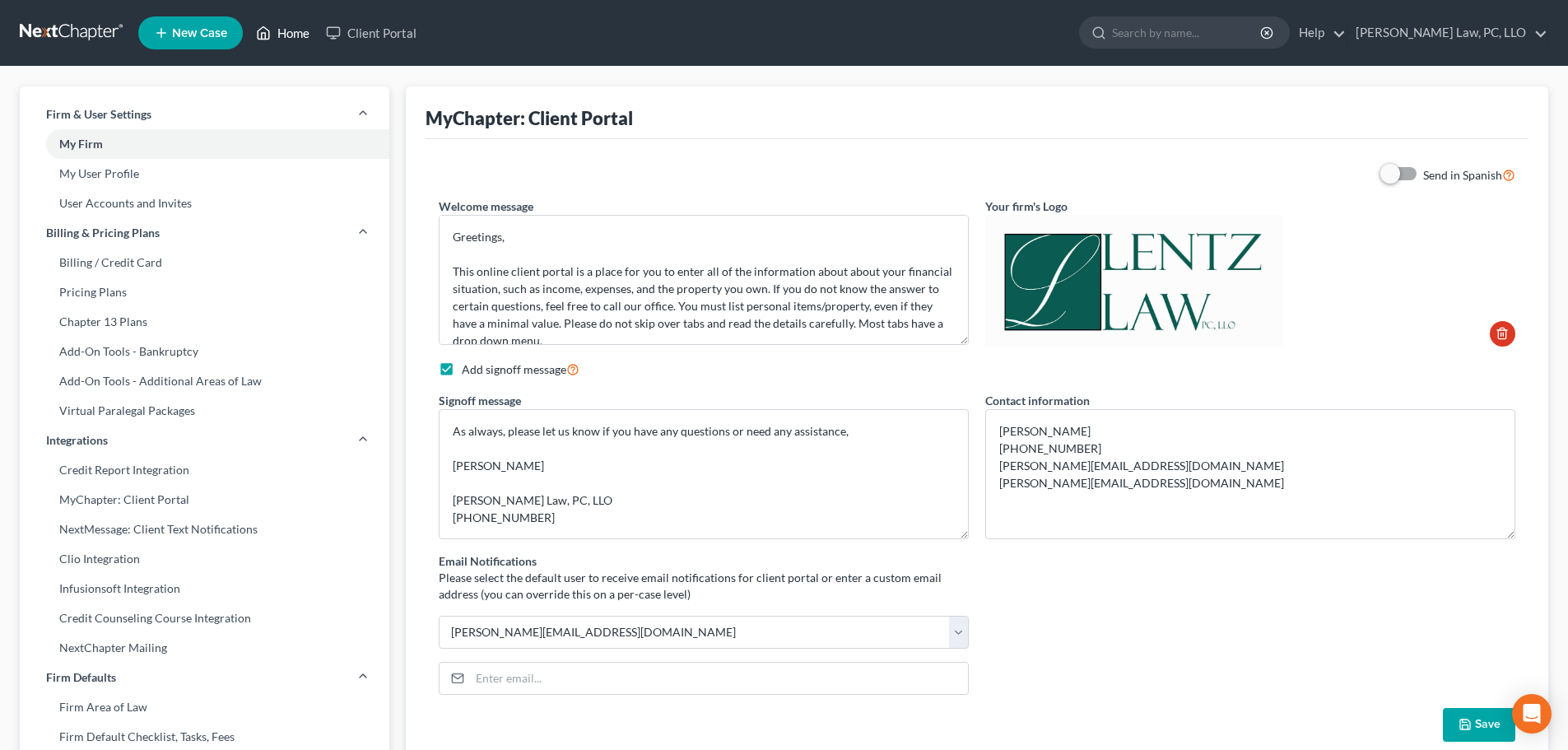
click at [284, 37] on link "Home" at bounding box center [283, 33] width 70 height 30
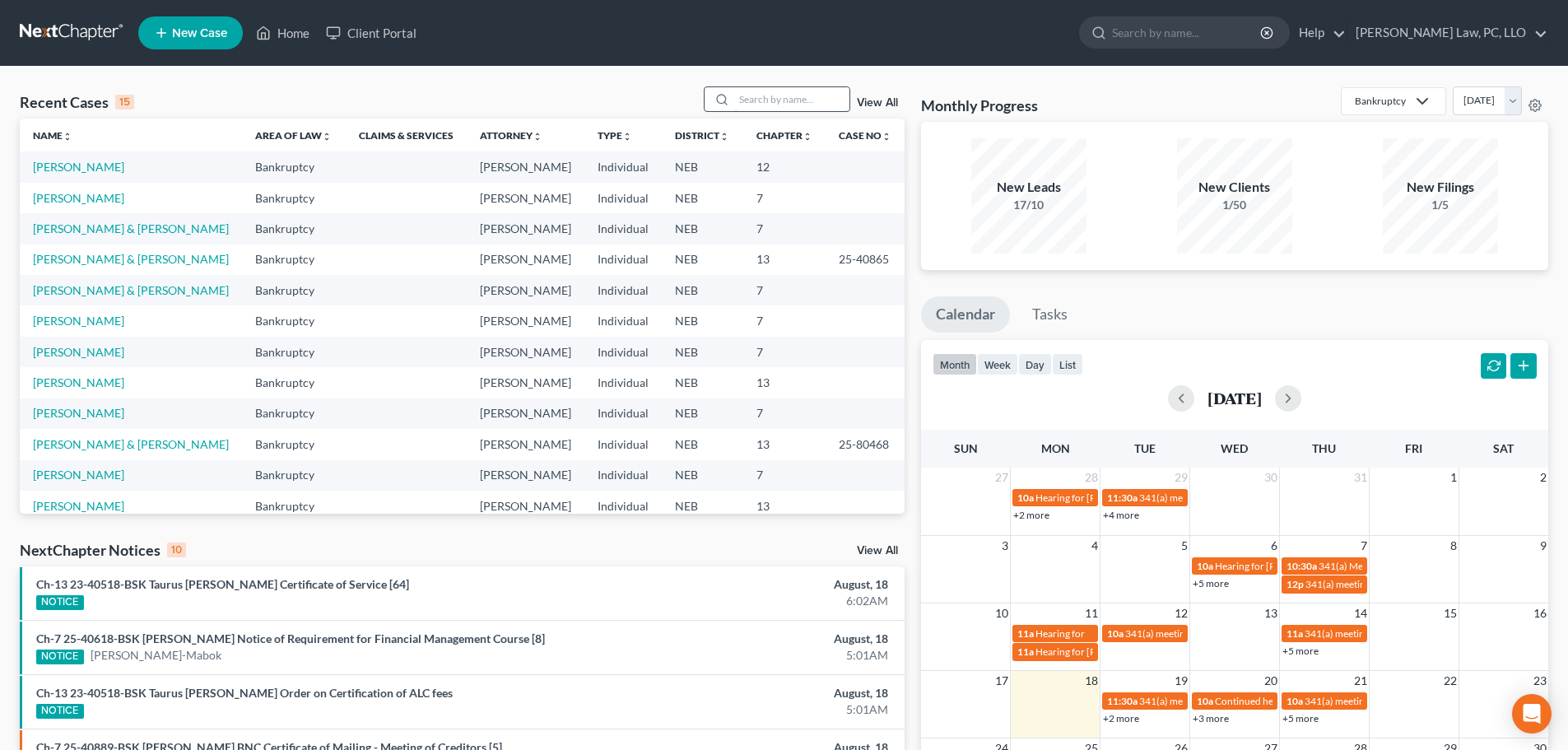
click at [774, 99] on input "search" at bounding box center [791, 99] width 115 height 24
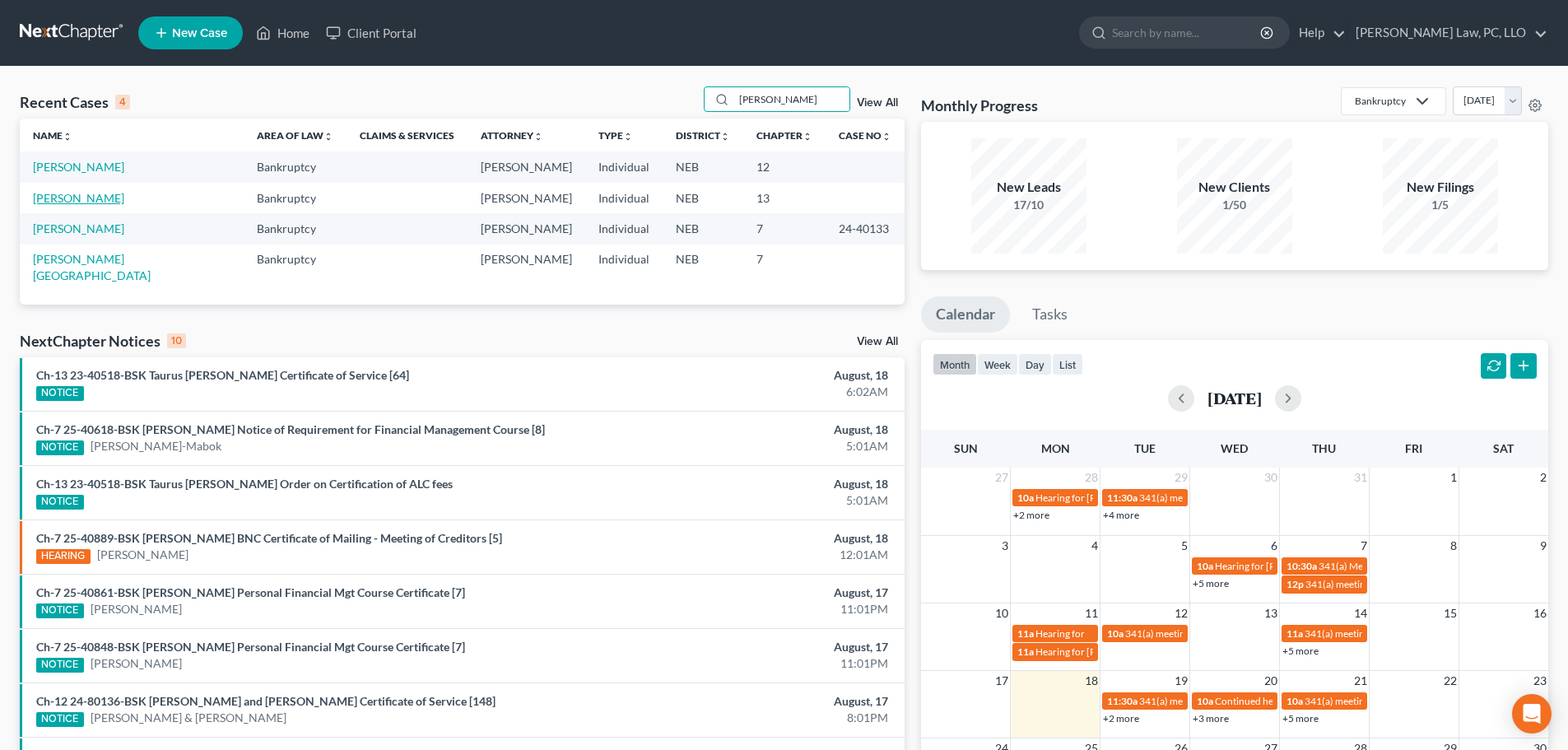
click at [72, 201] on link "[PERSON_NAME]" at bounding box center [78, 198] width 91 height 14
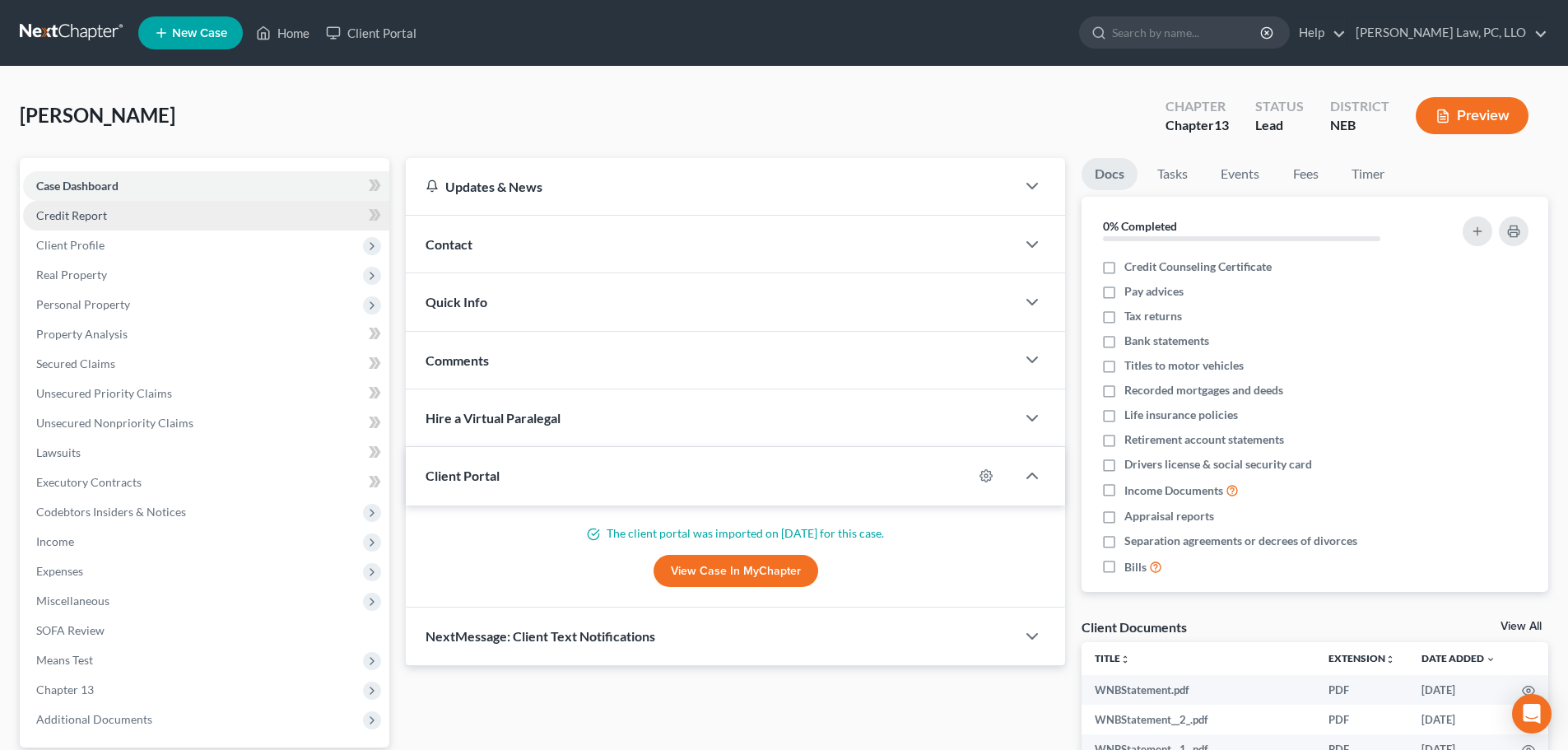
click at [72, 214] on span "Credit Report" at bounding box center [71, 215] width 71 height 14
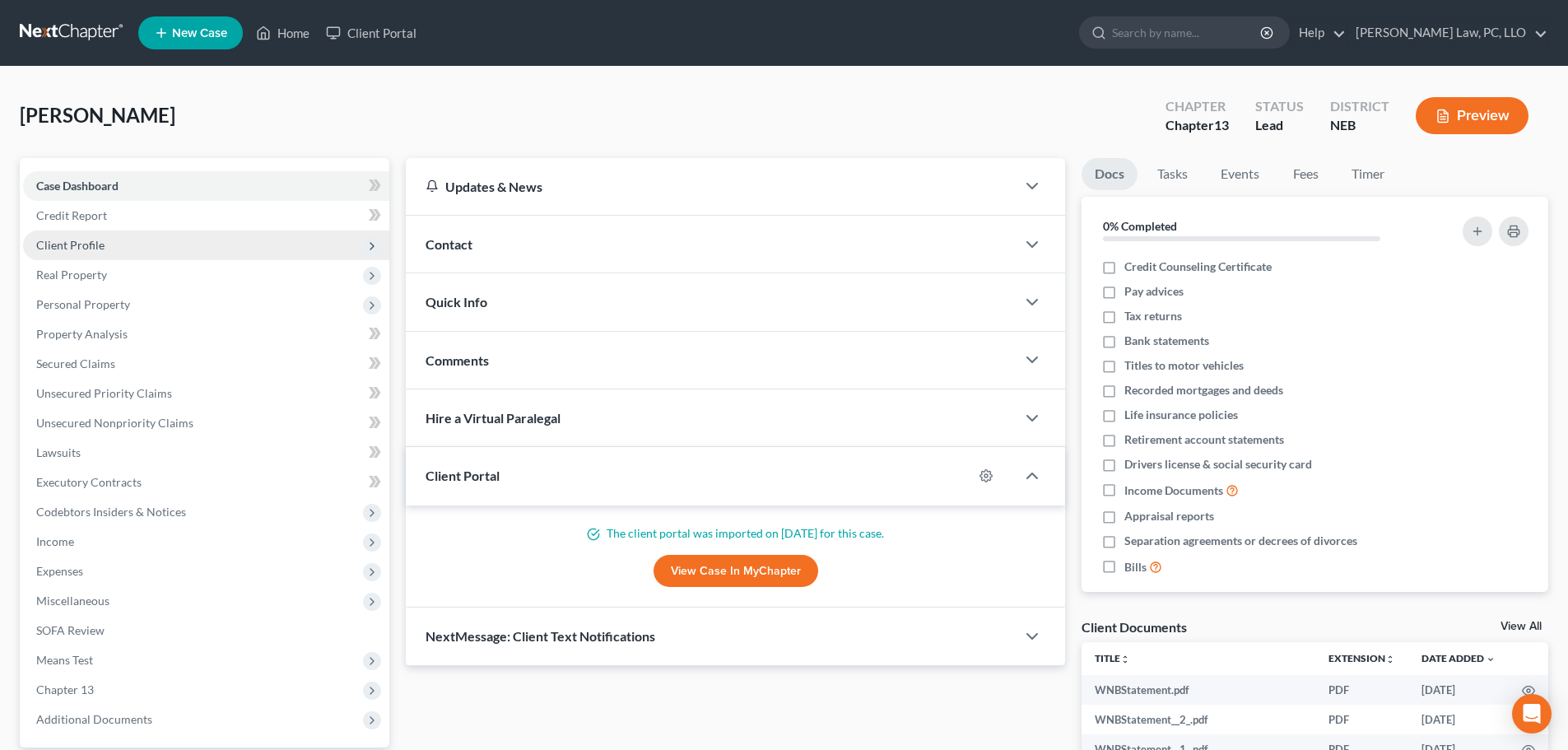
click at [69, 249] on span "Client Profile" at bounding box center [70, 245] width 69 height 14
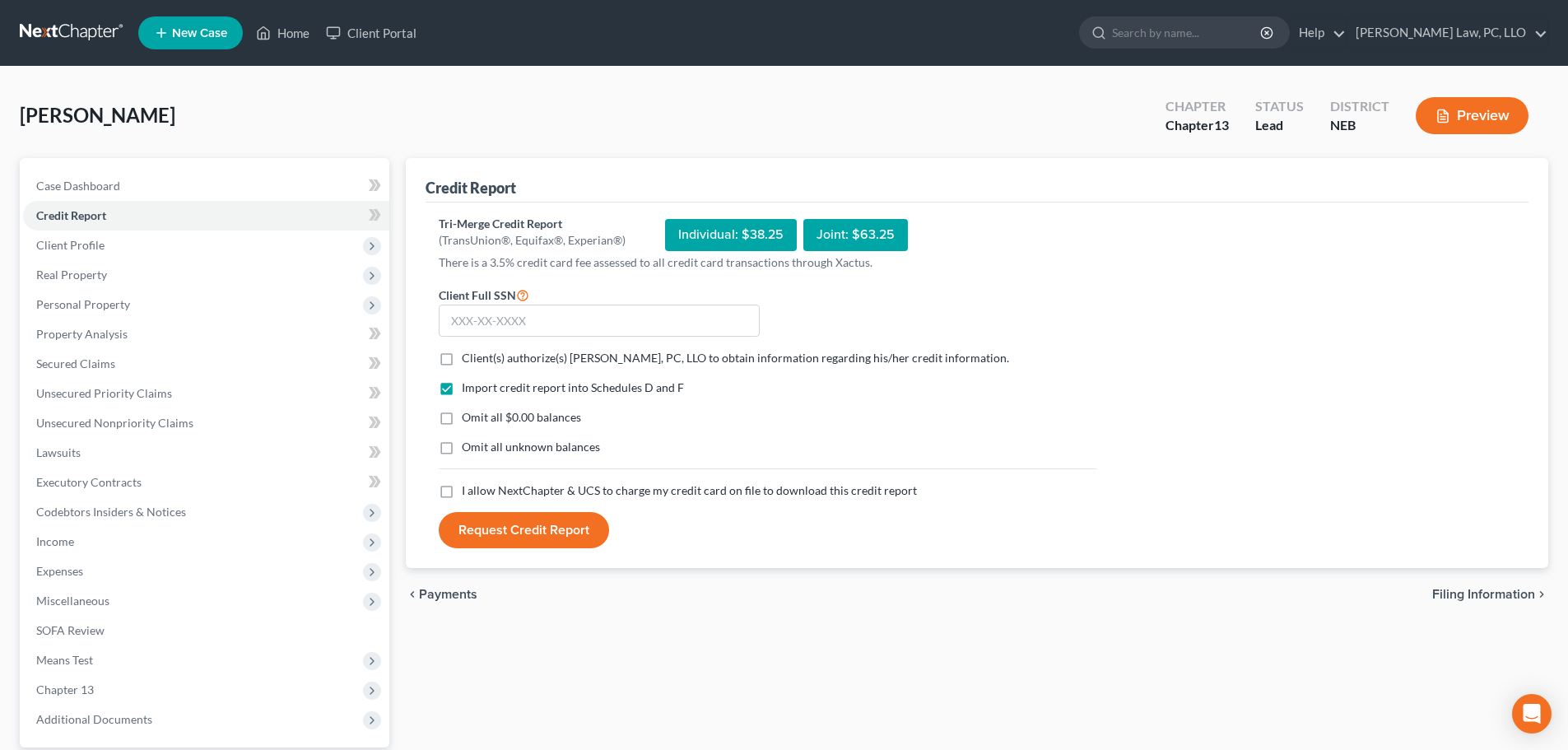
click at [1176, 469] on div "Tri-Merge Credit Report (TransUnion®, Equifax®, Experian®) Individual: $38.25 J…" at bounding box center [977, 383] width 1077 height 333
click at [107, 251] on span "Client Profile" at bounding box center [206, 245] width 366 height 30
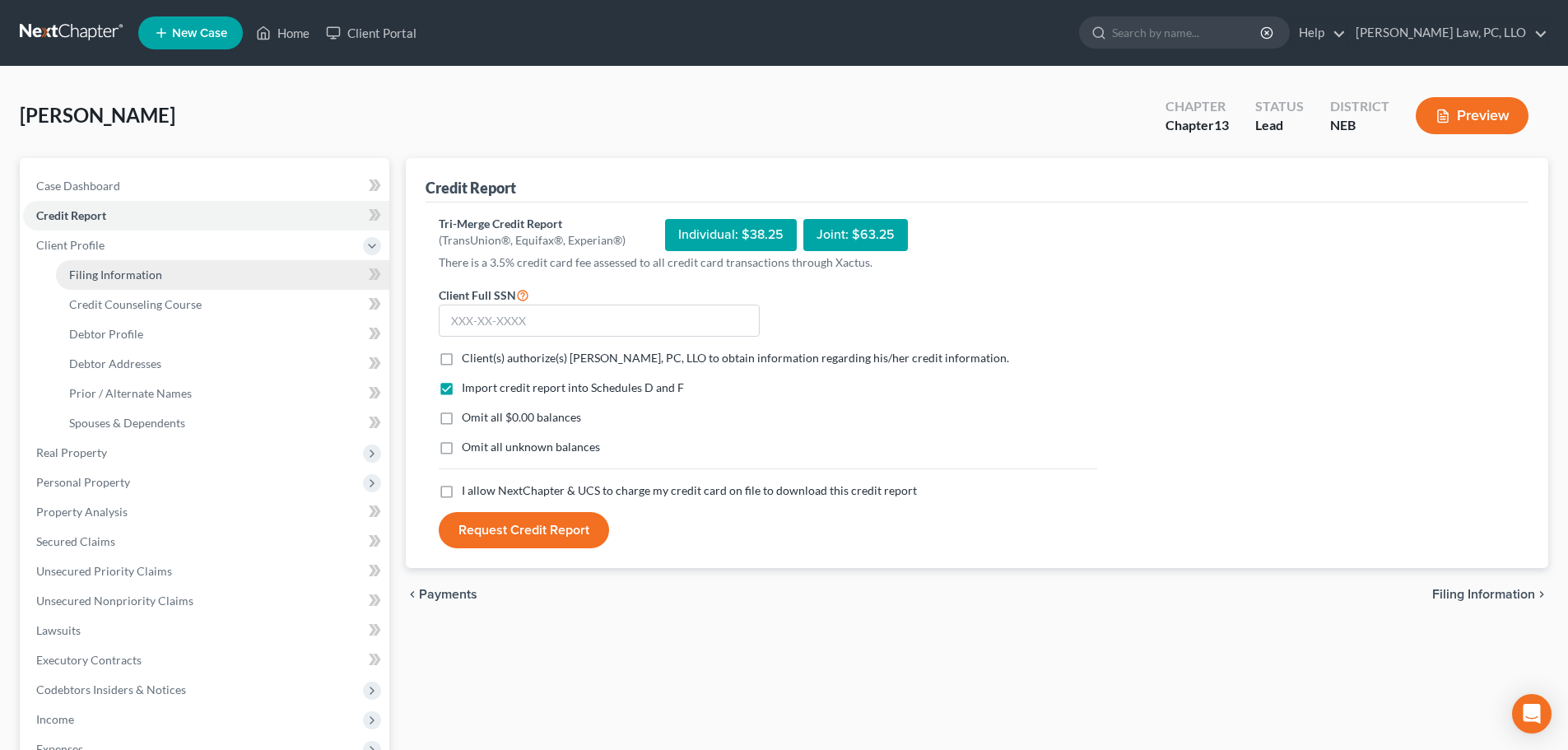
click at [111, 273] on span "Filing Information" at bounding box center [115, 274] width 93 height 14
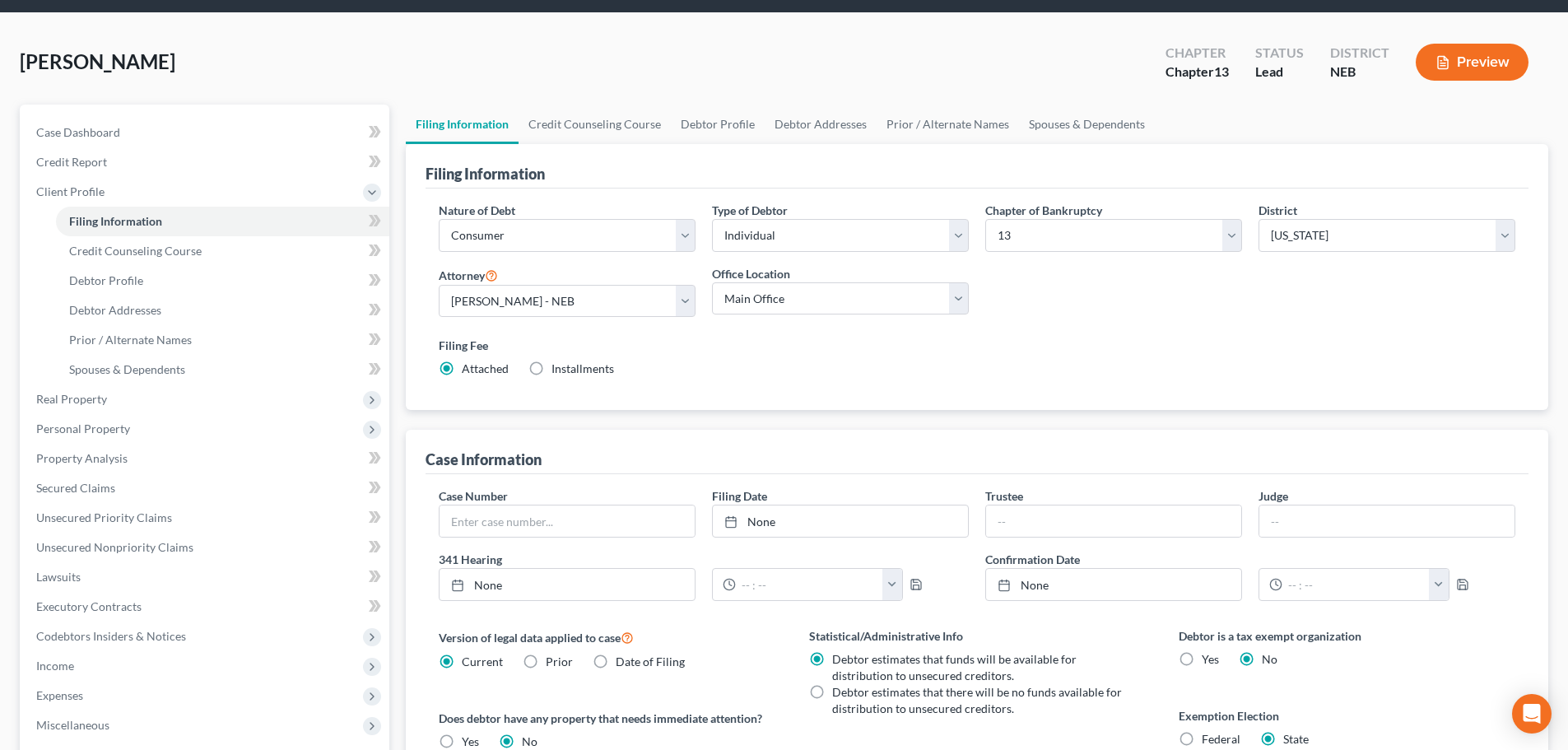
scroll to position [82, 0]
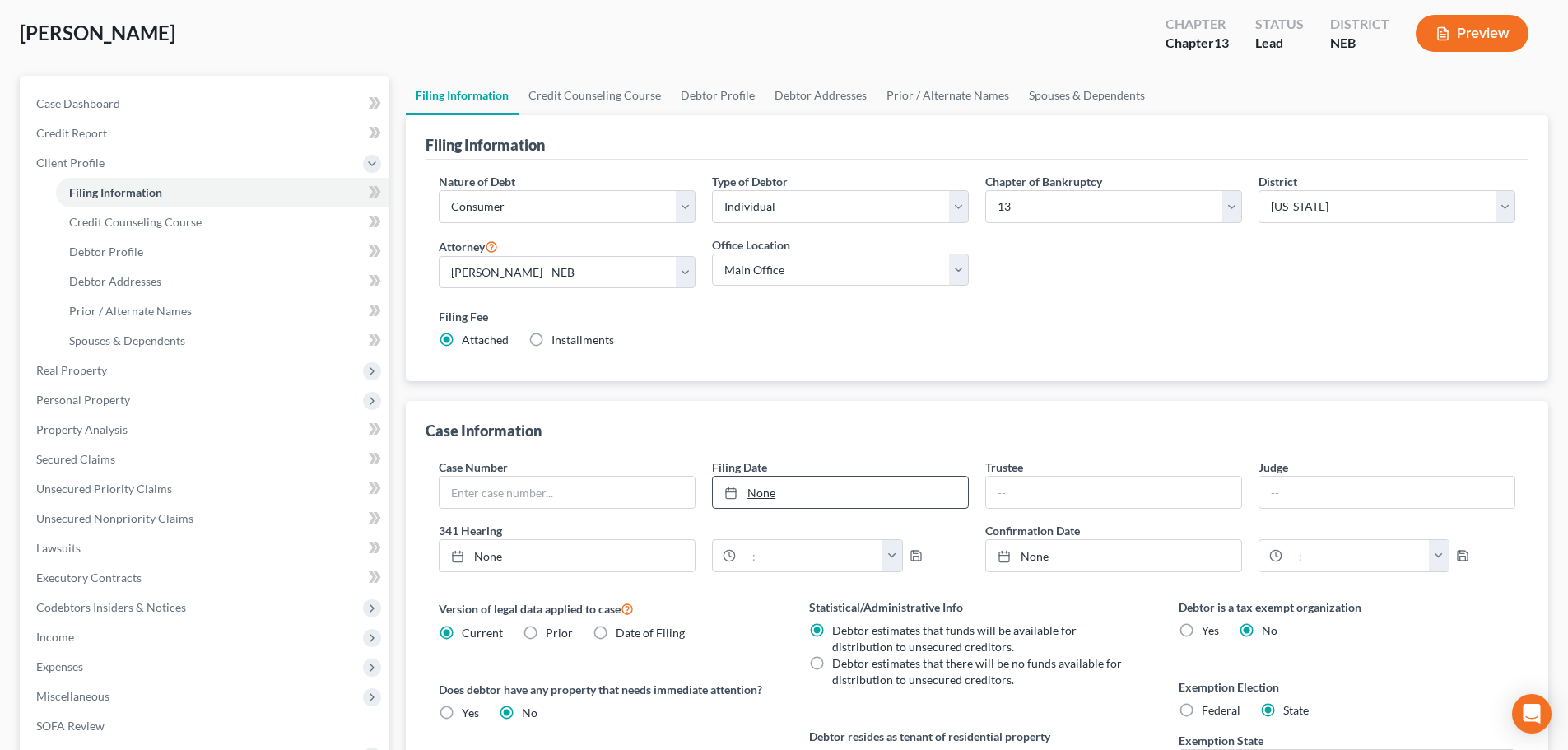
click at [857, 502] on link "None" at bounding box center [840, 492] width 255 height 31
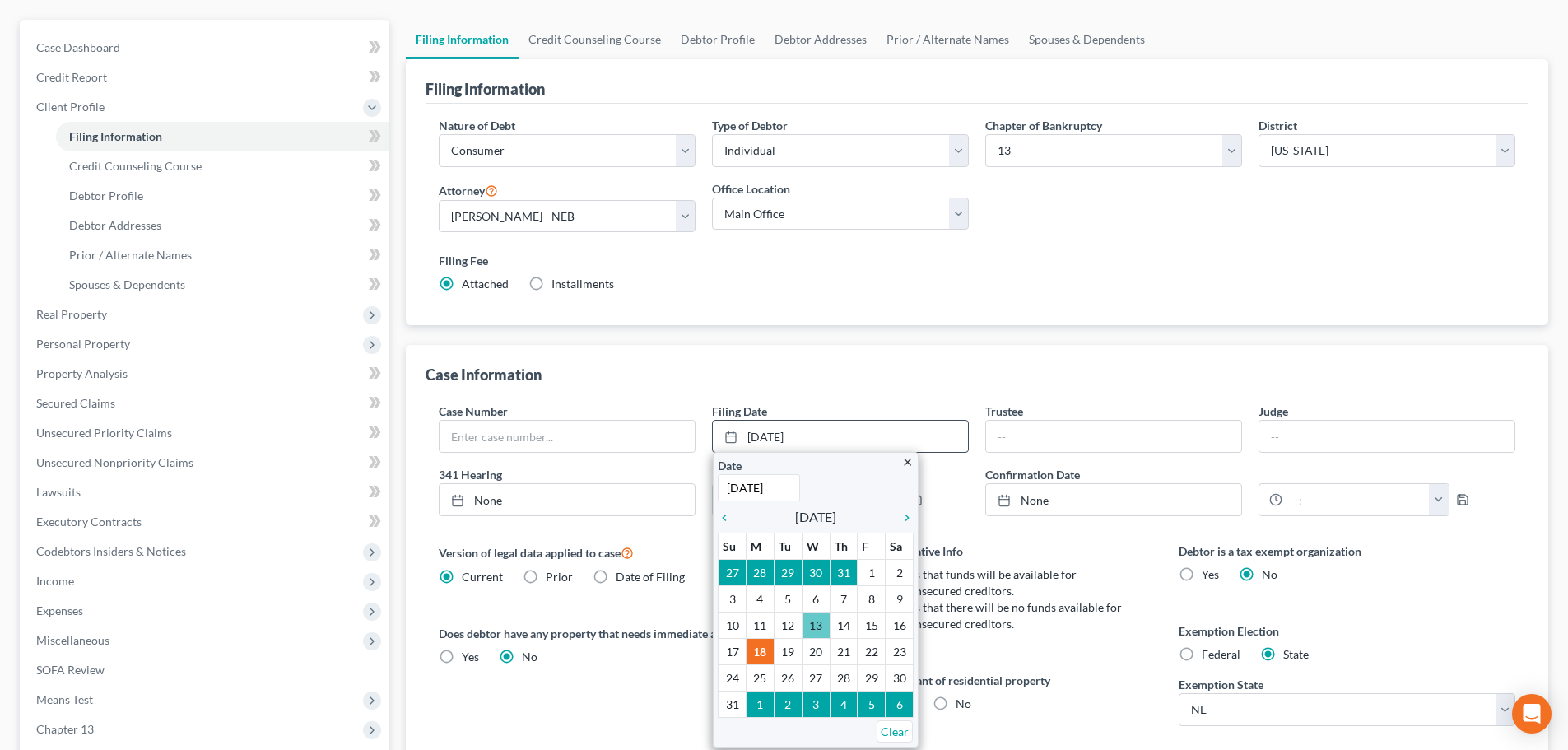
scroll to position [165, 0]
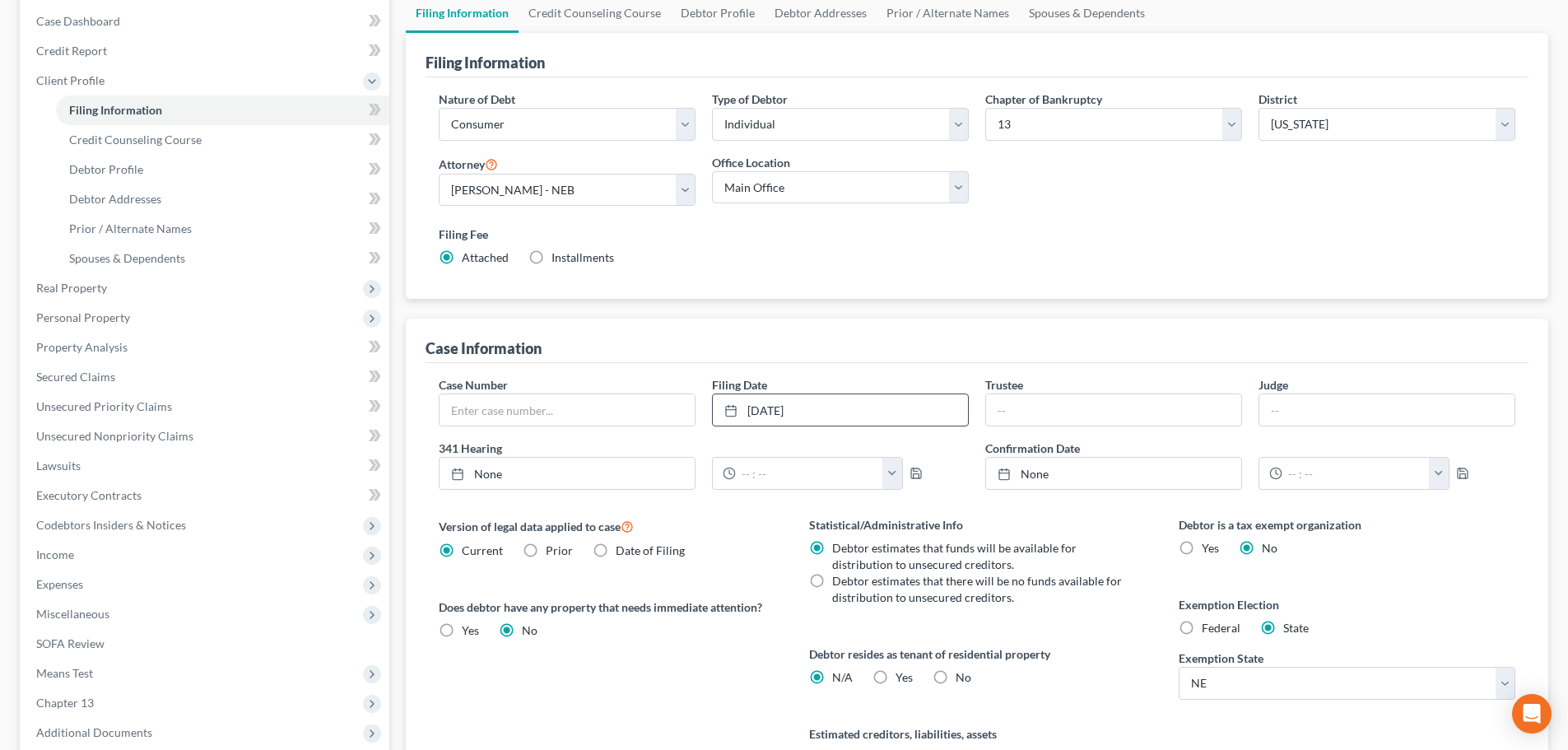
click at [896, 677] on span "Yes" at bounding box center [905, 677] width 17 height 14
click at [902, 677] on input "Yes Yes" at bounding box center [907, 674] width 11 height 11
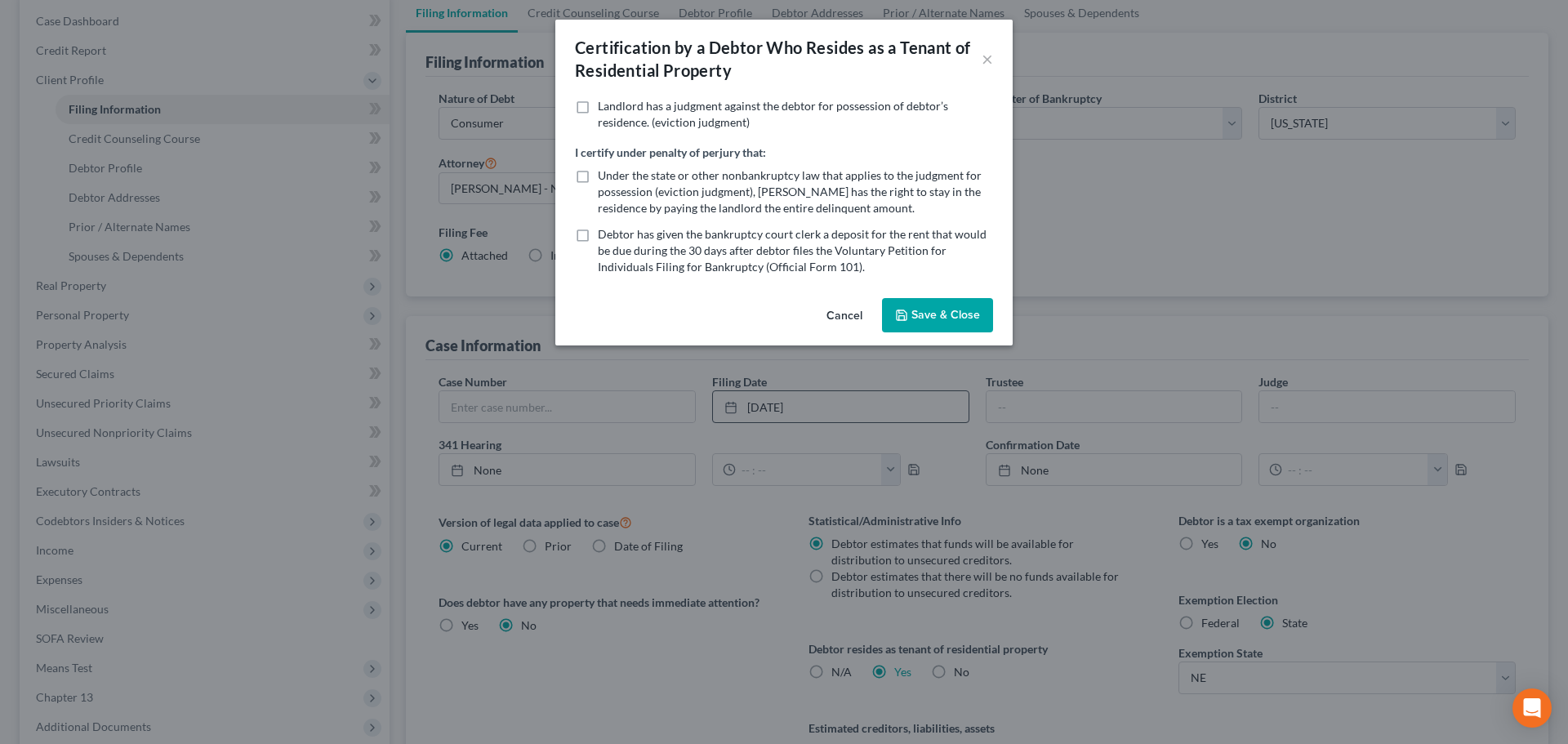
drag, startPoint x: 943, startPoint y: 312, endPoint x: 941, endPoint y: 345, distance: 33.1
click at [943, 312] on button "Save & Close" at bounding box center [938, 315] width 111 height 35
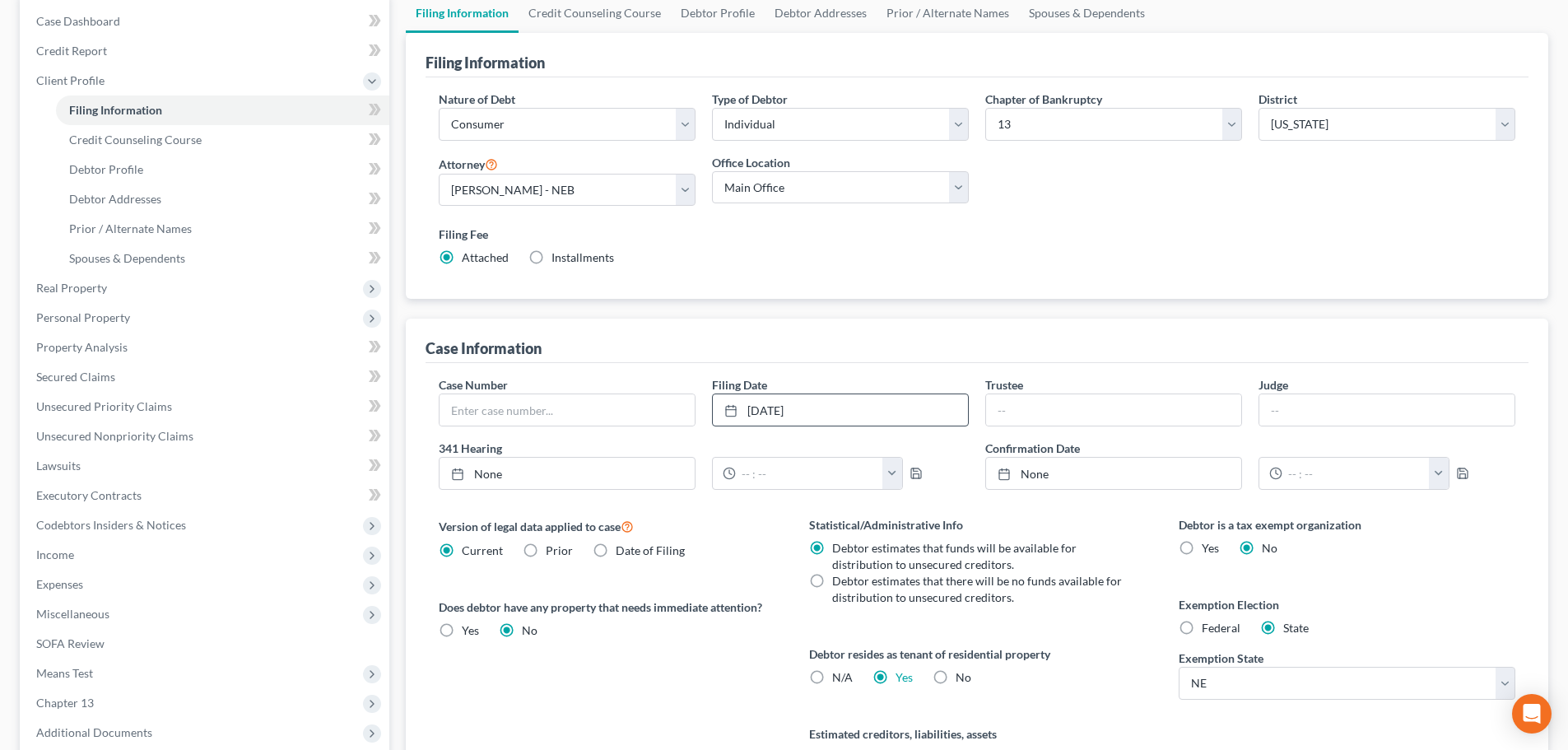
click at [832, 578] on label "Debtor estimates that there will be no funds available for distribution to unse…" at bounding box center [978, 590] width 293 height 33
click at [839, 578] on input "Debtor estimates that there will be no funds available for distribution to unse…" at bounding box center [844, 578] width 11 height 11
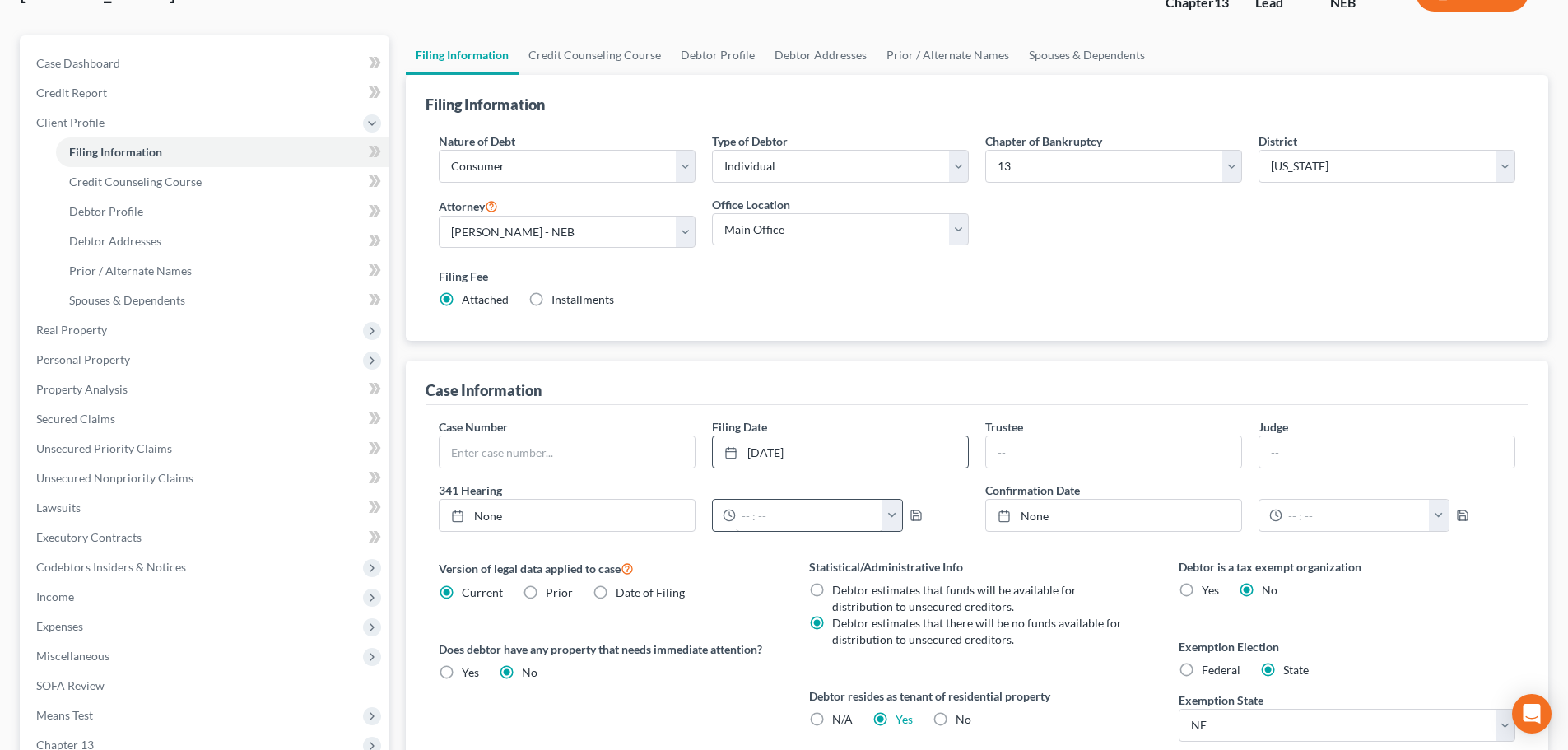
scroll to position [82, 0]
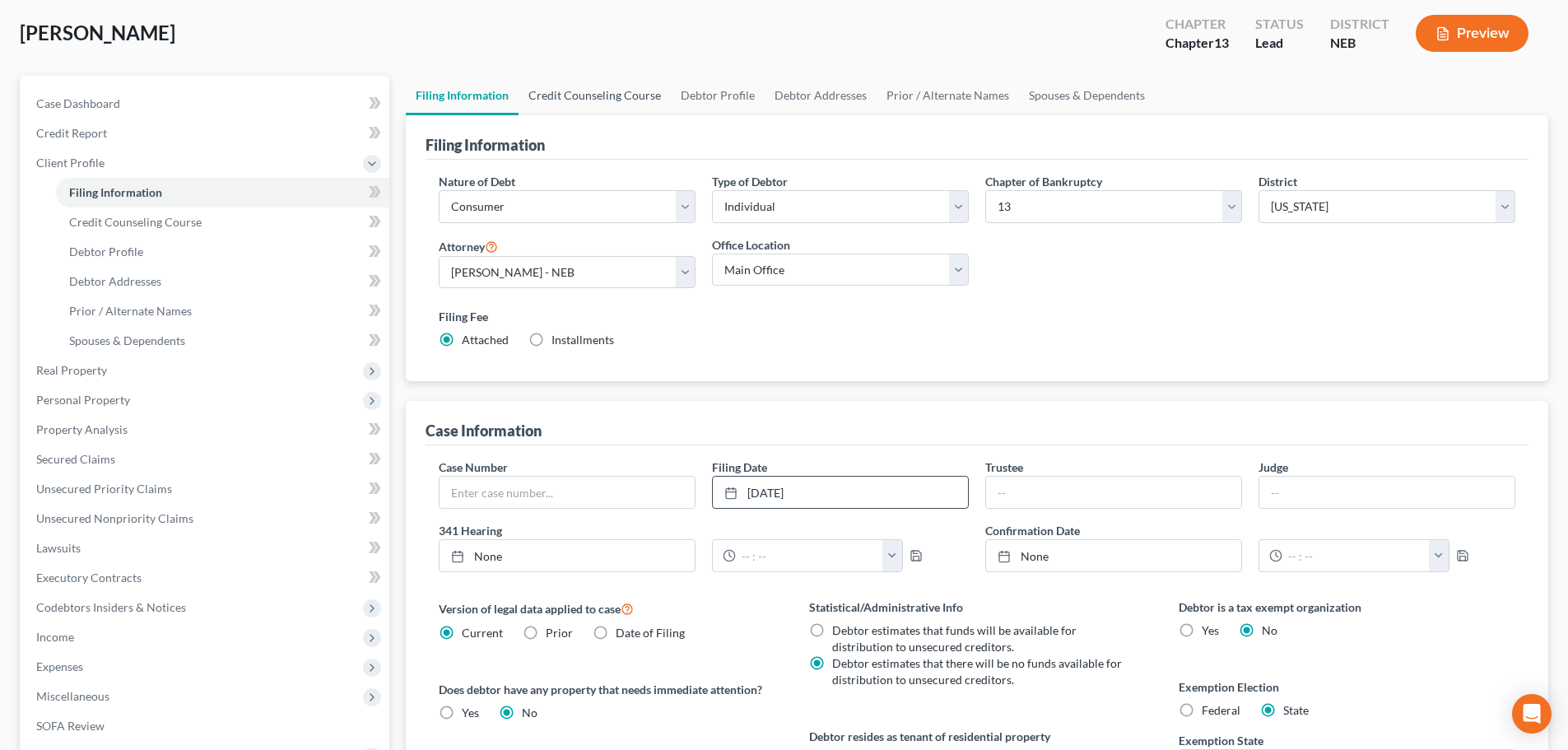
click at [597, 98] on link "Credit Counseling Course" at bounding box center [594, 95] width 152 height 40
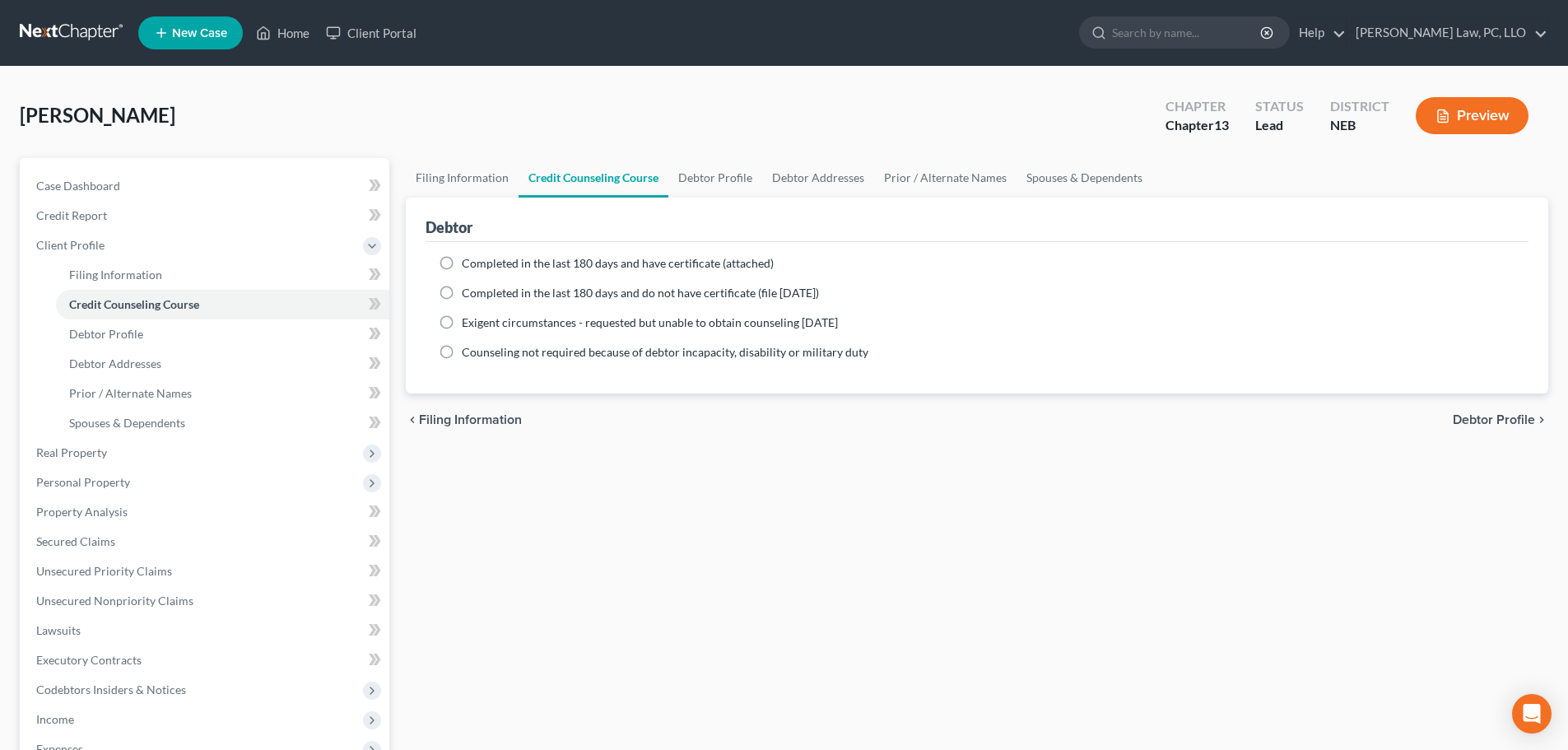
drag, startPoint x: 1117, startPoint y: 454, endPoint x: 819, endPoint y: 335, distance: 320.9
click at [1117, 454] on div "Filing Information Credit Counseling Course Debtor Profile Debtor Addresses Pri…" at bounding box center [976, 589] width 1159 height 862
click at [555, 263] on span "Completed in the last 180 days and have certificate (attached)" at bounding box center [618, 263] width 312 height 14
click at [479, 263] on input "Completed in the last 180 days and have certificate (attached)" at bounding box center [474, 260] width 11 height 11
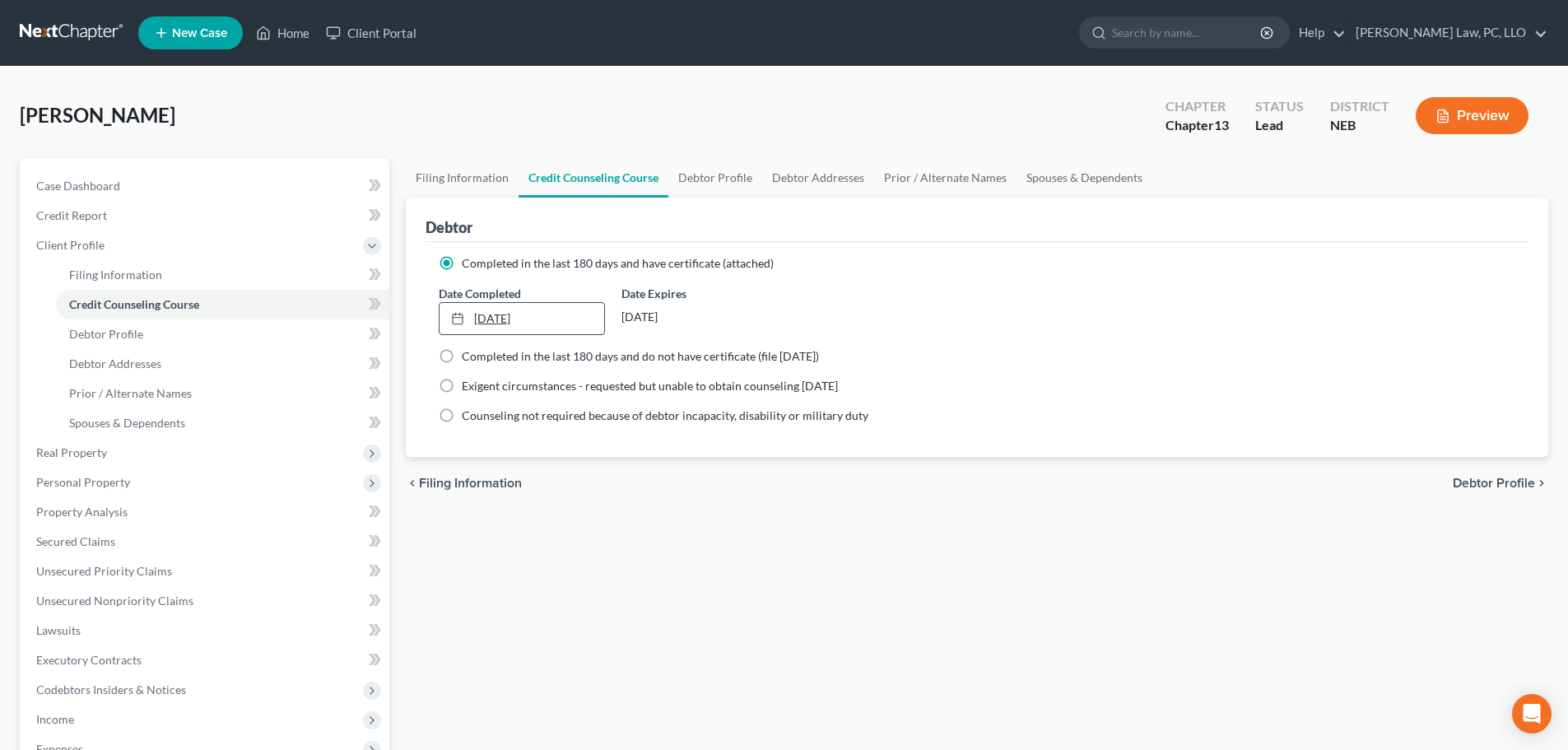
click at [540, 328] on link "8/18/2025" at bounding box center [521, 319] width 164 height 31
click at [709, 174] on link "Debtor Profile" at bounding box center [715, 177] width 94 height 40
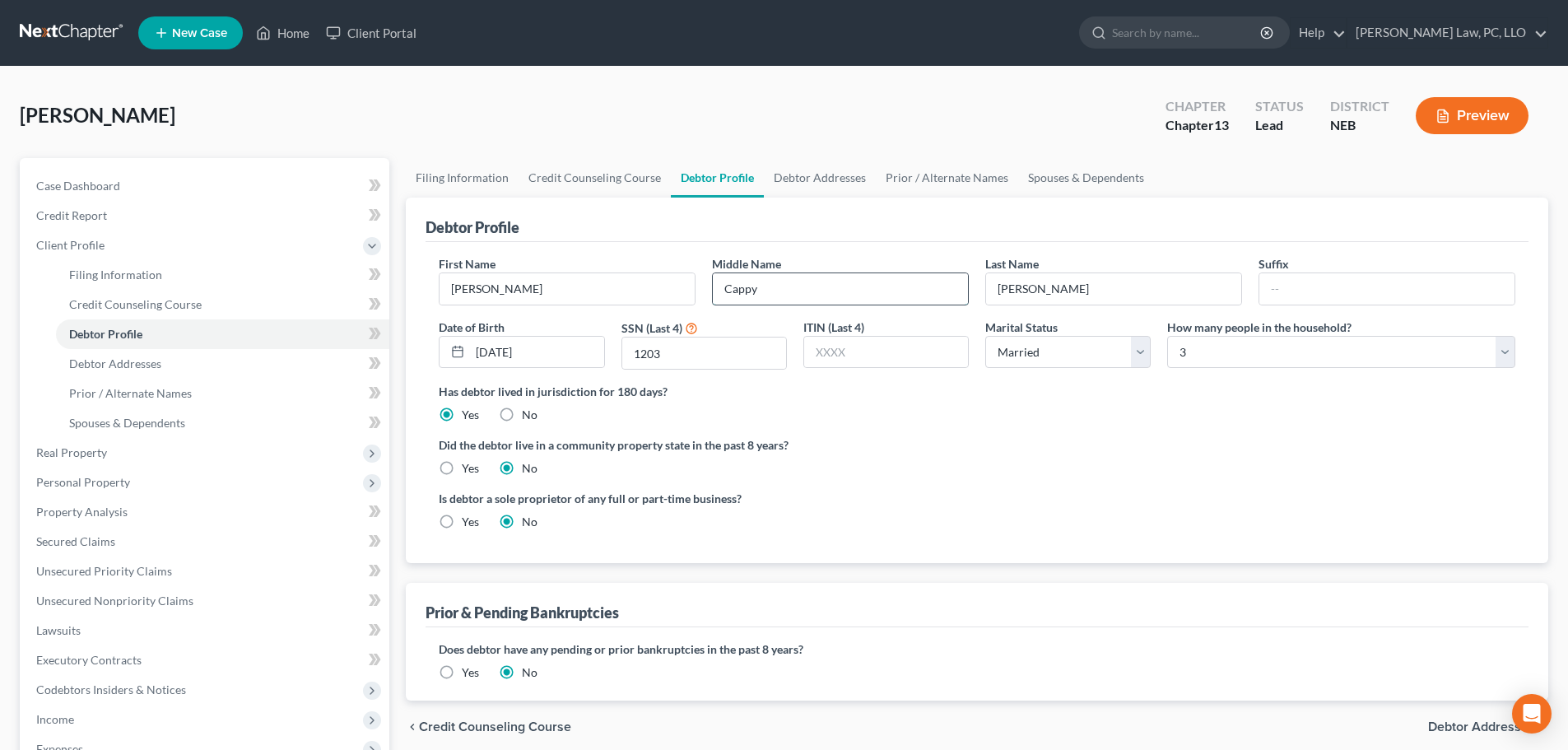
click at [789, 288] on input "Cappy" at bounding box center [840, 289] width 255 height 31
click at [788, 179] on link "Debtor Addresses" at bounding box center [820, 177] width 112 height 40
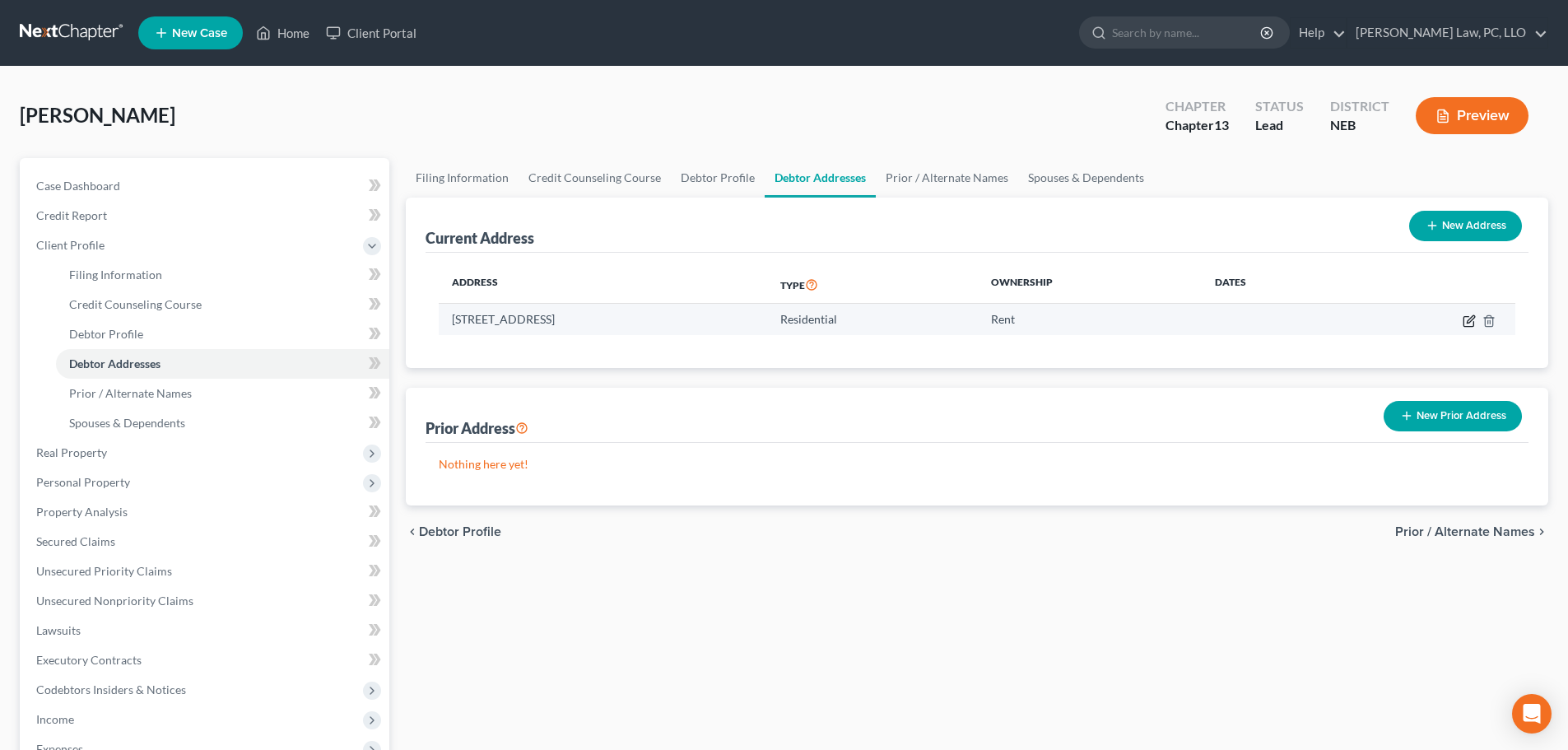
click at [1466, 326] on icon "button" at bounding box center [1469, 322] width 14 height 14
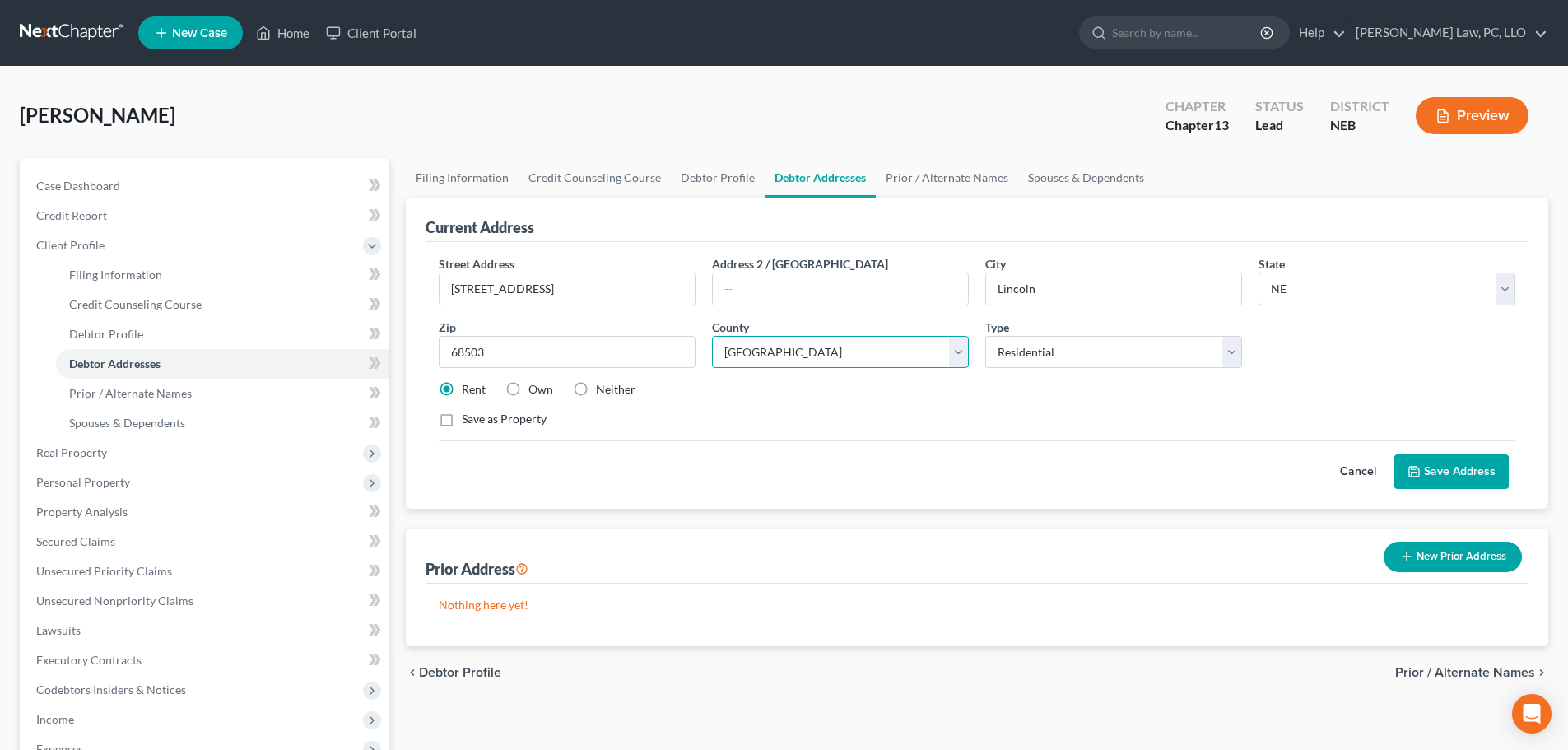
click at [872, 361] on select "County Adams County Antelope County Arthur County Banner County Blaine County B…" at bounding box center [840, 353] width 257 height 33
click at [857, 343] on select "County Adams County Antelope County Arthur County Banner County Blaine County B…" at bounding box center [840, 353] width 257 height 33
click at [1423, 477] on button "Save Address" at bounding box center [1452, 472] width 114 height 35
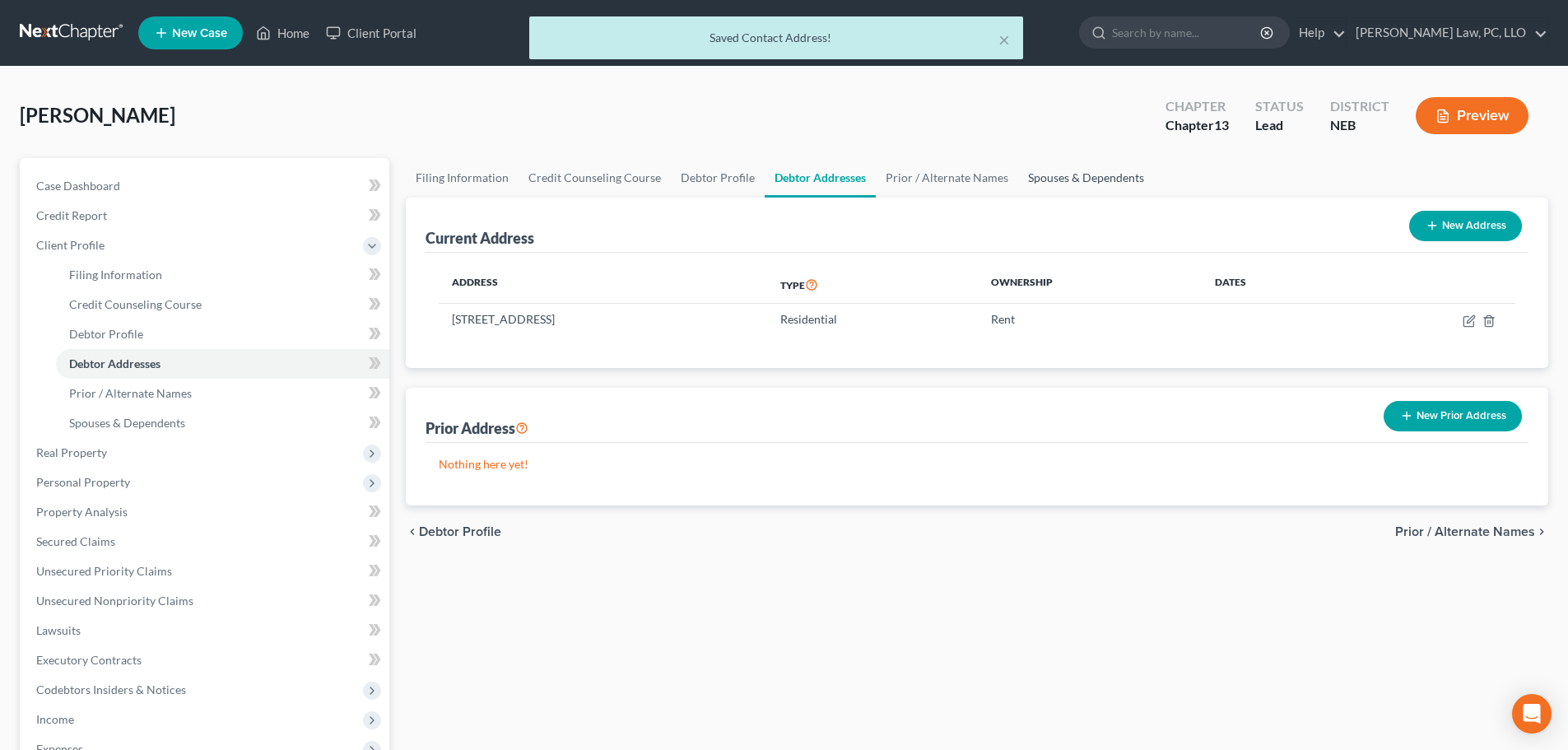
click at [1060, 182] on link "Spouses & Dependents" at bounding box center [1086, 177] width 136 height 40
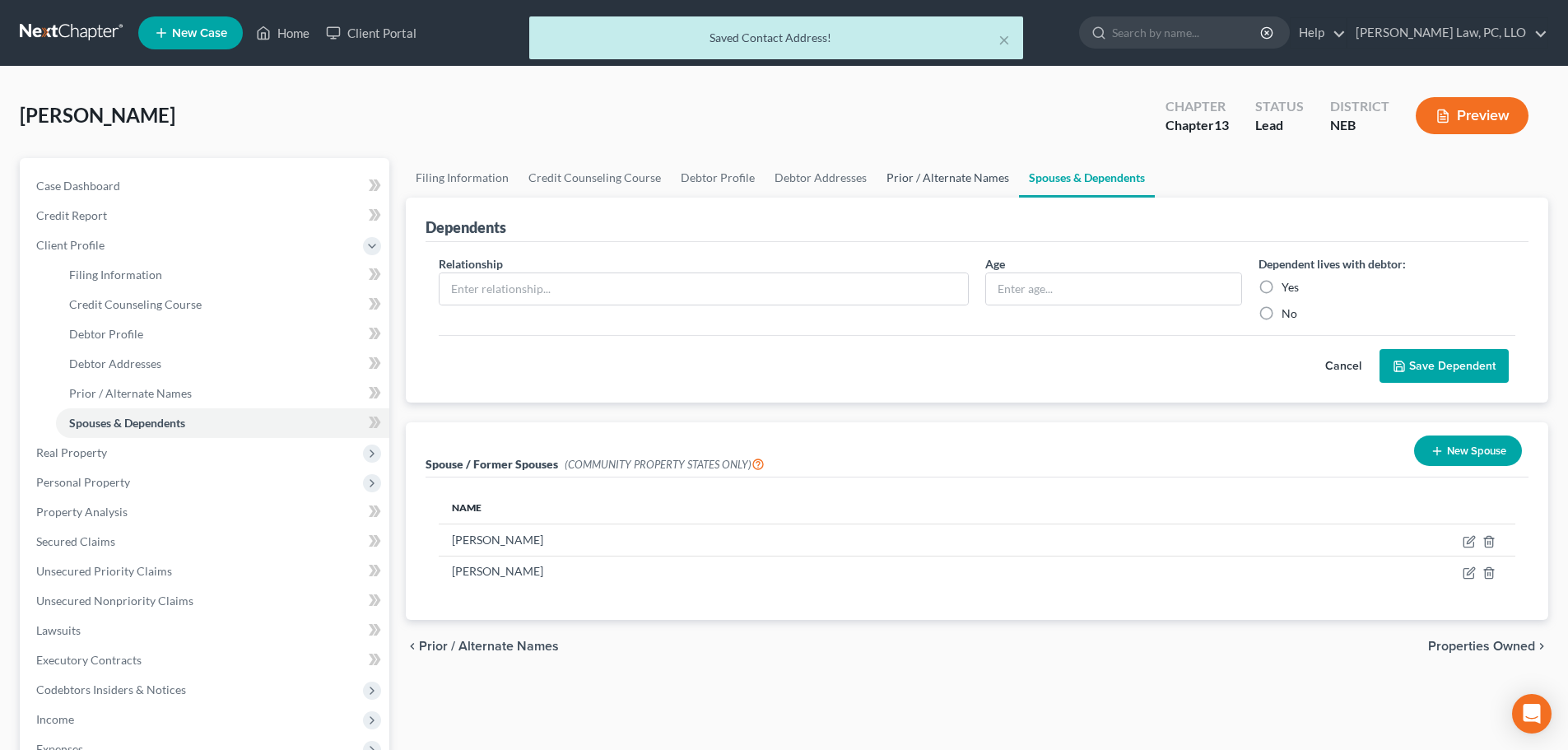
click at [945, 187] on link "Prior / Alternate Names" at bounding box center [947, 177] width 142 height 40
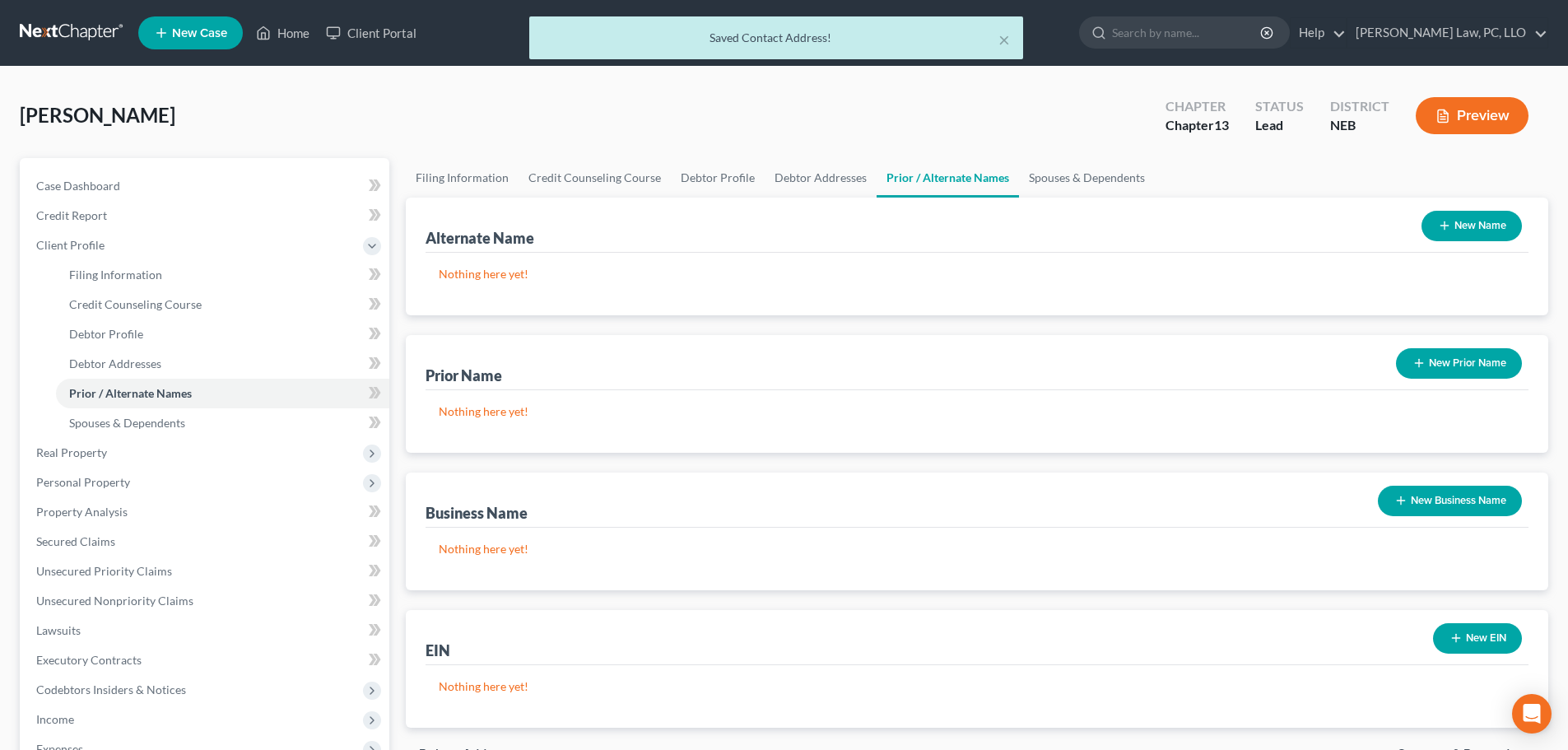
click at [1476, 226] on button "New Name" at bounding box center [1472, 226] width 101 height 30
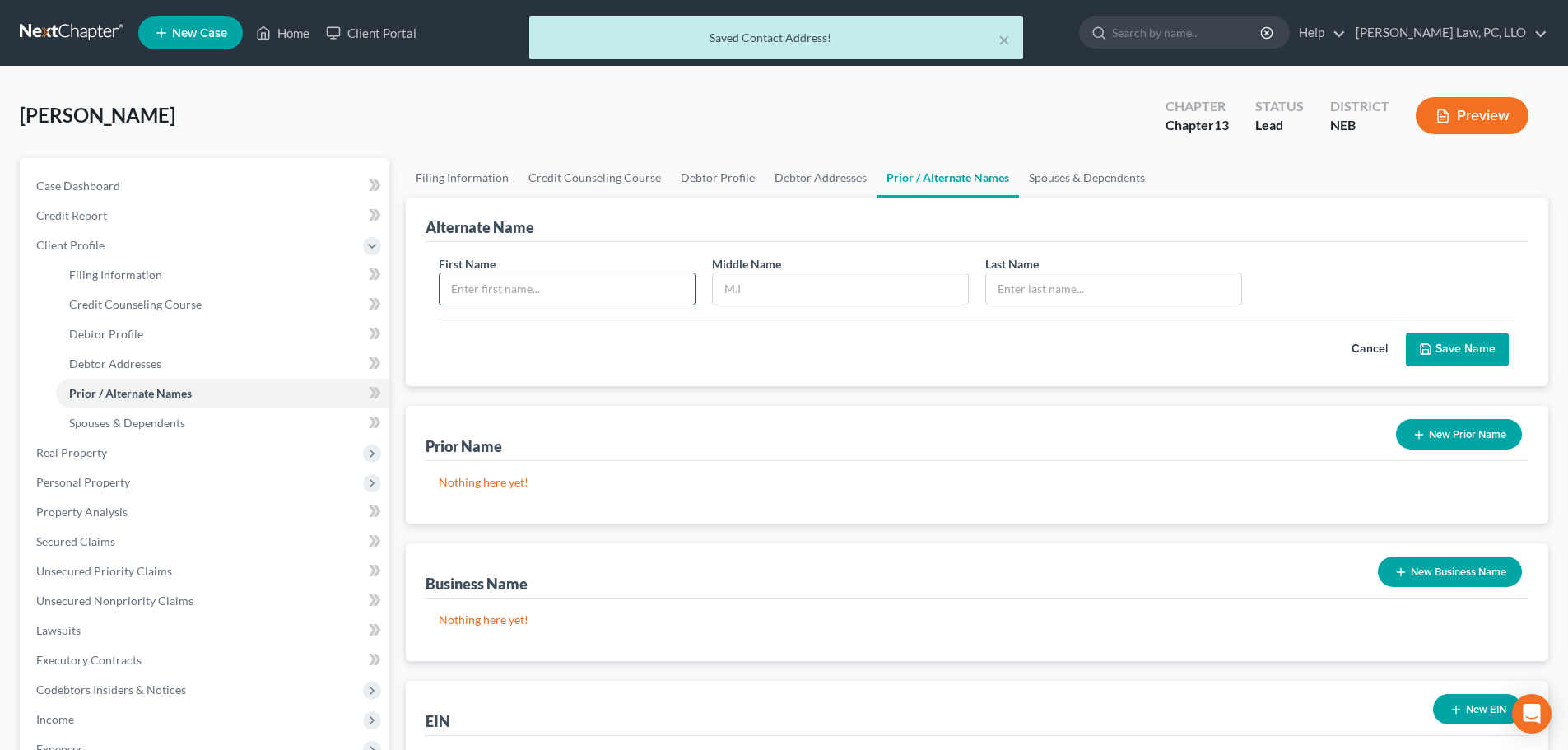
click at [538, 296] on input "text" at bounding box center [567, 289] width 255 height 31
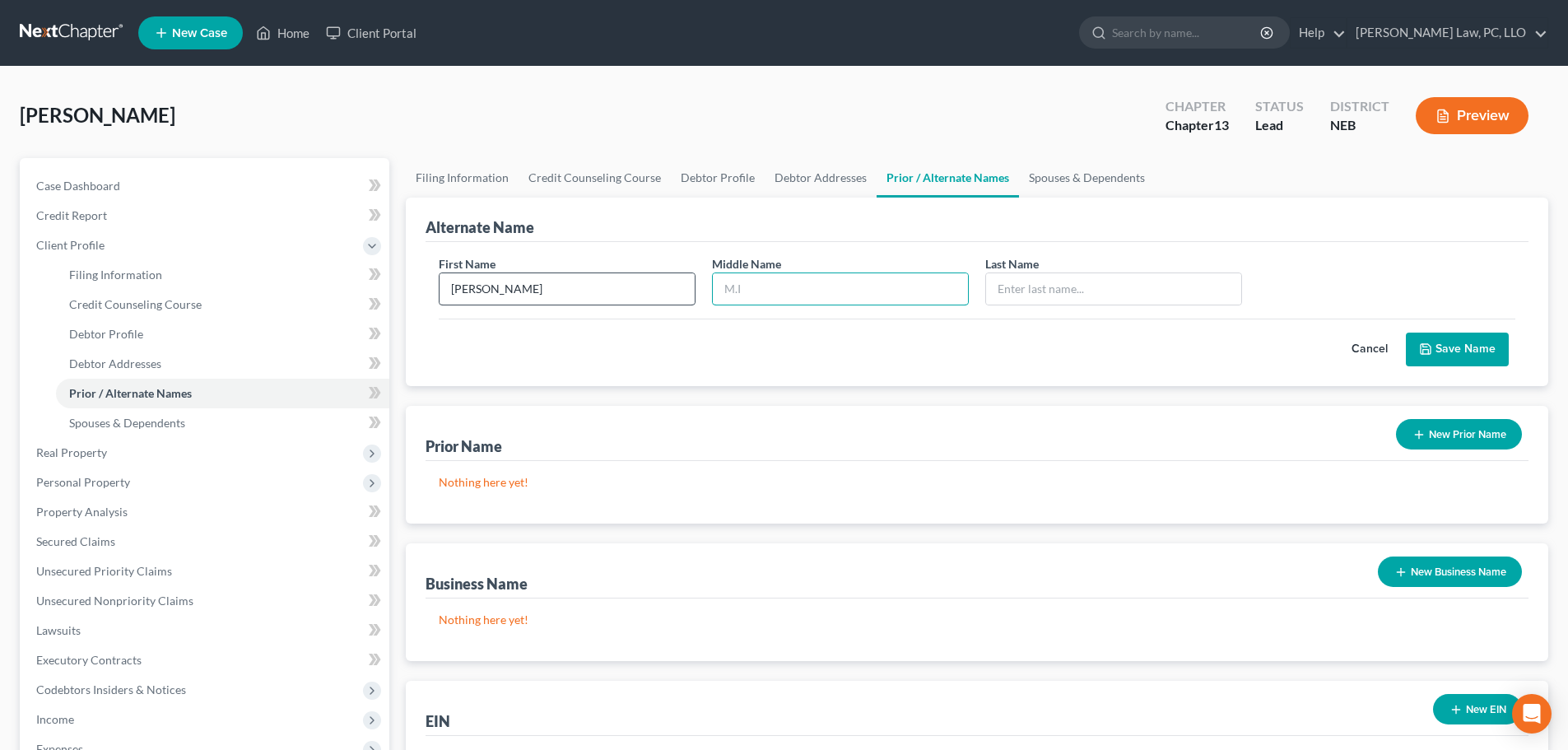
paste input "Cappy"
click at [1424, 354] on icon "submit" at bounding box center [1426, 349] width 10 height 10
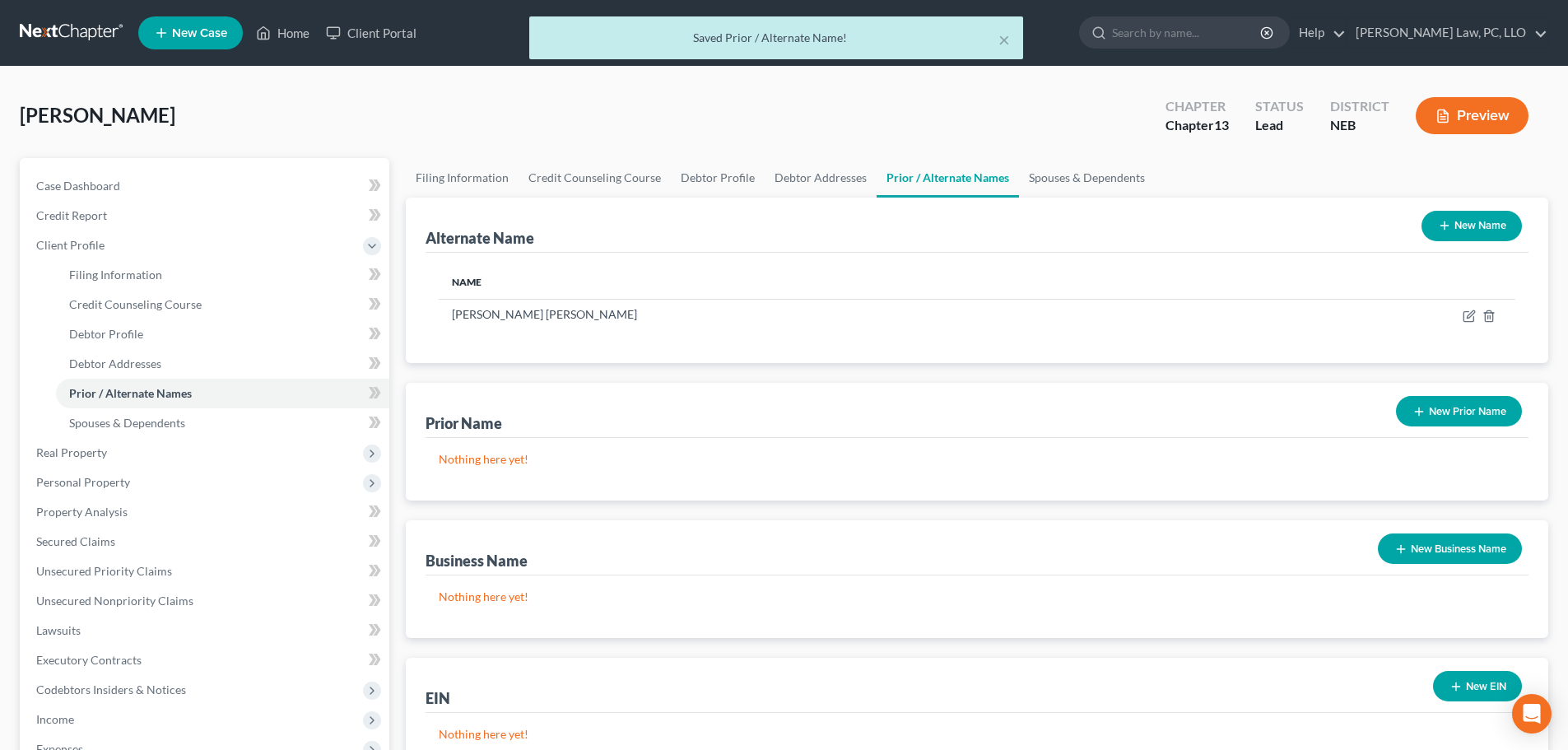
click at [1452, 228] on button "New Name" at bounding box center [1472, 226] width 101 height 30
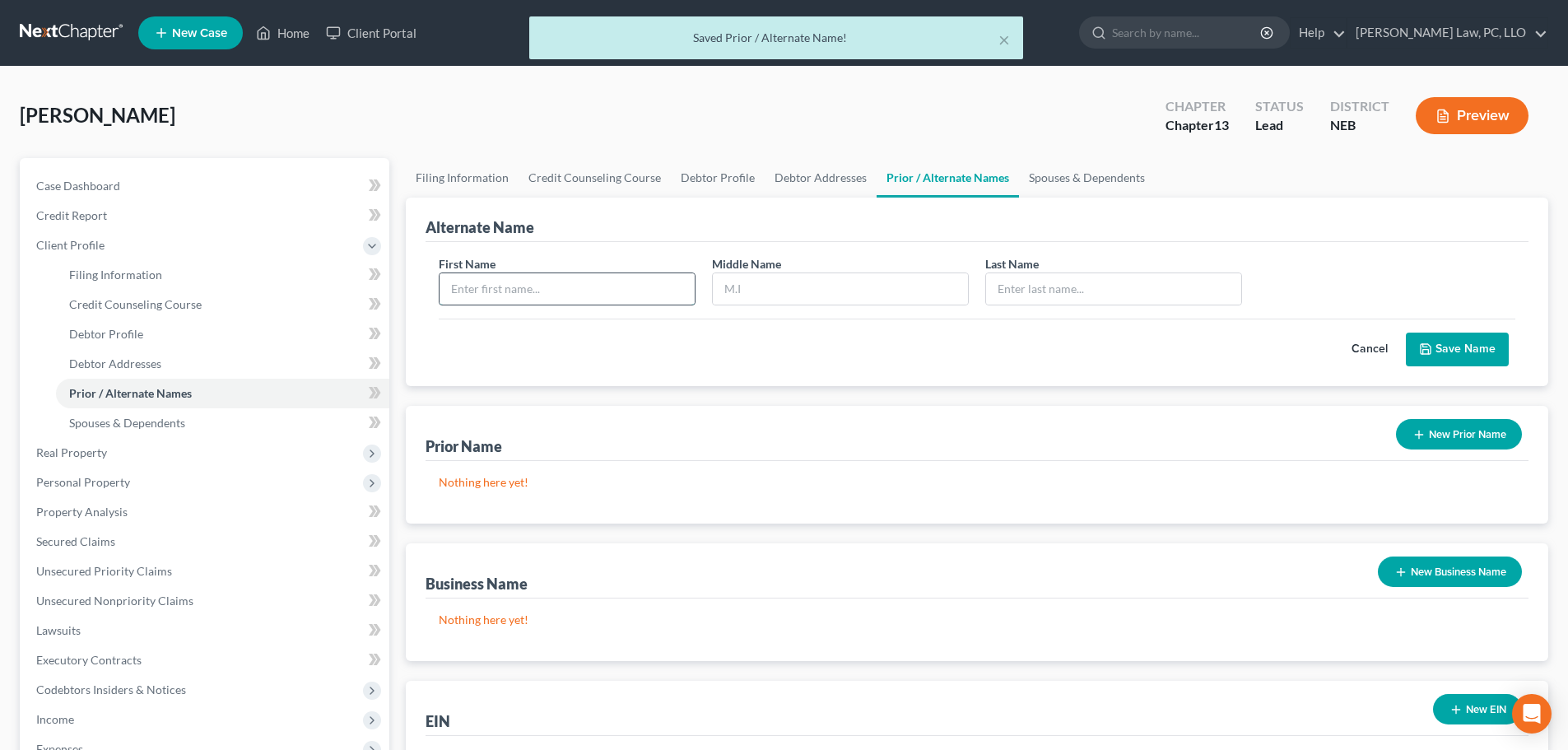
click at [547, 282] on input "text" at bounding box center [567, 289] width 255 height 31
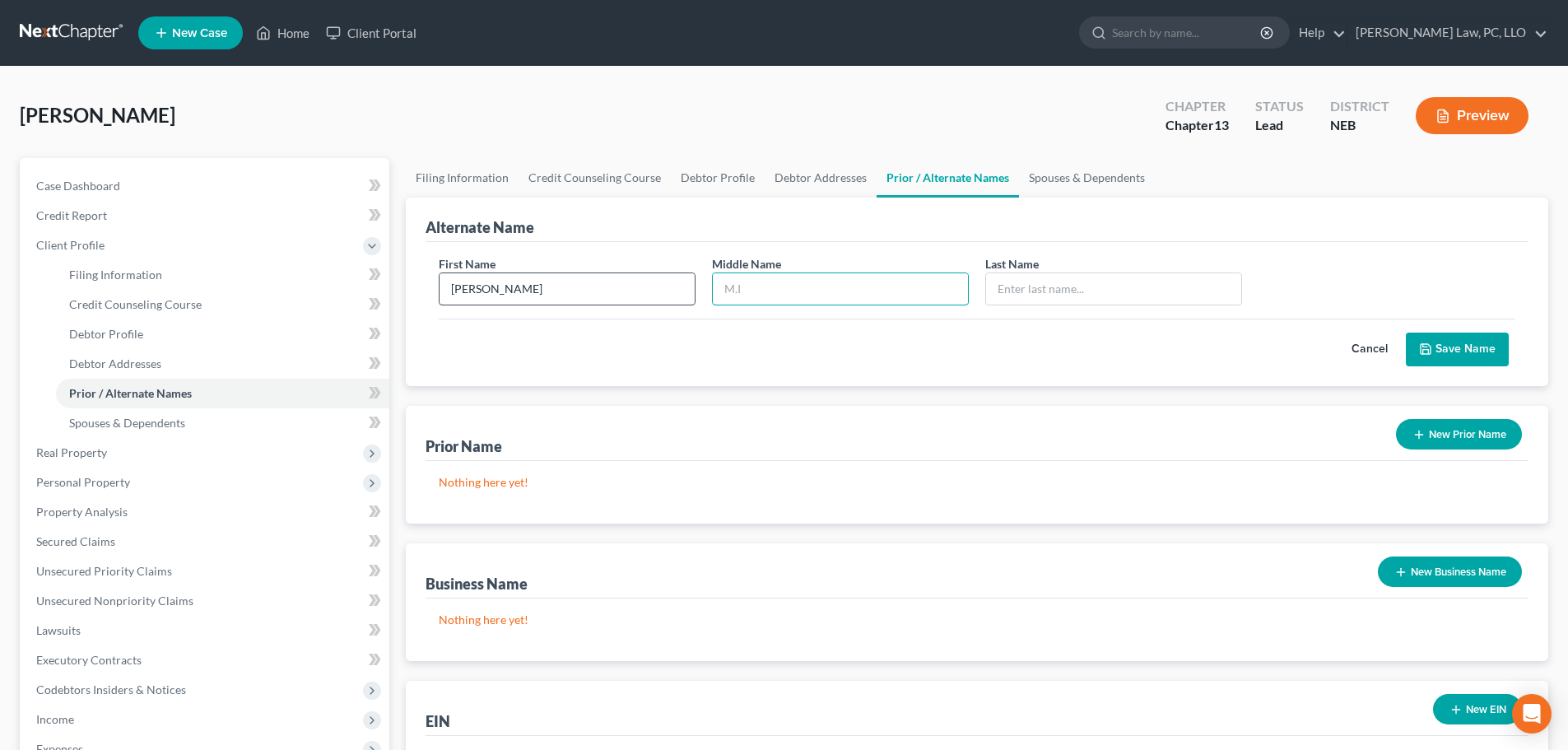
paste input "Cappy"
click at [1433, 352] on button "Save Name" at bounding box center [1458, 350] width 103 height 35
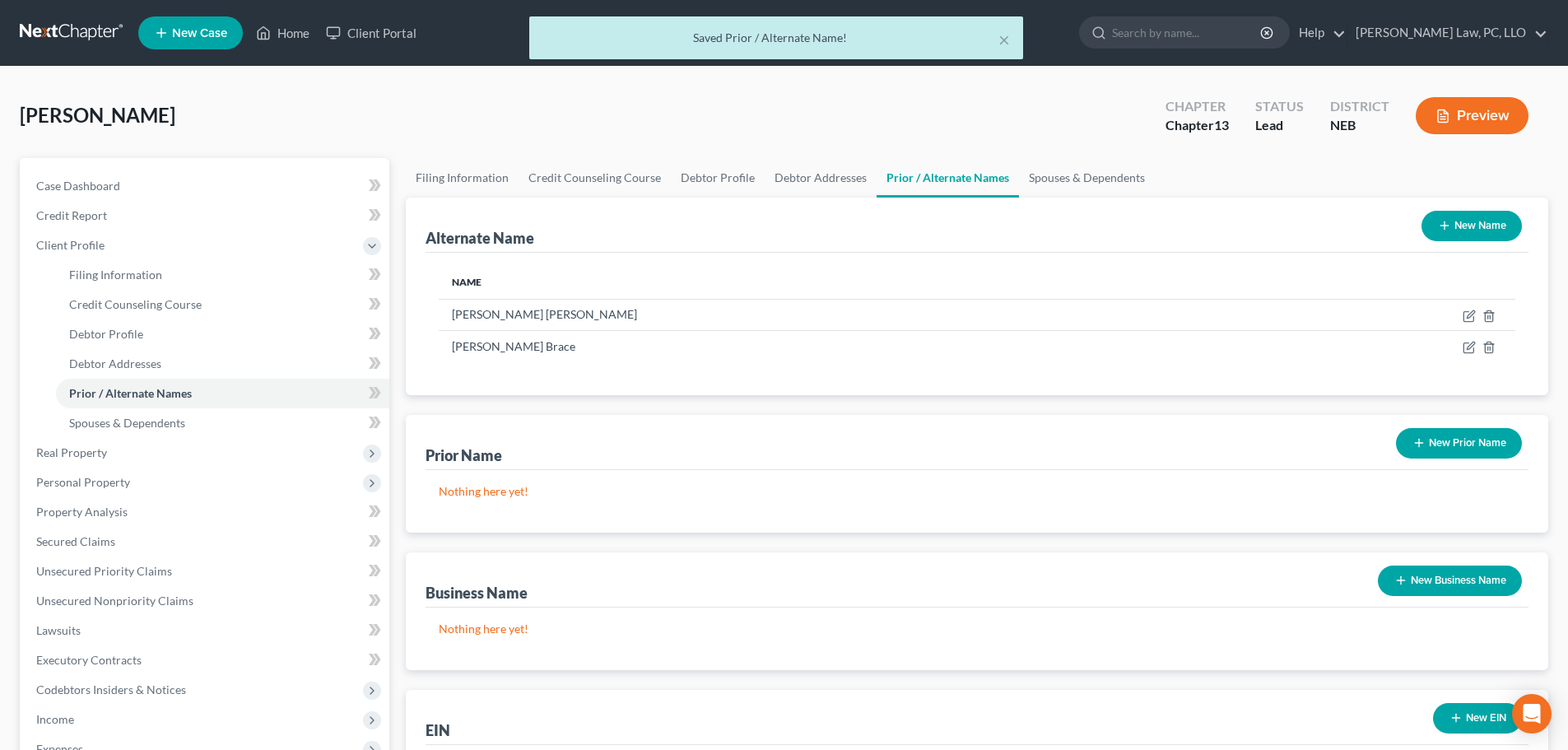
click at [1442, 222] on icon "button" at bounding box center [1445, 226] width 14 height 14
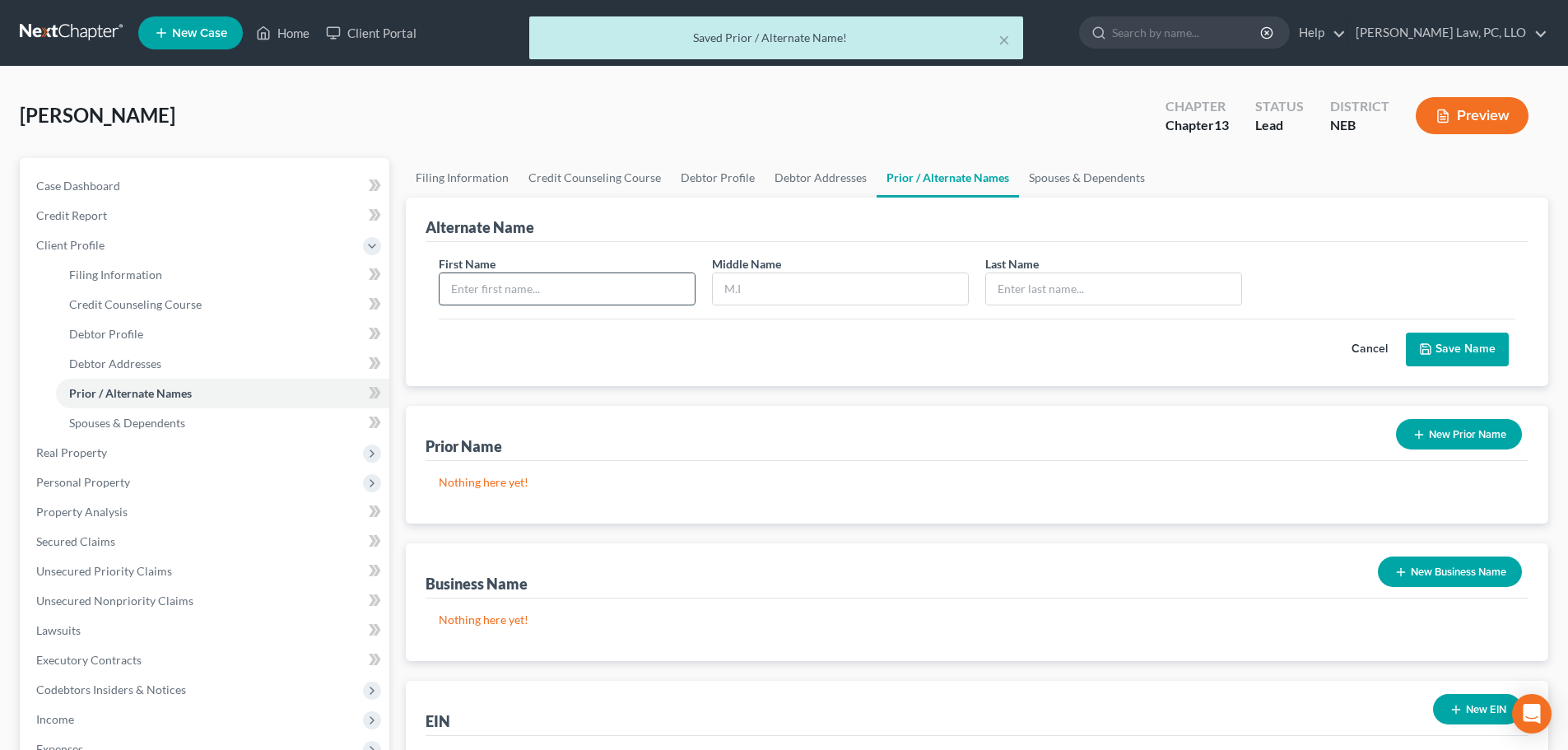
click at [520, 284] on input "text" at bounding box center [567, 289] width 255 height 31
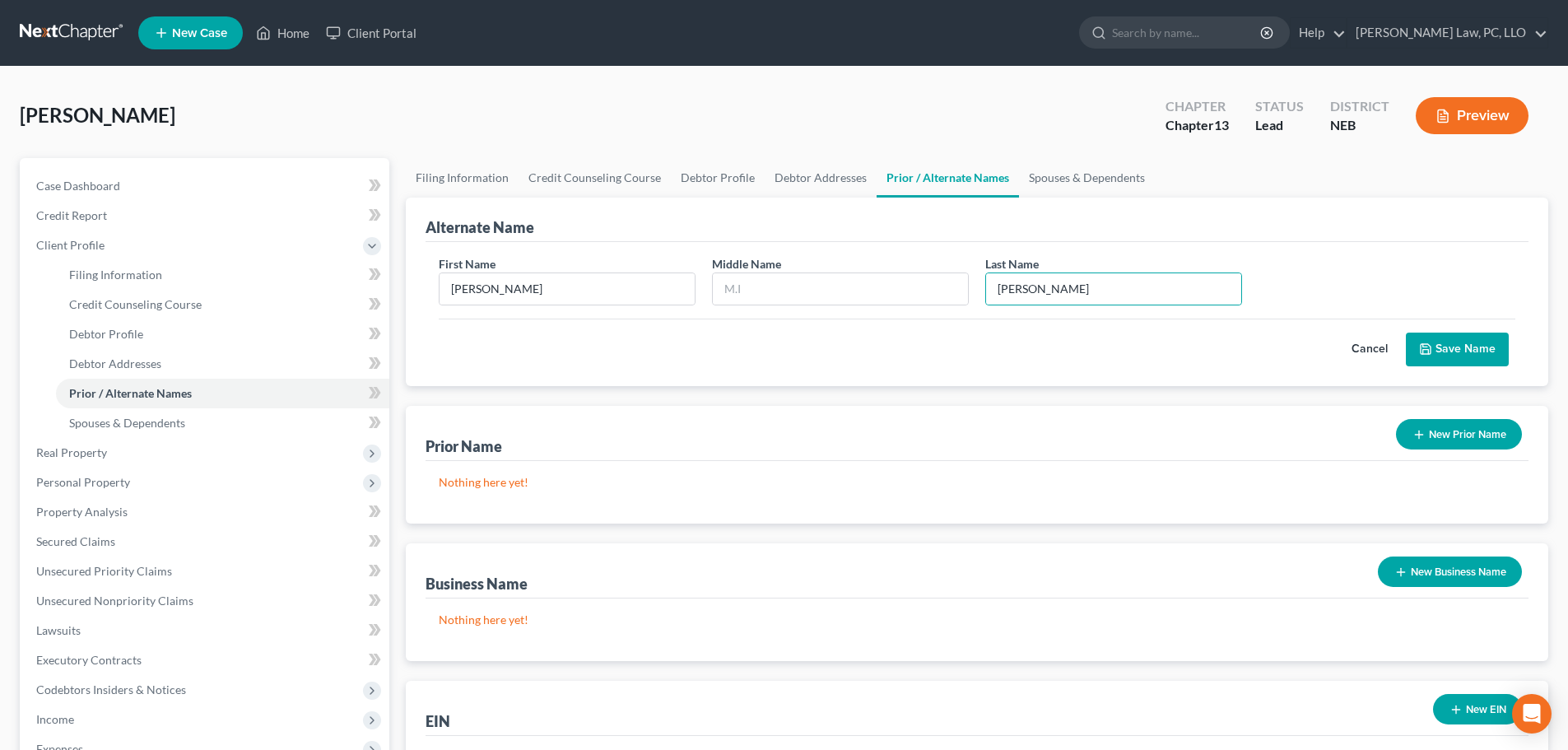
click at [1472, 343] on button "Save Name" at bounding box center [1458, 350] width 103 height 35
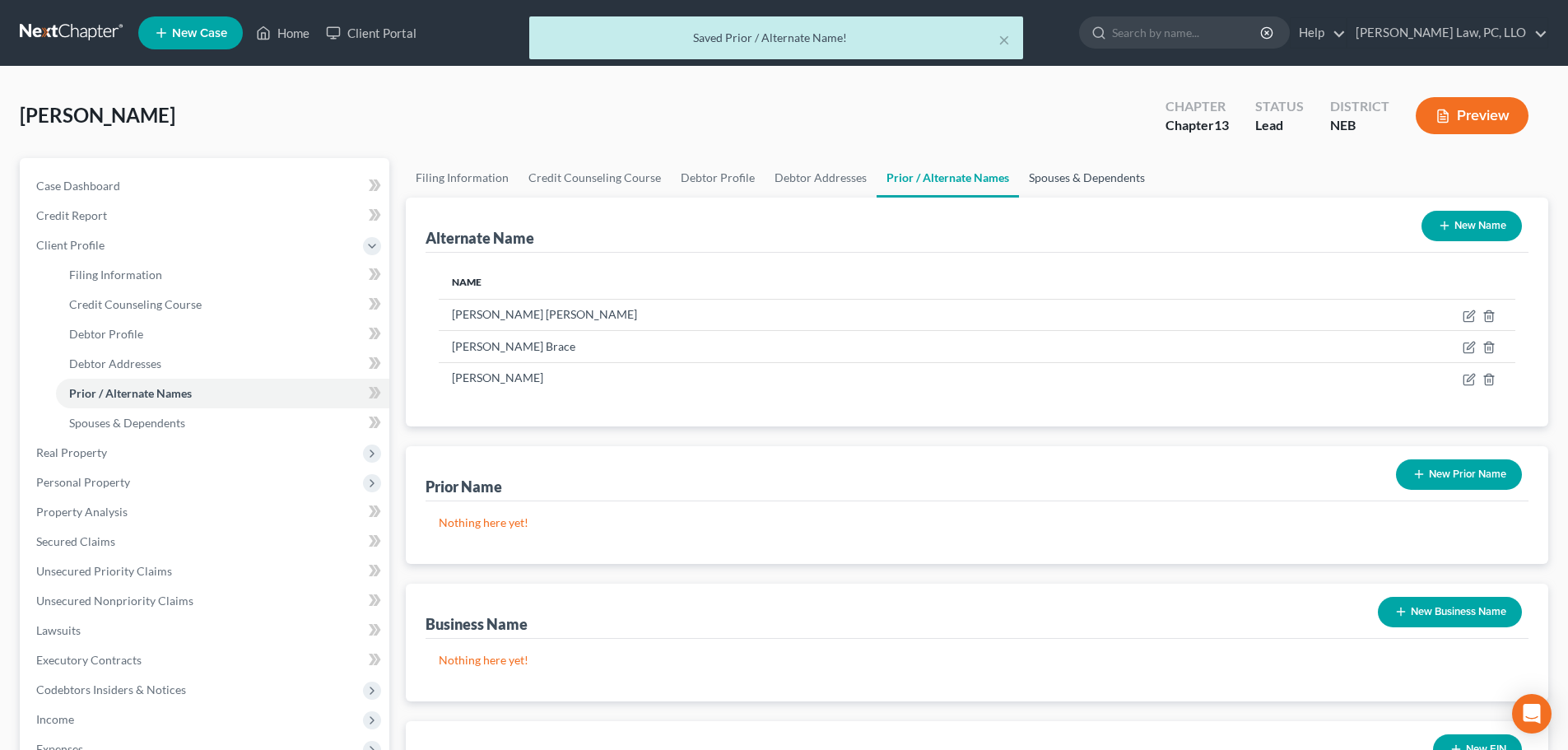
click at [1098, 173] on link "Spouses & Dependents" at bounding box center [1087, 177] width 136 height 40
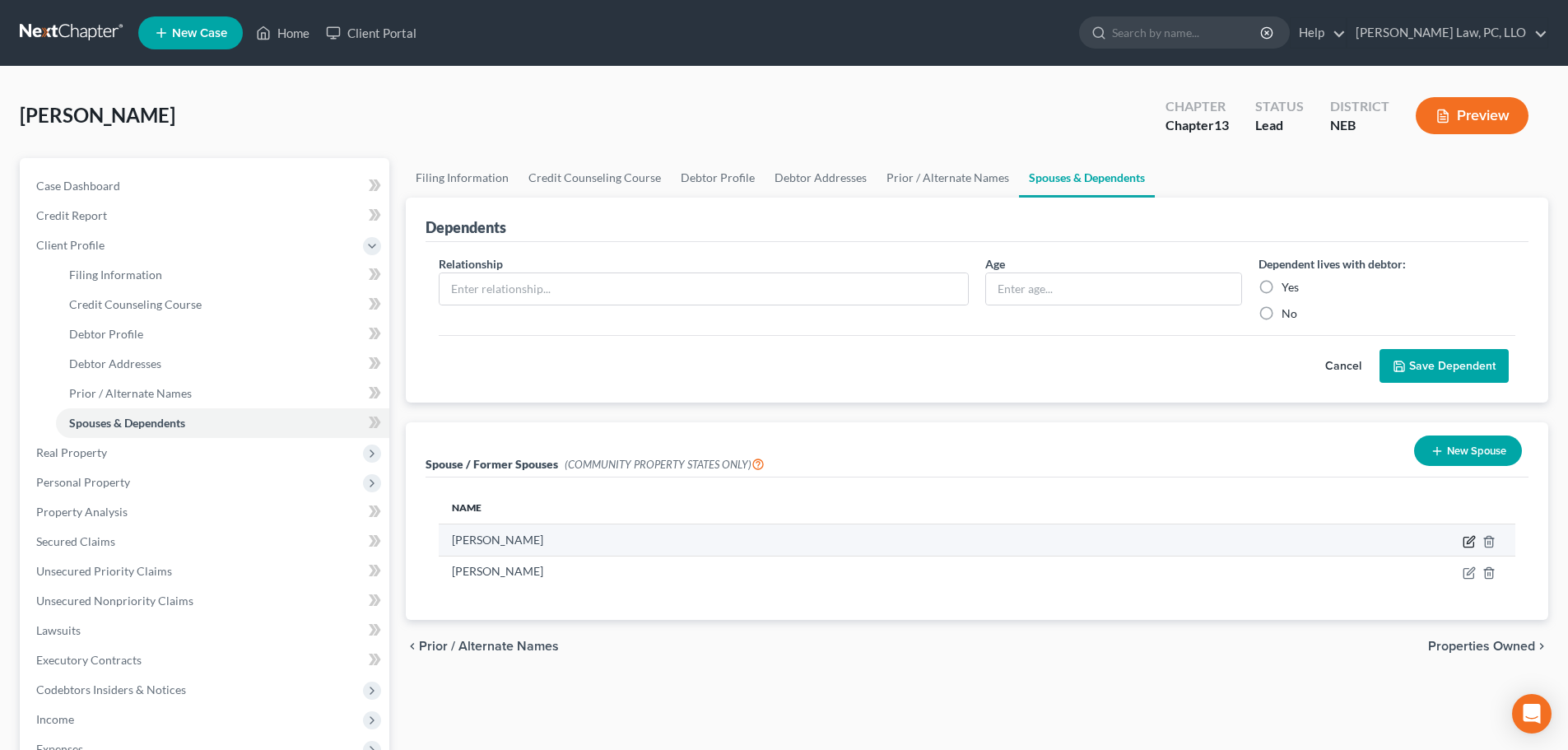
click at [1465, 542] on icon "button" at bounding box center [1469, 542] width 14 height 14
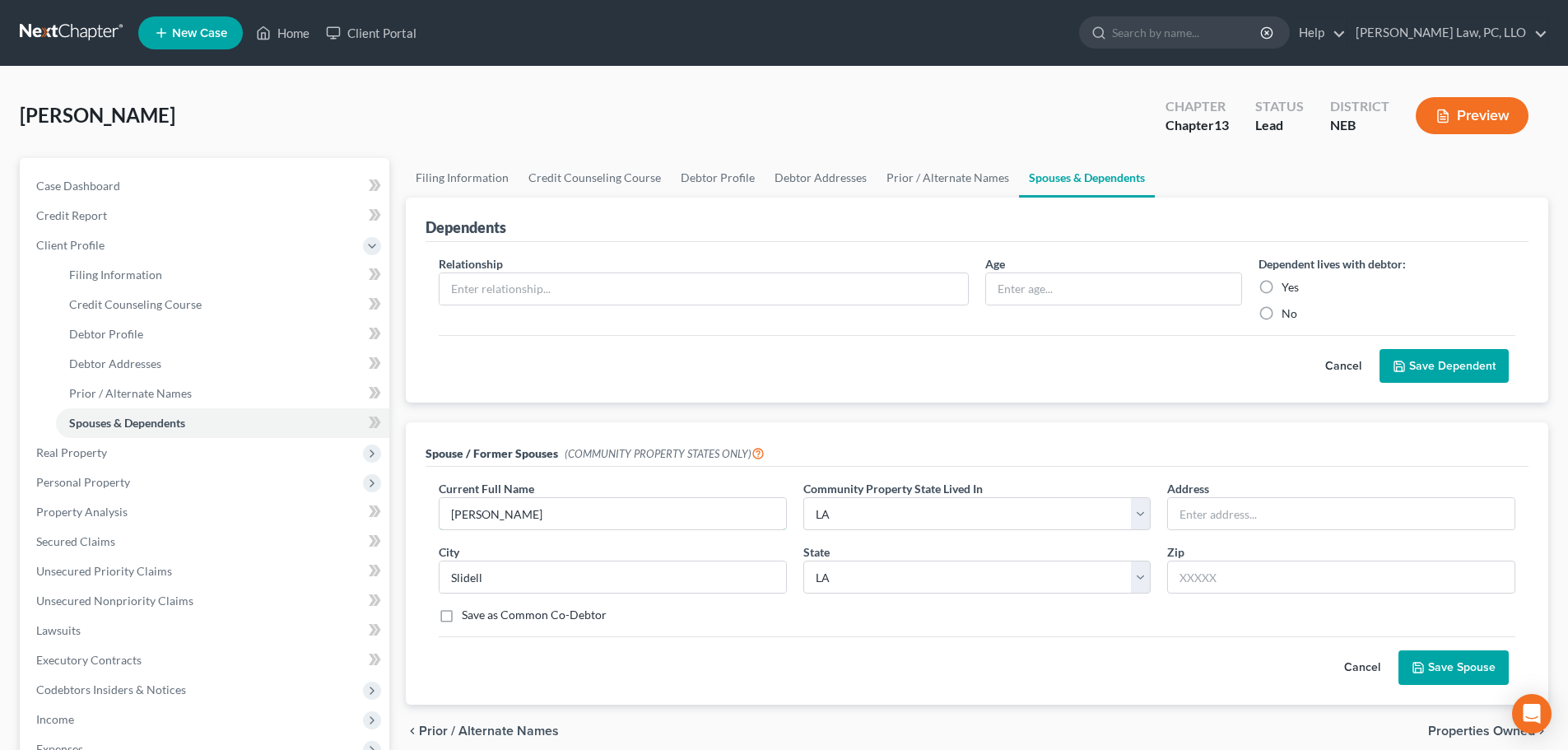
drag, startPoint x: 482, startPoint y: 515, endPoint x: 606, endPoint y: 549, distance: 128.6
click at [483, 515] on input "John brace" at bounding box center [613, 514] width 347 height 31
click at [870, 619] on div "Save as Common Co-Debtor" at bounding box center [977, 614] width 1077 height 16
click at [1441, 668] on button "Save Spouse" at bounding box center [1454, 668] width 110 height 35
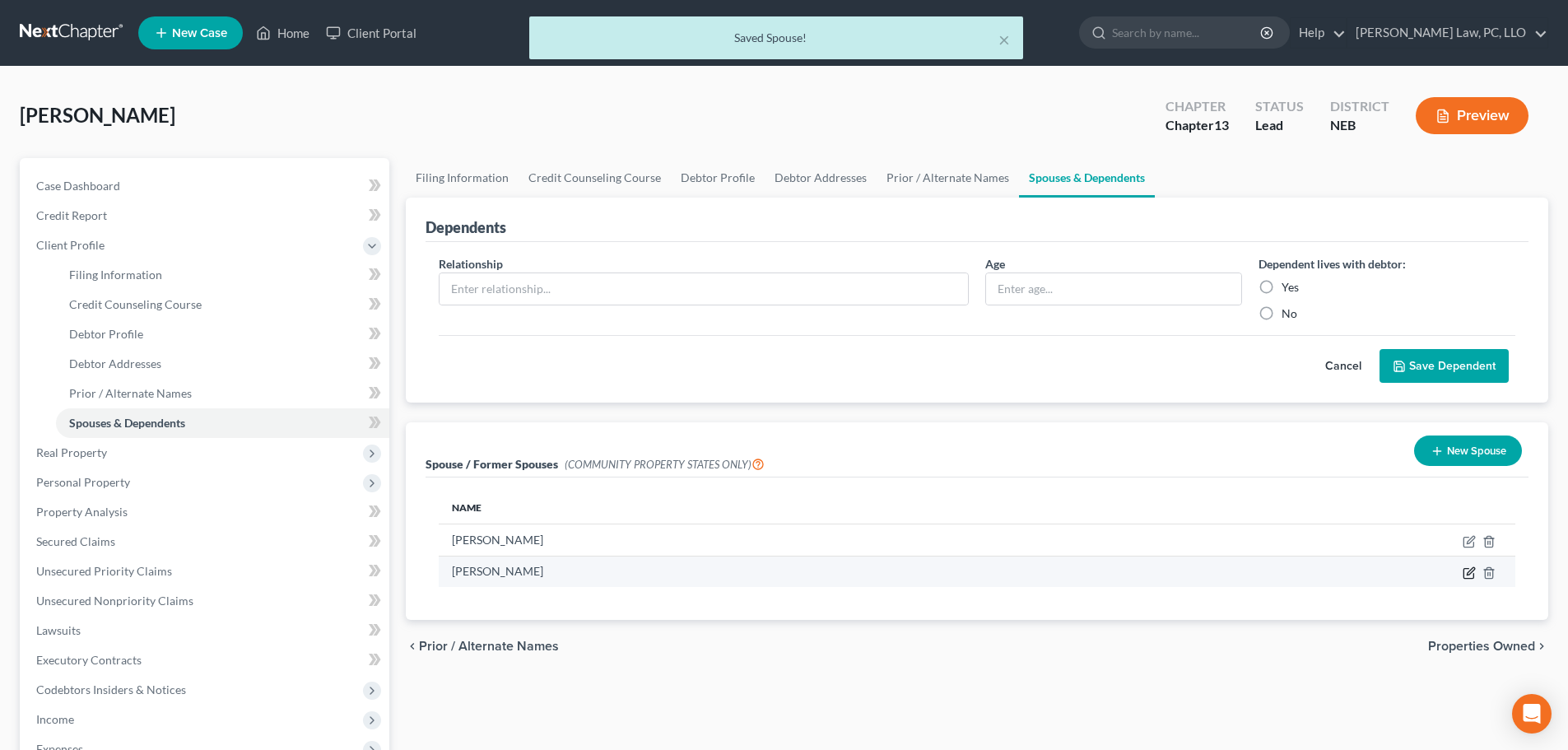
click at [1471, 570] on icon "button" at bounding box center [1469, 574] width 14 height 14
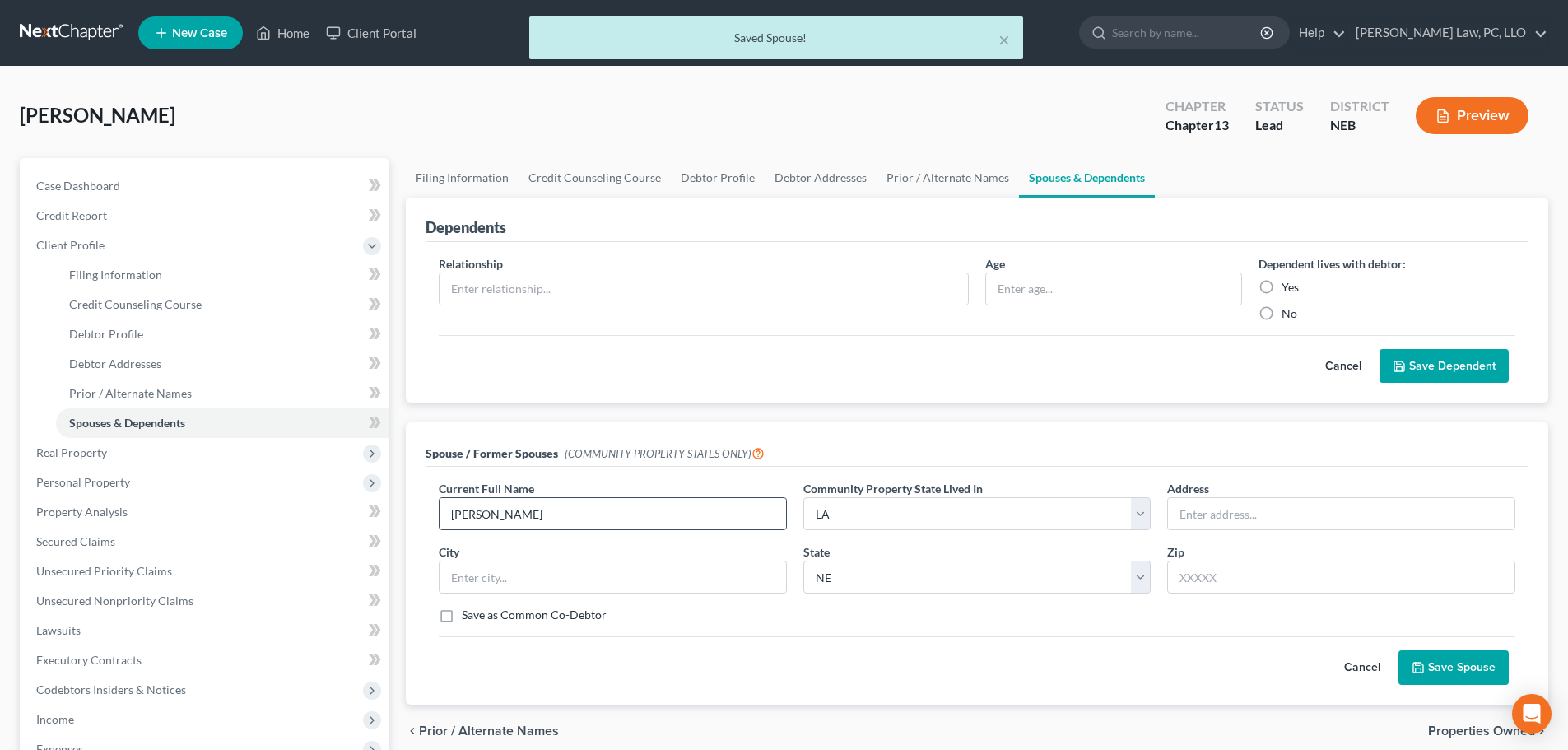
click at [454, 511] on input "tanya lynn levatino" at bounding box center [613, 514] width 347 height 31
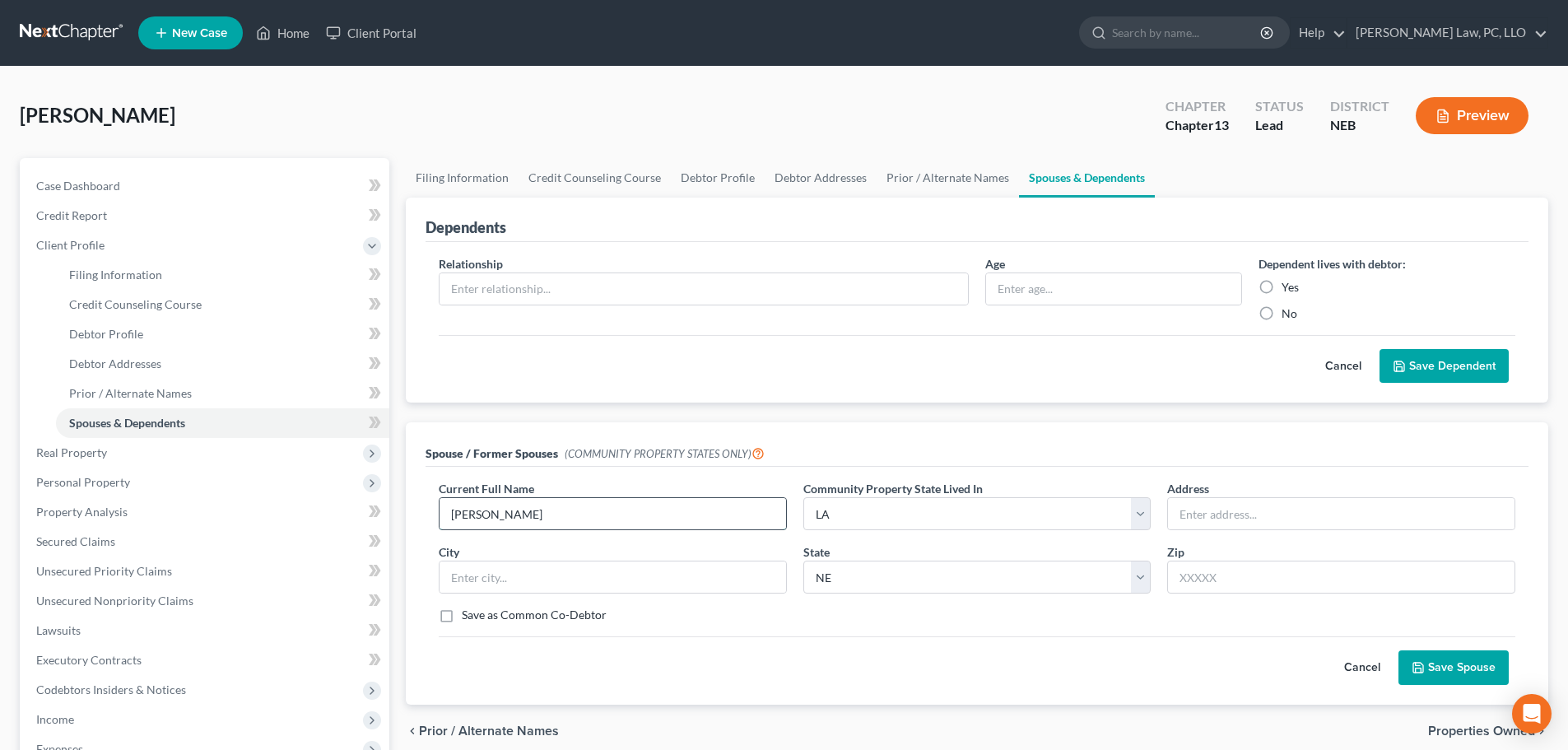
click at [509, 517] on input "Tanya lynn levatino" at bounding box center [613, 514] width 347 height 31
click at [488, 517] on input "Tanya lynn Levatino" at bounding box center [613, 514] width 347 height 31
click at [1443, 670] on button "Save Spouse" at bounding box center [1454, 668] width 110 height 35
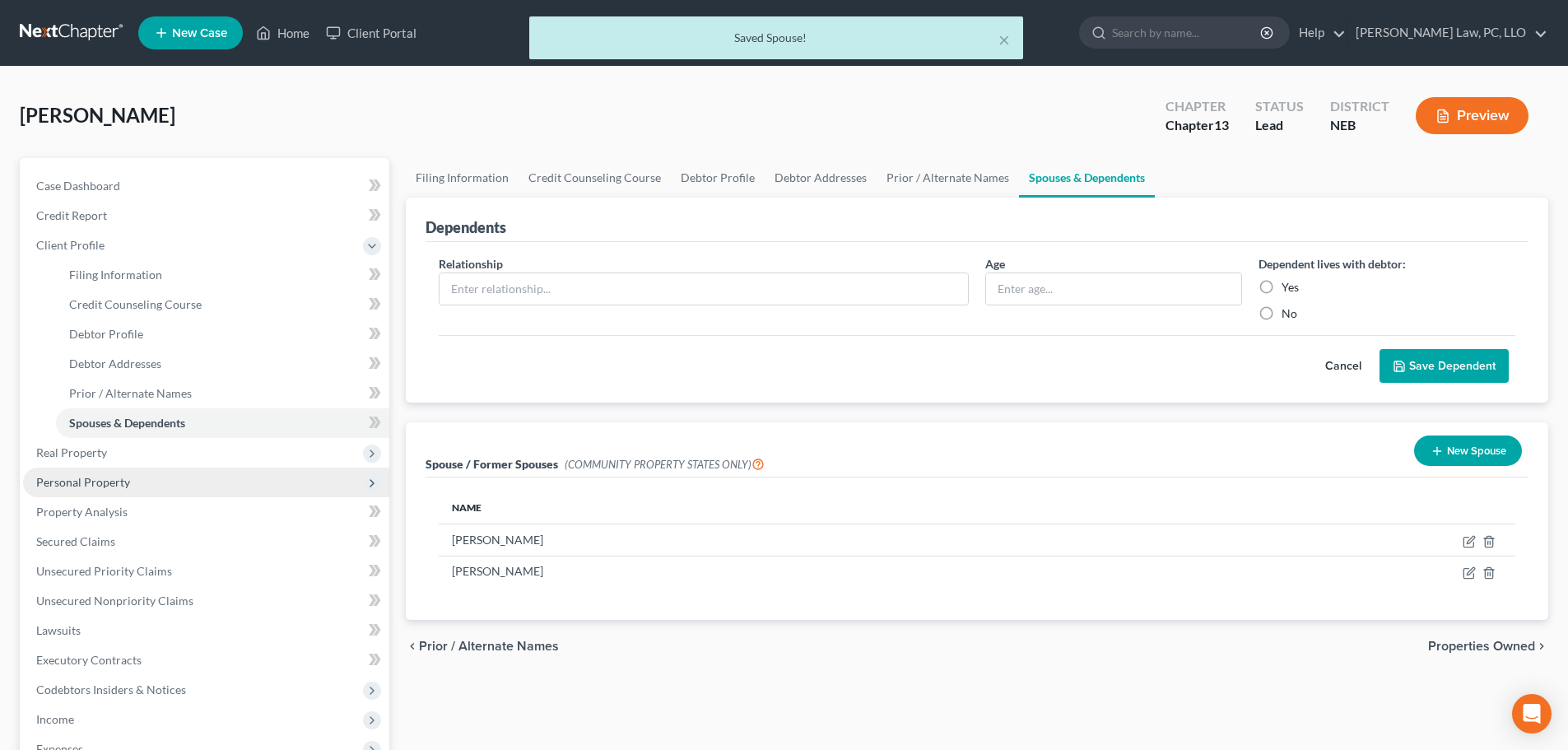
click at [63, 482] on span "Personal Property" at bounding box center [82, 482] width 94 height 14
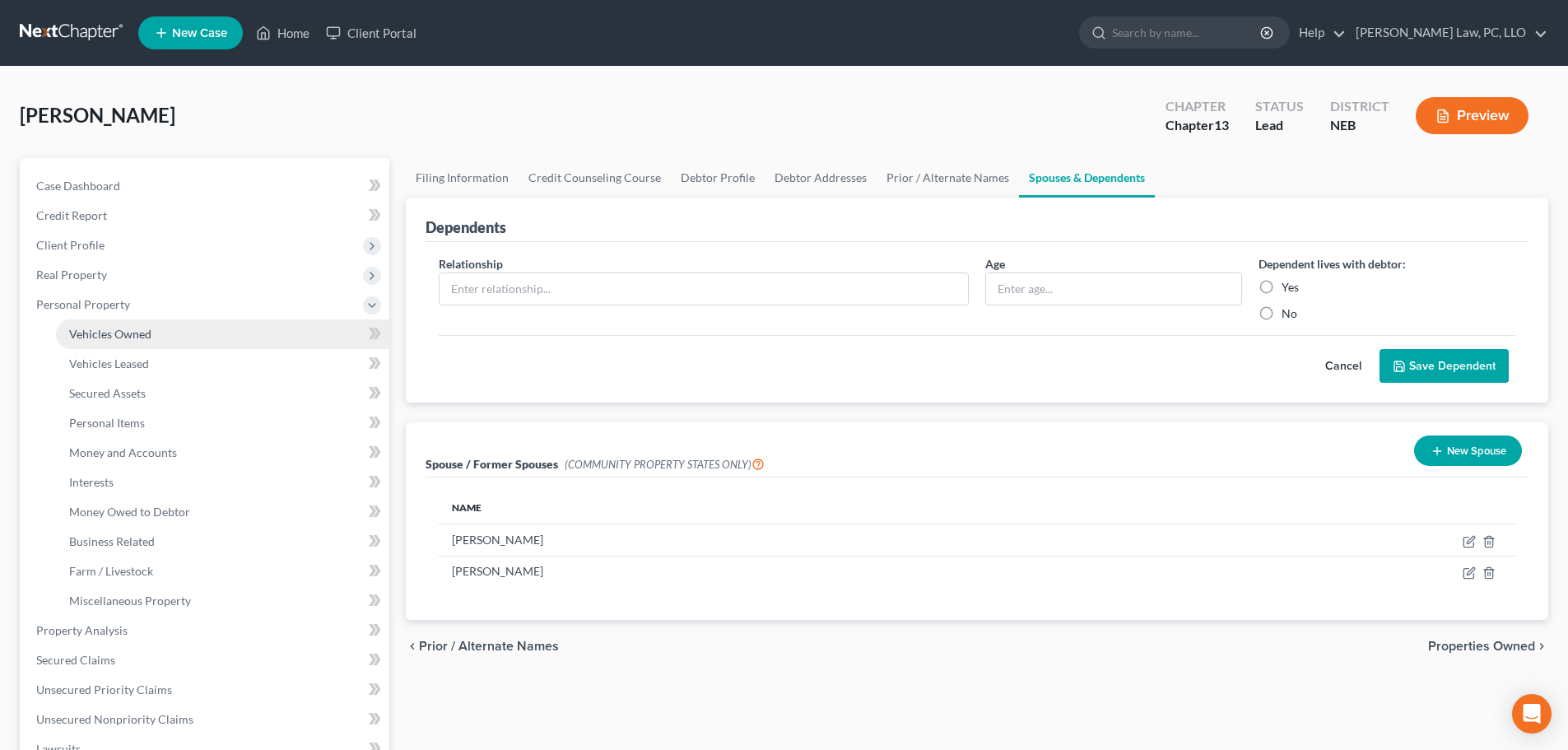
click at [105, 333] on span "Vehicles Owned" at bounding box center [109, 333] width 82 height 14
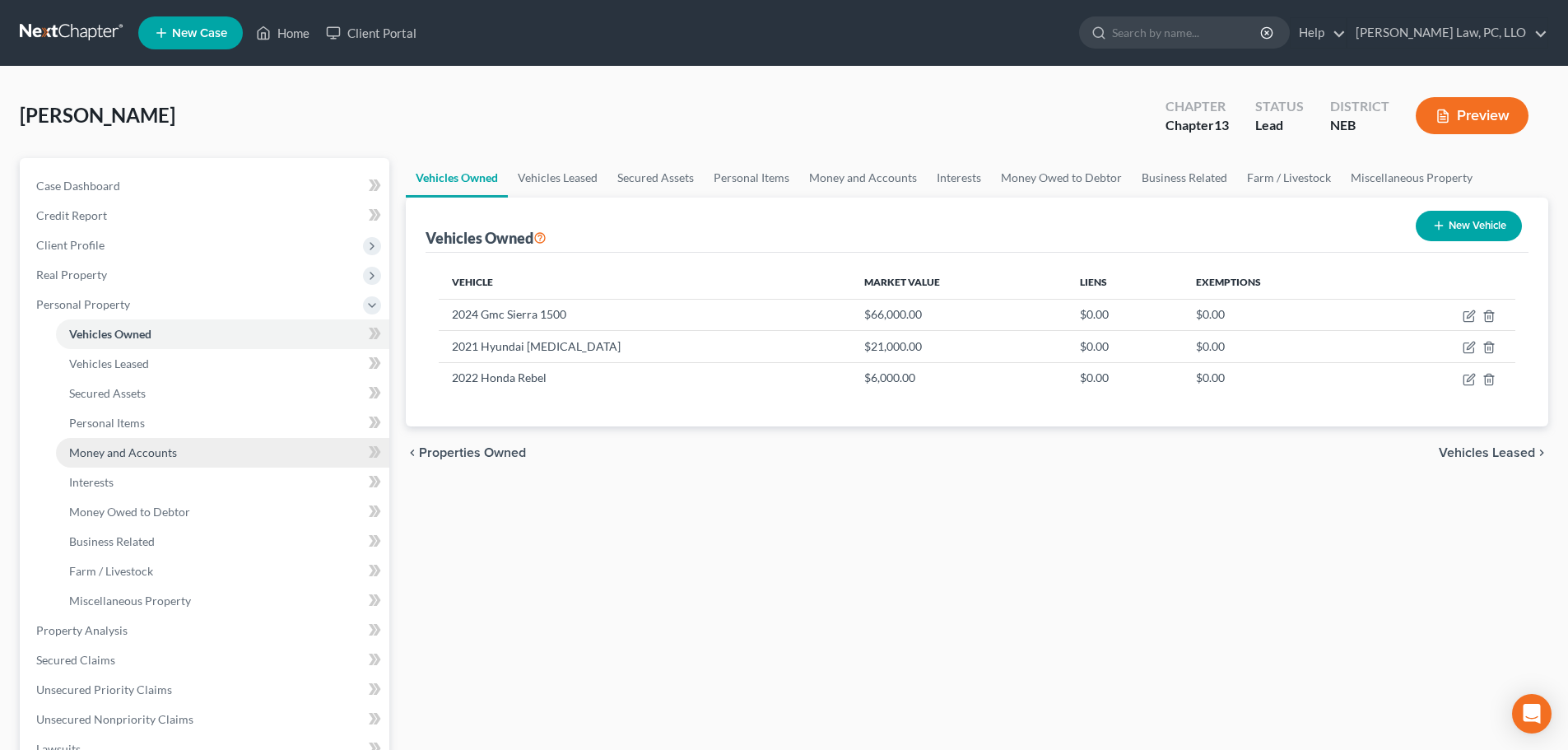
click at [130, 451] on span "Money and Accounts" at bounding box center [122, 453] width 108 height 14
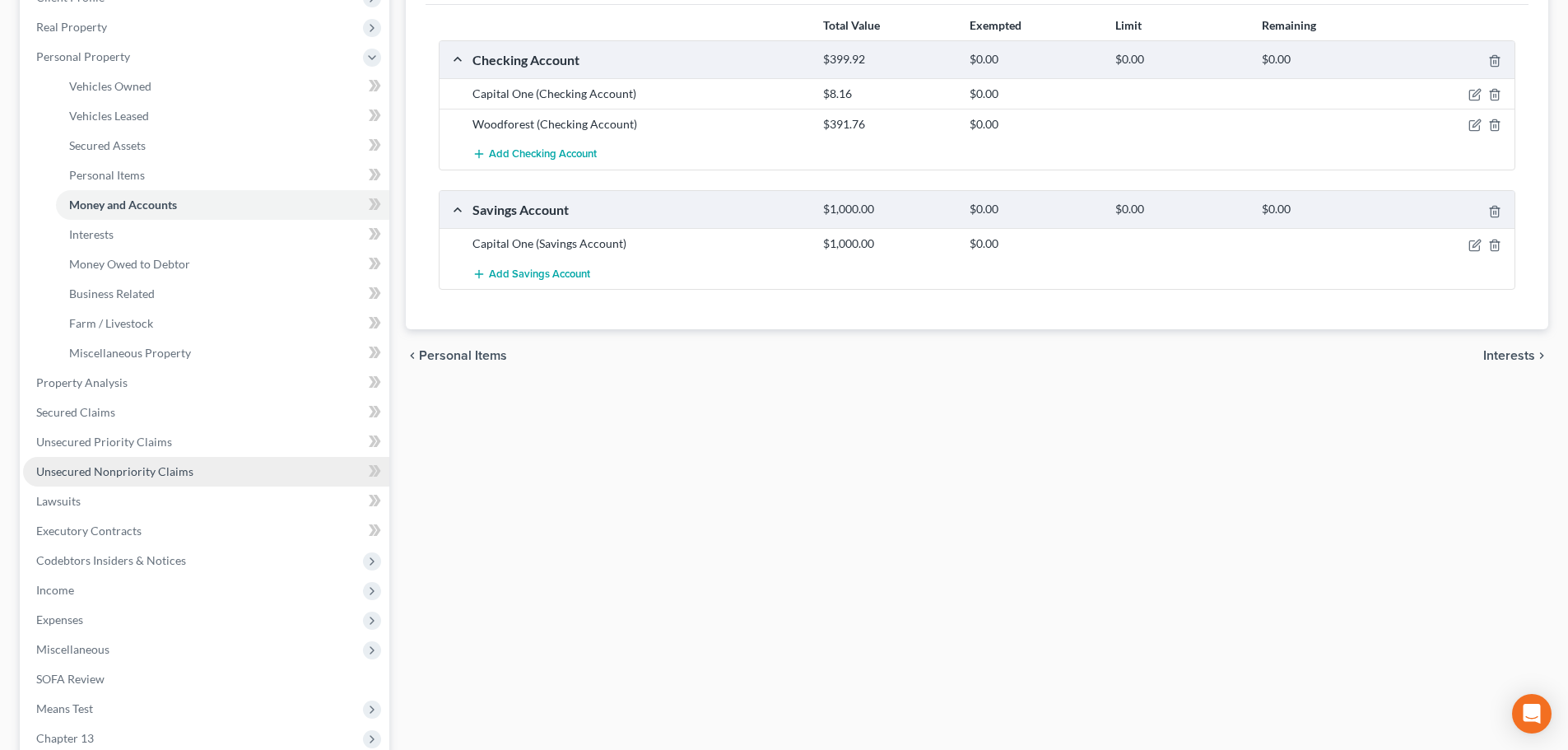
scroll to position [247, 0]
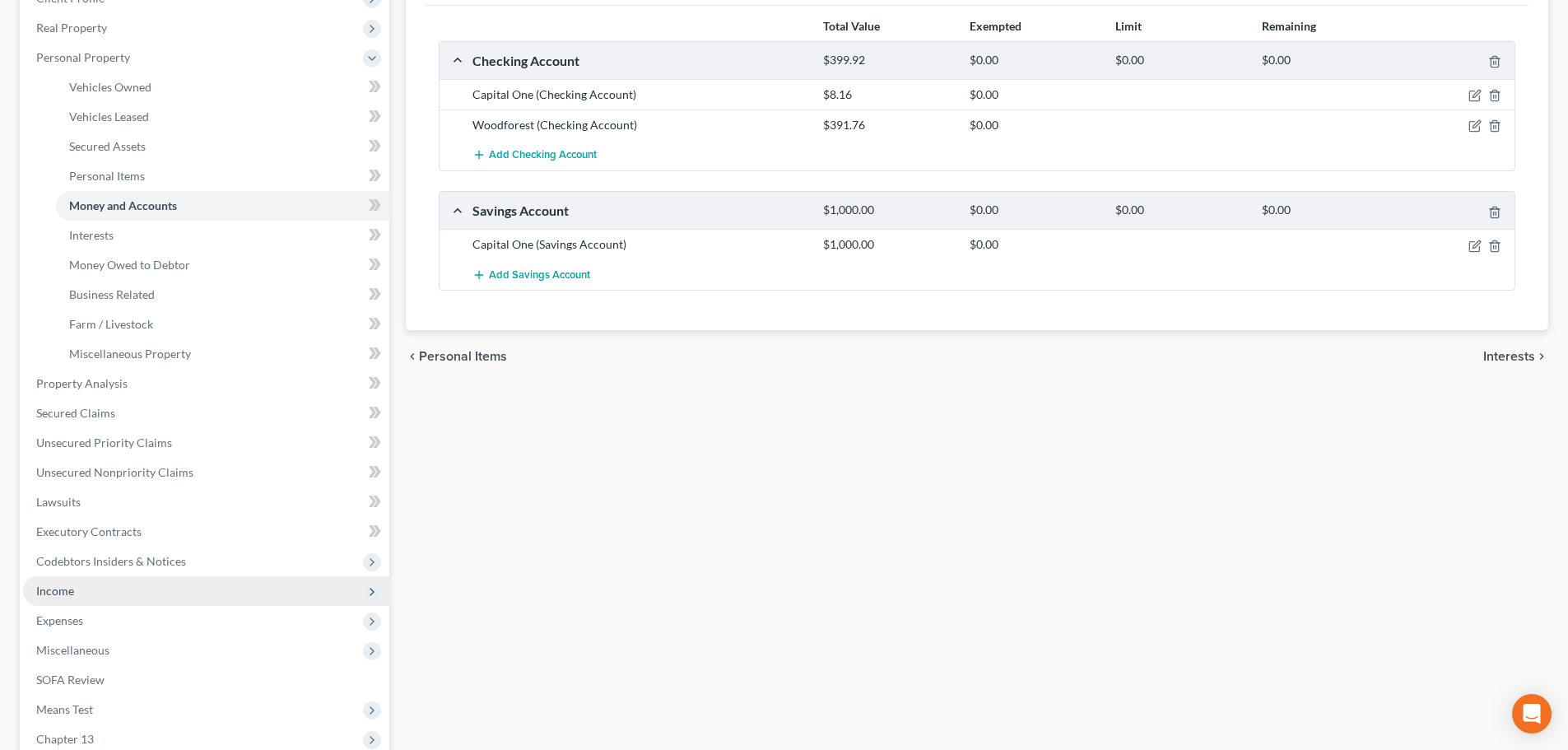
click at [74, 597] on span "Income" at bounding box center [54, 591] width 38 height 14
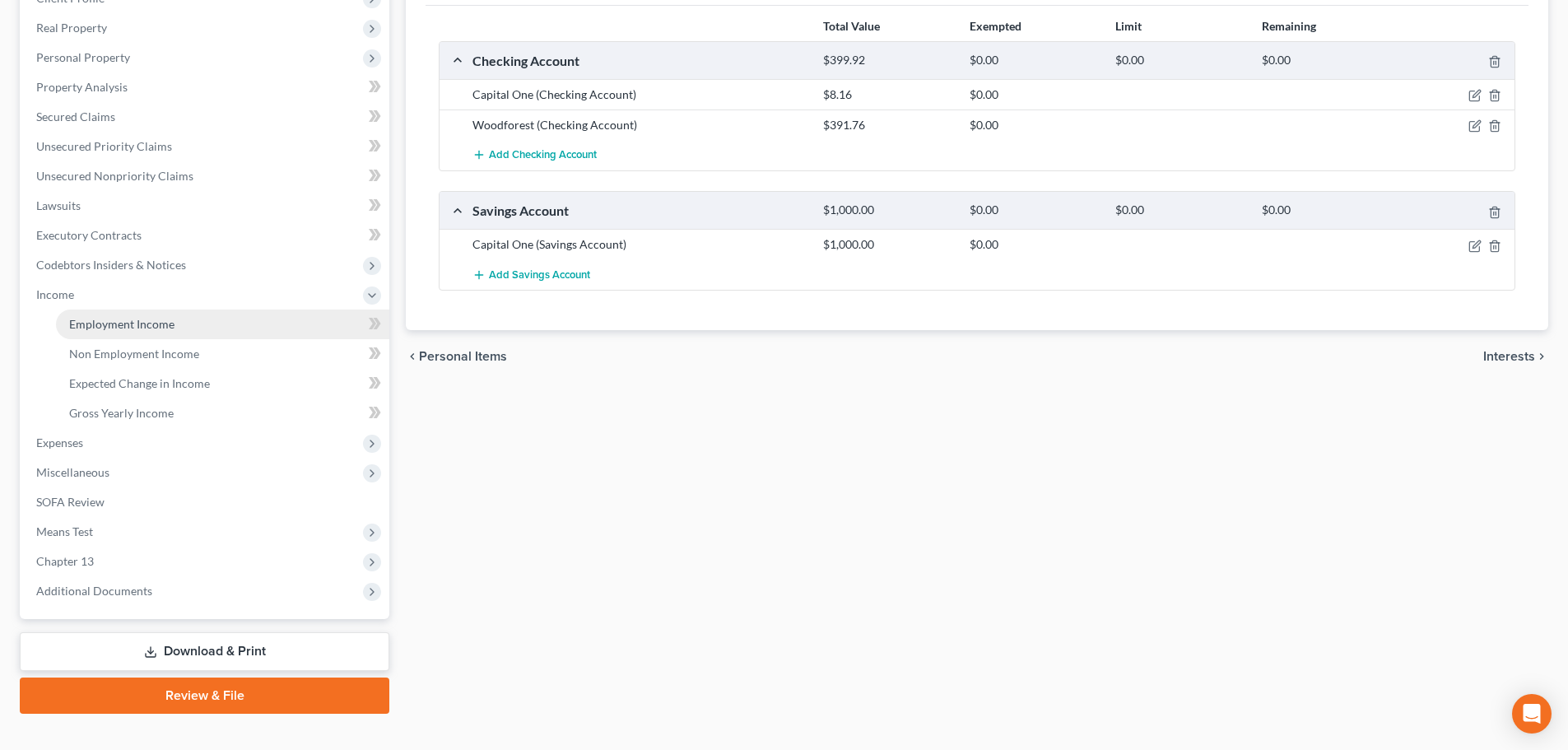
click at [118, 334] on link "Employment Income" at bounding box center [223, 325] width 333 height 30
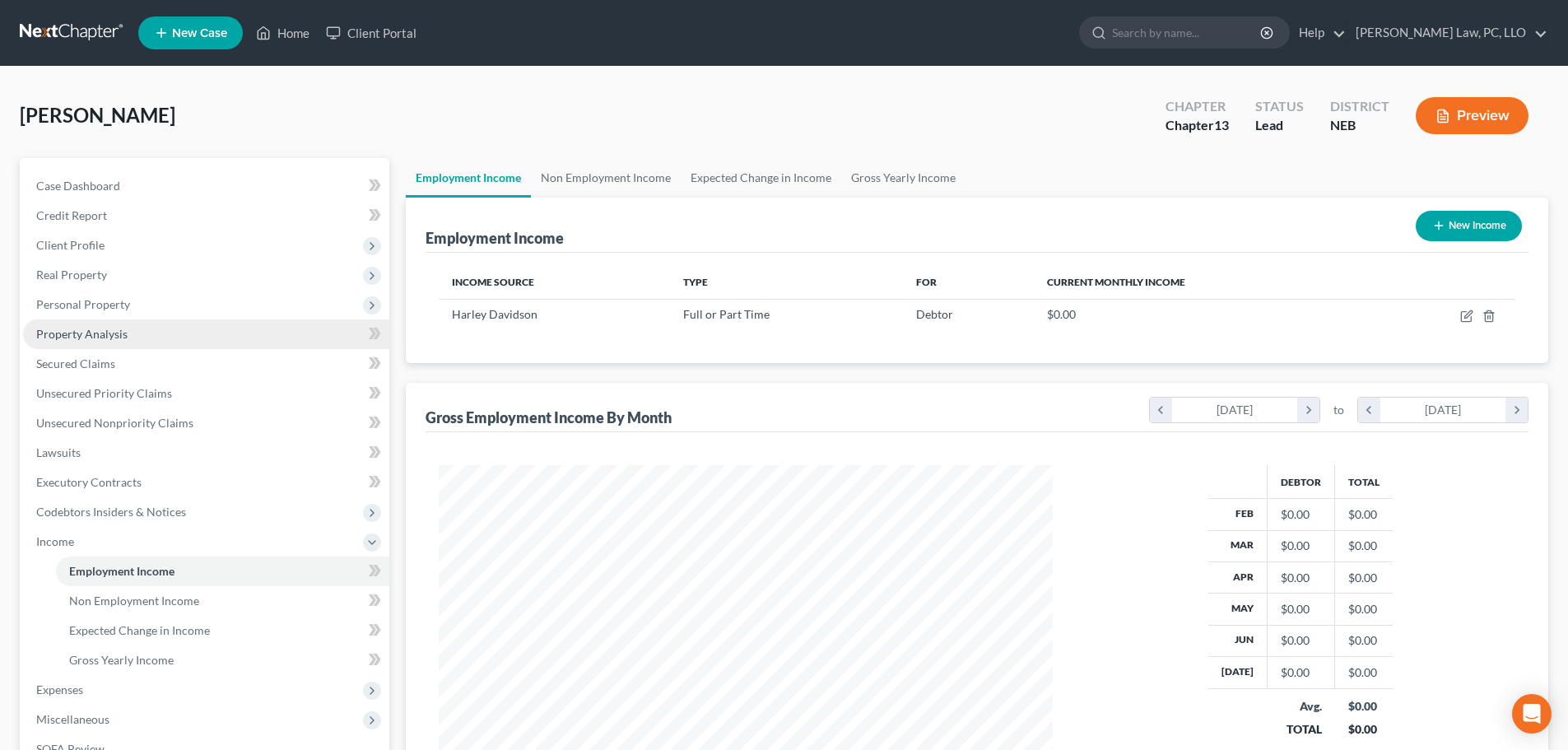
scroll to position [307, 647]
click at [627, 172] on link "Non Employment Income" at bounding box center [605, 177] width 150 height 40
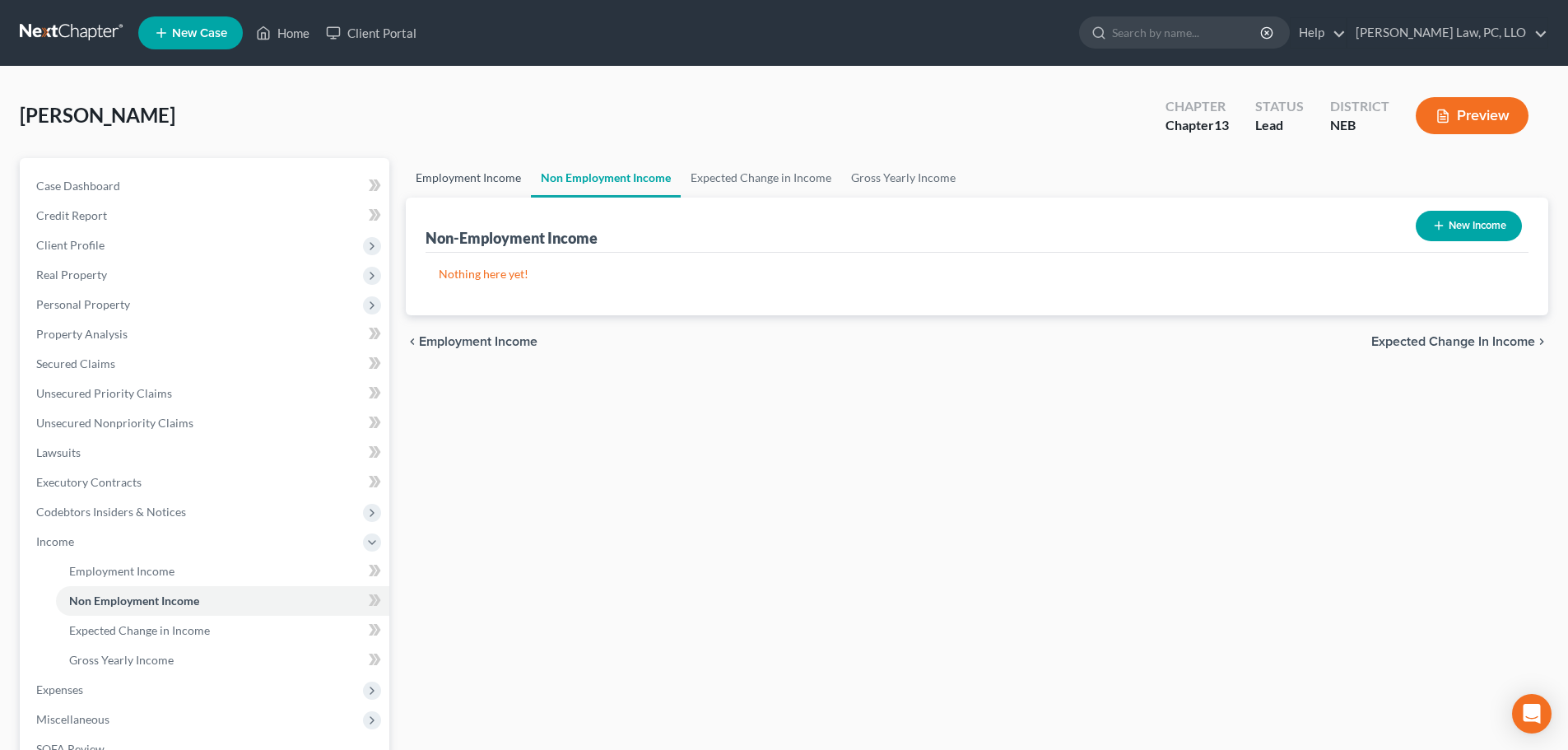
click at [486, 181] on link "Employment Income" at bounding box center [468, 177] width 125 height 40
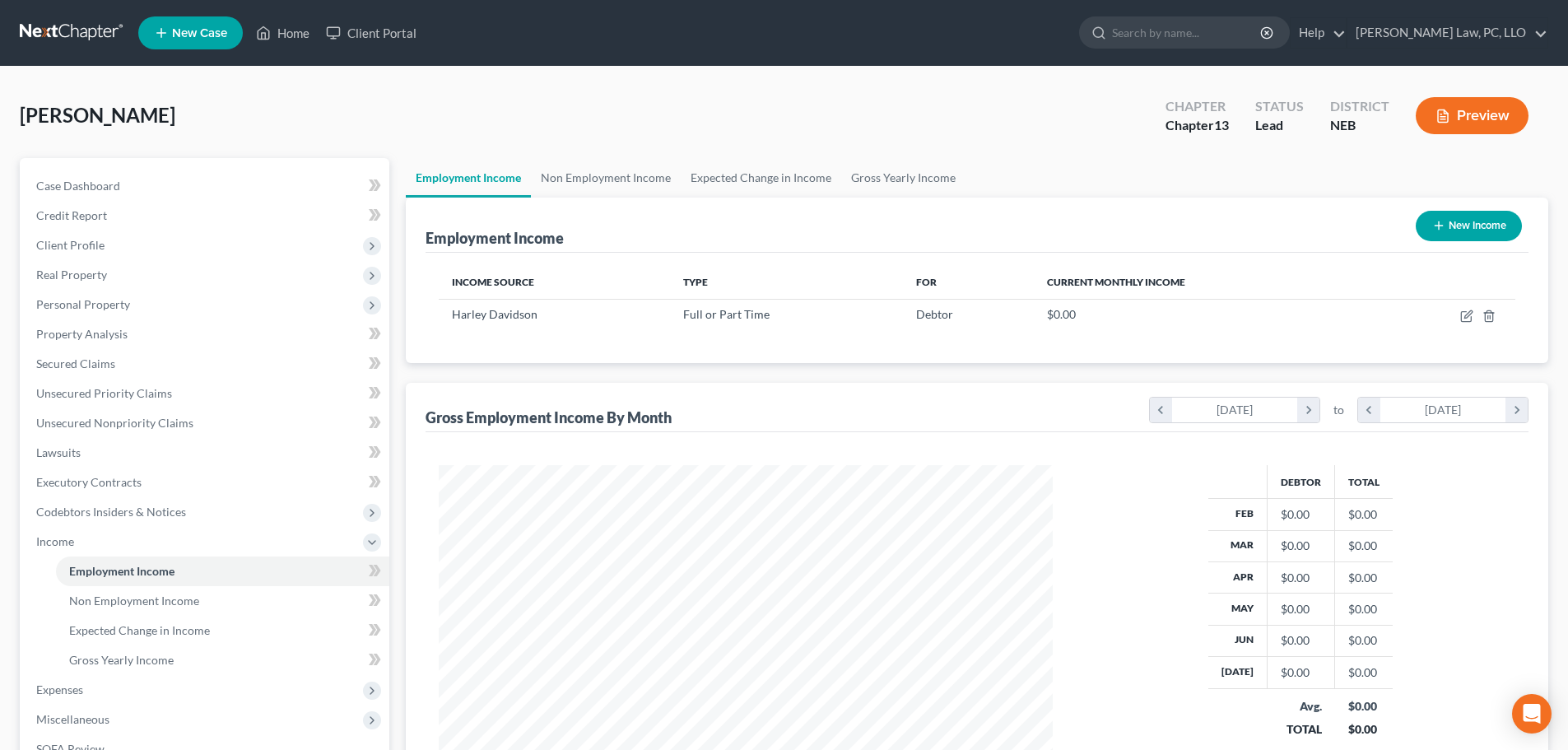
scroll to position [307, 647]
click at [102, 602] on span "Non Employment Income" at bounding box center [134, 601] width 130 height 14
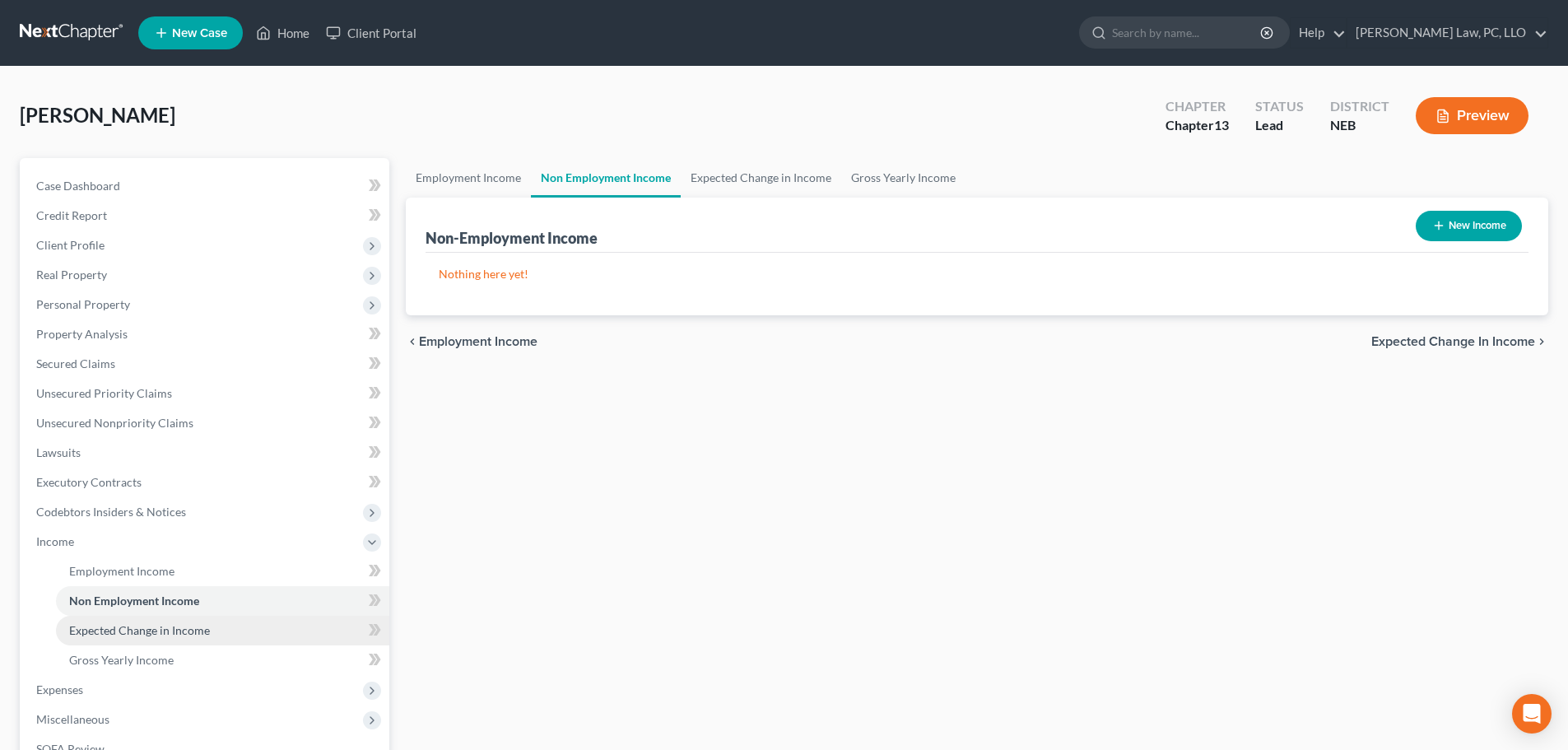
click at [122, 633] on span "Expected Change in Income" at bounding box center [138, 630] width 140 height 14
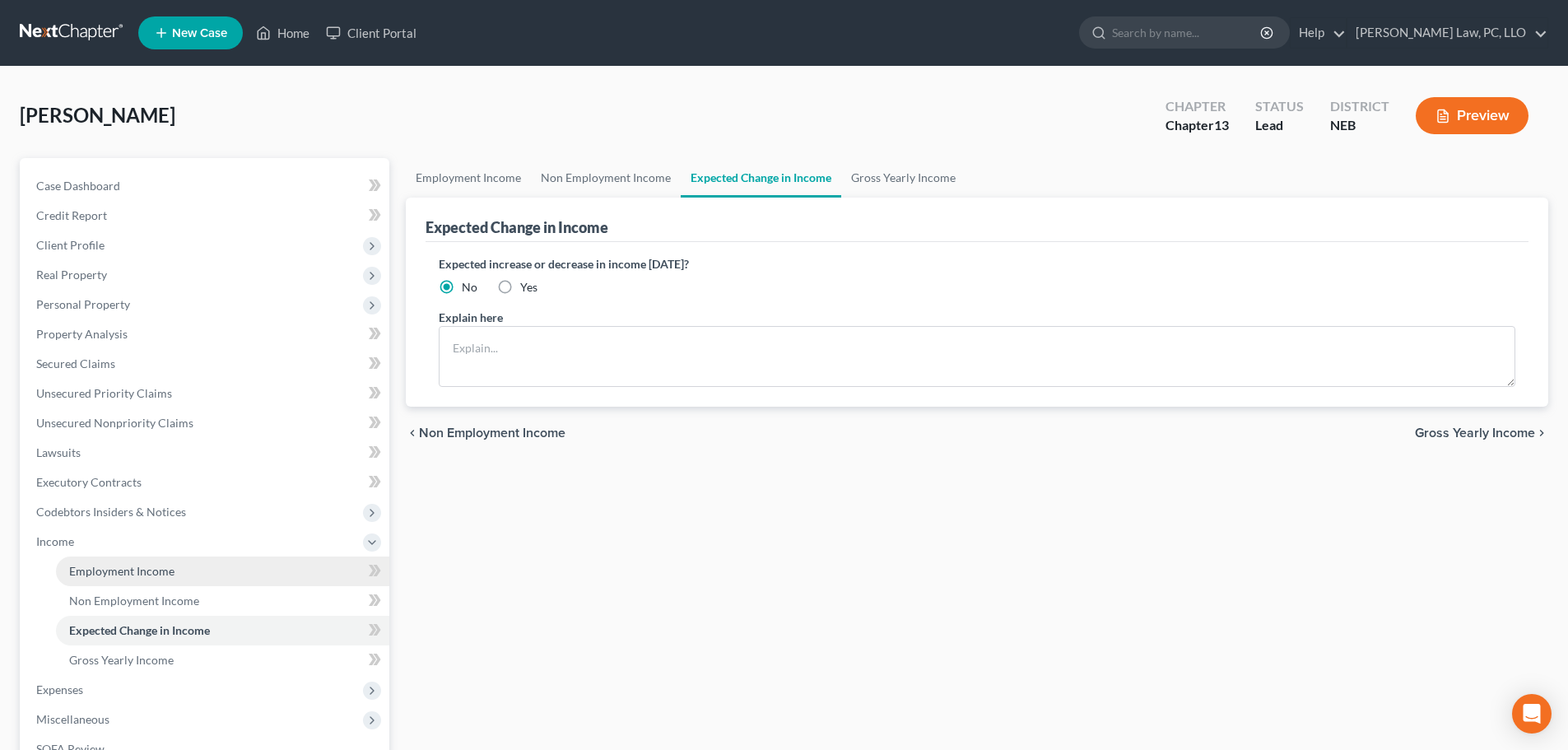
click at [127, 580] on link "Employment Income" at bounding box center [223, 572] width 333 height 30
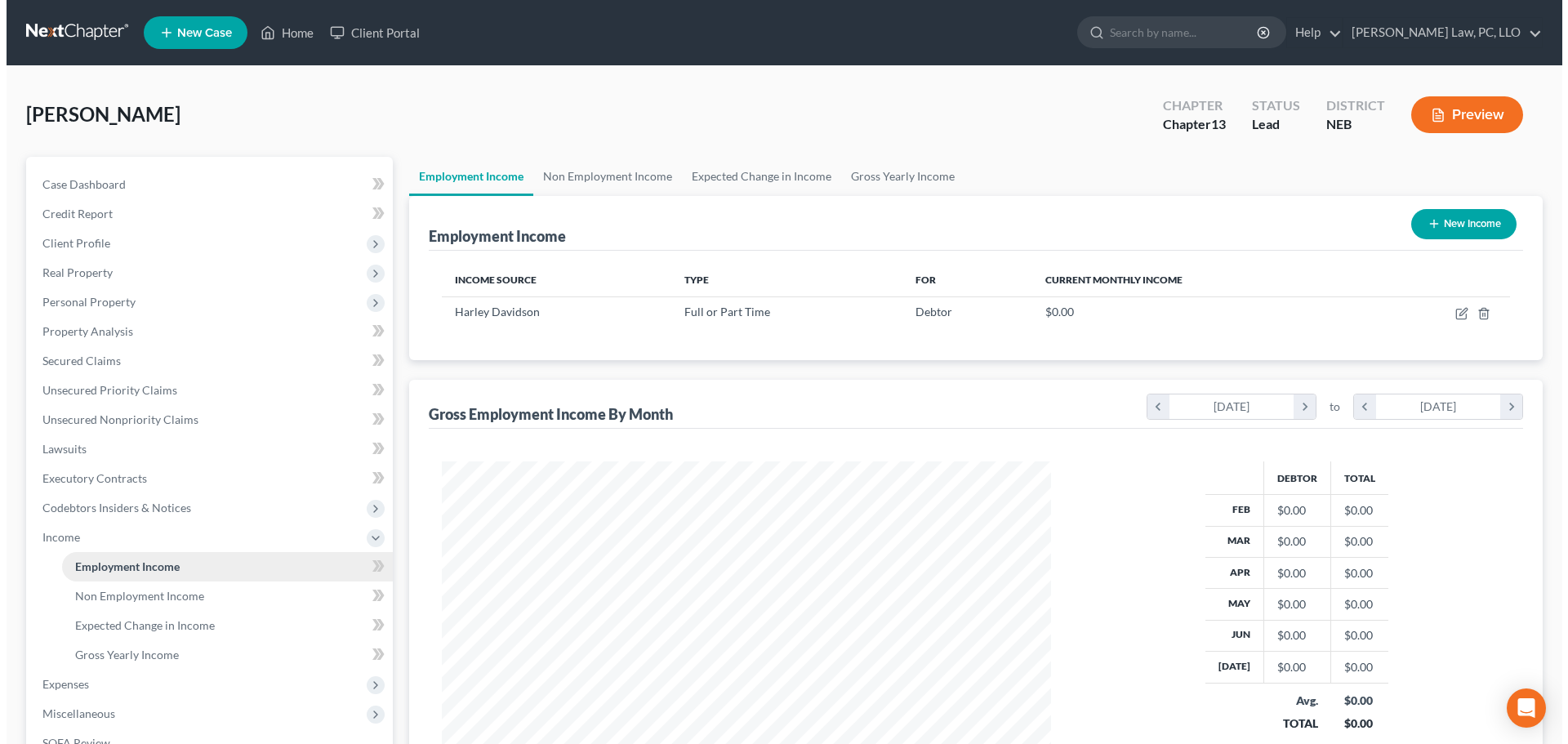
scroll to position [305, 642]
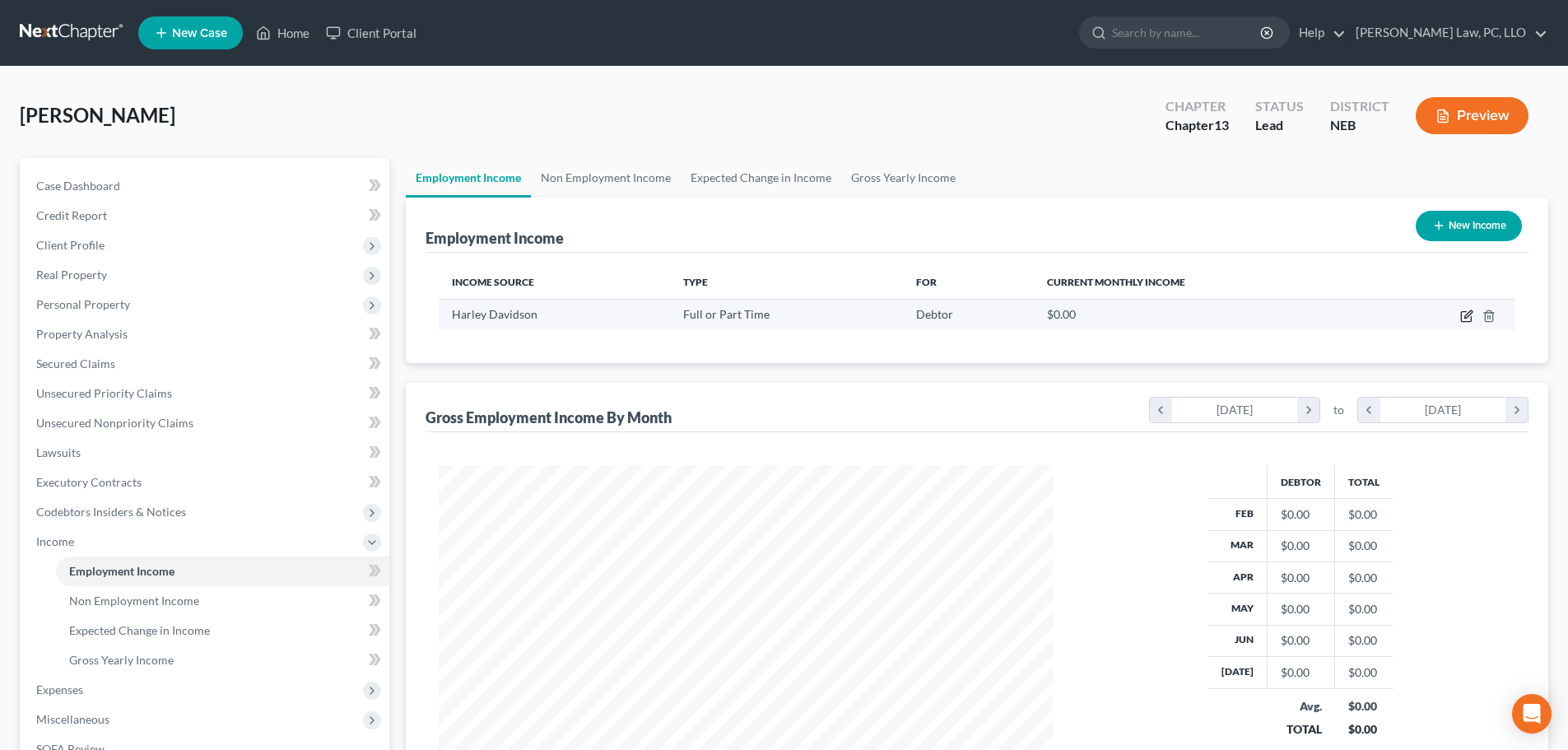
click at [1466, 314] on icon "button" at bounding box center [1467, 317] width 14 height 14
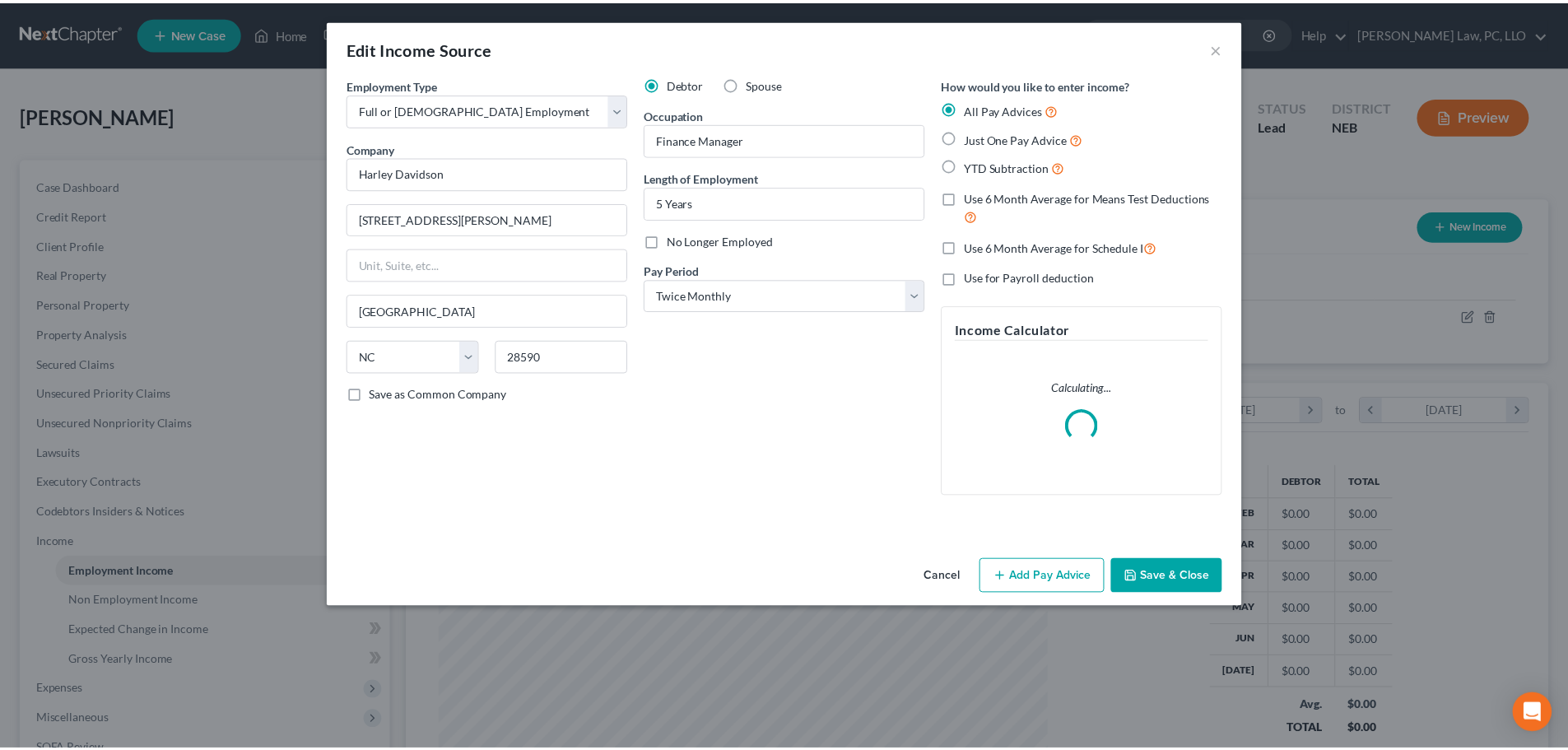
scroll to position [310, 653]
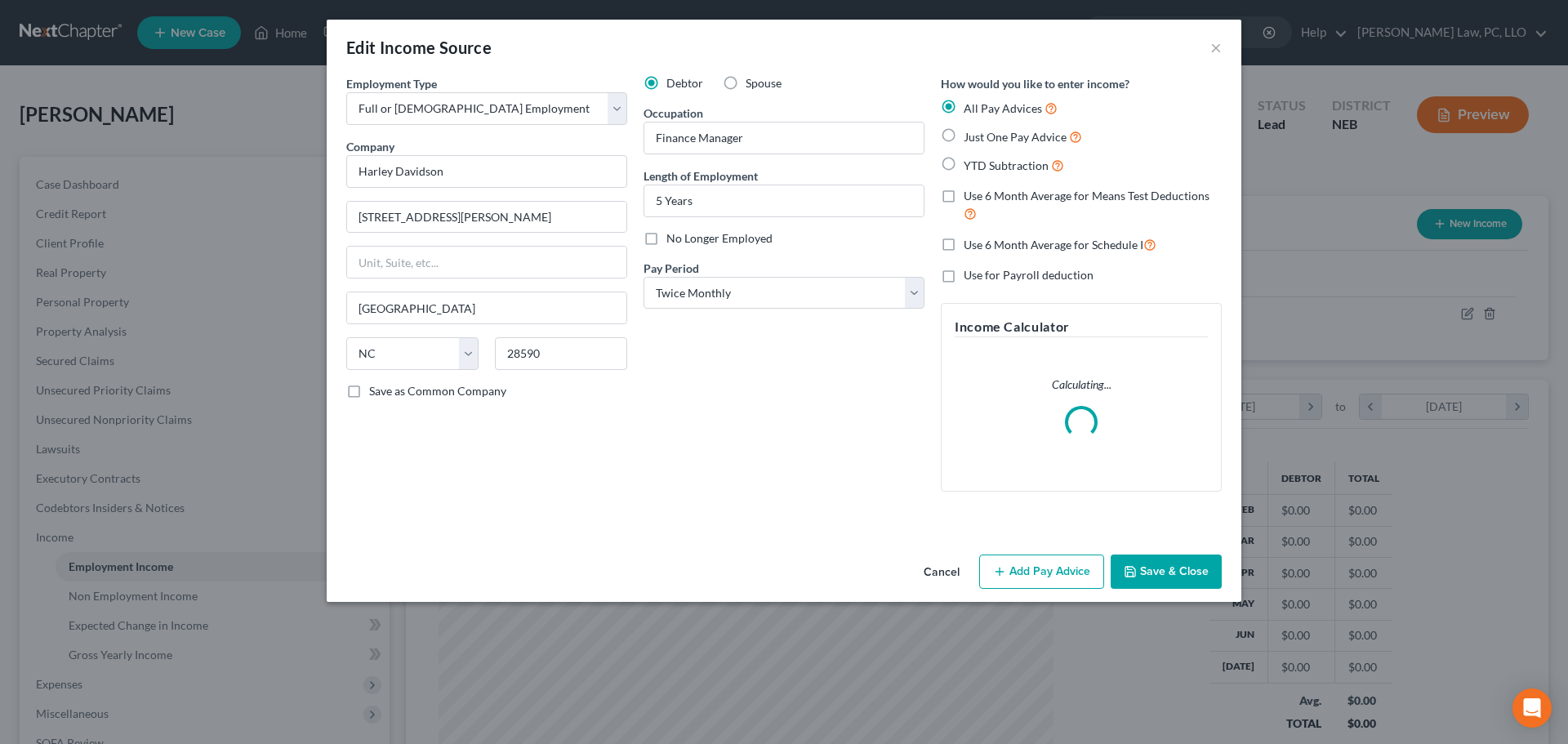
click at [748, 86] on span "Spouse" at bounding box center [763, 83] width 36 height 13
click at [752, 86] on input "Spouse" at bounding box center [757, 80] width 11 height 11
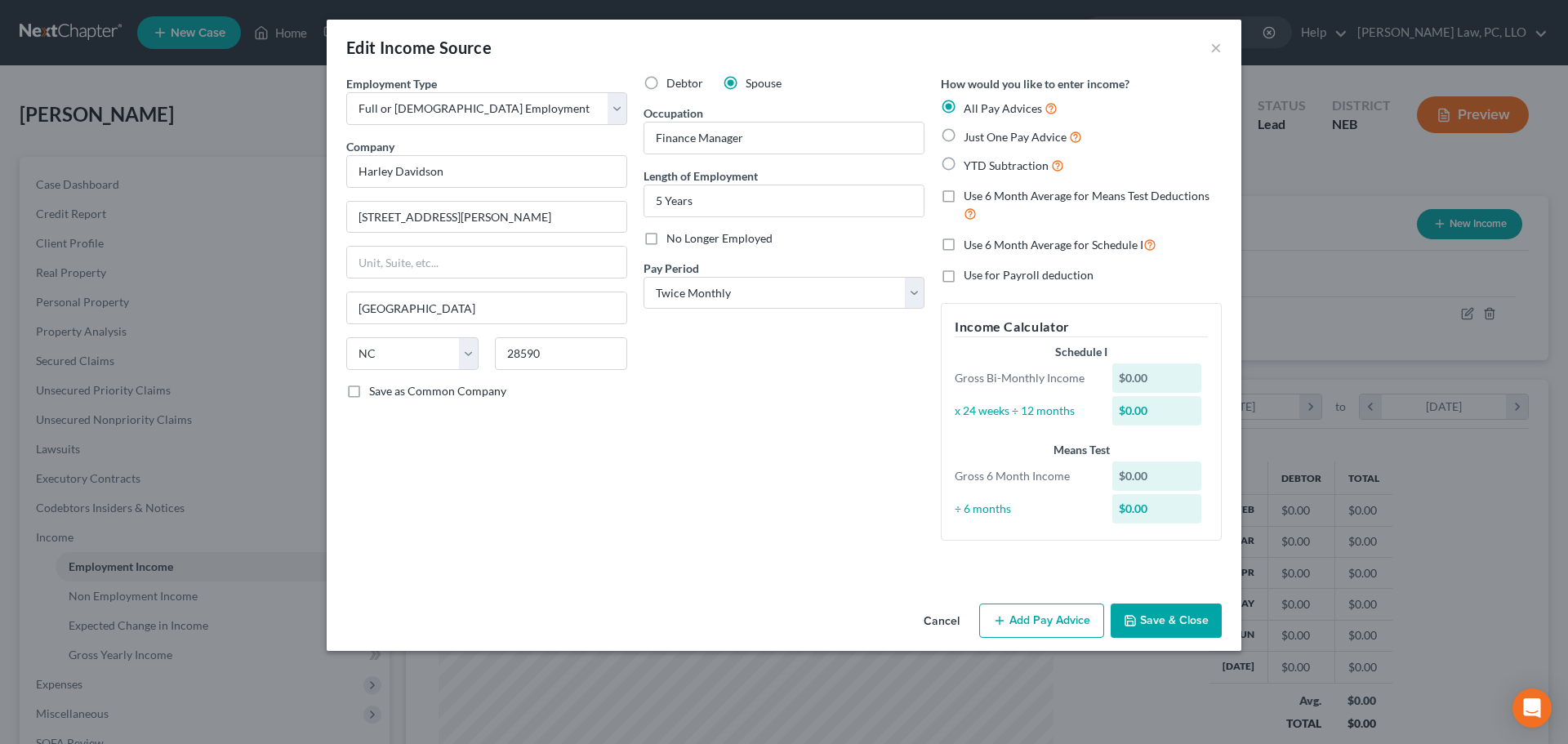
click at [1135, 563] on div "Employment Type * Select Full or Part Time Employment Self Employment Company *…" at bounding box center [784, 321] width 892 height 492
drag, startPoint x: 1143, startPoint y: 617, endPoint x: 1145, endPoint y: 608, distance: 9.2
click at [1144, 617] on button "Save & Close" at bounding box center [1166, 621] width 111 height 35
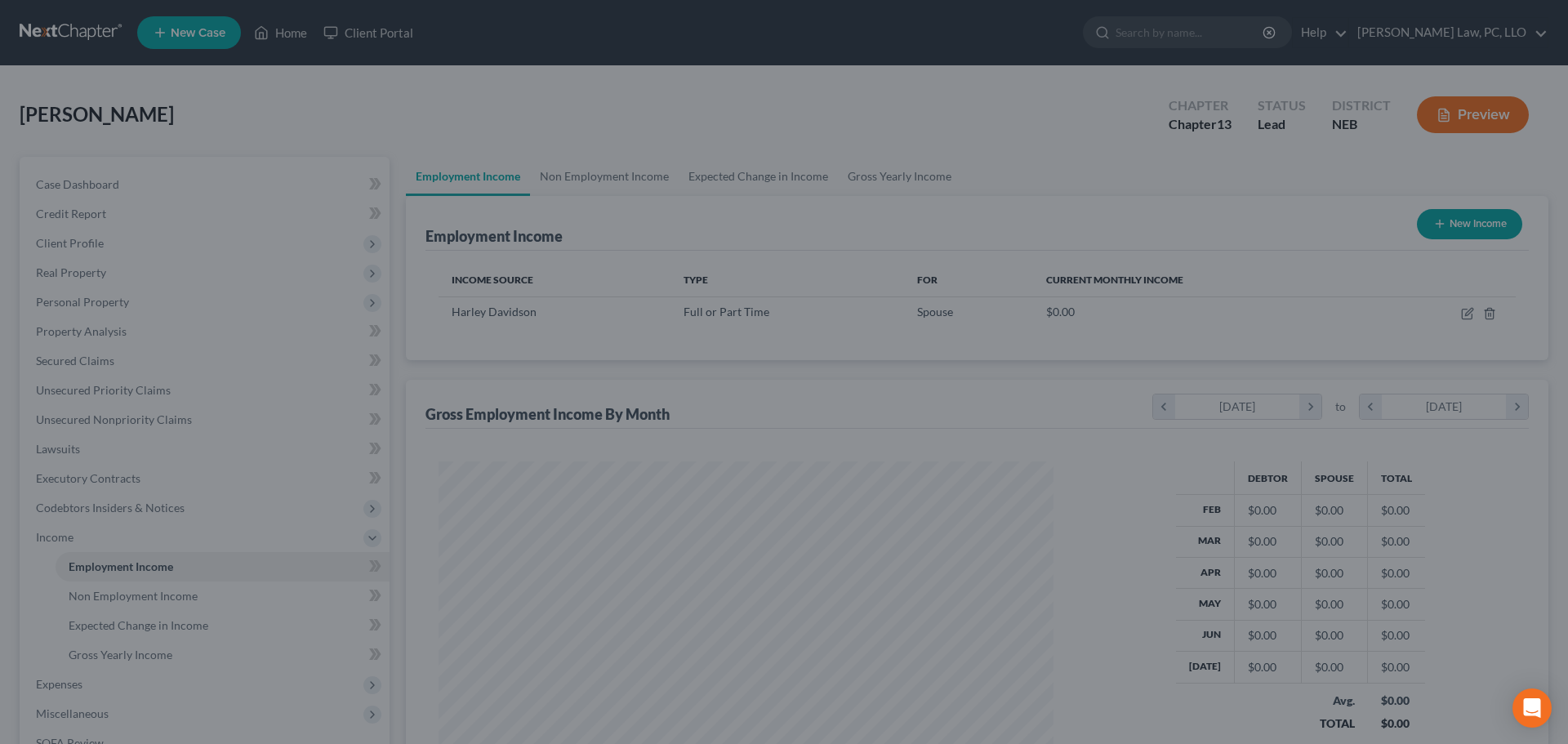
scroll to position [816616, 815891]
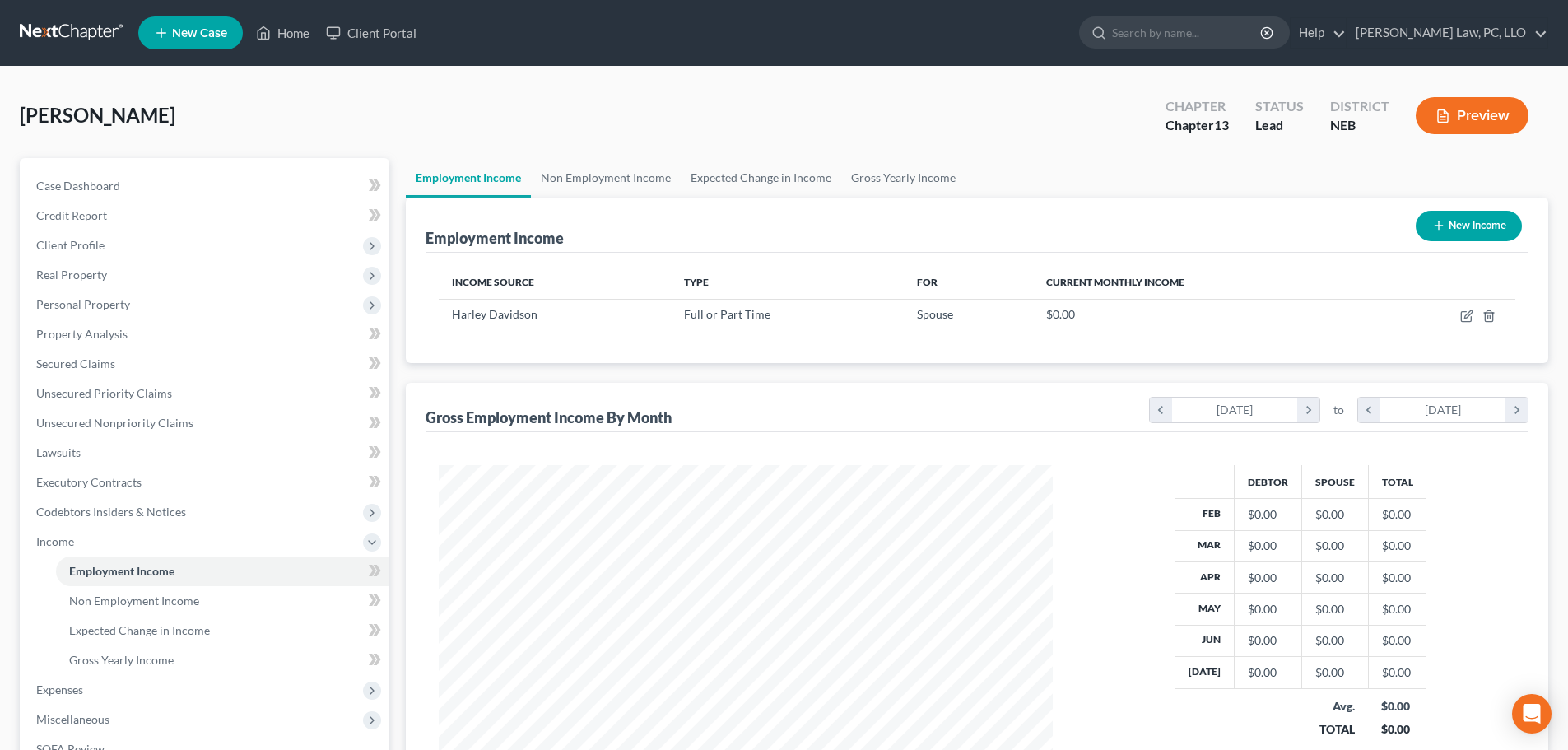
click at [1460, 228] on button "New Income" at bounding box center [1469, 226] width 107 height 30
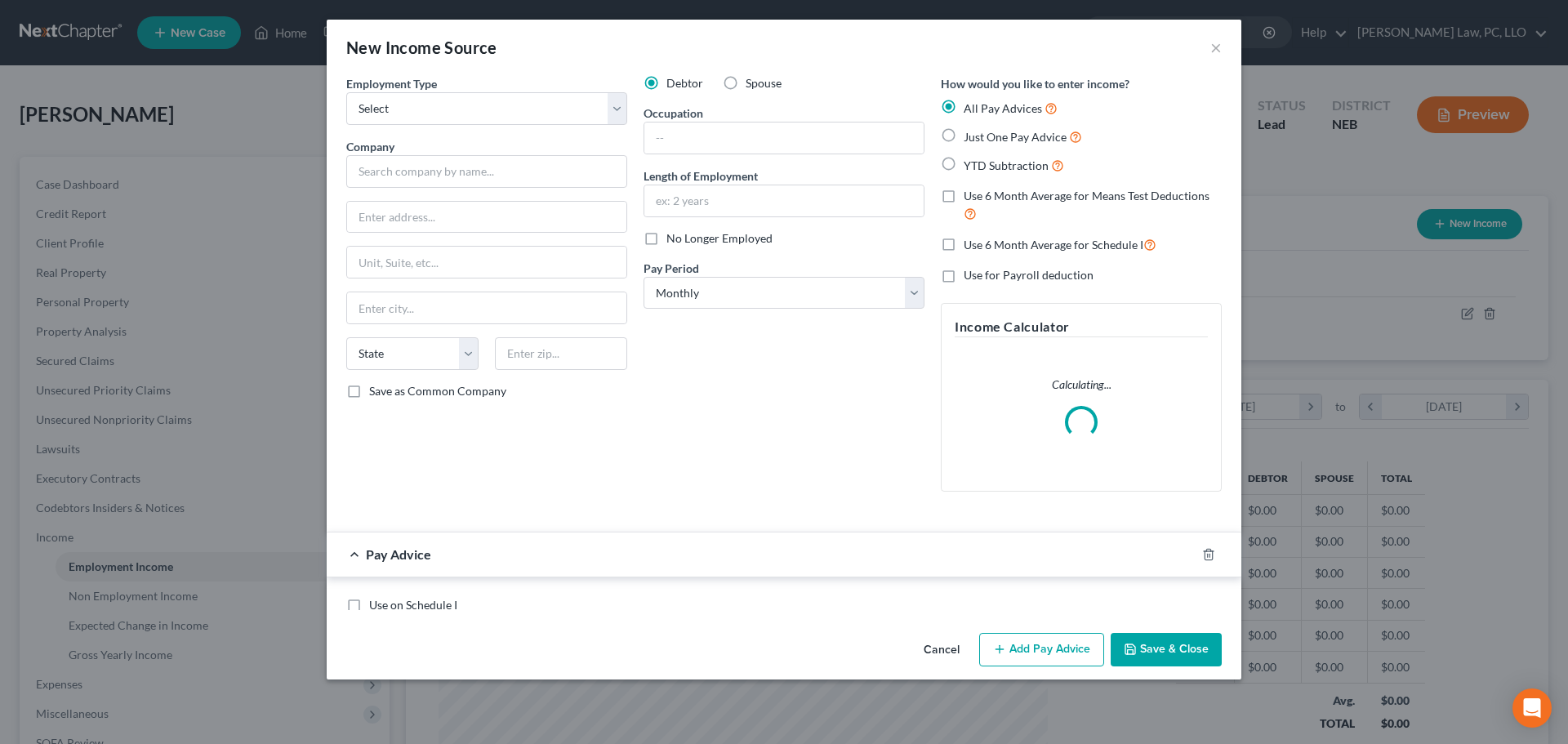
scroll to position [308, 648]
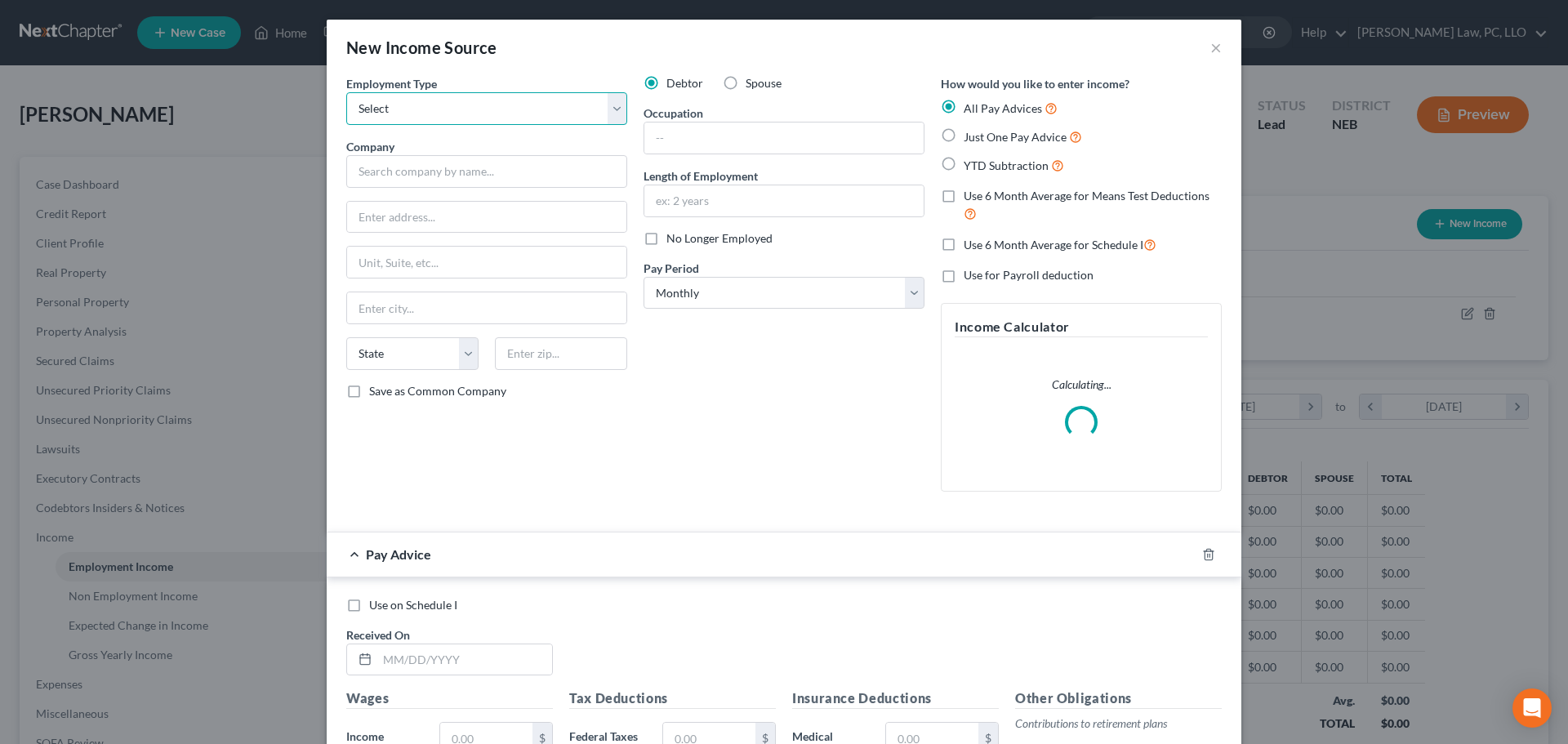
click at [502, 112] on select "Select Full or Part Time Employment Self Employment" at bounding box center [486, 109] width 281 height 33
click at [346, 92] on select "Select Full or Part Time Employment Self Employment" at bounding box center [486, 109] width 281 height 33
drag, startPoint x: 466, startPoint y: 171, endPoint x: 454, endPoint y: 167, distance: 12.6
click at [465, 171] on input "text" at bounding box center [486, 171] width 281 height 33
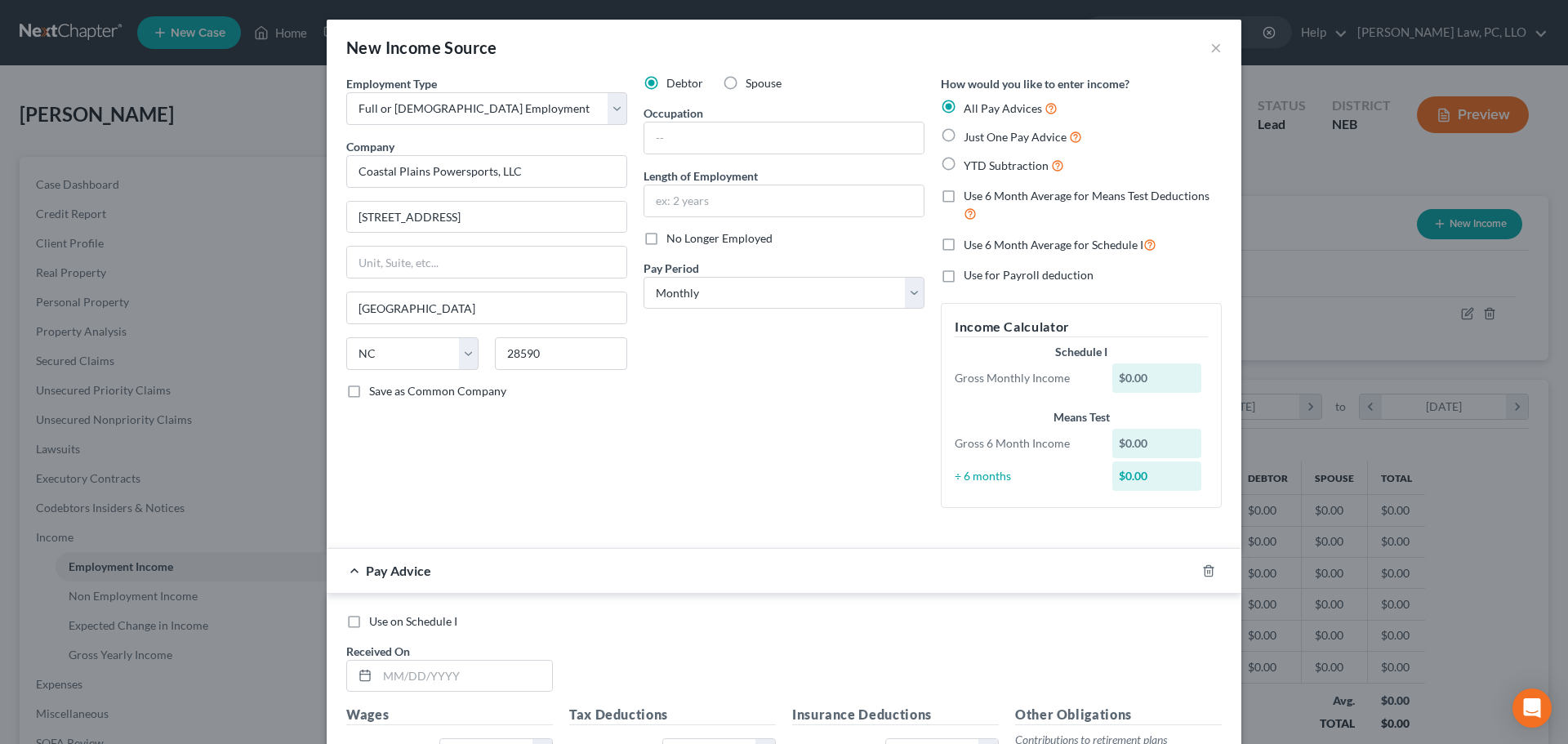
click at [411, 389] on span "Save as Common Company" at bounding box center [437, 390] width 137 height 13
click at [386, 389] on input "Save as Common Company" at bounding box center [380, 388] width 11 height 11
click at [743, 156] on div "Debtor Spouse Occupation Length of Employment No Longer Employed Pay Period * S…" at bounding box center [783, 298] width 297 height 446
click at [698, 209] on input "text" at bounding box center [784, 201] width 280 height 31
drag, startPoint x: 903, startPoint y: 293, endPoint x: 875, endPoint y: 308, distance: 31.8
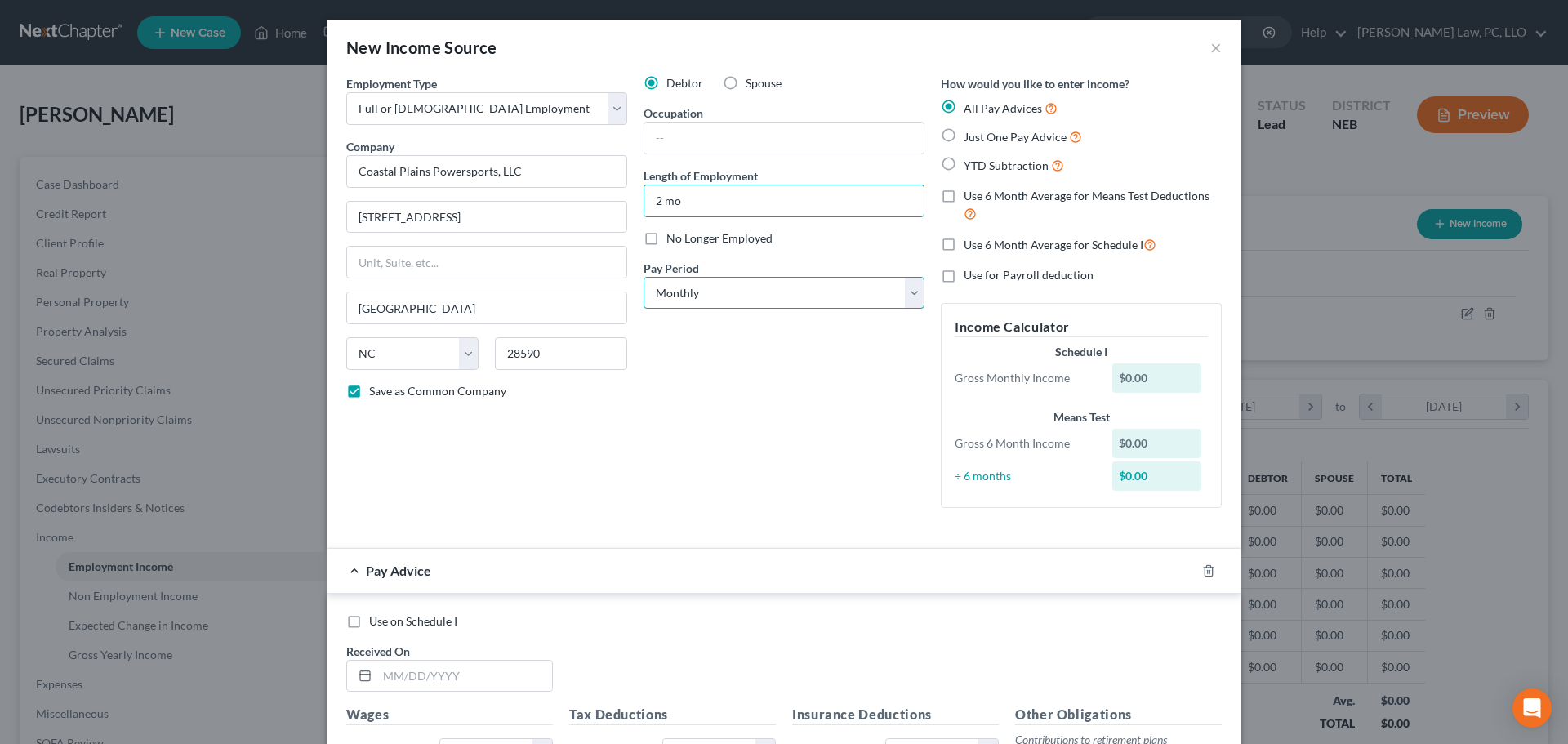
click at [902, 293] on select "Select Monthly Twice Monthly Every Other Week Weekly" at bounding box center [784, 293] width 281 height 33
click at [644, 277] on select "Select Monthly Twice Monthly Every Other Week Weekly" at bounding box center [784, 293] width 281 height 33
click at [1028, 200] on span "Use 6 Month Average for Means Test Deductions" at bounding box center [1087, 195] width 246 height 13
click at [981, 199] on input "Use 6 Month Average for Means Test Deductions" at bounding box center [975, 192] width 11 height 11
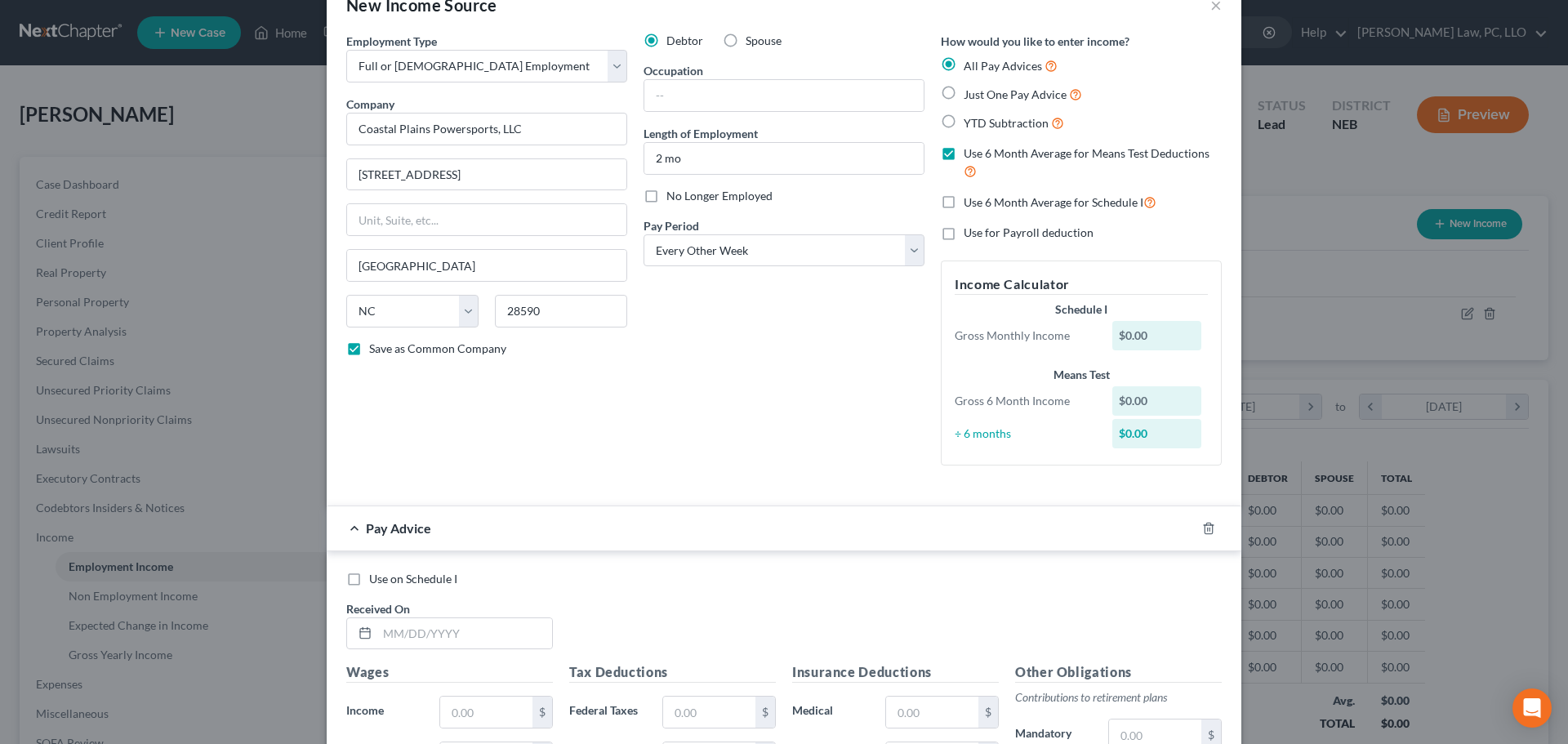
scroll to position [82, 0]
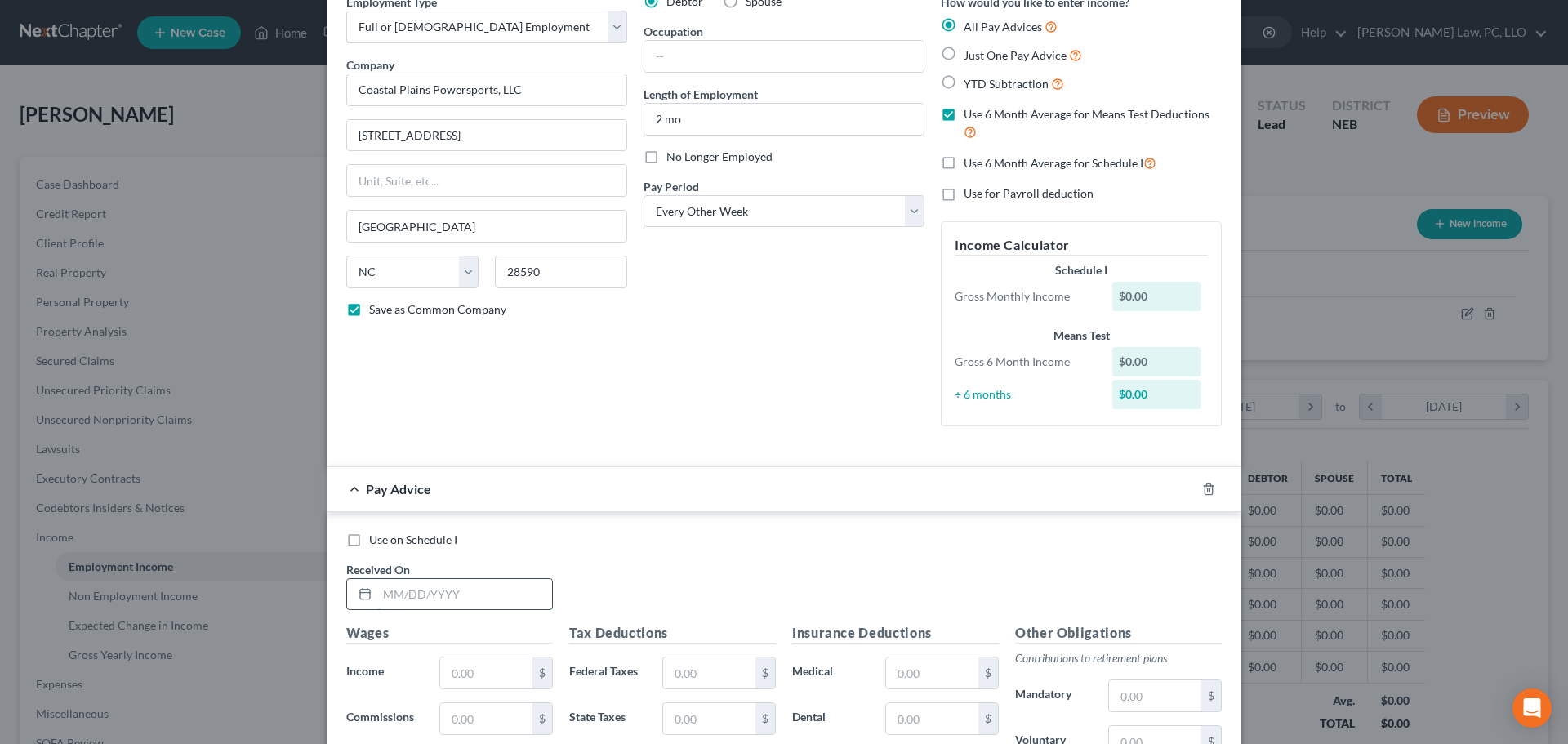
click at [457, 601] on input "text" at bounding box center [465, 595] width 175 height 31
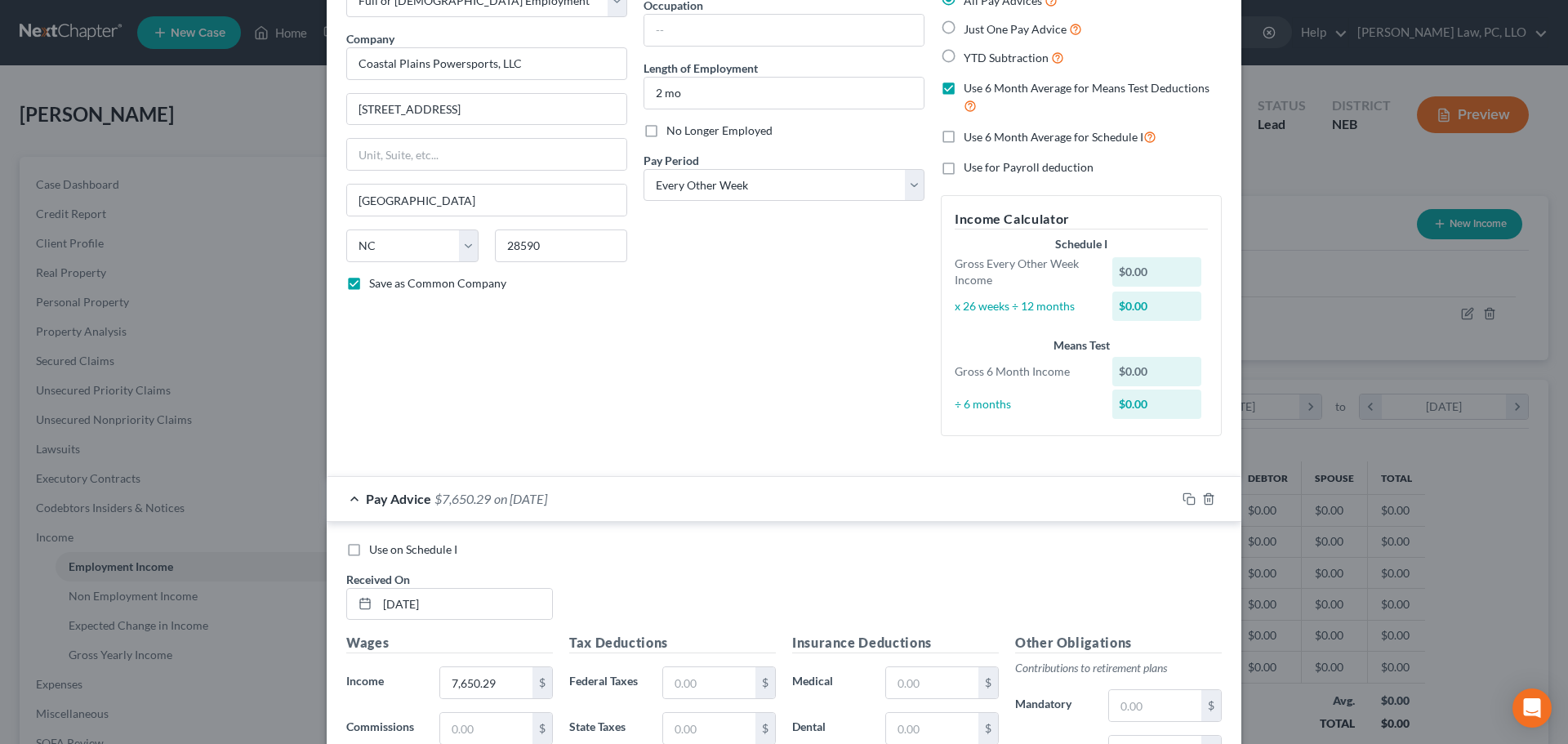
scroll to position [466, 0]
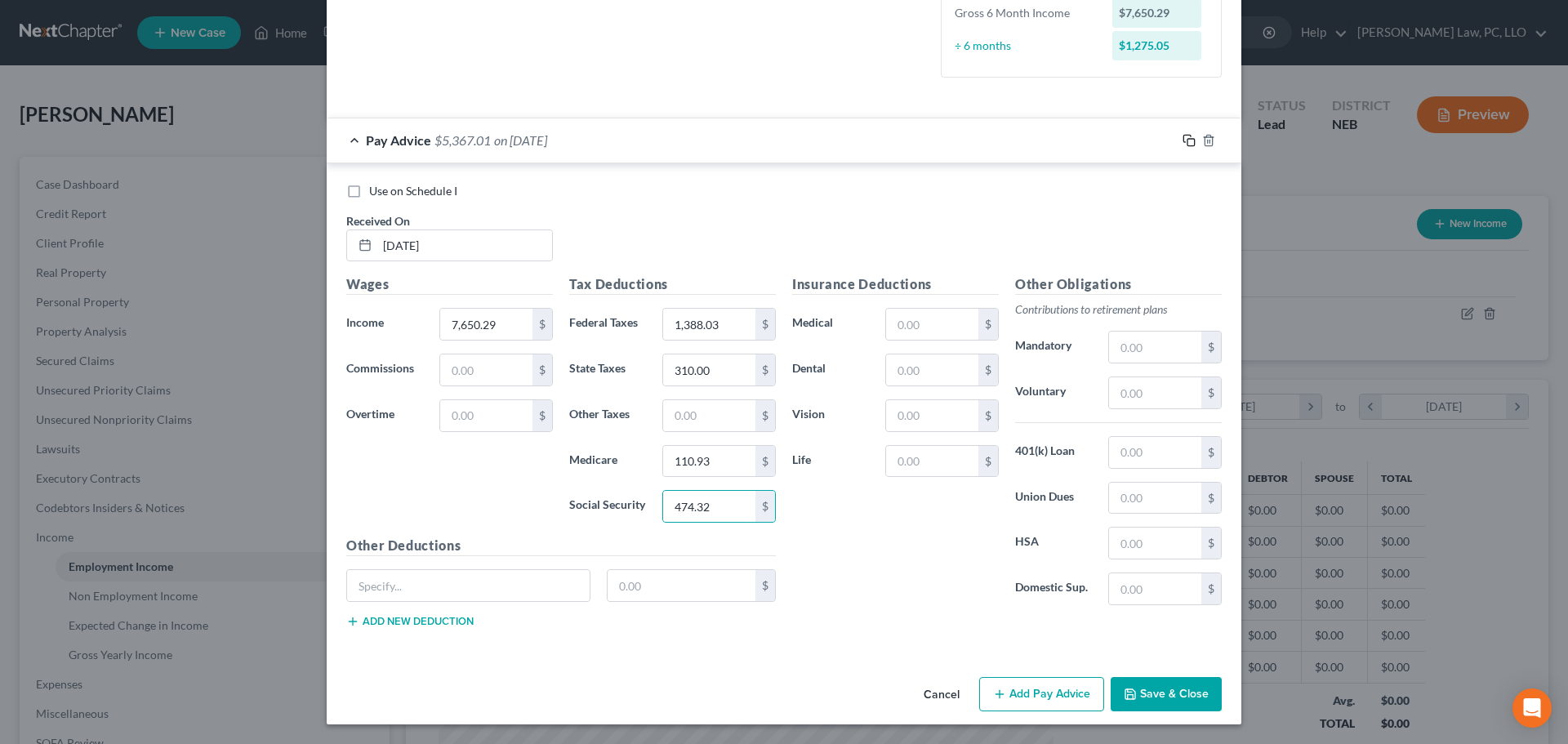
click at [1188, 141] on rect "button" at bounding box center [1191, 142] width 8 height 8
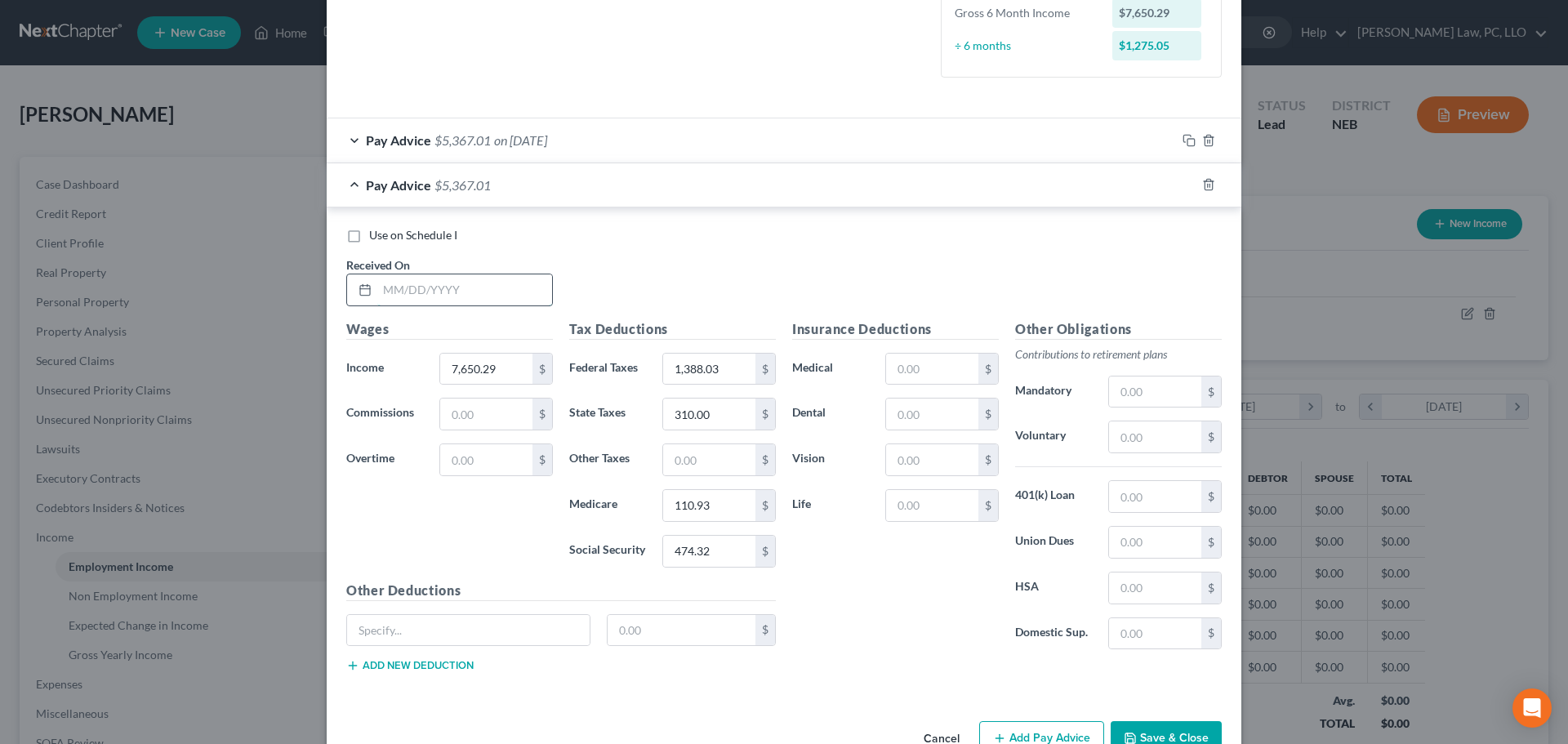
click at [446, 283] on input "text" at bounding box center [465, 290] width 175 height 31
click at [1183, 186] on icon "button" at bounding box center [1189, 185] width 13 height 13
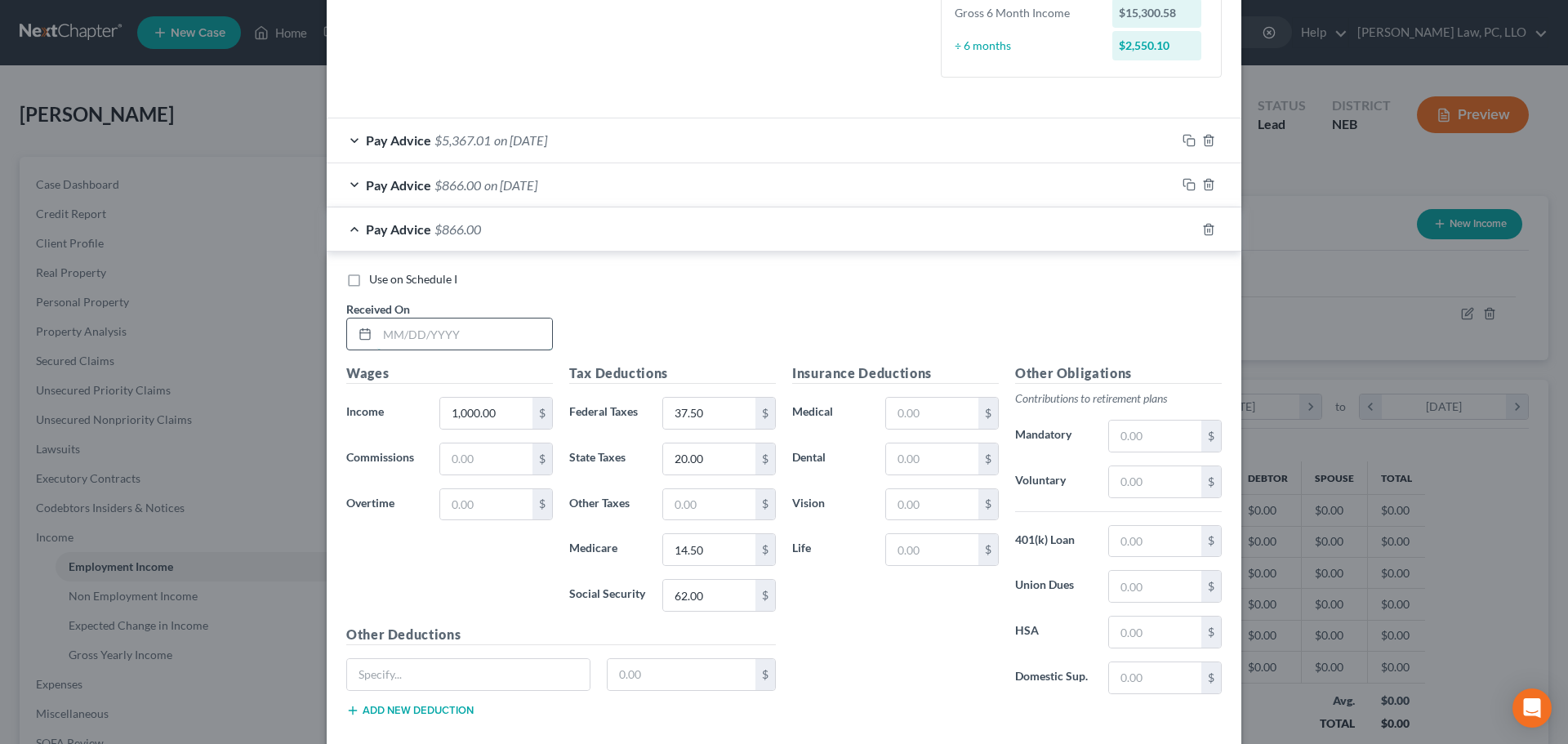
drag, startPoint x: 458, startPoint y: 340, endPoint x: 481, endPoint y: 350, distance: 25.1
click at [458, 340] on input "text" at bounding box center [465, 334] width 175 height 31
click at [1183, 232] on icon "button" at bounding box center [1189, 230] width 13 height 13
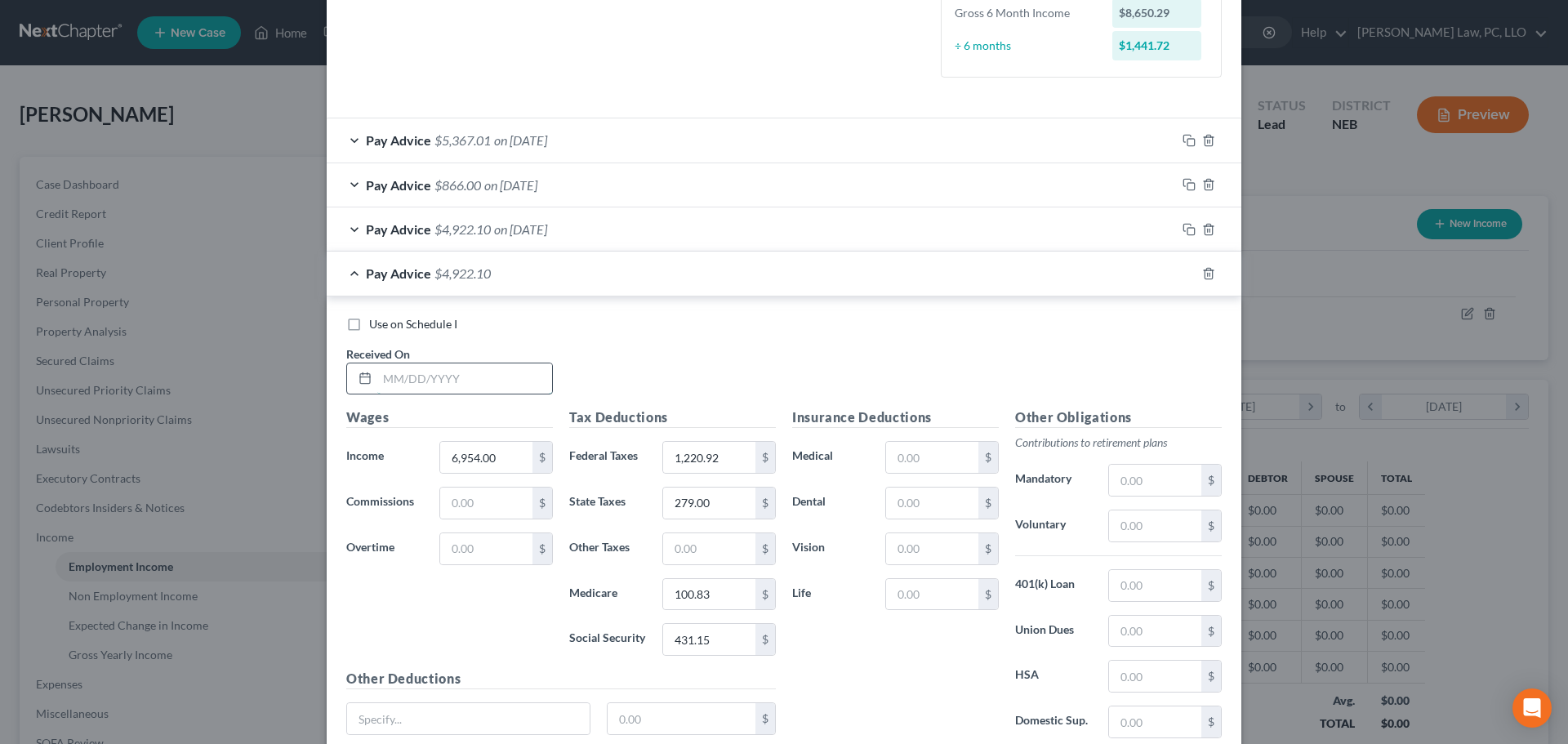
click at [431, 379] on input "text" at bounding box center [465, 379] width 175 height 31
click at [1183, 271] on icon "button" at bounding box center [1189, 274] width 13 height 13
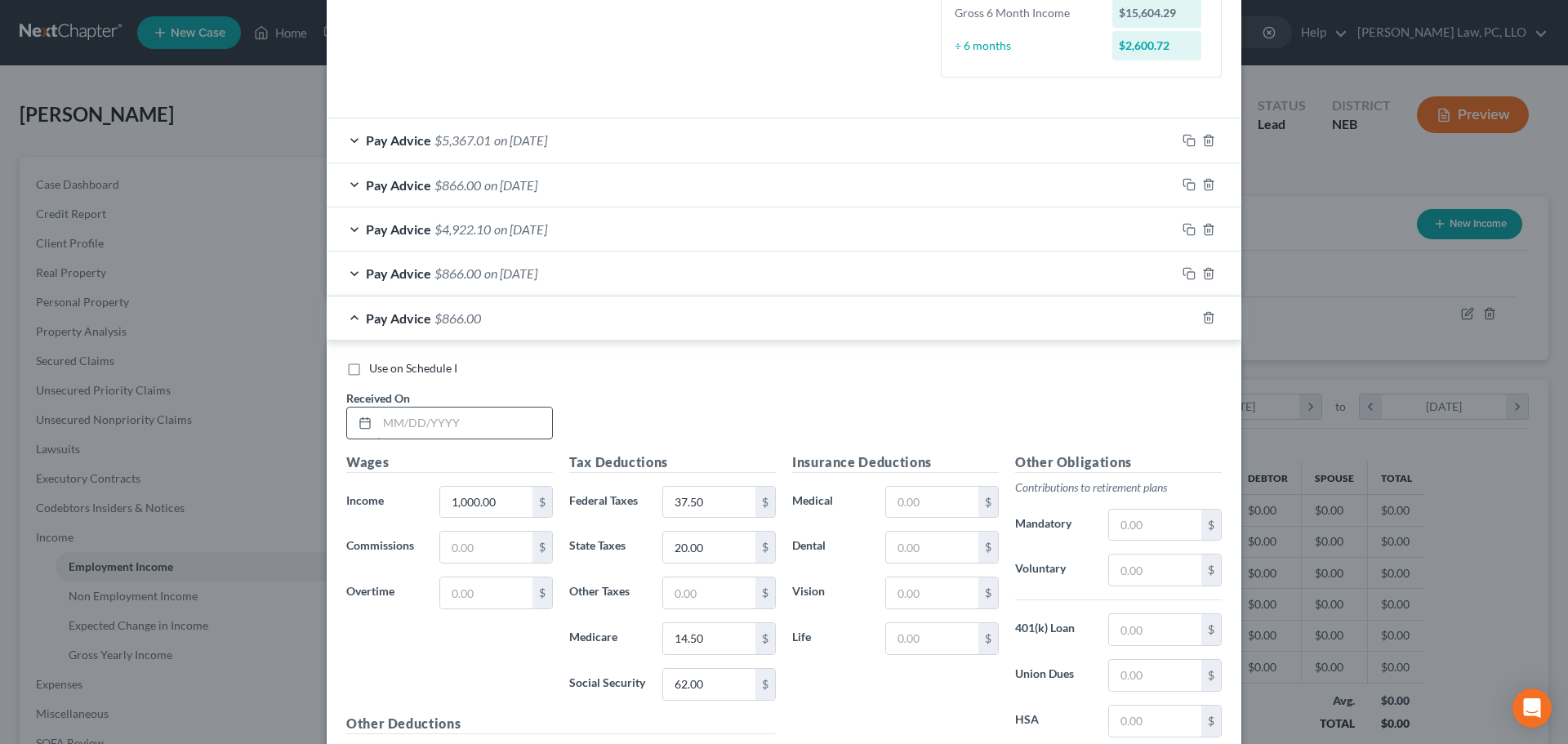
click at [441, 424] on input "text" at bounding box center [465, 423] width 175 height 31
click at [344, 320] on div "Pay Advice $4,586.18 on 08/05/2025" at bounding box center [751, 317] width 849 height 43
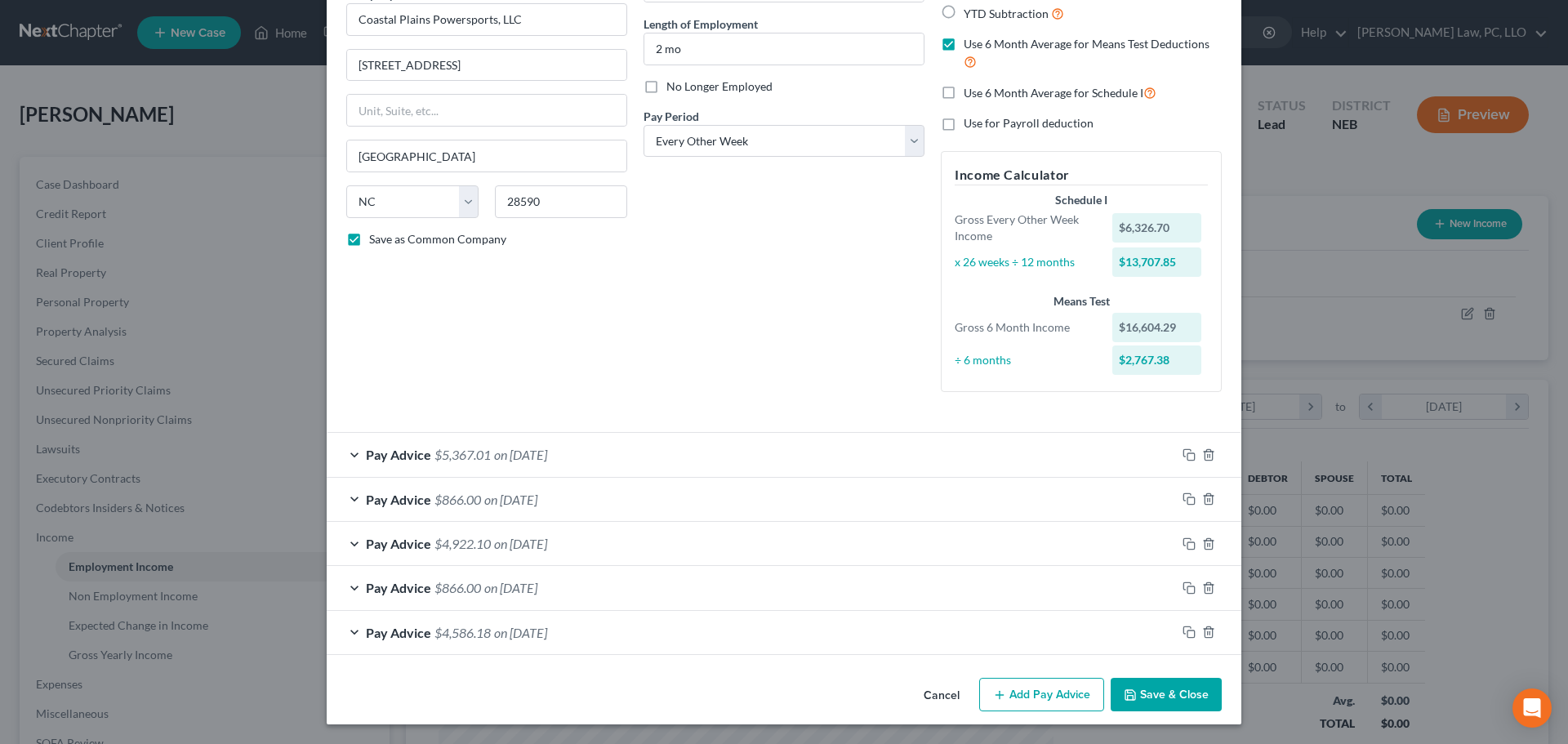
scroll to position [152, 0]
drag, startPoint x: 748, startPoint y: 145, endPoint x: 750, endPoint y: 155, distance: 10.2
click at [748, 145] on select "Select Monthly Twice Monthly Every Other Week Weekly" at bounding box center [784, 141] width 281 height 33
click at [644, 125] on select "Select Monthly Twice Monthly Every Other Week Weekly" at bounding box center [784, 141] width 281 height 33
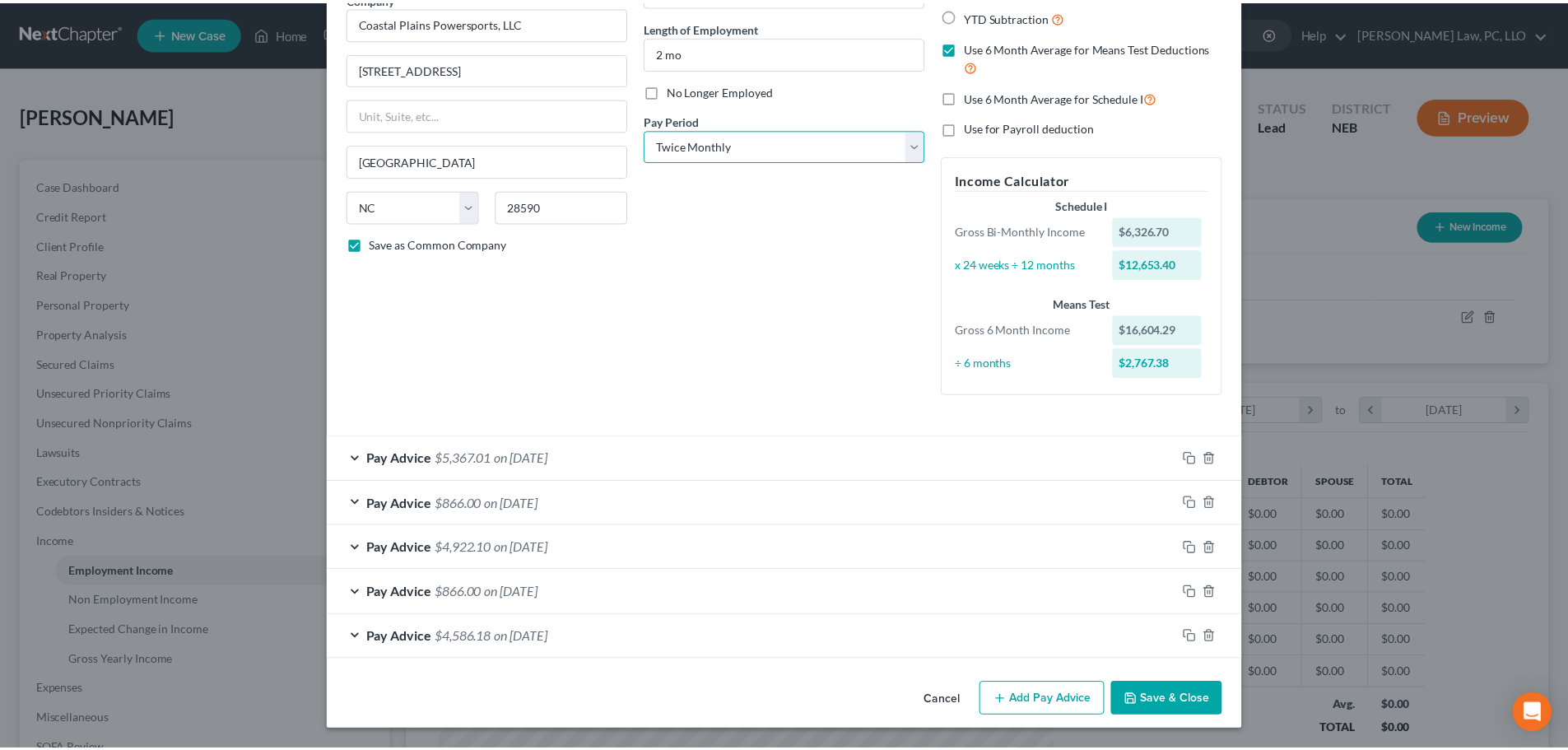
scroll to position [150, 0]
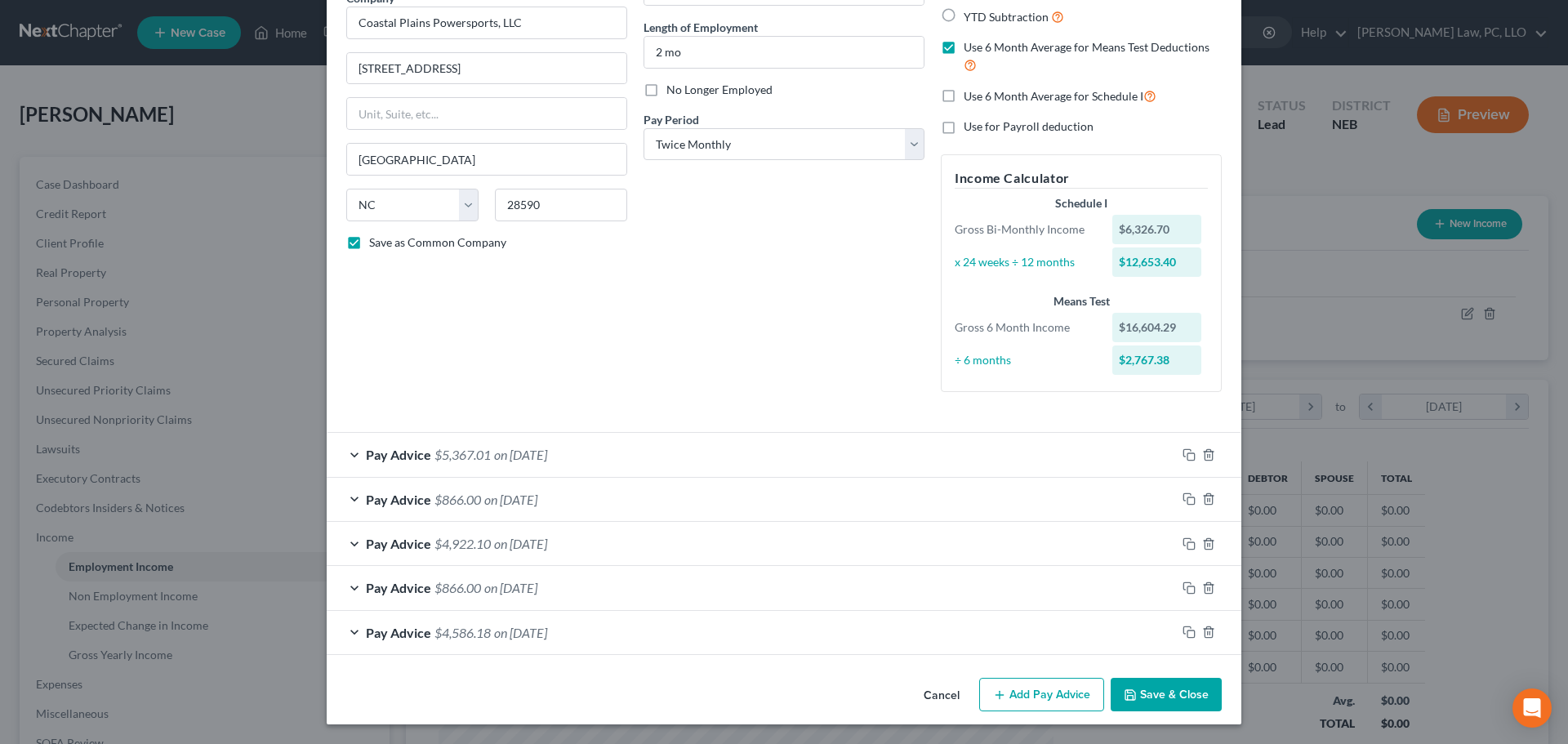
click at [1148, 698] on button "Save & Close" at bounding box center [1166, 695] width 111 height 35
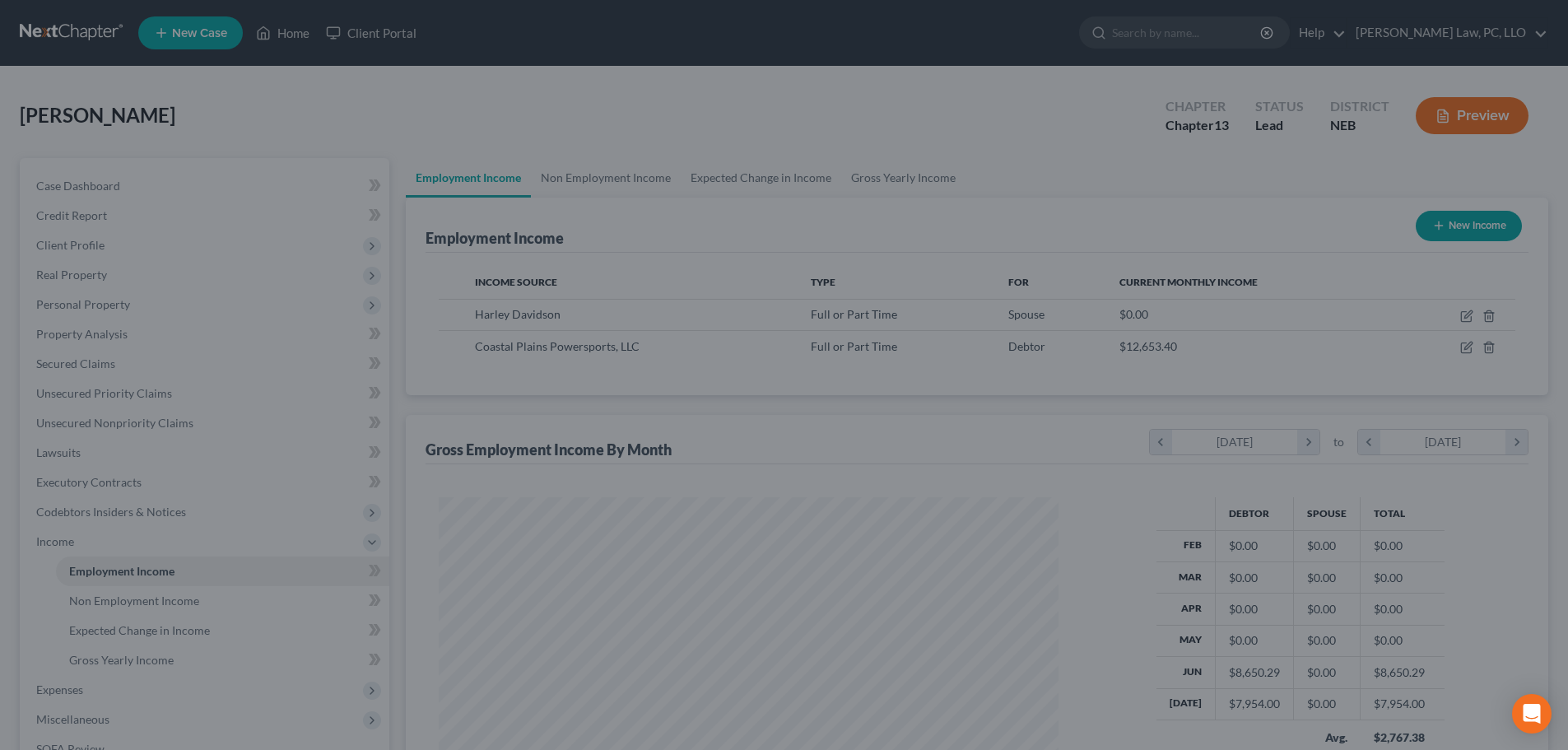
scroll to position [823202, 822443]
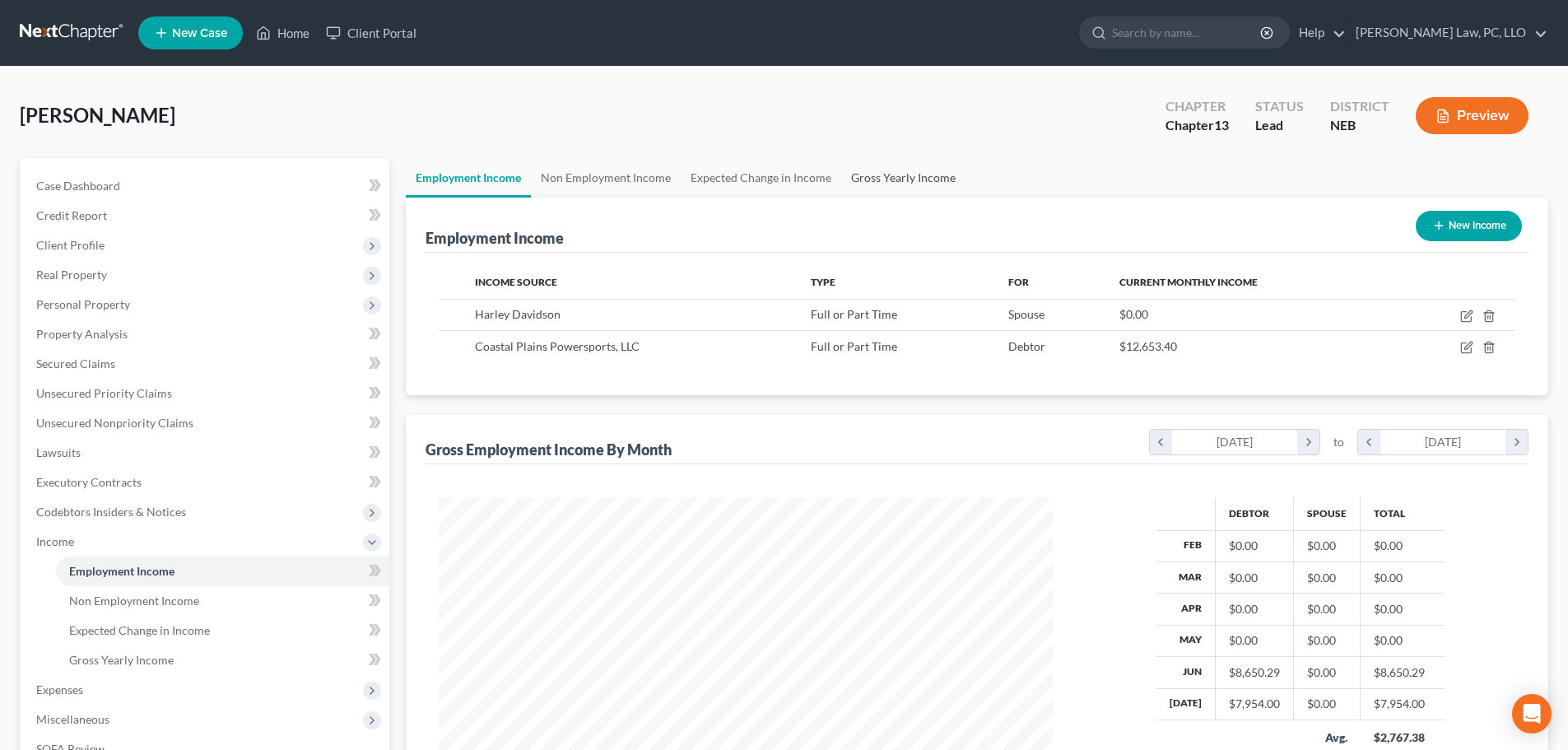
click at [918, 179] on link "Gross Yearly Income" at bounding box center [904, 177] width 124 height 40
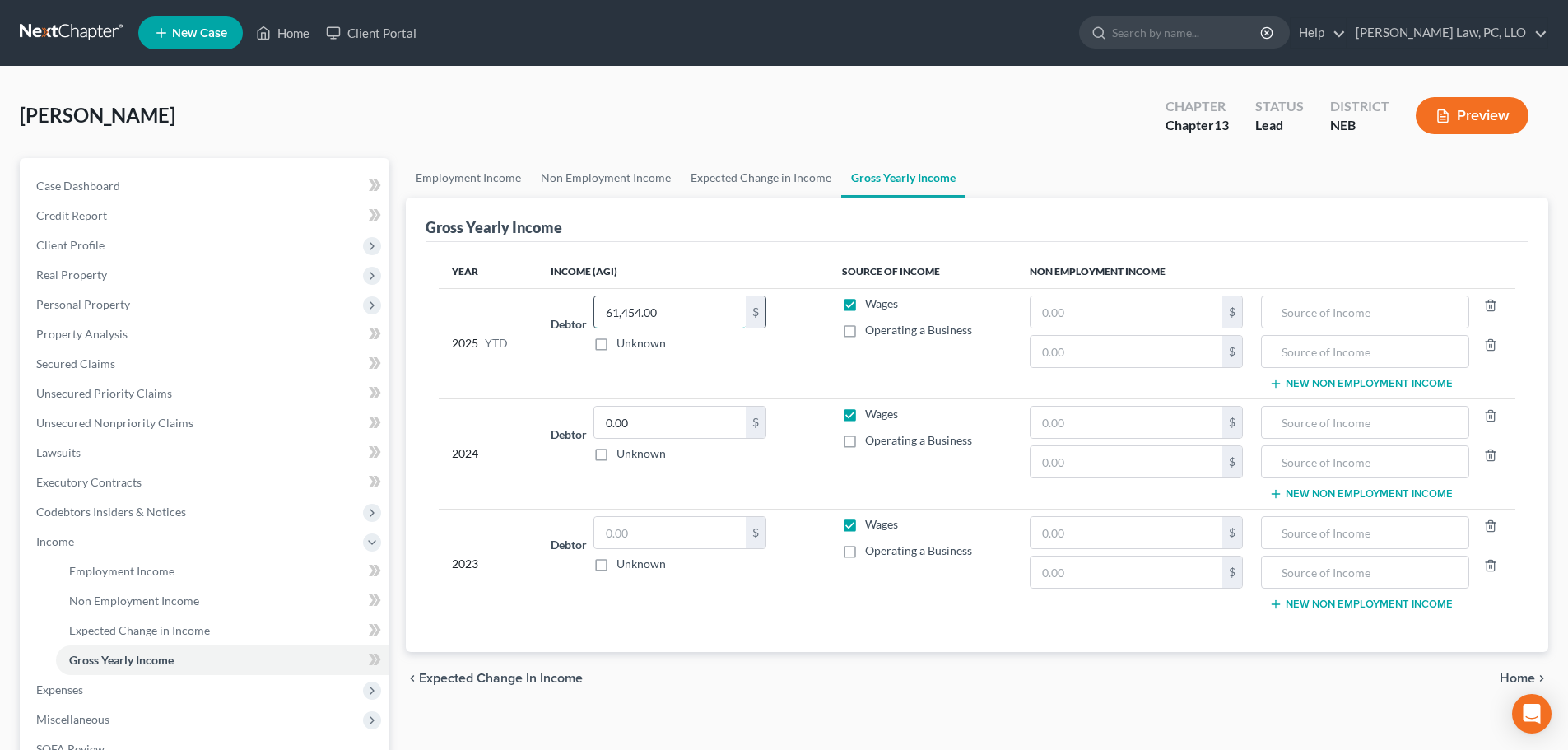
paste input "40,969.56"
drag, startPoint x: 653, startPoint y: 436, endPoint x: 620, endPoint y: 465, distance: 43.9
click at [653, 435] on input "0.00" at bounding box center [670, 422] width 151 height 31
click at [1076, 636] on div "Year Income (AGI) Source of Income Non Employment Income 2025 YTD Debtor 40,969…" at bounding box center [976, 447] width 1103 height 410
click at [67, 304] on span "Personal Property" at bounding box center [82, 304] width 94 height 14
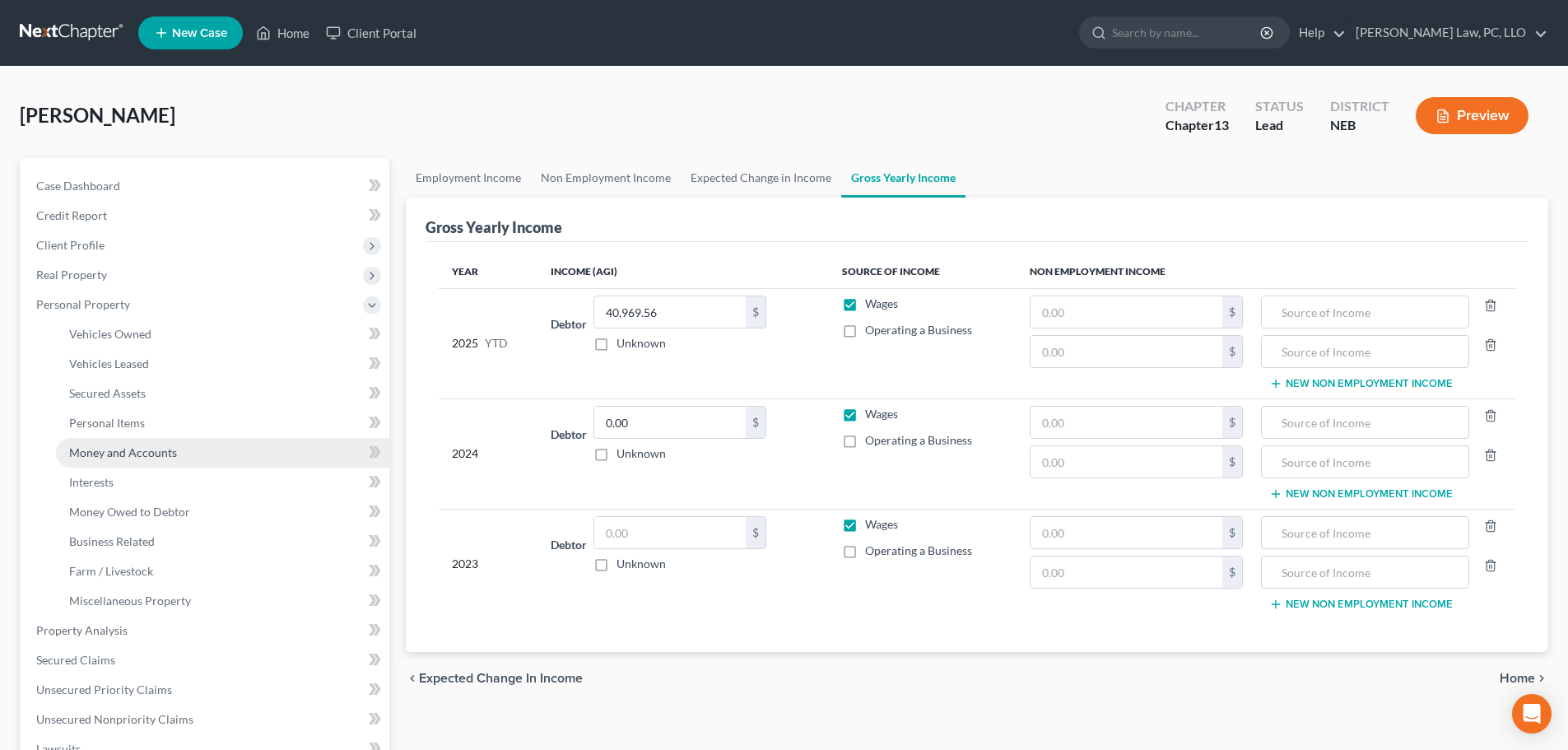
click at [151, 453] on span "Money and Accounts" at bounding box center [122, 453] width 108 height 14
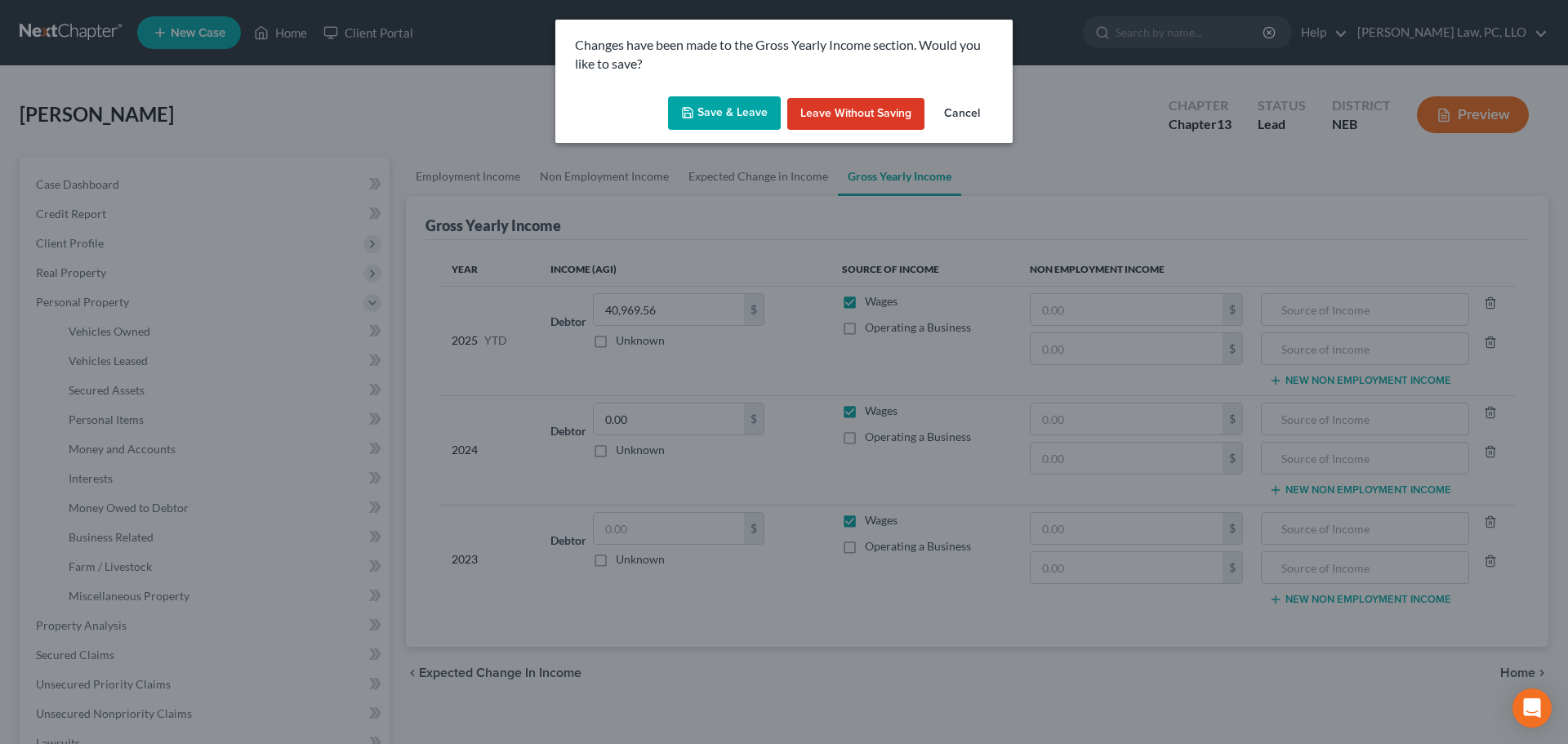
click at [691, 117] on polyline "button" at bounding box center [688, 115] width 6 height 4
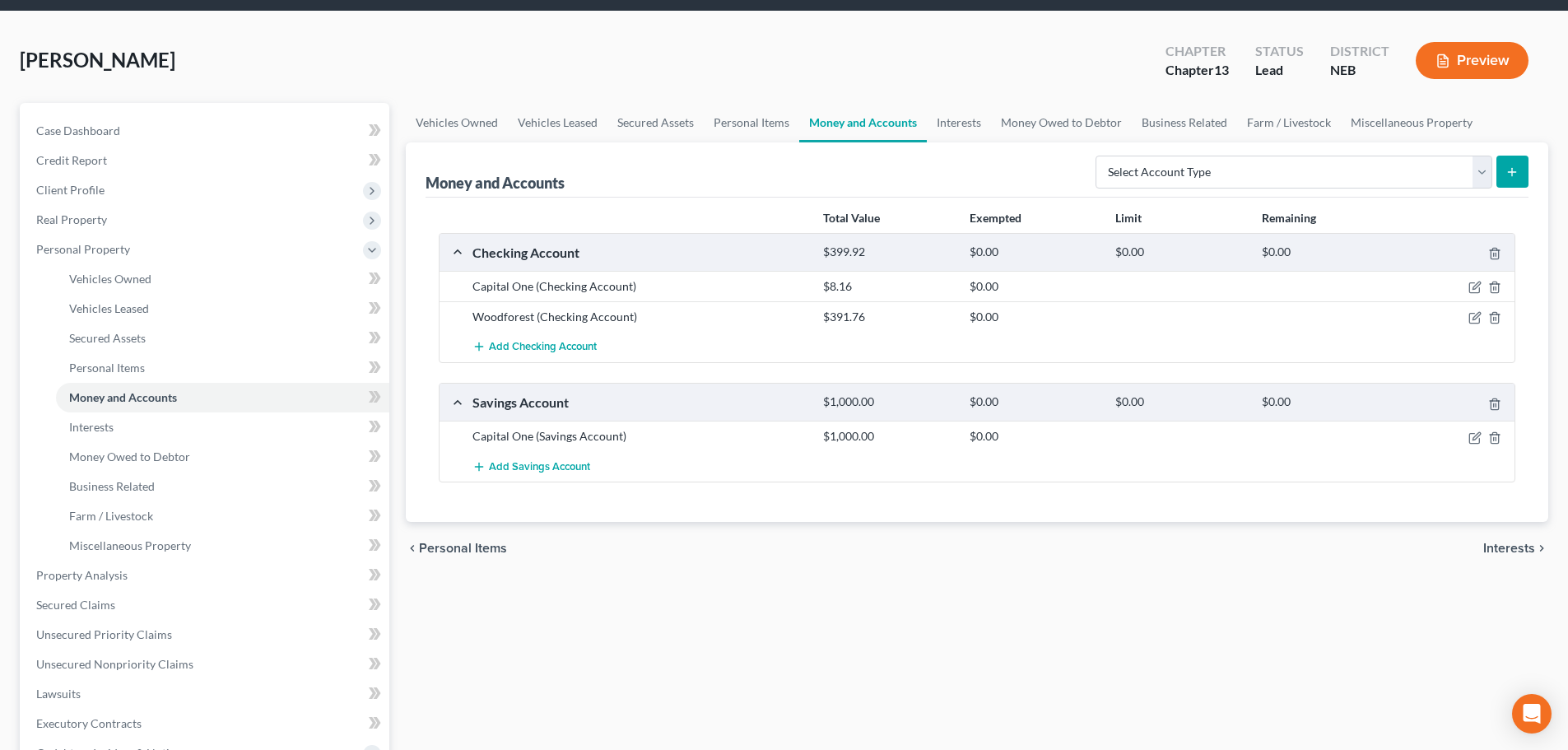
scroll to position [82, 0]
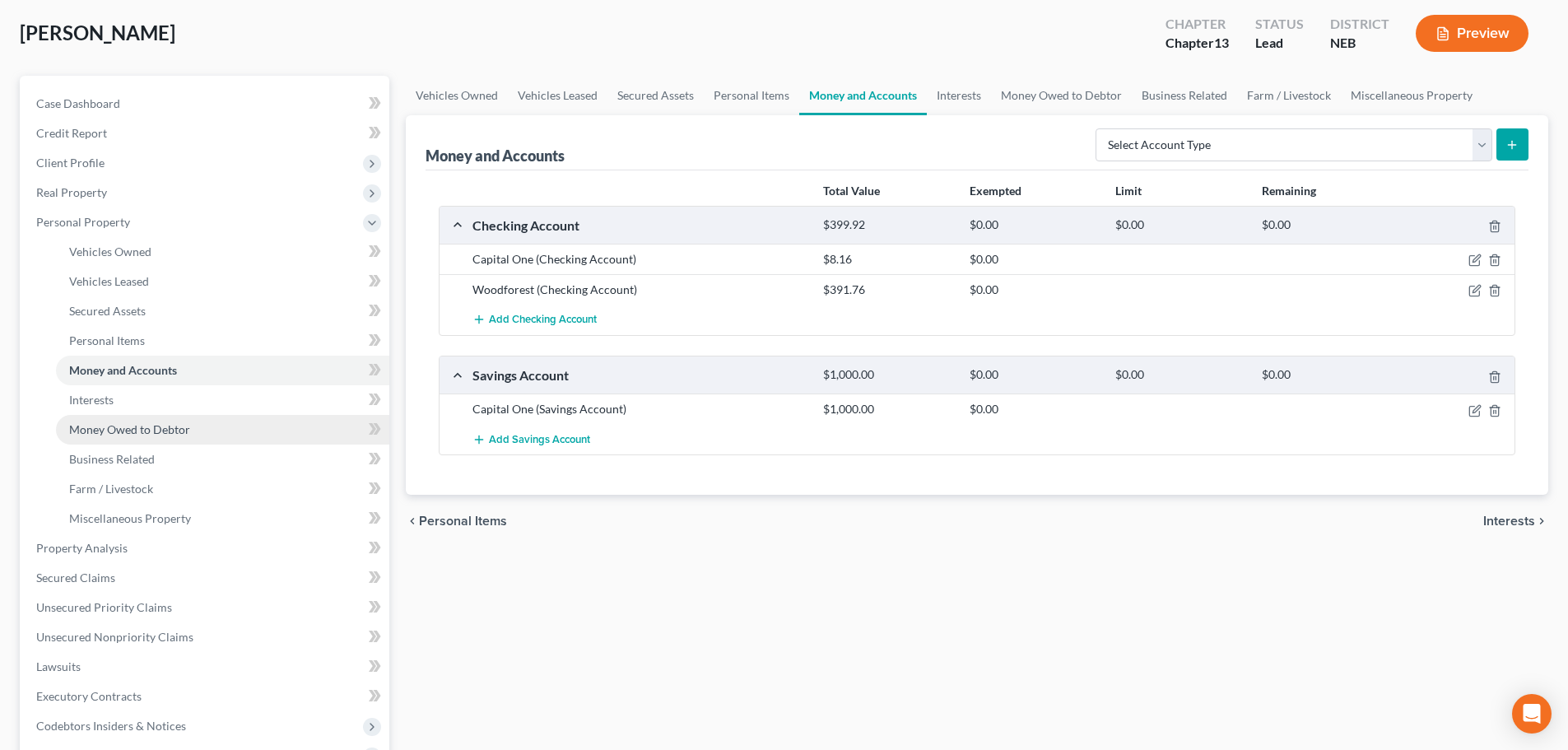
click at [118, 436] on span "Money Owed to Debtor" at bounding box center [129, 429] width 121 height 14
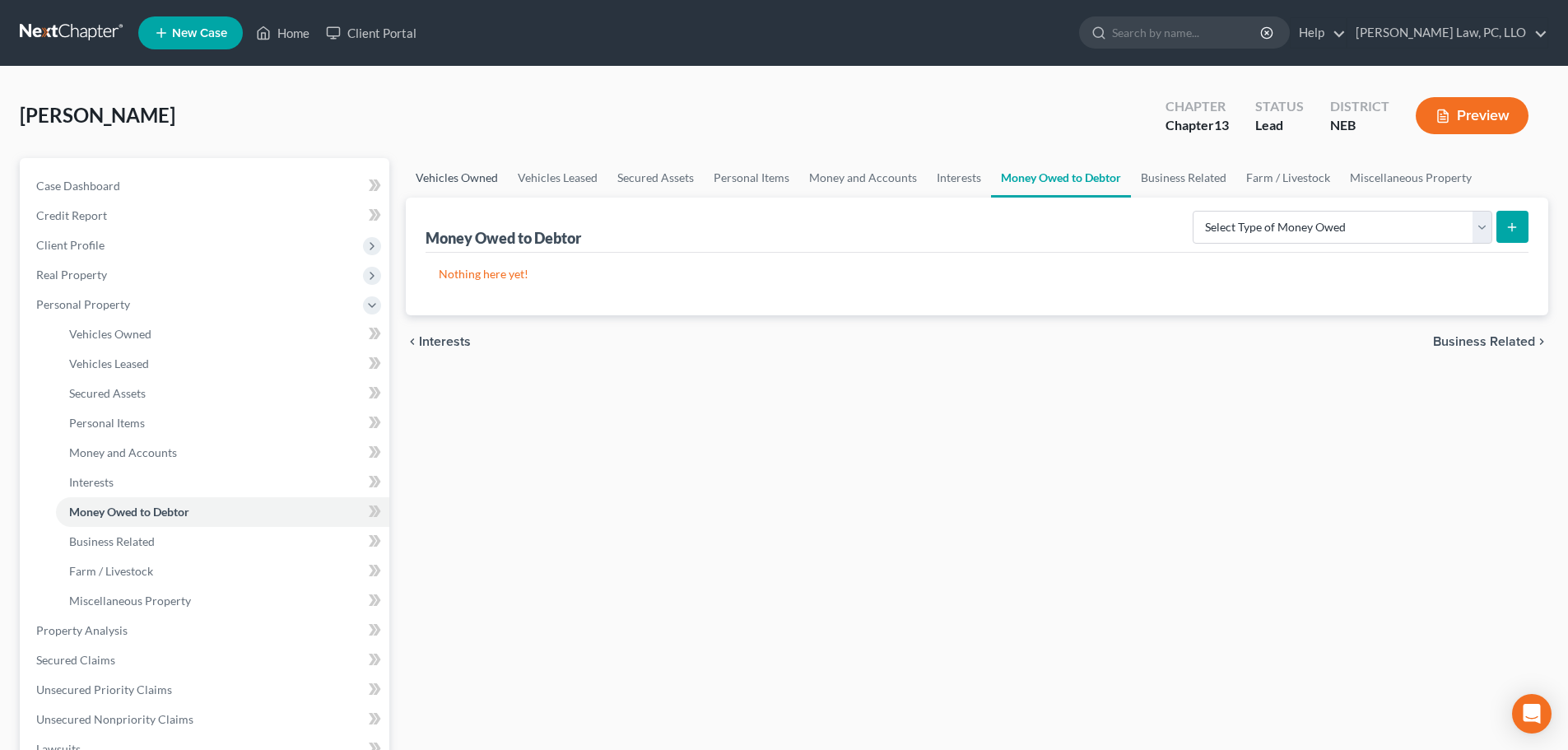
click at [485, 178] on link "Vehicles Owned" at bounding box center [456, 177] width 102 height 40
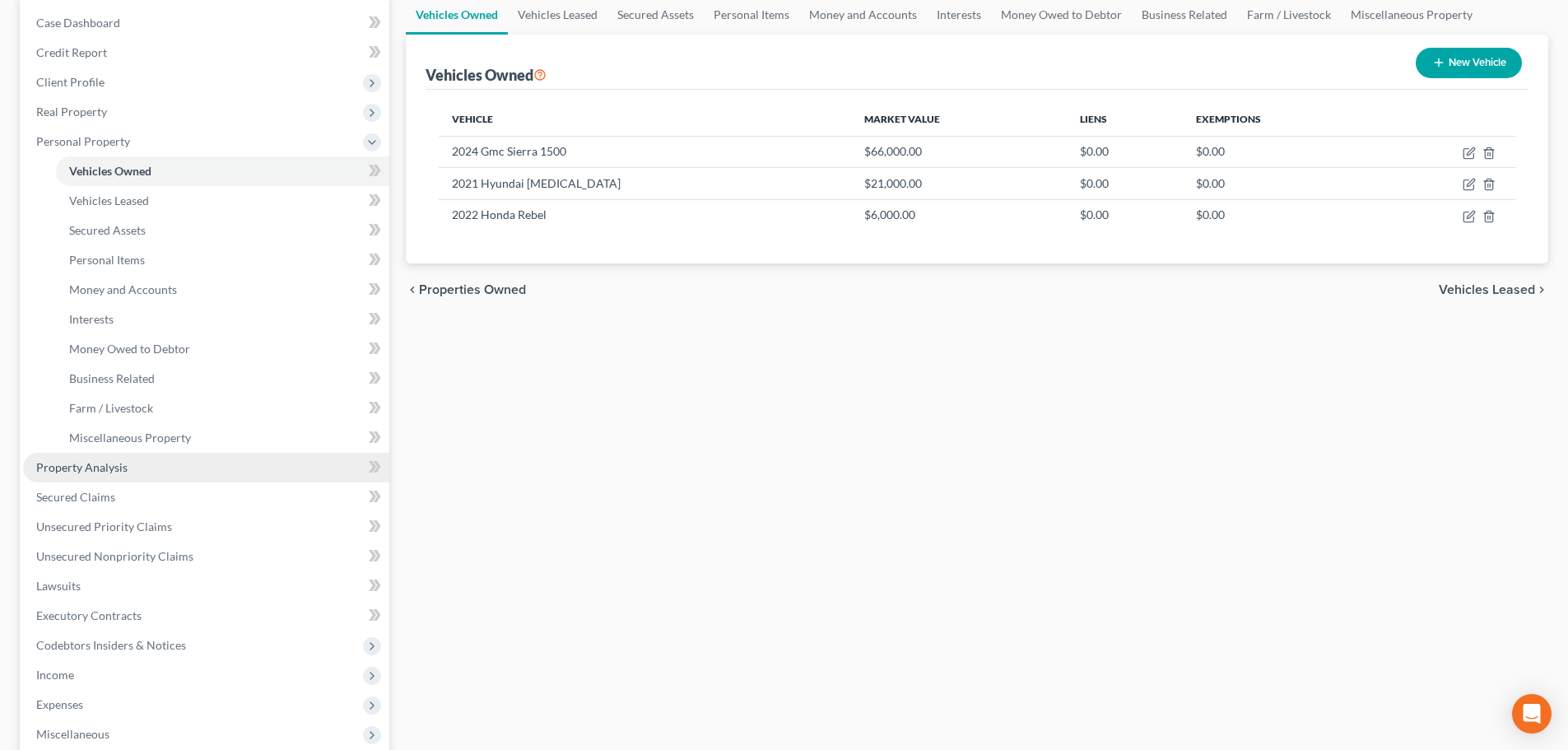
scroll to position [165, 0]
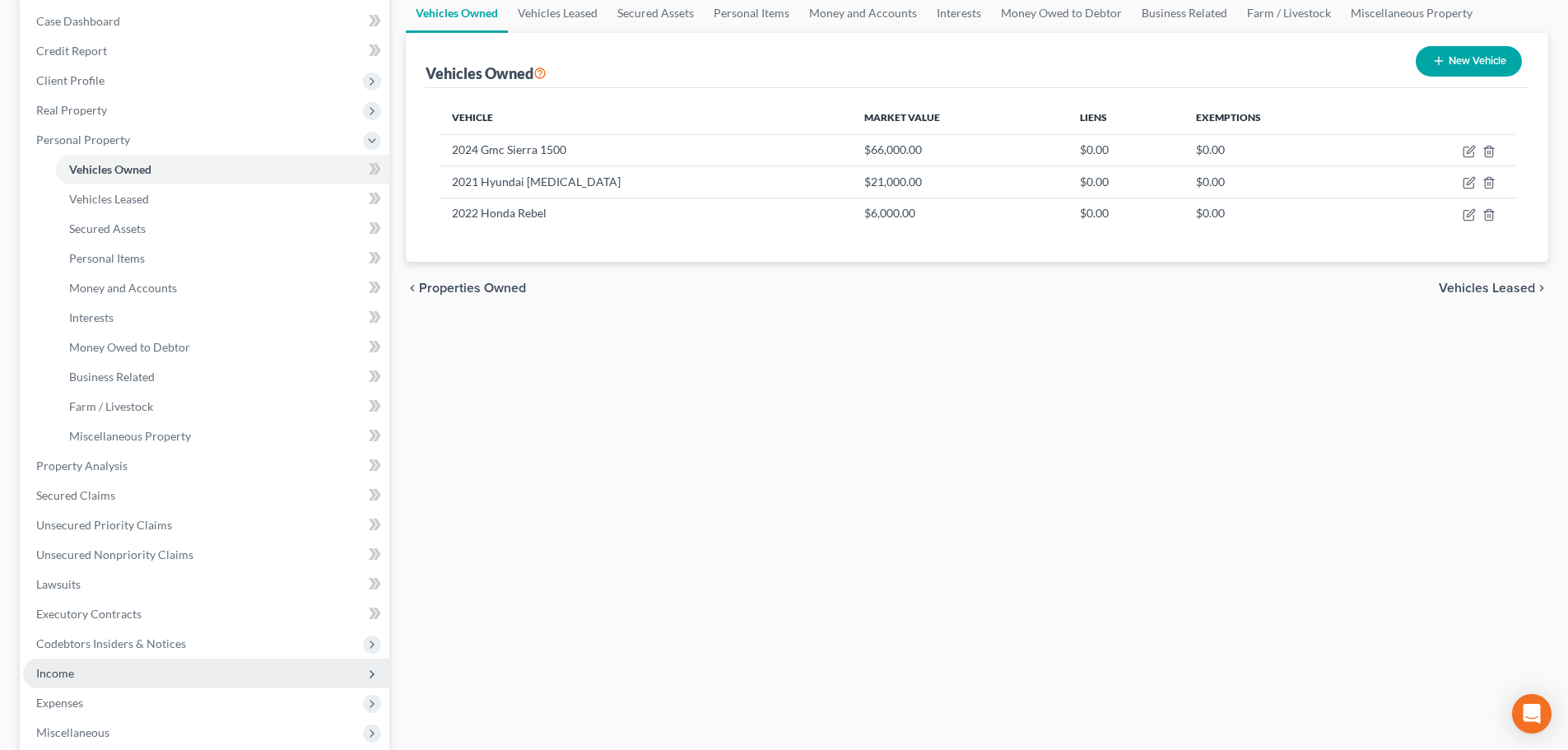
click at [96, 681] on span "Income" at bounding box center [206, 673] width 366 height 30
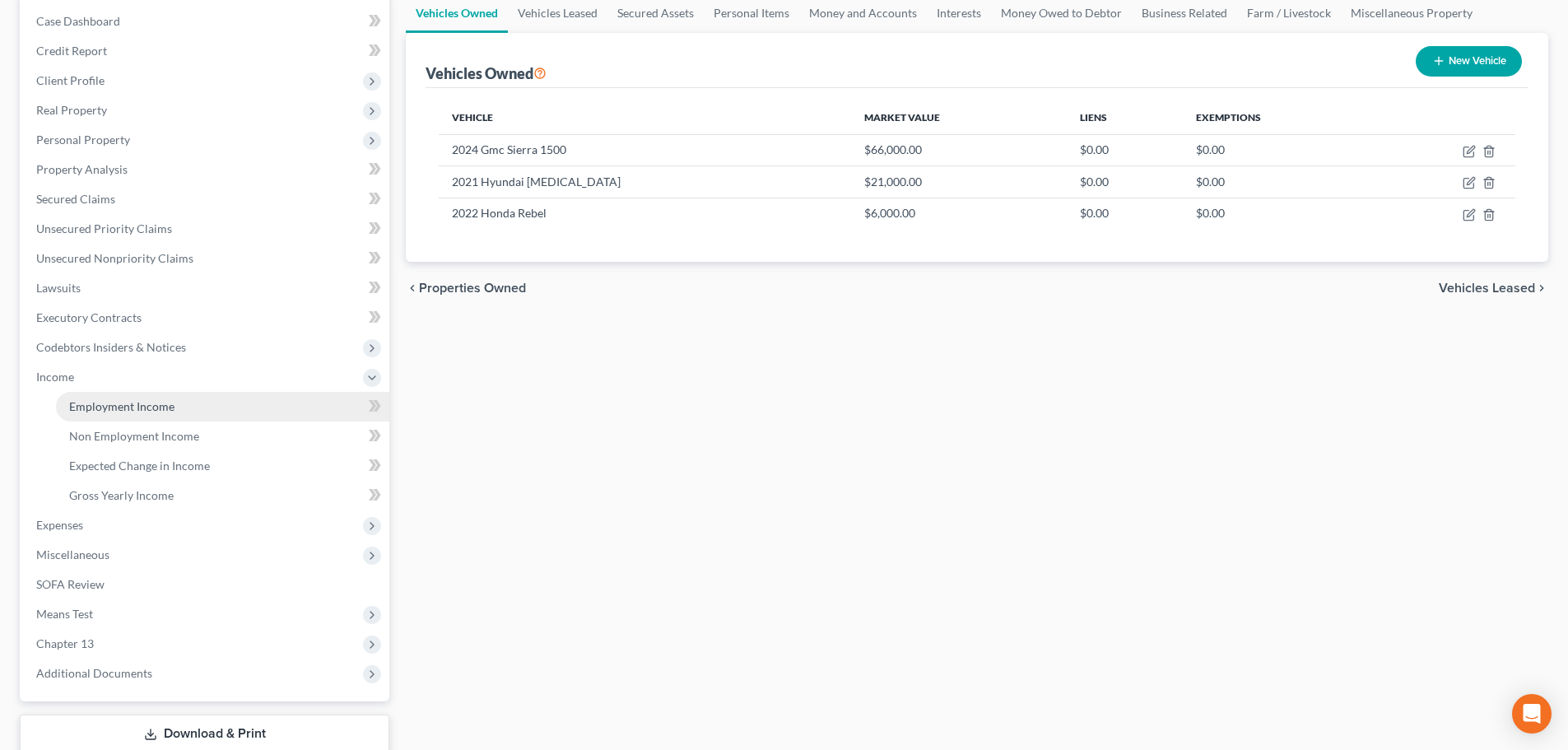
click at [129, 409] on span "Employment Income" at bounding box center [121, 406] width 106 height 14
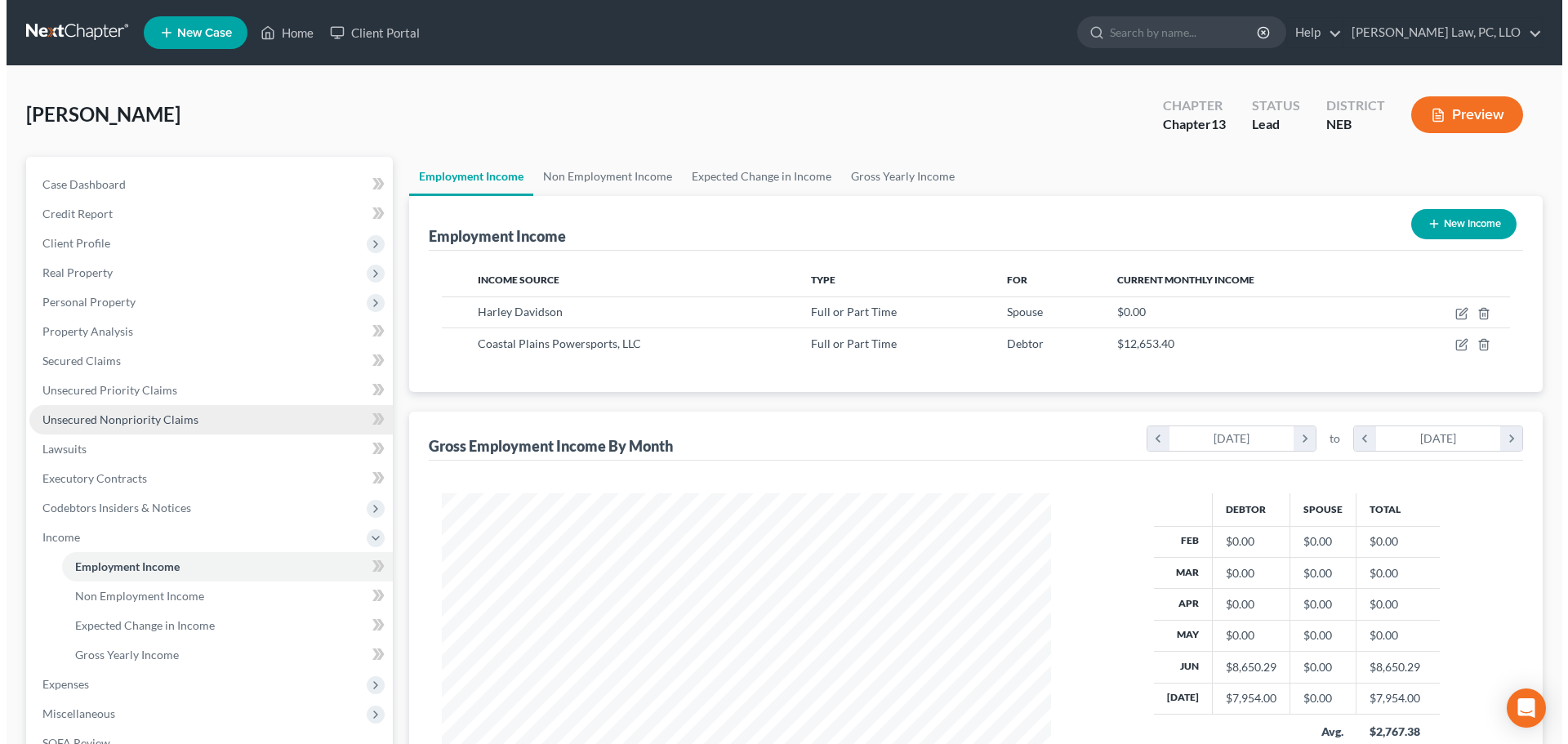
scroll to position [305, 642]
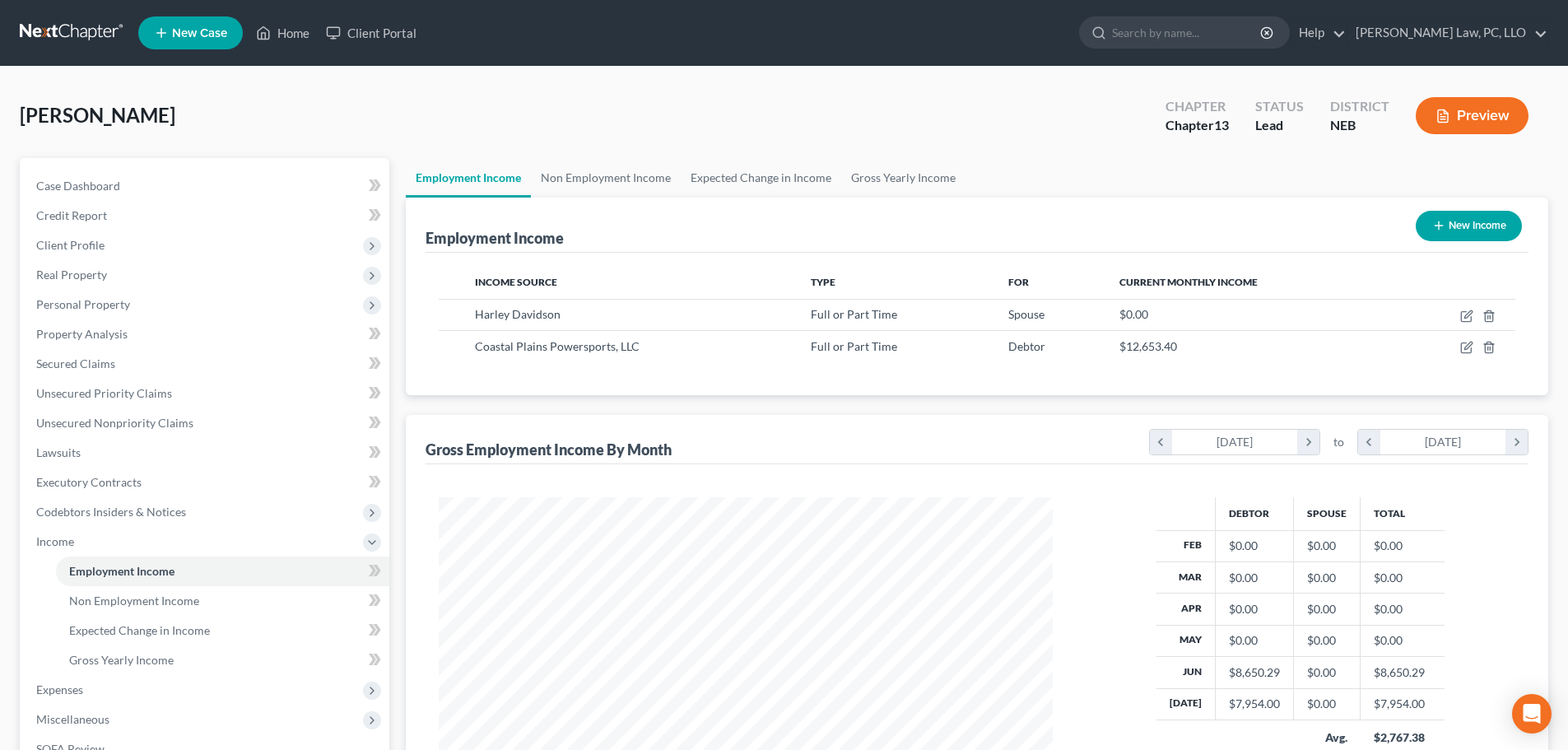
click at [1438, 226] on line "button" at bounding box center [1438, 226] width 8 height 0
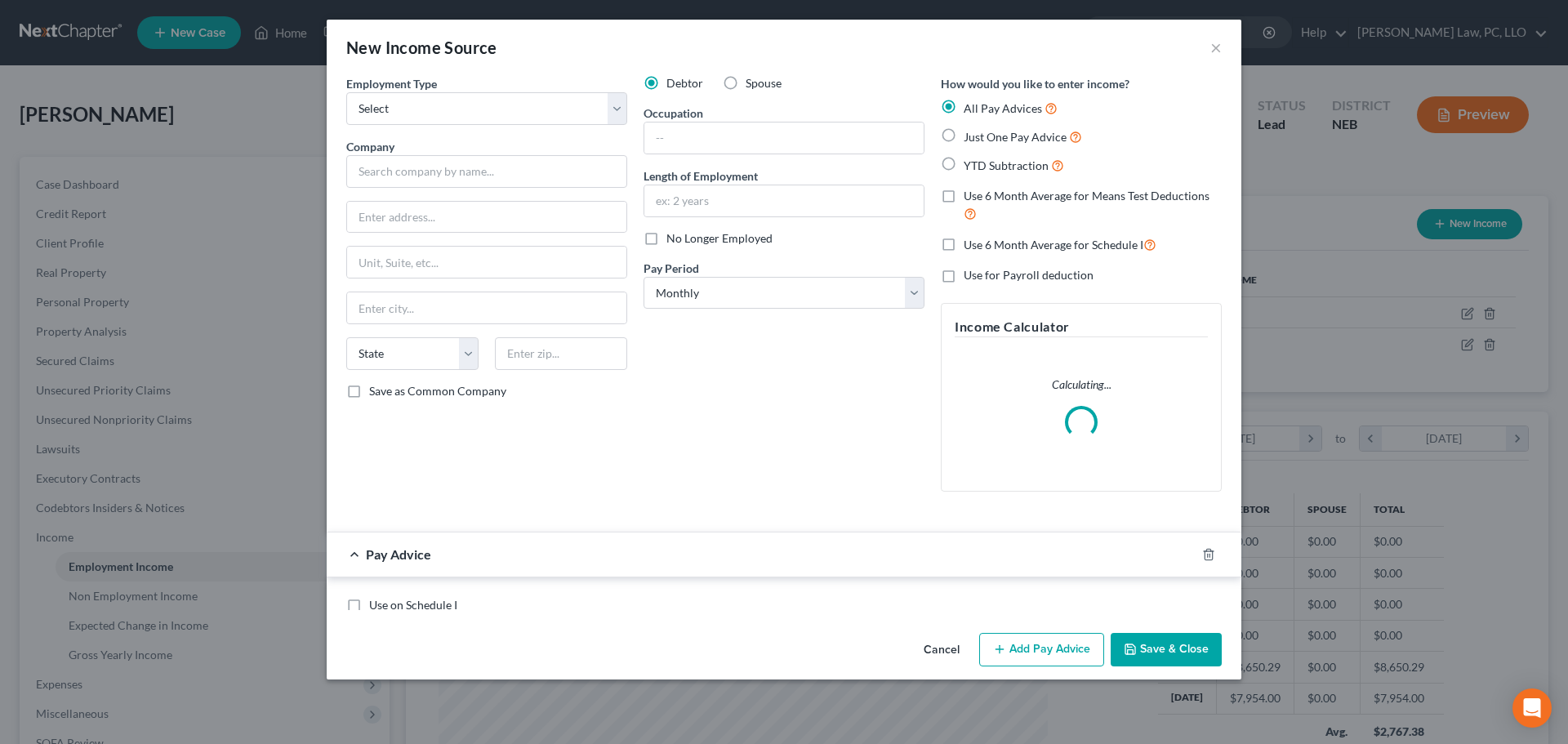
scroll to position [308, 648]
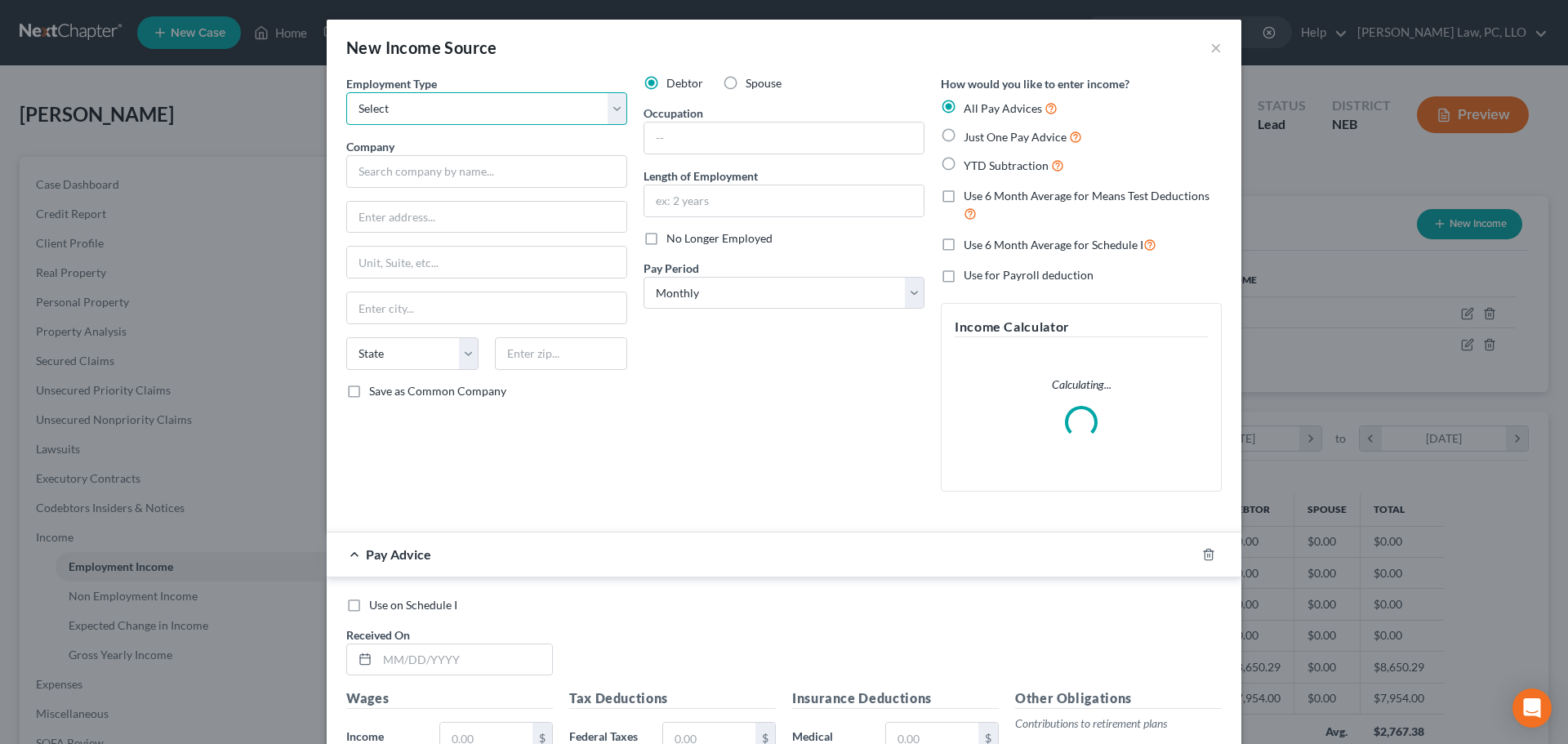
click at [481, 119] on select "Select Full or Part Time Employment Self Employment" at bounding box center [486, 109] width 281 height 33
click at [346, 92] on select "Select Full or Part Time Employment Self Employment" at bounding box center [486, 109] width 281 height 33
click at [415, 176] on input "text" at bounding box center [486, 171] width 281 height 33
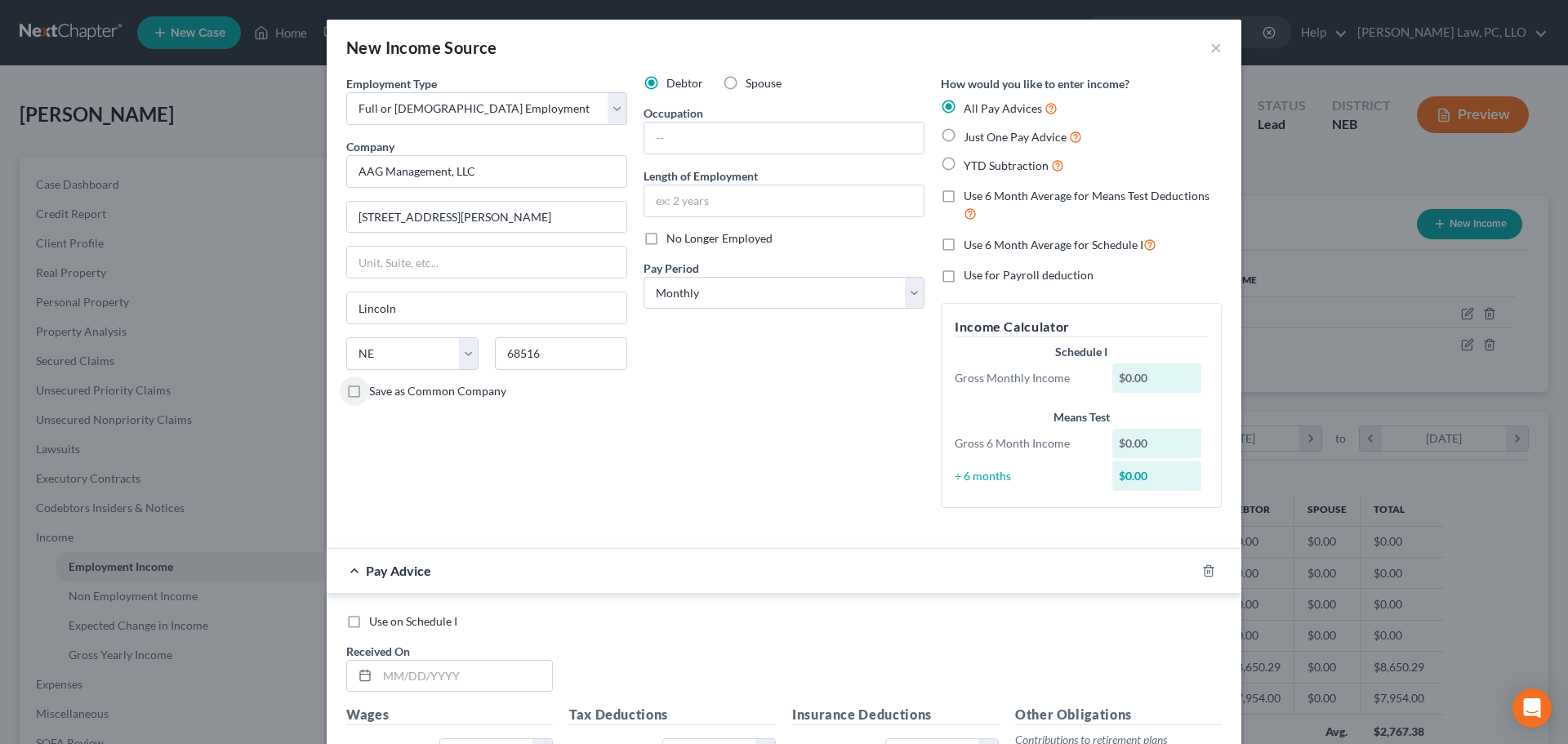
click at [428, 389] on span "Save as Common Company" at bounding box center [437, 390] width 137 height 13
click at [386, 389] on input "Save as Common Company" at bounding box center [380, 388] width 11 height 11
click at [726, 237] on span "No Longer Employed" at bounding box center [719, 238] width 106 height 13
click at [683, 237] on input "No Longer Employed" at bounding box center [677, 236] width 11 height 11
click at [824, 294] on select "Select Monthly Twice Monthly Every Other Week Weekly" at bounding box center [784, 293] width 281 height 33
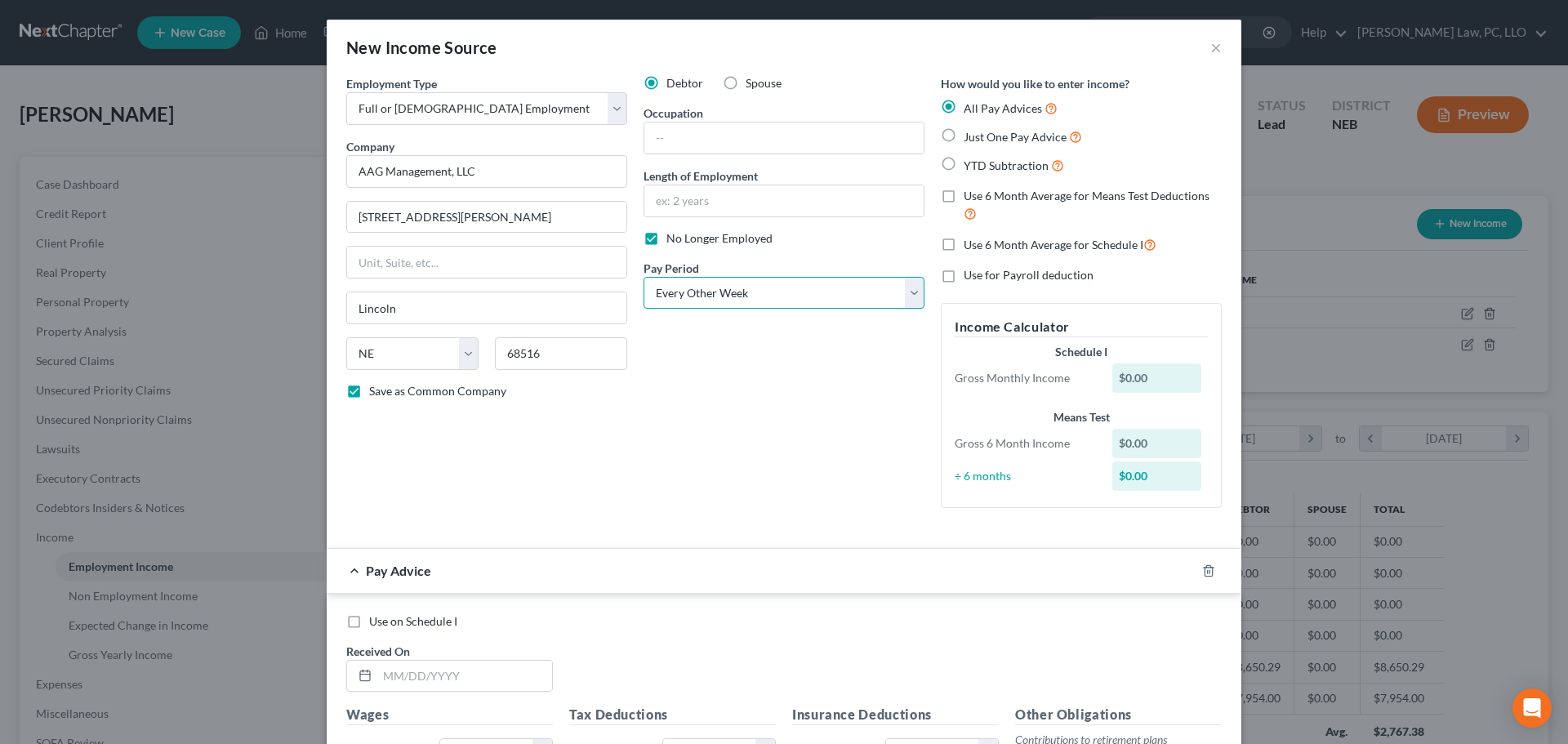
click at [644, 277] on select "Select Monthly Twice Monthly Every Other Week Weekly" at bounding box center [784, 293] width 281 height 33
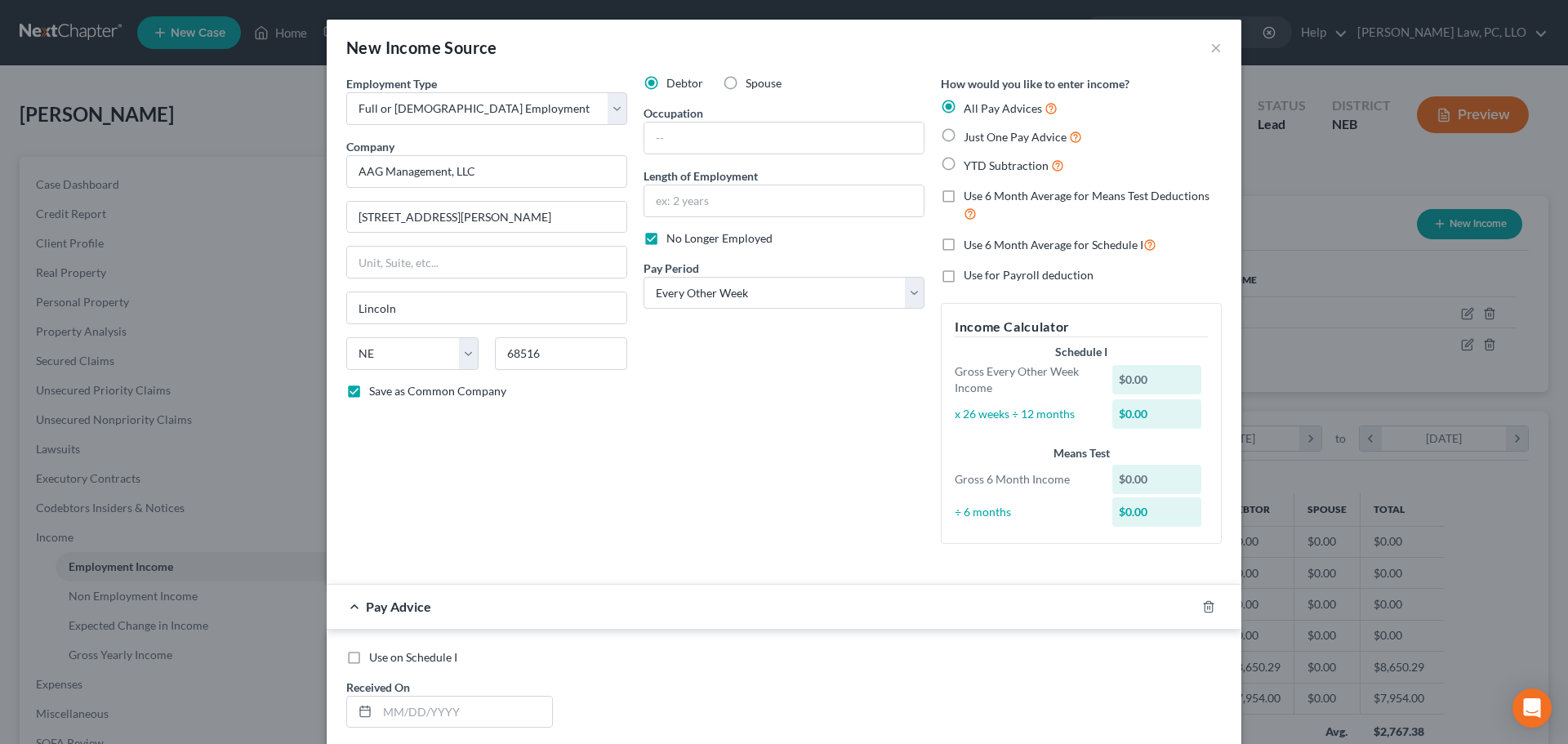
click at [964, 202] on label "Use 6 Month Average for Means Test Deductions" at bounding box center [1092, 205] width 258 height 36
click at [970, 199] on input "Use 6 Month Average for Means Test Deductions" at bounding box center [975, 192] width 11 height 11
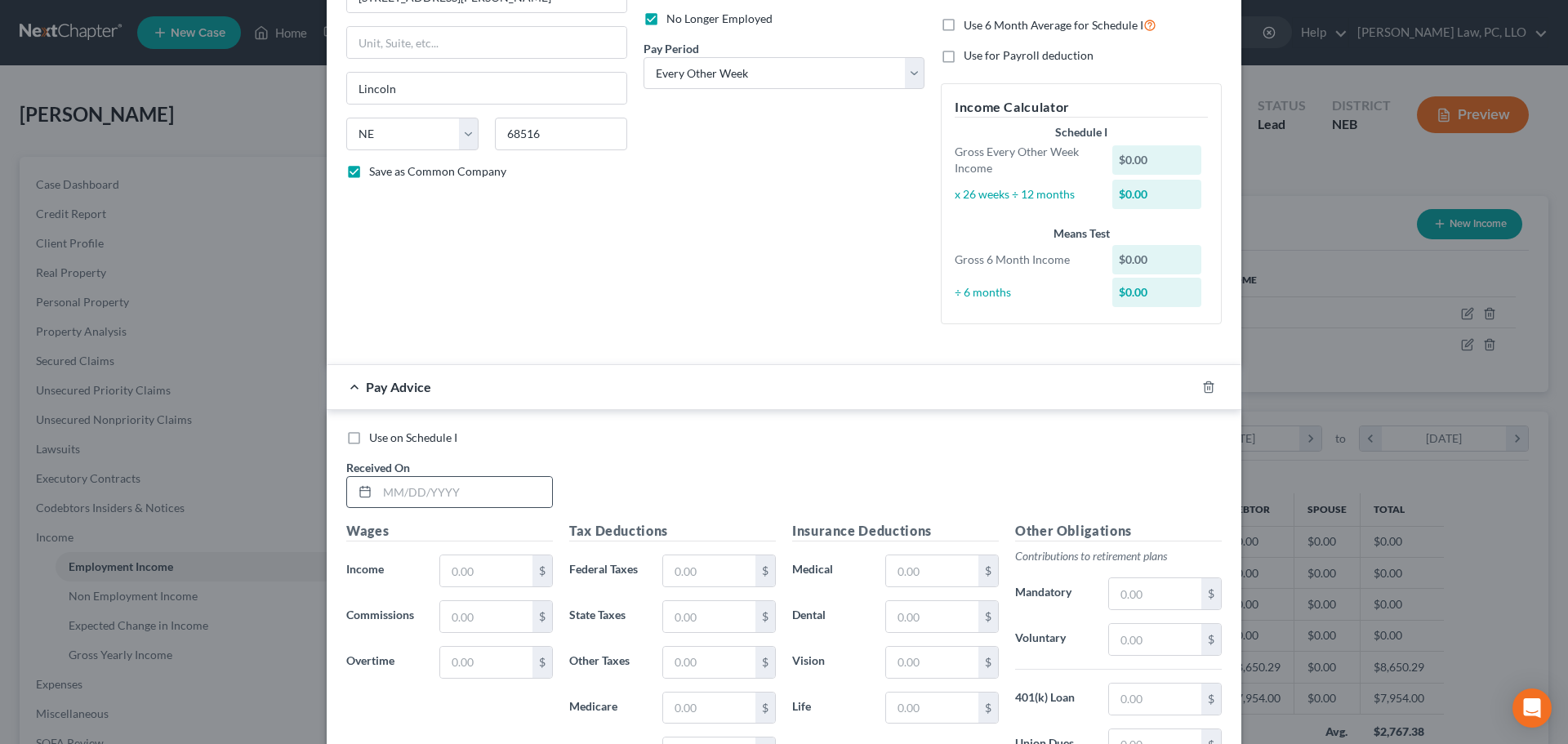
scroll to position [245, 0]
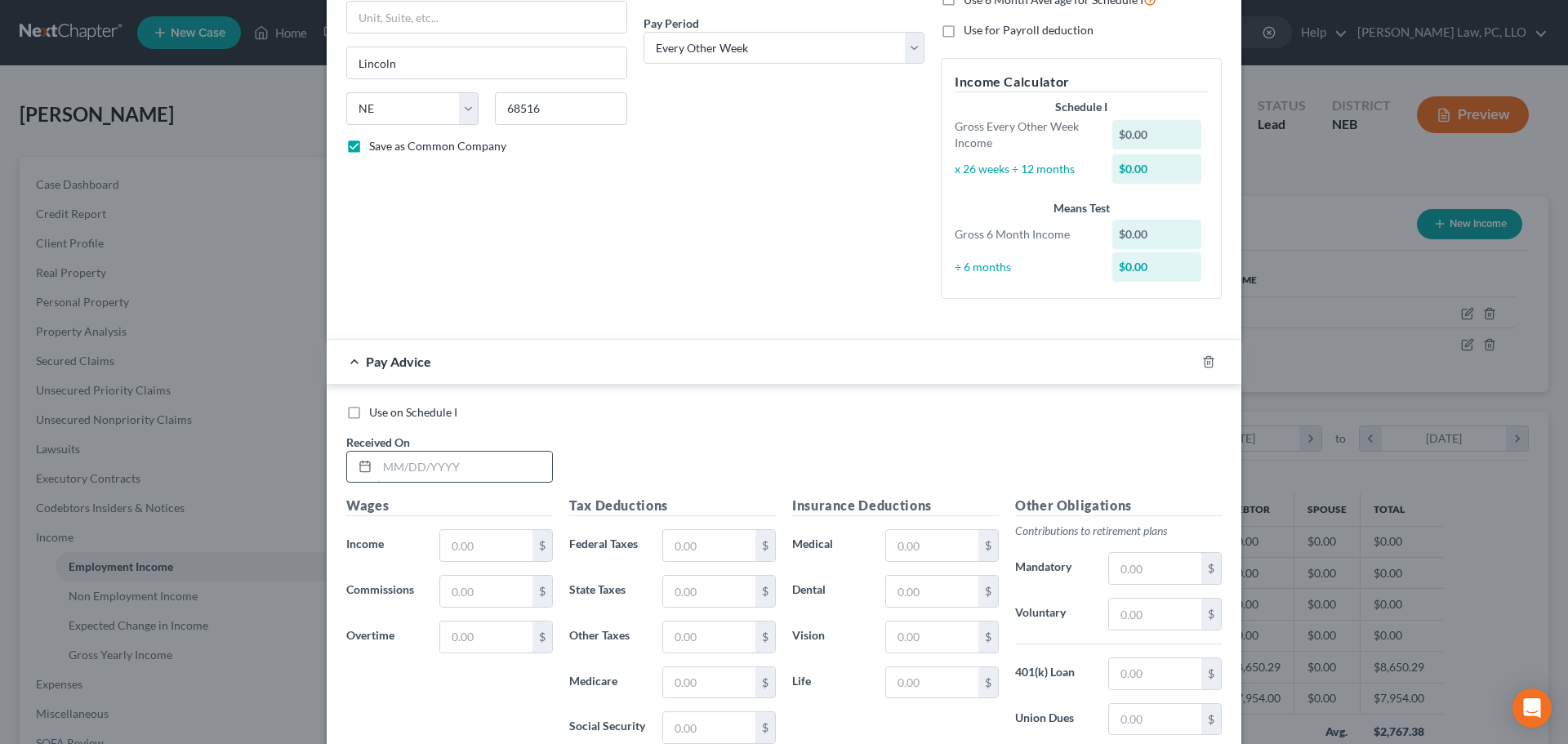
click at [444, 460] on input "text" at bounding box center [465, 467] width 175 height 31
drag, startPoint x: 1185, startPoint y: 361, endPoint x: 547, endPoint y: 459, distance: 645.5
click at [1184, 361] on icon "button" at bounding box center [1189, 362] width 13 height 13
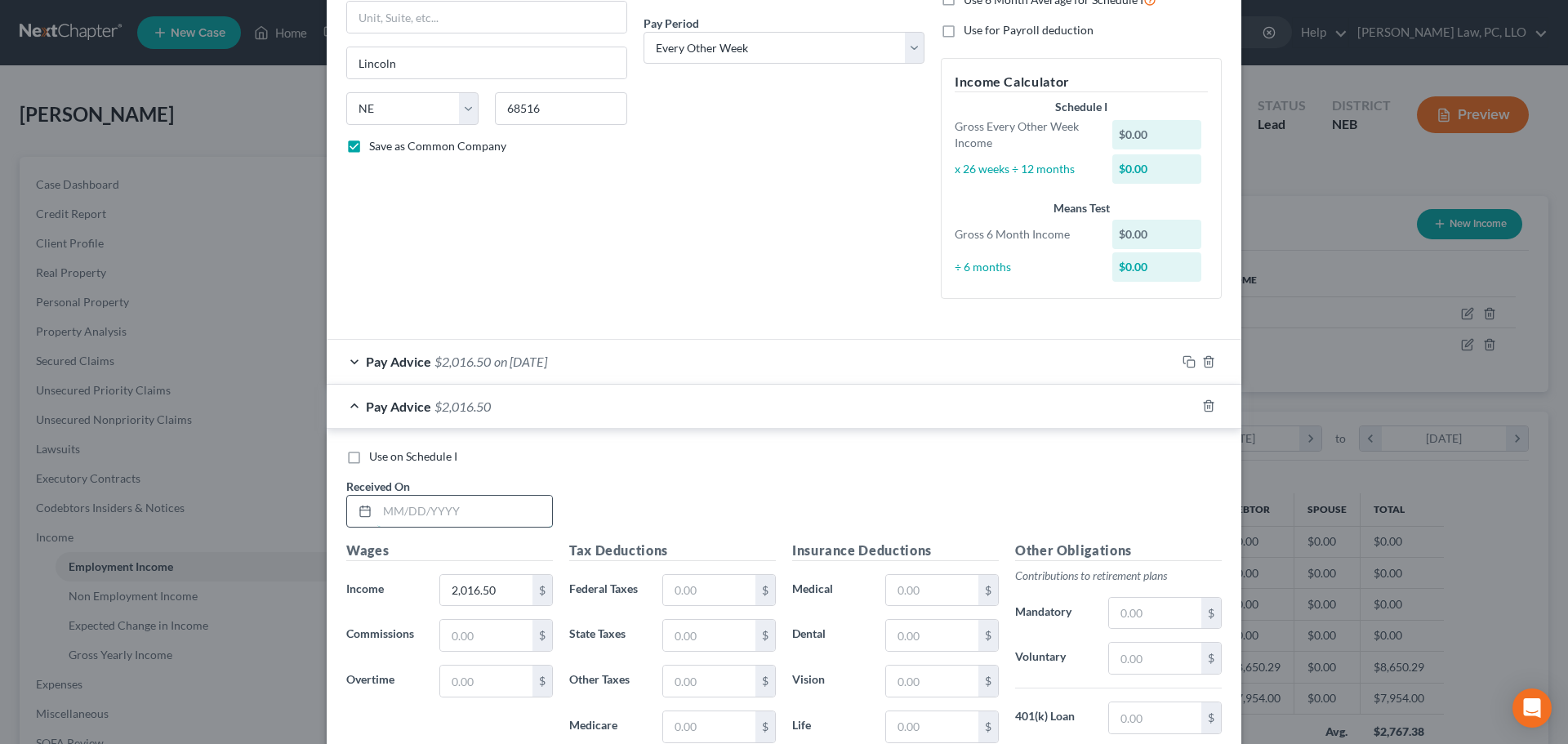
click at [429, 509] on input "text" at bounding box center [465, 511] width 175 height 31
click at [1188, 409] on rect "button" at bounding box center [1191, 409] width 8 height 8
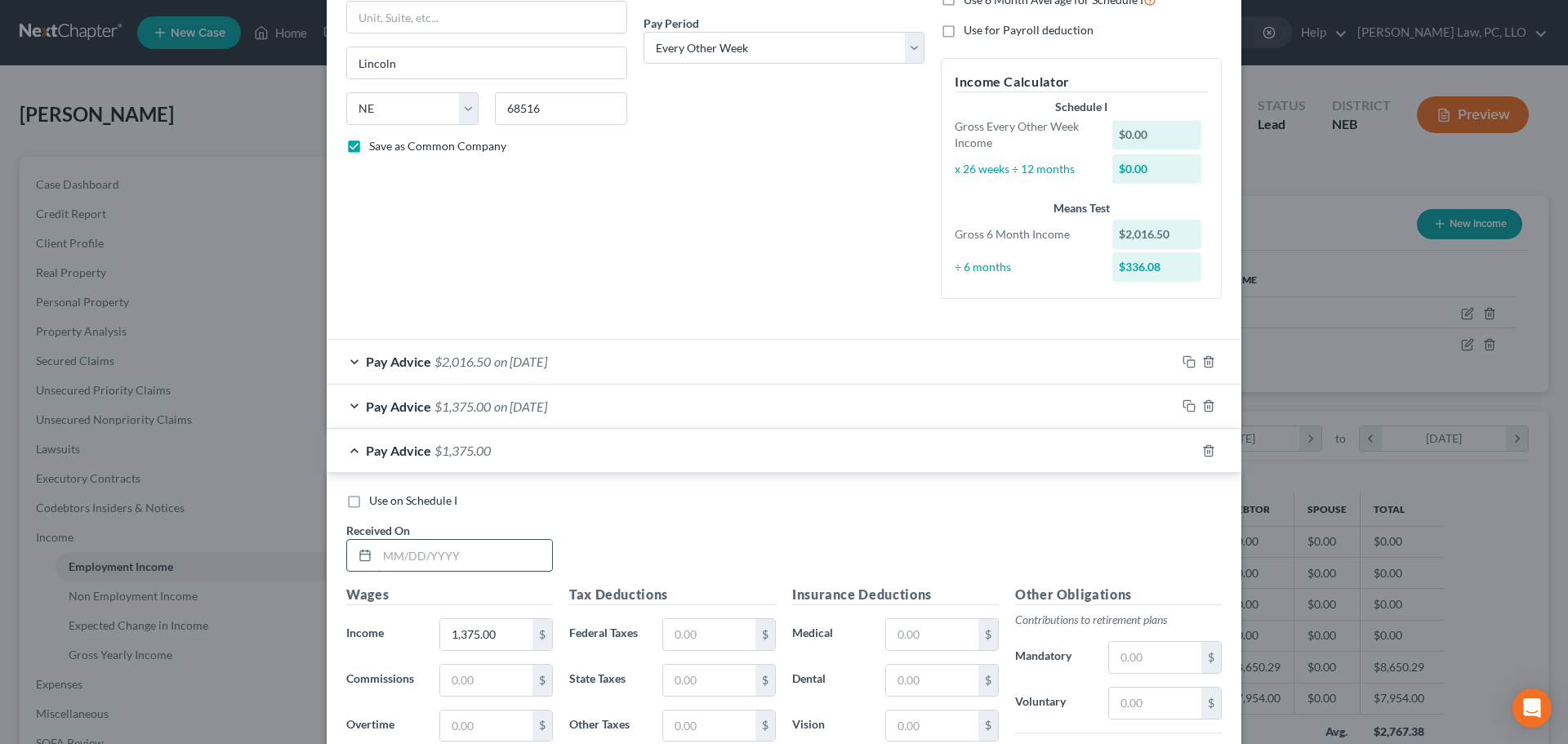
click at [424, 561] on input "text" at bounding box center [465, 556] width 175 height 31
click at [1188, 454] on rect "button" at bounding box center [1191, 453] width 8 height 8
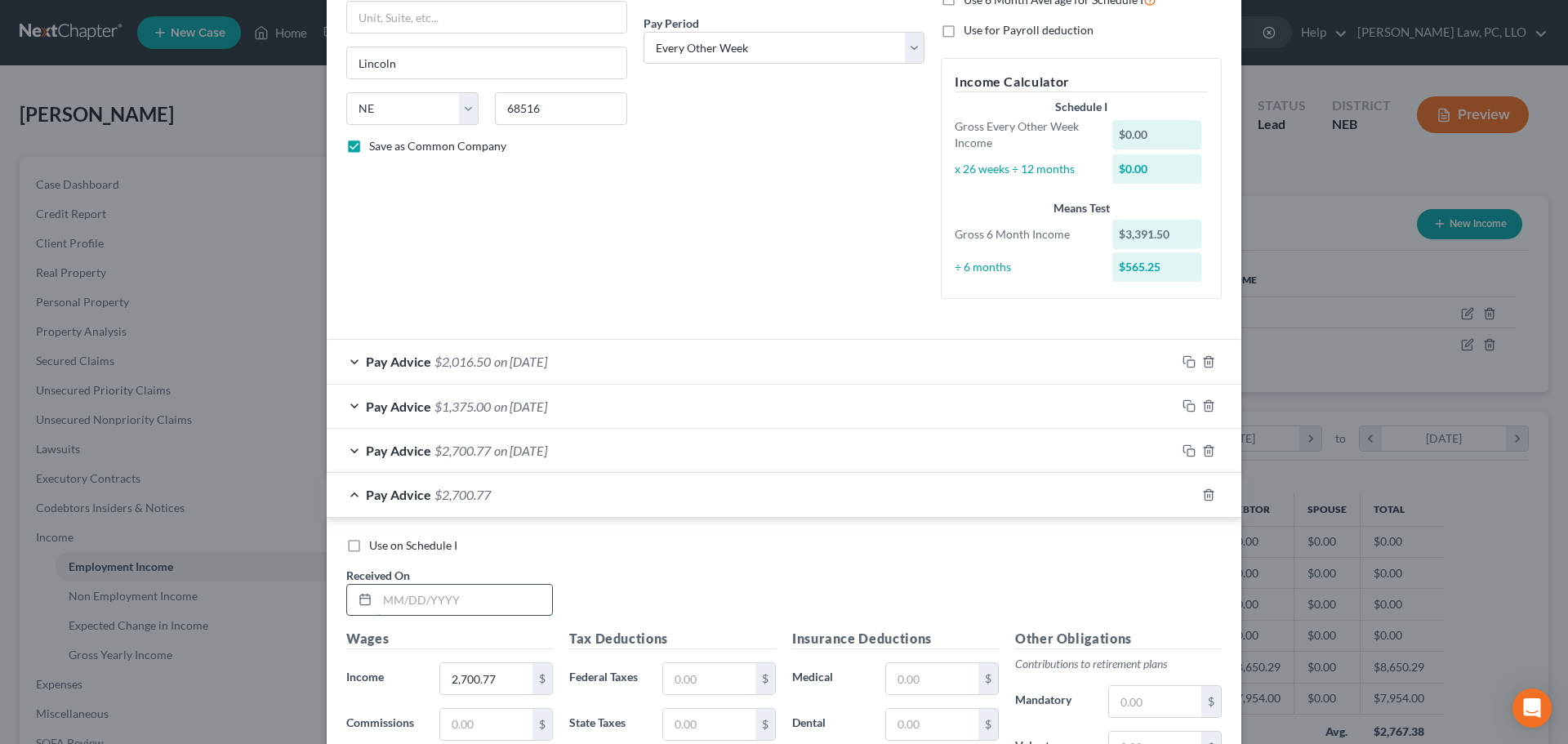
click at [432, 604] on input "text" at bounding box center [465, 601] width 175 height 31
click at [1183, 500] on icon "button" at bounding box center [1189, 495] width 13 height 13
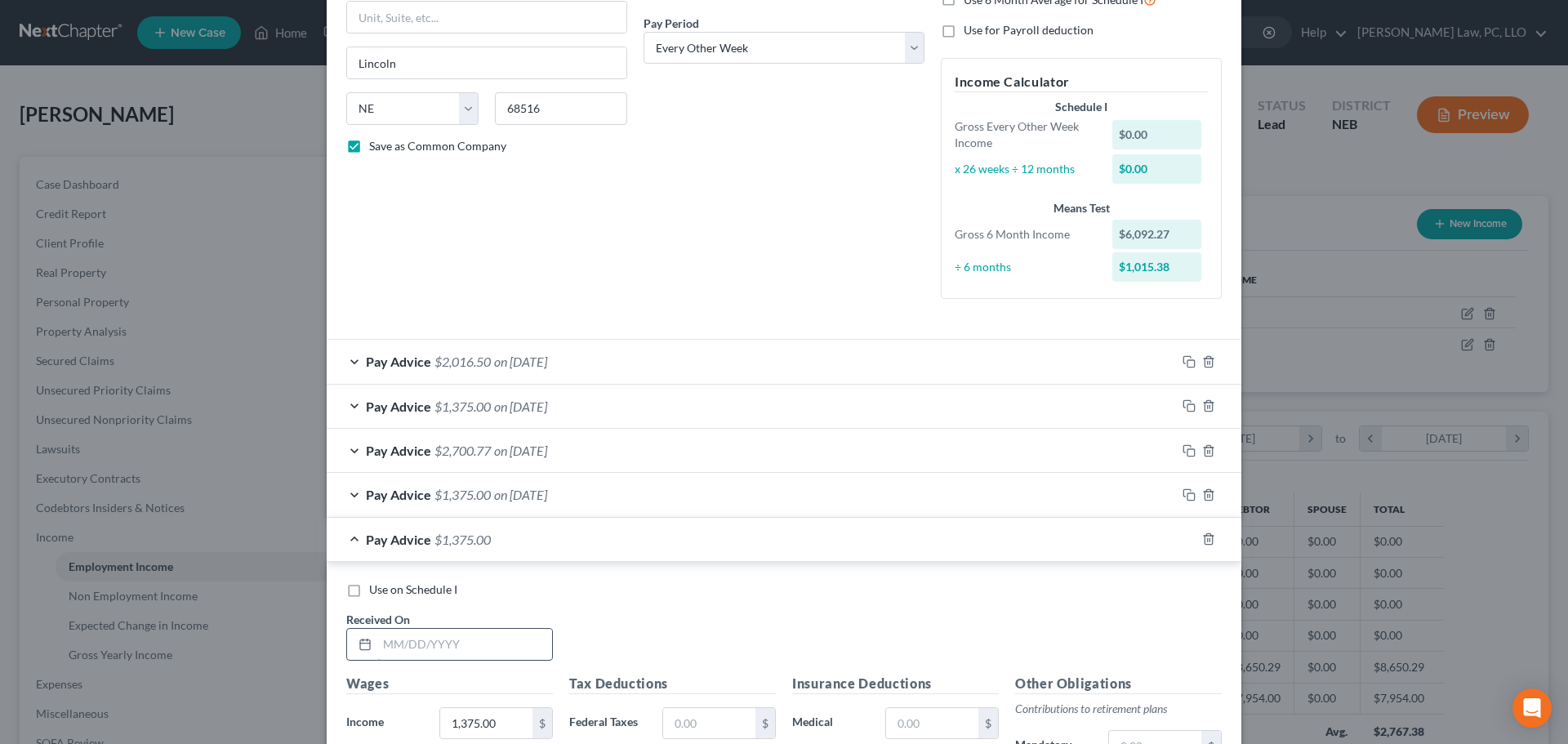
click at [445, 642] on input "text" at bounding box center [465, 644] width 175 height 31
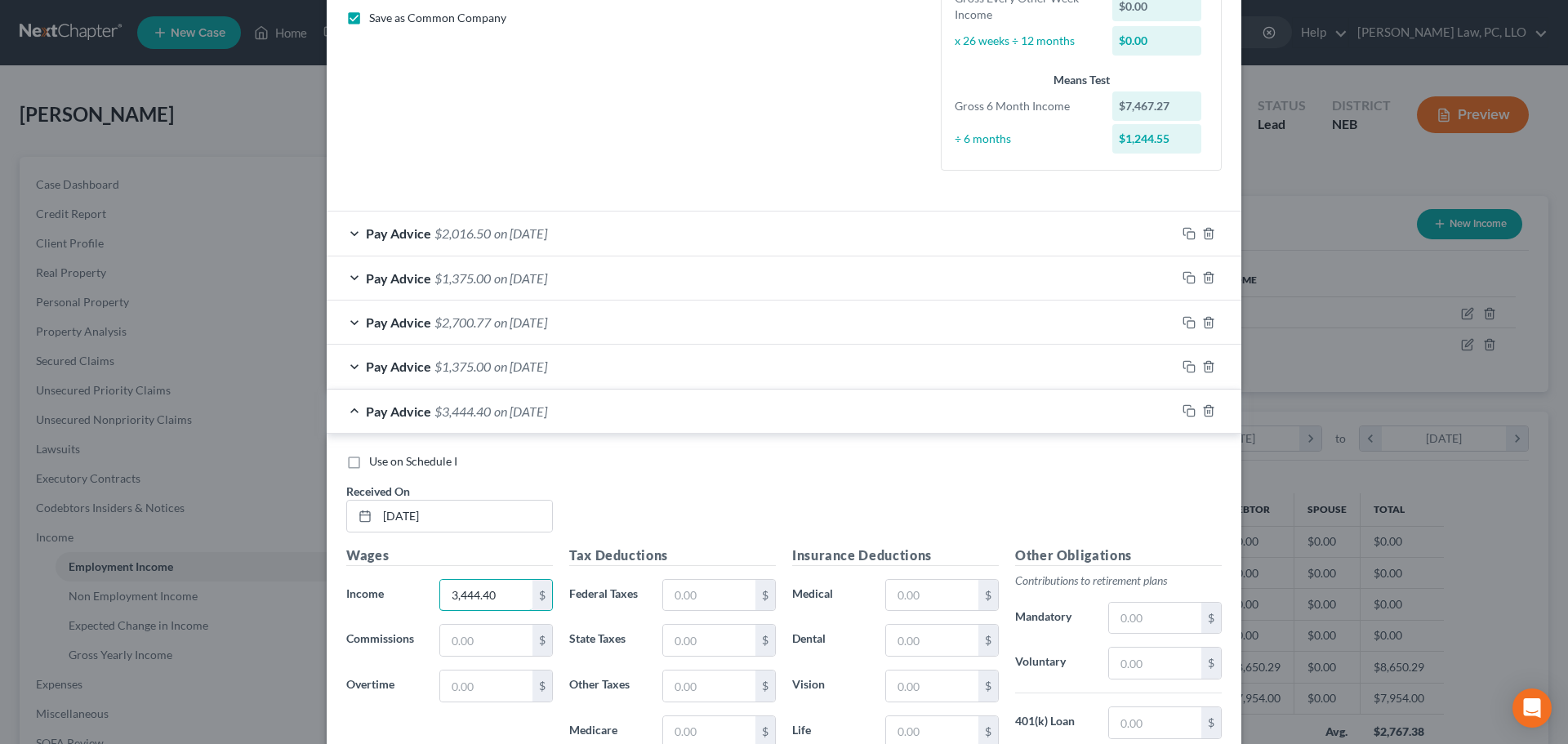
scroll to position [572, 0]
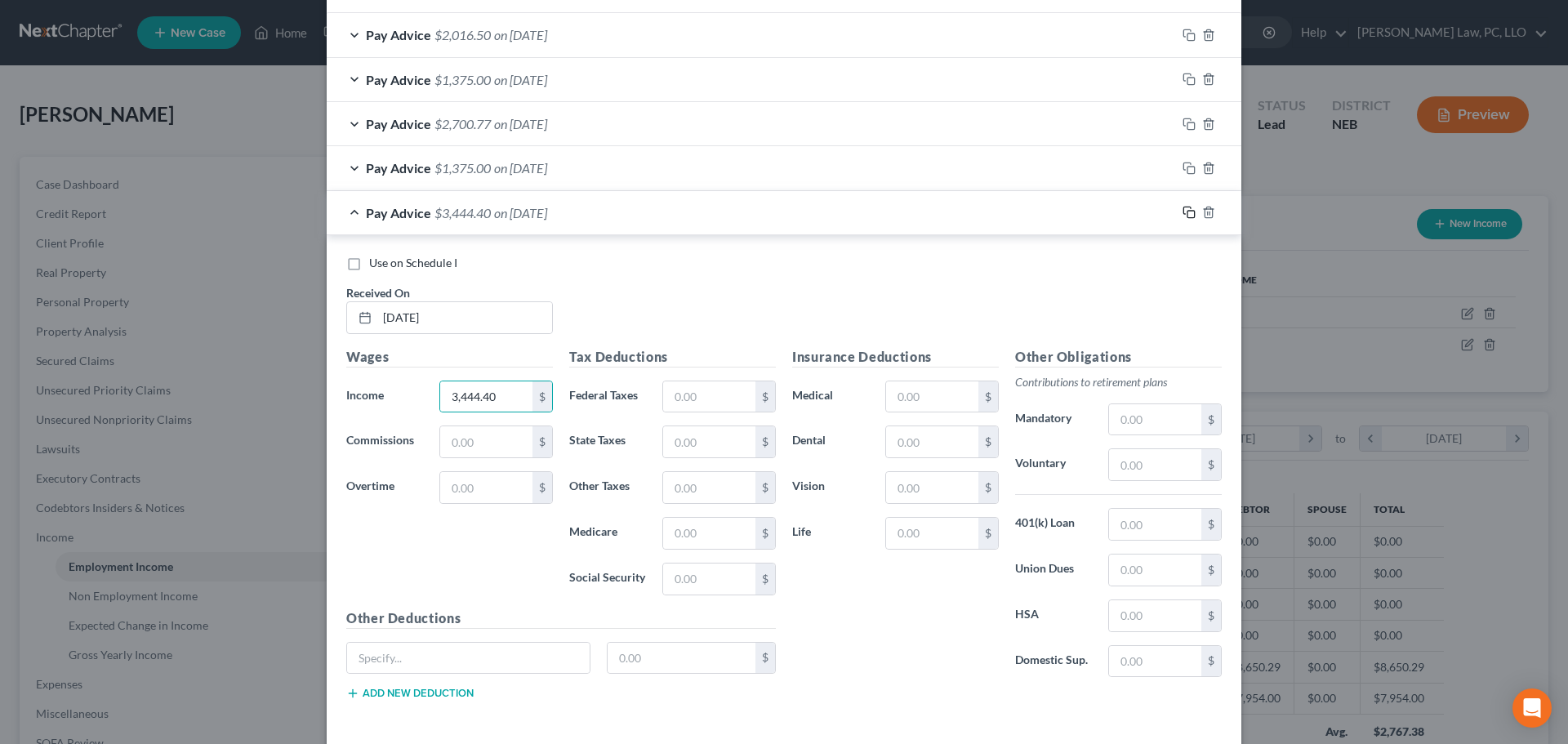
drag, startPoint x: 1182, startPoint y: 211, endPoint x: 389, endPoint y: 377, distance: 810.2
click at [1188, 211] on rect "button" at bounding box center [1191, 214] width 8 height 8
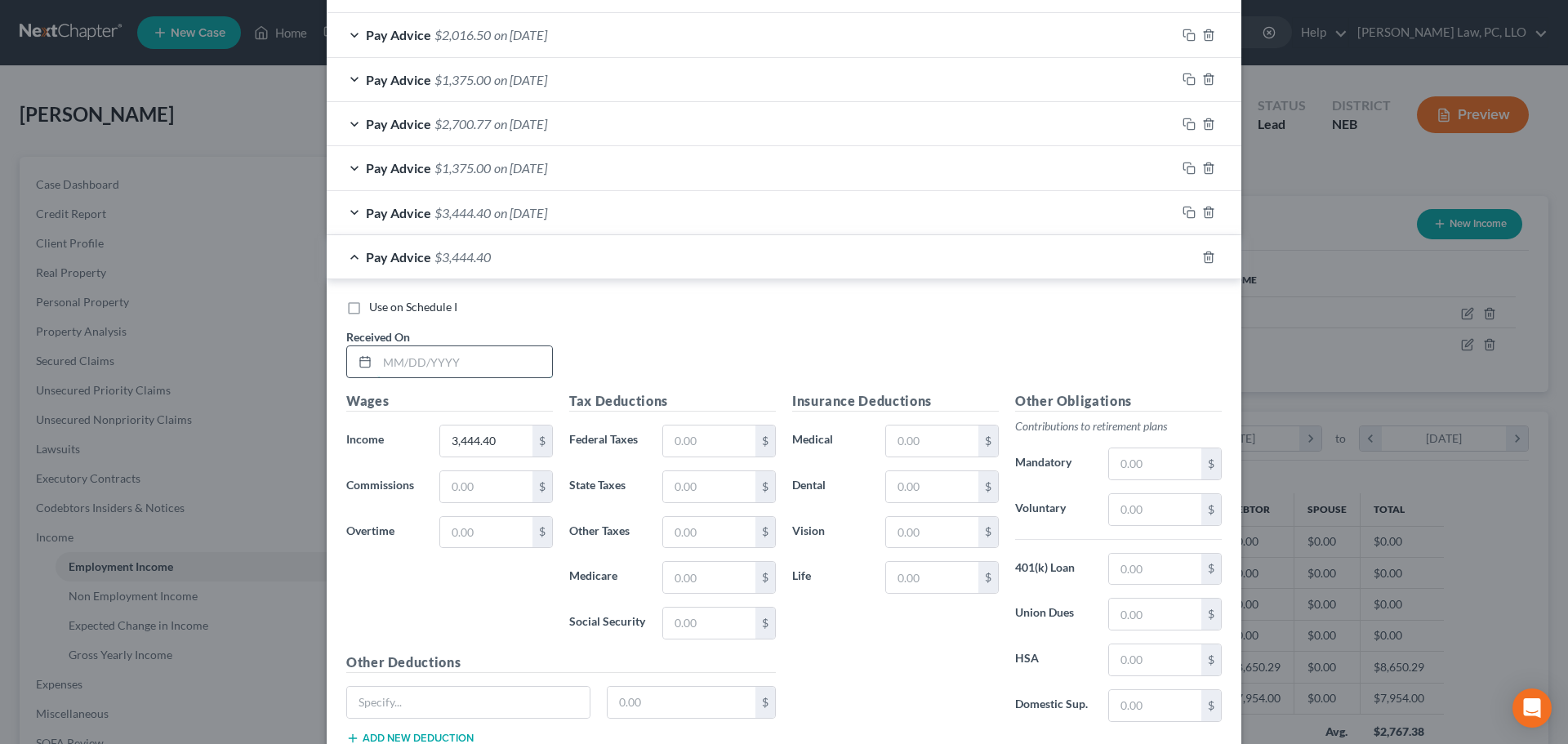
click at [405, 367] on input "text" at bounding box center [465, 361] width 175 height 31
click at [452, 369] on input "4/24/2025" at bounding box center [465, 361] width 175 height 31
click at [462, 372] on input "4/24/2025" at bounding box center [465, 361] width 175 height 31
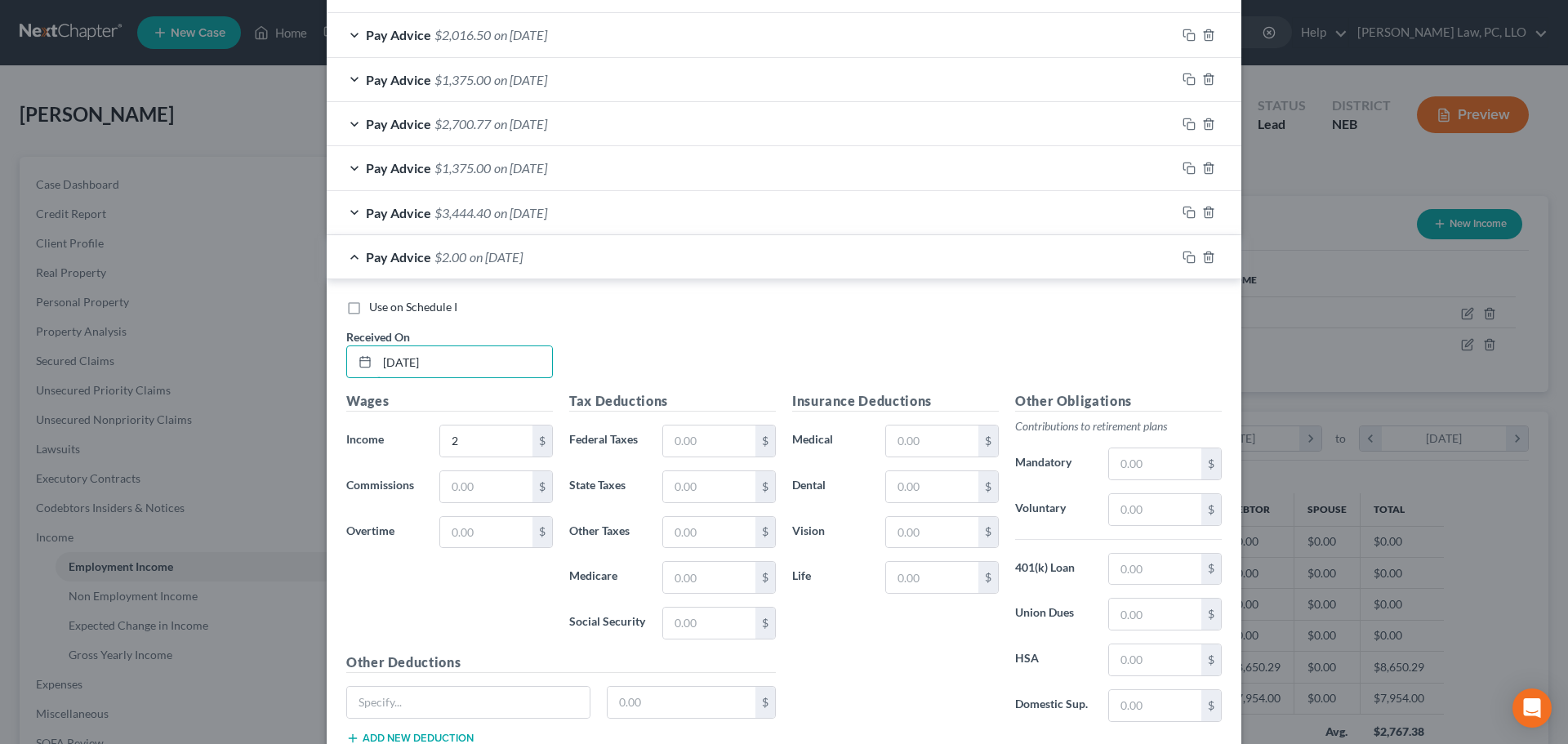
drag, startPoint x: 462, startPoint y: 372, endPoint x: 106, endPoint y: 444, distance: 363.2
click at [106, 444] on div "New Income Source × Employment Type * Select Full or Part Time Employment Self …" at bounding box center [784, 372] width 1568 height 744
click at [1188, 257] on rect "button" at bounding box center [1191, 260] width 8 height 8
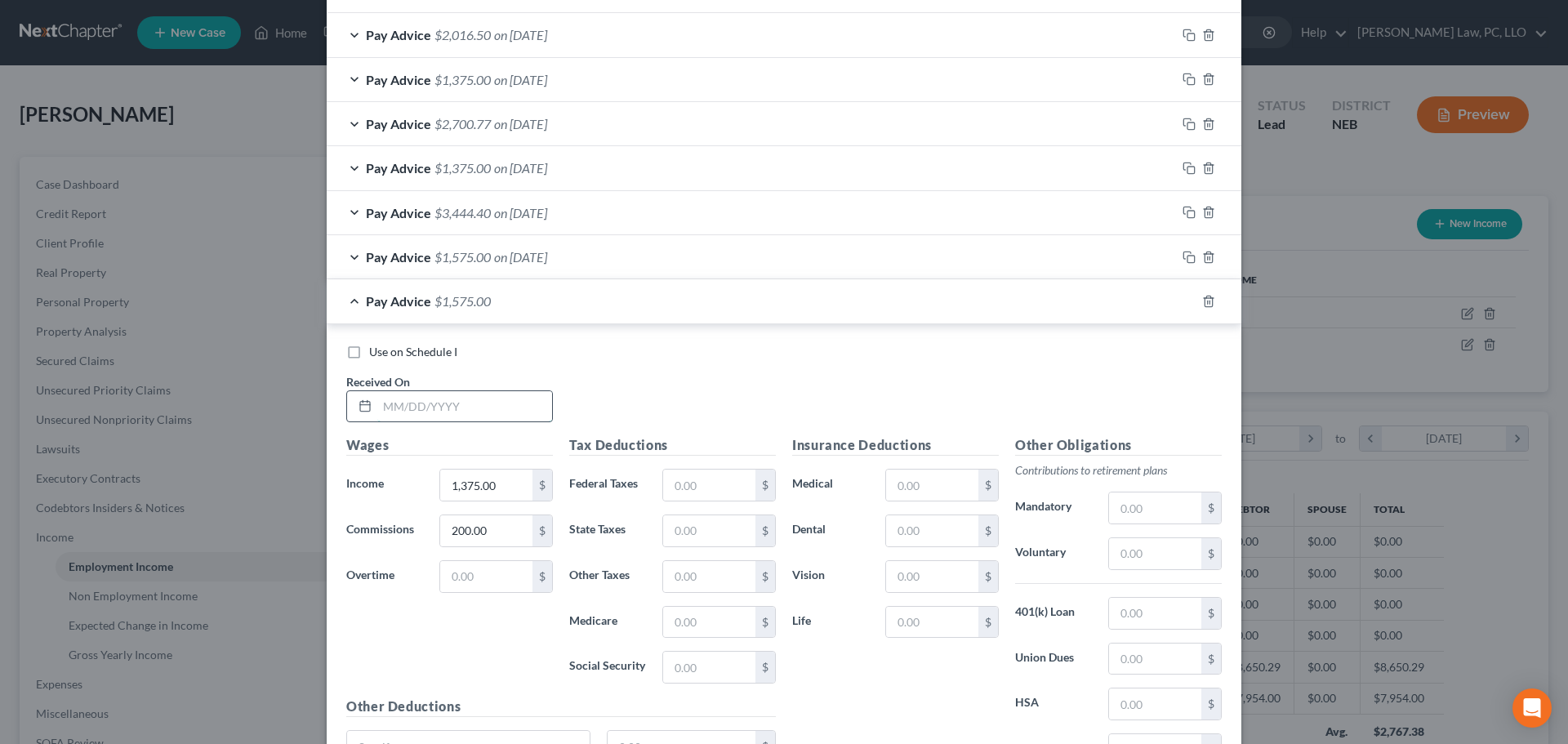
click at [454, 409] on input "text" at bounding box center [465, 407] width 175 height 31
click at [501, 542] on input "200.00" at bounding box center [486, 531] width 92 height 31
drag, startPoint x: 1185, startPoint y: 302, endPoint x: 494, endPoint y: 460, distance: 708.8
click at [1185, 301] on icon "button" at bounding box center [1189, 302] width 13 height 13
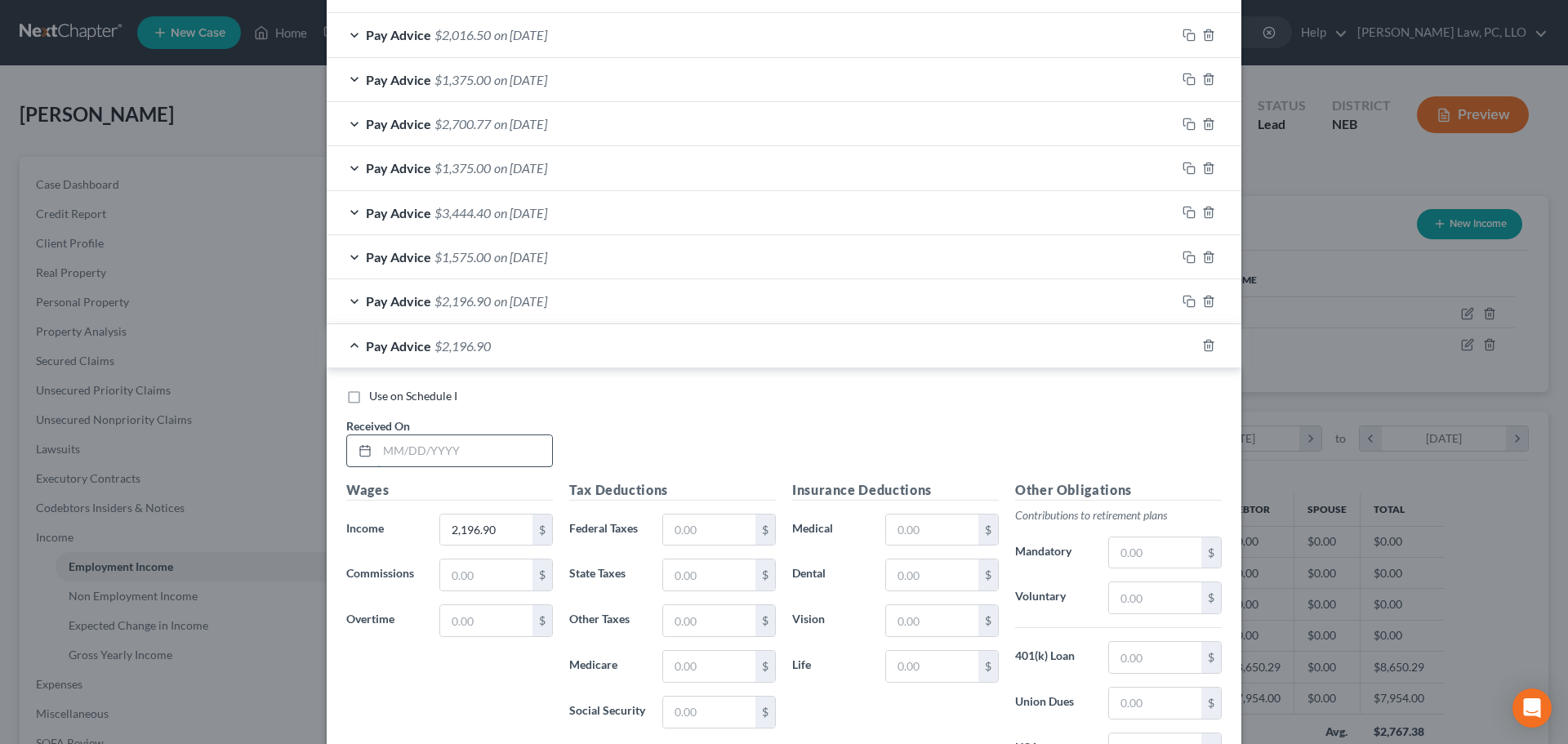
click at [429, 451] on input "text" at bounding box center [465, 451] width 175 height 31
drag, startPoint x: 1171, startPoint y: 340, endPoint x: 1180, endPoint y: 341, distance: 9.1
click at [1176, 340] on div at bounding box center [1209, 345] width 65 height 26
click at [1183, 342] on icon "button" at bounding box center [1189, 346] width 13 height 13
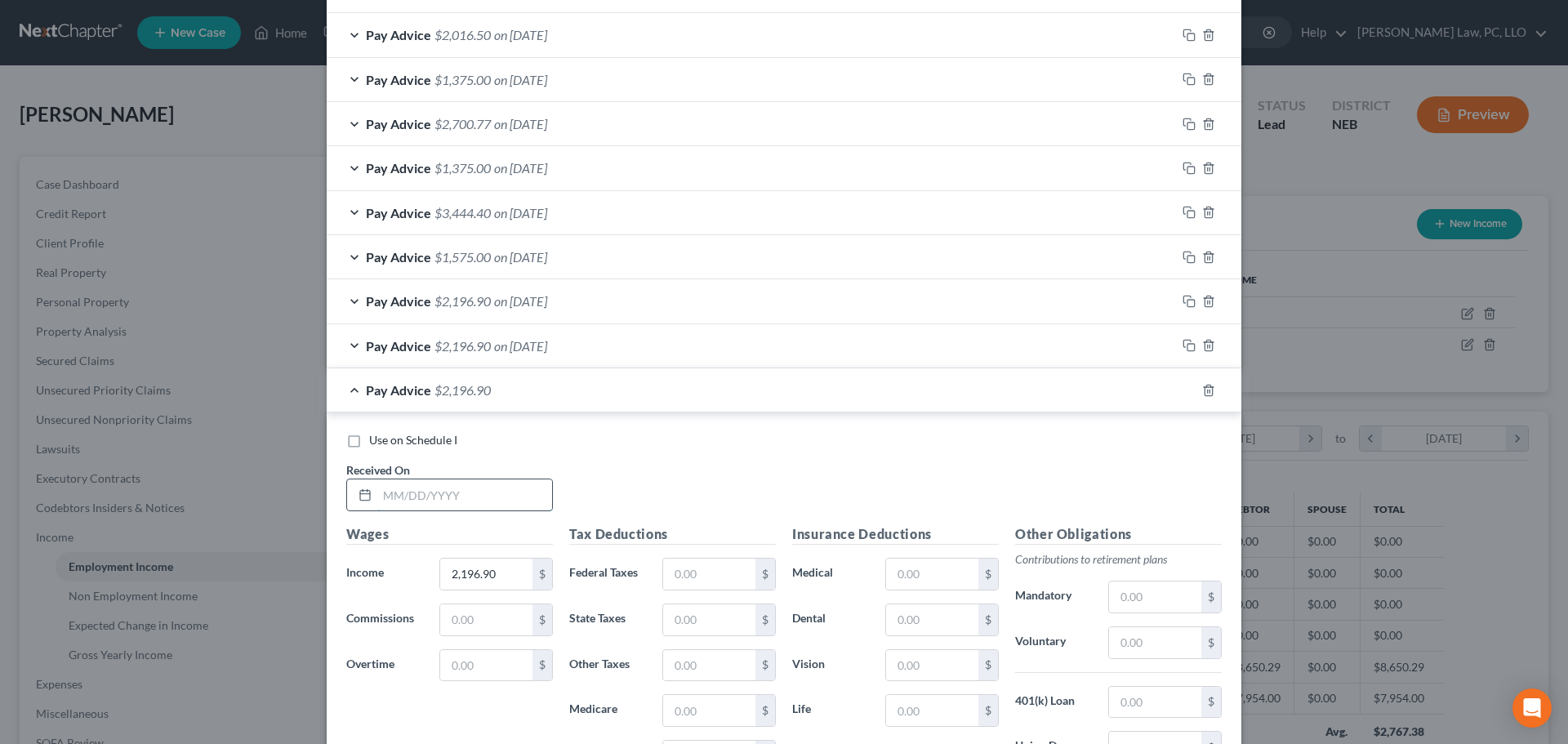
click at [473, 490] on input "text" at bounding box center [465, 495] width 175 height 31
click at [353, 389] on div "Pay Advice $440.00 on 06/13/2025" at bounding box center [751, 389] width 849 height 43
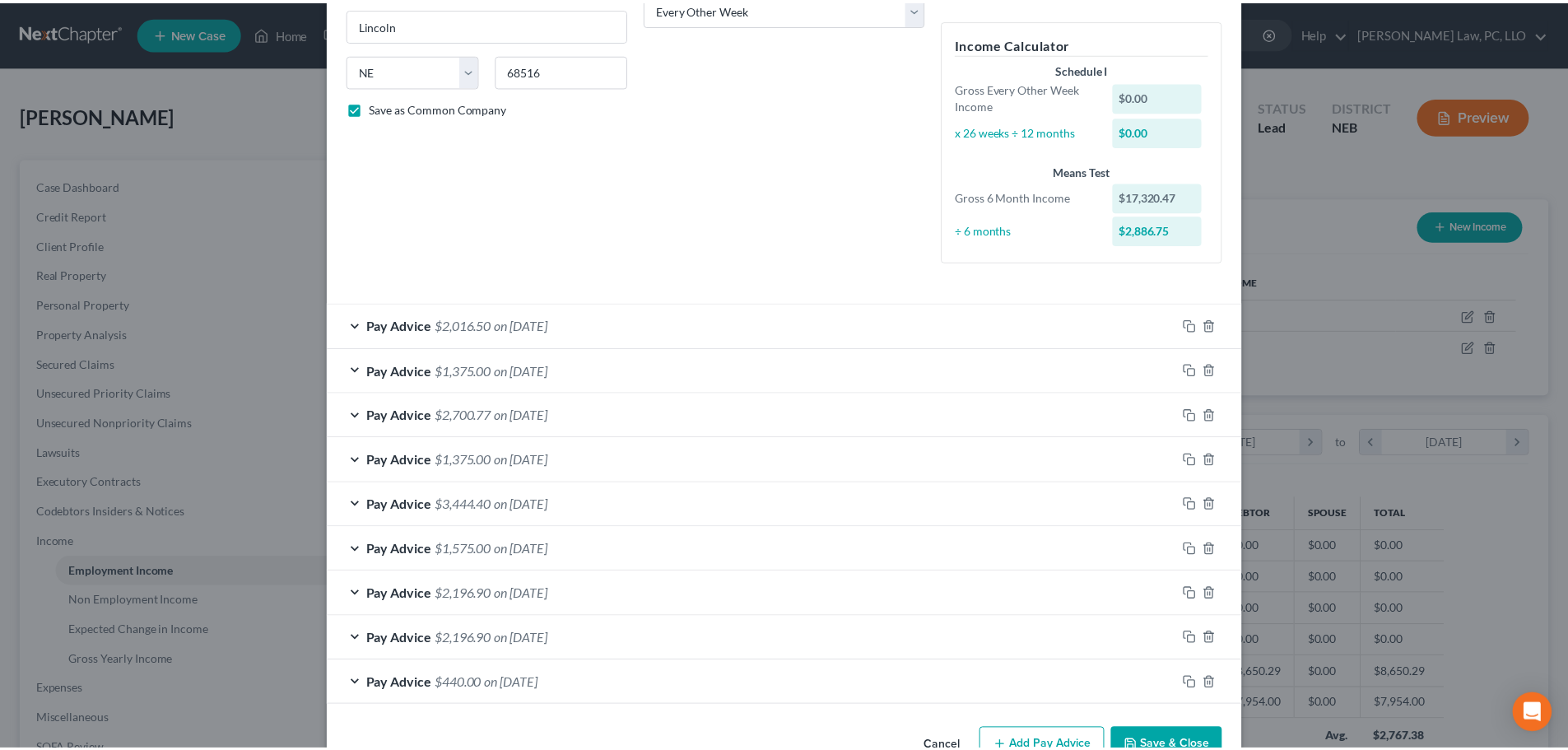
scroll to position [332, 0]
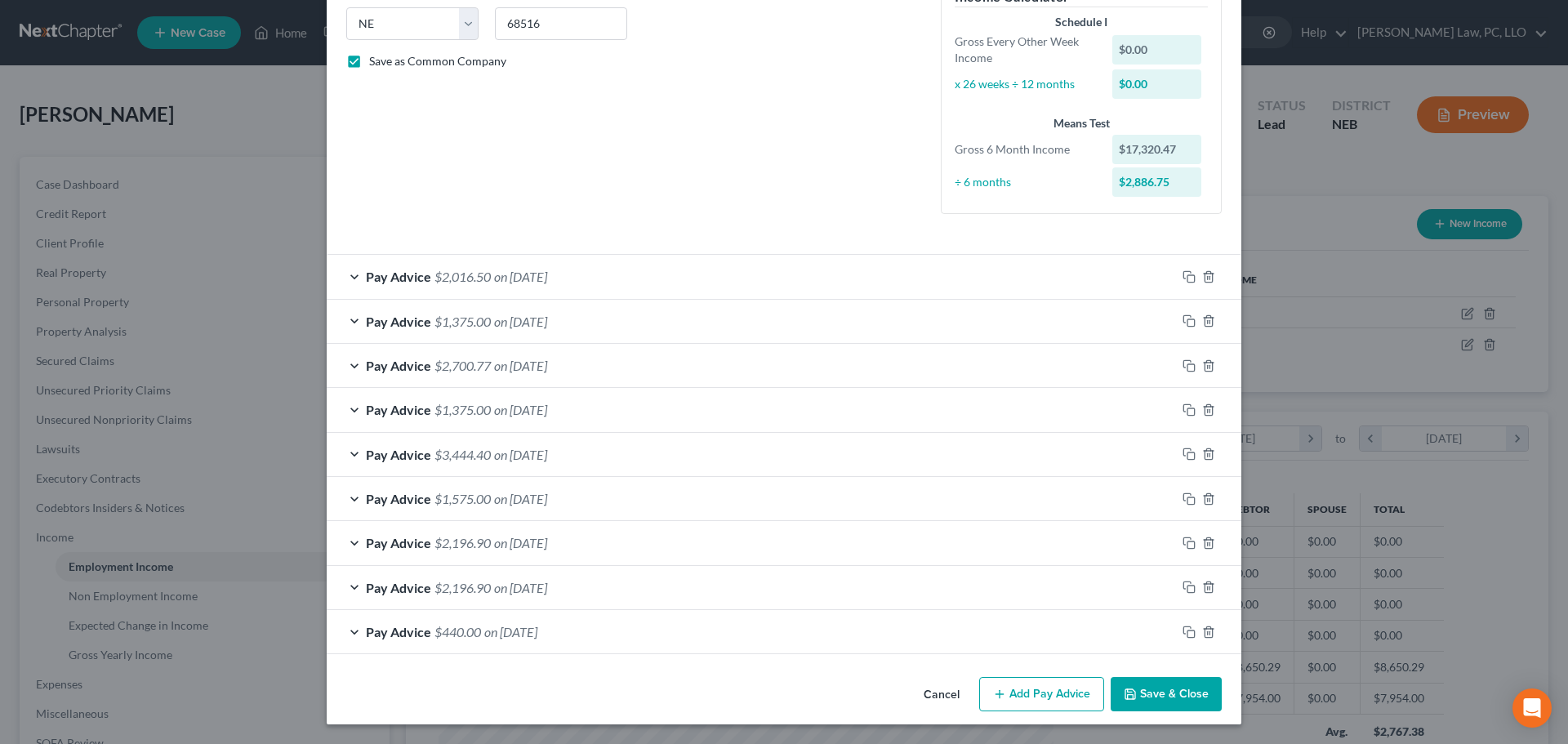
click at [1124, 704] on button "Save & Close" at bounding box center [1166, 695] width 111 height 35
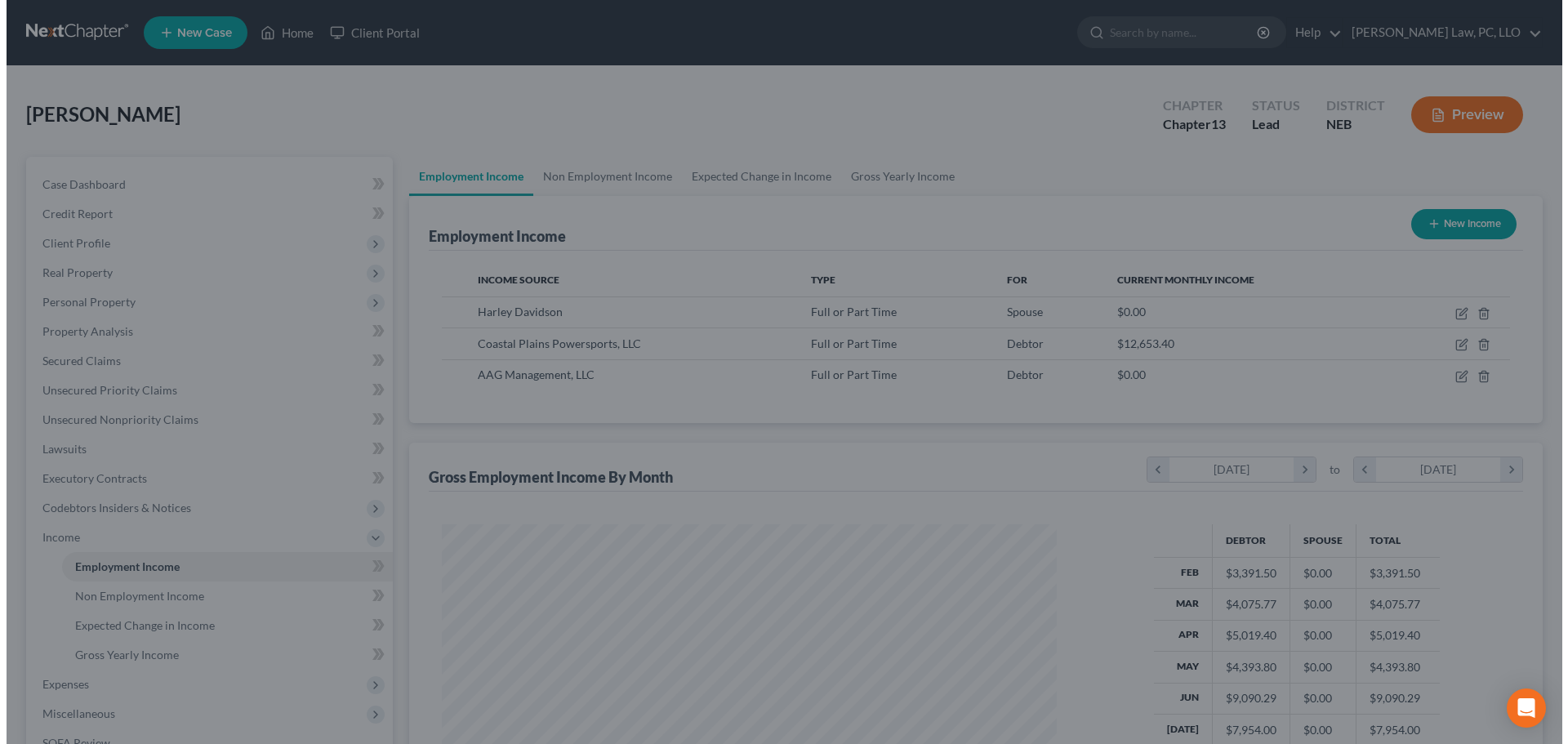
scroll to position [816616, 815891]
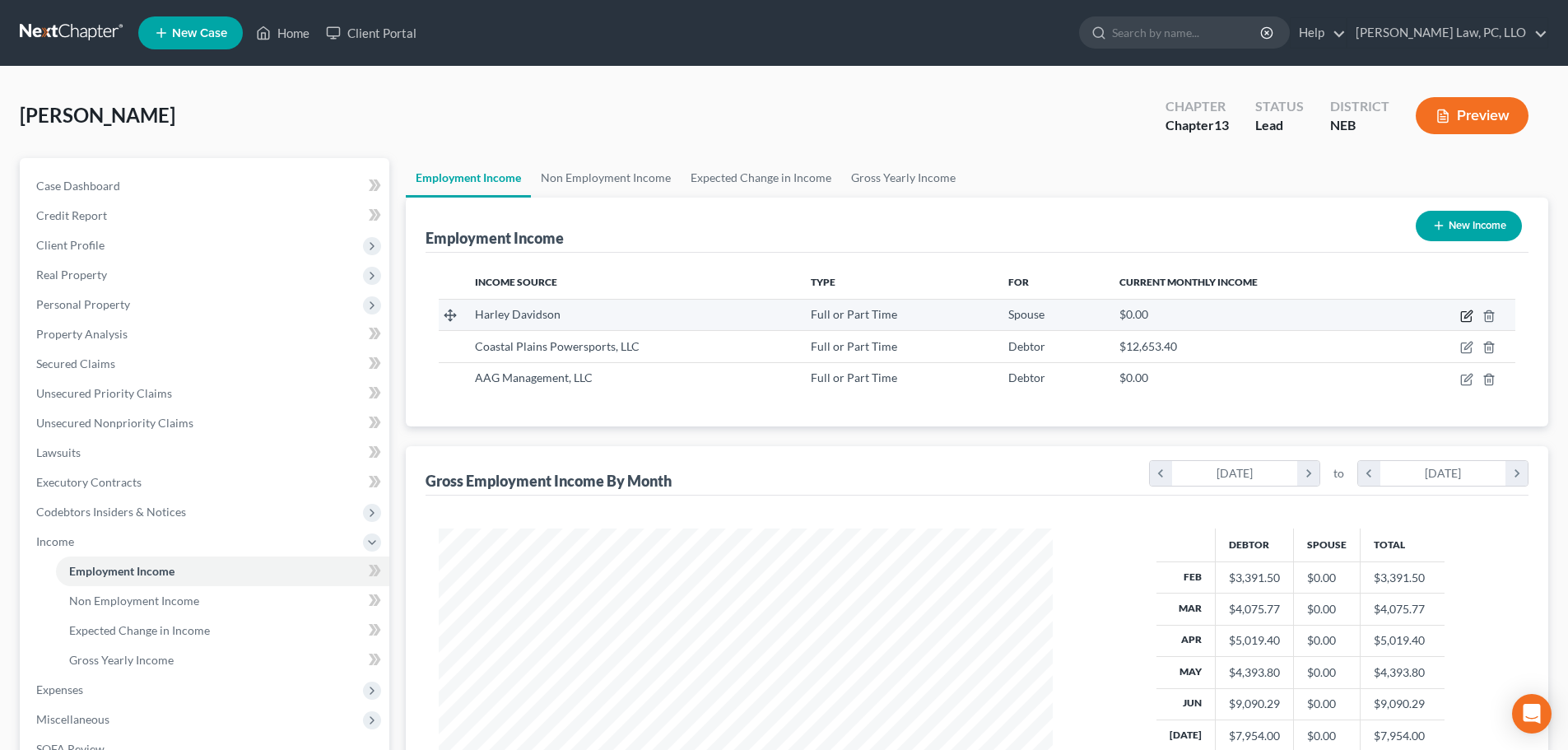
click at [1470, 318] on icon "button" at bounding box center [1467, 317] width 14 height 14
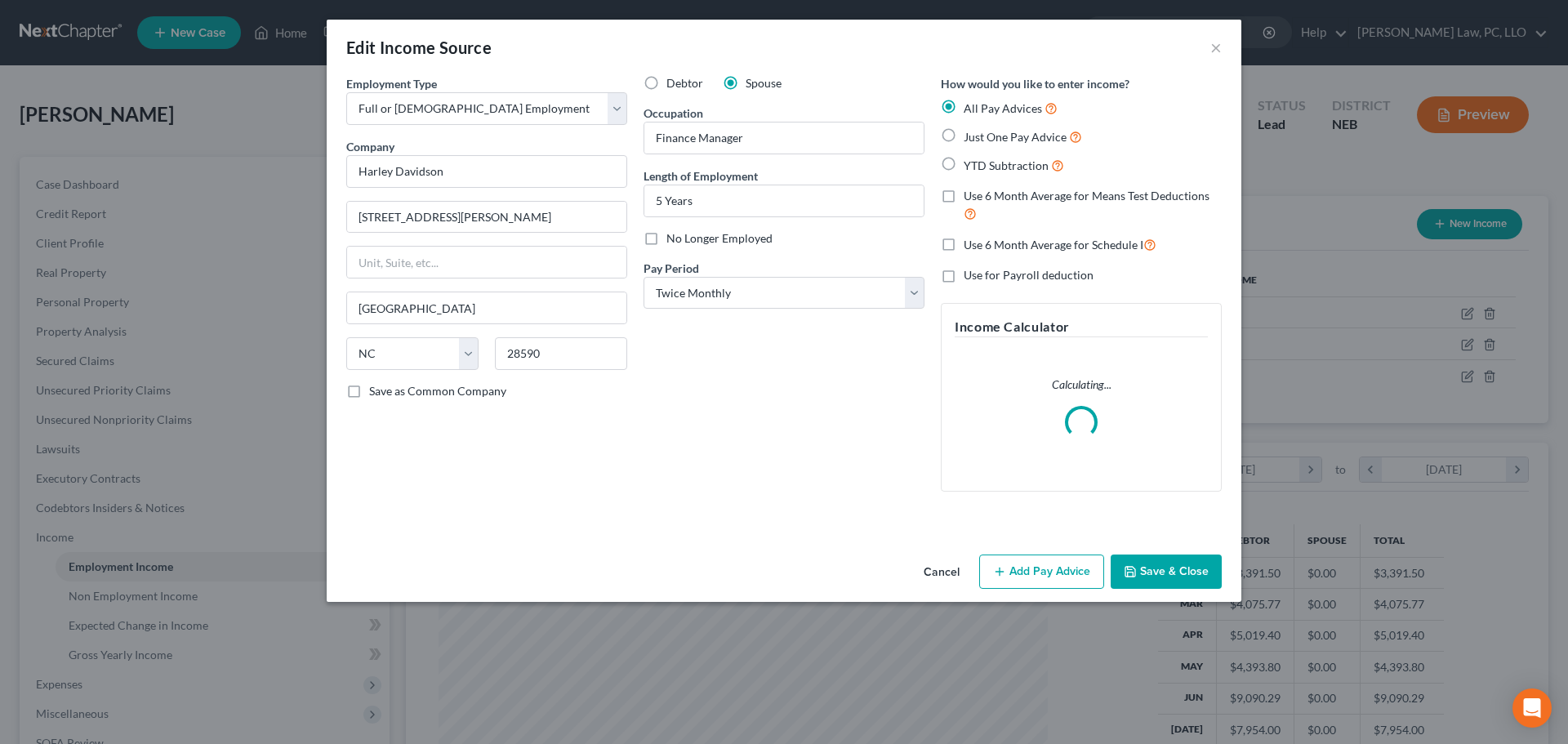
scroll to position [308, 648]
click at [992, 199] on span "Use 6 Month Average for Means Test Deductions" at bounding box center [1087, 195] width 246 height 13
click at [981, 199] on input "Use 6 Month Average for Means Test Deductions" at bounding box center [975, 192] width 11 height 11
click at [1042, 243] on span "Use 6 Month Average for Schedule I" at bounding box center [1053, 244] width 180 height 13
click at [981, 243] on input "Use 6 Month Average for Schedule I" at bounding box center [975, 240] width 11 height 11
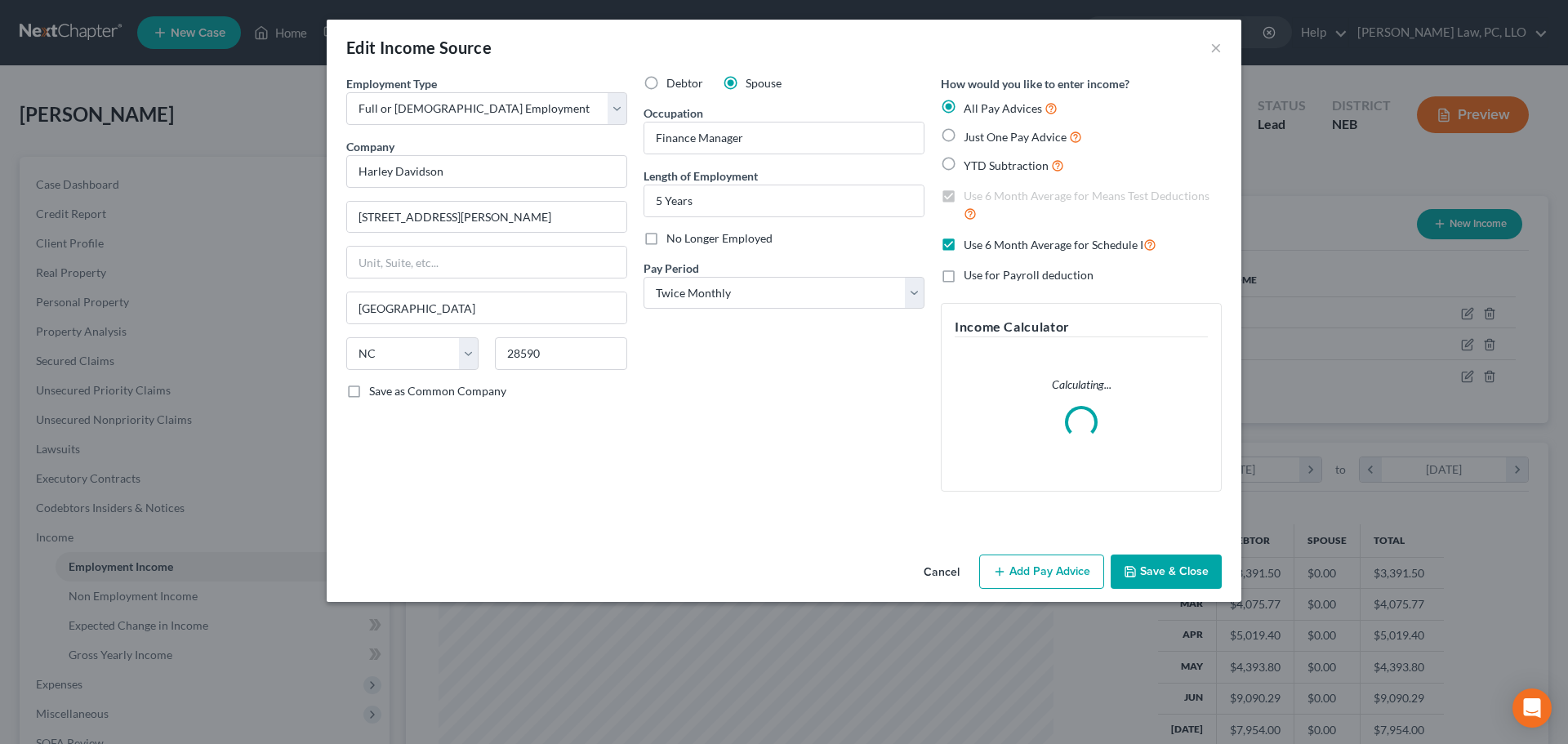
click at [1051, 572] on button "Add Pay Advice" at bounding box center [1041, 572] width 125 height 35
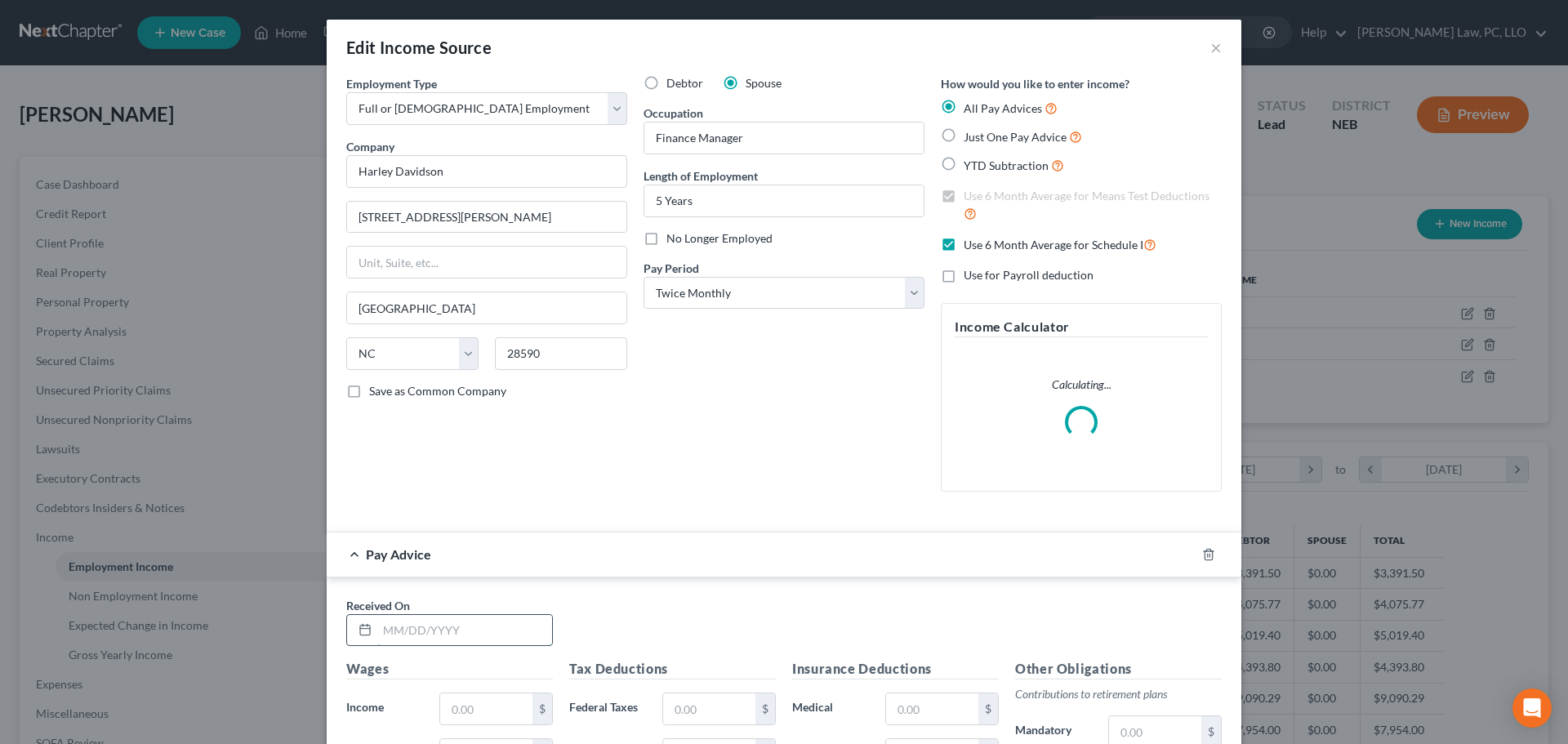
click at [396, 626] on input "text" at bounding box center [465, 631] width 175 height 31
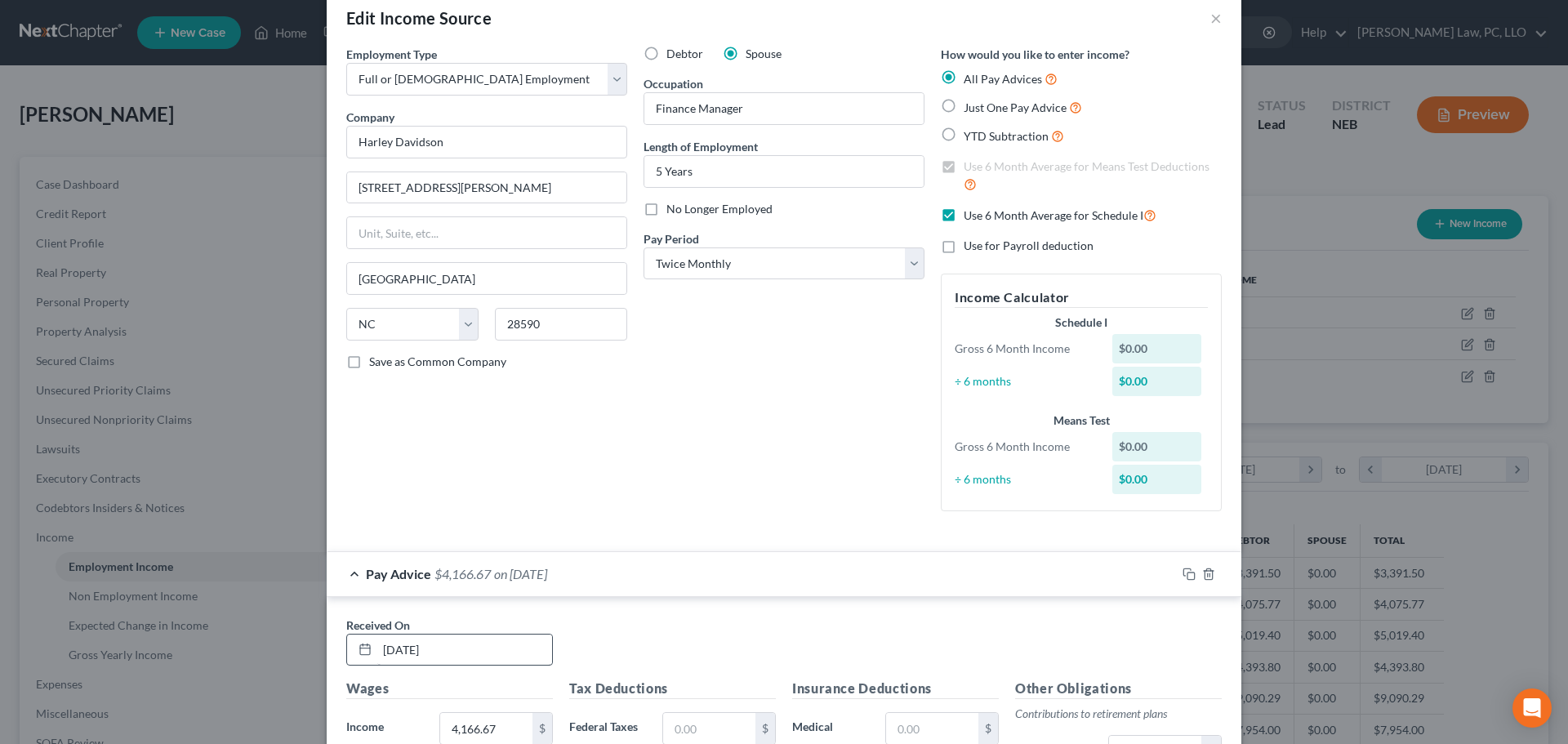
scroll to position [433, 0]
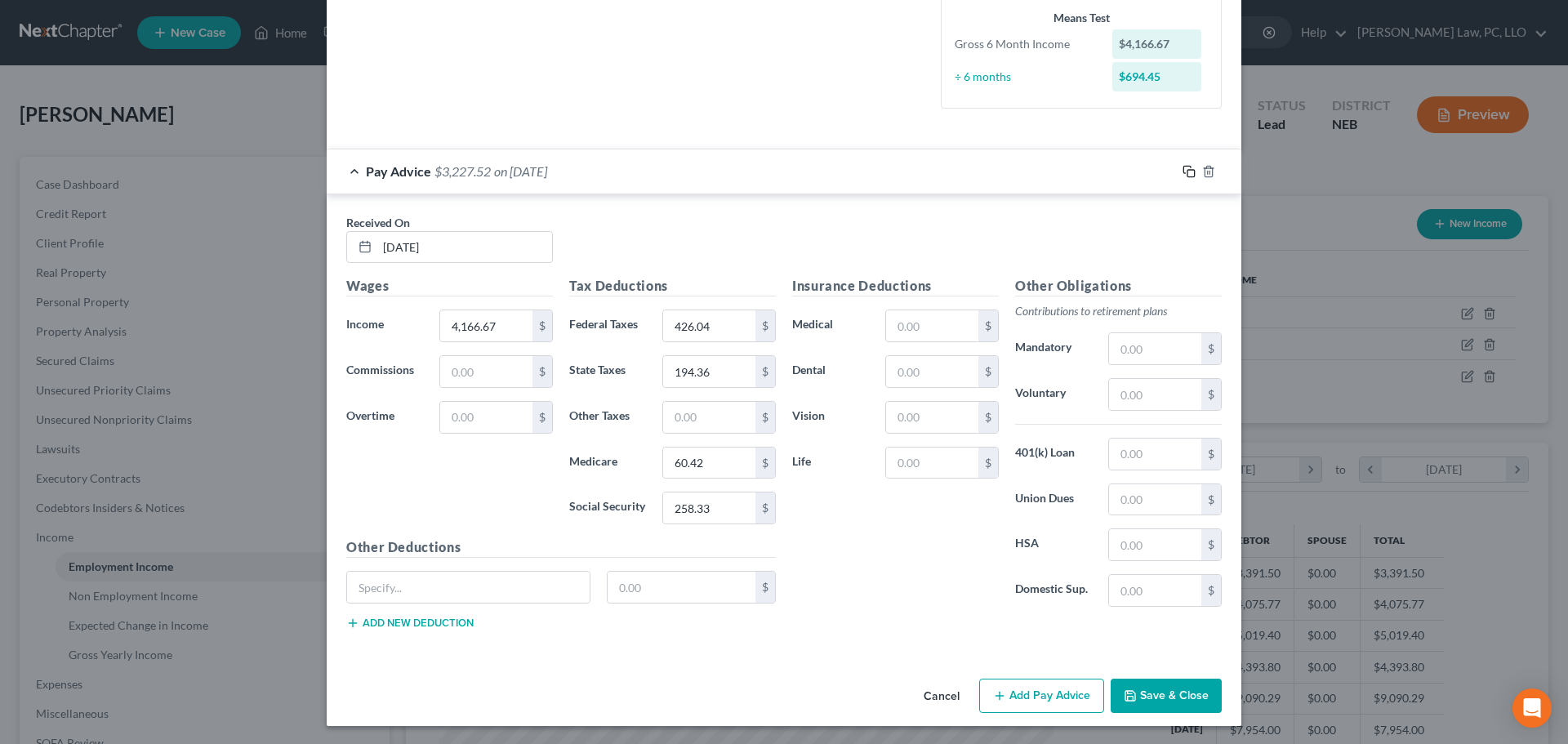
click at [1186, 176] on icon "button" at bounding box center [1189, 172] width 13 height 13
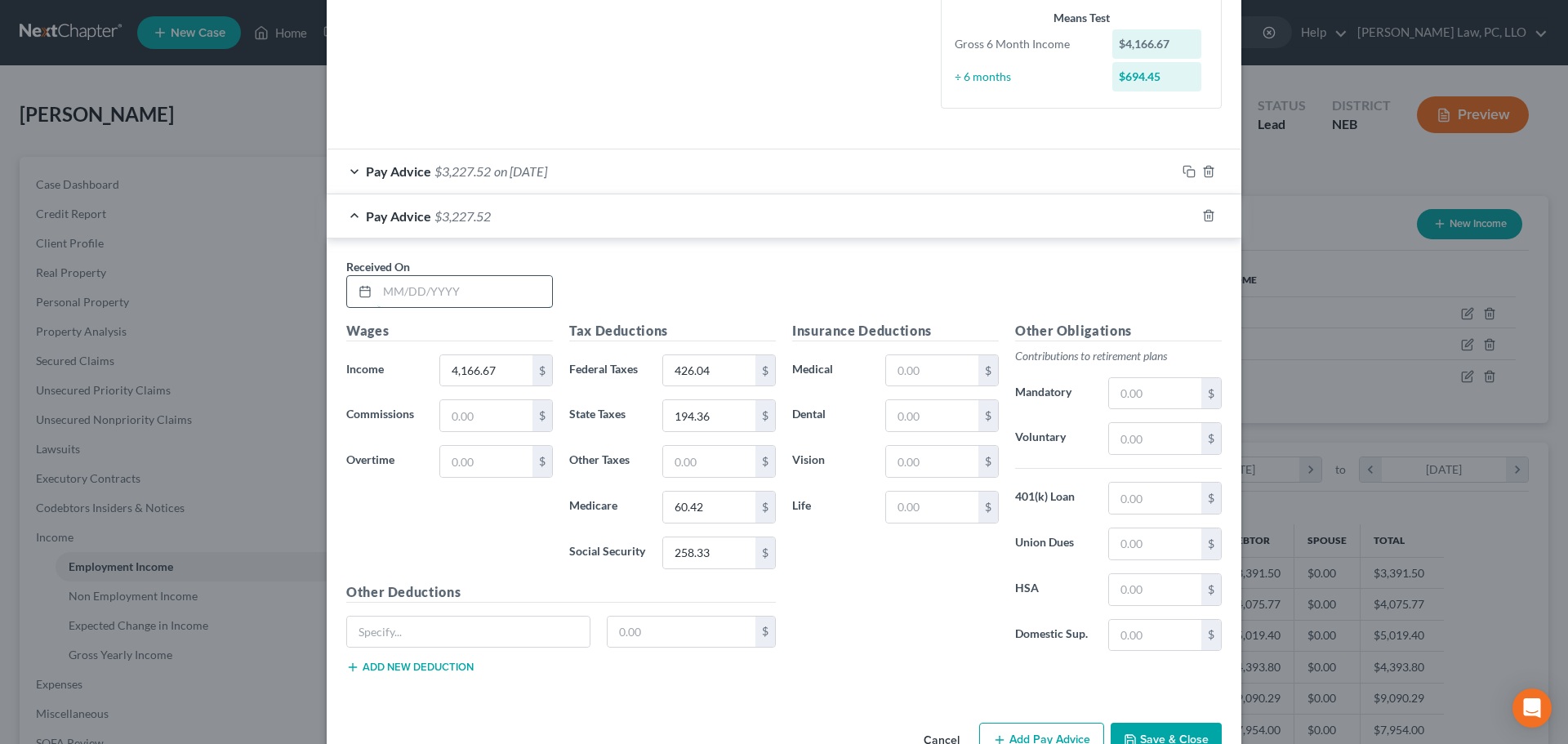
click at [456, 289] on input "text" at bounding box center [465, 291] width 175 height 31
click at [1183, 215] on icon "button" at bounding box center [1187, 214] width 8 height 8
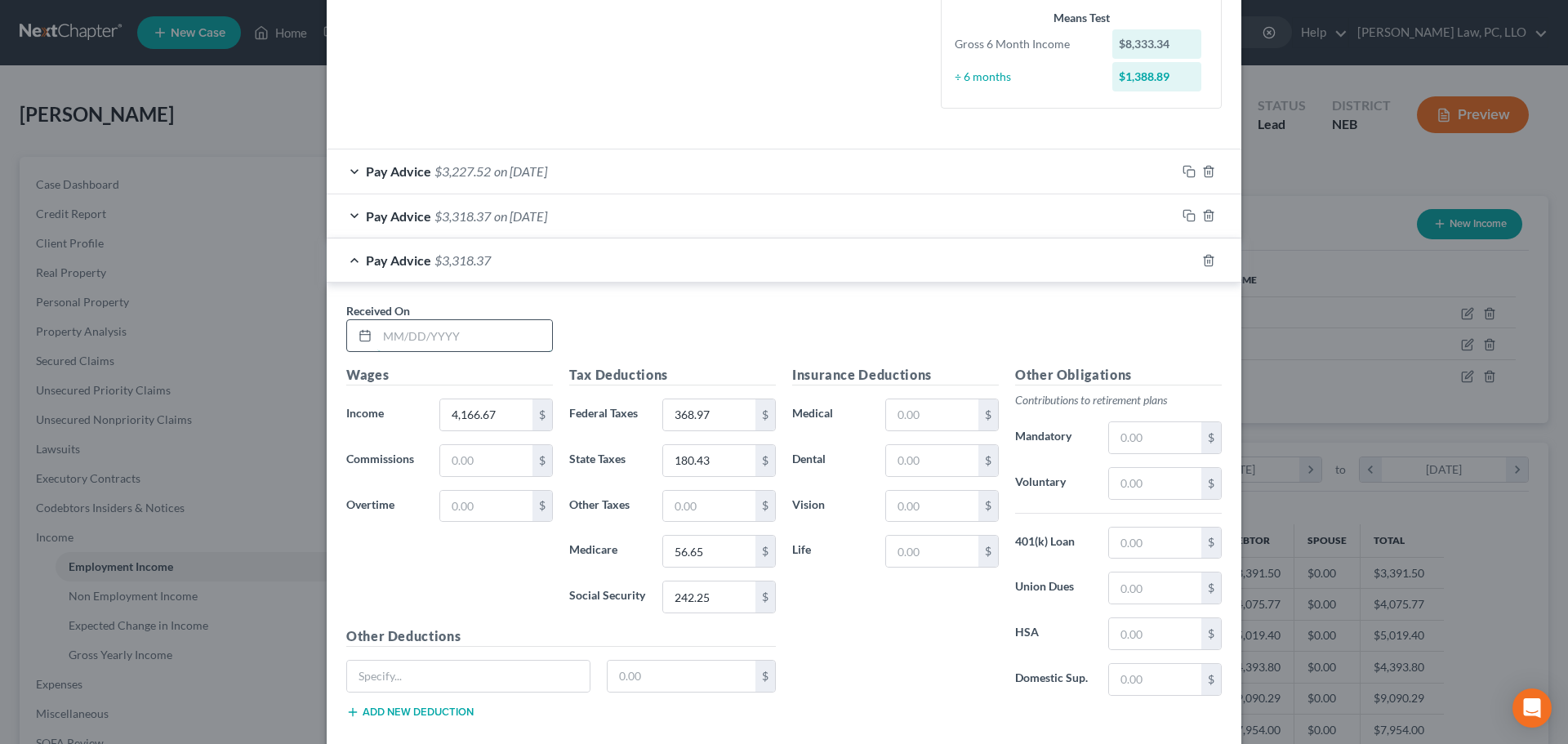
click at [426, 341] on input "text" at bounding box center [465, 335] width 175 height 31
click at [1188, 260] on rect "button" at bounding box center [1191, 262] width 8 height 8
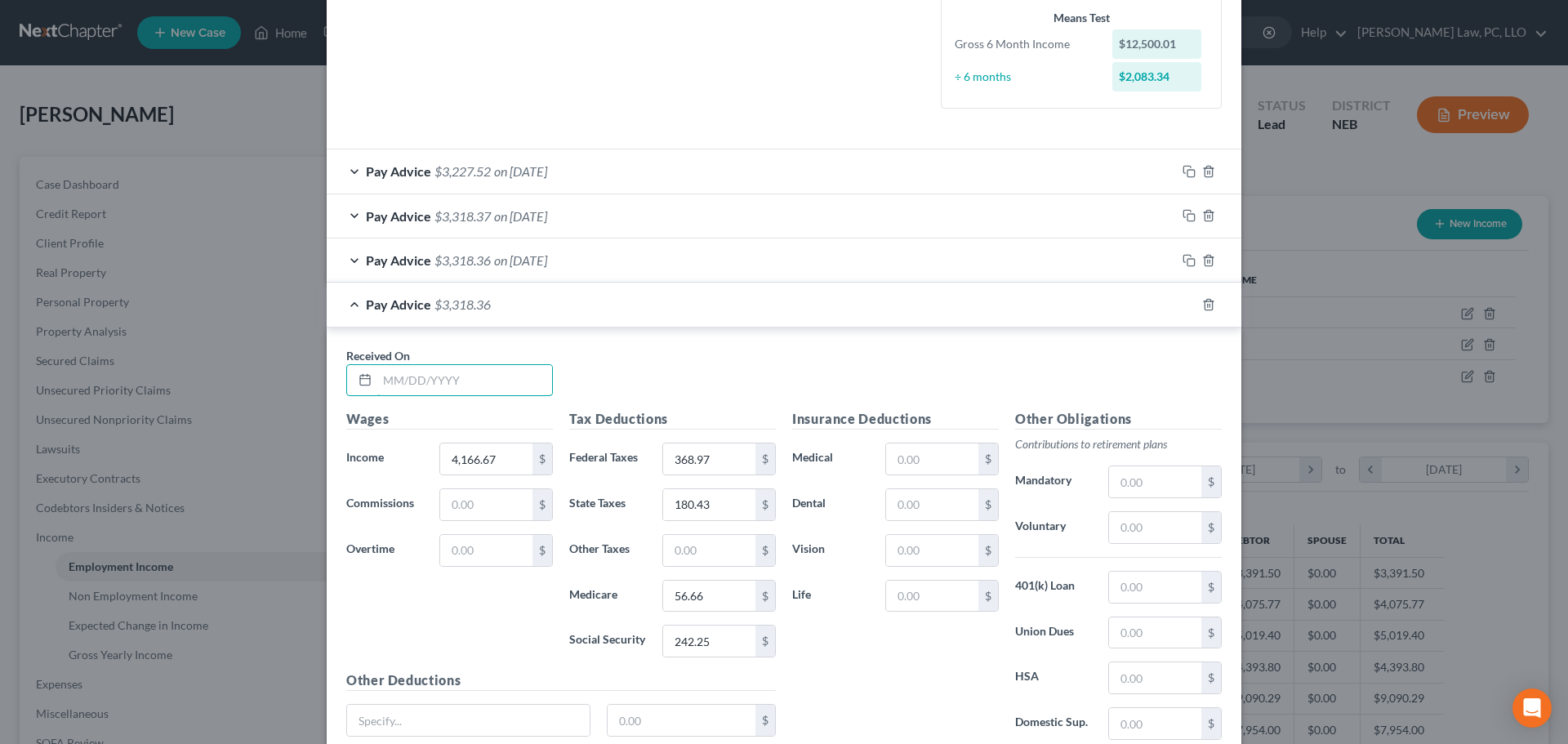
drag, startPoint x: 481, startPoint y: 376, endPoint x: 613, endPoint y: 392, distance: 133.0
click at [481, 376] on input "text" at bounding box center [465, 381] width 175 height 31
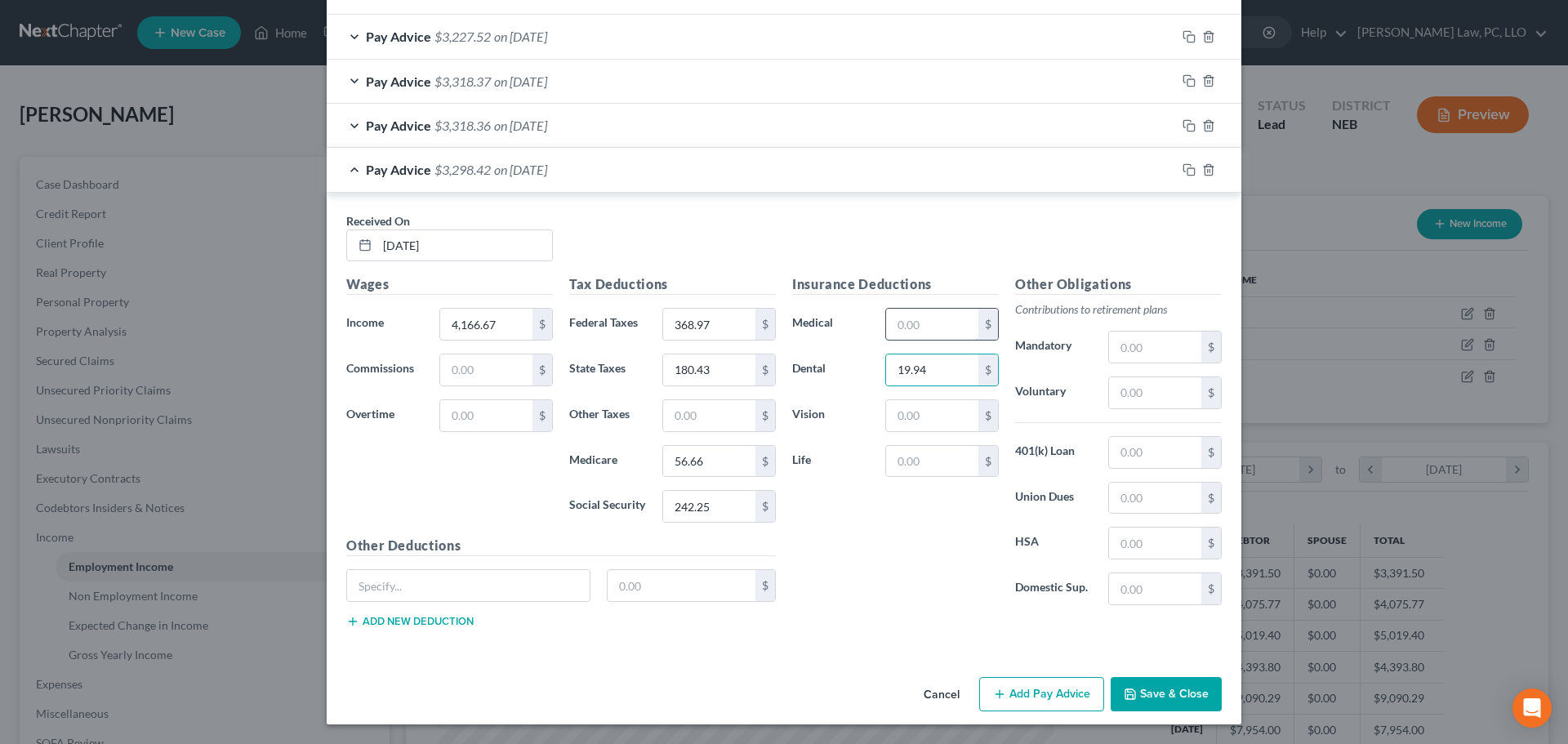
click at [923, 325] on input "text" at bounding box center [932, 324] width 92 height 31
click at [917, 416] on input "text" at bounding box center [932, 415] width 92 height 31
click at [609, 125] on div "Pay Advice $3,318.36 on 03/05/2025" at bounding box center [751, 125] width 849 height 43
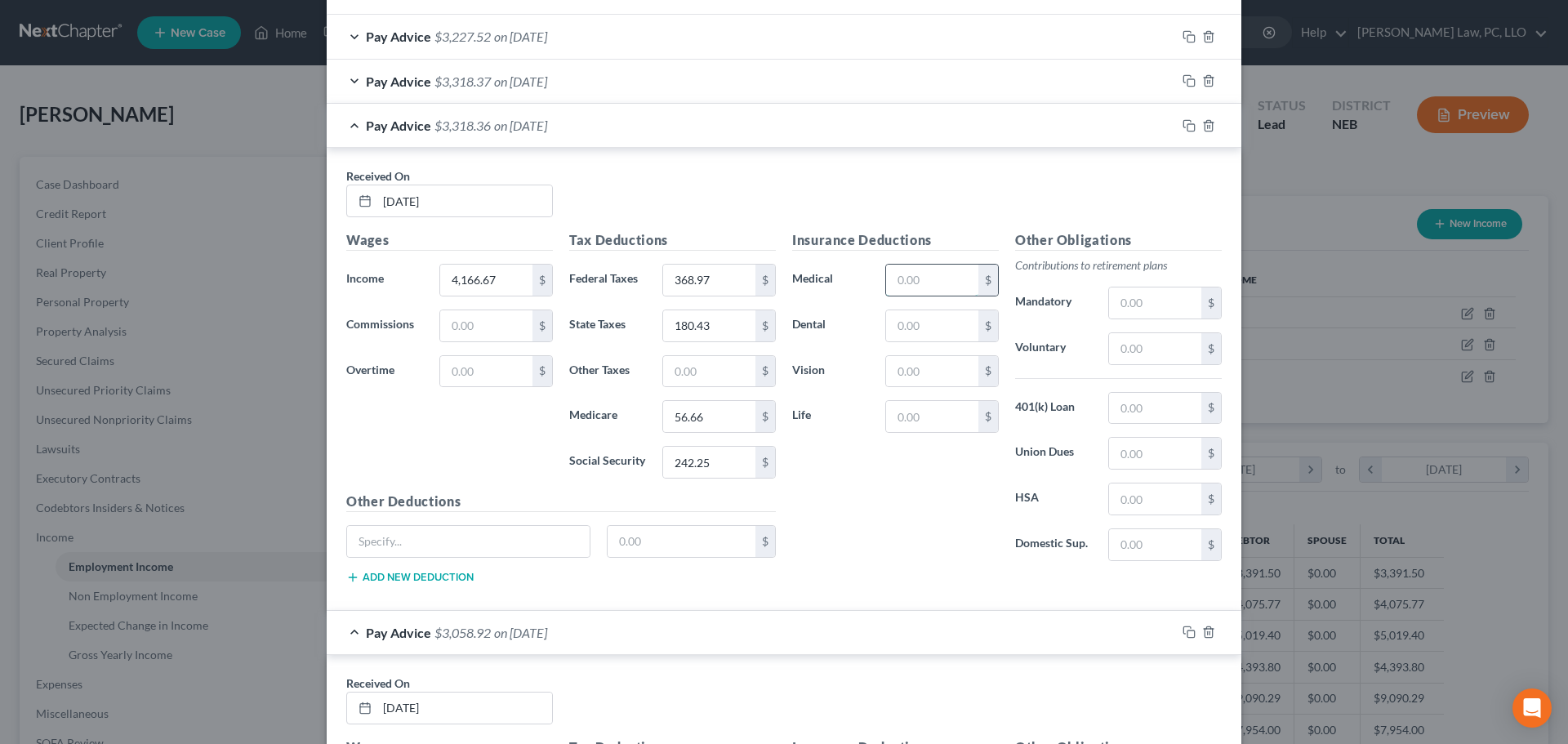
click at [917, 289] on input "text" at bounding box center [932, 280] width 92 height 31
click at [348, 127] on div "Pay Advice $3,058.92 on 03/05/2025" at bounding box center [751, 125] width 849 height 43
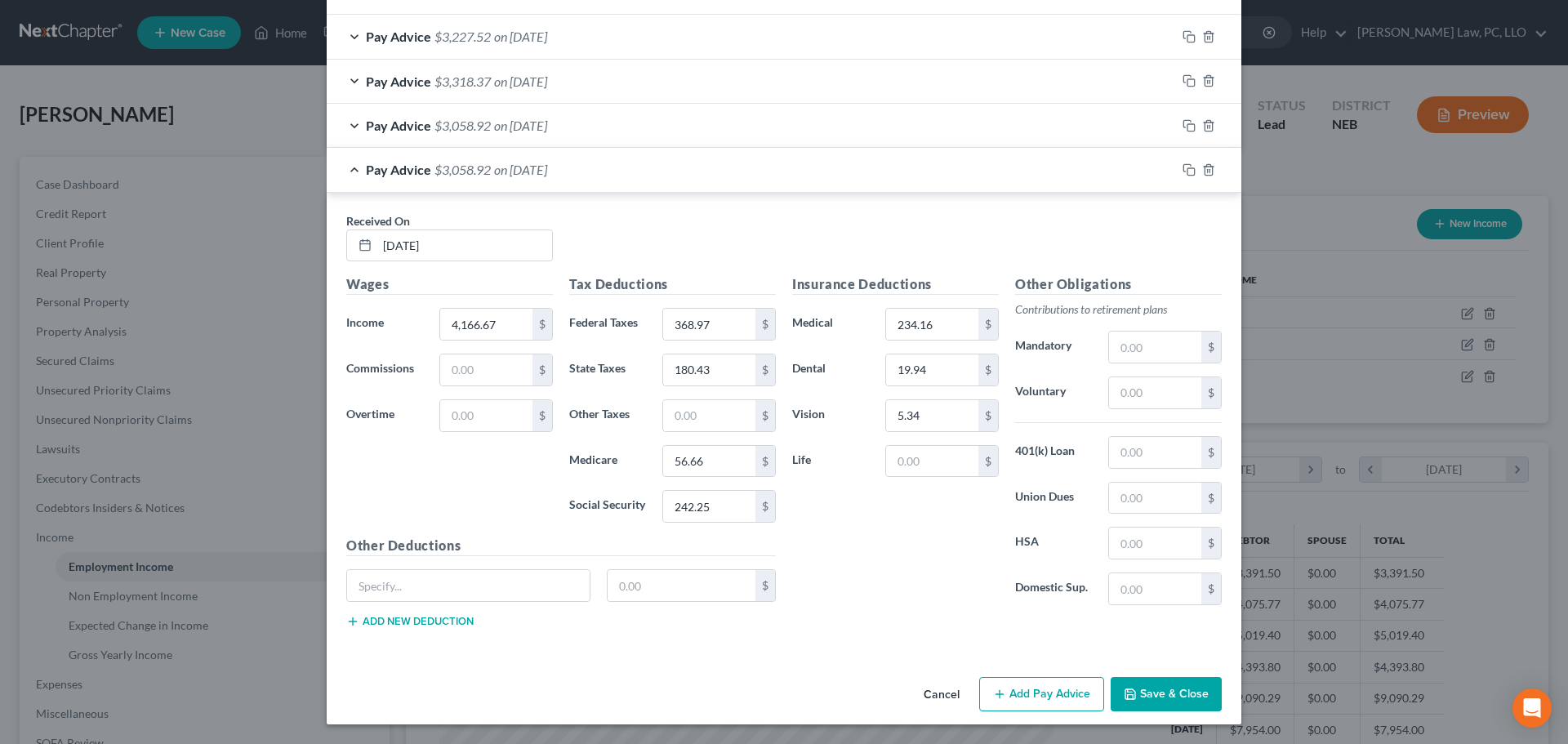
click at [517, 85] on span "on 02/20/2025" at bounding box center [520, 81] width 53 height 15
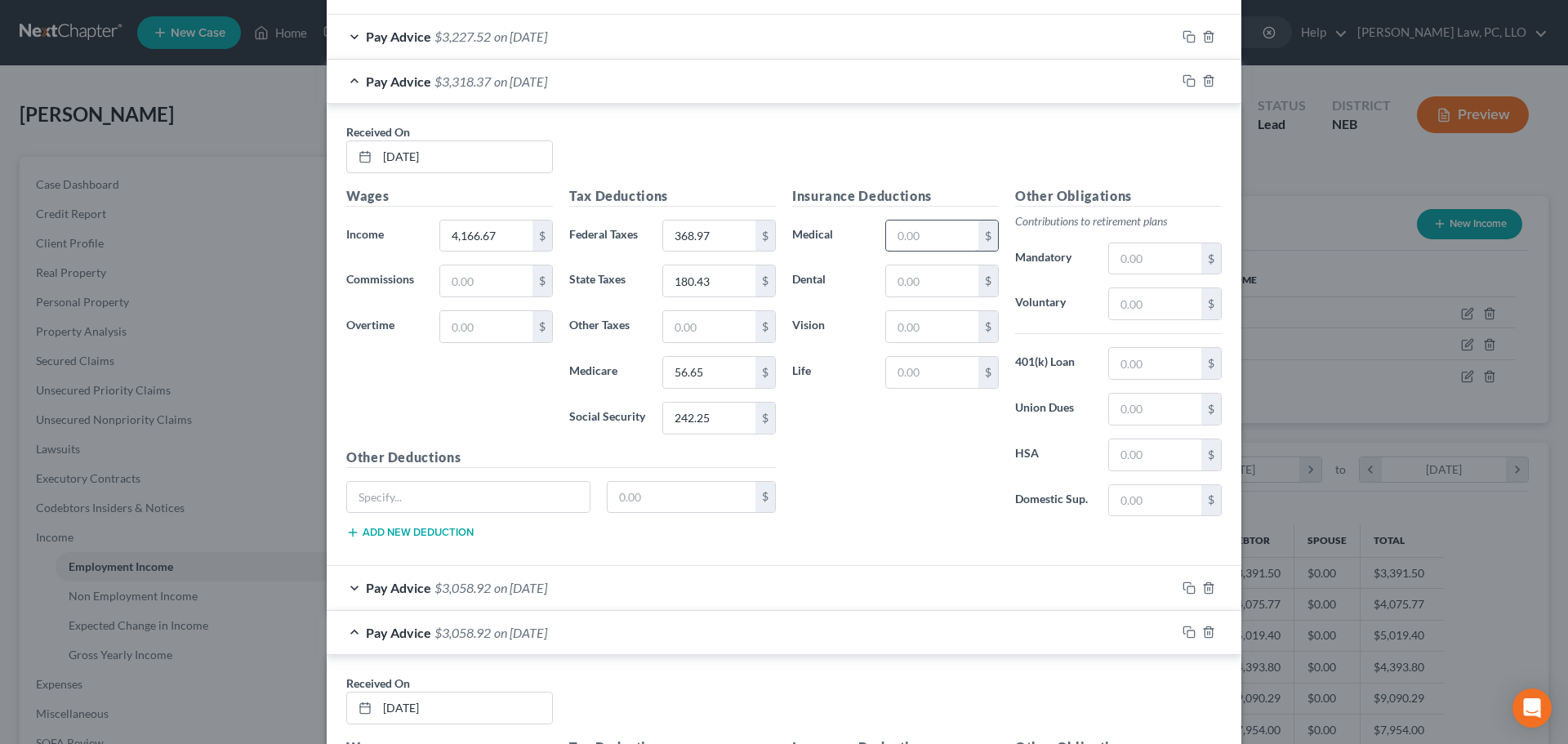
click at [910, 242] on input "text" at bounding box center [932, 236] width 92 height 31
click at [894, 270] on input "text" at bounding box center [932, 281] width 92 height 31
click at [906, 333] on input "text" at bounding box center [932, 327] width 92 height 31
click at [346, 81] on div "Pay Advice $3,058.93 on 02/20/2025" at bounding box center [751, 81] width 849 height 43
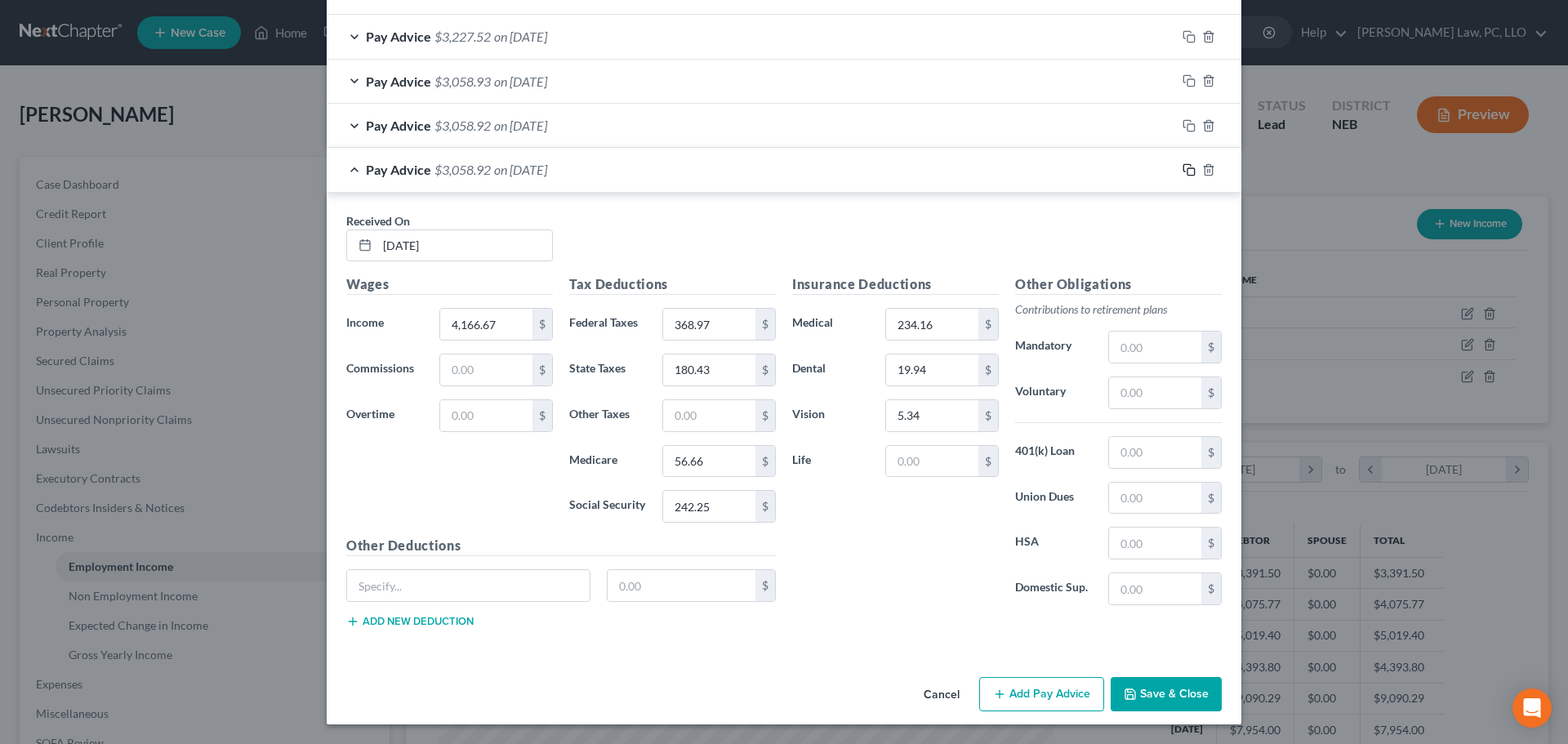
click at [1183, 170] on icon "button" at bounding box center [1189, 170] width 13 height 13
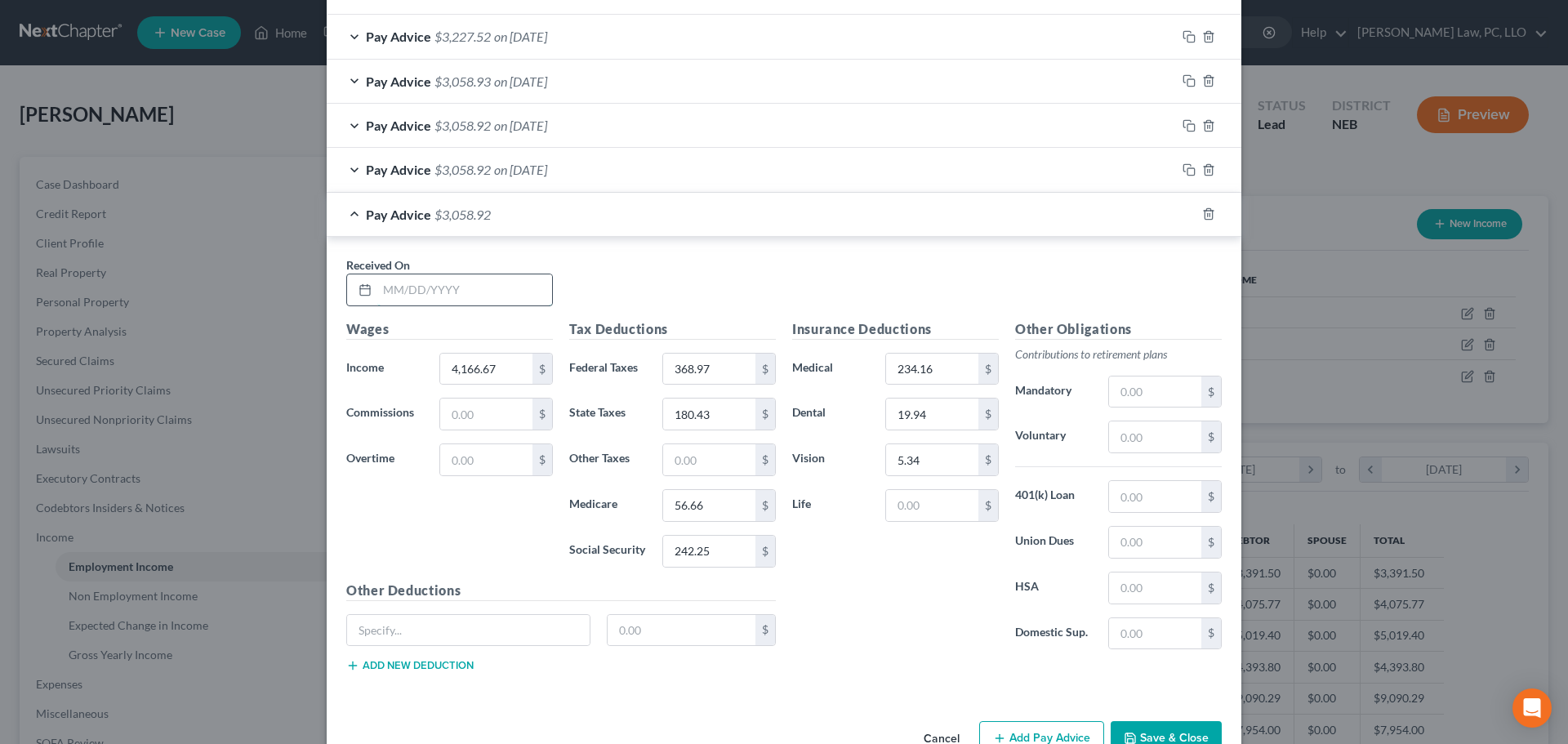
click at [494, 289] on input "text" at bounding box center [465, 290] width 175 height 31
click at [1186, 215] on icon "button" at bounding box center [1189, 214] width 13 height 13
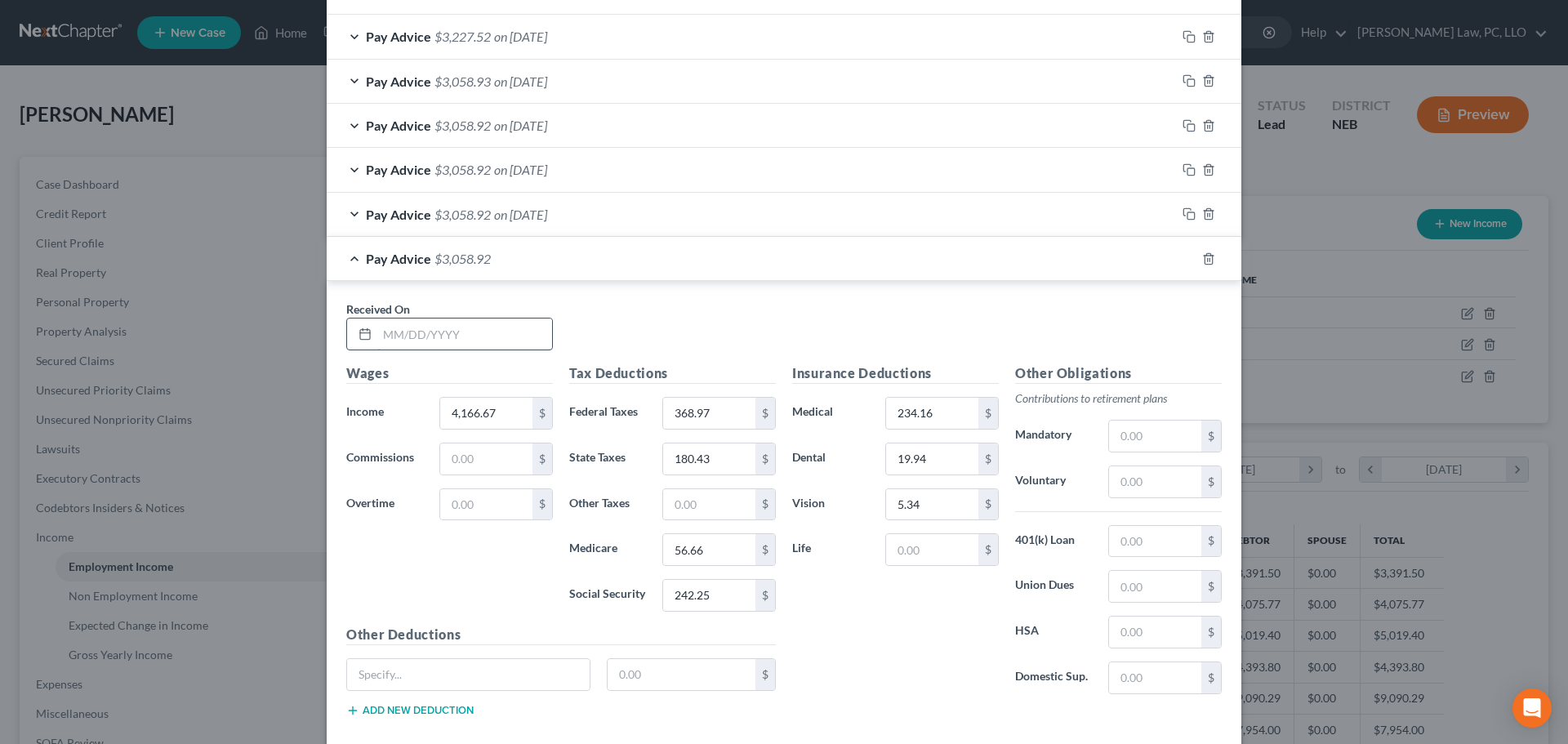
click at [466, 331] on input "text" at bounding box center [465, 334] width 175 height 31
click at [1183, 260] on icon "button" at bounding box center [1189, 260] width 13 height 13
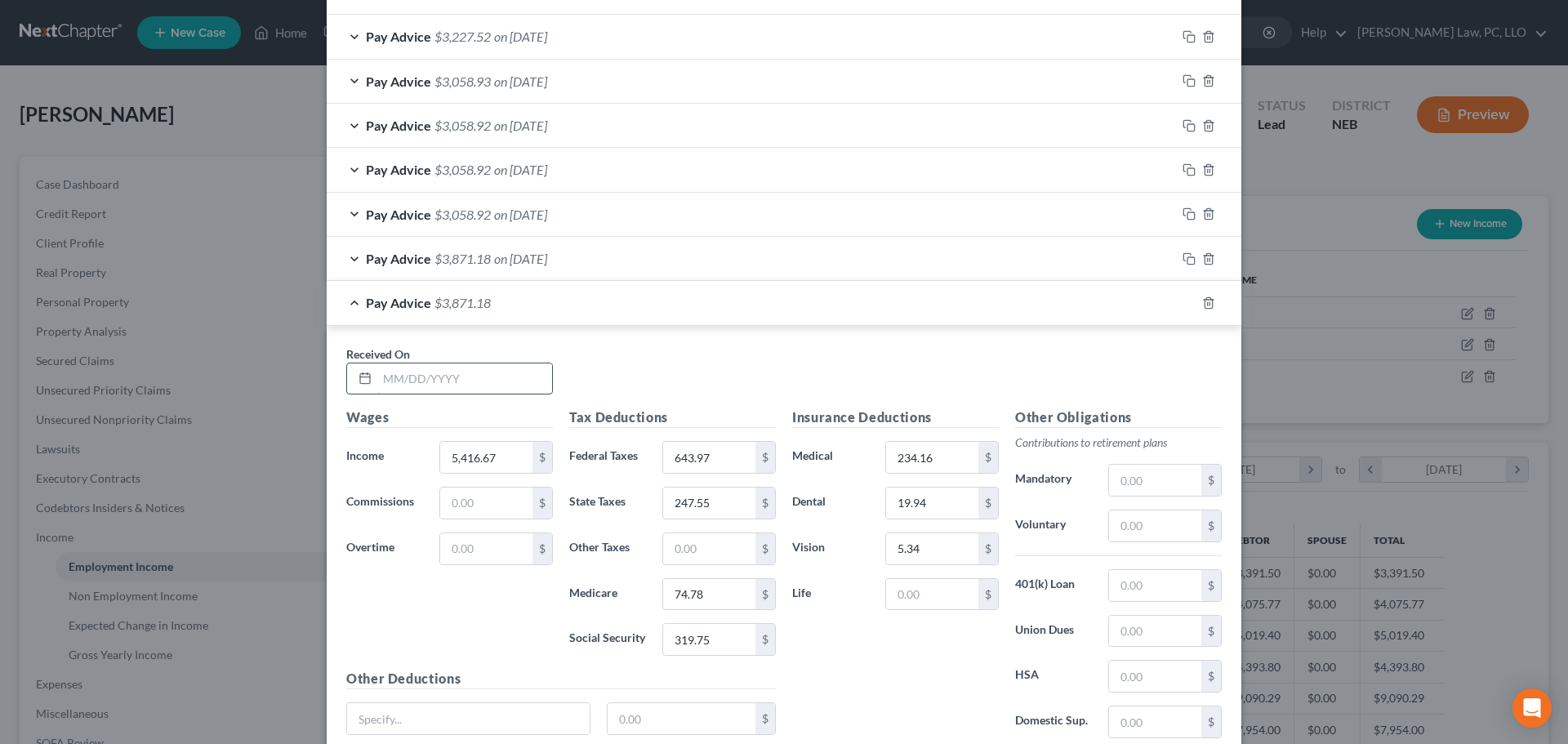
click at [476, 378] on input "text" at bounding box center [465, 379] width 175 height 31
click at [1183, 305] on icon "button" at bounding box center [1189, 303] width 13 height 13
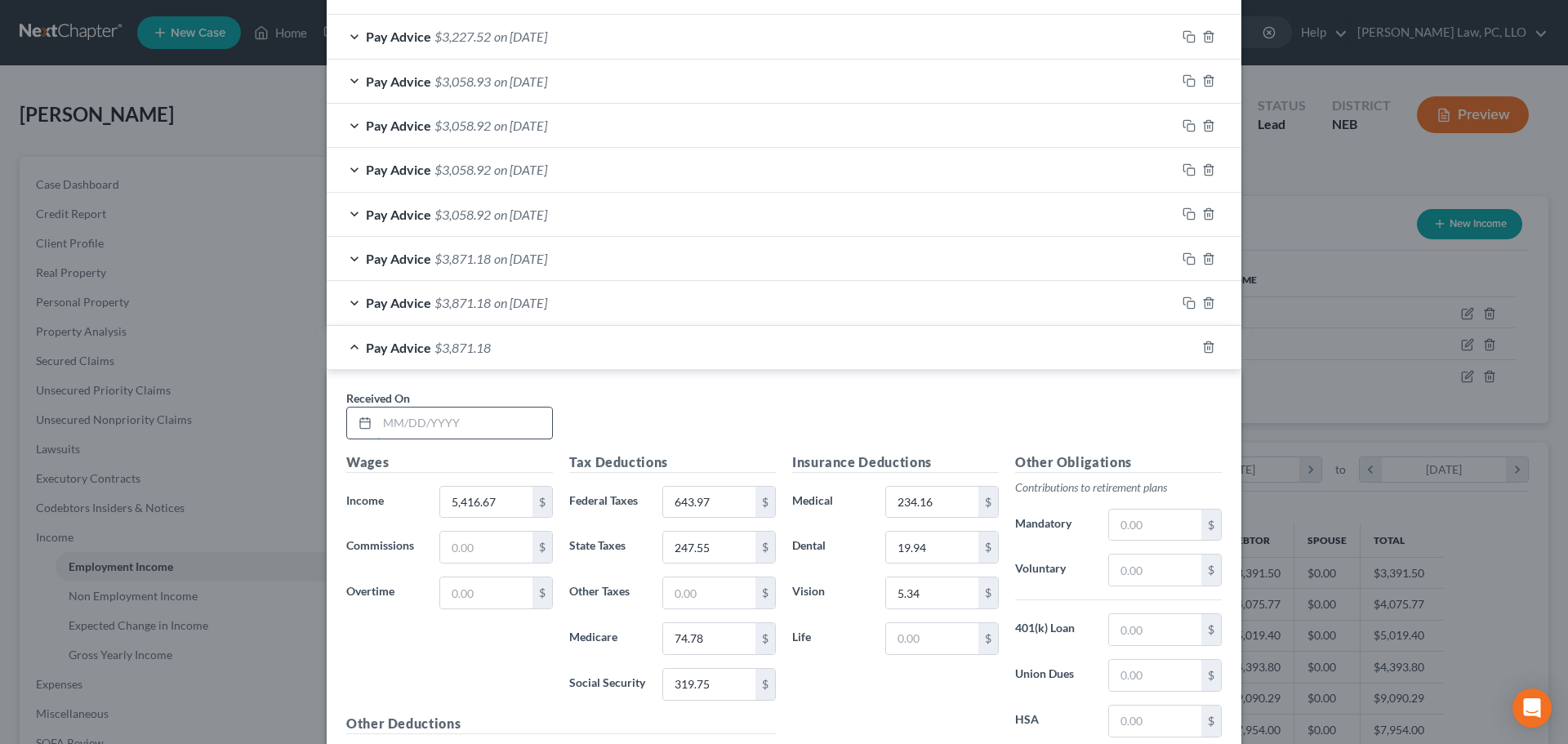
click at [398, 419] on input "text" at bounding box center [465, 423] width 175 height 31
click at [1183, 345] on icon "button" at bounding box center [1189, 347] width 13 height 13
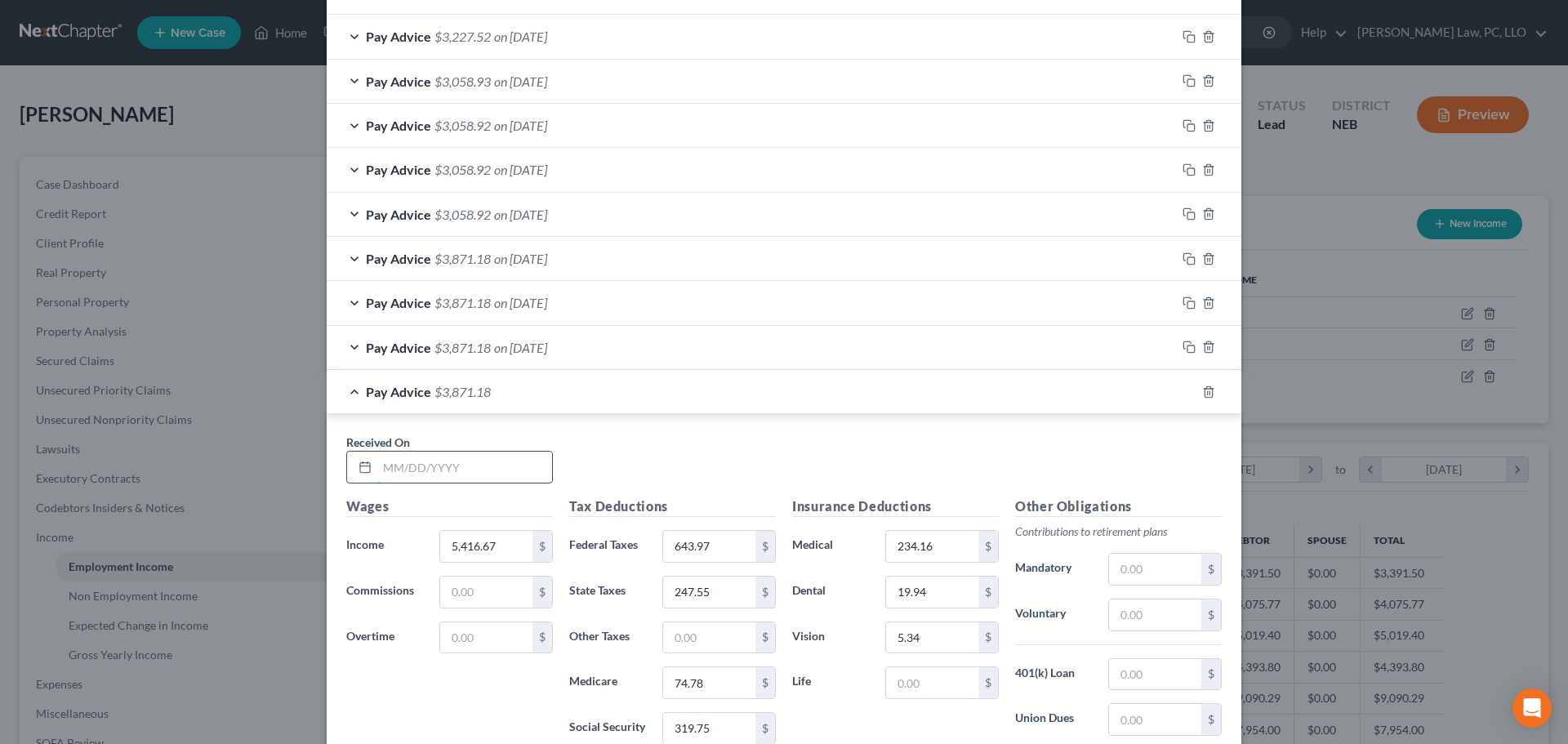
click at [476, 467] on input "text" at bounding box center [465, 467] width 175 height 31
click at [1188, 396] on rect "button" at bounding box center [1191, 394] width 8 height 8
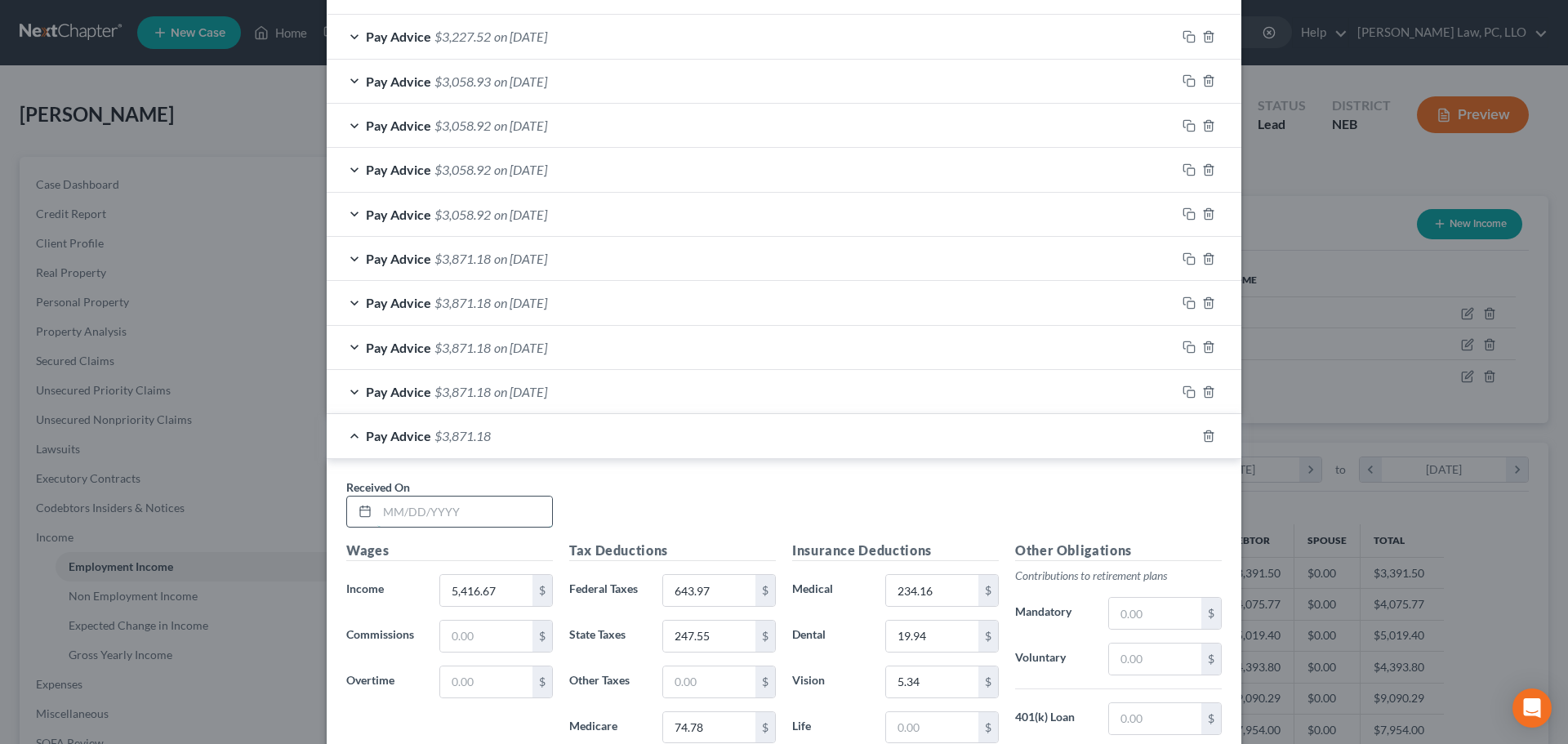
click at [476, 508] on input "text" at bounding box center [465, 512] width 175 height 31
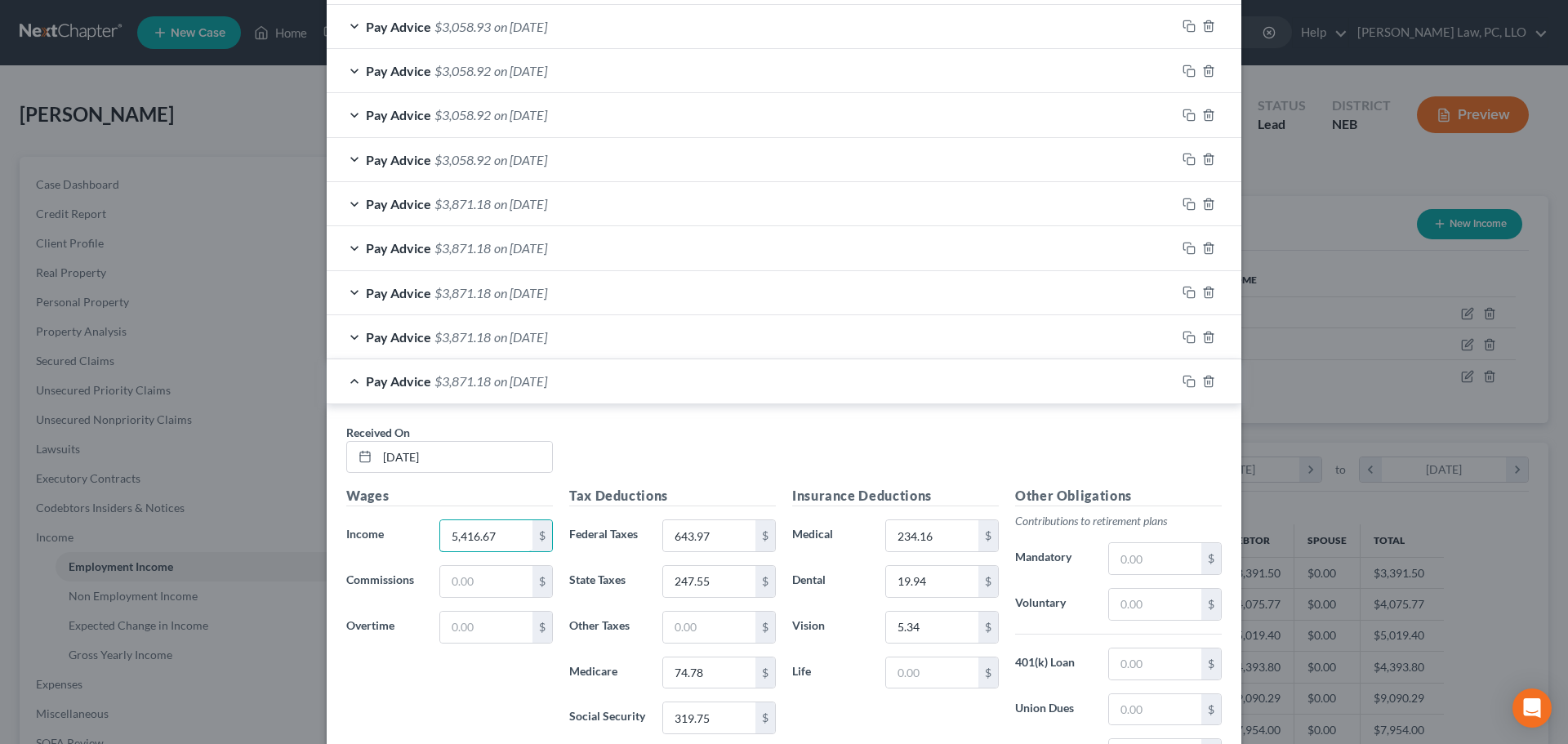
scroll to position [649, 0]
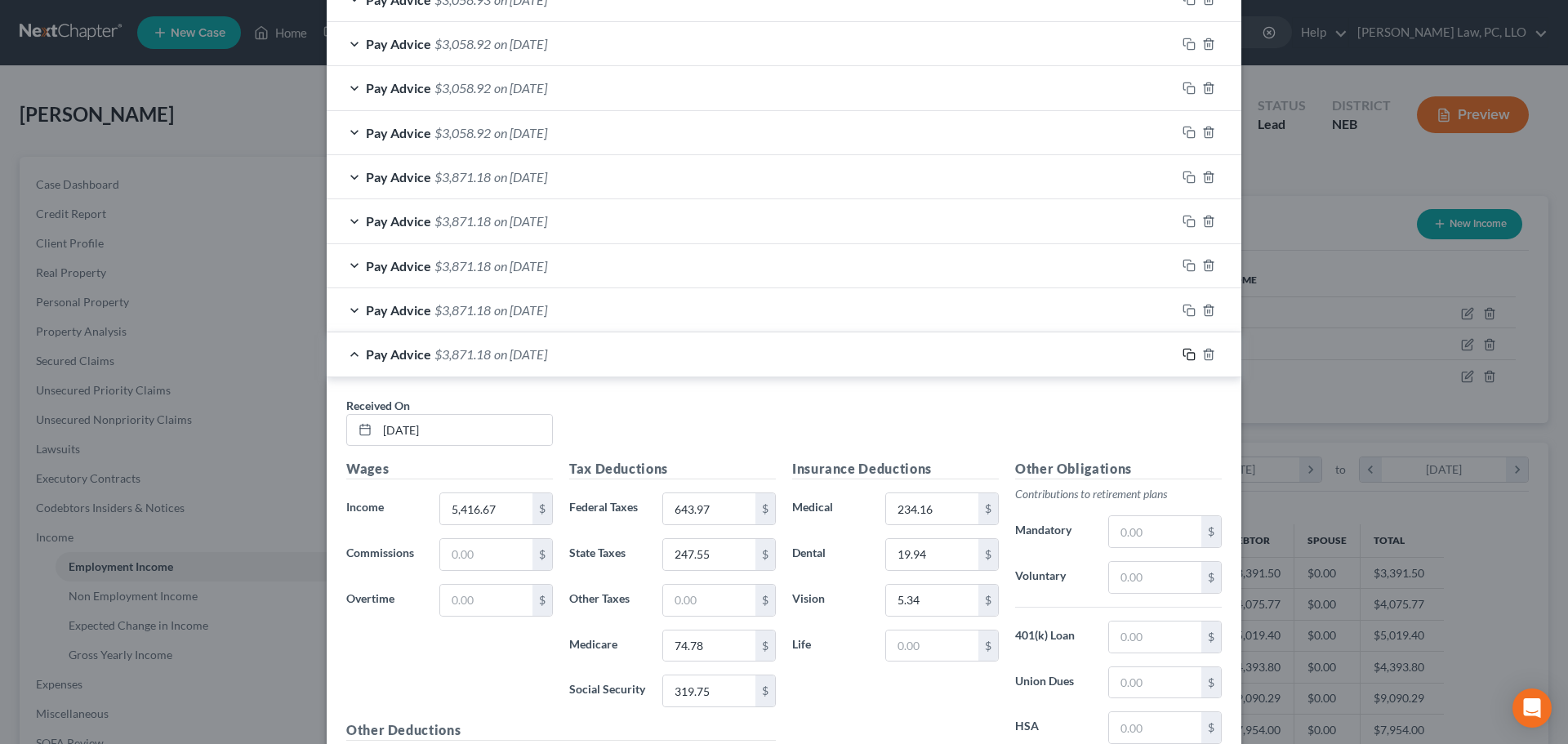
click at [1183, 352] on icon "button" at bounding box center [1189, 355] width 13 height 13
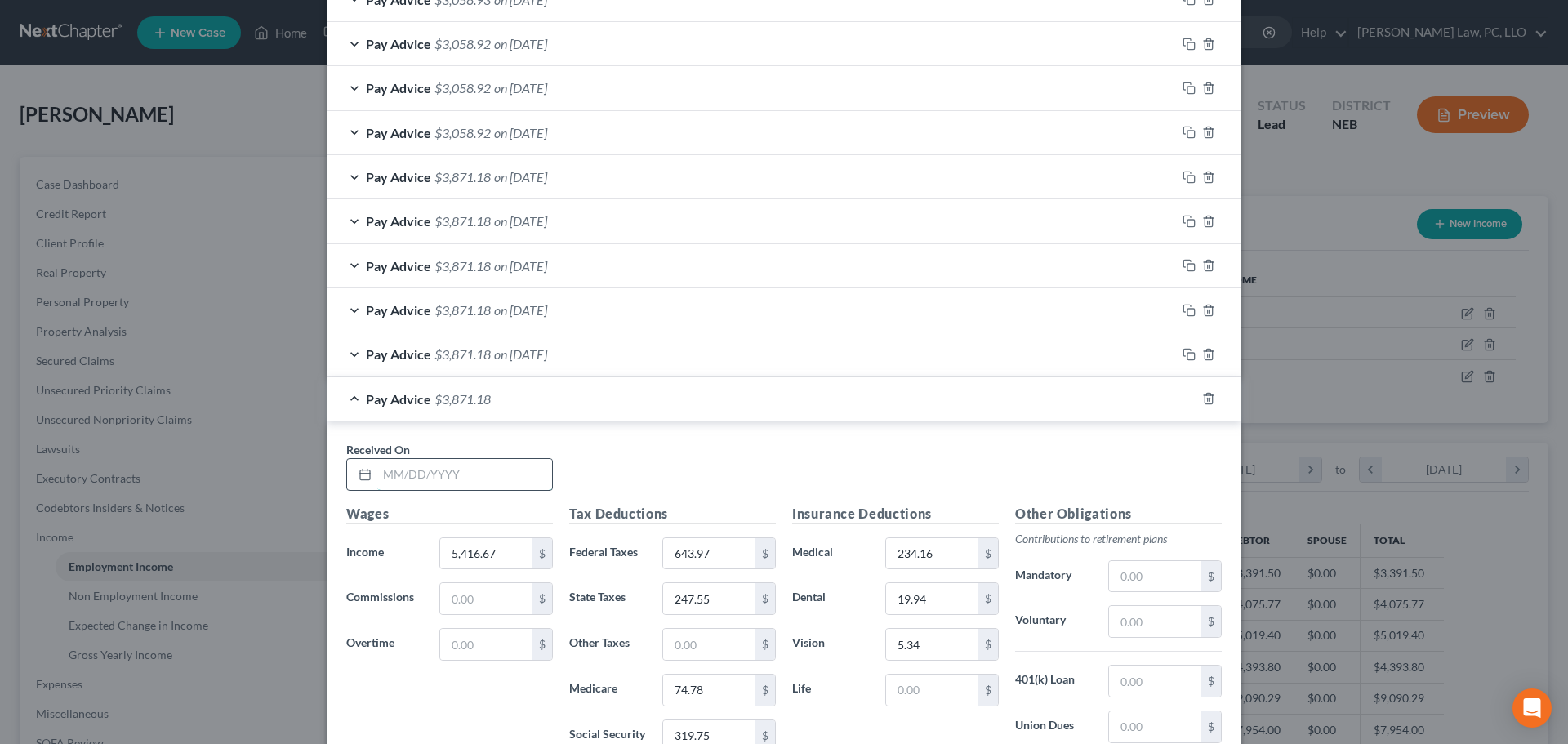
click at [407, 471] on input "text" at bounding box center [465, 475] width 175 height 31
click at [1188, 403] on rect "button" at bounding box center [1191, 401] width 8 height 8
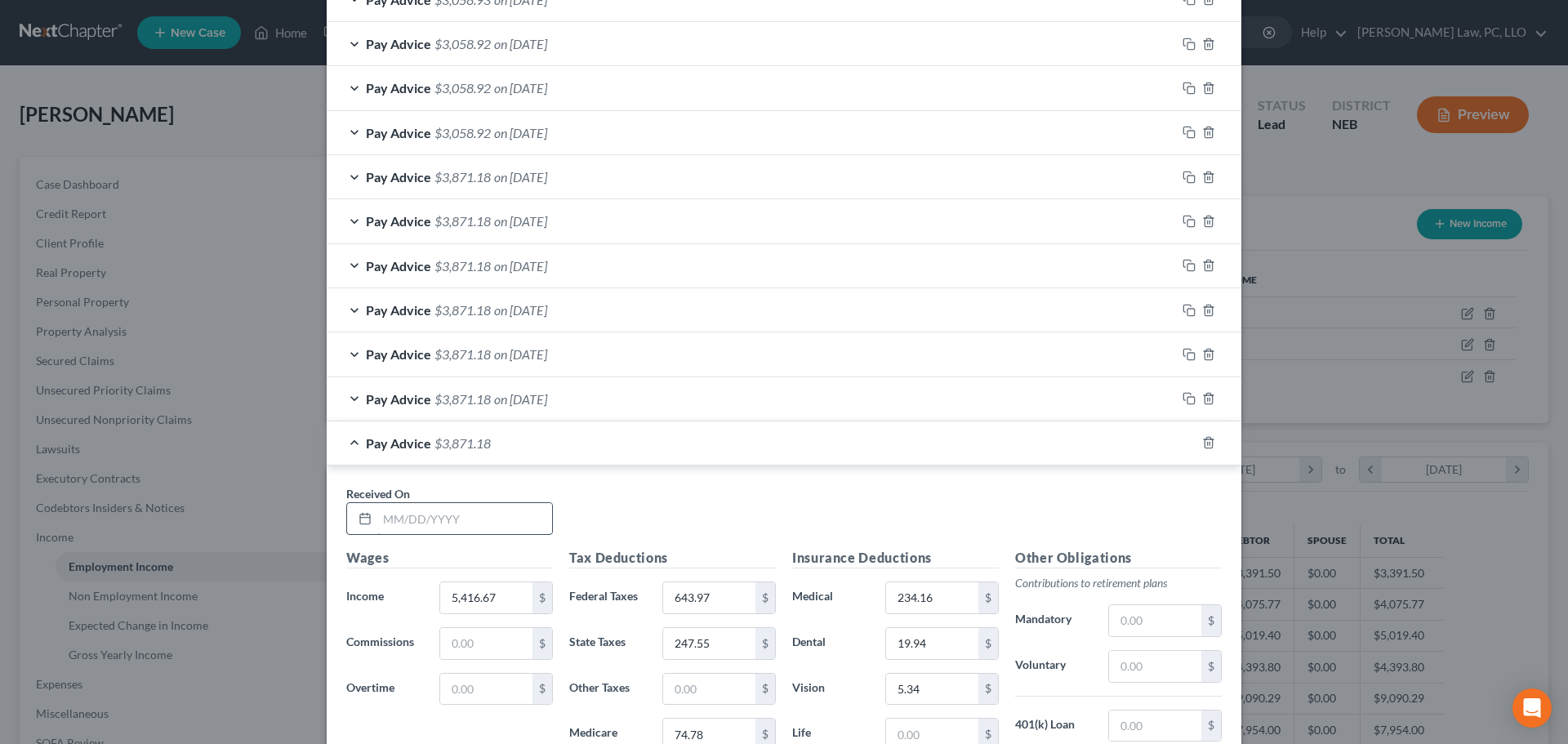
click at [421, 517] on input "text" at bounding box center [465, 519] width 175 height 31
click at [1183, 441] on icon "button" at bounding box center [1189, 443] width 13 height 13
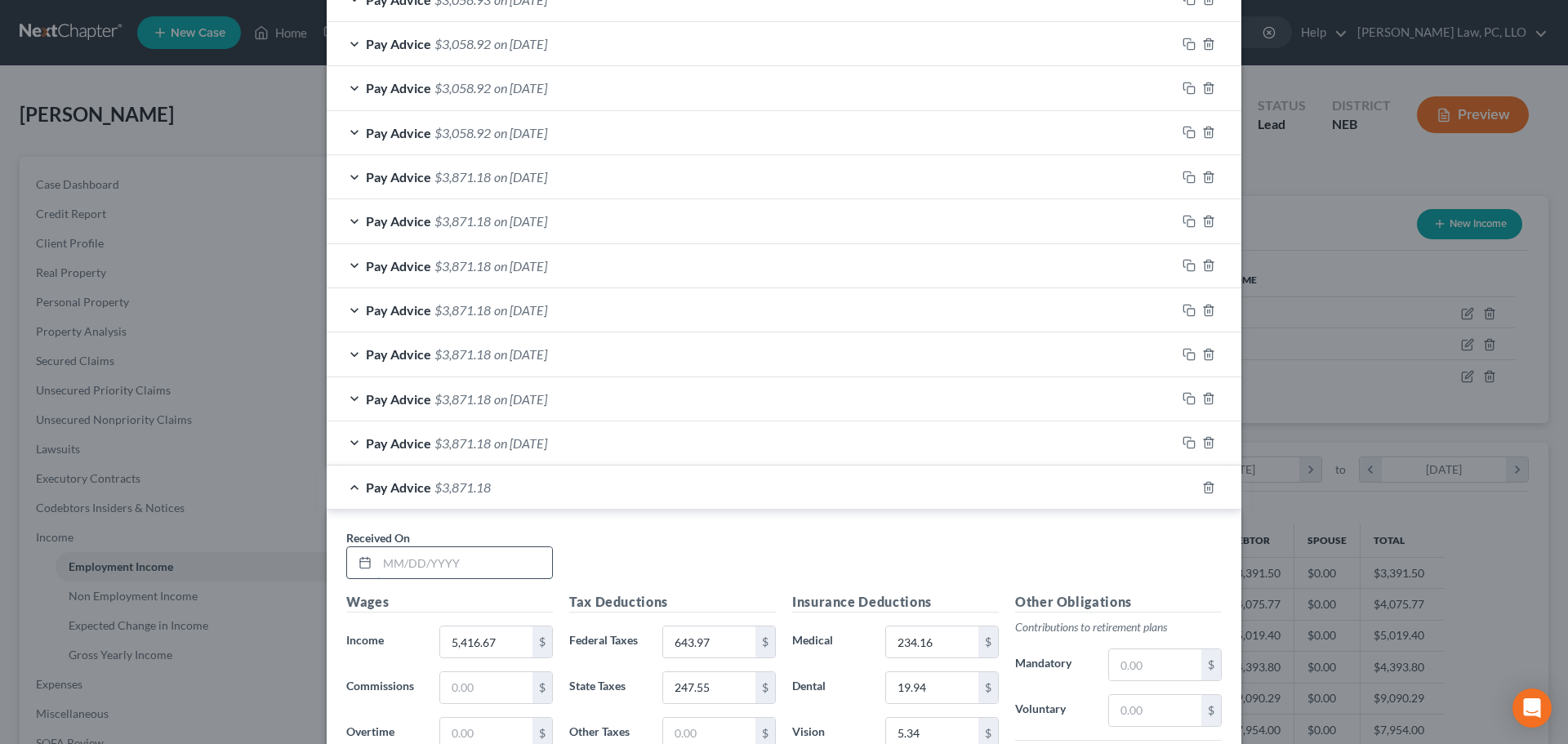
click at [443, 553] on input "text" at bounding box center [465, 562] width 175 height 31
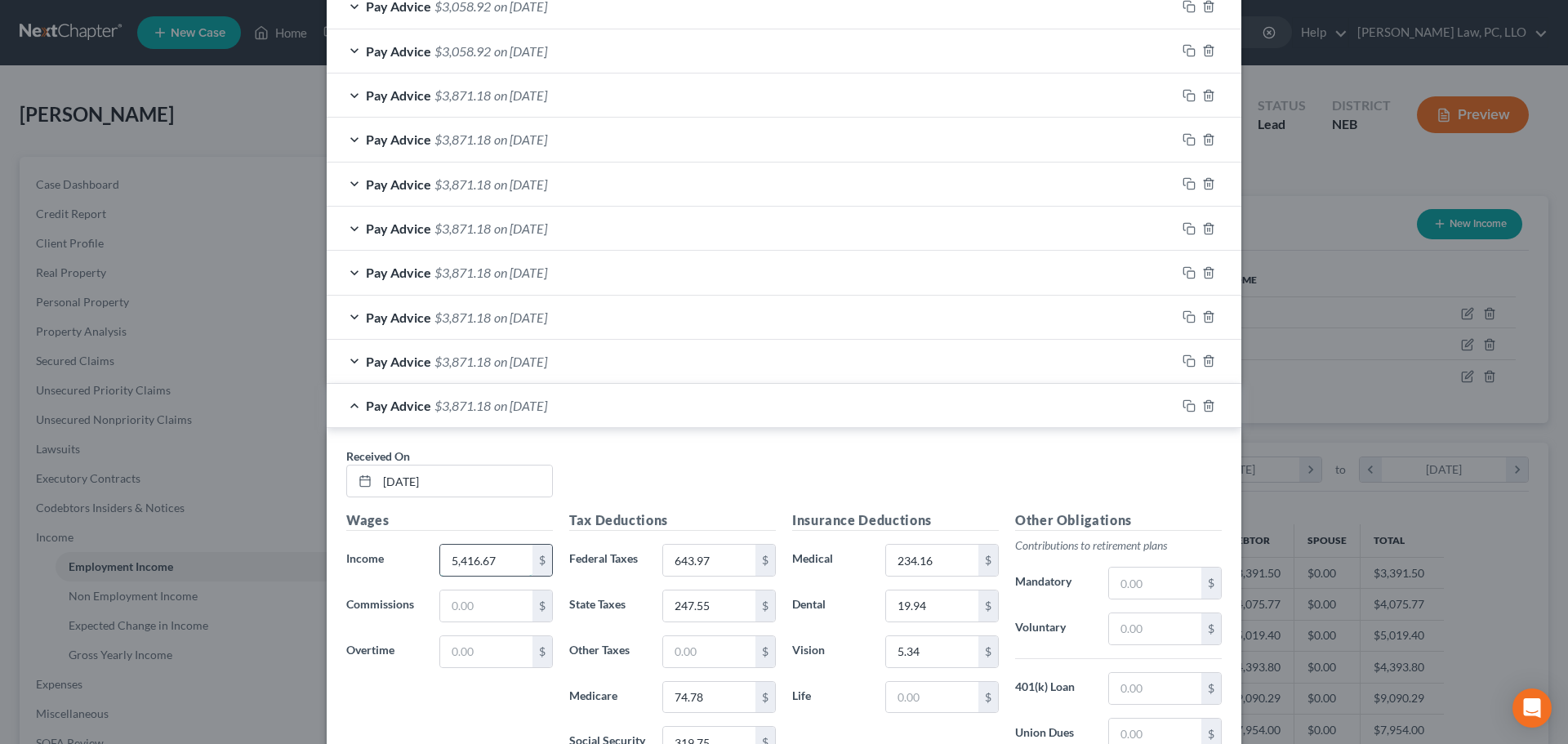
scroll to position [812, 0]
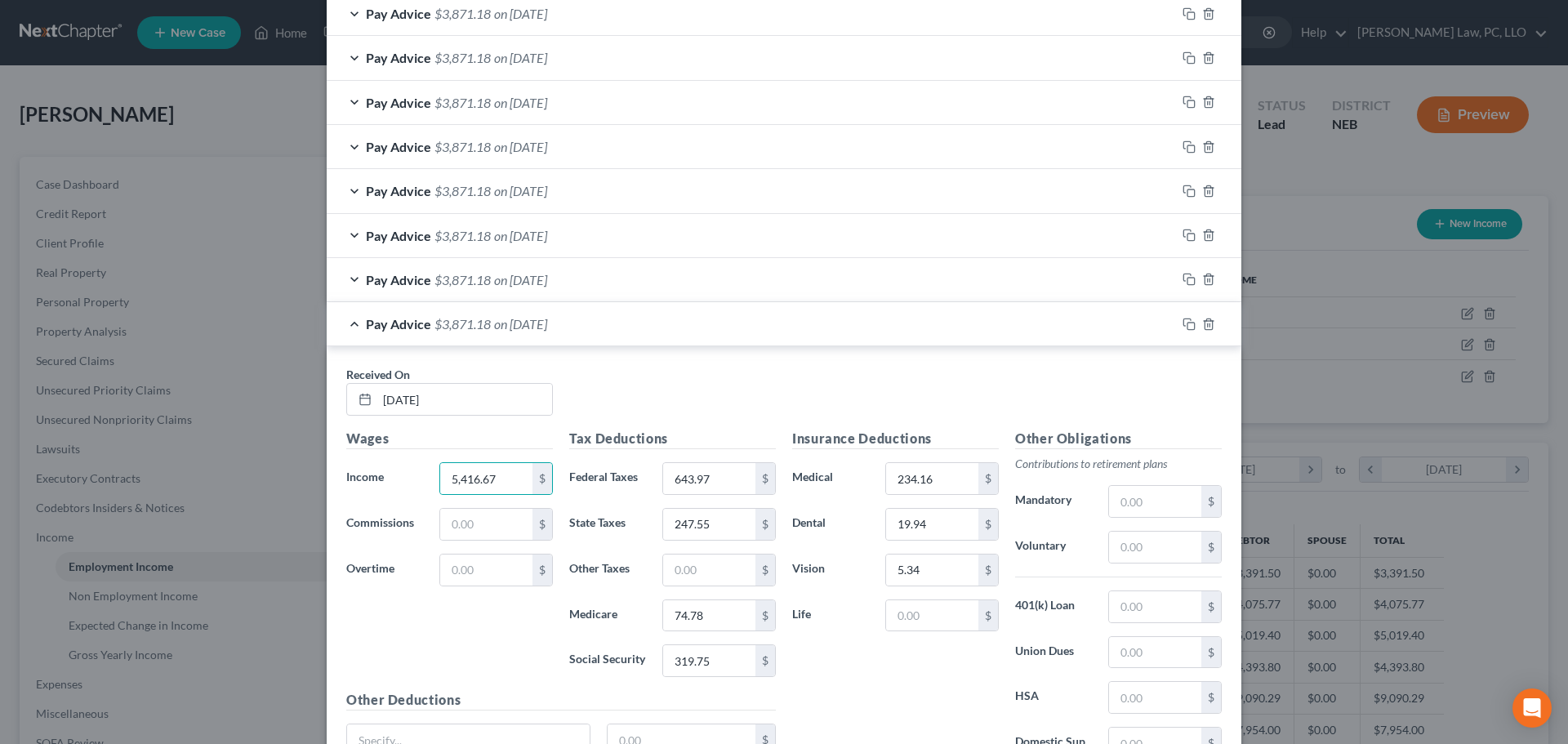
click at [343, 322] on div "Pay Advice $3,871.18 on 08/05/2025" at bounding box center [751, 323] width 849 height 43
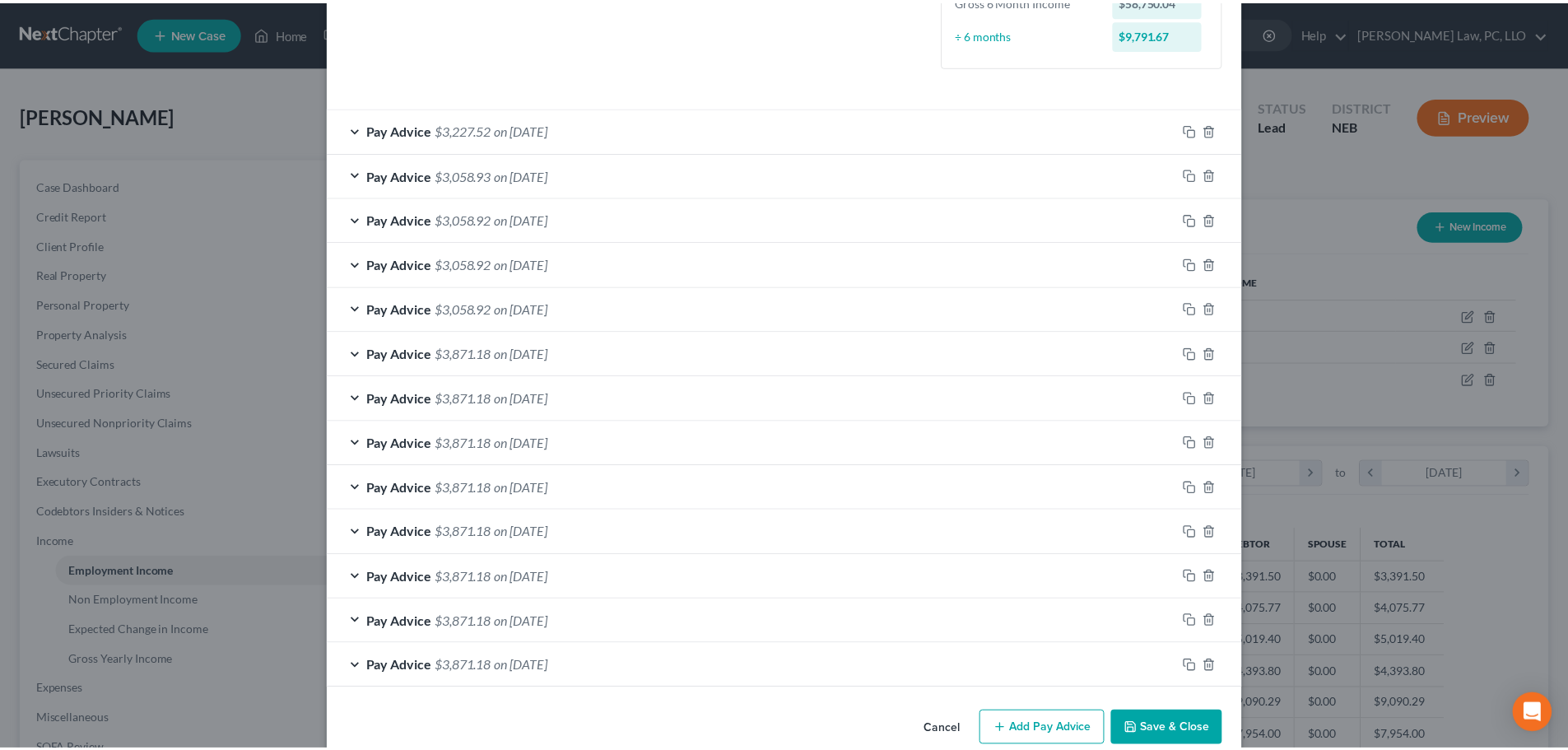
scroll to position [508, 0]
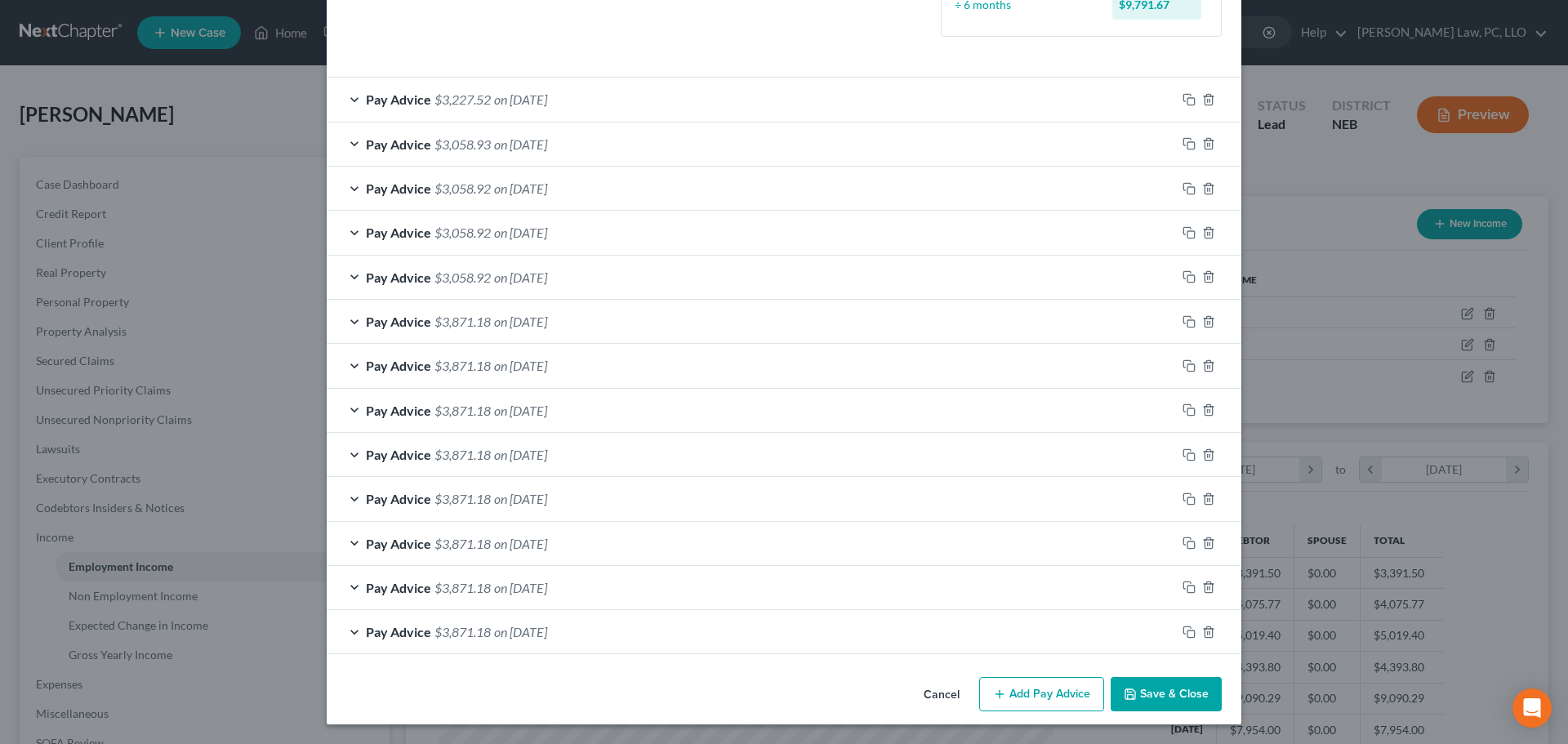
click at [1123, 696] on icon "button" at bounding box center [1130, 695] width 13 height 13
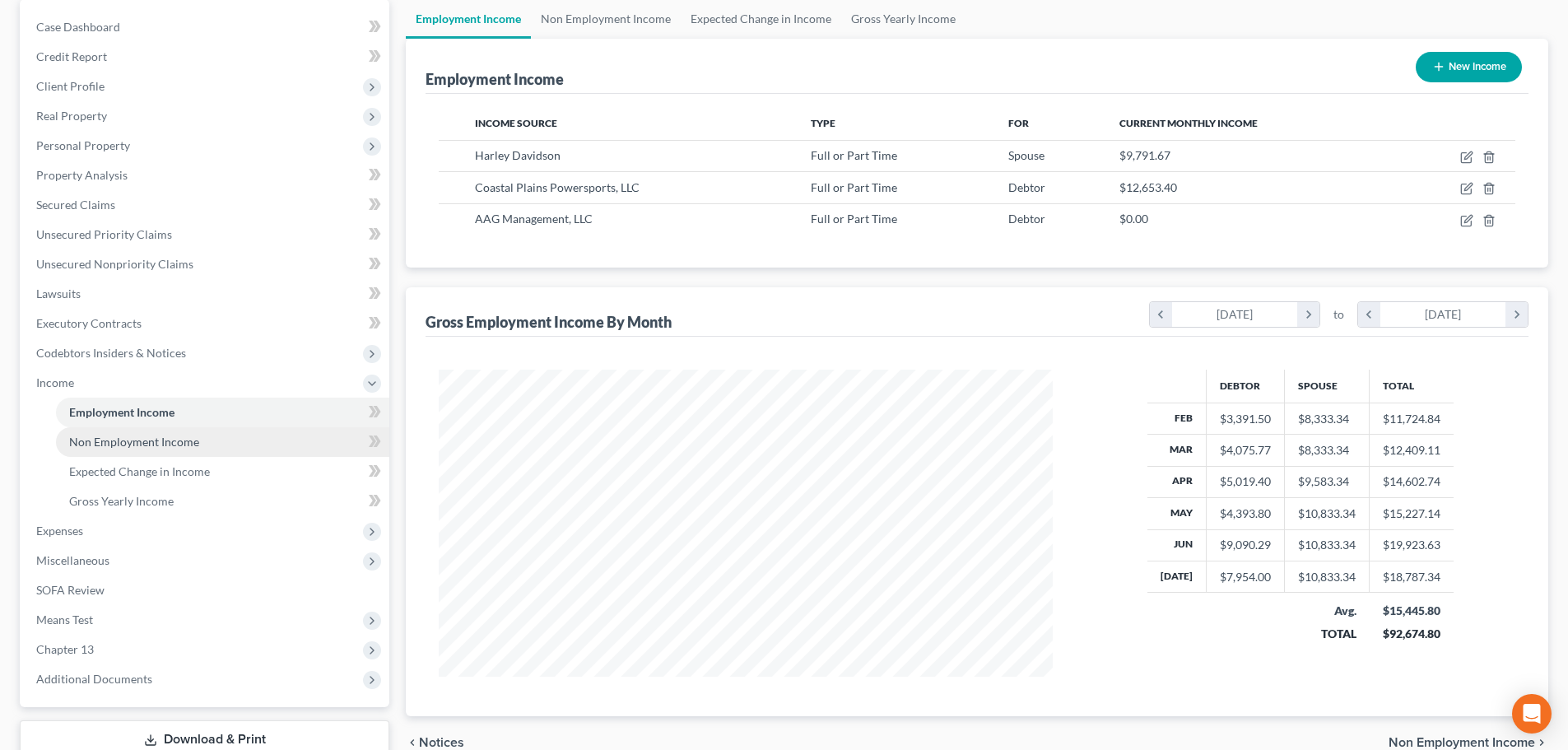
scroll to position [165, 0]
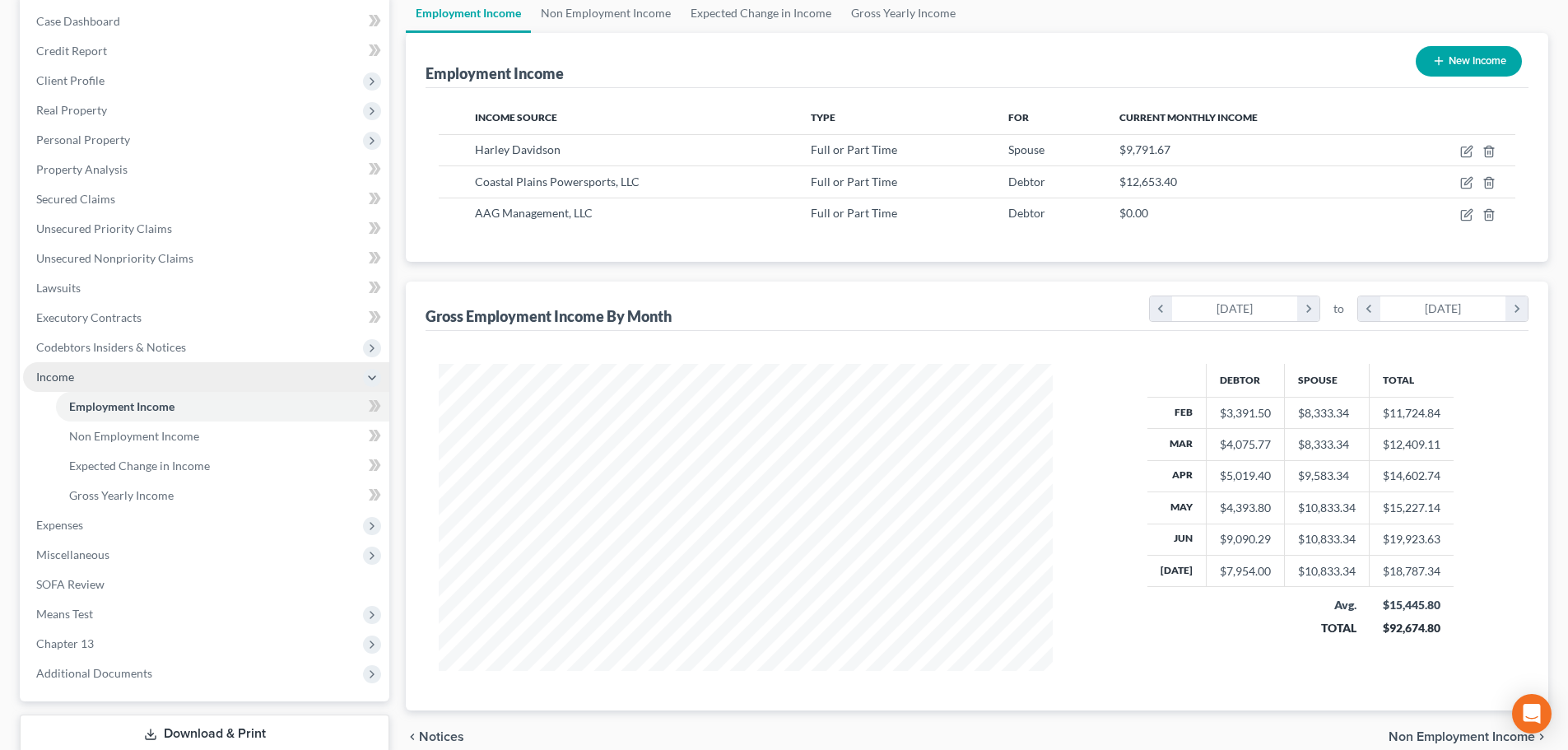
click at [69, 363] on span "Income" at bounding box center [206, 377] width 366 height 30
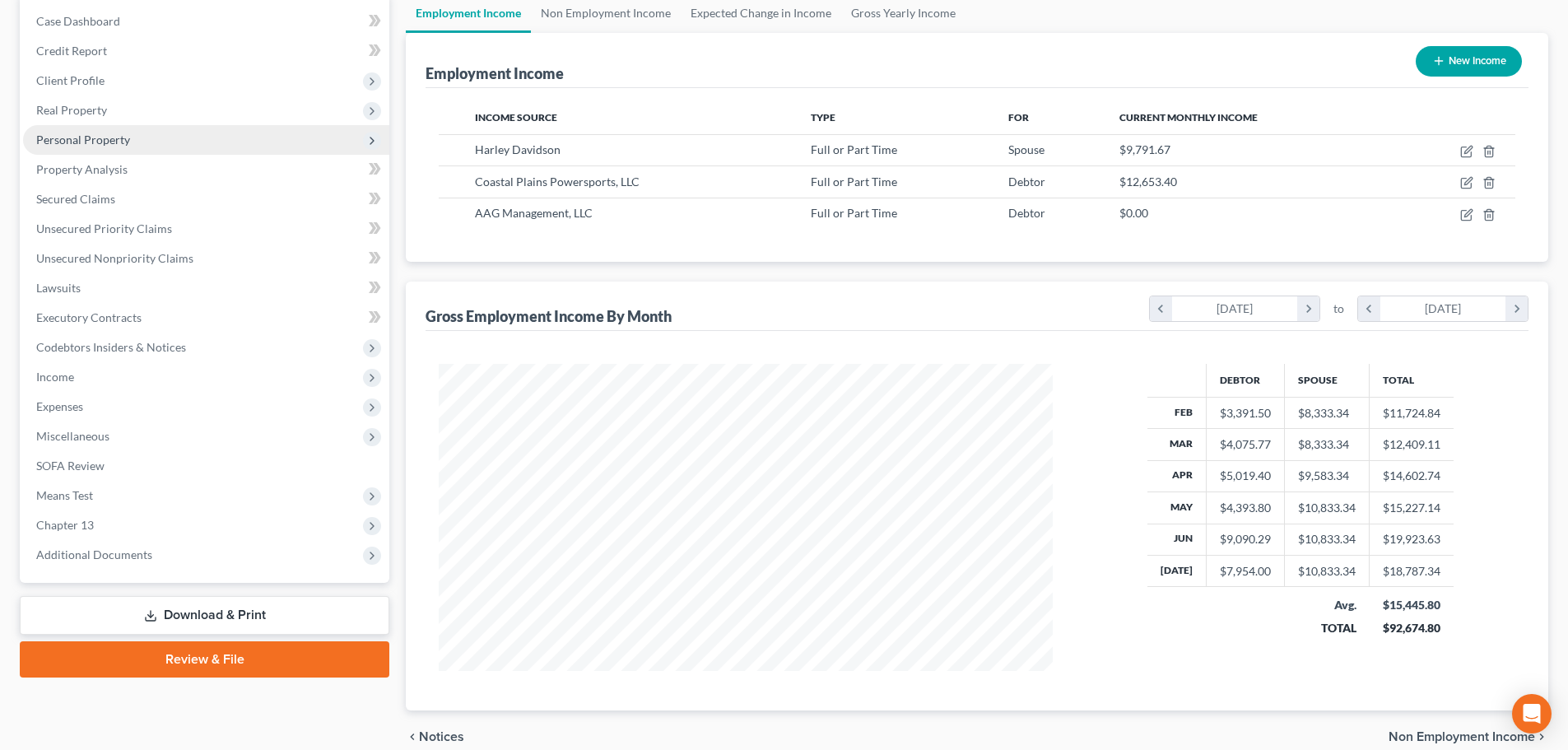
click at [127, 143] on span "Personal Property" at bounding box center [82, 140] width 94 height 14
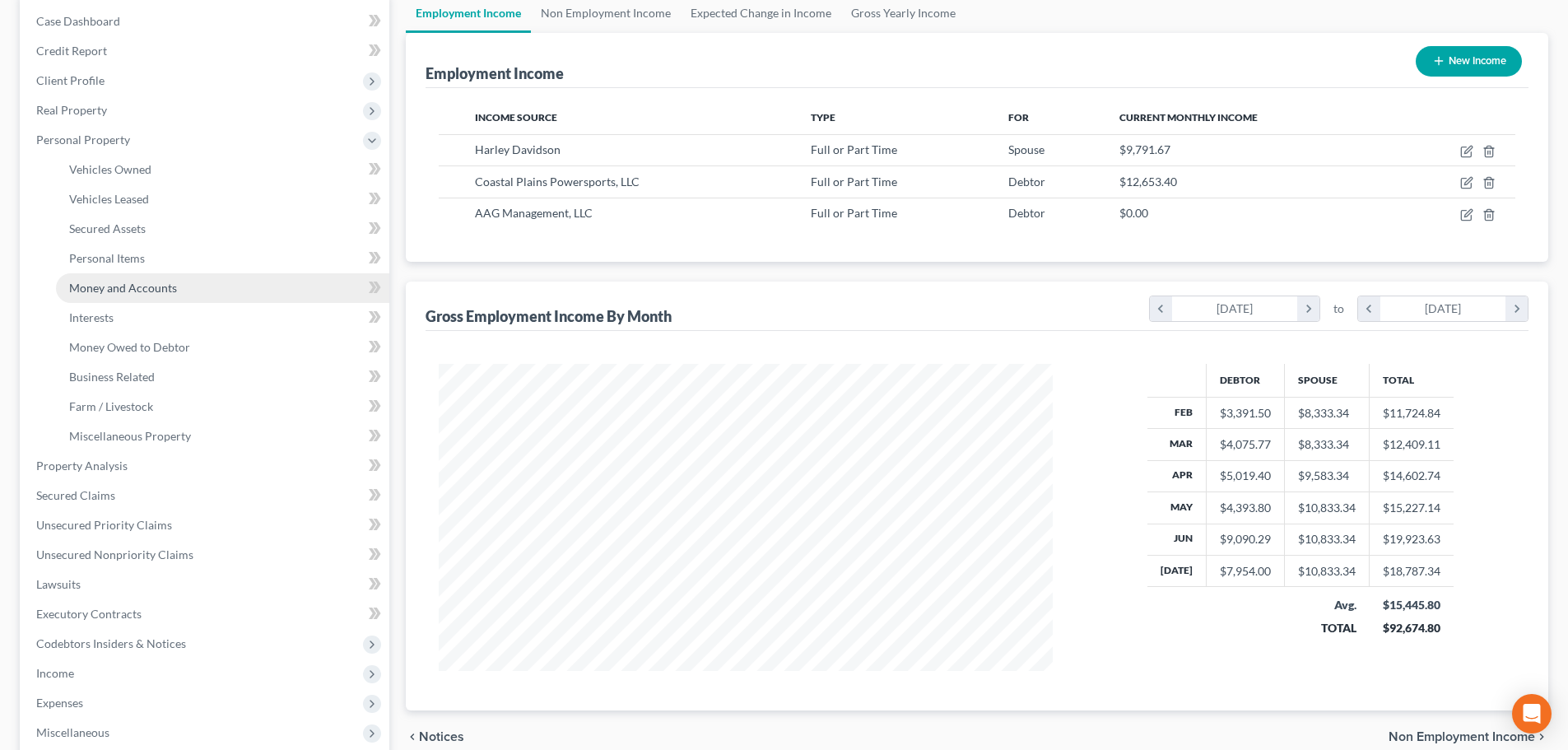
click at [129, 277] on link "Money and Accounts" at bounding box center [223, 288] width 333 height 30
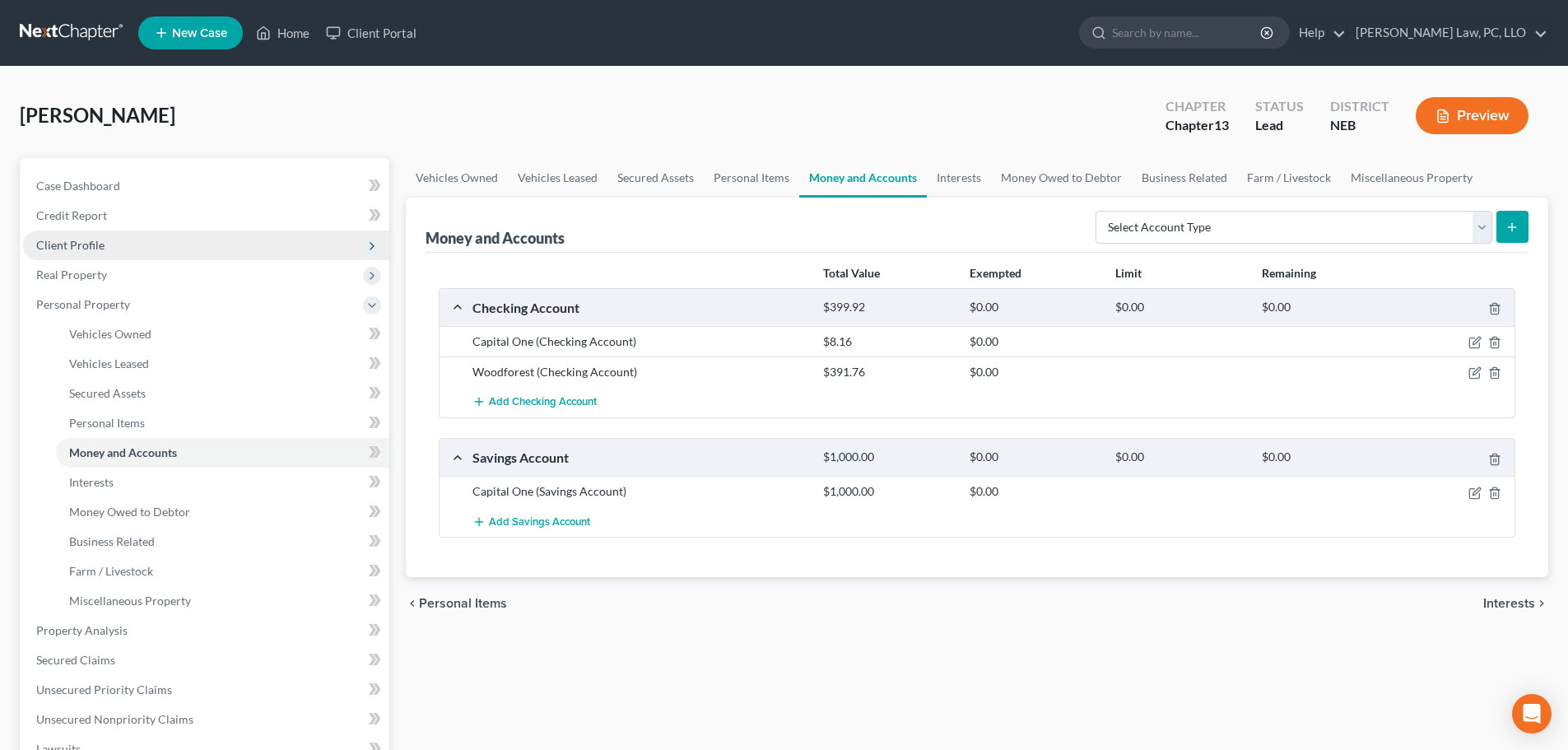
click at [49, 252] on span "Client Profile" at bounding box center [206, 245] width 366 height 30
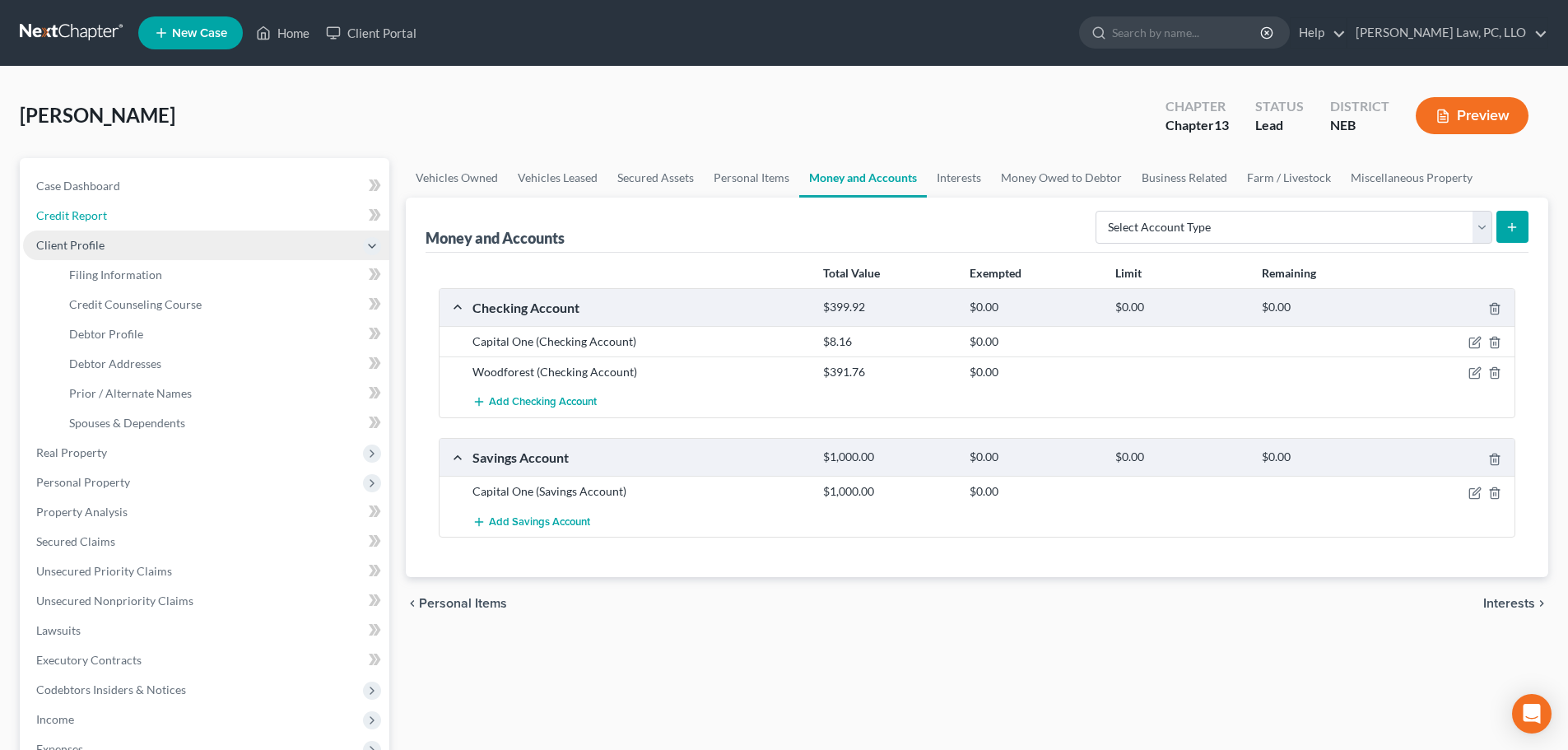
click at [90, 219] on span "Credit Report" at bounding box center [71, 215] width 71 height 14
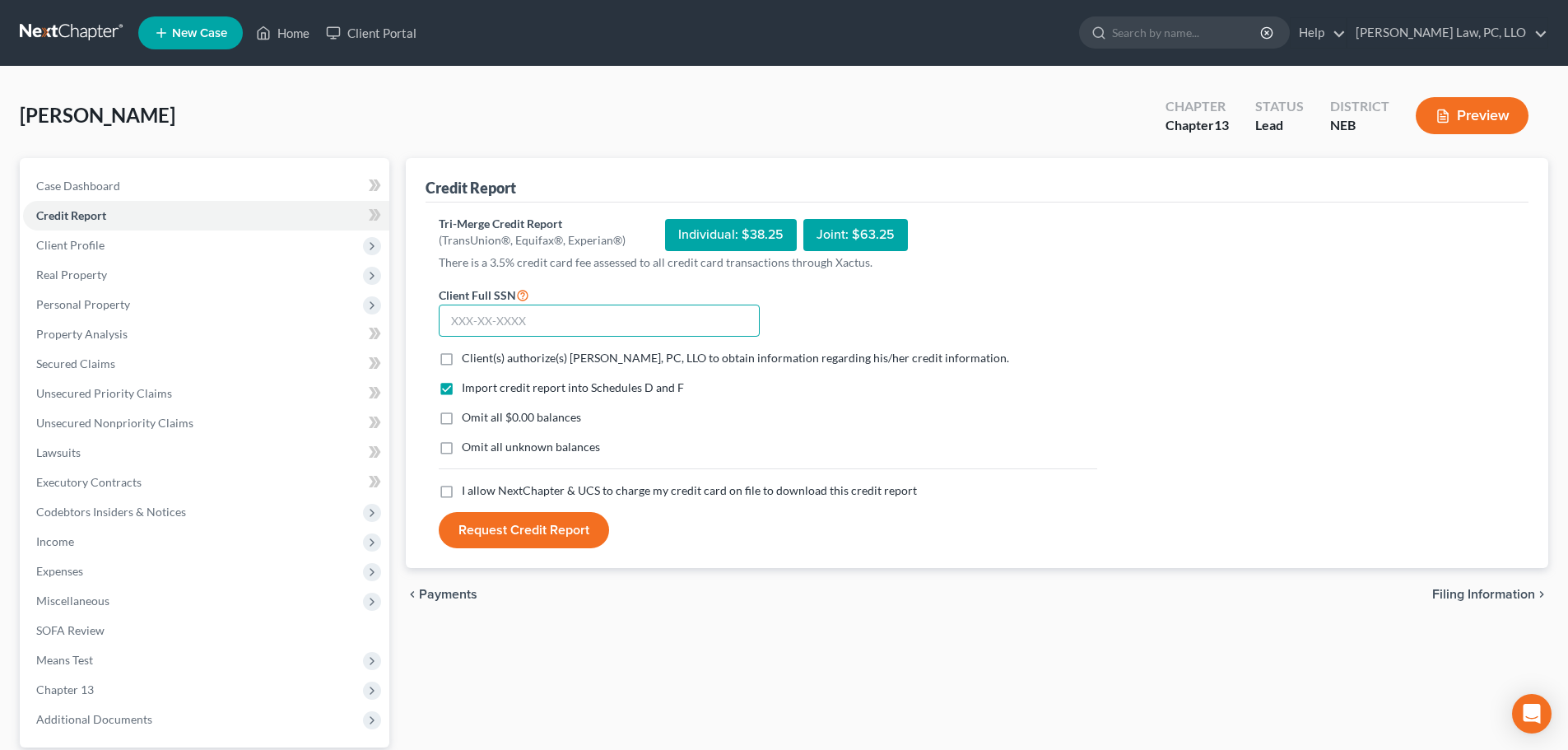
click at [560, 322] on input "text" at bounding box center [599, 321] width 321 height 33
click at [572, 358] on span "Client(s) authorize(s) [PERSON_NAME], PC, LLO to obtain information regarding h…" at bounding box center [735, 358] width 547 height 14
click at [479, 358] on input "Client(s) authorize(s) [PERSON_NAME], PC, LLO to obtain information regarding h…" at bounding box center [474, 355] width 11 height 11
click at [510, 493] on span "I allow NextChapter & UCS to charge my credit card on file to download this cre…" at bounding box center [690, 490] width 455 height 14
click at [479, 493] on input "I allow NextChapter & UCS to charge my credit card on file to download this cre…" at bounding box center [474, 487] width 11 height 11
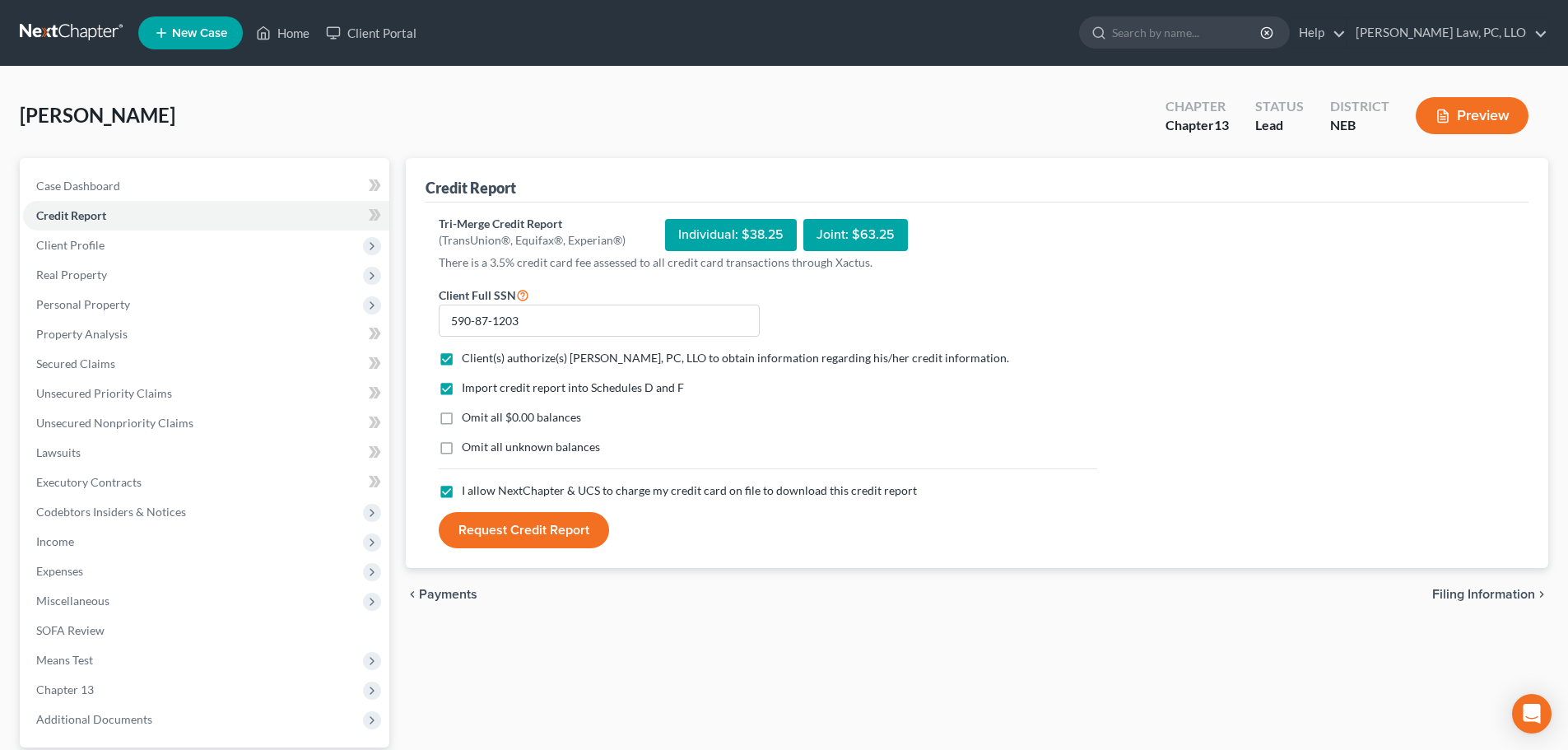
click at [524, 537] on button "Request Credit Report" at bounding box center [524, 530] width 170 height 36
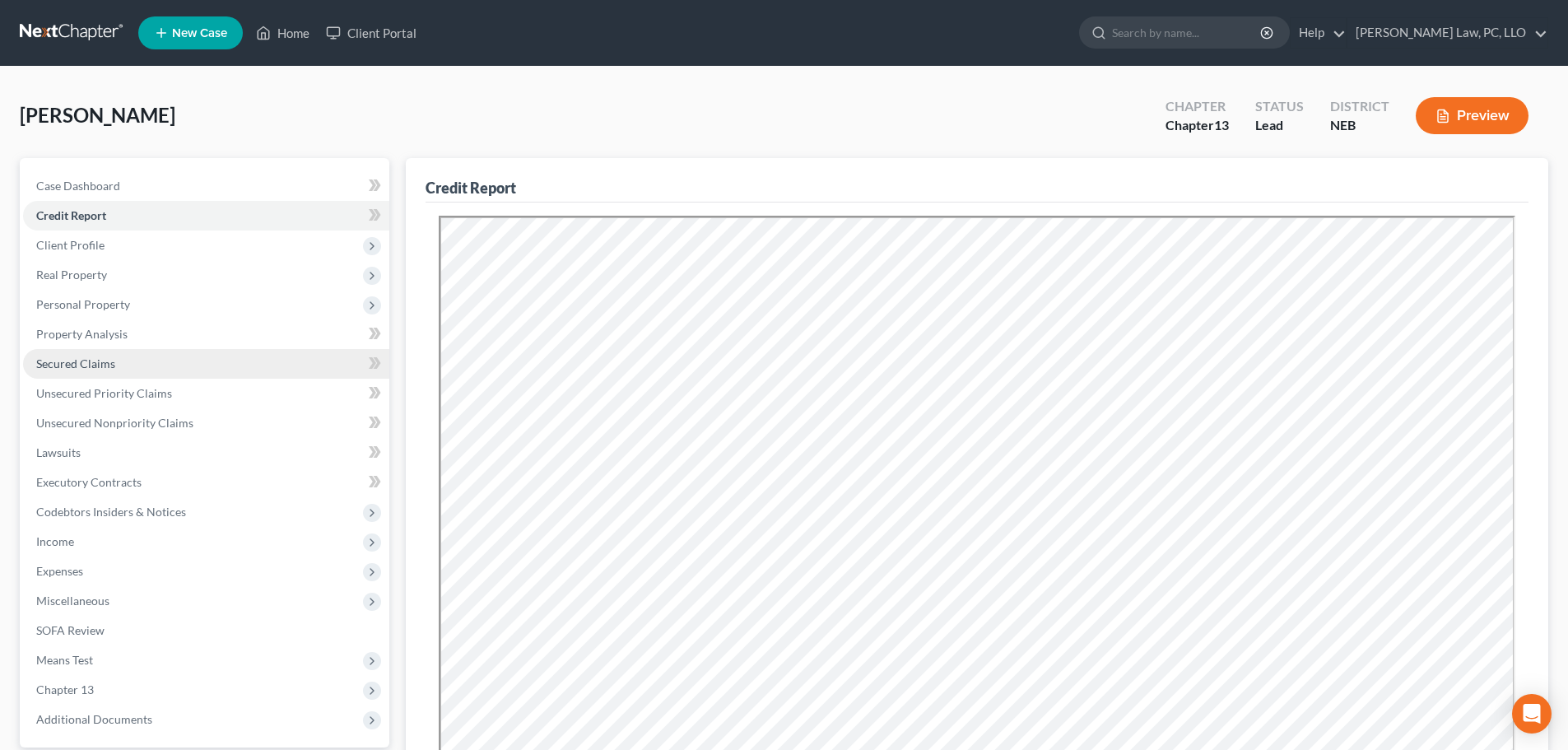
click at [118, 362] on link "Secured Claims" at bounding box center [206, 363] width 366 height 30
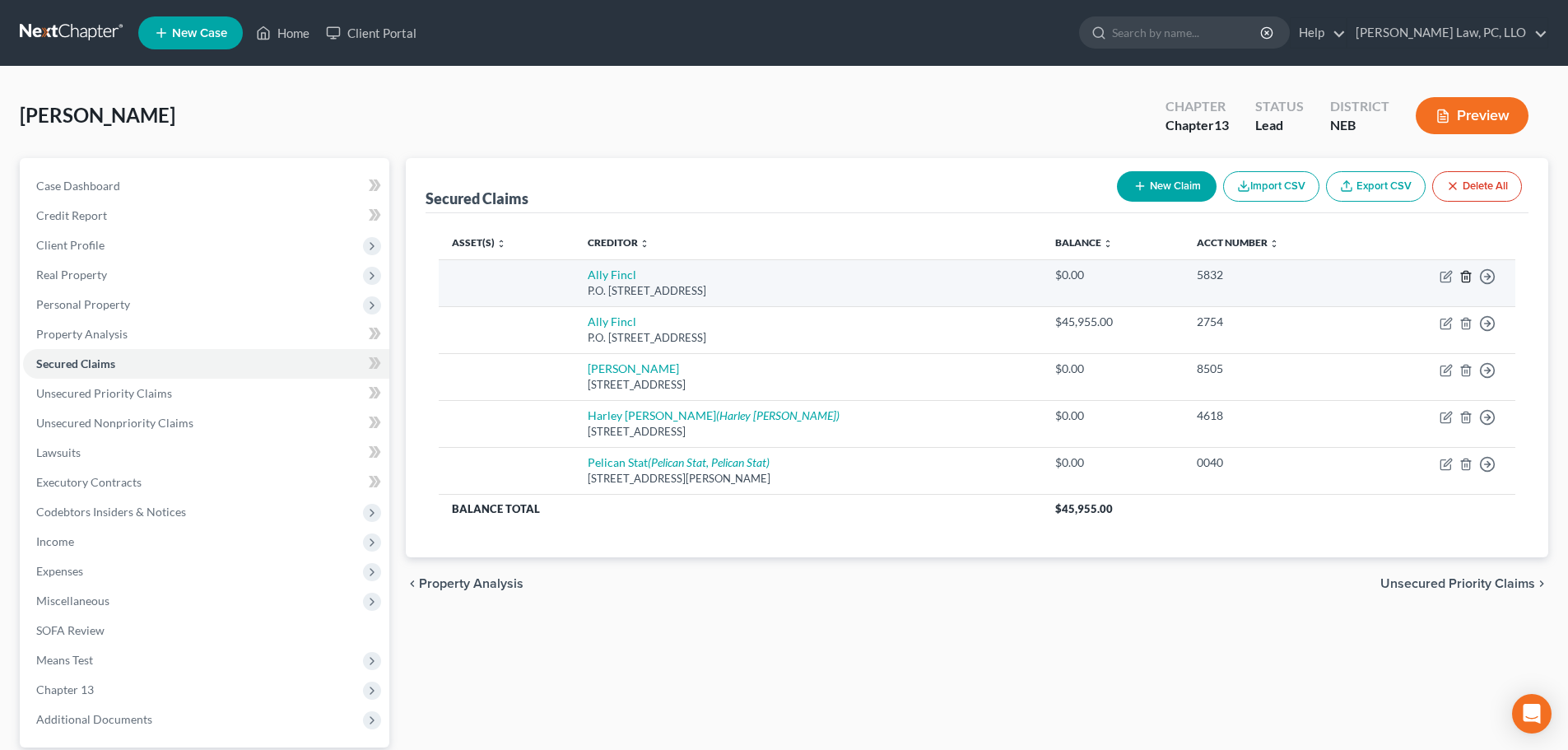
click at [1465, 278] on line "button" at bounding box center [1465, 277] width 0 height 3
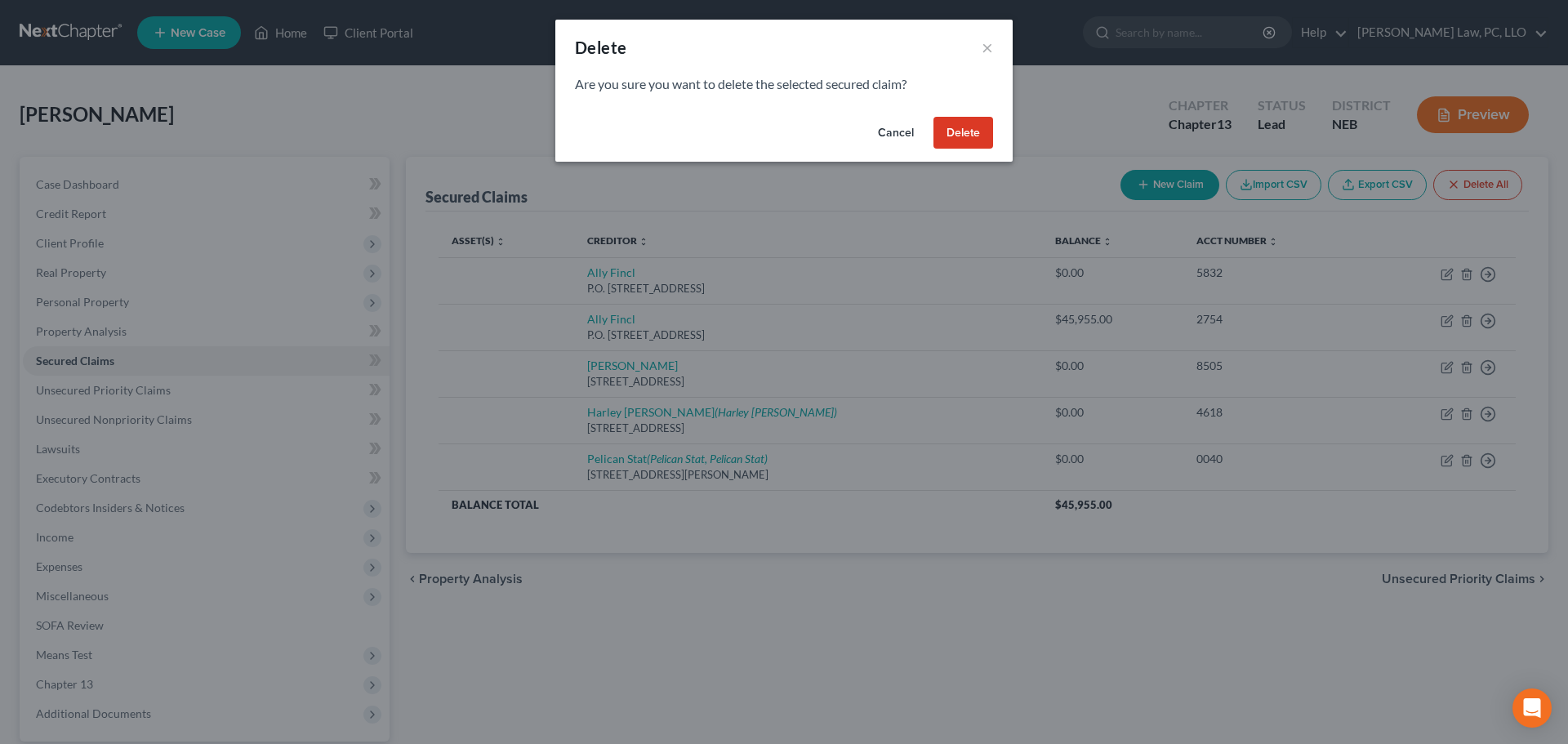
click at [949, 136] on button "Delete" at bounding box center [963, 134] width 60 height 33
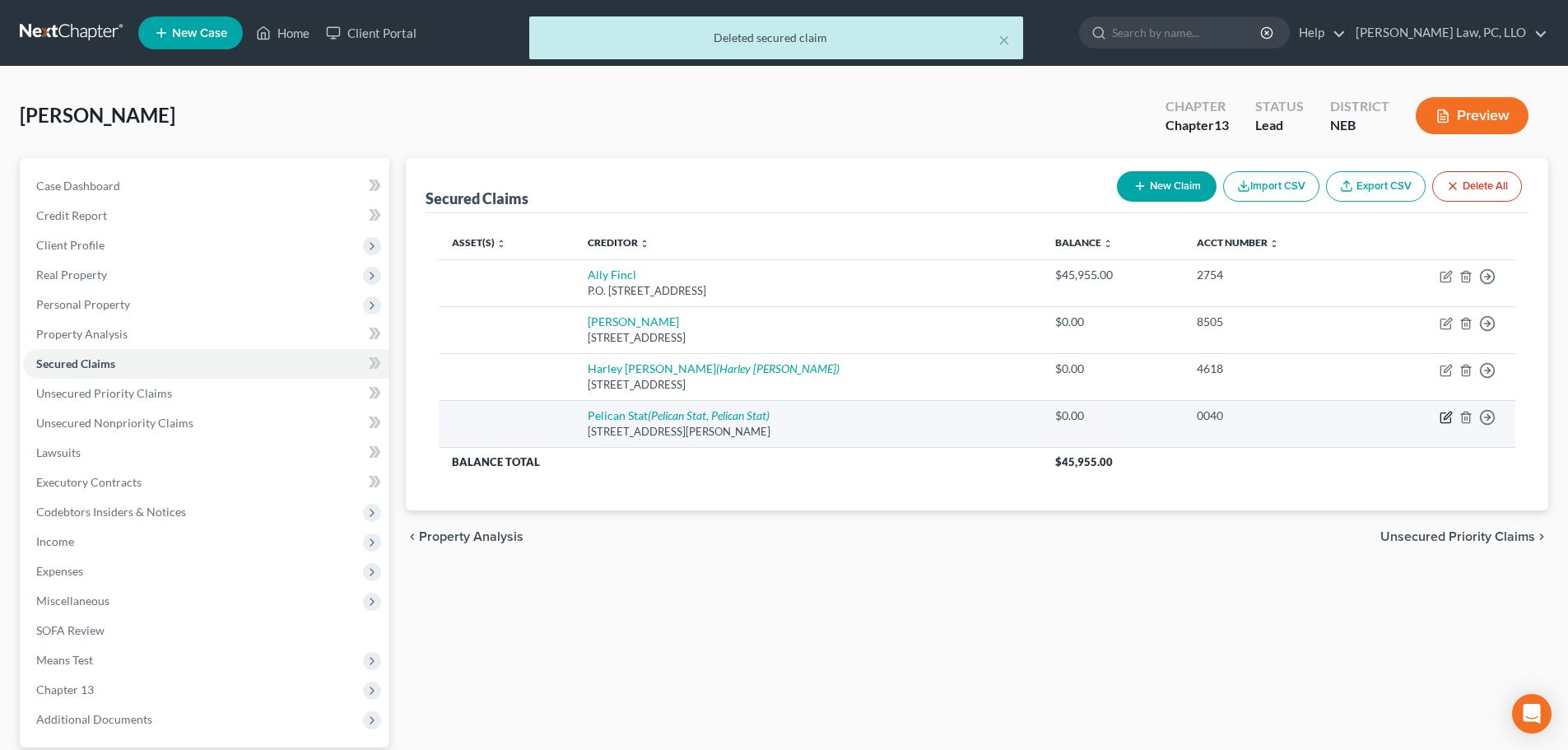
click at [1444, 418] on icon "button" at bounding box center [1446, 418] width 14 height 14
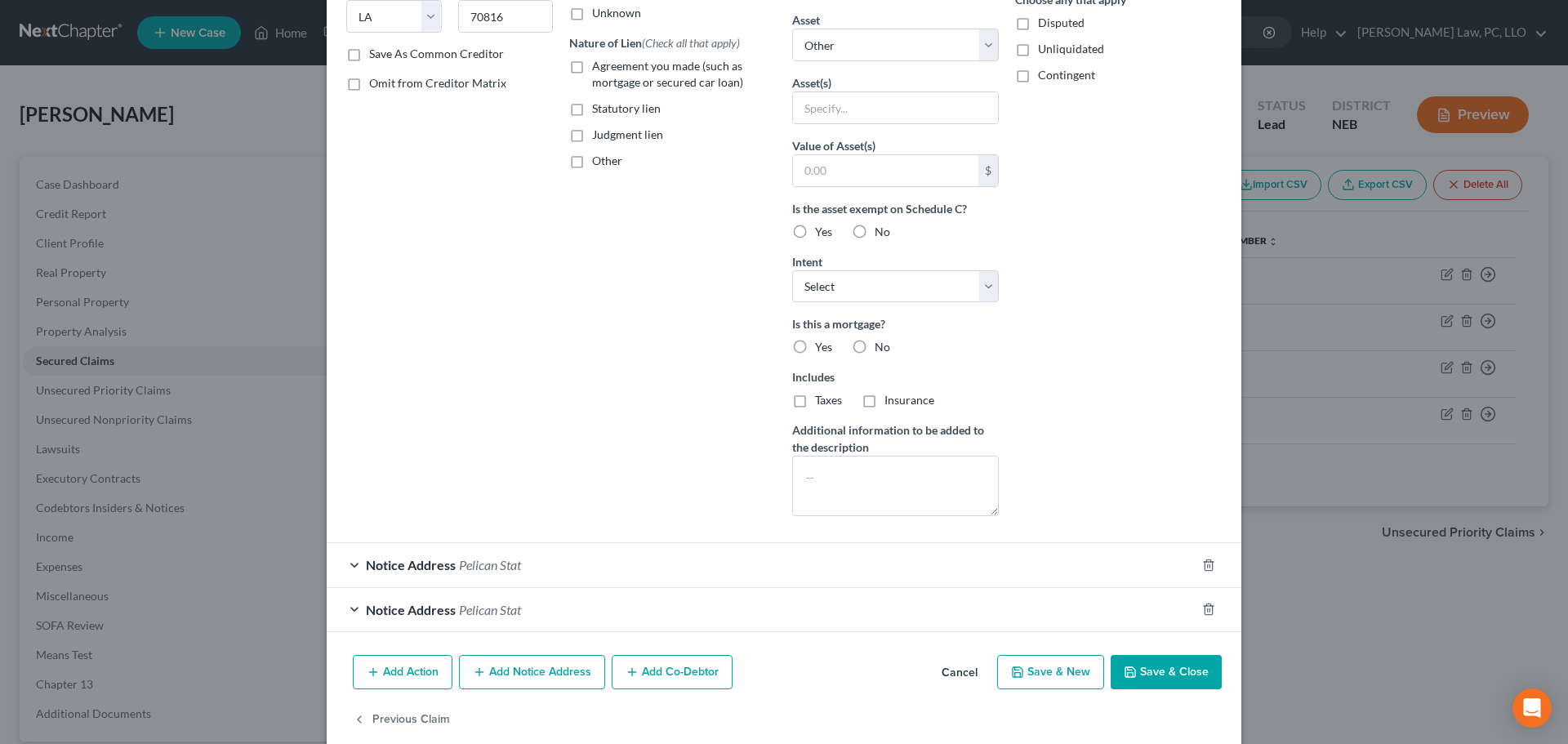
scroll to position [299, 0]
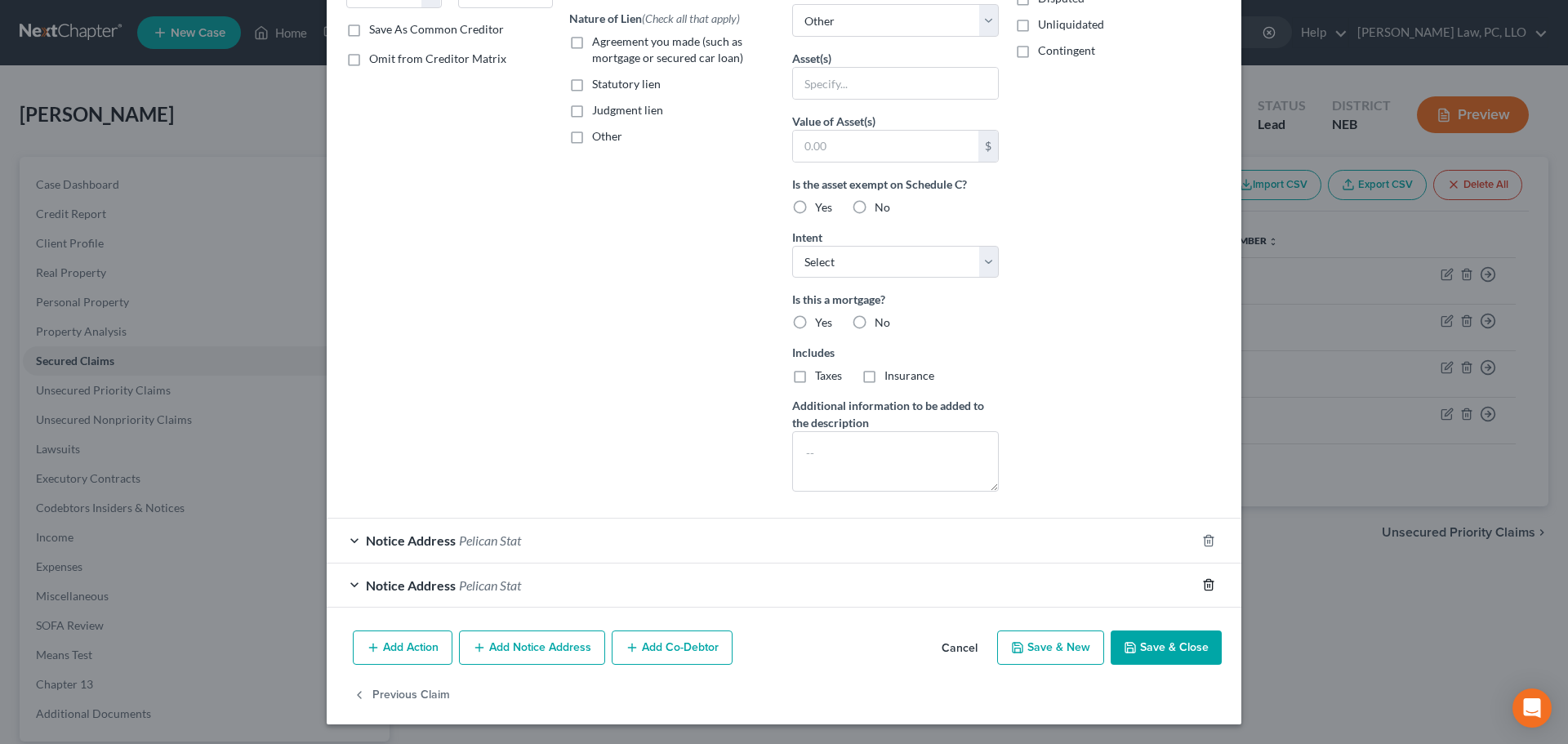
click at [1205, 584] on icon "button" at bounding box center [1209, 584] width 8 height 11
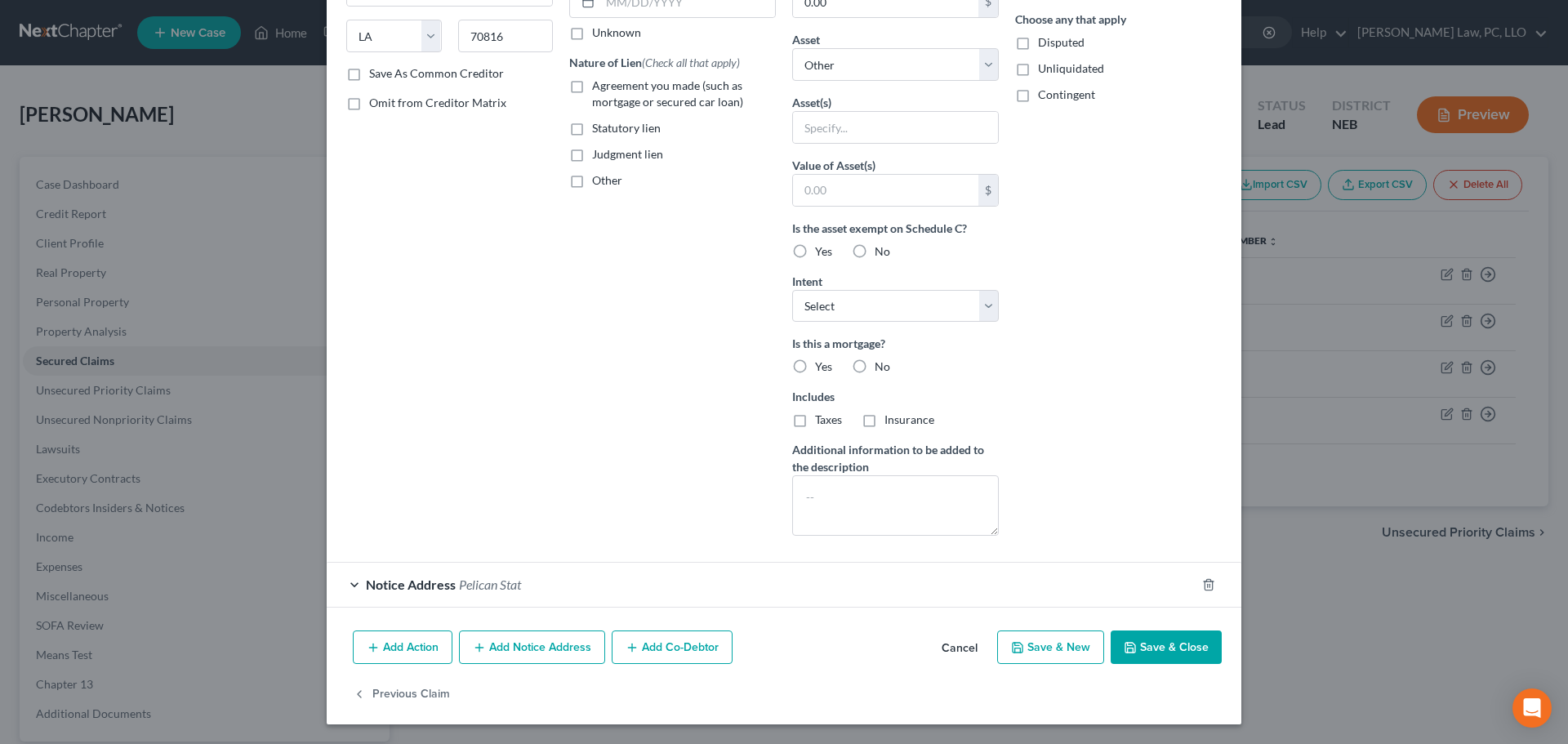
scroll to position [255, 0]
click at [1202, 583] on icon "button" at bounding box center [1209, 585] width 13 height 13
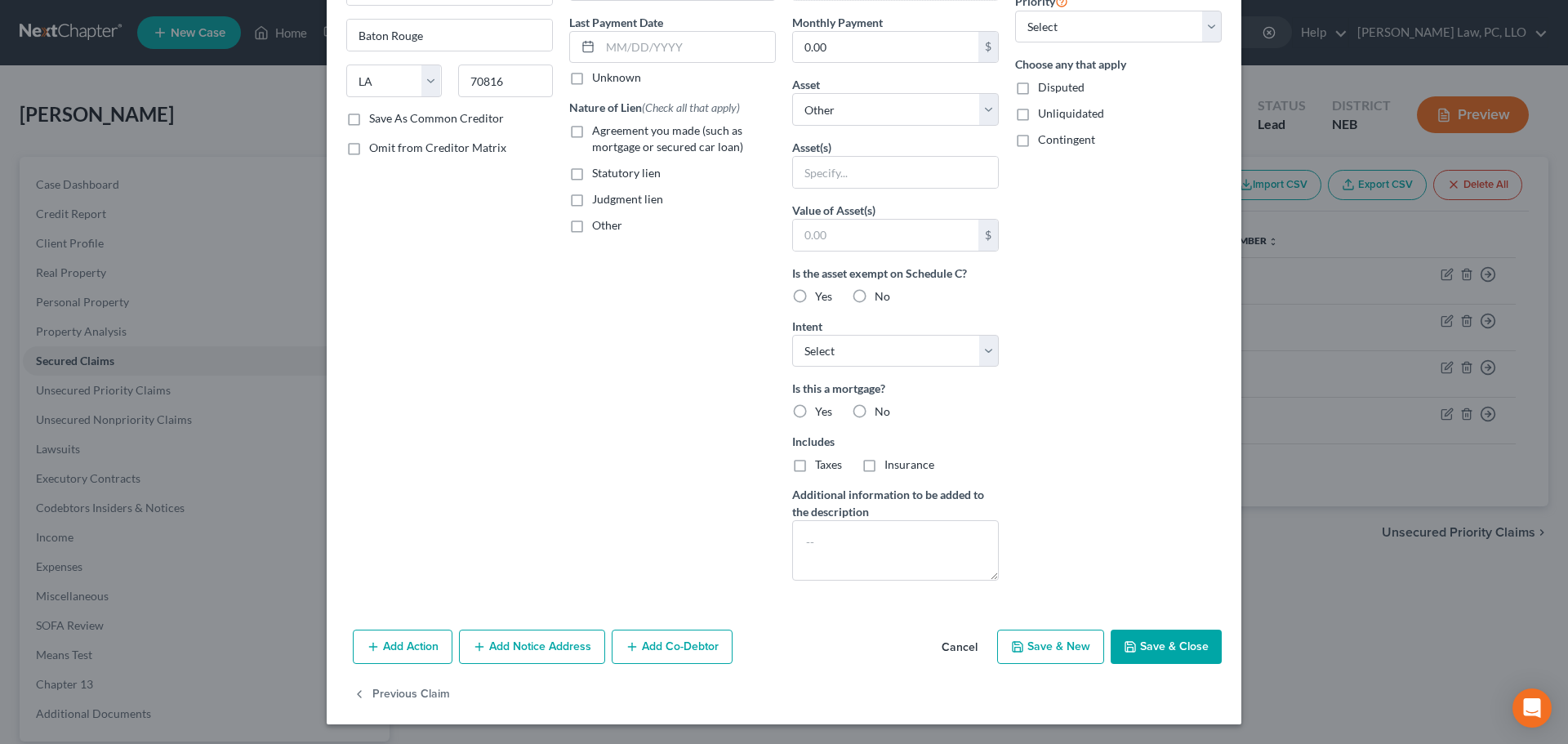
scroll to position [210, 0]
click at [1157, 648] on button "Save & Close" at bounding box center [1166, 647] width 111 height 35
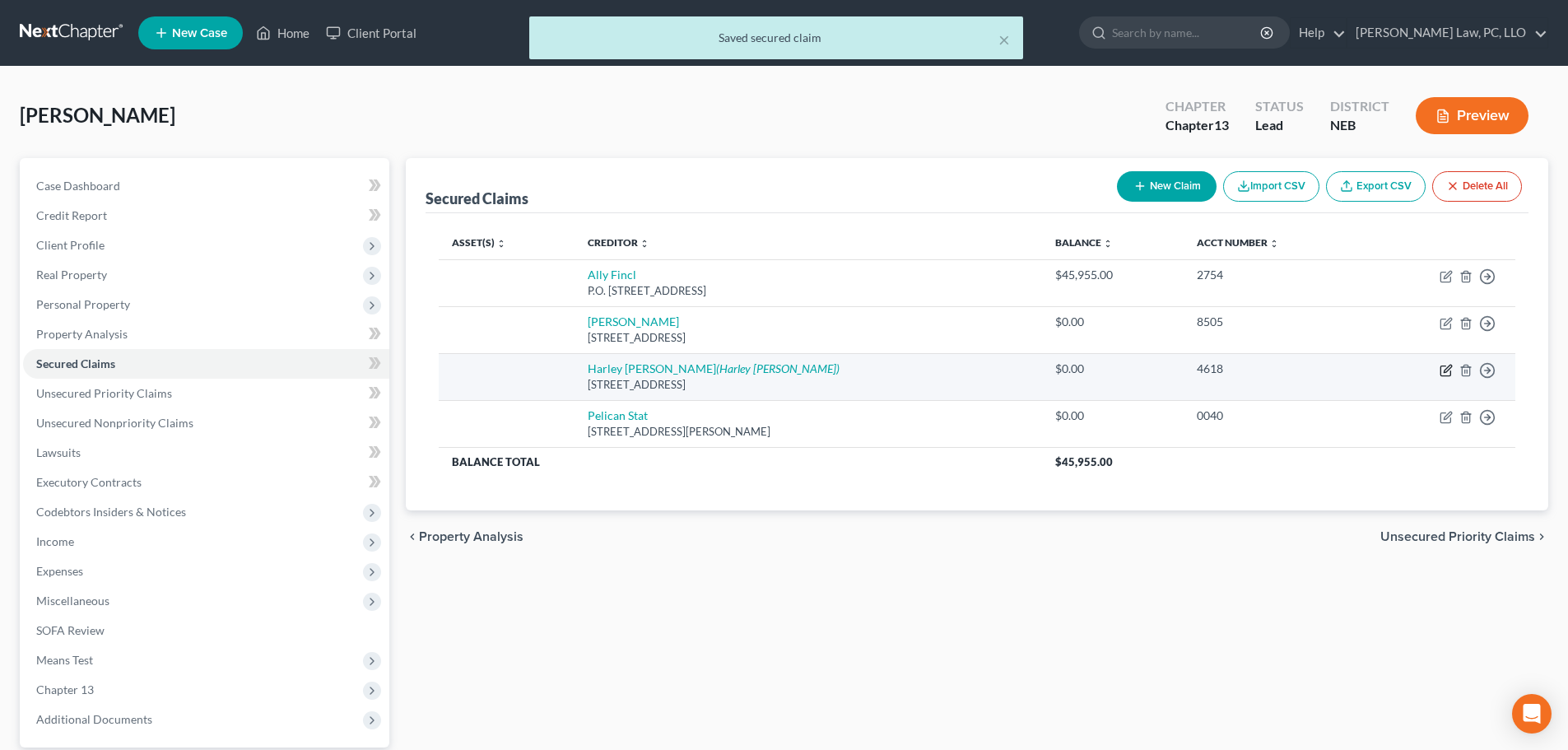
click at [1444, 372] on icon "button" at bounding box center [1448, 368] width 8 height 8
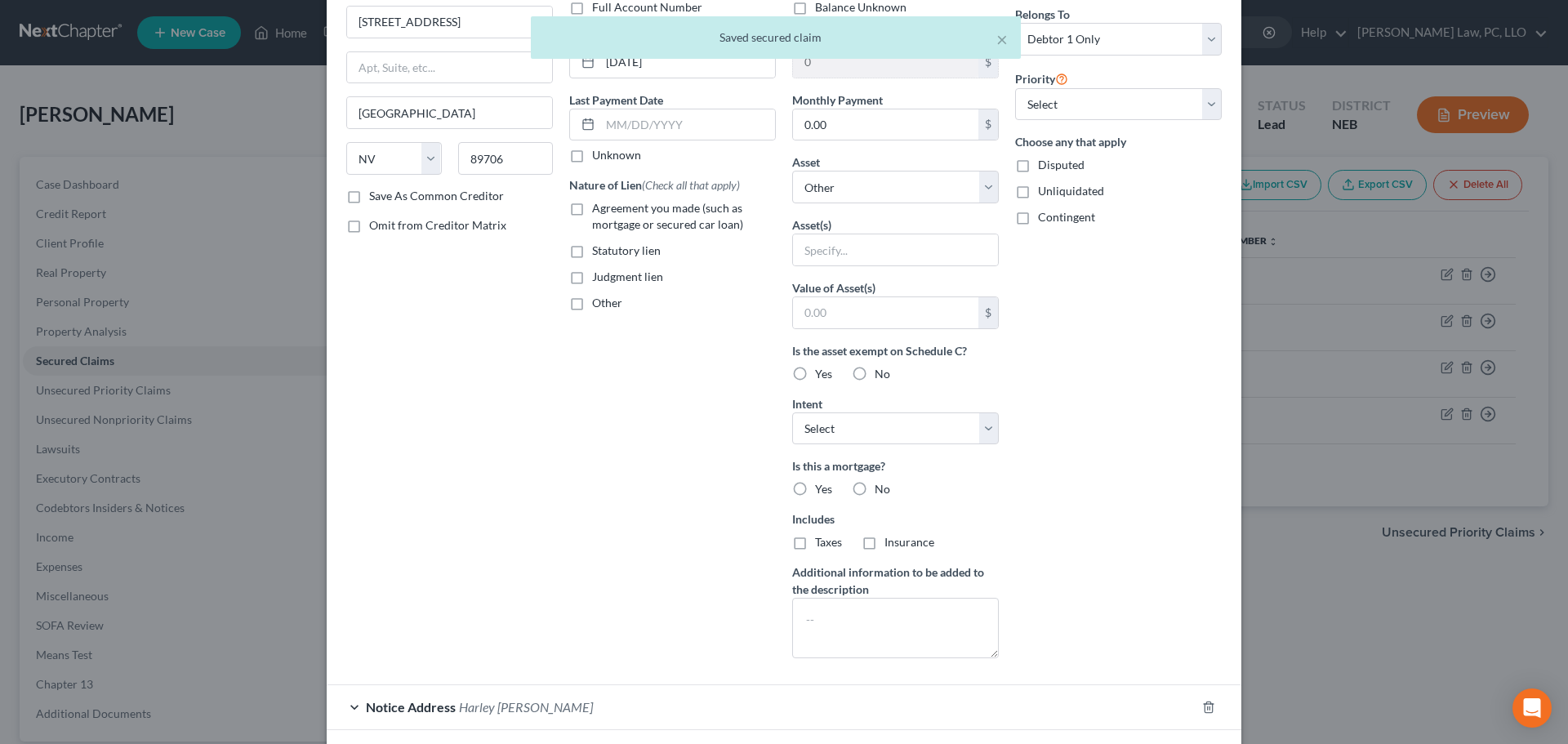
scroll to position [255, 0]
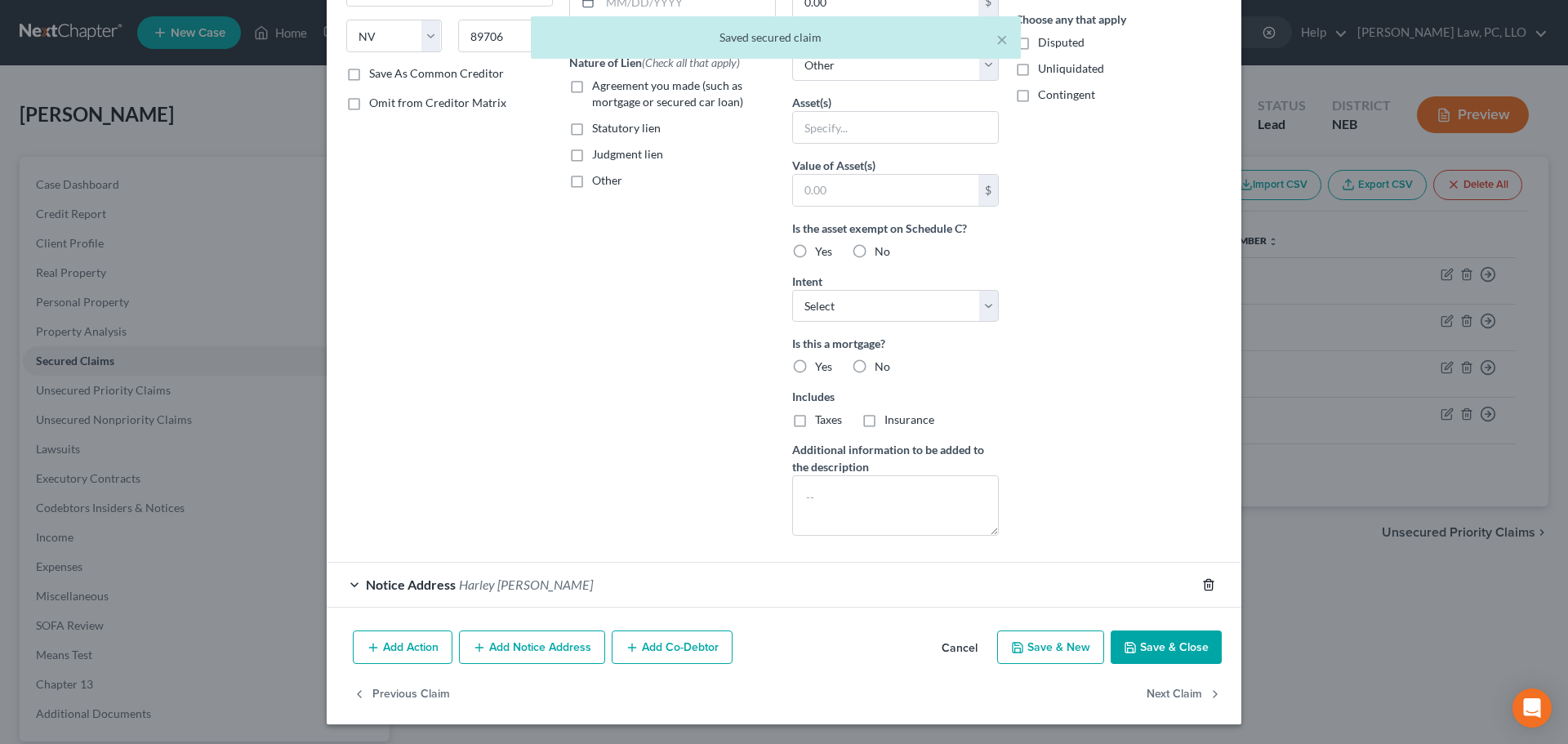
click at [1202, 579] on icon "button" at bounding box center [1209, 585] width 13 height 13
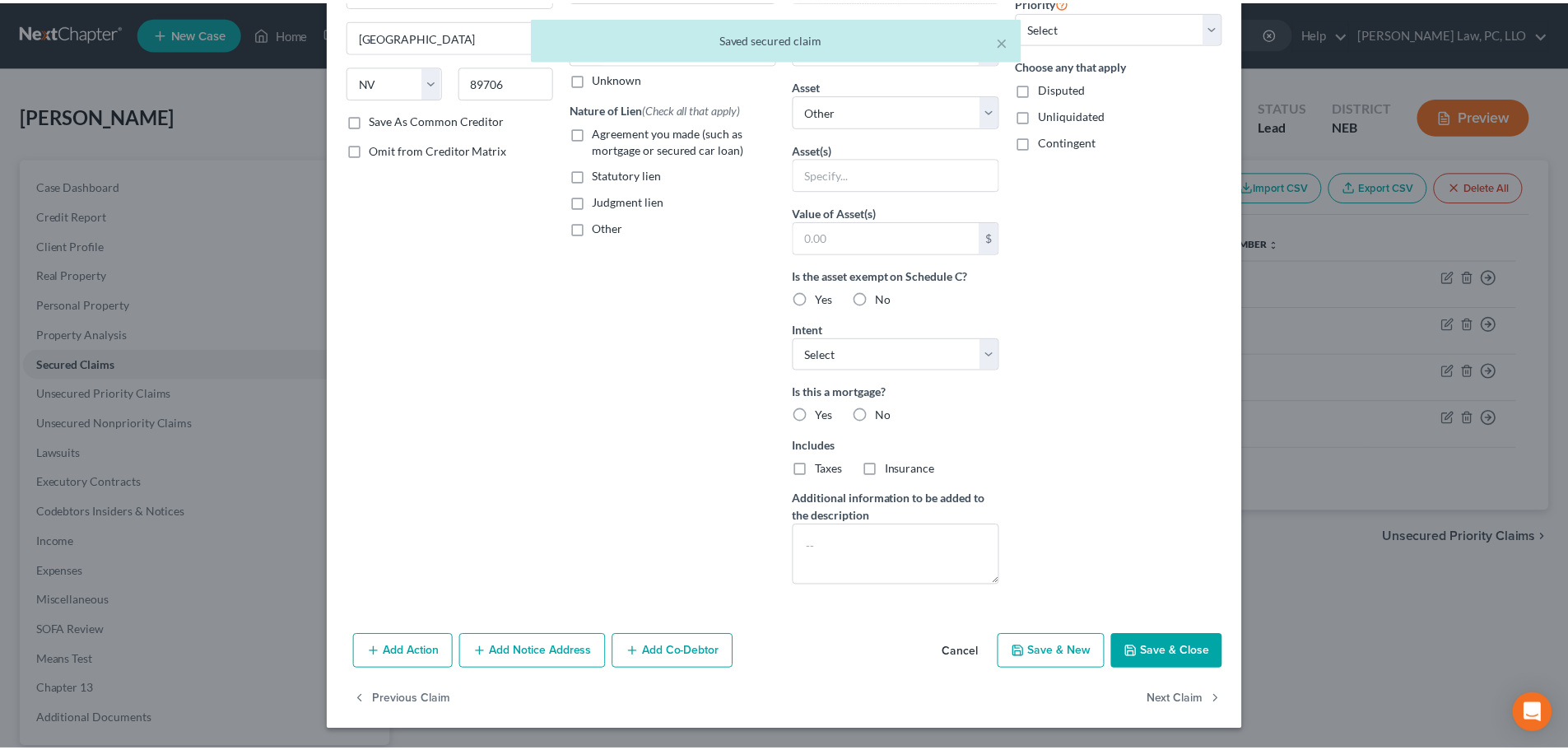
scroll to position [211, 0]
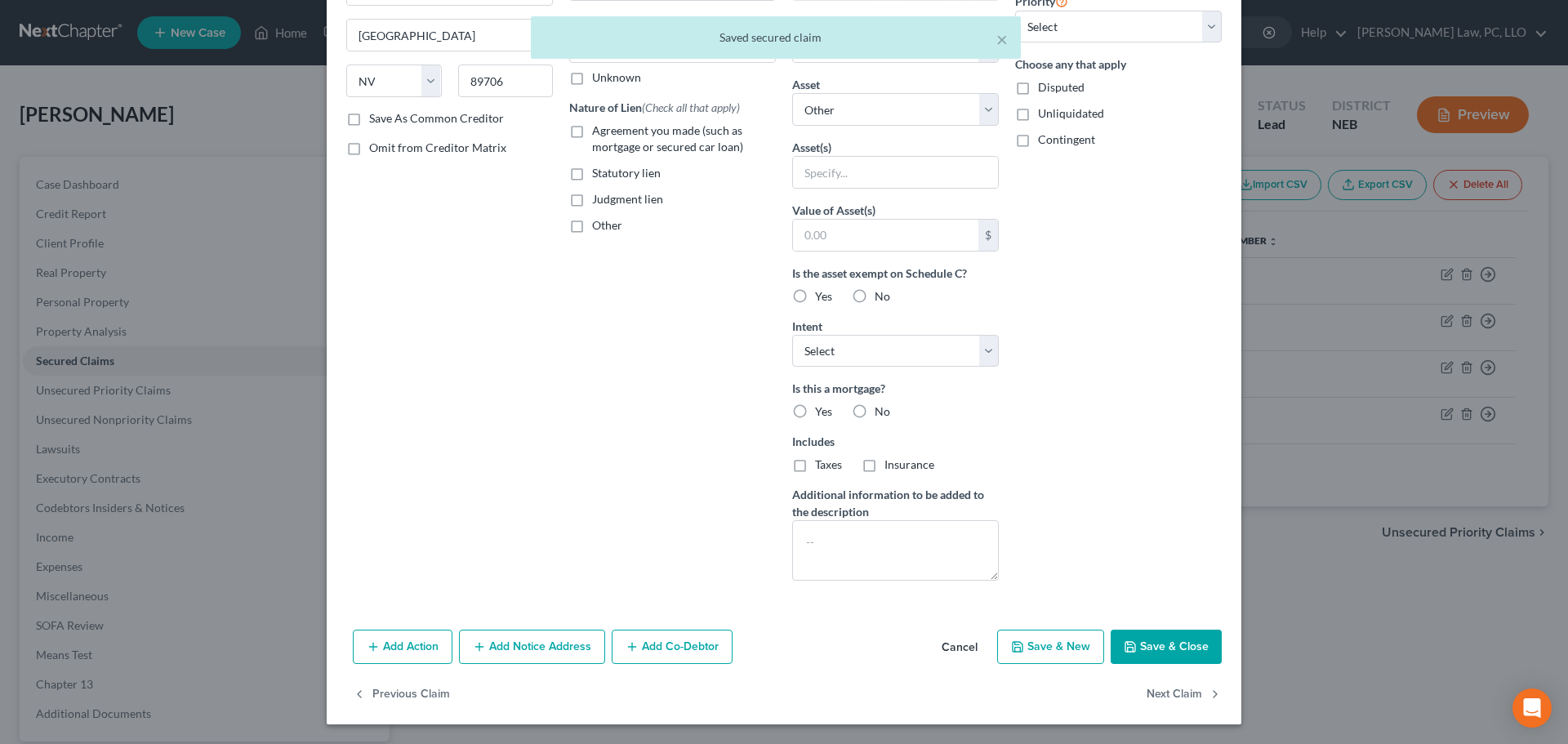
click at [1164, 636] on button "Save & Close" at bounding box center [1166, 647] width 111 height 35
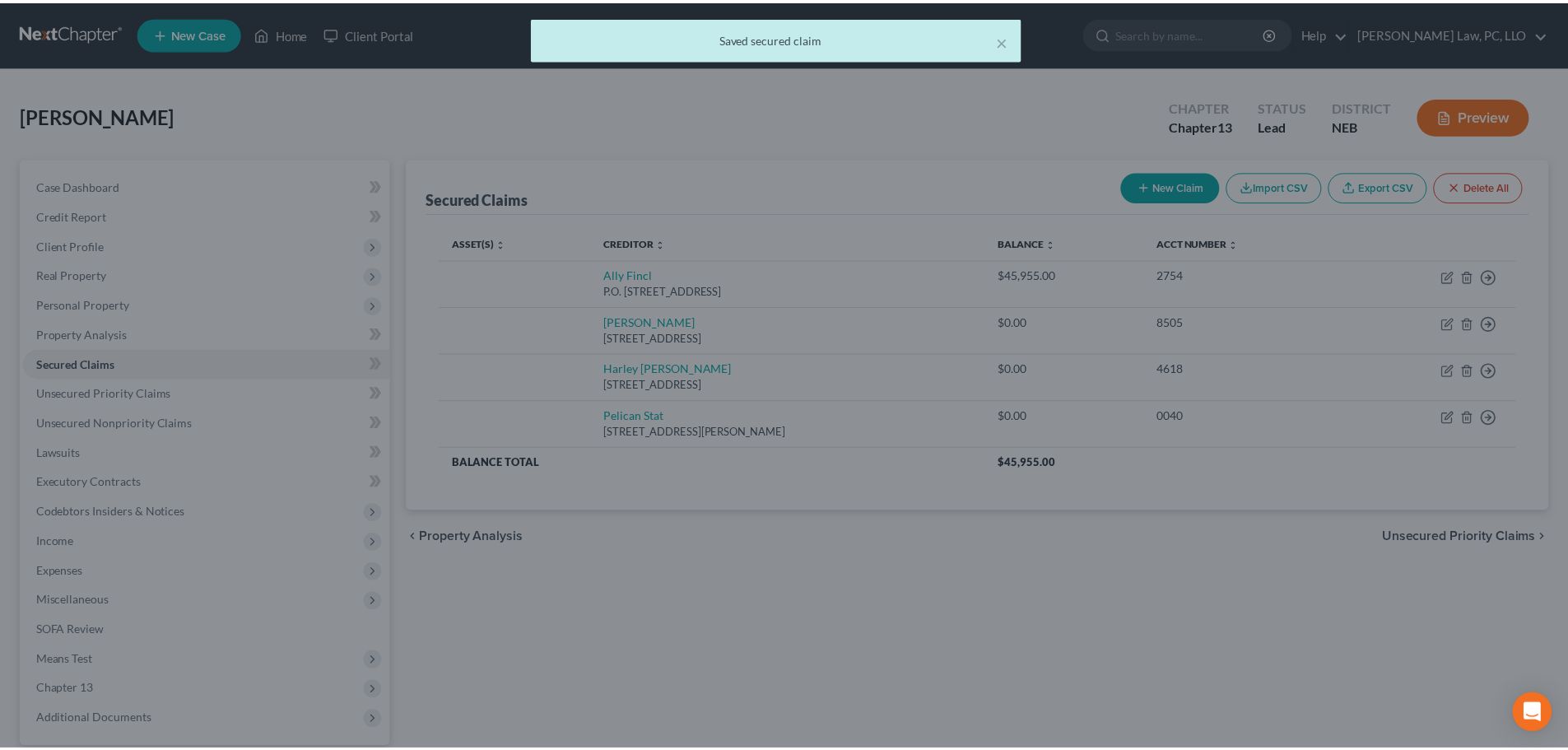
scroll to position [0, 0]
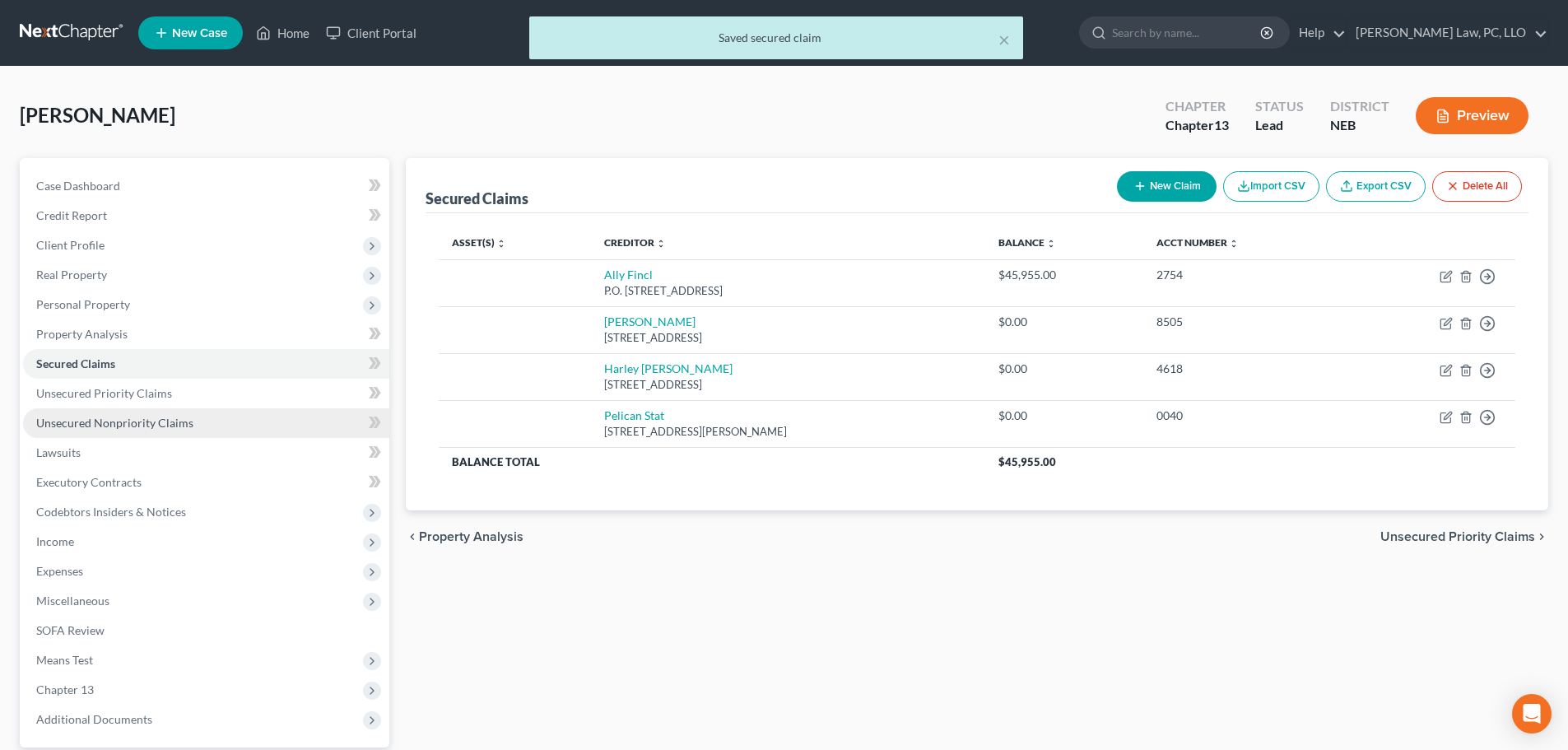
click at [162, 436] on link "Unsecured Nonpriority Claims" at bounding box center [206, 423] width 366 height 30
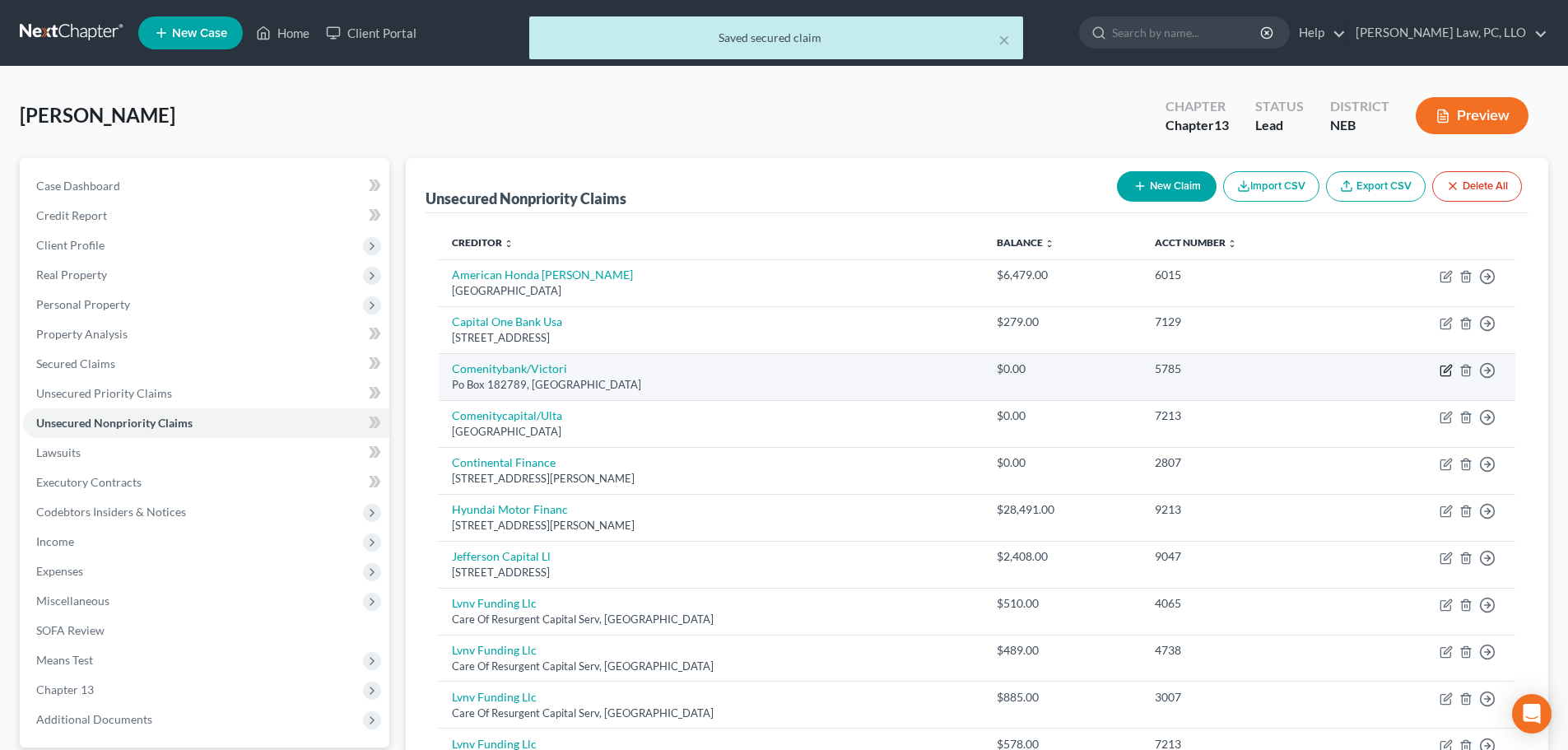
drag, startPoint x: 1438, startPoint y: 368, endPoint x: 1444, endPoint y: 376, distance: 10.0
click at [1438, 367] on td "Move to D Move to E Move to G Move to Notice Only" at bounding box center [1430, 377] width 168 height 47
click at [1444, 376] on icon "button" at bounding box center [1445, 371] width 10 height 10
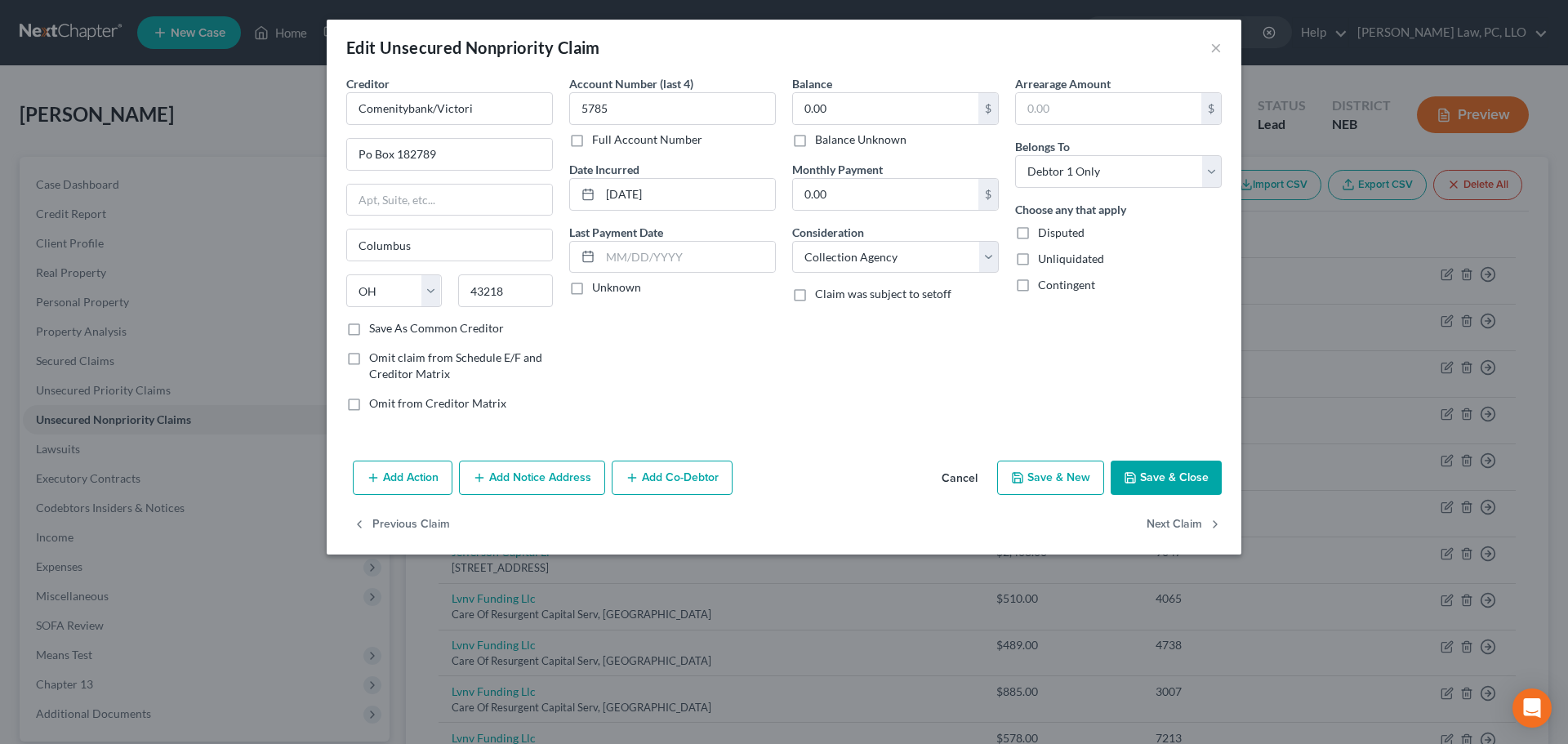
click at [819, 135] on label "Balance Unknown" at bounding box center [860, 139] width 91 height 16
click at [821, 135] on input "Balance Unknown" at bounding box center [826, 136] width 11 height 11
click at [1173, 490] on button "Save & Close" at bounding box center [1166, 478] width 111 height 35
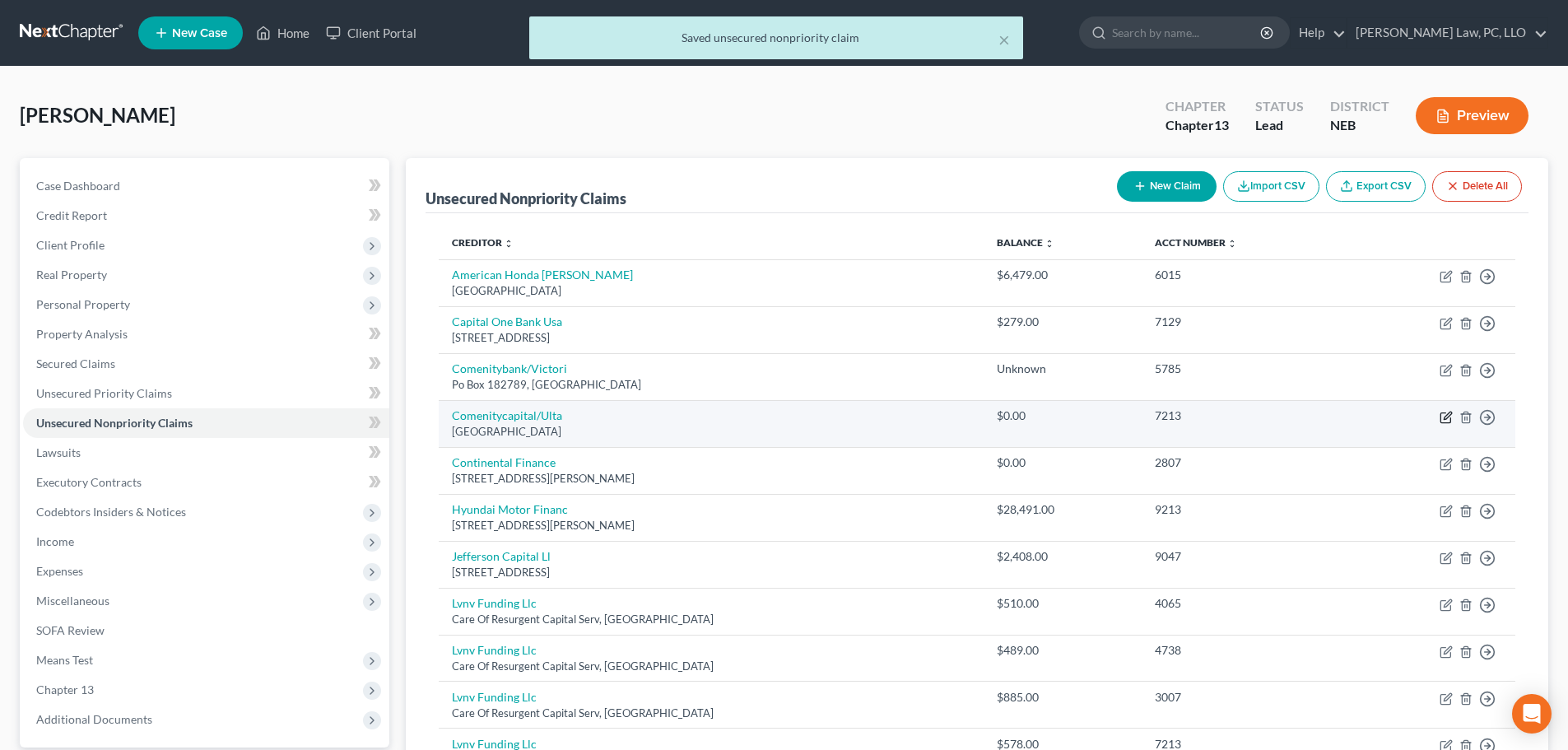
click at [1444, 415] on icon "button" at bounding box center [1446, 418] width 14 height 14
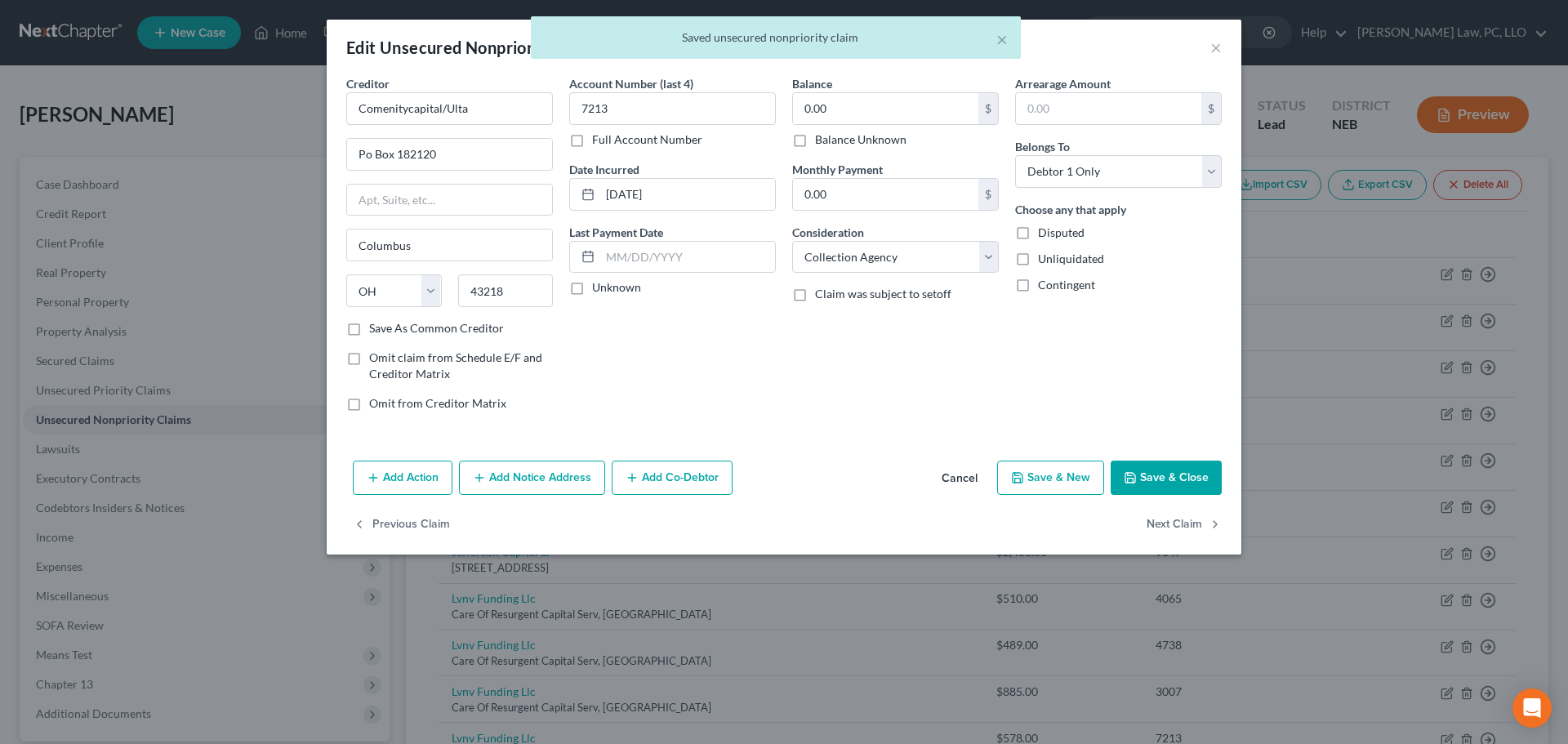
click at [894, 141] on label "Balance Unknown" at bounding box center [860, 139] width 91 height 16
click at [832, 141] on input "Balance Unknown" at bounding box center [826, 136] width 11 height 11
click at [1134, 471] on icon "button" at bounding box center [1130, 478] width 13 height 13
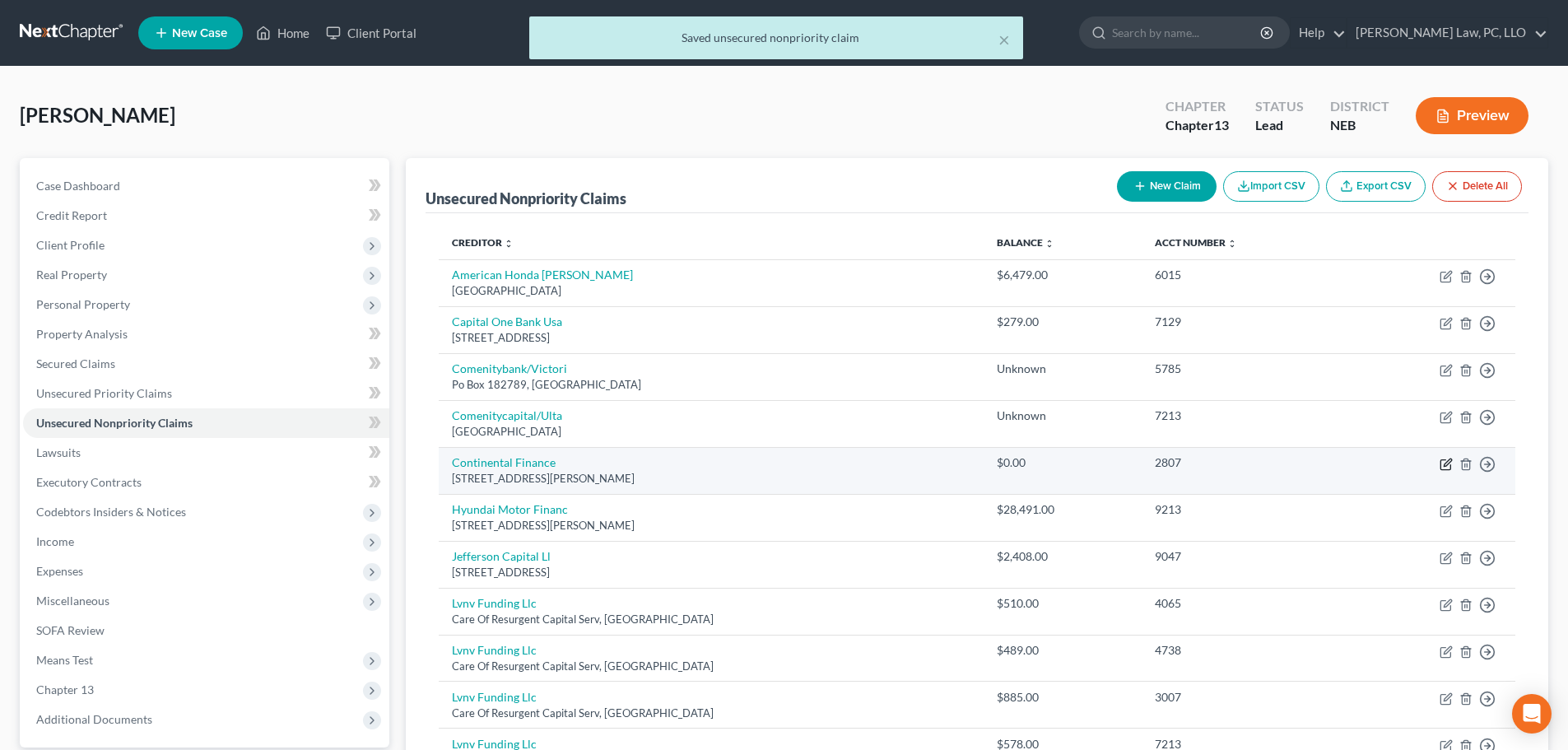
click at [1444, 458] on icon "button" at bounding box center [1446, 465] width 14 height 14
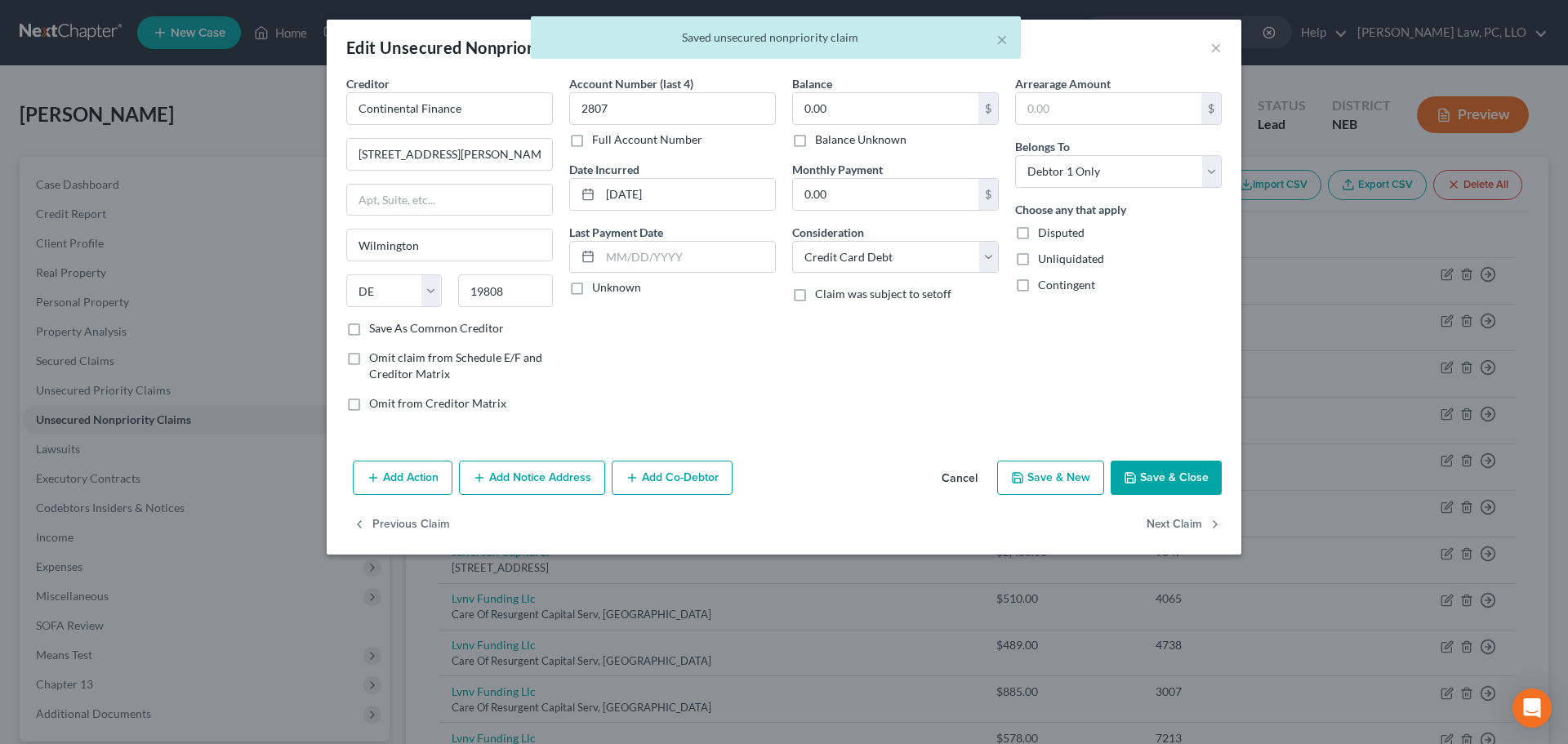
click at [900, 136] on label "Balance Unknown" at bounding box center [860, 139] width 91 height 16
click at [832, 136] on input "Balance Unknown" at bounding box center [826, 136] width 11 height 11
drag, startPoint x: 1170, startPoint y: 475, endPoint x: 1372, endPoint y: 471, distance: 202.0
click at [1173, 475] on button "Save & Close" at bounding box center [1166, 478] width 111 height 35
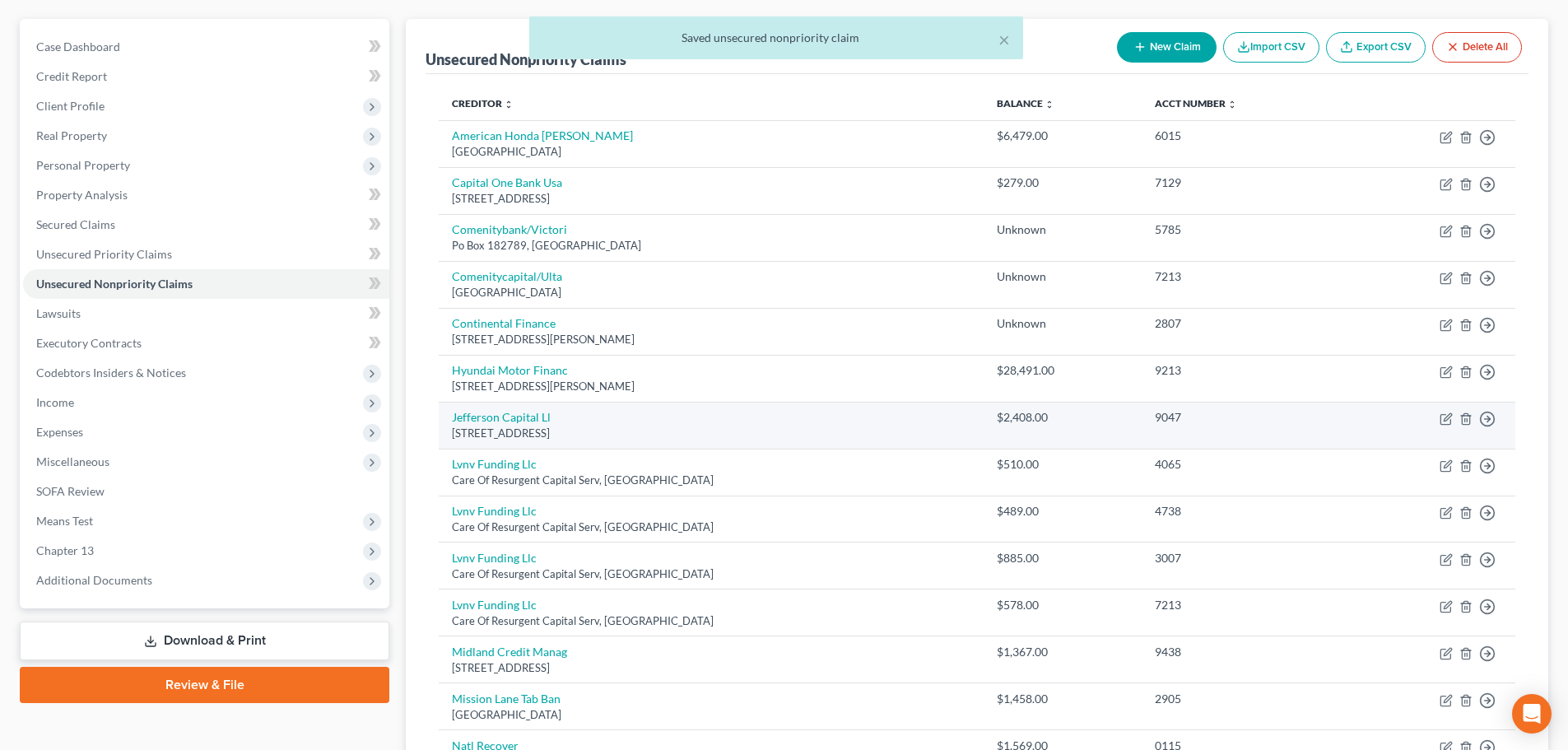
scroll to position [165, 0]
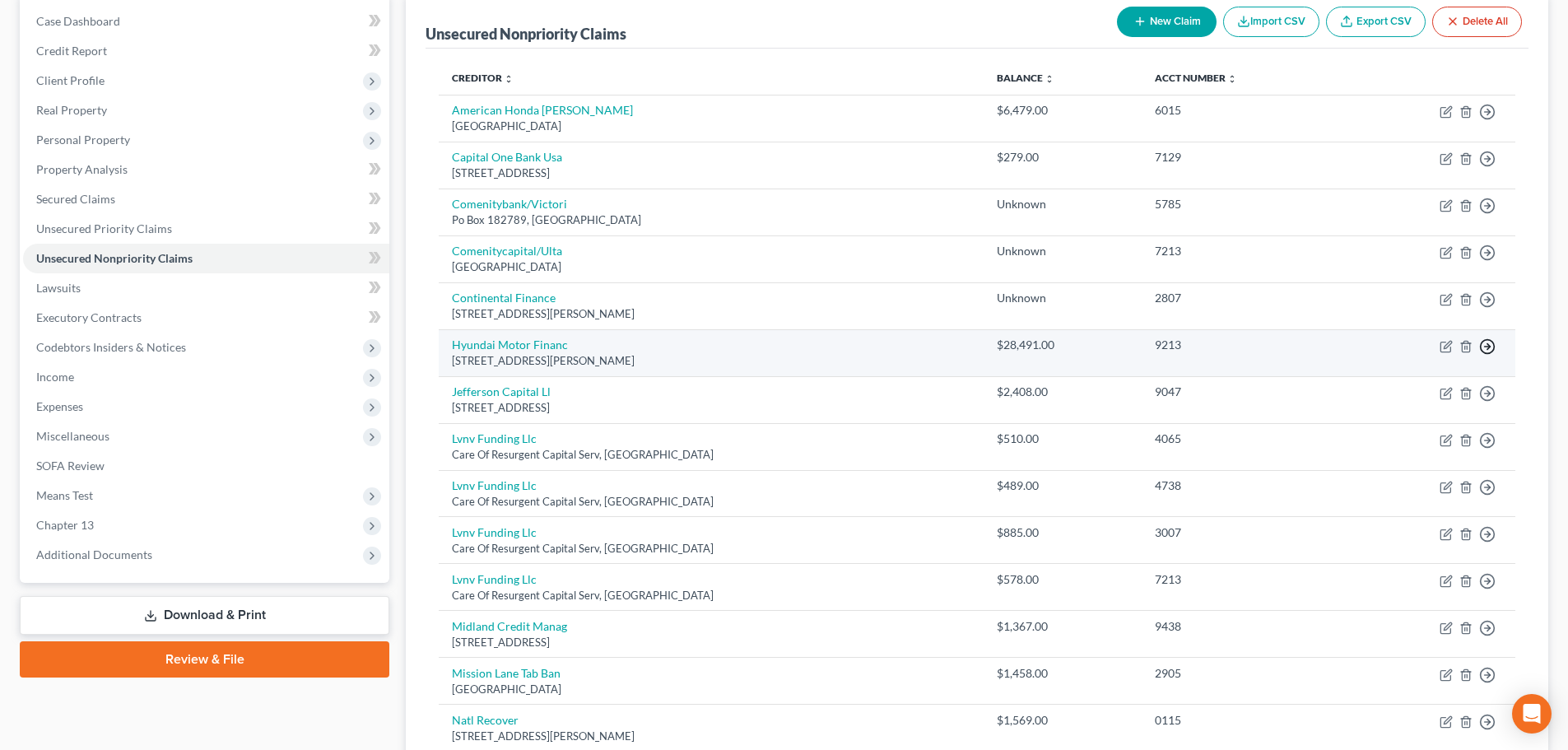
click at [1488, 120] on icon "button" at bounding box center [1487, 111] width 16 height 16
click at [1415, 355] on link "Move to D" at bounding box center [1412, 358] width 138 height 28
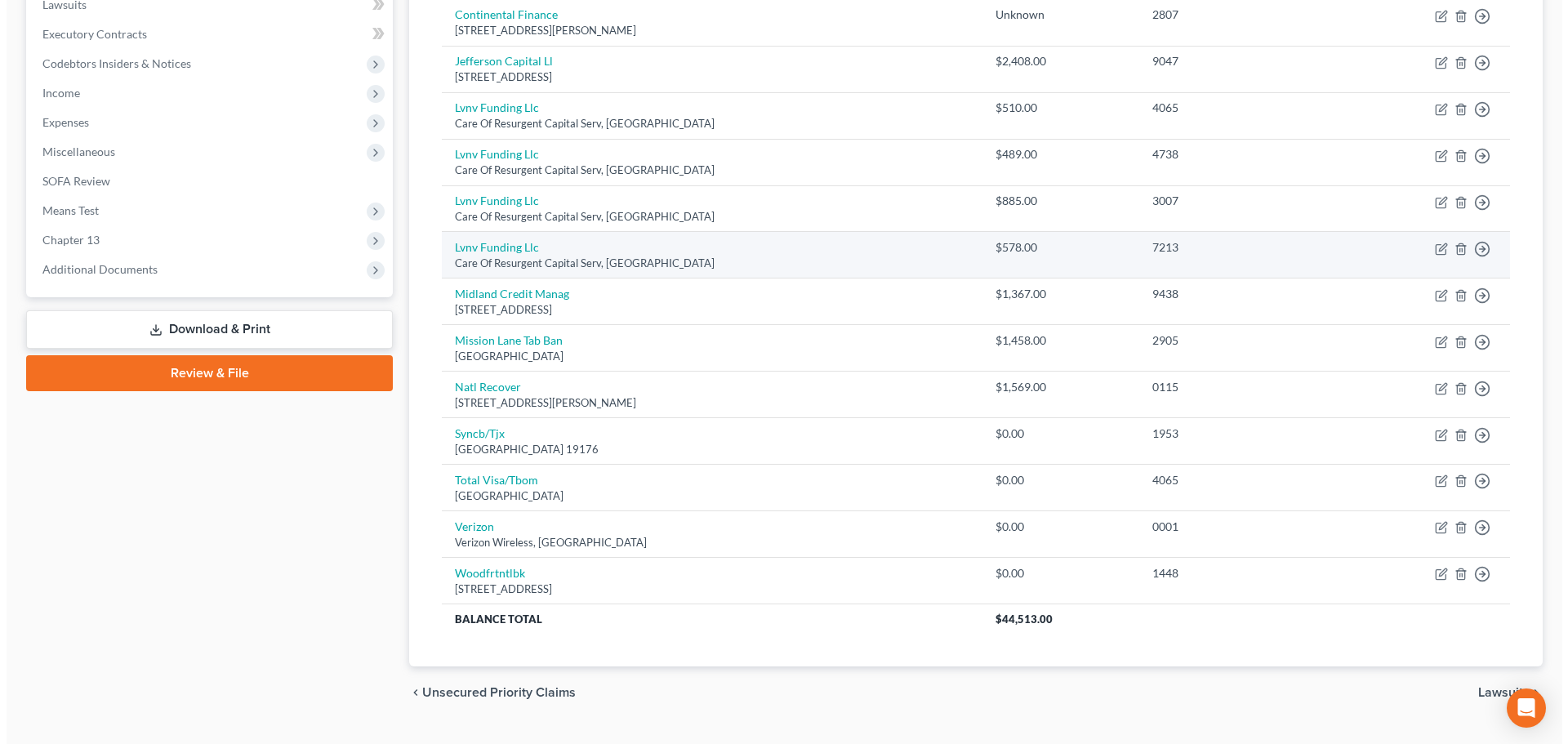
scroll to position [482, 0]
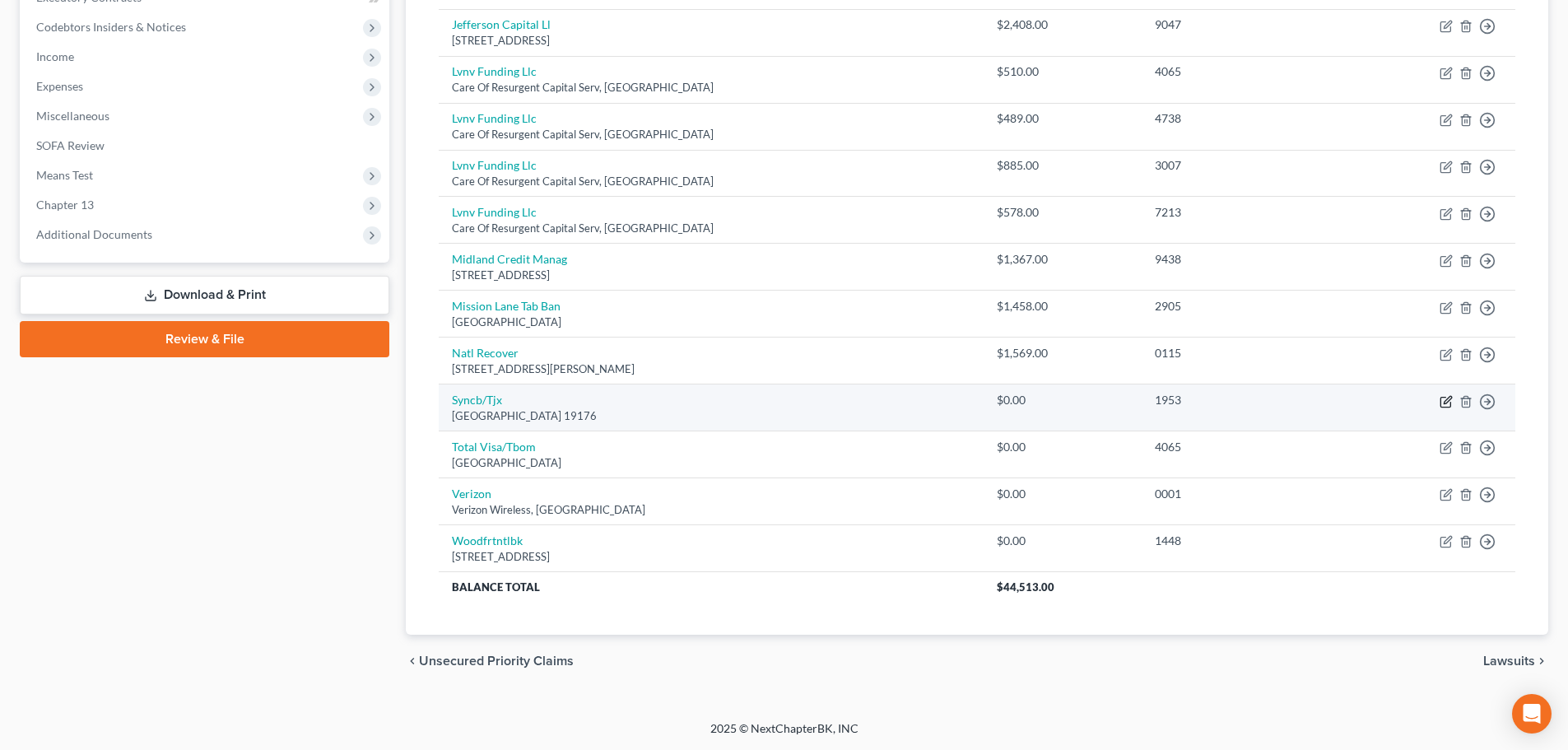
click at [1442, 401] on icon "button" at bounding box center [1446, 402] width 14 height 14
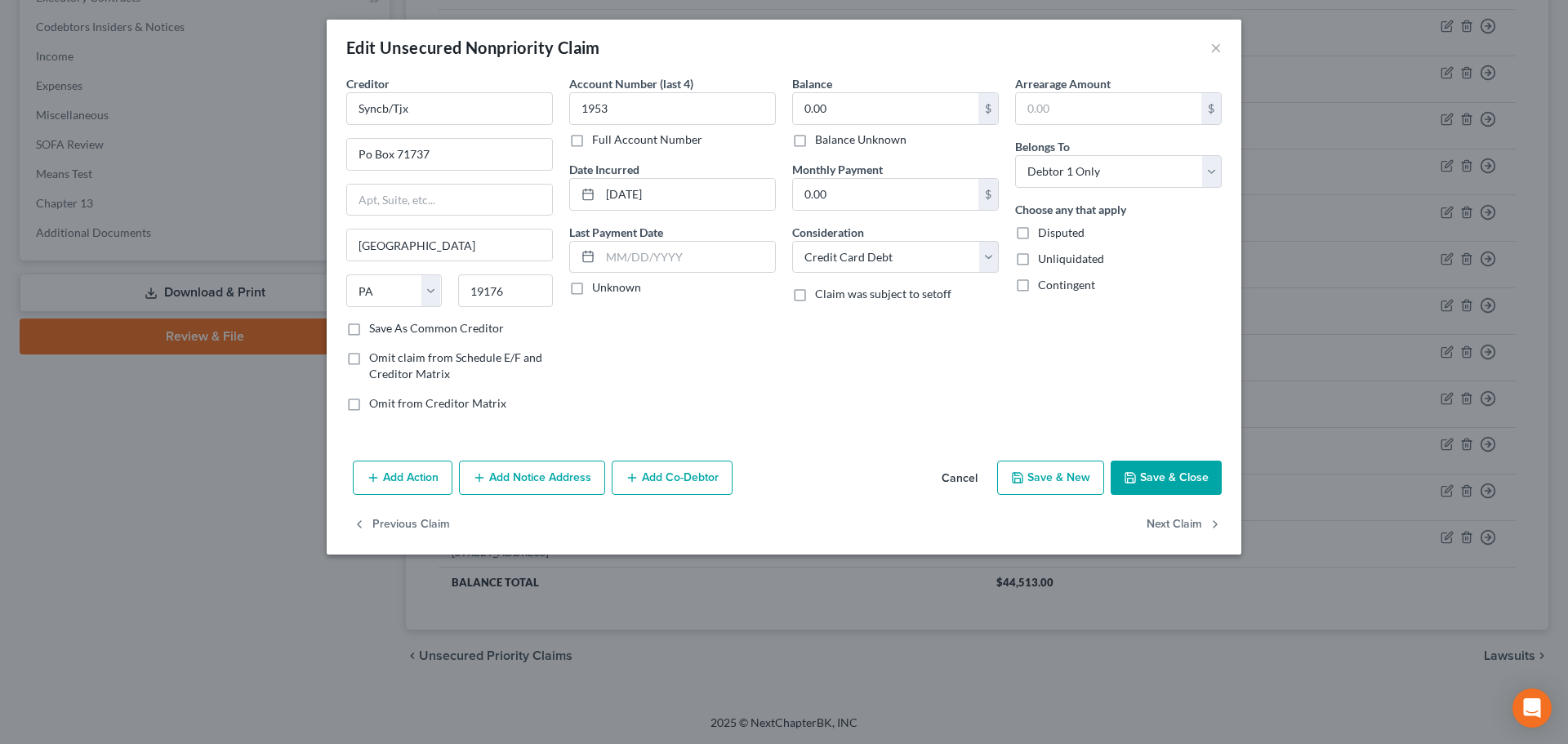
click at [873, 136] on label "Balance Unknown" at bounding box center [860, 139] width 91 height 16
click at [832, 136] on input "Balance Unknown" at bounding box center [826, 136] width 11 height 11
click at [1150, 476] on button "Save & Close" at bounding box center [1166, 478] width 111 height 35
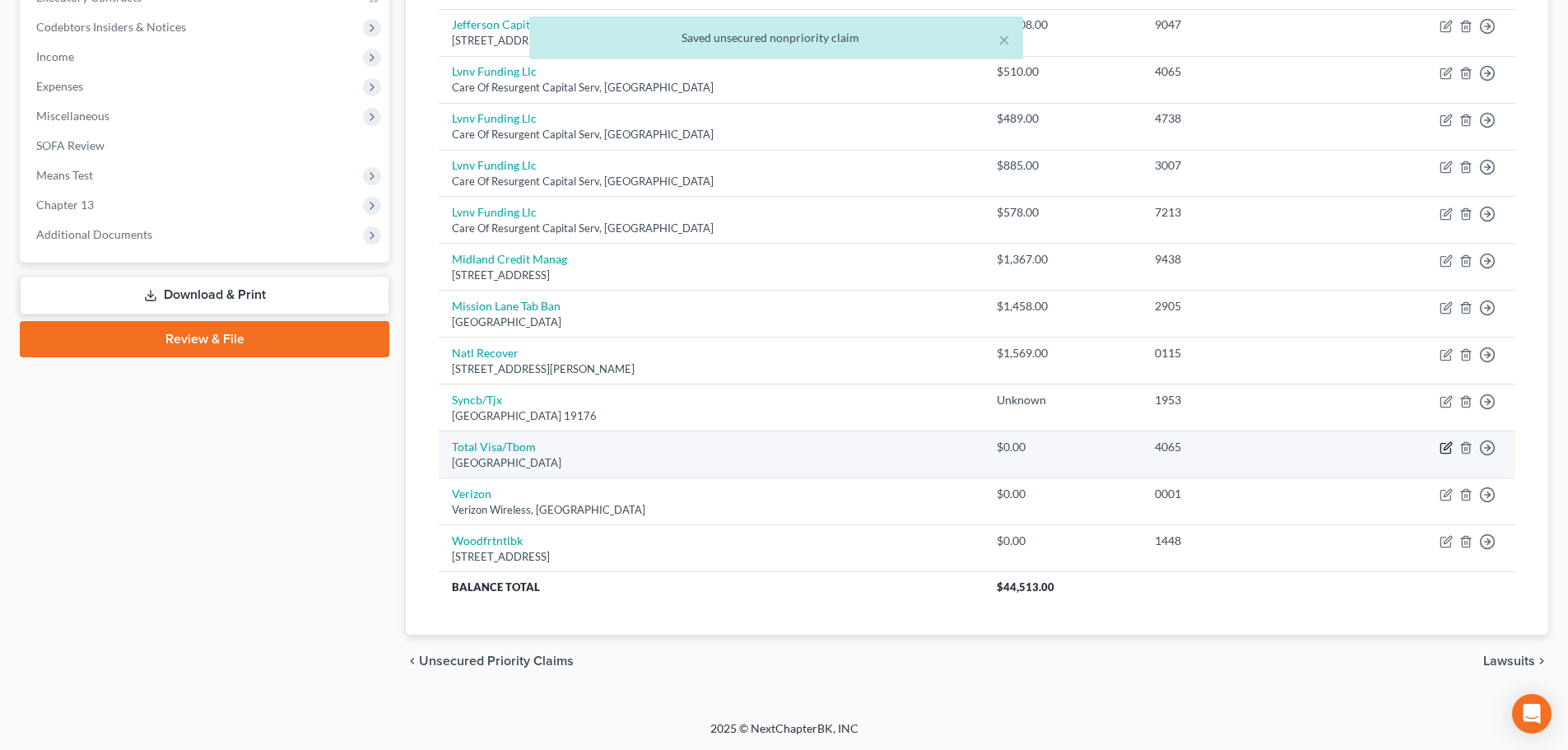
click at [1446, 453] on icon "button" at bounding box center [1446, 449] width 14 height 14
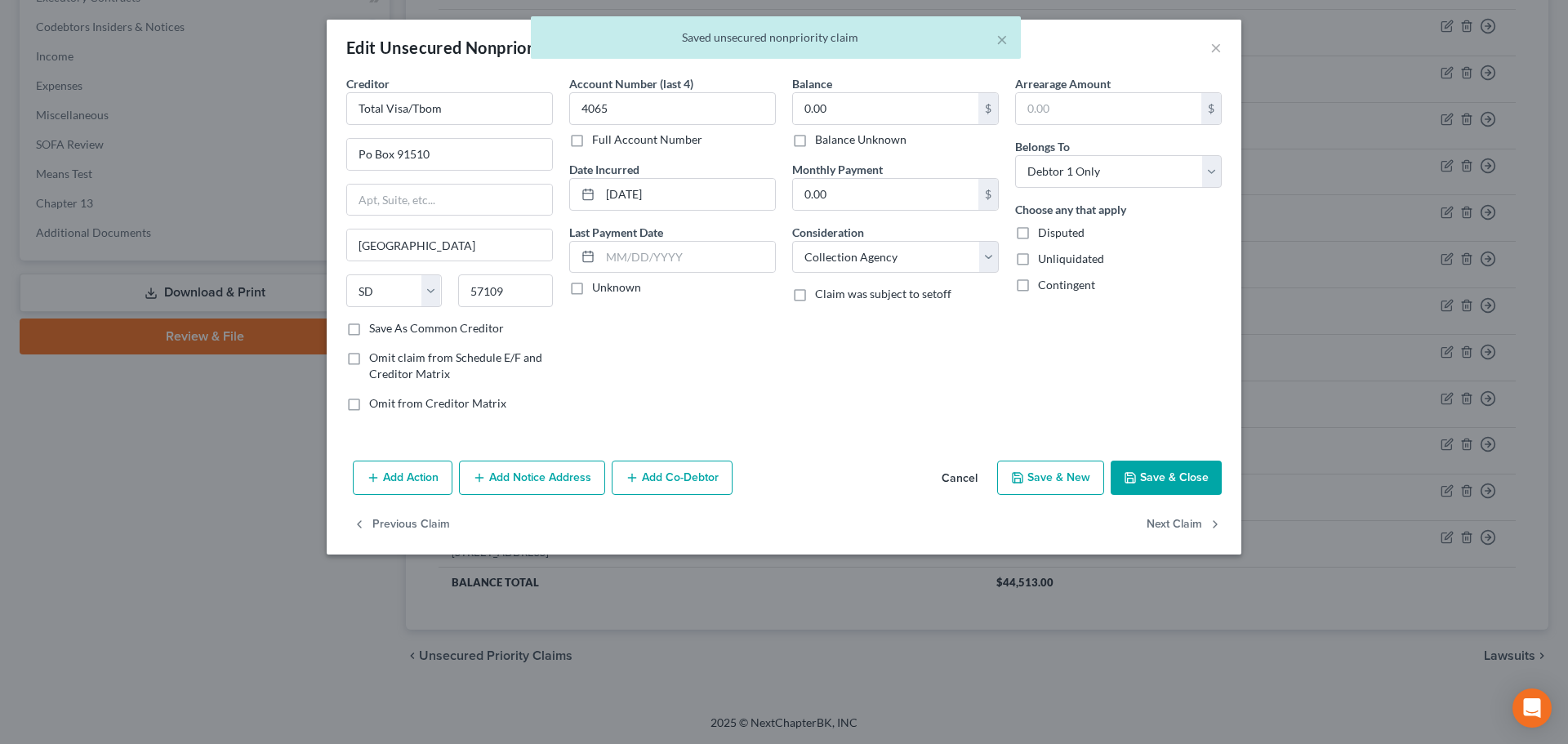
drag, startPoint x: 899, startPoint y: 143, endPoint x: 1131, endPoint y: 481, distance: 410.0
click at [898, 142] on label "Balance Unknown" at bounding box center [860, 139] width 91 height 16
click at [832, 142] on input "Balance Unknown" at bounding box center [826, 136] width 11 height 11
click at [1131, 479] on polyline "button" at bounding box center [1131, 480] width 6 height 4
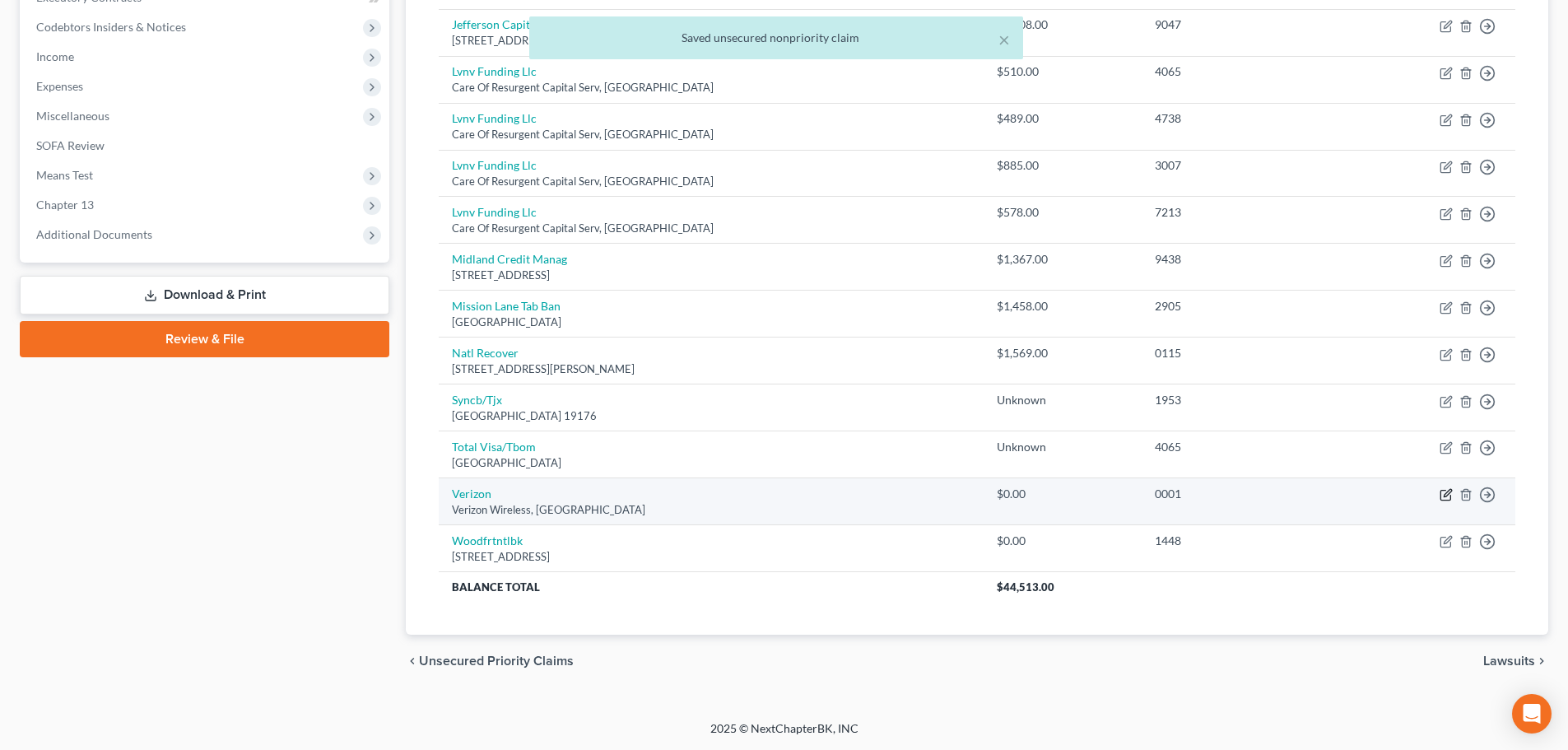
click at [1445, 496] on icon "button" at bounding box center [1446, 495] width 14 height 14
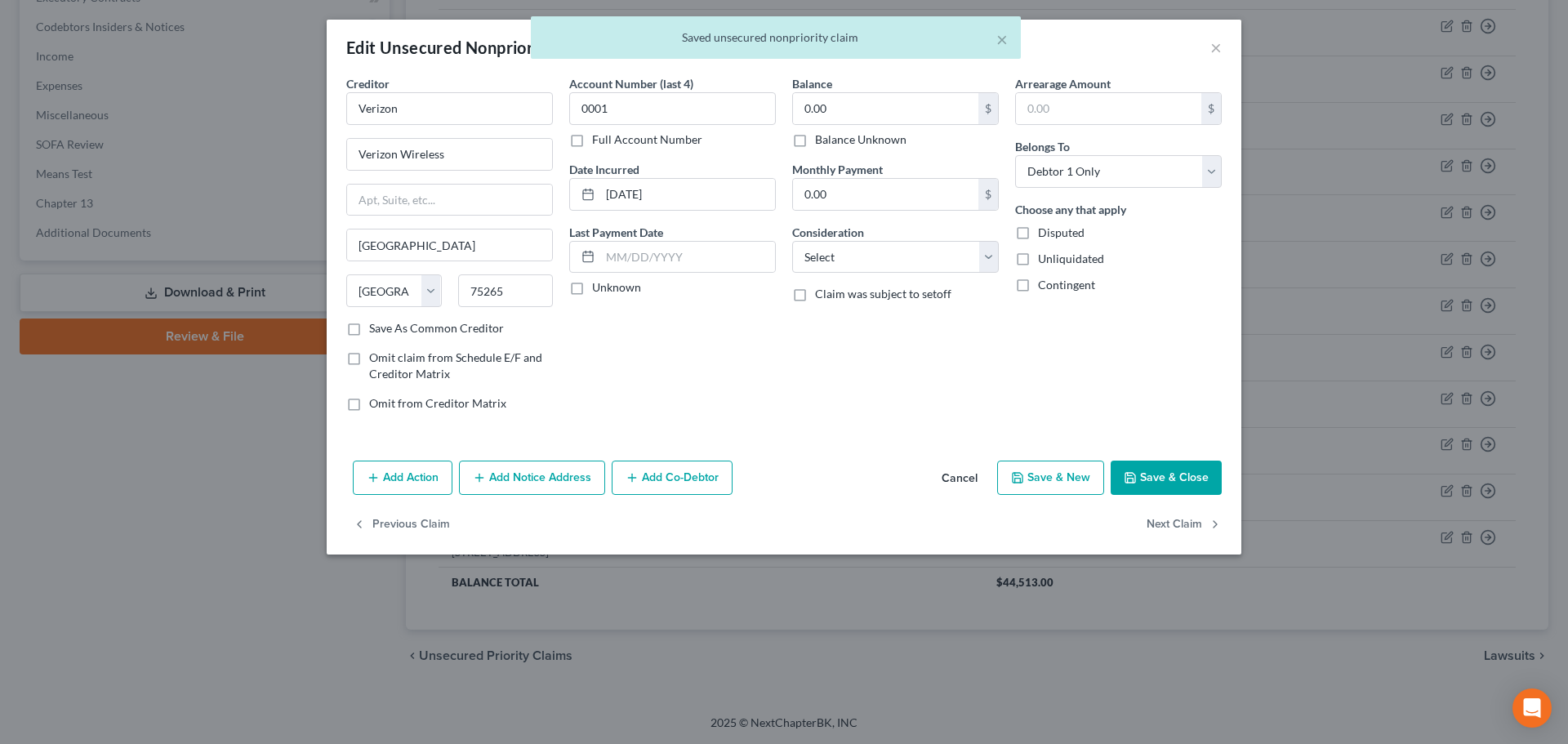
click at [821, 141] on label "Balance Unknown" at bounding box center [860, 139] width 91 height 16
click at [821, 141] on input "Balance Unknown" at bounding box center [826, 136] width 11 height 11
click at [1149, 473] on button "Save & Close" at bounding box center [1166, 478] width 111 height 35
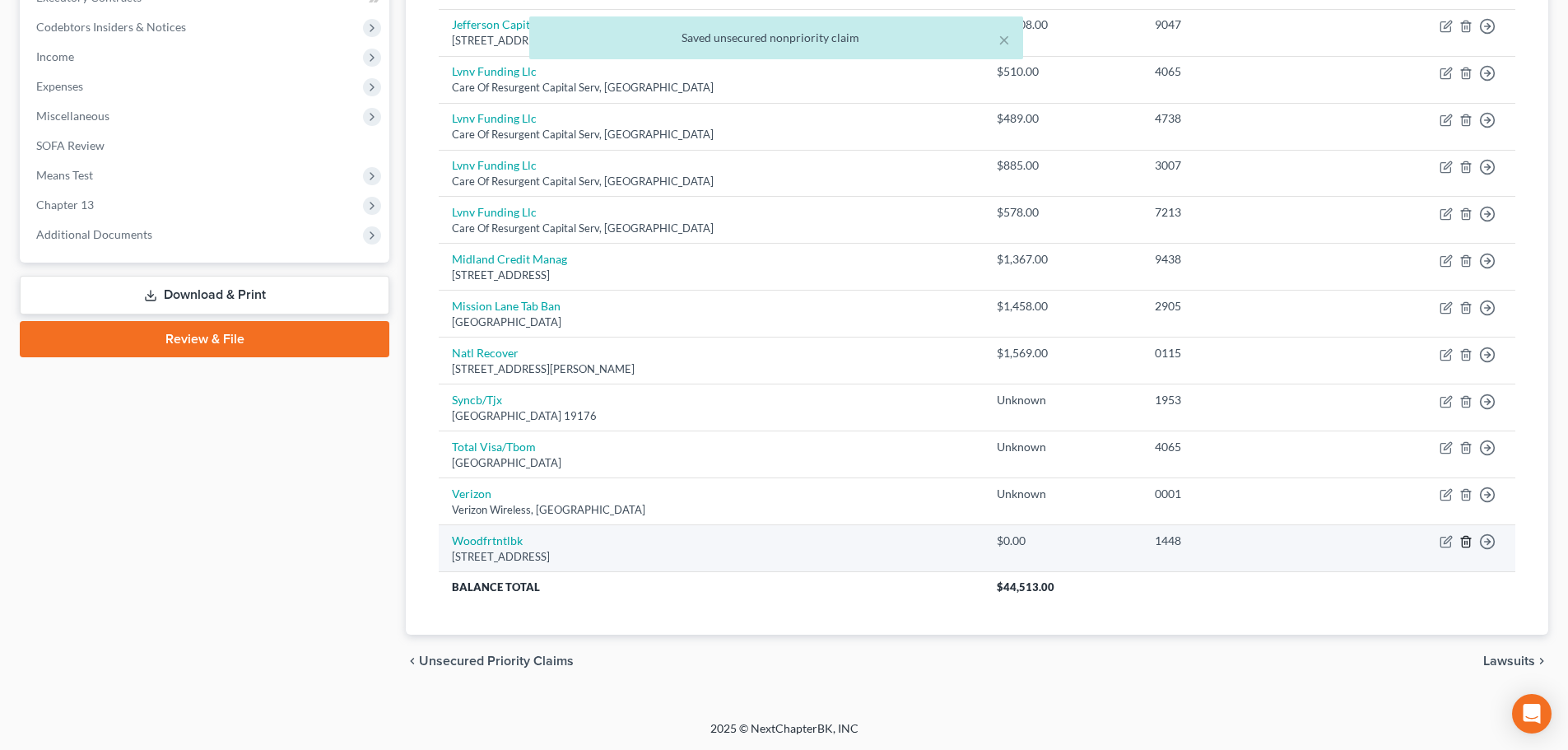
click at [1464, 539] on polyline "button" at bounding box center [1466, 539] width 10 height 0
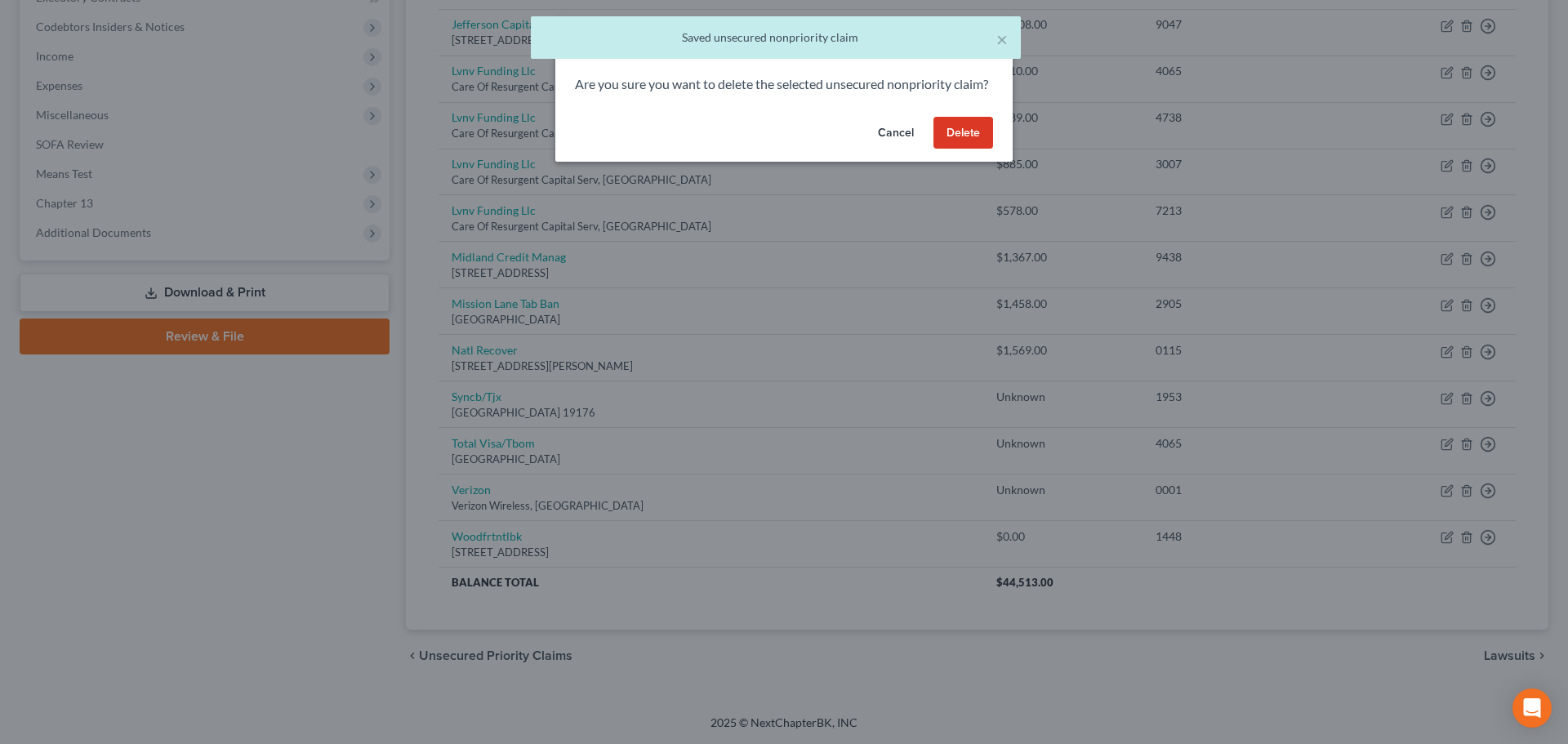
click at [943, 150] on button "Delete" at bounding box center [963, 134] width 60 height 33
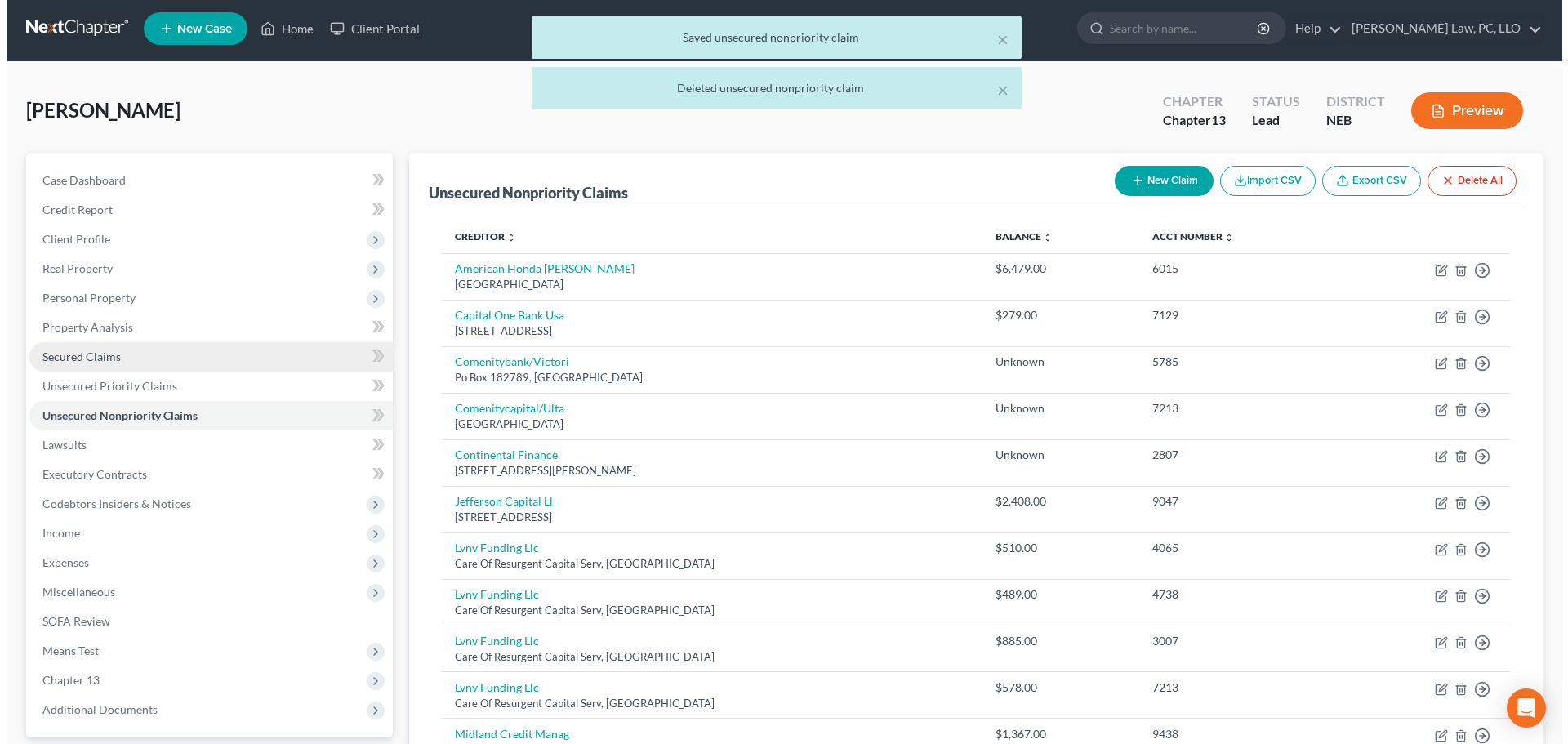
scroll to position [0, 0]
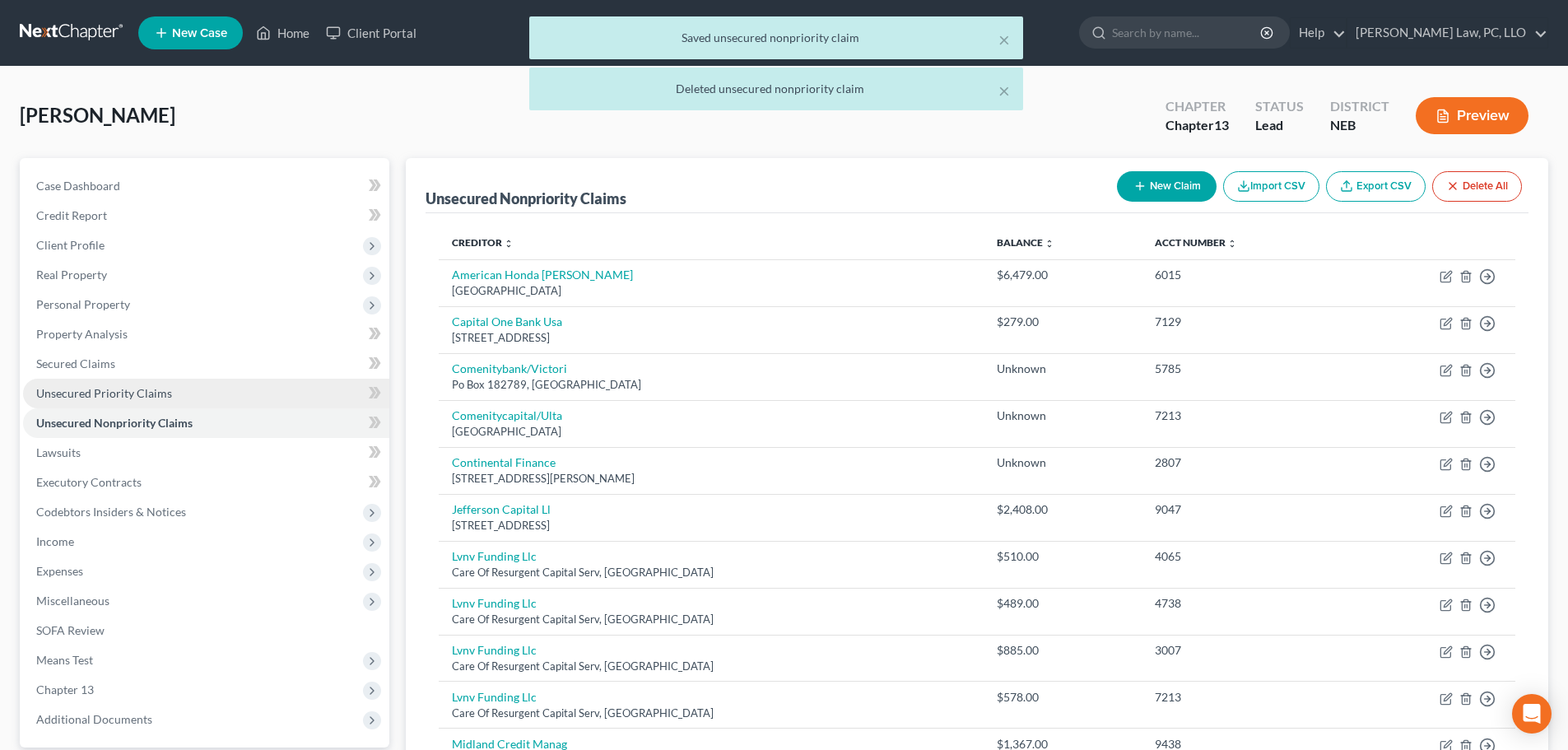
click at [147, 398] on span "Unsecured Priority Claims" at bounding box center [104, 393] width 136 height 14
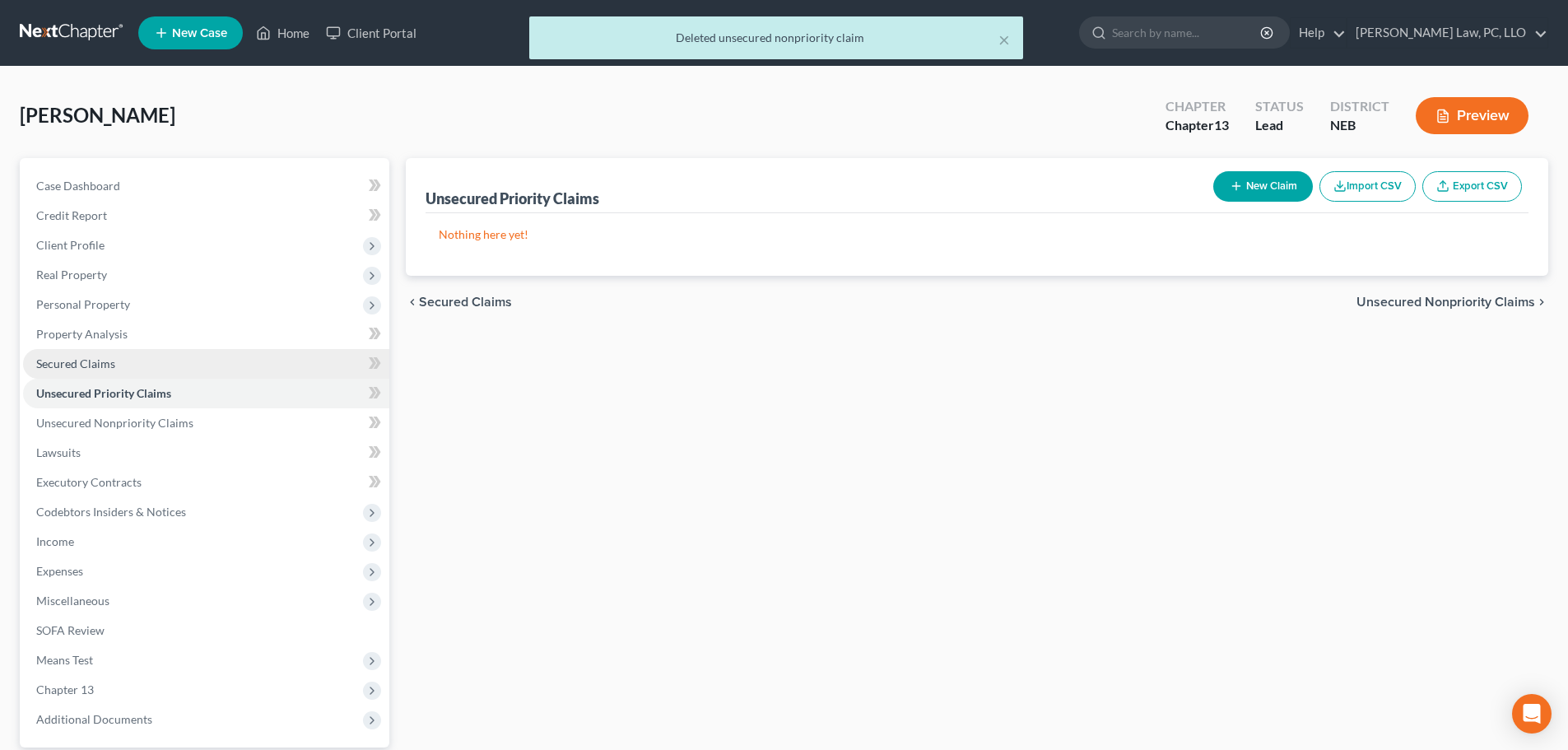
click at [98, 368] on span "Secured Claims" at bounding box center [76, 363] width 79 height 14
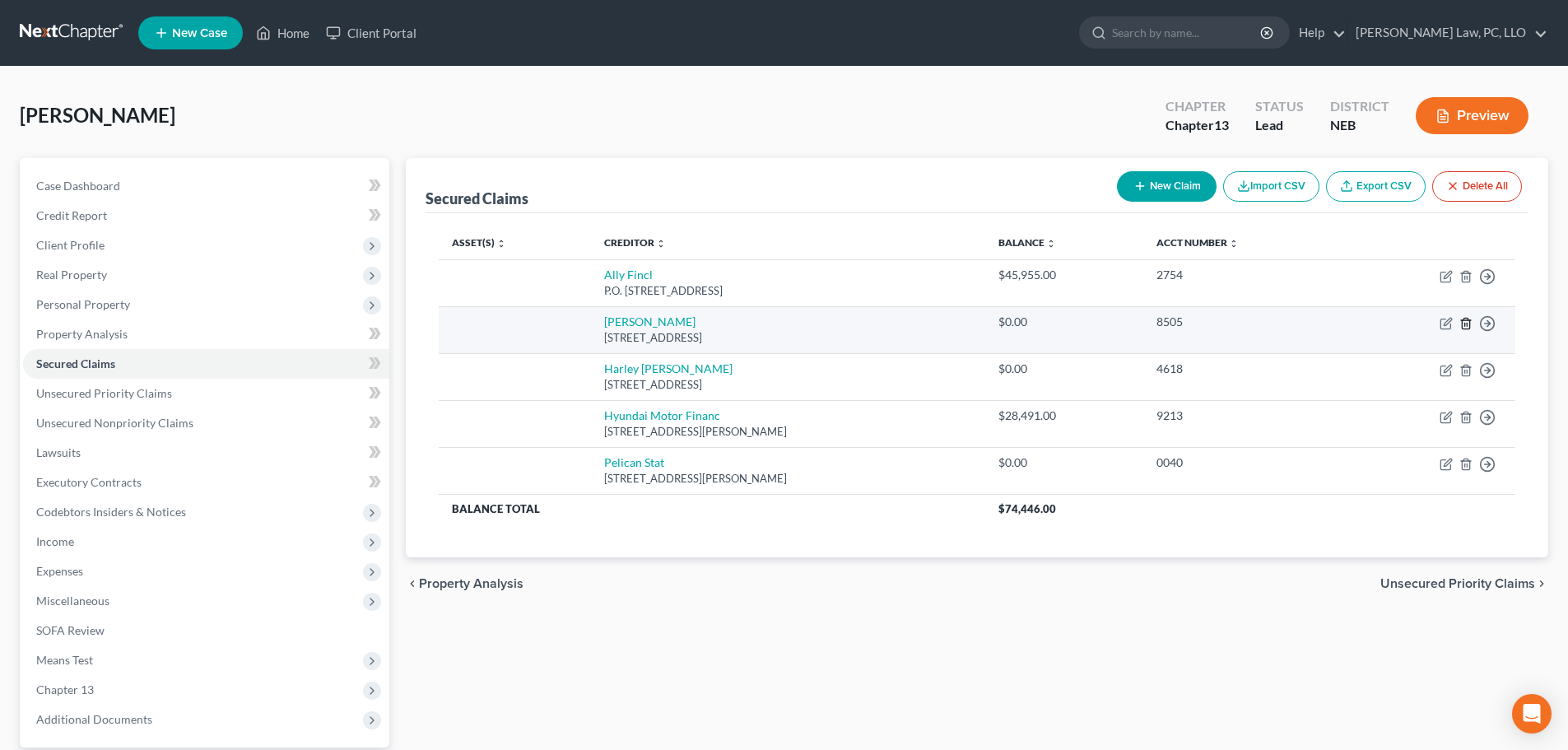
click at [1465, 326] on line "button" at bounding box center [1465, 324] width 0 height 3
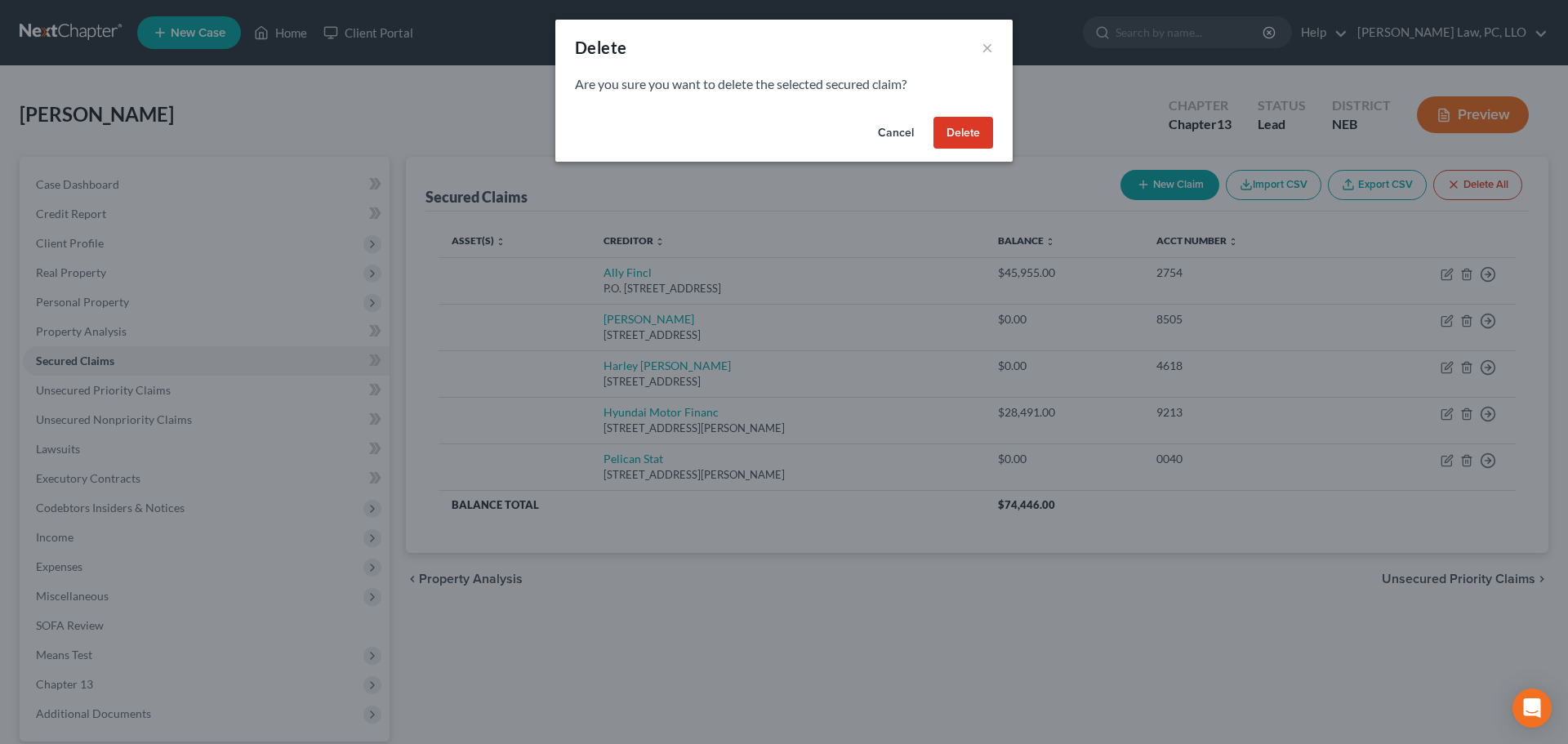
click at [958, 136] on button "Delete" at bounding box center [963, 134] width 60 height 33
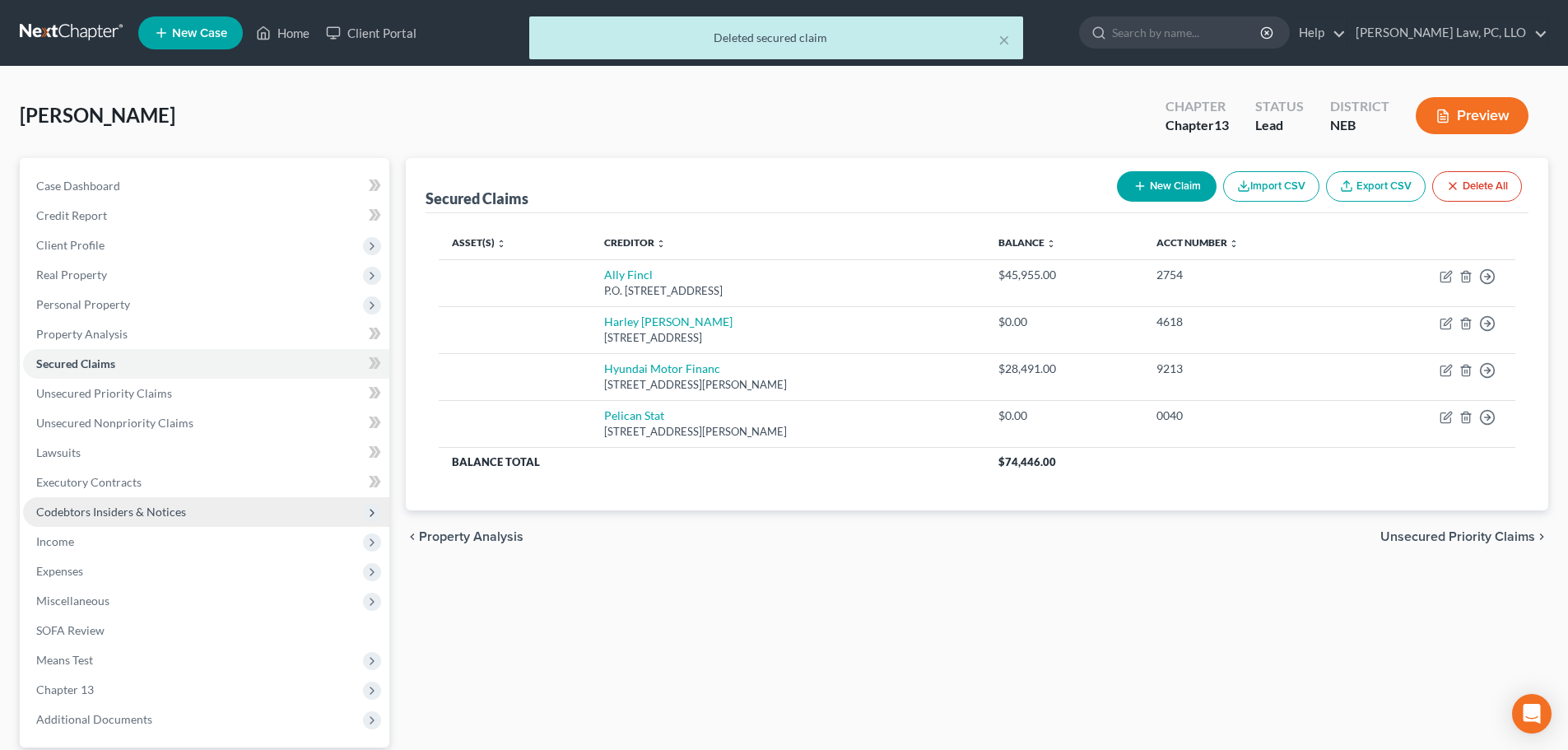
click at [159, 507] on span "Codebtors Insiders & Notices" at bounding box center [110, 512] width 150 height 14
click at [152, 483] on link "Executory Contracts" at bounding box center [206, 483] width 366 height 30
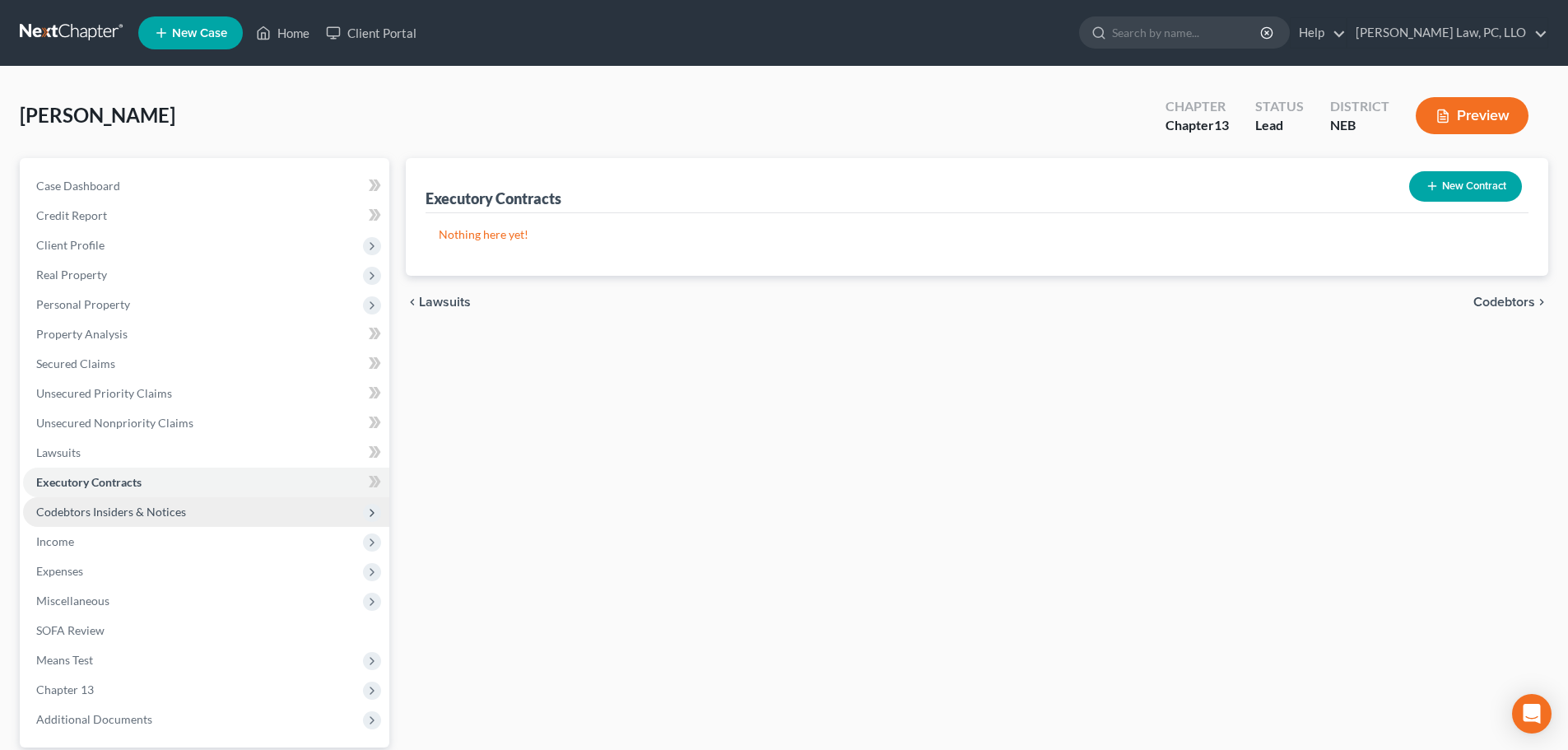
click at [156, 508] on span "Codebtors Insiders & Notices" at bounding box center [110, 512] width 150 height 14
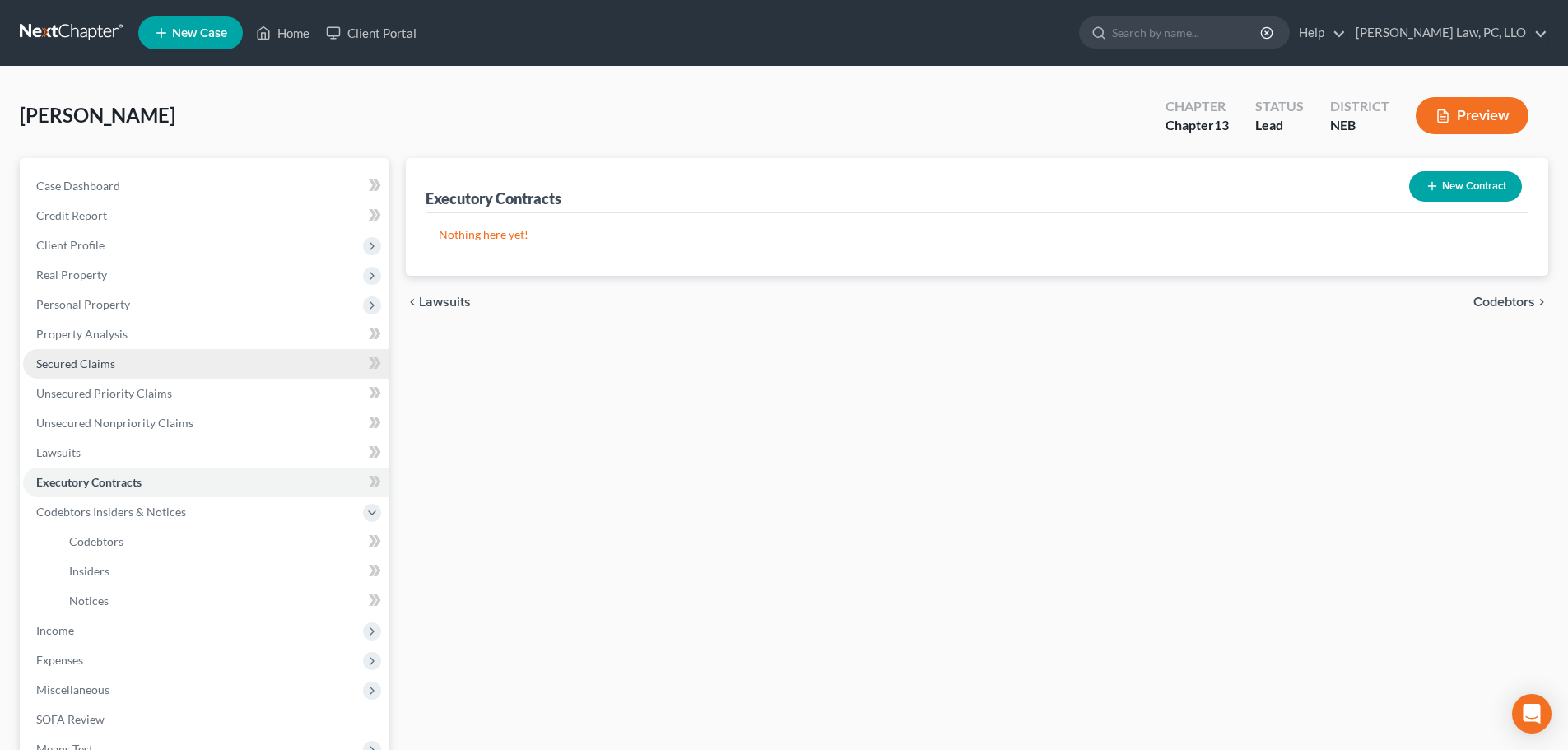
click at [123, 370] on link "Secured Claims" at bounding box center [206, 363] width 366 height 30
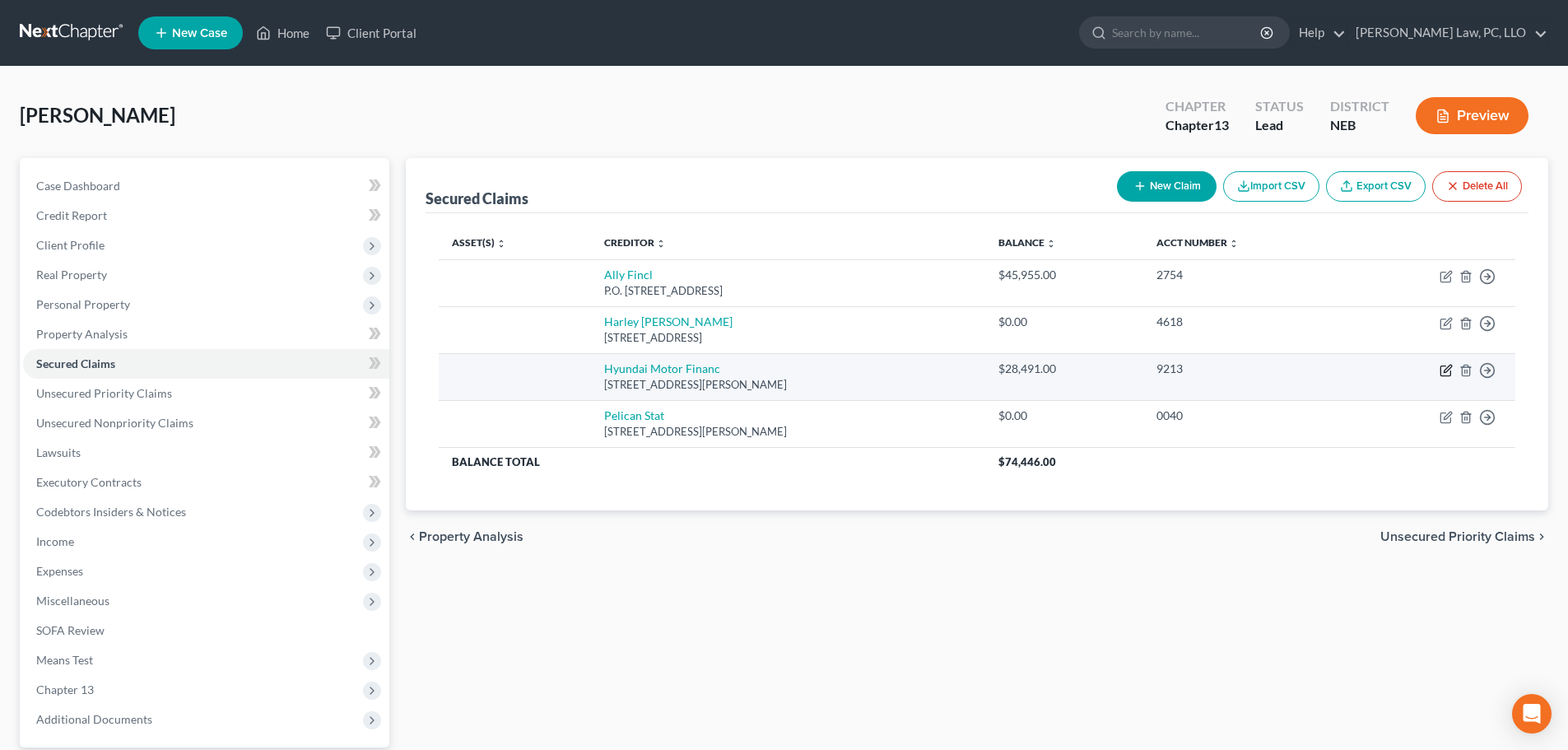
click at [1450, 369] on icon "button" at bounding box center [1448, 368] width 8 height 8
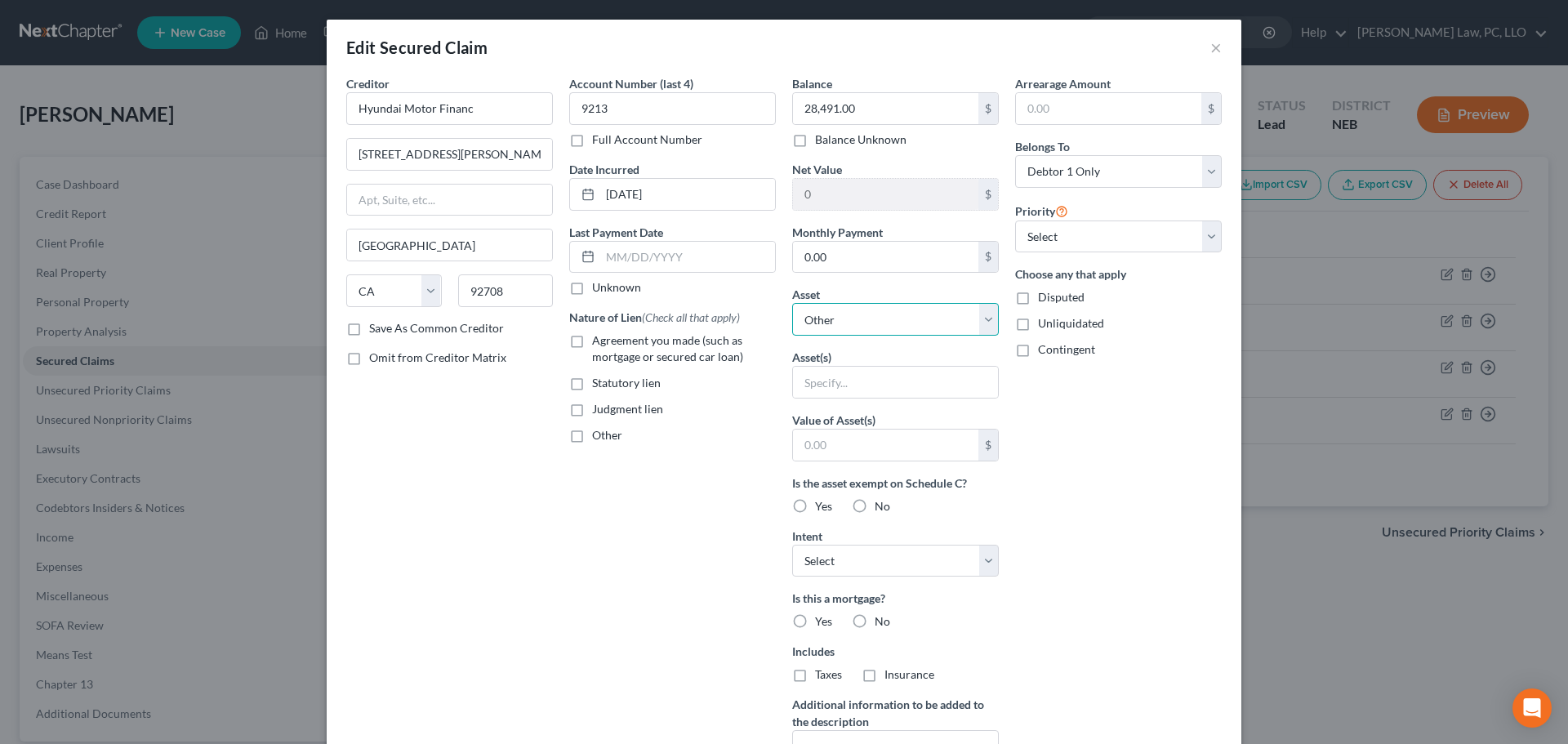
click at [942, 316] on select "Select Other Multiple Assets 2024 Gmc Sierra 1500 - $66000.0 2021 Hyundai Sonat…" at bounding box center [894, 319] width 207 height 33
click at [792, 303] on select "Select Other Multiple Assets 2024 Gmc Sierra 1500 - $66000.0 2021 Hyundai Sonat…" at bounding box center [894, 319] width 207 height 33
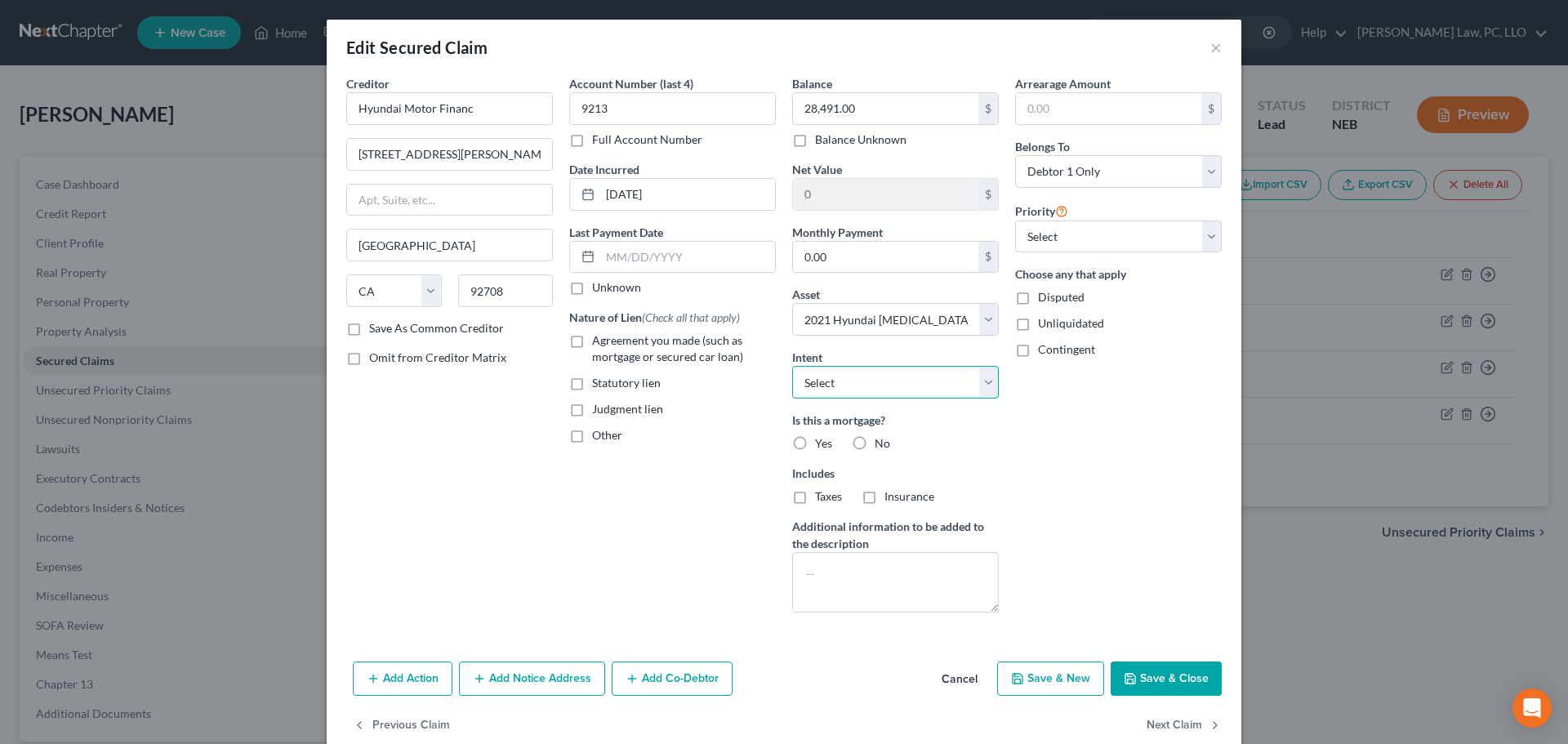
click at [932, 386] on select "Select Surrender Redeem Reaffirm Avoid Other" at bounding box center [894, 383] width 207 height 33
click at [792, 366] on select "Select Surrender Redeem Reaffirm Avoid Other" at bounding box center [894, 383] width 207 height 33
click at [874, 443] on label "No" at bounding box center [882, 443] width 15 height 16
click at [881, 443] on input "No" at bounding box center [886, 440] width 11 height 11
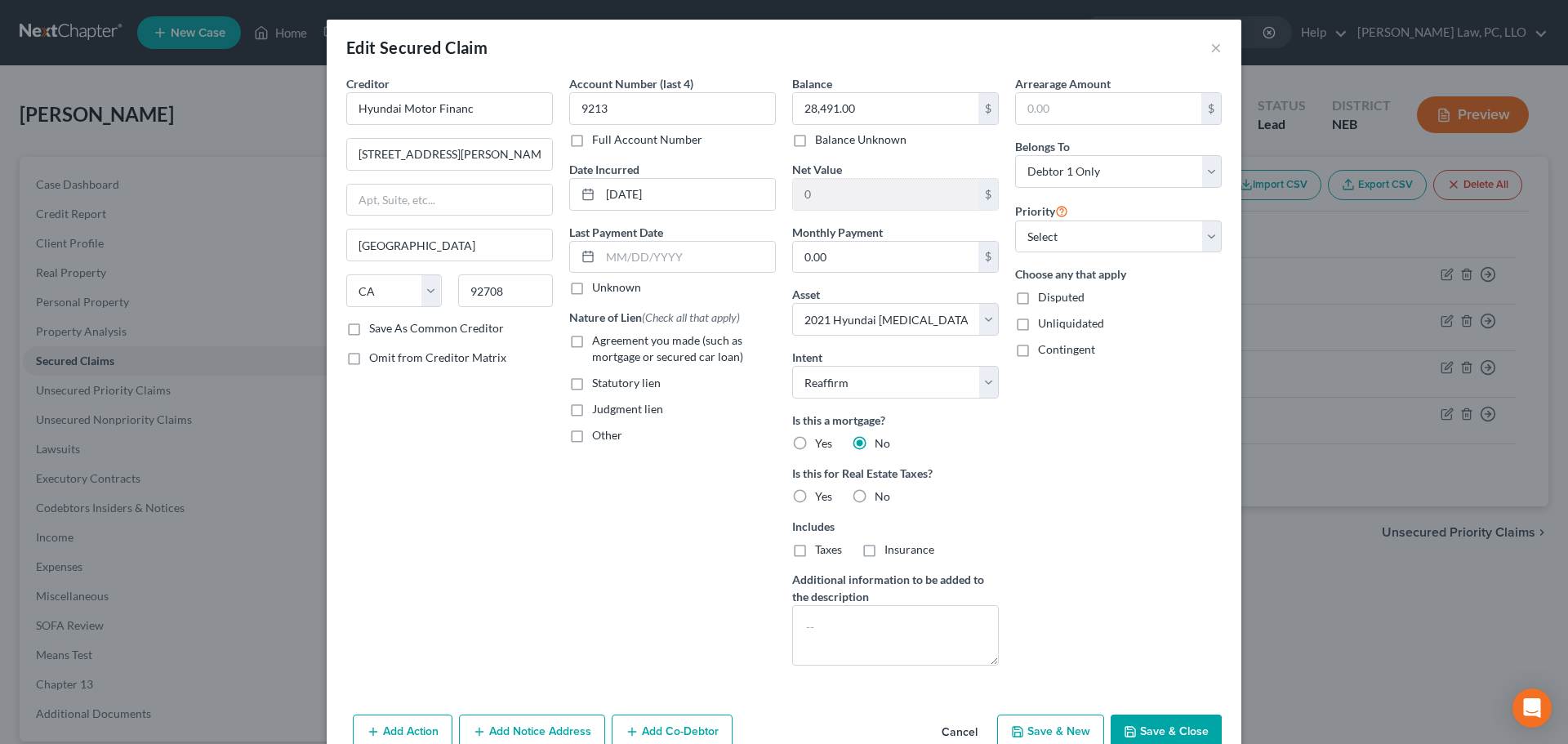
click at [874, 493] on label "No" at bounding box center [882, 496] width 15 height 16
click at [881, 493] on input "No" at bounding box center [886, 493] width 11 height 11
click at [708, 359] on span "Agreement you made (such as mortgage or secured car loan)" at bounding box center [667, 348] width 151 height 30
click at [609, 343] on input "Agreement you made (such as mortgage or secured car loan)" at bounding box center [603, 337] width 11 height 11
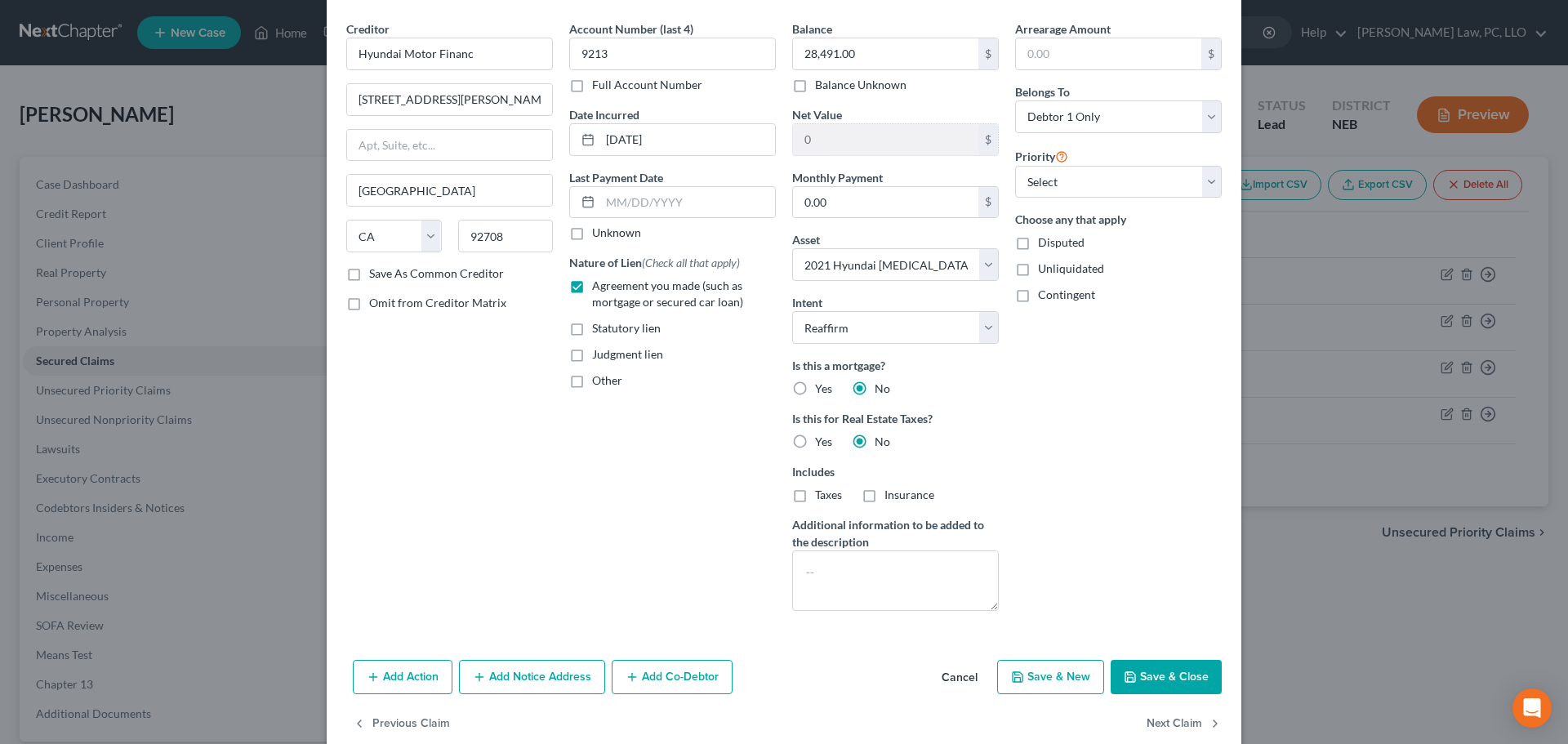
scroll to position [82, 0]
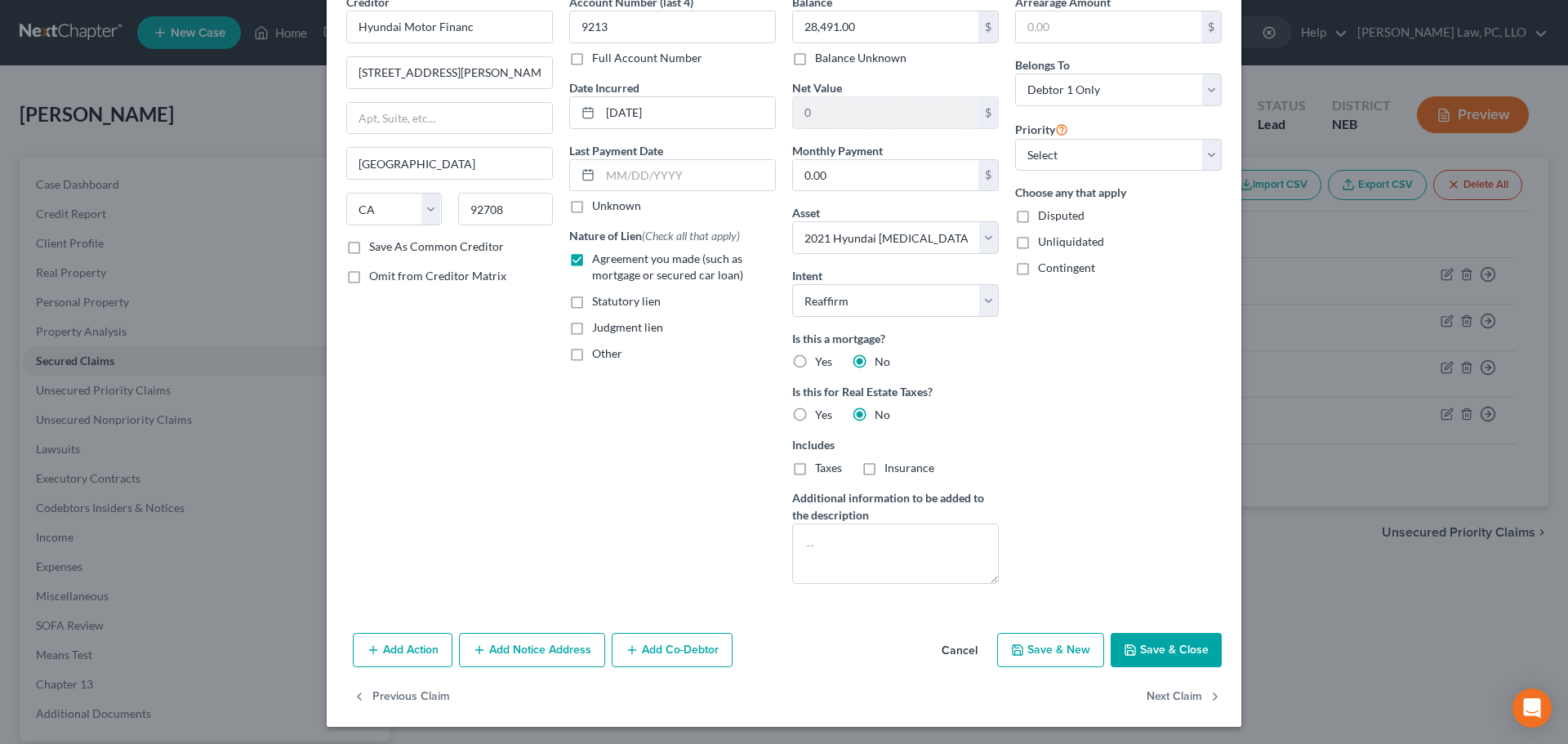
click at [1170, 650] on button "Save & Close" at bounding box center [1166, 651] width 111 height 35
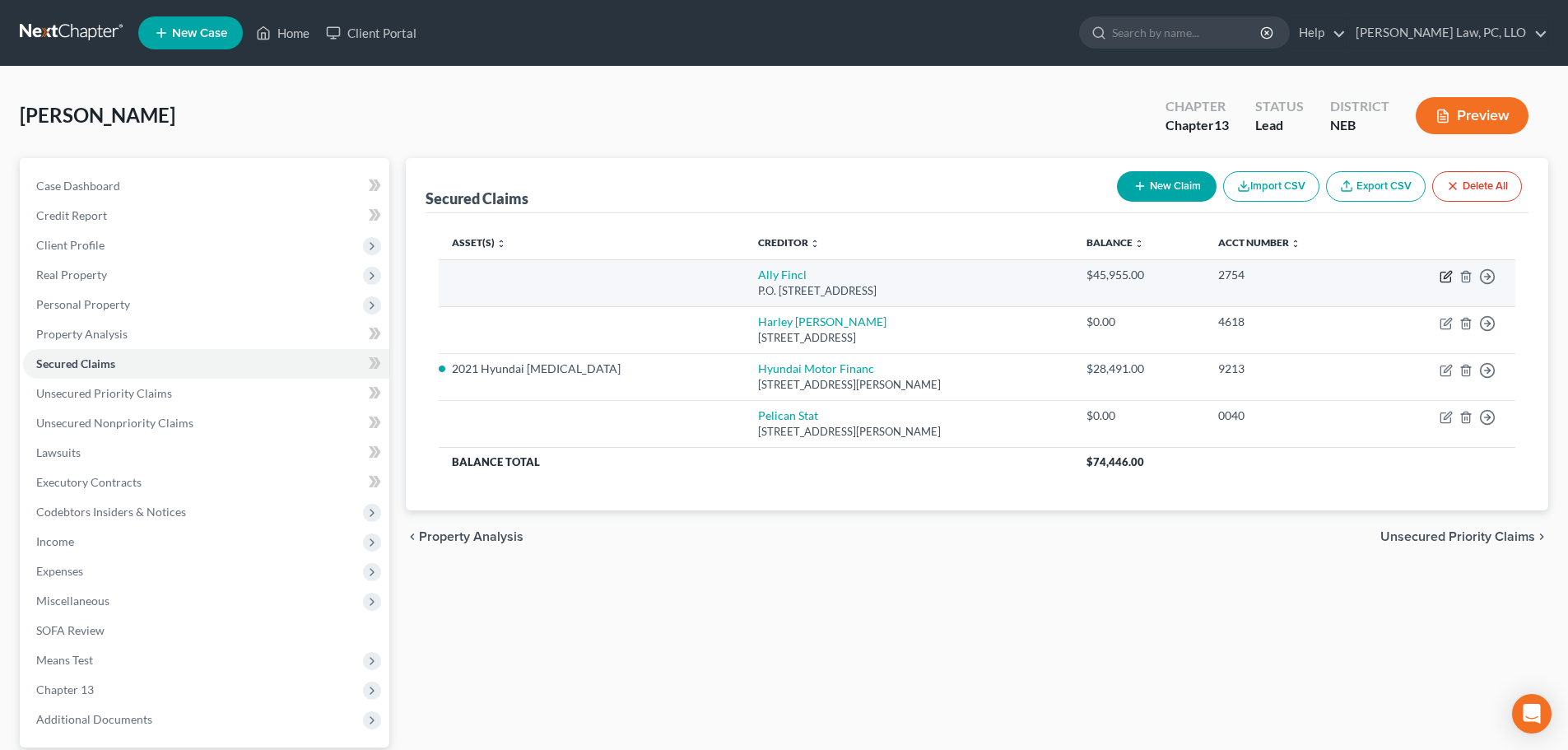
click at [1440, 275] on icon "button" at bounding box center [1445, 277] width 10 height 10
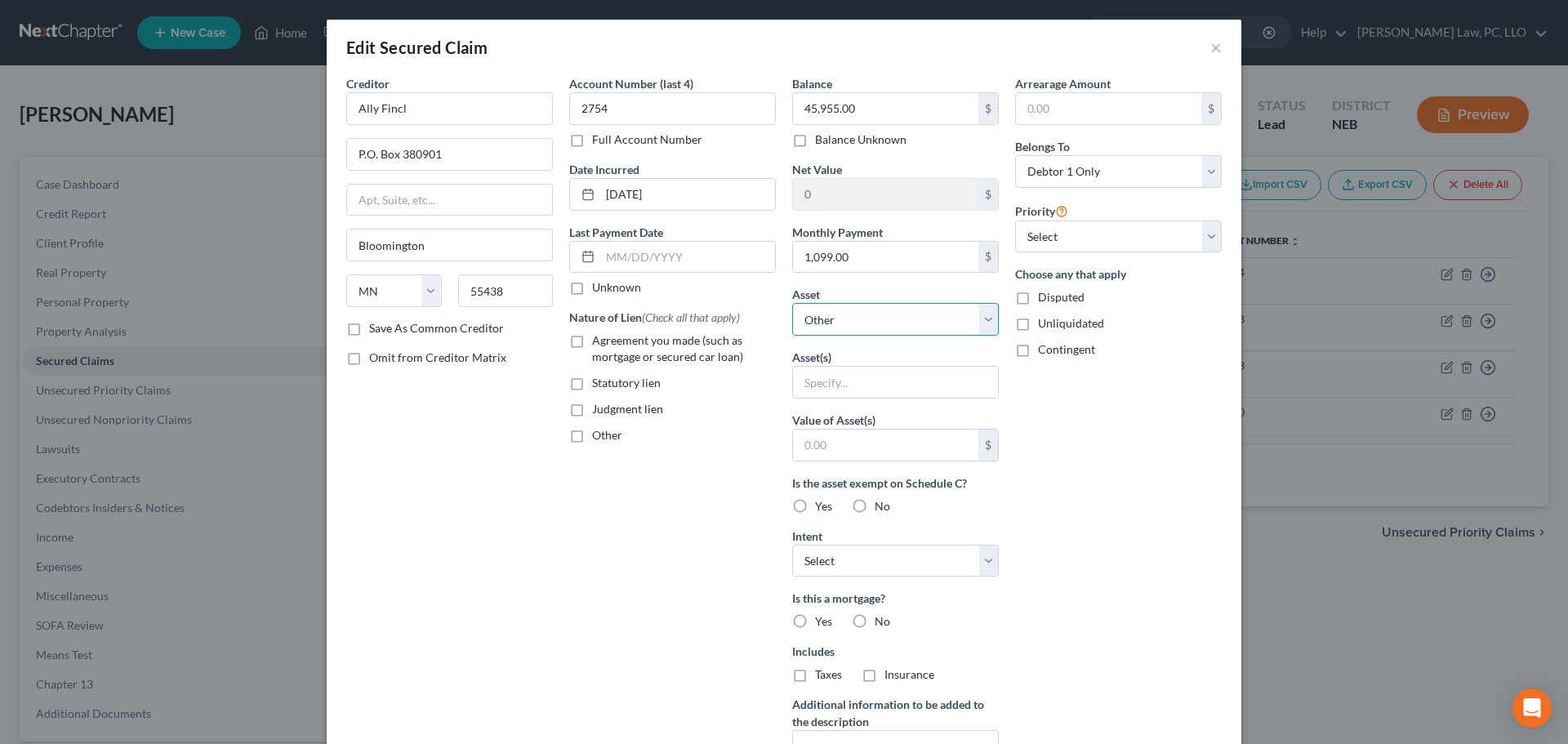
click at [937, 324] on select "Select Other Multiple Assets 2024 Gmc Sierra 1500 - $66000.0 2021 Hyundai Sonat…" at bounding box center [894, 319] width 207 height 33
click at [792, 303] on select "Select Other Multiple Assets 2024 Gmc Sierra 1500 - $66000.0 2021 Hyundai Sonat…" at bounding box center [894, 319] width 207 height 33
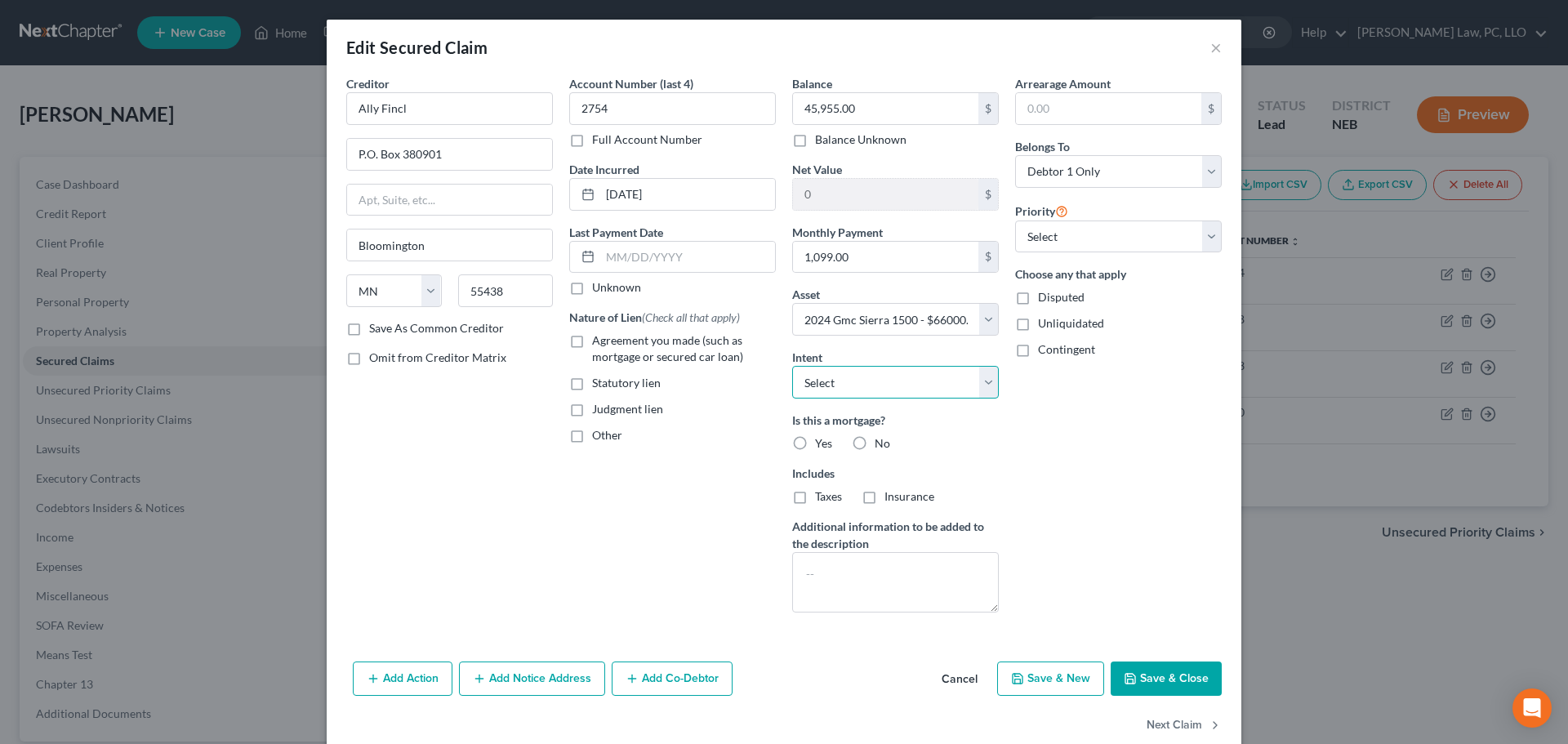
click at [932, 387] on select "Select Surrender Redeem Reaffirm Avoid Other" at bounding box center [894, 383] width 207 height 33
click at [792, 366] on select "Select Surrender Redeem Reaffirm Avoid Other" at bounding box center [894, 383] width 207 height 33
click at [874, 444] on label "No" at bounding box center [882, 443] width 15 height 16
click at [881, 444] on input "No" at bounding box center [886, 440] width 11 height 11
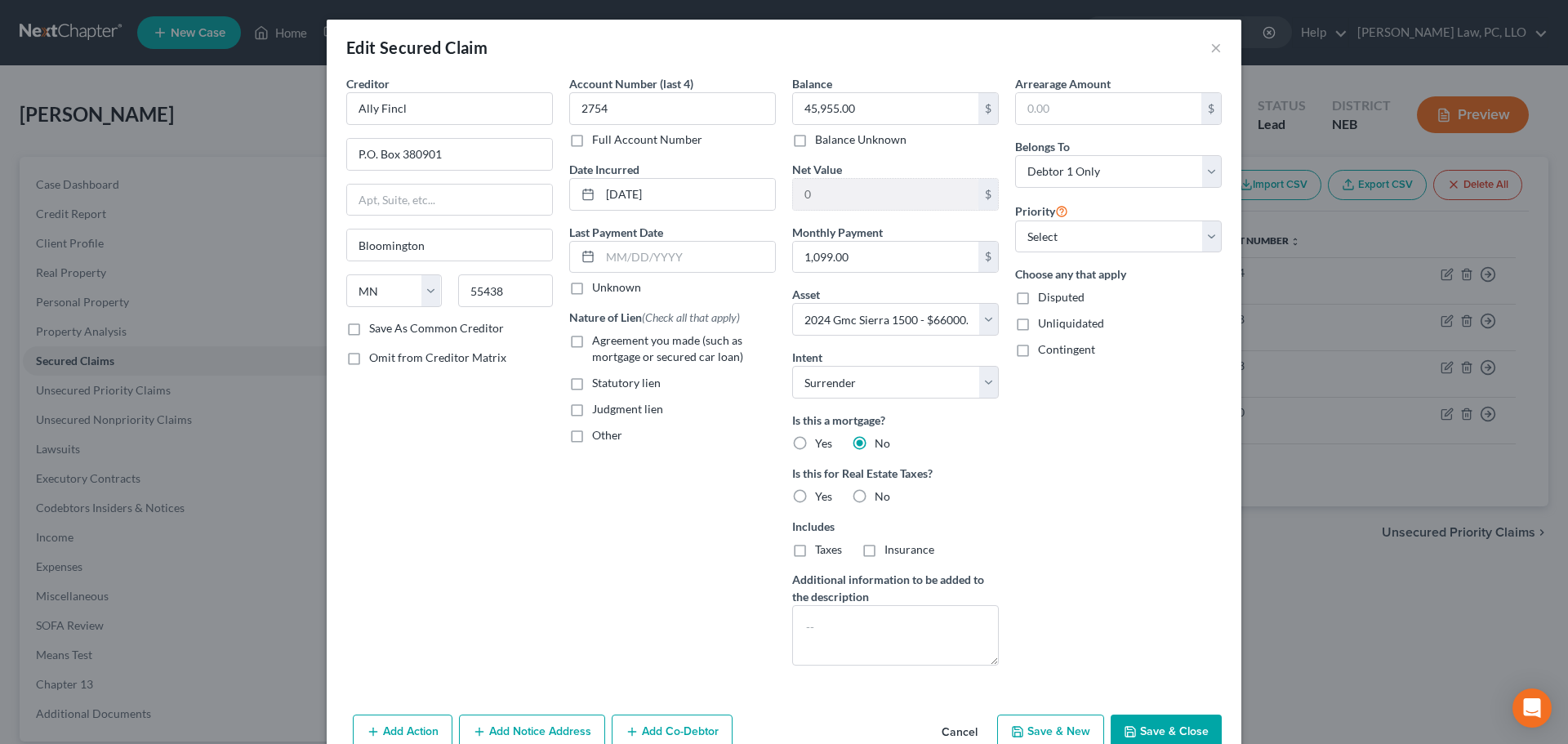
click at [874, 495] on label "No" at bounding box center [882, 496] width 15 height 16
click at [881, 495] on input "No" at bounding box center [886, 493] width 11 height 11
click at [718, 360] on span "Agreement you made (such as mortgage or secured car loan)" at bounding box center [667, 348] width 151 height 30
click at [609, 343] on input "Agreement you made (such as mortgage or secured car loan)" at bounding box center [603, 337] width 11 height 11
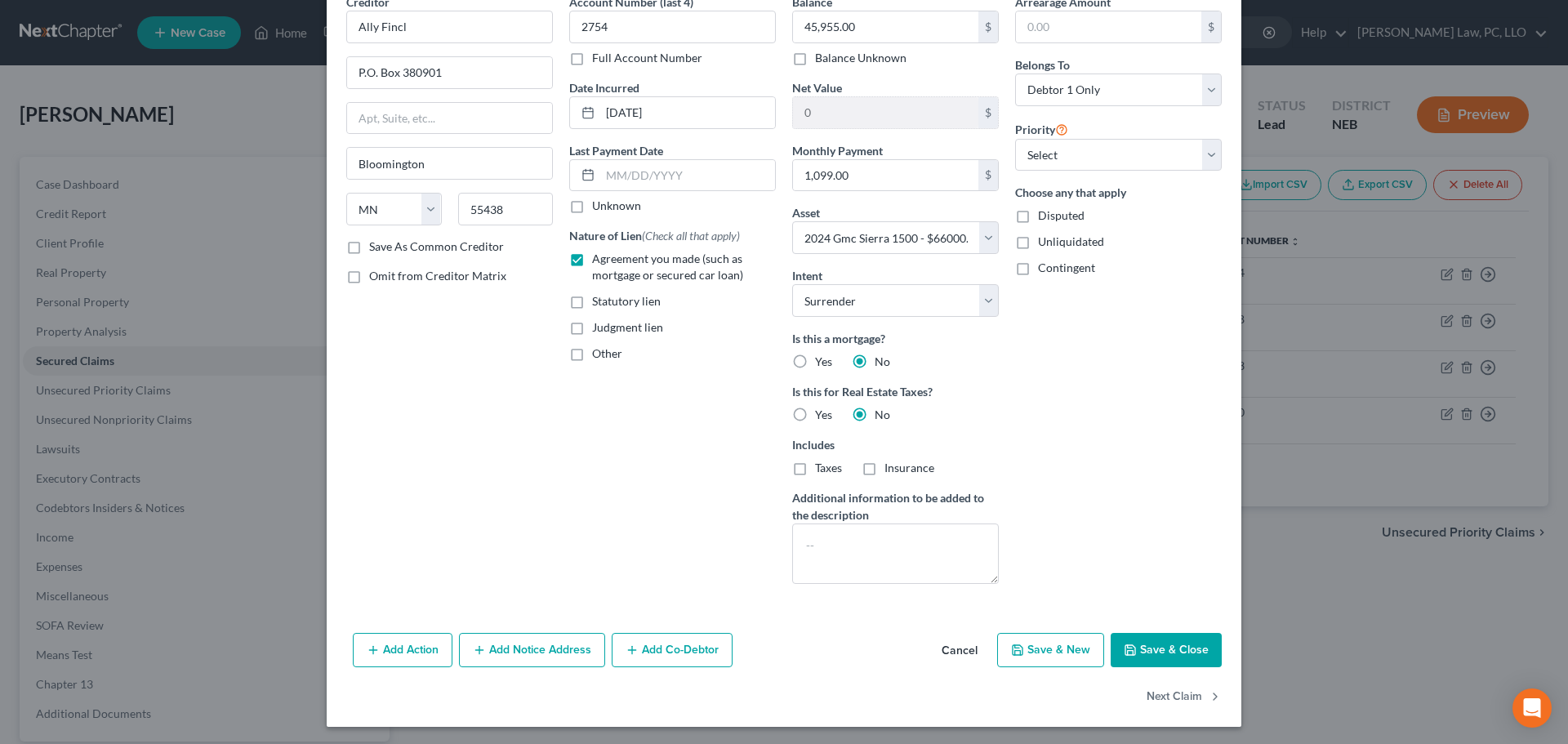
scroll to position [85, 0]
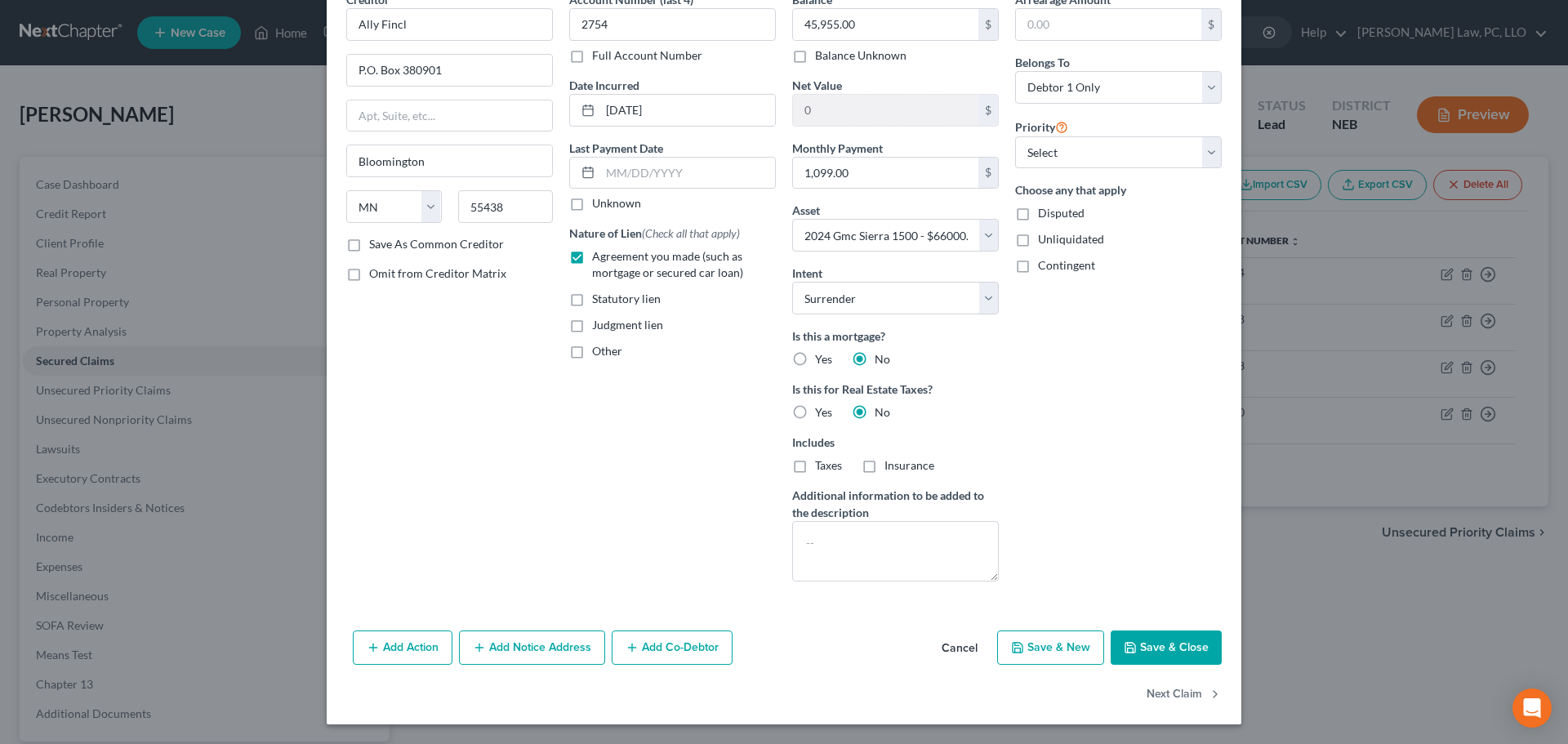
click at [674, 652] on button "Add Co-Debtor" at bounding box center [673, 648] width 121 height 35
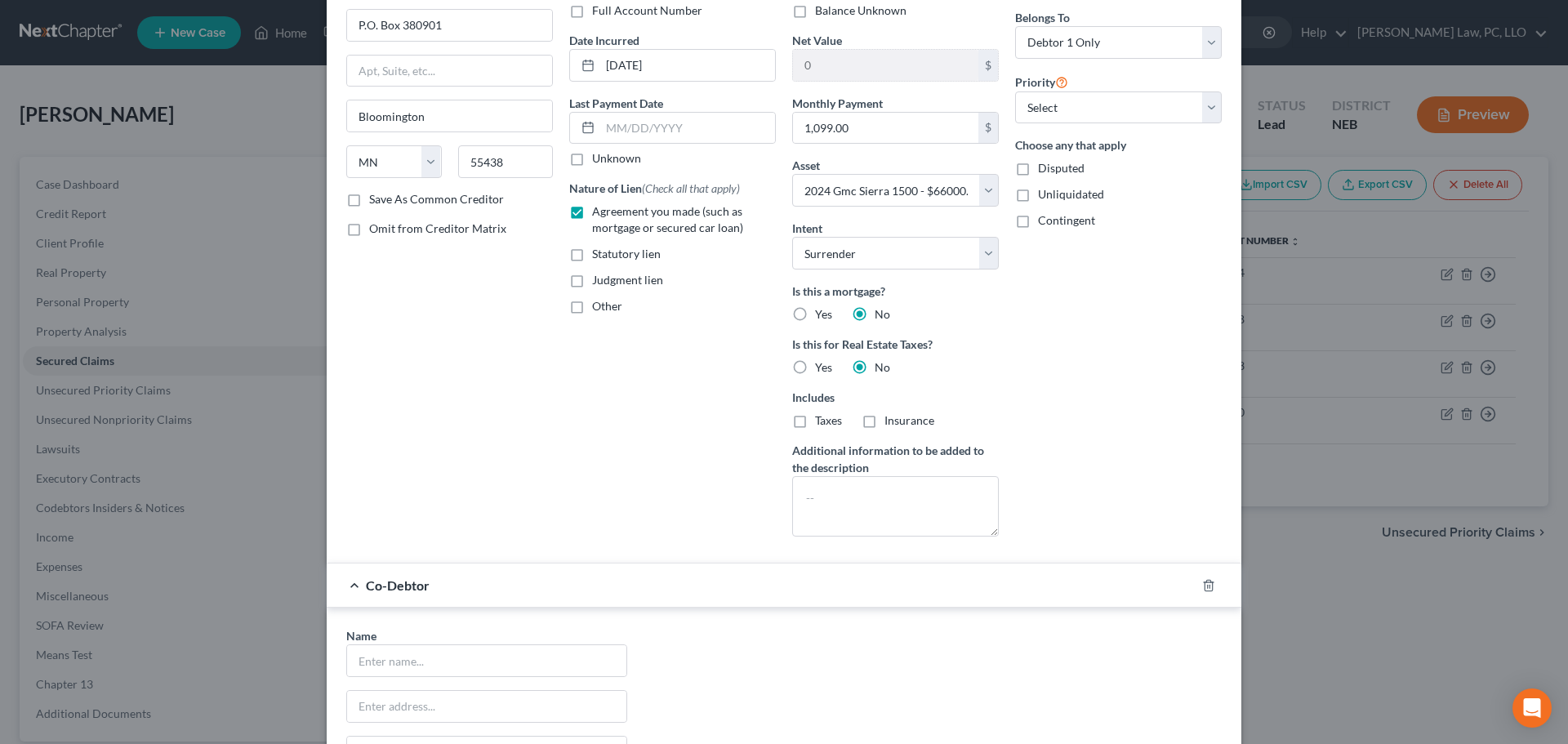
scroll to position [166, 0]
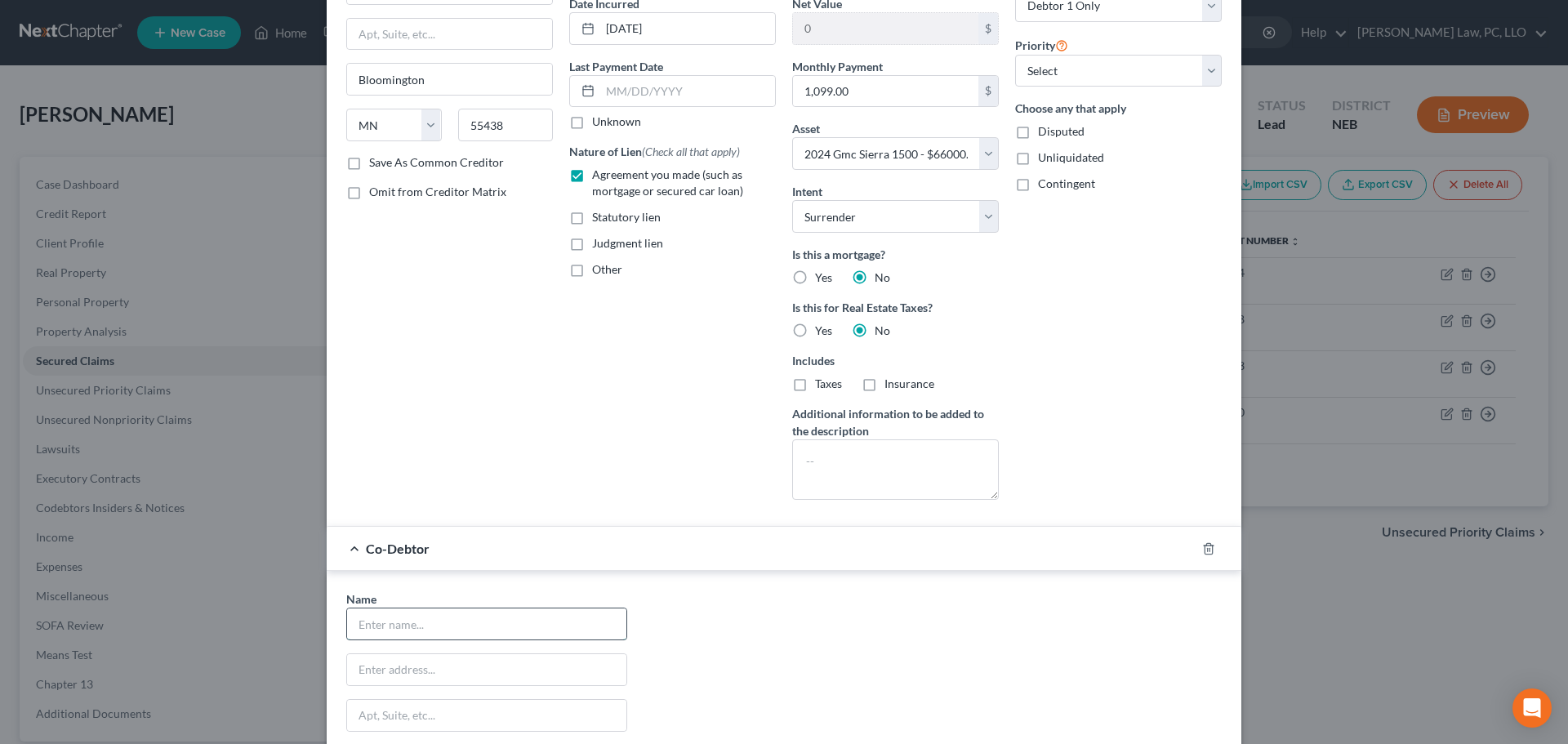
click at [397, 623] on input "text" at bounding box center [486, 624] width 280 height 31
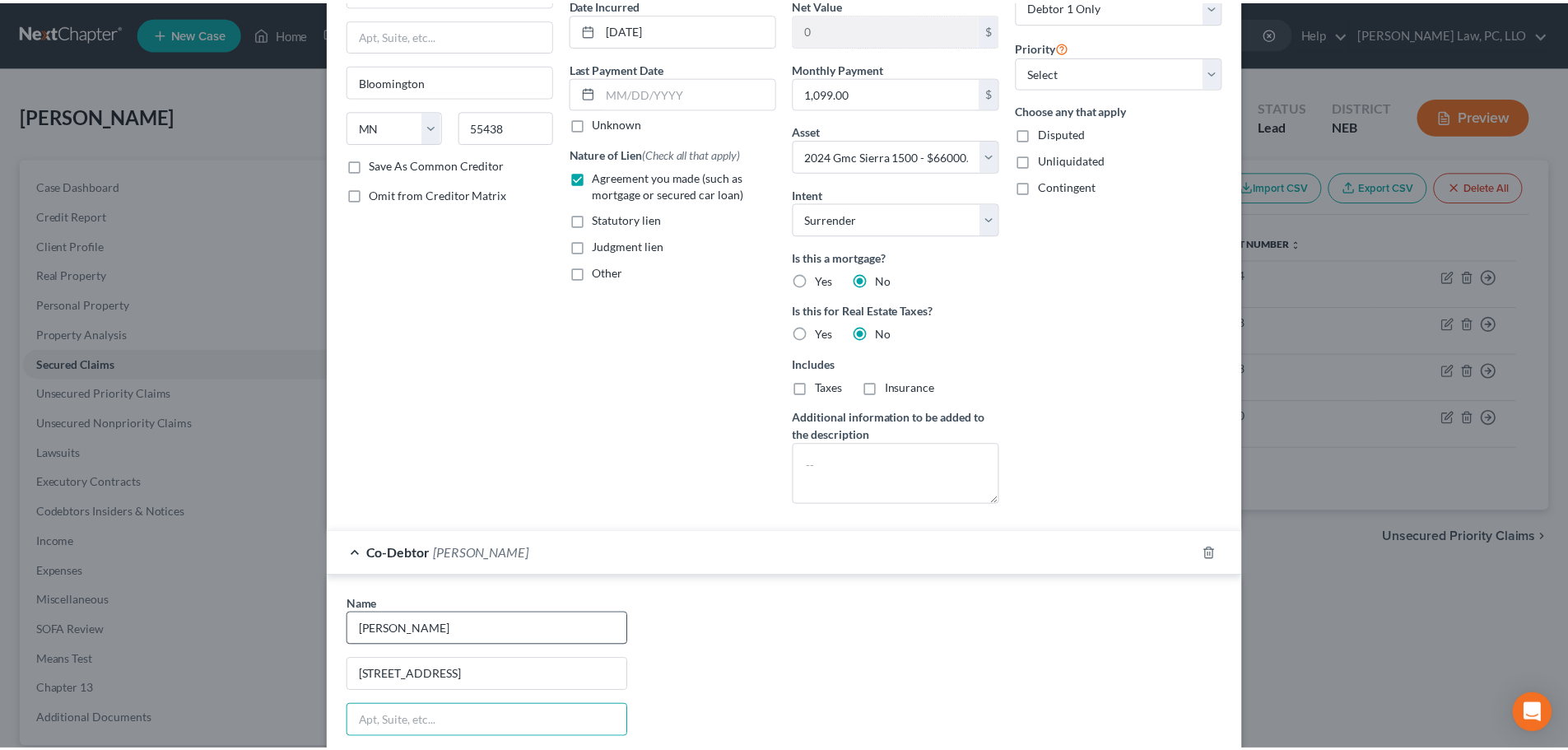
scroll to position [469, 0]
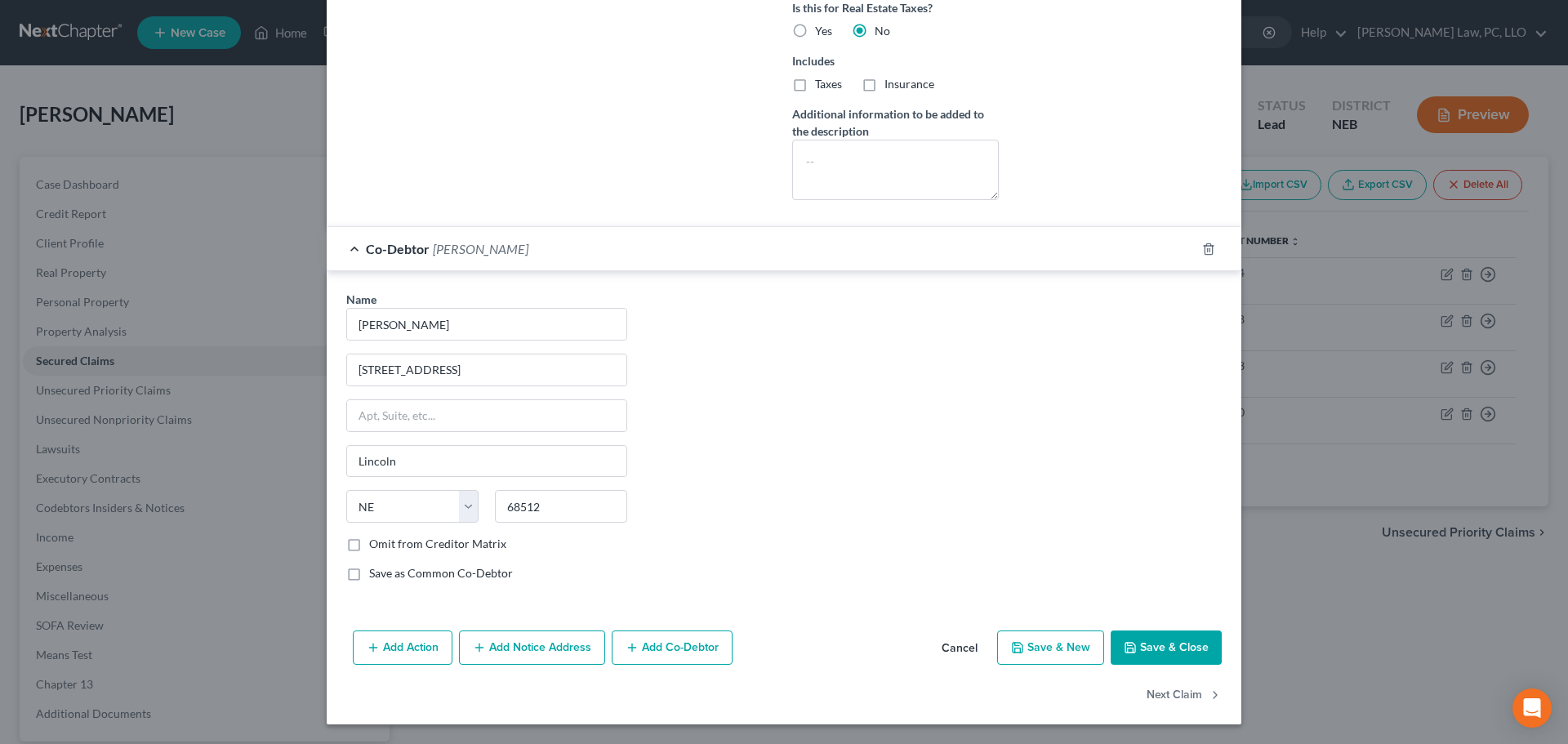
click at [1150, 640] on button "Save & Close" at bounding box center [1166, 648] width 111 height 35
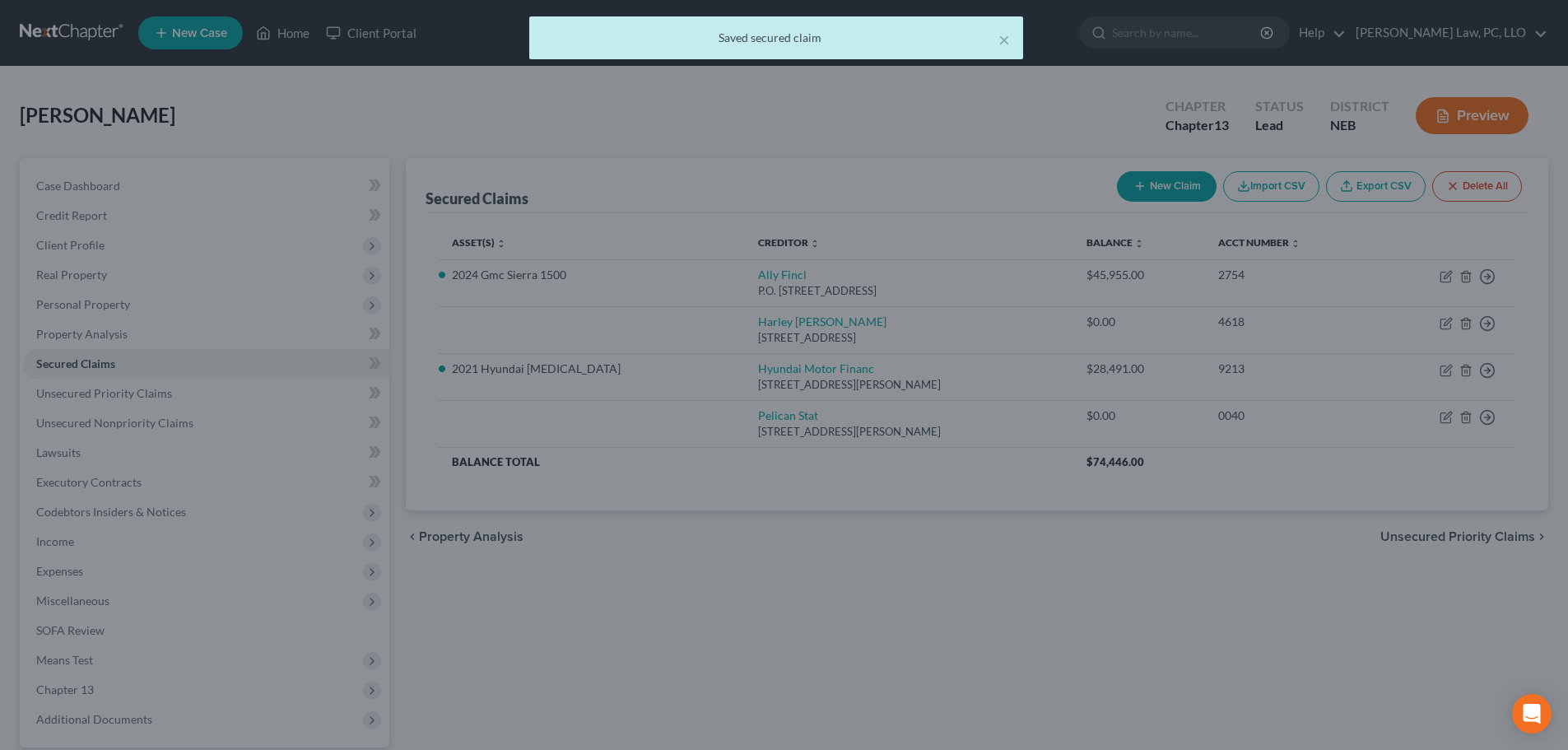
scroll to position [0, 0]
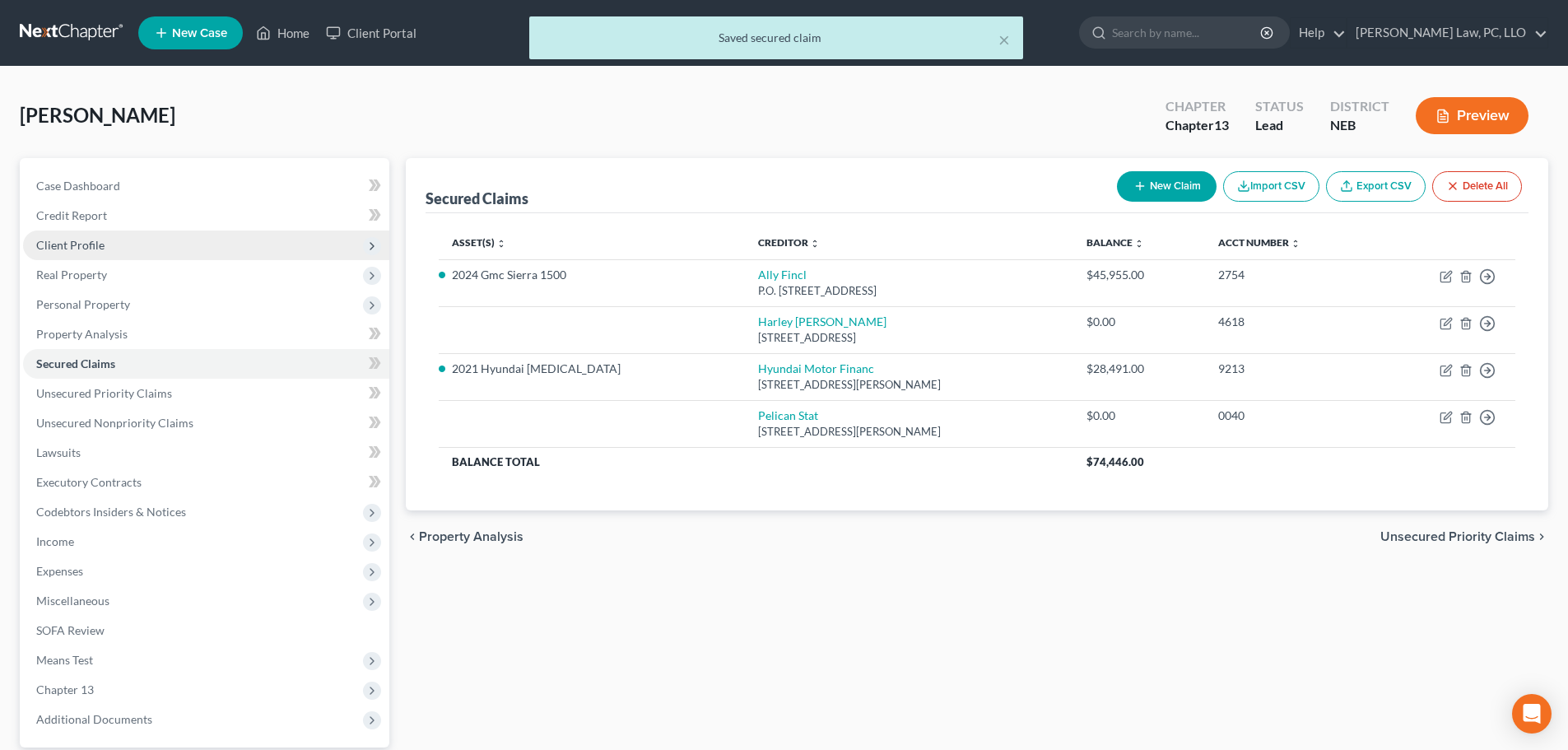
click at [109, 245] on span "Client Profile" at bounding box center [206, 245] width 366 height 30
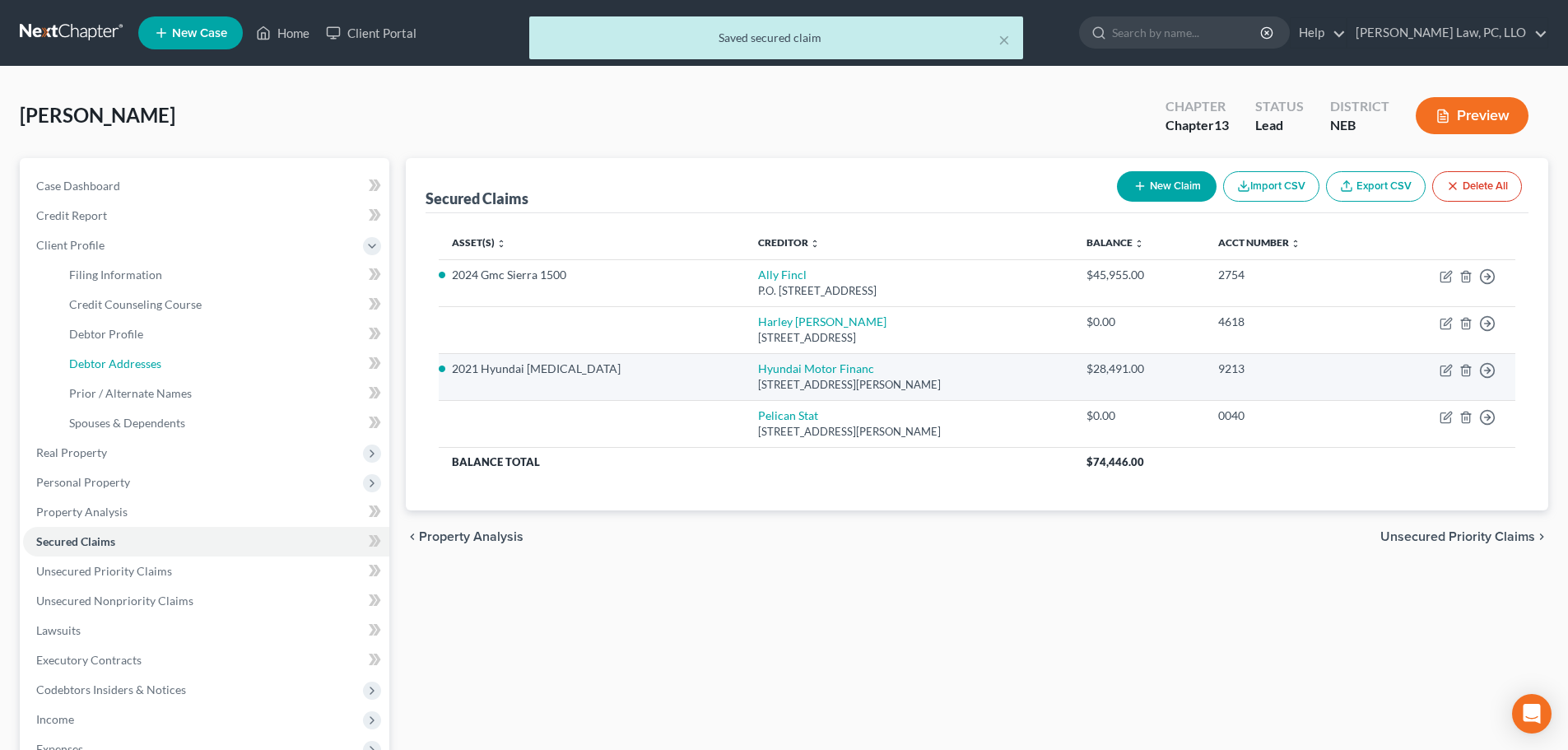
drag, startPoint x: 135, startPoint y: 369, endPoint x: 832, endPoint y: 367, distance: 697.0
click at [135, 368] on span "Debtor Addresses" at bounding box center [114, 363] width 92 height 14
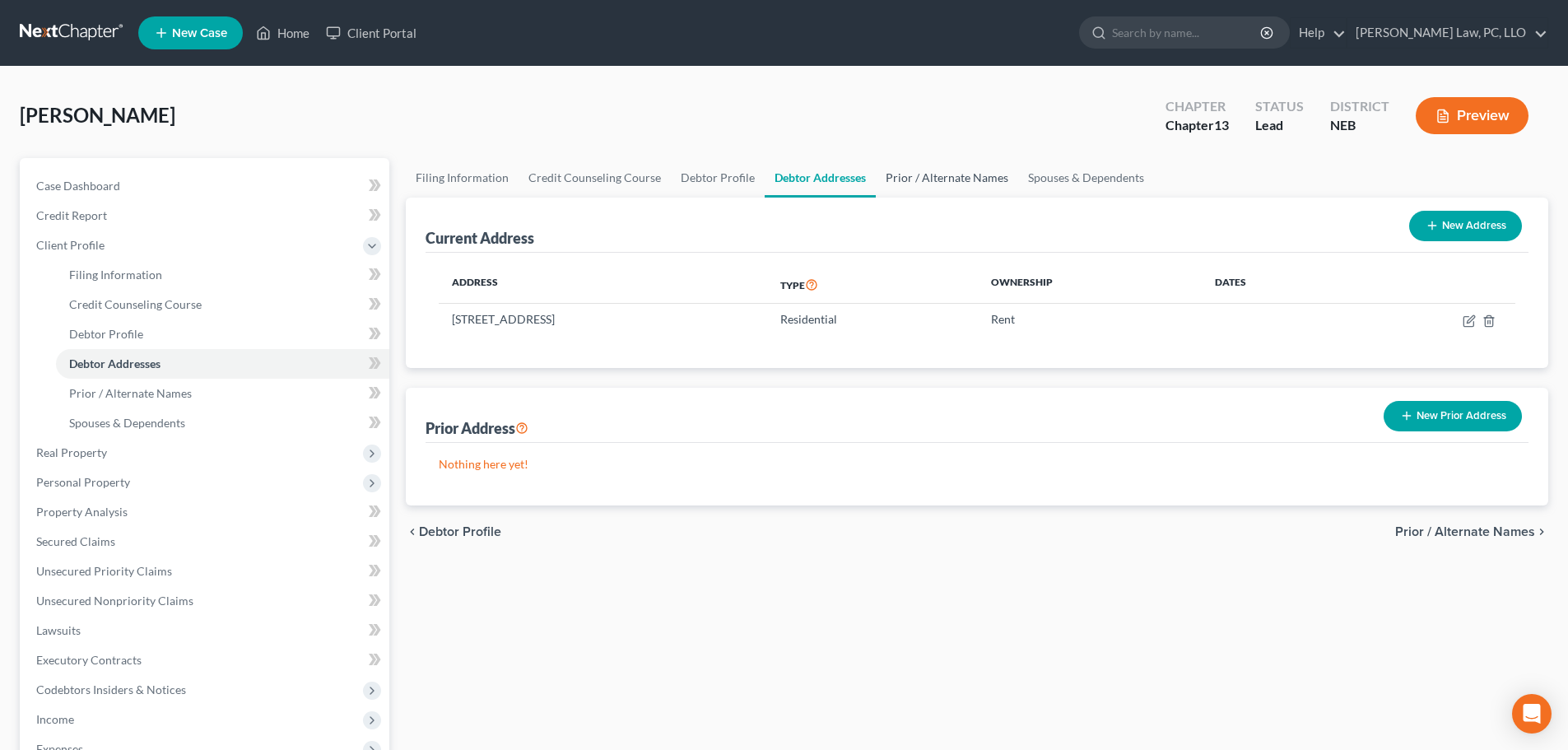
click at [912, 176] on link "Prior / Alternate Names" at bounding box center [946, 177] width 142 height 40
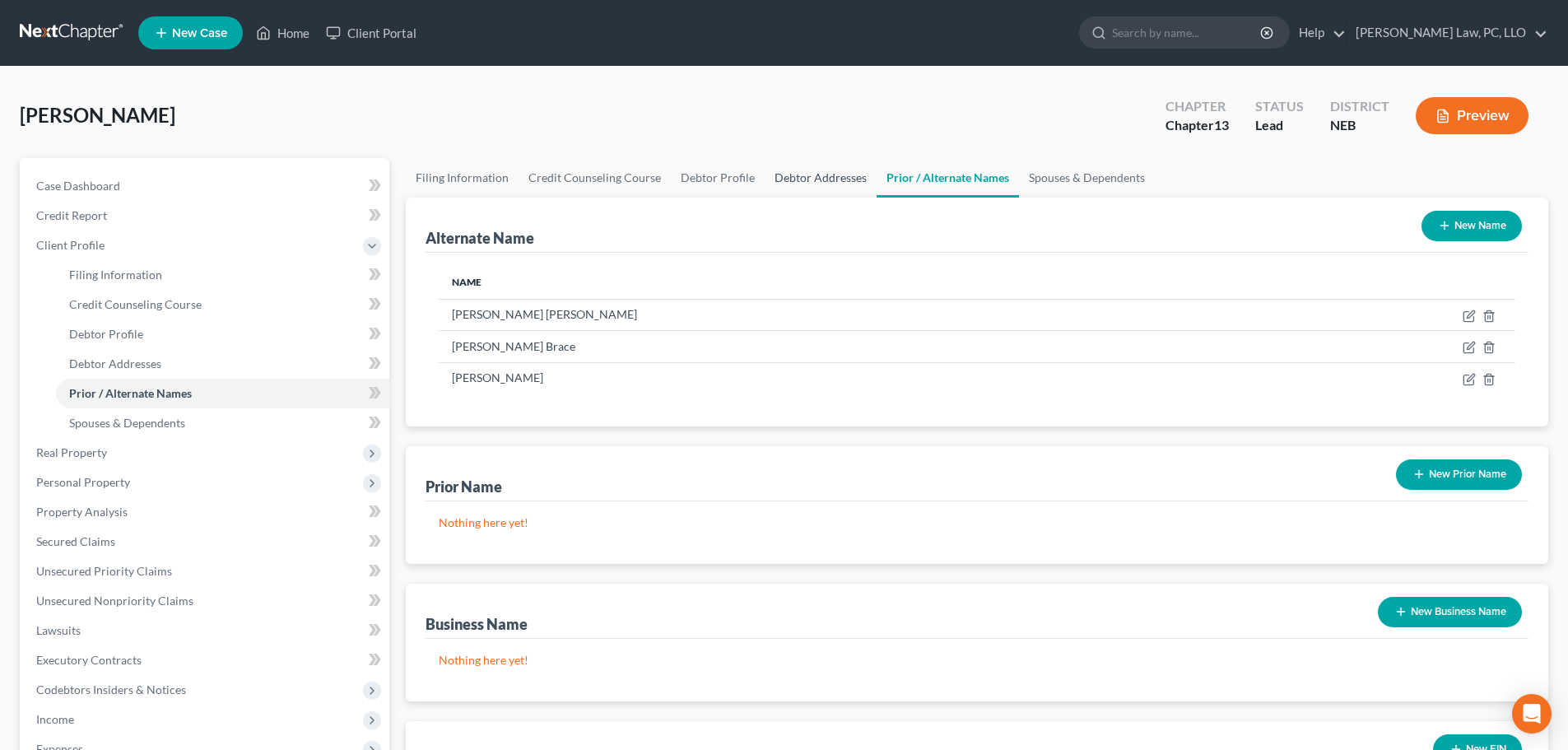
click at [830, 179] on link "Debtor Addresses" at bounding box center [821, 177] width 112 height 40
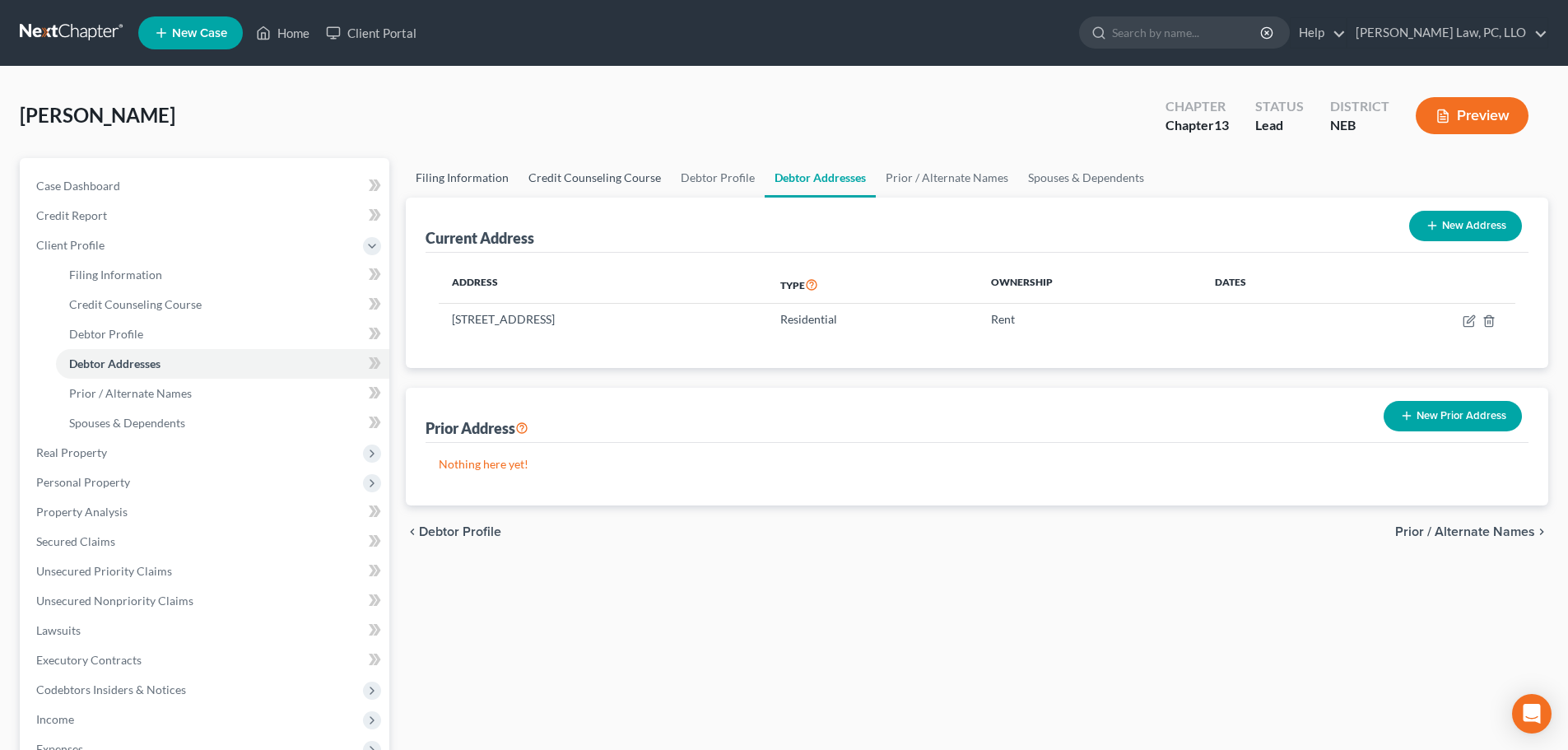
click at [485, 173] on link "Filing Information" at bounding box center [462, 177] width 112 height 40
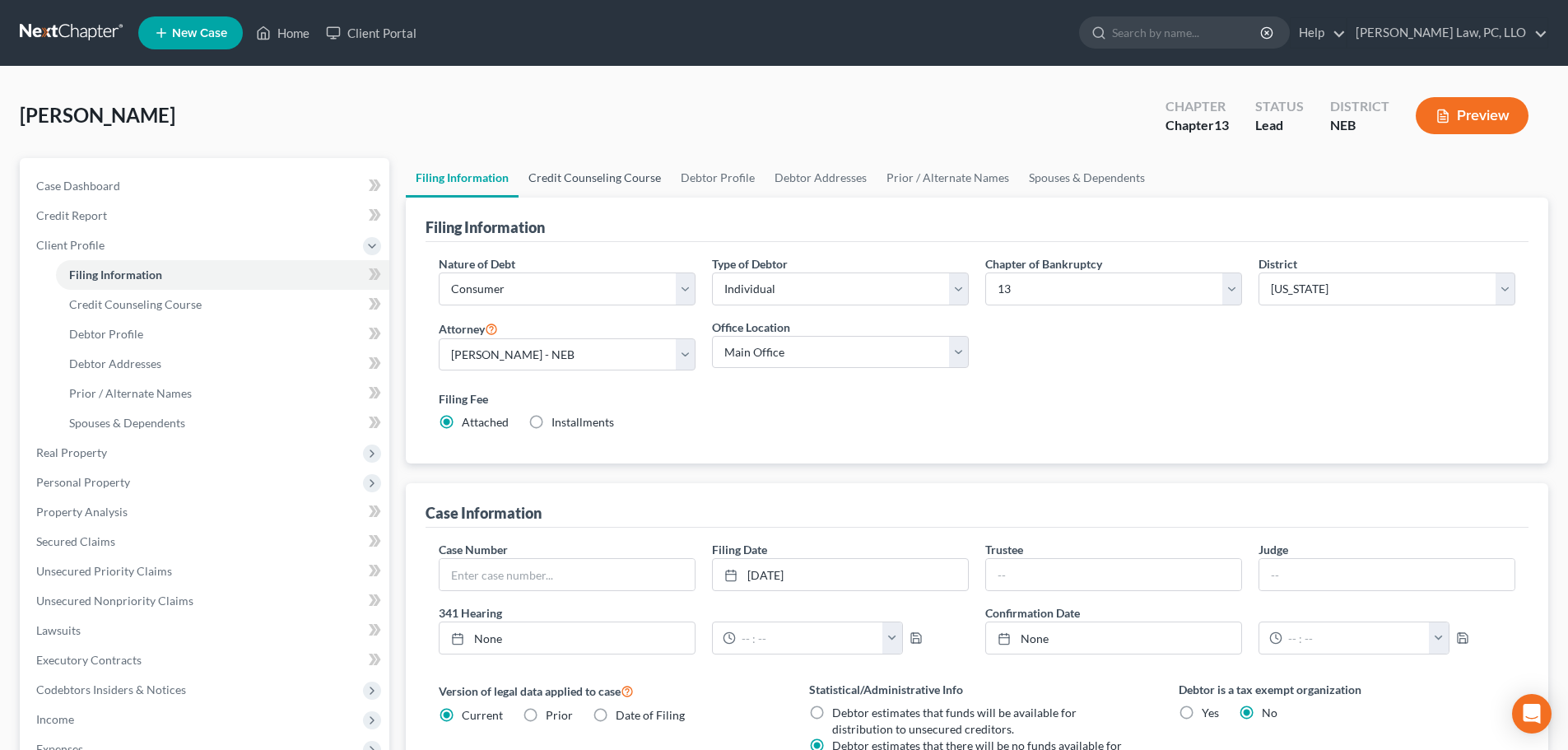
click at [566, 180] on link "Credit Counseling Course" at bounding box center [594, 177] width 152 height 40
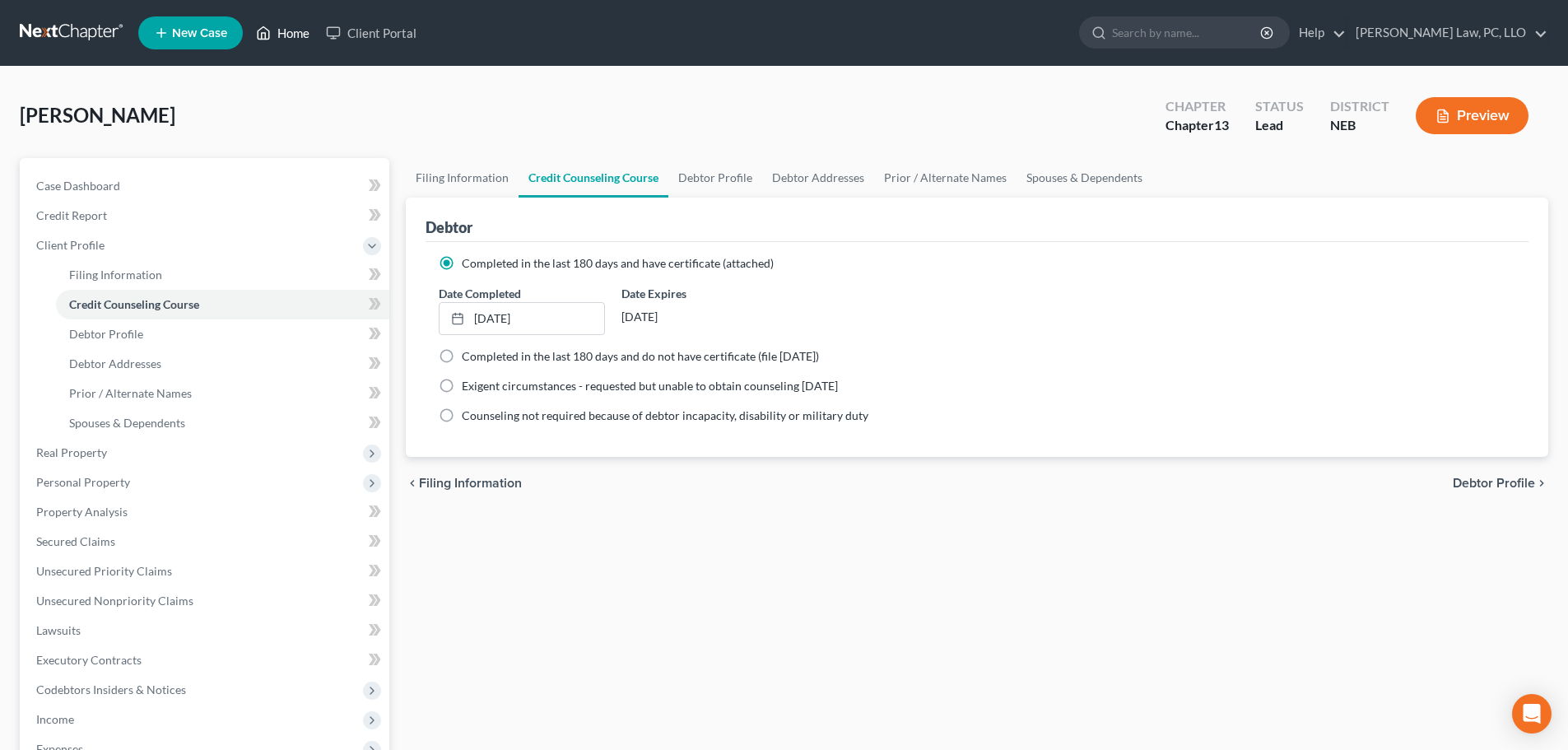
click at [264, 33] on polyline at bounding box center [263, 36] width 4 height 7
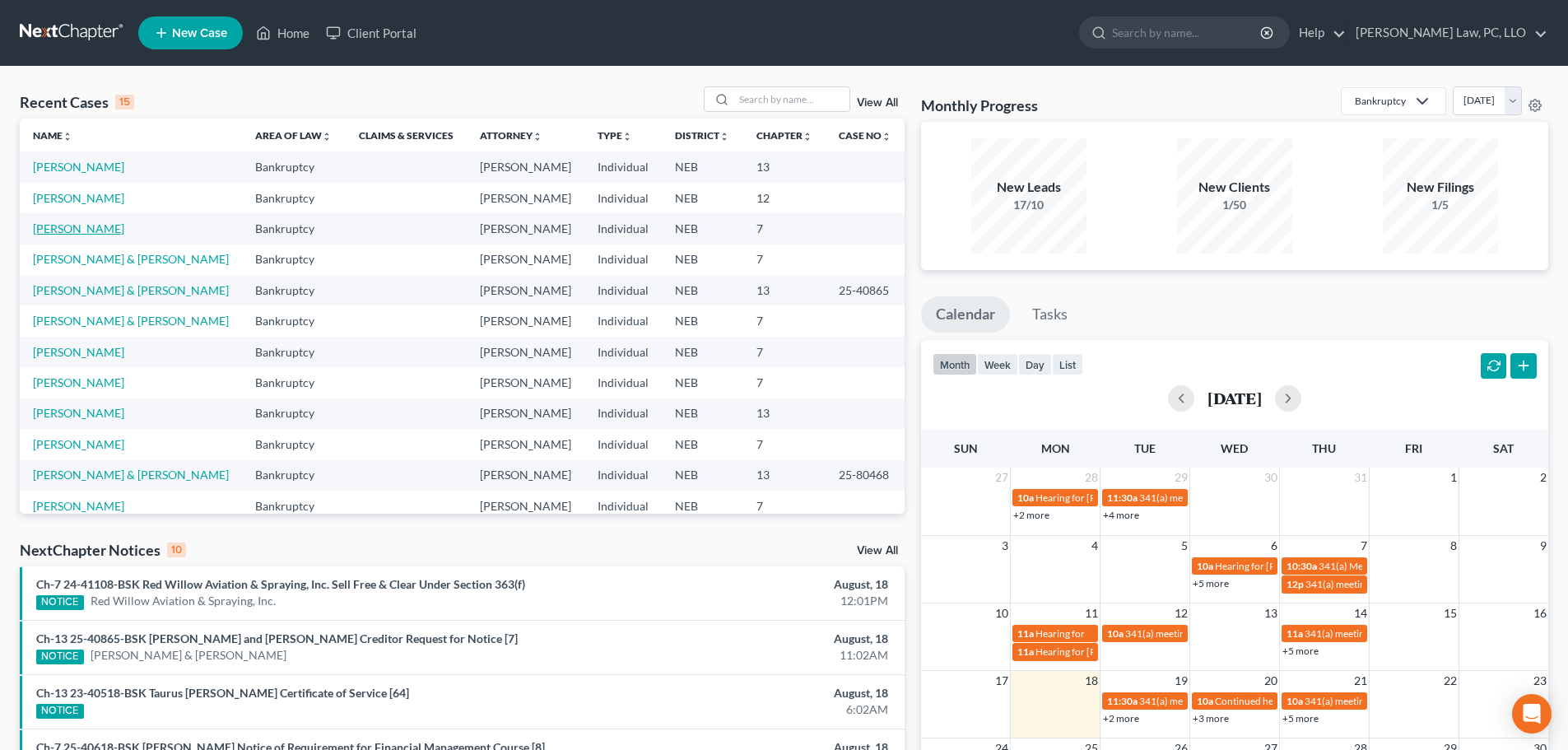
click at [112, 230] on link "[PERSON_NAME]" at bounding box center [78, 229] width 91 height 14
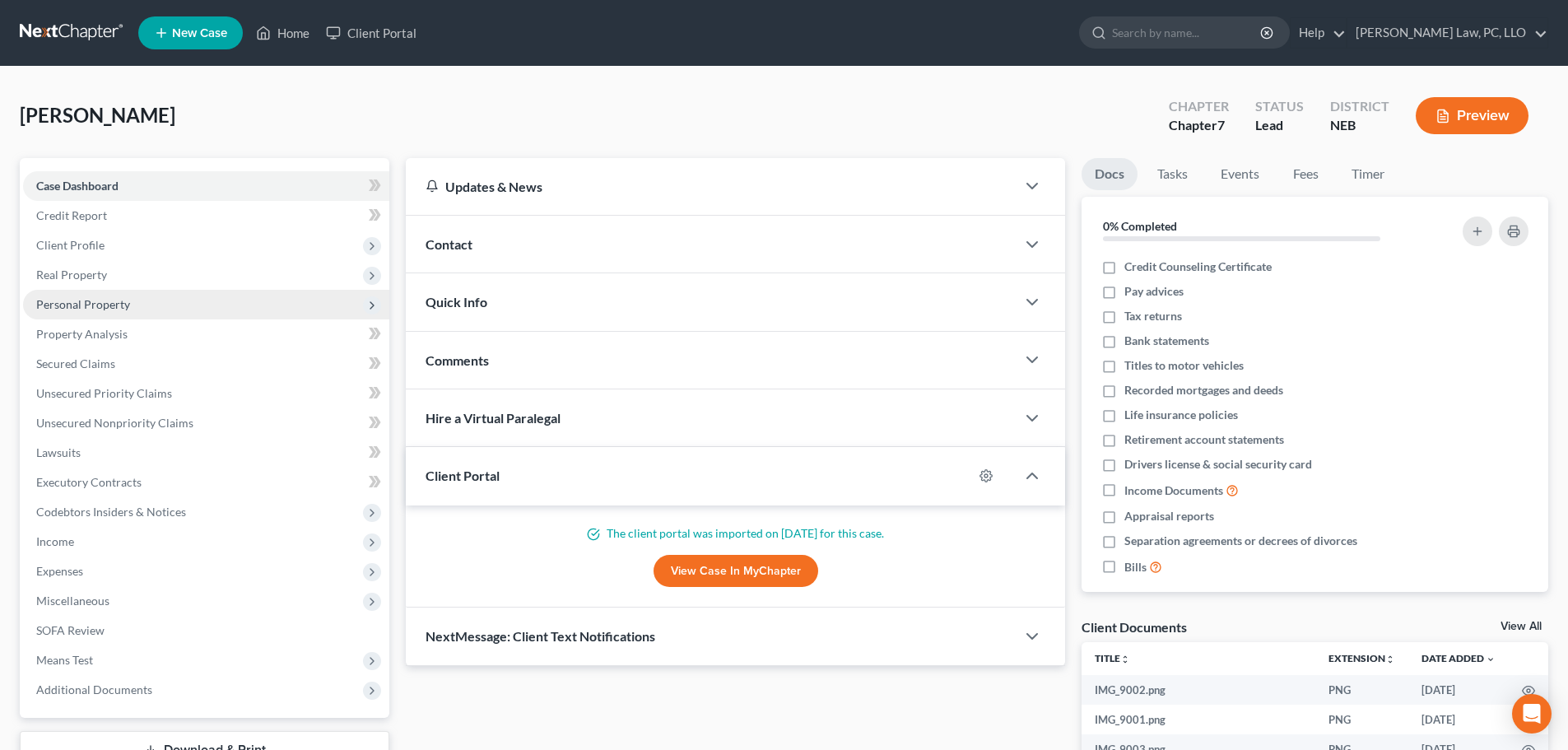
click at [110, 304] on span "Personal Property" at bounding box center [82, 304] width 94 height 14
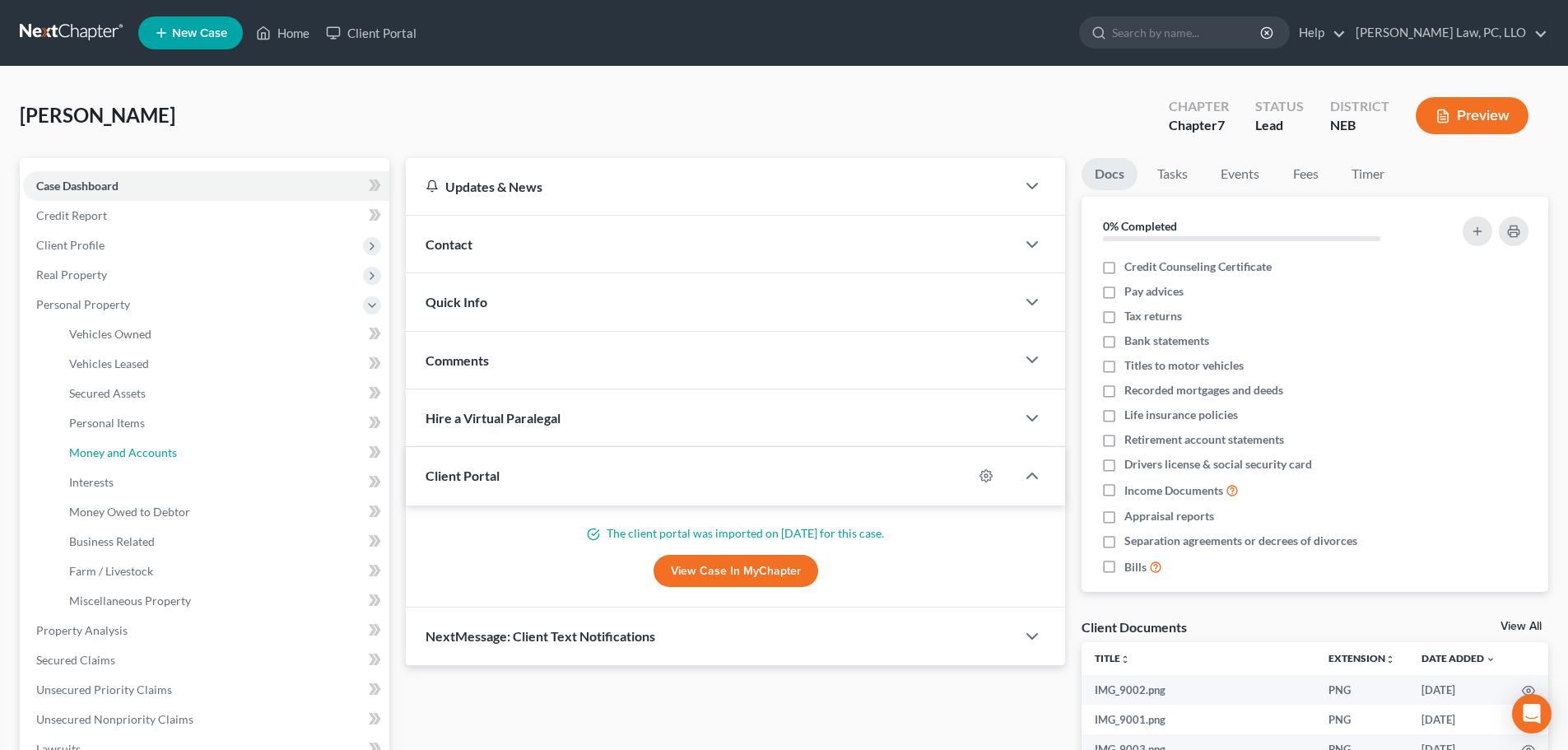
drag, startPoint x: 151, startPoint y: 463, endPoint x: 737, endPoint y: 453, distance: 586.1
click at [150, 463] on link "Money and Accounts" at bounding box center [223, 453] width 333 height 30
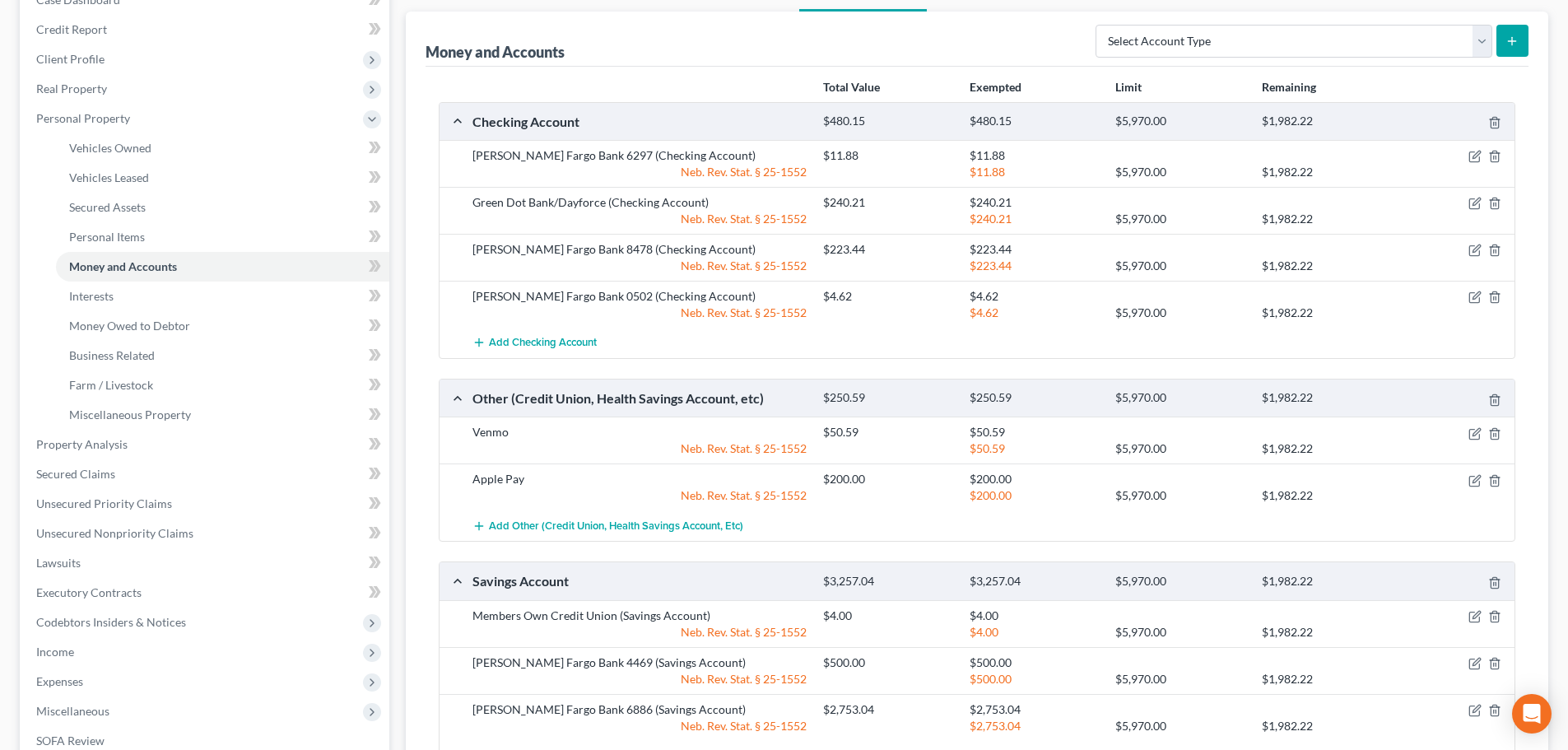
scroll to position [165, 0]
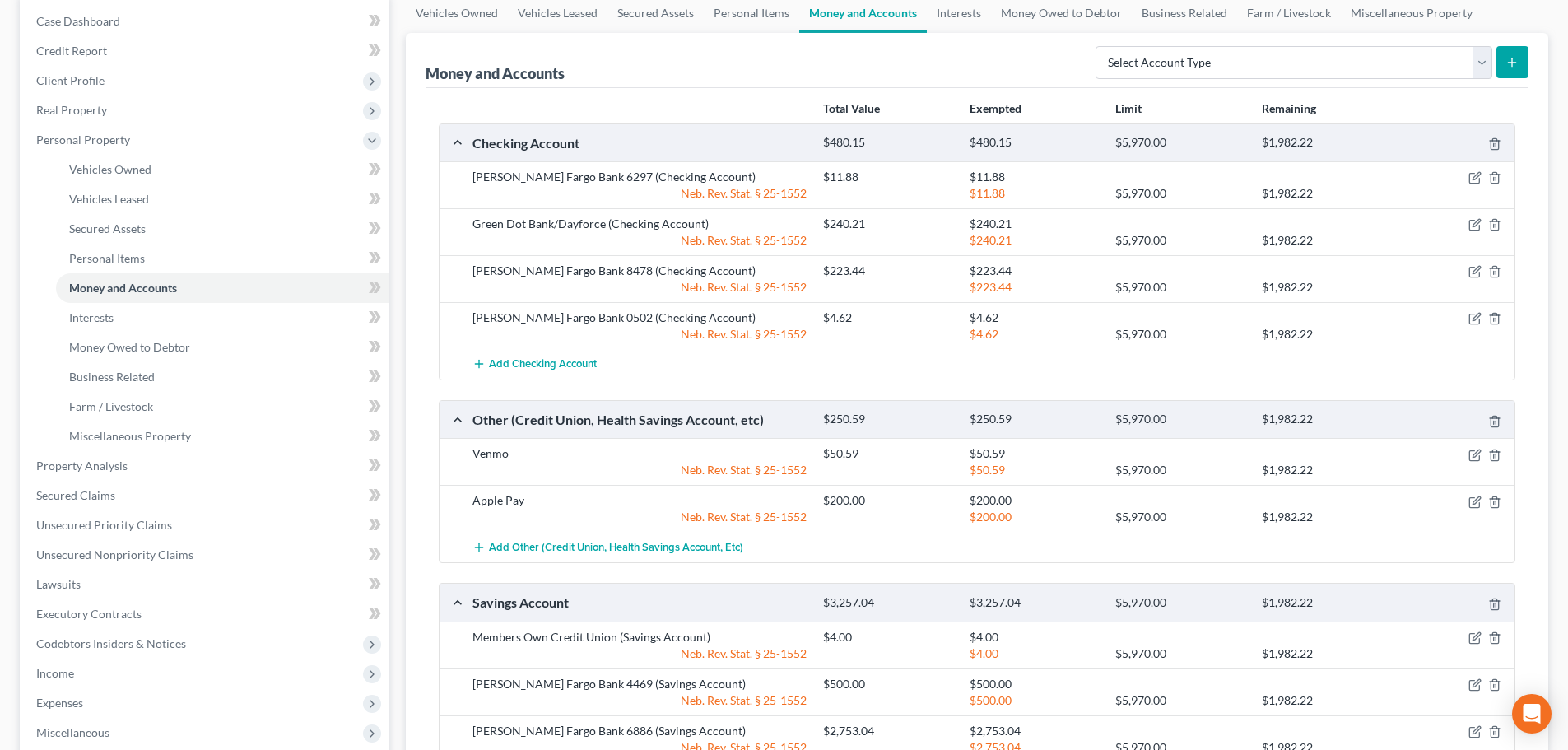
click at [449, 216] on div "Green Dot Bank/Dayforce (Checking Account) $240.21 $240.21 Neb. Rev. Stat. § 25…" at bounding box center [977, 232] width 1075 height 47
click at [1493, 271] on icon "button" at bounding box center [1495, 272] width 14 height 14
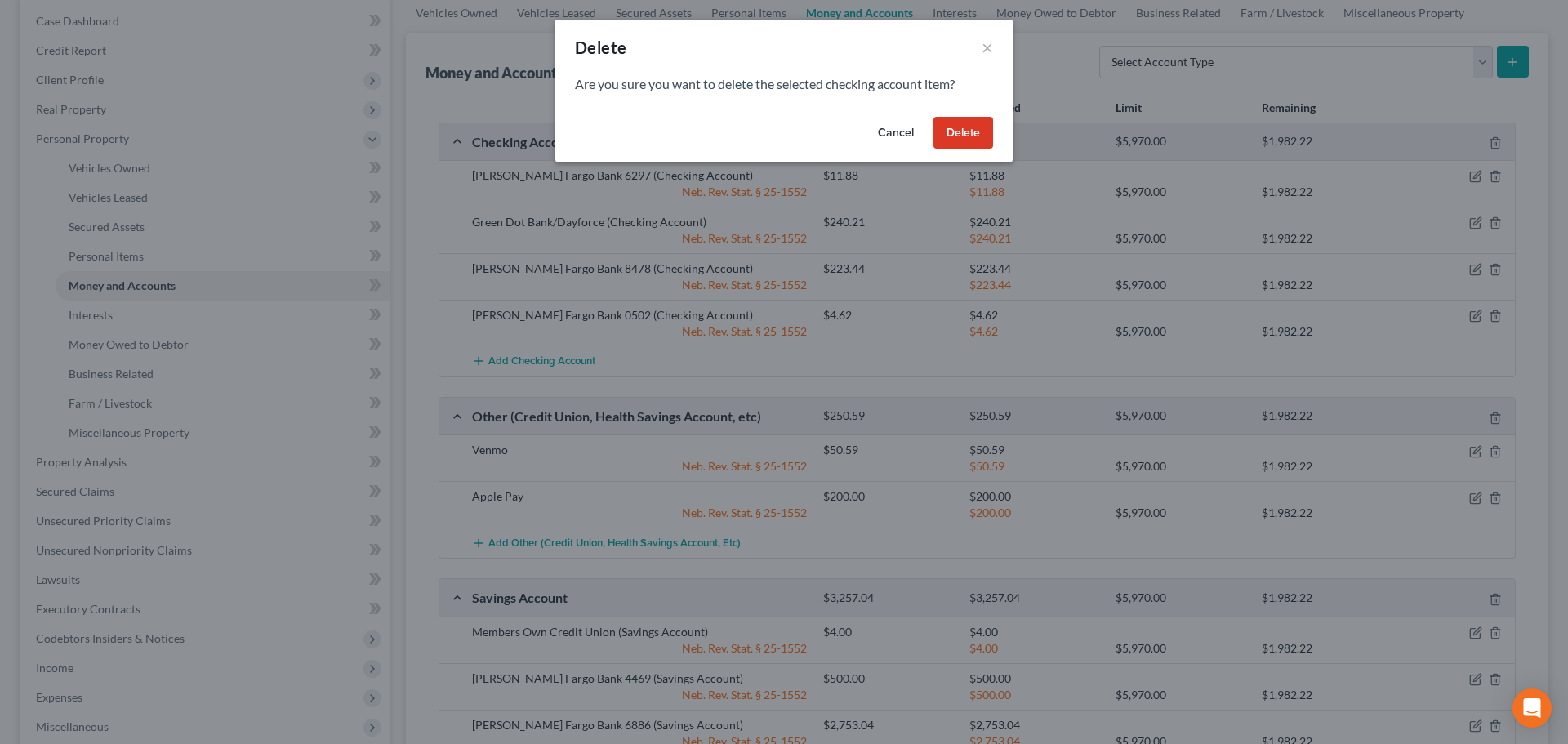
click at [964, 137] on button "Delete" at bounding box center [963, 134] width 60 height 33
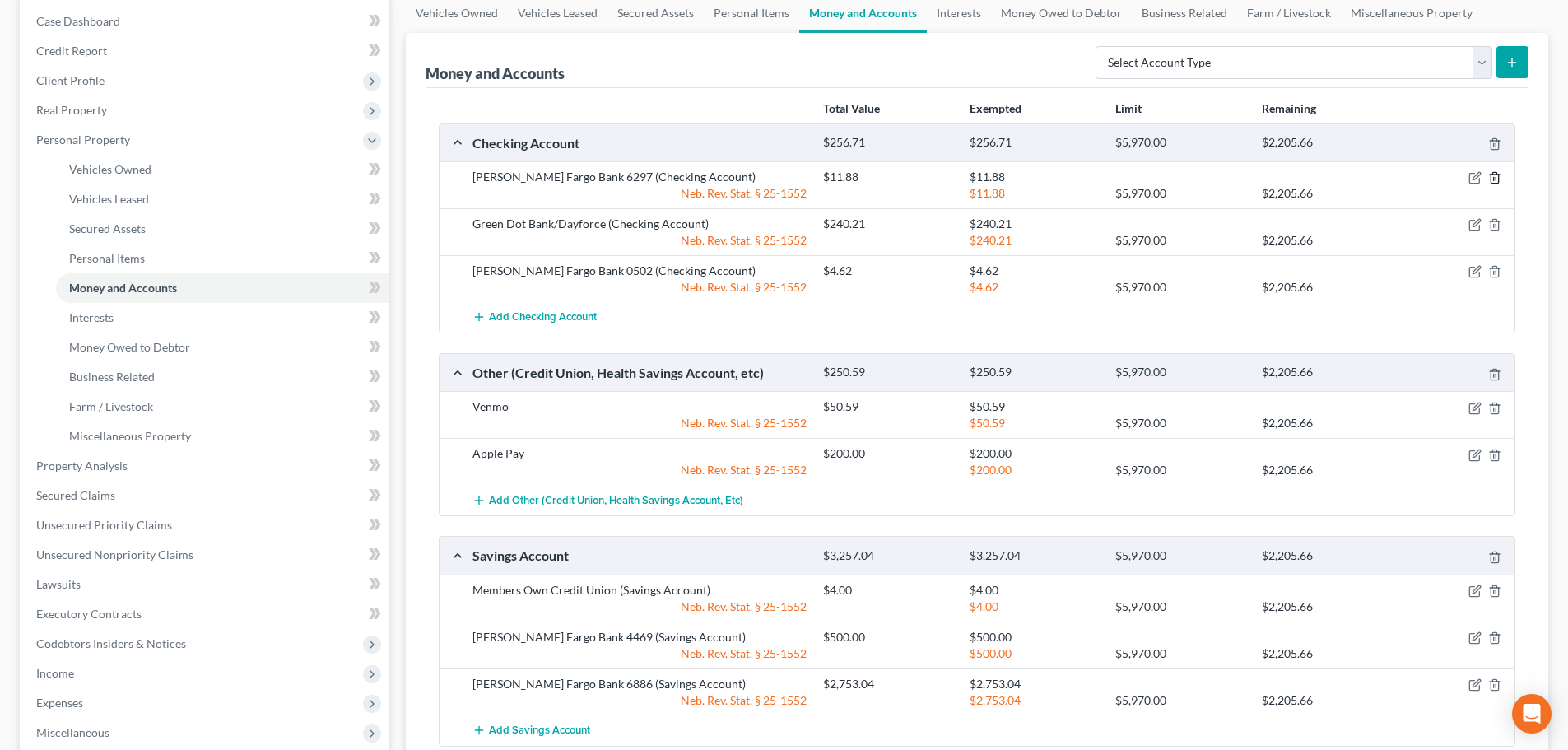
click at [1498, 178] on icon "button" at bounding box center [1494, 177] width 8 height 11
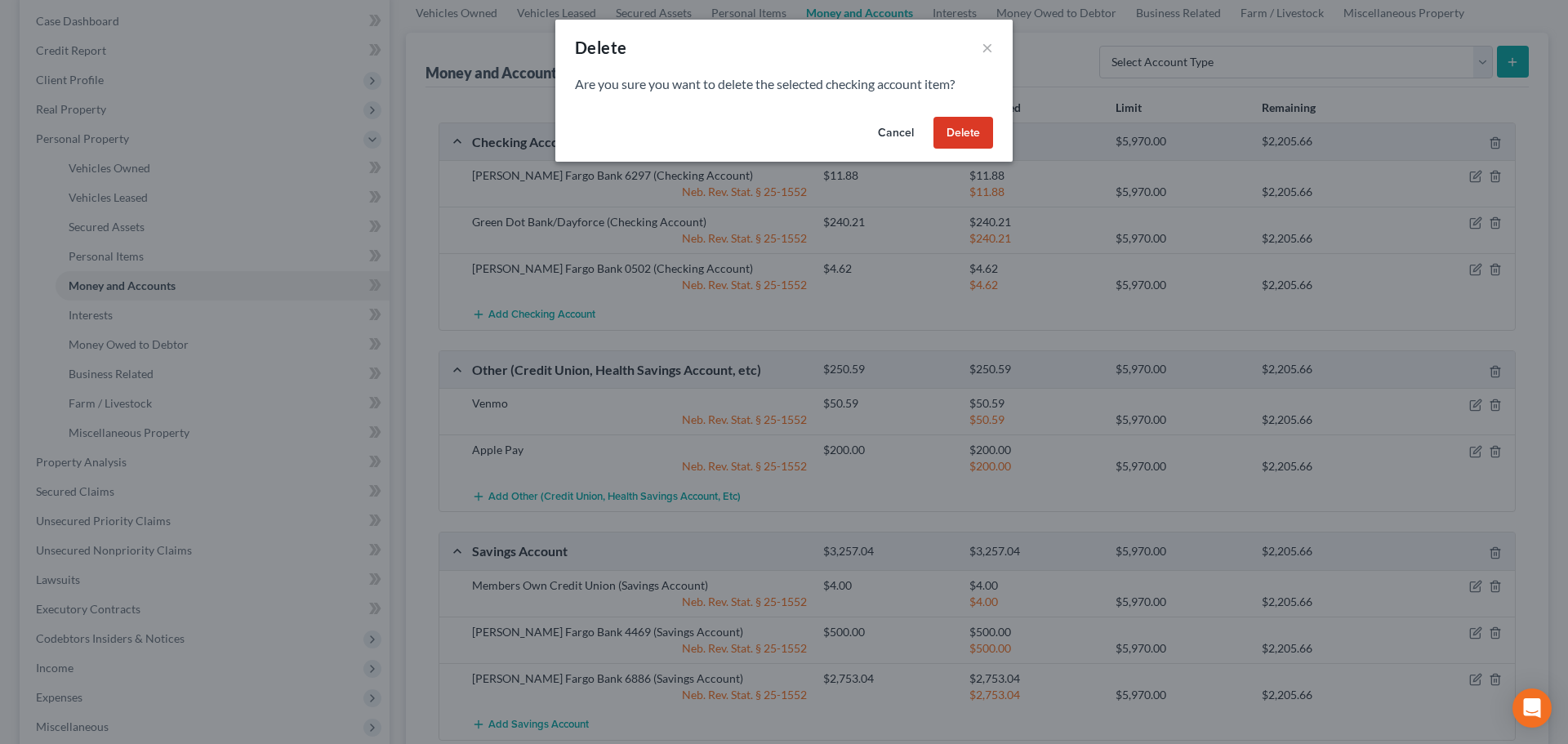
click at [982, 140] on button "Delete" at bounding box center [963, 134] width 60 height 33
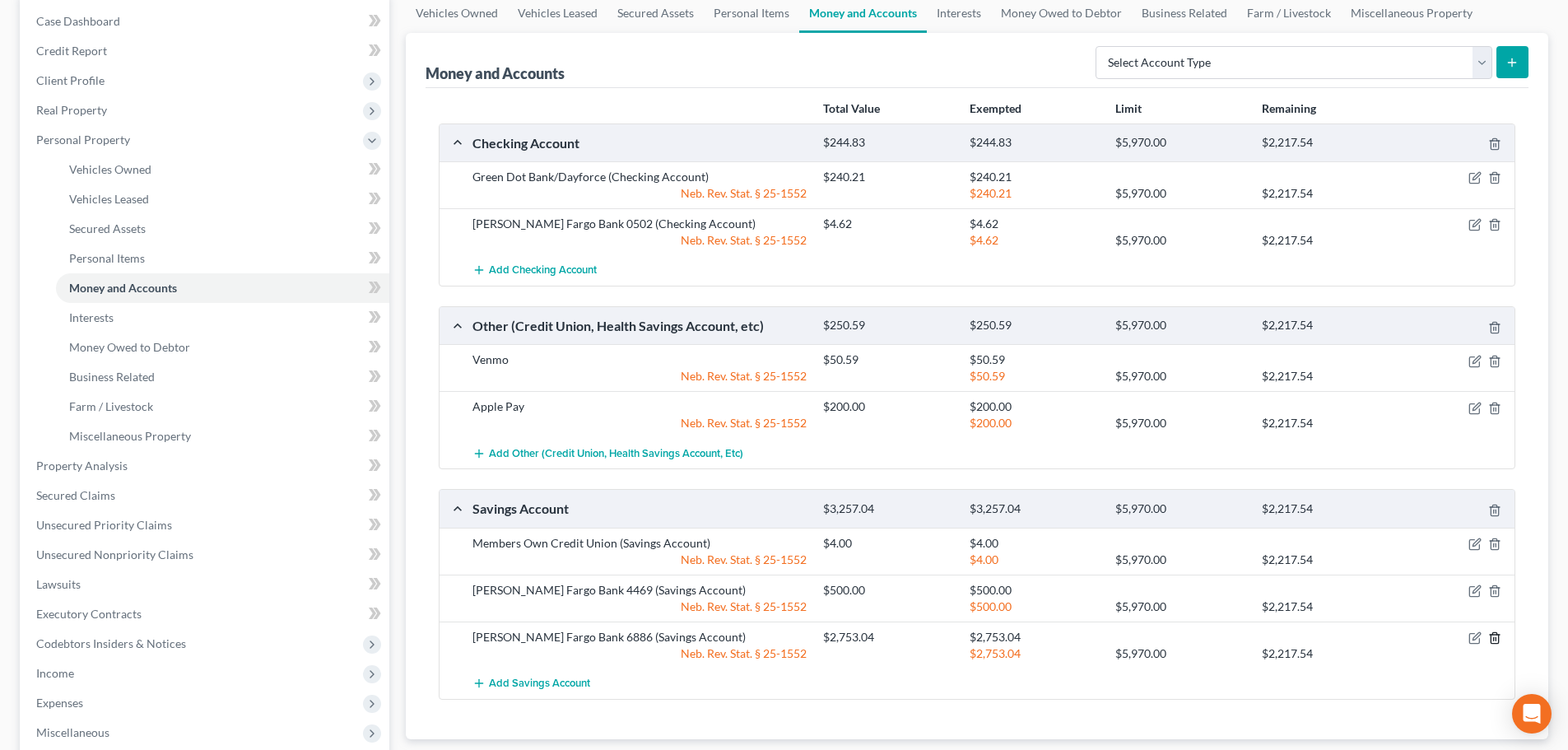
click at [1493, 638] on icon "button" at bounding box center [1495, 639] width 14 height 14
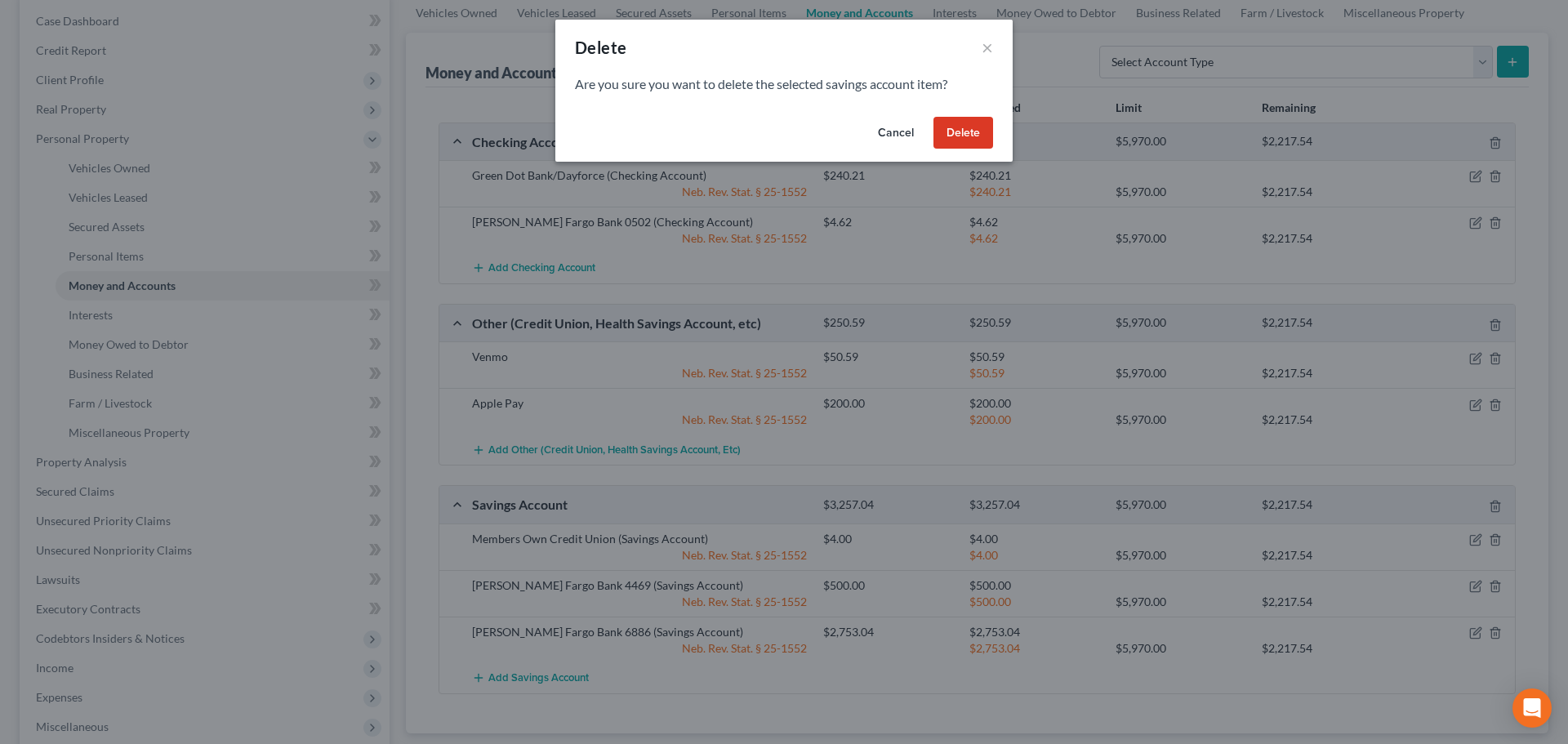
click at [960, 134] on button "Delete" at bounding box center [963, 134] width 60 height 33
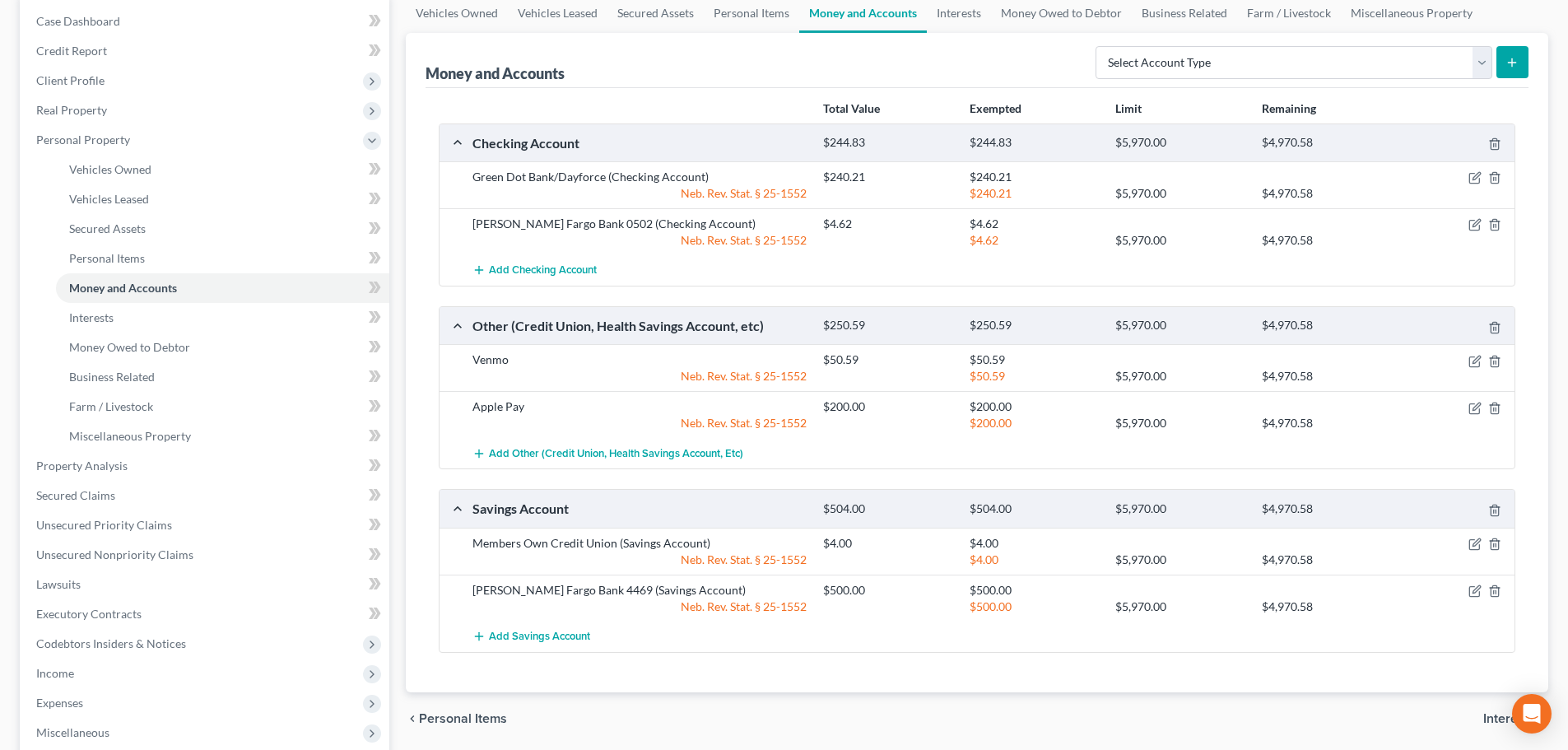
drag, startPoint x: 435, startPoint y: 197, endPoint x: 446, endPoint y: 339, distance: 142.4
click at [435, 197] on div "Total Value Exempted Limit Remaining Checking Account $244.83 $244.83 $5,970.00…" at bounding box center [976, 391] width 1103 height 605
click at [1493, 592] on line "button" at bounding box center [1493, 591] width 0 height 3
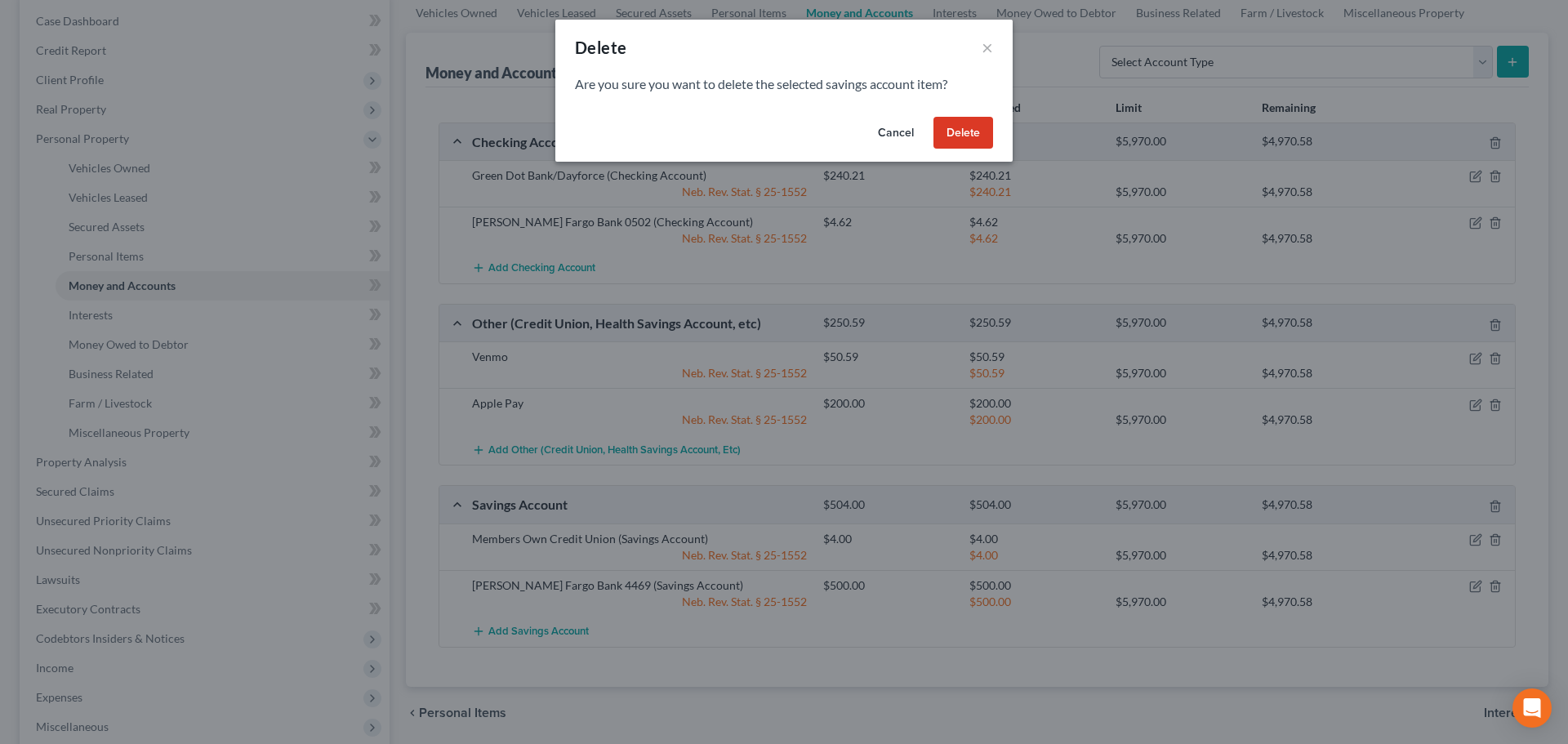
drag, startPoint x: 957, startPoint y: 133, endPoint x: 393, endPoint y: 679, distance: 785.0
click at [956, 133] on button "Delete" at bounding box center [963, 134] width 60 height 33
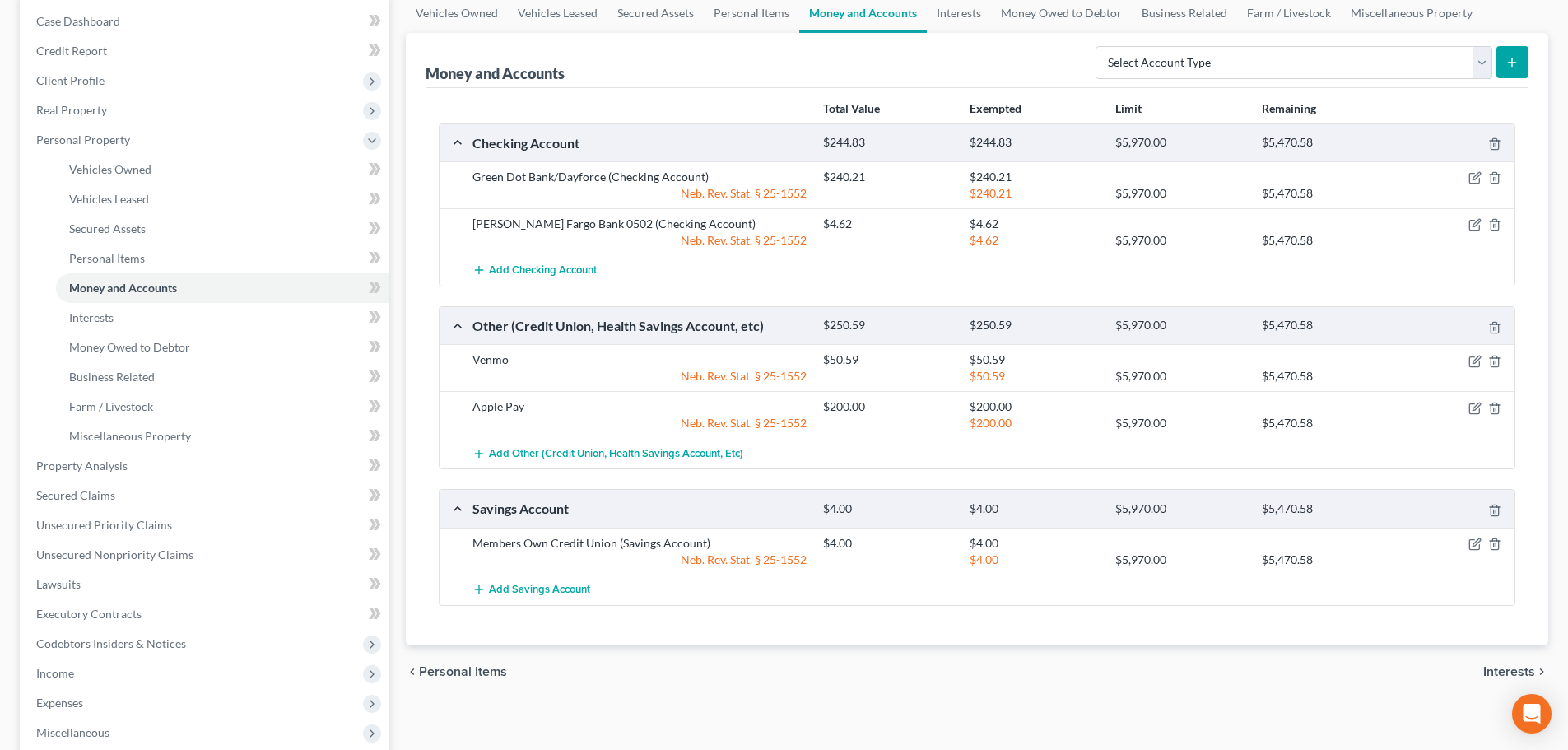
scroll to position [0, 0]
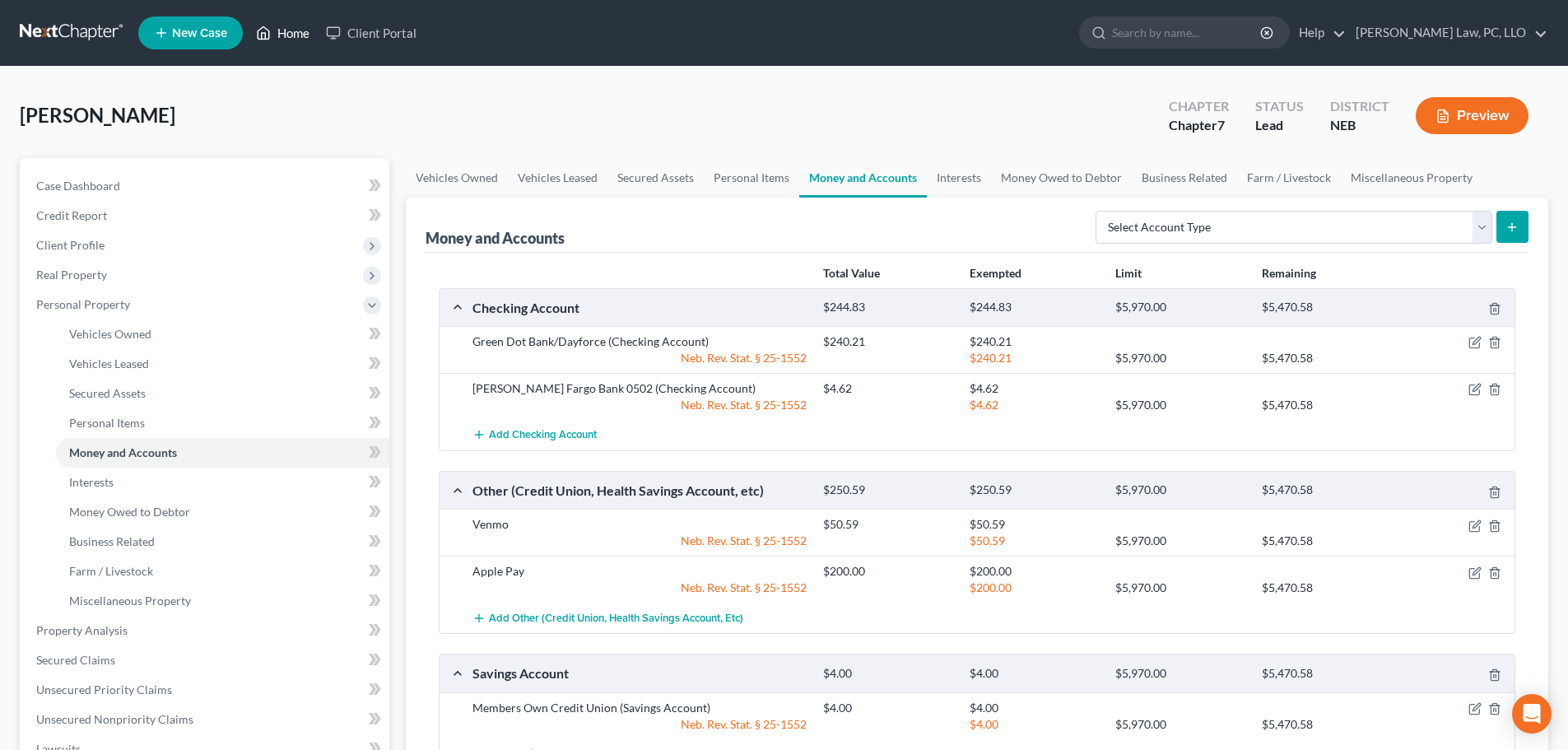
click at [285, 31] on link "Home" at bounding box center [283, 33] width 70 height 30
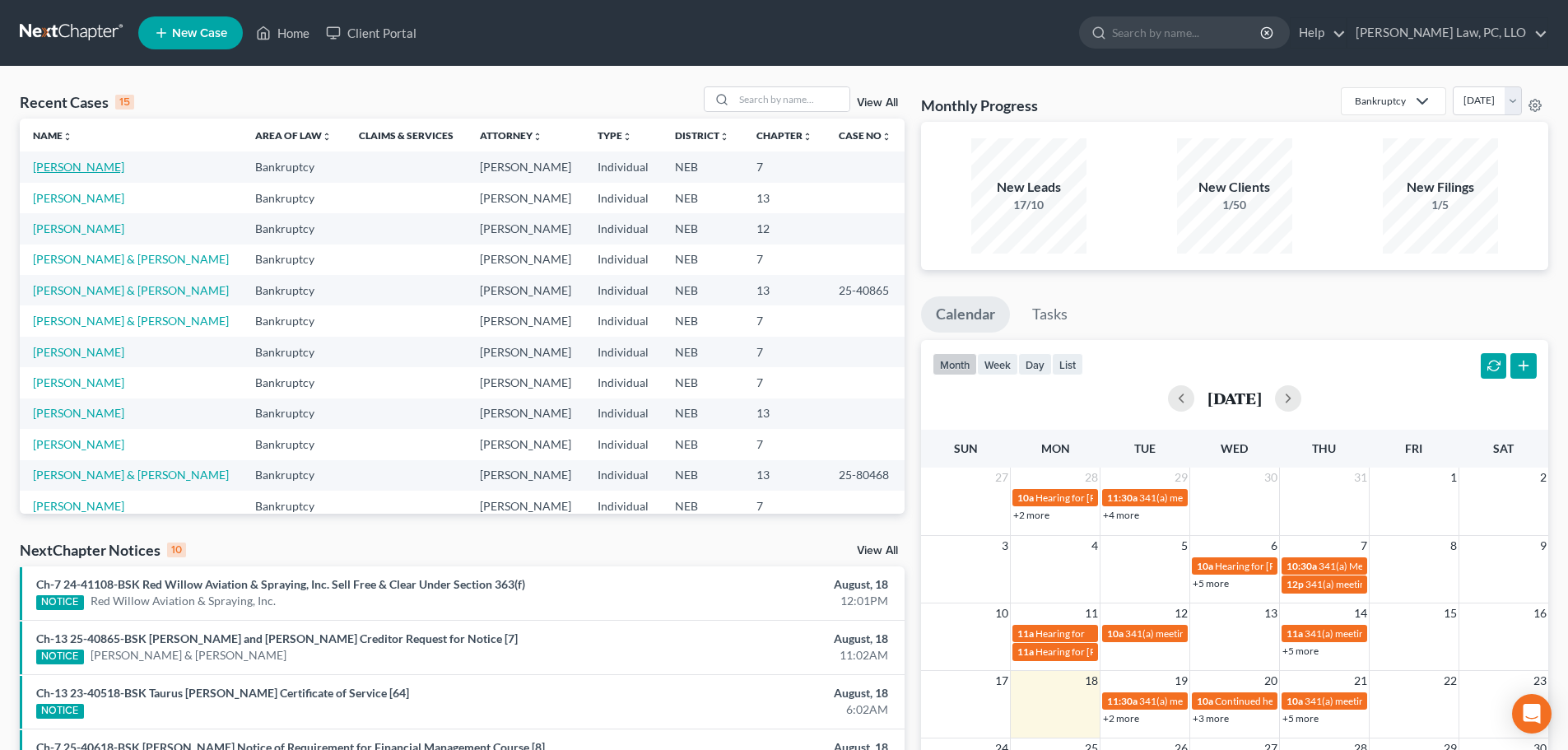
click at [80, 162] on link "[PERSON_NAME]" at bounding box center [78, 167] width 91 height 14
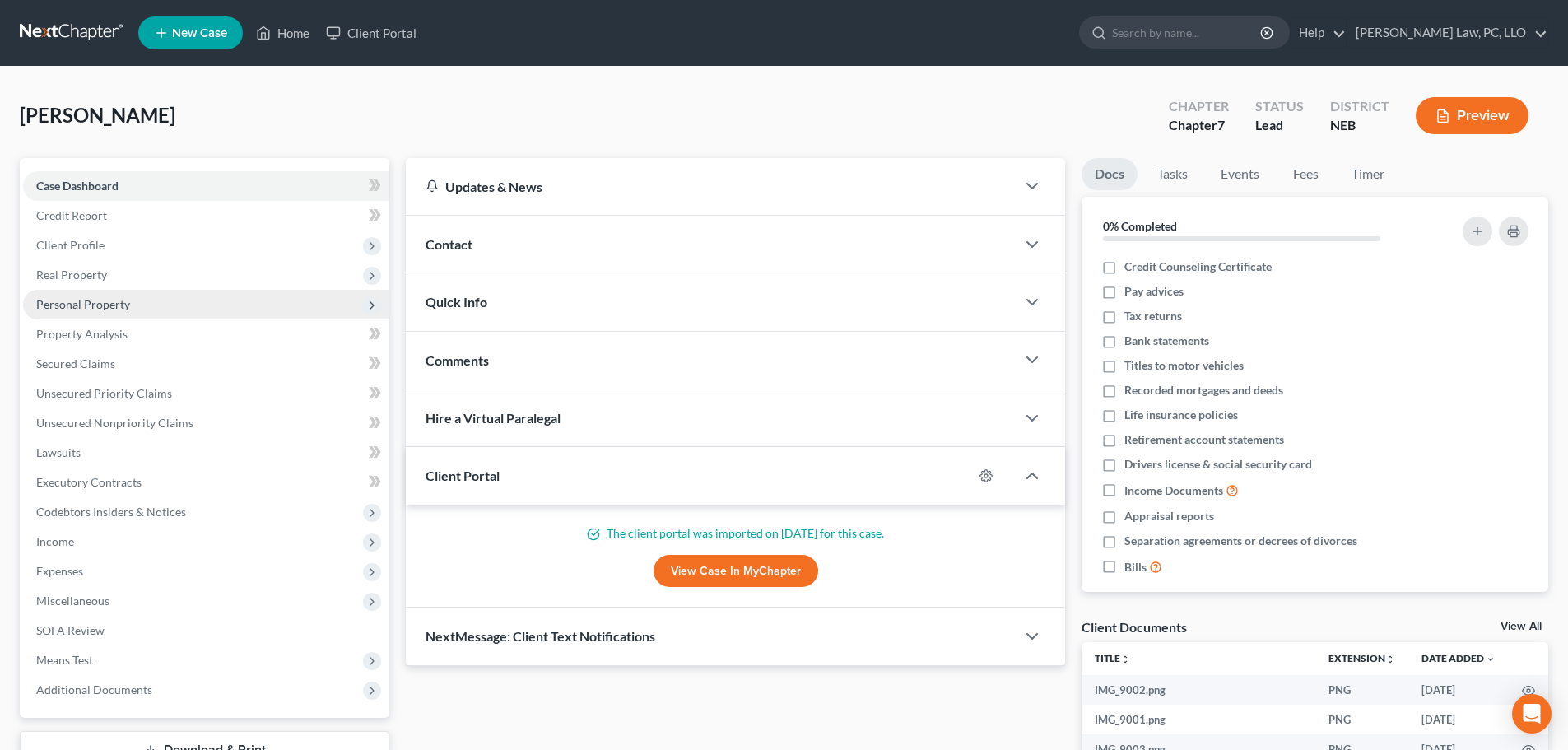
click at [133, 312] on span "Personal Property" at bounding box center [206, 304] width 366 height 30
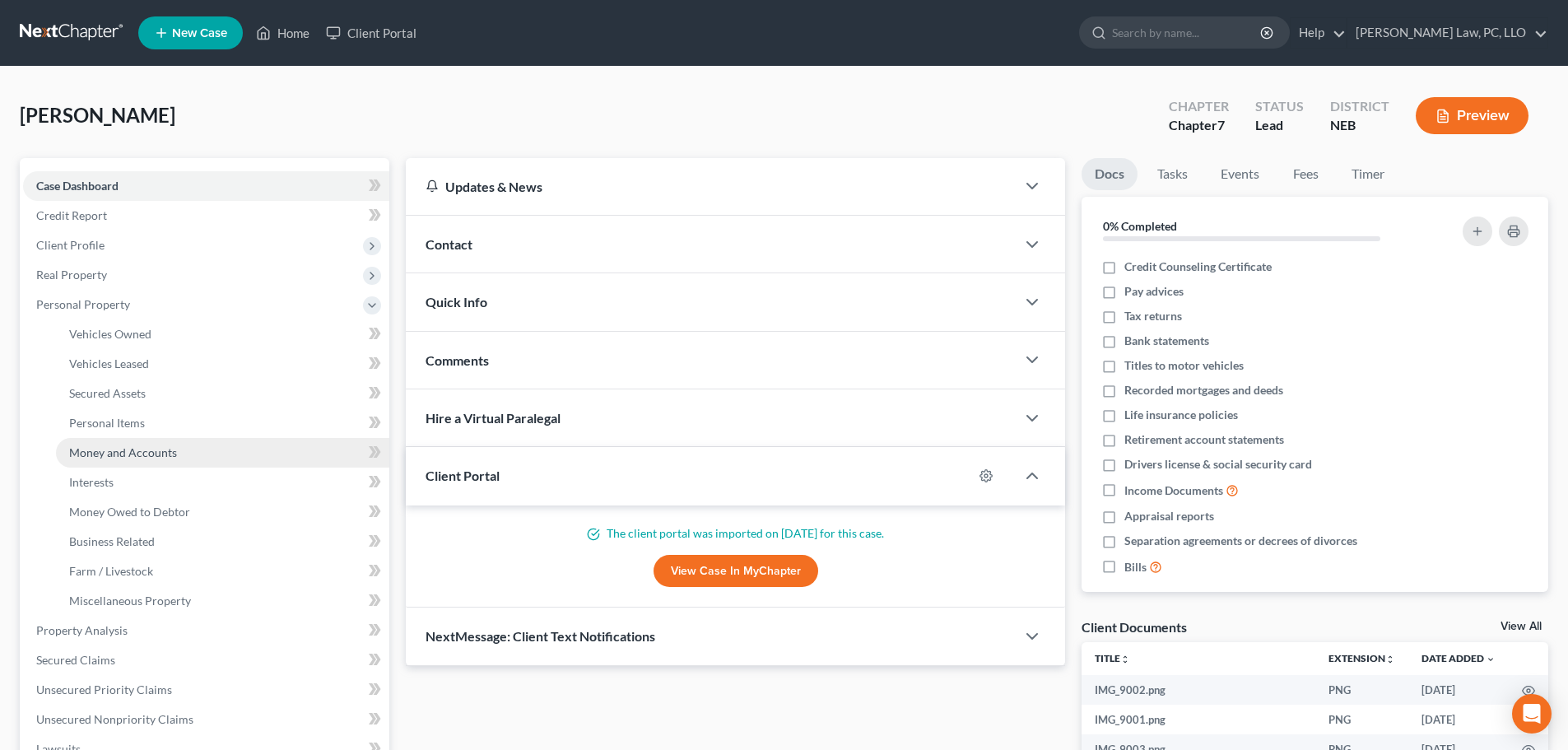
click at [152, 448] on span "Money and Accounts" at bounding box center [122, 453] width 108 height 14
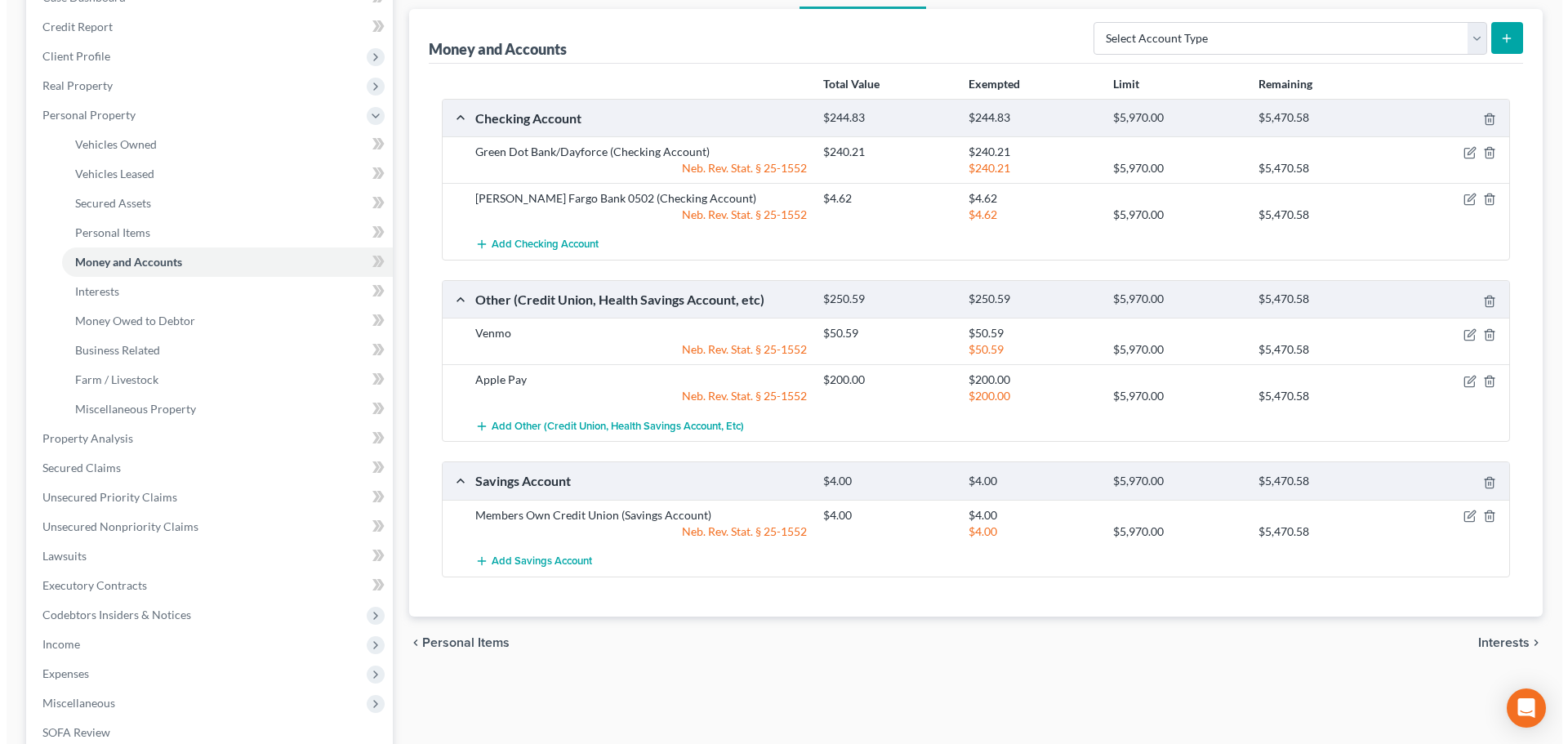
scroll to position [245, 0]
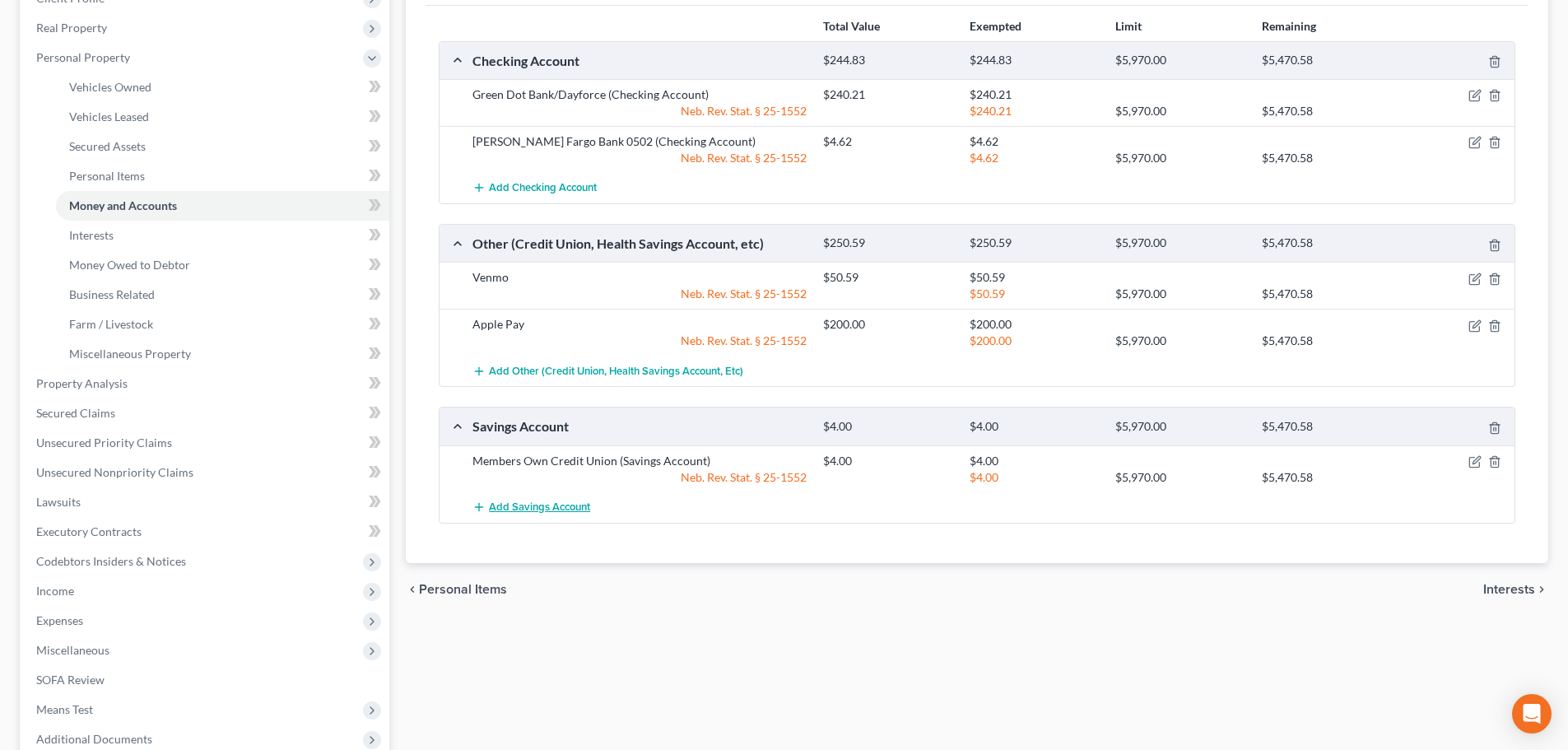
click at [515, 505] on span "Add Savings Account" at bounding box center [539, 508] width 102 height 14
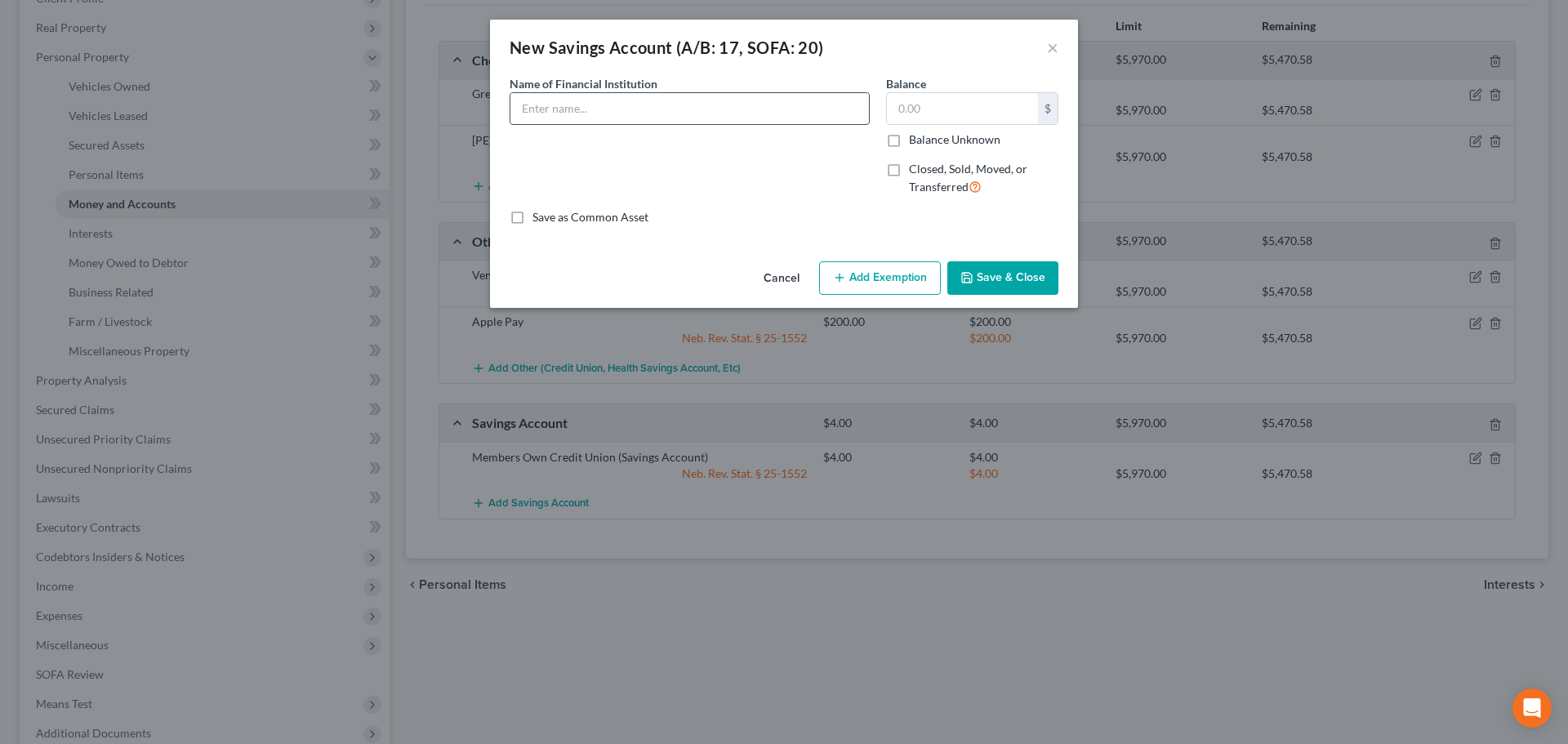
drag, startPoint x: 651, startPoint y: 100, endPoint x: 641, endPoint y: 114, distance: 17.2
click at [651, 100] on input "text" at bounding box center [689, 109] width 358 height 31
click at [988, 266] on button "Save & Close" at bounding box center [1003, 279] width 111 height 35
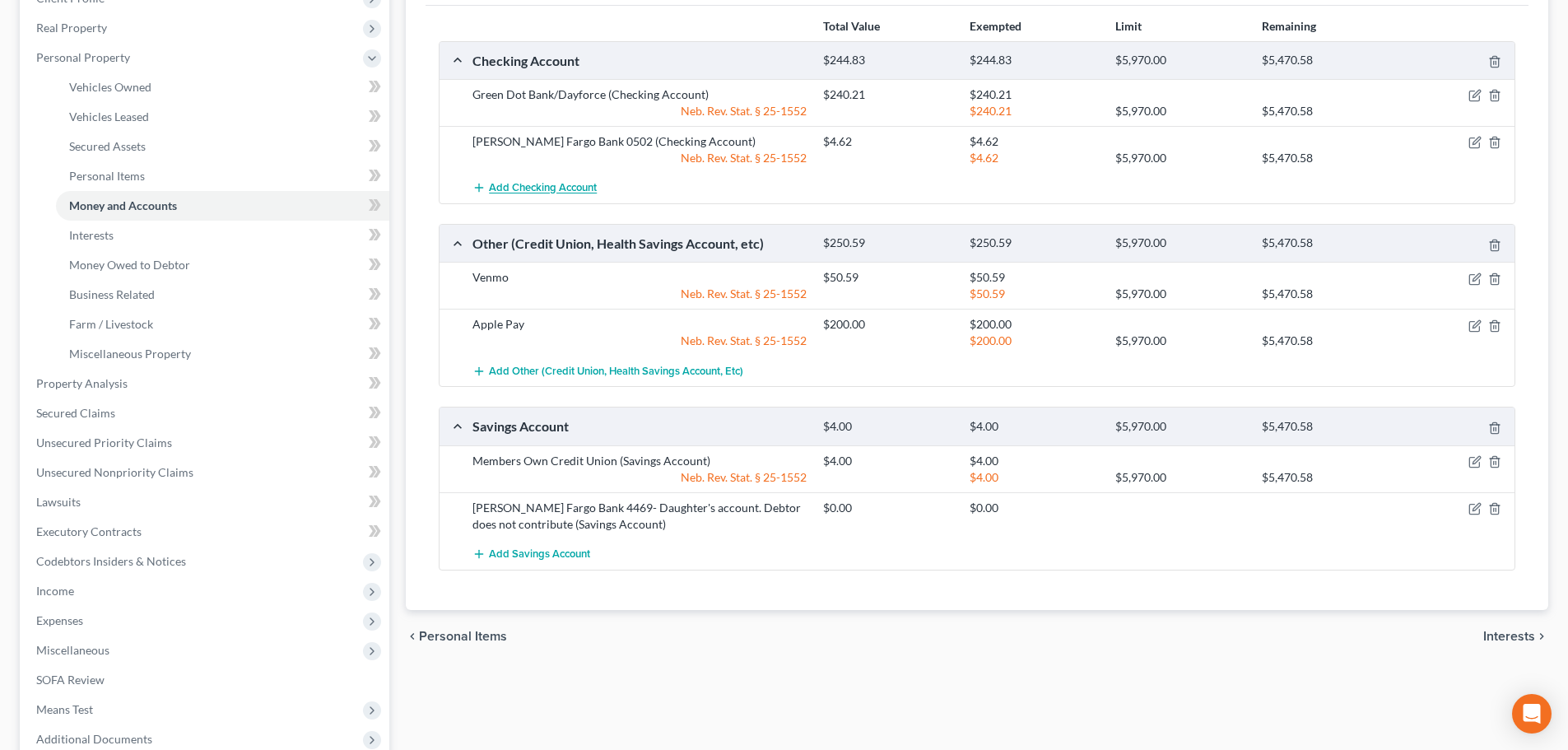
click at [507, 190] on span "Add Checking Account" at bounding box center [542, 189] width 108 height 14
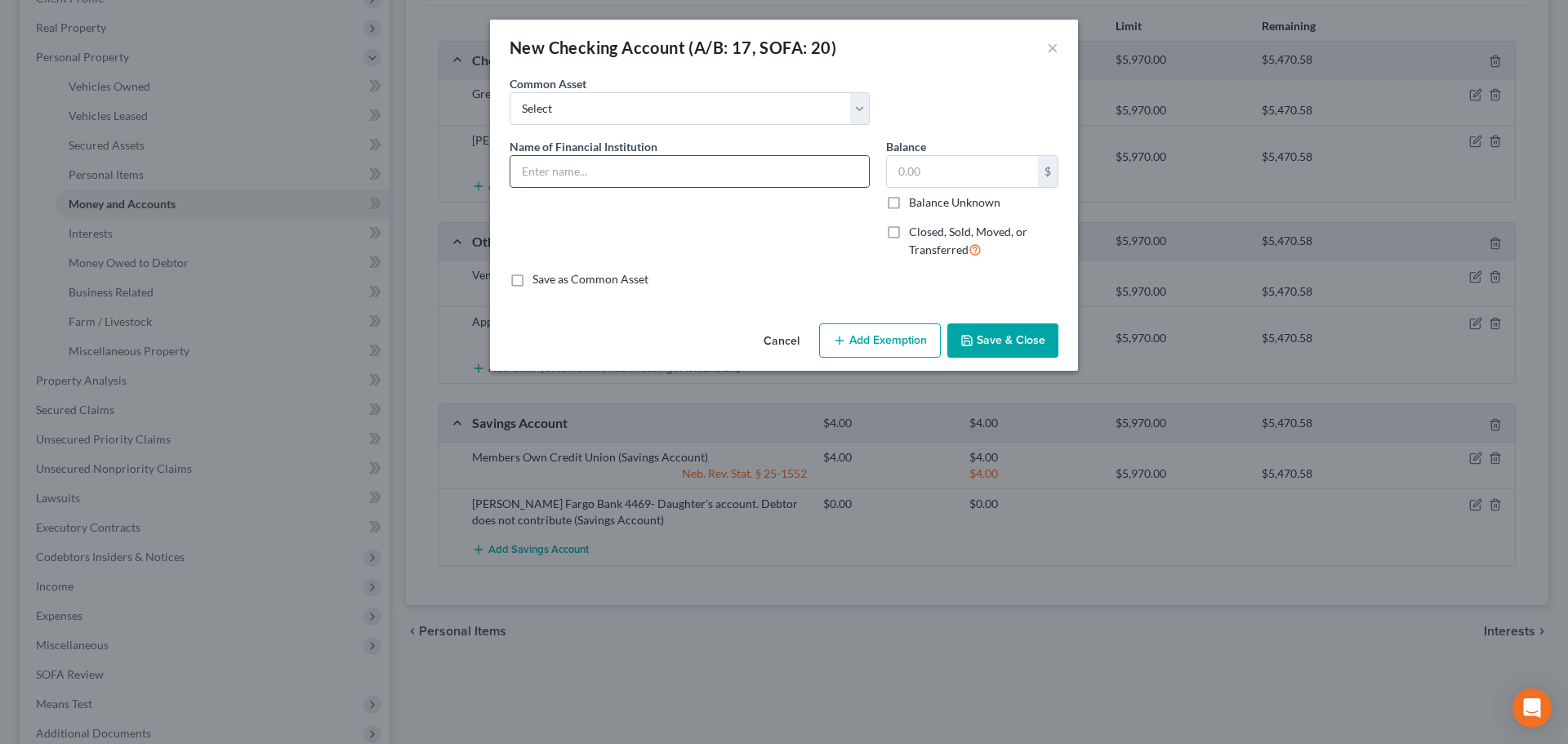
click at [541, 176] on input "text" at bounding box center [689, 171] width 358 height 31
click at [1014, 335] on button "Save & Close" at bounding box center [1003, 341] width 111 height 35
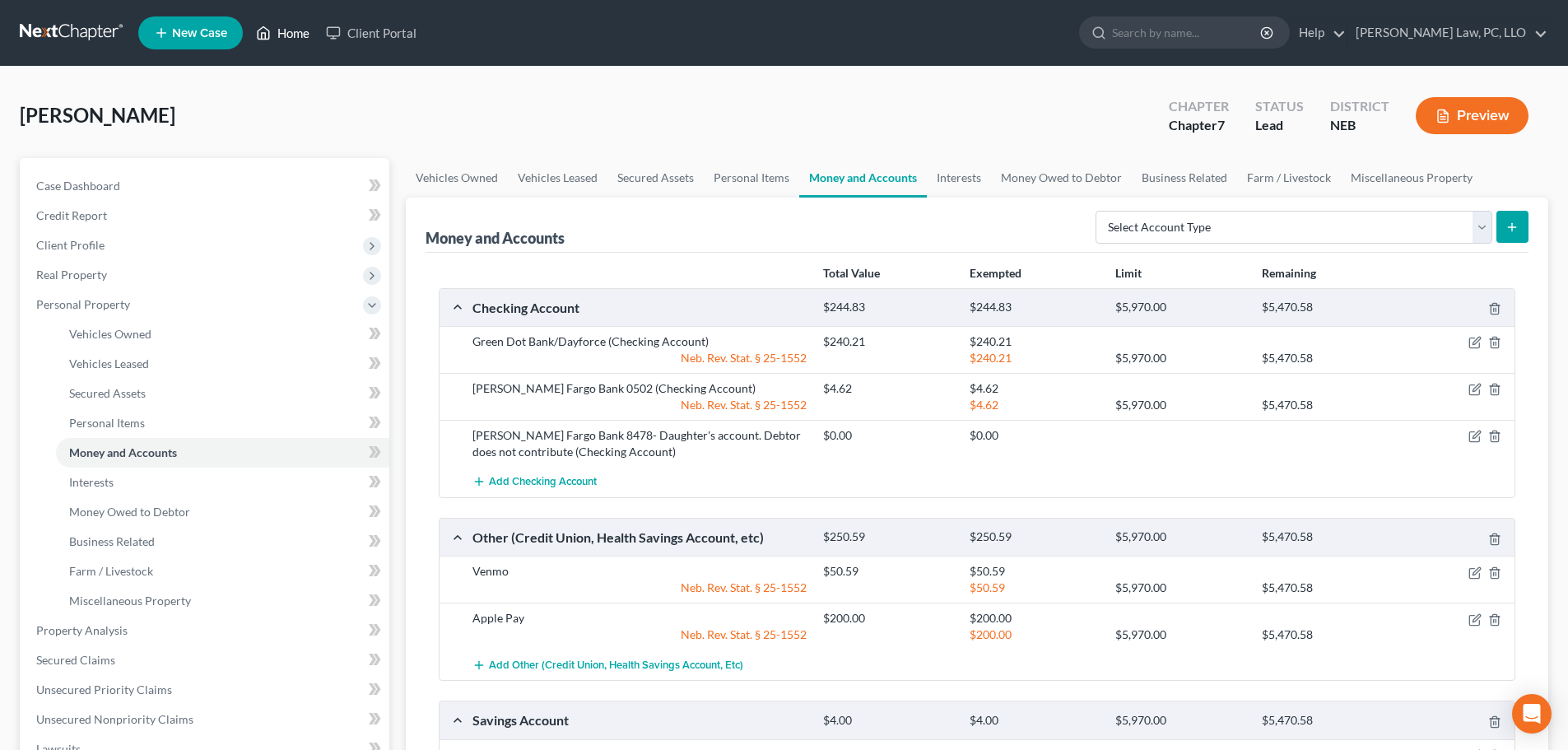
click at [295, 36] on link "Home" at bounding box center [283, 33] width 70 height 30
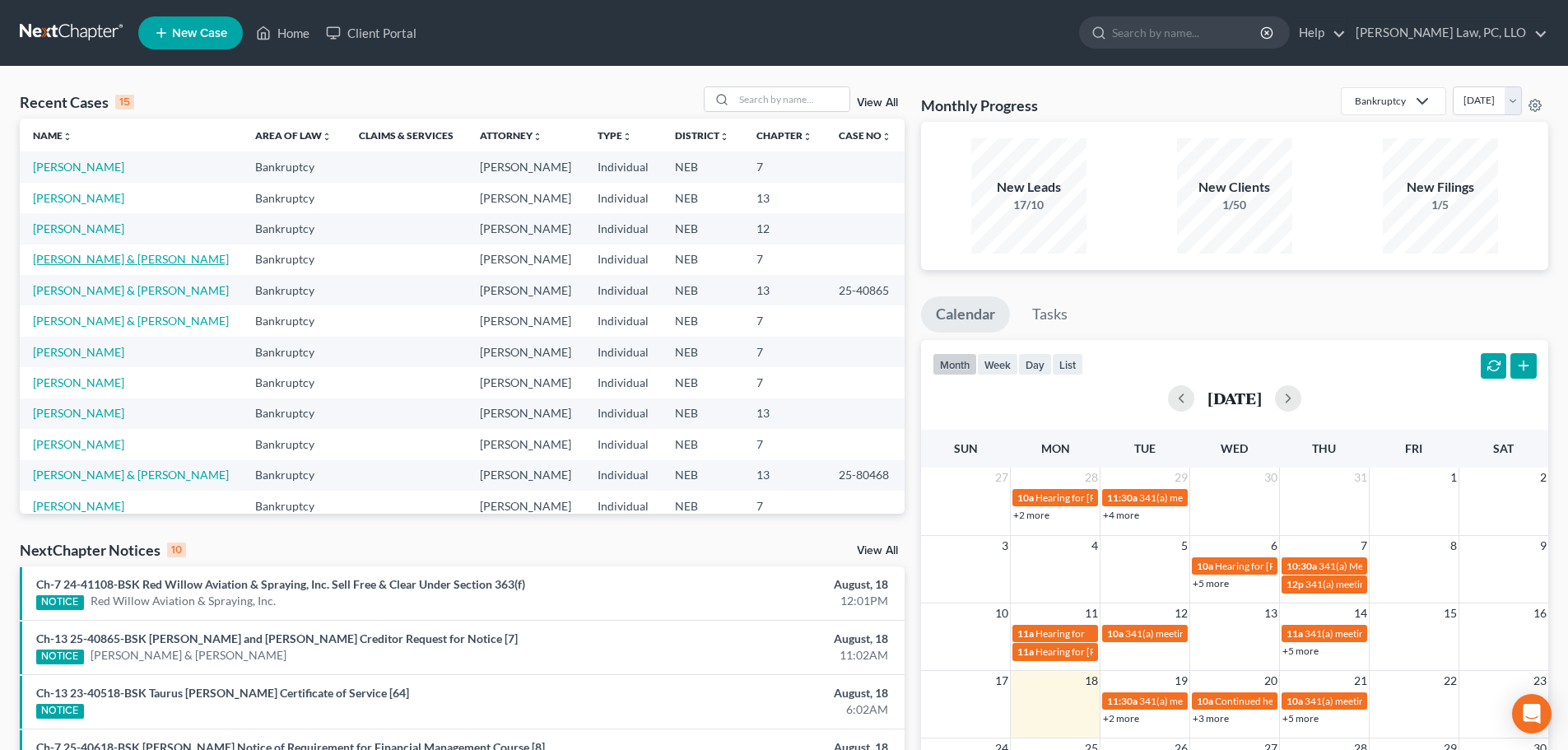
click at [150, 261] on link "[PERSON_NAME] & [PERSON_NAME]" at bounding box center [131, 259] width 196 height 14
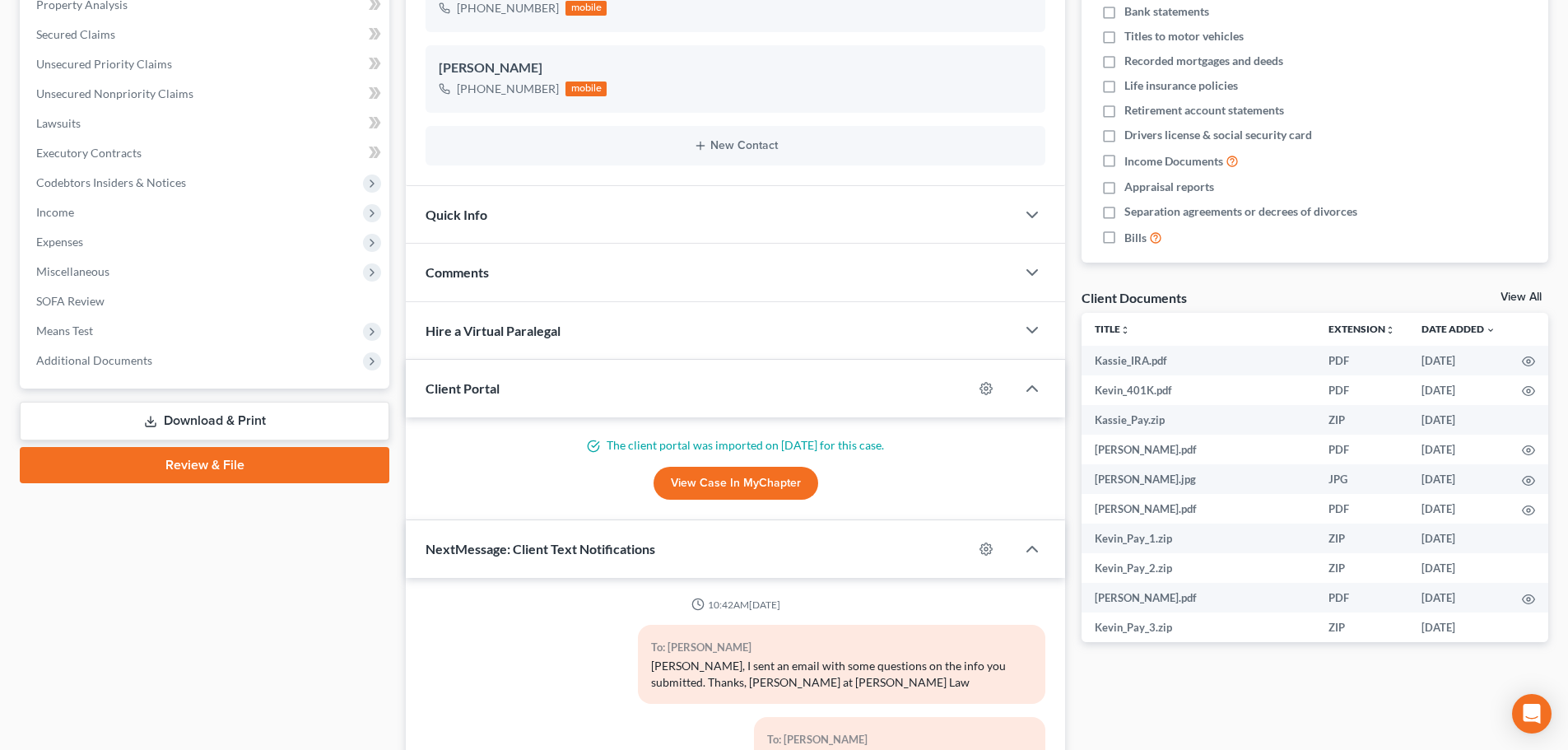
scroll to position [222, 0]
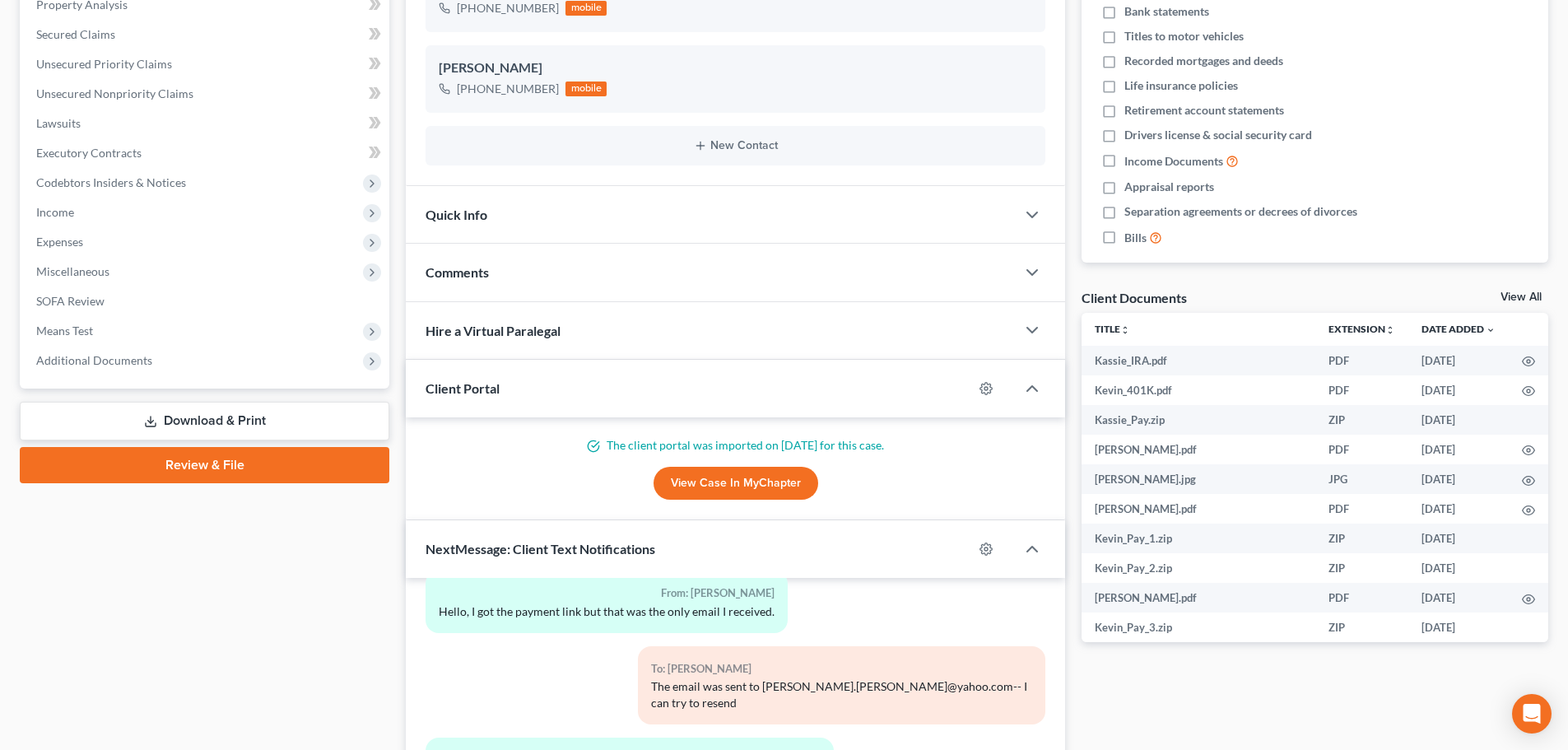
click at [221, 422] on link "Download & Print" at bounding box center [204, 422] width 370 height 39
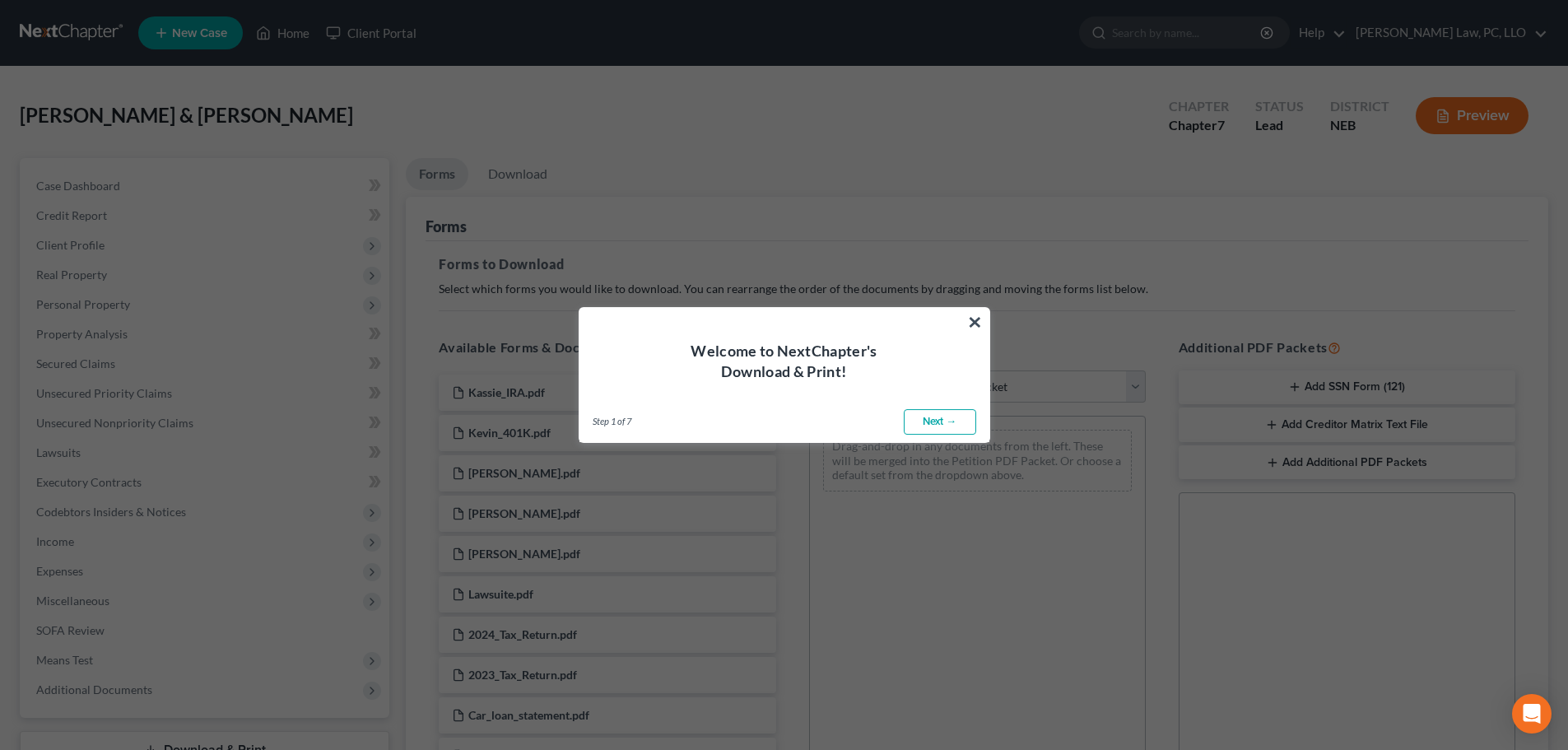
click at [929, 419] on link "Next →" at bounding box center [939, 422] width 73 height 26
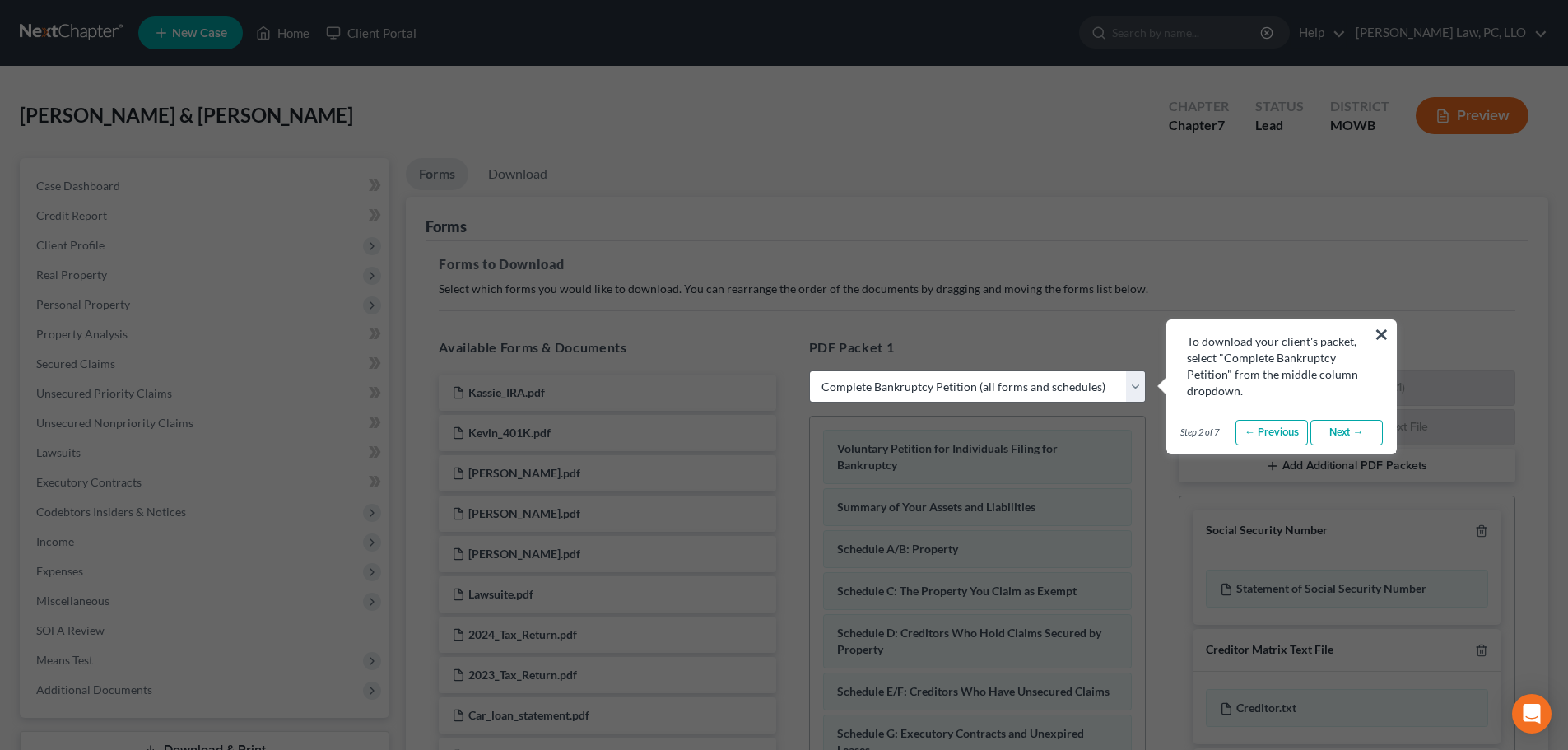
select select "0"
click at [1387, 327] on button "×" at bounding box center [1381, 333] width 15 height 26
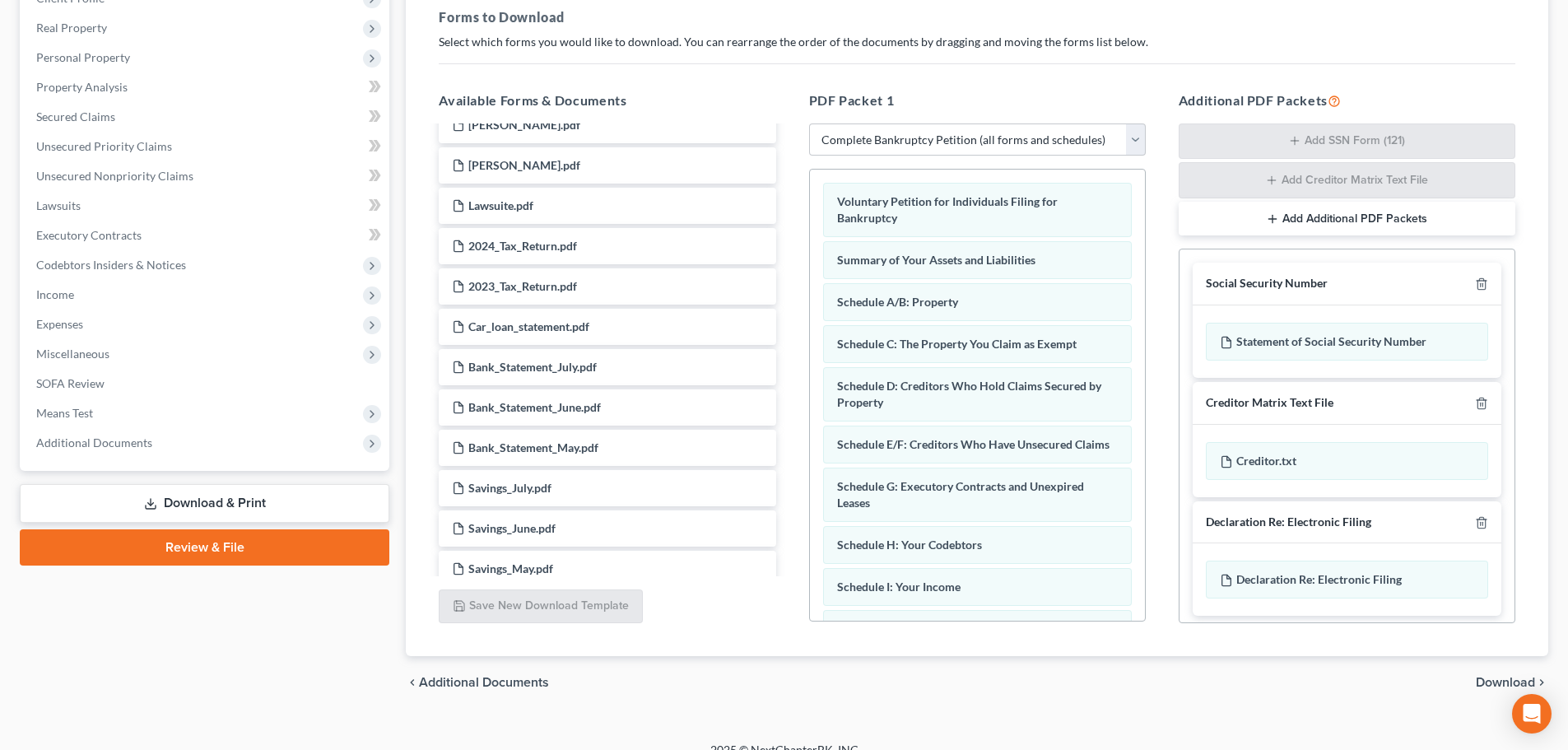
scroll to position [156, 0]
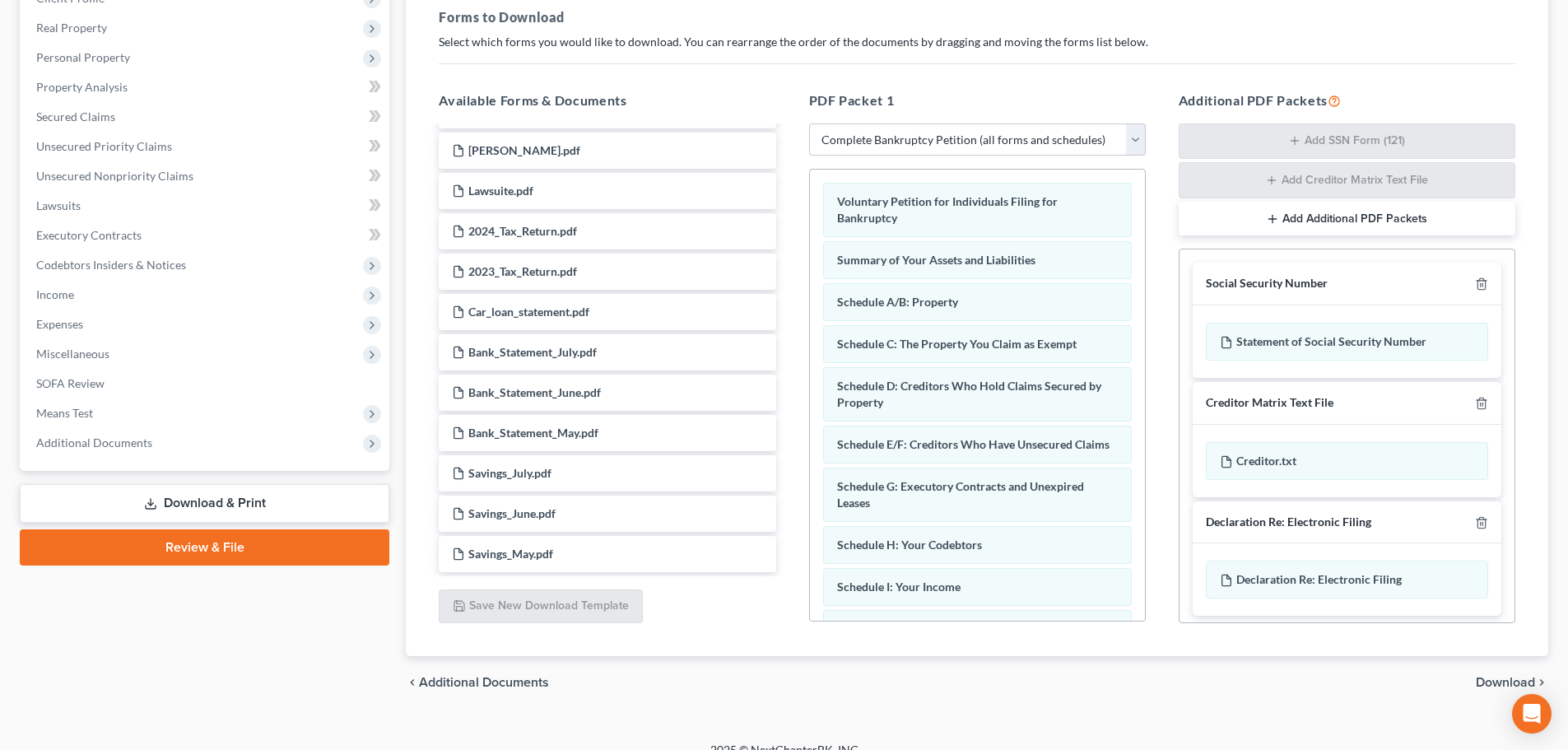
click at [1480, 686] on span "Download" at bounding box center [1505, 683] width 59 height 14
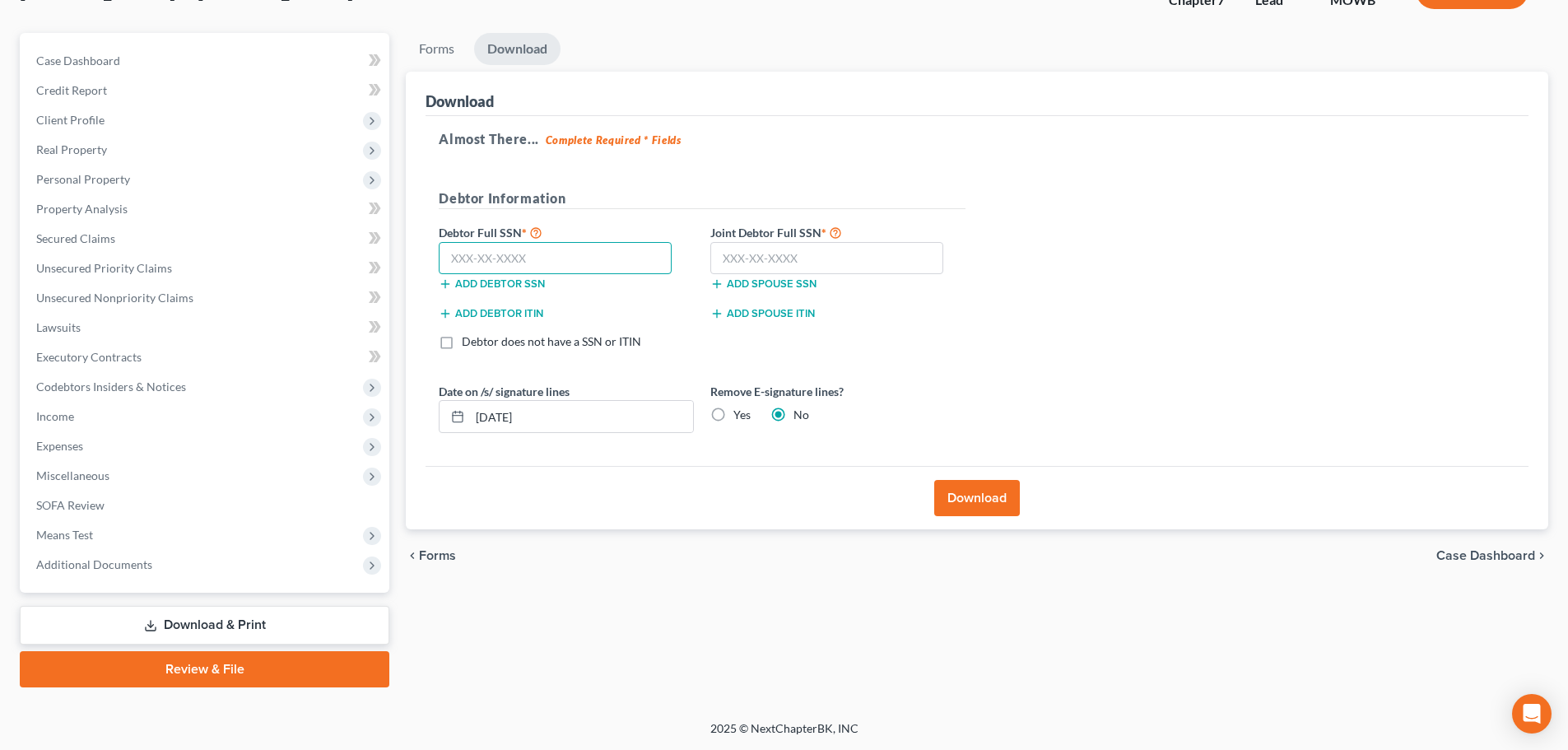
click at [511, 259] on input "text" at bounding box center [555, 259] width 233 height 33
type input "506-15-8974"
click at [766, 268] on input "text" at bounding box center [826, 259] width 233 height 33
type input "507-13-5339"
drag, startPoint x: 618, startPoint y: 409, endPoint x: 358, endPoint y: 409, distance: 260.0
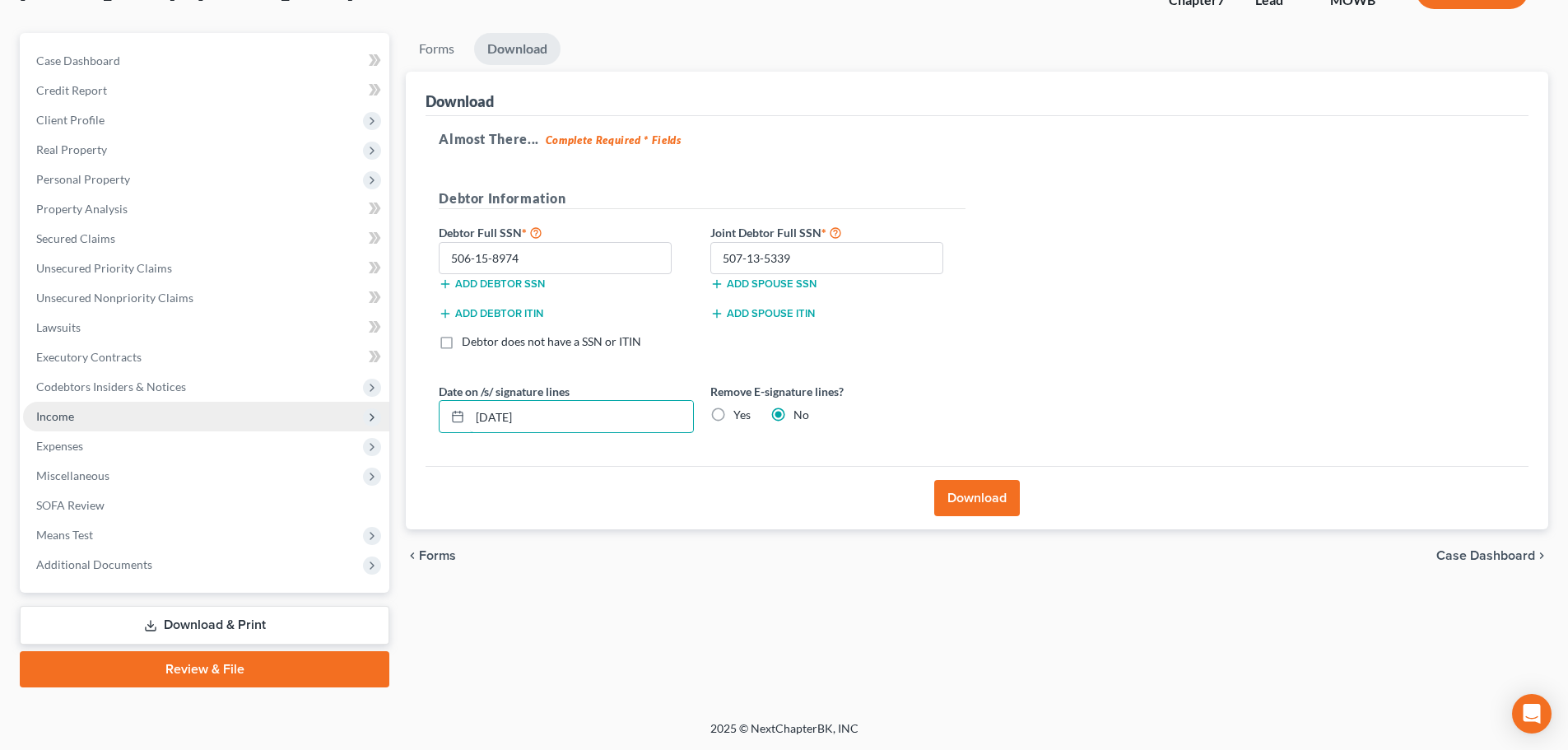
click at [358, 409] on div "Petition Navigation Case Dashboard Payments Invoices Payments Payments Credit R…" at bounding box center [784, 360] width 1545 height 655
click at [733, 413] on label "Yes" at bounding box center [742, 415] width 17 height 16
click at [740, 413] on input "Yes" at bounding box center [745, 412] width 11 height 11
radio input "true"
radio input "false"
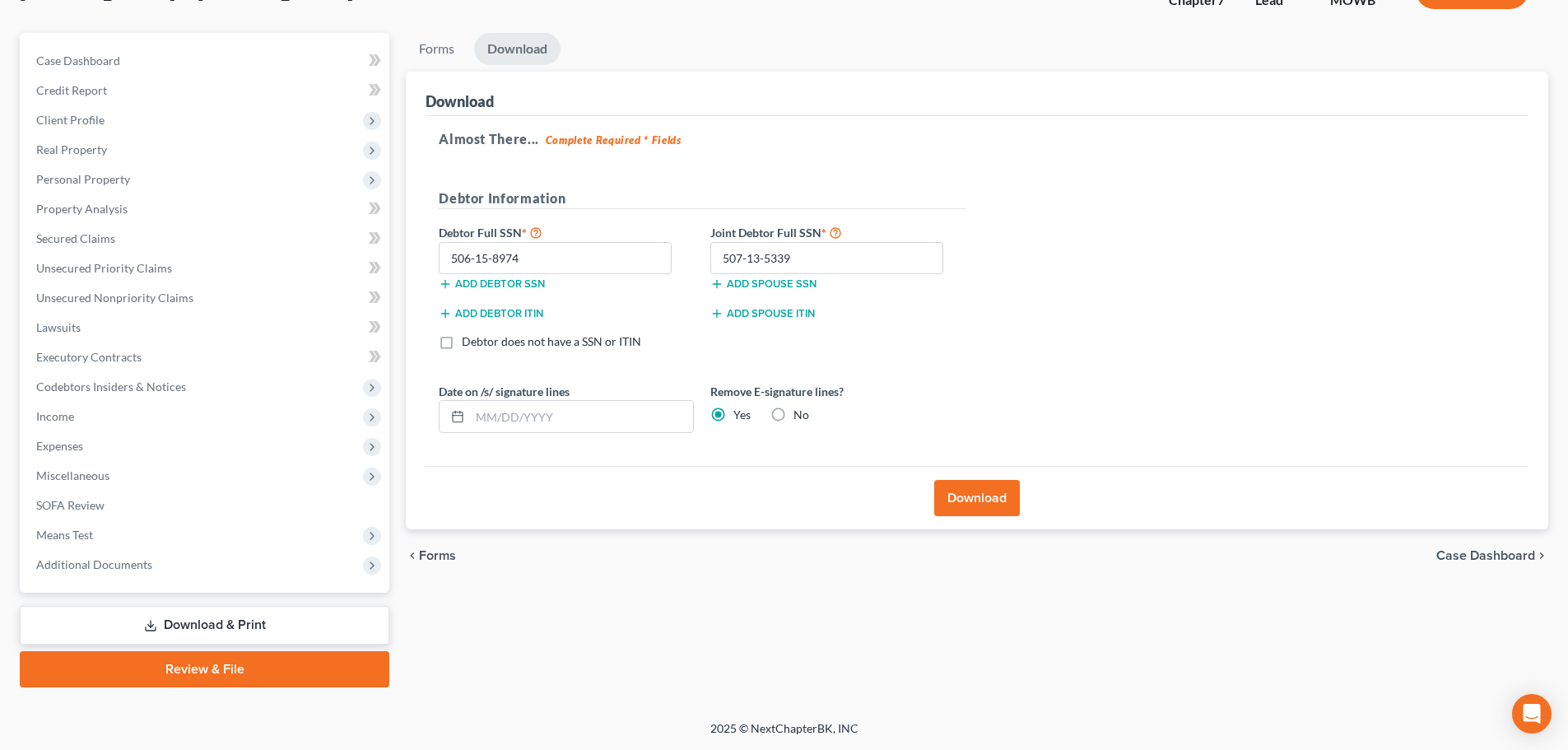
click at [993, 505] on button "Download" at bounding box center [977, 497] width 85 height 36
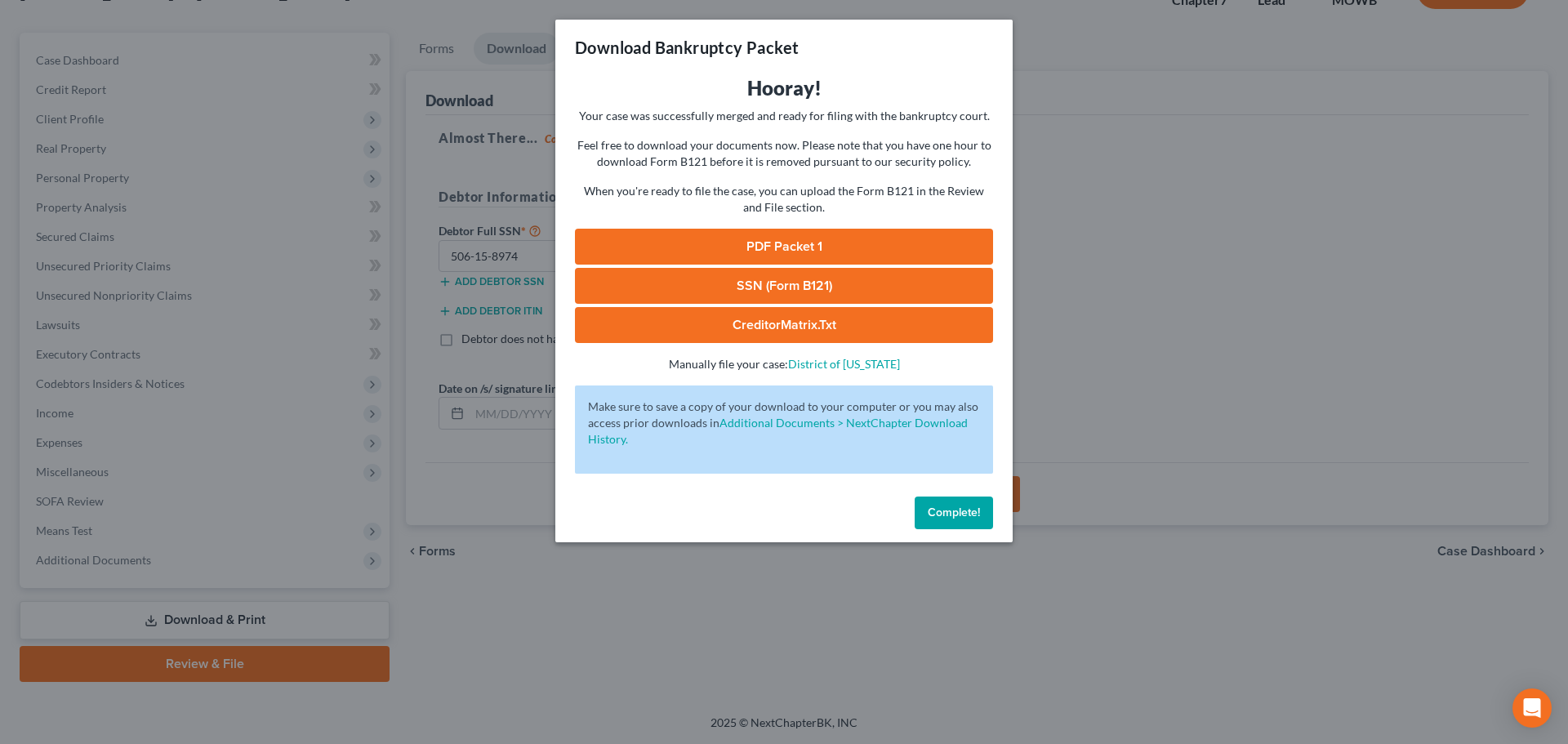
click at [767, 241] on link "PDF Packet 1" at bounding box center [783, 246] width 418 height 36
click at [829, 289] on link "SSN (Form B121)" at bounding box center [783, 285] width 418 height 36
click at [957, 516] on span "Complete!" at bounding box center [953, 512] width 52 height 13
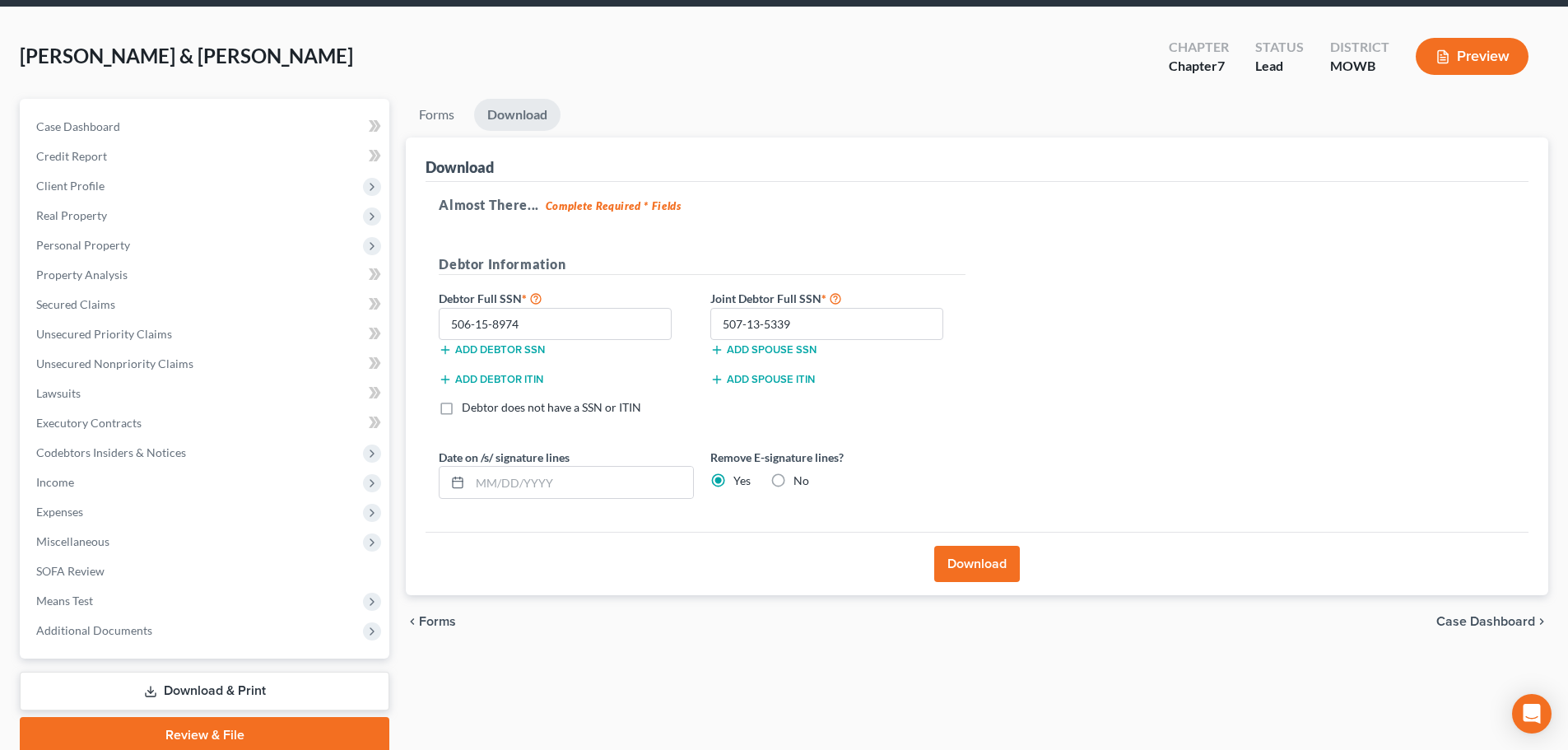
scroll to position [0, 0]
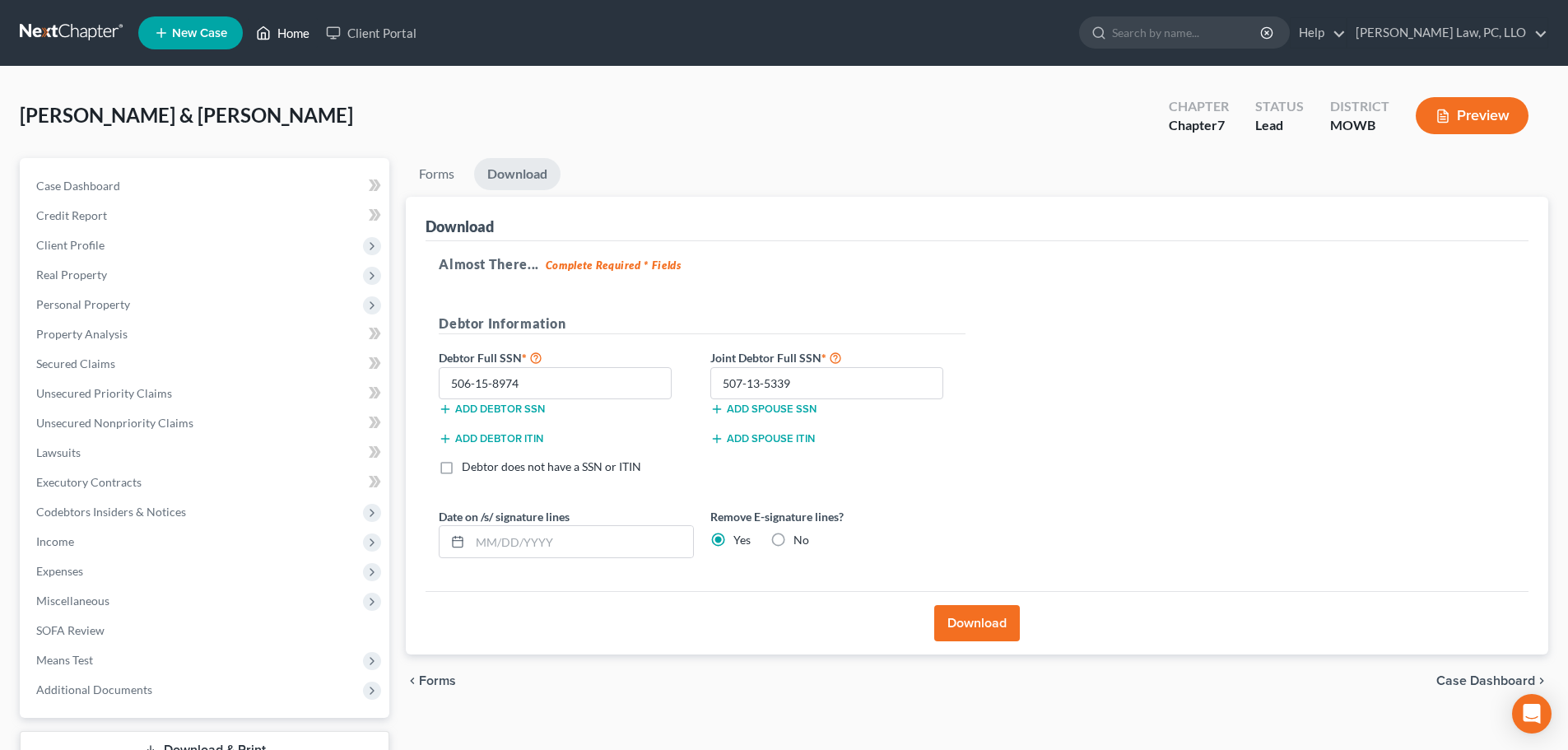
click at [266, 40] on icon at bounding box center [264, 33] width 12 height 13
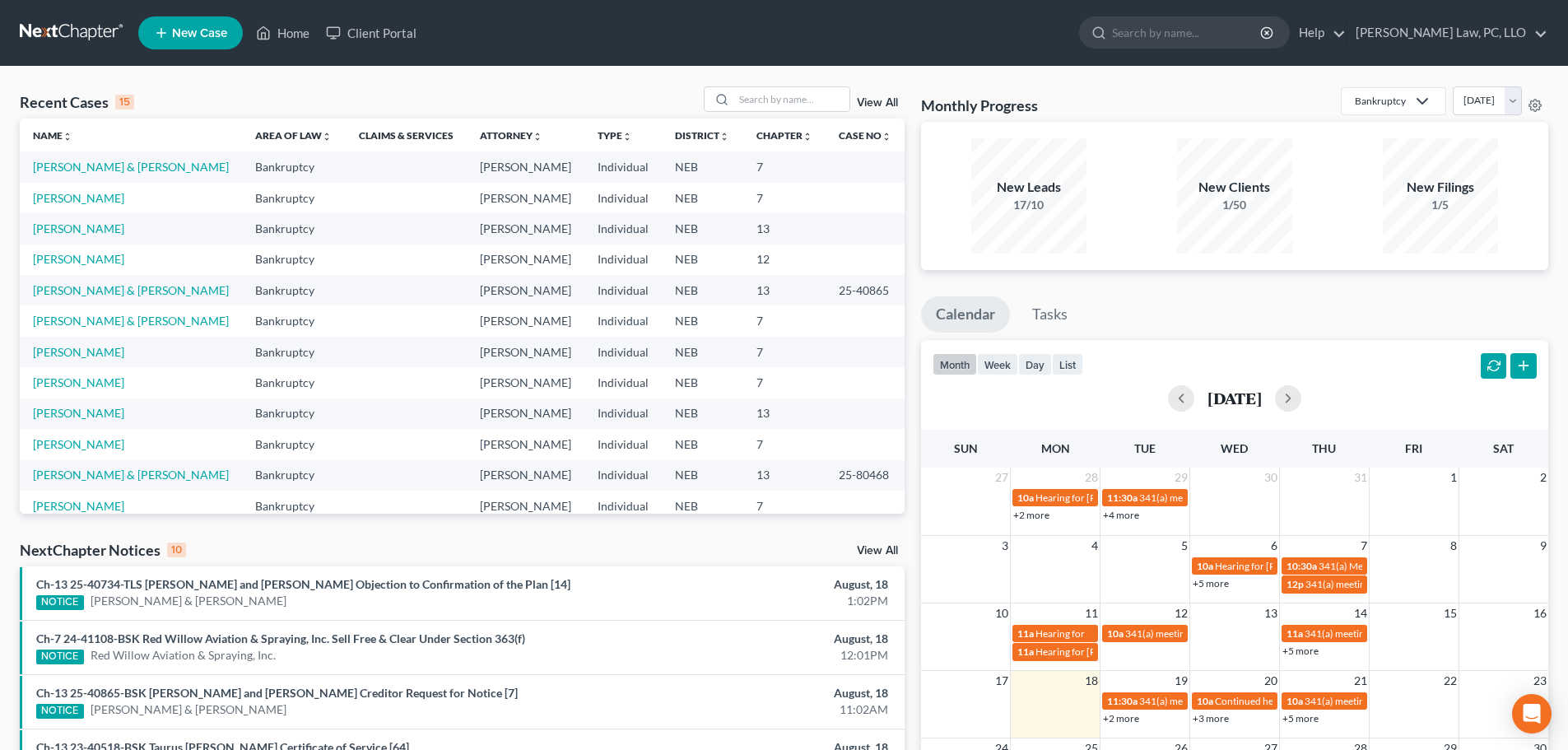
click at [602, 545] on div "NextChapter Notices 10 View All" at bounding box center [462, 553] width 885 height 26
click at [529, 546] on div "NextChapter Notices 10 View All" at bounding box center [462, 553] width 885 height 26
drag, startPoint x: 121, startPoint y: 295, endPoint x: 119, endPoint y: 278, distance: 17.1
click at [121, 295] on link "[PERSON_NAME] & [PERSON_NAME]" at bounding box center [131, 290] width 196 height 14
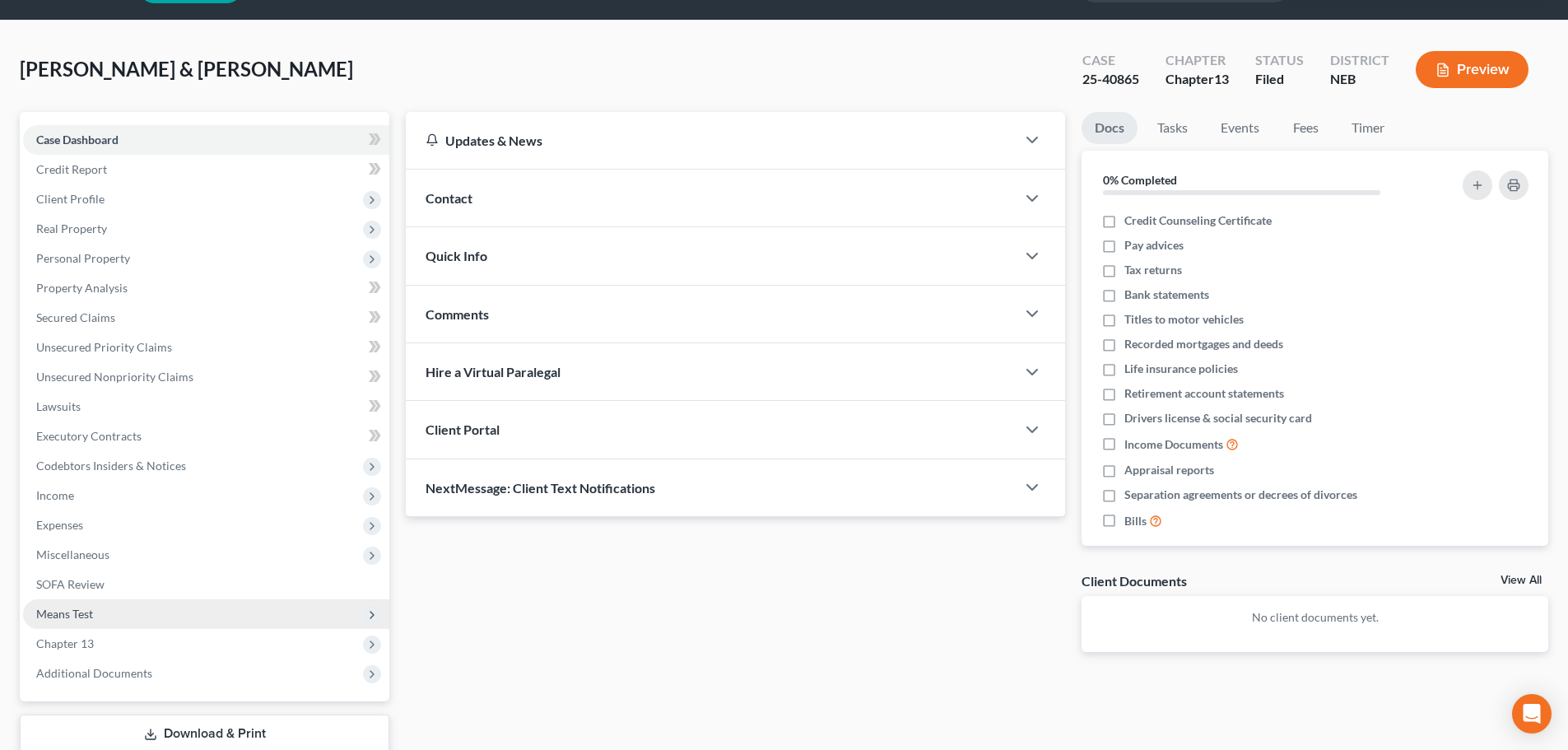
scroll to position [155, 0]
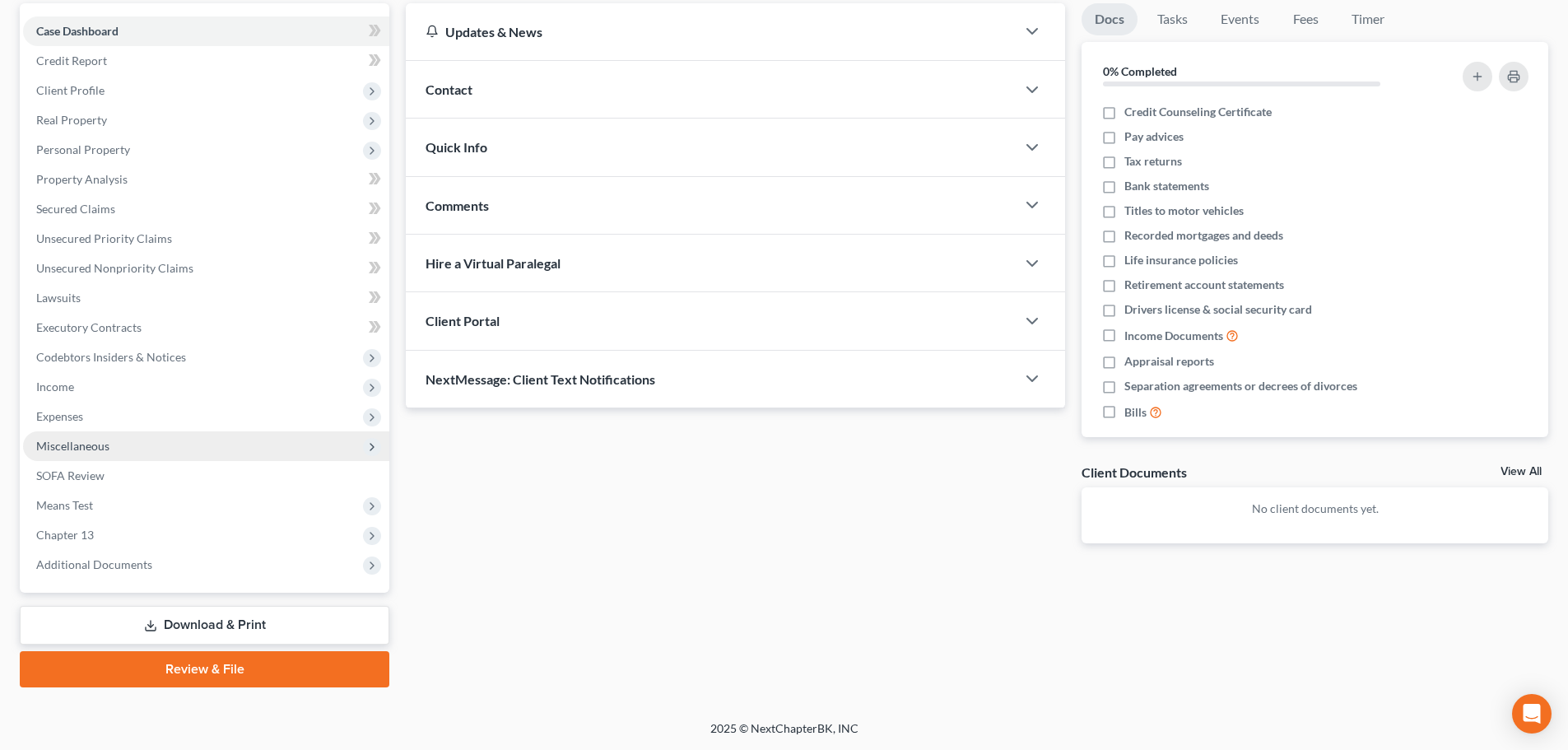
click at [101, 450] on span "Miscellaneous" at bounding box center [73, 446] width 74 height 14
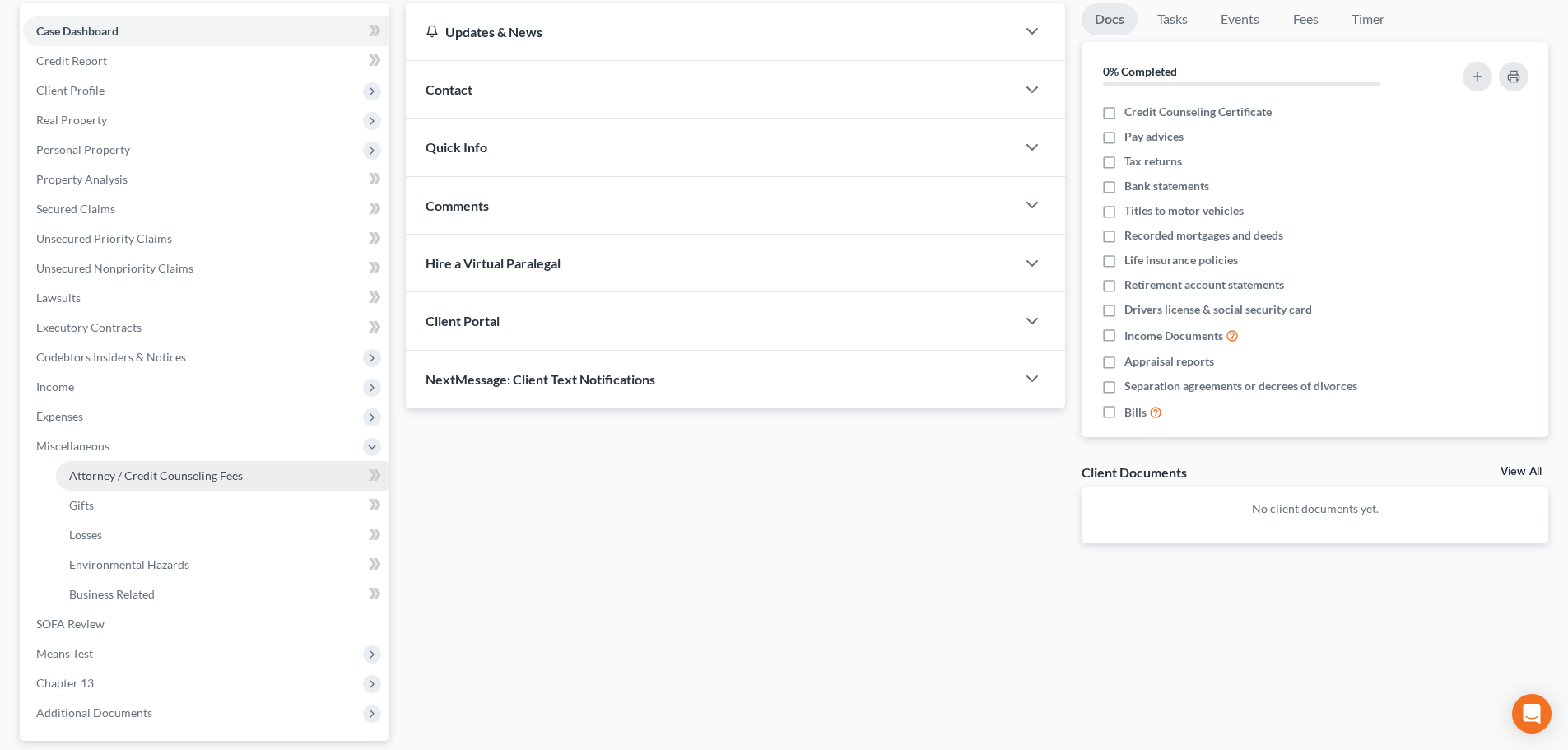
click at [107, 474] on span "Attorney / Credit Counseling Fees" at bounding box center [155, 476] width 173 height 14
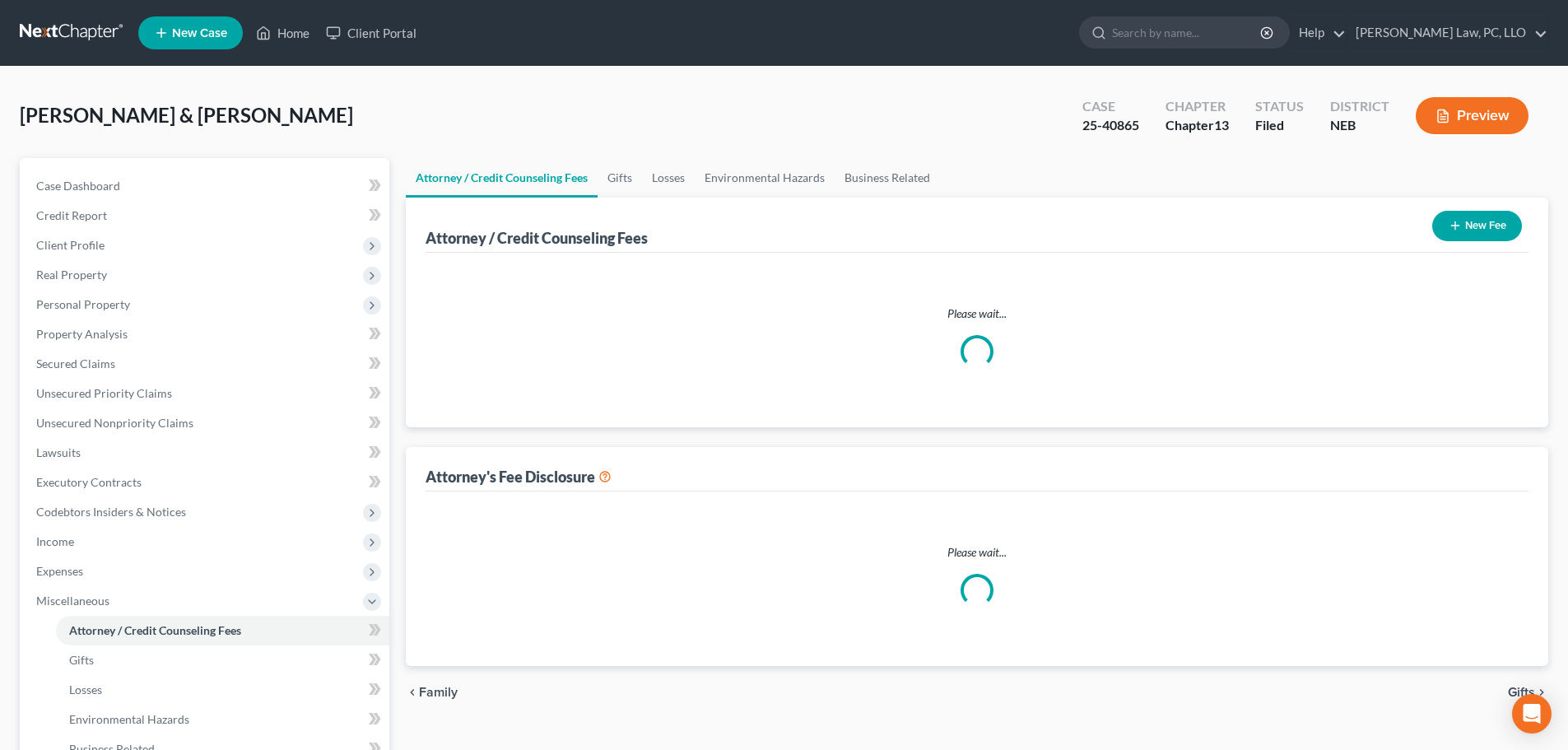
select select "1"
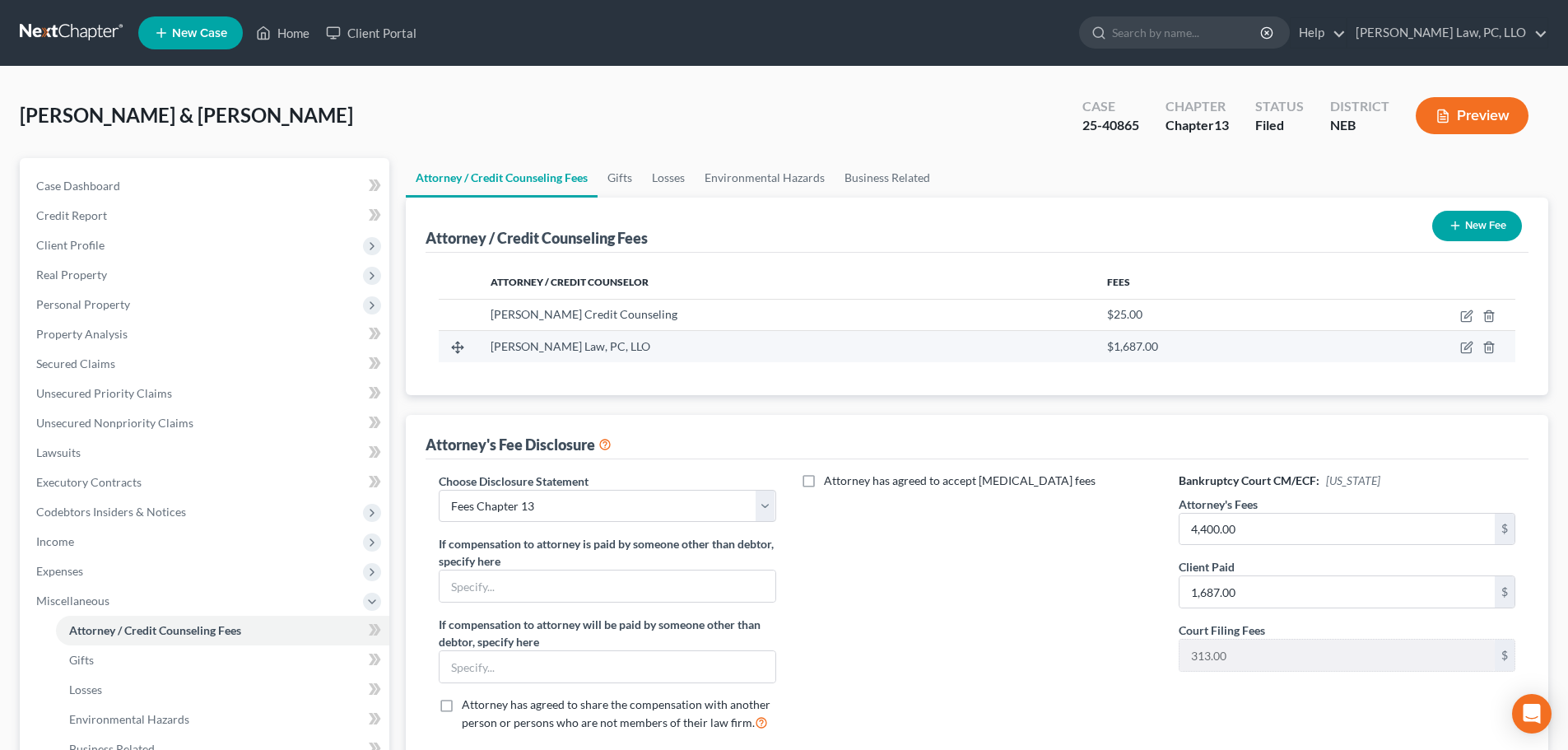
click at [1457, 342] on td at bounding box center [1417, 347] width 198 height 31
click at [1466, 348] on icon "button" at bounding box center [1467, 348] width 14 height 14
select select "30"
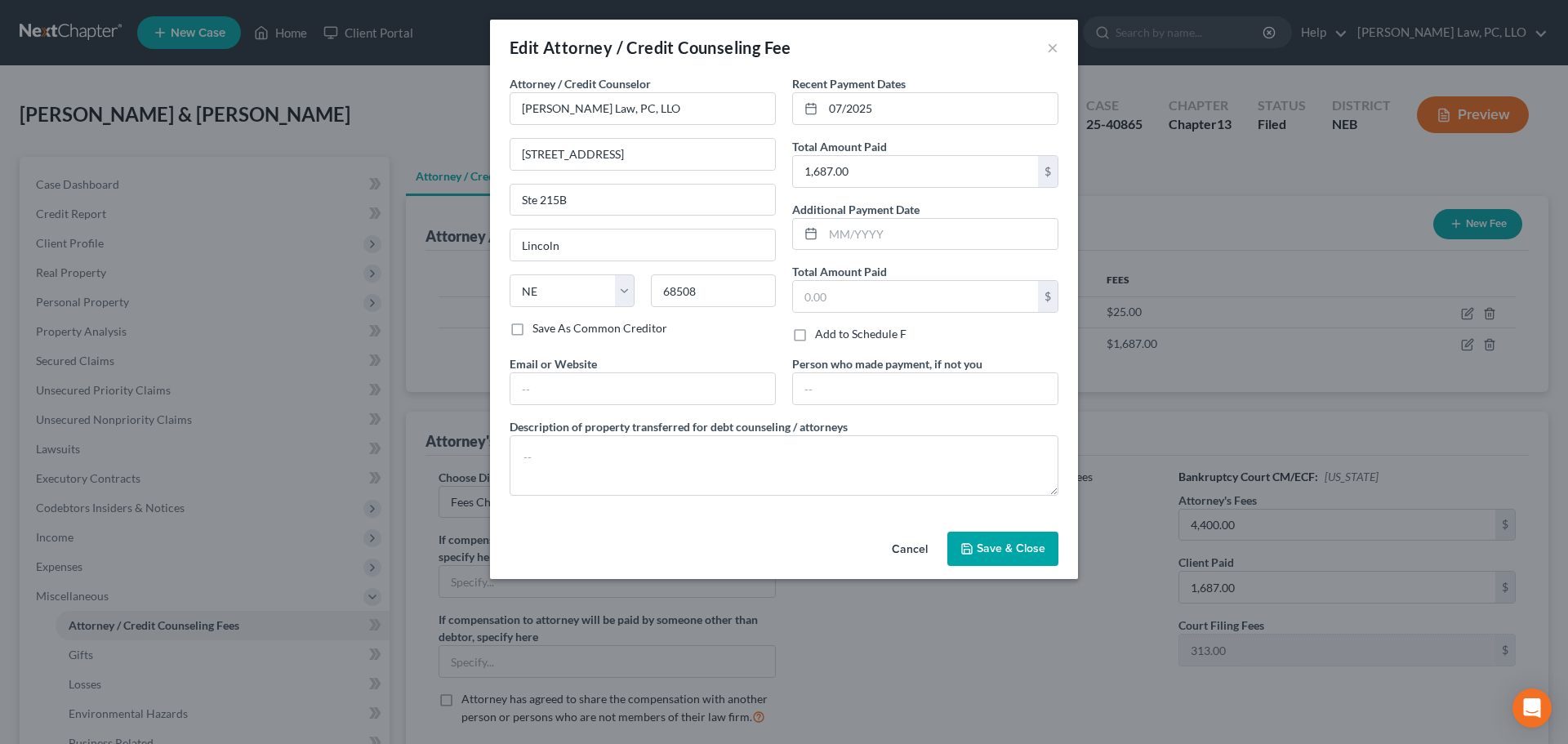
click at [904, 550] on button "Cancel" at bounding box center [909, 550] width 62 height 33
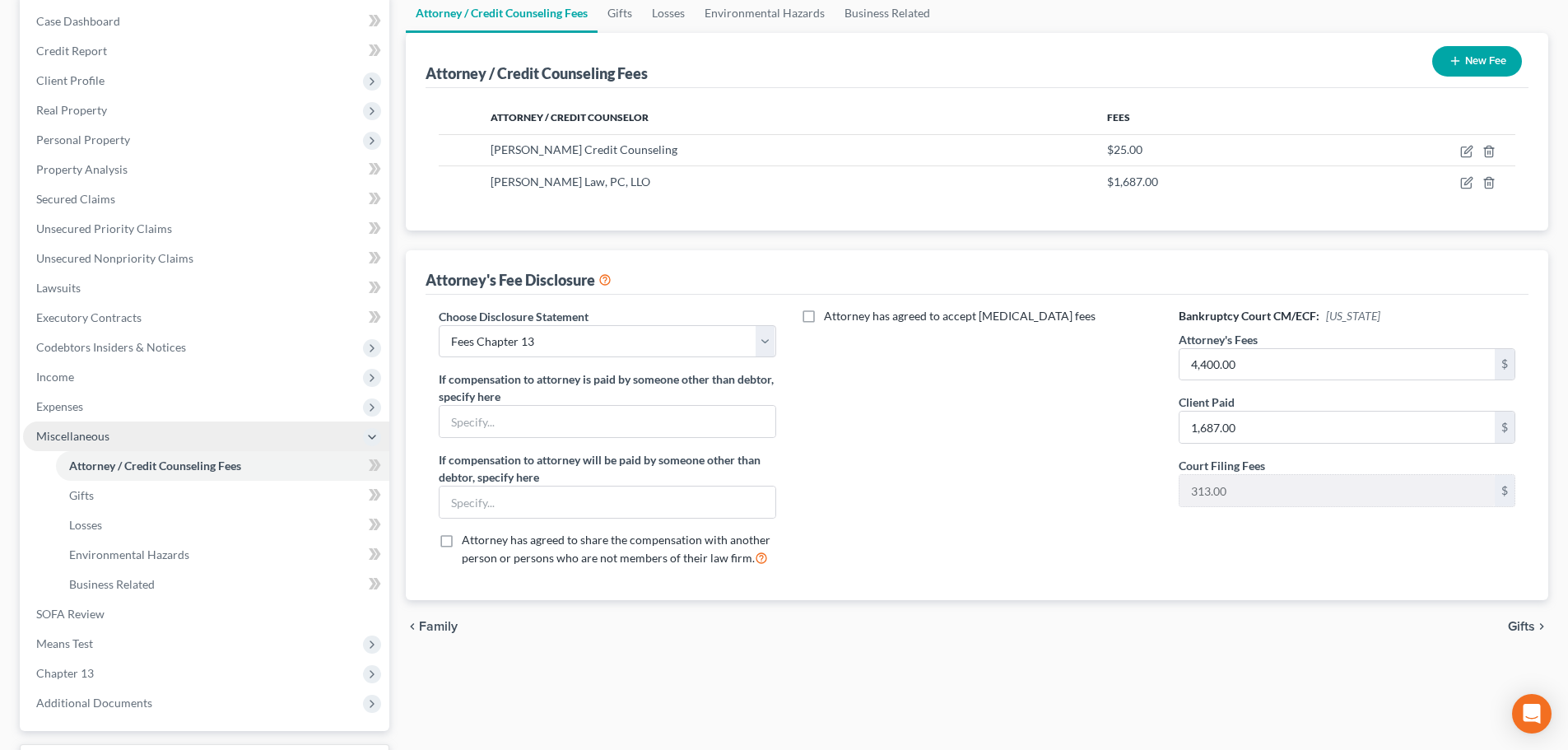
click at [88, 441] on span "Miscellaneous" at bounding box center [73, 436] width 74 height 14
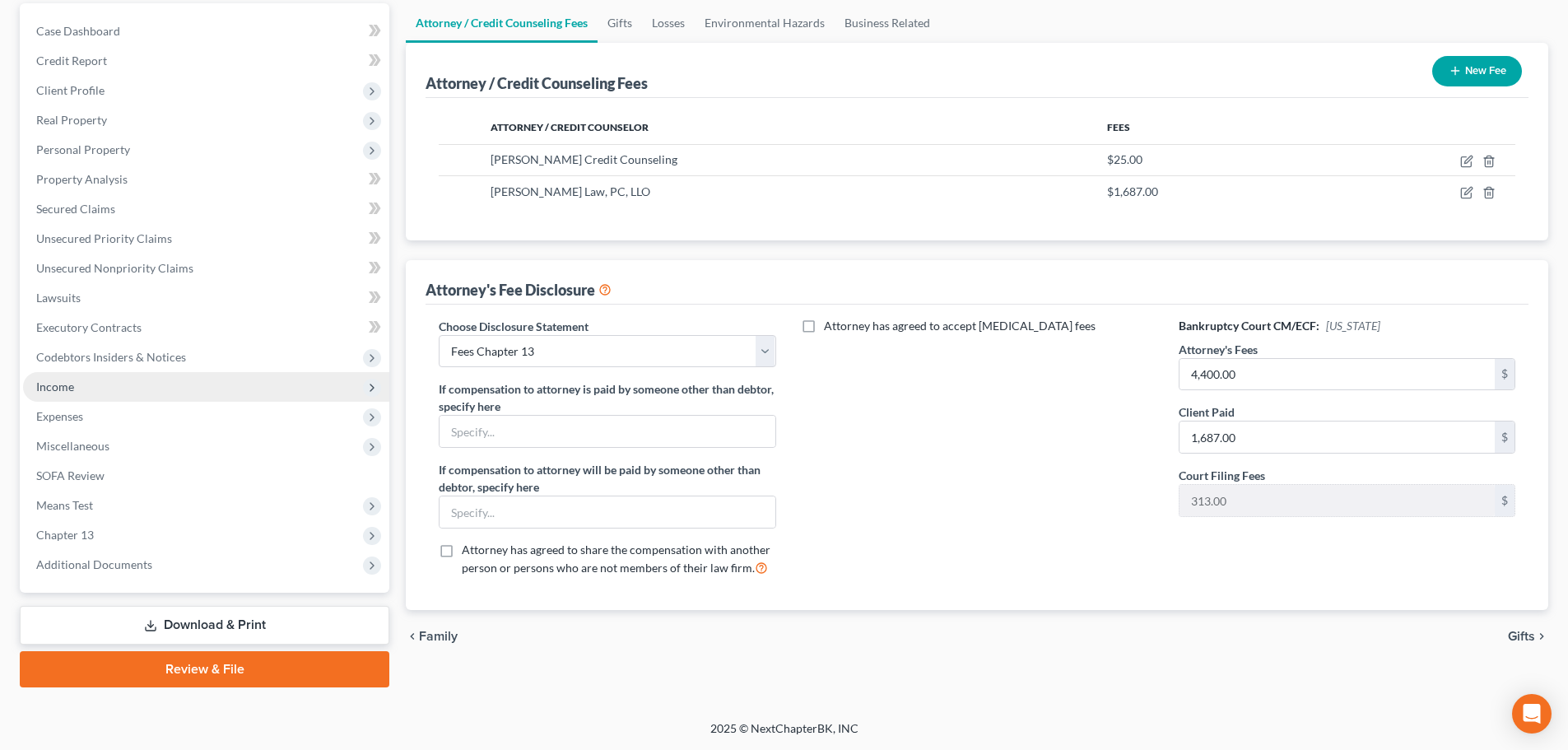
click at [74, 391] on span "Income" at bounding box center [206, 387] width 366 height 30
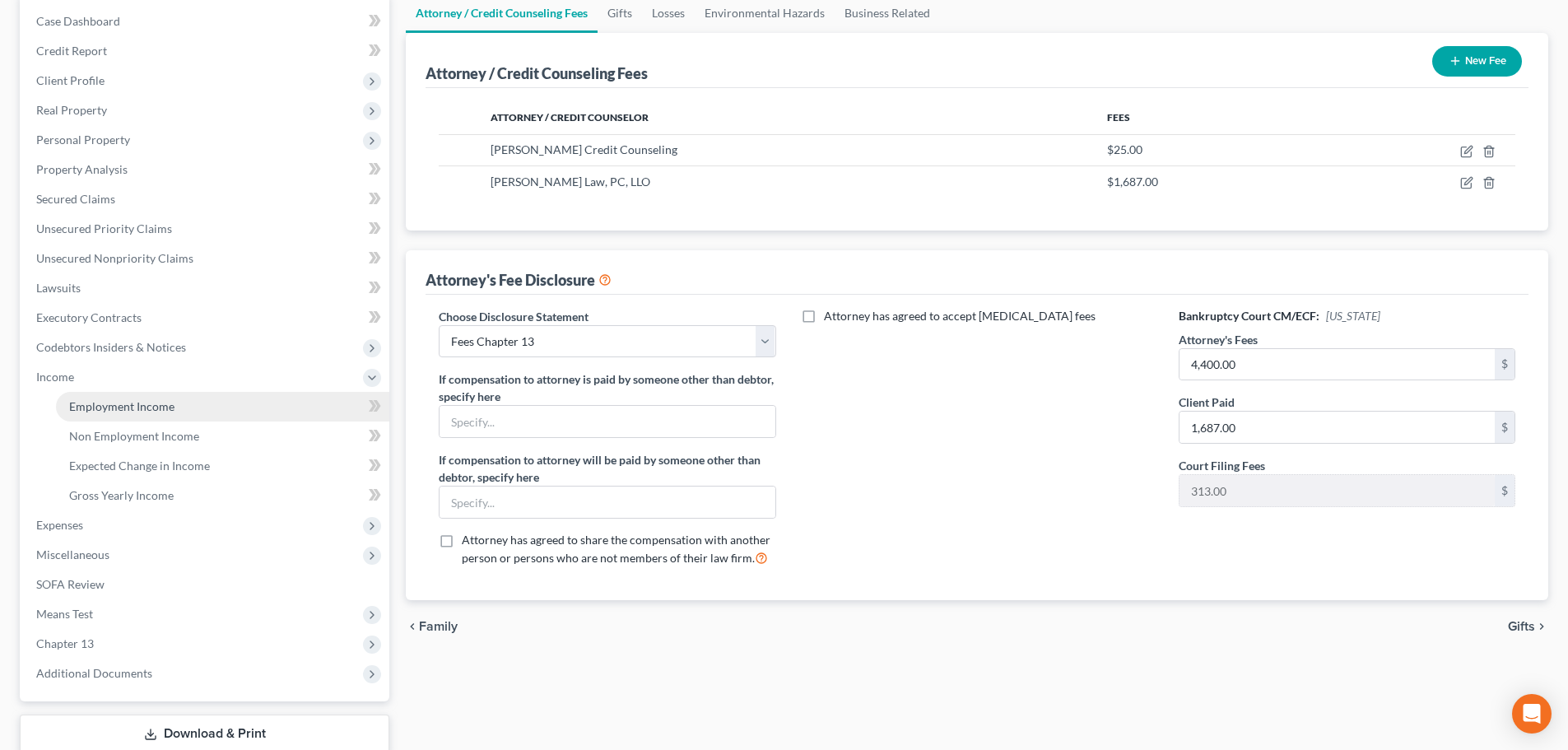
click at [102, 403] on span "Employment Income" at bounding box center [121, 406] width 106 height 14
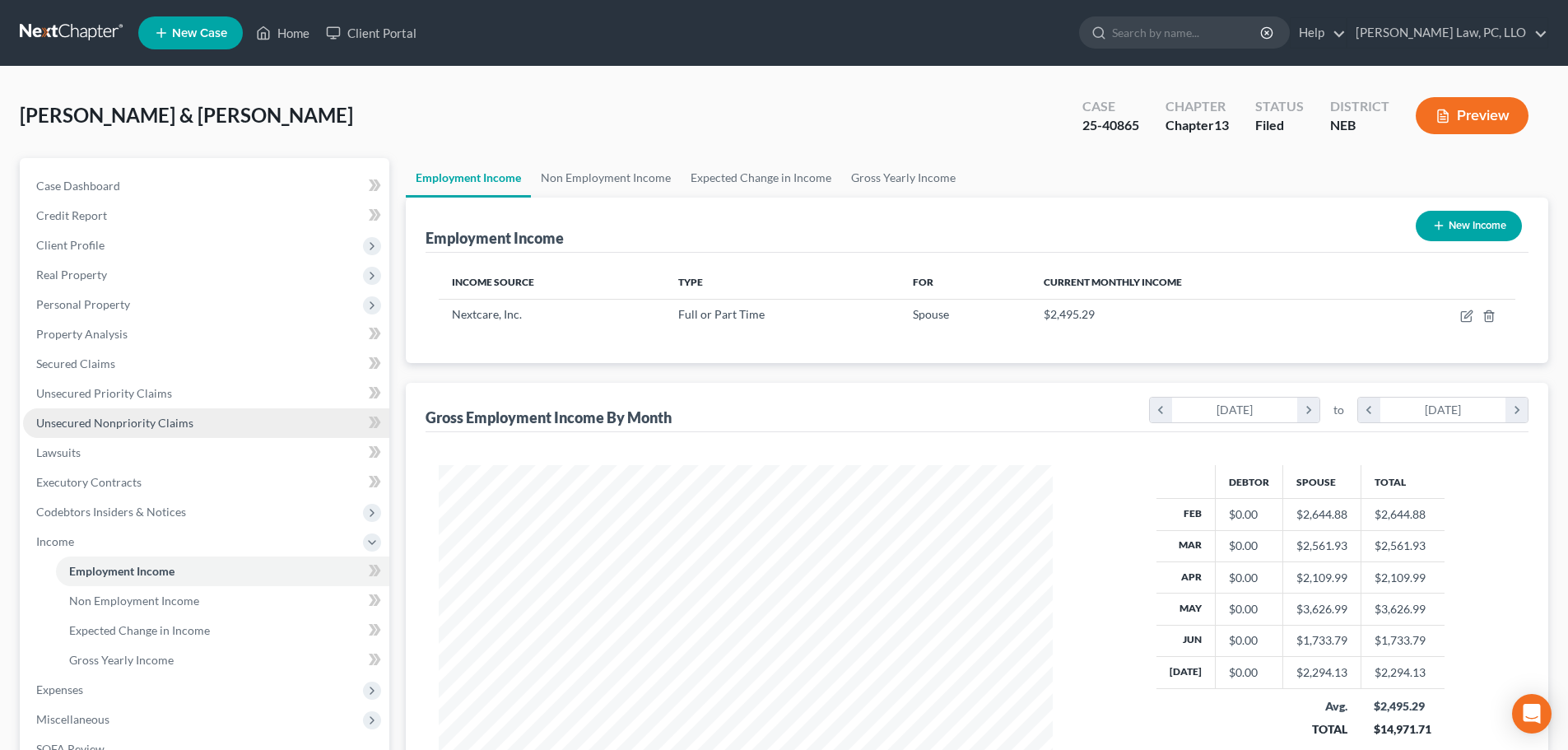
scroll to position [307, 647]
click at [543, 165] on link "Non Employment Income" at bounding box center [605, 177] width 150 height 40
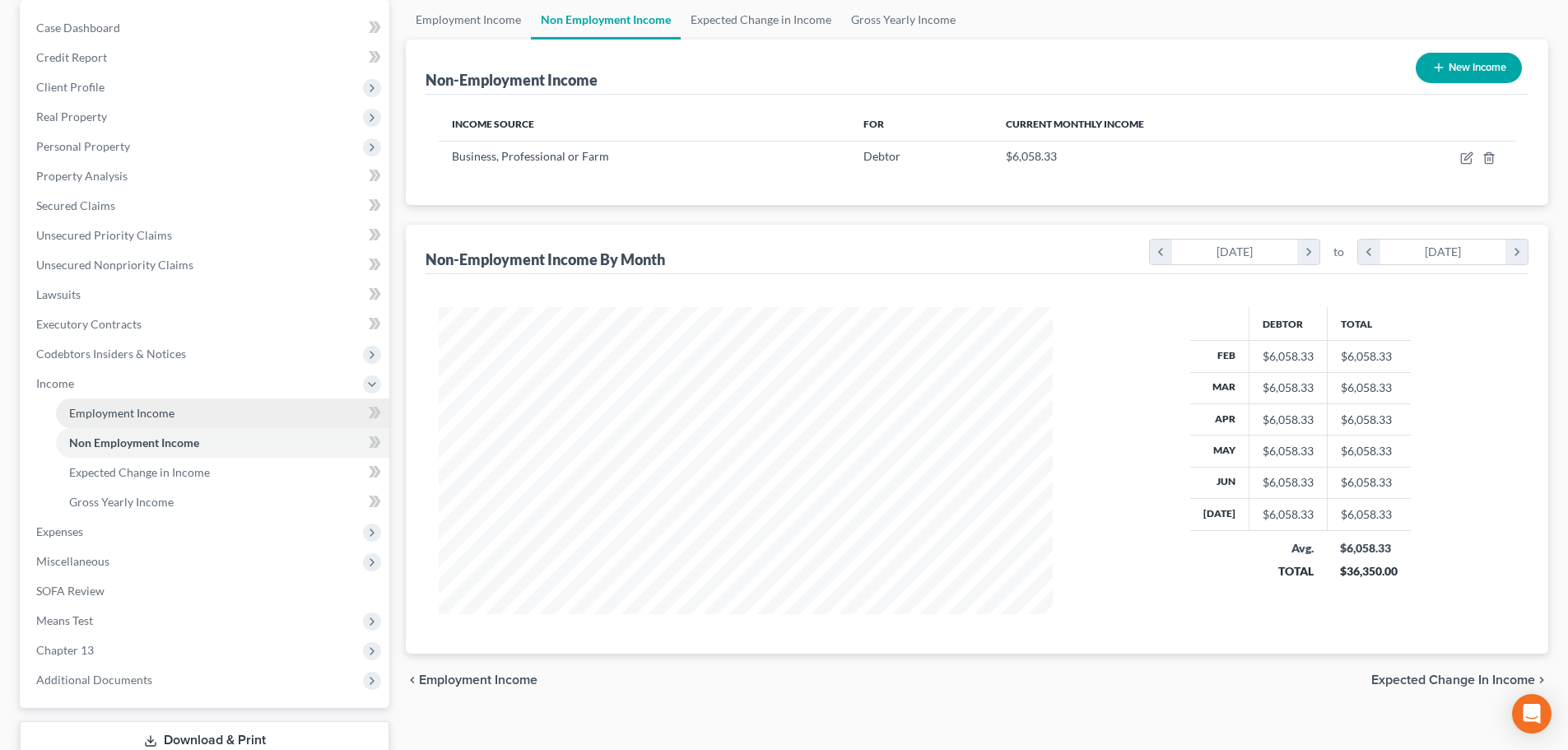
scroll to position [165, 0]
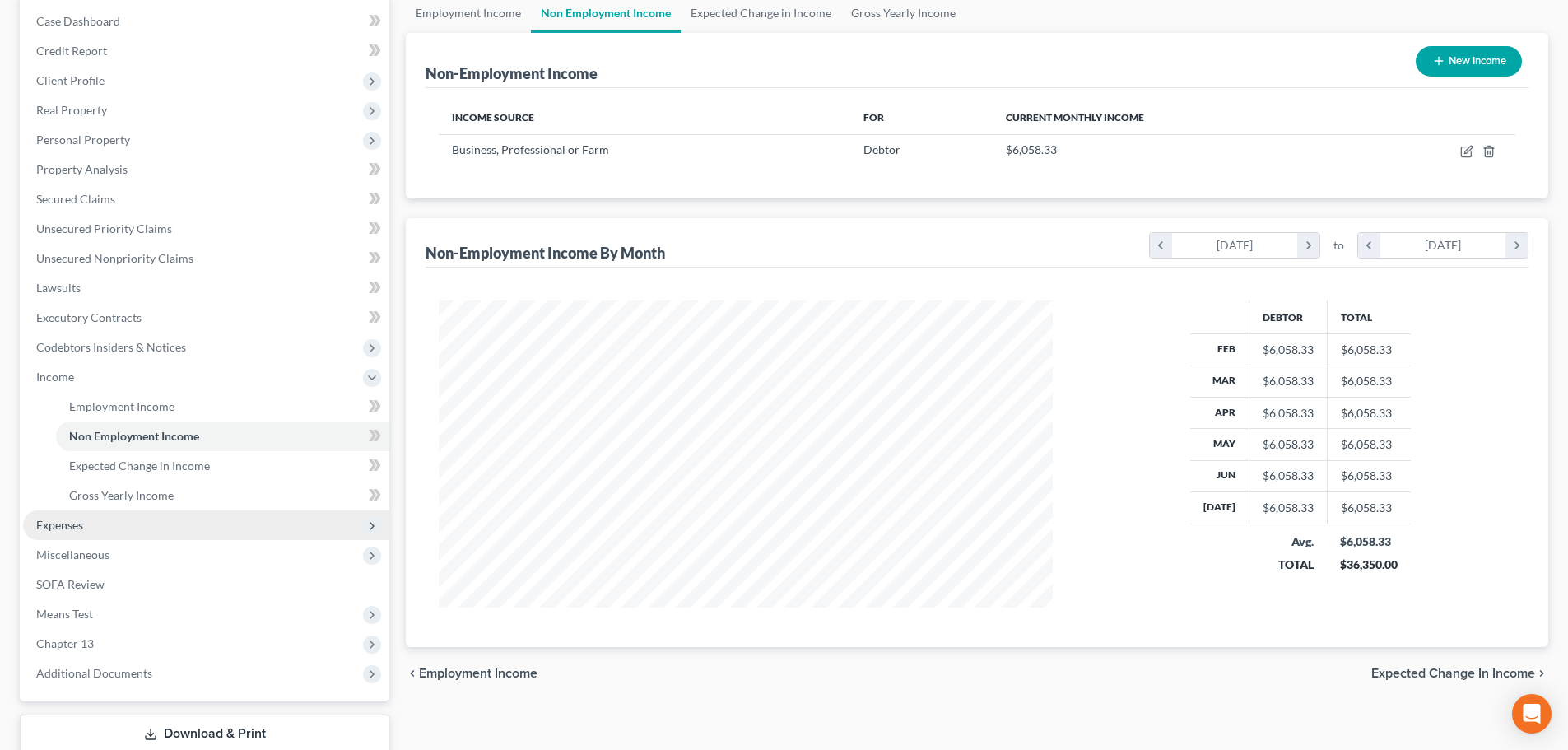
click at [104, 520] on span "Expenses" at bounding box center [206, 525] width 366 height 30
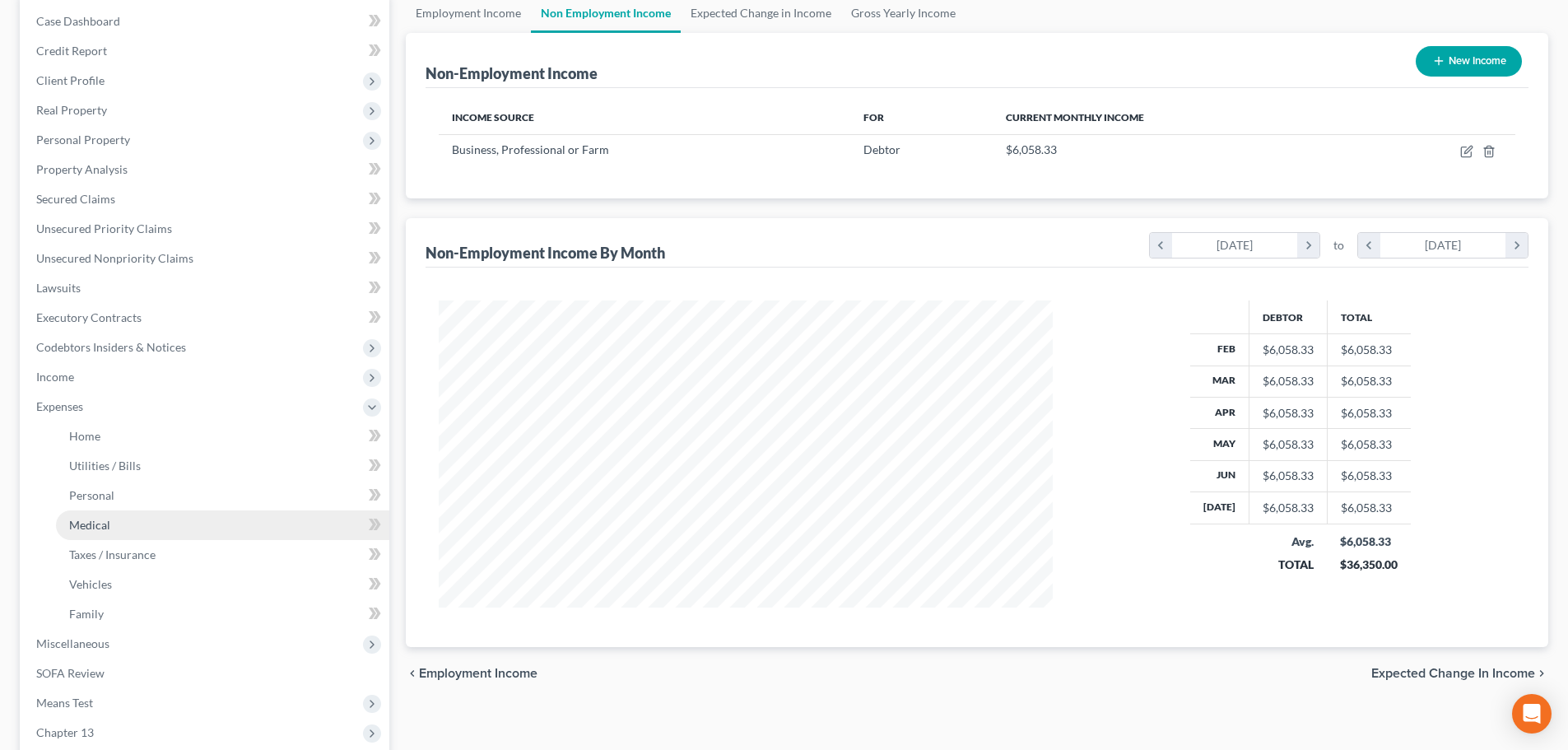
click at [104, 528] on span "Medical" at bounding box center [89, 525] width 41 height 14
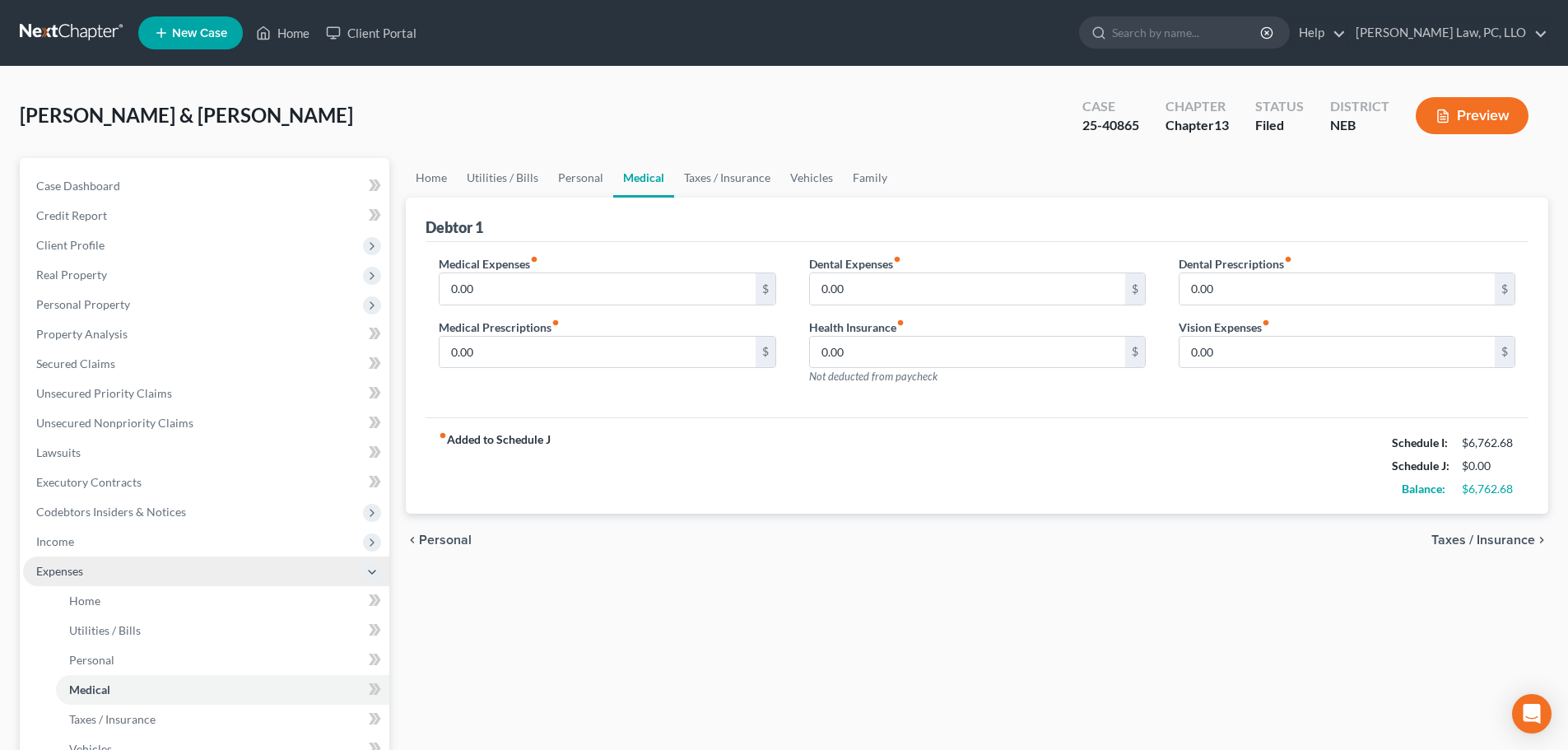
click at [58, 574] on span "Expenses" at bounding box center [59, 571] width 46 height 14
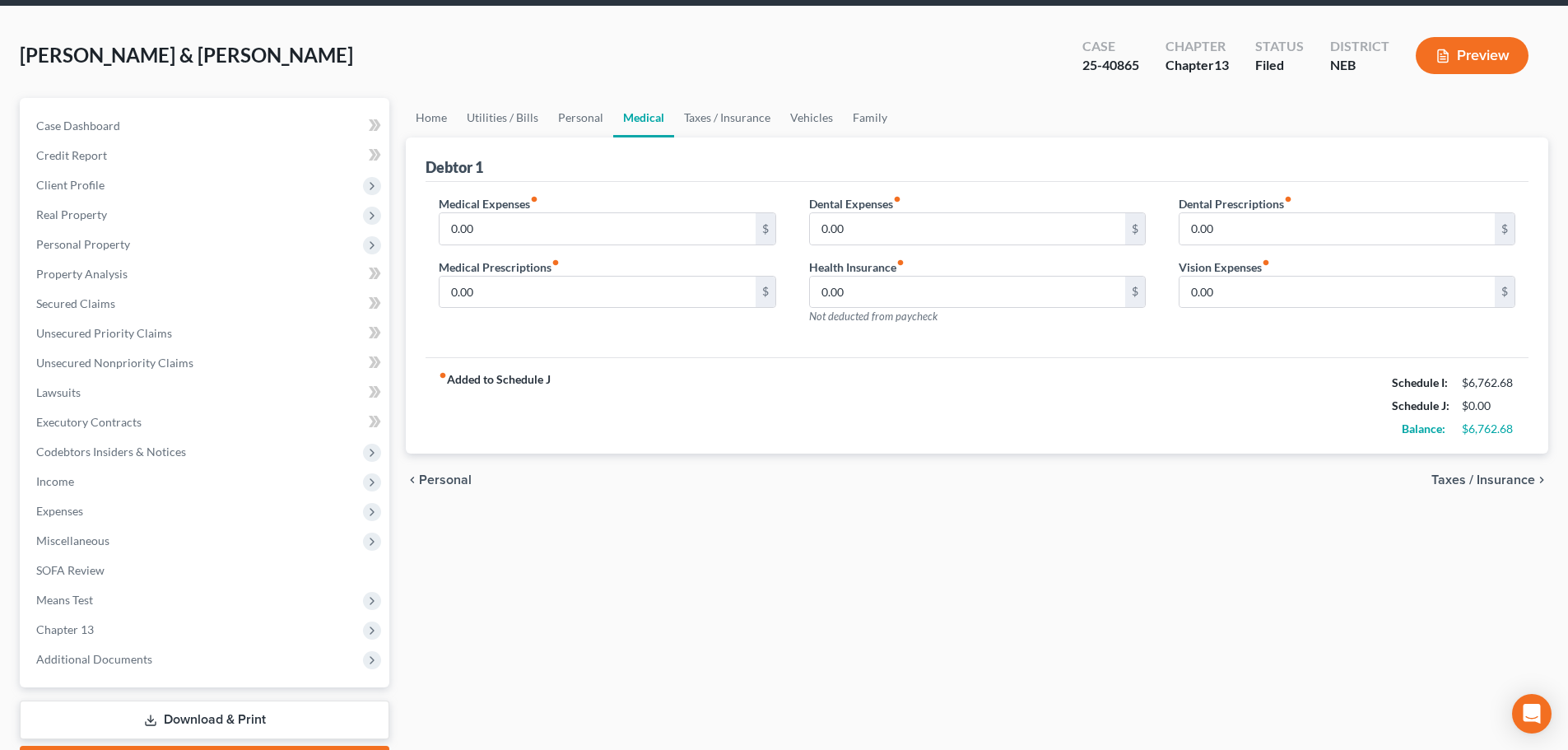
scroll to position [155, 0]
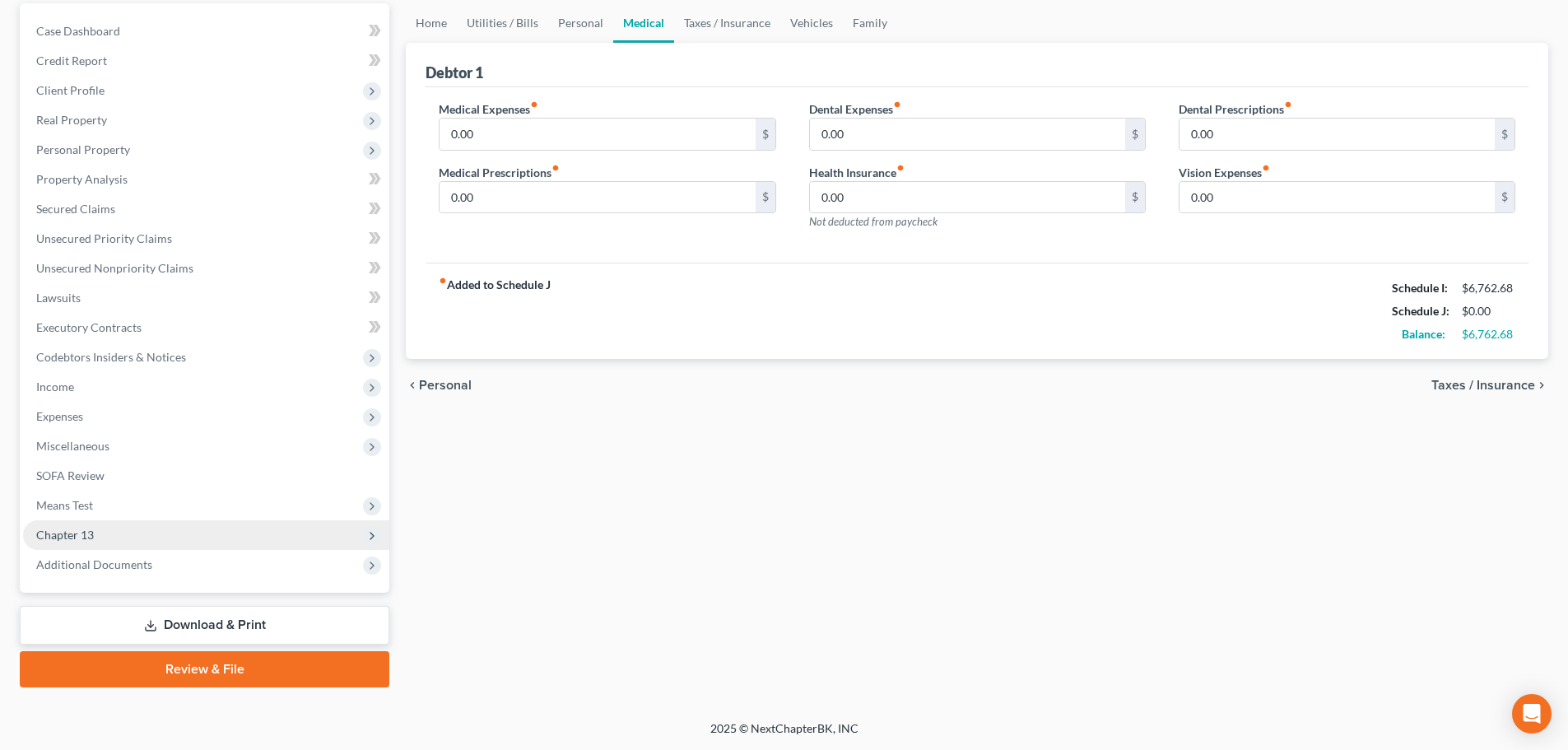
click at [127, 540] on span "Chapter 13" at bounding box center [206, 535] width 366 height 30
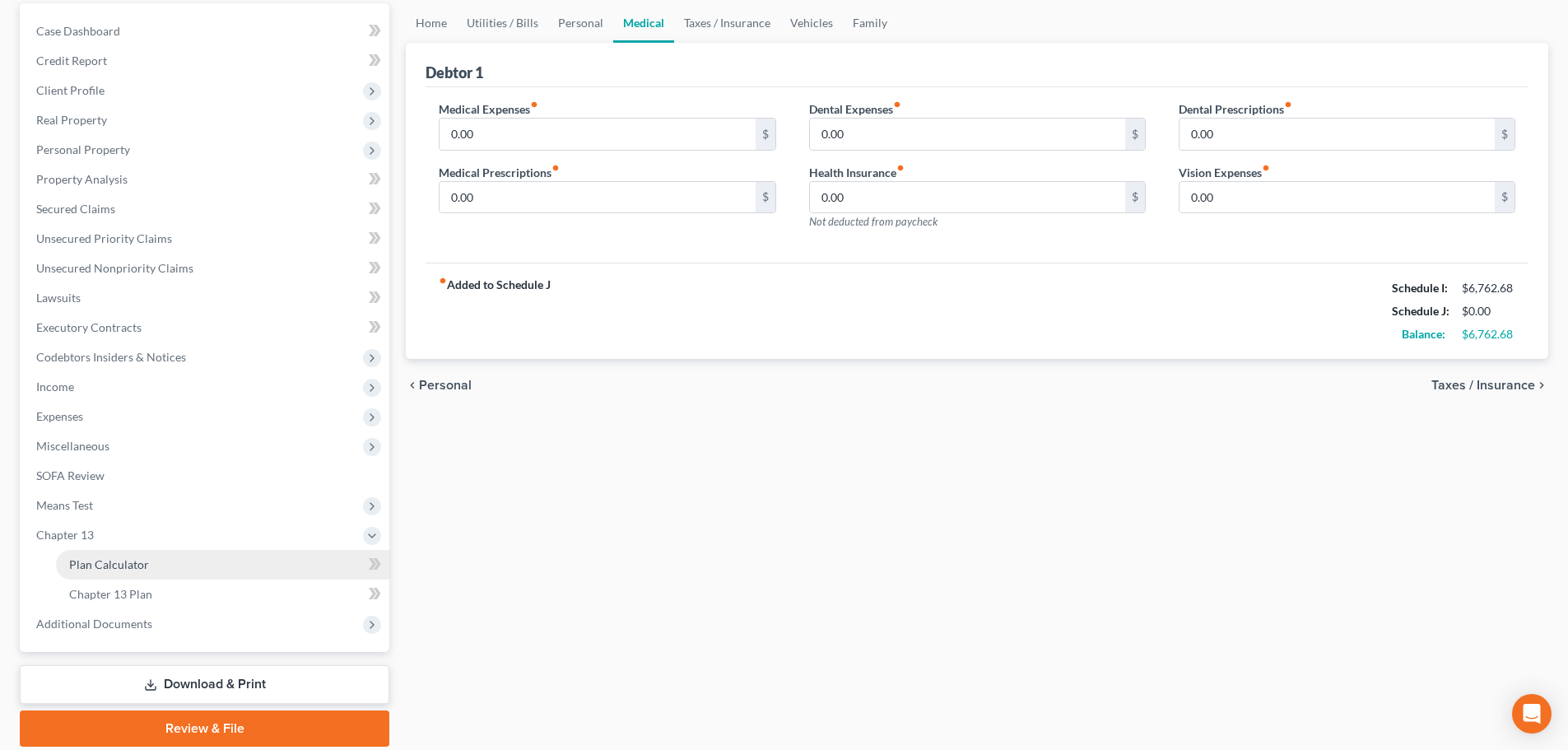
click at [135, 557] on span "Plan Calculator" at bounding box center [108, 564] width 79 height 14
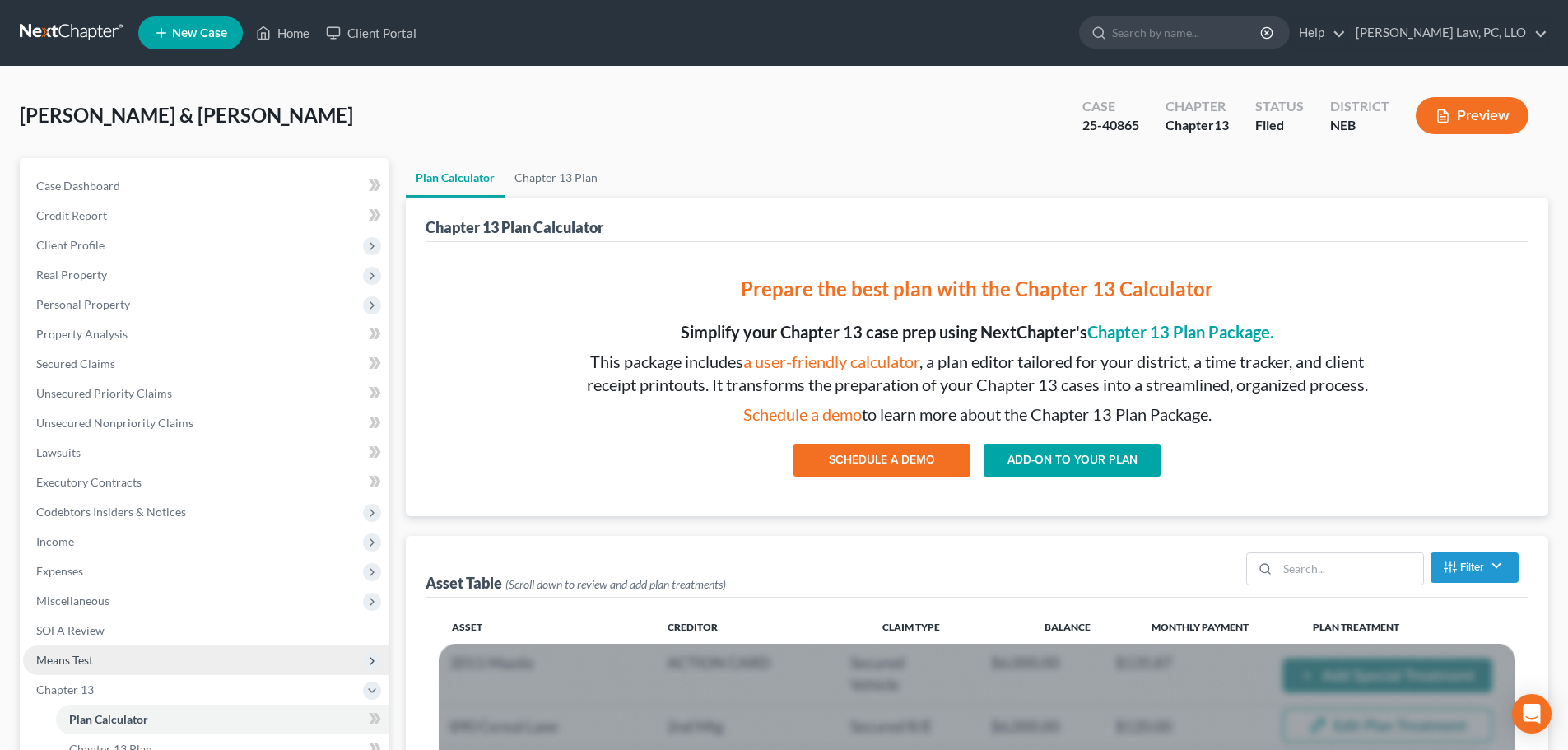
click at [97, 648] on span "Means Test" at bounding box center [206, 660] width 366 height 30
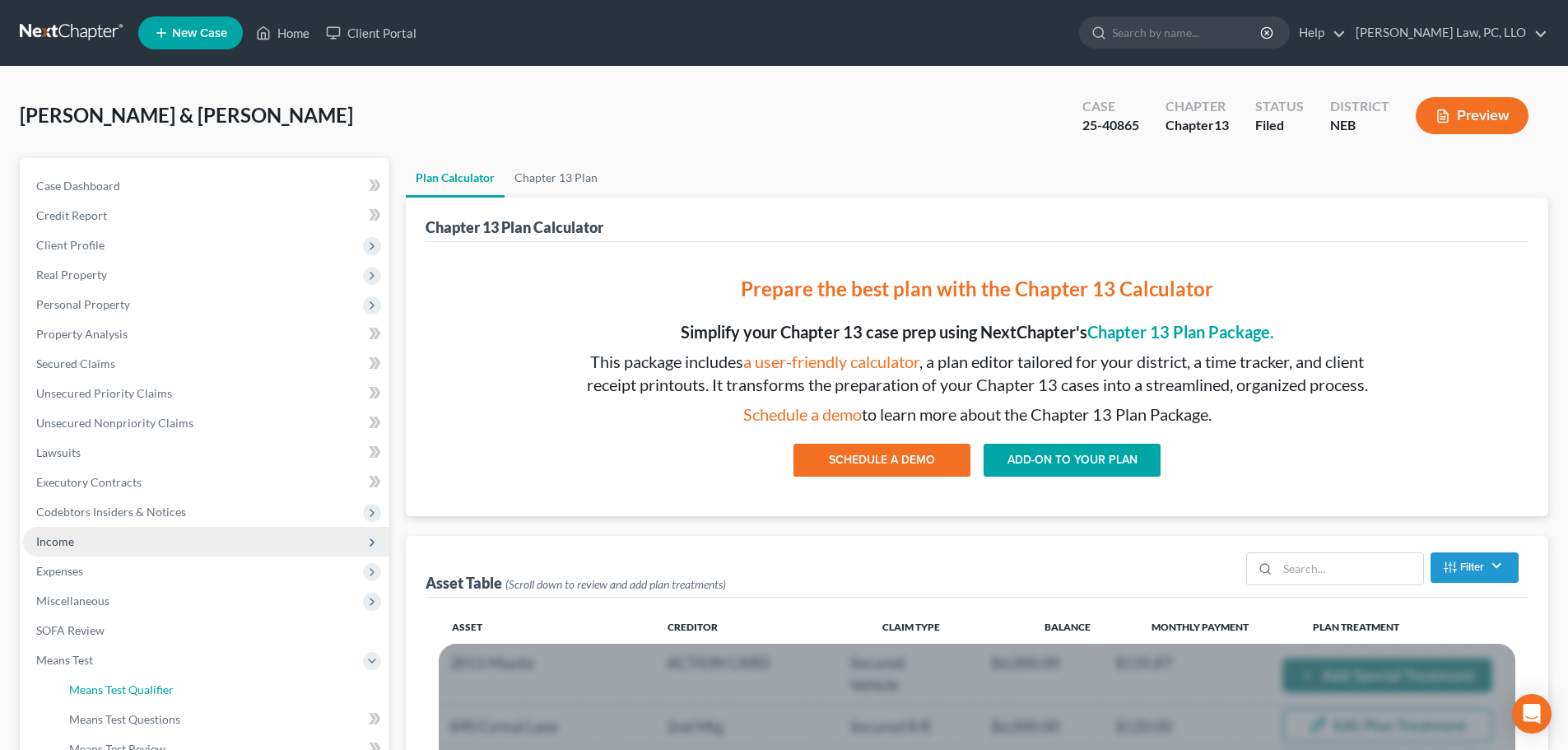
drag, startPoint x: 110, startPoint y: 685, endPoint x: 129, endPoint y: 552, distance: 134.4
click at [111, 686] on span "Means Test Qualifier" at bounding box center [121, 690] width 105 height 14
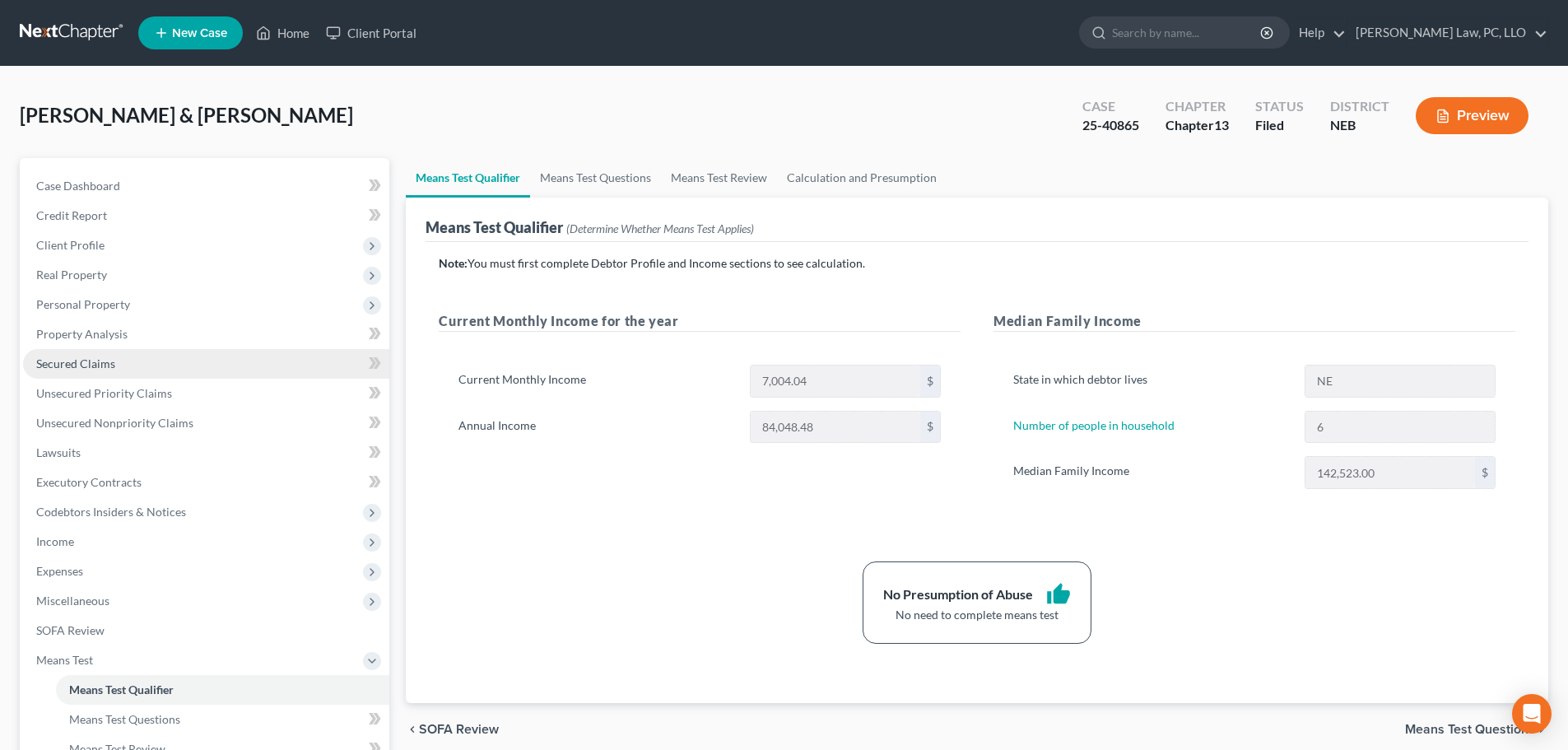
click at [104, 371] on link "Secured Claims" at bounding box center [206, 363] width 366 height 30
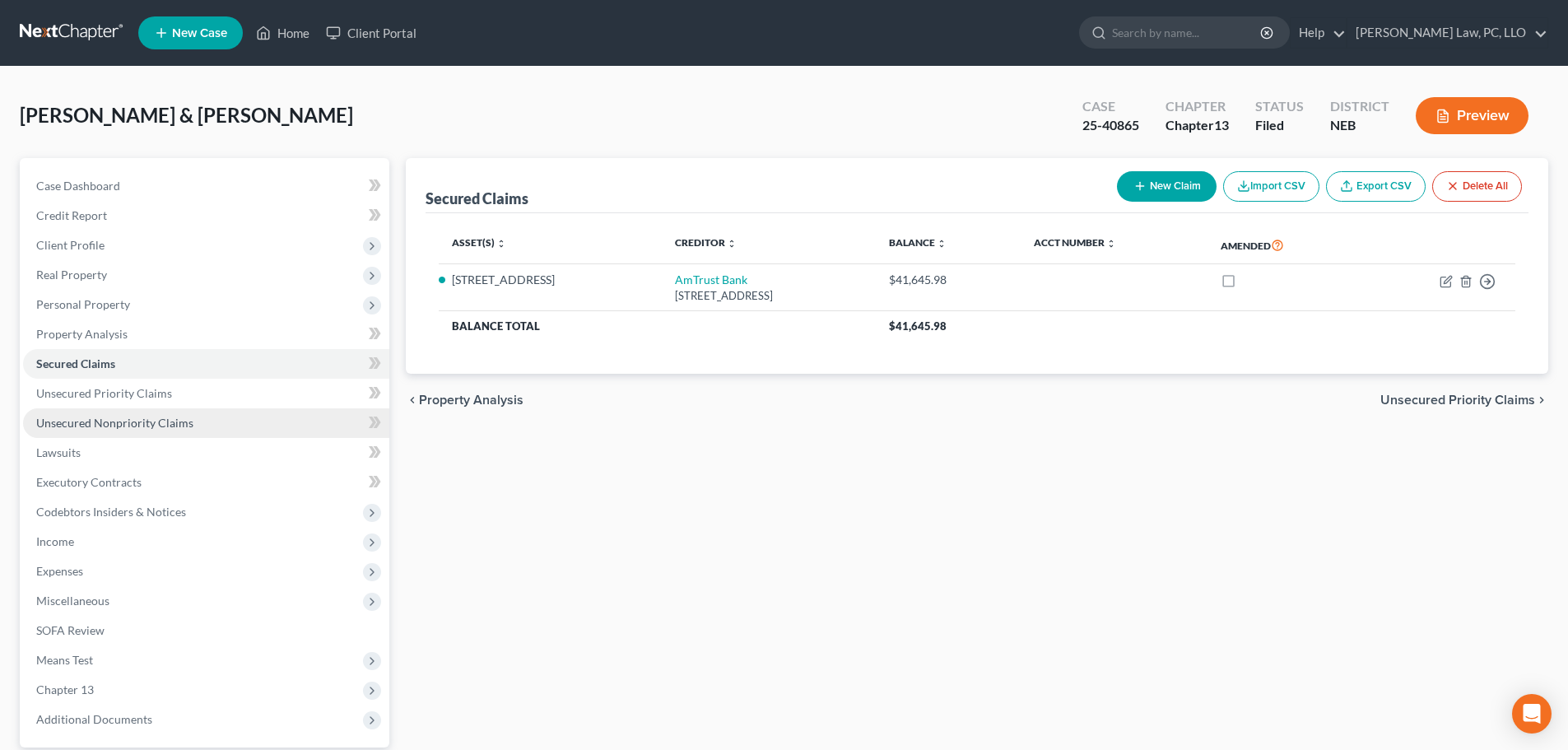
click at [107, 431] on link "Unsecured Nonpriority Claims" at bounding box center [206, 423] width 366 height 30
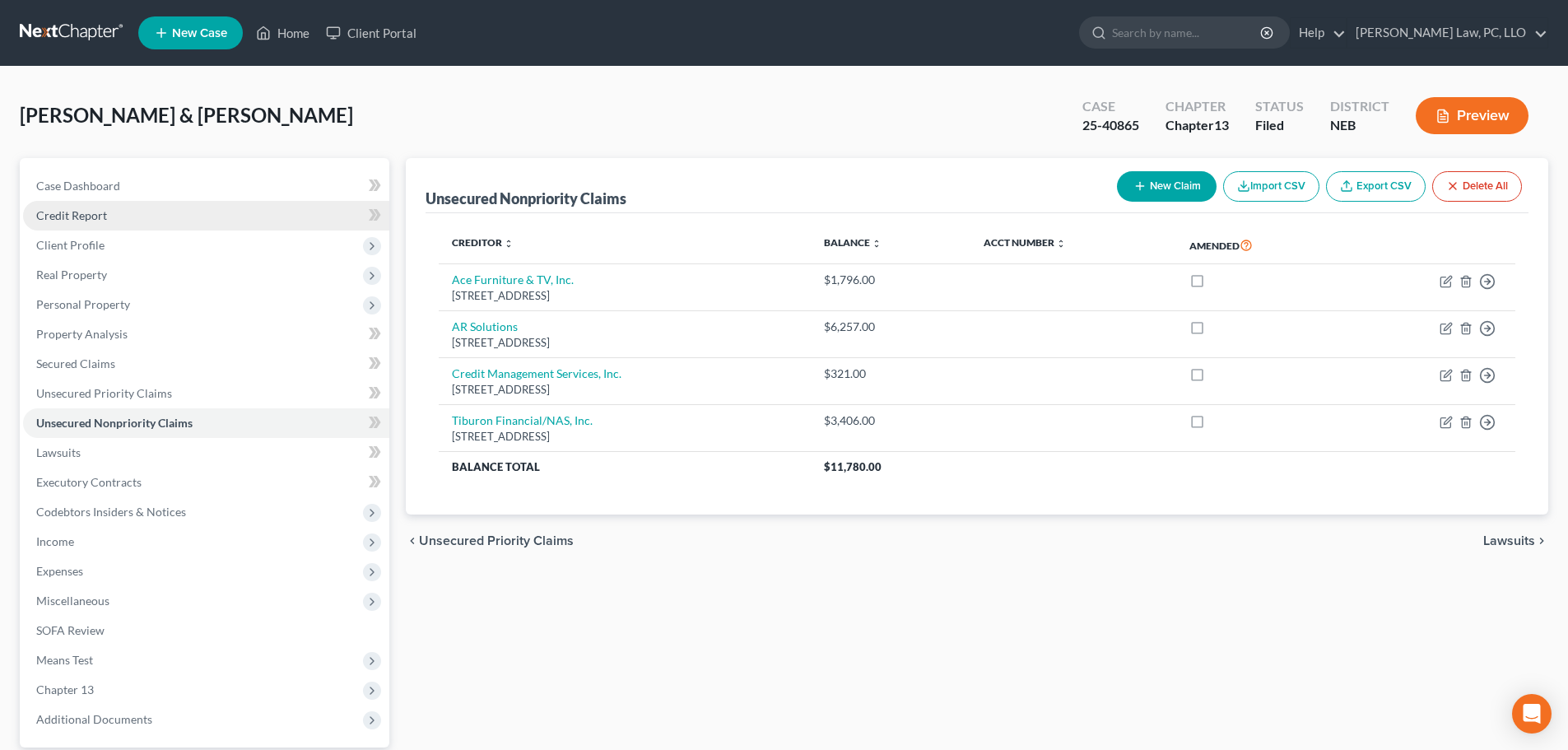
click at [120, 221] on link "Credit Report" at bounding box center [206, 215] width 366 height 30
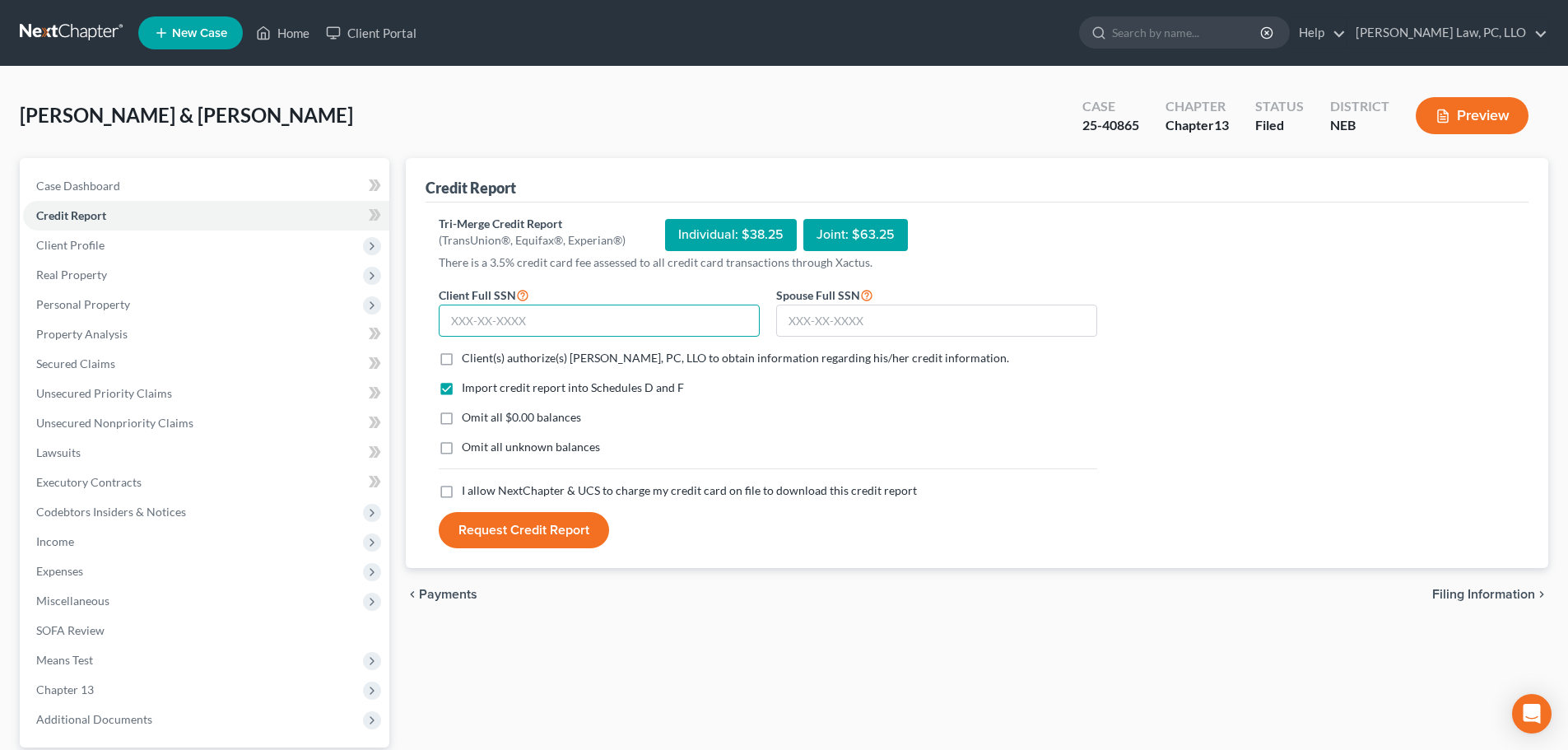
click at [557, 323] on input "text" at bounding box center [599, 321] width 321 height 33
click at [559, 326] on input "text" at bounding box center [599, 321] width 321 height 33
type input "530-43-8157"
click at [835, 316] on input "text" at bounding box center [936, 321] width 321 height 33
type input "514-90-1613"
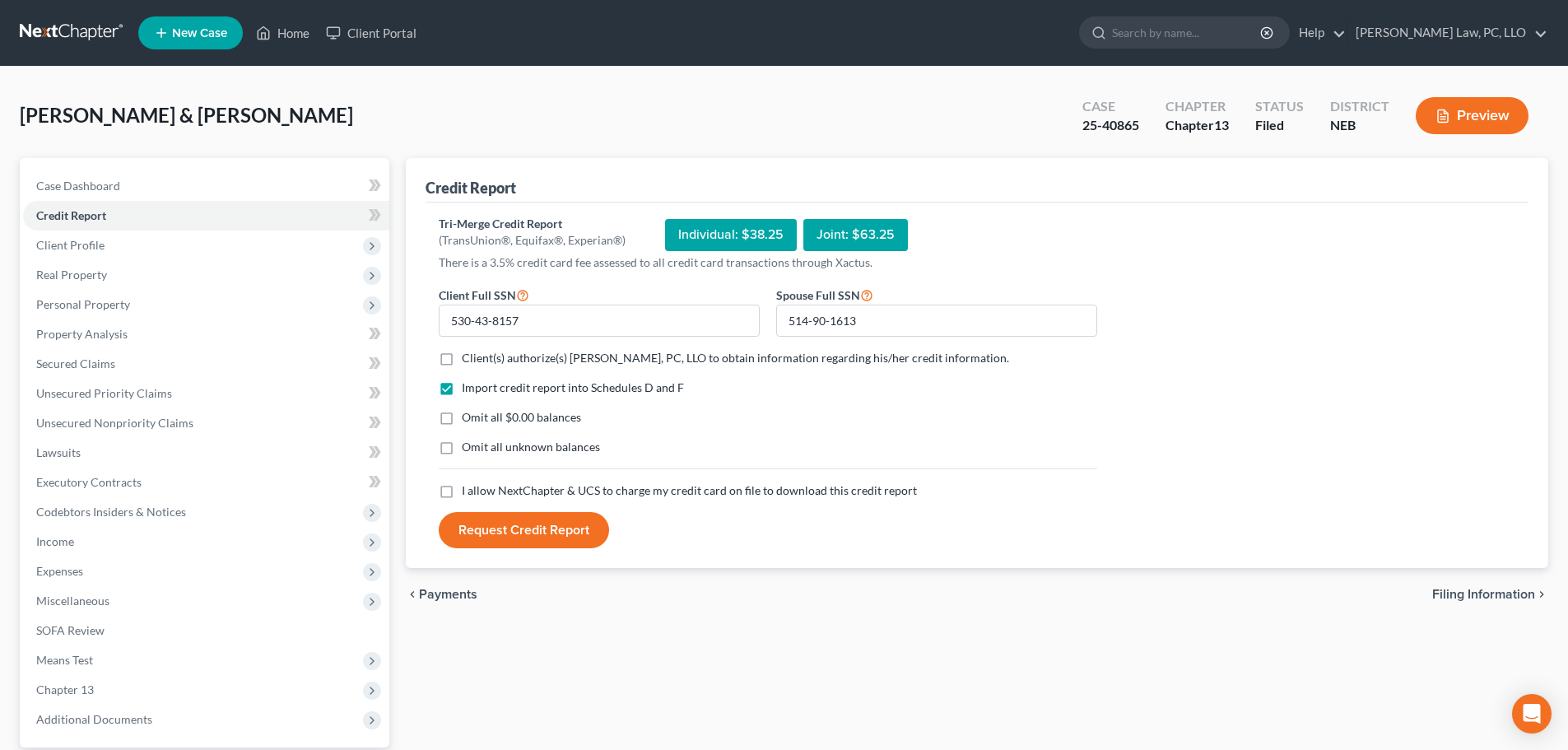
click at [578, 489] on span "I allow NextChapter & UCS to charge my credit card on file to download this cre…" at bounding box center [690, 490] width 455 height 14
click at [479, 489] on input "I allow NextChapter & UCS to charge my credit card on file to download this cre…" at bounding box center [474, 487] width 11 height 11
checkbox input "true"
click at [543, 355] on span "Client(s) authorize(s) [PERSON_NAME], PC, LLO to obtain information regarding h…" at bounding box center [735, 358] width 547 height 14
click at [479, 355] on input "Client(s) authorize(s) [PERSON_NAME], PC, LLO to obtain information regarding h…" at bounding box center [474, 355] width 11 height 11
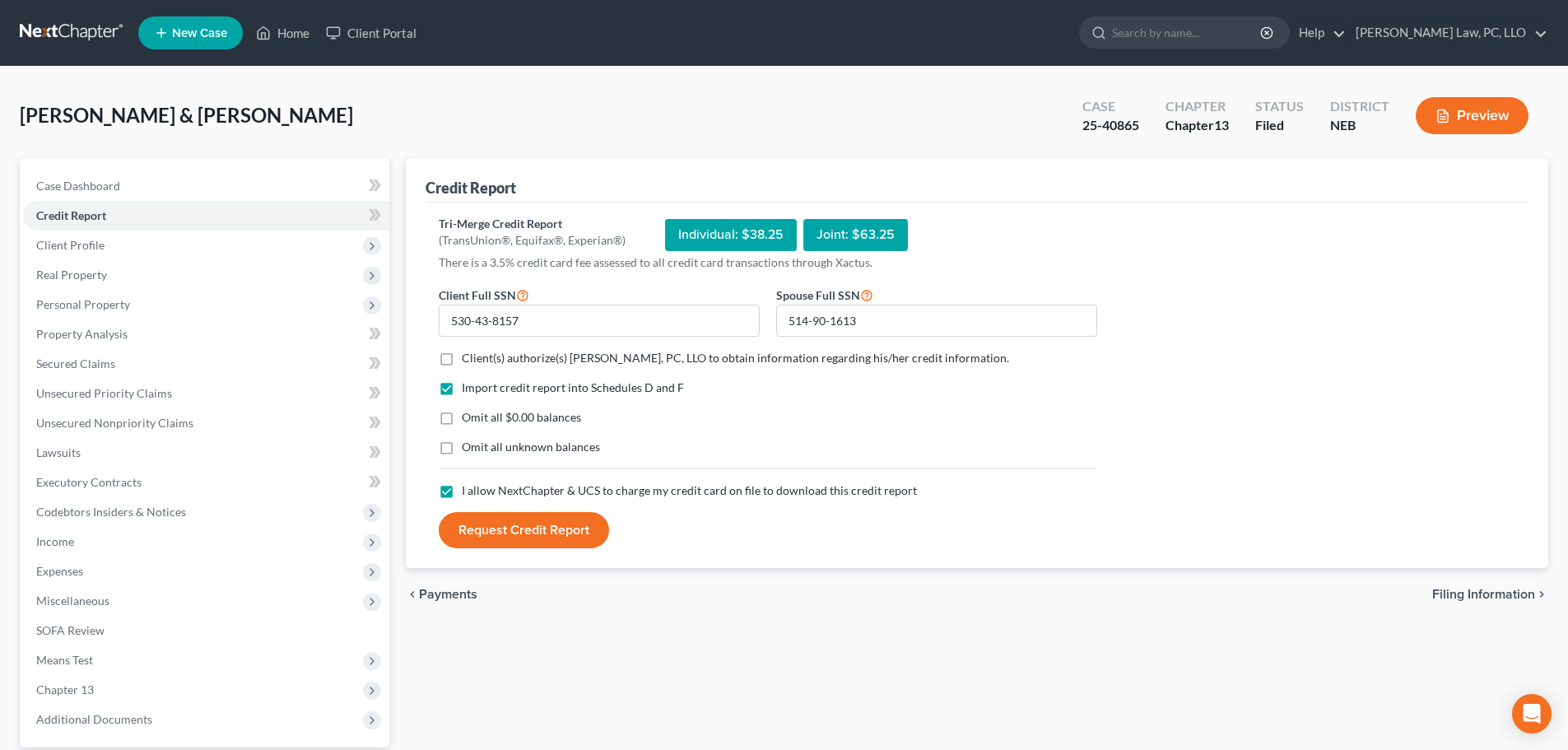
checkbox input "true"
click at [535, 527] on button "Request Credit Report" at bounding box center [524, 530] width 170 height 36
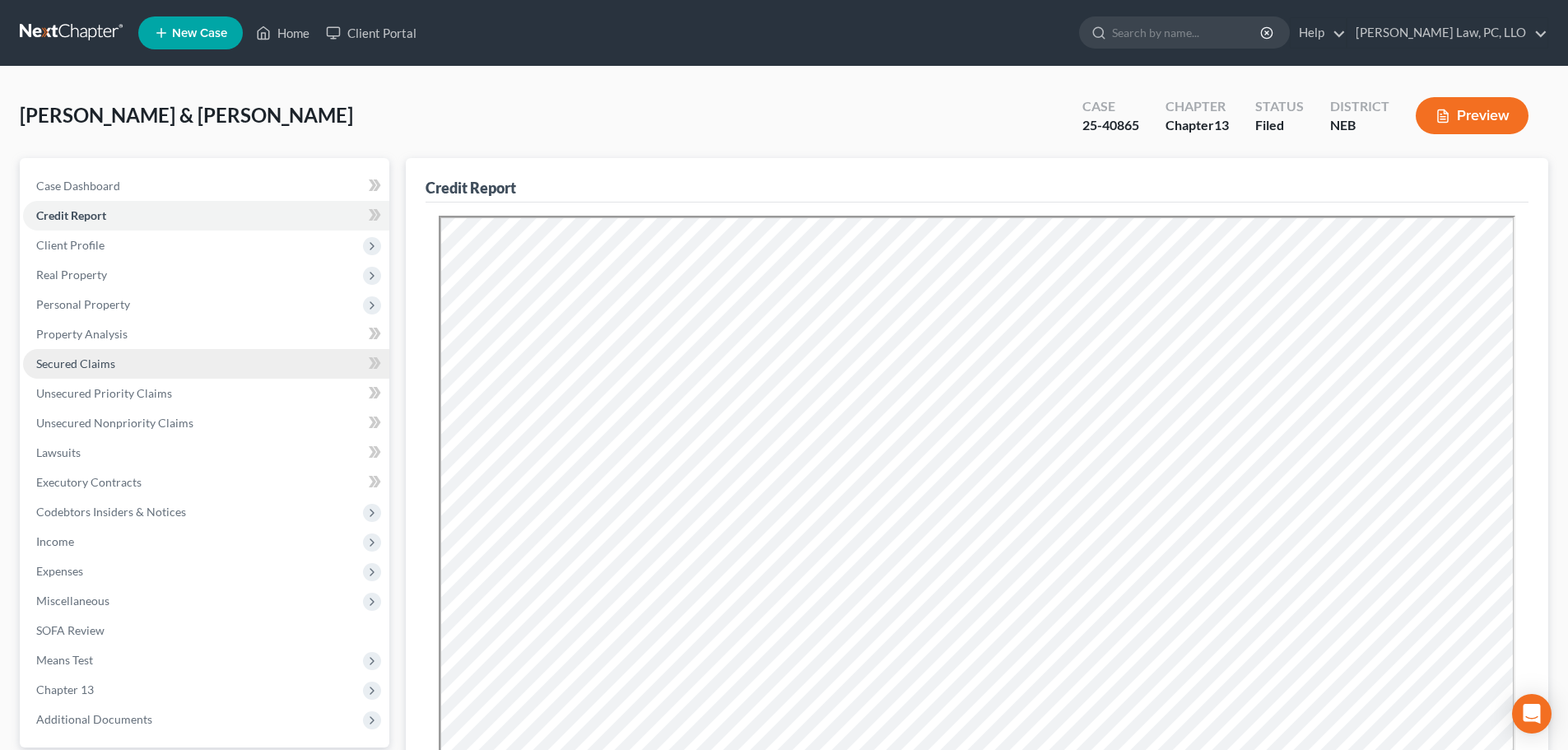
click at [128, 368] on link "Secured Claims" at bounding box center [206, 363] width 366 height 30
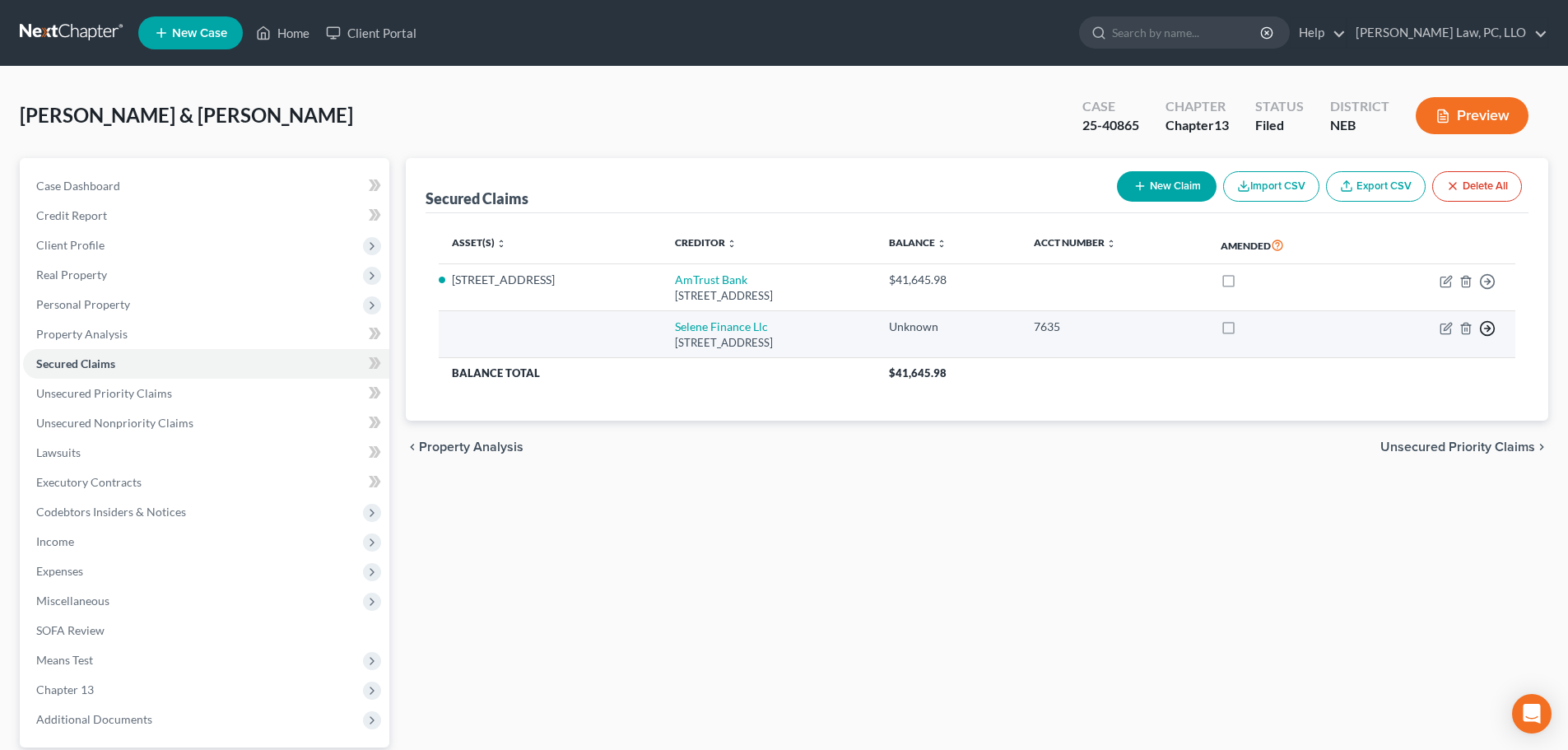
click at [1487, 290] on icon "button" at bounding box center [1487, 281] width 16 height 16
click at [1449, 366] on link "Move to F" at bounding box center [1412, 367] width 138 height 28
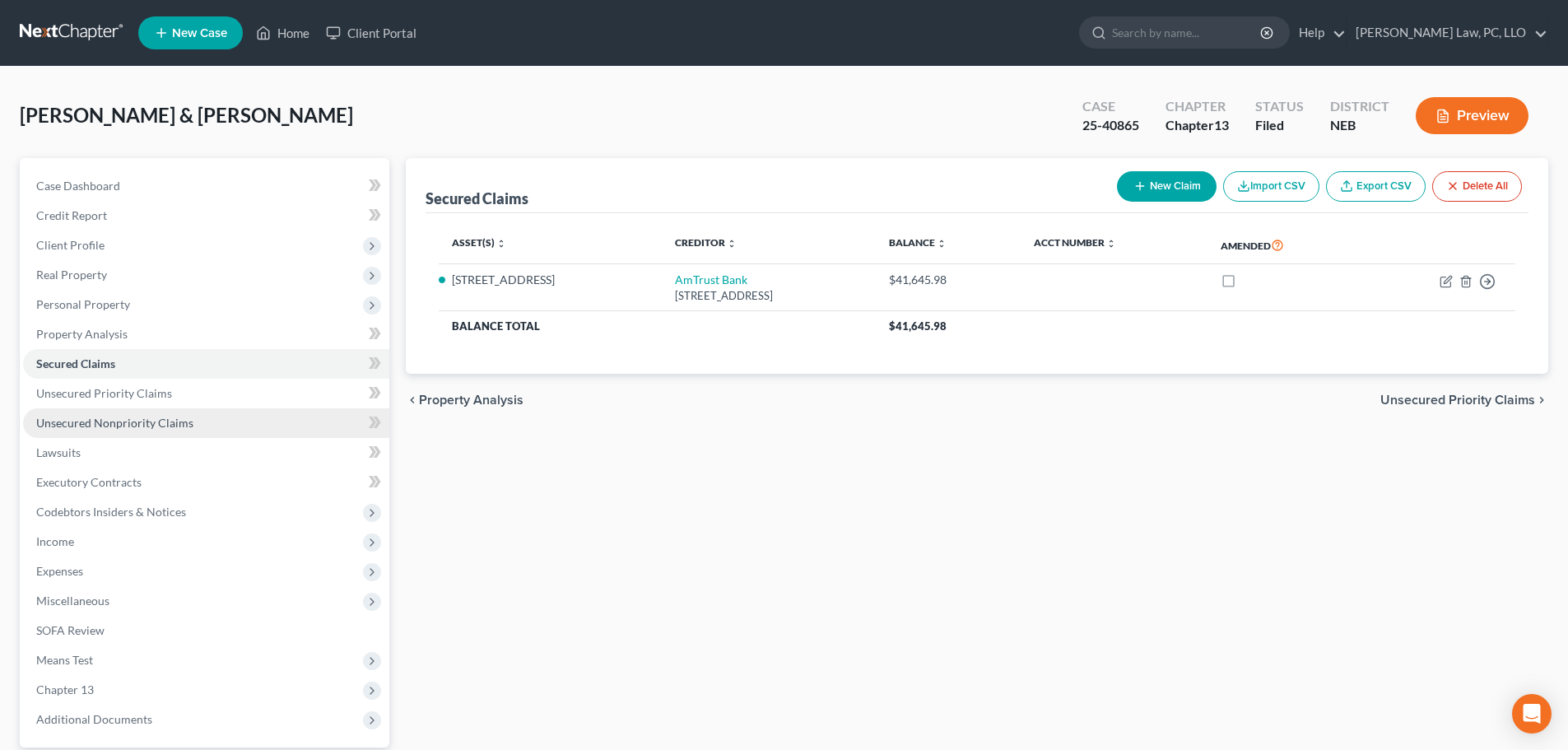
click at [169, 416] on span "Unsecured Nonpriority Claims" at bounding box center [114, 422] width 157 height 14
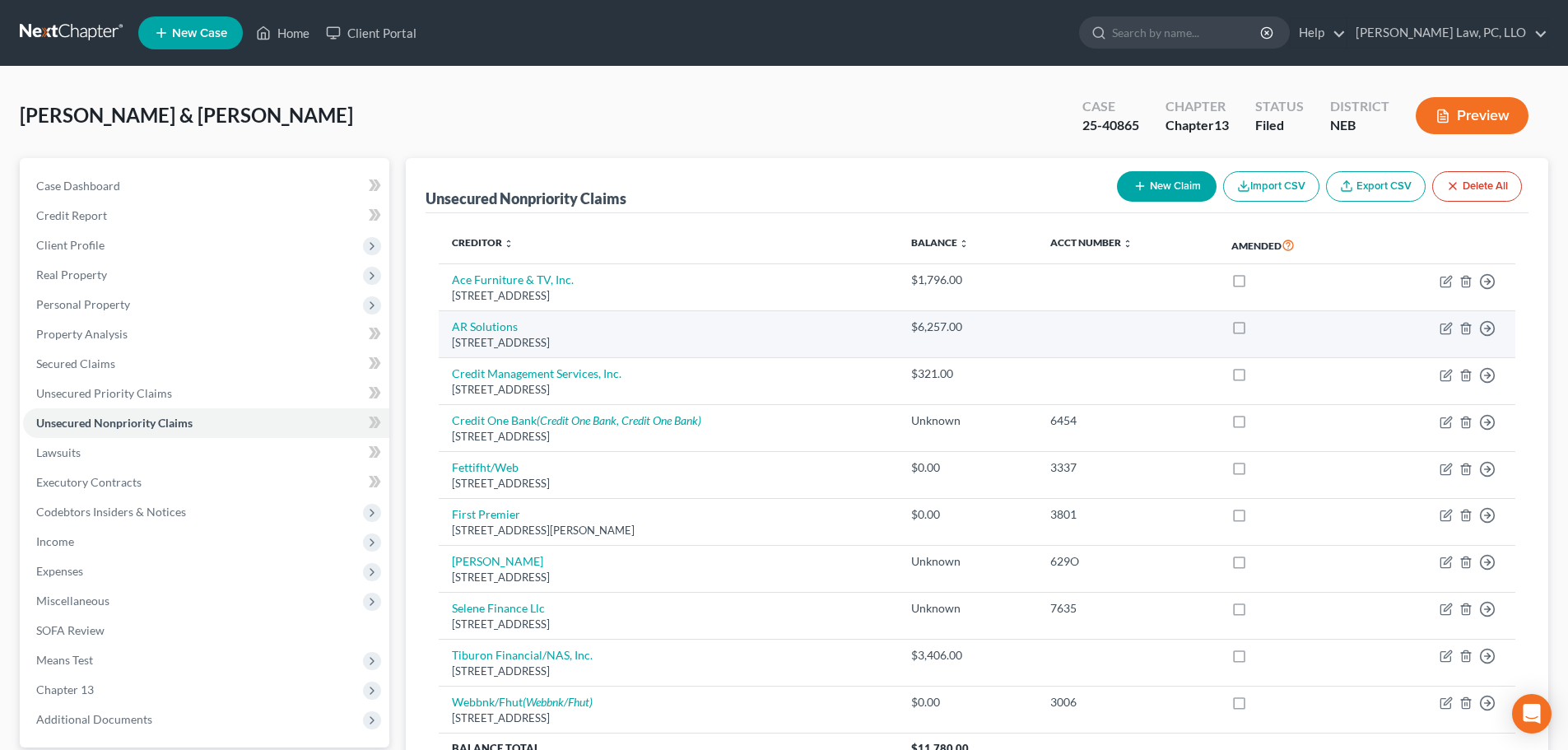
scroll to position [82, 0]
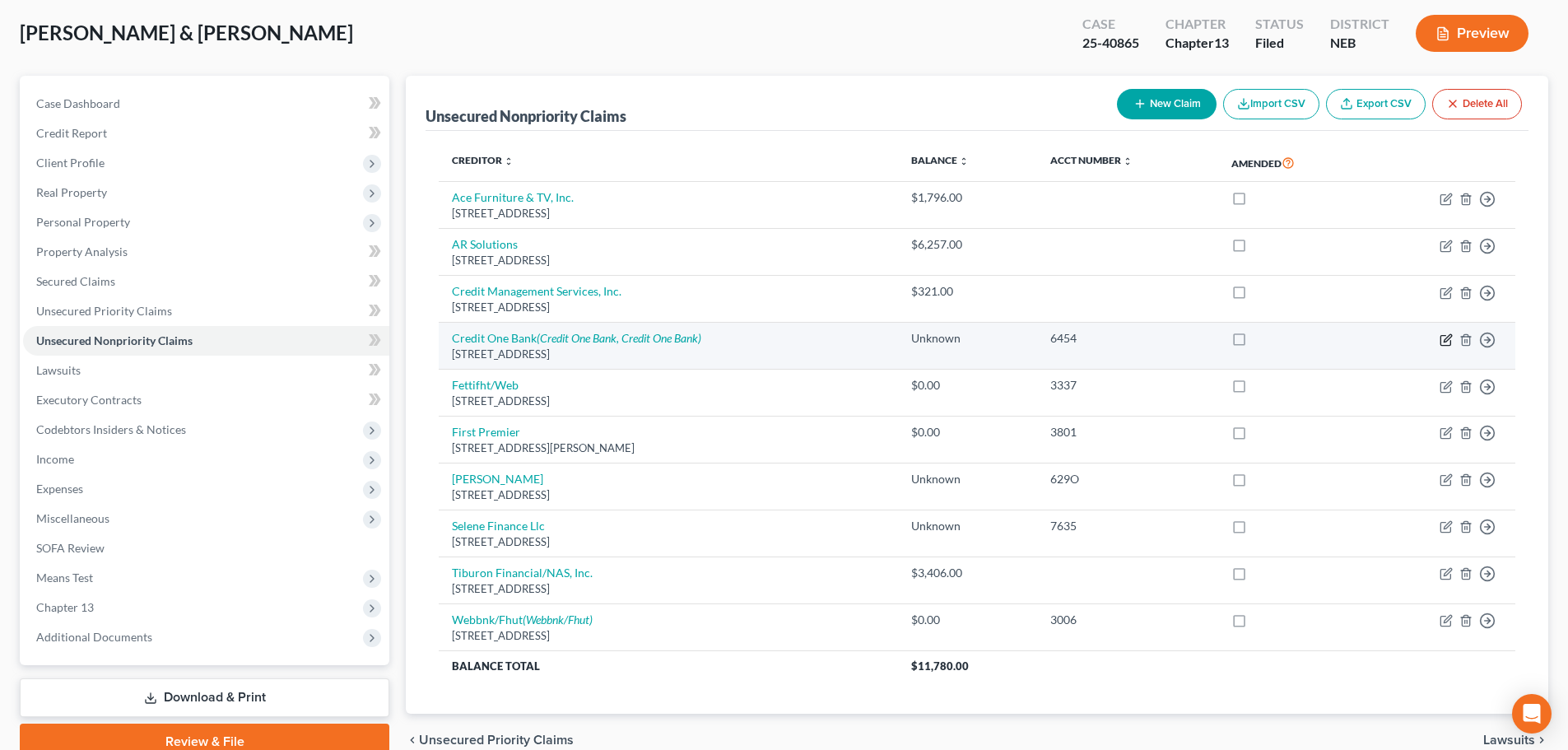
click at [1443, 342] on icon "button" at bounding box center [1446, 340] width 14 height 14
select select "31"
select select "2"
select select "1"
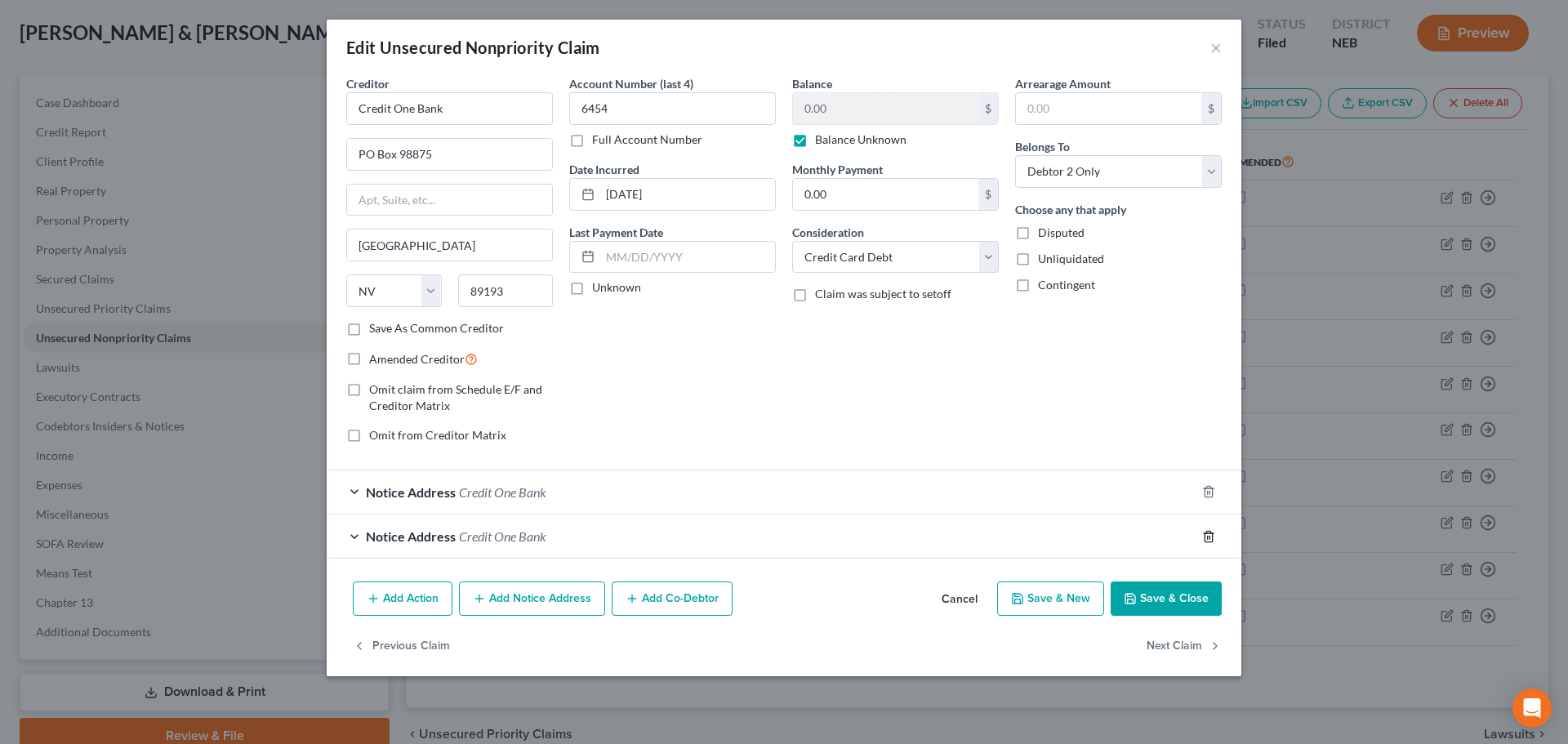
drag, startPoint x: 1205, startPoint y: 535, endPoint x: 1210, endPoint y: 501, distance: 34.4
click at [1206, 534] on icon "button" at bounding box center [1209, 537] width 13 height 13
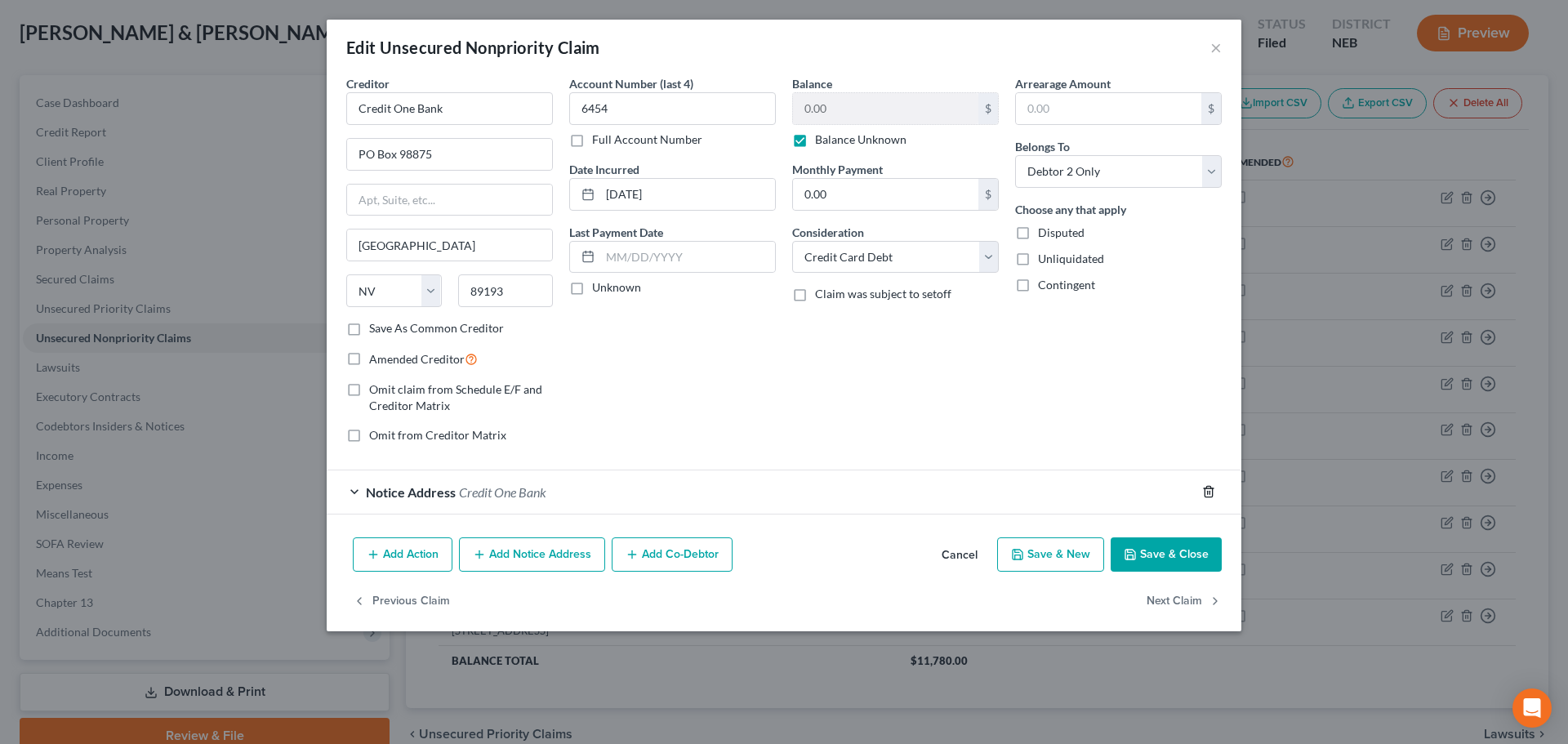
click at [1210, 494] on line "button" at bounding box center [1210, 493] width 0 height 3
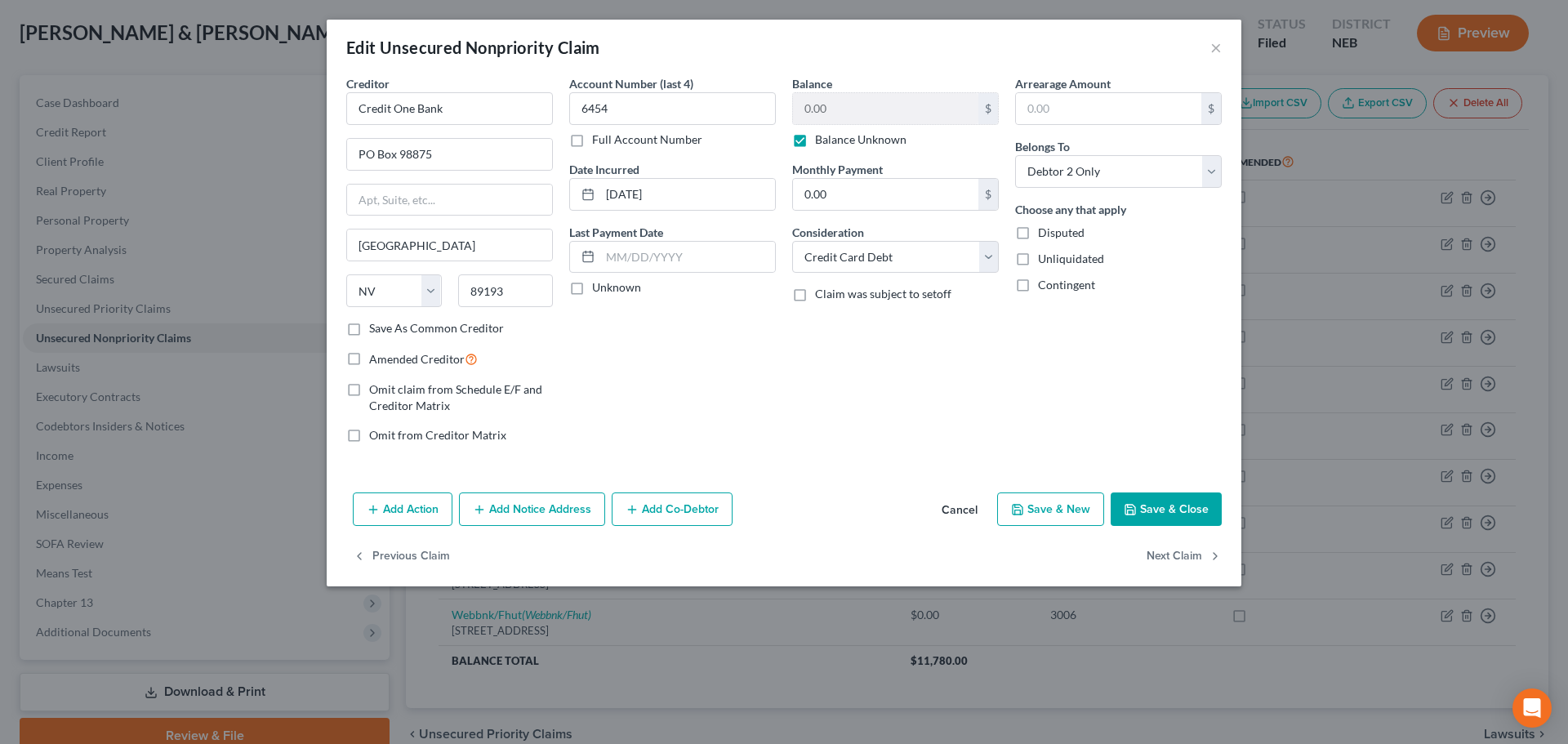
click at [1161, 520] on button "Save & Close" at bounding box center [1166, 509] width 111 height 35
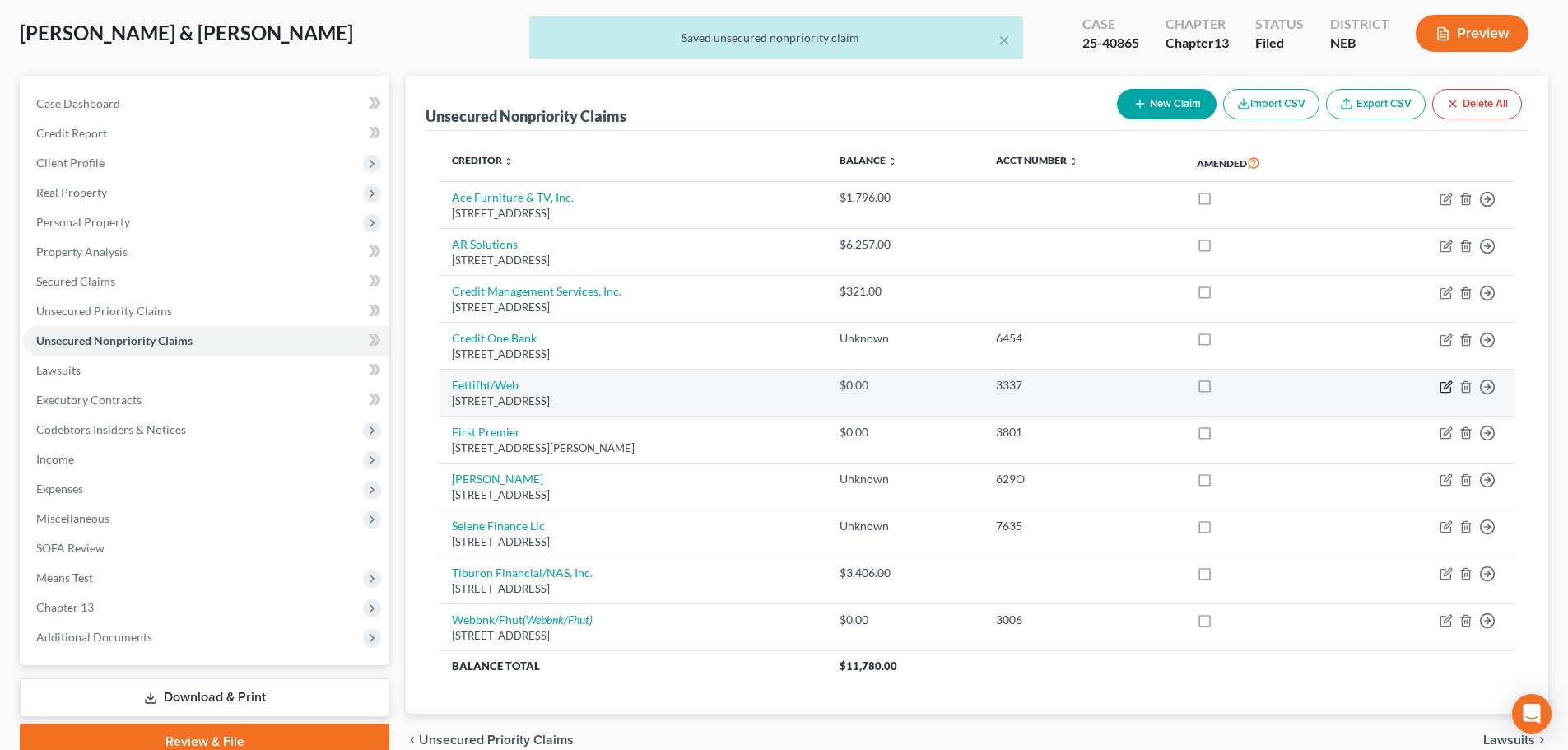
click at [1443, 390] on icon "button" at bounding box center [1446, 388] width 14 height 14
select select "24"
select select "2"
select select "0"
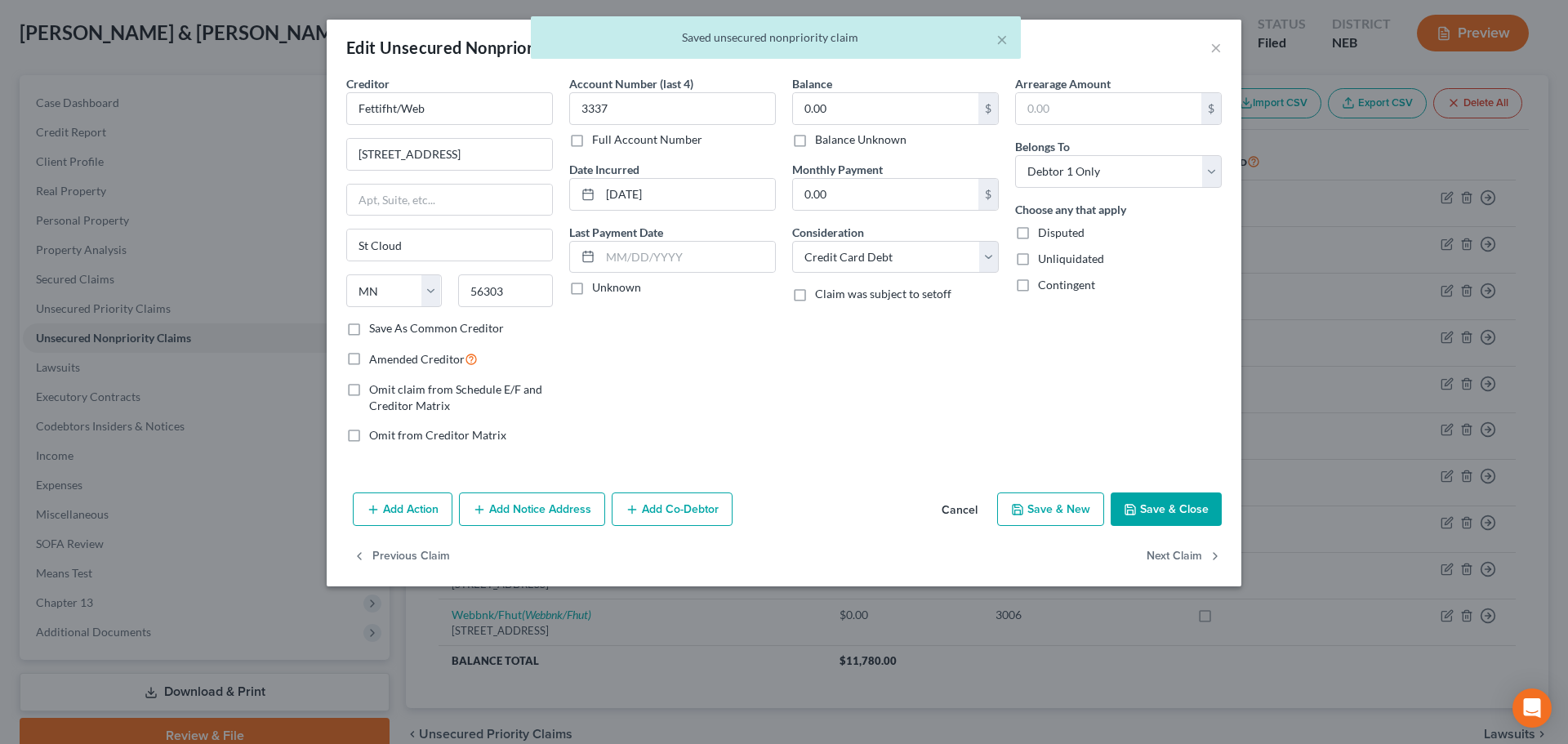
click at [815, 136] on label "Balance Unknown" at bounding box center [860, 139] width 91 height 16
click at [821, 136] on input "Balance Unknown" at bounding box center [826, 136] width 11 height 11
checkbox input "true"
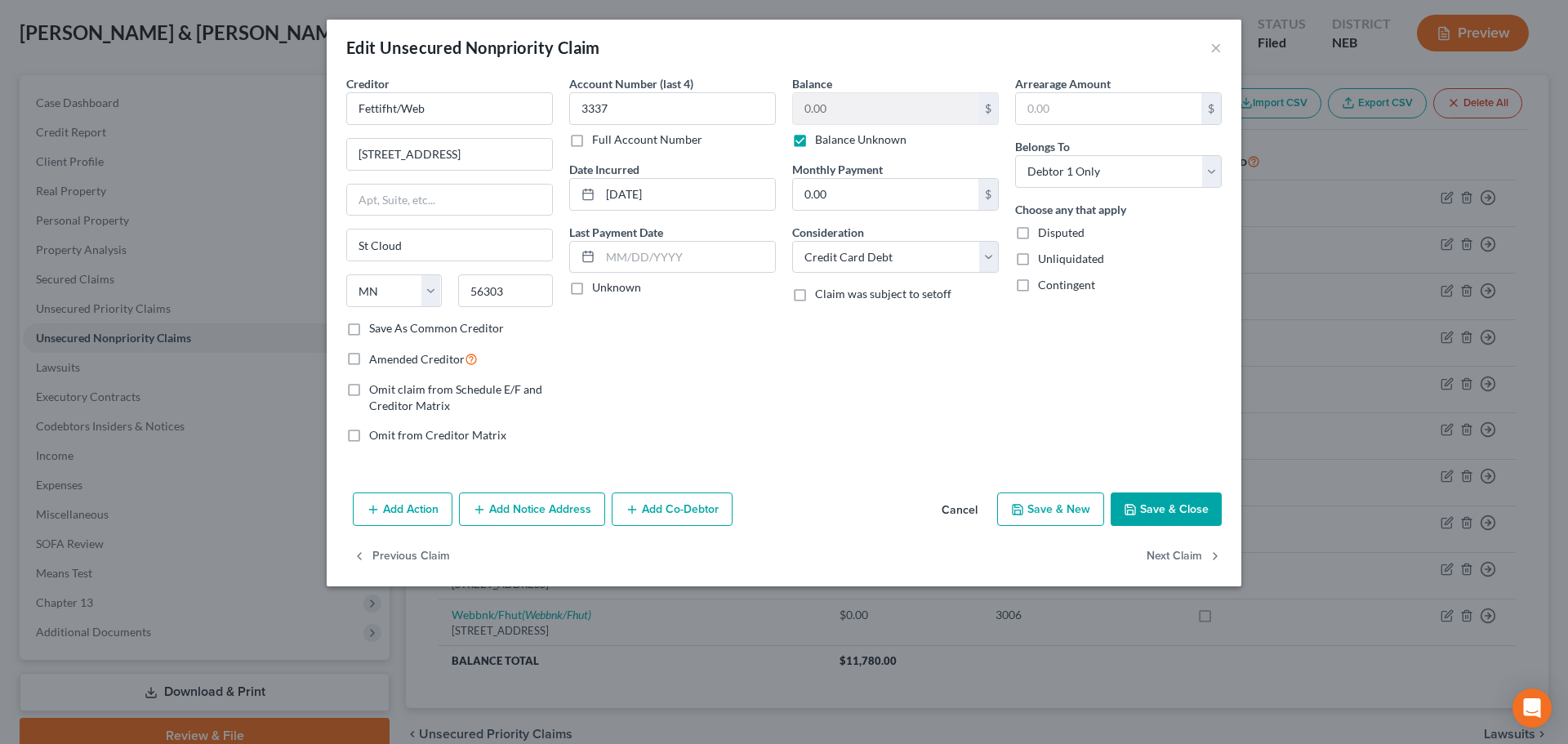
click at [1176, 499] on button "Save & Close" at bounding box center [1166, 509] width 111 height 35
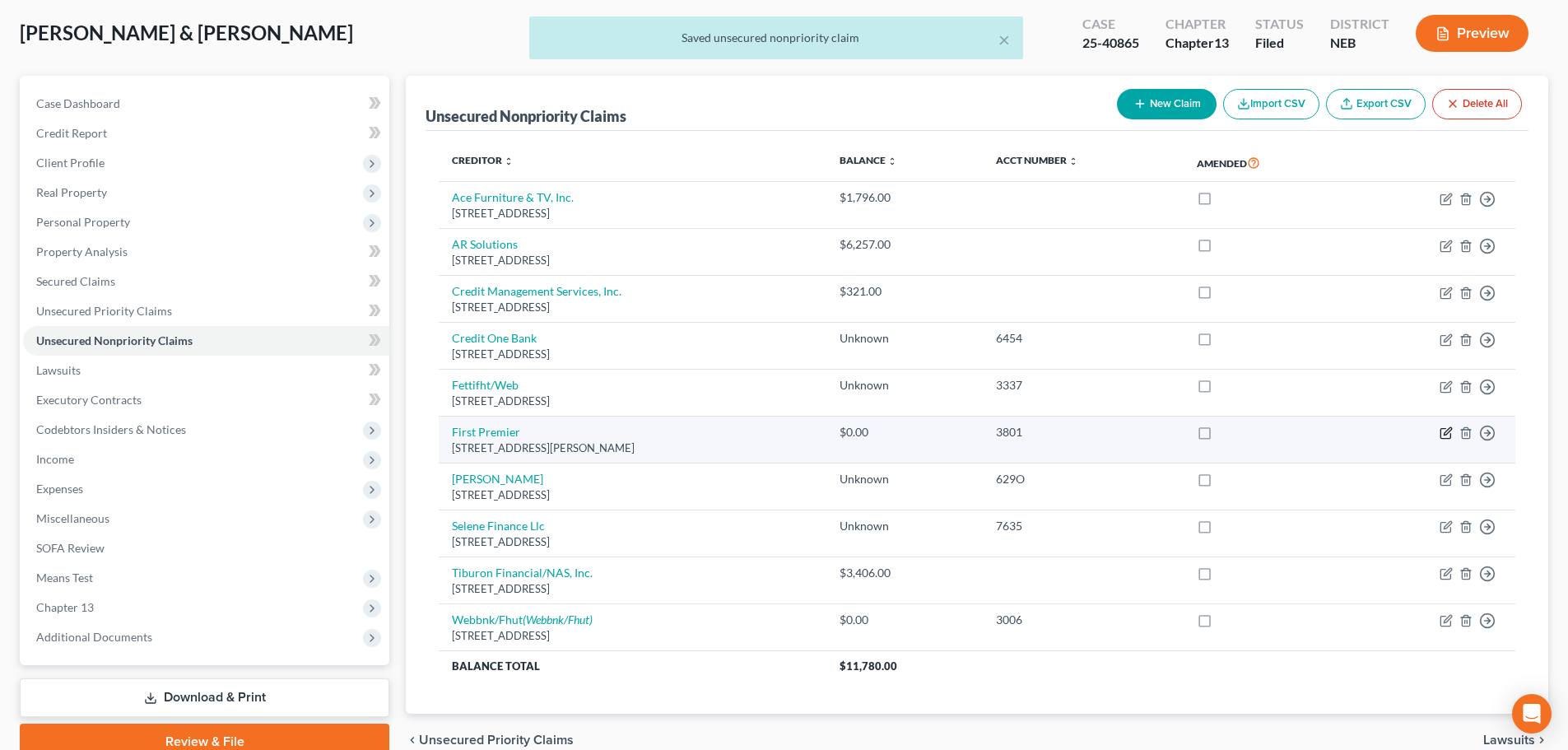
click at [1444, 435] on icon "button" at bounding box center [1448, 432] width 8 height 8
select select "43"
select select "2"
select select "0"
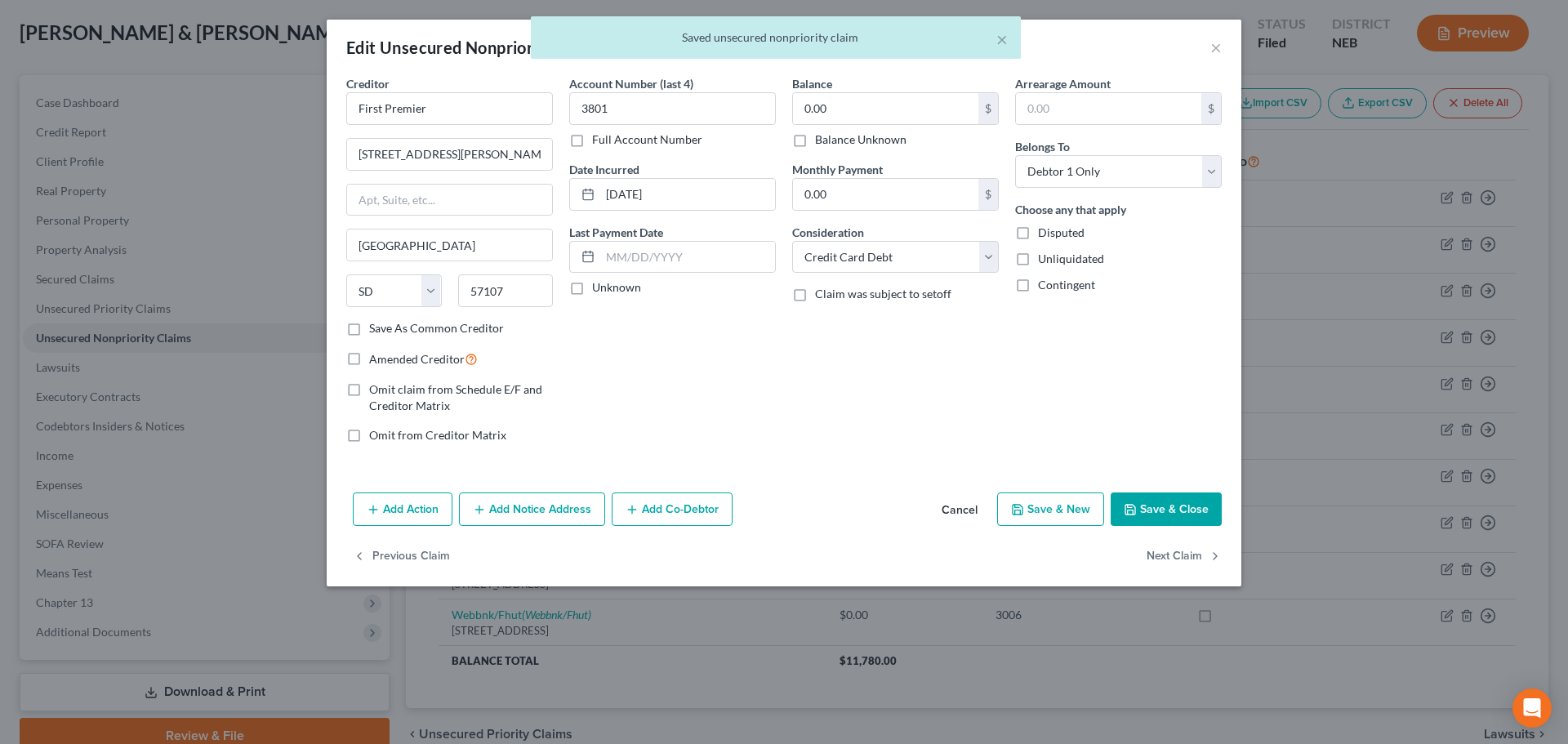
click at [845, 146] on label "Balance Unknown" at bounding box center [860, 139] width 91 height 16
click at [832, 142] on input "Balance Unknown" at bounding box center [826, 136] width 11 height 11
checkbox input "true"
click at [1169, 525] on button "Save & Close" at bounding box center [1166, 509] width 111 height 35
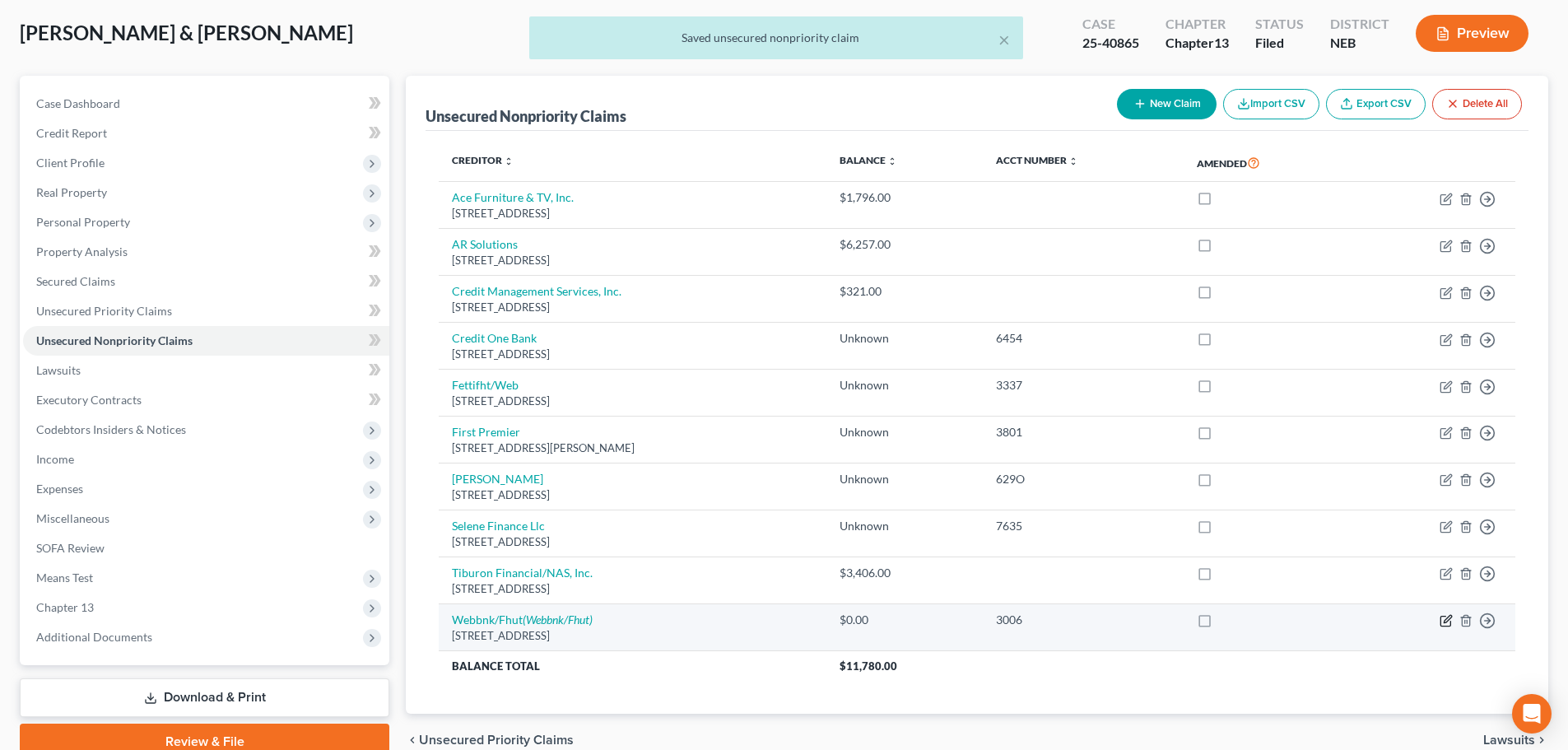
click at [1442, 618] on icon "button" at bounding box center [1446, 621] width 14 height 14
select select "24"
select select "2"
select select "0"
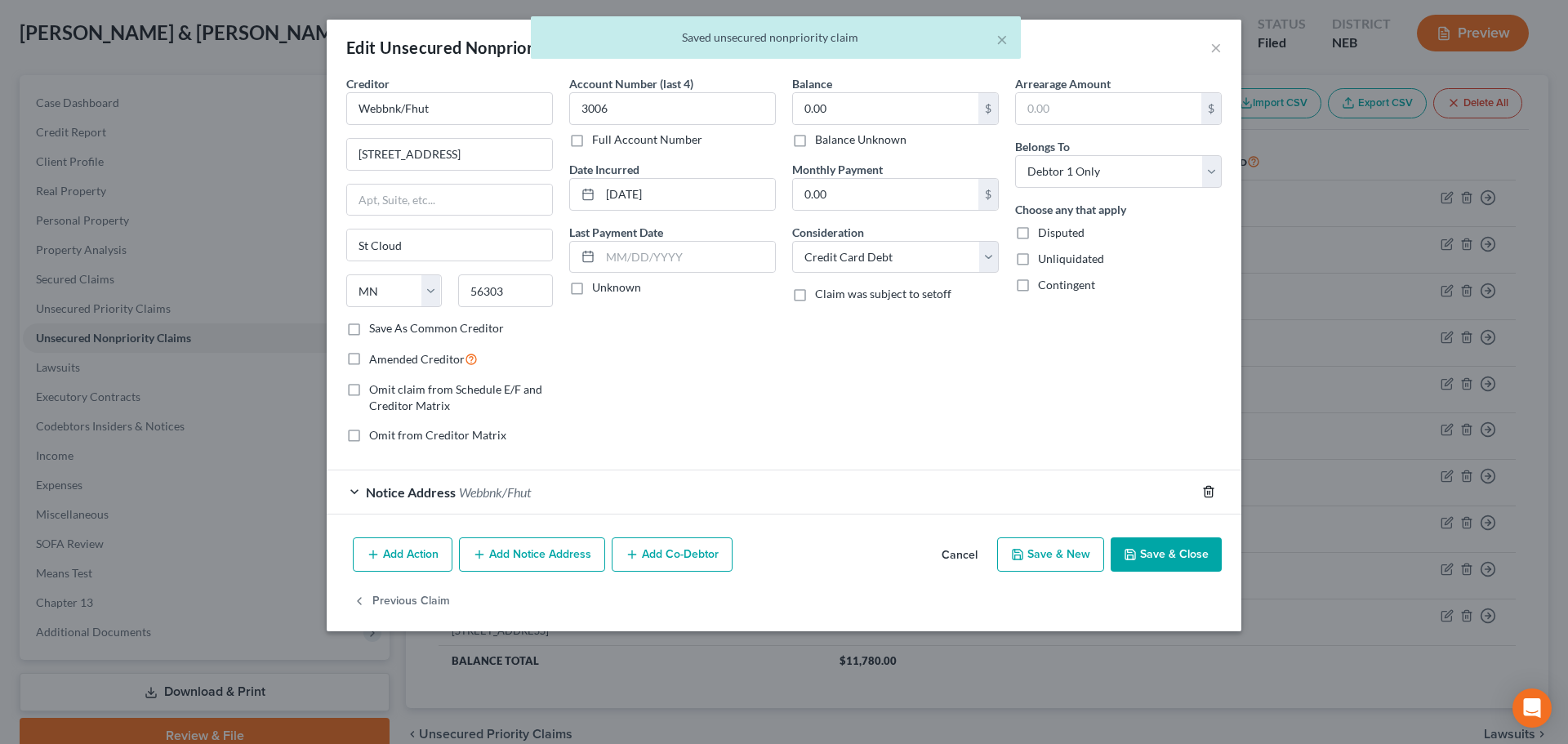
click at [1209, 492] on icon "button" at bounding box center [1209, 492] width 13 height 13
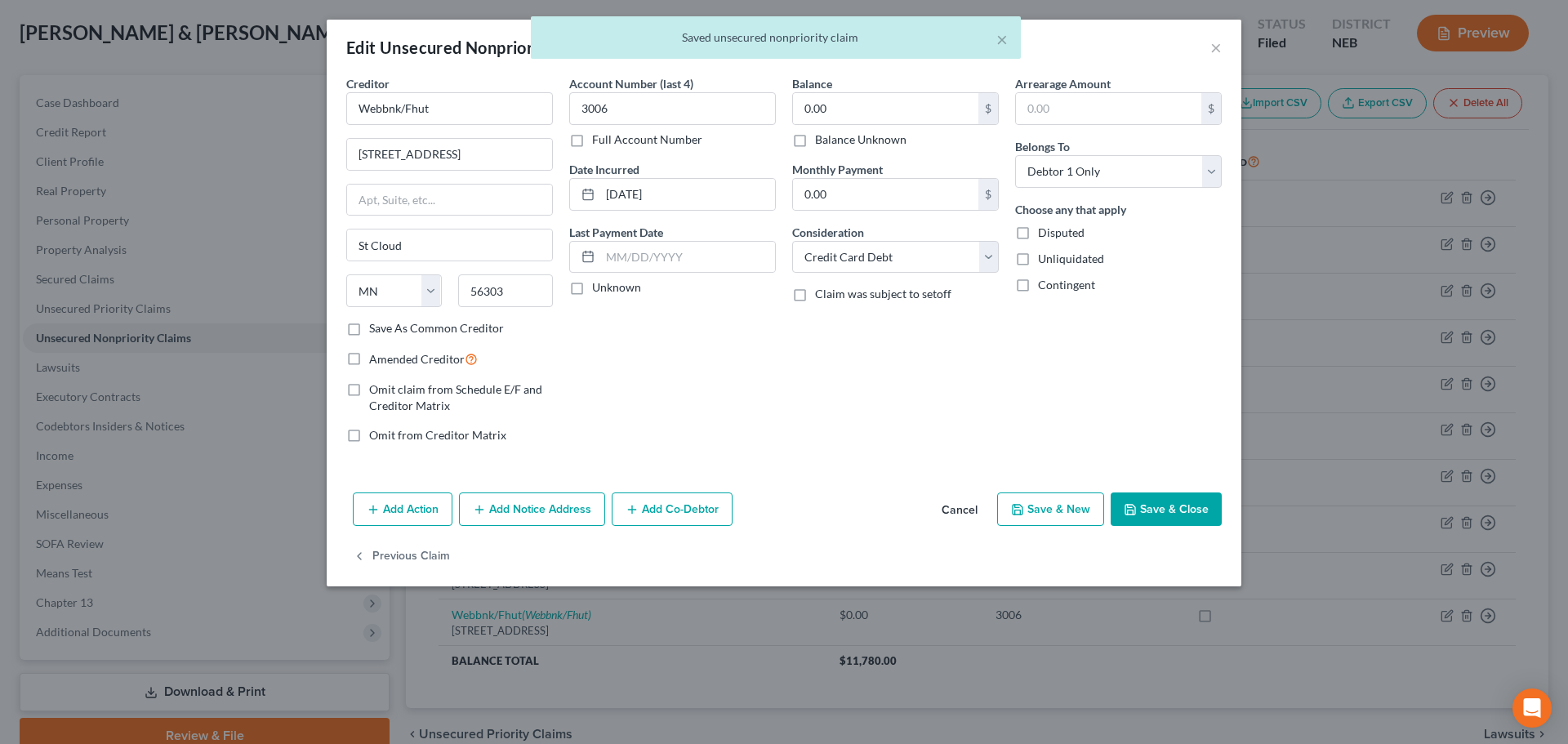
drag, startPoint x: 884, startPoint y: 138, endPoint x: 1152, endPoint y: 511, distance: 459.3
click at [884, 138] on label "Balance Unknown" at bounding box center [860, 139] width 91 height 16
click at [832, 138] on input "Balance Unknown" at bounding box center [826, 136] width 11 height 11
checkbox input "true"
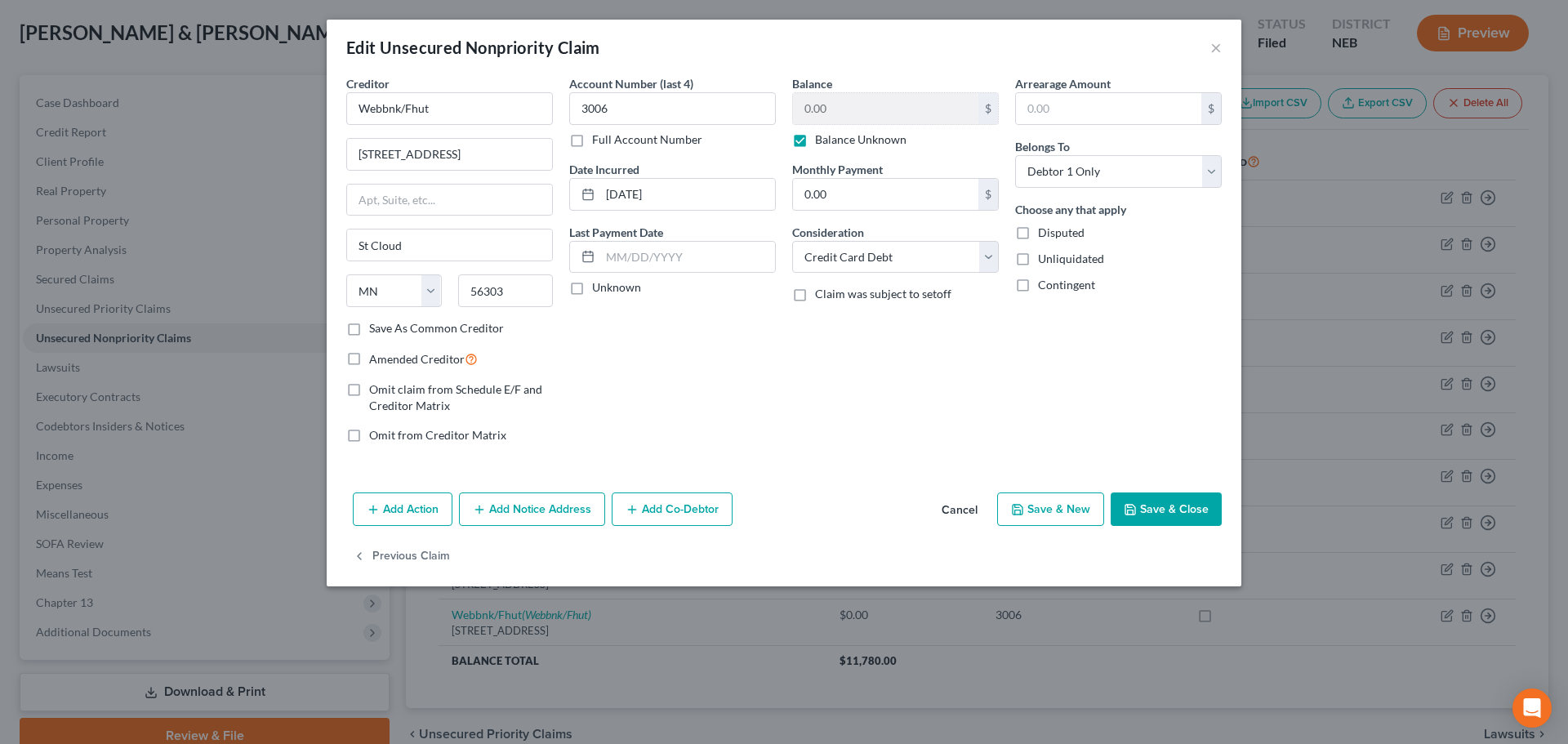
click at [1152, 511] on button "Save & Close" at bounding box center [1166, 509] width 111 height 35
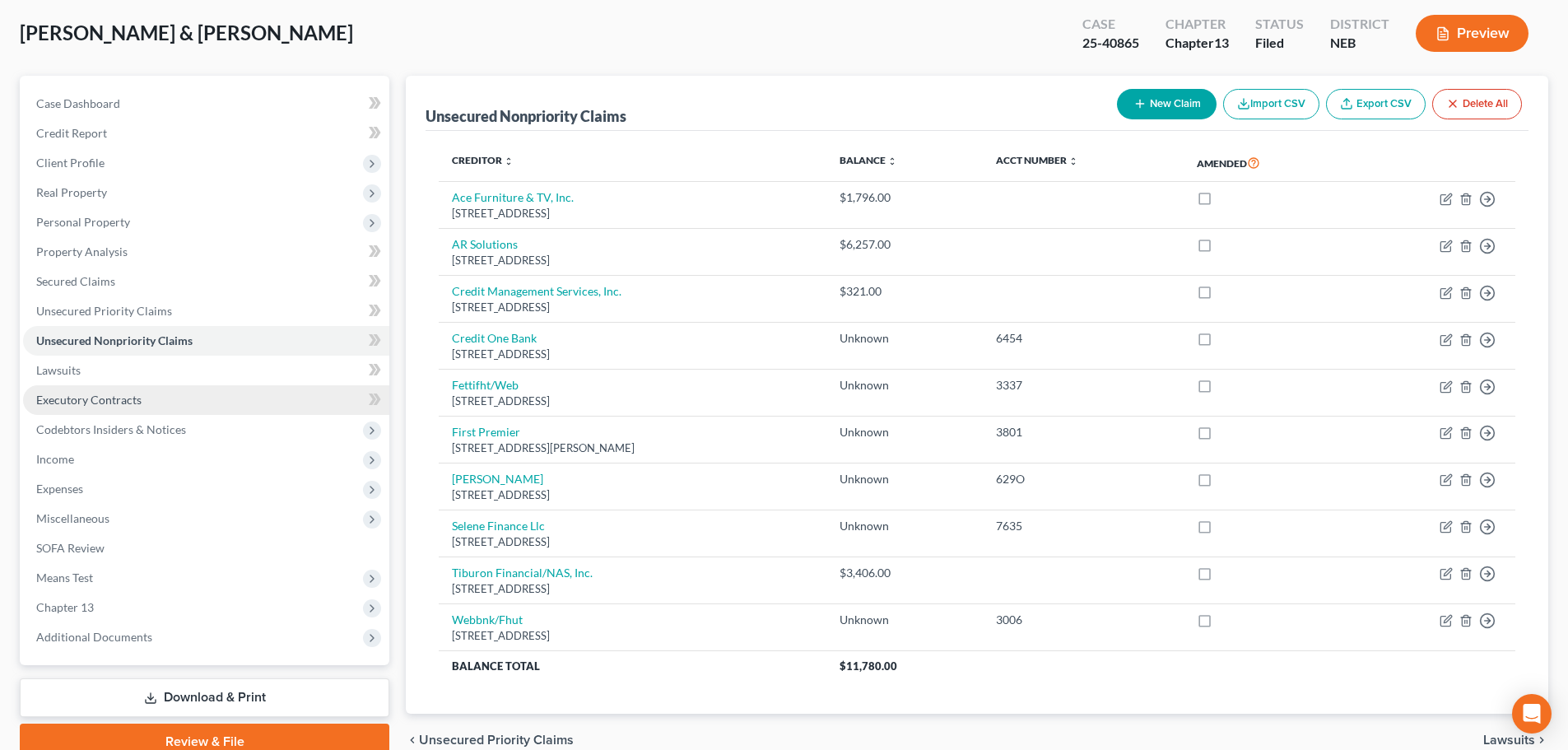
click at [122, 402] on span "Executory Contracts" at bounding box center [88, 399] width 106 height 14
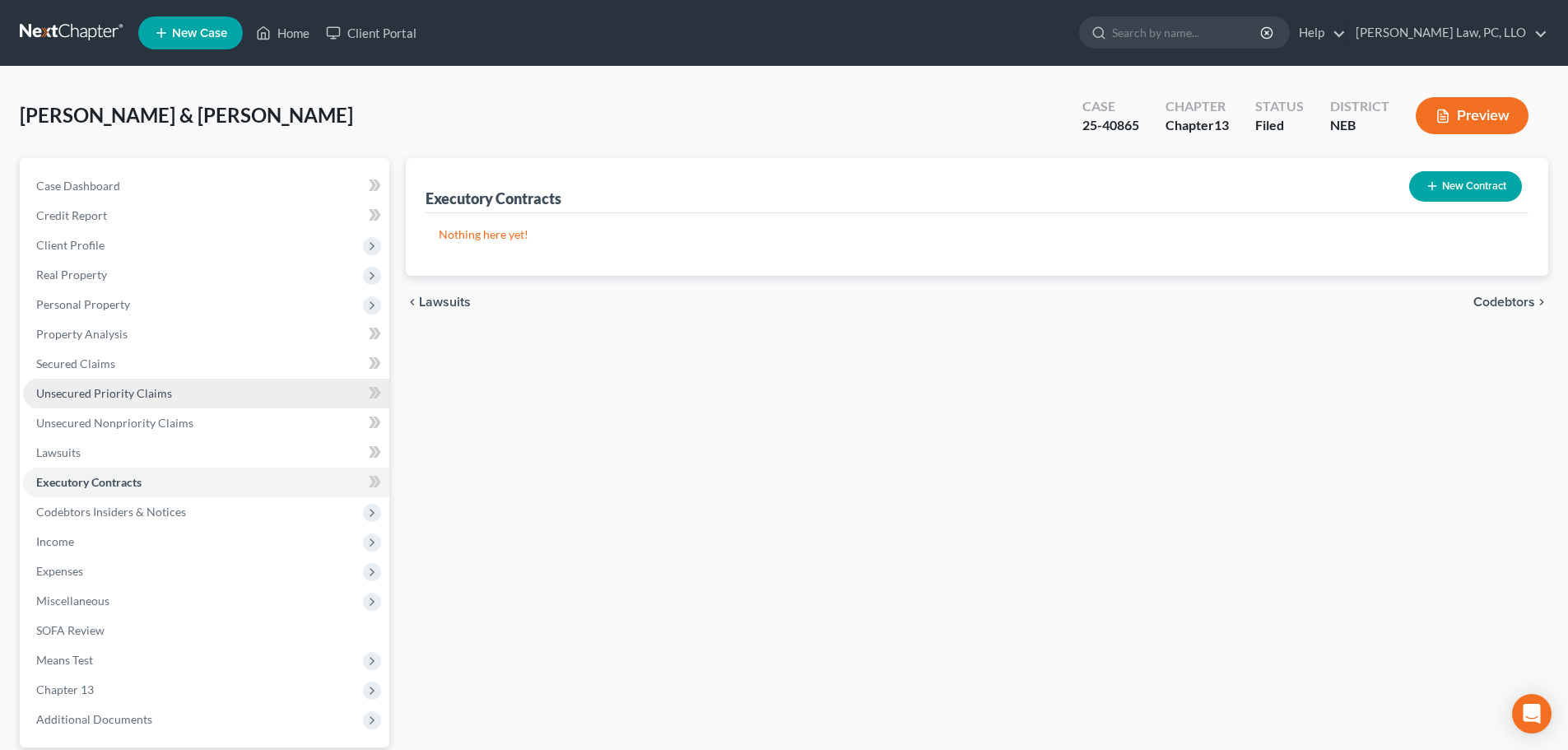
click at [117, 399] on span "Unsecured Priority Claims" at bounding box center [104, 393] width 136 height 14
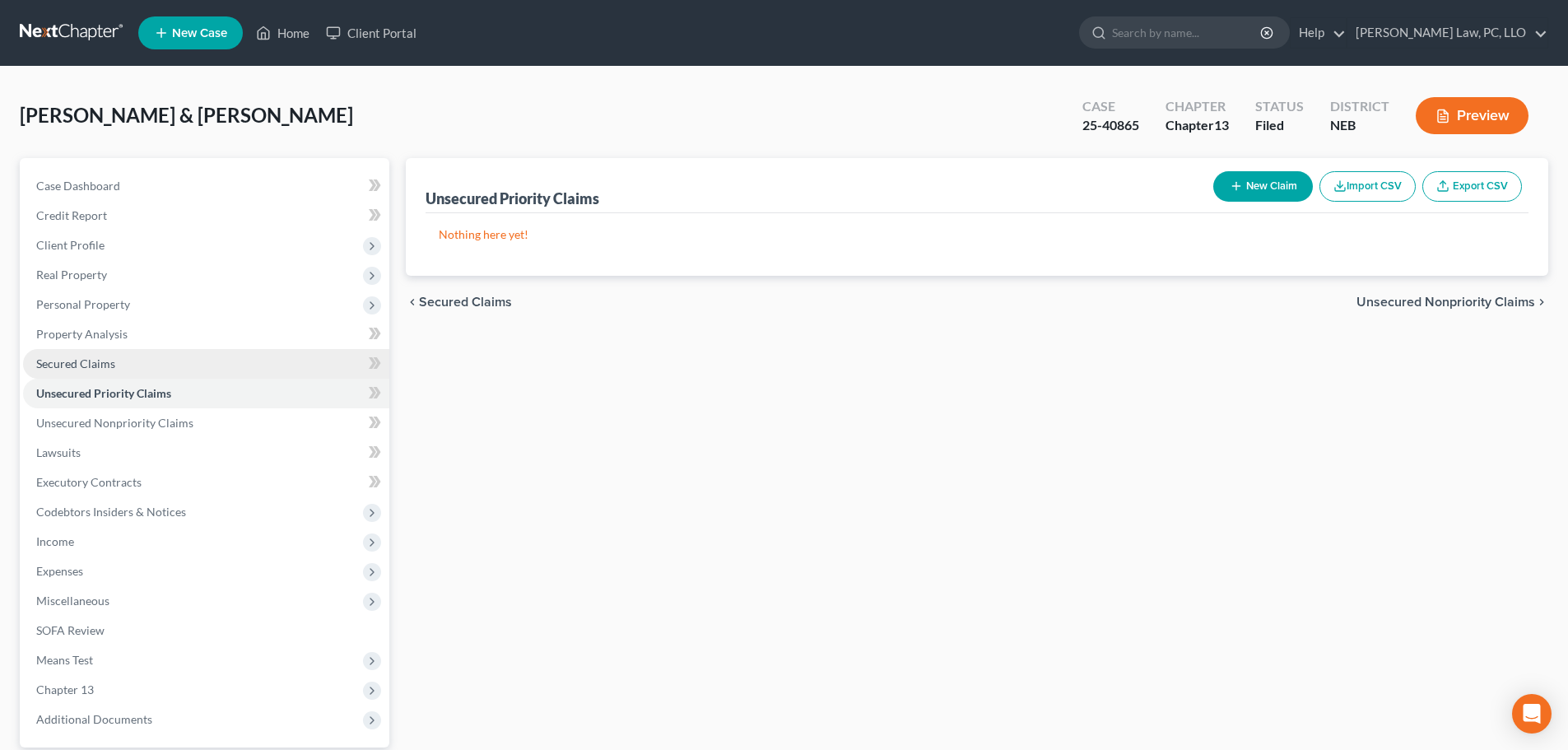
click at [102, 374] on link "Secured Claims" at bounding box center [206, 363] width 366 height 30
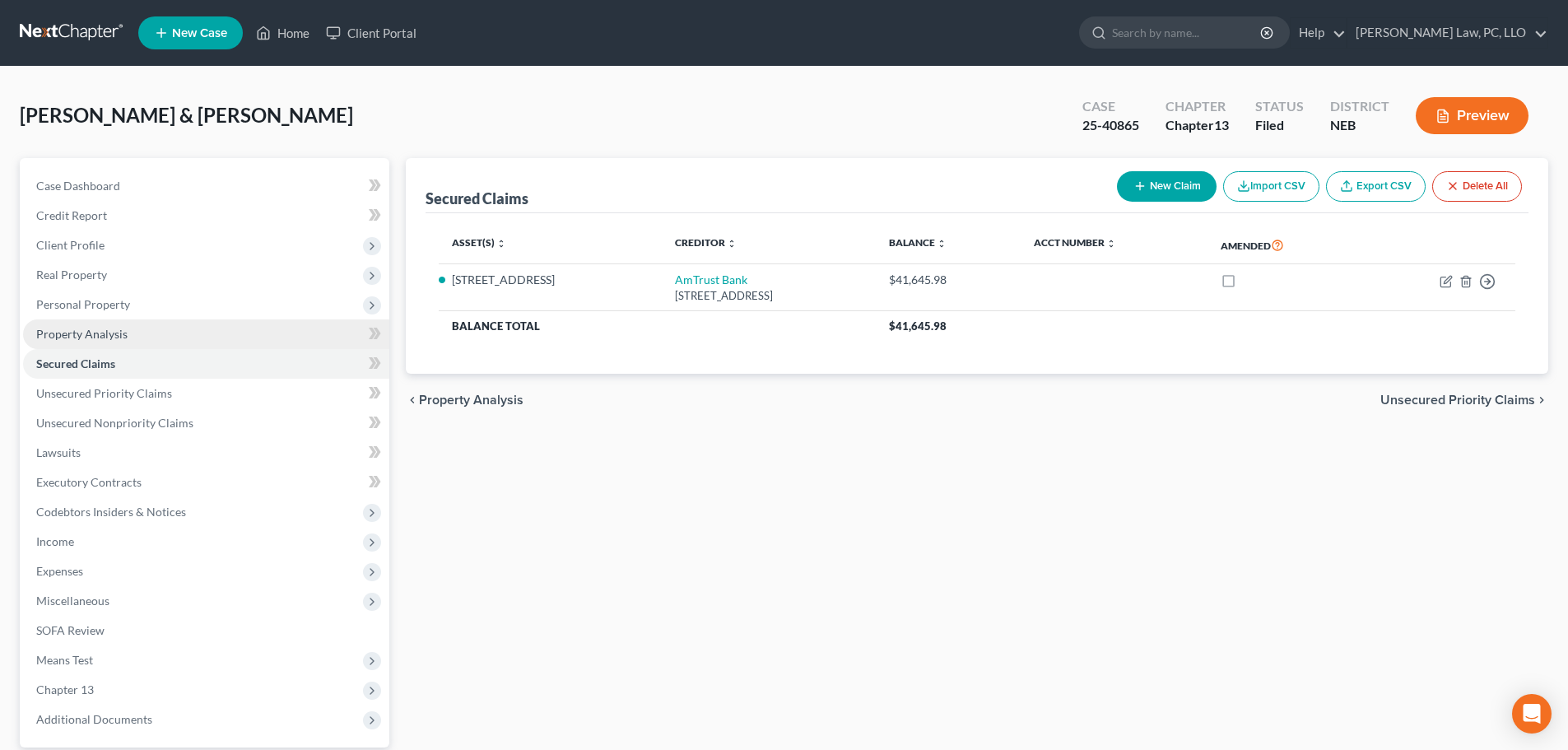
click at [101, 340] on span "Property Analysis" at bounding box center [81, 333] width 91 height 14
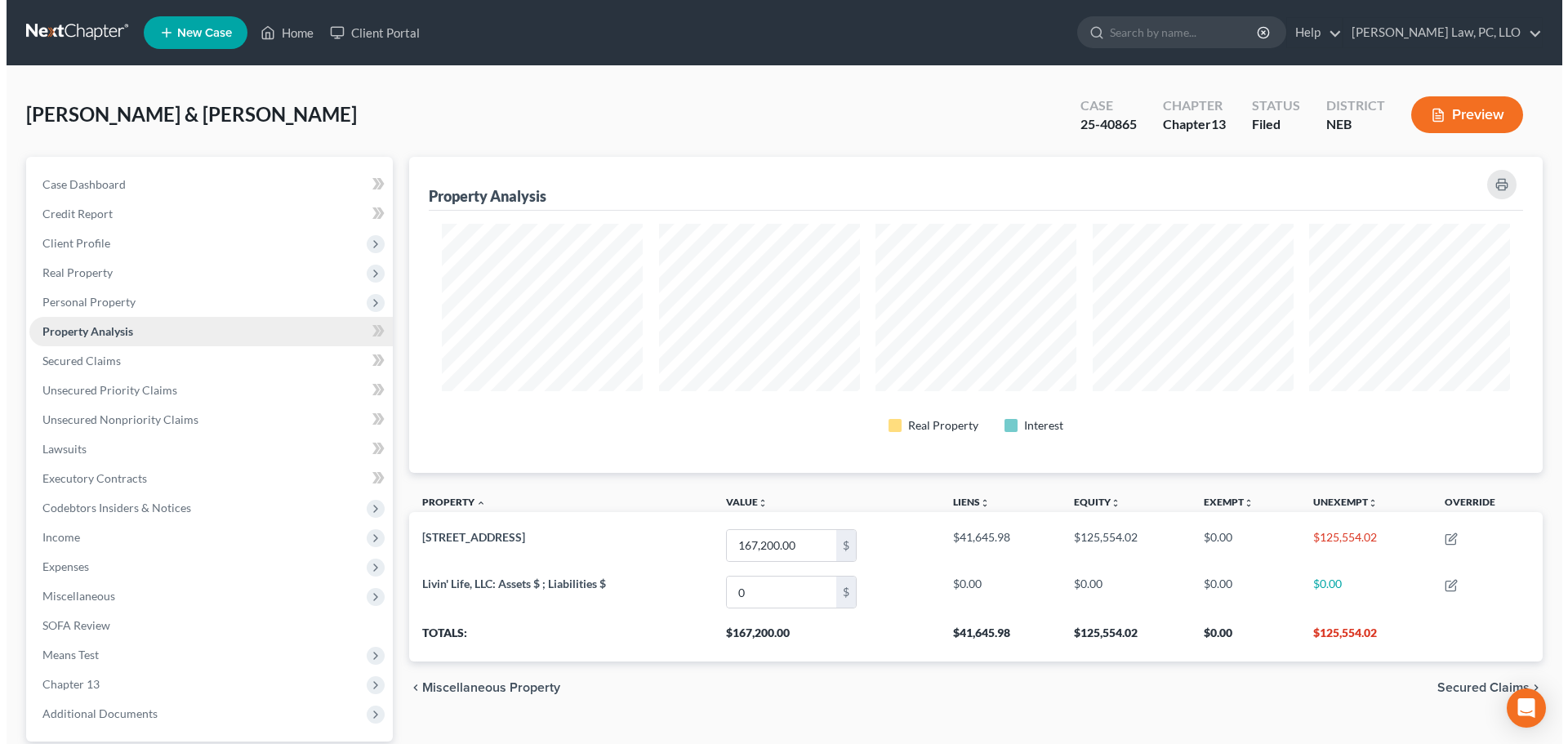
scroll to position [316, 1134]
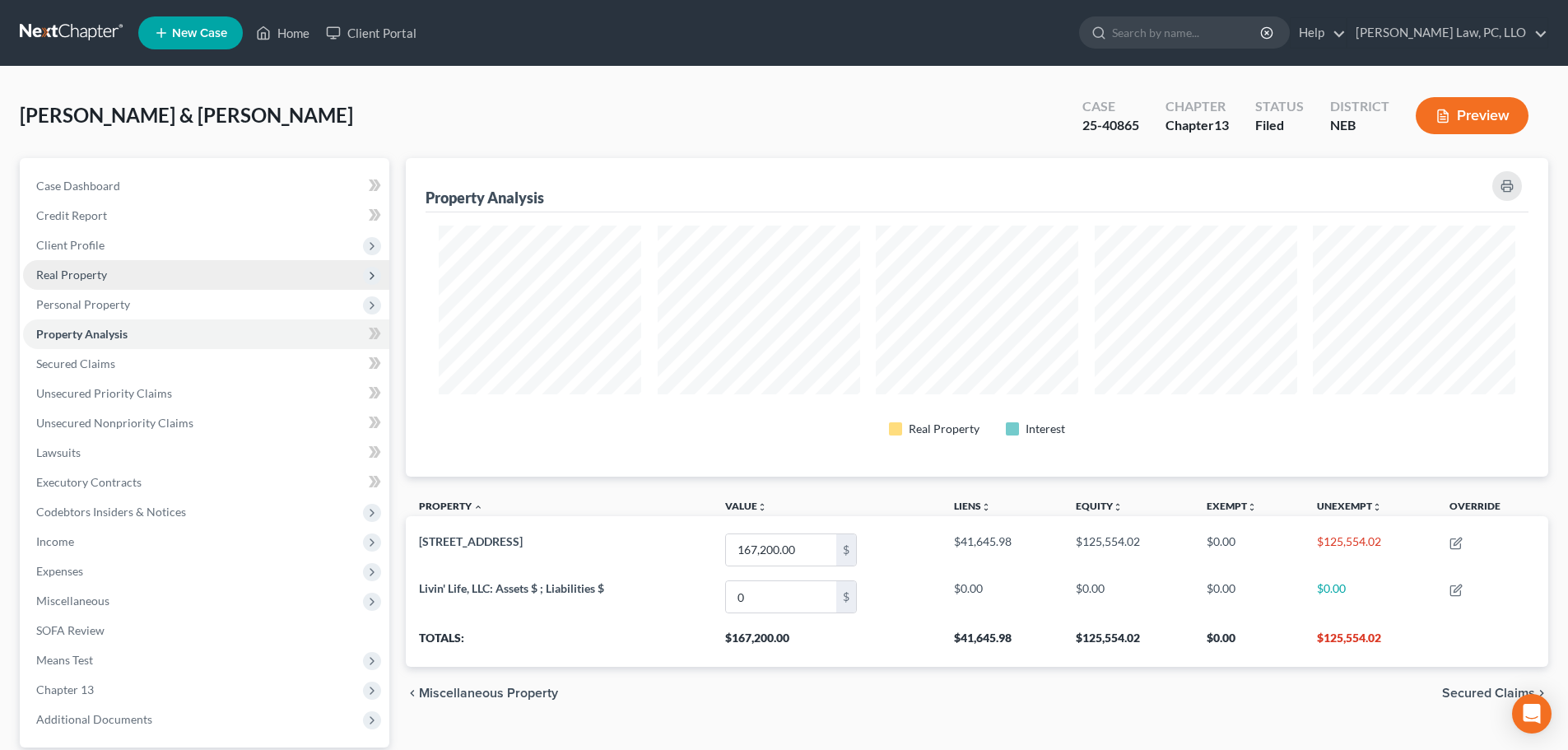
click at [107, 272] on span "Real Property" at bounding box center [206, 275] width 366 height 30
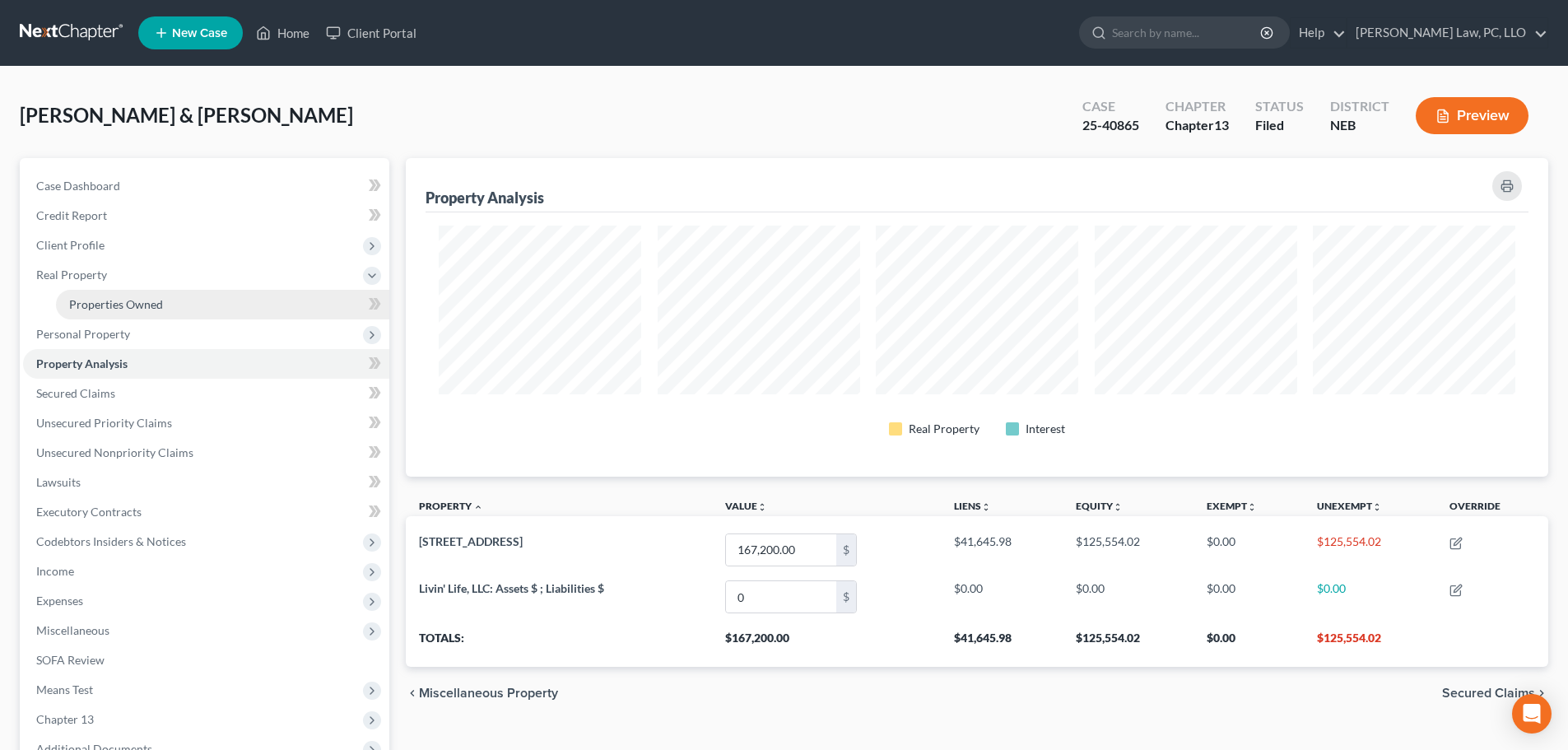
click at [107, 292] on link "Properties Owned" at bounding box center [223, 304] width 333 height 30
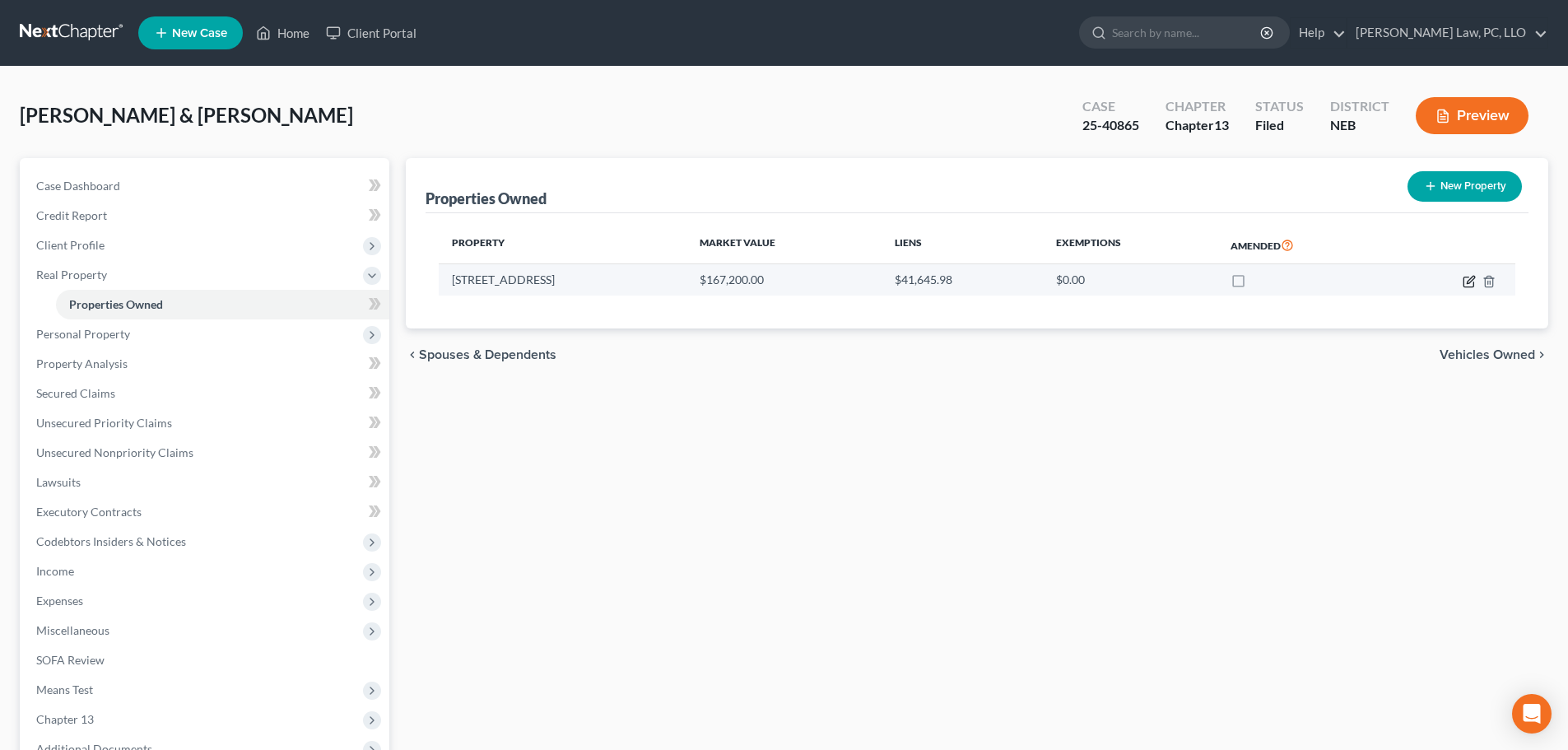
click at [1469, 283] on icon "button" at bounding box center [1470, 280] width 8 height 8
select select "30"
select select "54"
select select "0"
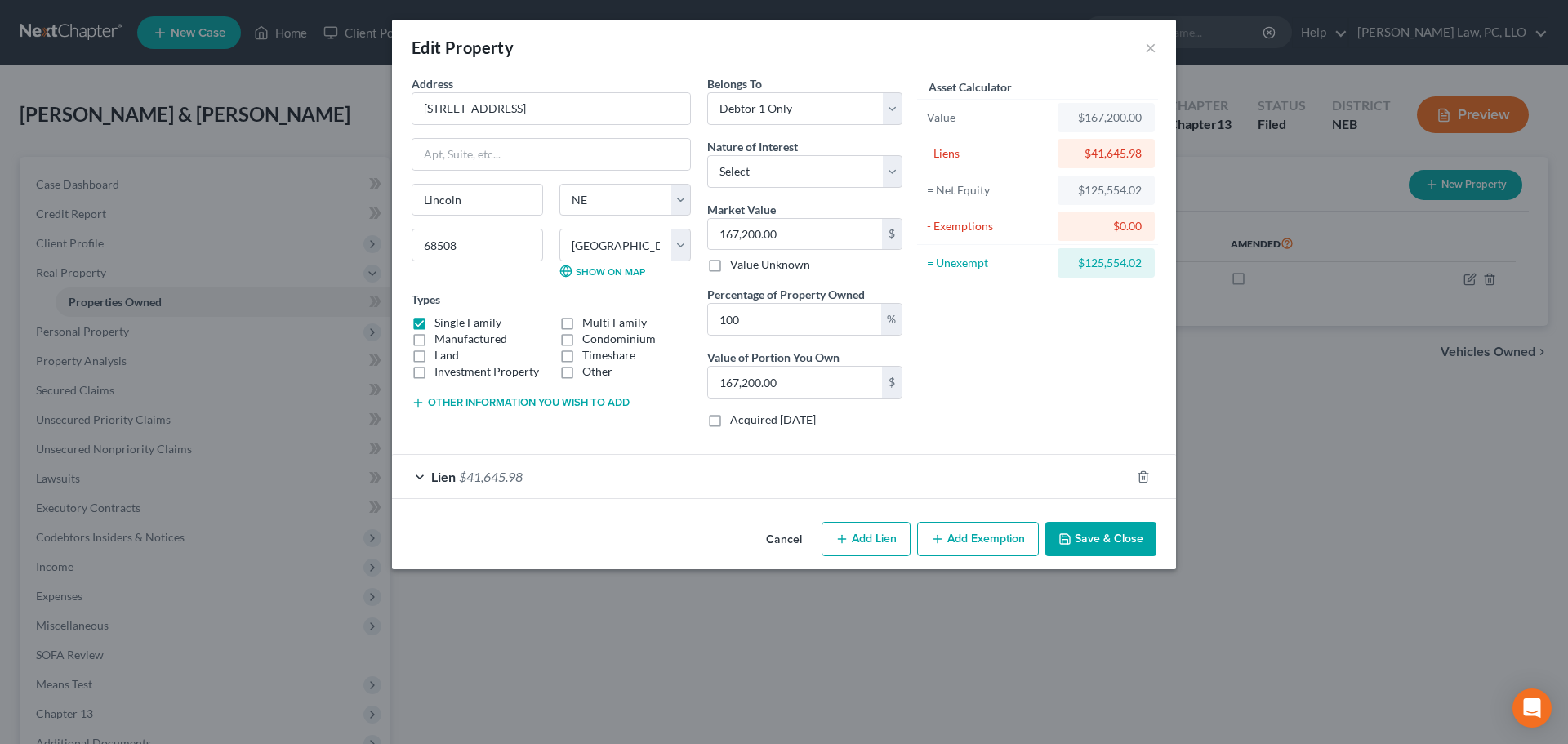
click at [980, 539] on button "Add Exemption" at bounding box center [977, 539] width 122 height 35
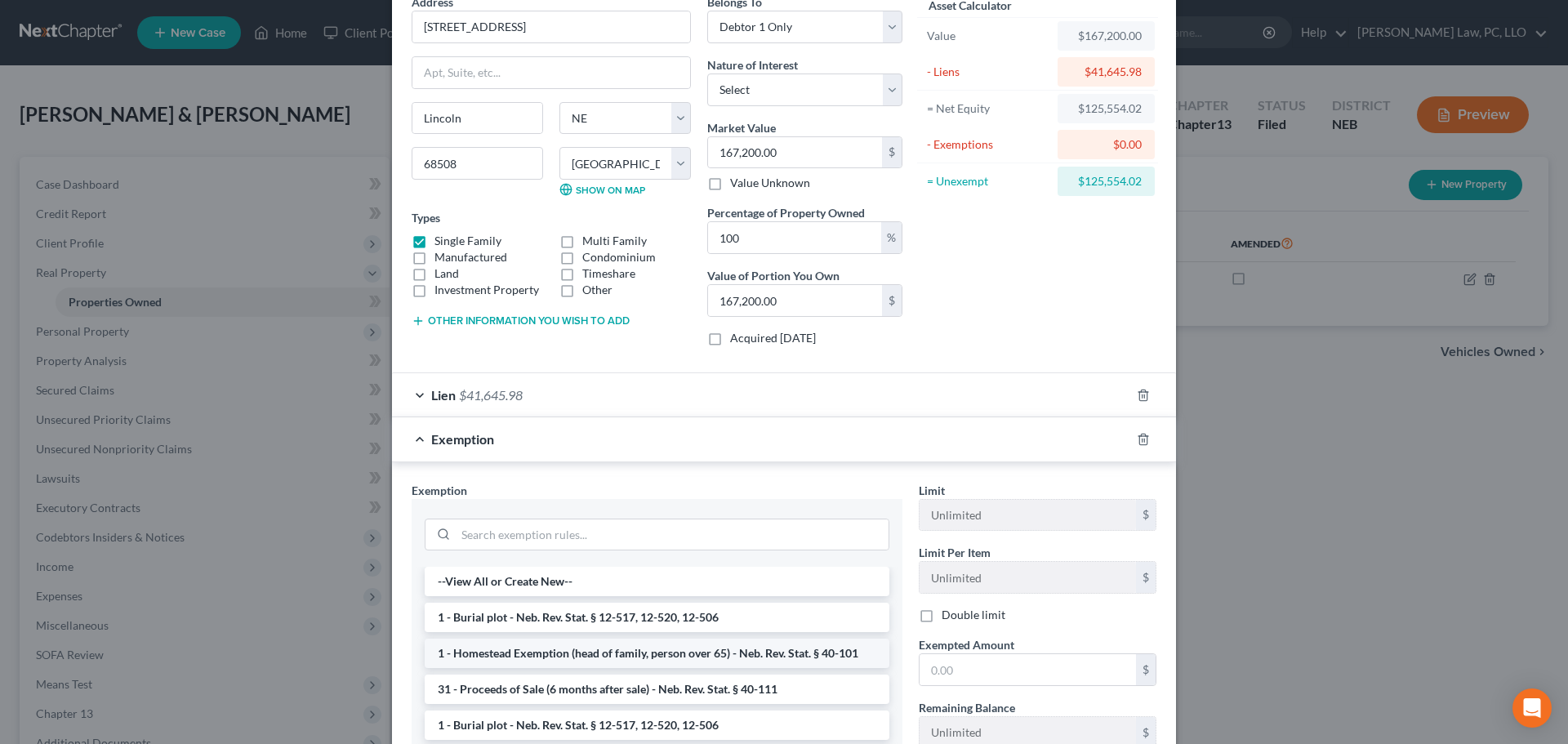
click at [618, 658] on li "1 - Homestead Exemption (head of family, person over 65) - Neb. Rev. Stat. § 40…" at bounding box center [657, 654] width 465 height 30
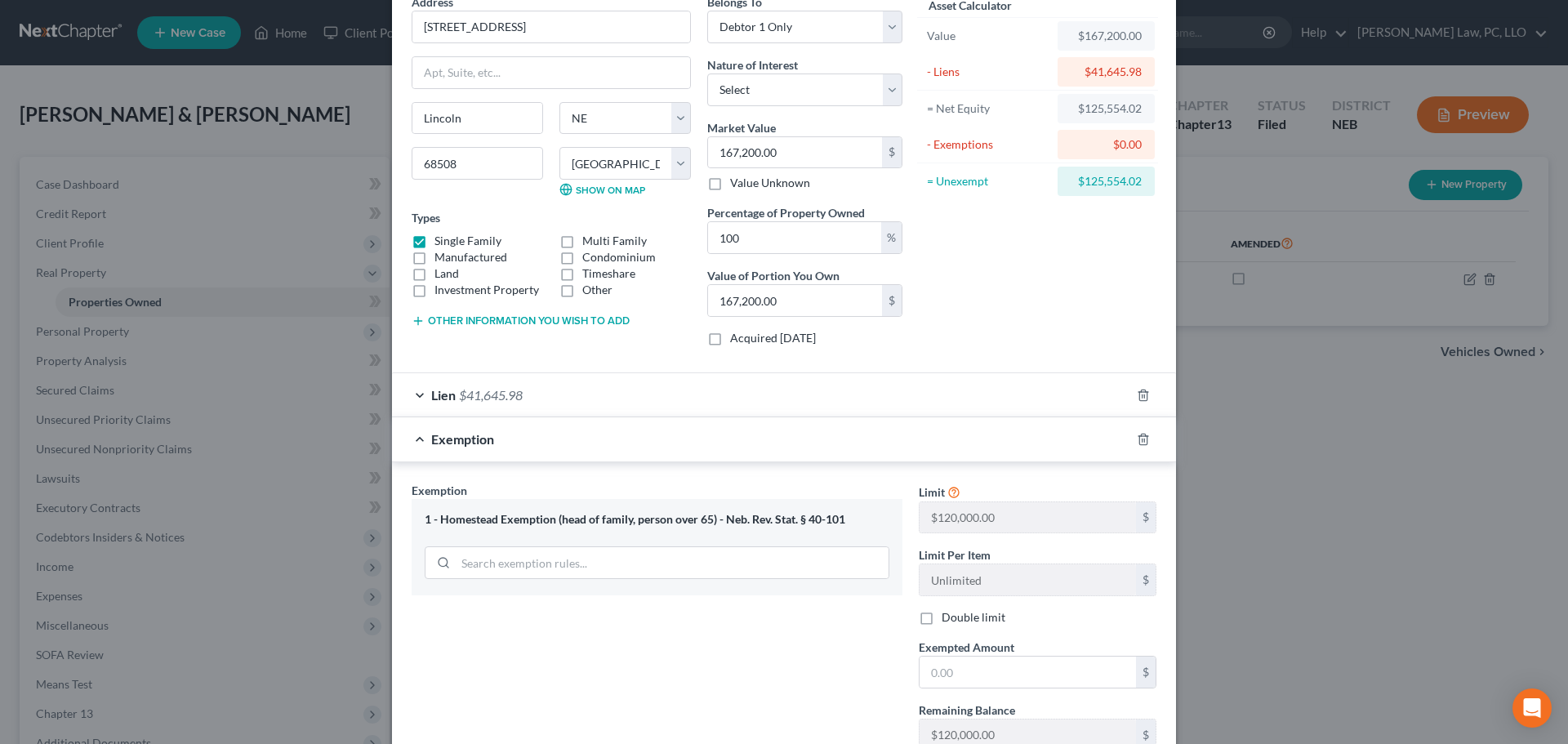
click at [942, 623] on label "Double limit" at bounding box center [973, 617] width 63 height 16
click at [948, 620] on input "Double limit" at bounding box center [953, 614] width 11 height 11
checkbox input "true"
drag, startPoint x: 943, startPoint y: 680, endPoint x: 998, endPoint y: 671, distance: 55.7
click at [943, 680] on input "text" at bounding box center [1027, 672] width 216 height 31
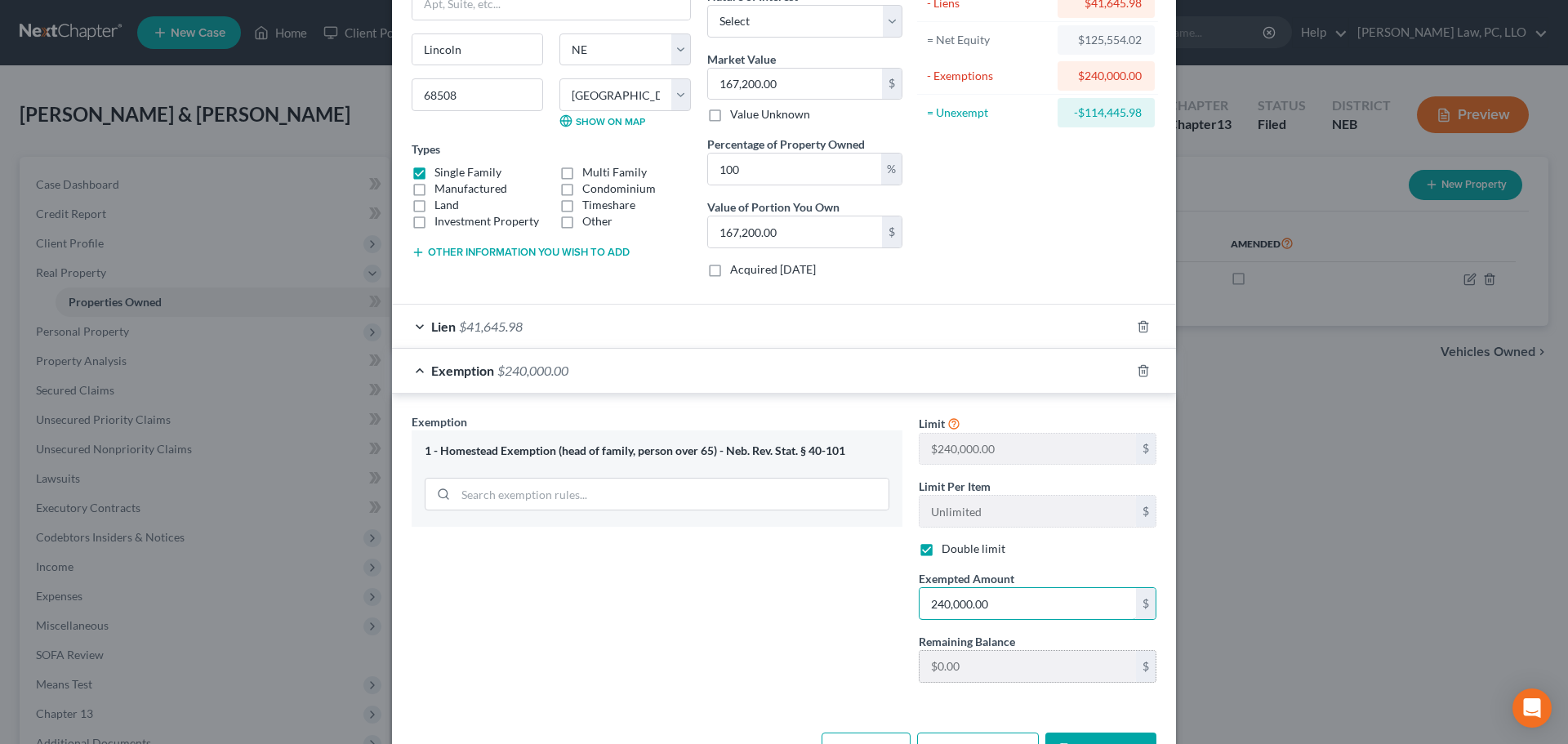
scroll to position [163, 0]
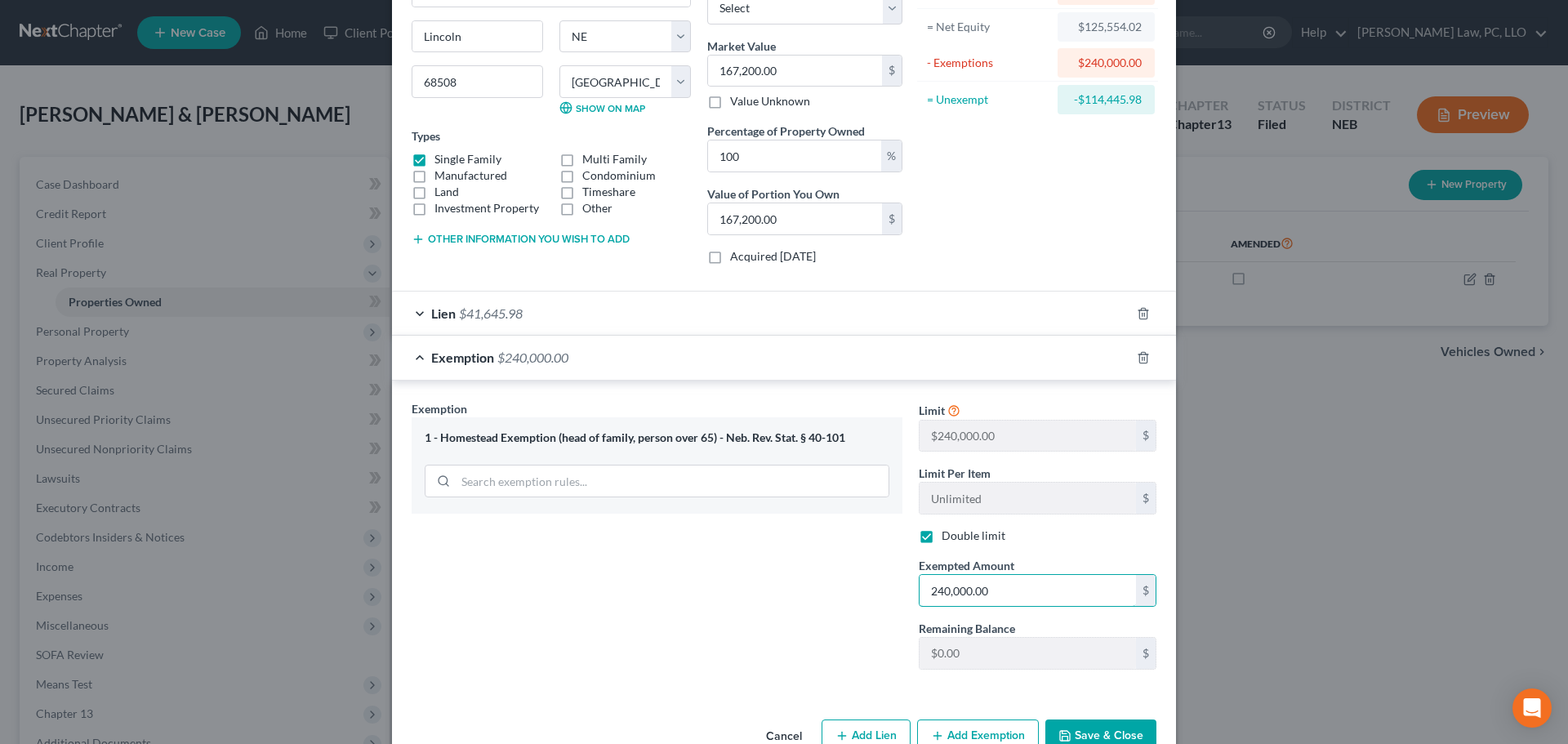
drag, startPoint x: 1007, startPoint y: 590, endPoint x: 873, endPoint y: 604, distance: 134.7
click at [873, 604] on div "Exemption Set must be selected for CA. Exemption * 1 - Homestead Exemption (hea…" at bounding box center [784, 541] width 761 height 284
type input "240,000.00"
click at [942, 540] on label "Double limit" at bounding box center [973, 535] width 63 height 16
click at [948, 538] on input "Double limit" at bounding box center [953, 533] width 11 height 11
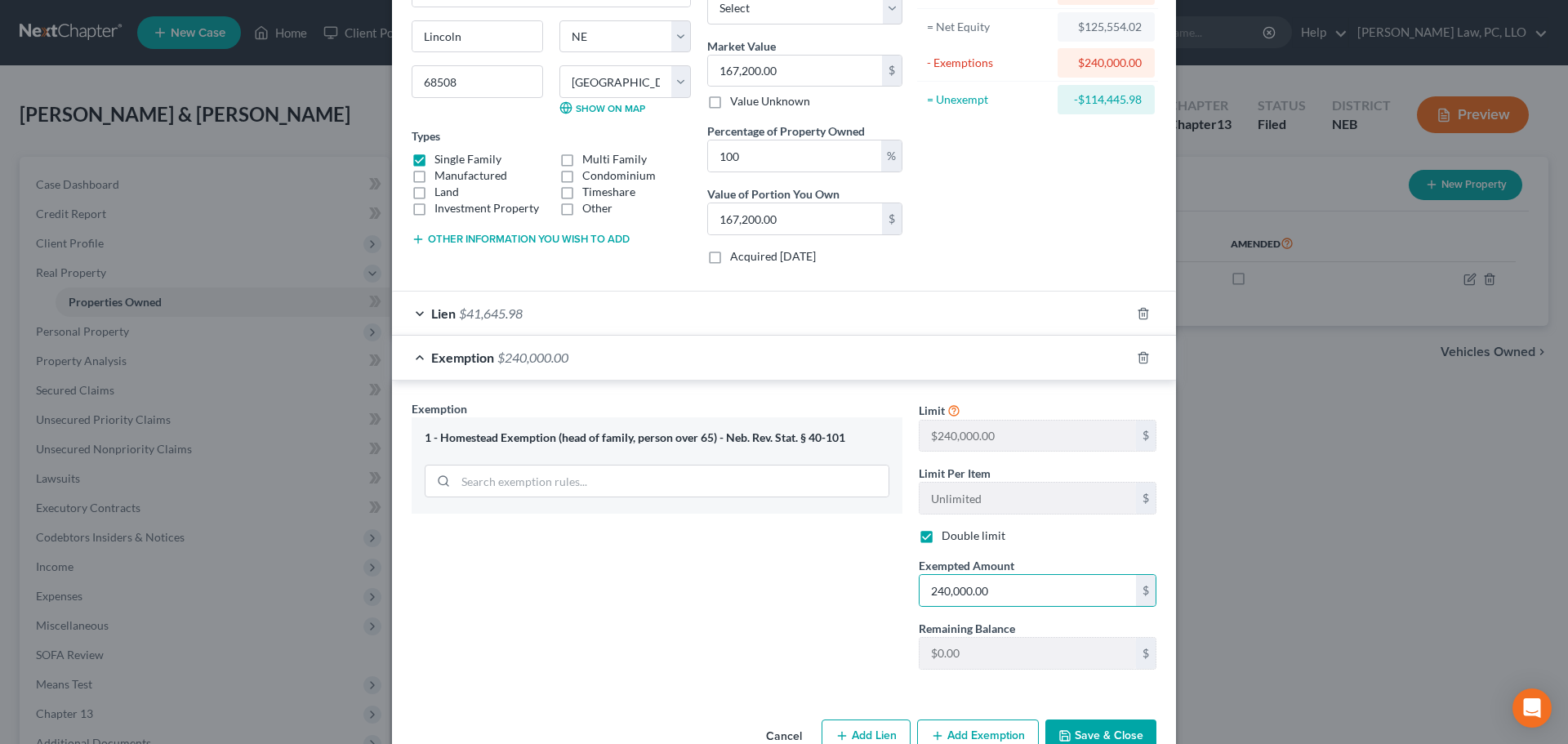
checkbox input "false"
type input "120,000.00"
click at [802, 618] on div "Exemption Set must be selected for CA. Exemption * 1 - Homestead Exemption (hea…" at bounding box center [657, 541] width 507 height 283
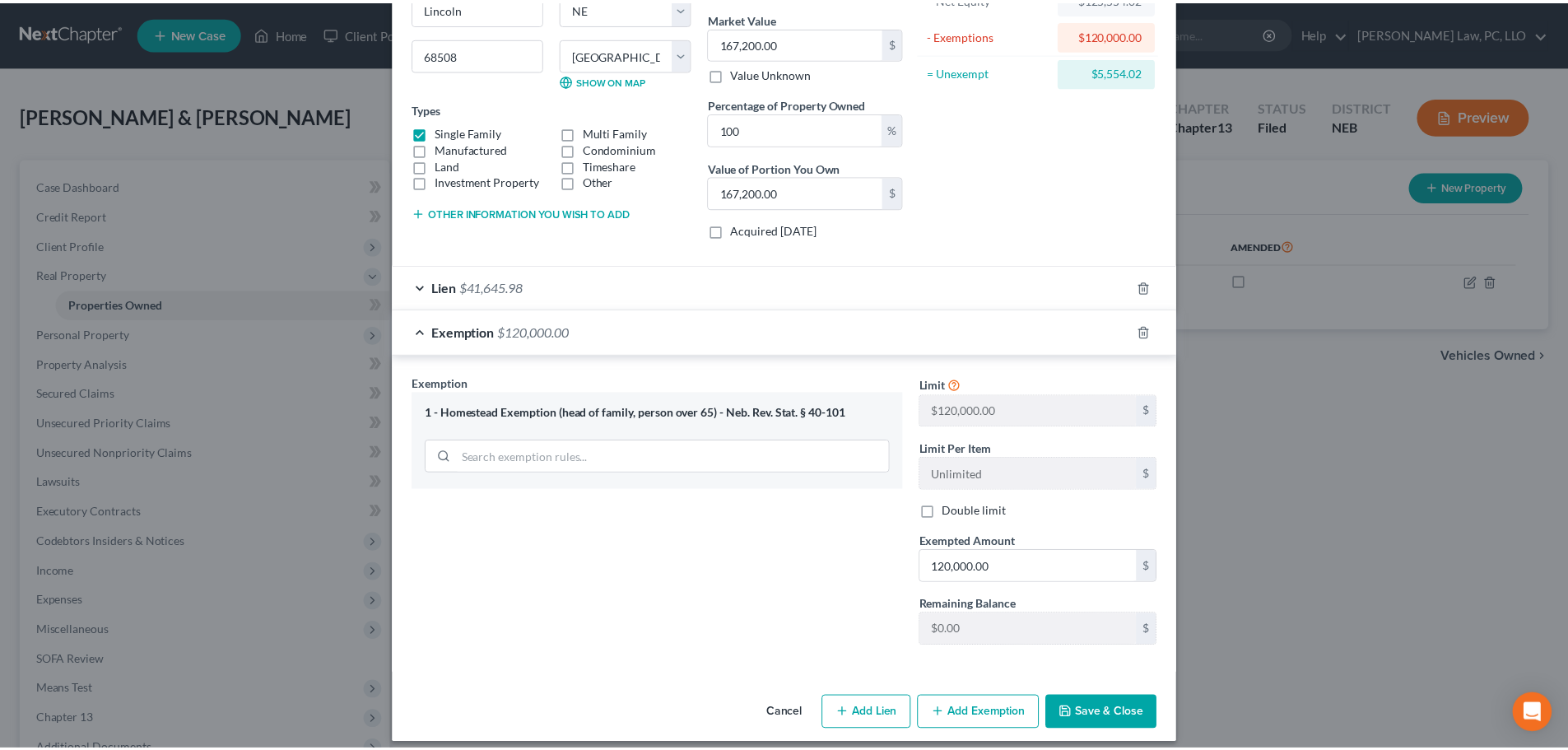
scroll to position [206, 0]
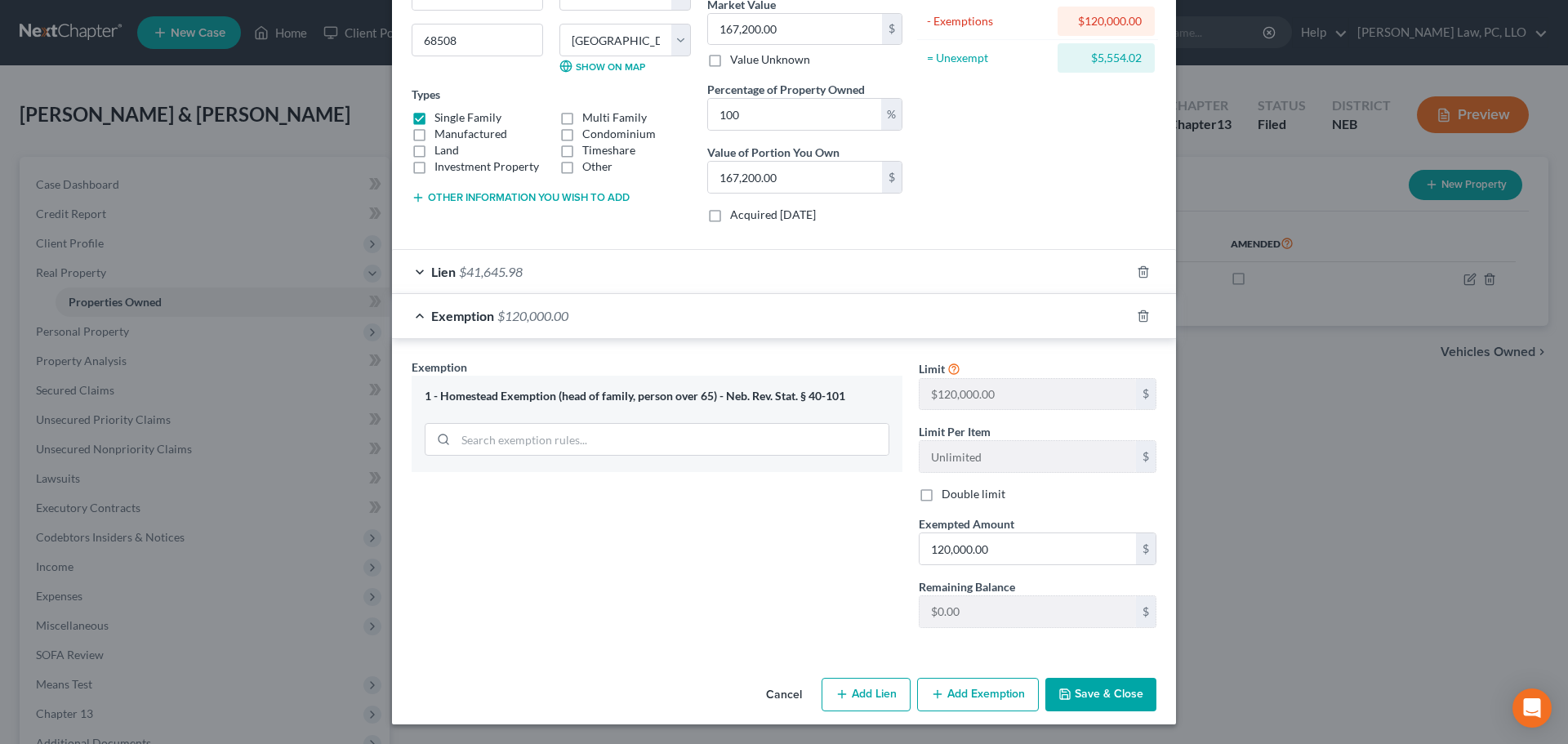
click at [1107, 698] on button "Save & Close" at bounding box center [1101, 695] width 111 height 35
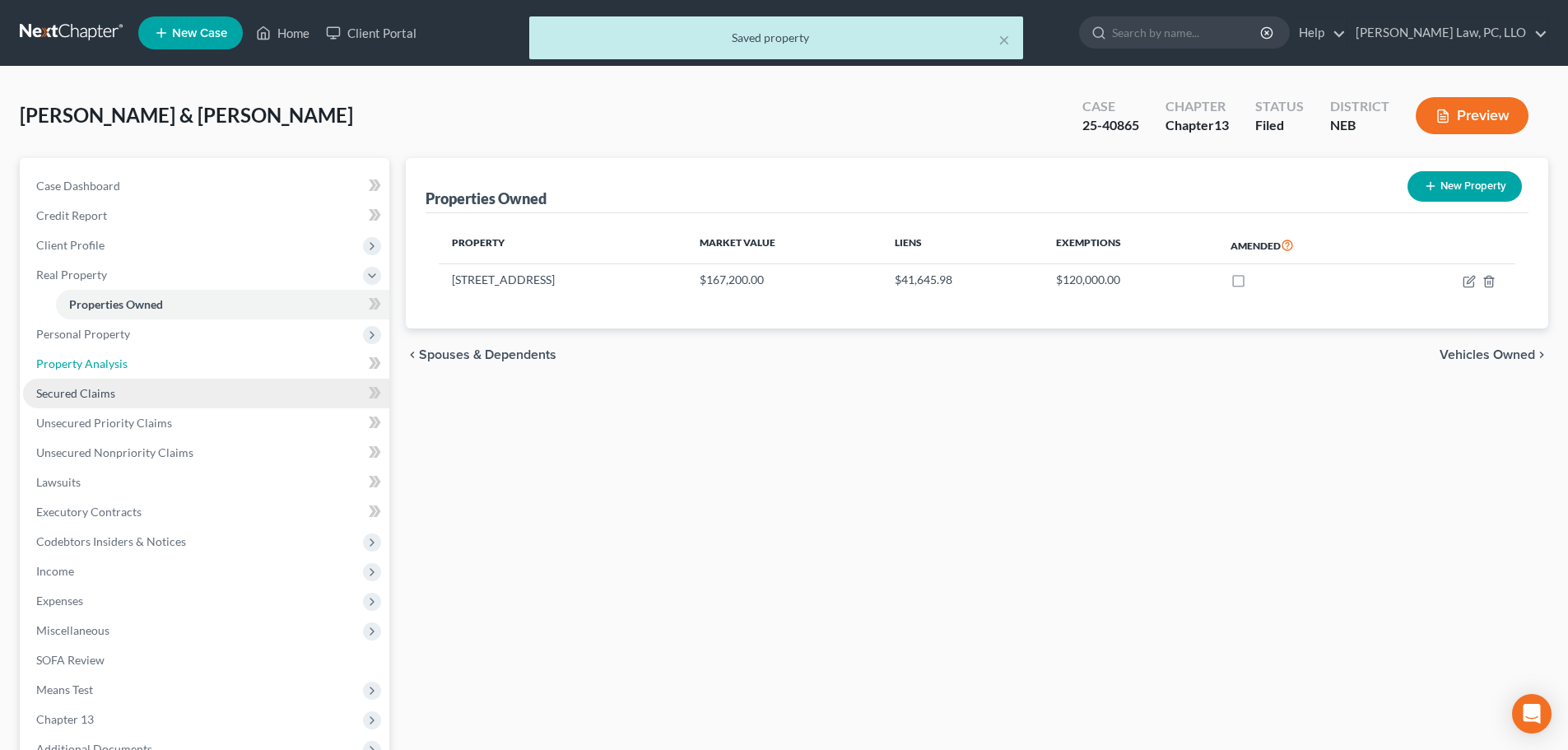
click at [74, 354] on link "Property Analysis" at bounding box center [206, 363] width 366 height 30
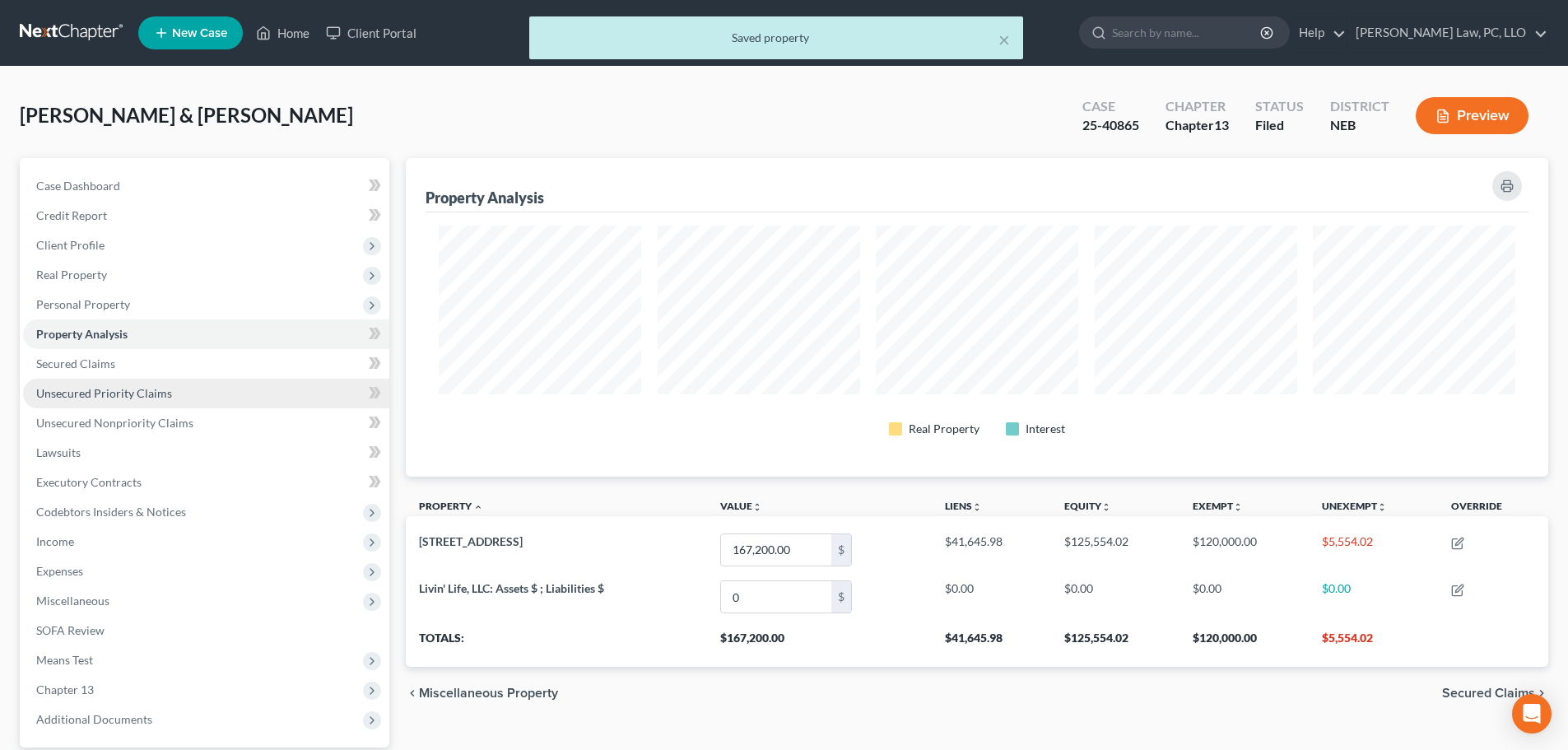
click at [85, 380] on link "Unsecured Priority Claims" at bounding box center [206, 393] width 366 height 30
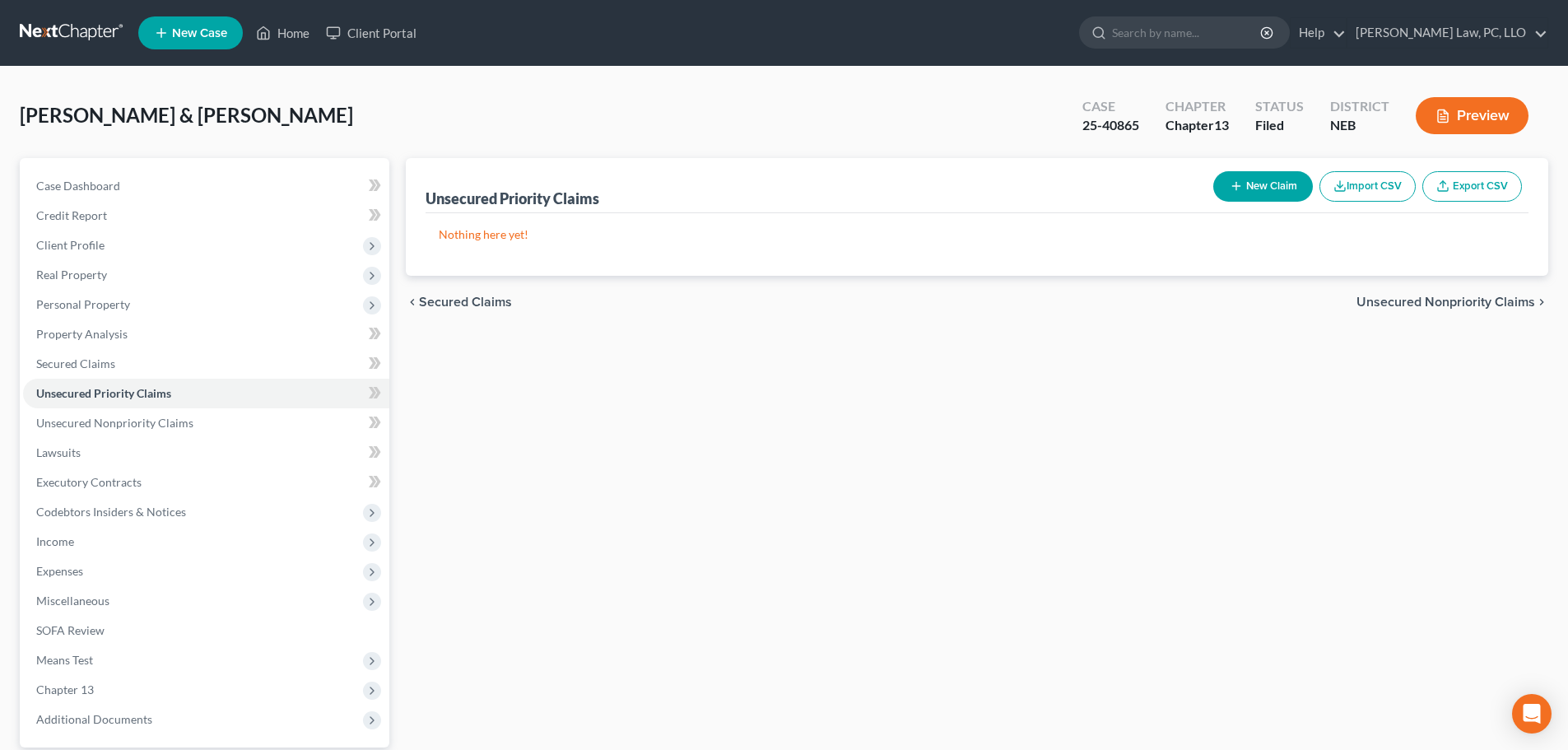
drag, startPoint x: 648, startPoint y: 495, endPoint x: 0, endPoint y: 704, distance: 680.9
click at [647, 495] on div "Unsecured Priority Claims New Claim Import CSV Export CSV Nothing here yet! Pre…" at bounding box center [976, 500] width 1159 height 684
drag, startPoint x: 66, startPoint y: 550, endPoint x: 96, endPoint y: 564, distance: 33.1
click at [66, 550] on span "Income" at bounding box center [206, 542] width 366 height 30
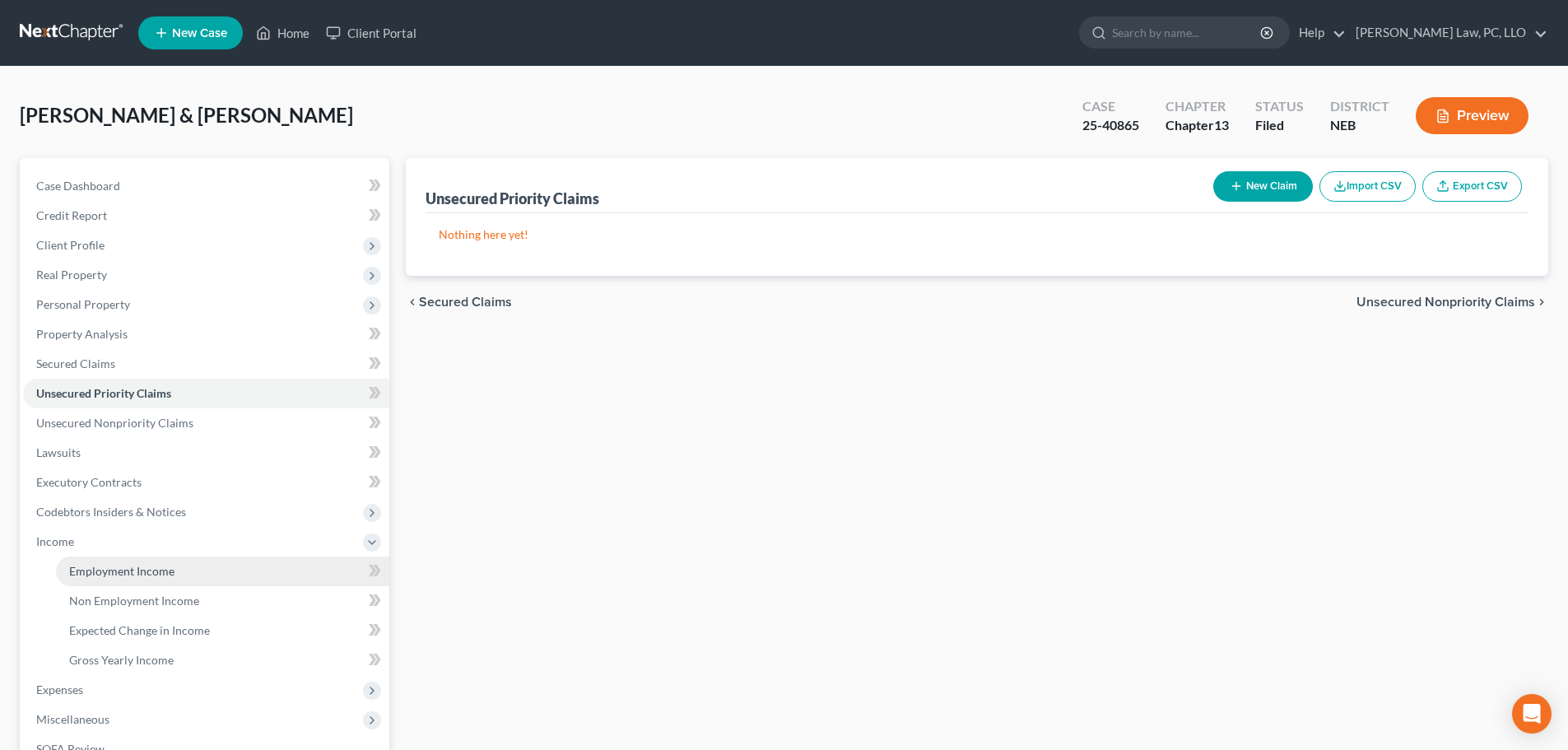
drag, startPoint x: 102, startPoint y: 574, endPoint x: 99, endPoint y: 590, distance: 16.3
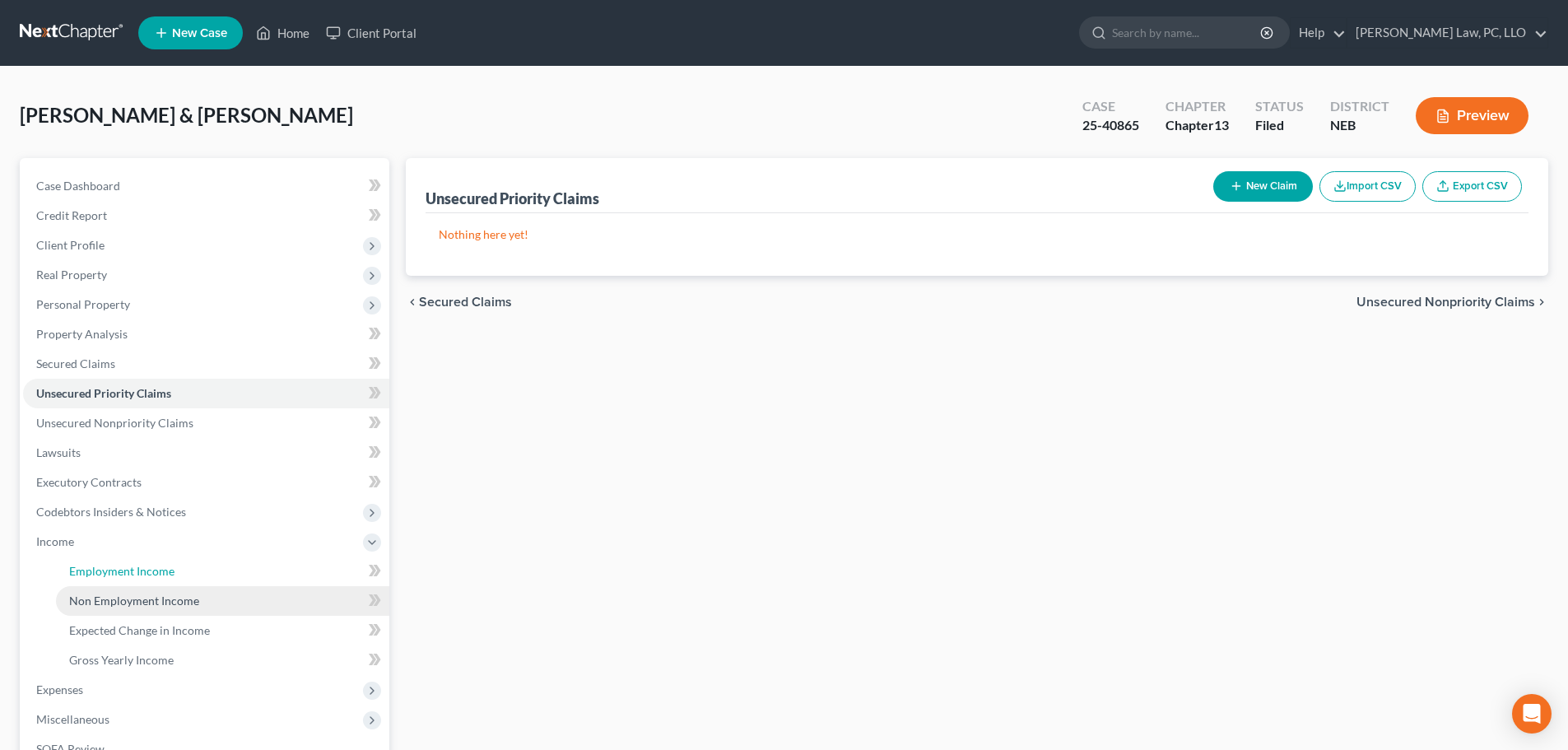
click at [102, 575] on span "Employment Income" at bounding box center [121, 571] width 106 height 14
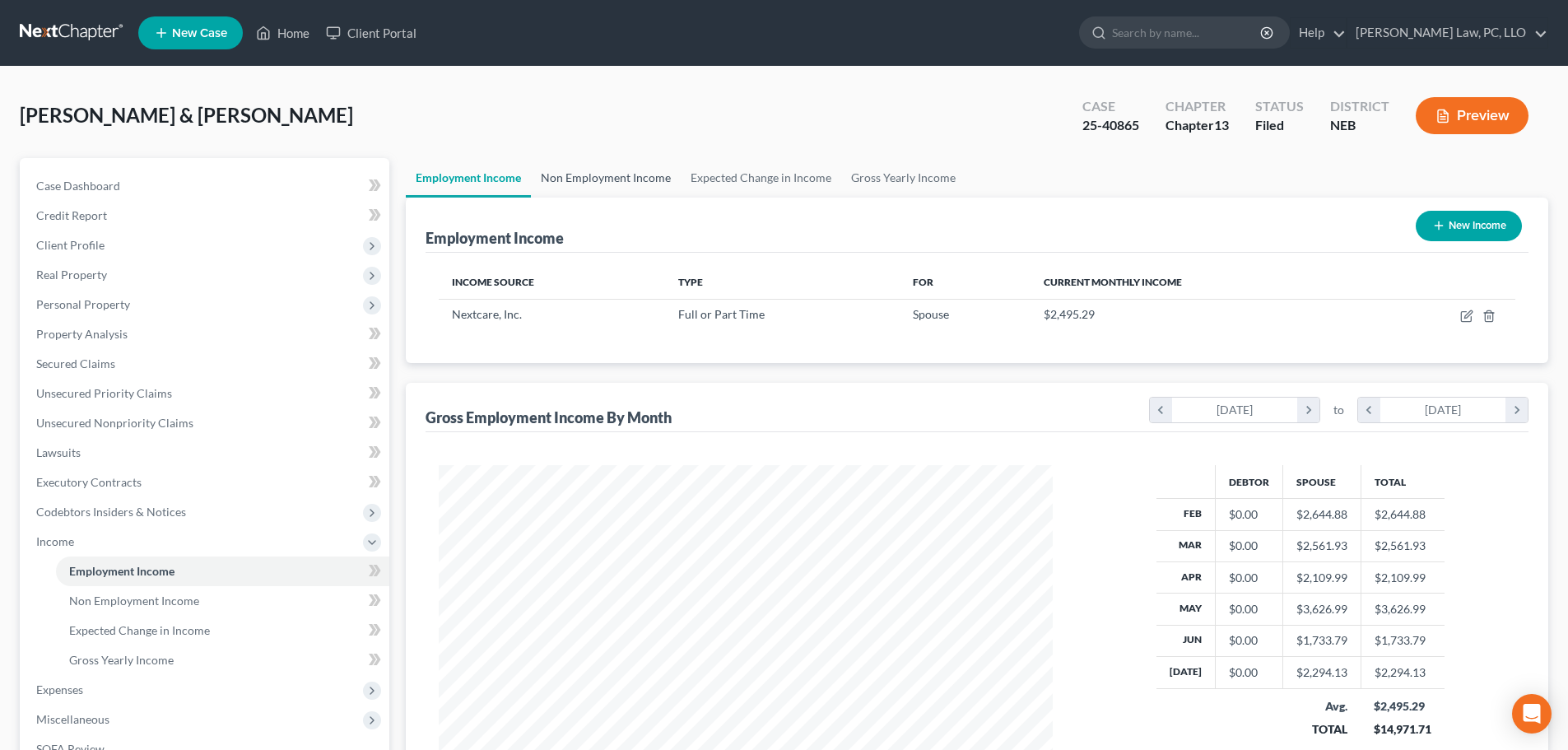
scroll to position [307, 647]
click at [586, 170] on link "Non Employment Income" at bounding box center [605, 177] width 150 height 40
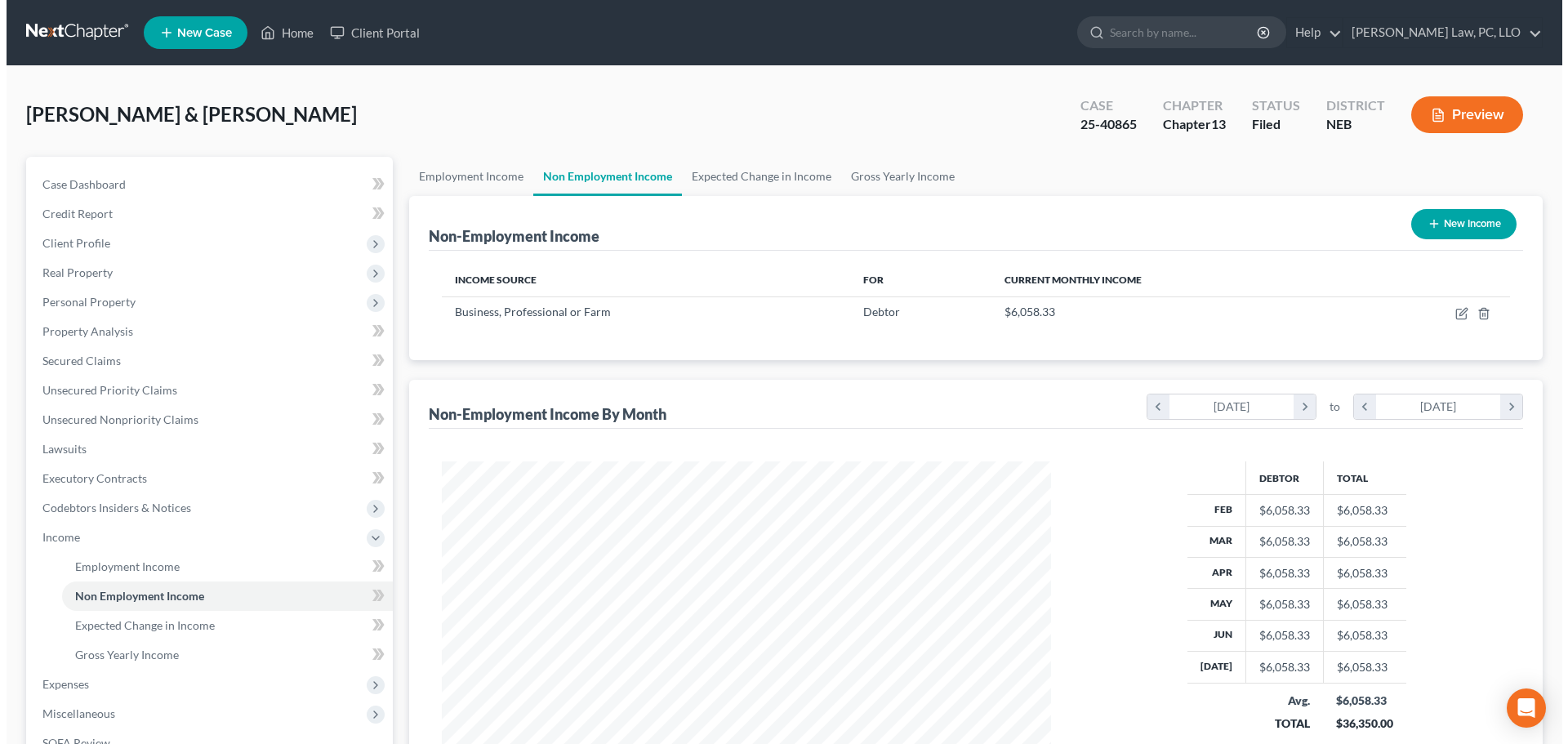
scroll to position [305, 642]
click at [1456, 223] on button "New Income" at bounding box center [1458, 224] width 106 height 30
select select "0"
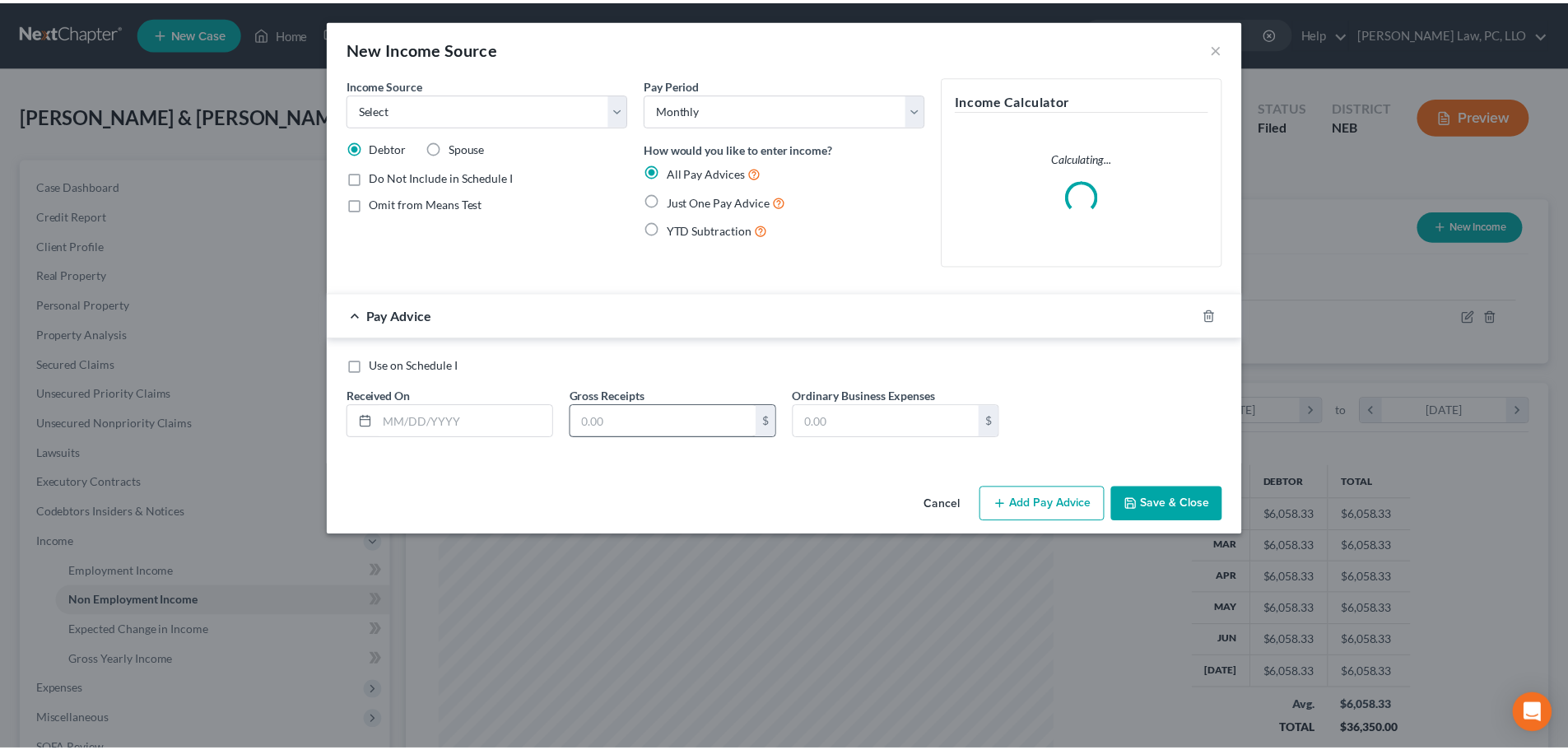
scroll to position [310, 653]
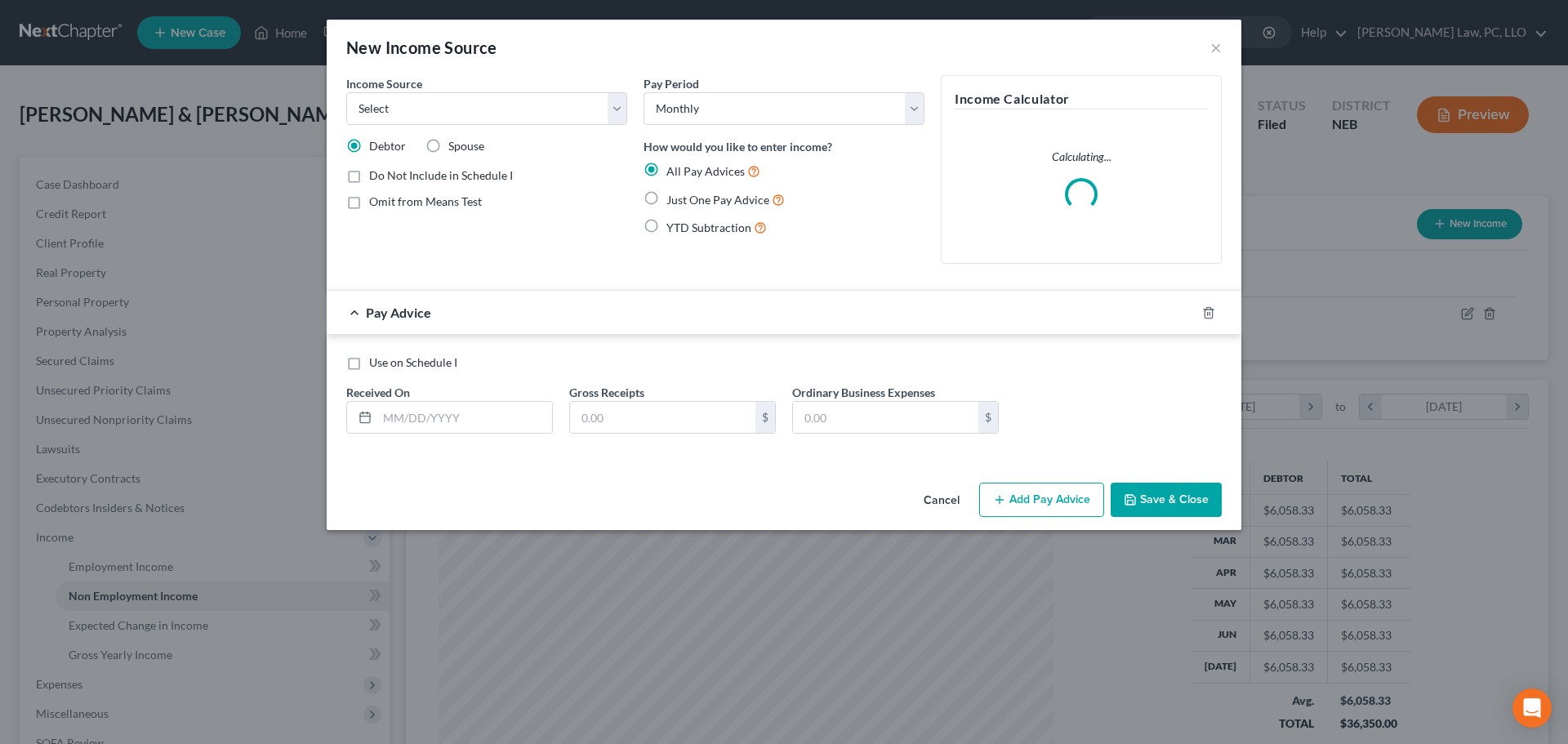
click at [686, 202] on span "Just One Pay Advice" at bounding box center [717, 200] width 103 height 13
click at [683, 201] on input "Just One Pay Advice" at bounding box center [677, 195] width 11 height 11
radio input "true"
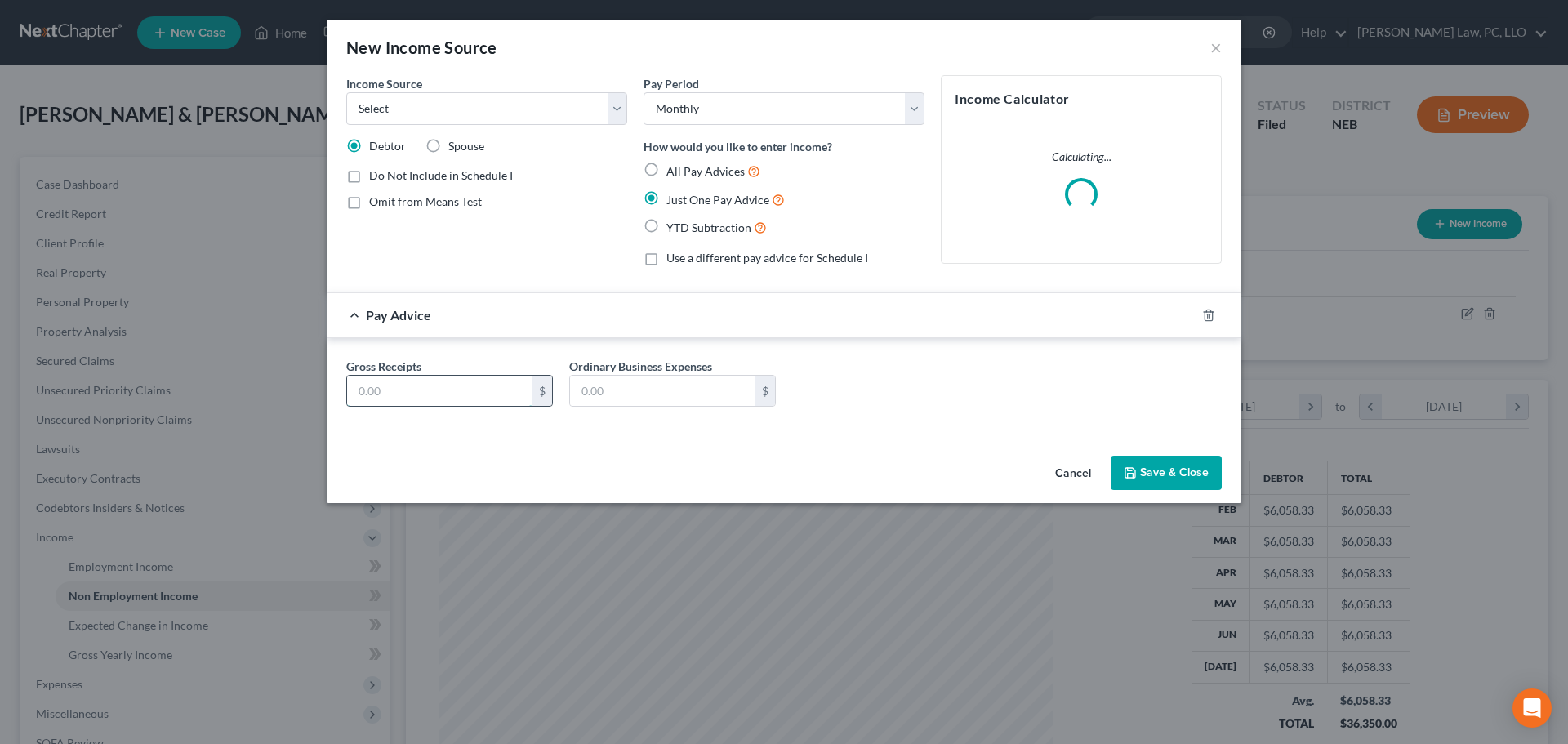
click at [432, 400] on input "text" at bounding box center [439, 391] width 185 height 31
type input "635.66"
click at [465, 200] on span "Omit from Means Test" at bounding box center [425, 201] width 112 height 13
click at [386, 200] on input "Omit from Means Test" at bounding box center [380, 198] width 11 height 11
checkbox input "true"
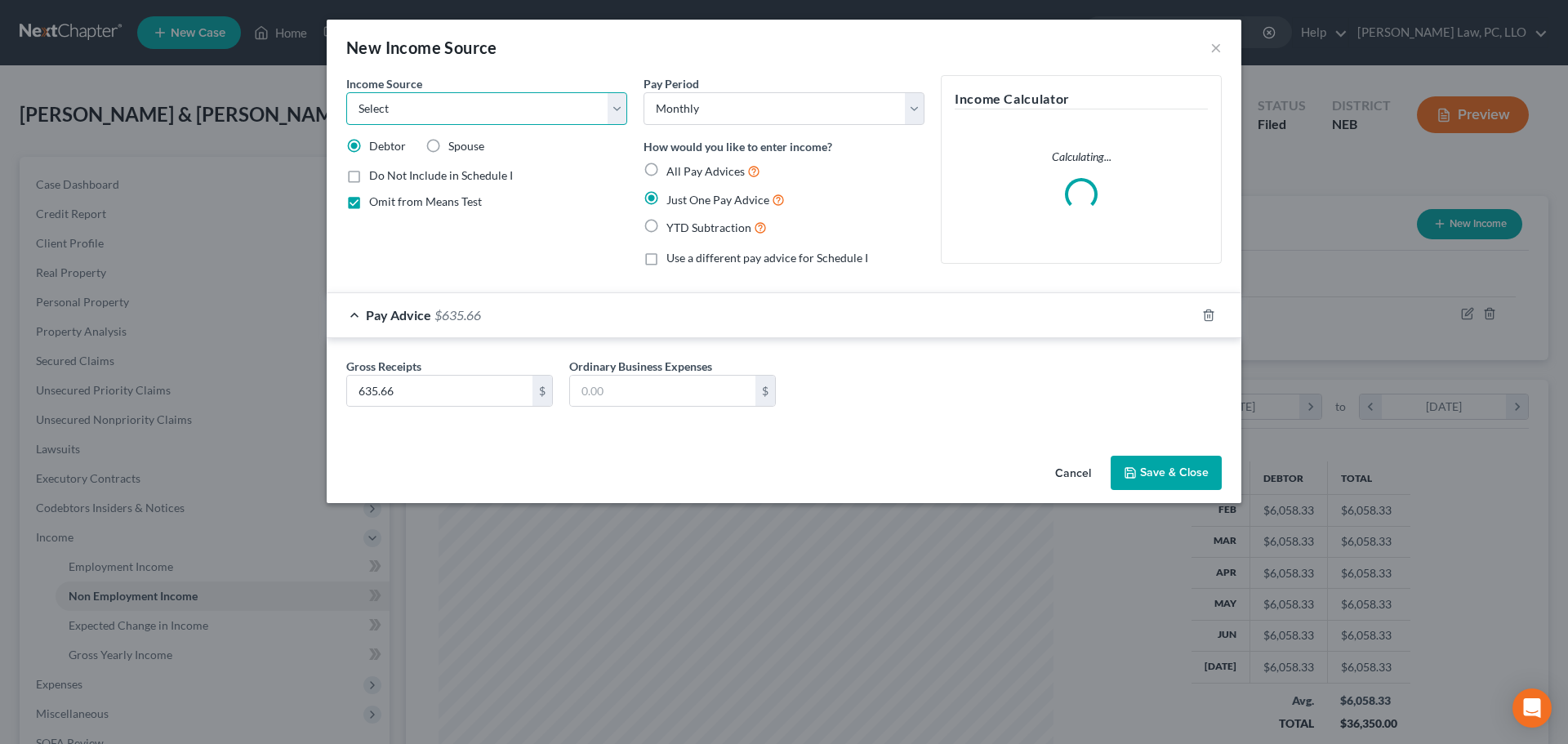
click at [520, 114] on select "Select Unemployment Disability (from employer) Pension Retirement Social Securi…" at bounding box center [486, 109] width 281 height 33
select select "13"
click at [346, 92] on select "Select Unemployment Disability (from employer) Pension Retirement Social Securi…" at bounding box center [486, 109] width 281 height 33
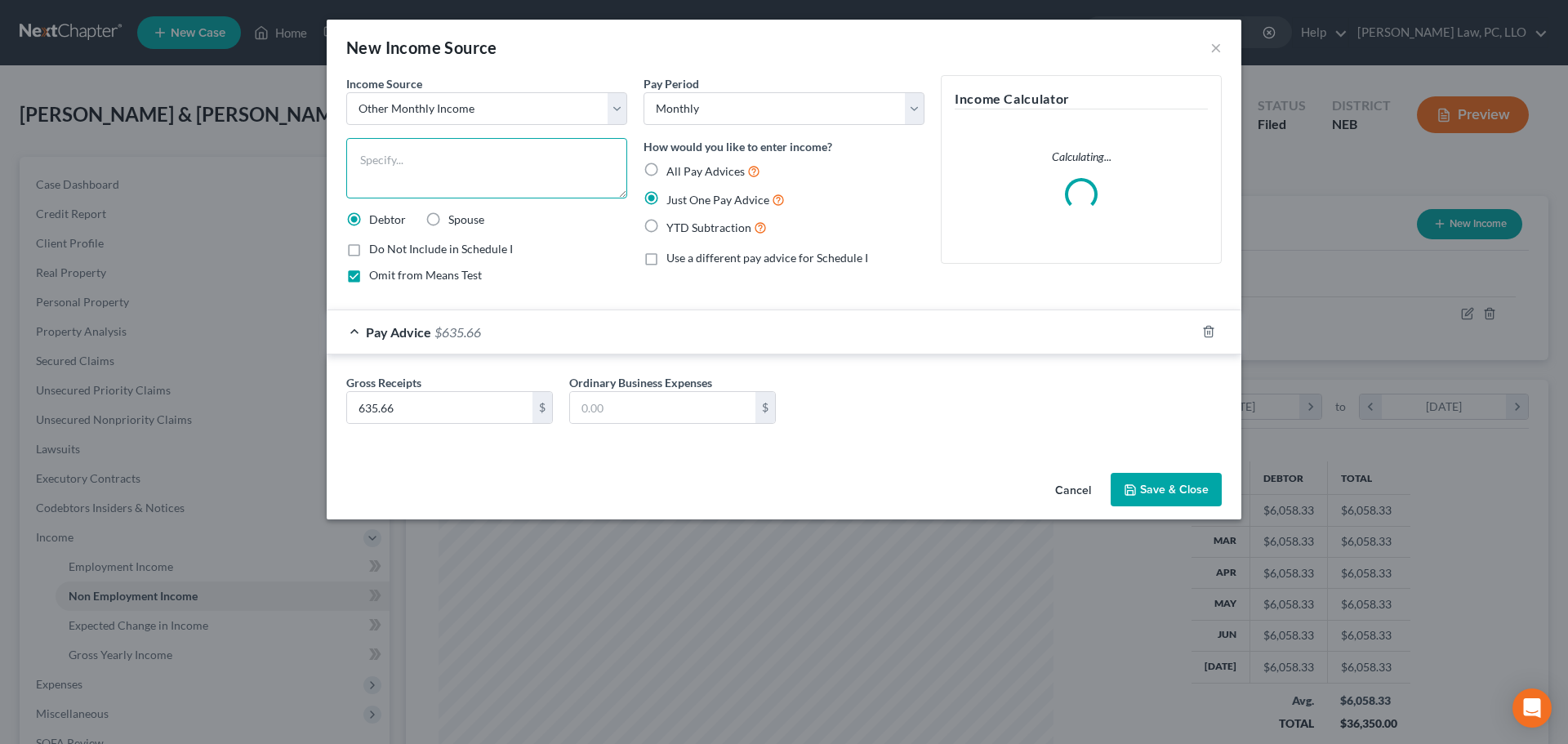
click at [416, 158] on textarea at bounding box center [486, 168] width 281 height 61
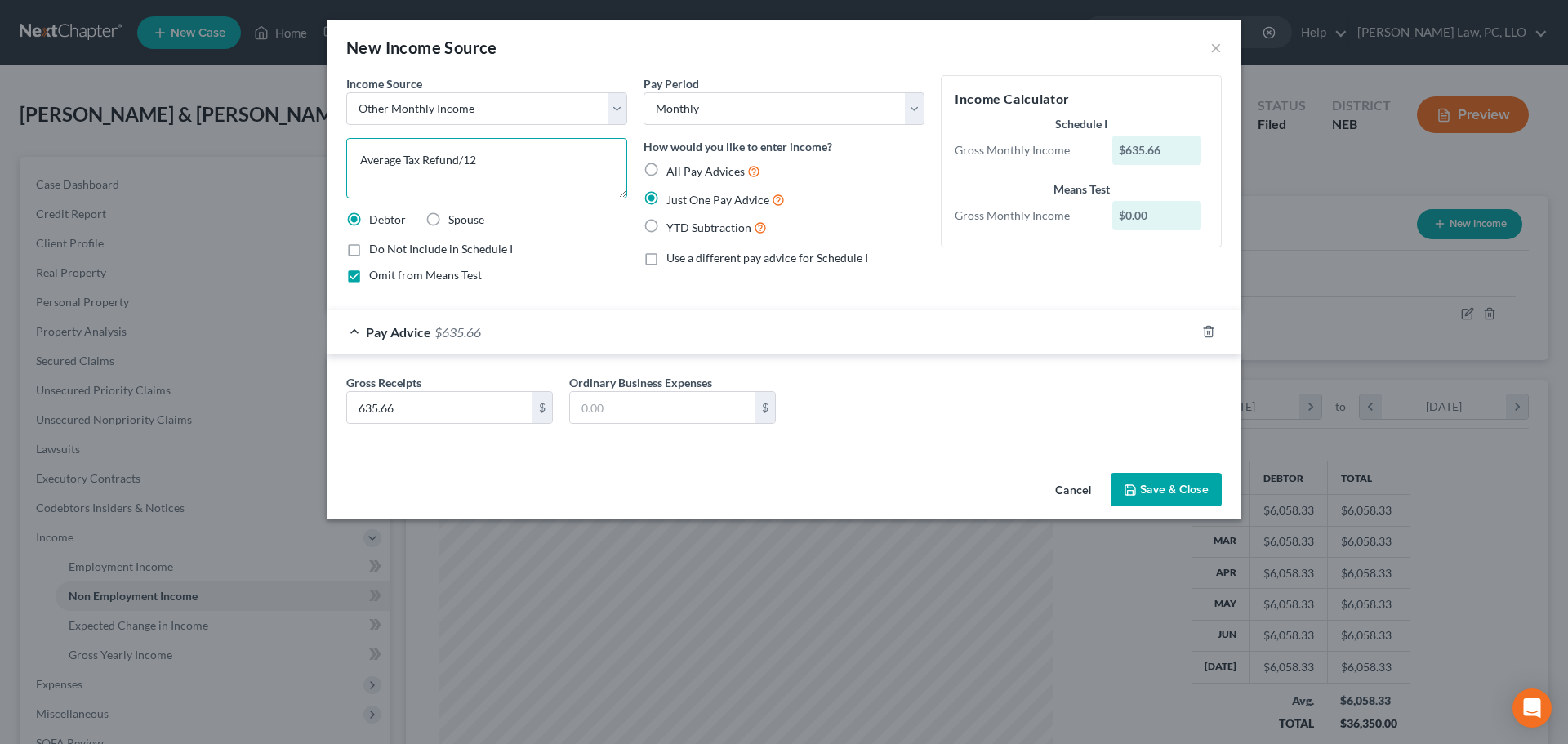
type textarea "Average Tax Refund/12"
click at [1156, 483] on button "Save & Close" at bounding box center [1166, 490] width 111 height 35
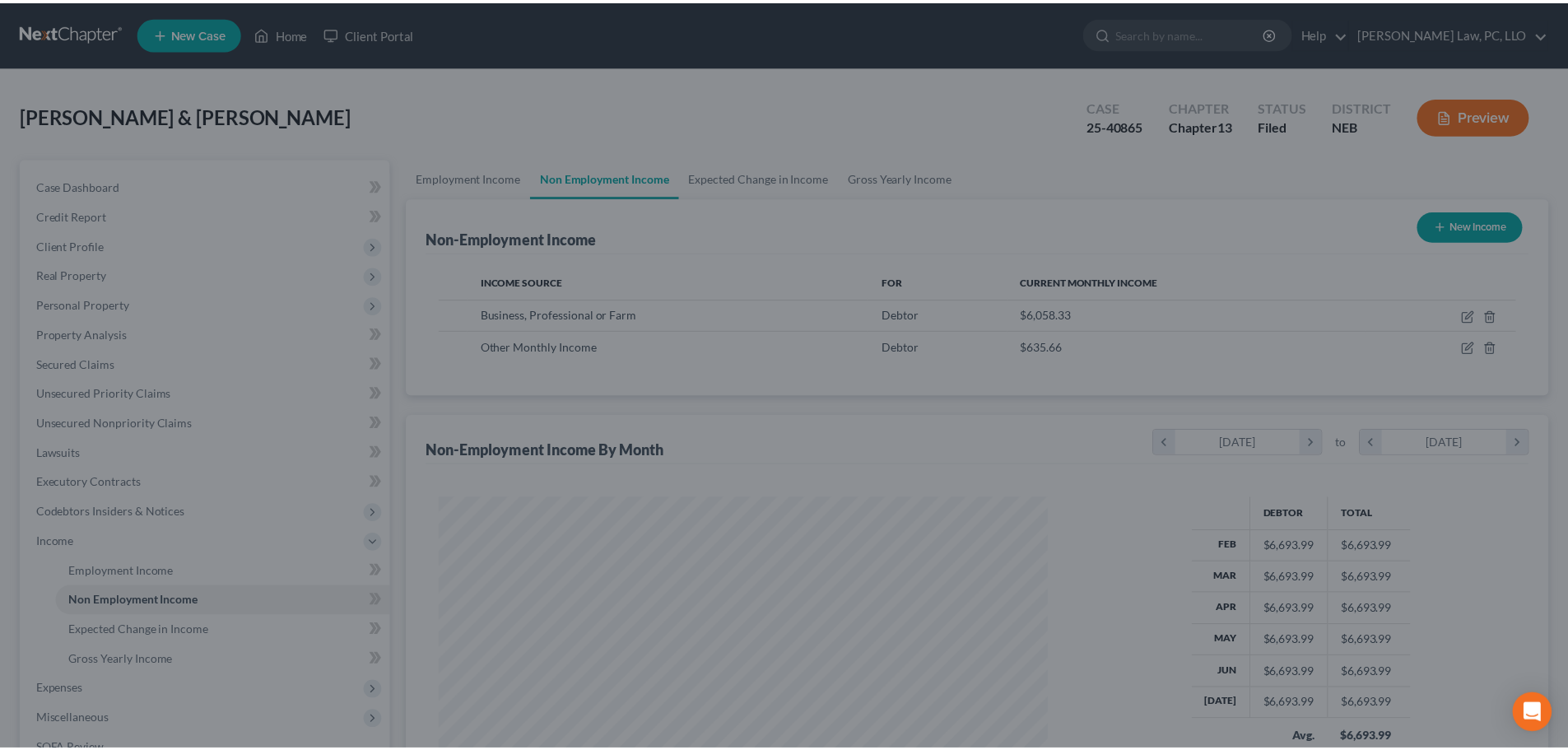
scroll to position [823202, 822443]
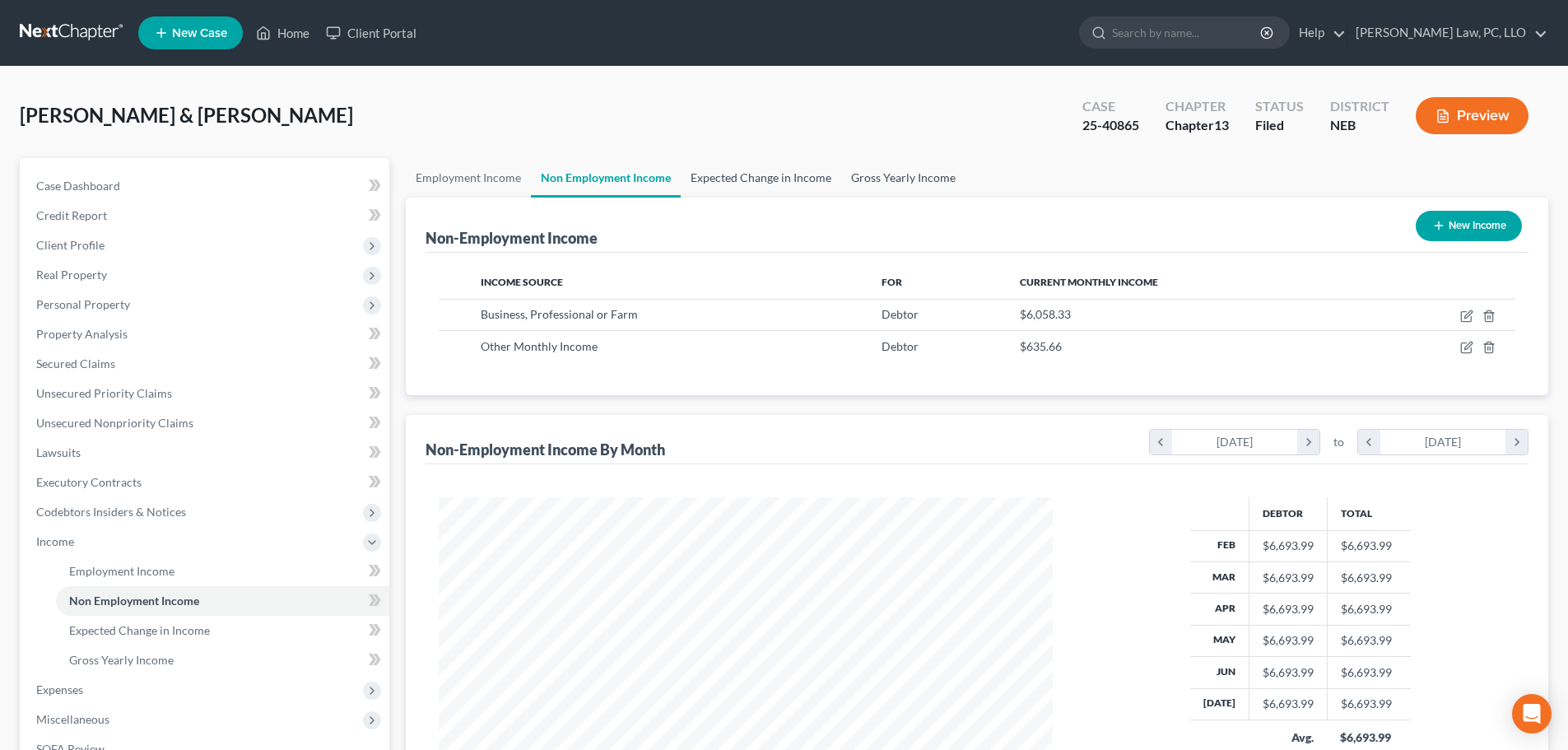
drag, startPoint x: 771, startPoint y: 180, endPoint x: 914, endPoint y: 178, distance: 143.0
click at [771, 180] on link "Expected Change in Income" at bounding box center [761, 177] width 161 height 40
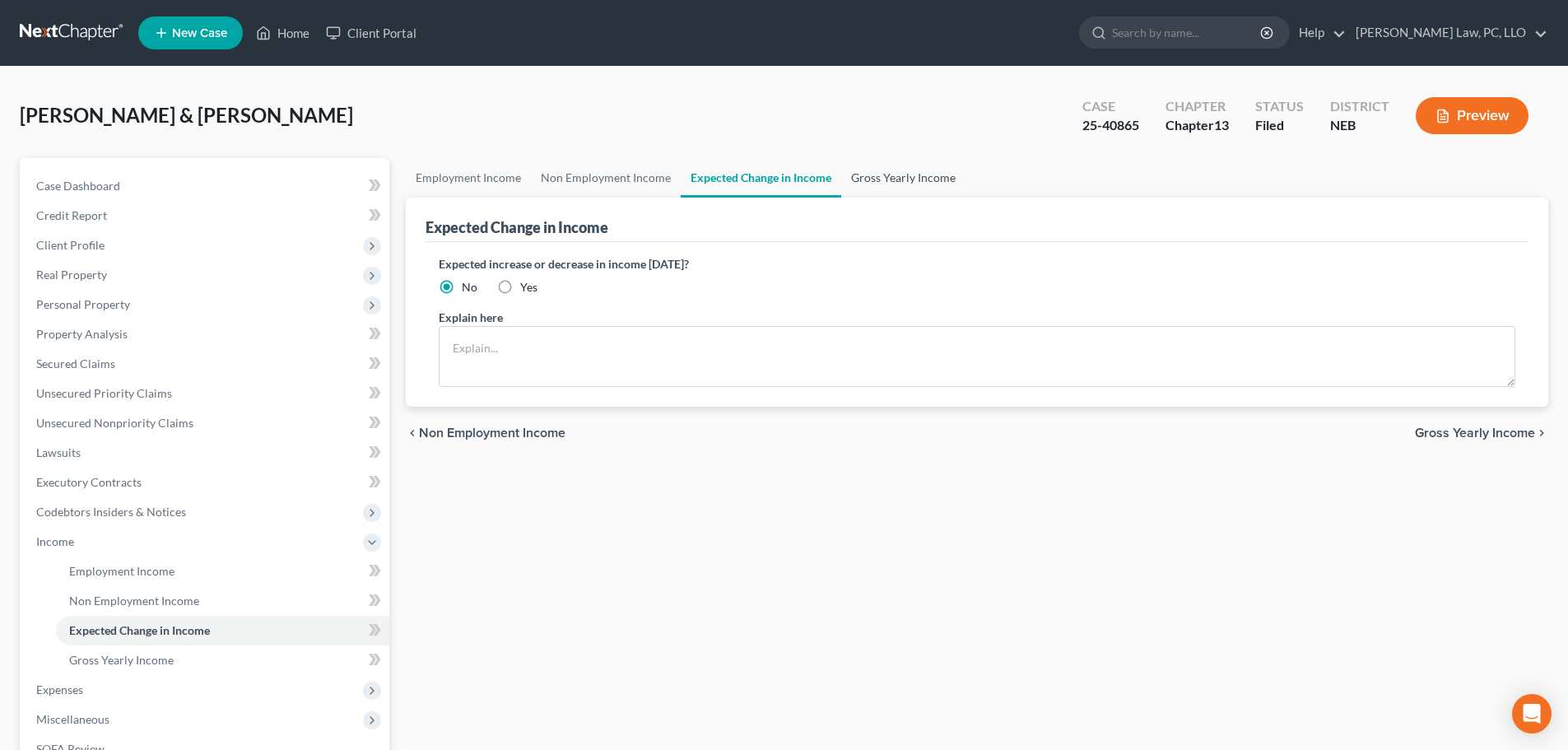
click at [905, 178] on link "Gross Yearly Income" at bounding box center [904, 177] width 124 height 40
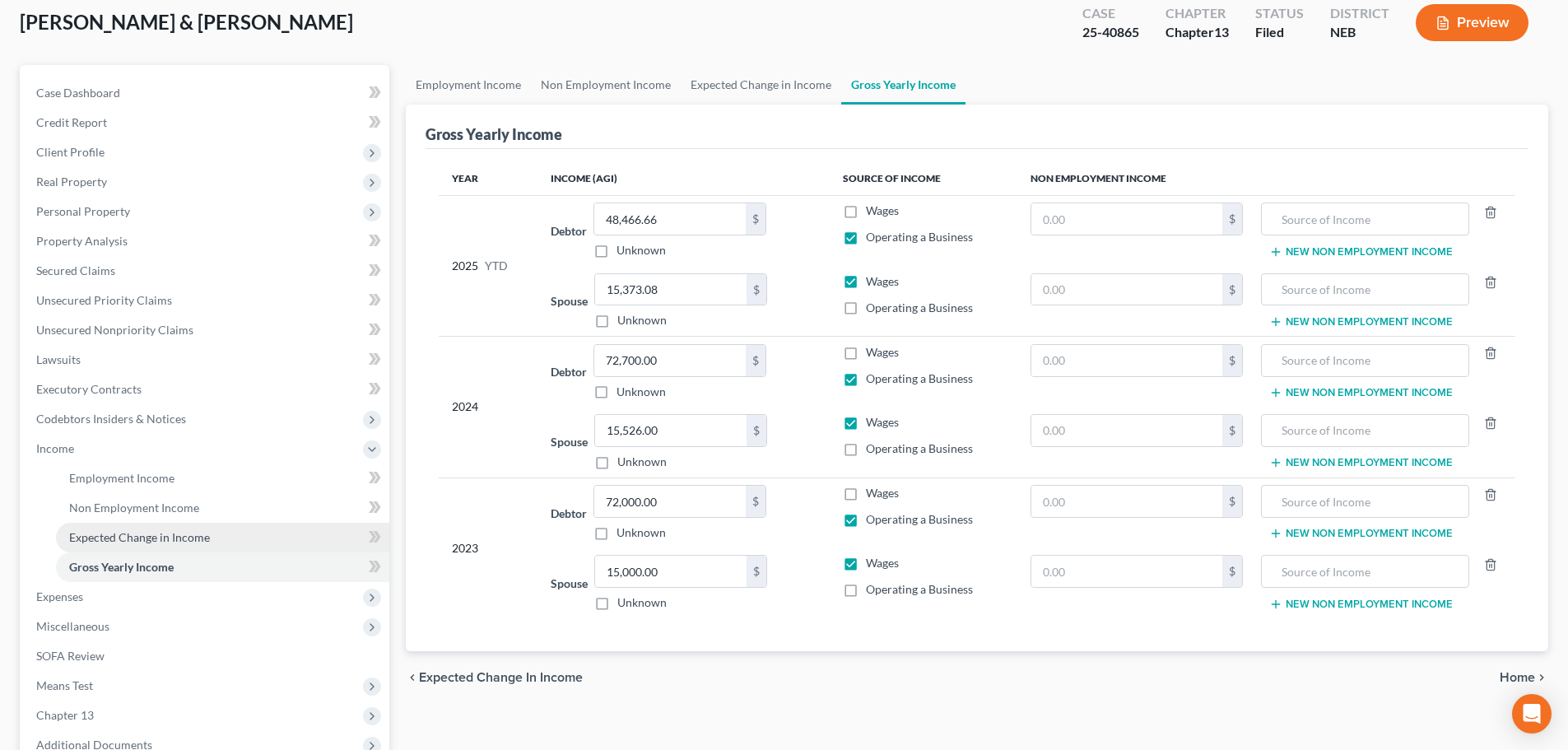
scroll to position [165, 0]
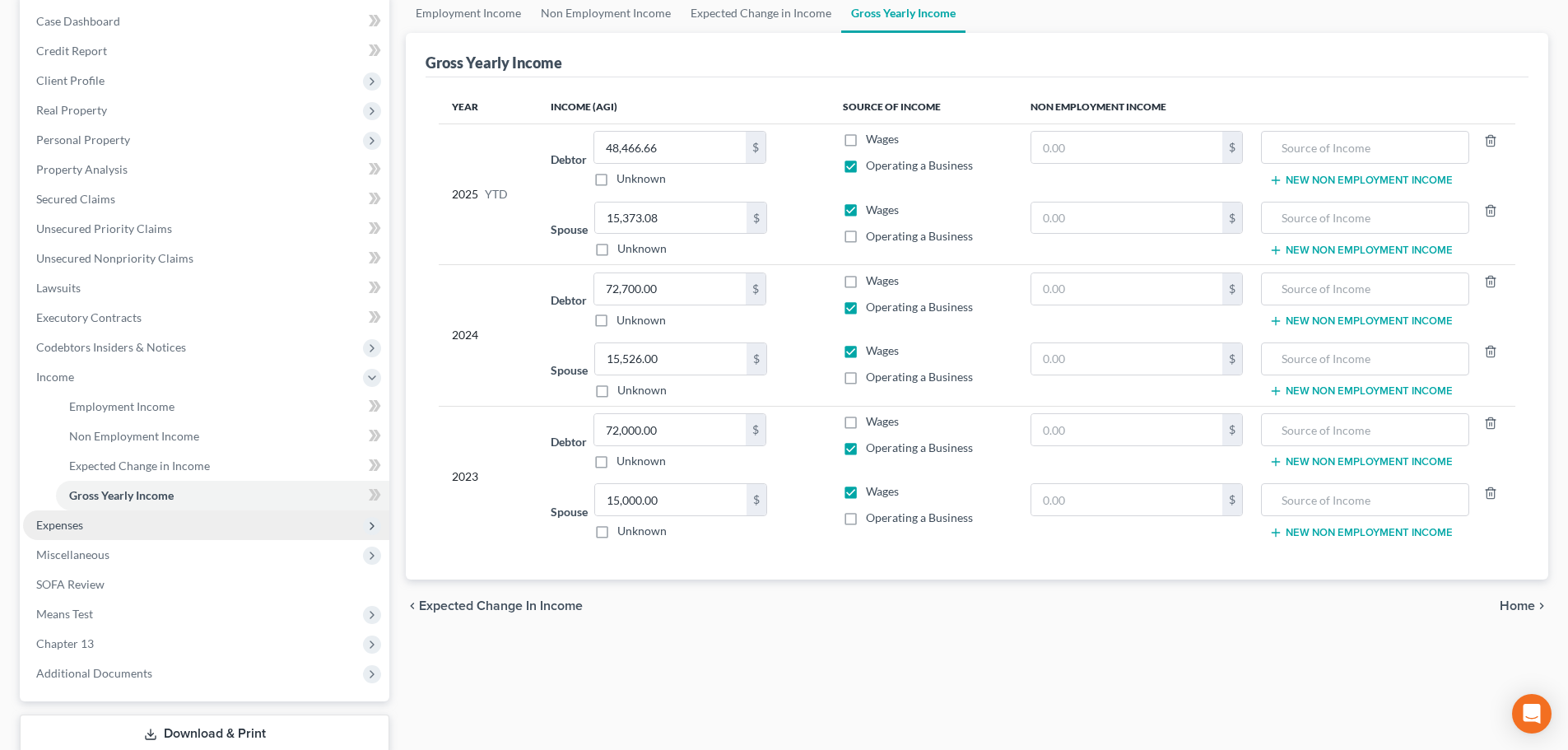
click at [129, 535] on span "Expenses" at bounding box center [206, 525] width 366 height 30
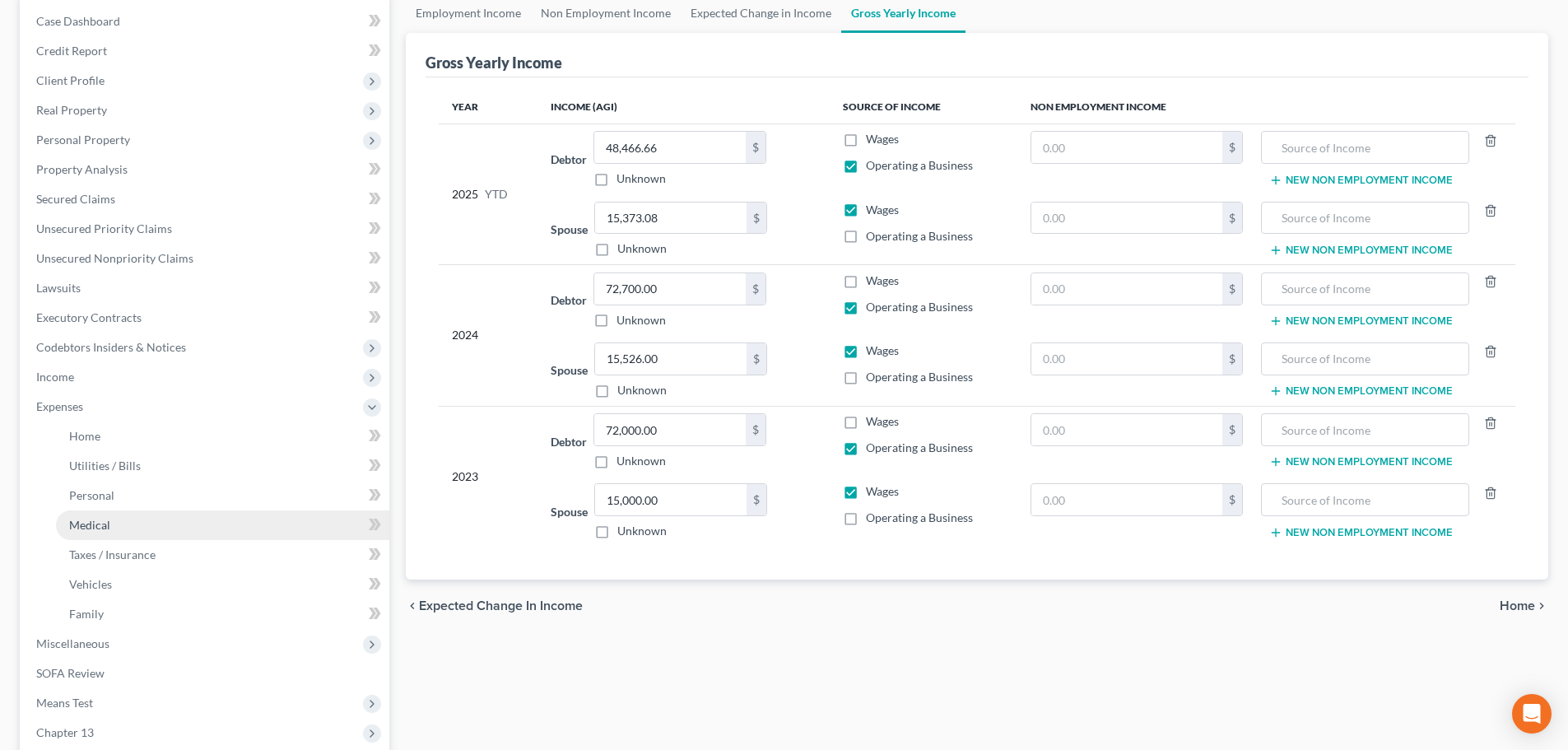
click at [128, 535] on link "Medical" at bounding box center [223, 525] width 333 height 30
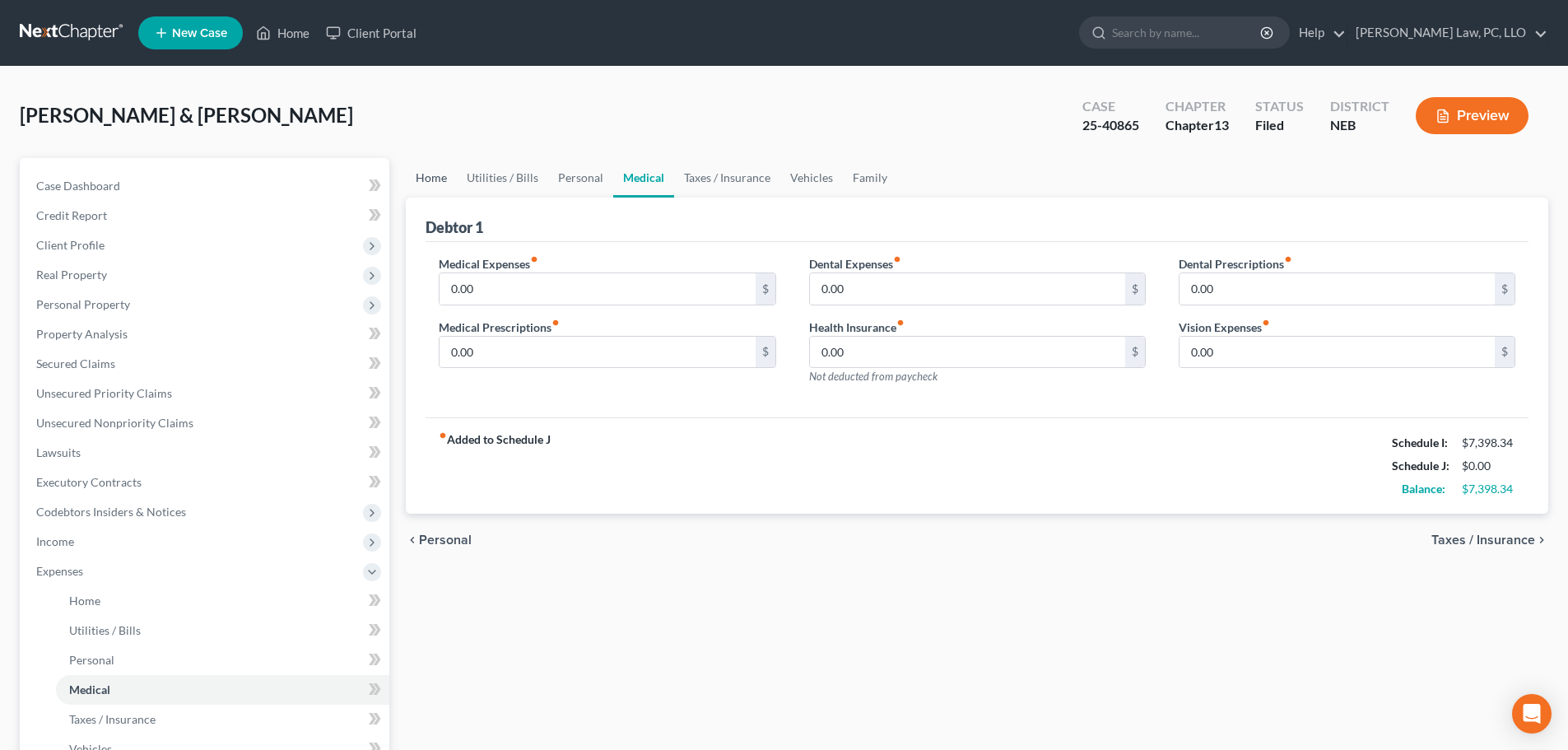
click at [423, 183] on link "Home" at bounding box center [431, 177] width 51 height 40
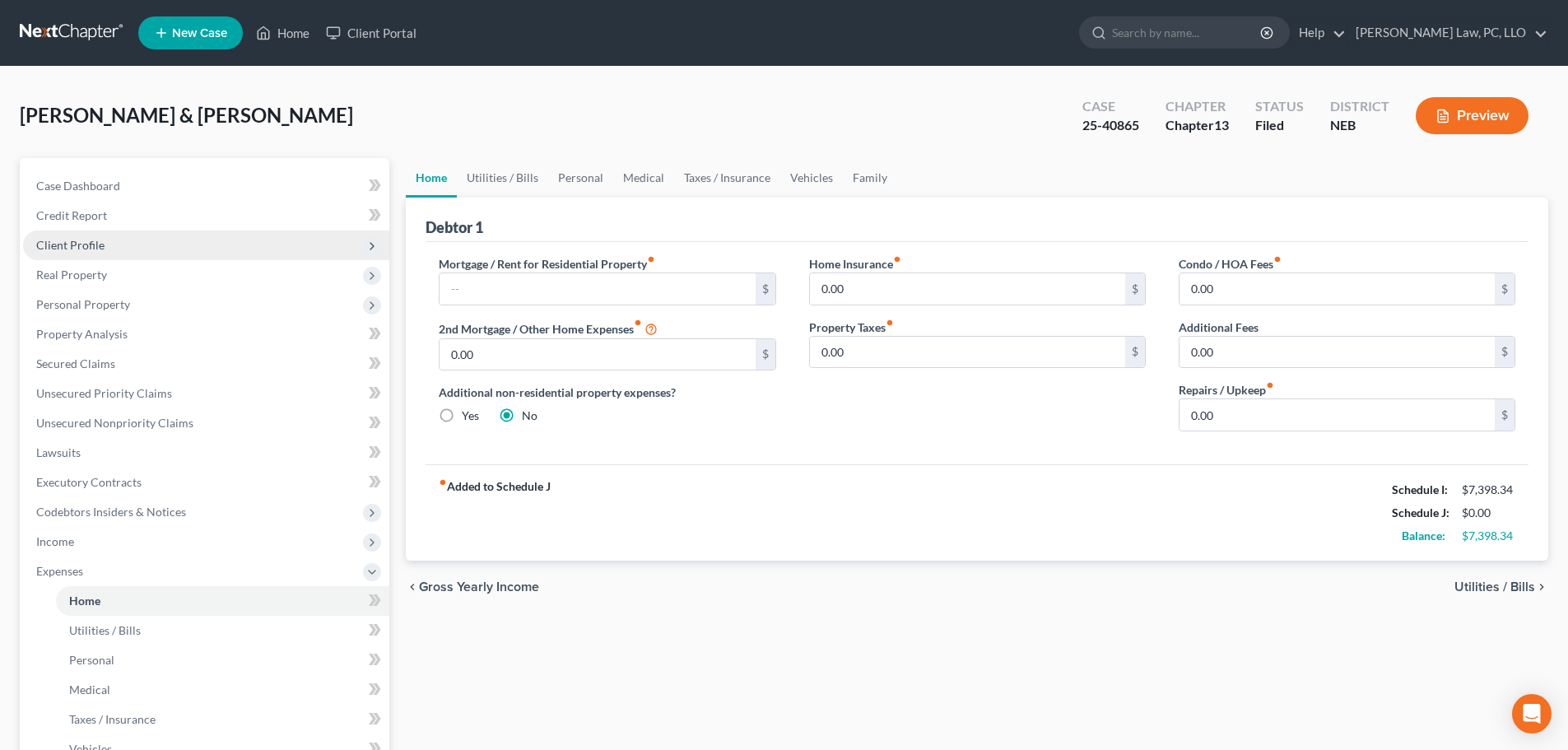
click at [163, 250] on span "Client Profile" at bounding box center [206, 245] width 366 height 30
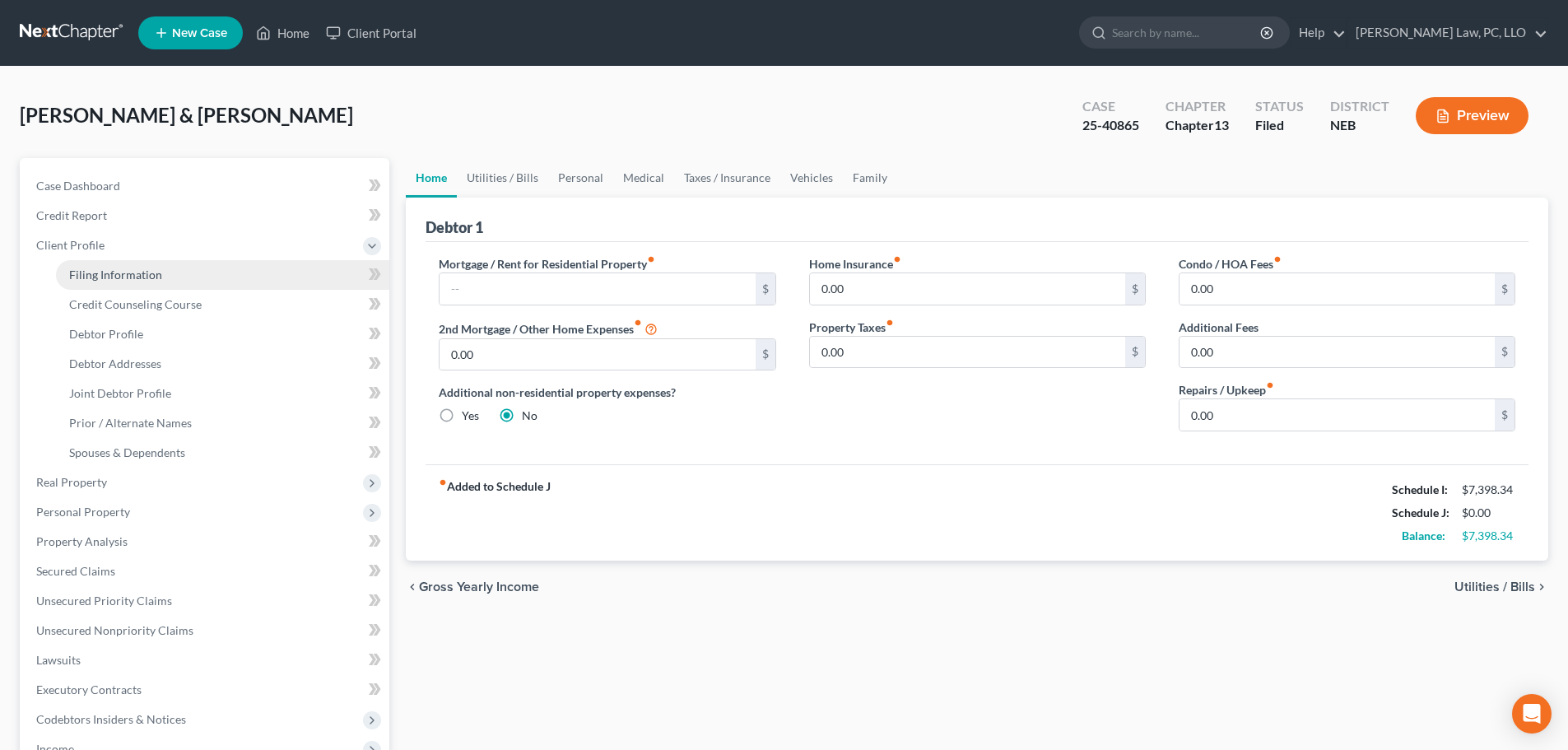
click at [147, 284] on link "Filing Information" at bounding box center [223, 275] width 333 height 30
select select "1"
select select "3"
select select "48"
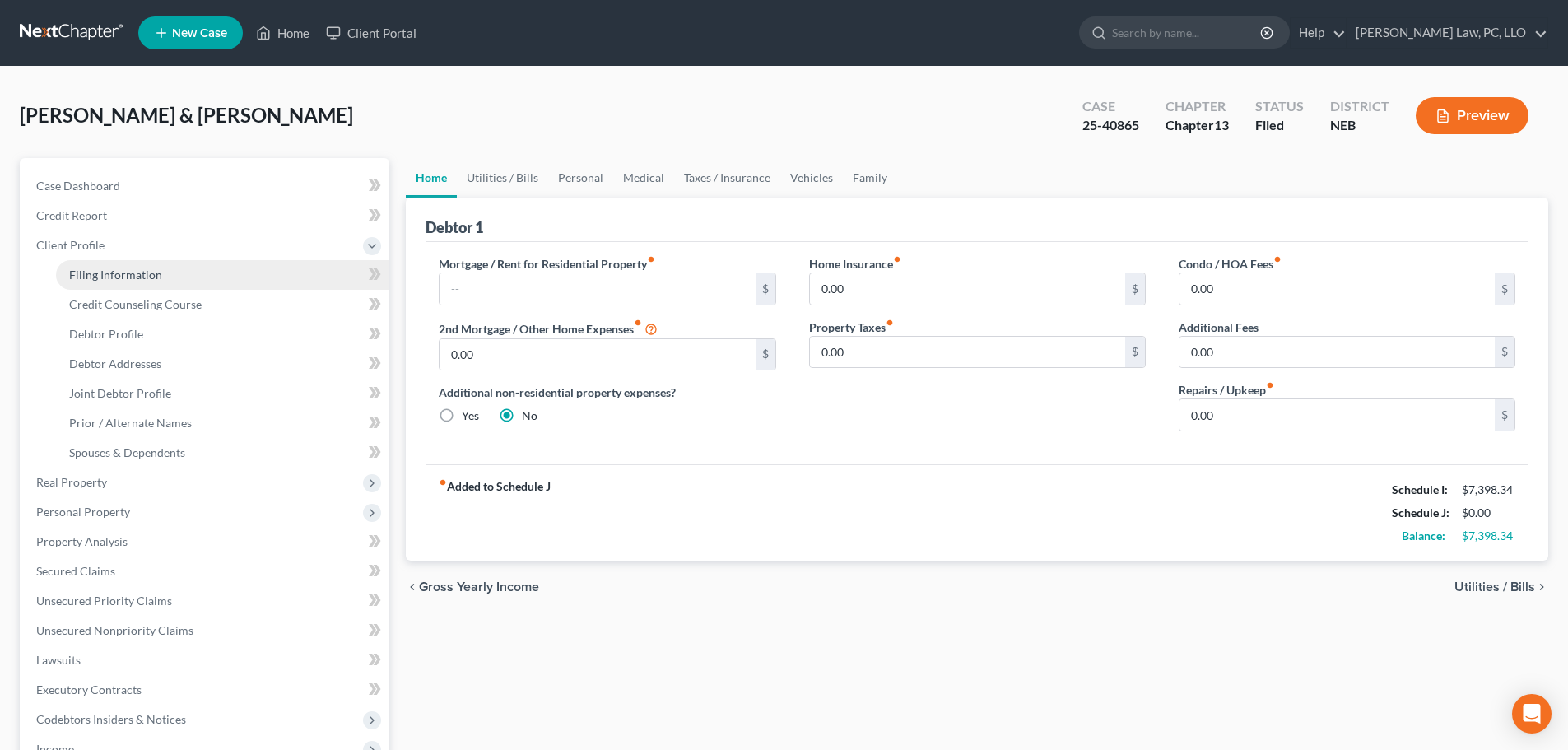
select select "0"
select select "30"
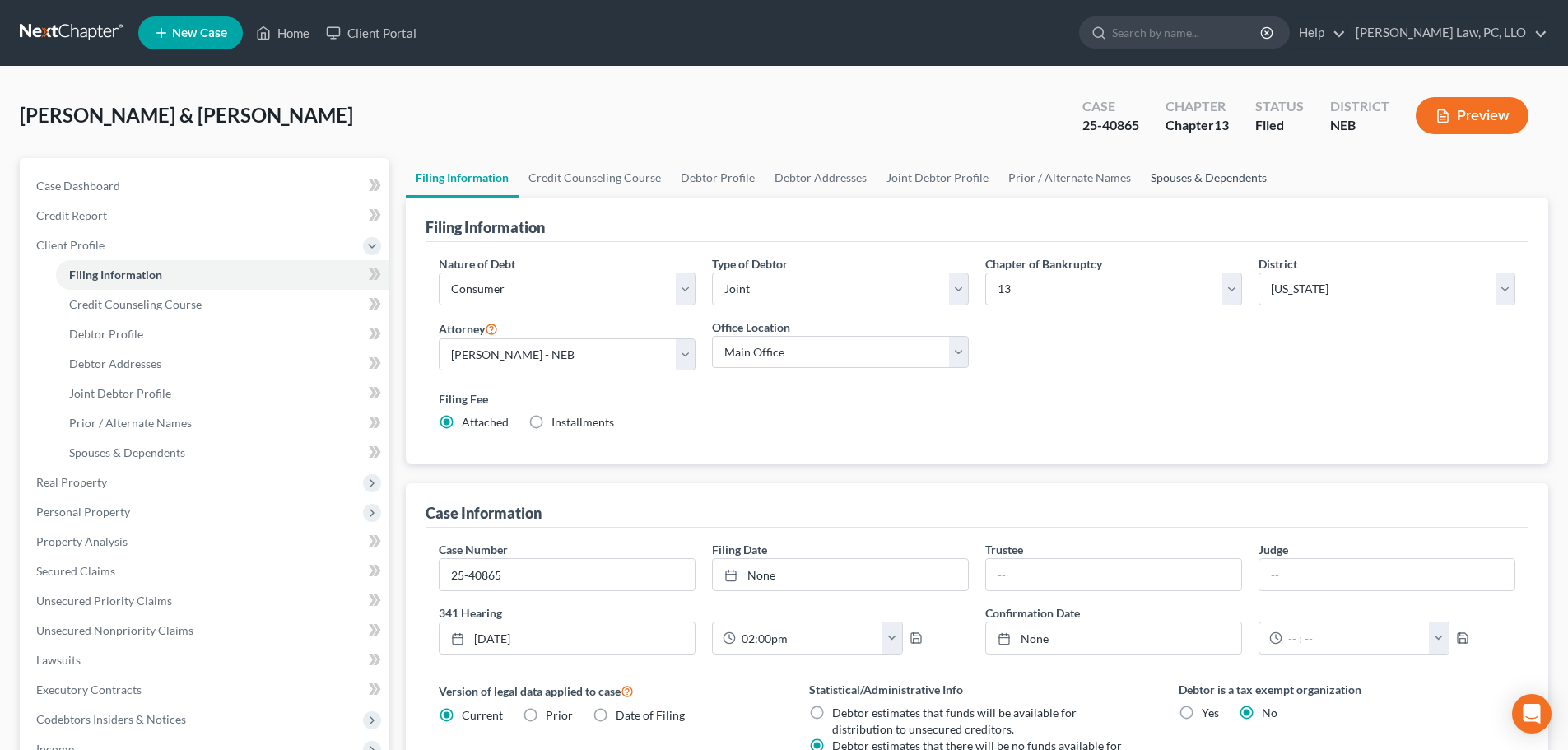
click at [1182, 175] on link "Spouses & Dependents" at bounding box center [1209, 177] width 136 height 40
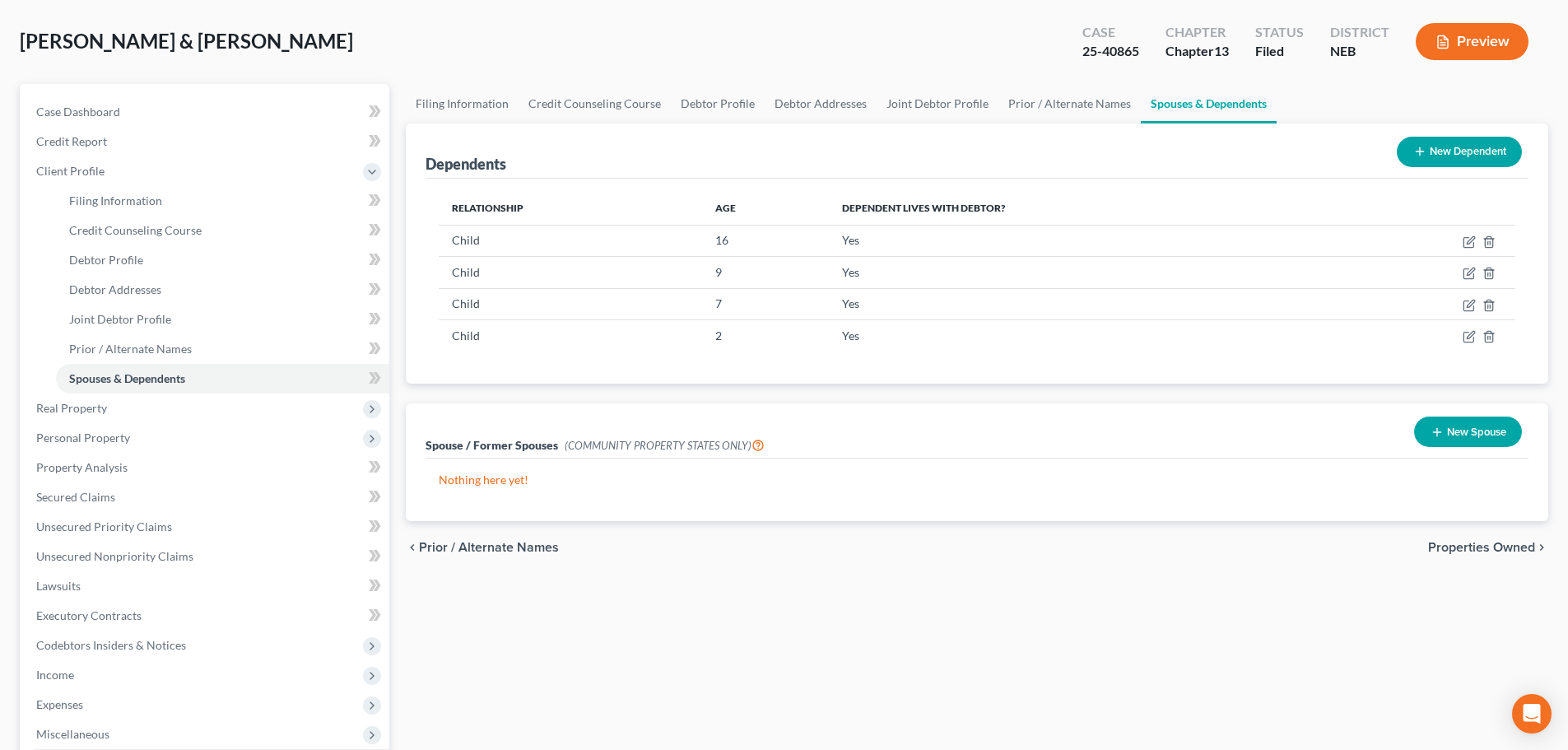
scroll to position [329, 0]
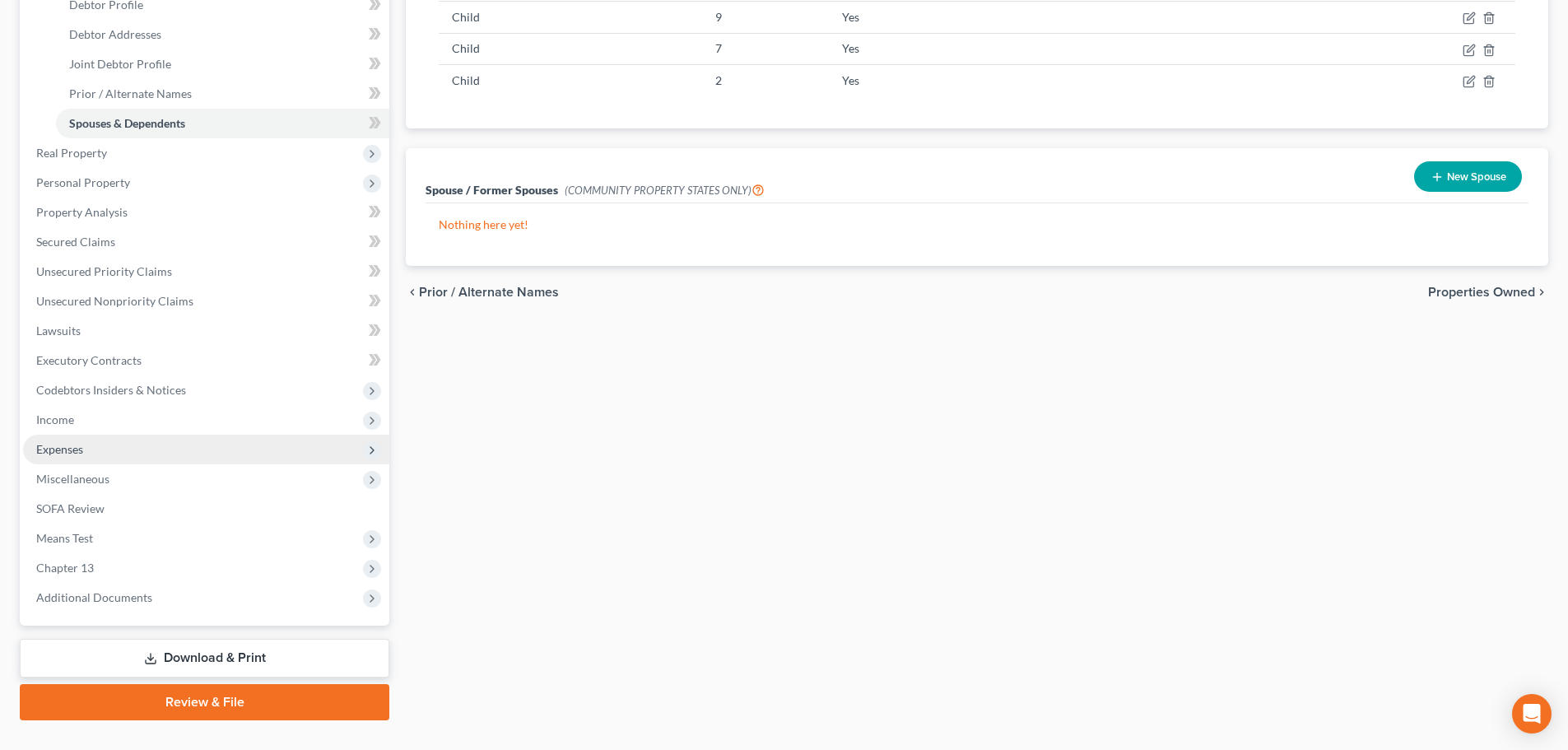
click at [107, 451] on span "Expenses" at bounding box center [206, 450] width 366 height 30
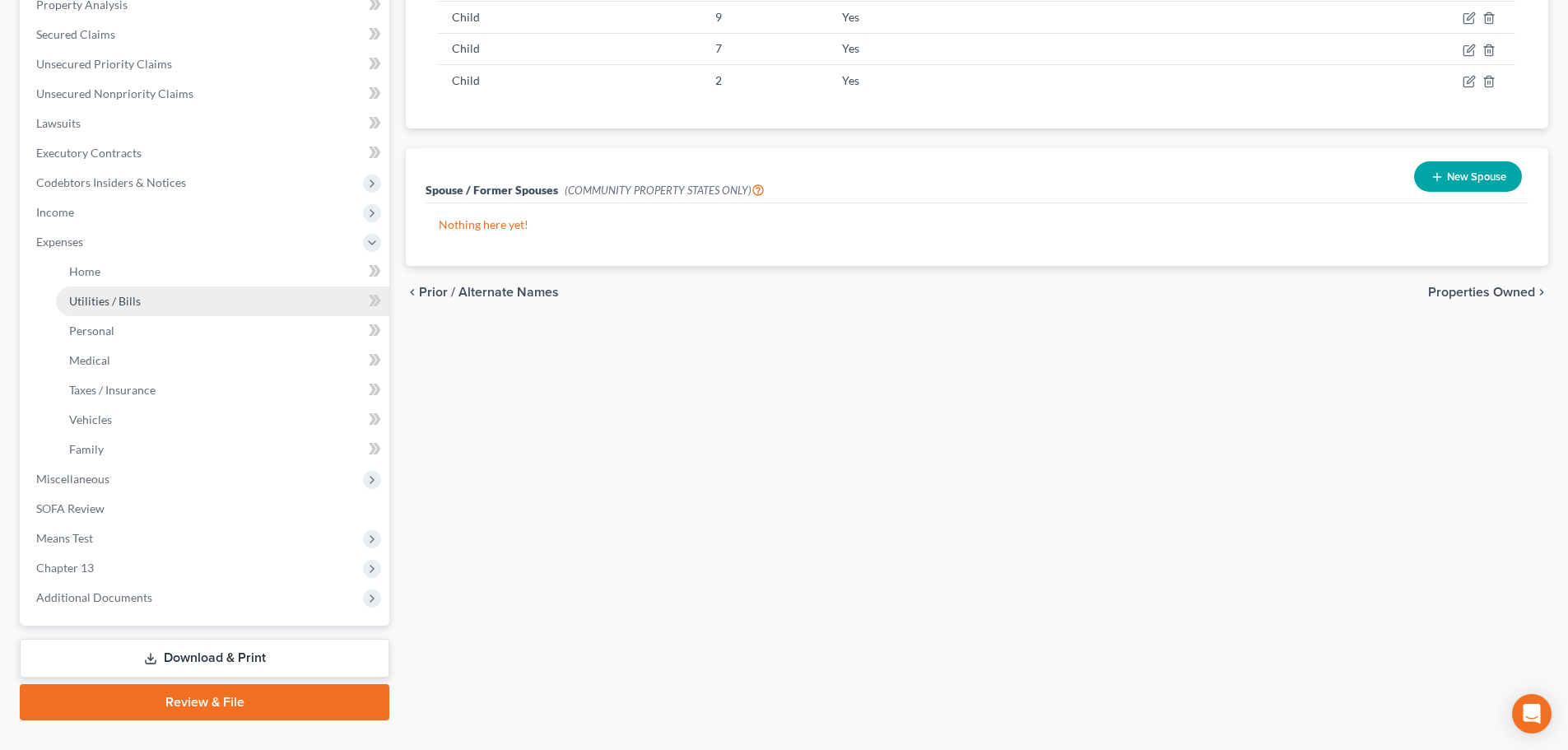
click at [99, 294] on span "Utilities / Bills" at bounding box center [105, 300] width 72 height 14
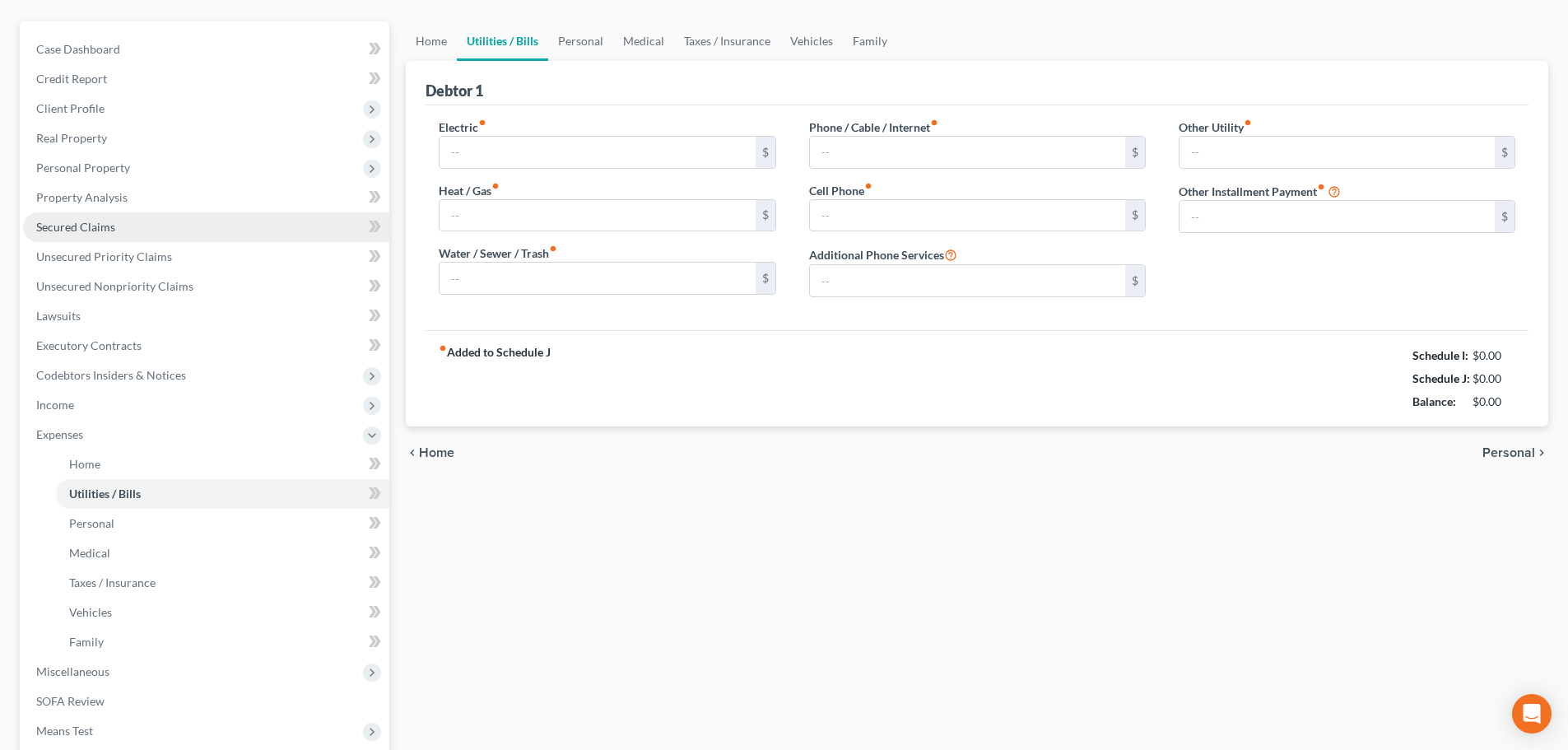
type input "0.00"
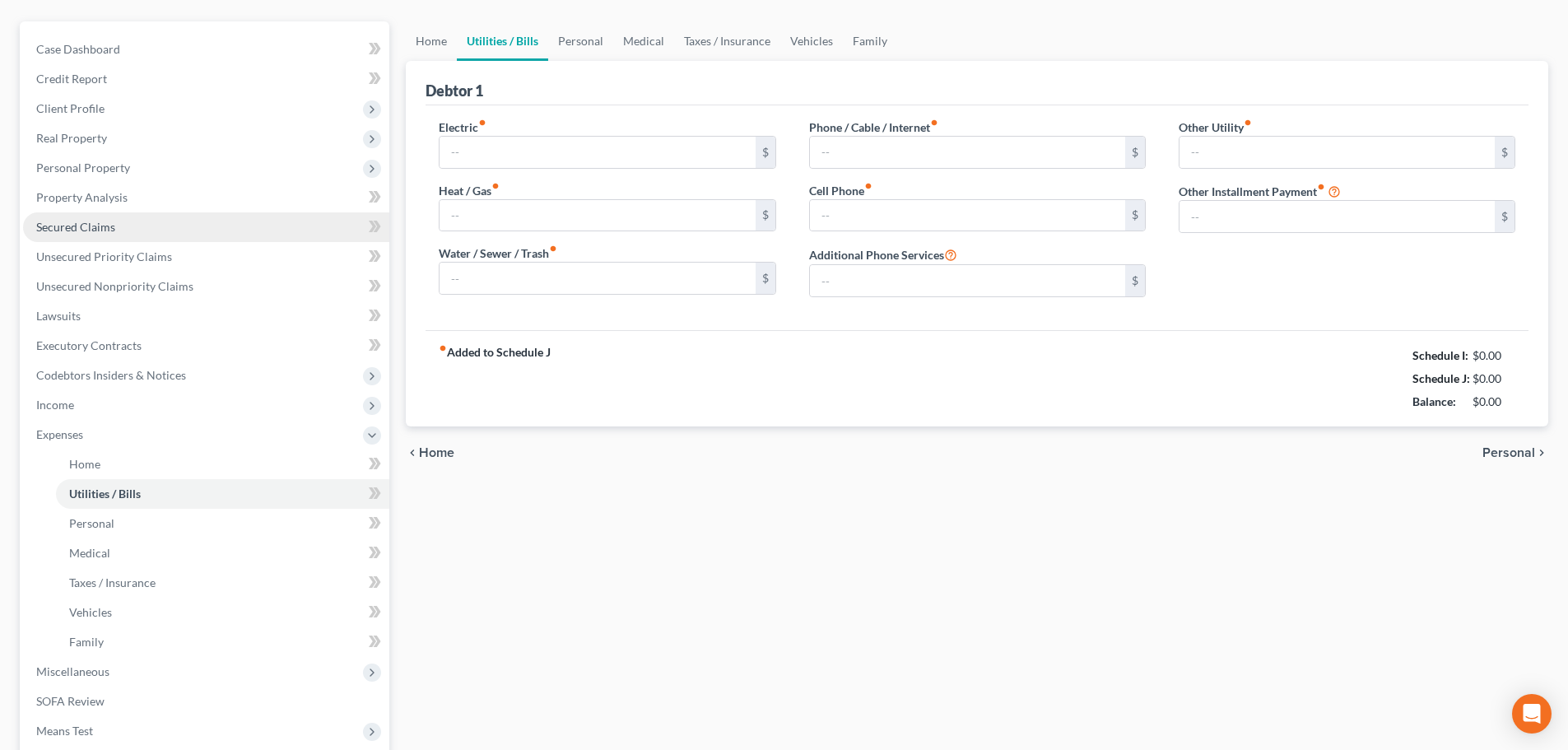
type input "0.00"
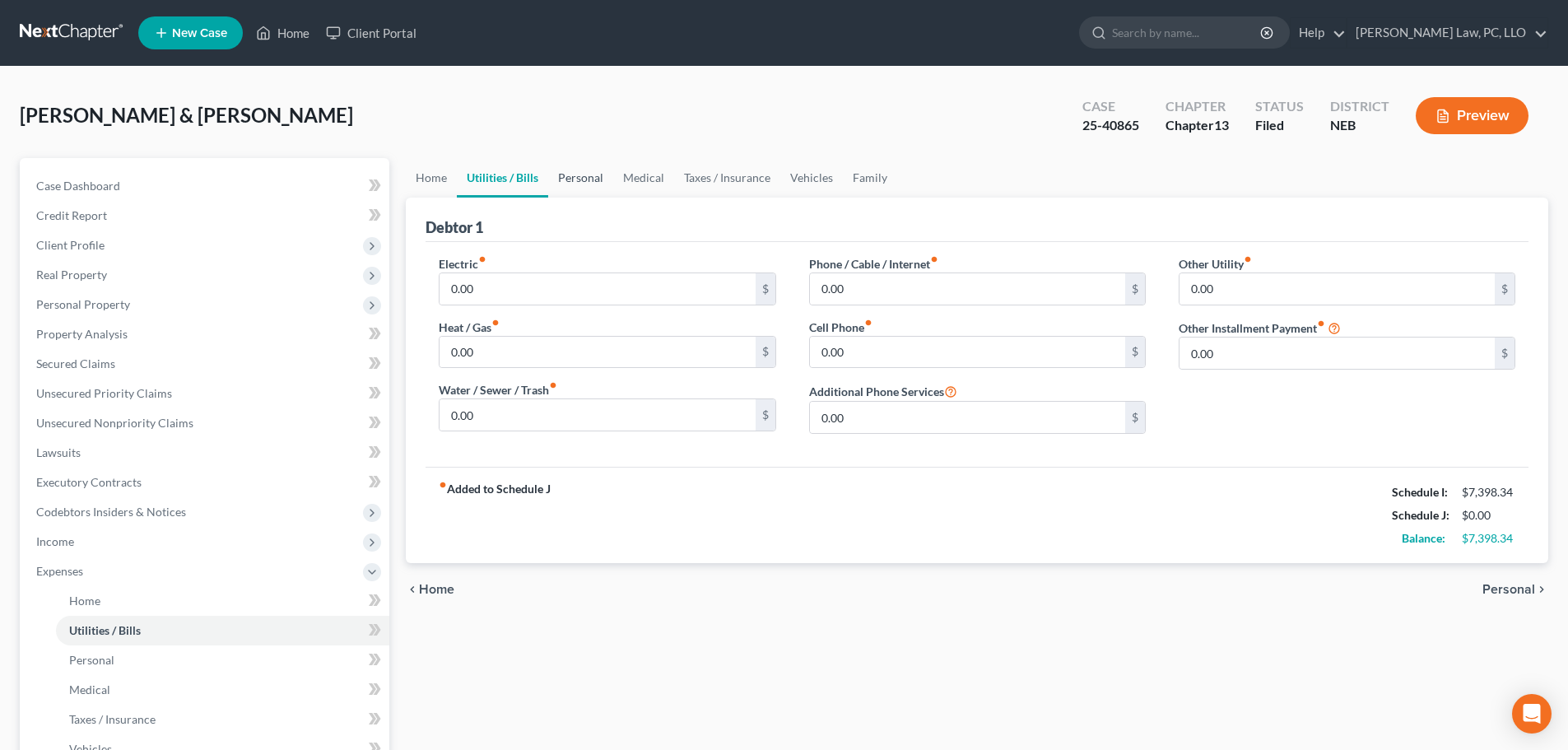
click at [563, 183] on link "Personal" at bounding box center [580, 177] width 65 height 40
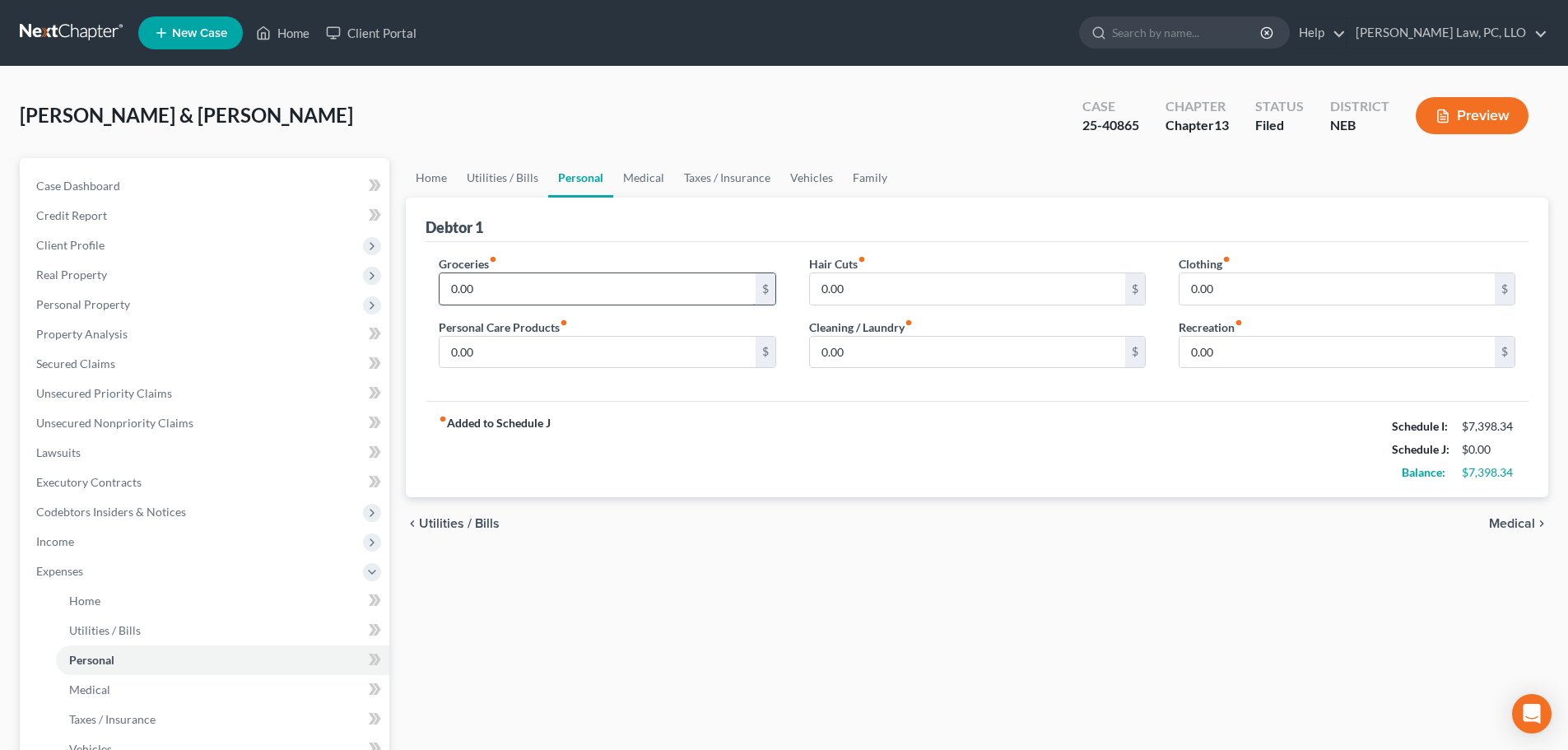
click at [507, 282] on input "0.00" at bounding box center [597, 289] width 315 height 31
type input "1,300.00"
click at [1237, 281] on input "0.00" at bounding box center [1337, 289] width 315 height 31
type input "200.00"
click at [1001, 296] on input "0.00" at bounding box center [967, 289] width 315 height 31
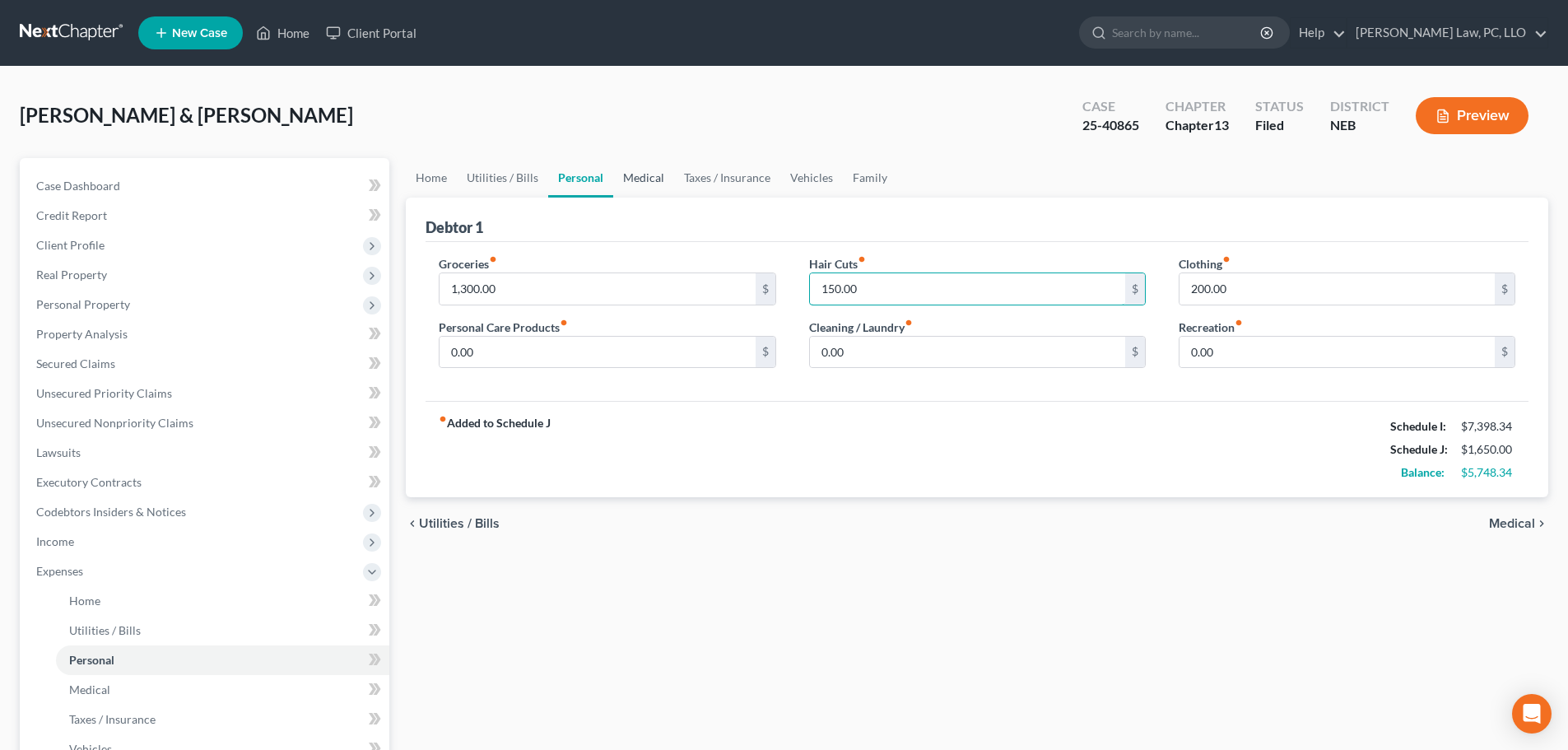
type input "150.00"
click at [665, 188] on link "Medical" at bounding box center [643, 177] width 61 height 40
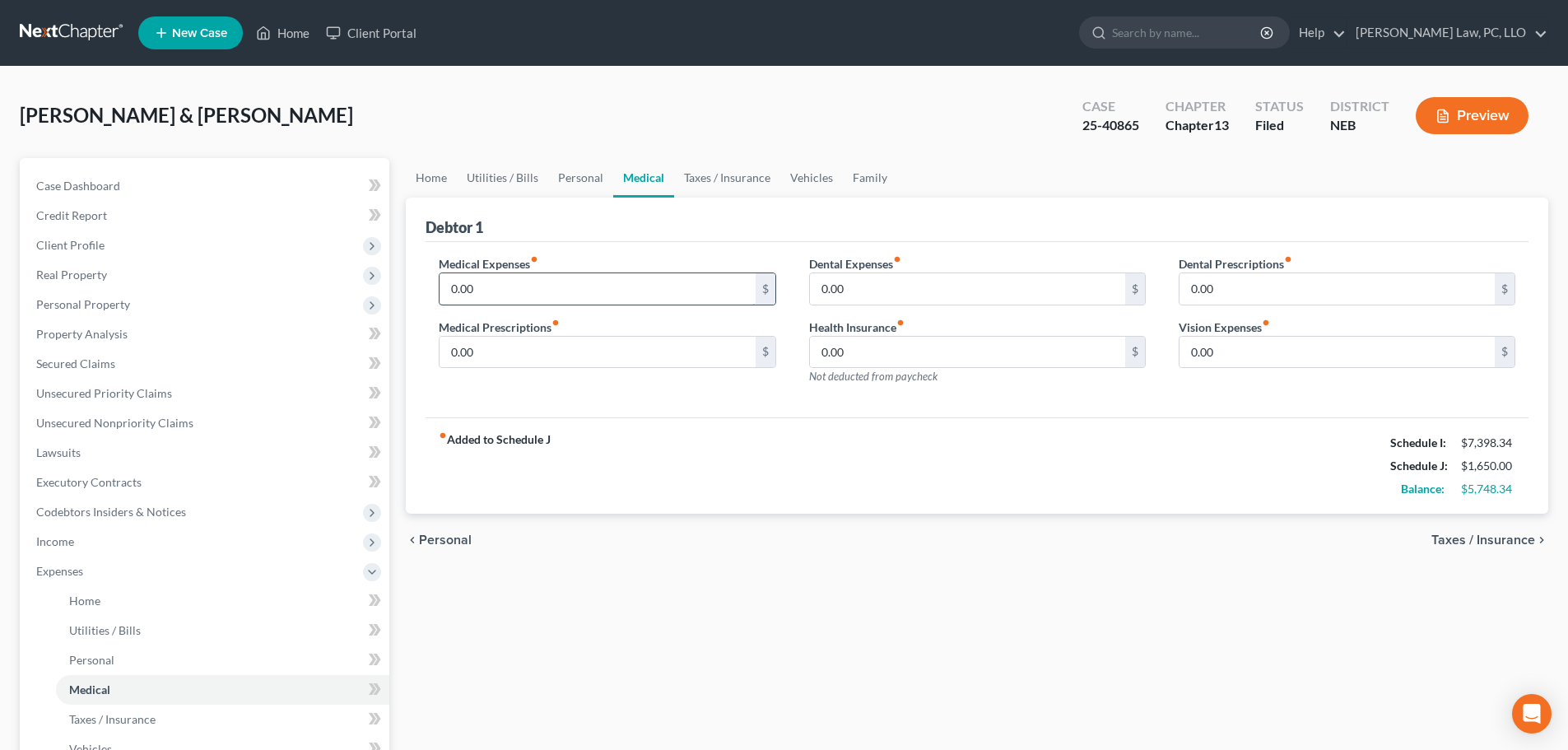
click at [519, 289] on input "0.00" at bounding box center [597, 289] width 315 height 31
type input "200.00"
click at [797, 185] on link "Vehicles" at bounding box center [812, 177] width 63 height 40
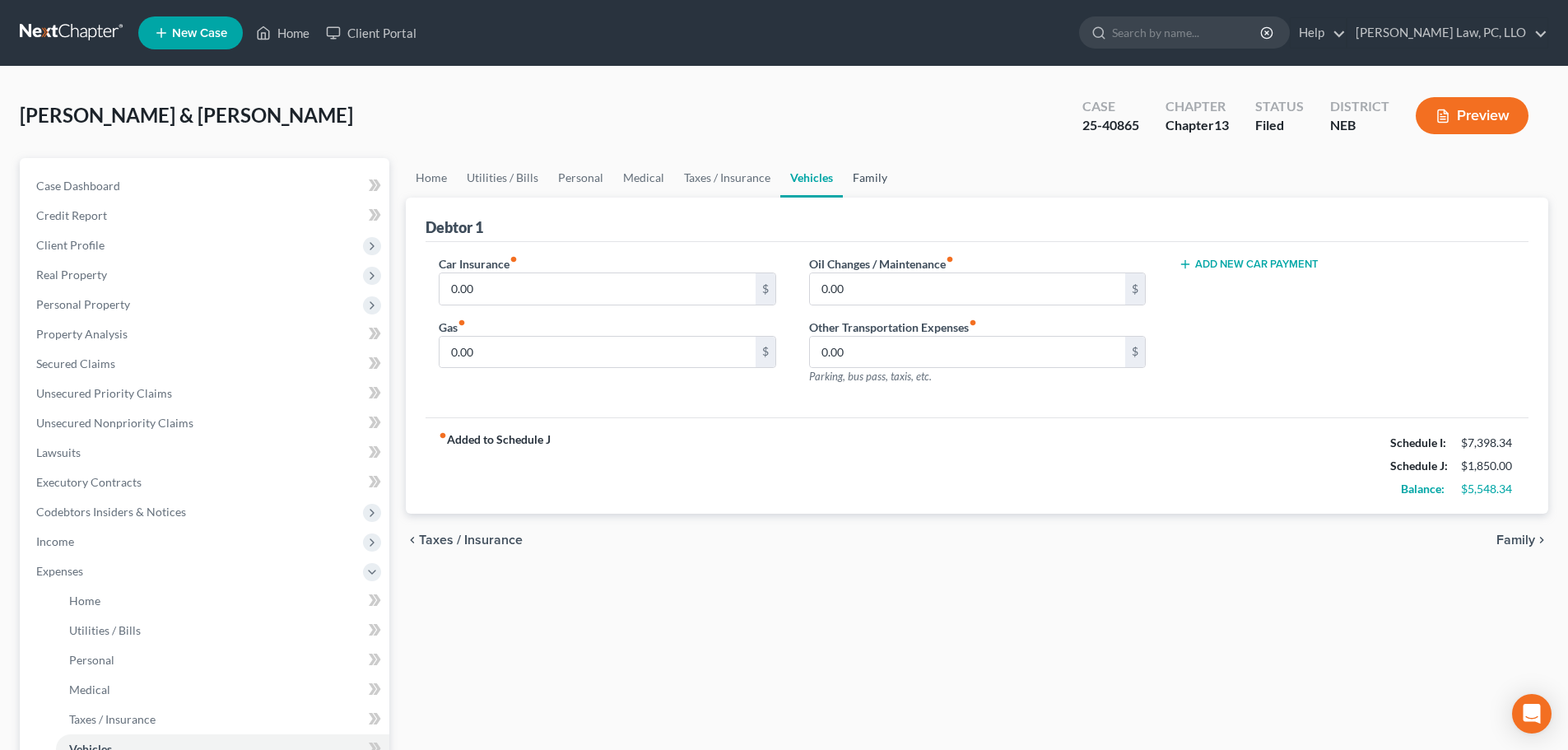
click at [856, 185] on link "Family" at bounding box center [870, 177] width 54 height 40
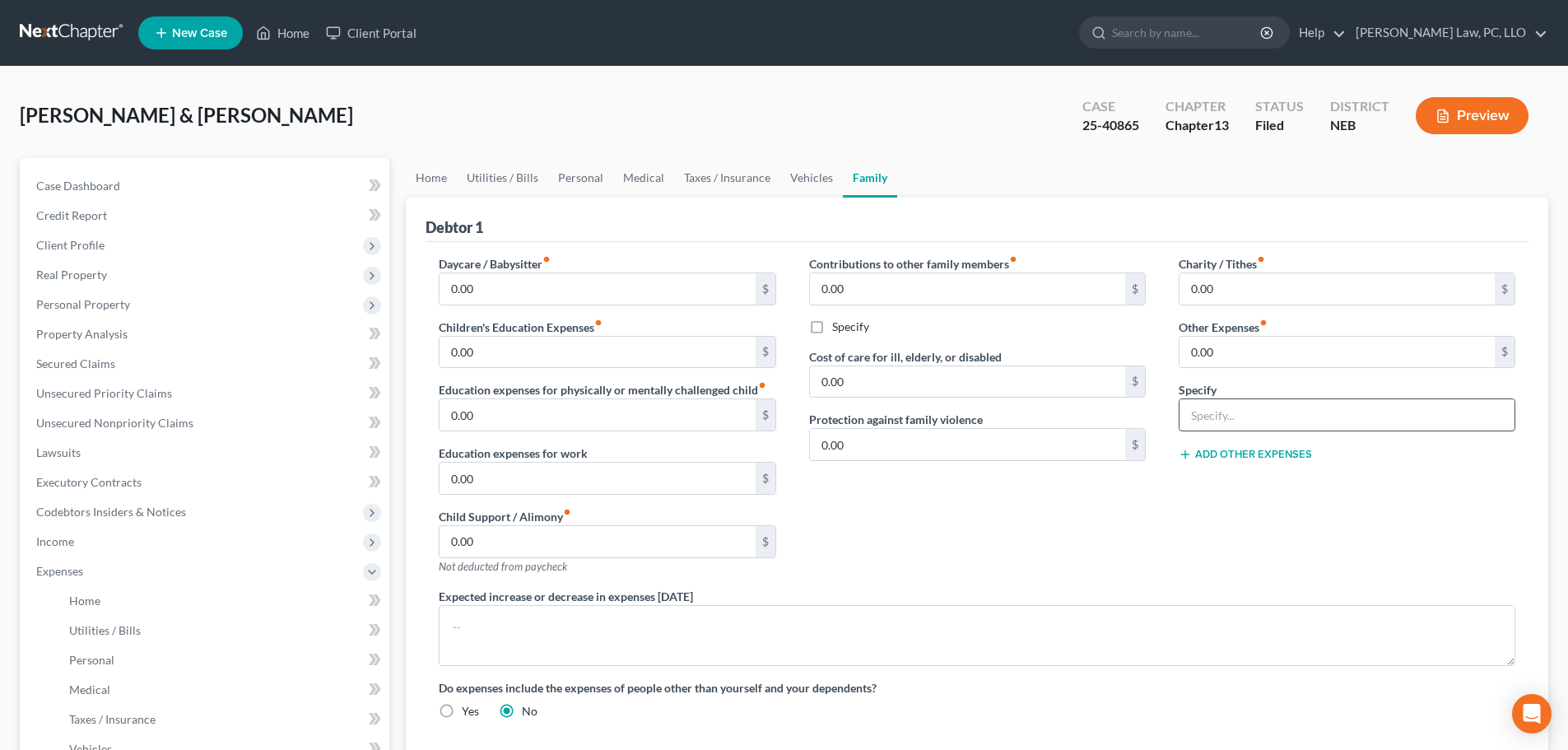
click at [1273, 411] on input "text" at bounding box center [1347, 415] width 335 height 31
type input "MISC"
click at [1225, 355] on input "0.00" at bounding box center [1337, 353] width 315 height 31
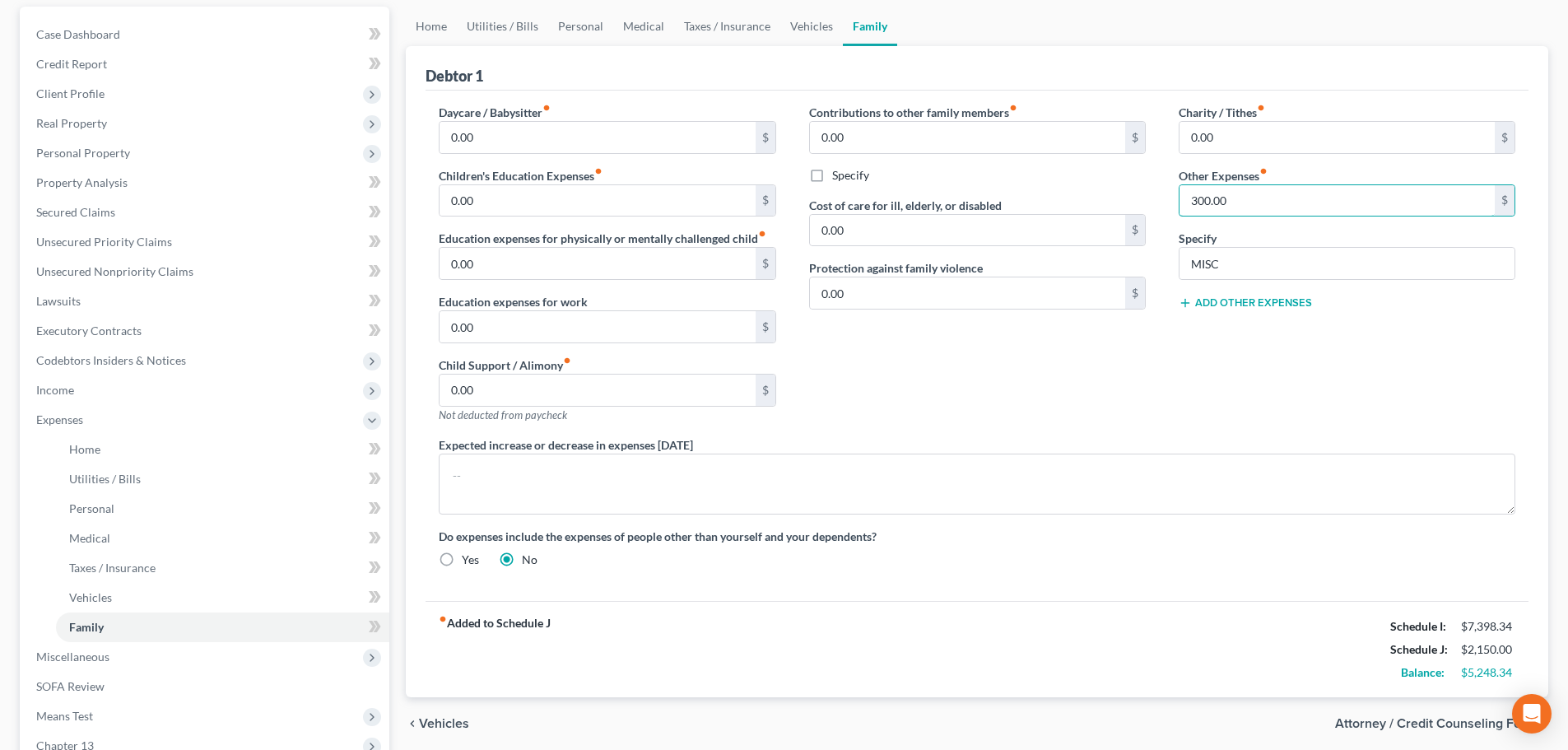
scroll to position [165, 0]
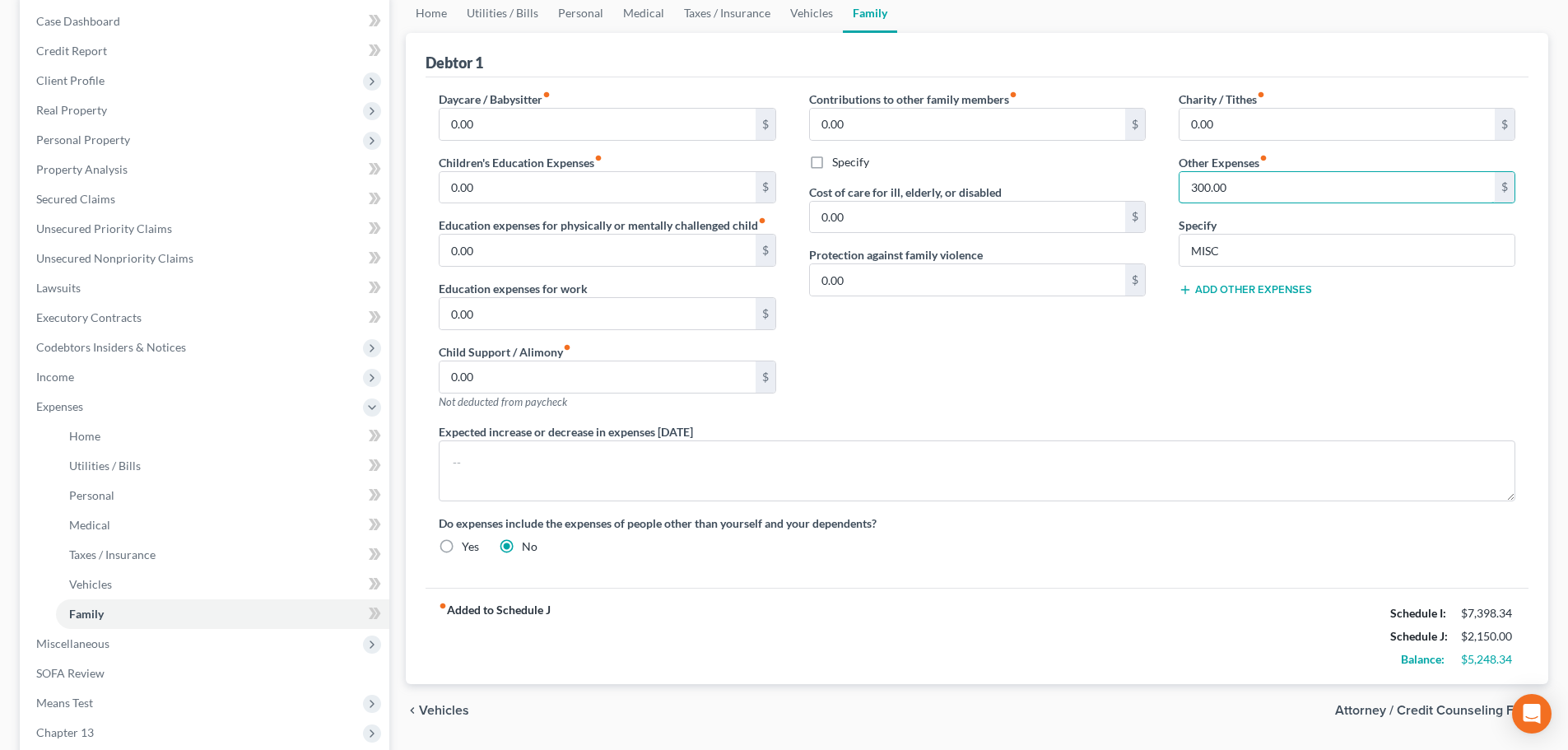
type input "300.00"
click at [1237, 291] on button "Add Other Expenses" at bounding box center [1245, 290] width 134 height 14
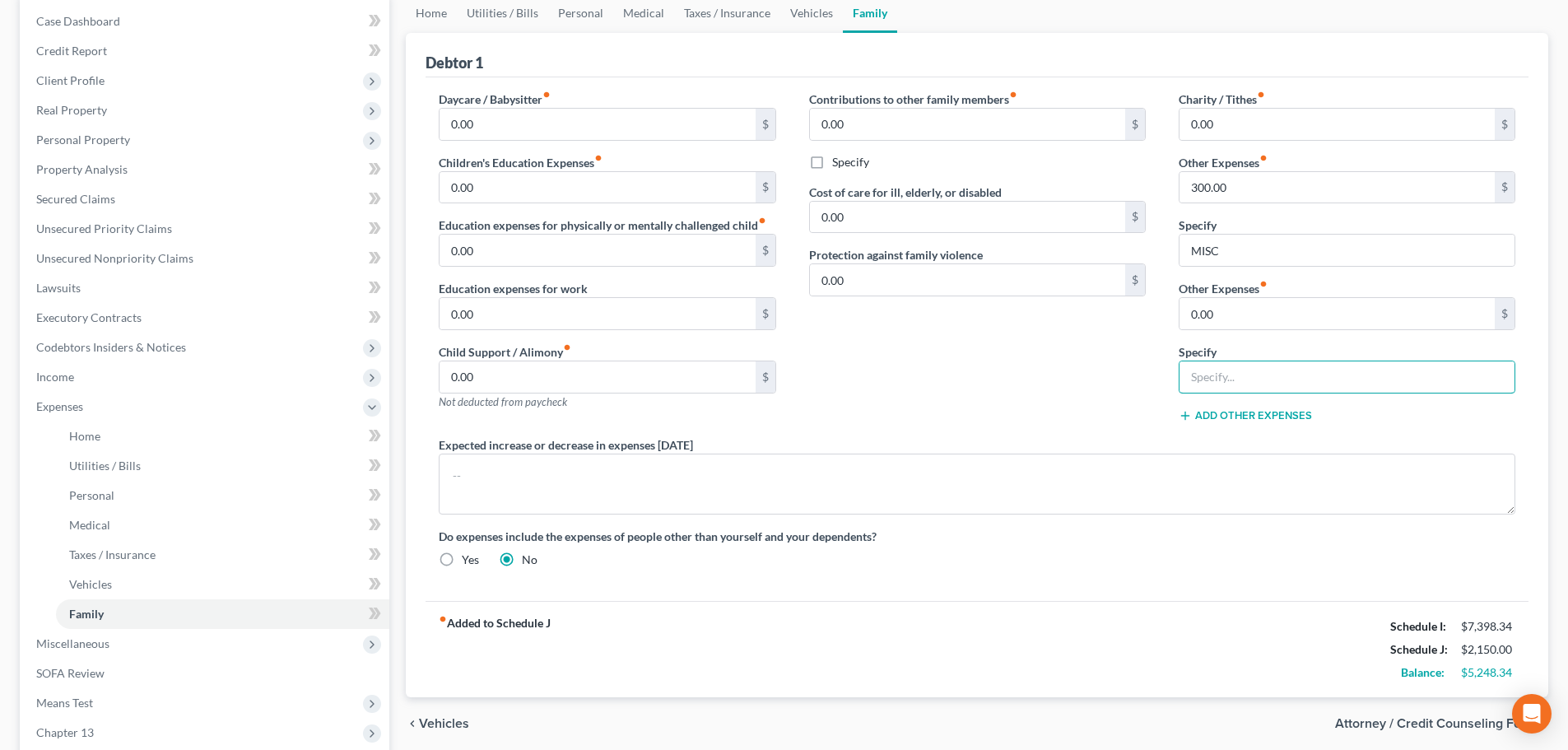
drag, startPoint x: 1221, startPoint y: 388, endPoint x: 1252, endPoint y: 408, distance: 36.9
click at [1221, 388] on input "text" at bounding box center [1347, 377] width 335 height 31
type input "Children Activities, School Lunches"
click at [1238, 315] on input "0.00" at bounding box center [1337, 314] width 315 height 31
type input "300.00"
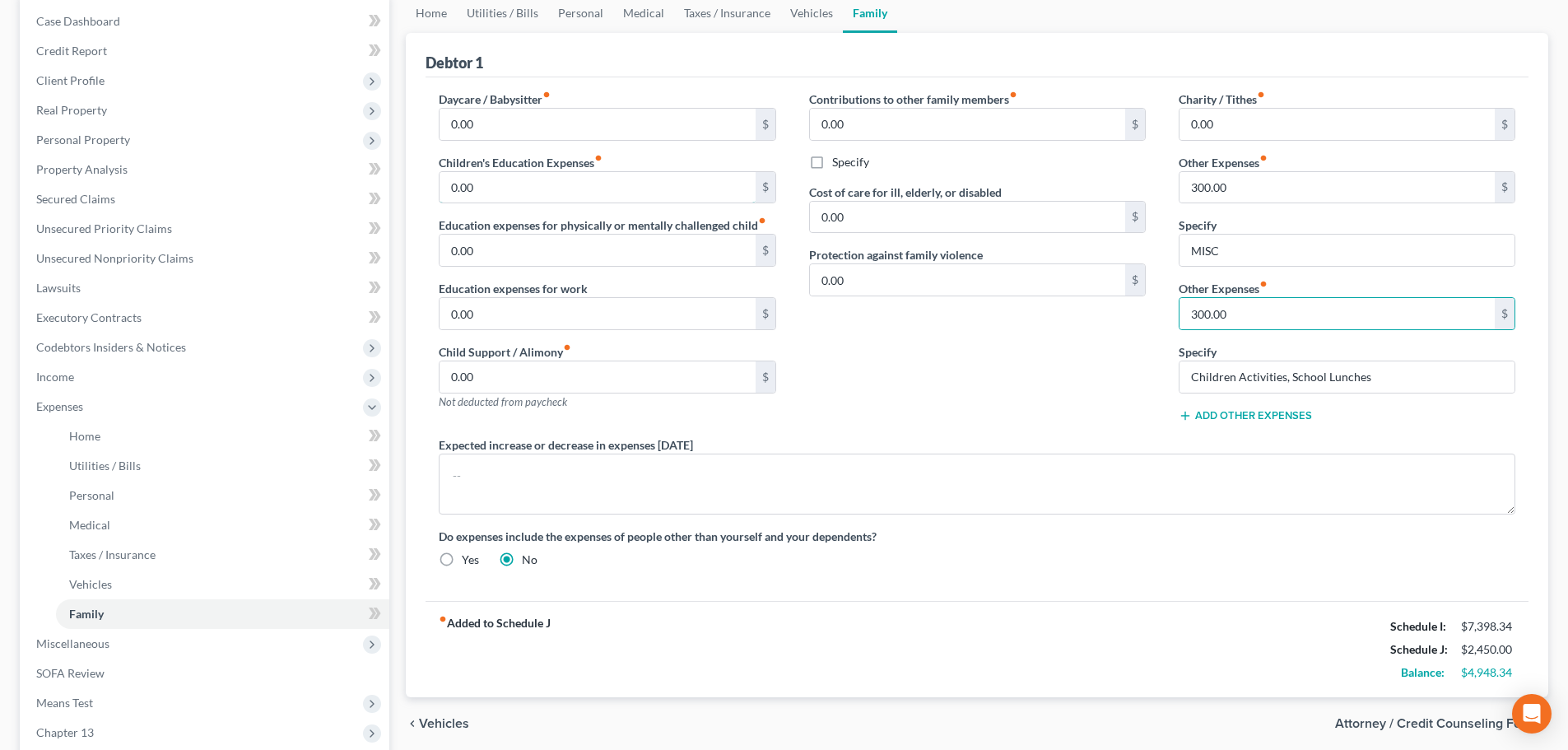
drag, startPoint x: 599, startPoint y: 183, endPoint x: 602, endPoint y: 204, distance: 21.2
click at [597, 183] on input "0.00" at bounding box center [597, 188] width 315 height 31
type input "40.00"
click at [654, 17] on link "Medical" at bounding box center [643, 13] width 61 height 40
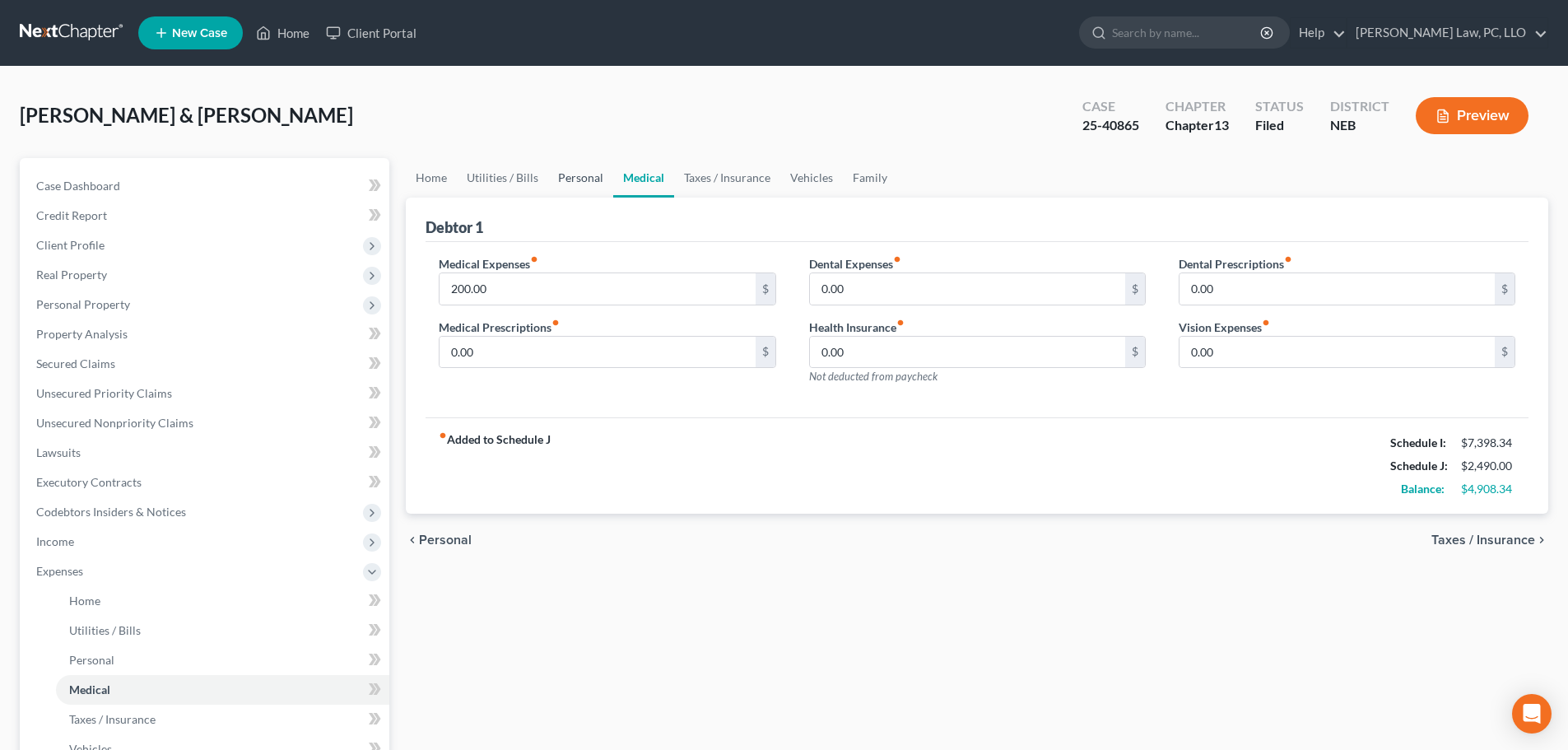
click at [569, 186] on link "Personal" at bounding box center [580, 177] width 65 height 40
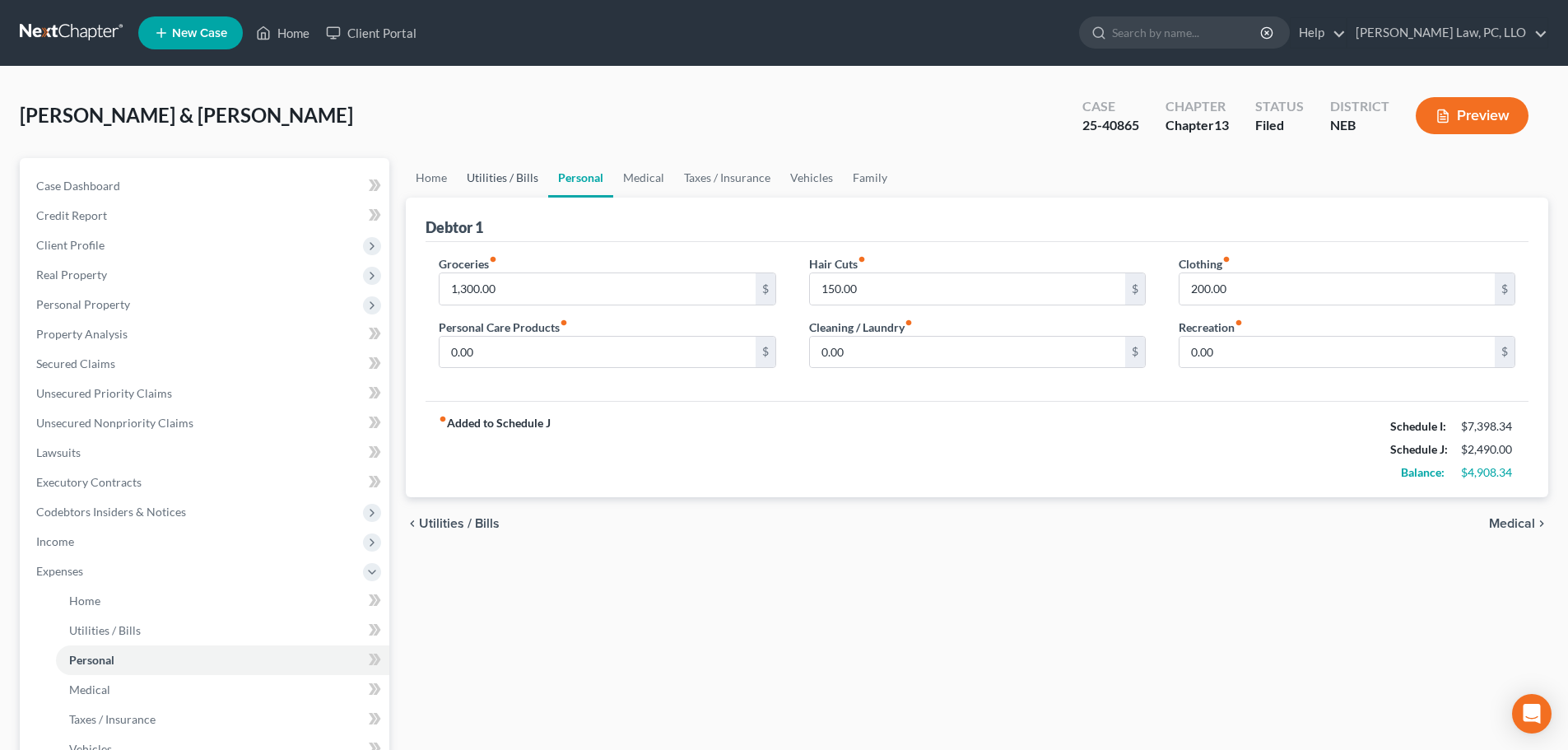
click at [507, 183] on link "Utilities / Bills" at bounding box center [503, 177] width 91 height 40
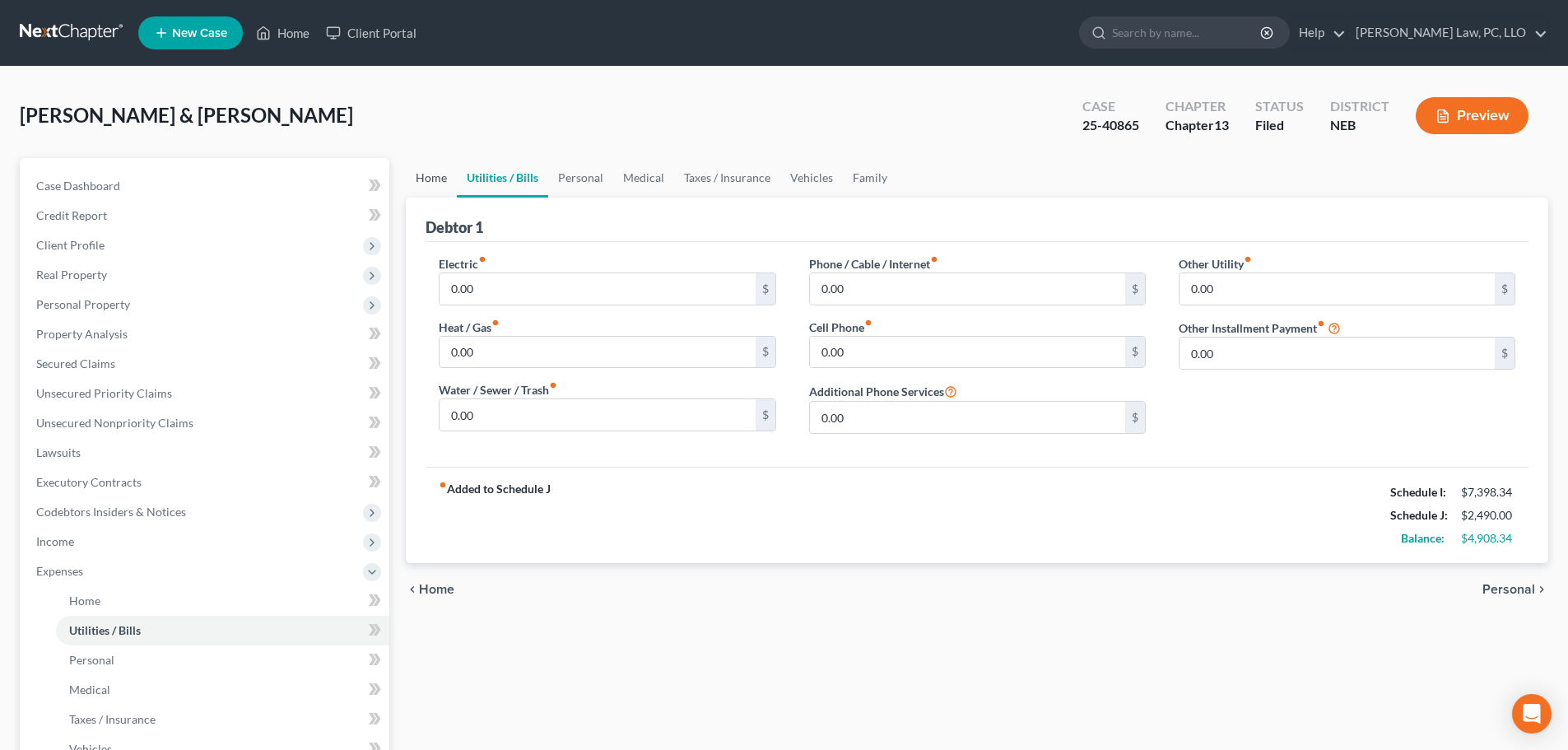
click at [439, 184] on link "Home" at bounding box center [431, 177] width 51 height 40
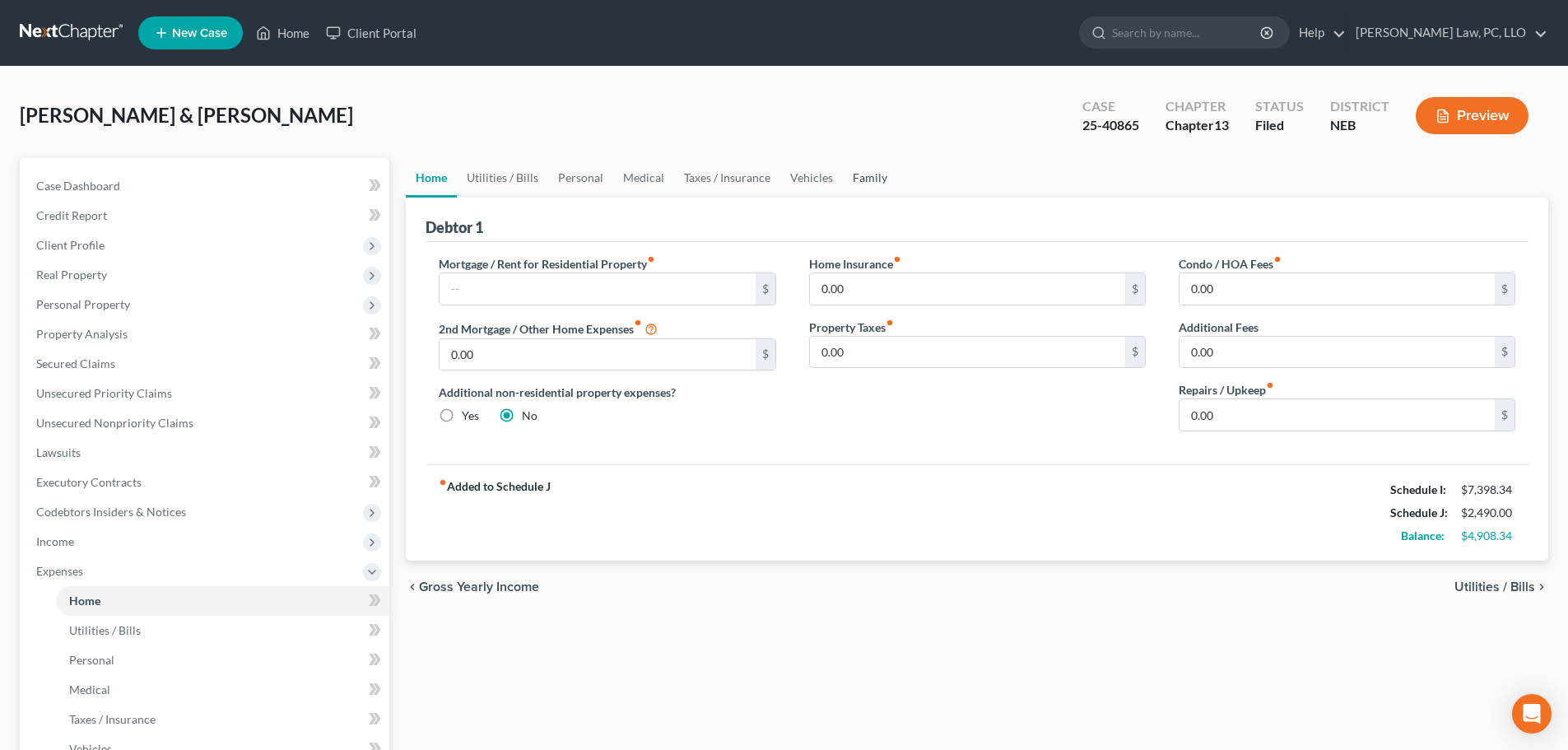
click at [854, 182] on link "Family" at bounding box center [870, 177] width 54 height 40
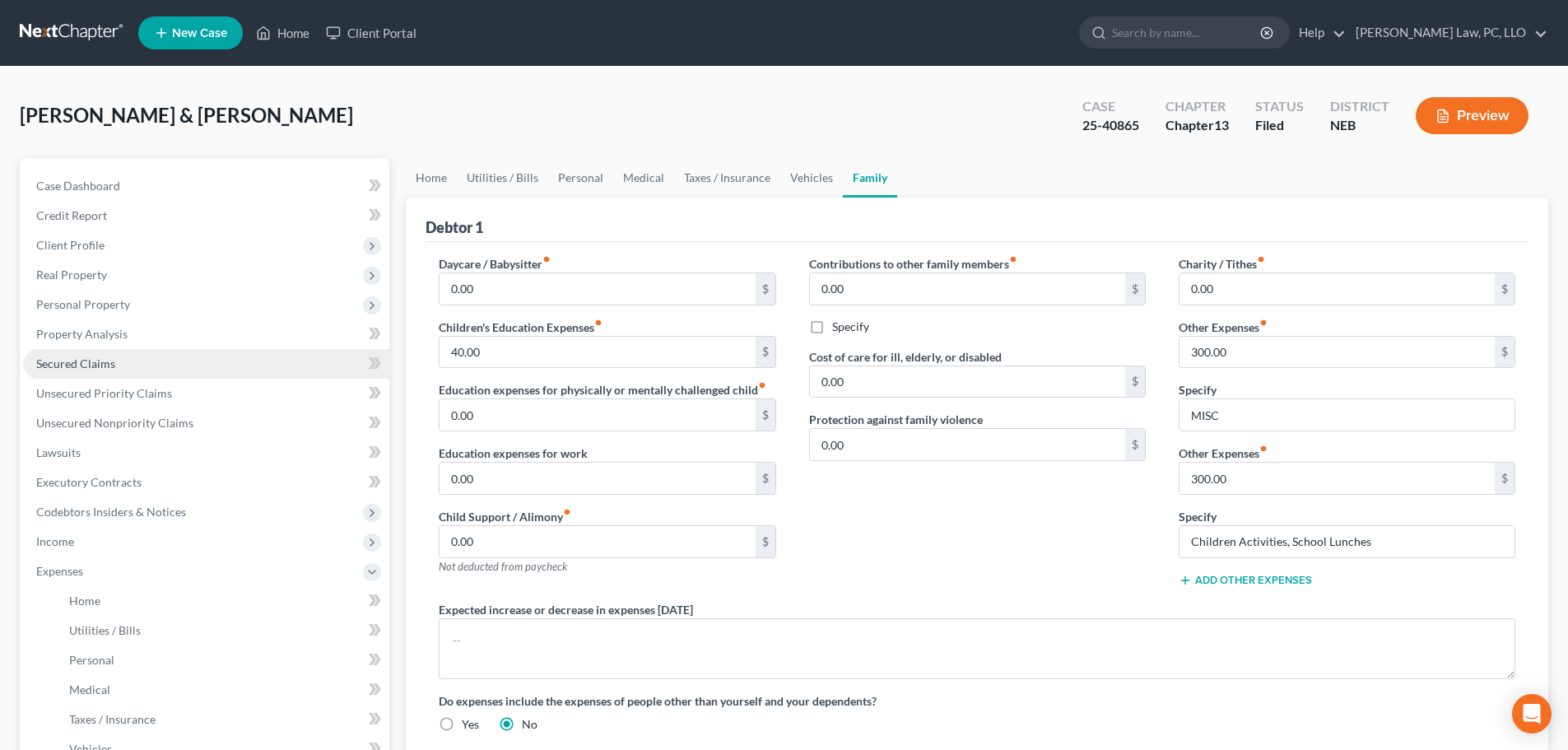
click at [107, 354] on link "Secured Claims" at bounding box center [206, 363] width 366 height 30
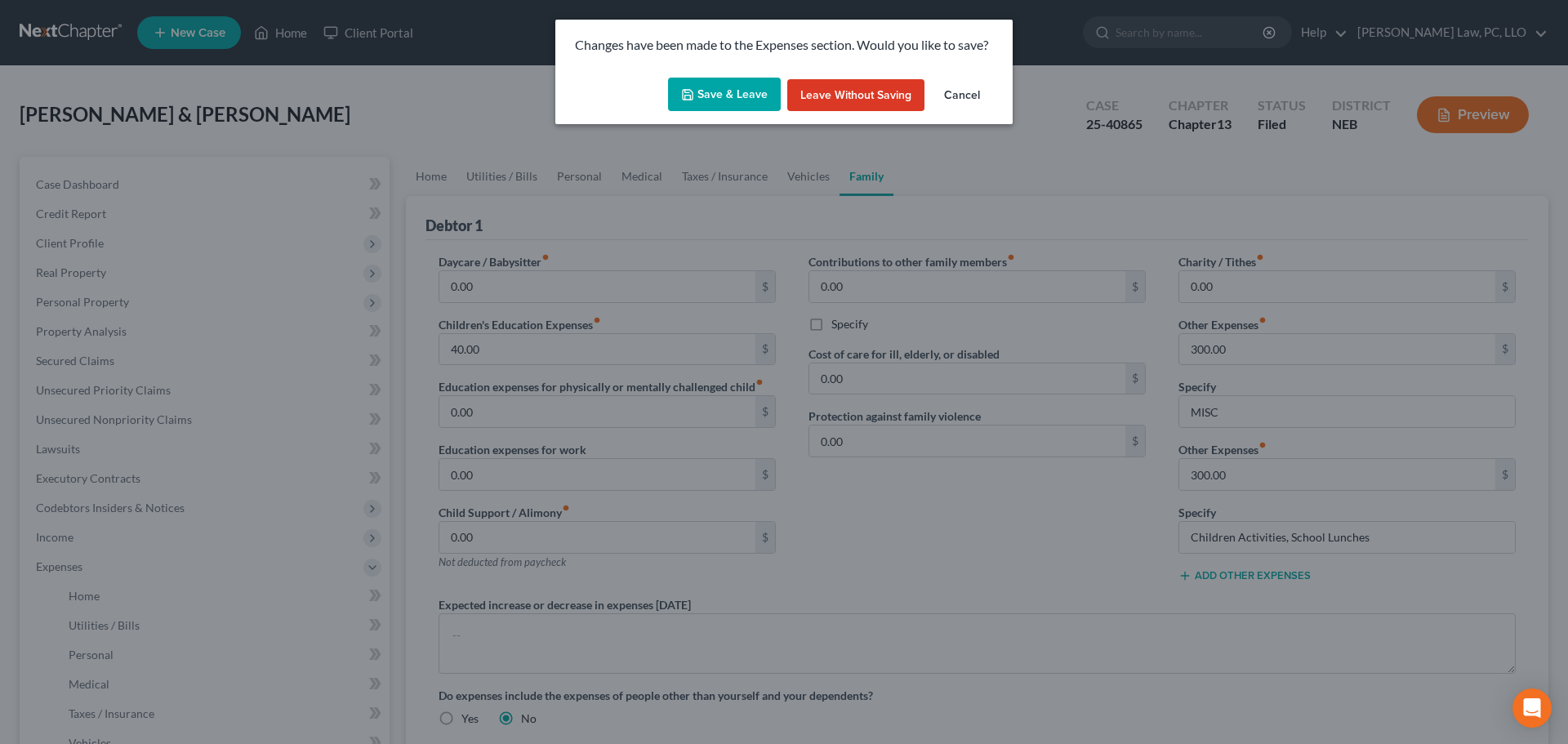
click at [734, 95] on button "Save & Leave" at bounding box center [723, 95] width 112 height 35
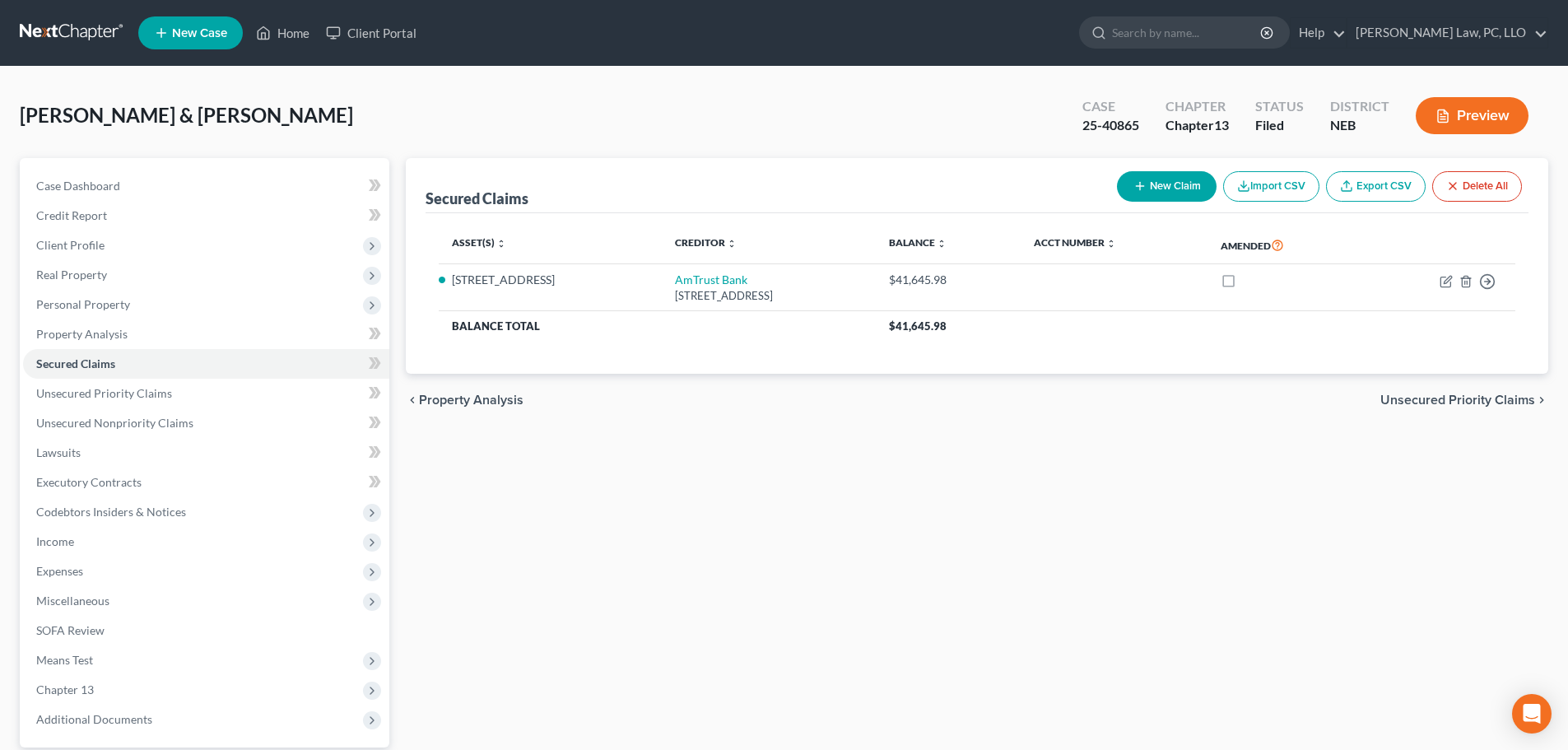
click at [138, 307] on span "Personal Property" at bounding box center [206, 304] width 366 height 30
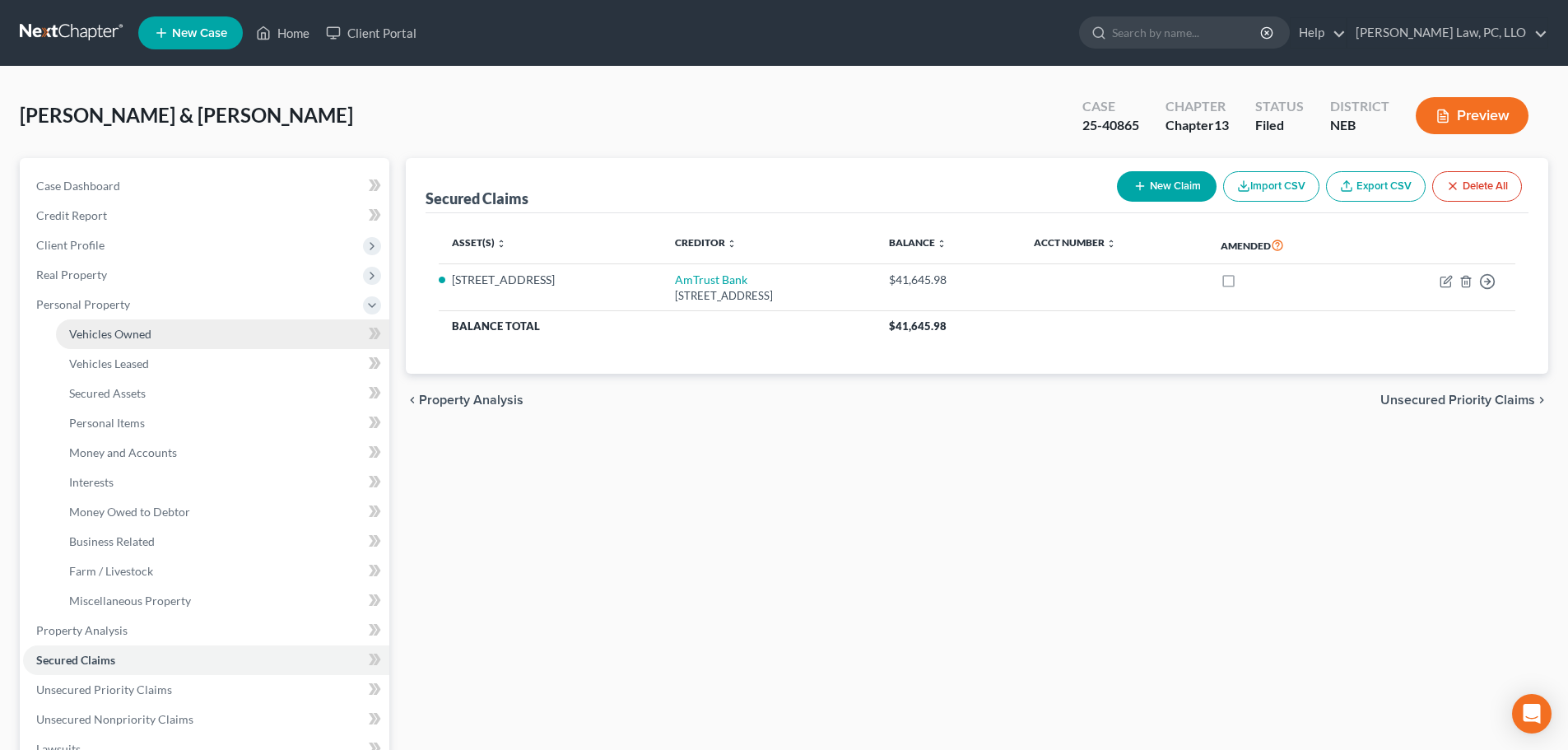
click at [138, 327] on span "Vehicles Owned" at bounding box center [109, 333] width 82 height 14
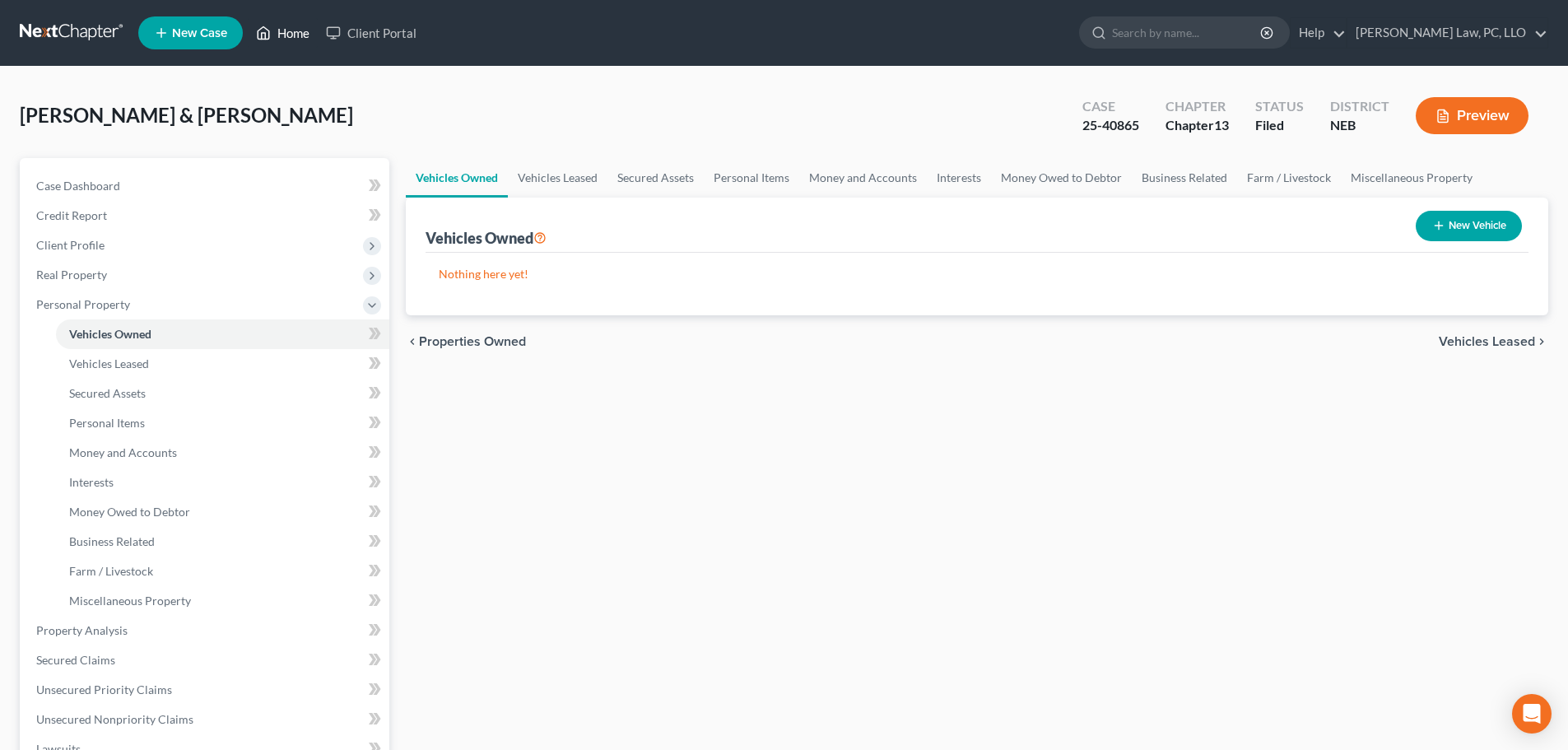
click at [285, 35] on link "Home" at bounding box center [283, 33] width 70 height 30
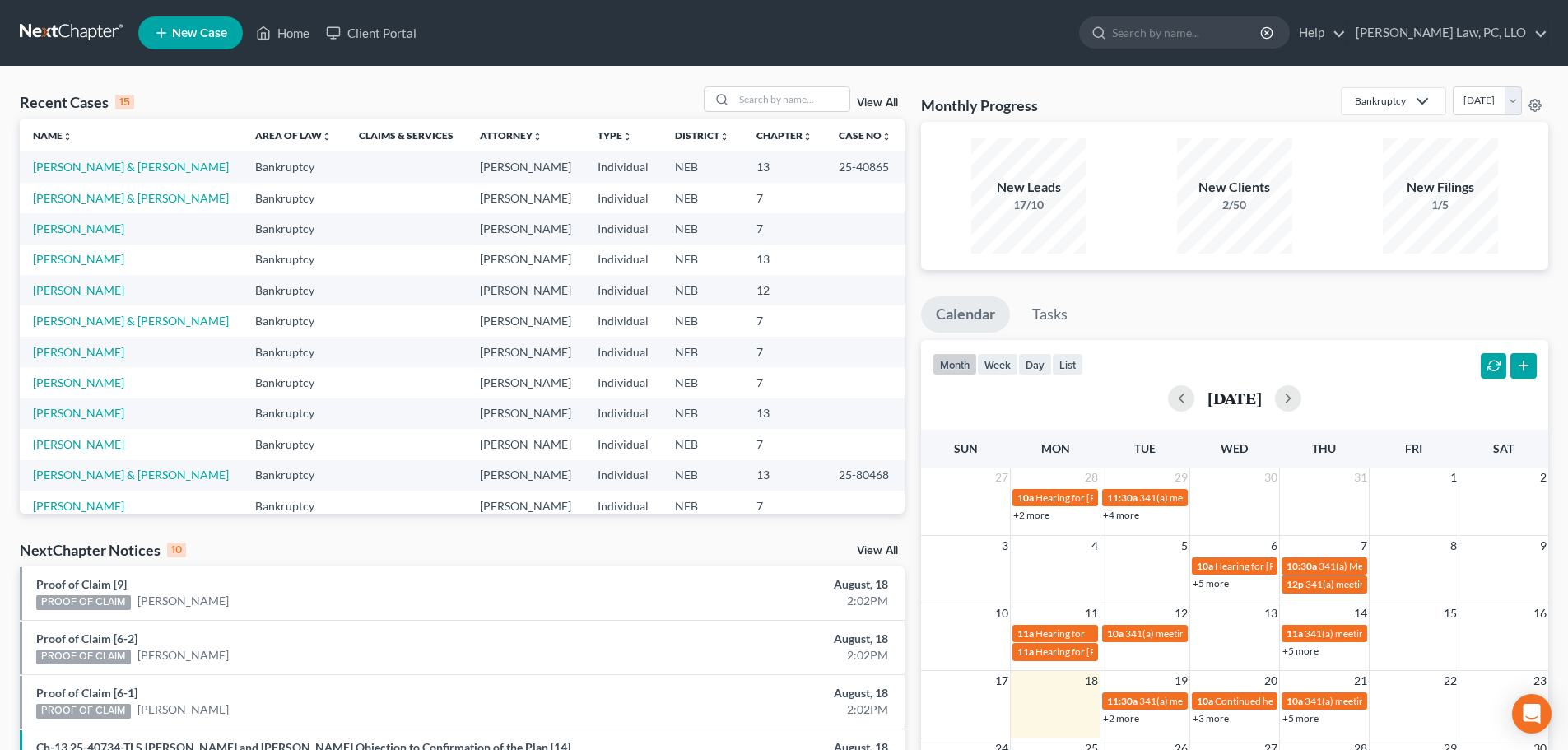
drag, startPoint x: 392, startPoint y: 585, endPoint x: 413, endPoint y: 592, distance: 22.1
click at [392, 585] on div "Proof of Claim [9] PROOF OF CLAIM [PERSON_NAME]" at bounding box center [317, 593] width 578 height 34
